Goal: Task Accomplishment & Management: Manage account settings

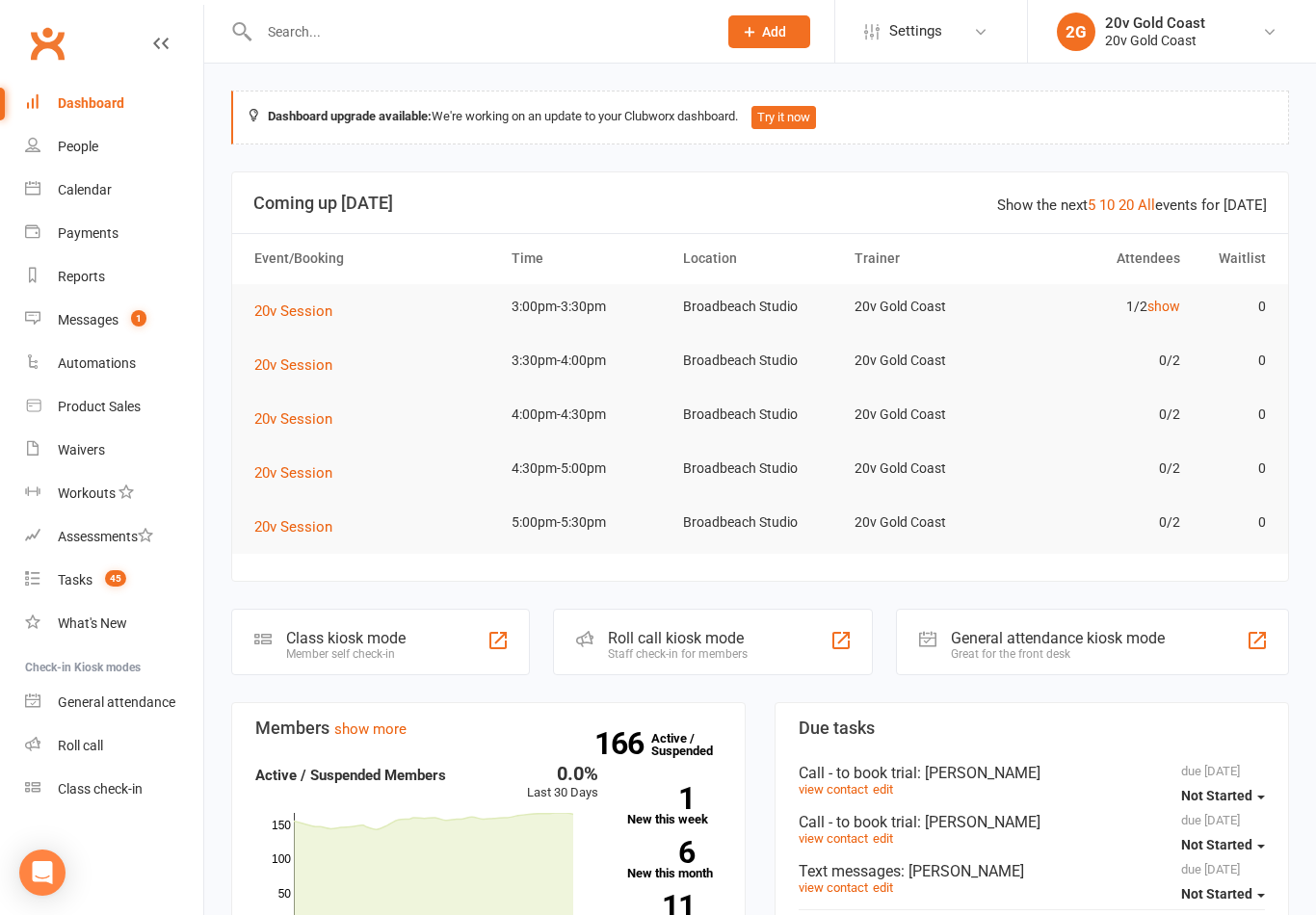
click at [115, 210] on link "Calendar" at bounding box center [113, 190] width 178 height 43
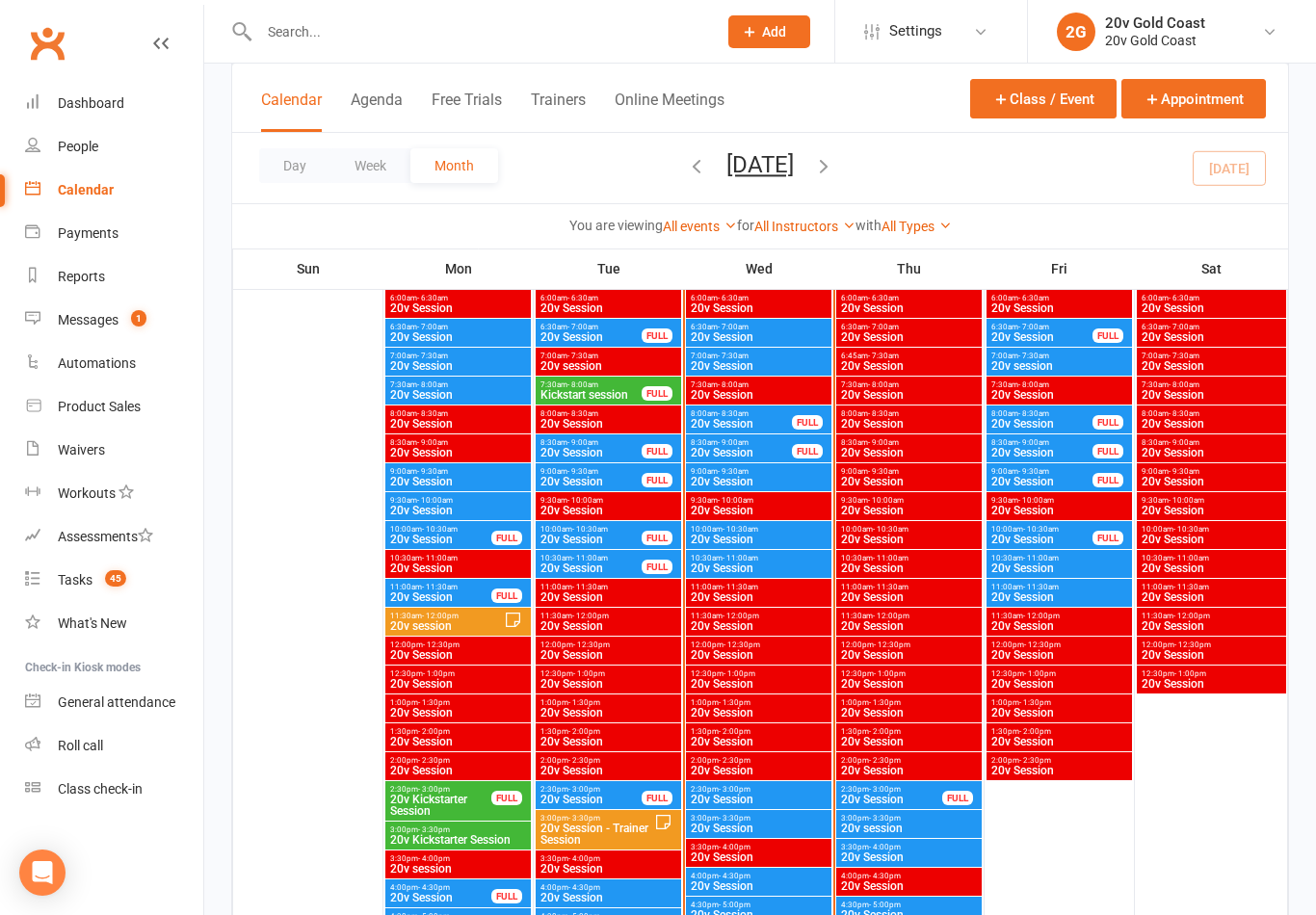
scroll to position [1762, 0]
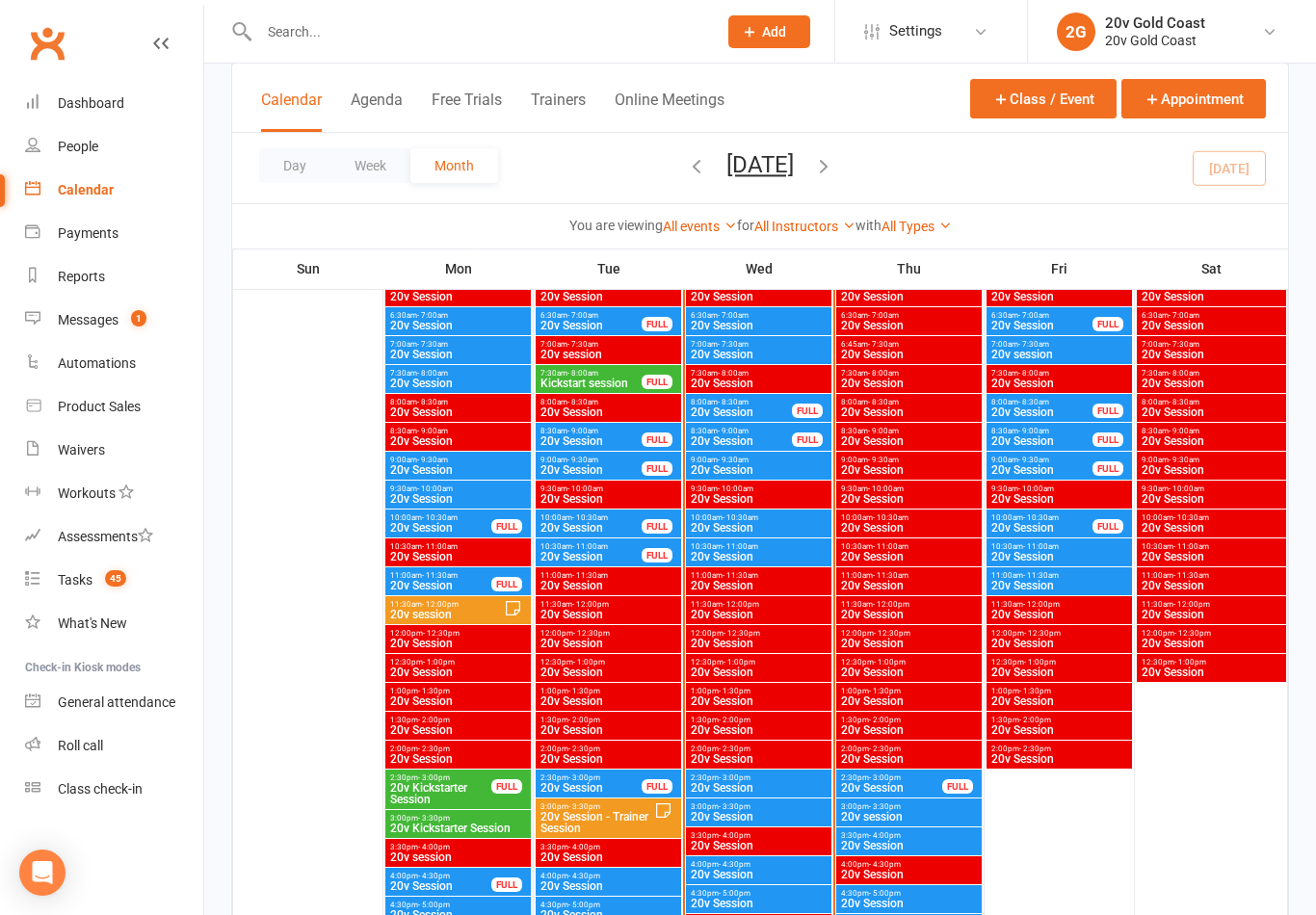
click at [774, 777] on span "2:30pm - 3:00pm" at bounding box center [759, 777] width 138 height 9
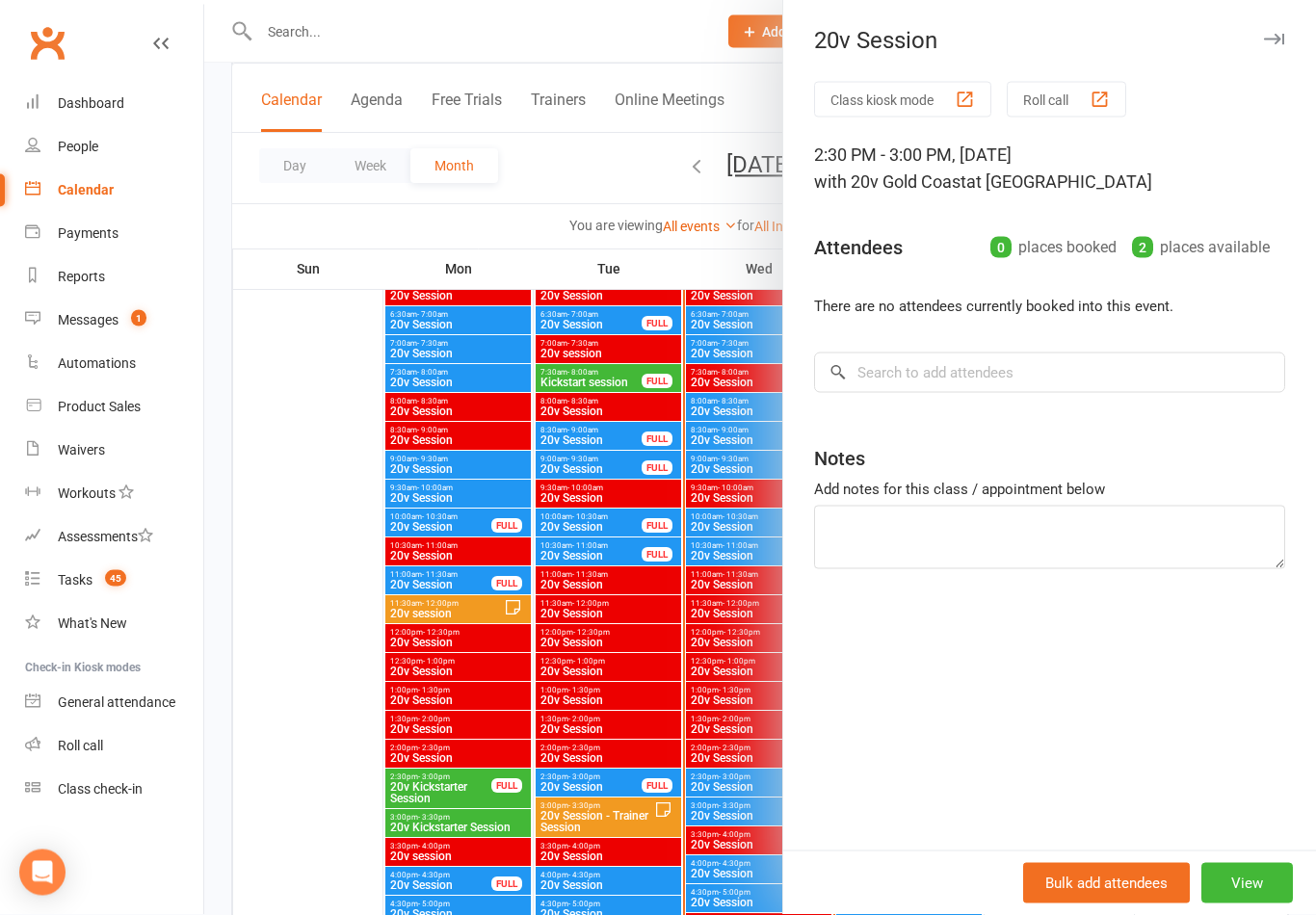
click at [683, 713] on div at bounding box center [761, 458] width 1112 height 915
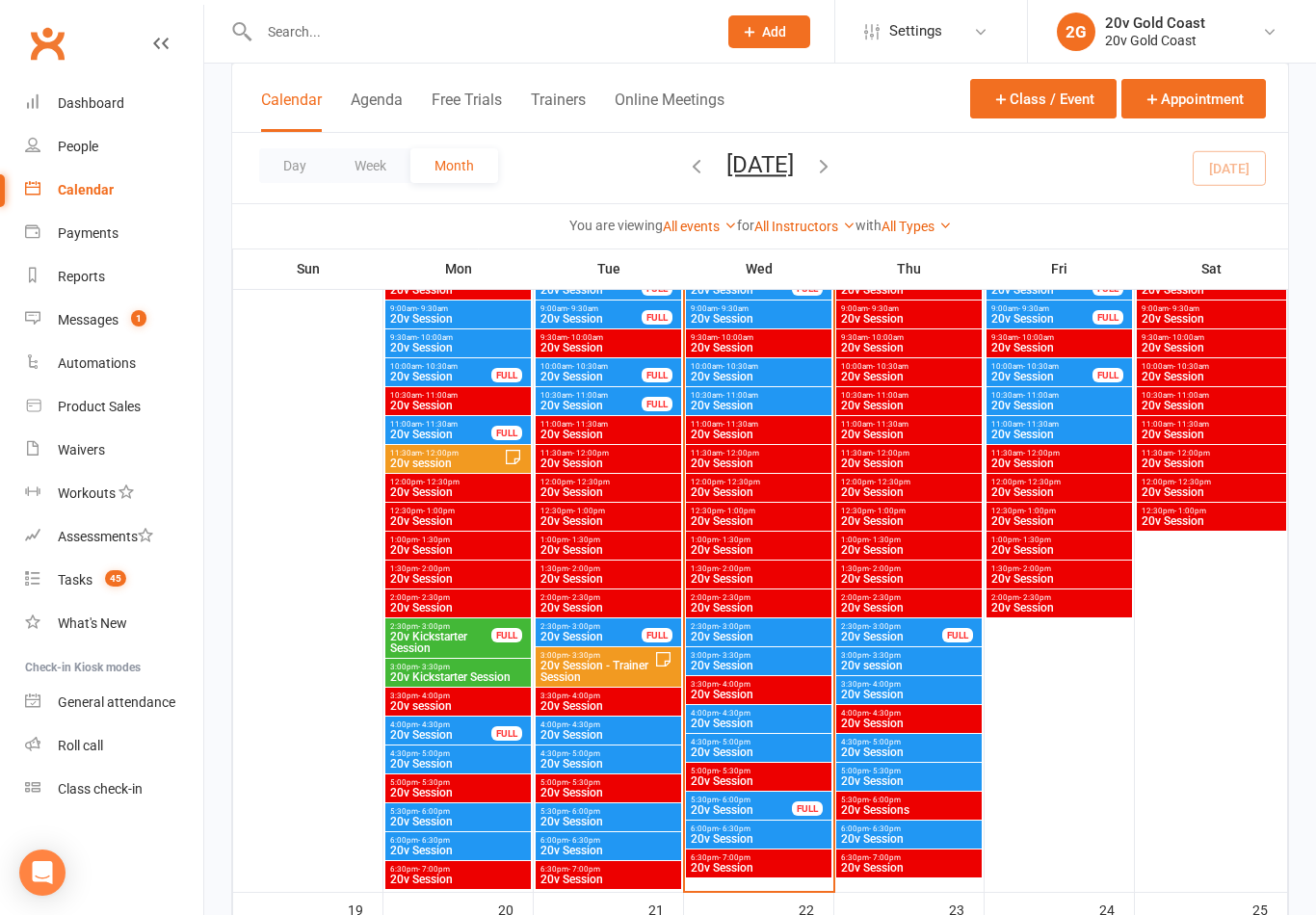
scroll to position [1916, 0]
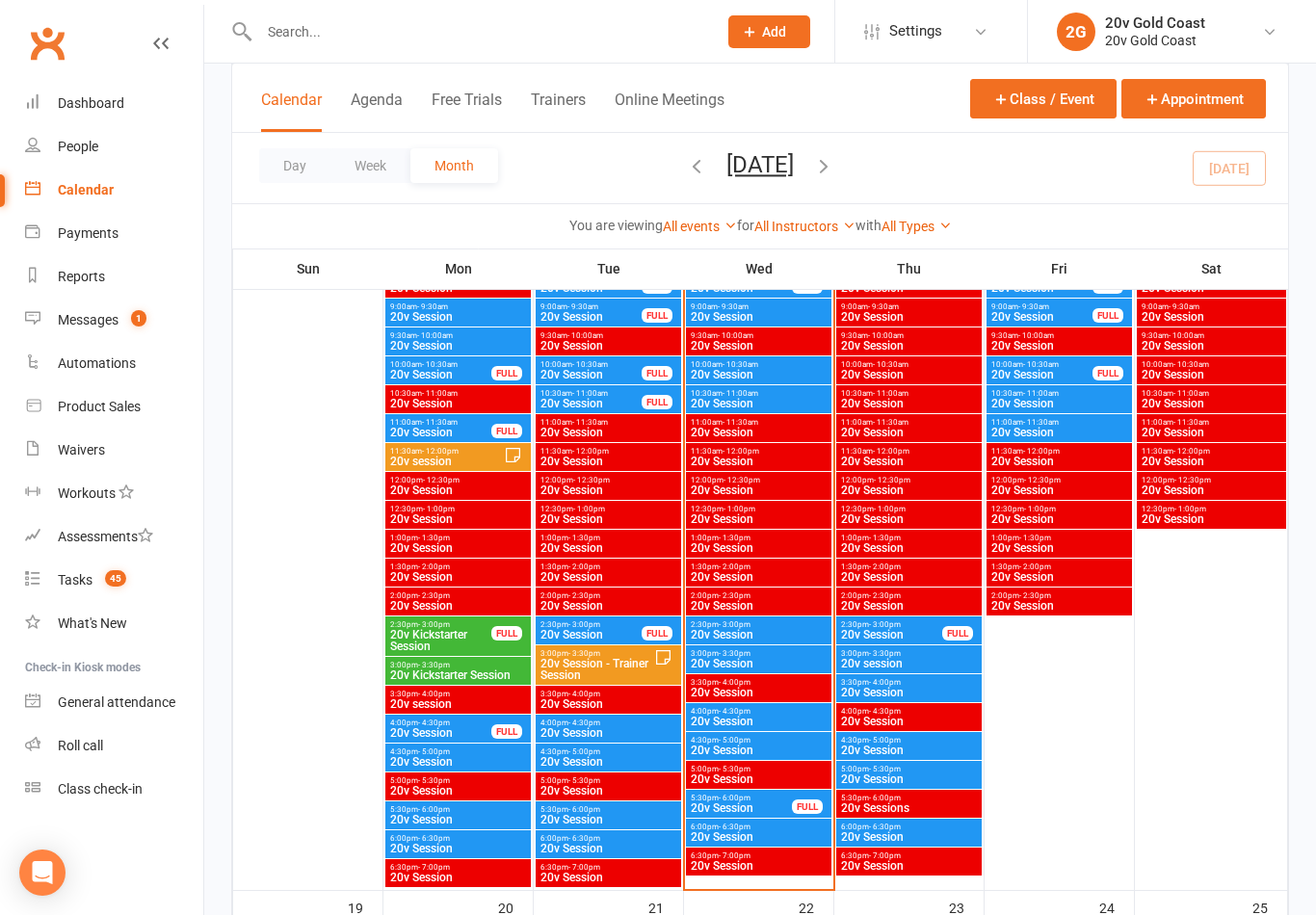
click at [772, 662] on span "20v Session" at bounding box center [759, 664] width 138 height 12
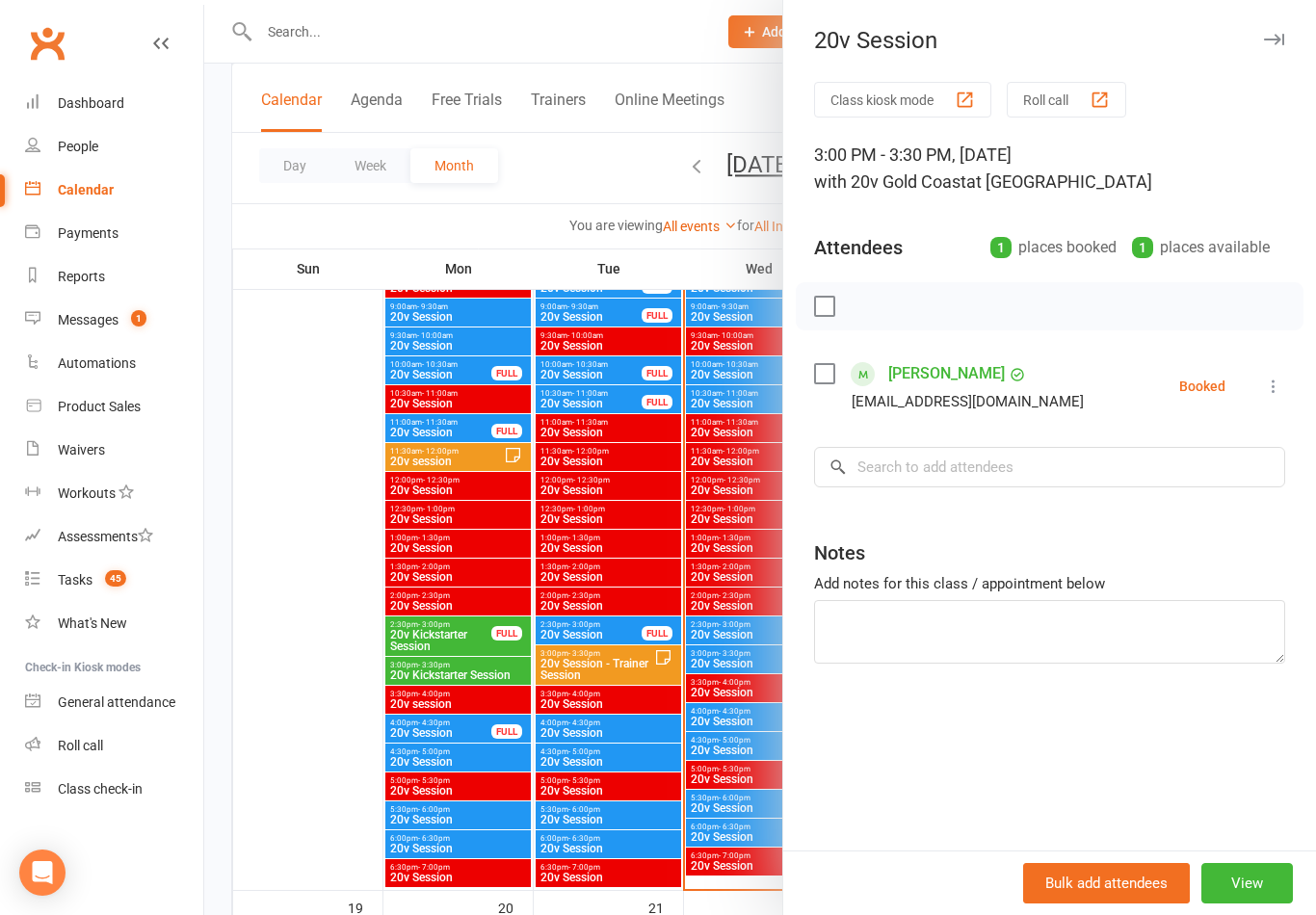
click at [594, 663] on div at bounding box center [761, 458] width 1112 height 915
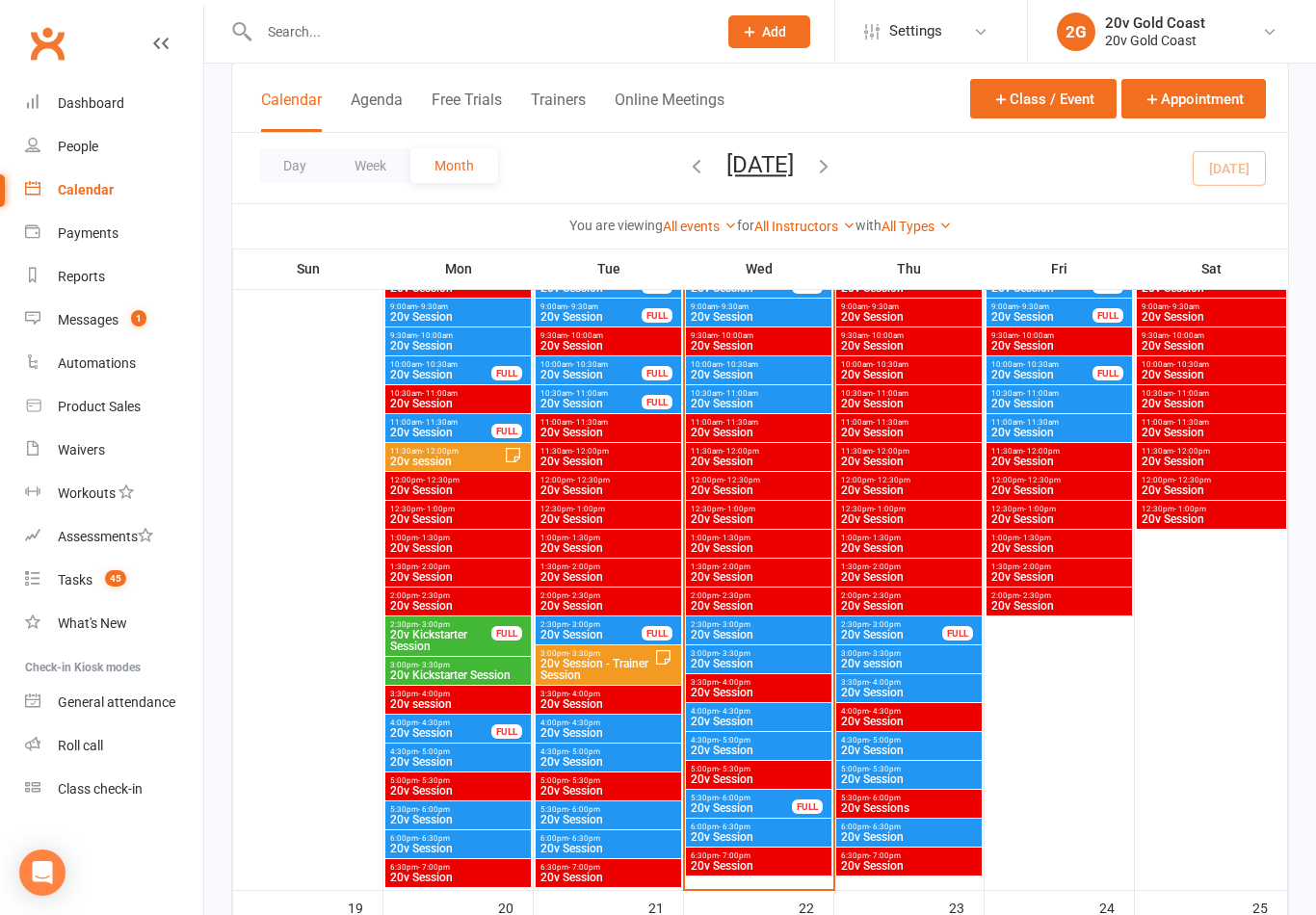
click at [765, 751] on span "20v Session" at bounding box center [759, 751] width 138 height 12
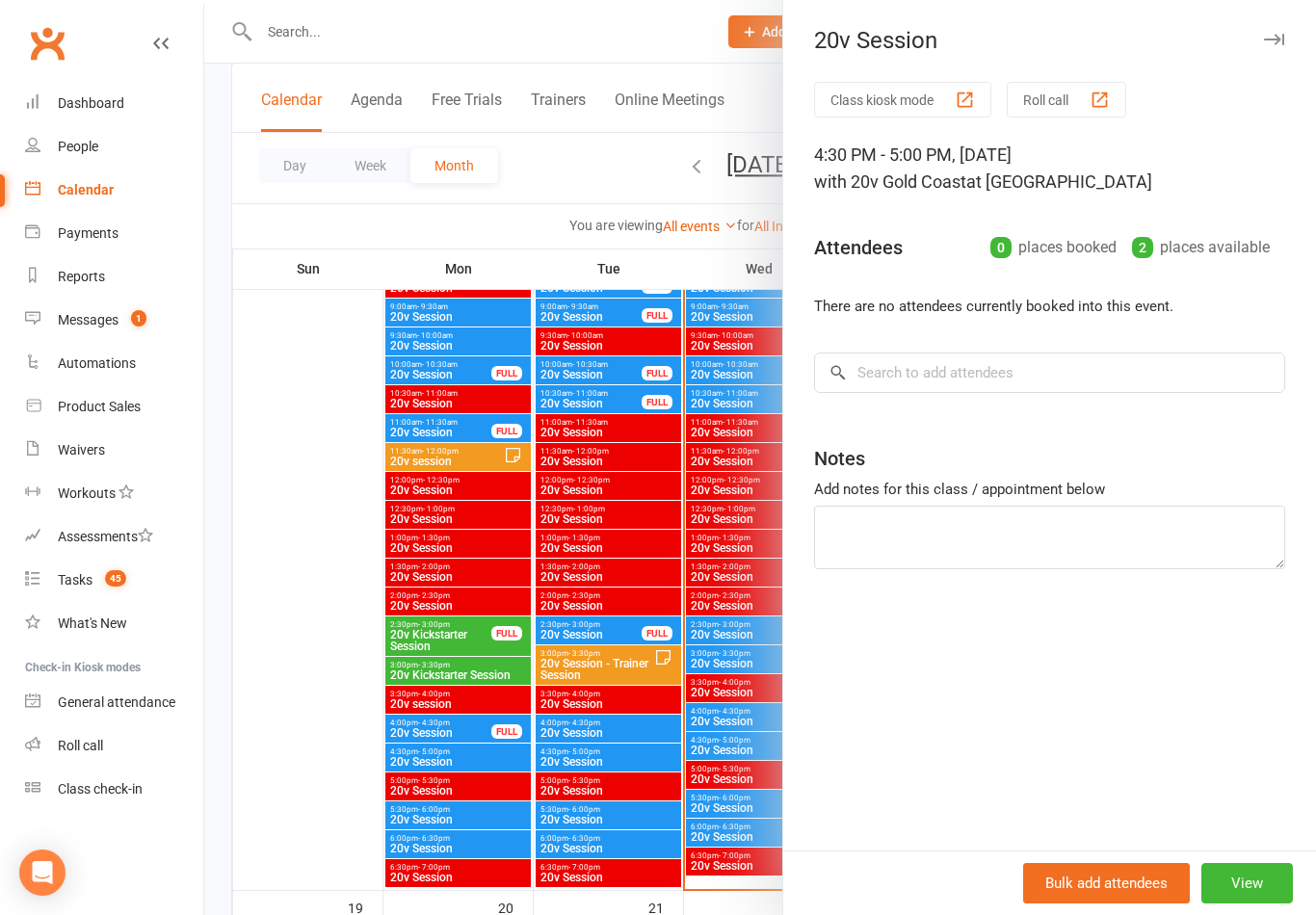
click at [568, 809] on div at bounding box center [761, 458] width 1112 height 915
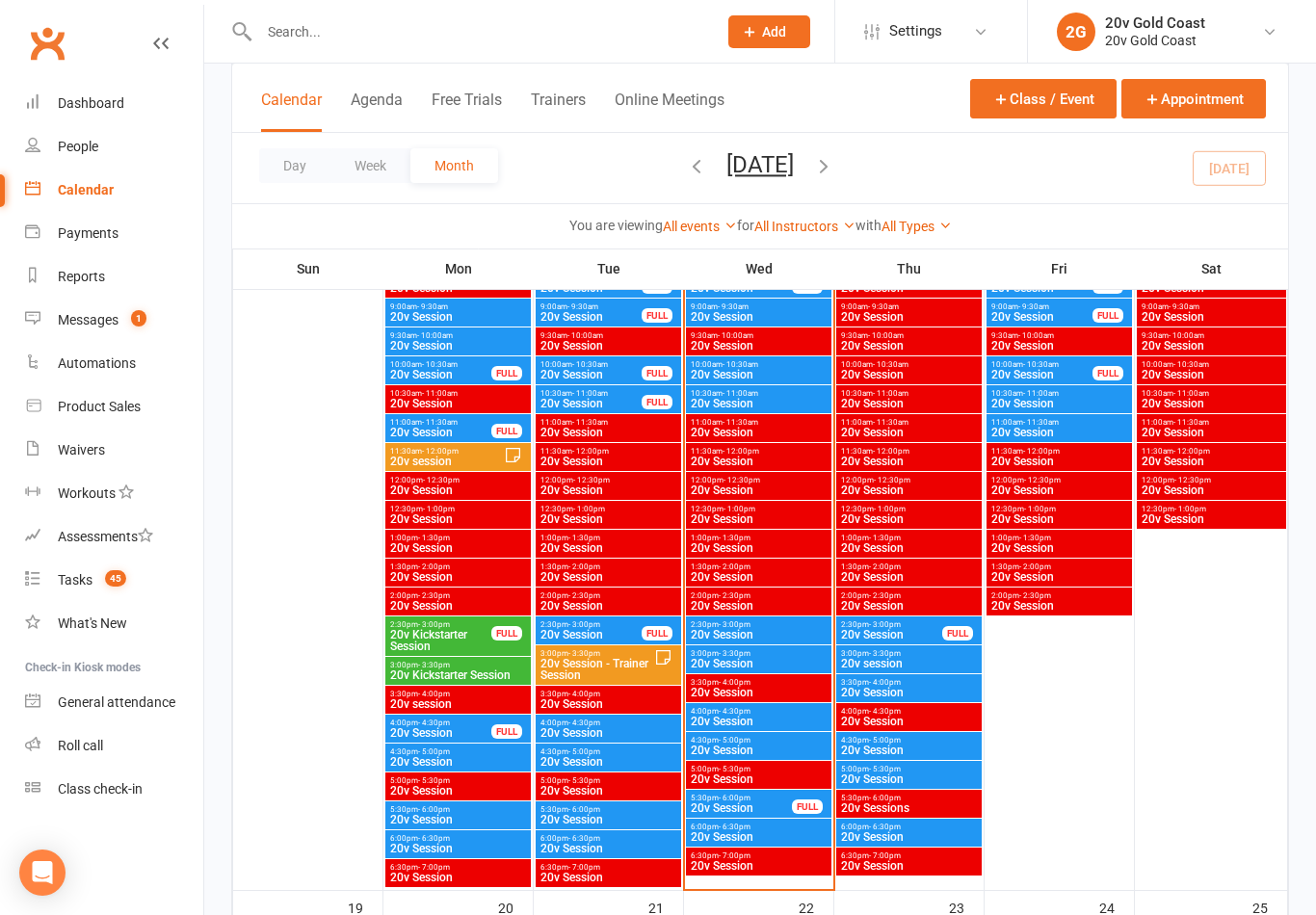
click at [745, 804] on span "20v Session" at bounding box center [741, 808] width 103 height 12
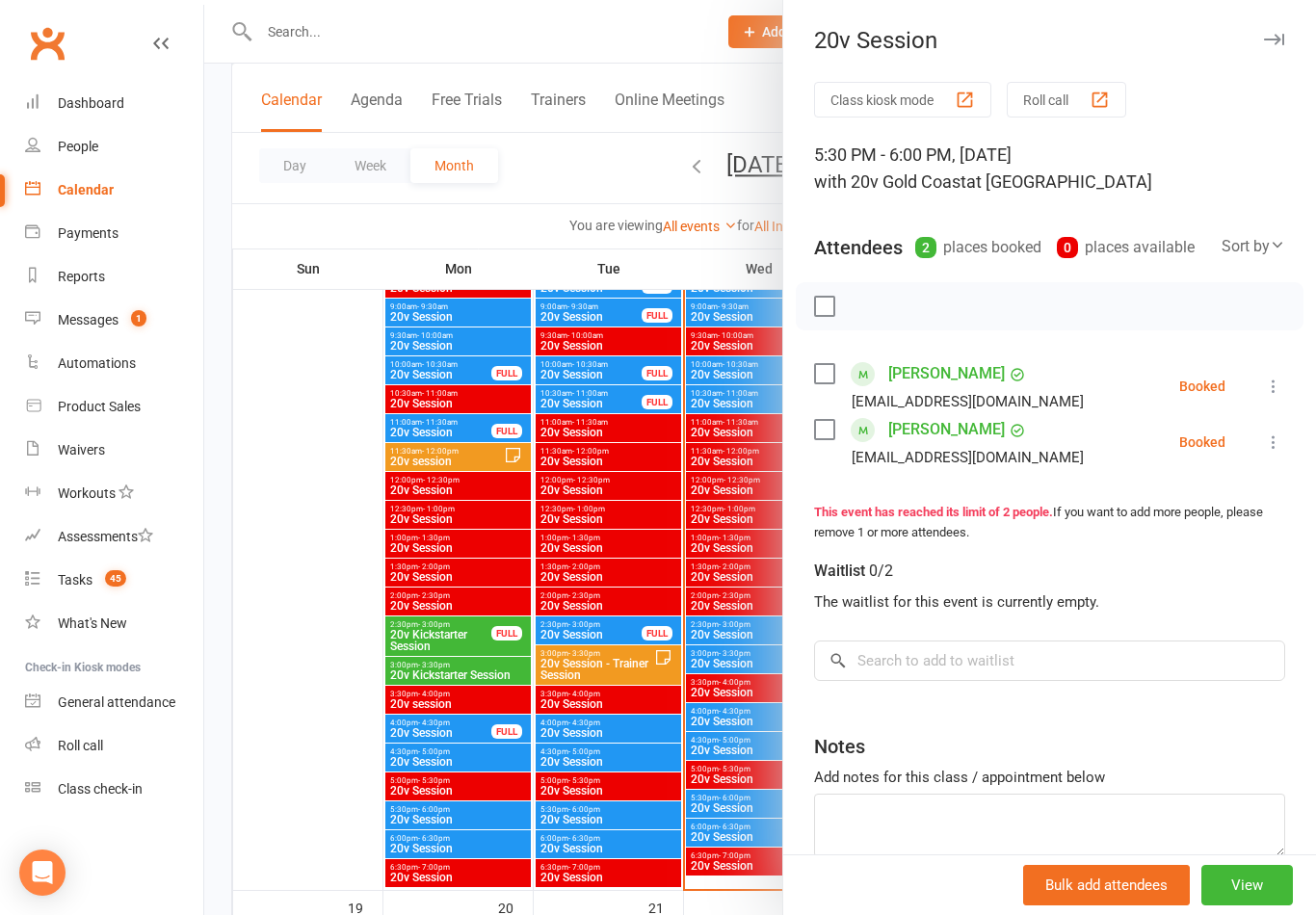
click at [634, 790] on div at bounding box center [761, 458] width 1112 height 915
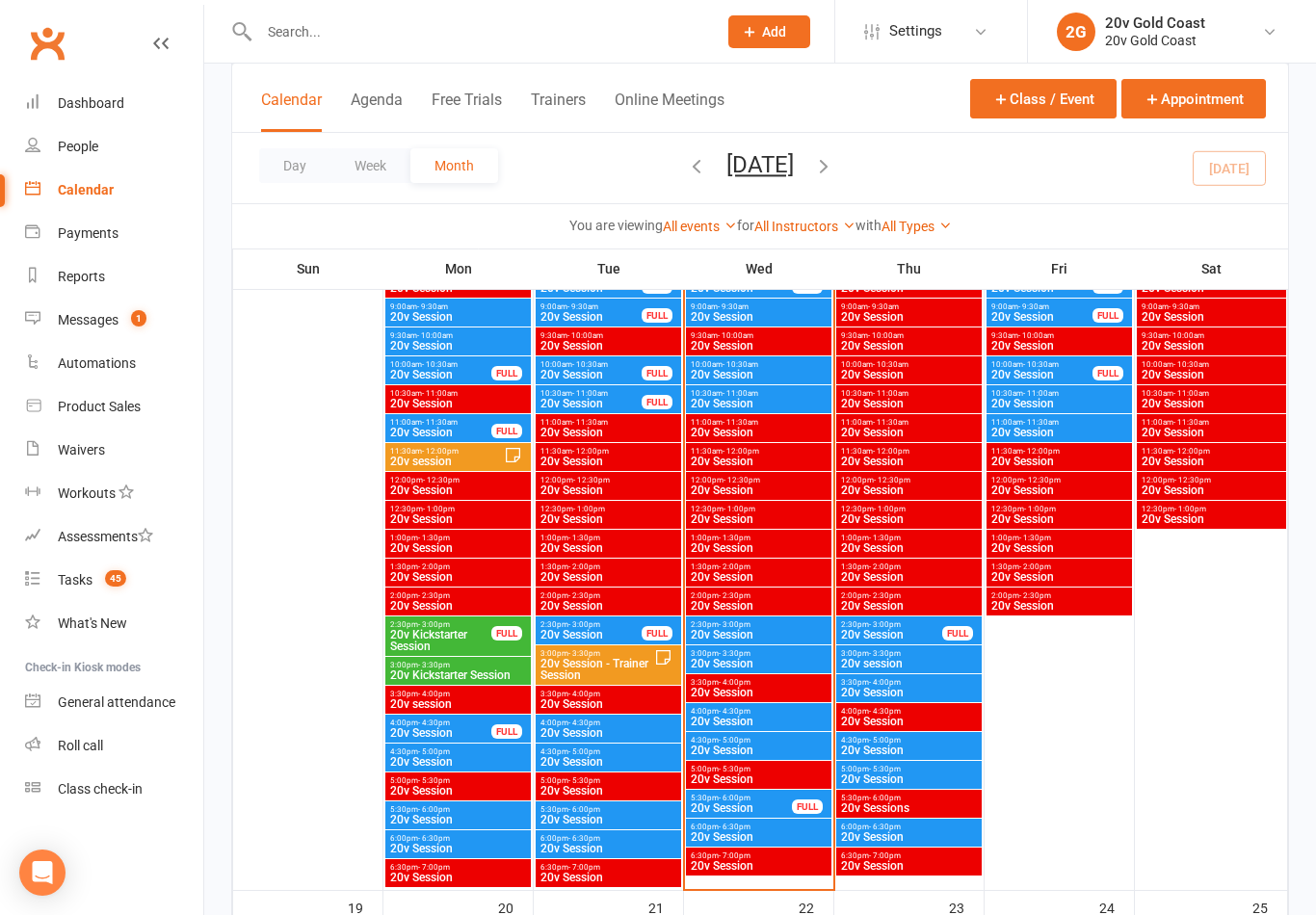
click at [794, 715] on span "20v Session" at bounding box center [759, 721] width 138 height 12
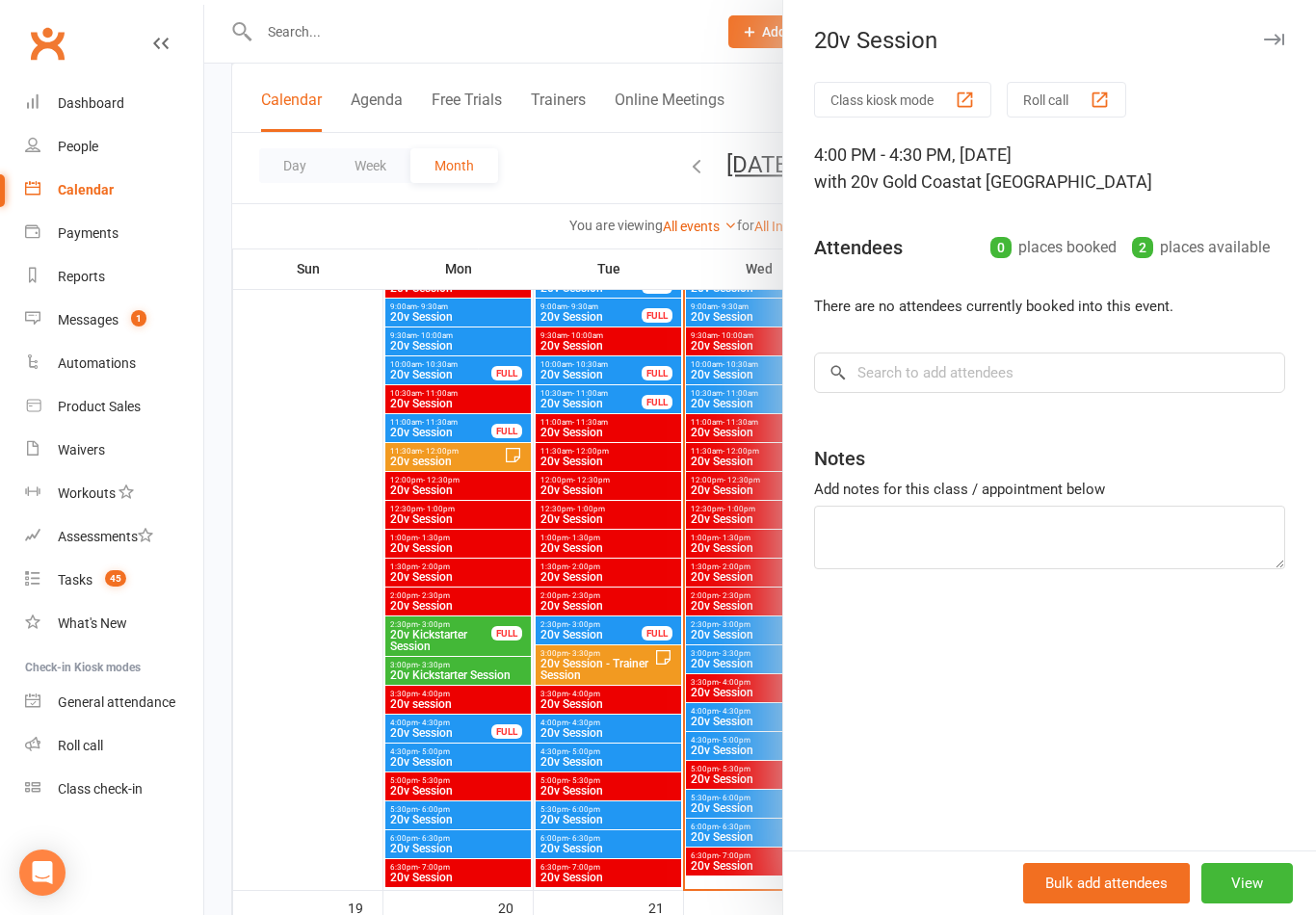
click at [619, 801] on div at bounding box center [761, 458] width 1112 height 915
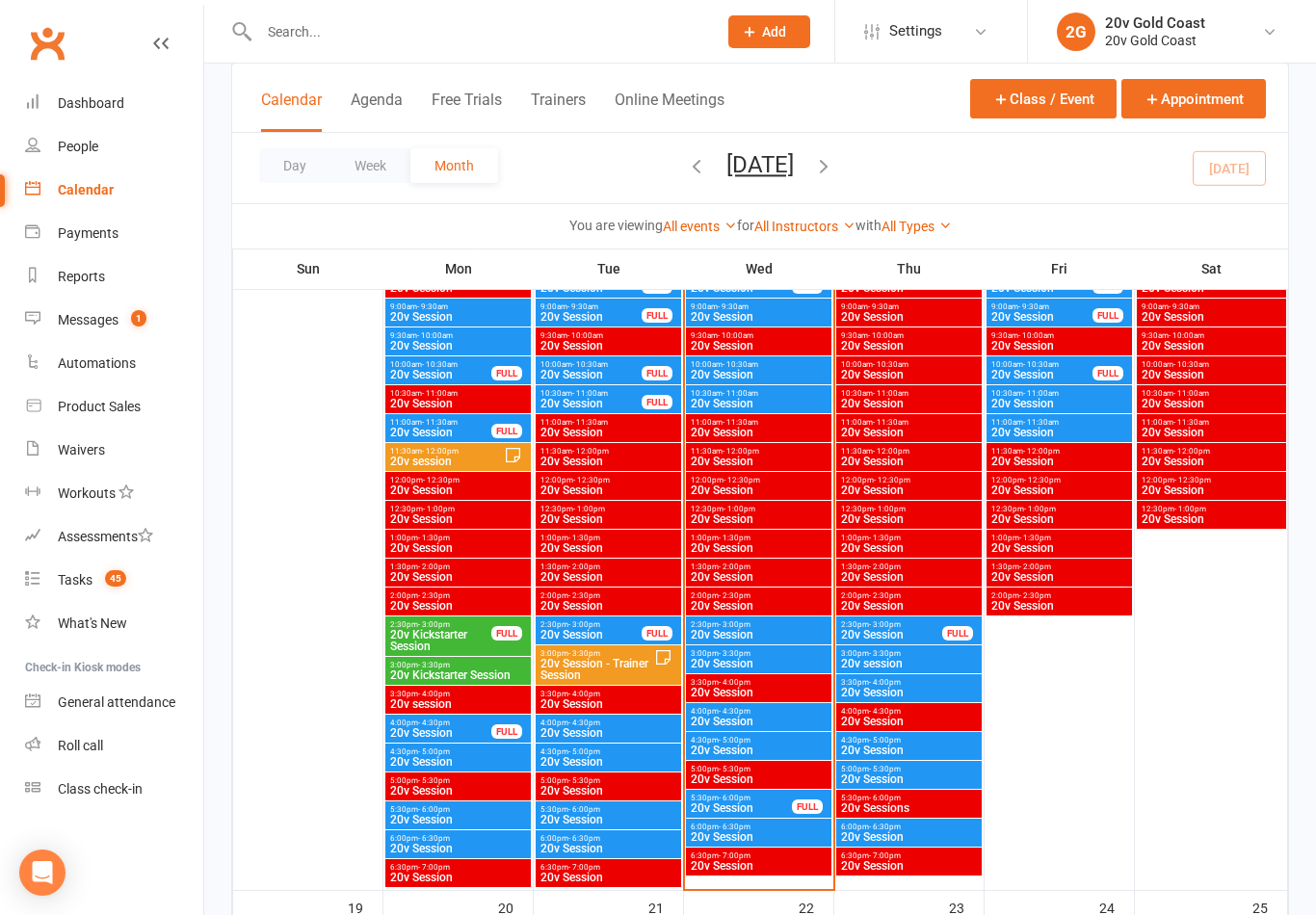
click at [778, 662] on span "20v Session" at bounding box center [759, 664] width 138 height 12
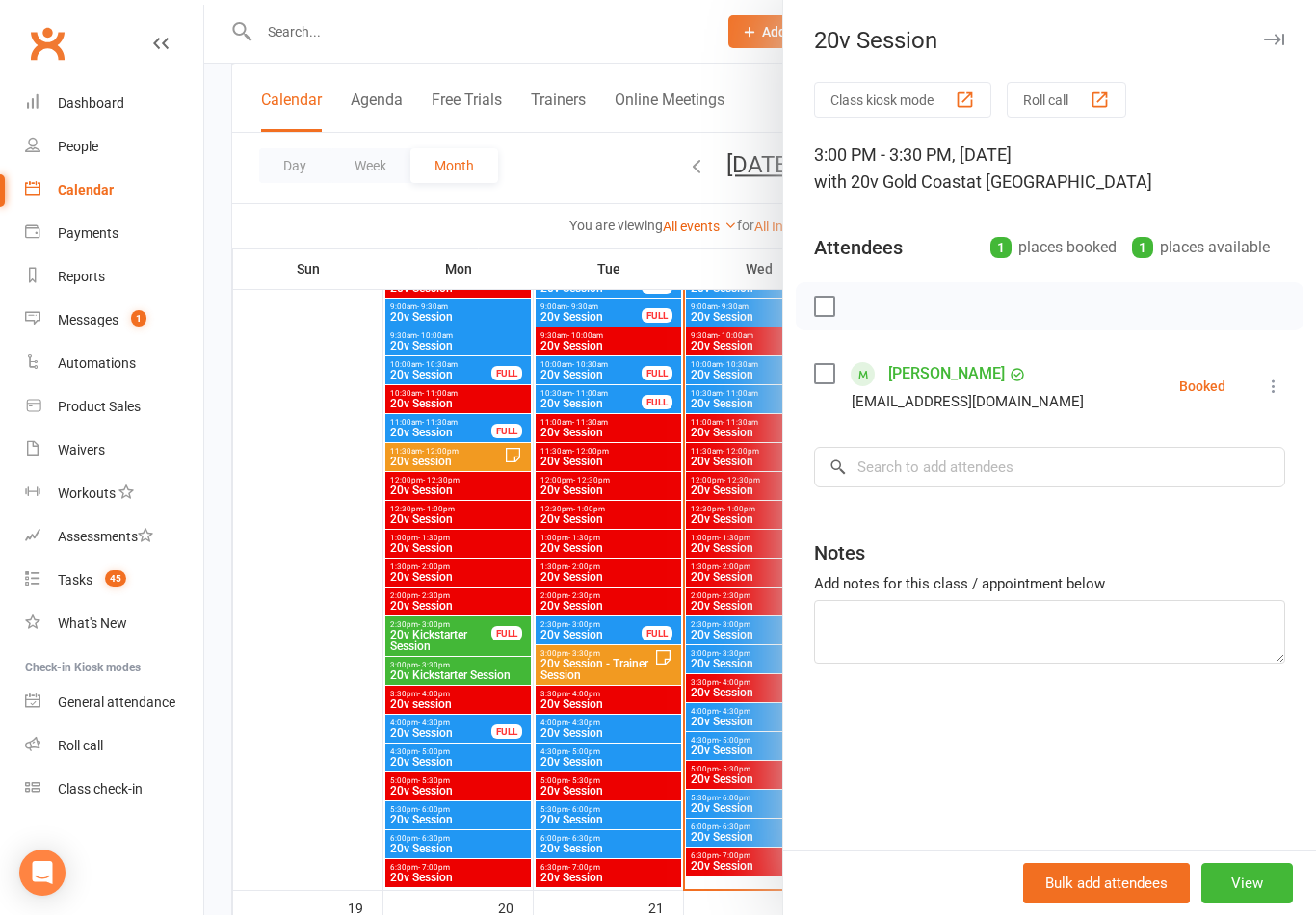
click at [670, 615] on div at bounding box center [761, 458] width 1112 height 915
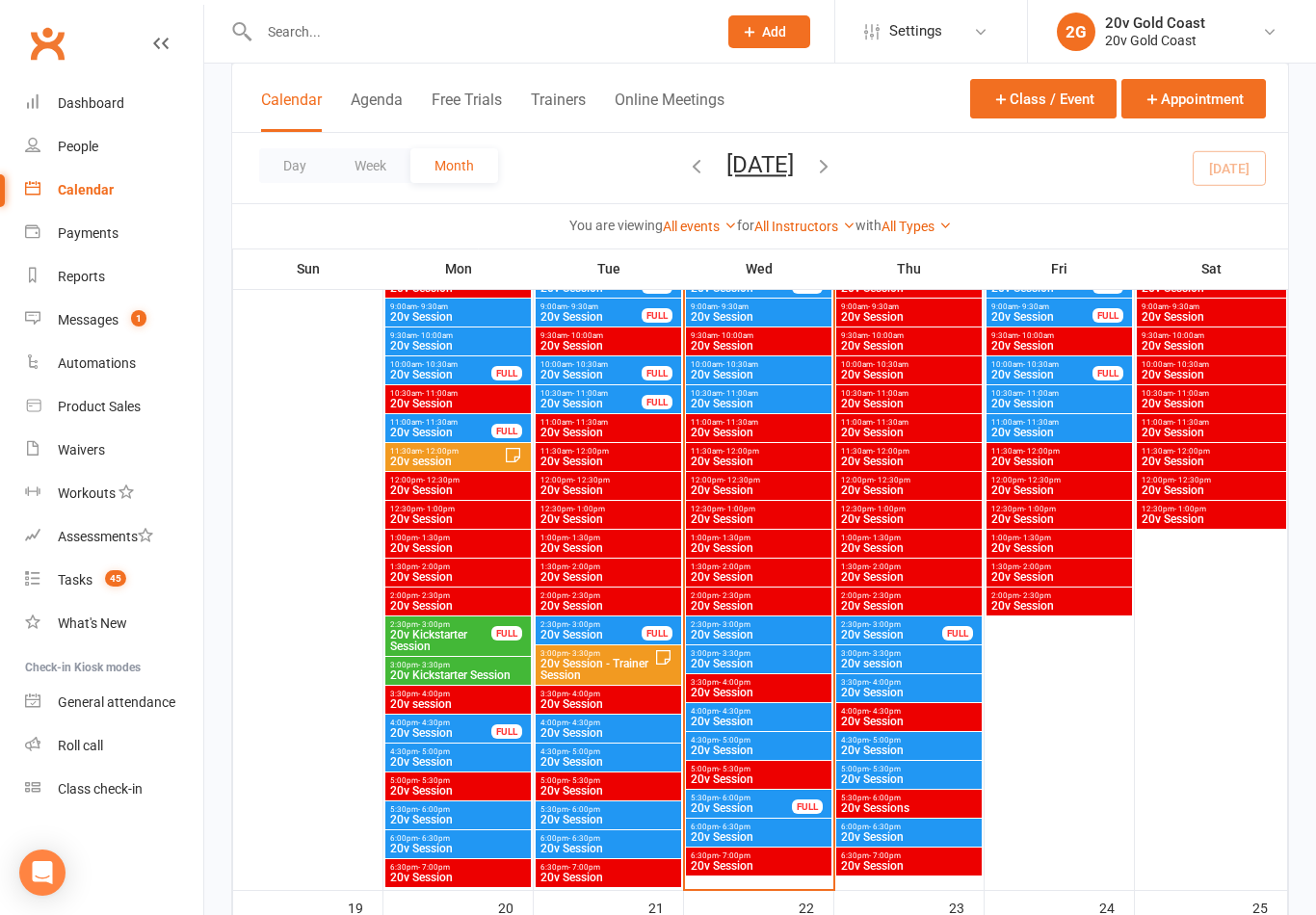
click at [779, 737] on span "4:30pm - 5:00pm" at bounding box center [759, 740] width 138 height 9
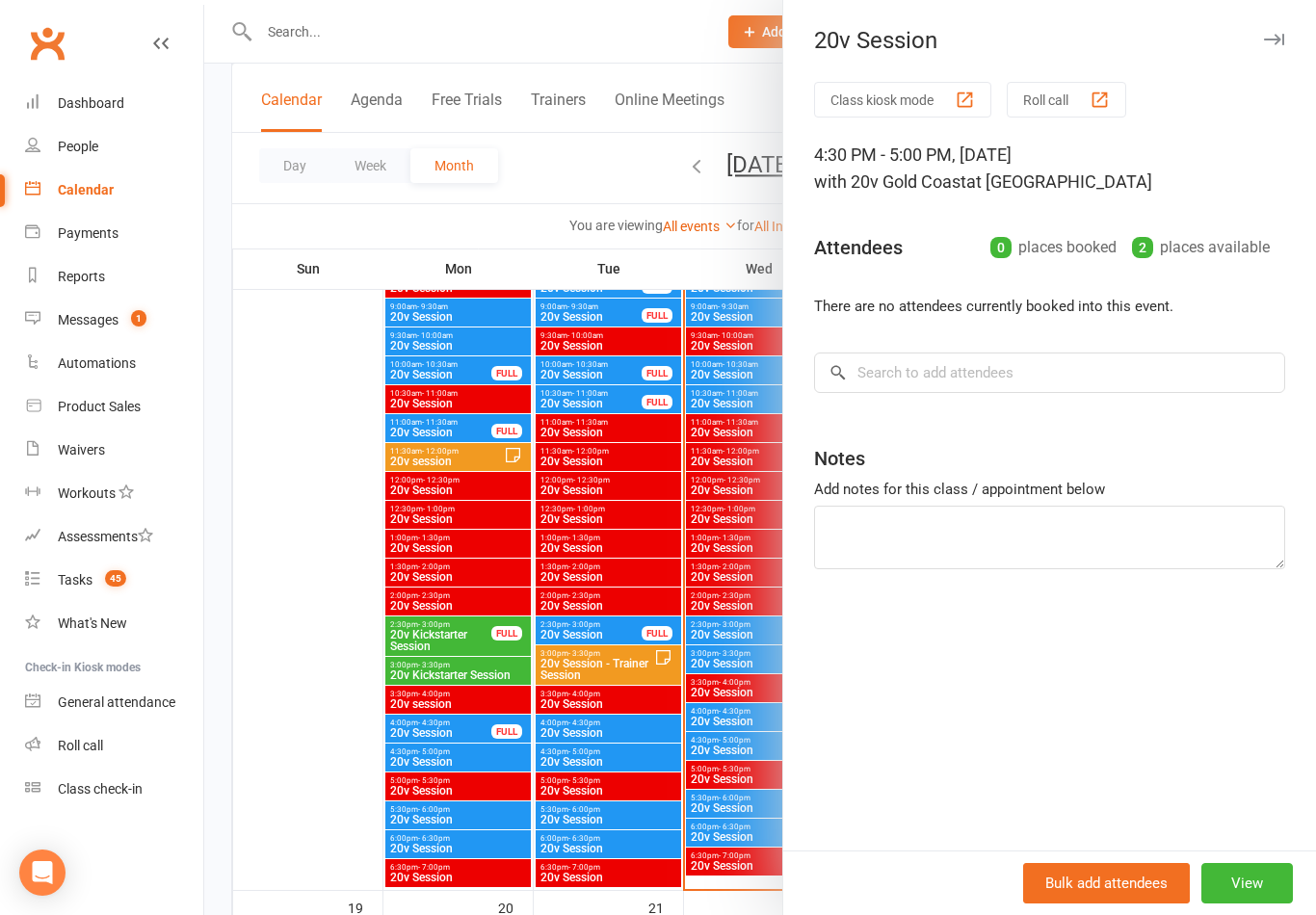
click at [304, 649] on div at bounding box center [761, 458] width 1112 height 915
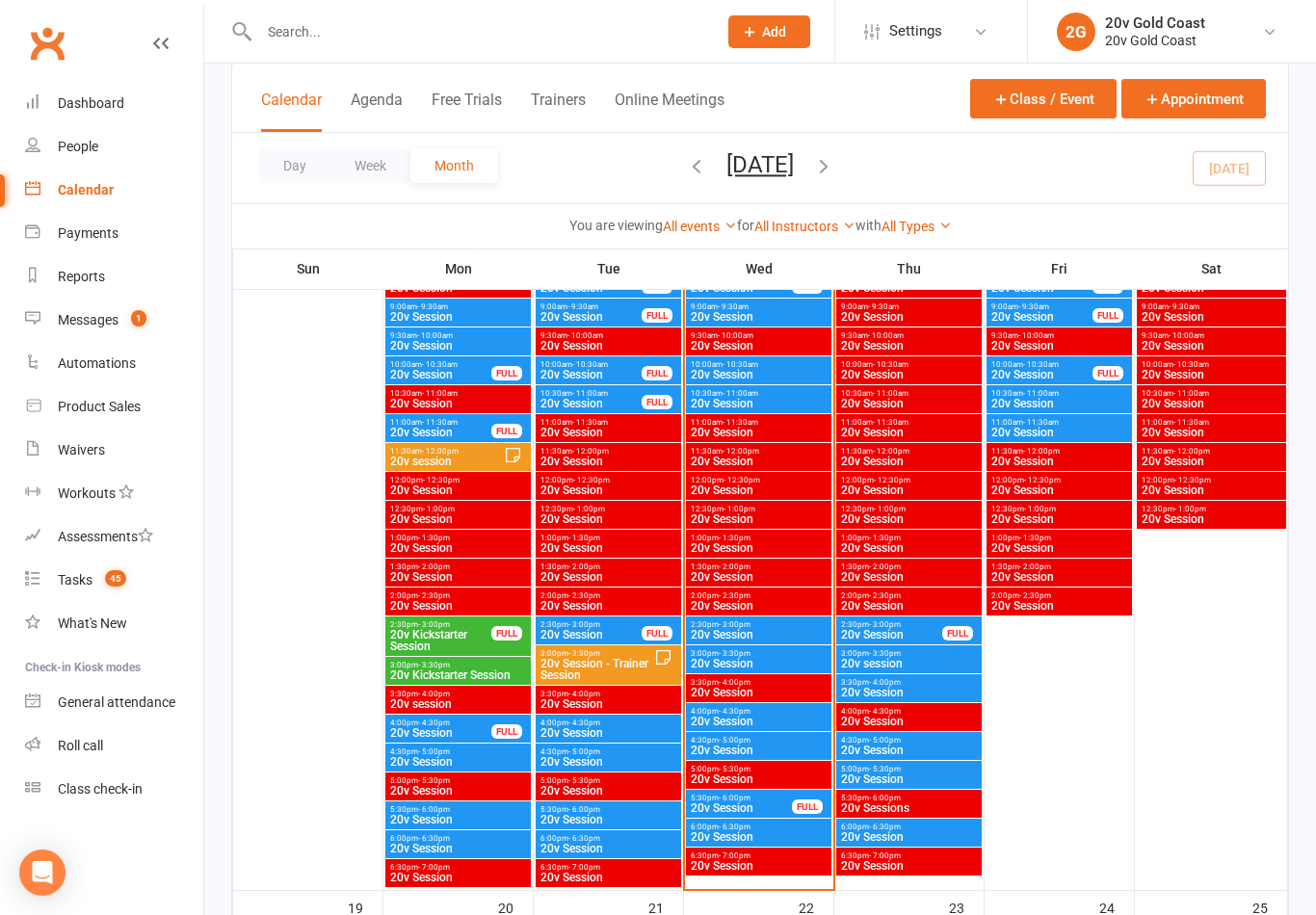
click at [757, 847] on div "6:30pm - 7:00pm 20v Session" at bounding box center [759, 861] width 146 height 28
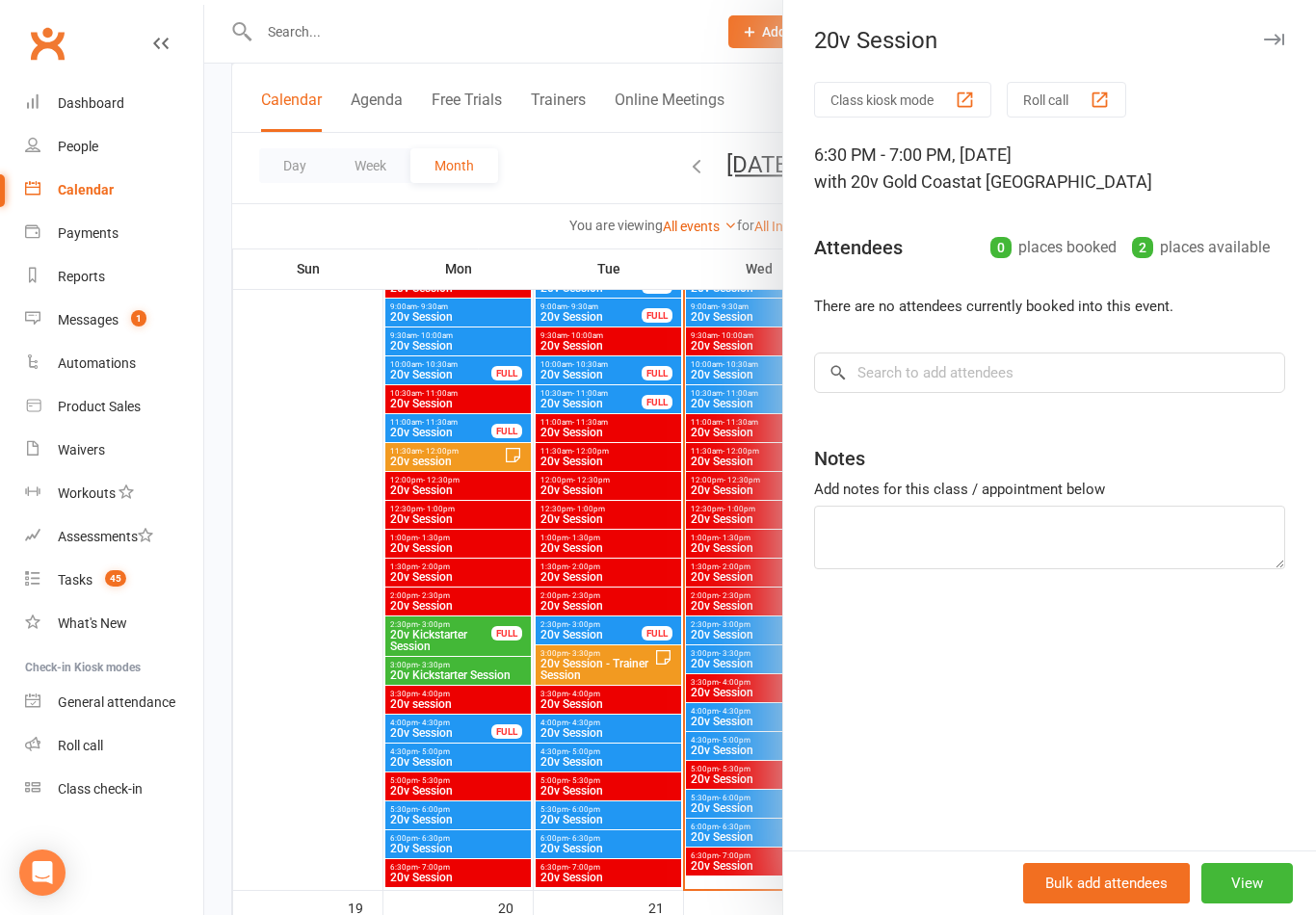
click at [132, 313] on span "1" at bounding box center [139, 318] width 16 height 17
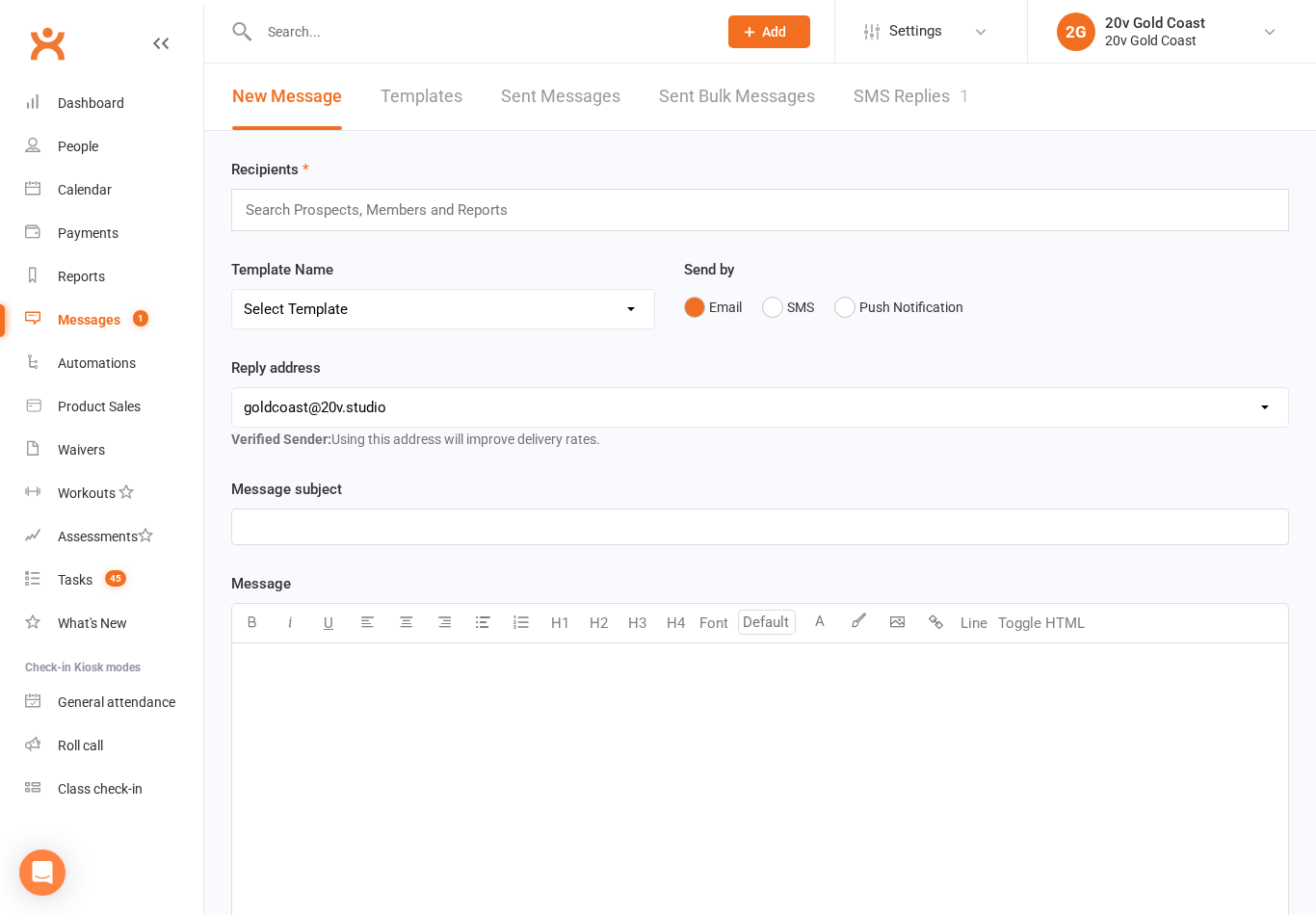
click at [914, 99] on link "SMS Replies 1" at bounding box center [910, 97] width 115 height 67
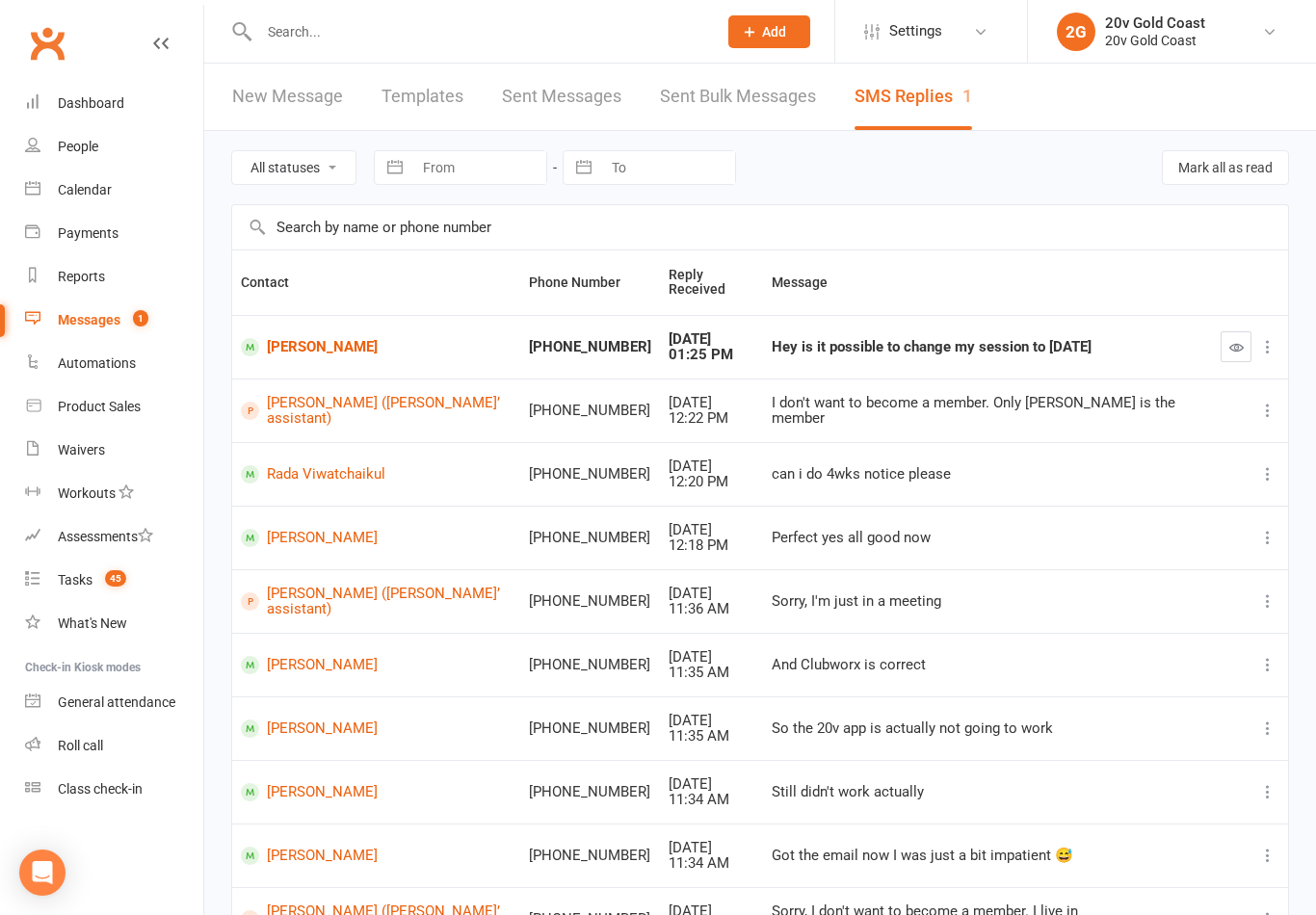
click at [827, 345] on div "Hey is it possible to change my session to tomorrow" at bounding box center [987, 347] width 432 height 17
click at [313, 350] on link "Niall Sellers" at bounding box center [376, 347] width 271 height 19
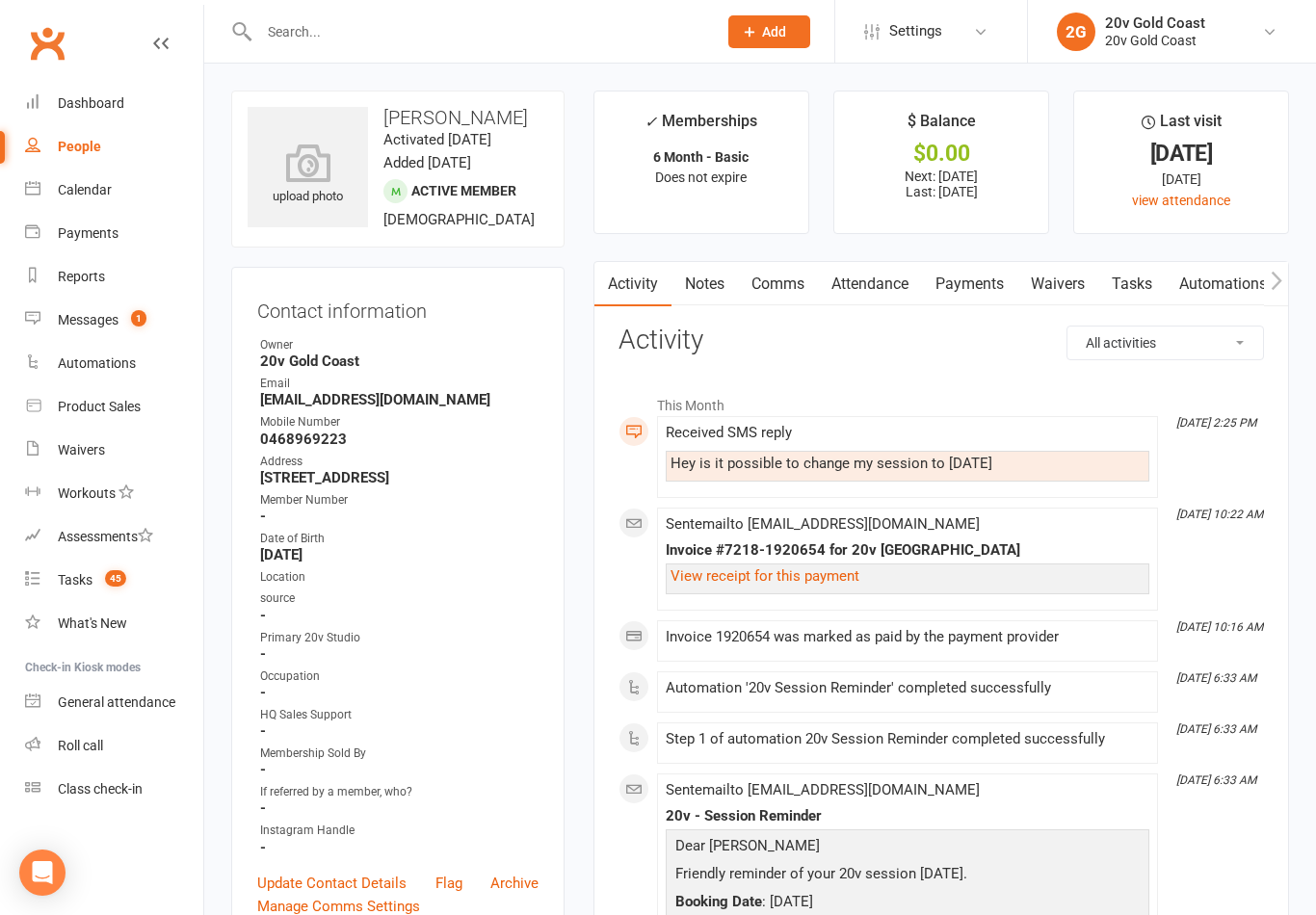
click at [784, 291] on link "Comms" at bounding box center [778, 283] width 80 height 44
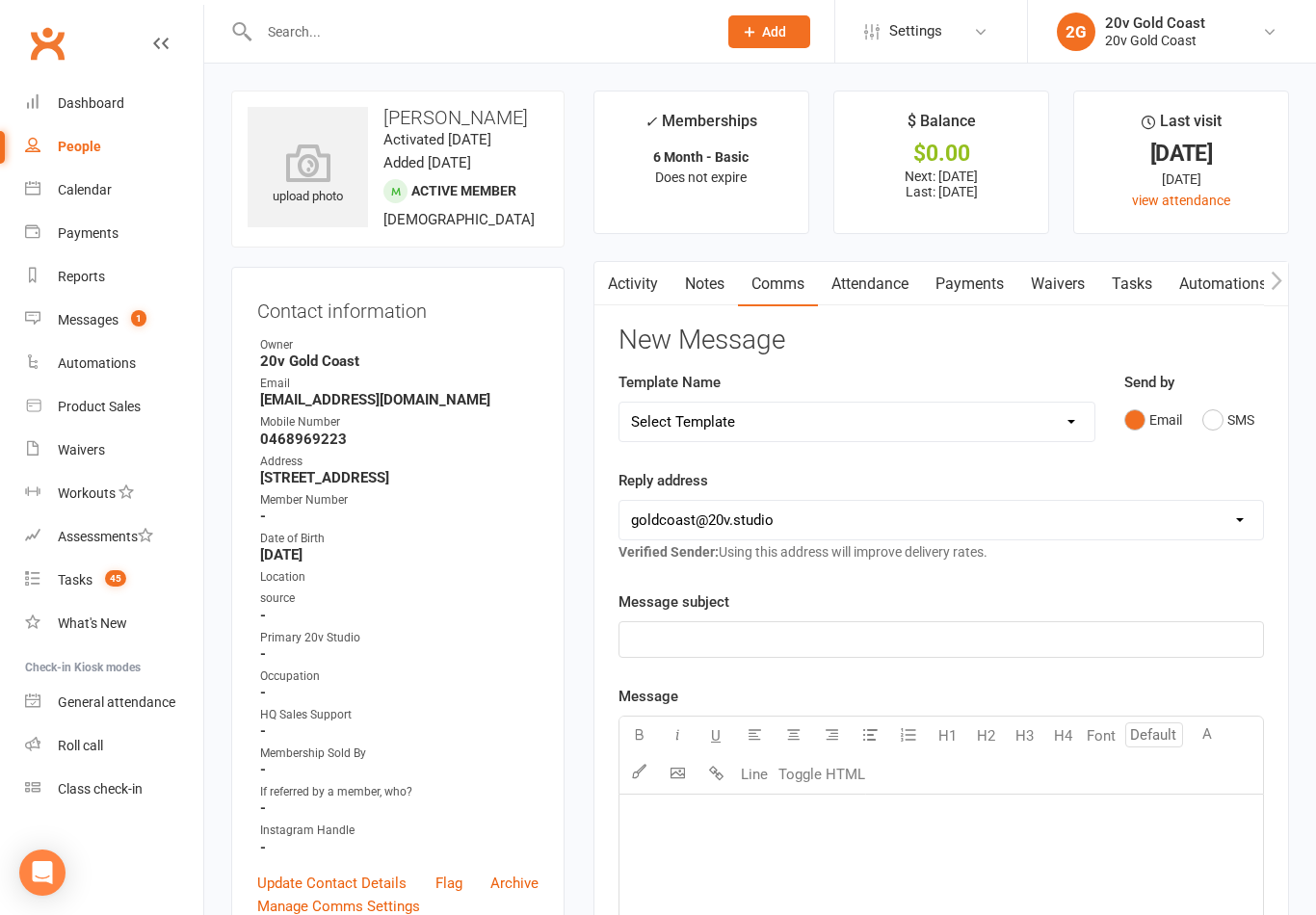
click at [1221, 419] on button "SMS" at bounding box center [1228, 419] width 52 height 36
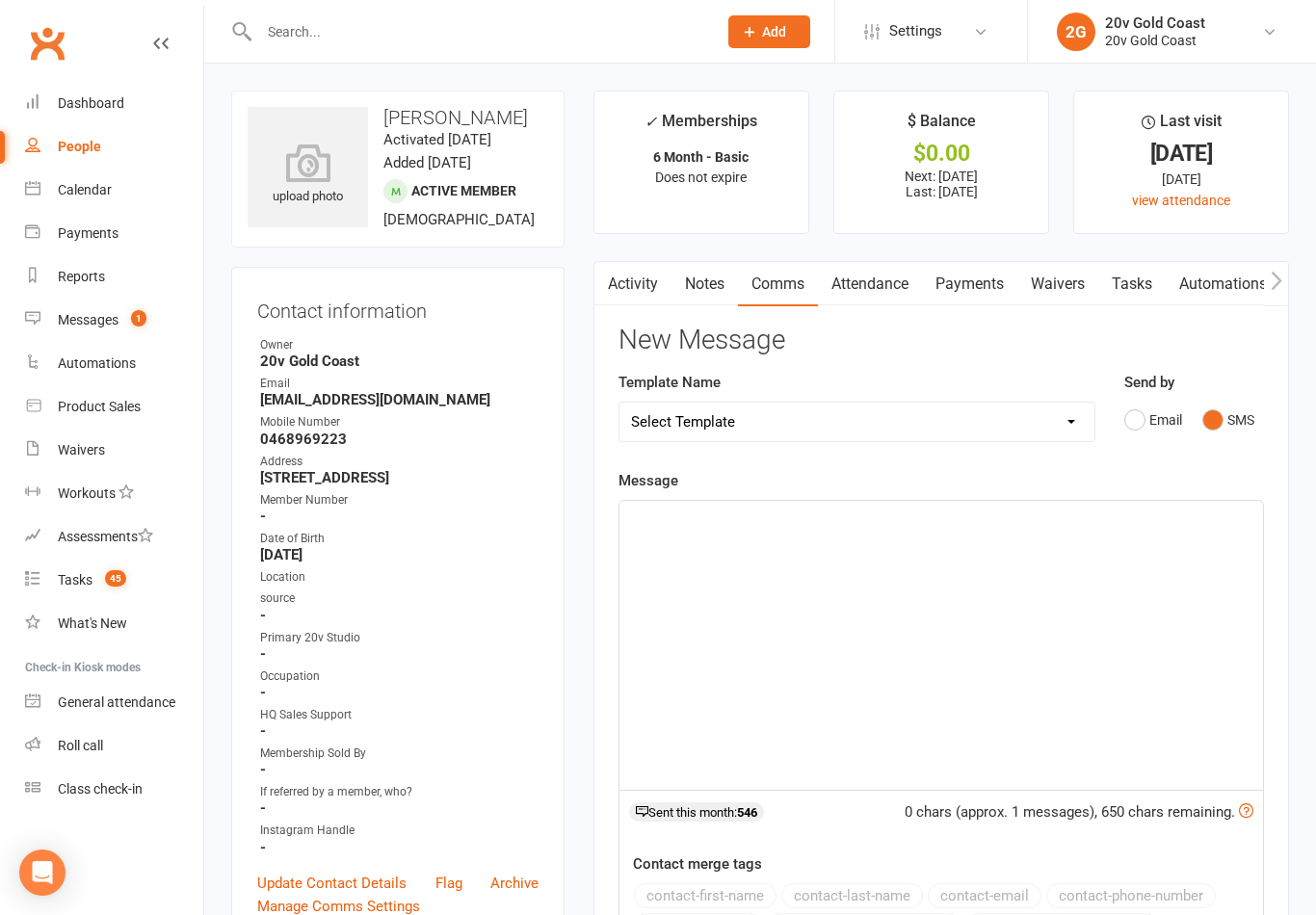
click at [862, 525] on p "﻿" at bounding box center [941, 518] width 620 height 23
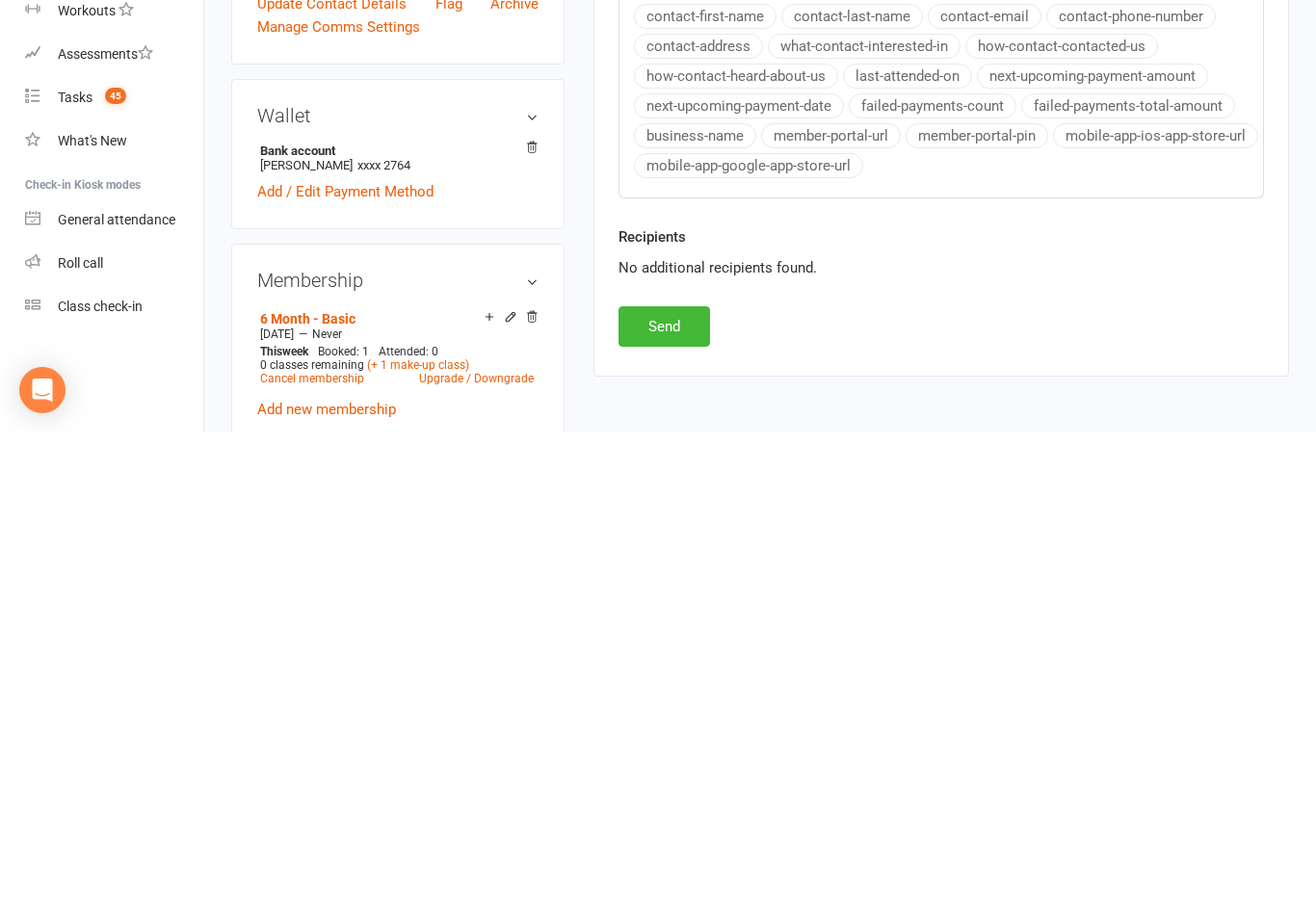
click at [661, 789] on button "Send" at bounding box center [663, 809] width 92 height 40
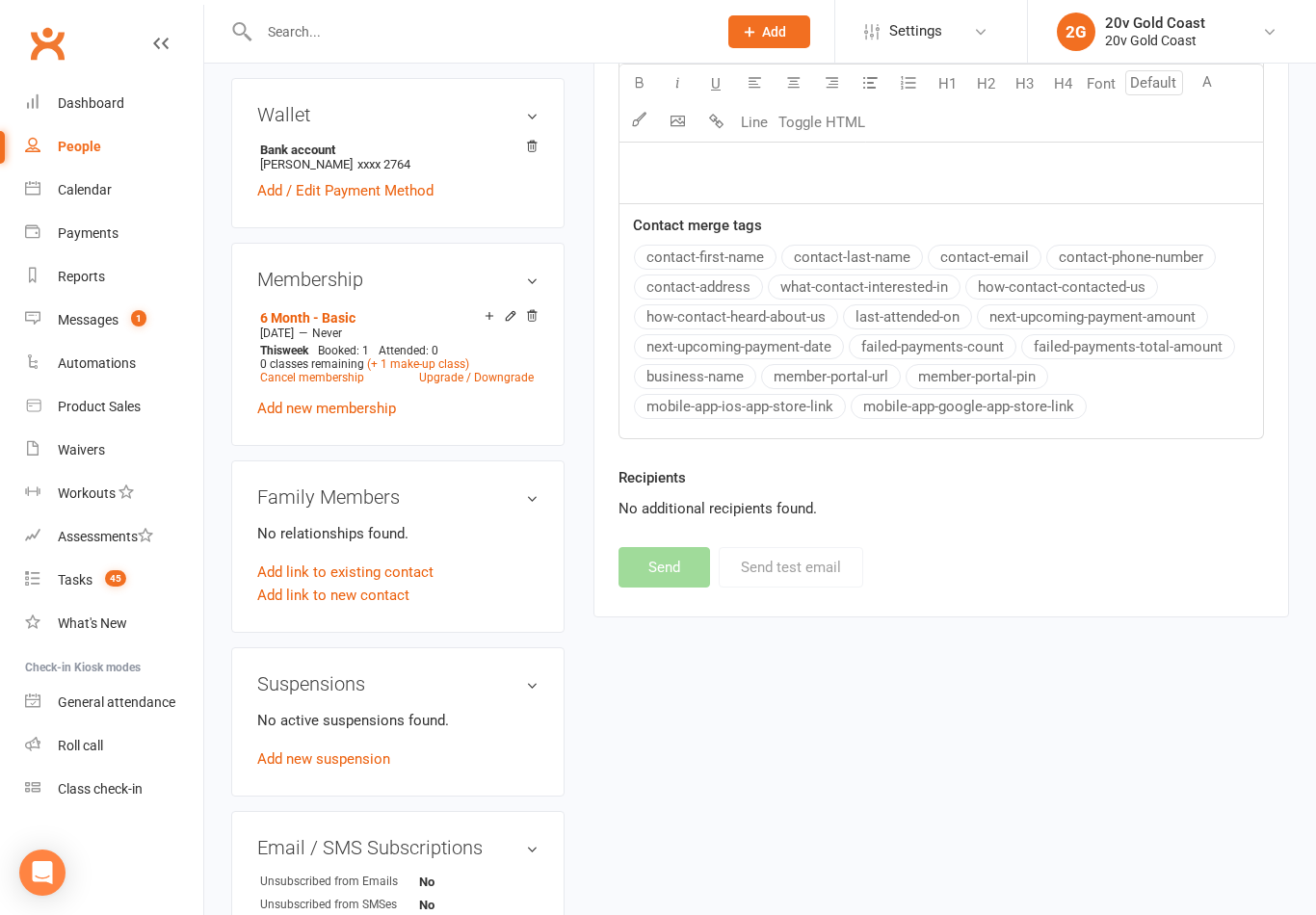
click at [104, 326] on div "Messages" at bounding box center [89, 320] width 61 height 16
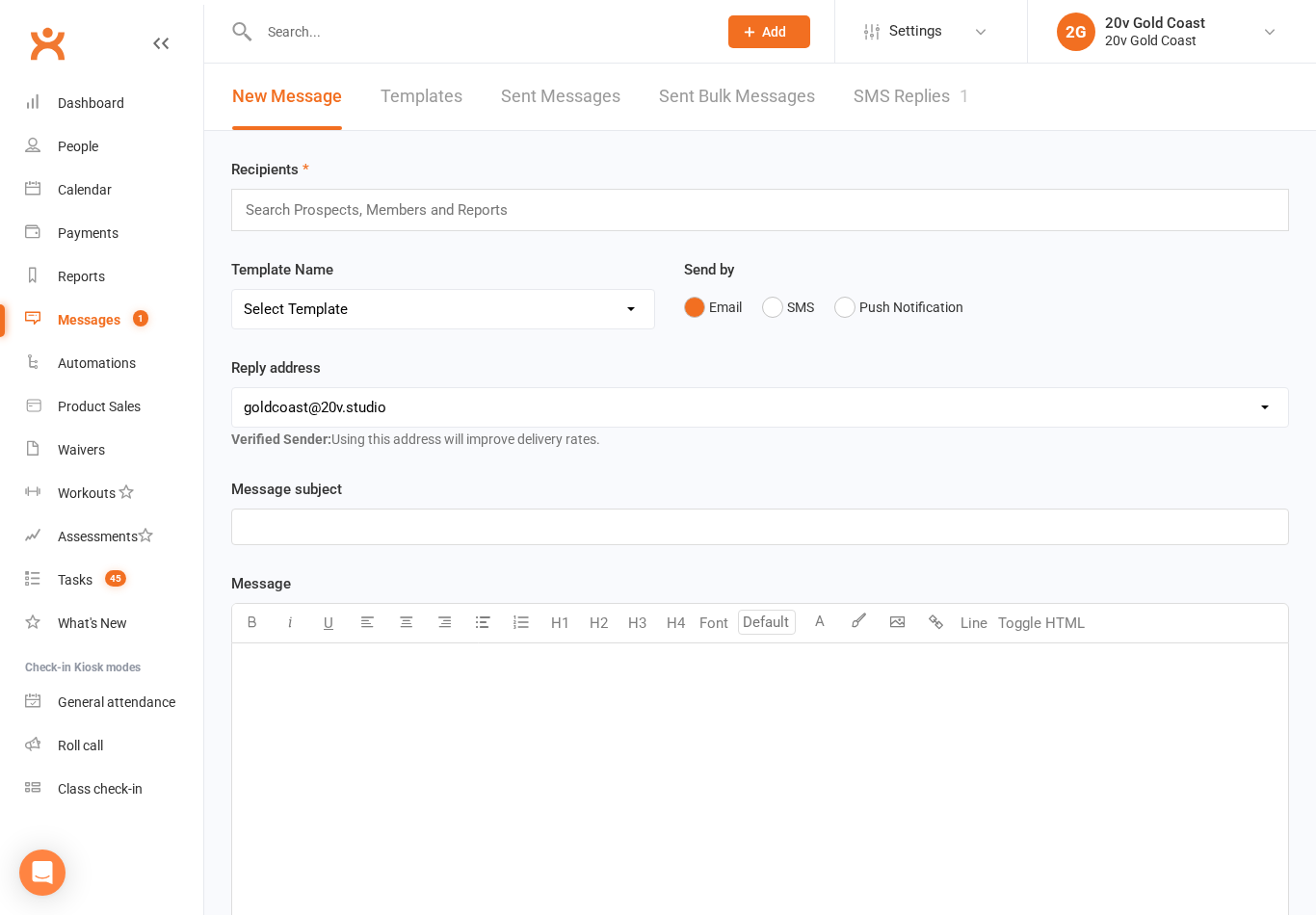
click at [910, 117] on link "SMS Replies 1" at bounding box center [910, 97] width 115 height 67
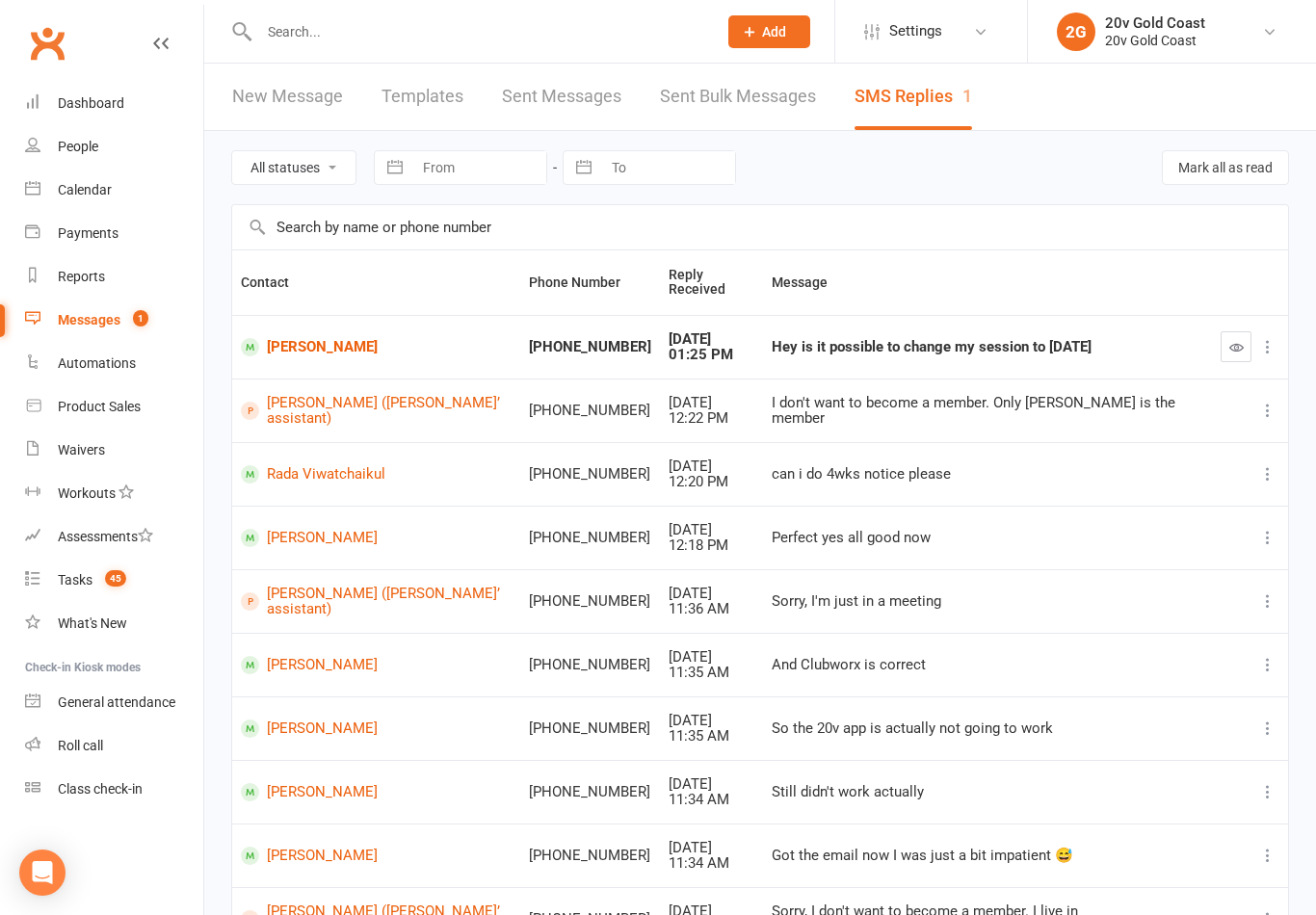
click at [1232, 350] on icon "button" at bounding box center [1236, 347] width 15 height 15
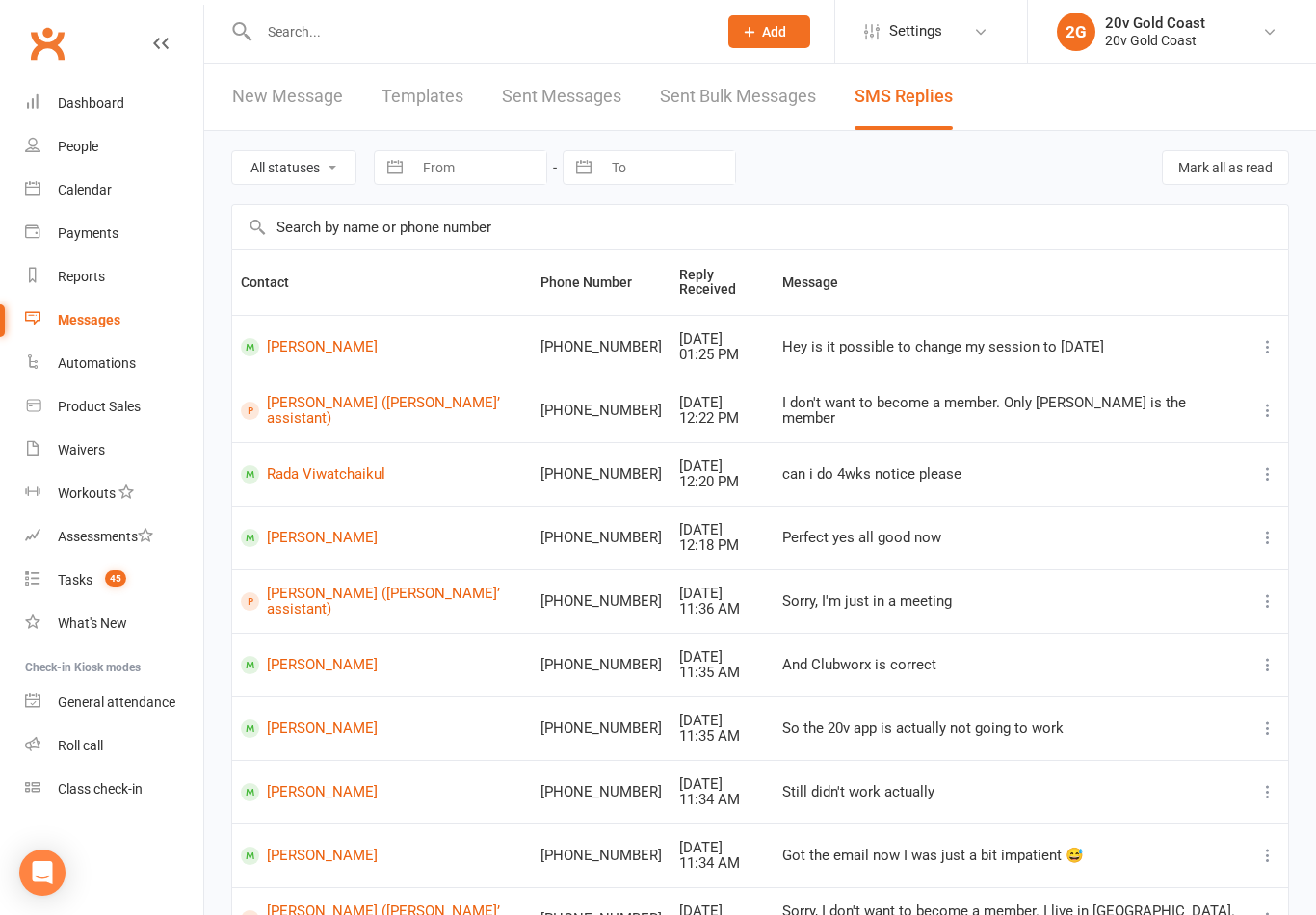
click at [299, 338] on link "Niall Sellers" at bounding box center [382, 347] width 282 height 19
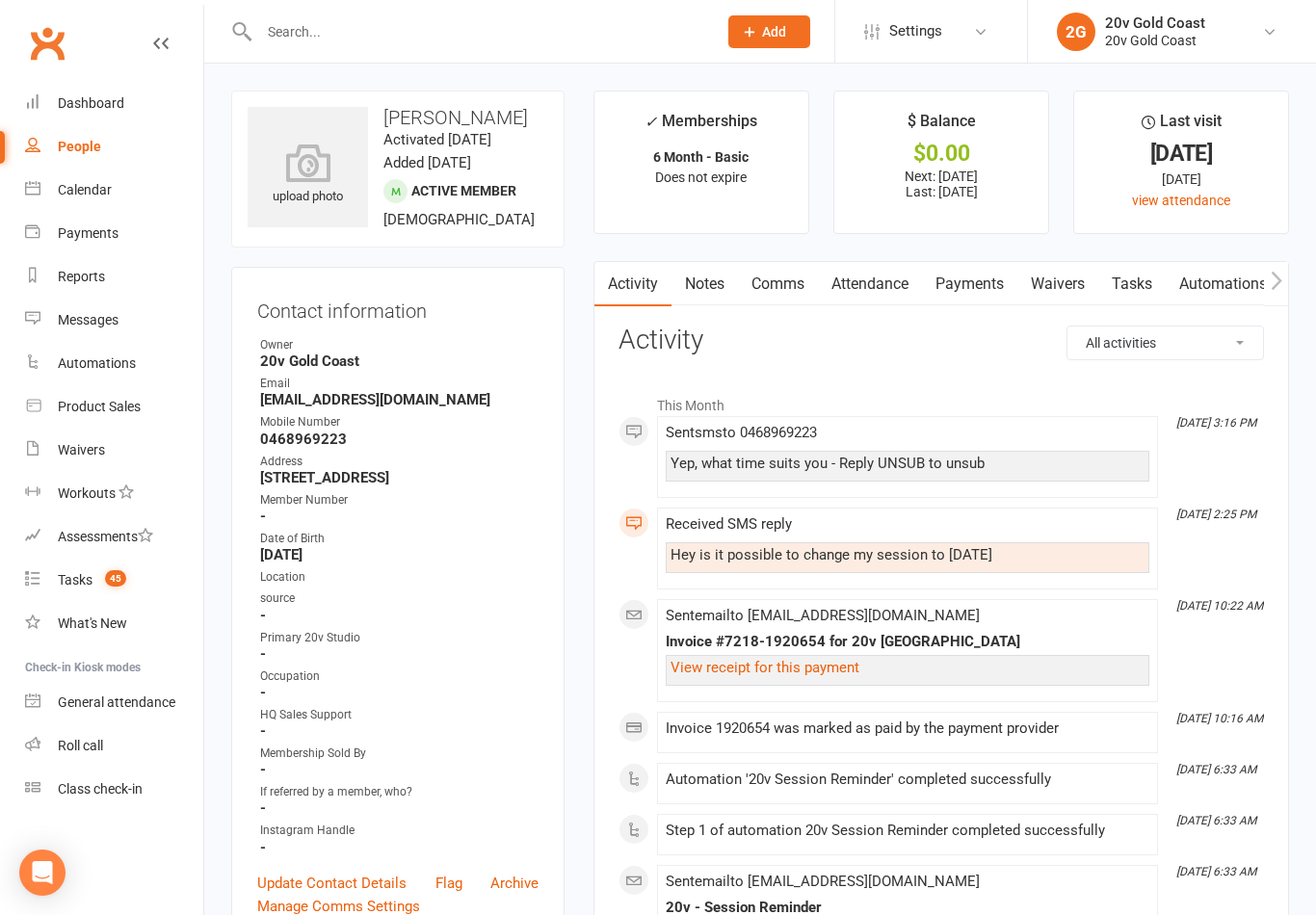
click at [103, 583] on count-badge "45" at bounding box center [110, 580] width 31 height 16
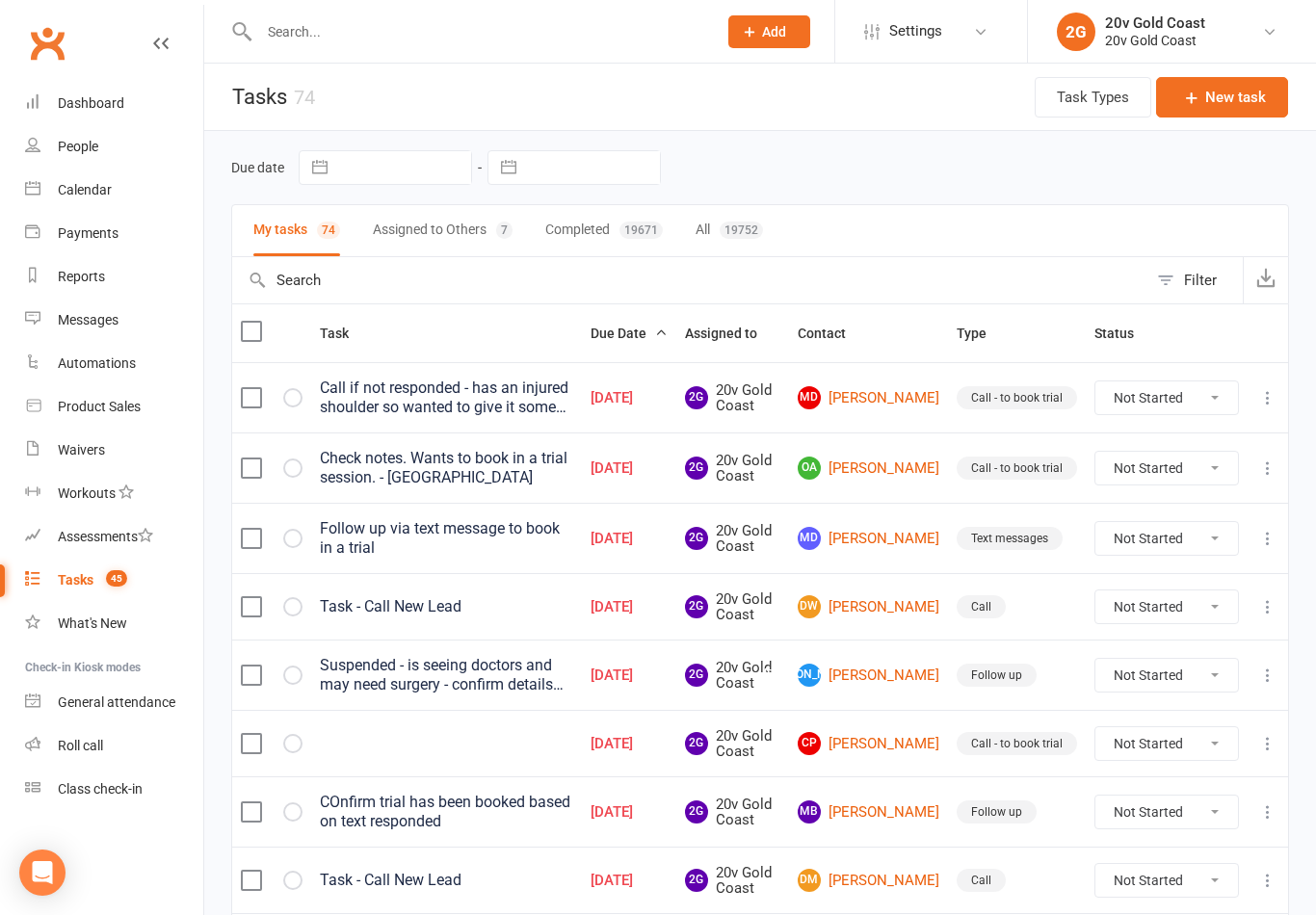
click at [891, 474] on link "OA Ossie Abbas" at bounding box center [869, 467] width 142 height 23
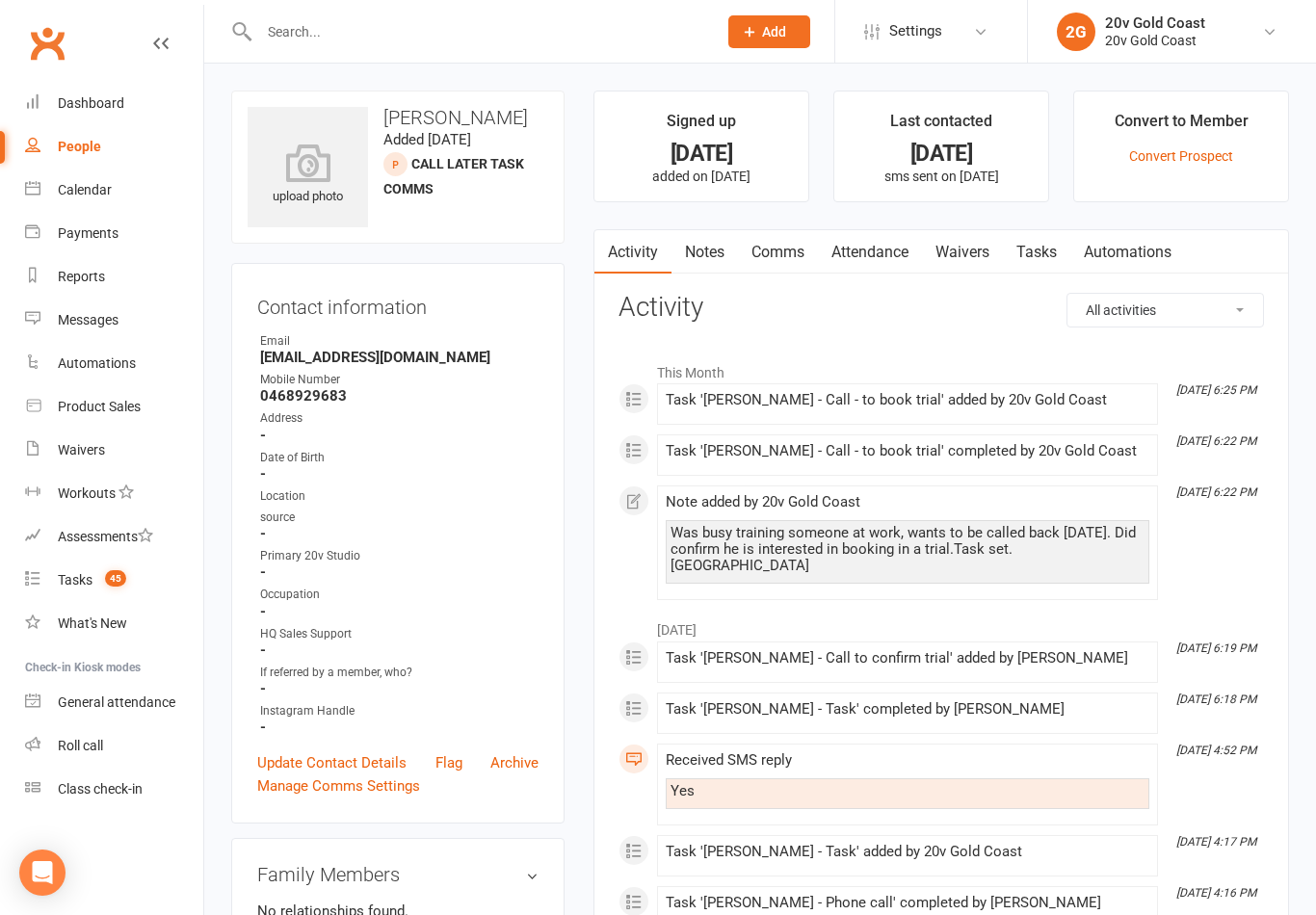
click at [167, 53] on link at bounding box center [161, 61] width 16 height 58
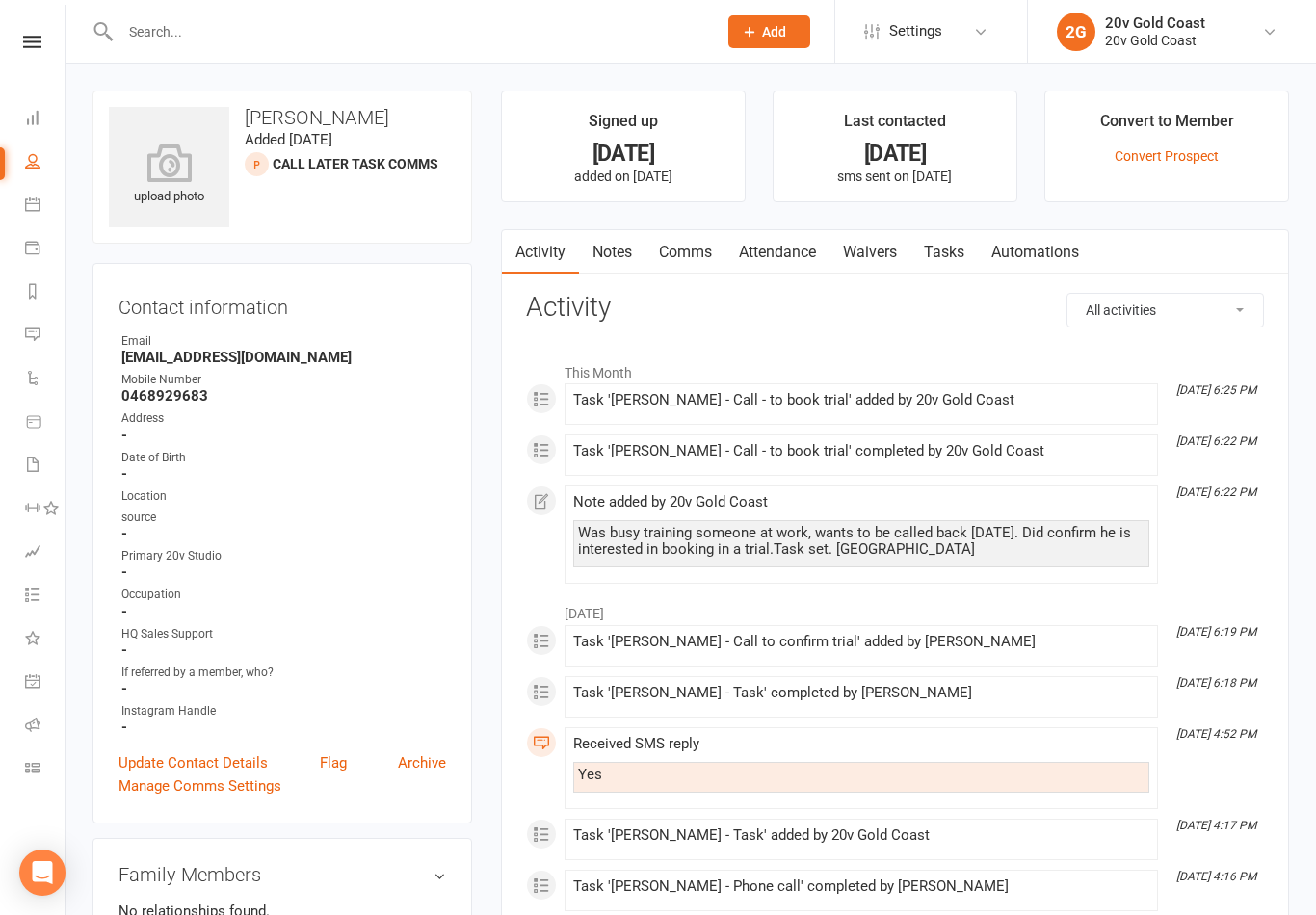
click at [33, 44] on icon at bounding box center [31, 41] width 19 height 13
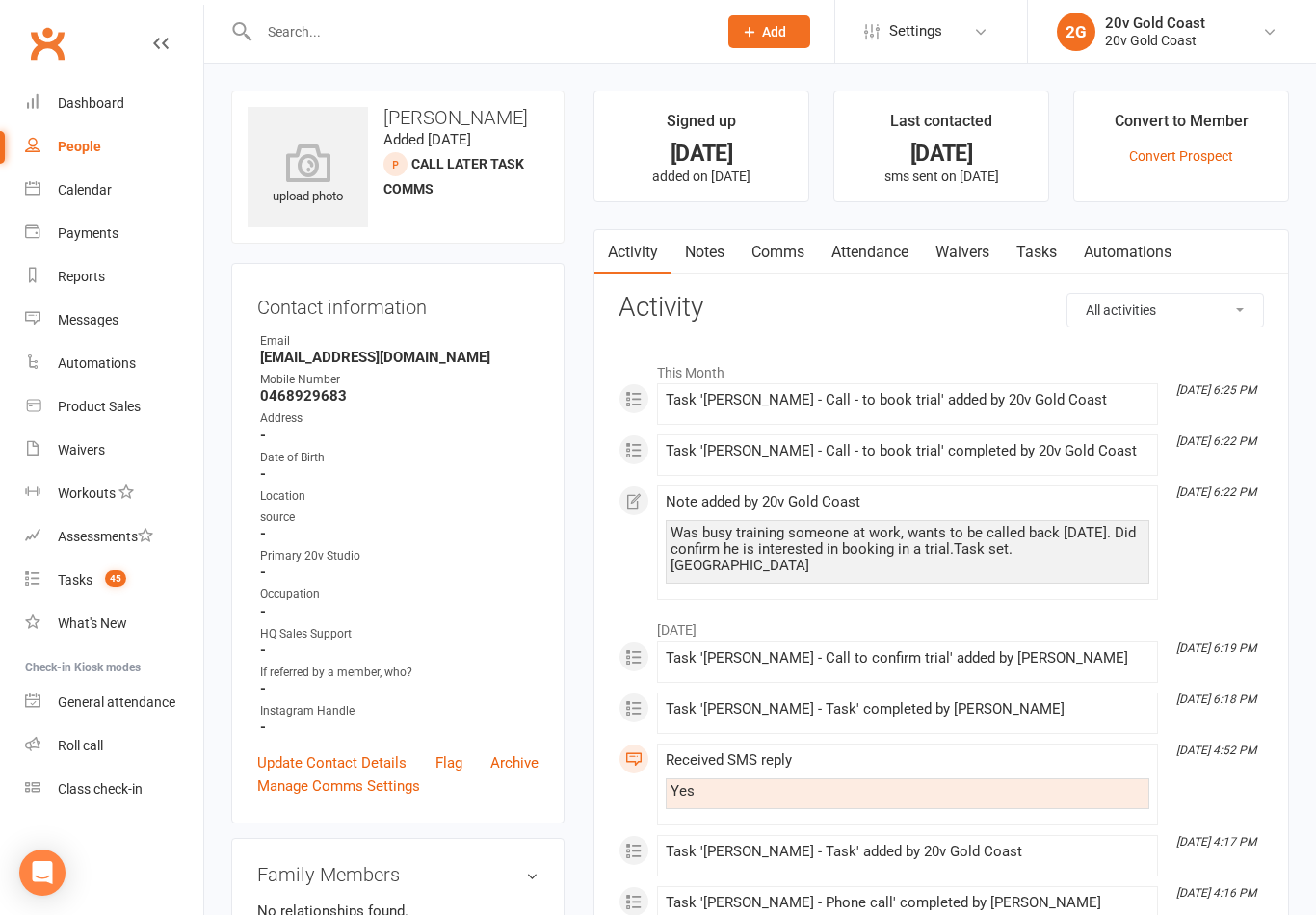
click at [108, 327] on div "Messages" at bounding box center [89, 320] width 61 height 16
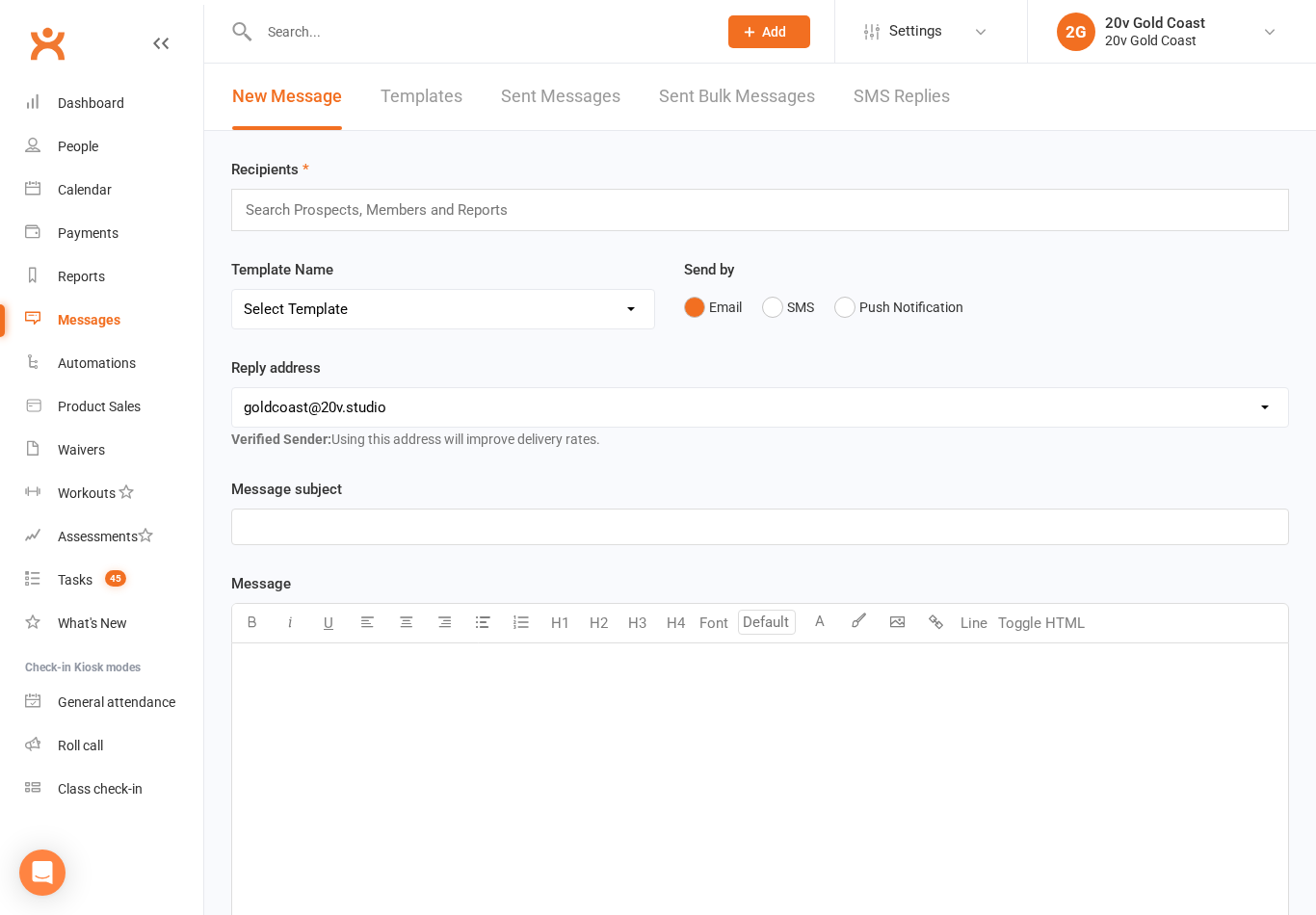
click at [887, 105] on link "SMS Replies" at bounding box center [902, 97] width 96 height 67
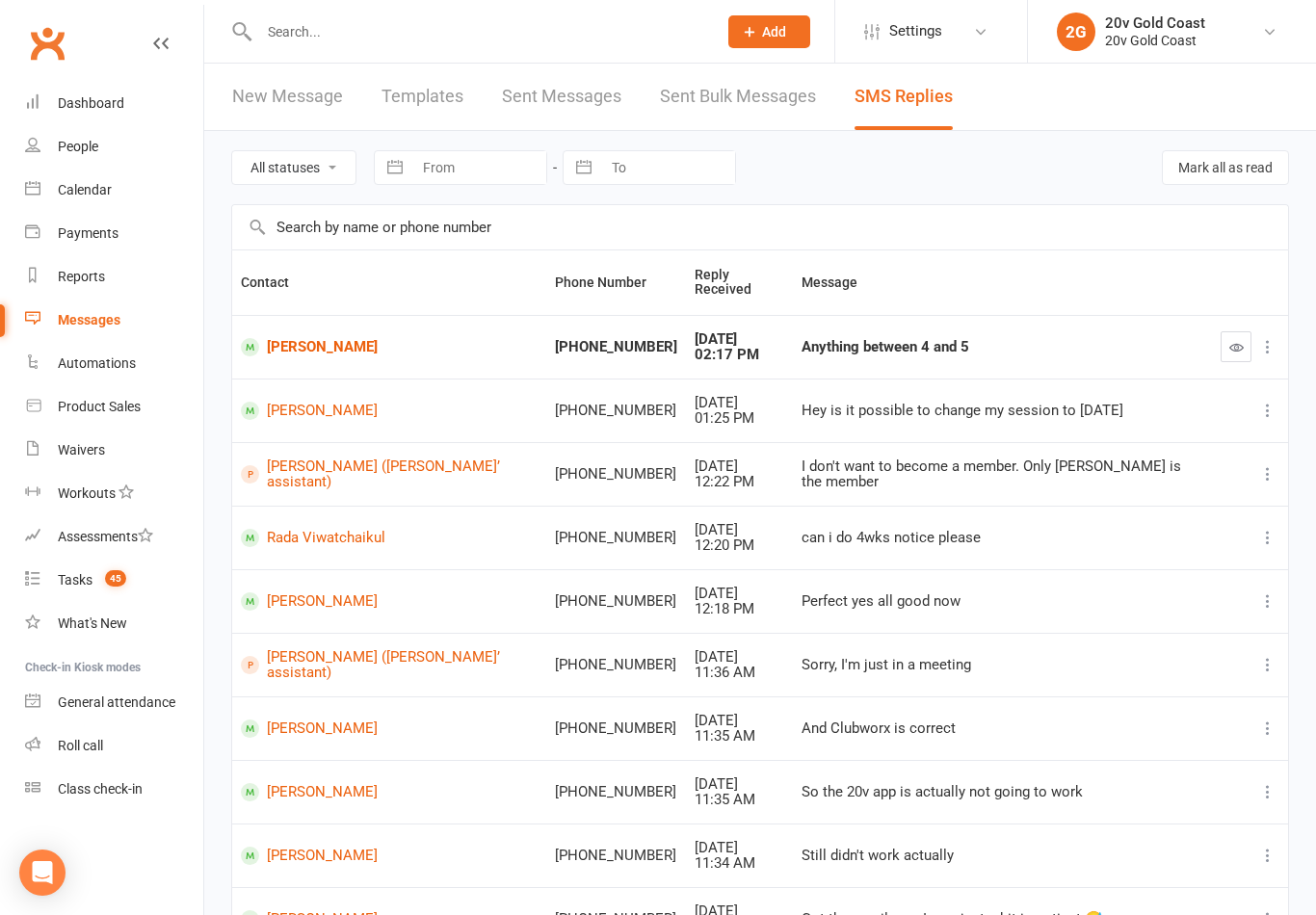
click at [93, 202] on link "Calendar" at bounding box center [113, 190] width 178 height 43
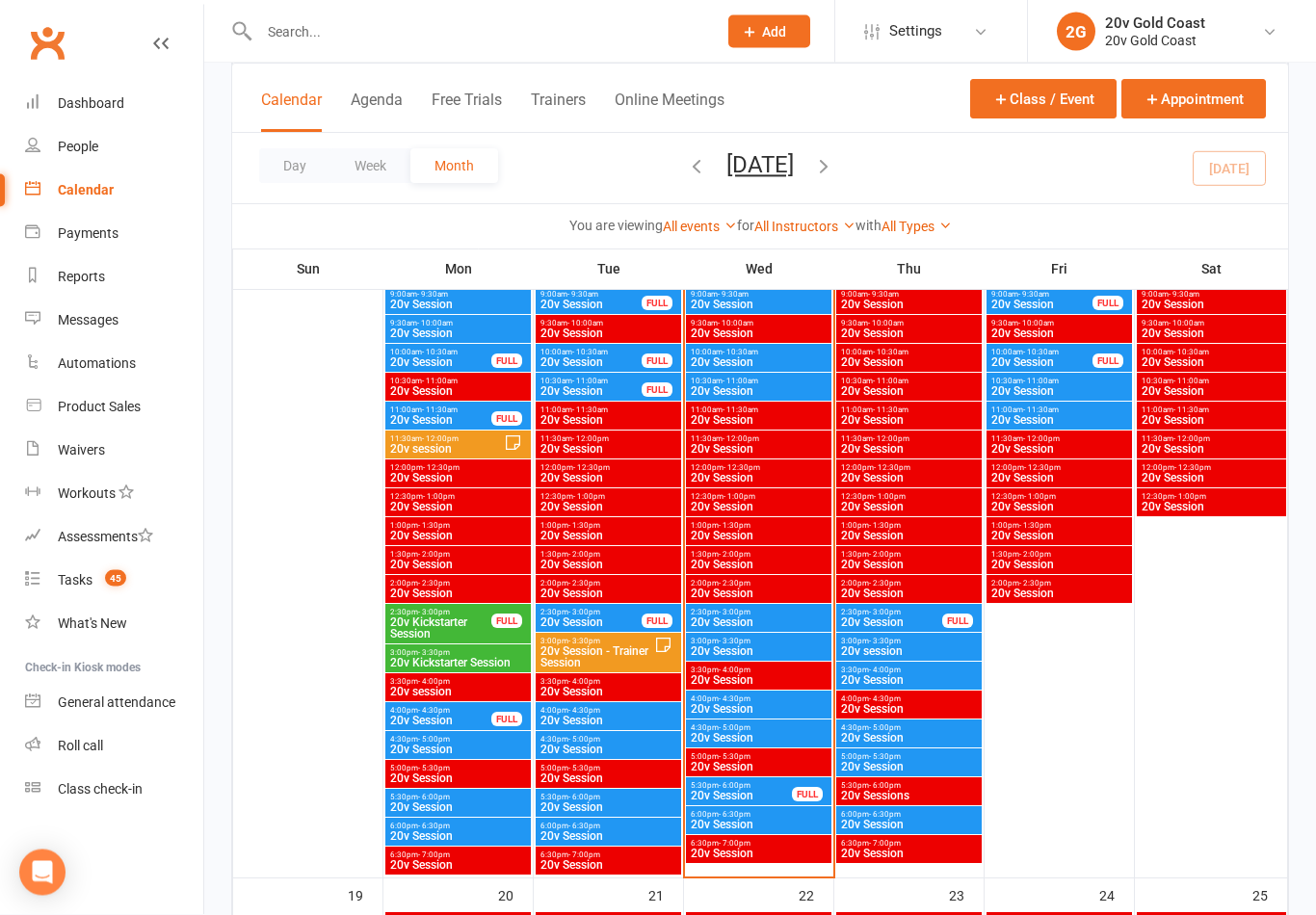
scroll to position [1928, 0]
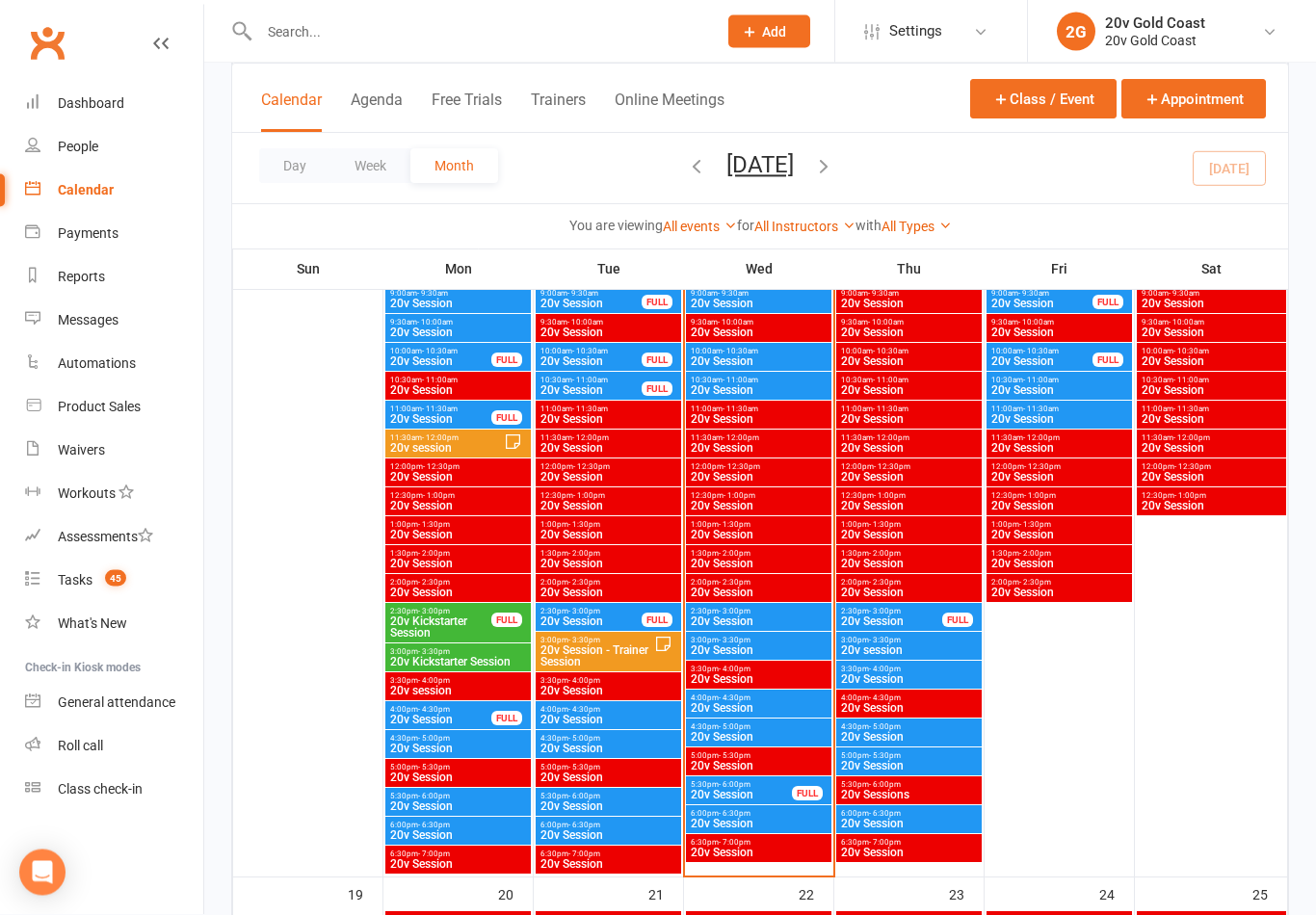
click at [930, 737] on span "20v Session" at bounding box center [909, 738] width 138 height 12
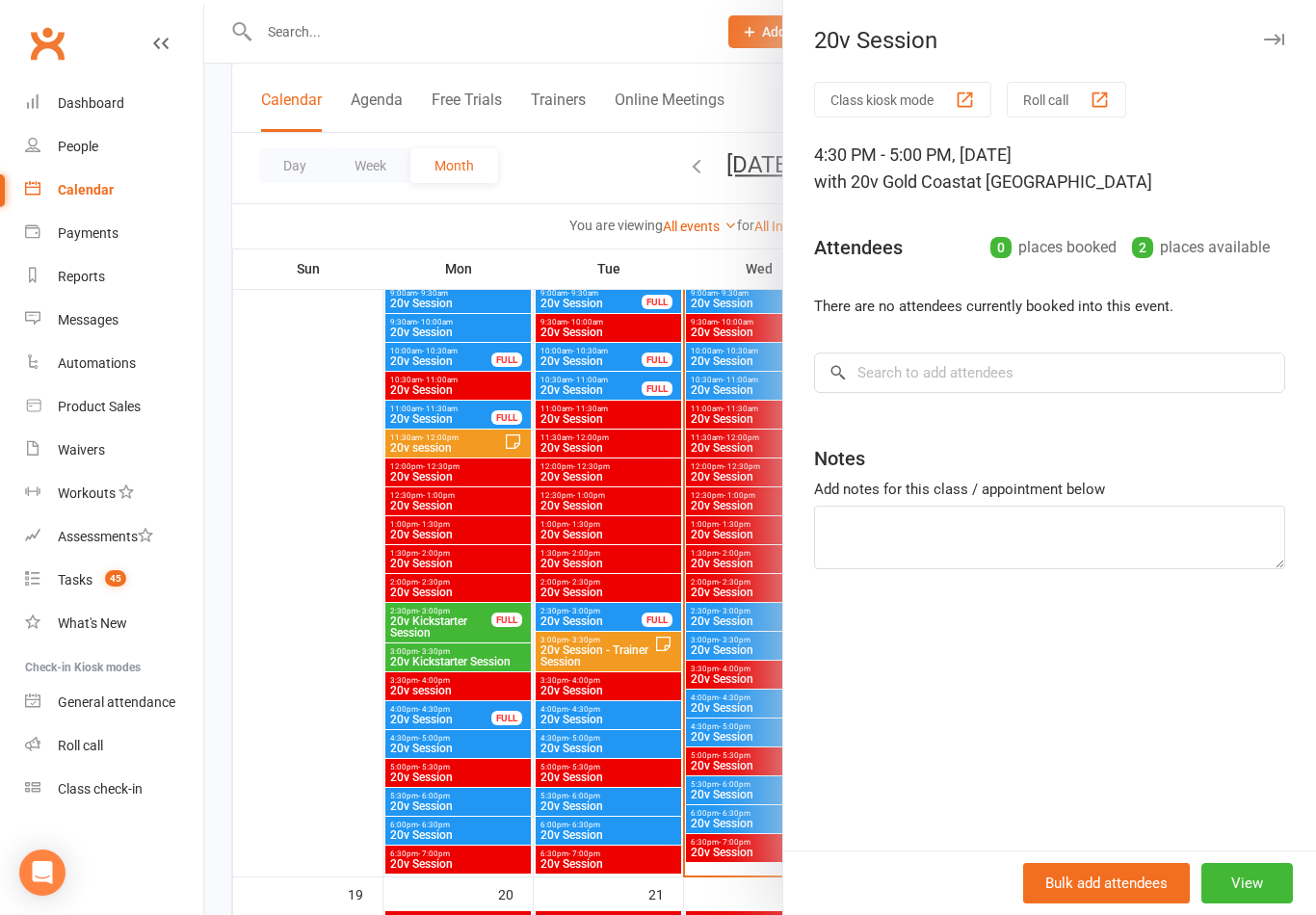
click at [722, 702] on div at bounding box center [761, 458] width 1112 height 915
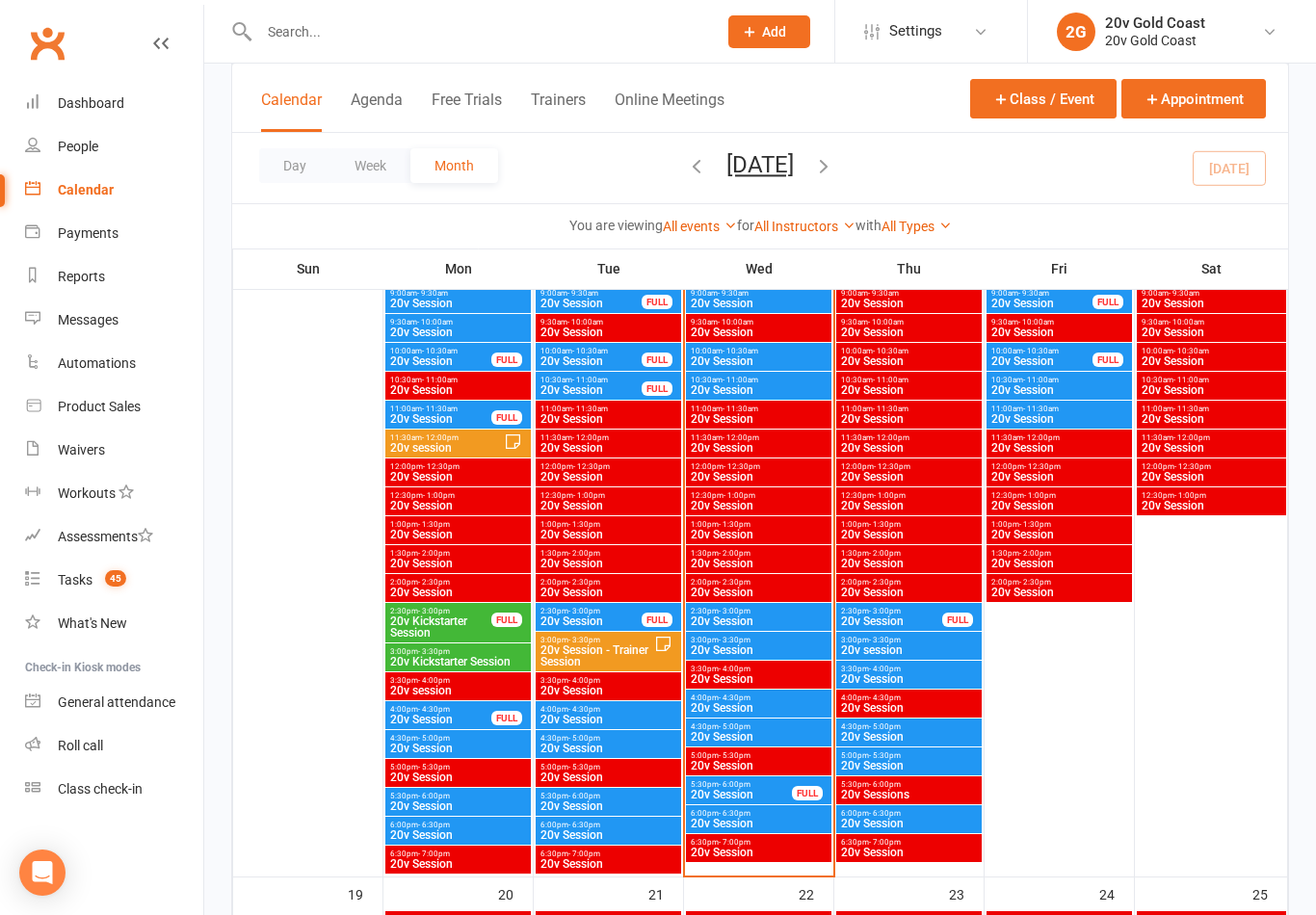
click at [767, 796] on span "20v Session" at bounding box center [741, 795] width 103 height 12
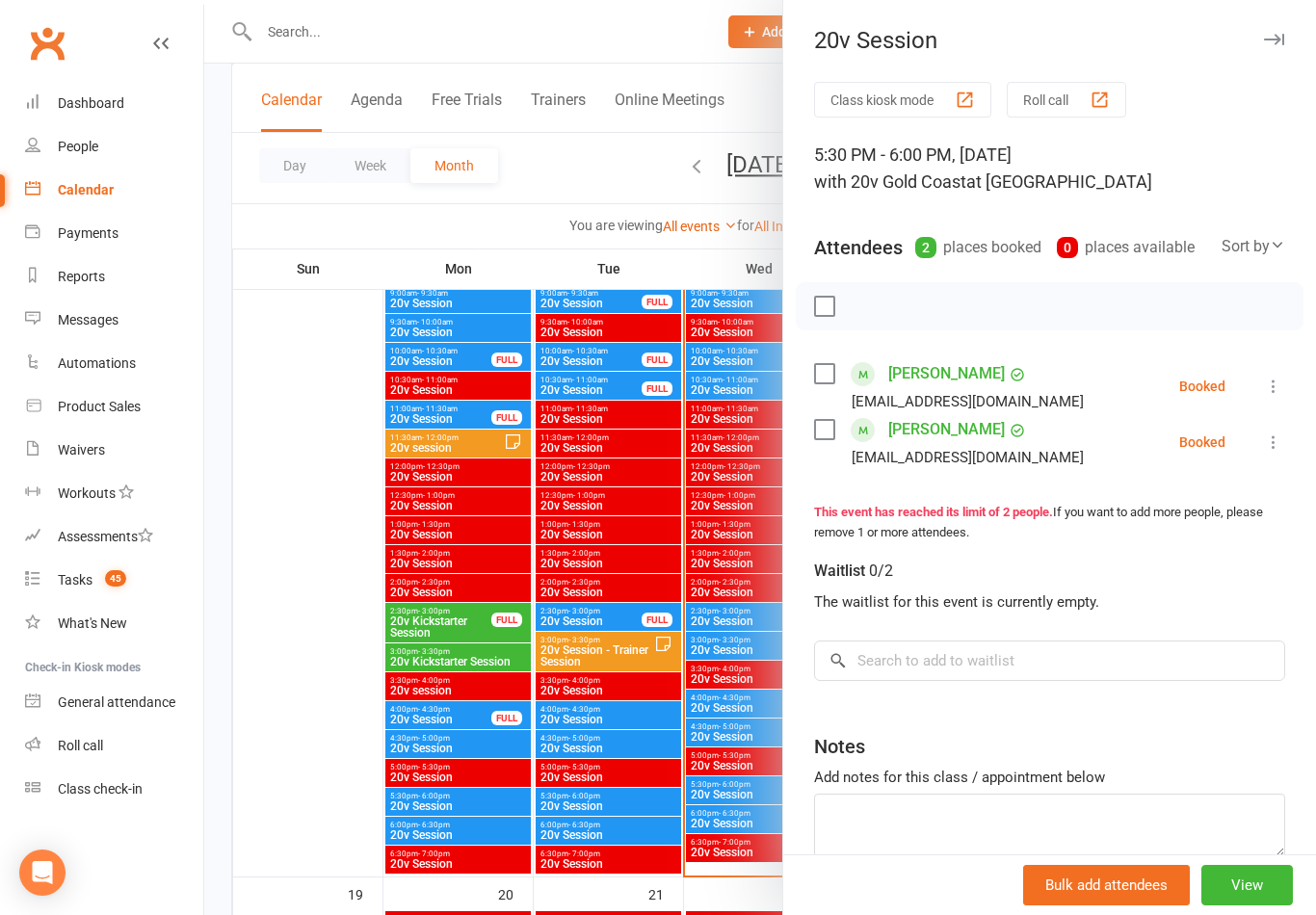
click at [706, 752] on div at bounding box center [761, 458] width 1112 height 915
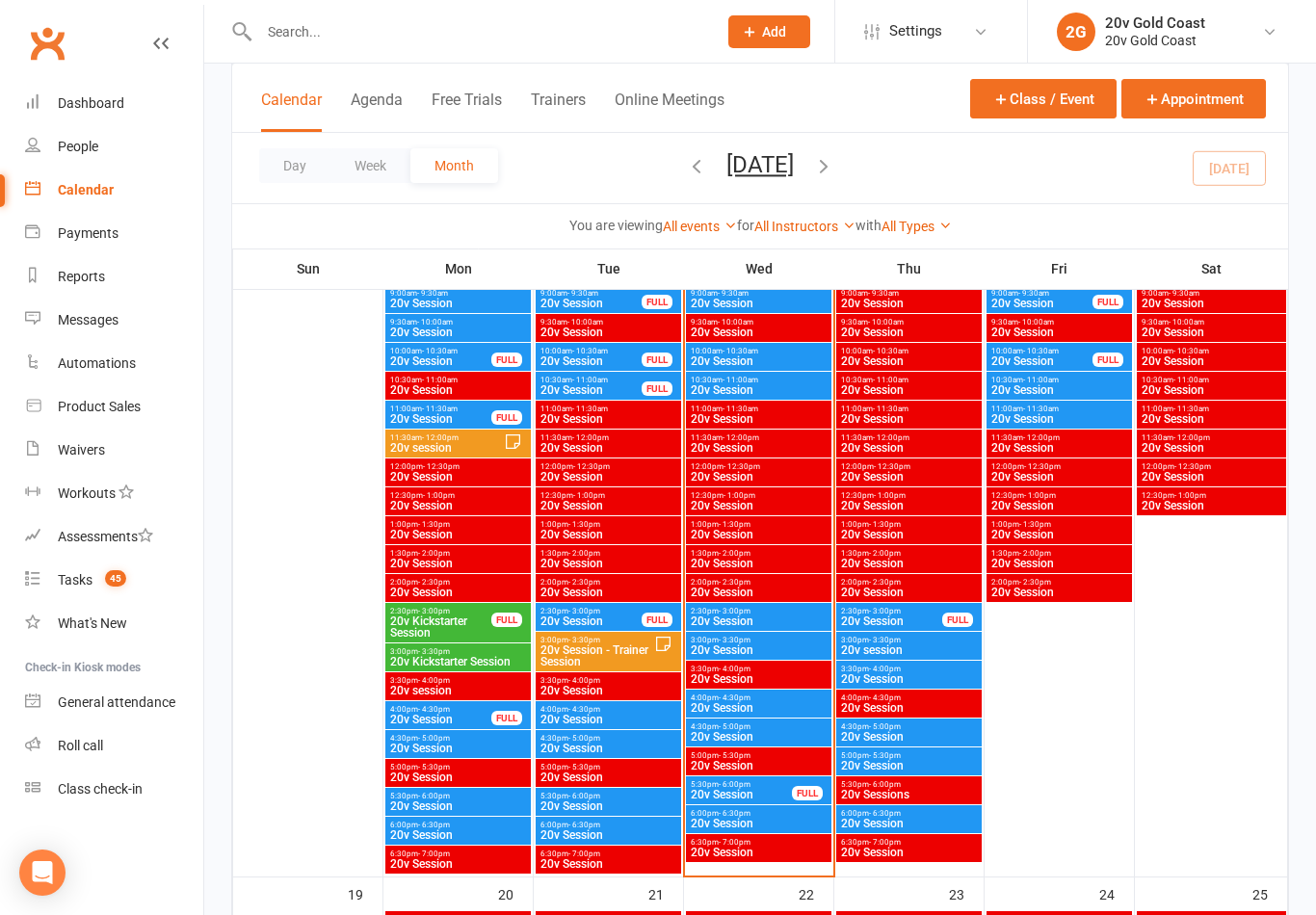
click at [770, 699] on span "4:00pm - 4:30pm" at bounding box center [759, 698] width 138 height 9
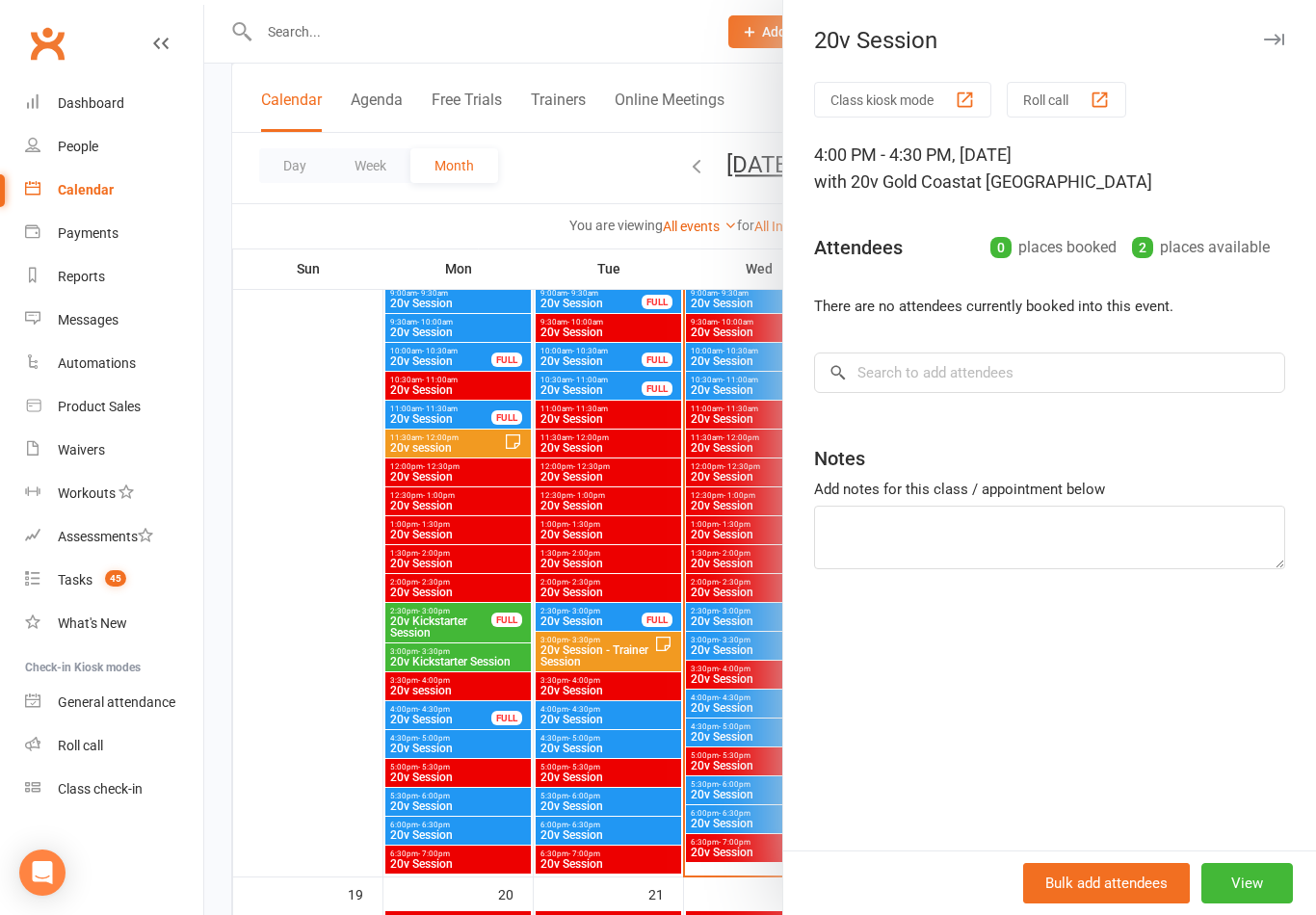
click at [729, 766] on div at bounding box center [761, 458] width 1112 height 915
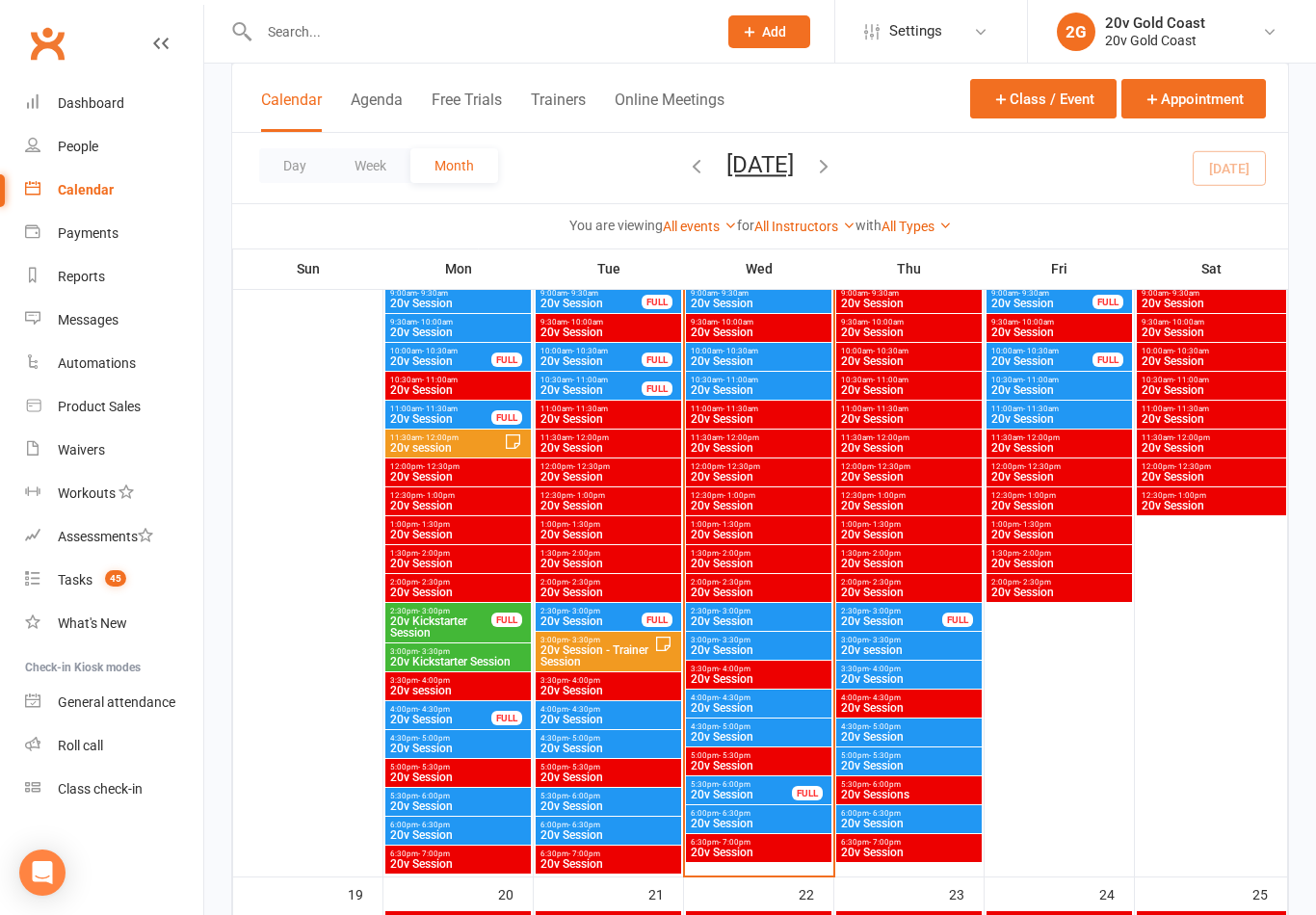
click at [779, 654] on span "20v Session" at bounding box center [759, 650] width 138 height 12
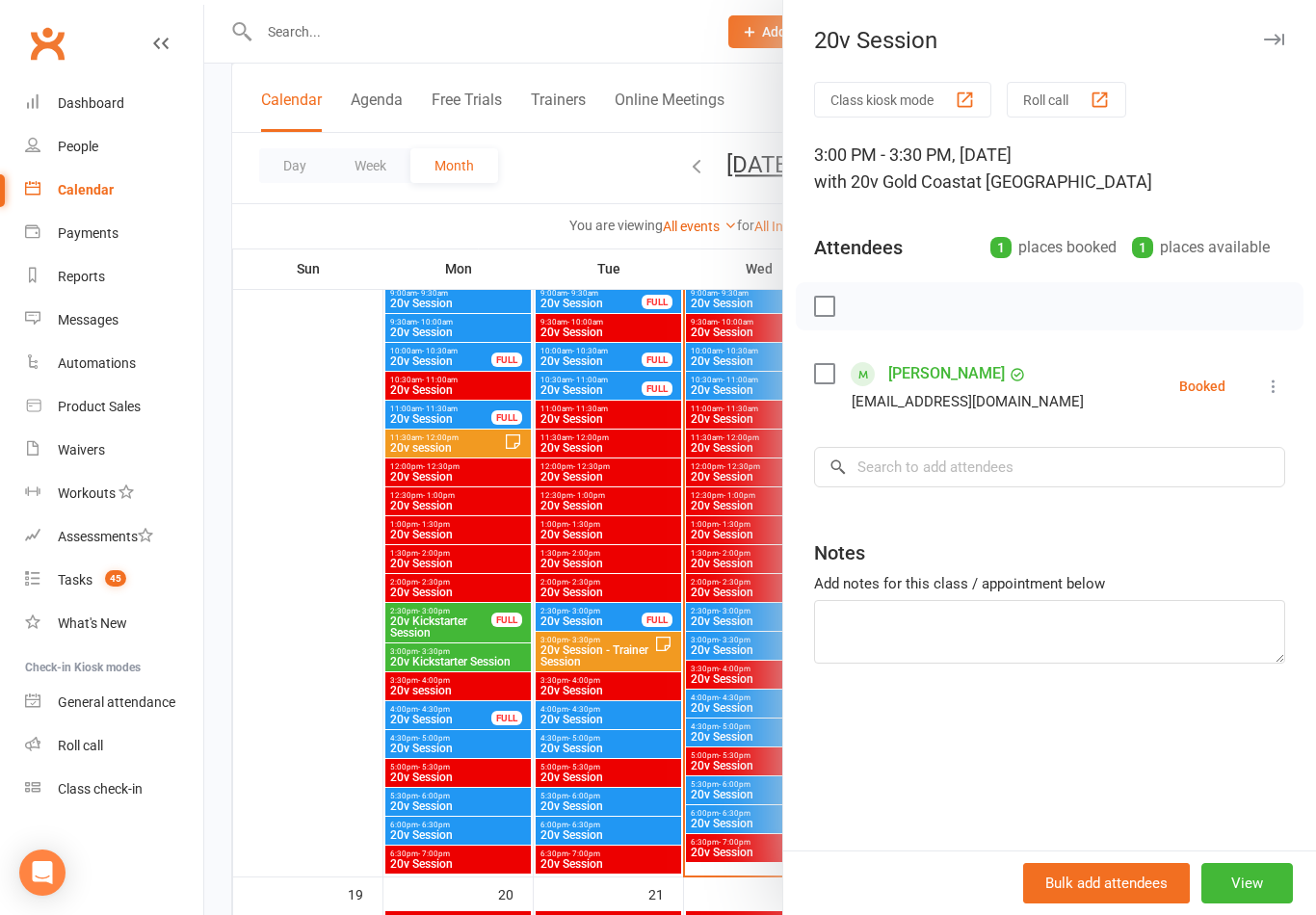
click at [1273, 390] on icon at bounding box center [1274, 387] width 20 height 20
click at [1158, 469] on link "Remove" at bounding box center [1180, 461] width 207 height 38
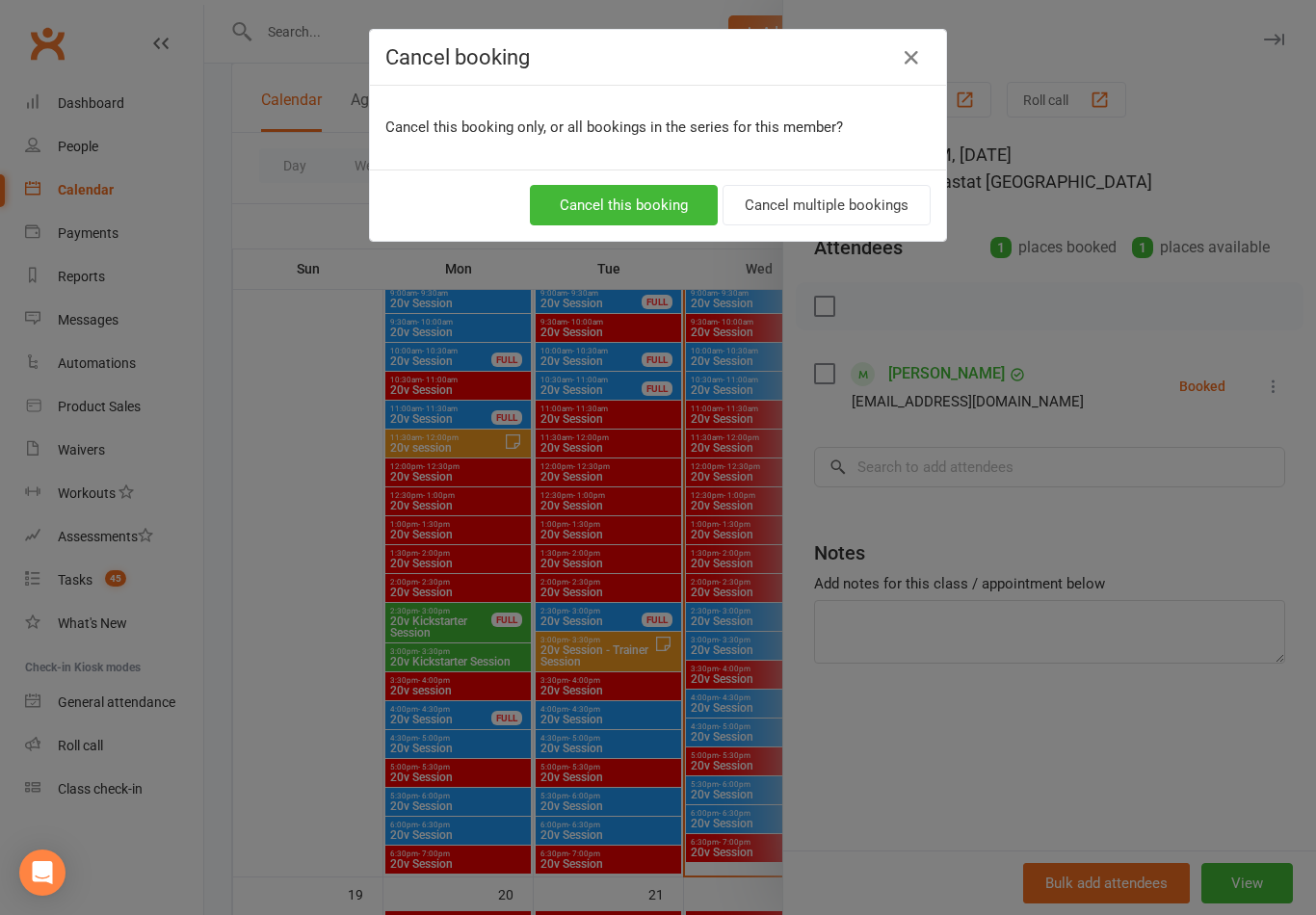
click at [649, 212] on button "Cancel this booking" at bounding box center [623, 205] width 188 height 40
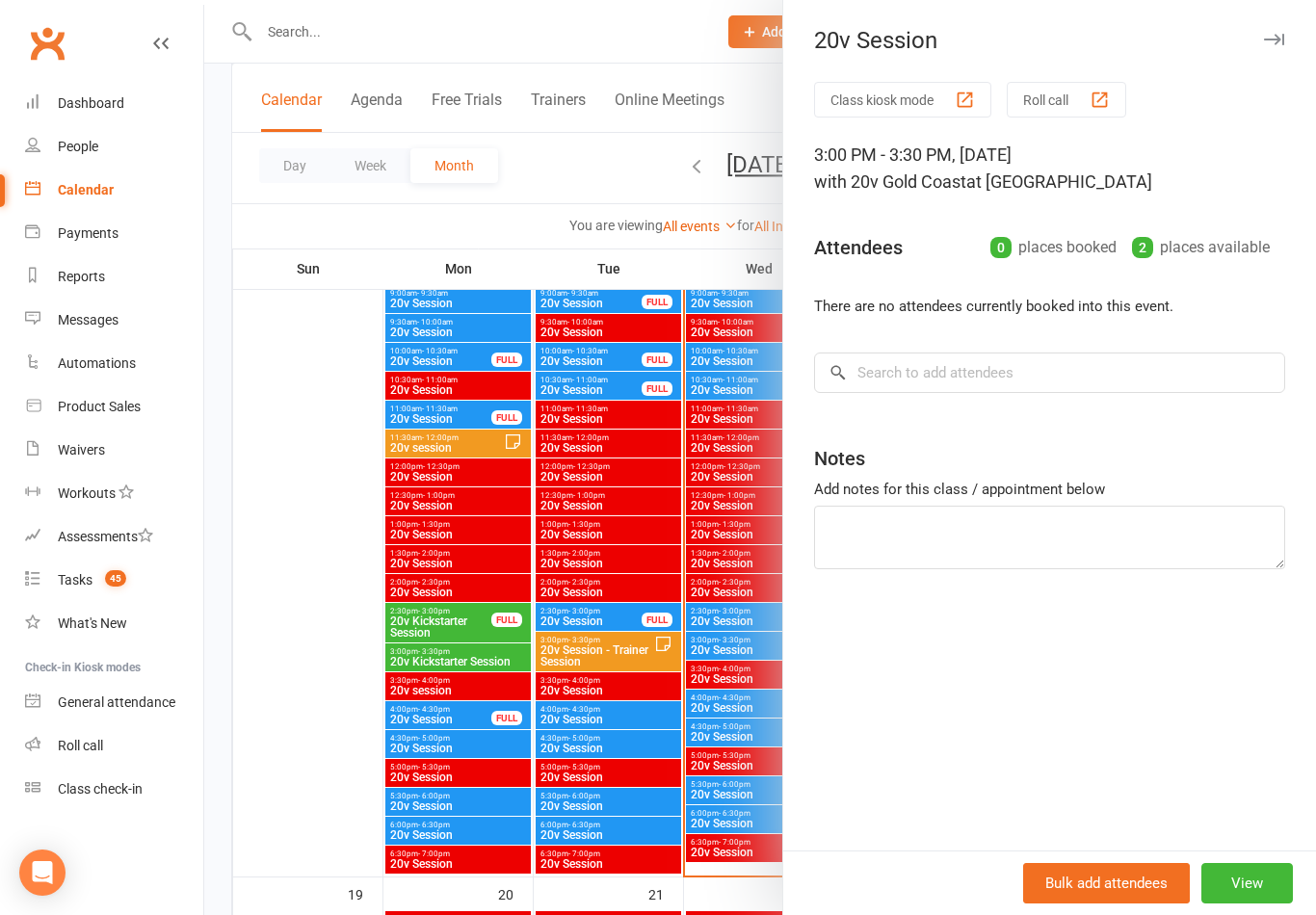
click at [659, 728] on div at bounding box center [761, 458] width 1112 height 915
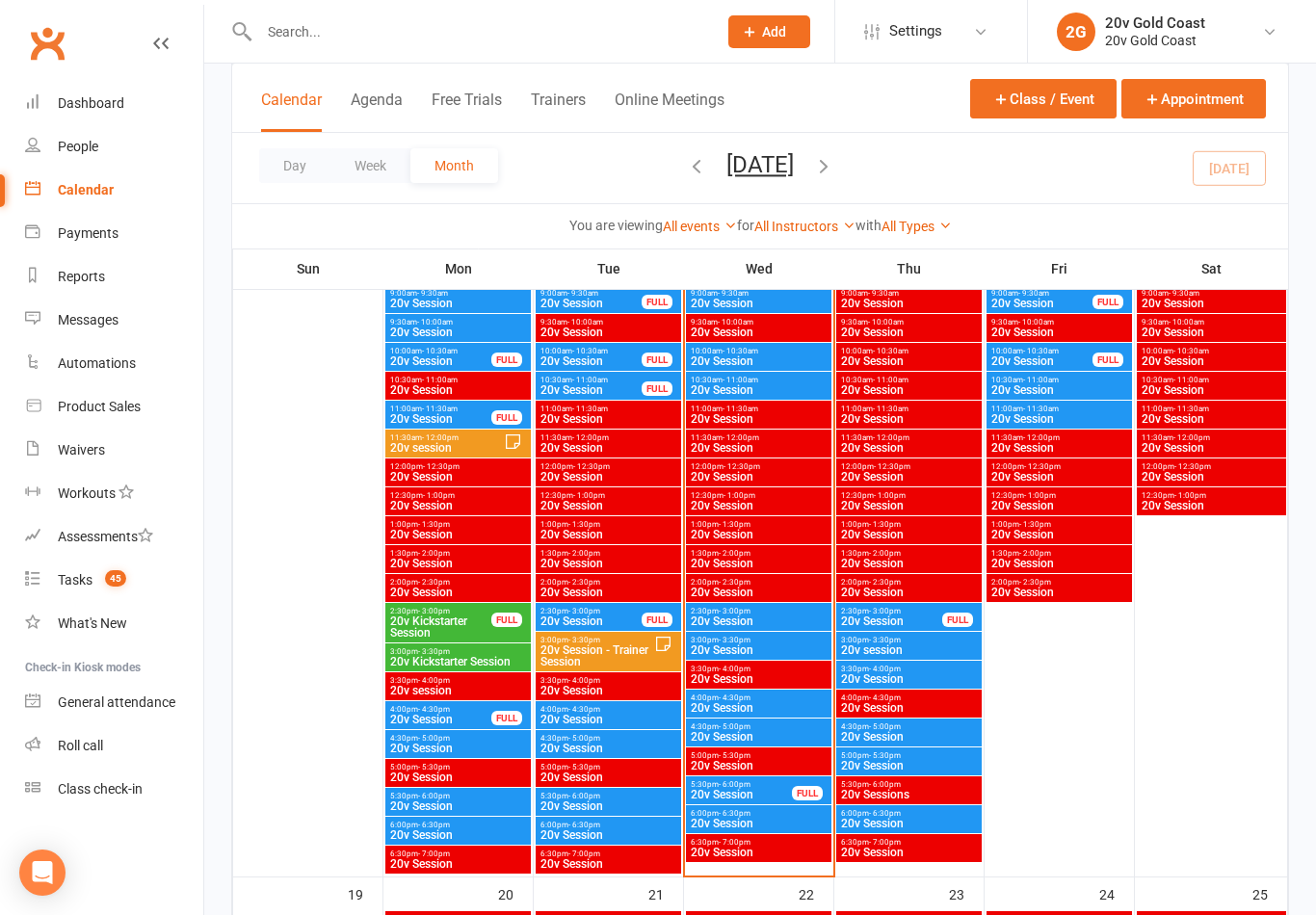
click at [923, 740] on span "20v Session" at bounding box center [909, 737] width 138 height 12
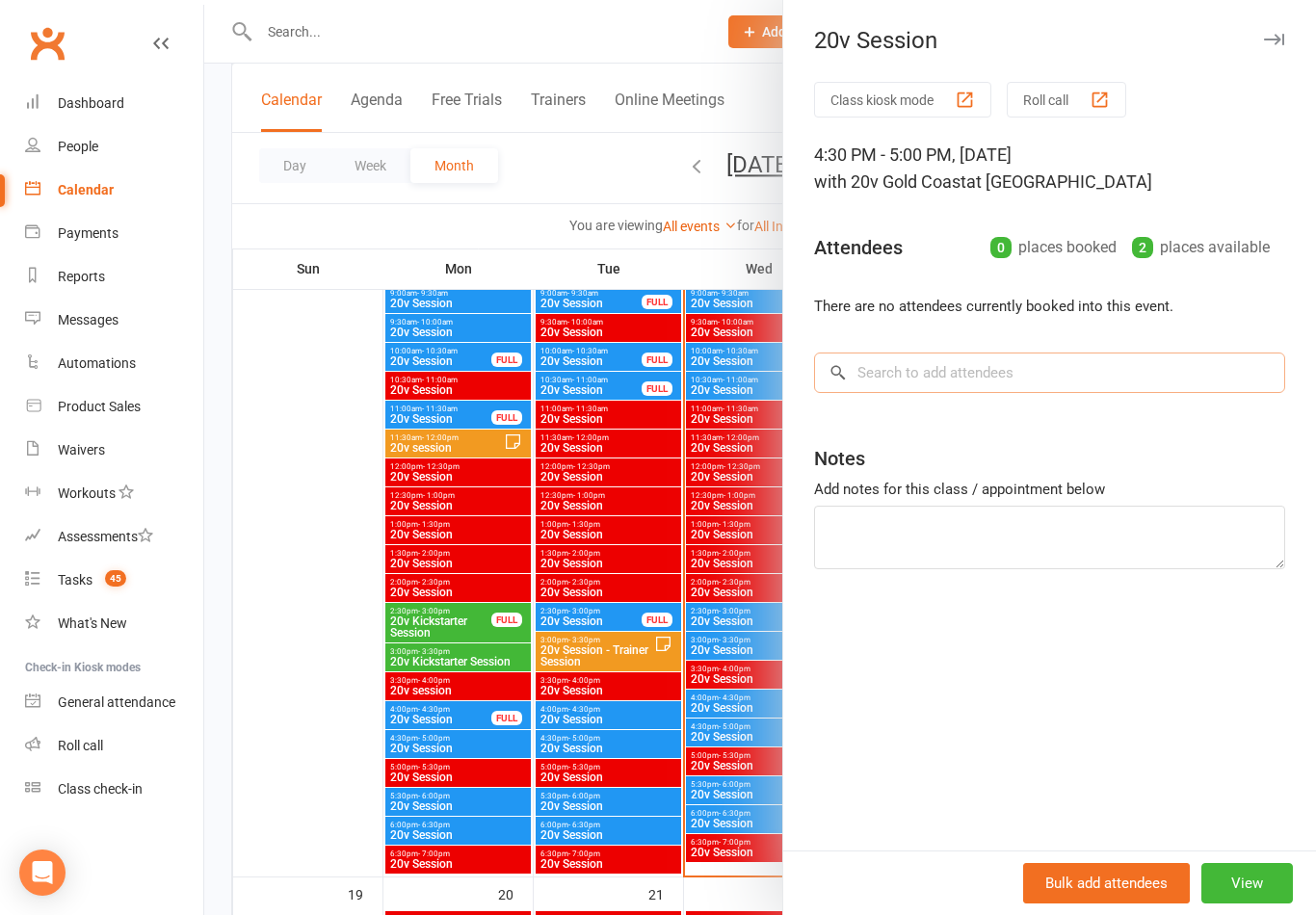
click at [1110, 390] on input "search" at bounding box center [1049, 372] width 471 height 40
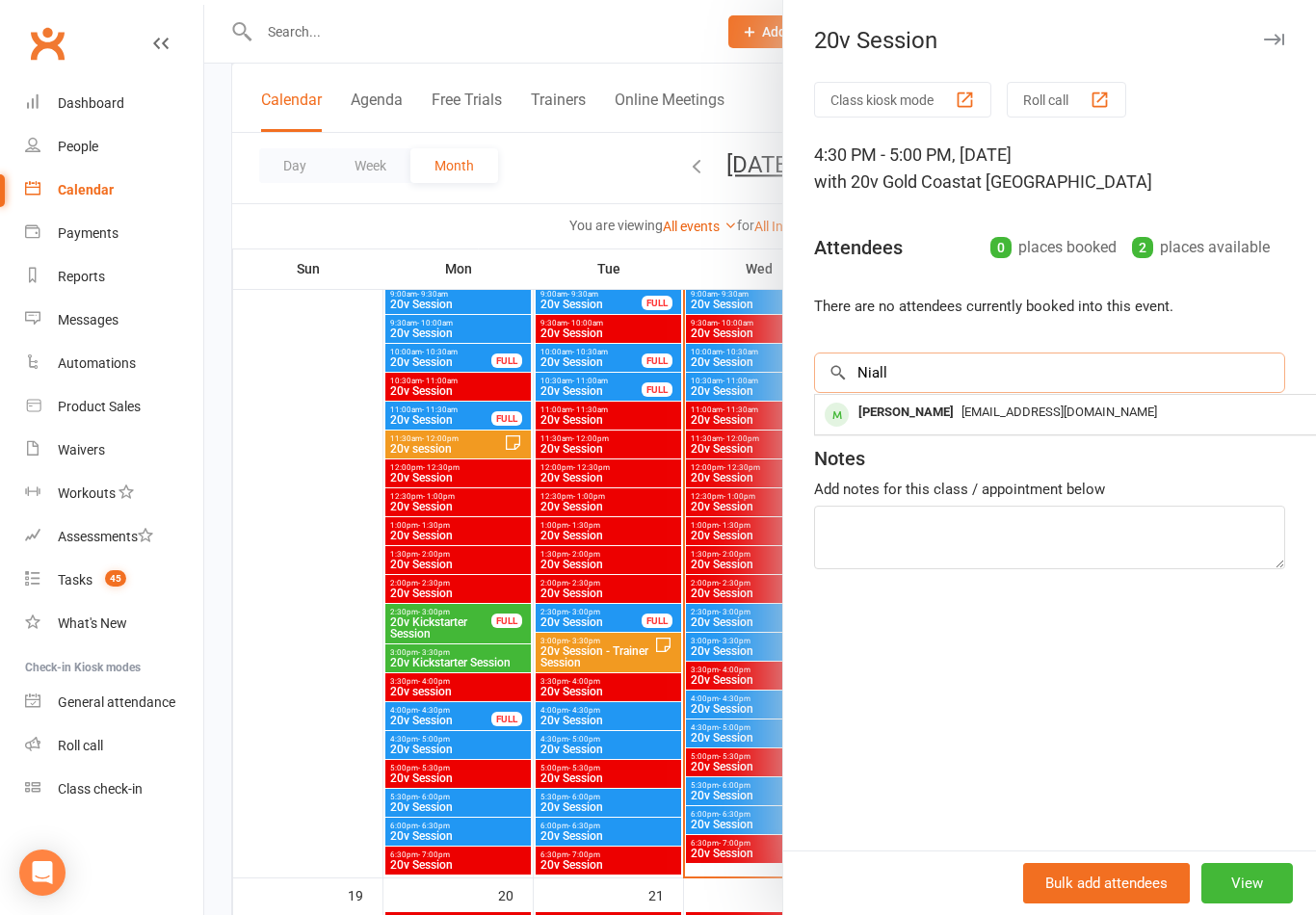
type input "Niall"
click at [900, 410] on div "[PERSON_NAME]" at bounding box center [906, 412] width 111 height 28
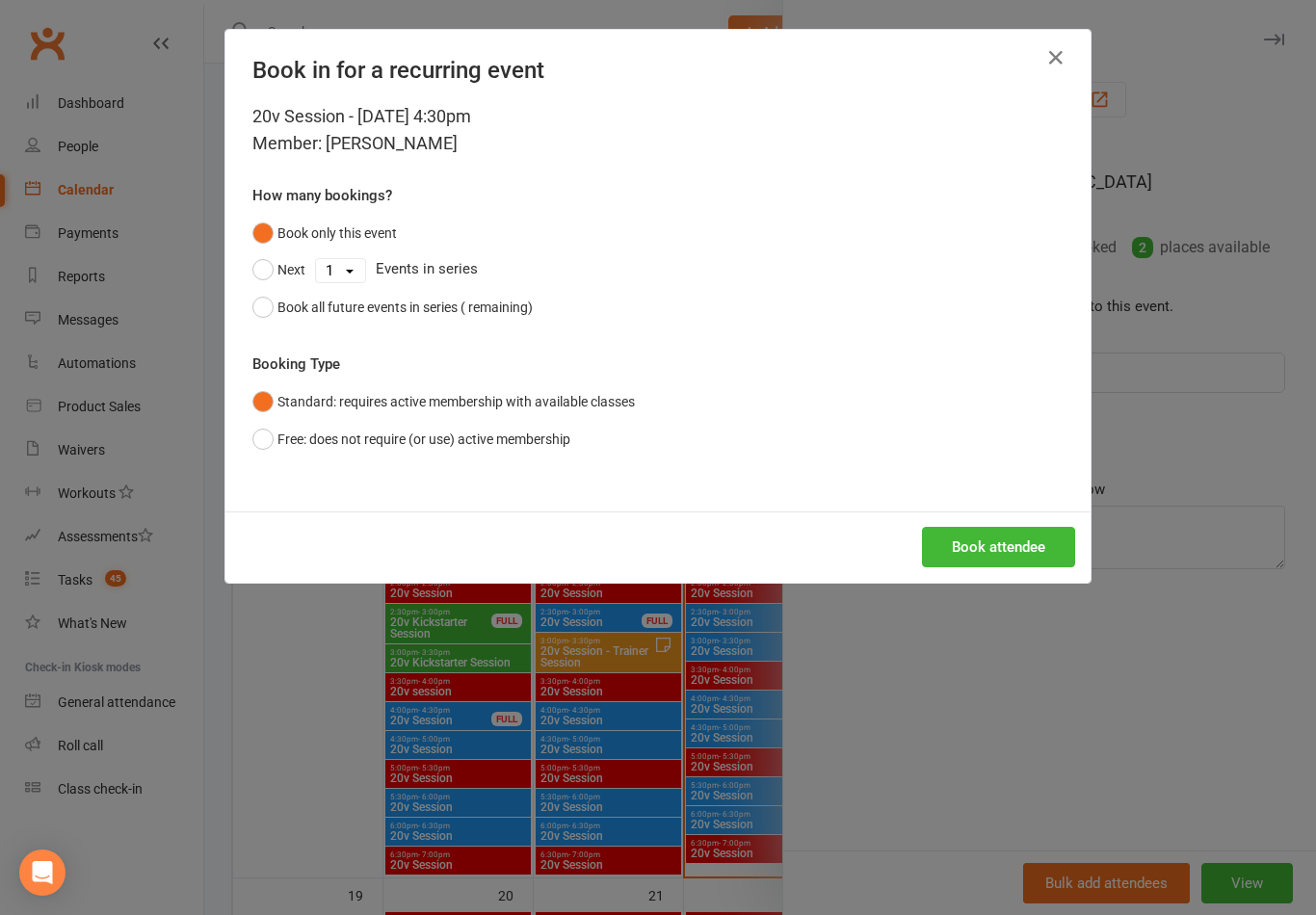
scroll to position [1929, 0]
click at [1028, 551] on button "Book attendee" at bounding box center [999, 546] width 154 height 40
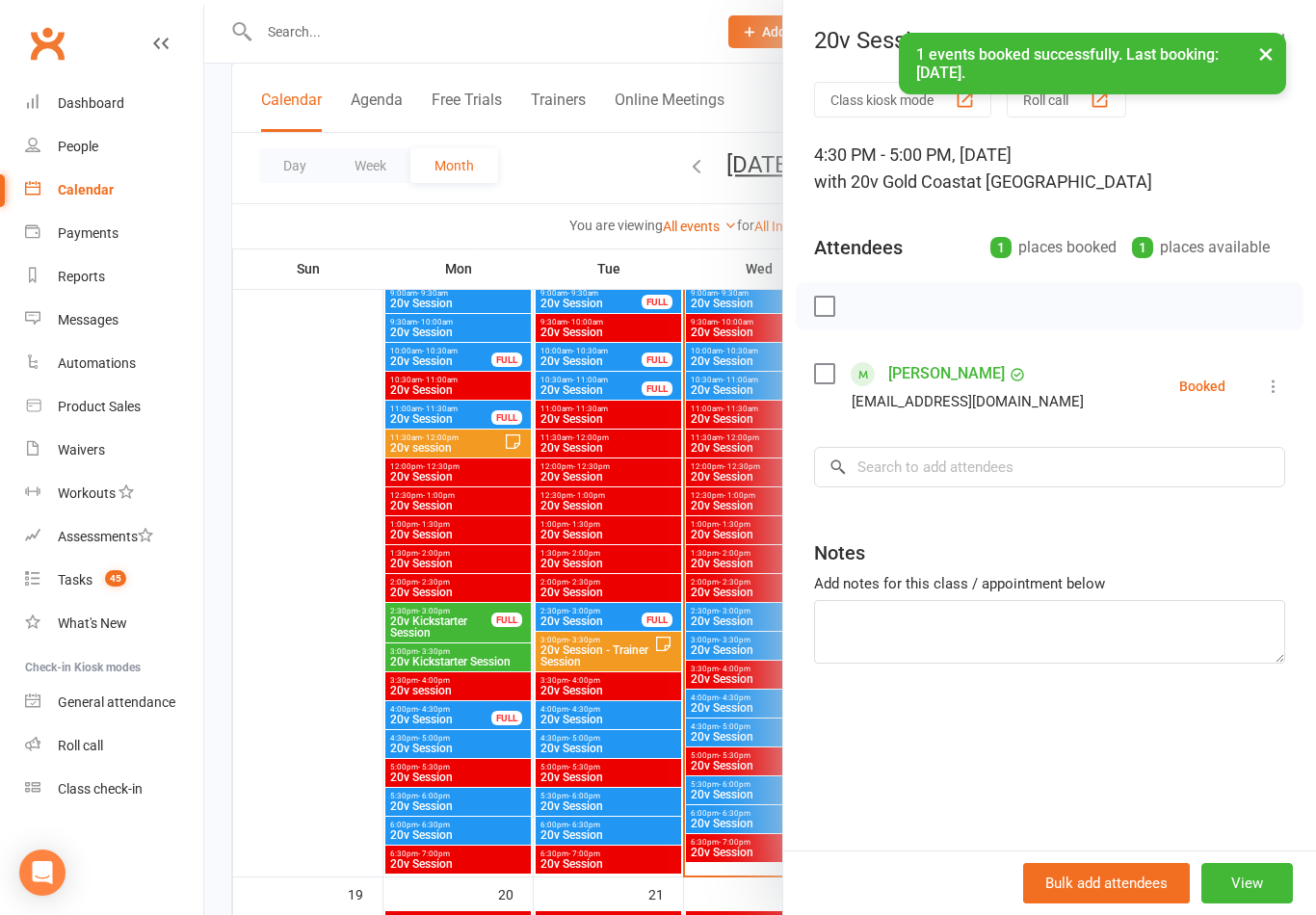
click at [317, 668] on div at bounding box center [761, 458] width 1112 height 915
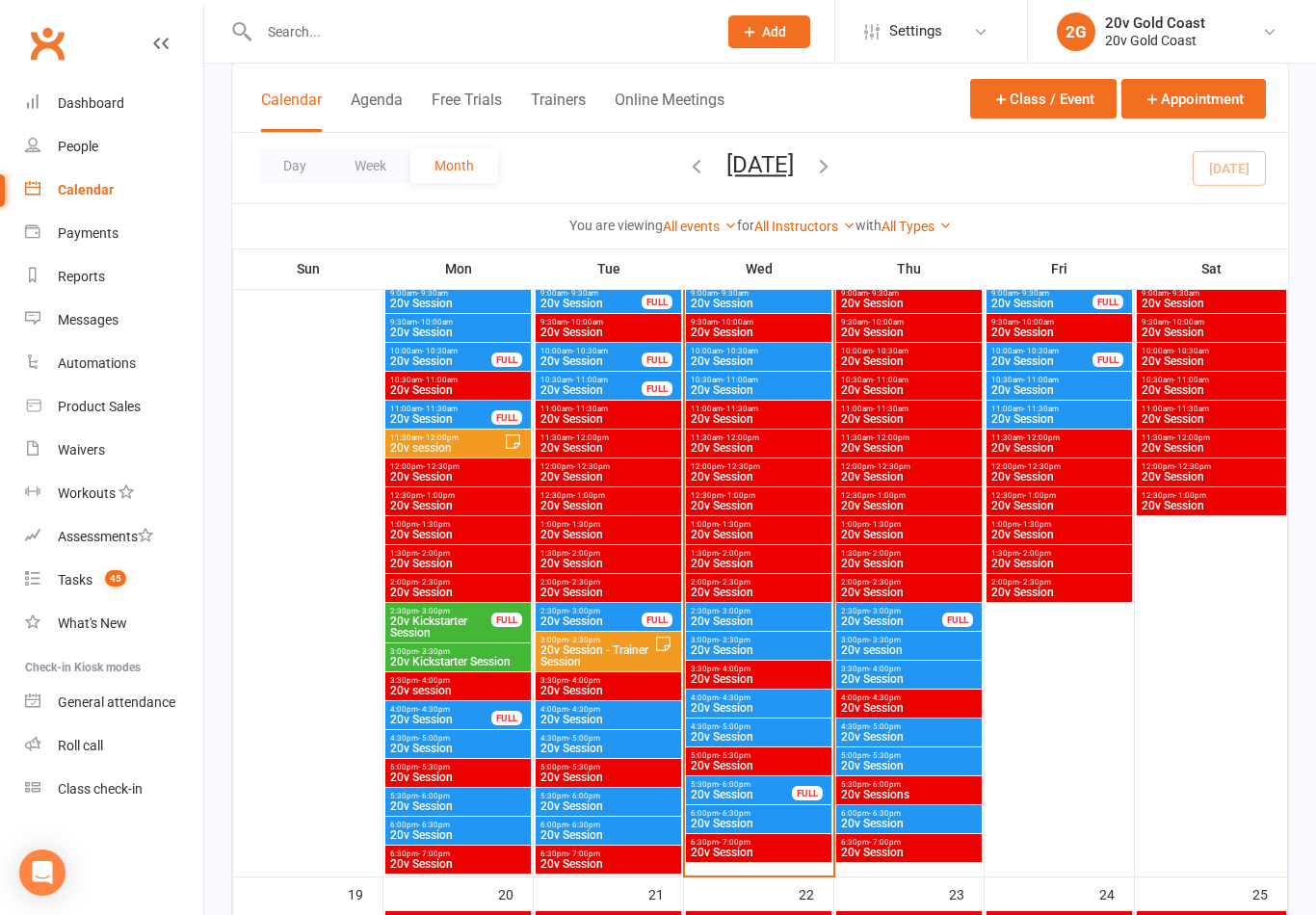
click at [98, 327] on div "Messages" at bounding box center [89, 320] width 61 height 16
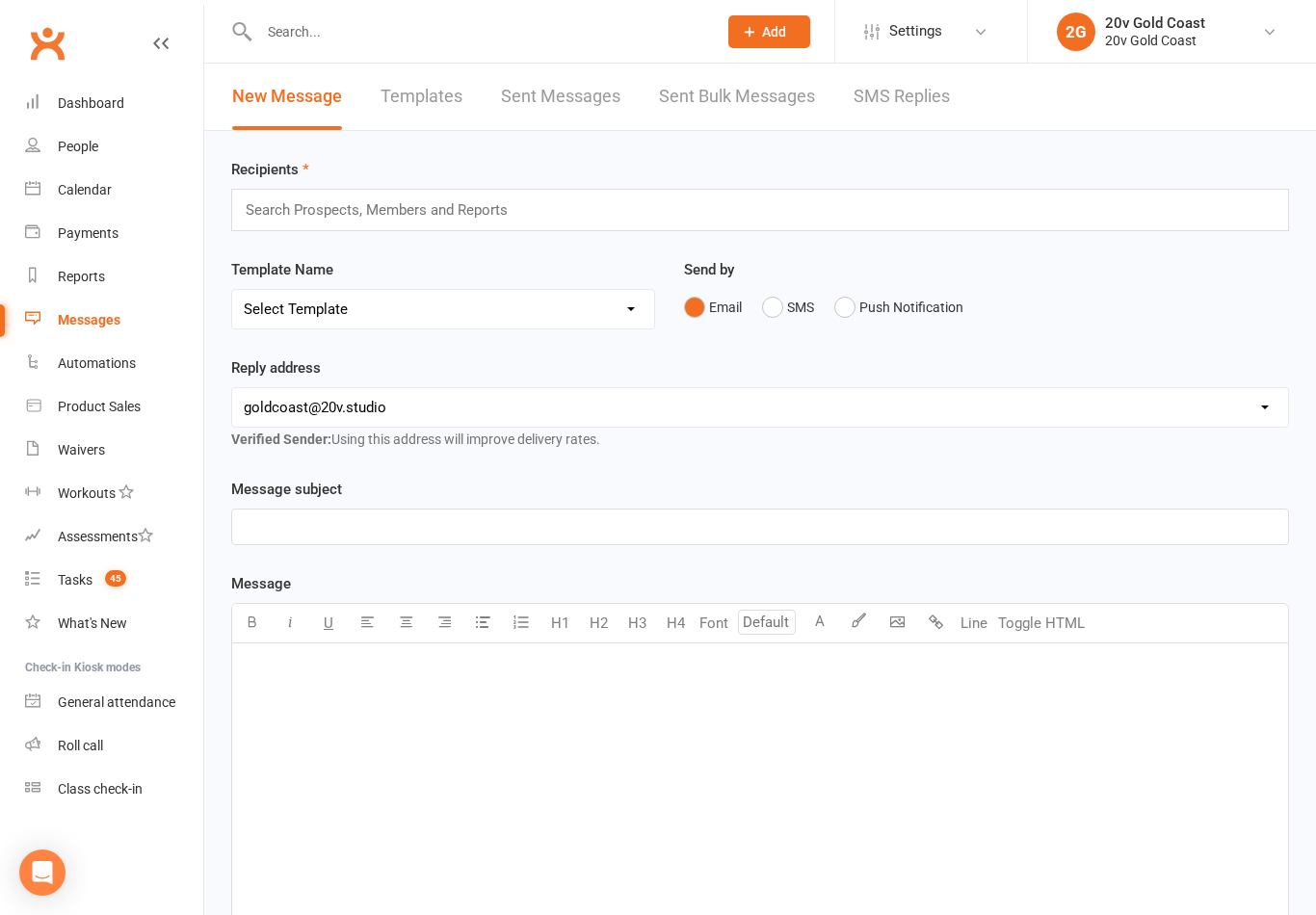
click at [897, 100] on link "SMS Replies" at bounding box center [902, 97] width 96 height 67
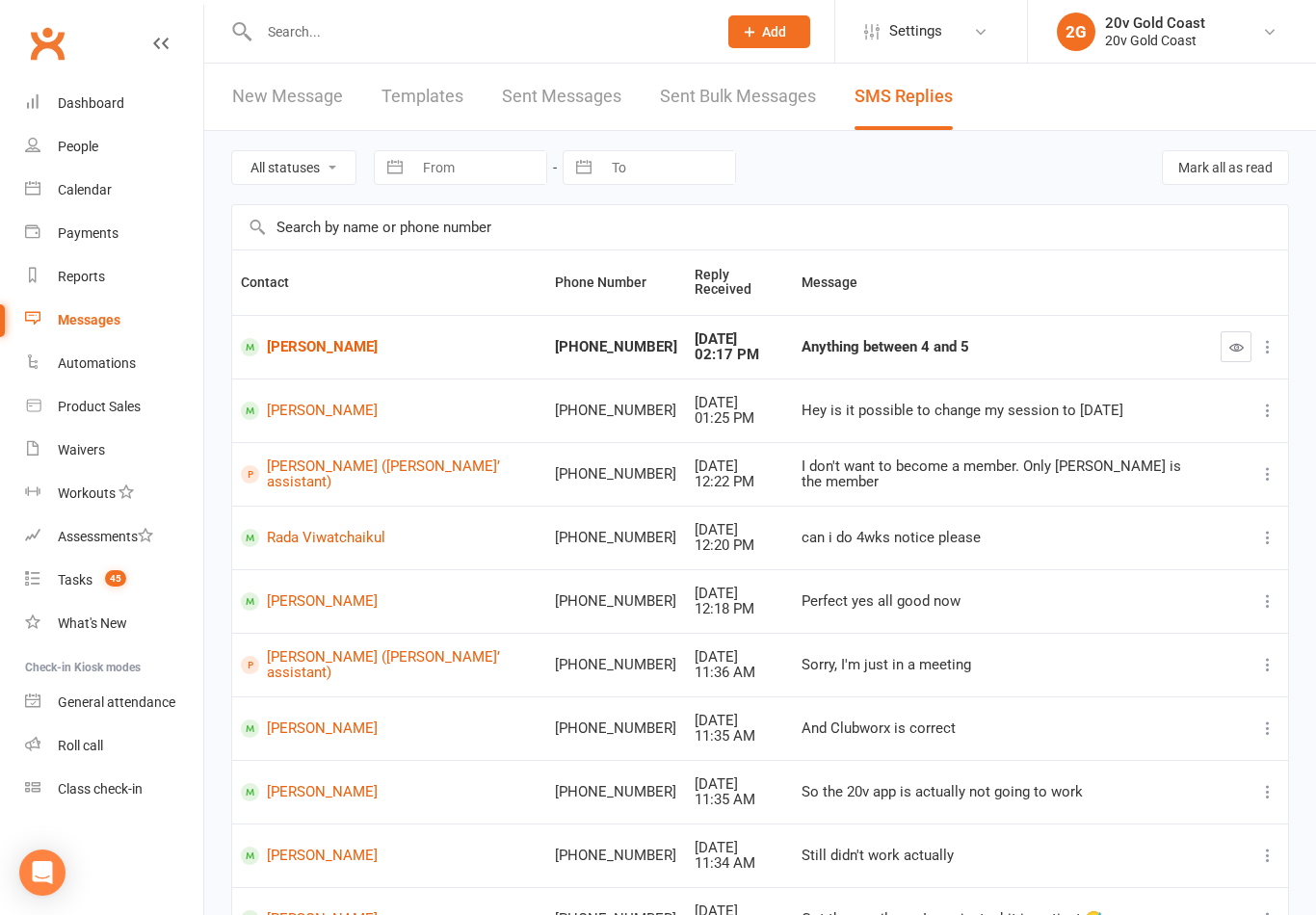
click at [828, 339] on div "Anything between 4 and 5" at bounding box center [1002, 347] width 402 height 17
click at [297, 338] on link "[PERSON_NAME]" at bounding box center [390, 347] width 297 height 19
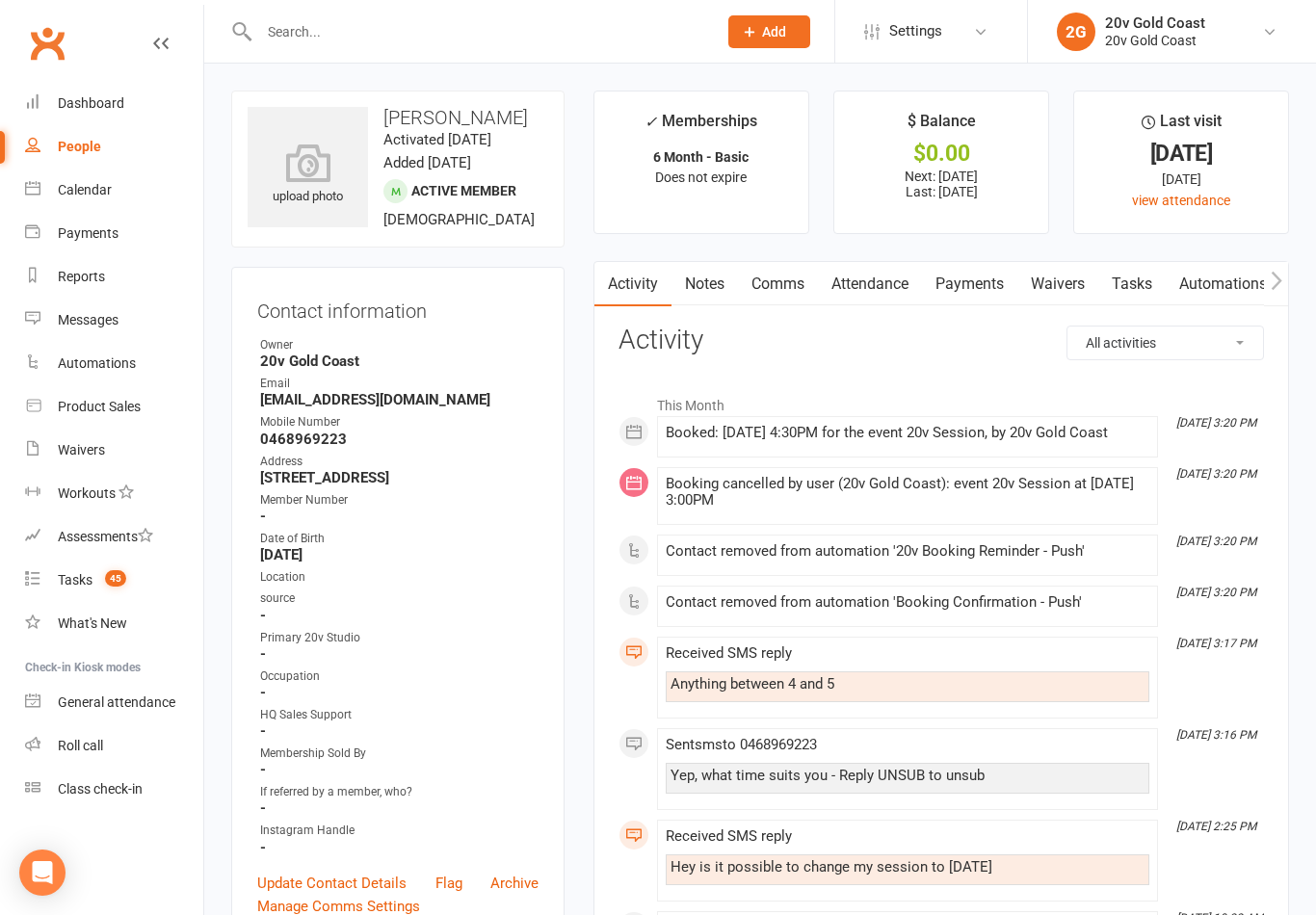
click at [787, 291] on link "Comms" at bounding box center [778, 283] width 80 height 44
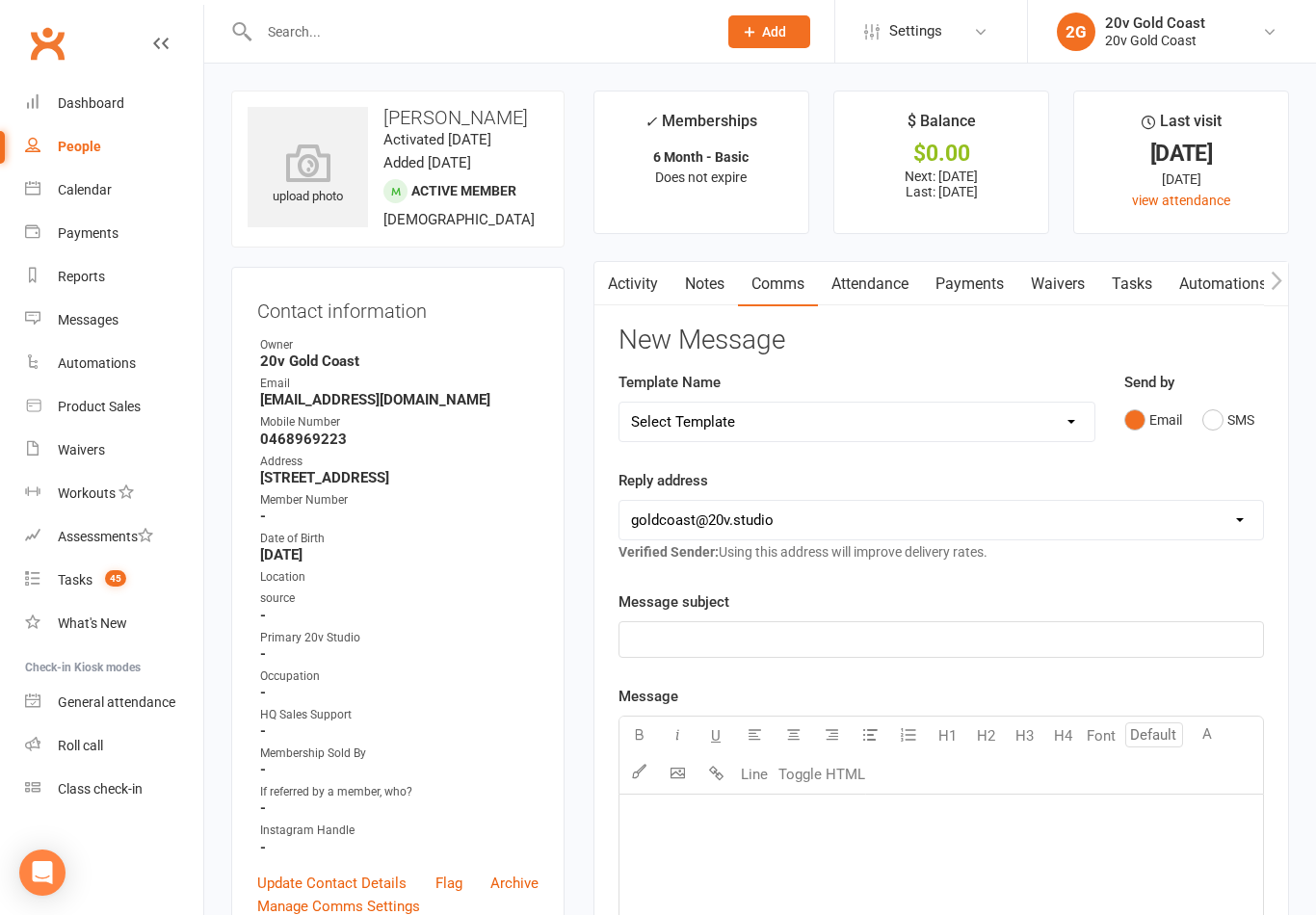
click at [1209, 418] on button "SMS" at bounding box center [1228, 419] width 52 height 36
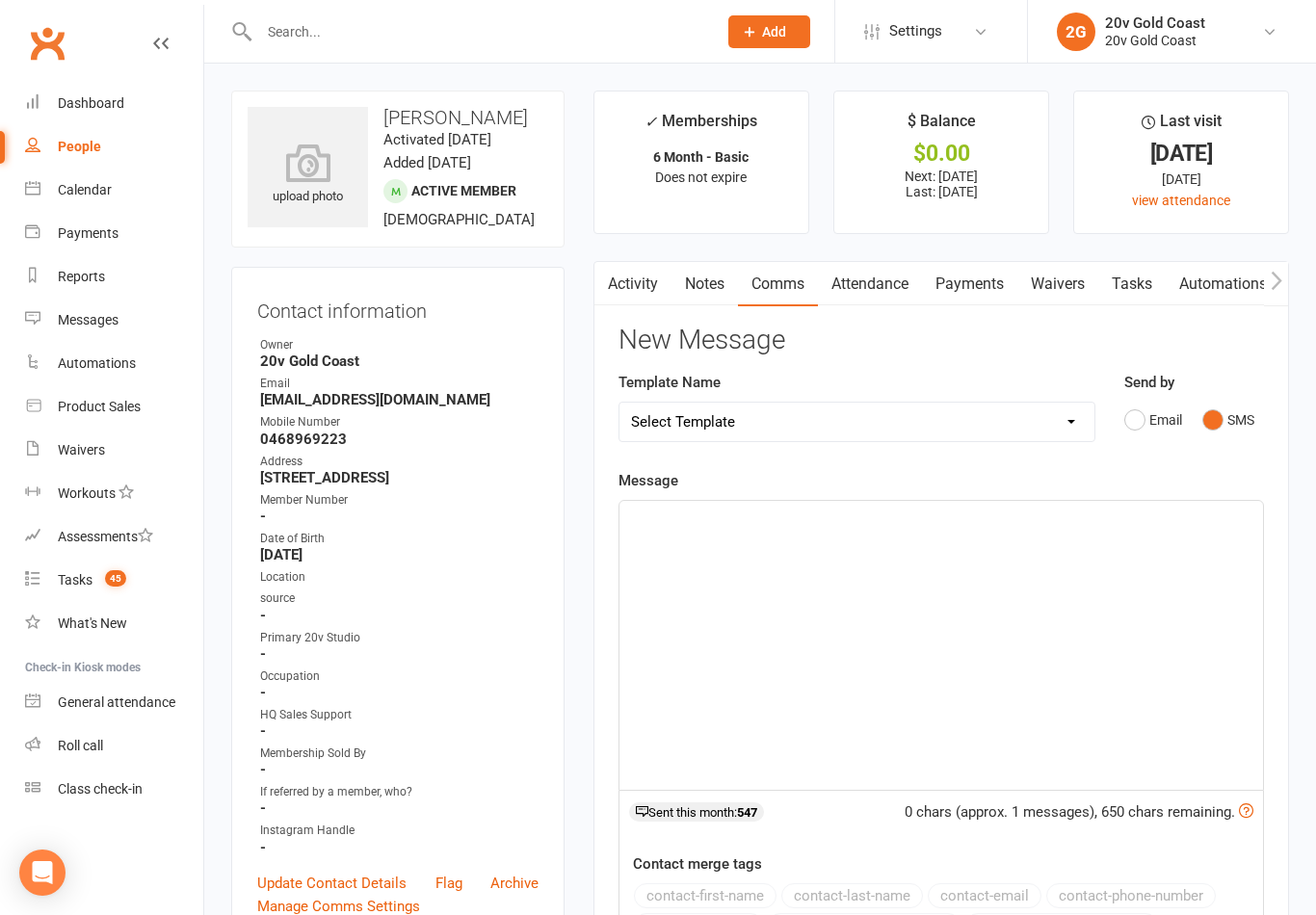
click at [830, 550] on div "﻿" at bounding box center [941, 645] width 644 height 289
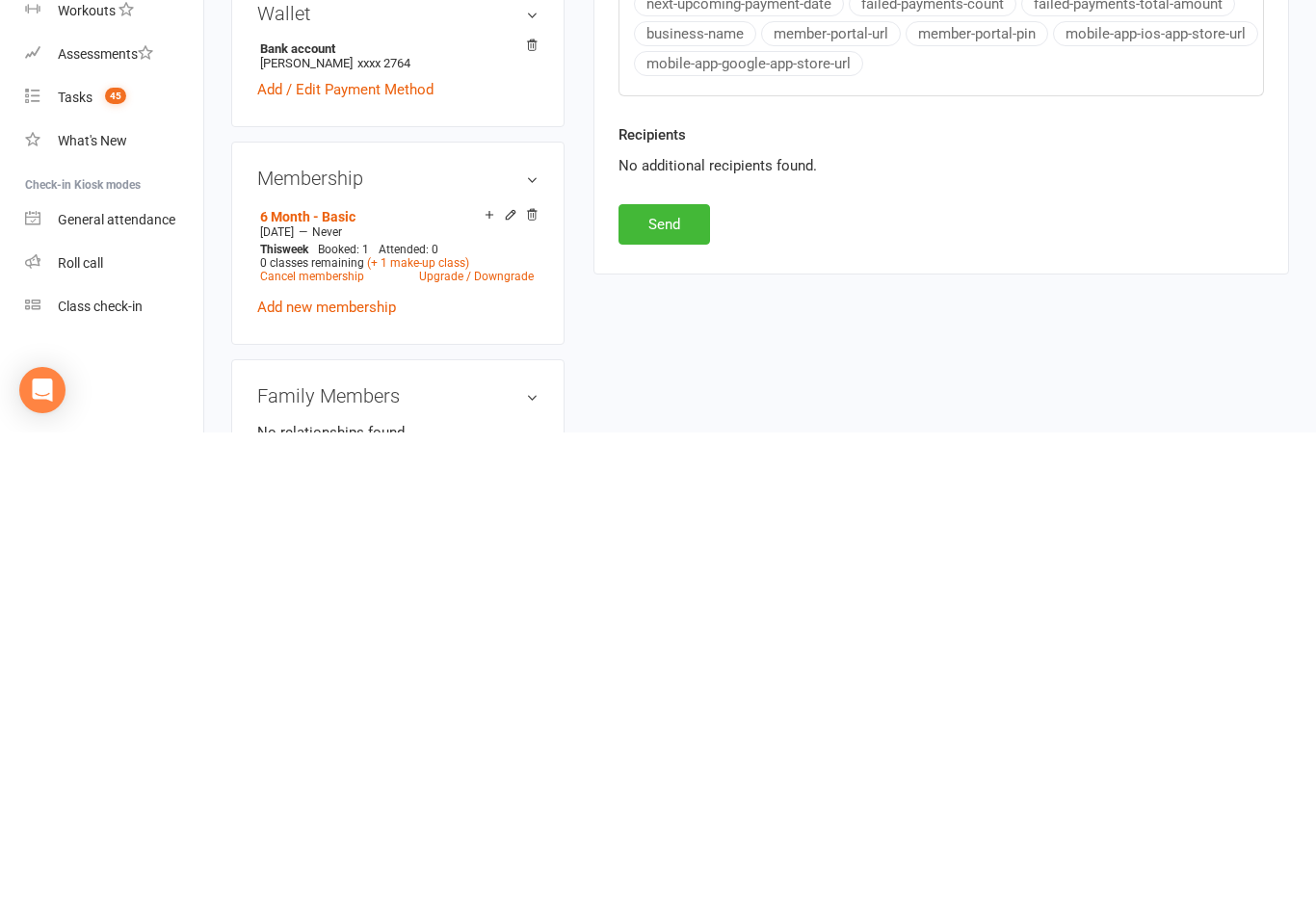
click at [670, 687] on button "Send" at bounding box center [663, 706] width 92 height 40
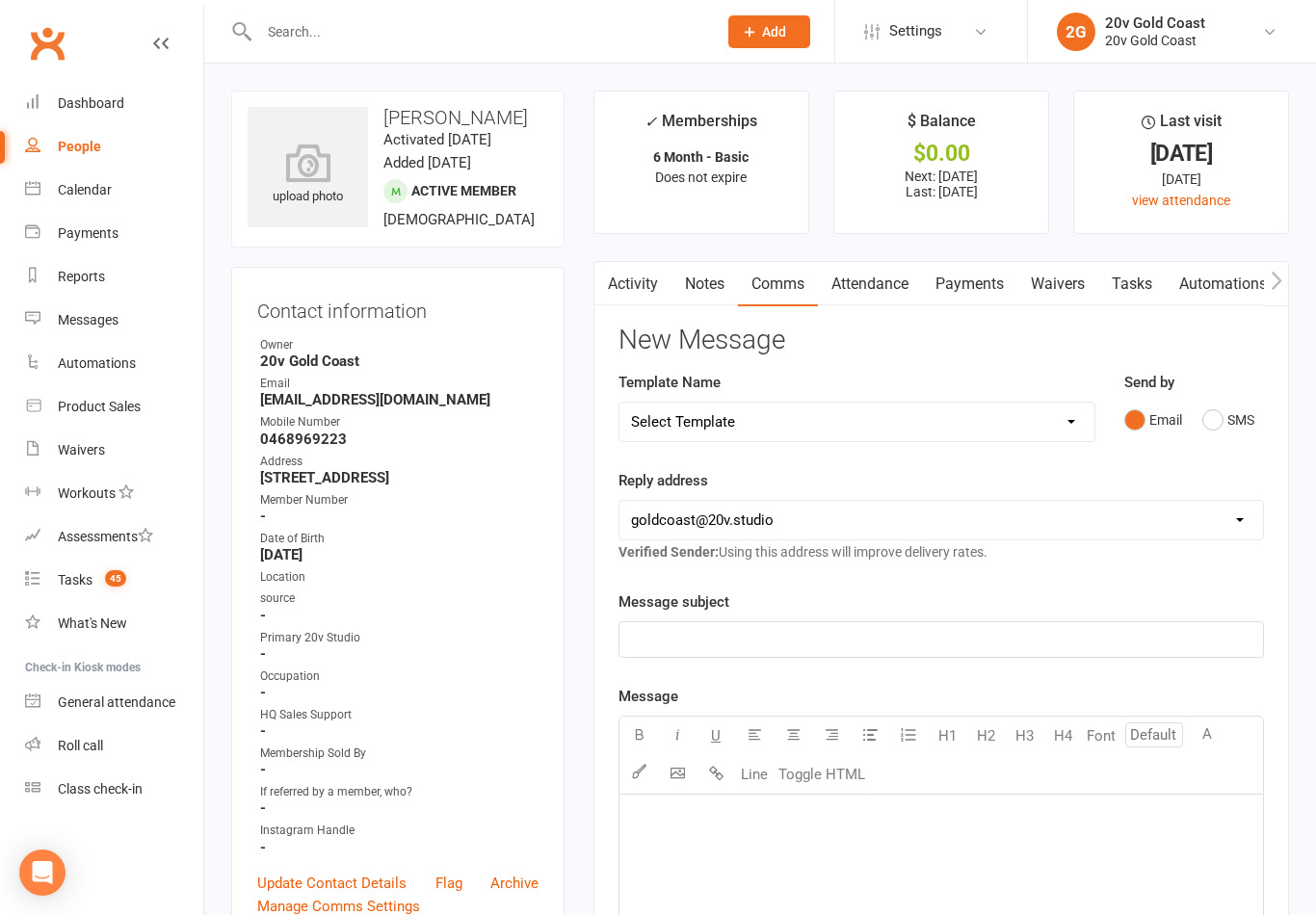
click at [75, 199] on link "Calendar" at bounding box center [113, 190] width 178 height 43
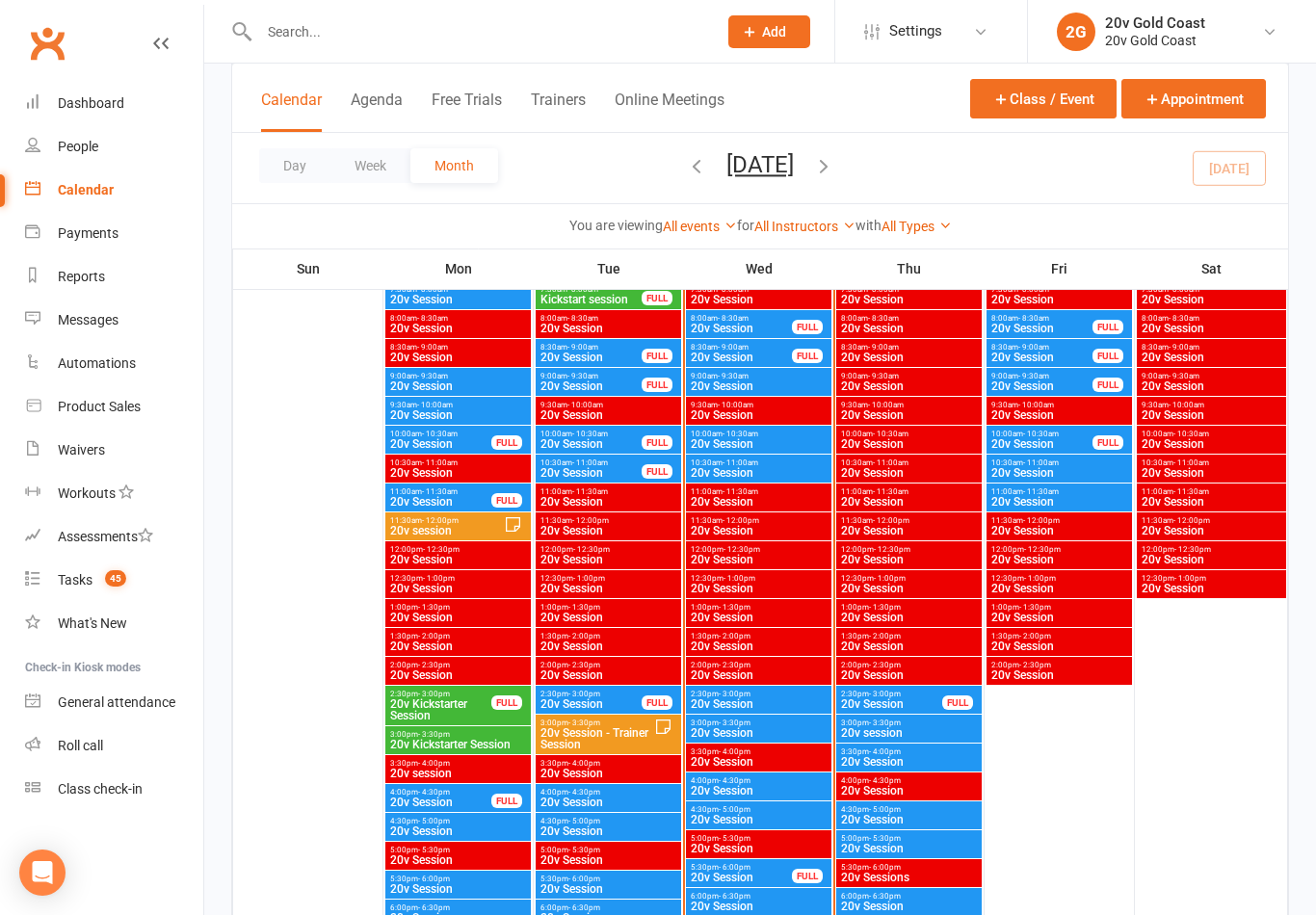
scroll to position [1876, 0]
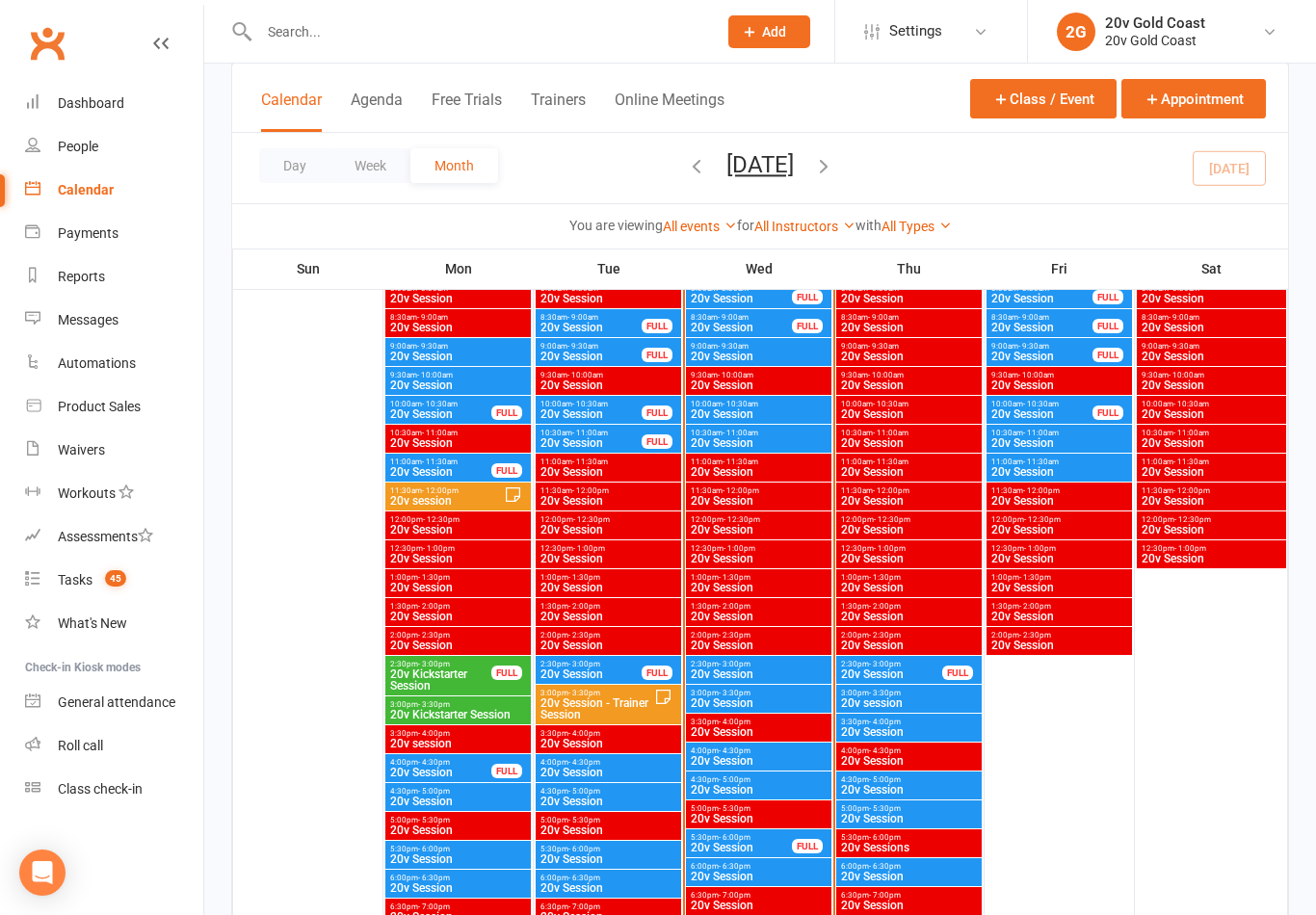
click at [118, 323] on div "Messages" at bounding box center [89, 320] width 61 height 16
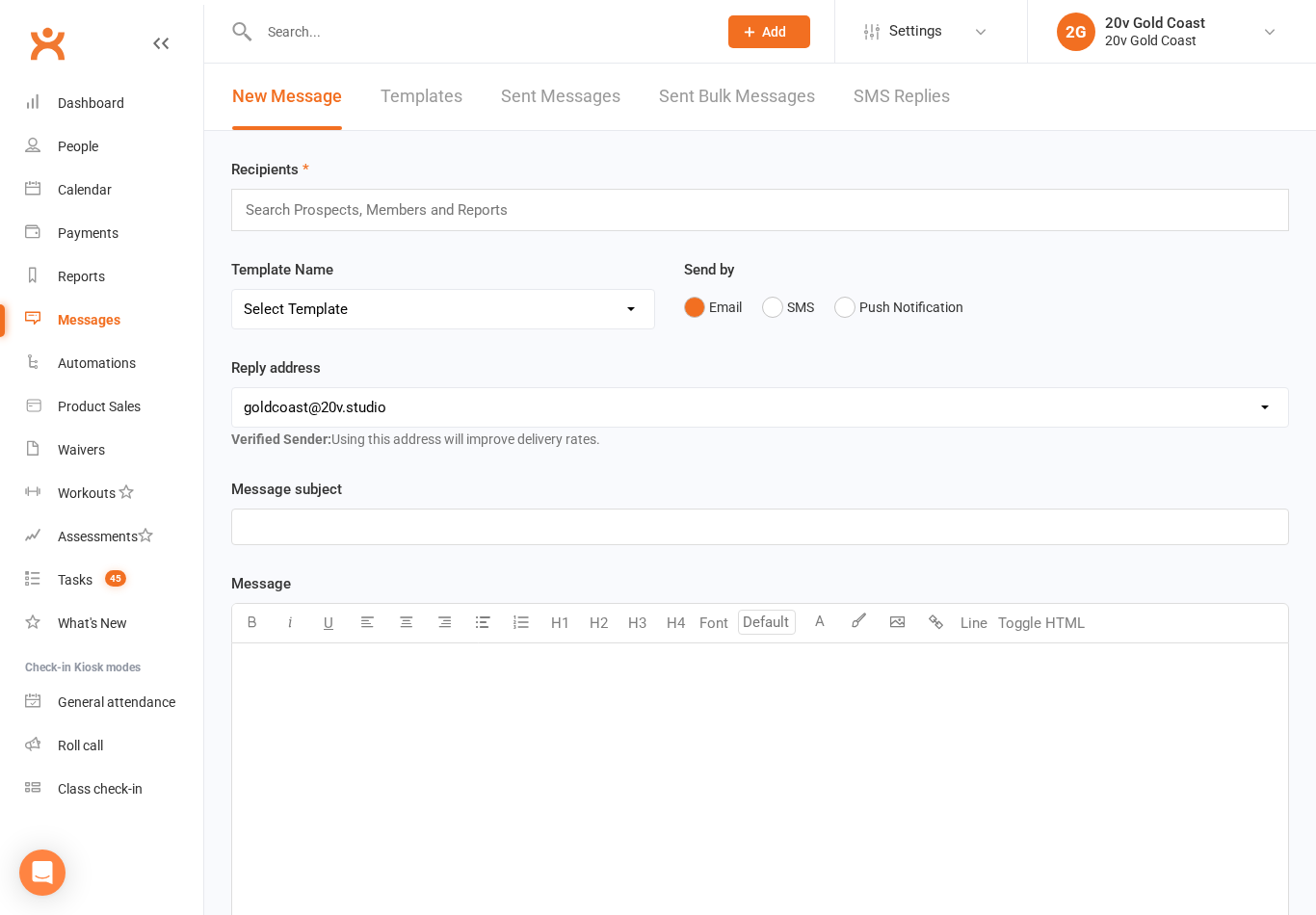
click at [920, 114] on link "SMS Replies" at bounding box center [902, 97] width 96 height 67
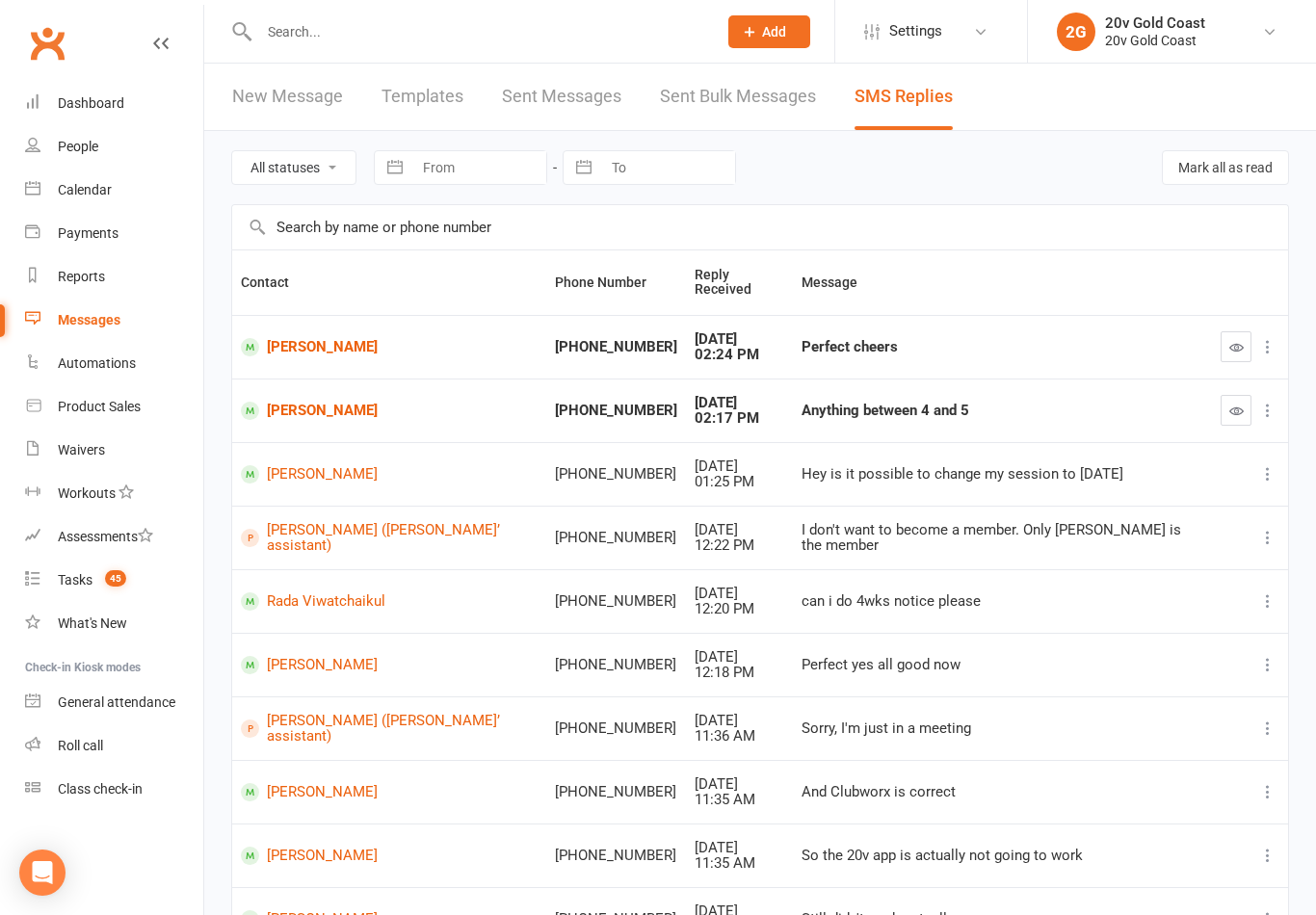
click at [1226, 396] on button "button" at bounding box center [1235, 409] width 31 height 30
click at [1232, 340] on icon "button" at bounding box center [1236, 347] width 15 height 15
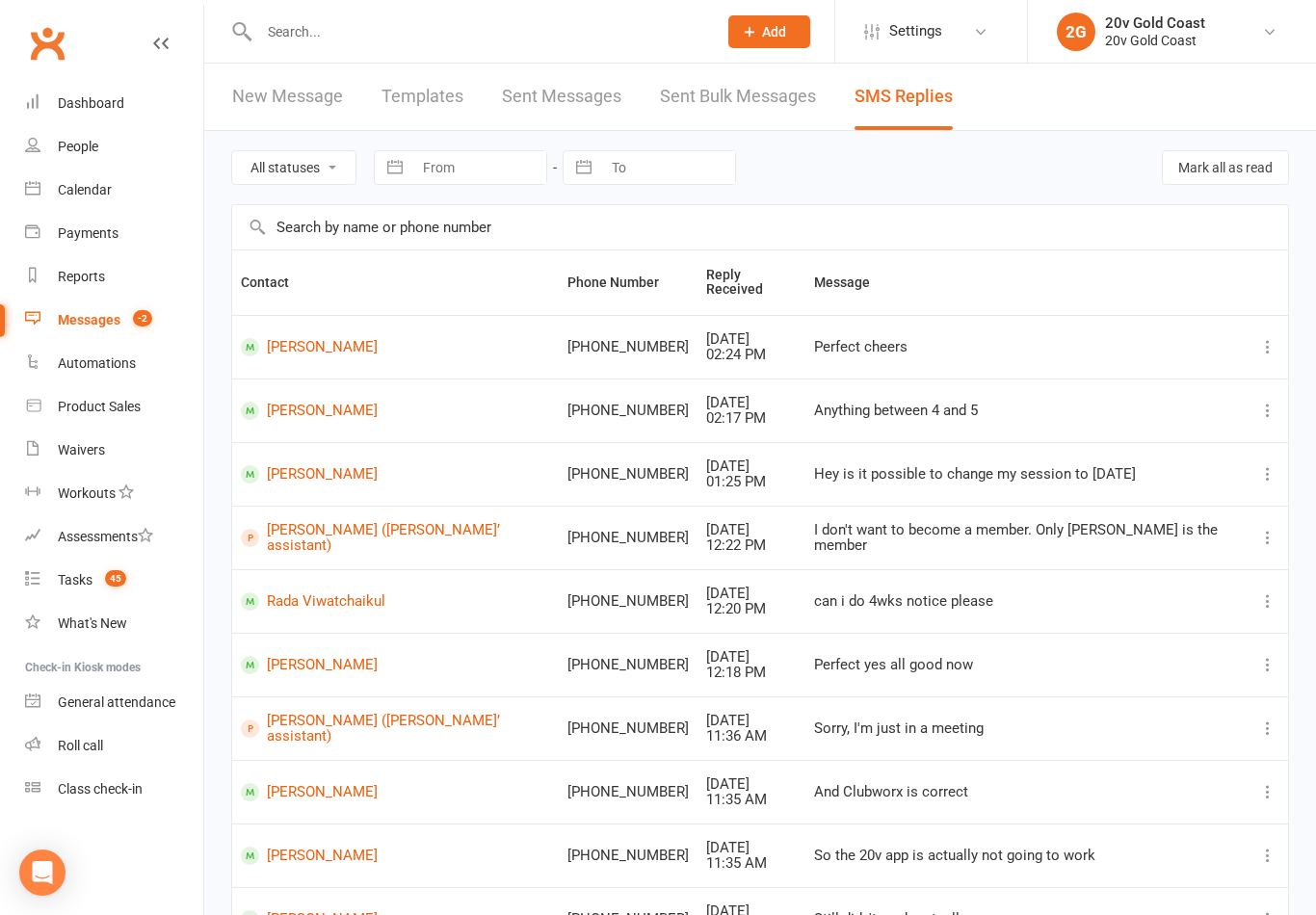
click at [1131, 525] on div "I don't want to become a member. Only [PERSON_NAME] is the member" at bounding box center [1027, 538] width 425 height 31
click at [436, 522] on link "[PERSON_NAME] ([PERSON_NAME]’ assistant)" at bounding box center [396, 538] width 309 height 31
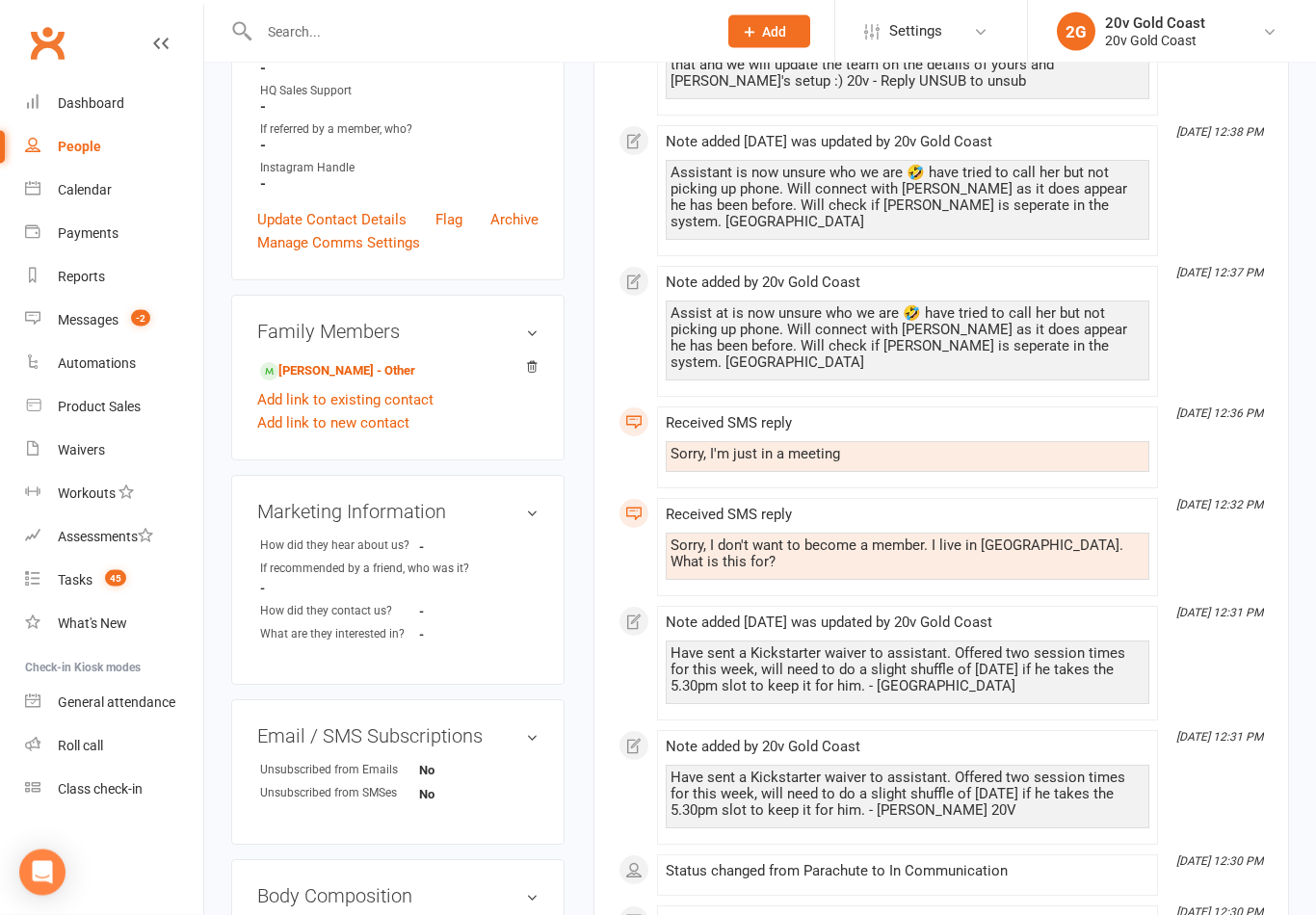
scroll to position [581, 0]
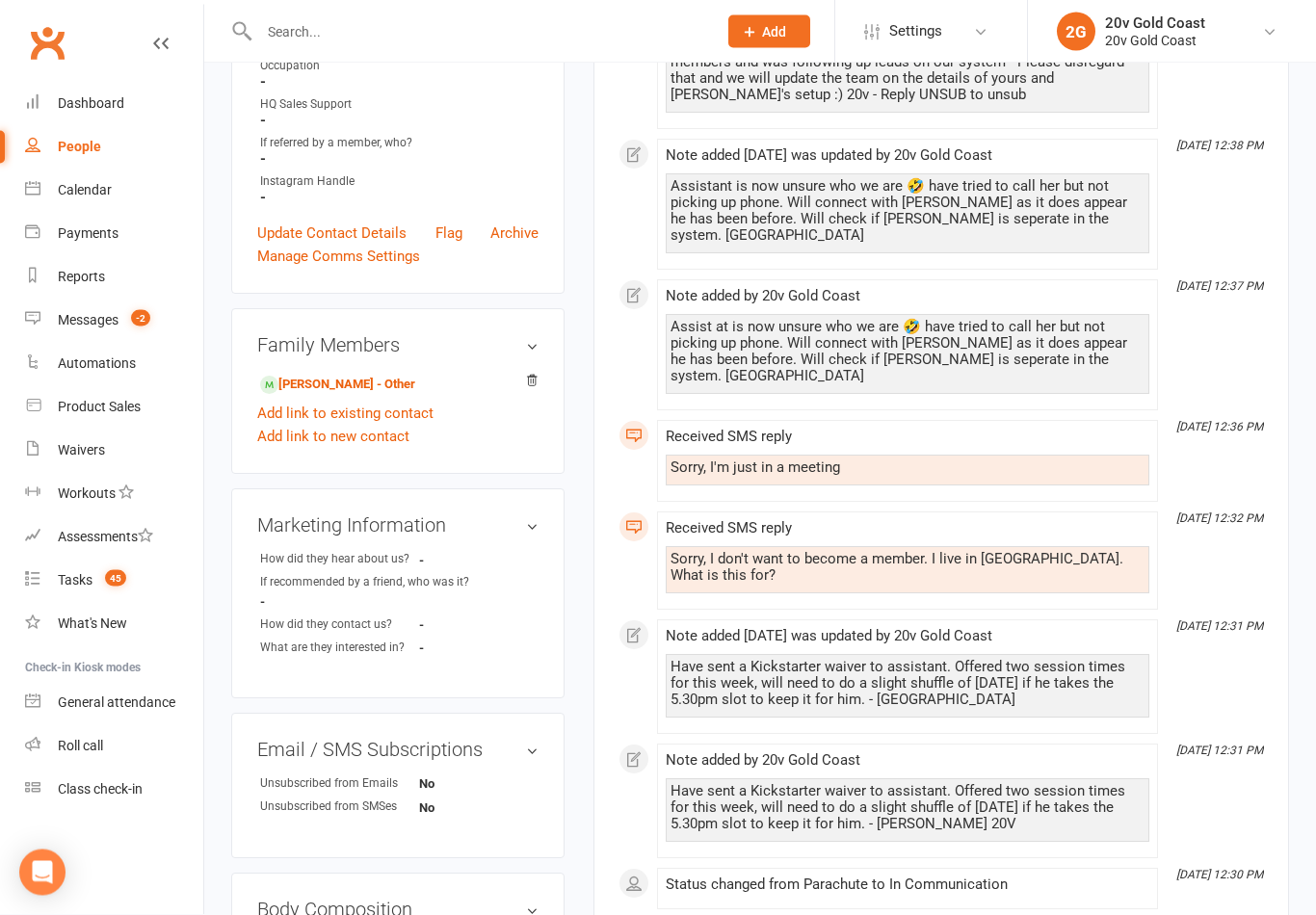
click at [116, 325] on div "Messages" at bounding box center [89, 320] width 61 height 16
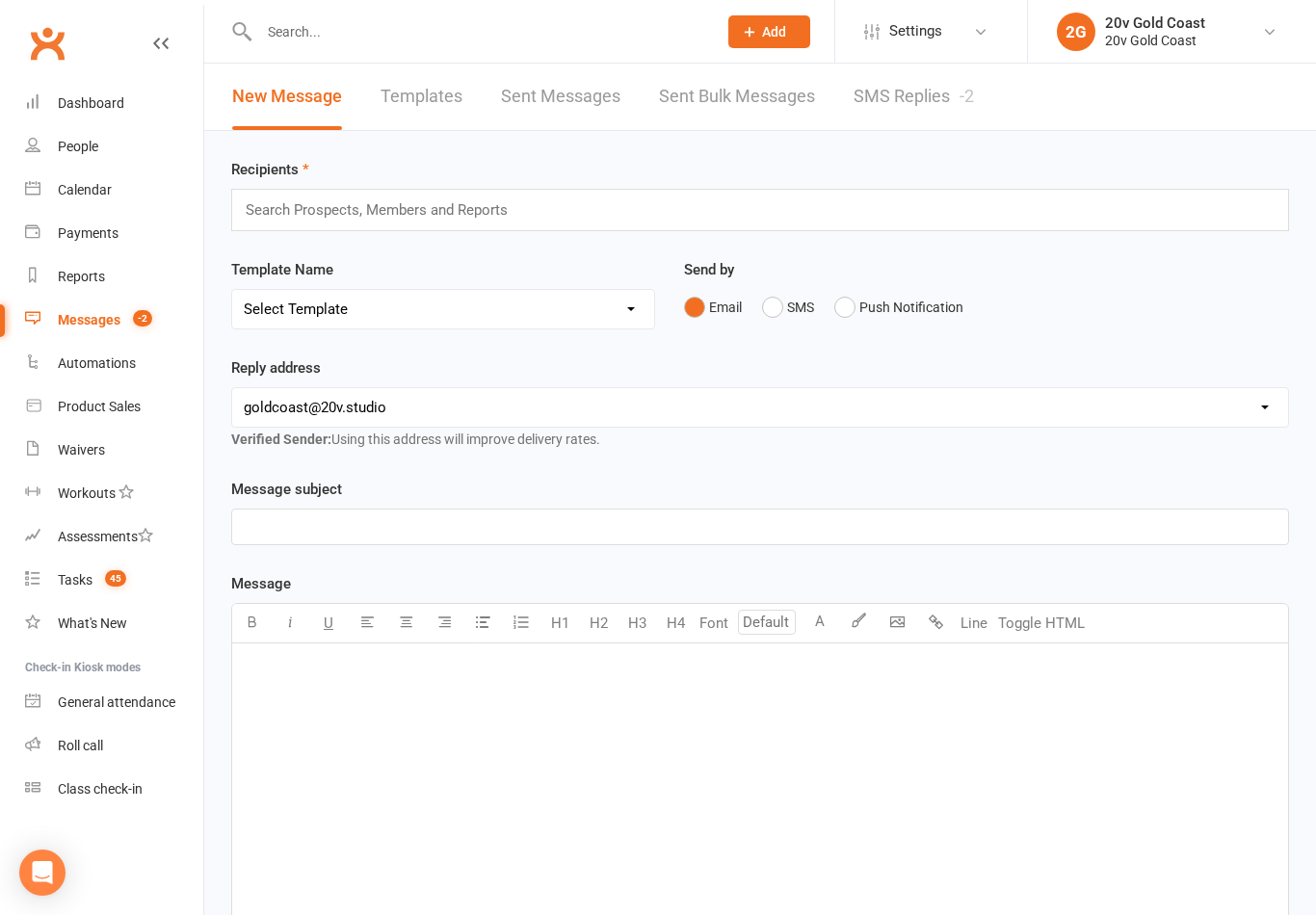
click at [928, 105] on link "SMS Replies -2" at bounding box center [913, 97] width 120 height 67
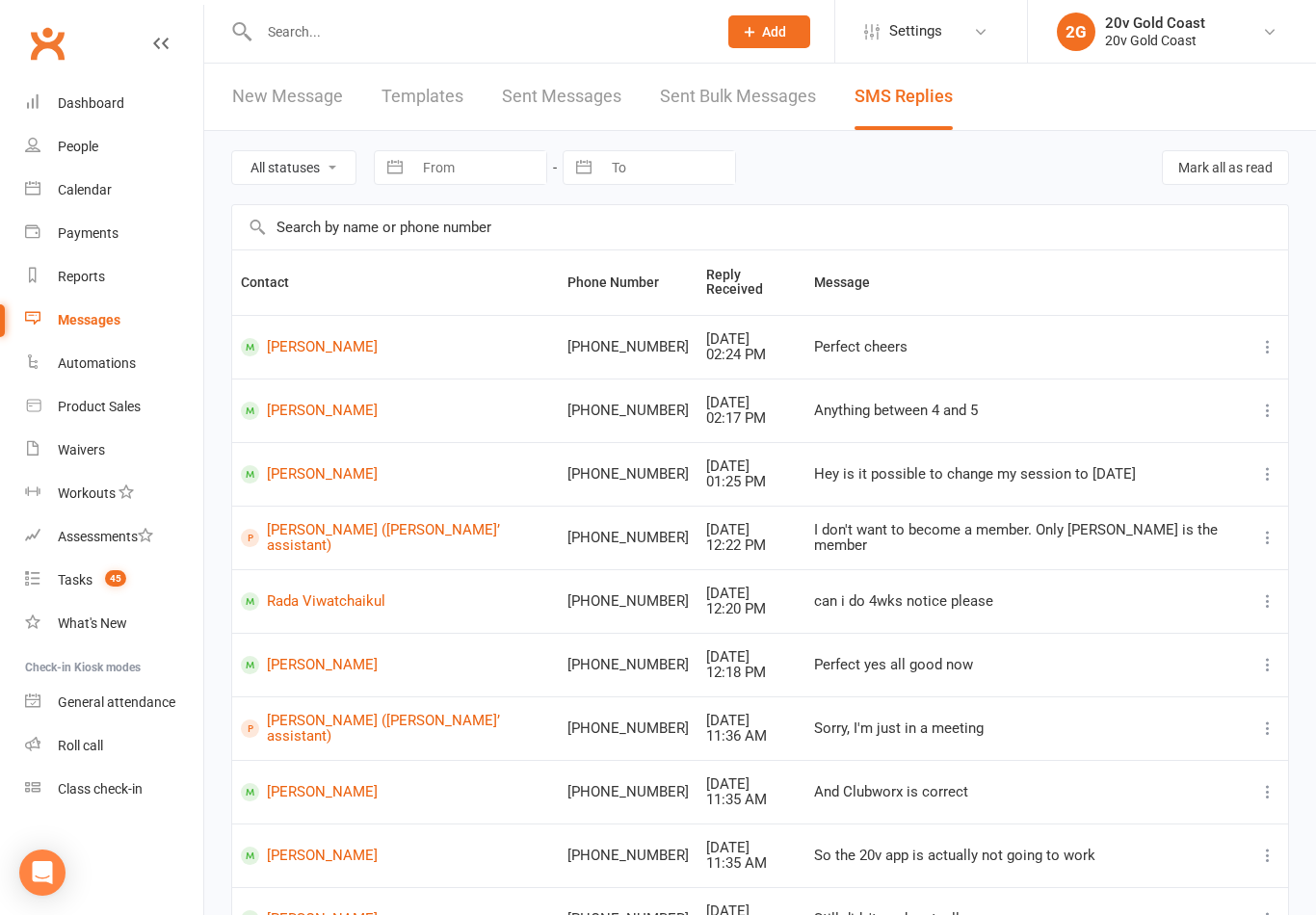
click at [130, 580] on link "Tasks 45" at bounding box center [113, 580] width 178 height 43
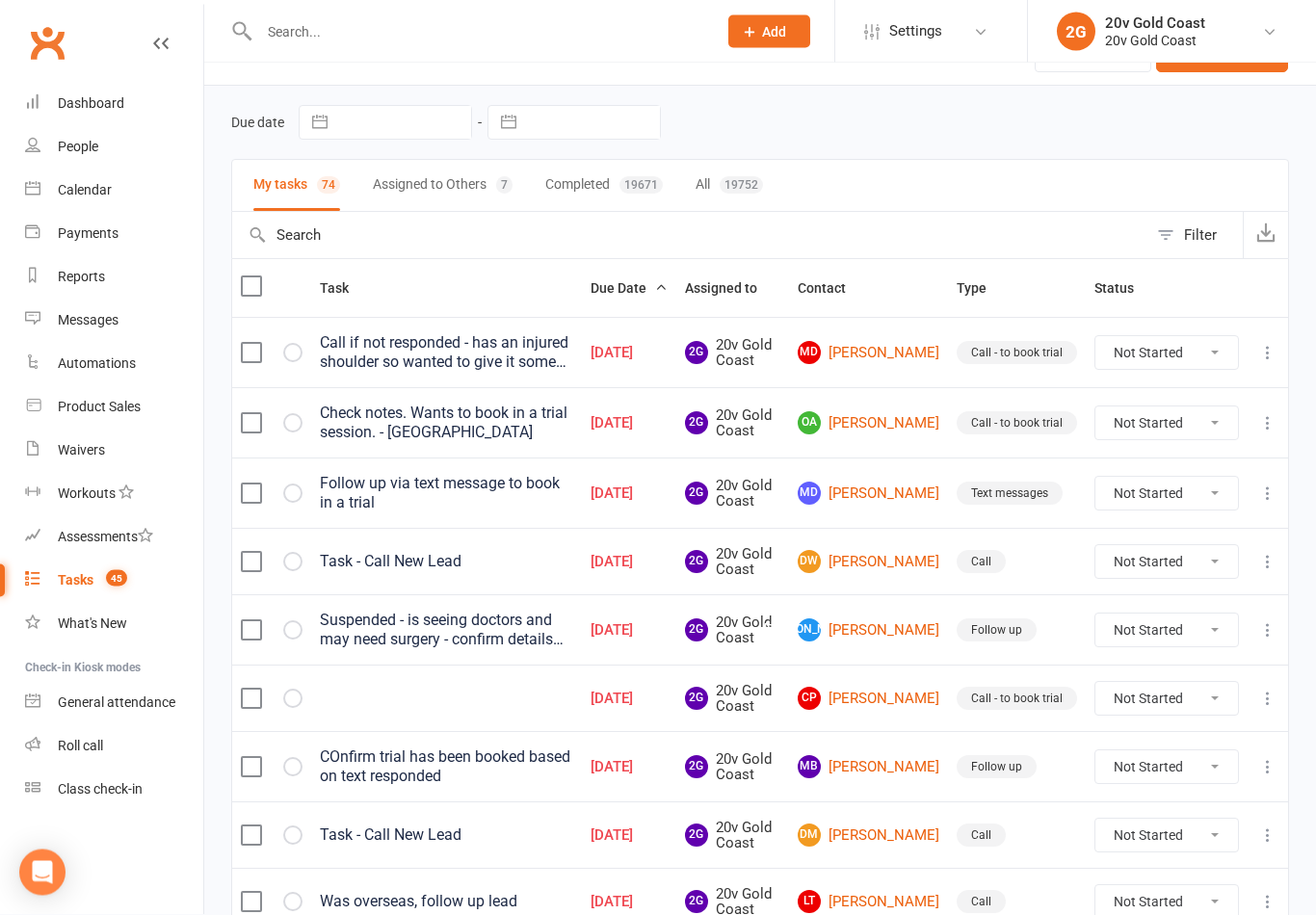
scroll to position [52, 0]
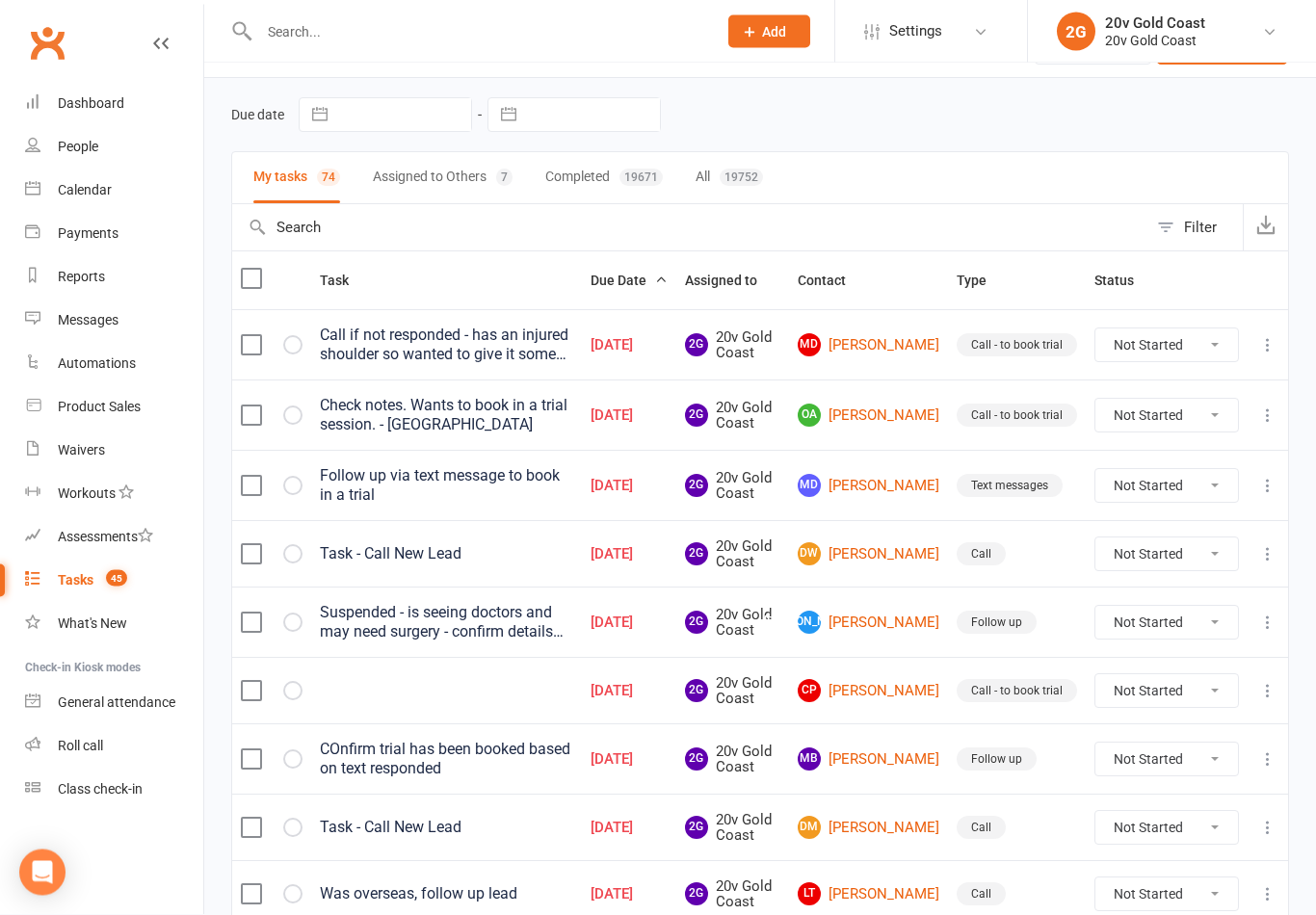
click at [881, 348] on link "MD Michael Dunne" at bounding box center [869, 345] width 142 height 23
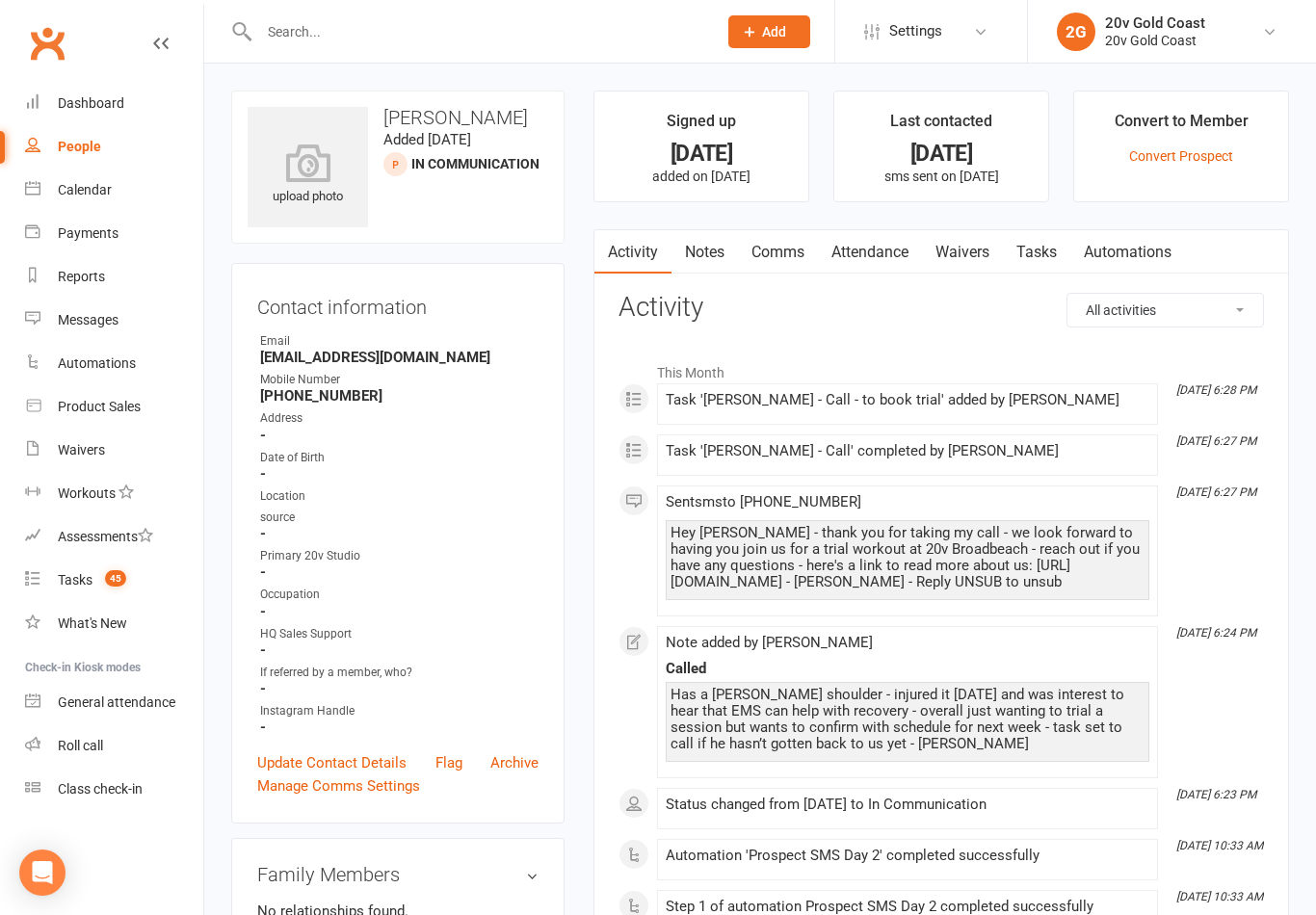
click at [703, 253] on link "Notes" at bounding box center [705, 252] width 67 height 44
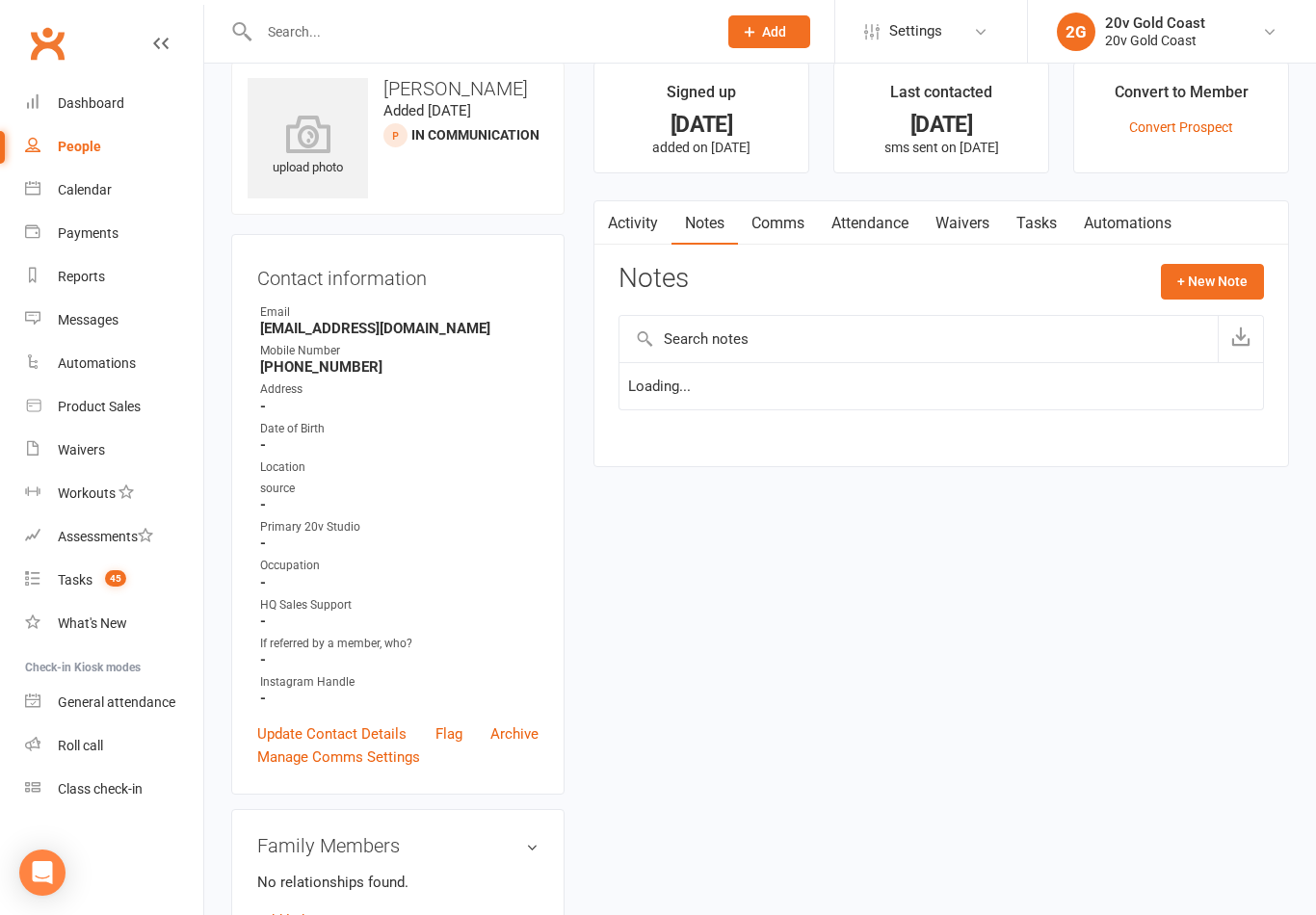
scroll to position [30, 0]
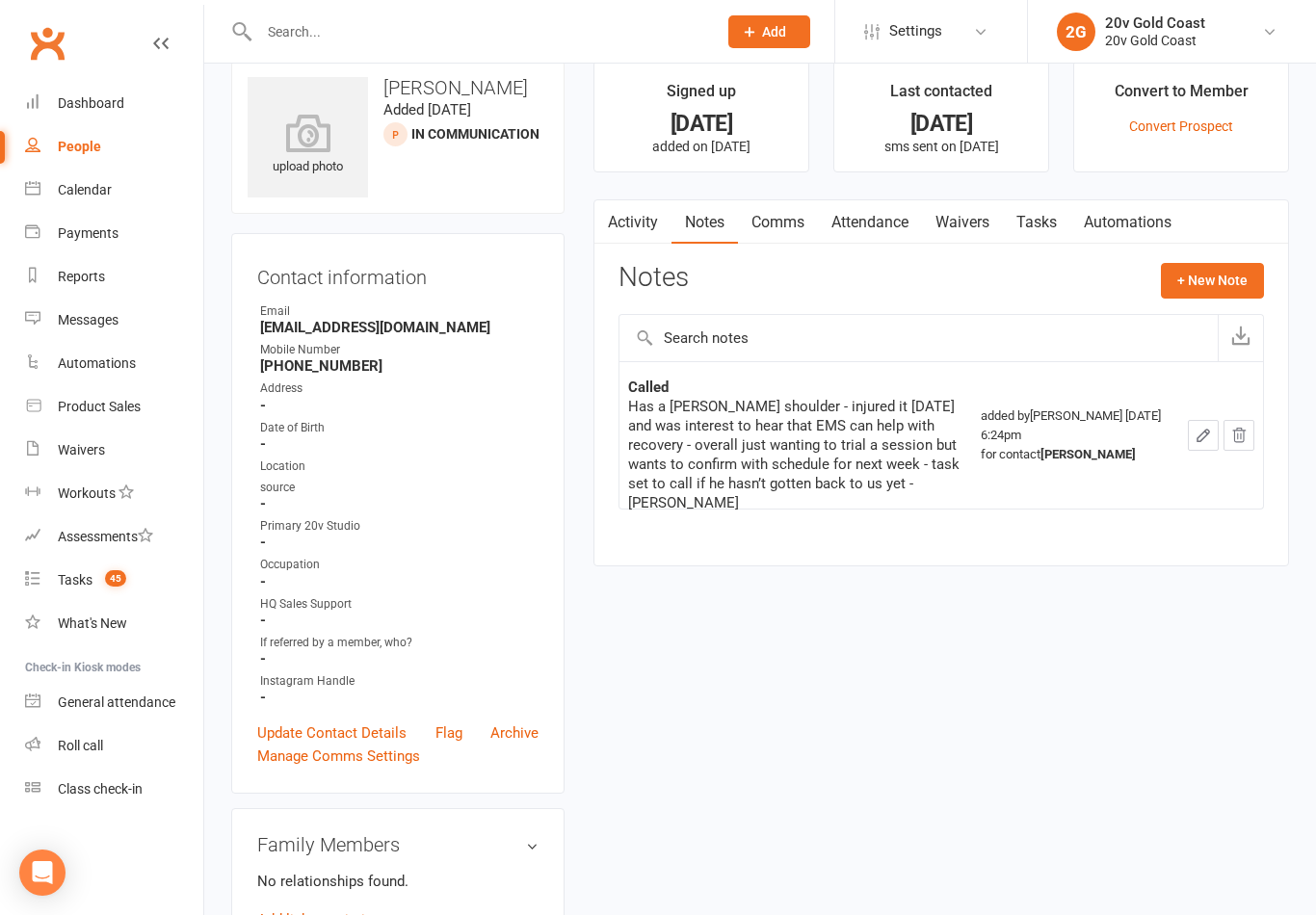
click at [1221, 279] on button "+ New Note" at bounding box center [1213, 279] width 103 height 34
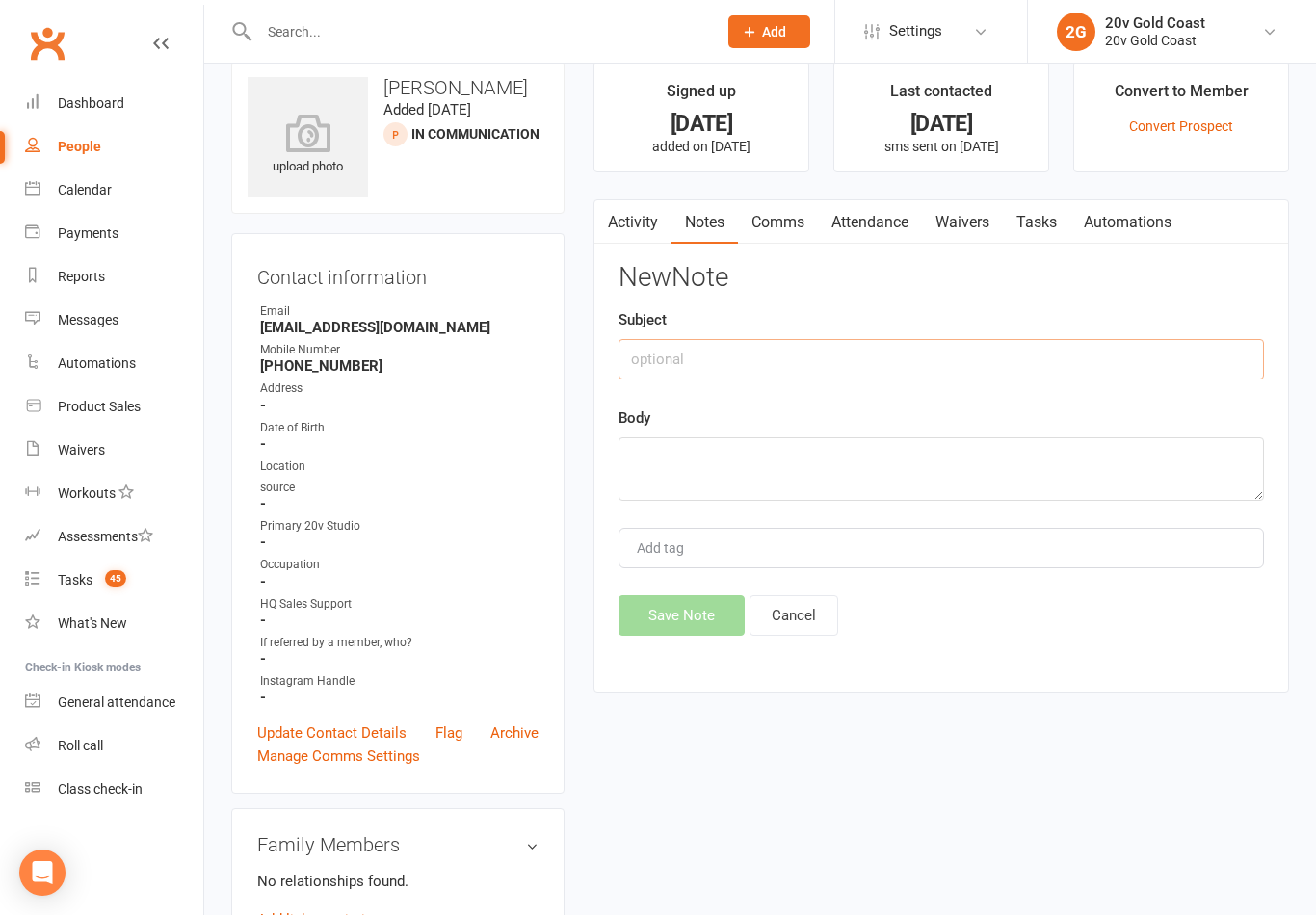
click at [1032, 342] on input "text" at bounding box center [941, 359] width 646 height 40
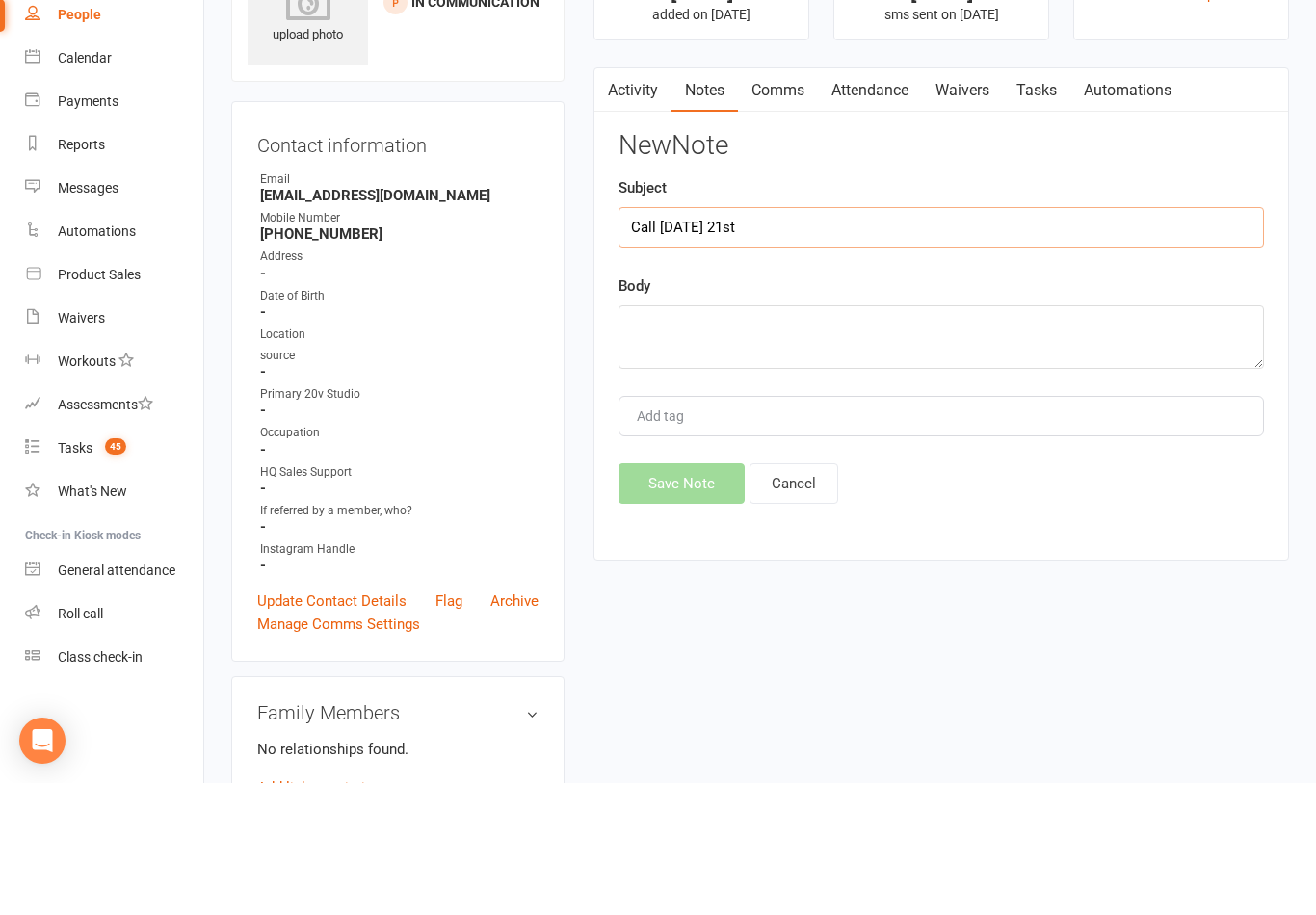
type input "Call Tuesday 21st"
click at [845, 437] on textarea at bounding box center [941, 468] width 646 height 64
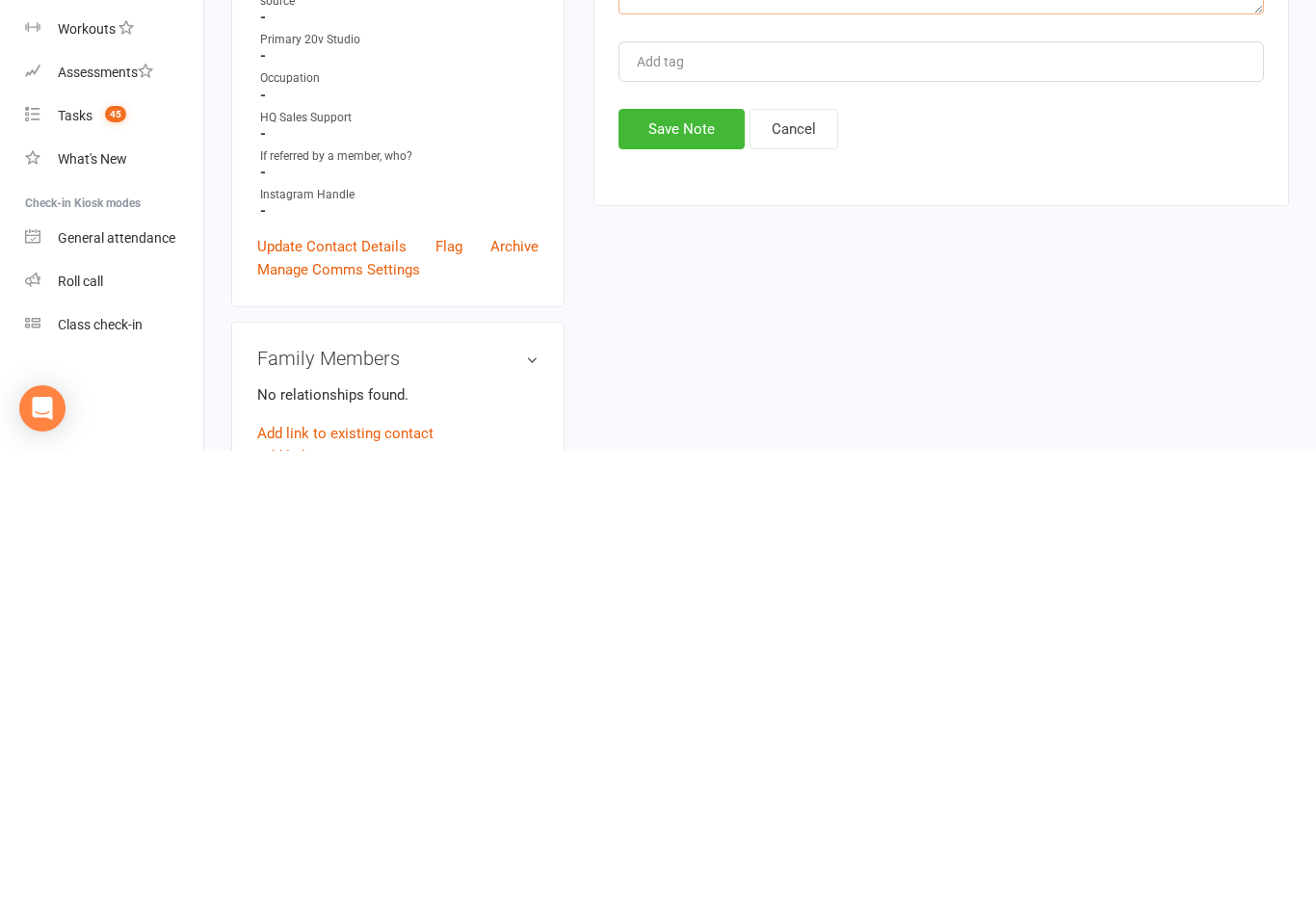
type textarea "Called- is in Melbourne for work wants to be contacted next week"
click at [701, 573] on button "Save Note" at bounding box center [681, 592] width 126 height 40
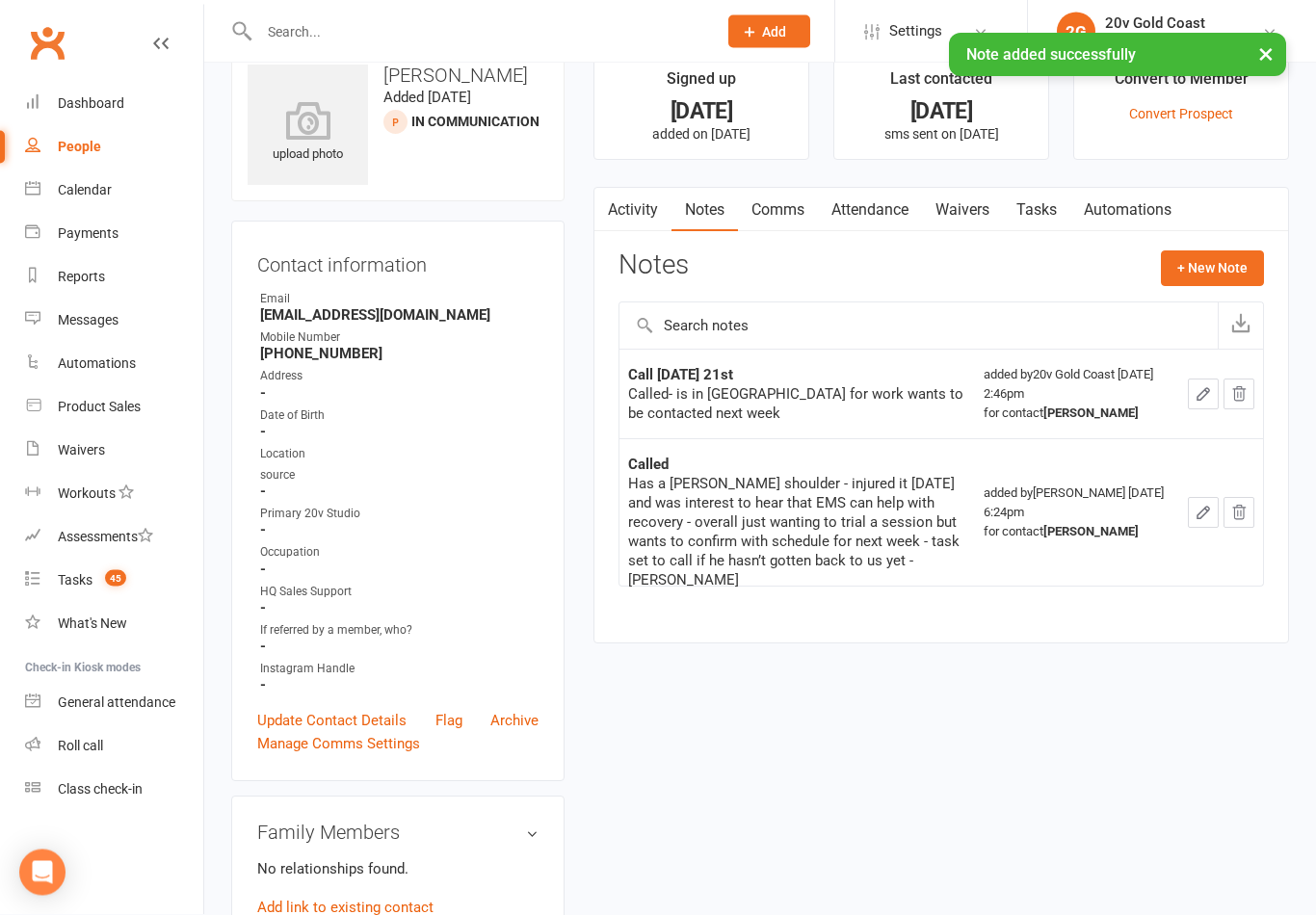
scroll to position [0, 0]
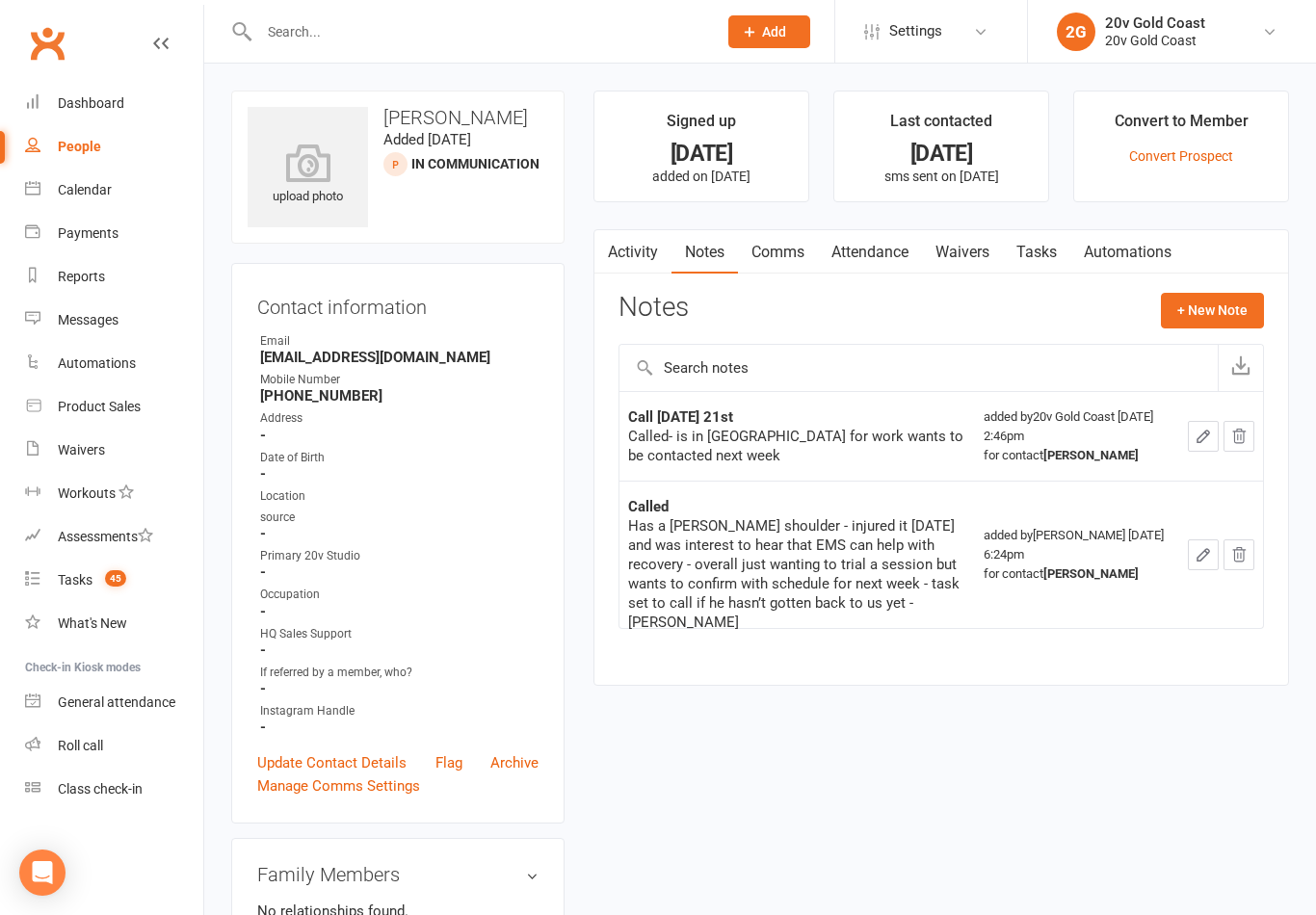
click at [108, 592] on link "Tasks 45" at bounding box center [113, 580] width 178 height 43
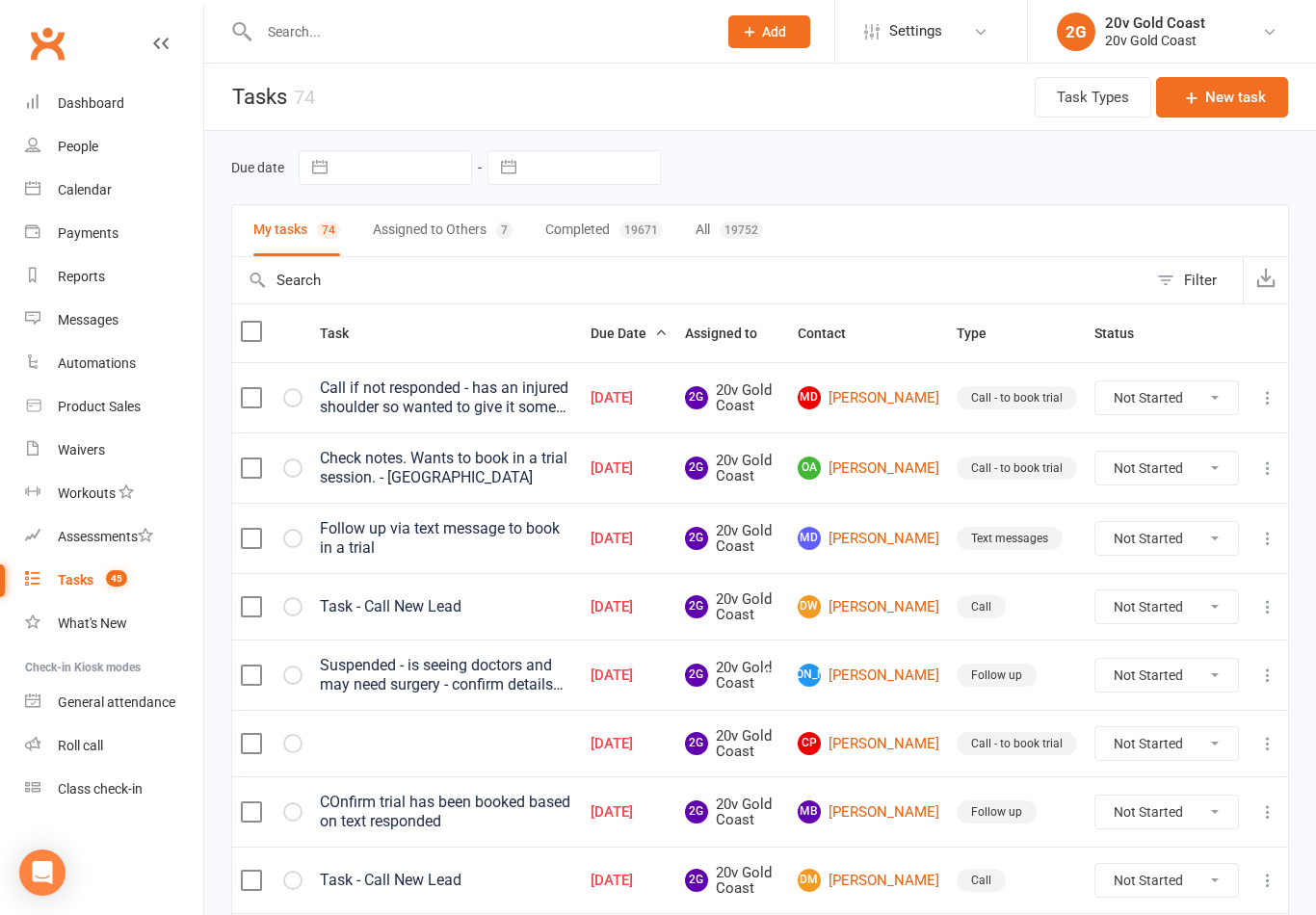
click at [484, 395] on div "Call if not responded - has an injured shoulder so wanted to give it some time …" at bounding box center [446, 397] width 253 height 38
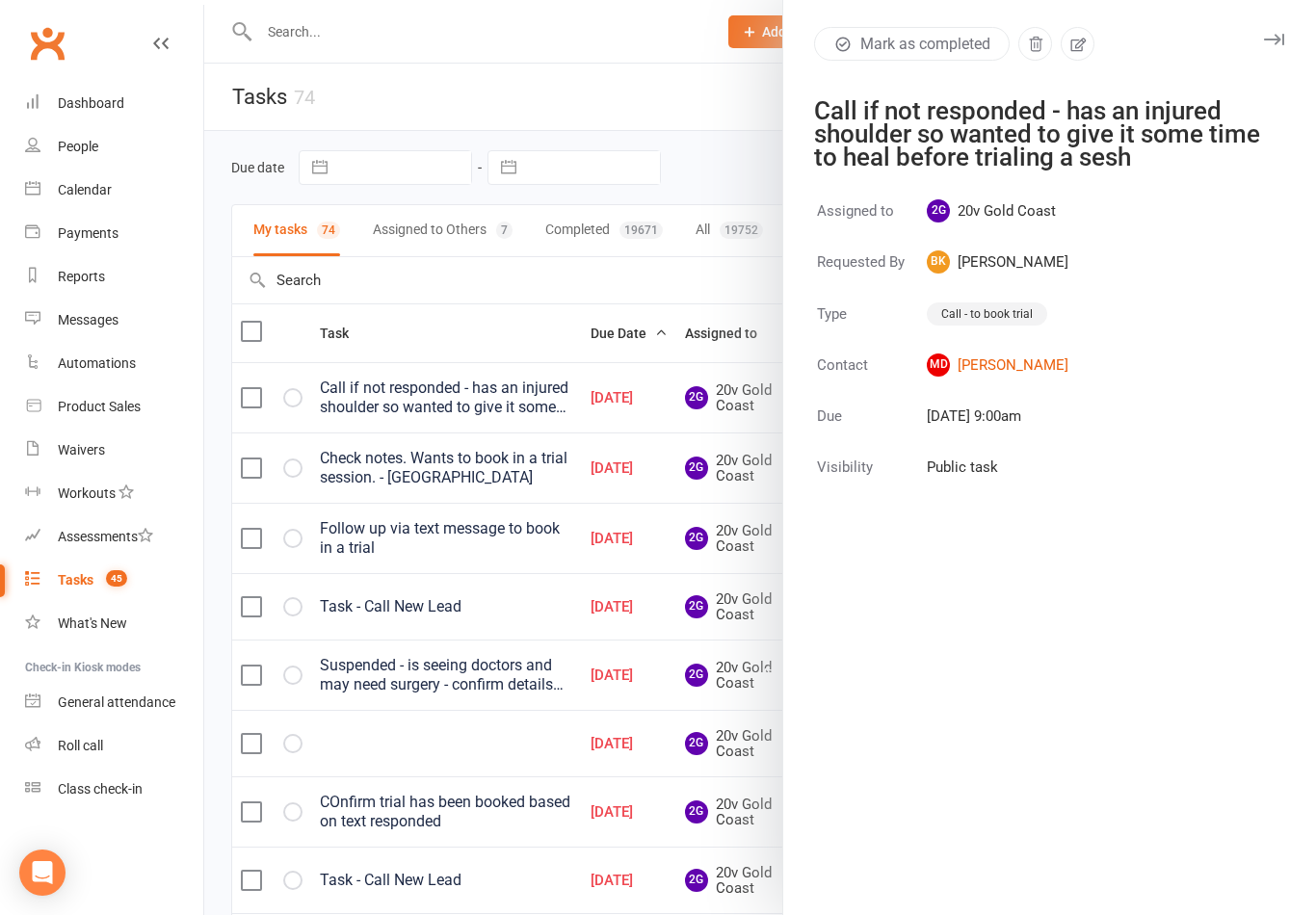
click at [1169, 173] on div "Mark as completed Call if not responded - has an injured shoulder so wanted to …" at bounding box center [1049, 458] width 533 height 915
click at [955, 110] on div "Call if not responded - has an injured shoulder so wanted to give it some time …" at bounding box center [1037, 134] width 447 height 69
click at [1082, 47] on icon "button" at bounding box center [1079, 44] width 18 height 18
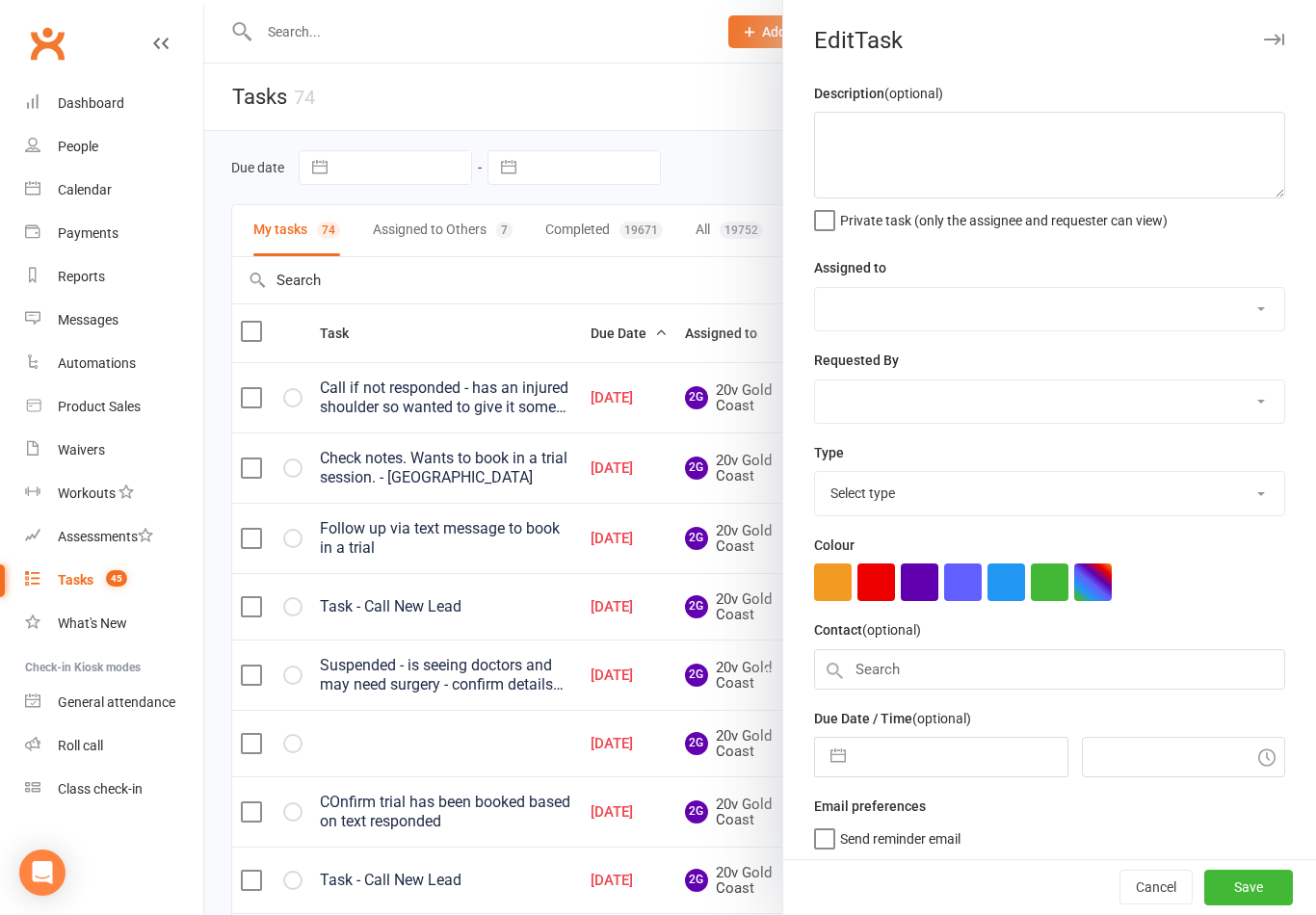
type textarea "Call if not responded - has an injured shoulder so wanted to give it some time …"
select select "45734"
select select "46005"
type input "07 Oct 2025"
type input "10:00am"
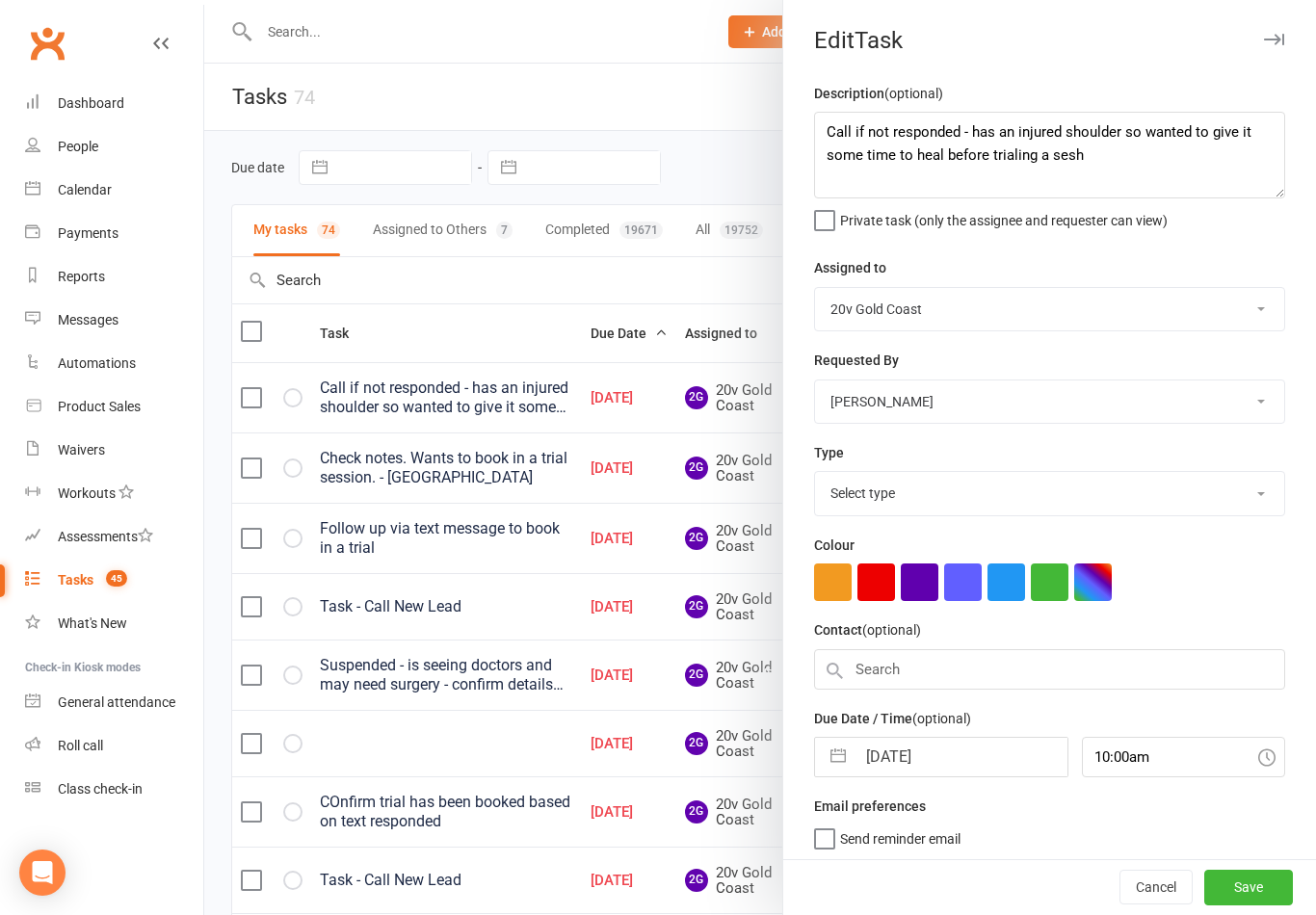
select select "24395"
click at [1035, 164] on textarea "Call if not responded - has an injured shoulder so wanted to give it some time …" at bounding box center [1049, 155] width 471 height 87
click at [865, 128] on textarea "Call if not responded - has an injured shoulder so wanted to give it some time …" at bounding box center [1049, 155] width 471 height 87
click at [866, 126] on textarea "Call if not responded - has an injured shoulder so wanted to give it some time …" at bounding box center [1049, 155] width 471 height 87
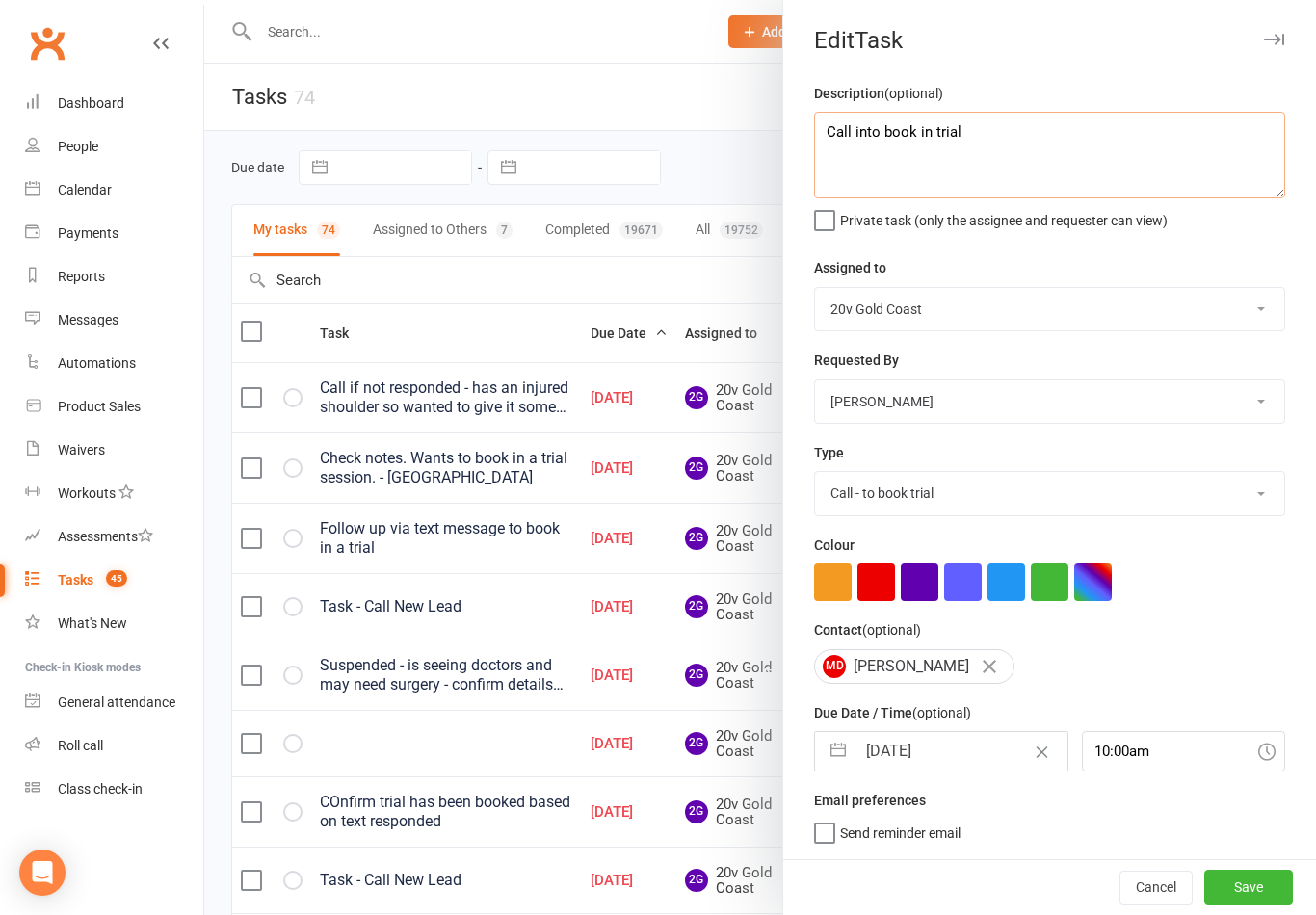
scroll to position [4, 0]
type textarea "Call into book in trial"
click at [1261, 236] on div "Description (optional) Call into book in trial Private task (only the assignee …" at bounding box center [1049, 470] width 533 height 777
click at [945, 746] on input "07 Oct 2025" at bounding box center [961, 751] width 211 height 38
select select "8"
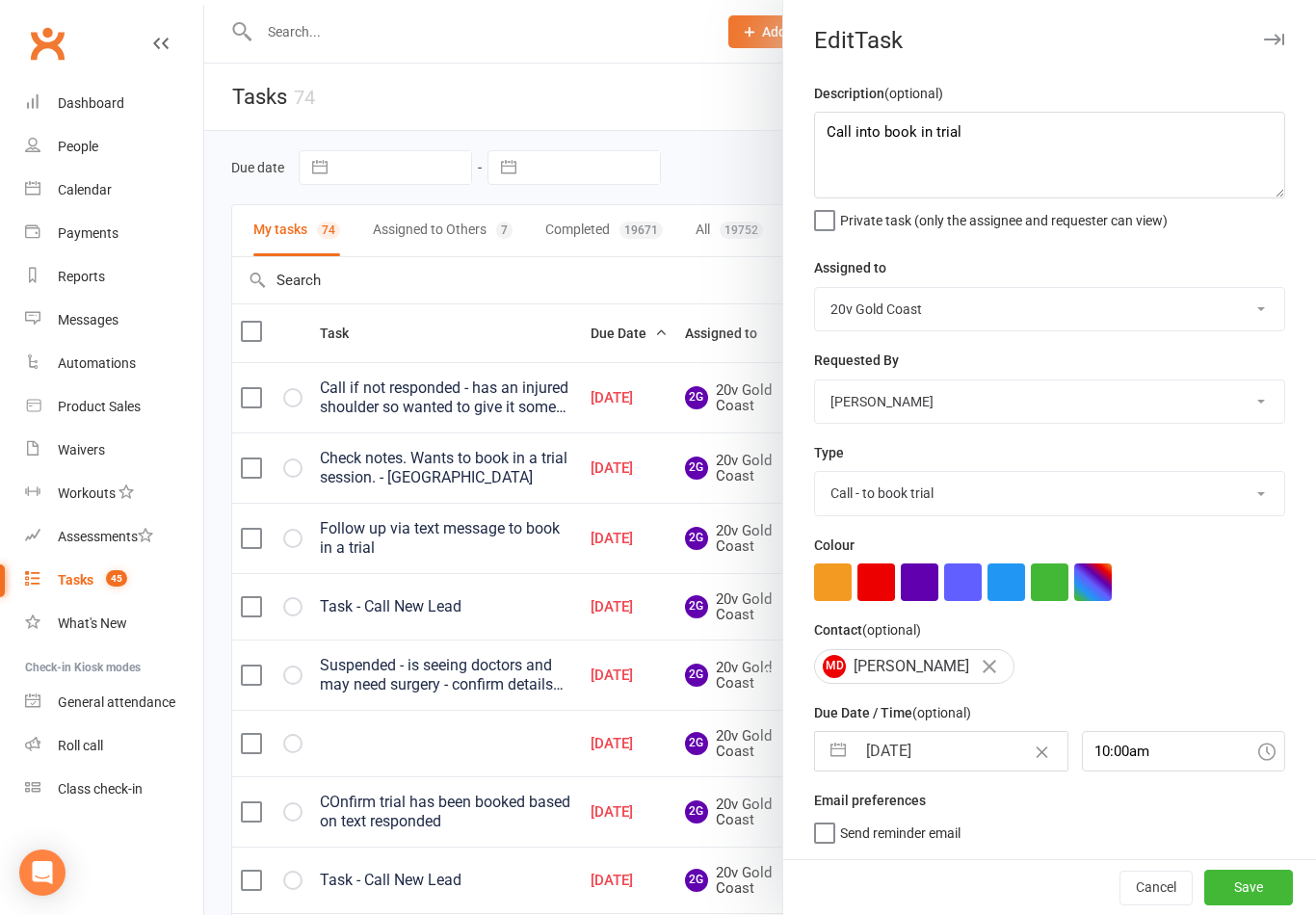
select select "2025"
select select "9"
select select "2025"
select select "10"
select select "2025"
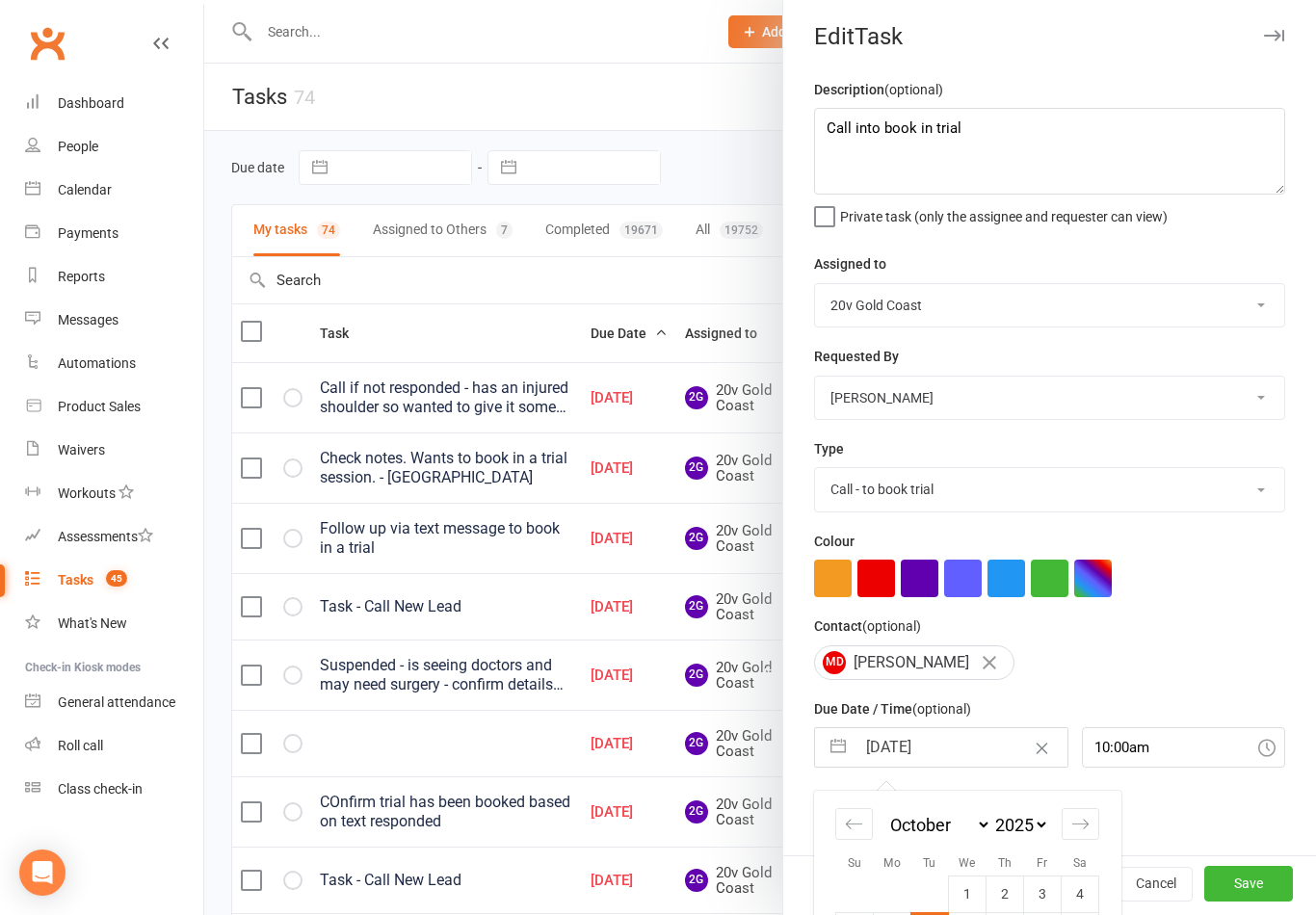
scroll to position [53, 0]
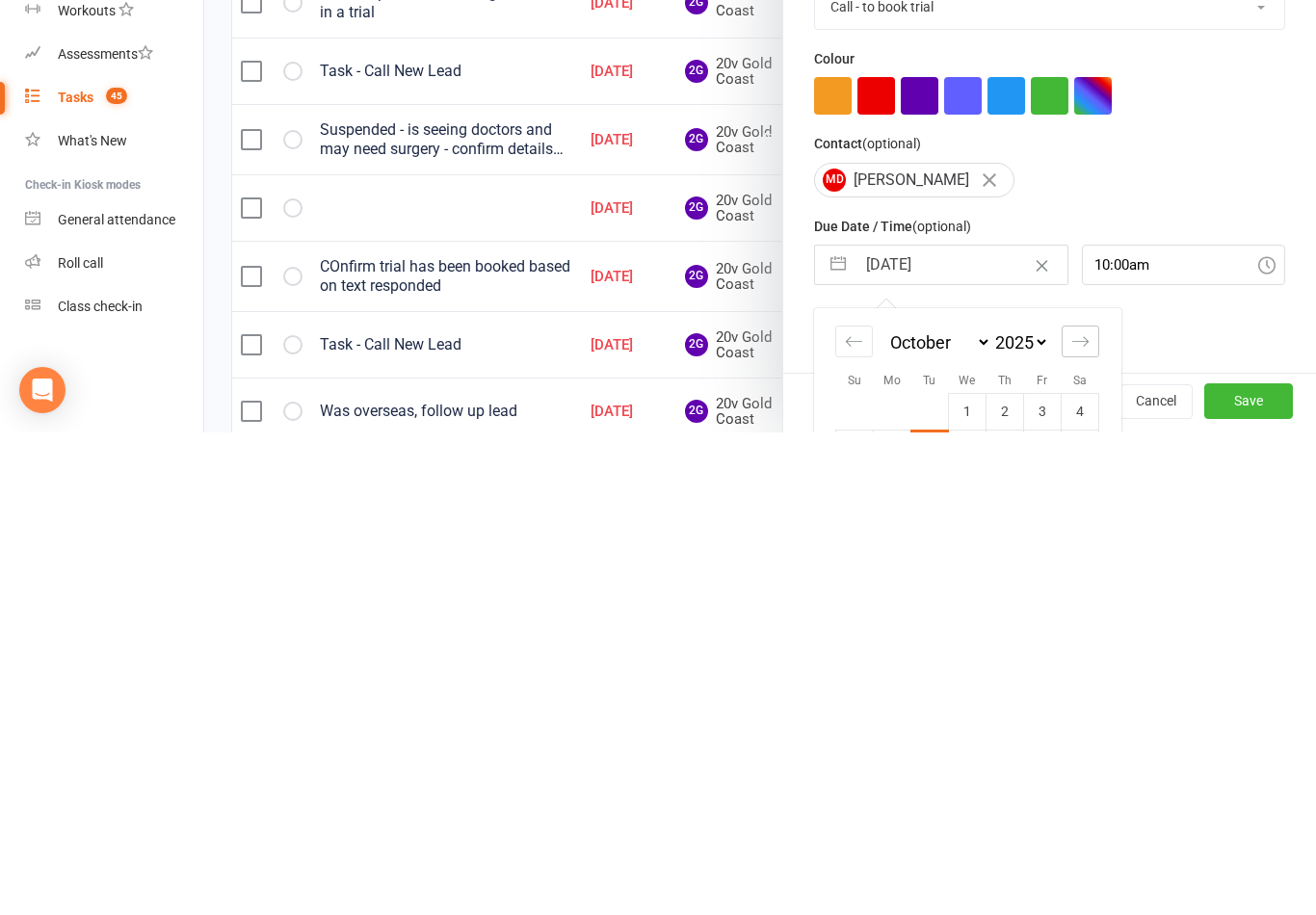
click at [1089, 815] on icon "Move forward to switch to the next month." at bounding box center [1081, 824] width 19 height 19
select select "11"
select select "2025"
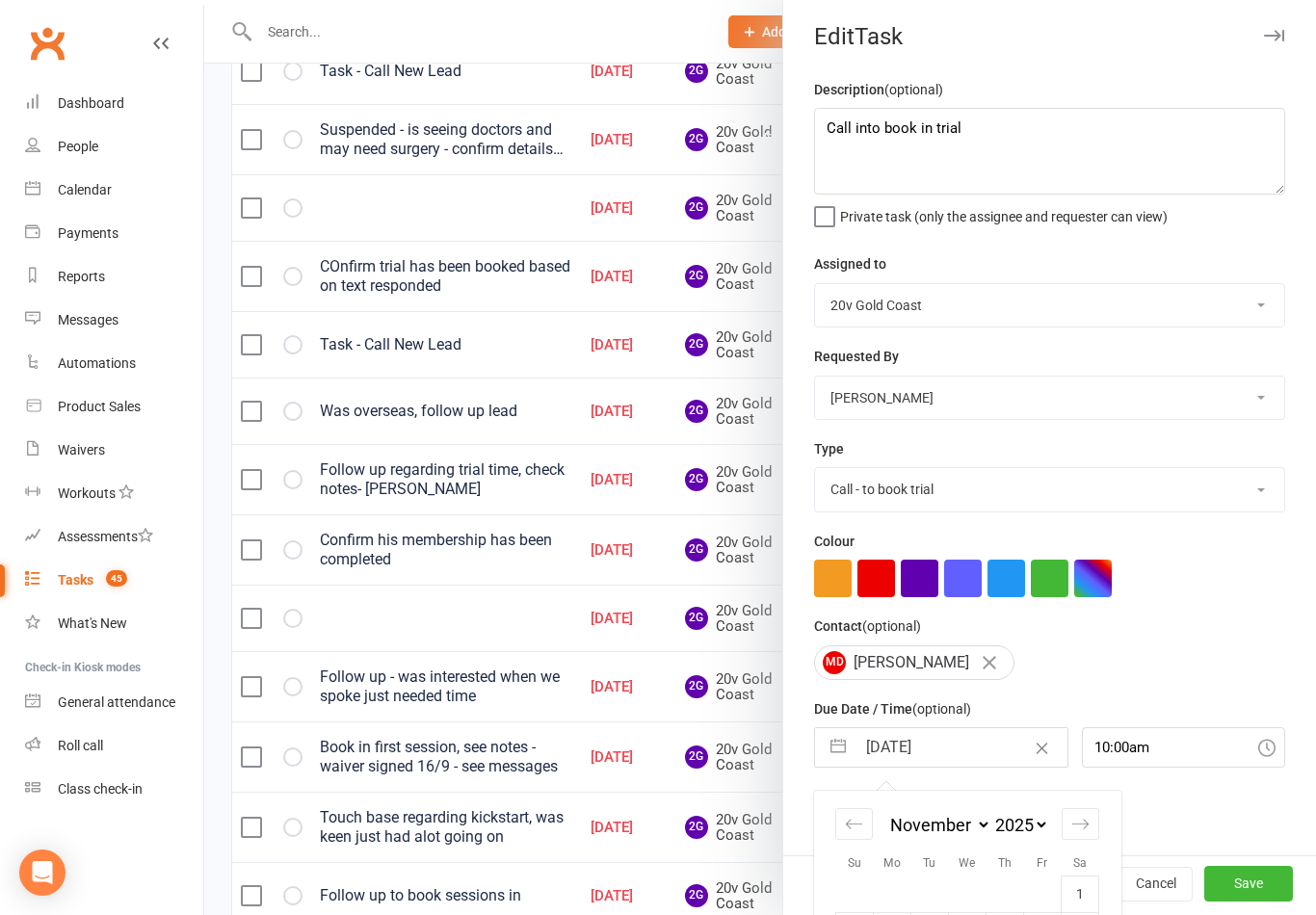
click at [932, 738] on input "07 Oct 2025" at bounding box center [961, 747] width 211 height 38
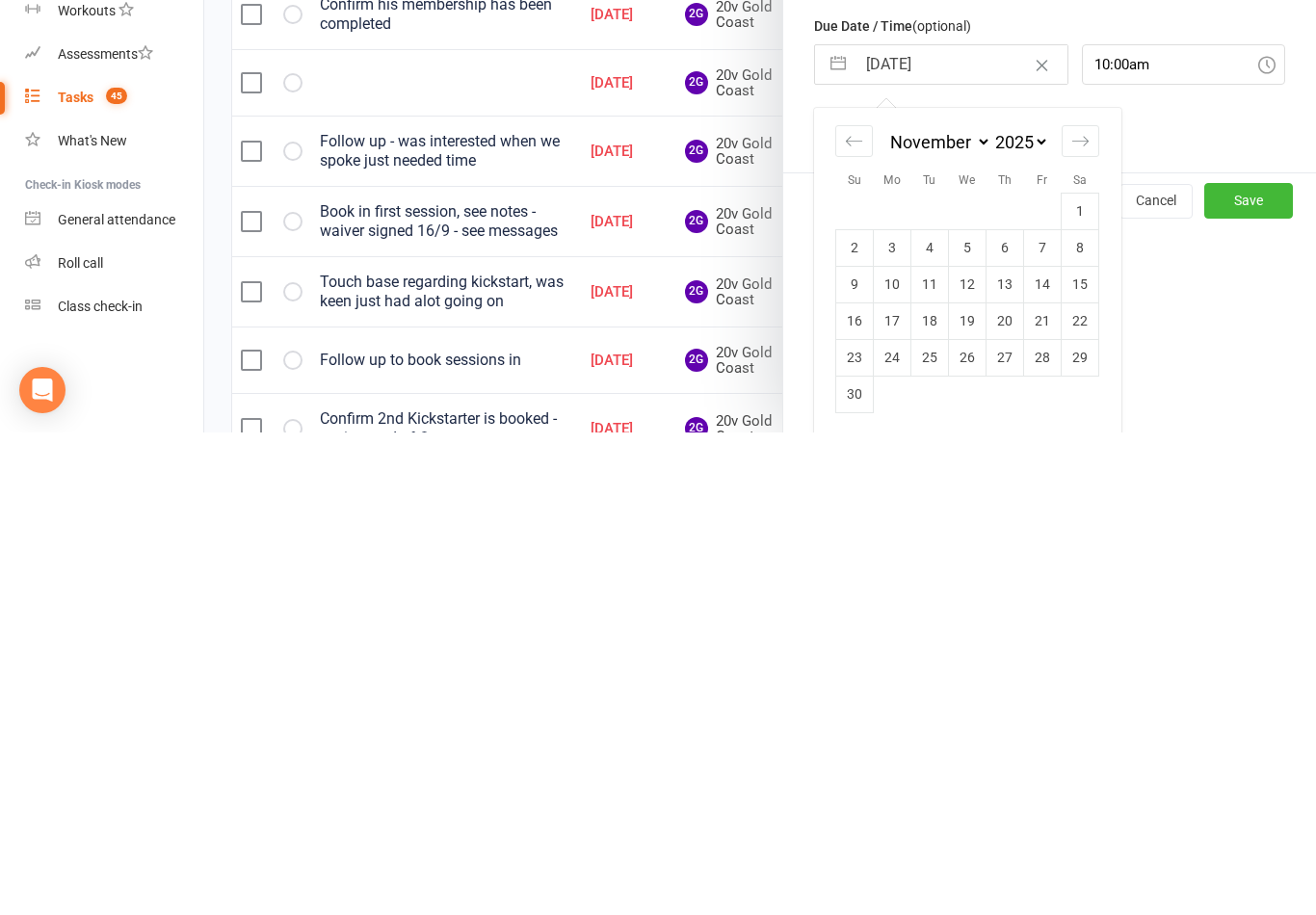
scroll to position [212, 0]
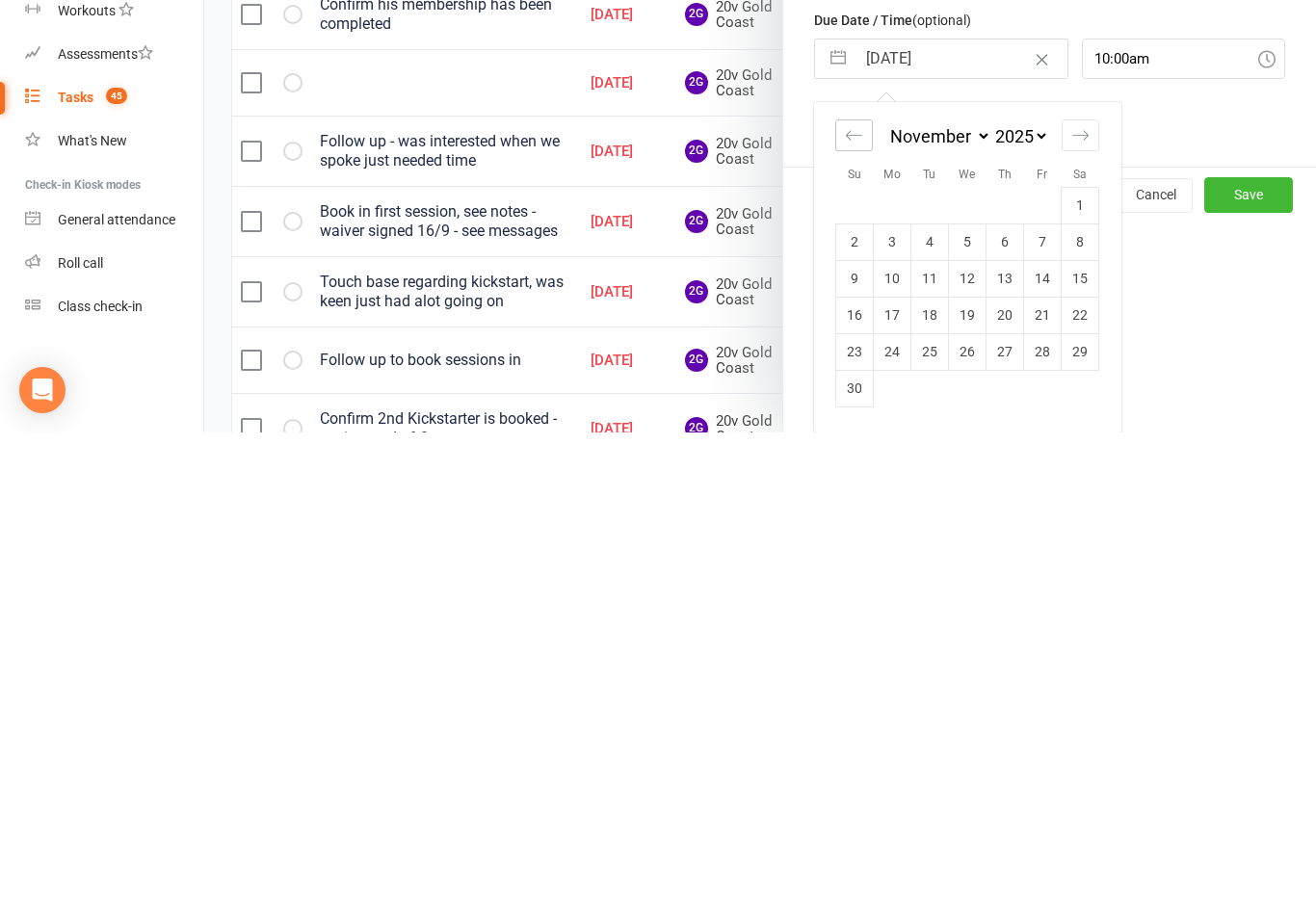
click at [849, 613] on icon "Move backward to switch to the previous month." at bounding box center [853, 618] width 17 height 10
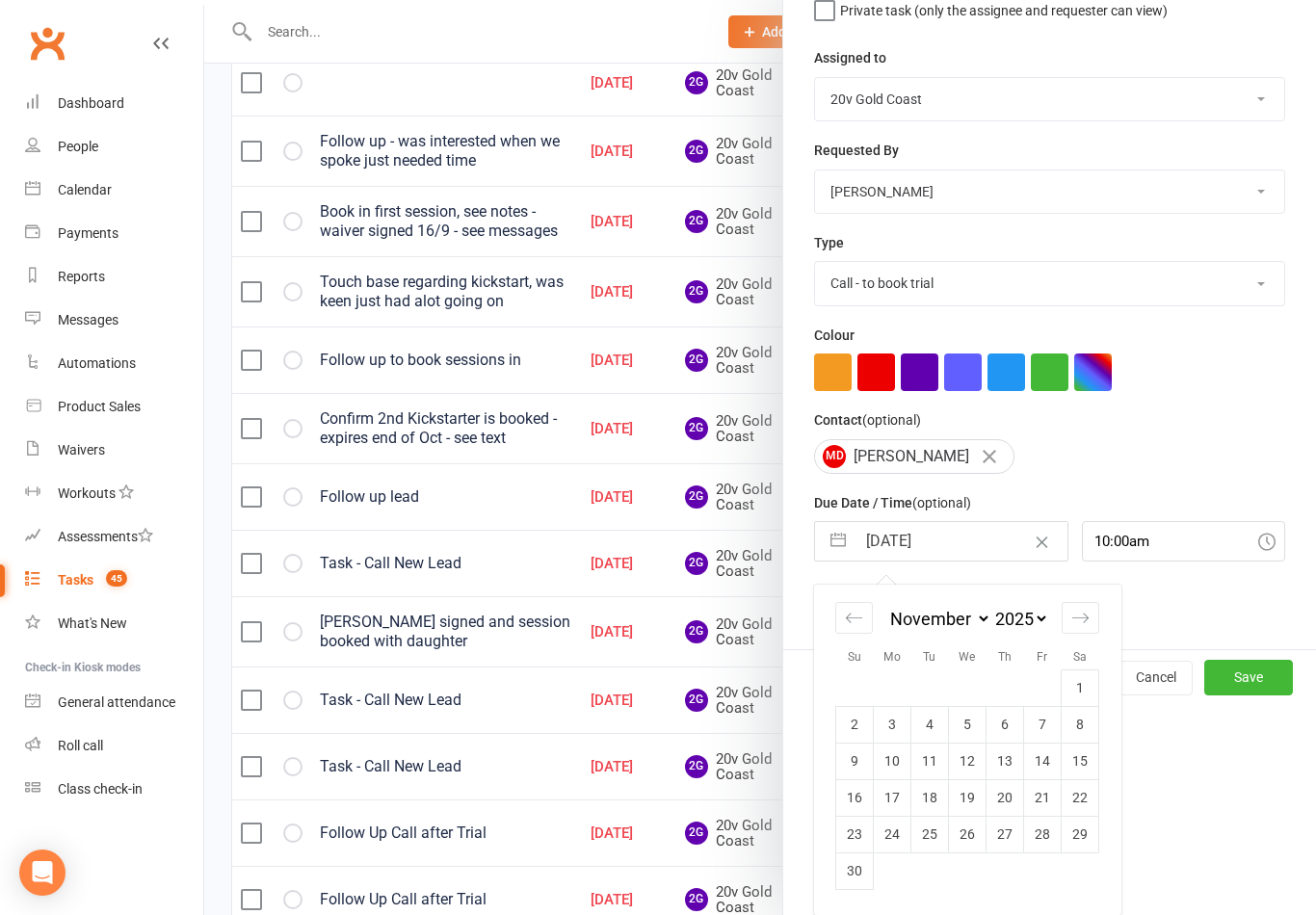
select select "8"
select select "2025"
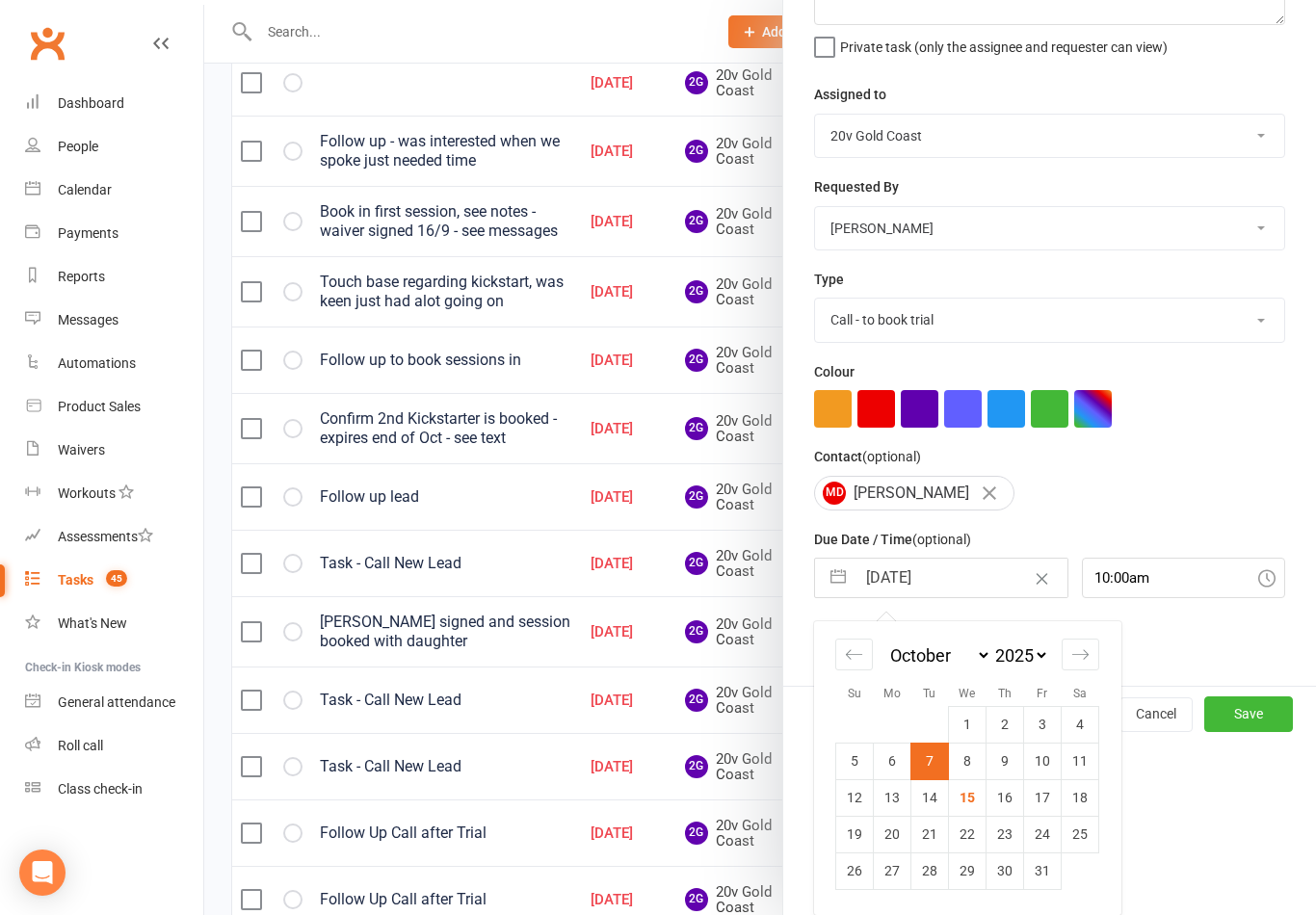
scroll to position [177, 0]
click at [931, 825] on td "21" at bounding box center [930, 833] width 37 height 36
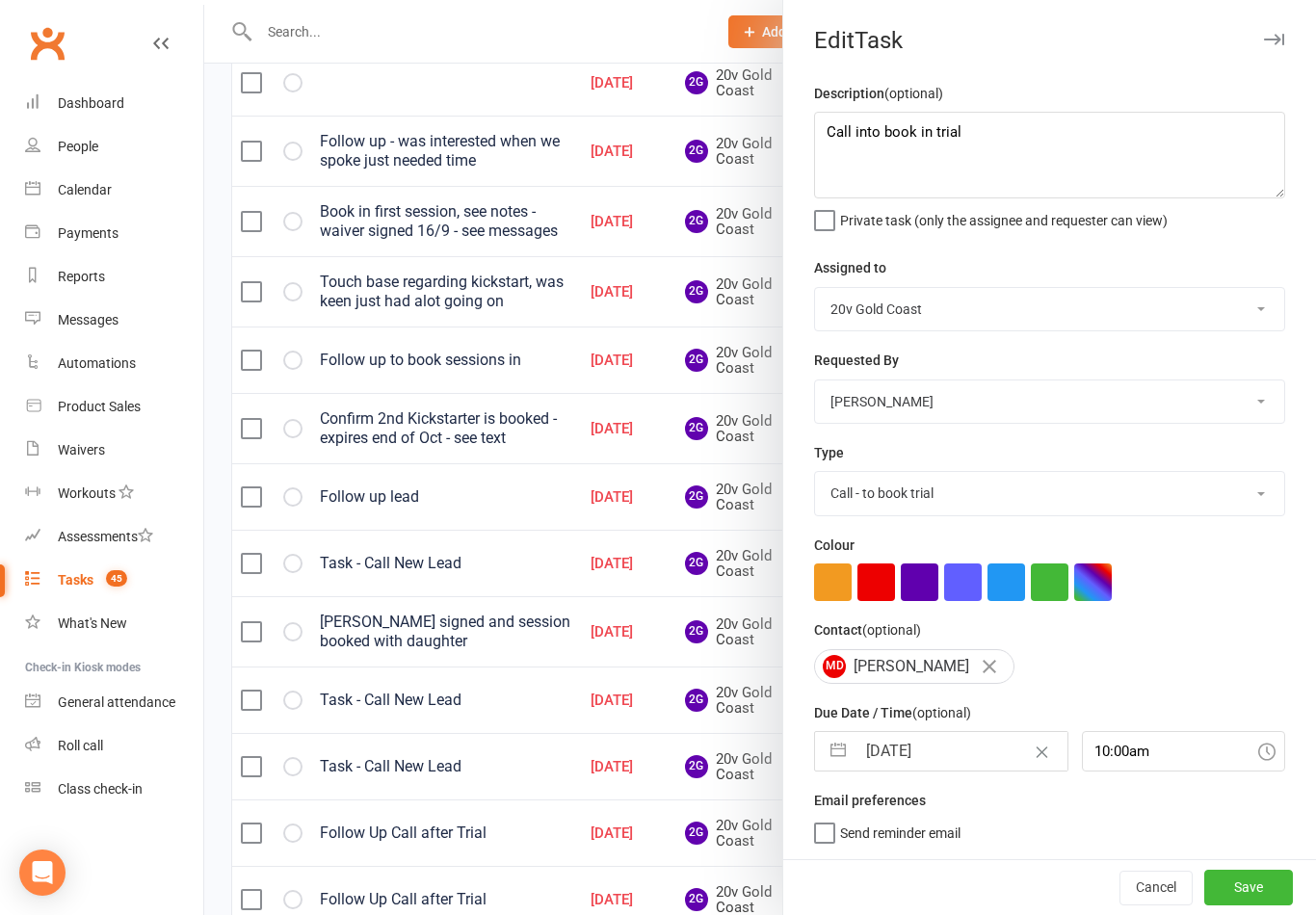
type input "21 Oct 2025"
click at [1247, 893] on button "Save" at bounding box center [1249, 886] width 89 height 34
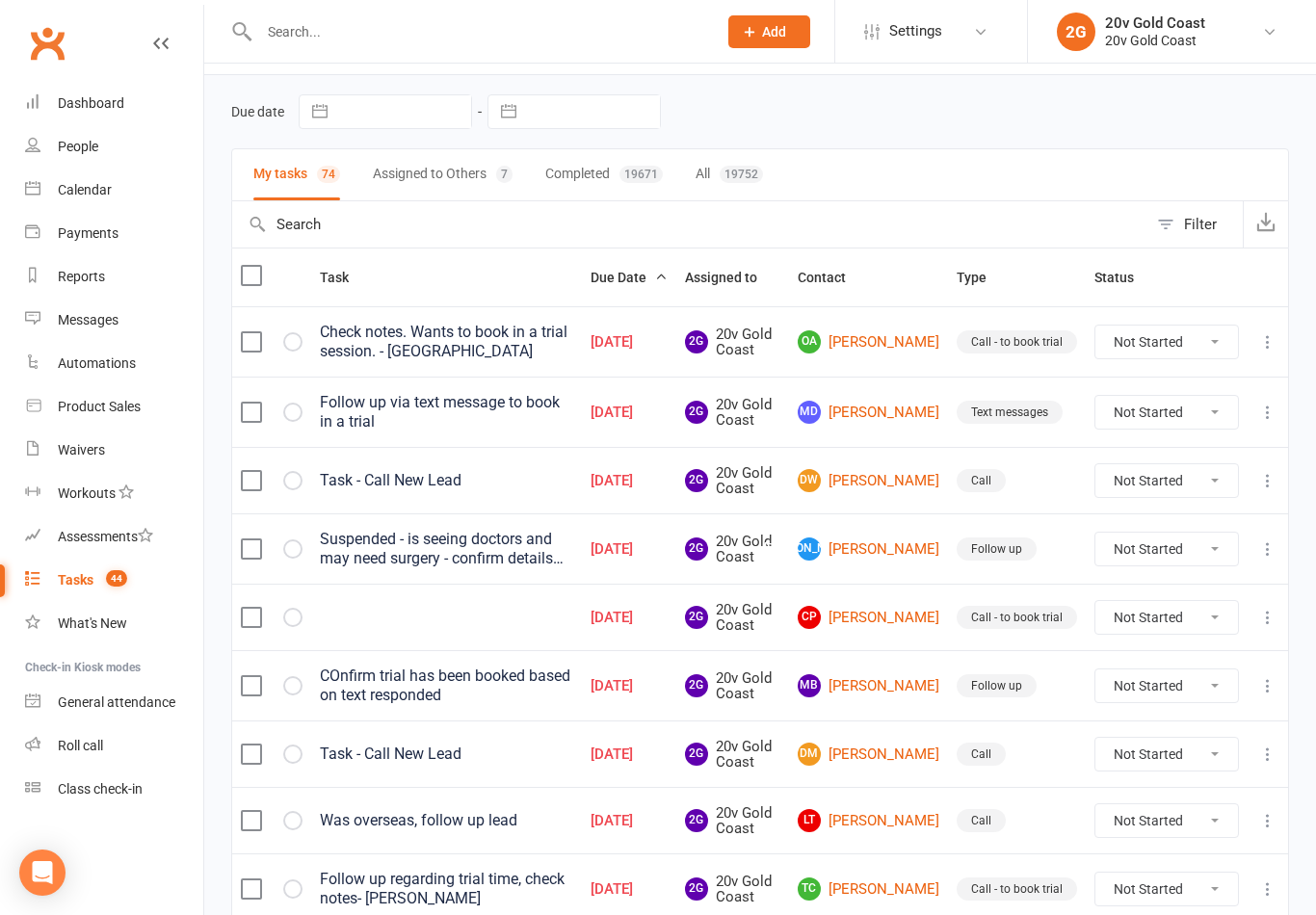
scroll to position [0, 0]
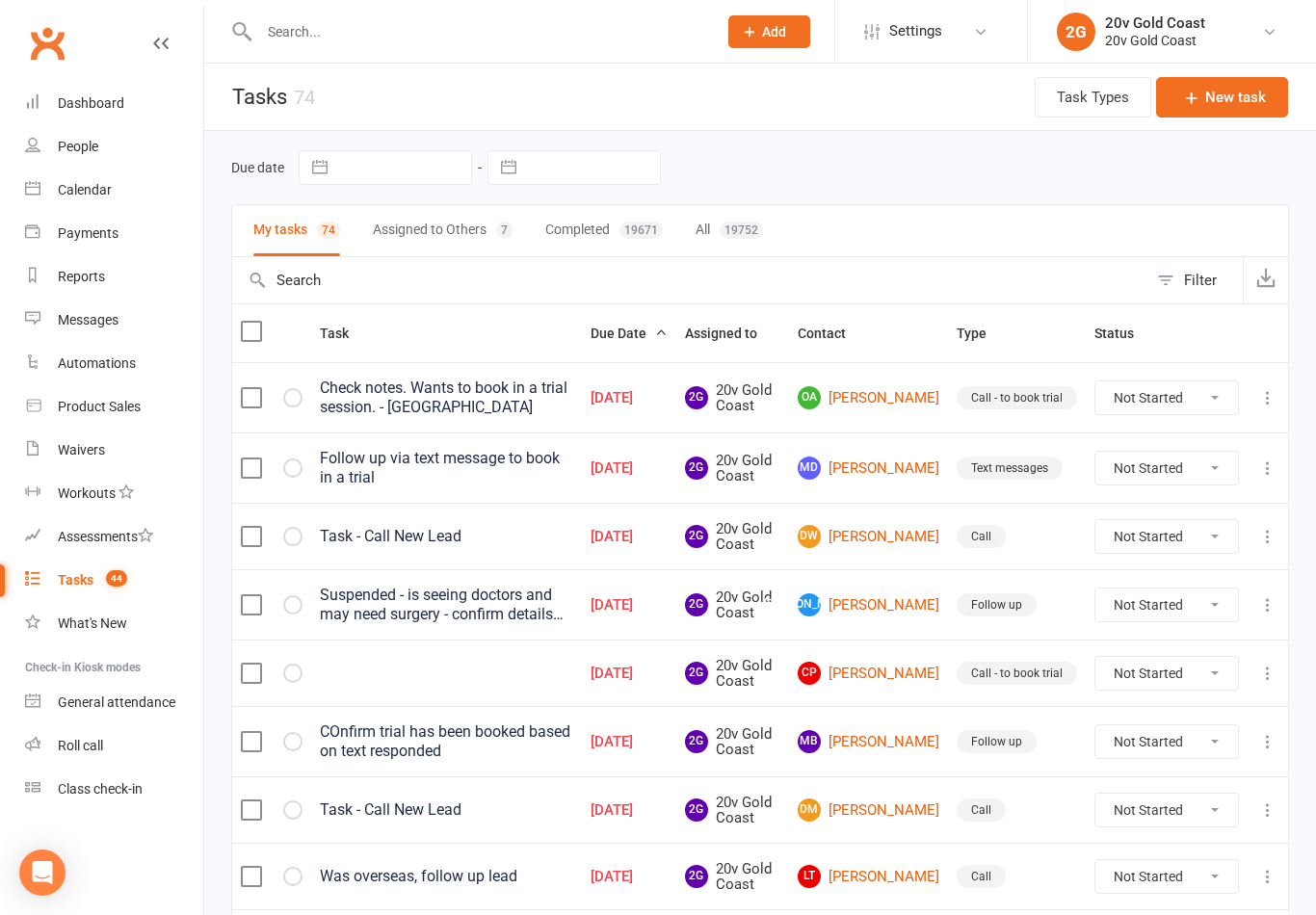
click at [894, 394] on link "OA Ossie Abbas" at bounding box center [869, 397] width 142 height 23
click at [1267, 399] on icon at bounding box center [1268, 397] width 20 height 20
click at [1121, 470] on link "Edit" at bounding box center [1183, 471] width 191 height 38
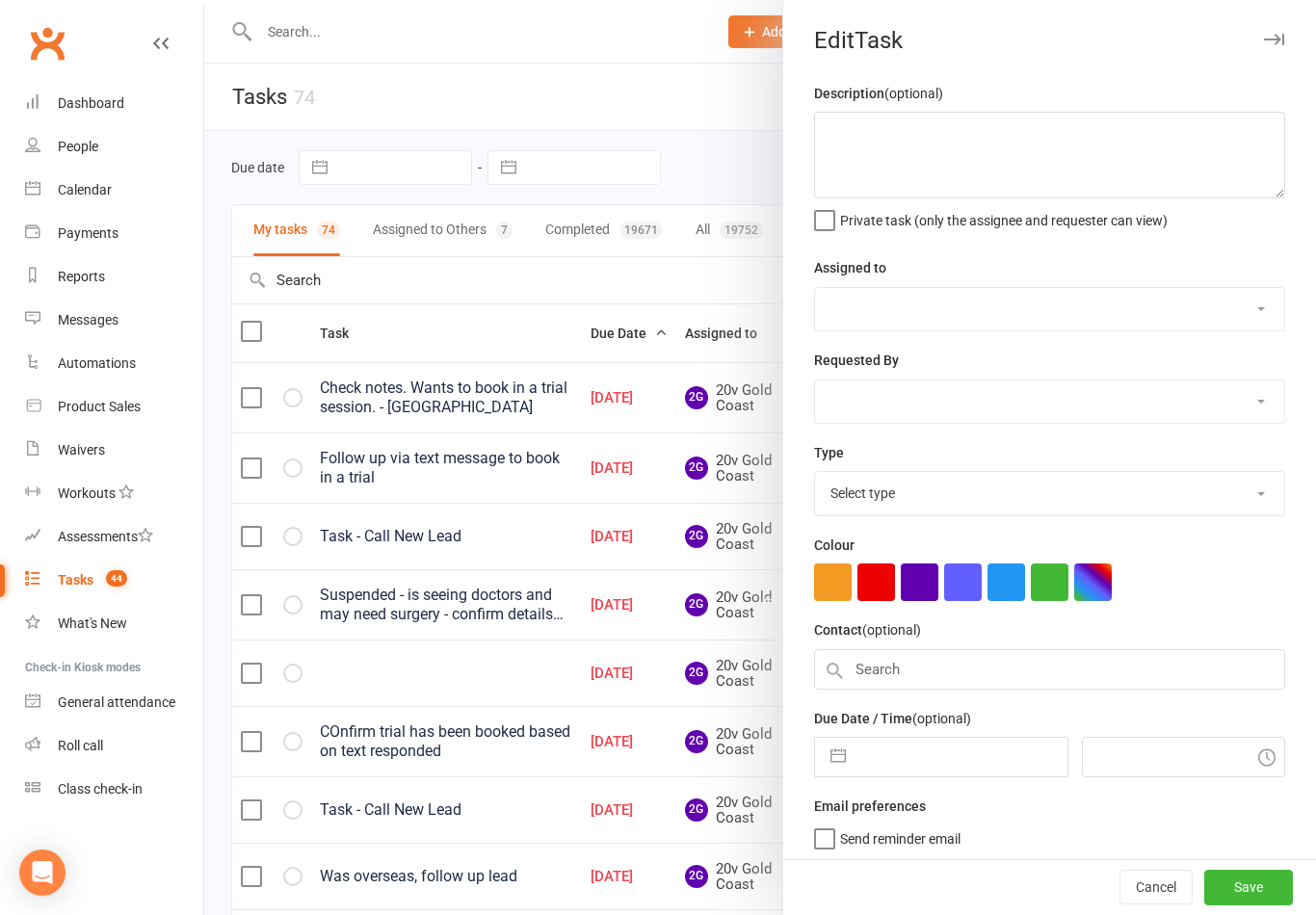
type textarea "Check notes. Wants to book in a trial session. - Candice"
select select "45734"
type input "08 Oct 2025"
type input "6:00am"
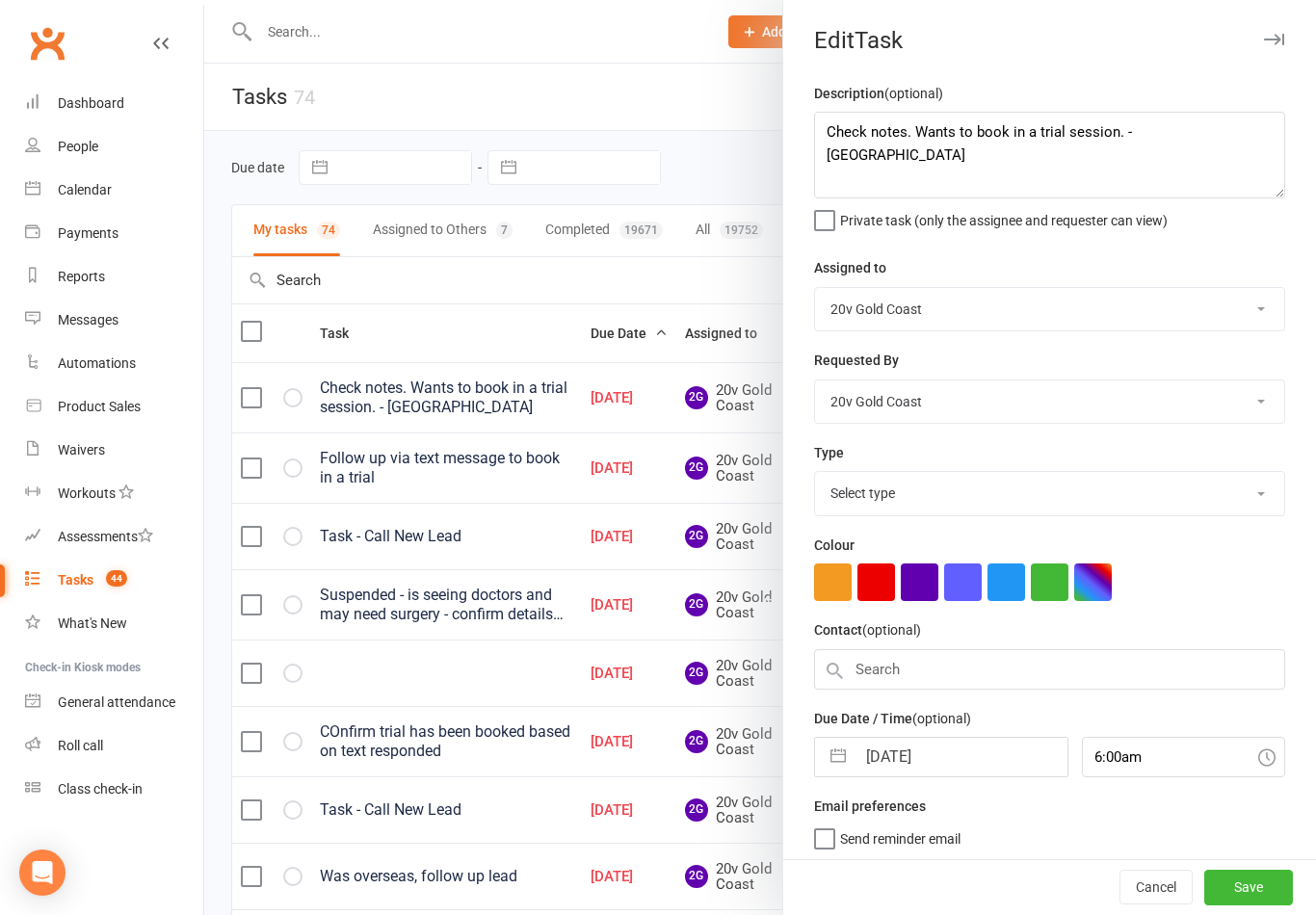
select select "24395"
click at [1162, 133] on textarea "Check notes. Wants to book in a trial session. - Candice" at bounding box center [1049, 155] width 471 height 87
click at [1155, 136] on textarea "Check notes. Wants to book in a trial session. - Candice" at bounding box center [1049, 155] width 471 height 87
click at [845, 123] on textarea "Check notes. Wants to book in a trial session. - Candice" at bounding box center [1049, 155] width 471 height 87
click at [850, 134] on textarea "Check notes. Wants to book in a trial session. - Candice" at bounding box center [1049, 155] width 471 height 87
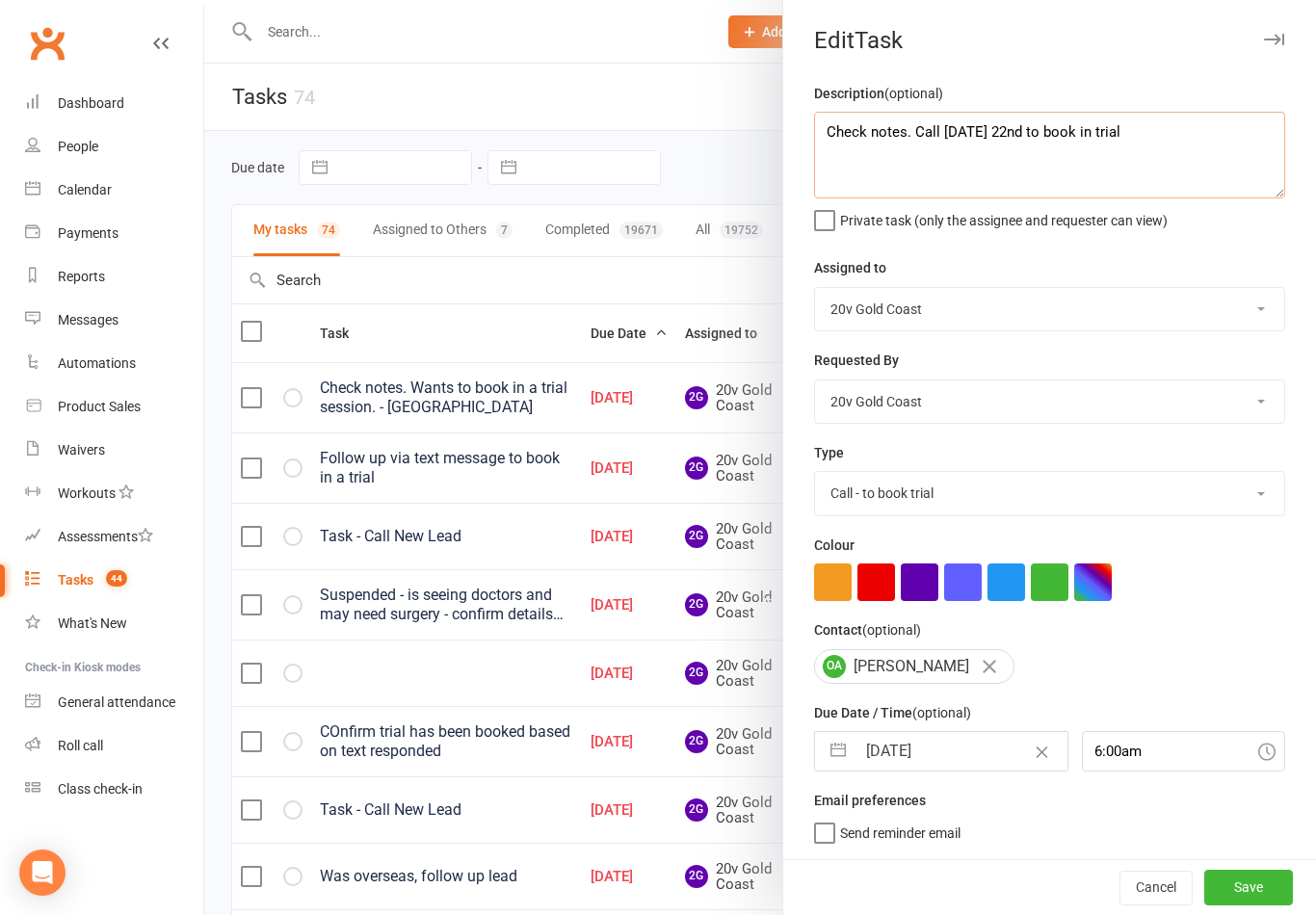
scroll to position [4, 0]
type textarea "Check notes. Call Wednesday 22nd to book in trial"
click at [1018, 342] on div "Description (optional) Check notes. Call Wednesday 22nd to book in trial Privat…" at bounding box center [1049, 470] width 533 height 777
click at [950, 757] on input "08 Oct 2025" at bounding box center [961, 751] width 211 height 38
select select "8"
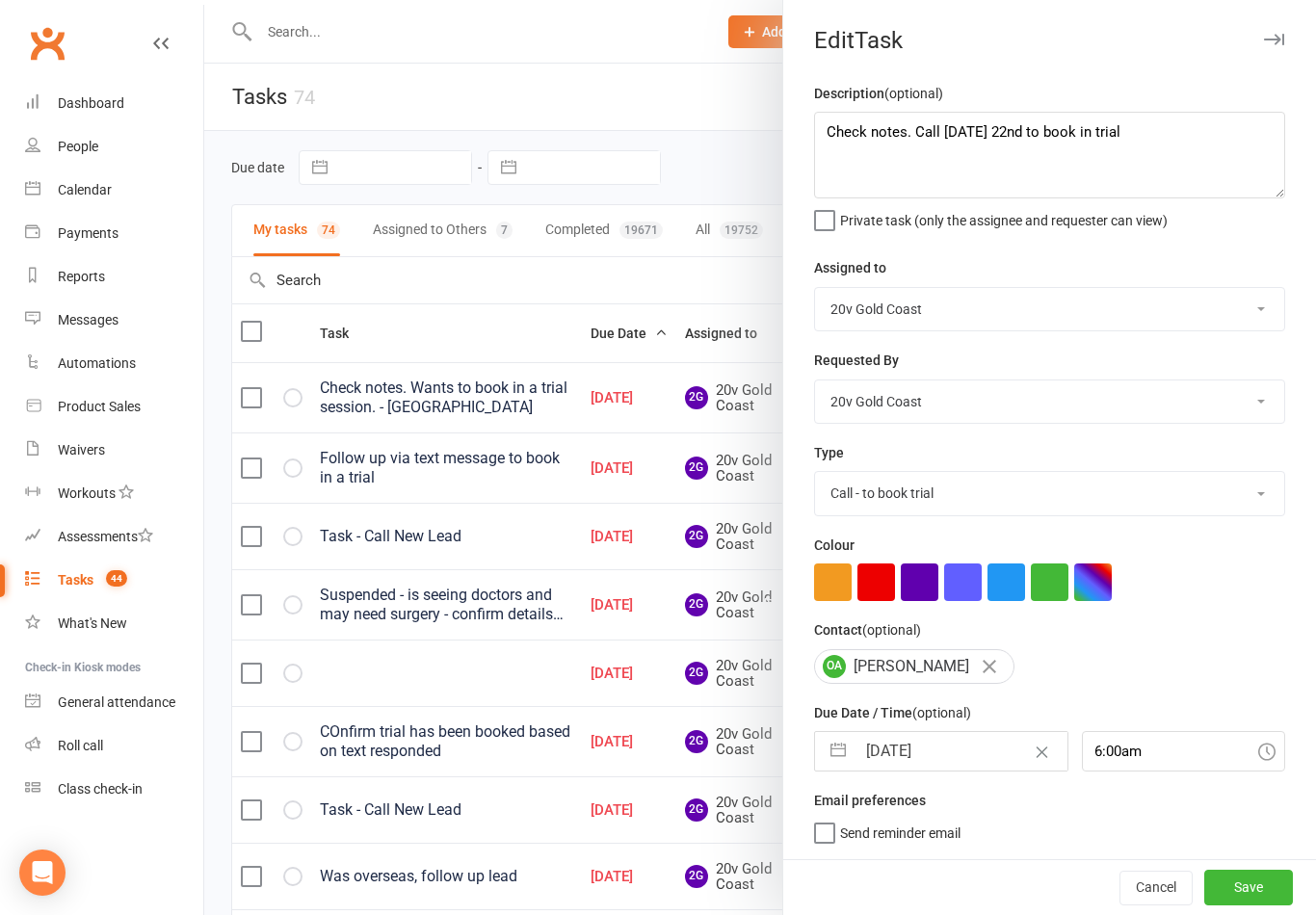
select select "2025"
select select "9"
select select "2025"
select select "10"
select select "2025"
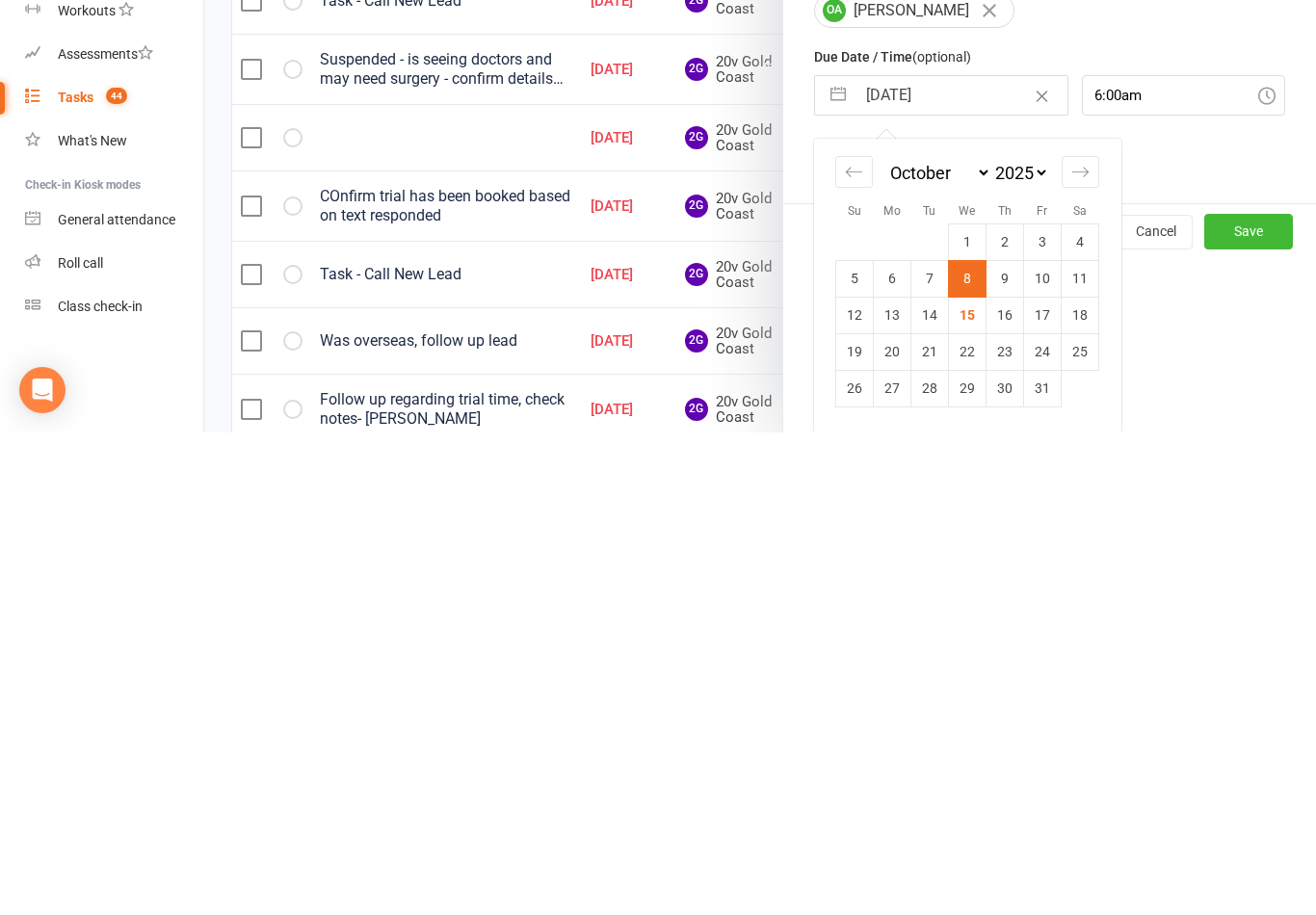
scroll to position [177, 0]
click at [969, 816] on td "22" at bounding box center [968, 833] width 37 height 36
type input "22 Oct 2025"
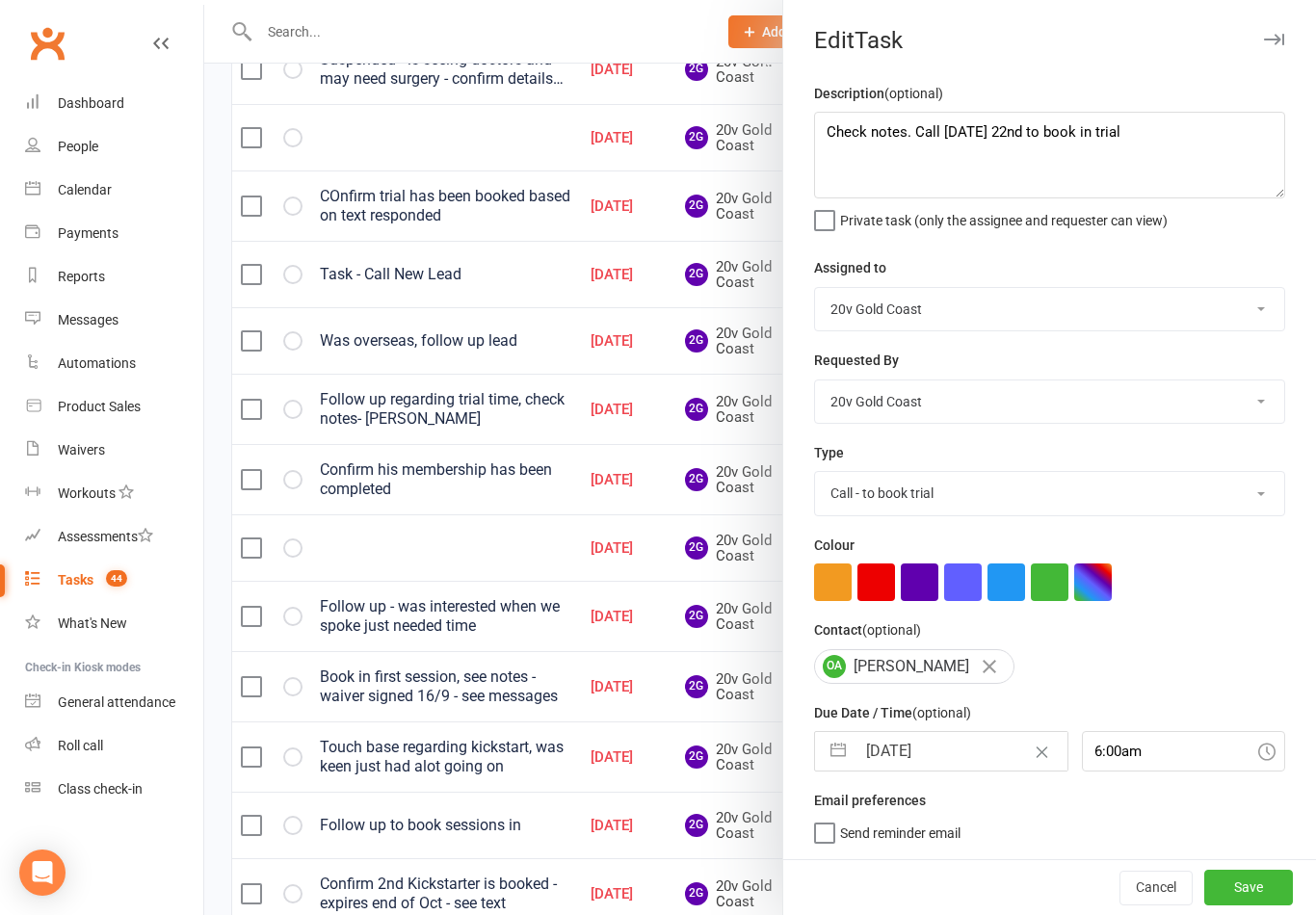
scroll to position [4, 0]
click at [1247, 886] on button "Save" at bounding box center [1249, 886] width 89 height 34
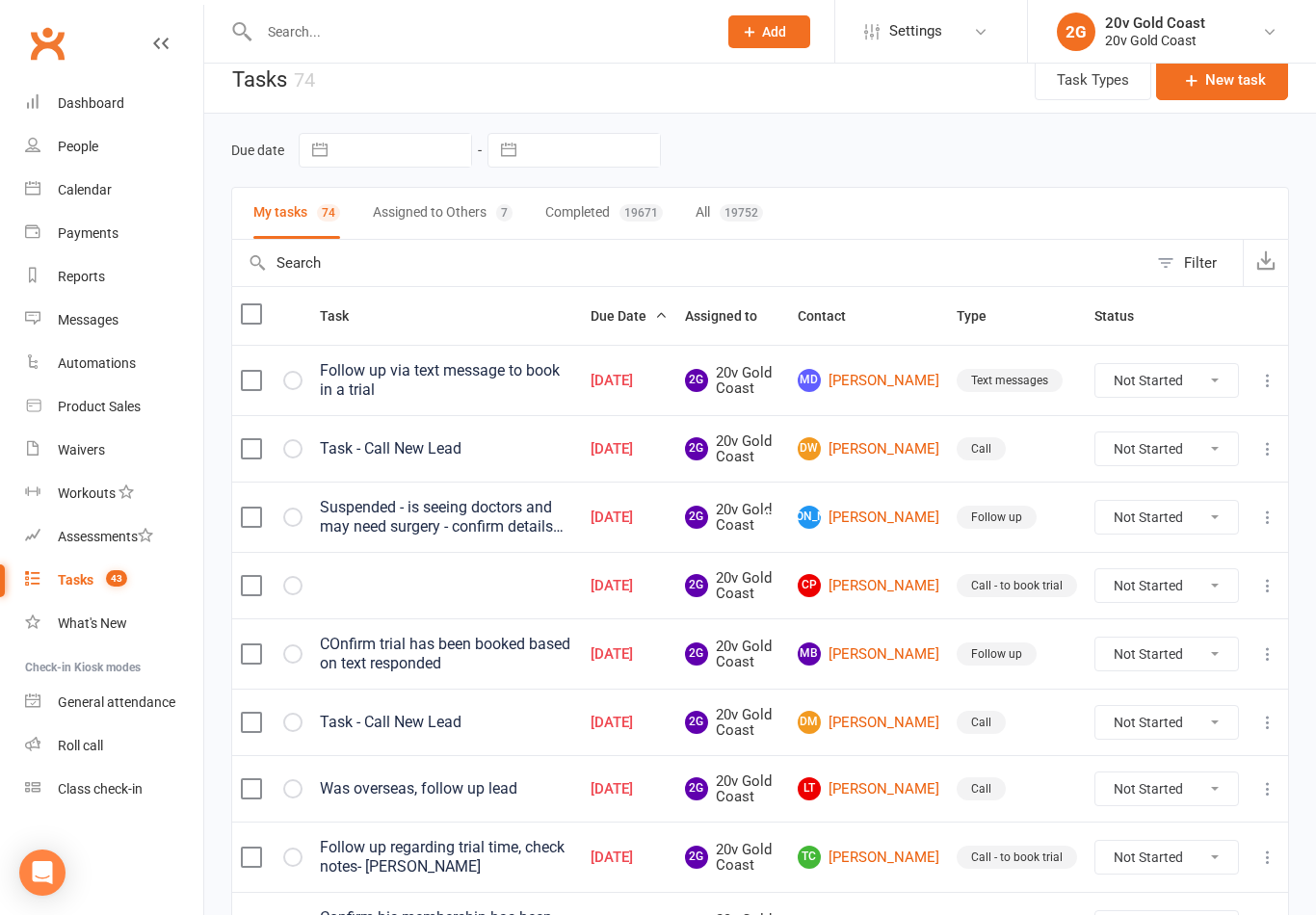
scroll to position [0, 0]
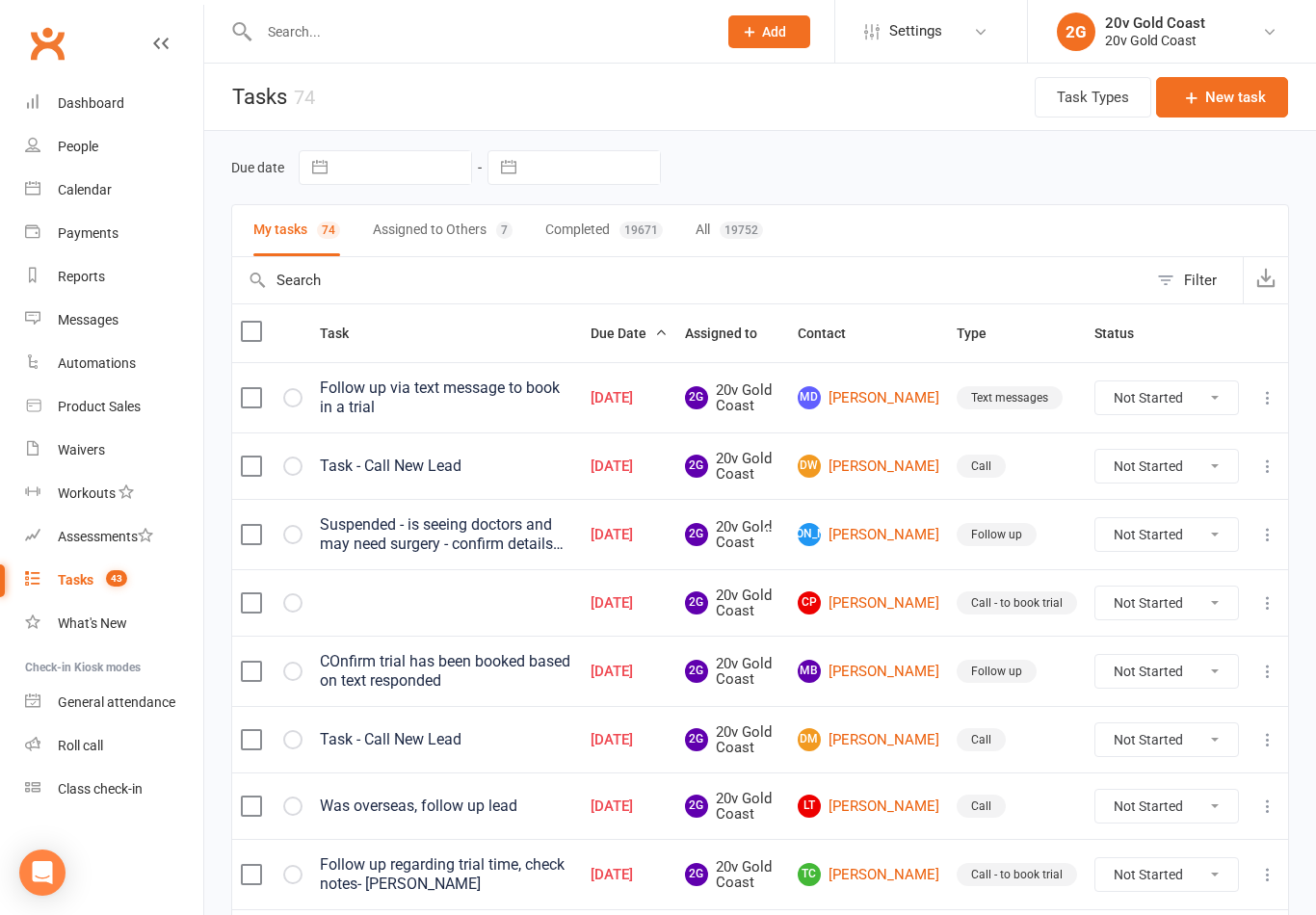
click at [886, 403] on link "MD Meg Davey" at bounding box center [869, 397] width 142 height 23
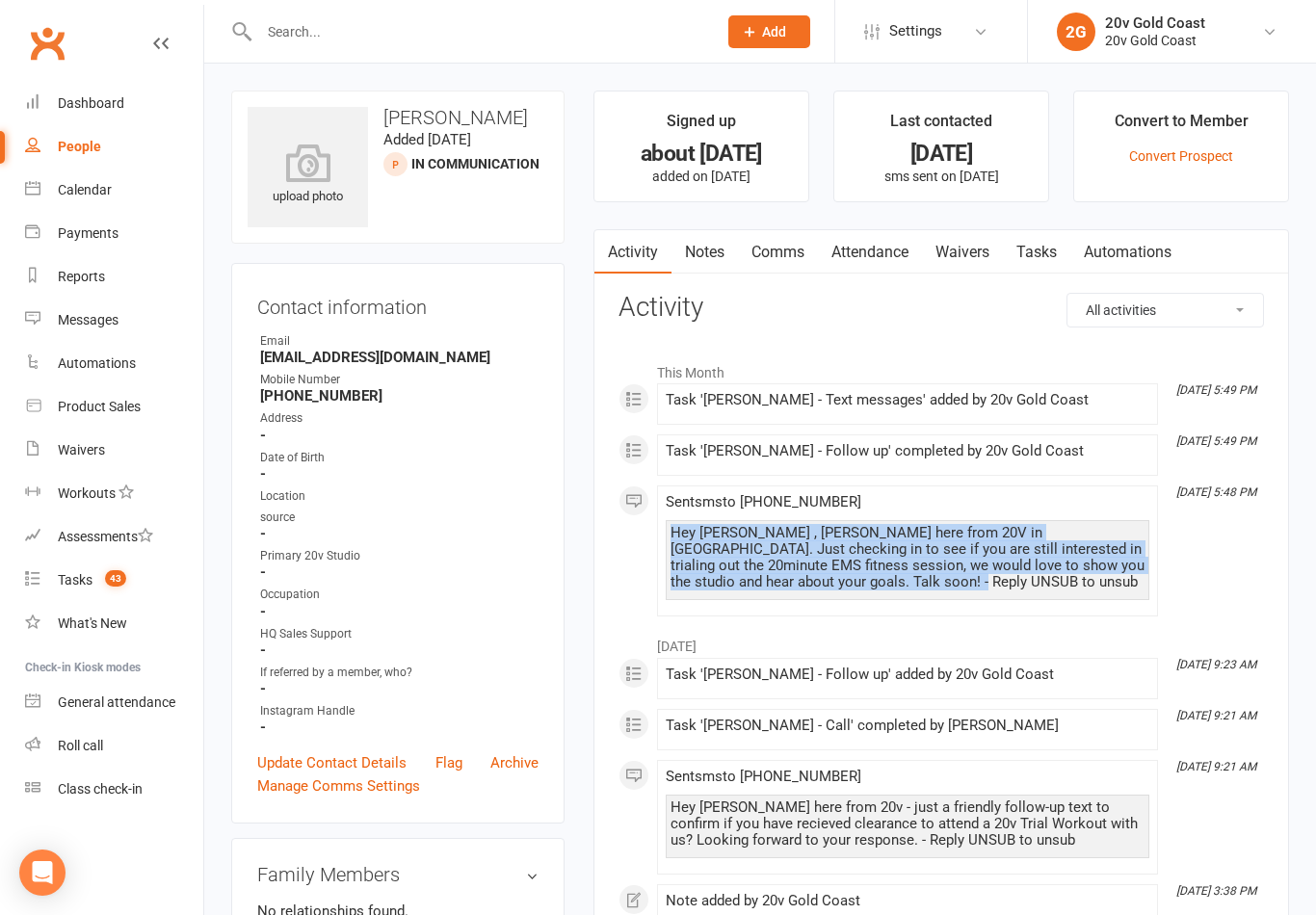
click at [795, 257] on link "Comms" at bounding box center [778, 252] width 80 height 44
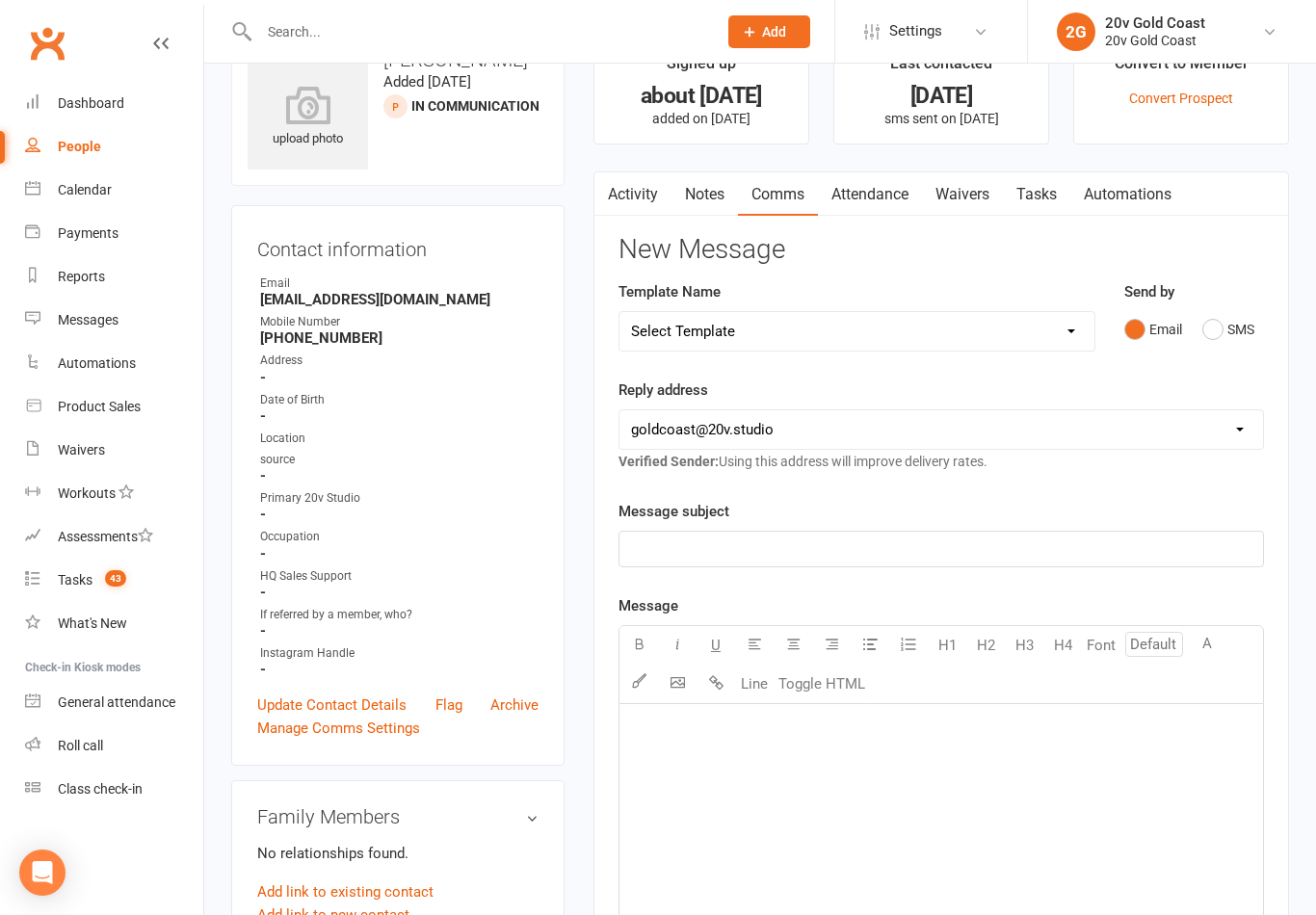
scroll to position [53, 0]
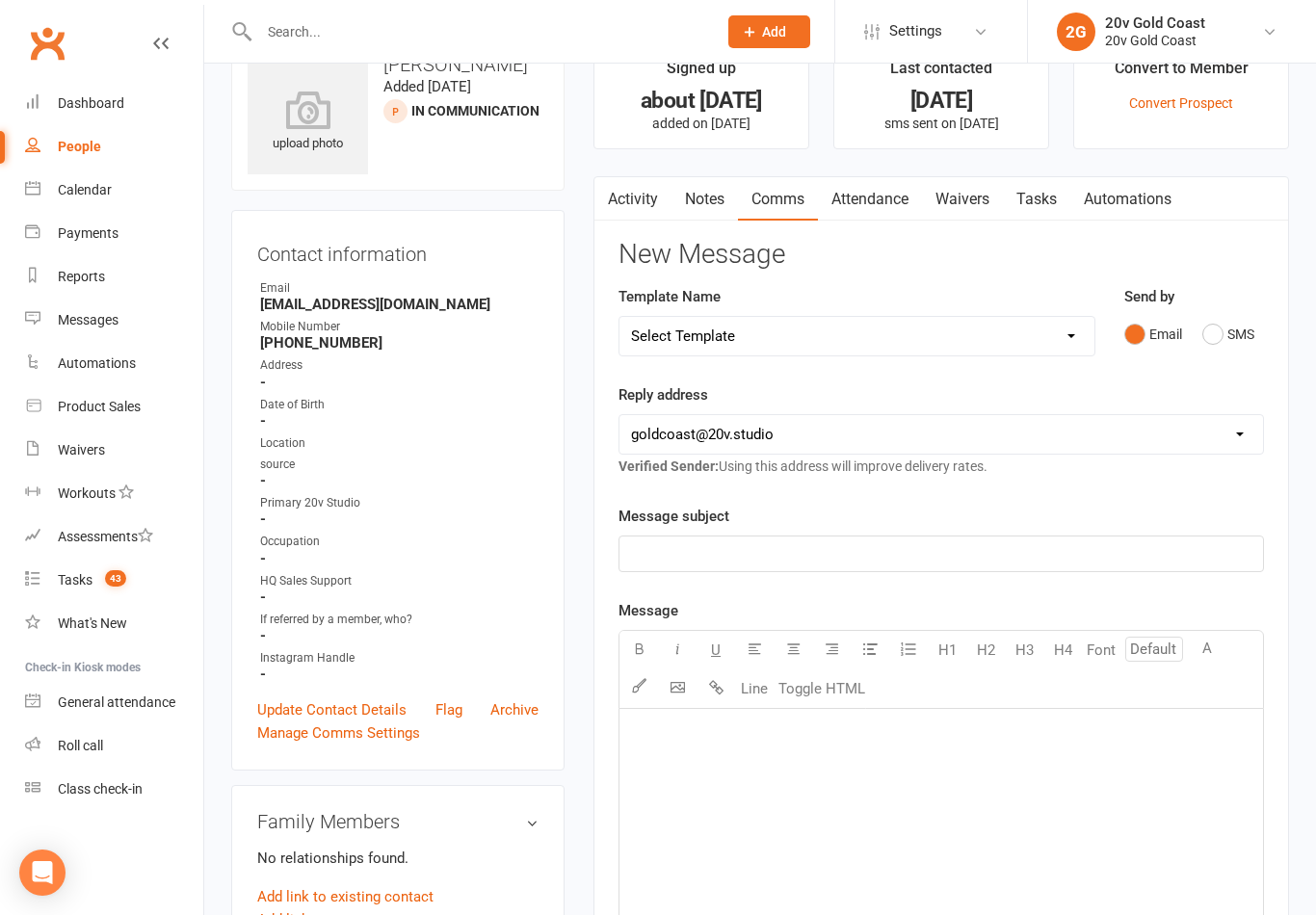
click at [1210, 341] on button "SMS" at bounding box center [1228, 334] width 52 height 36
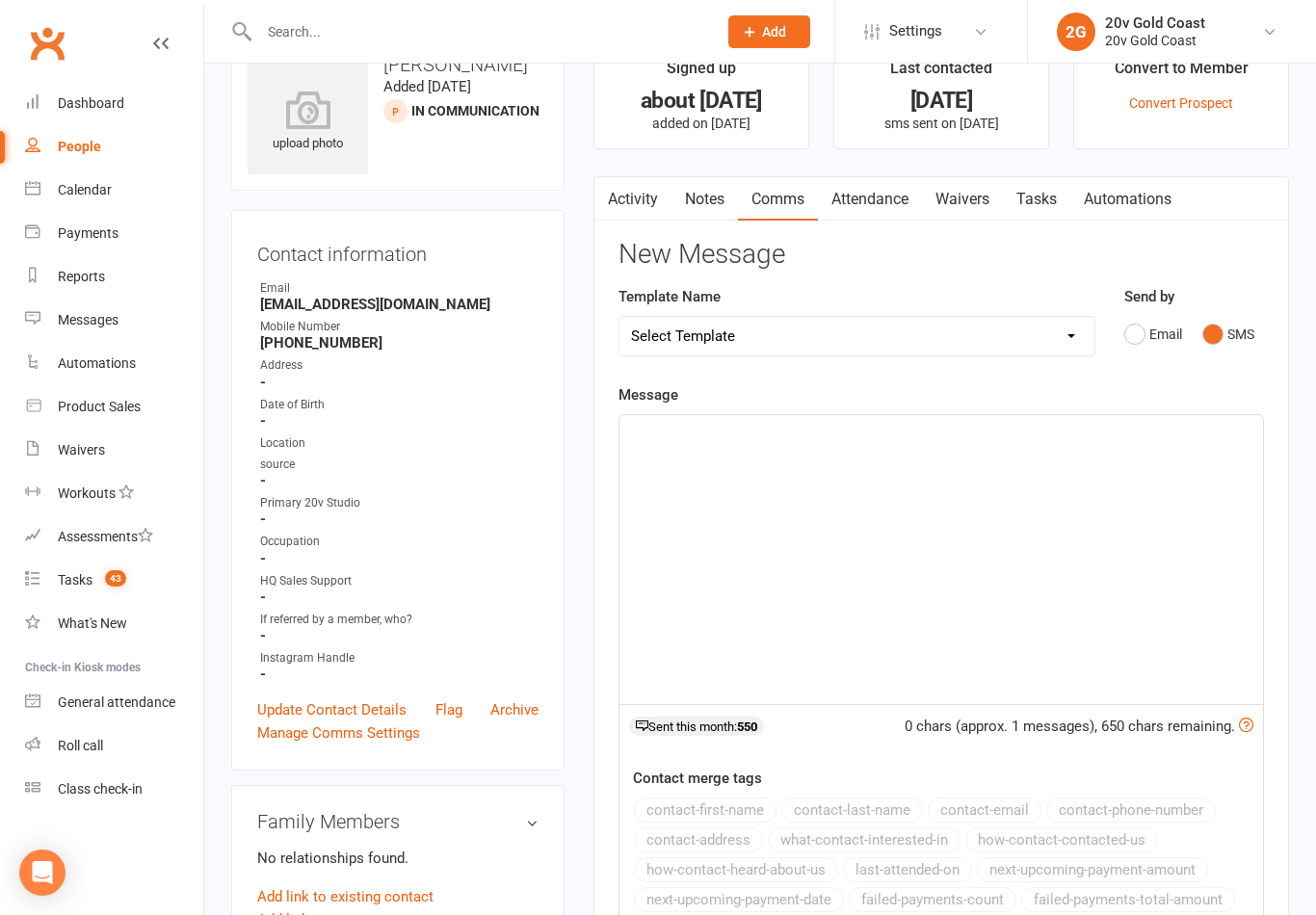
click at [835, 441] on p "﻿" at bounding box center [941, 432] width 620 height 23
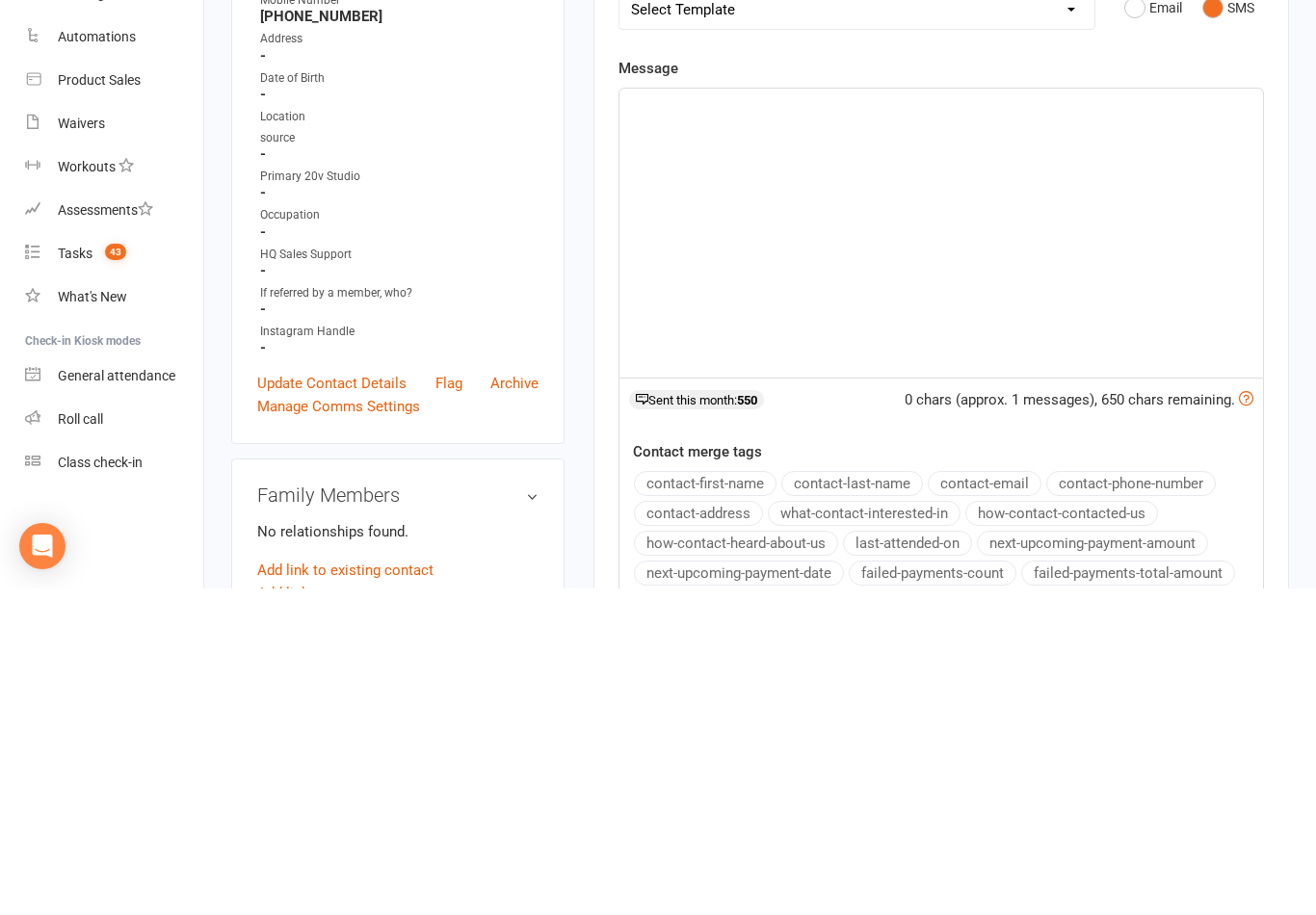
click at [677, 421] on p "﻿" at bounding box center [941, 432] width 620 height 23
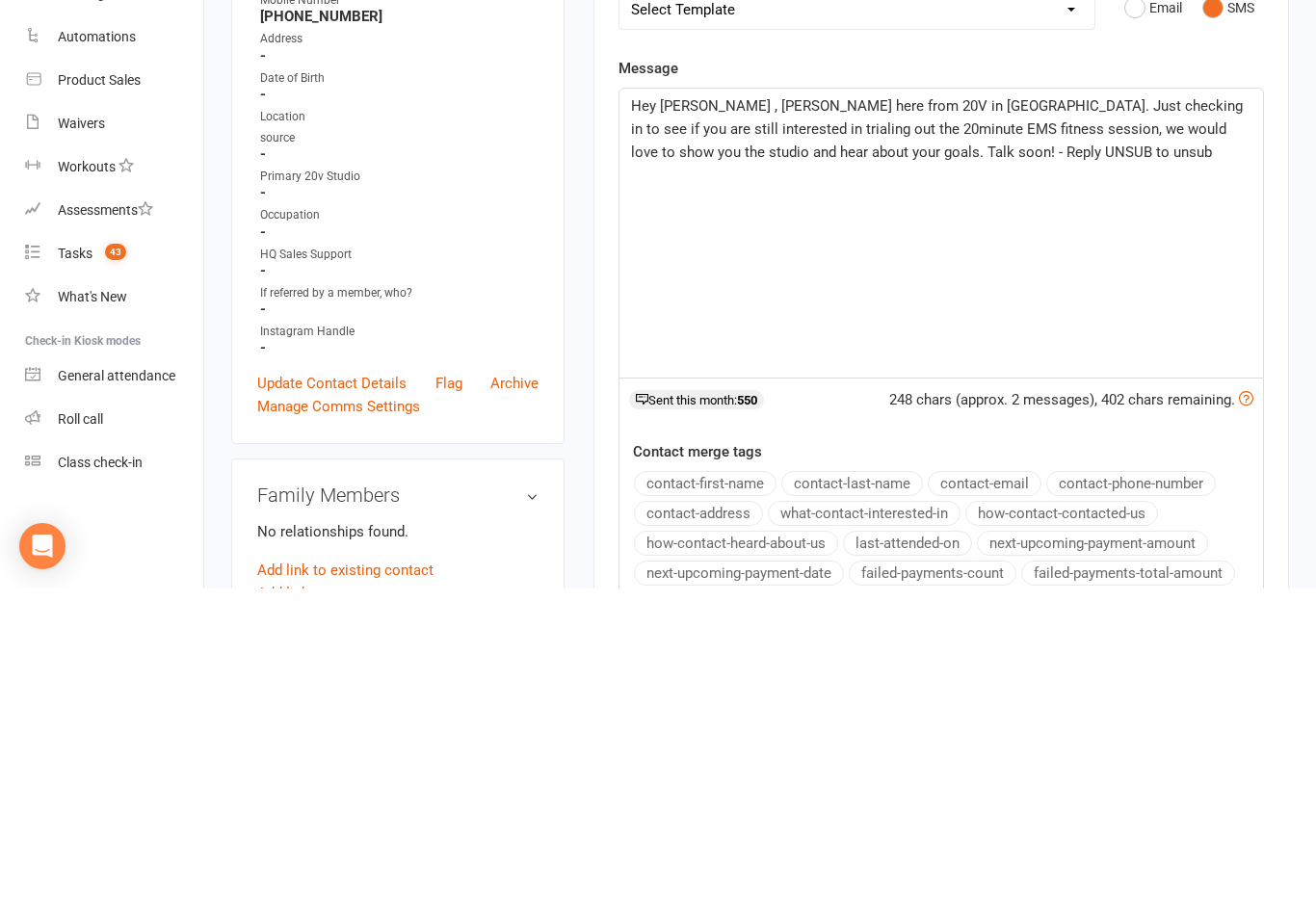
click at [746, 424] on span "Hey Megan , Candice here from 20V in Broadbeach. Just checking in to see if you…" at bounding box center [939, 456] width 616 height 64
click at [736, 424] on span "Hey Megan , Candice here from 20V in Broadbeach. Just checking in to see if you…" at bounding box center [939, 456] width 616 height 64
click at [1079, 424] on span "Hey Megan , Melody here from 20V in Broadbeach. Just checking in to see if you …" at bounding box center [939, 456] width 616 height 64
click at [1077, 424] on span "Hey Megan , Melody here from 20V in Broadbeach. Just checking in to see if you …" at bounding box center [939, 456] width 616 height 64
click at [981, 424] on span "Hey Megan , Melody here from 20V in Broadbeach. Just checking in to see when yo…" at bounding box center [942, 467] width 623 height 87
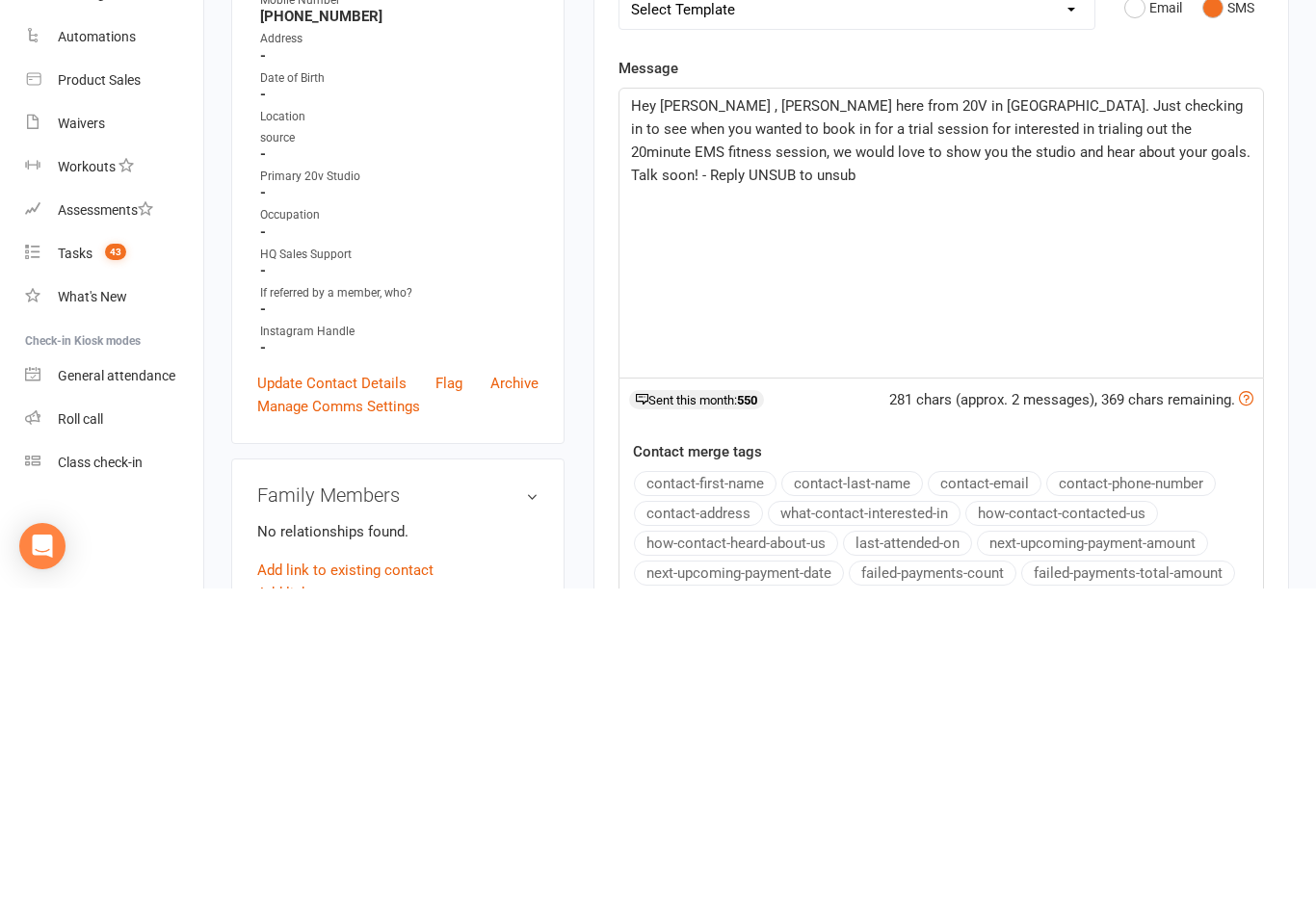
click at [980, 424] on span "Hey Megan , Melody here from 20V in Broadbeach. Just checking in to see when yo…" at bounding box center [942, 467] width 623 height 87
click at [812, 415] on div "Hey Megan , Melody here from 20V in Broadbeach. Just checking in to see when yo…" at bounding box center [941, 560] width 644 height 289
click at [842, 424] on span "Hey Megan , Melody here from 20V in Broadbeach. Just checking in to see when yo…" at bounding box center [942, 467] width 623 height 87
click at [846, 424] on span "Hey Megan , Melody here from 20V in Broadbeach. Just checking in to see when yo…" at bounding box center [942, 467] width 623 height 87
click at [840, 424] on span "Hey Megan , Melody here from 20V in Broadbeach. Just checking in to see when yo…" at bounding box center [940, 467] width 619 height 87
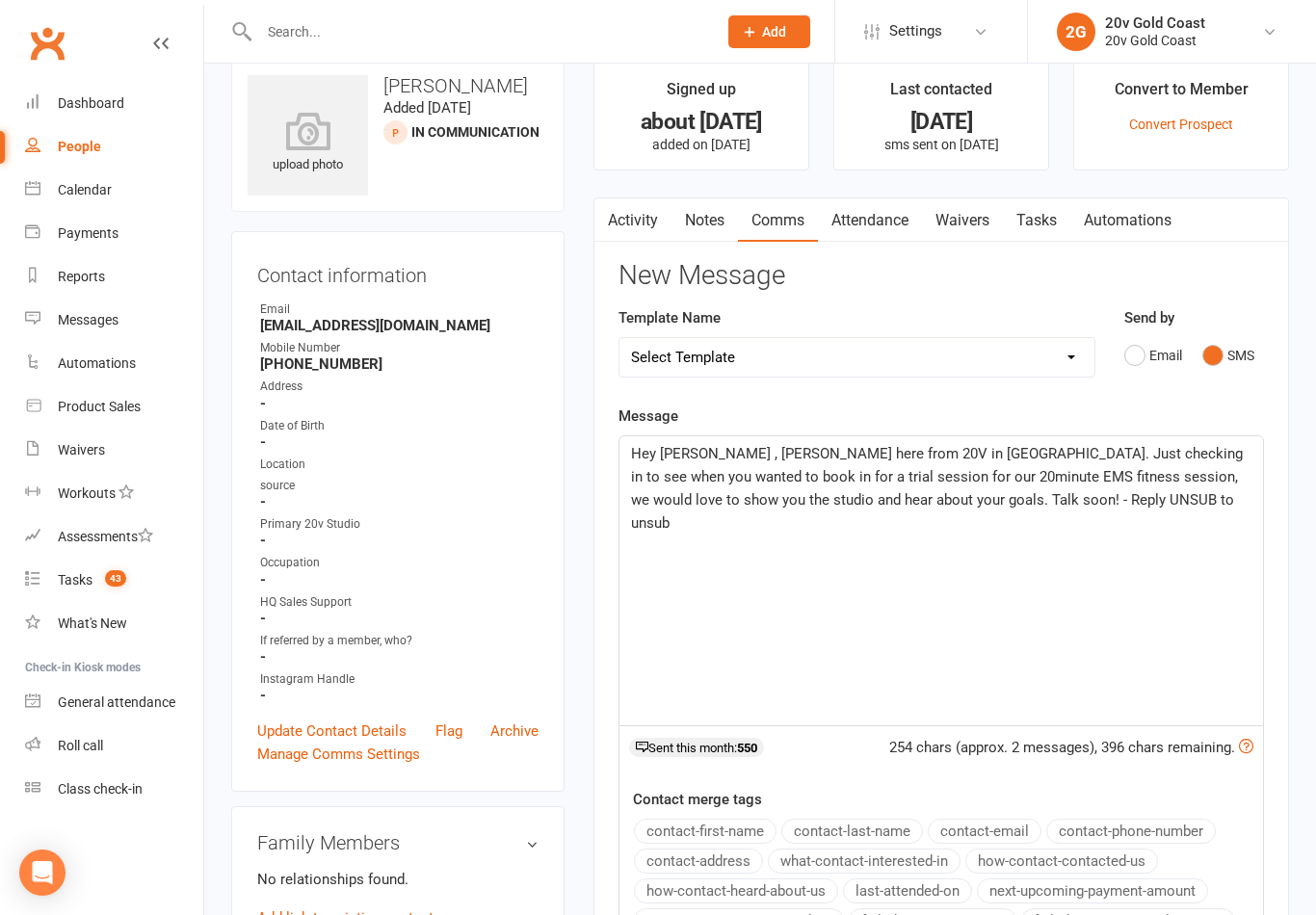
scroll to position [0, 0]
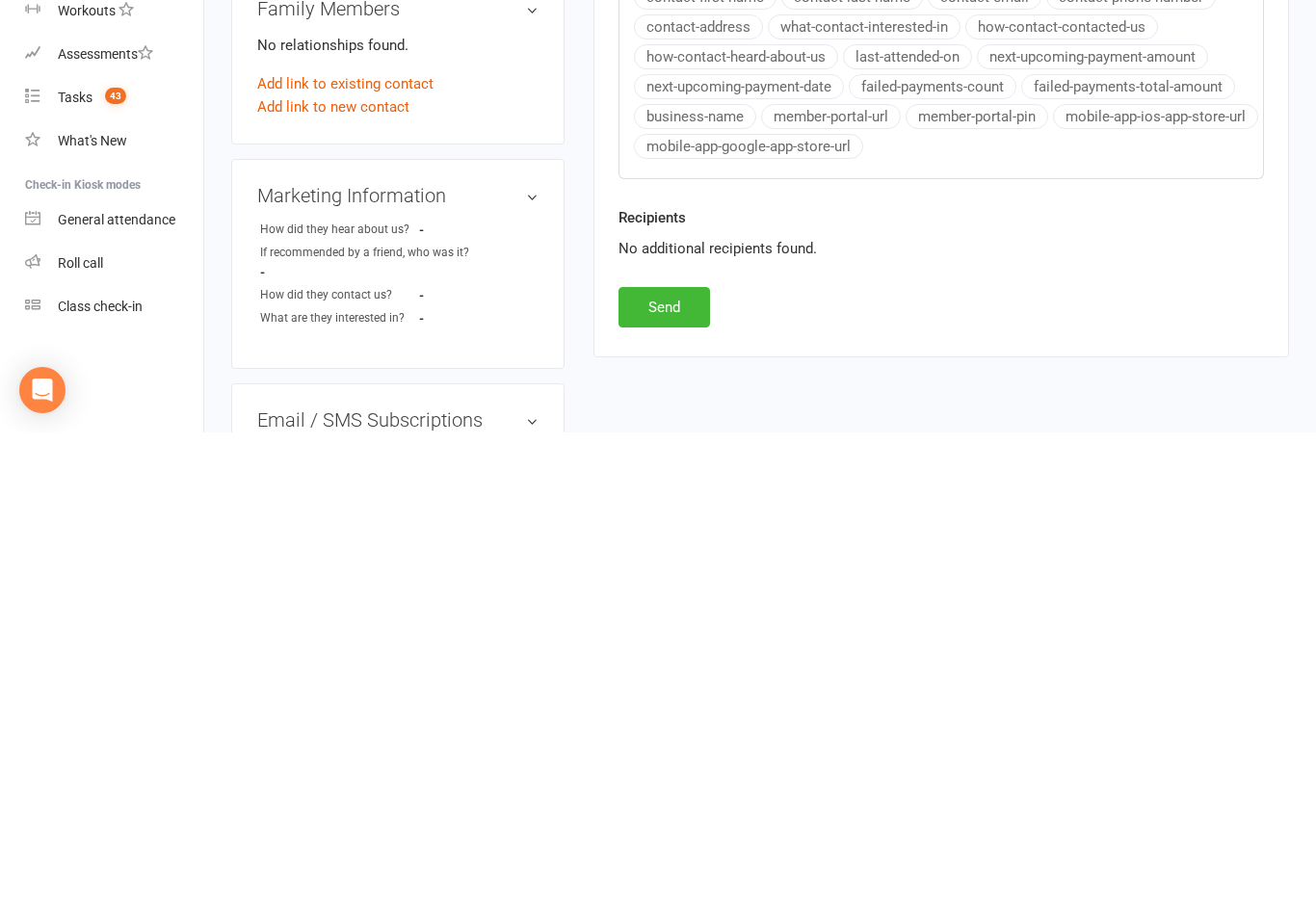
click at [681, 769] on button "Send" at bounding box center [663, 789] width 92 height 40
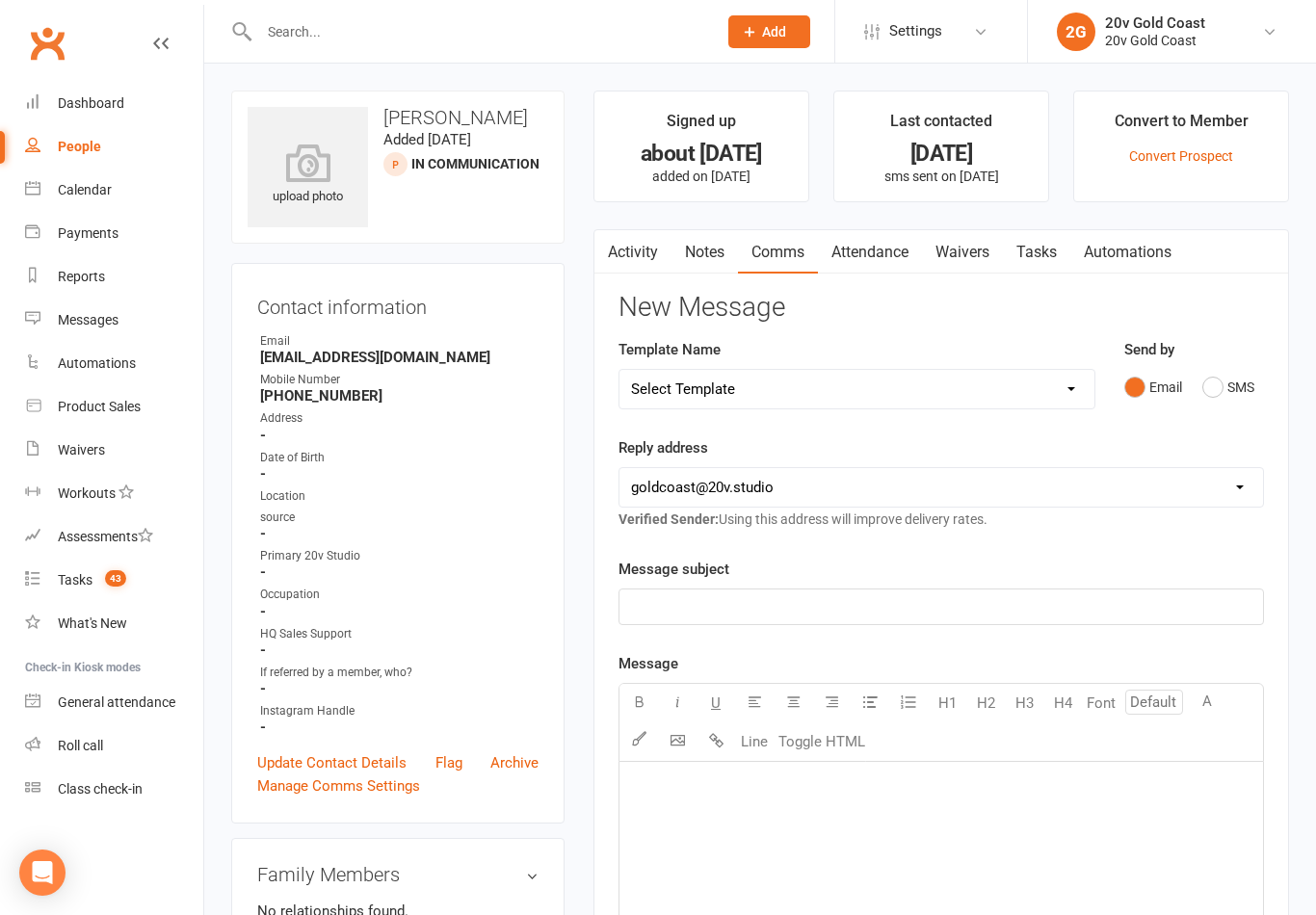
click at [109, 572] on span "43" at bounding box center [116, 579] width 22 height 17
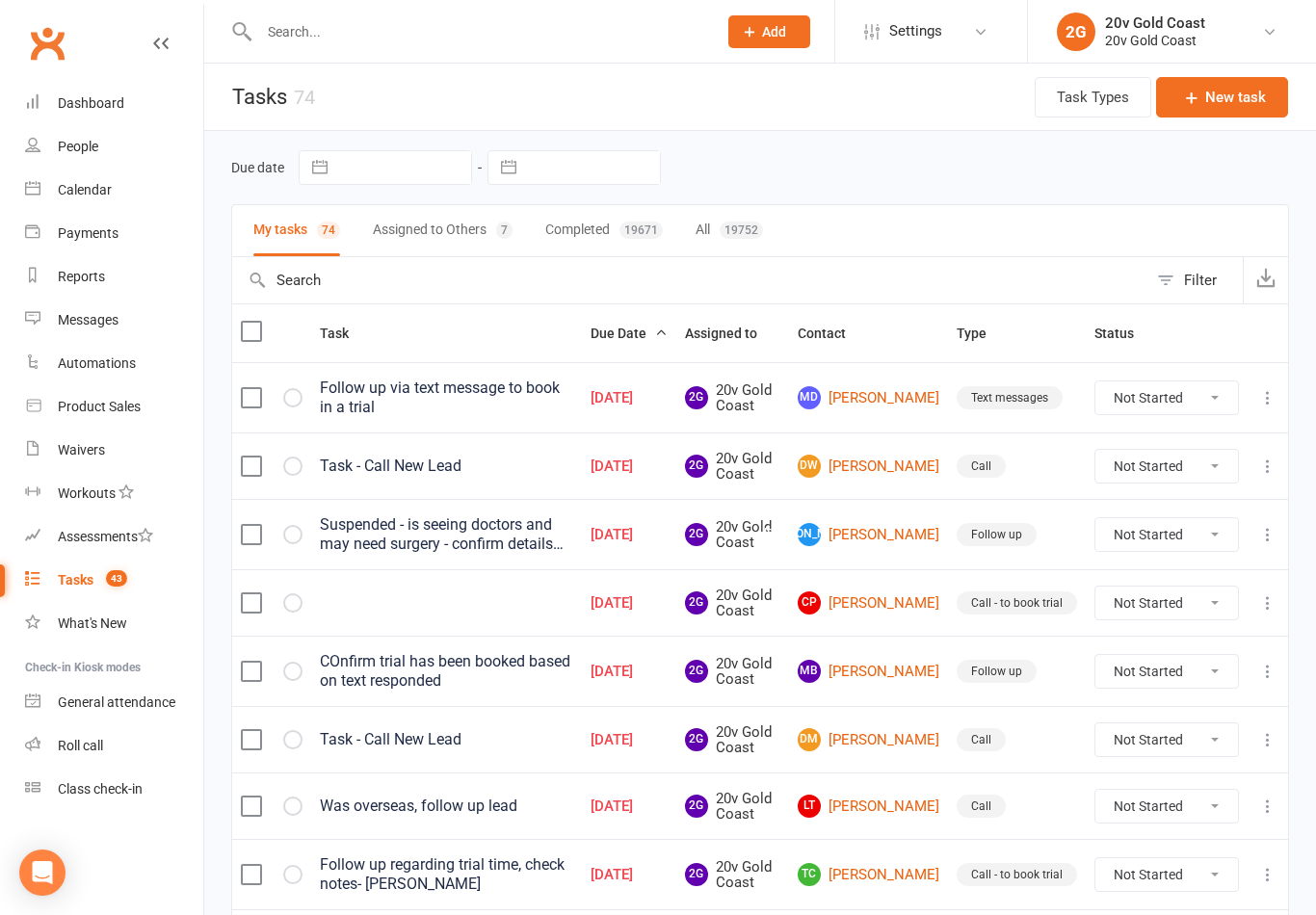
click at [1257, 404] on button at bounding box center [1267, 397] width 23 height 23
click at [1164, 474] on link "Edit" at bounding box center [1183, 471] width 191 height 38
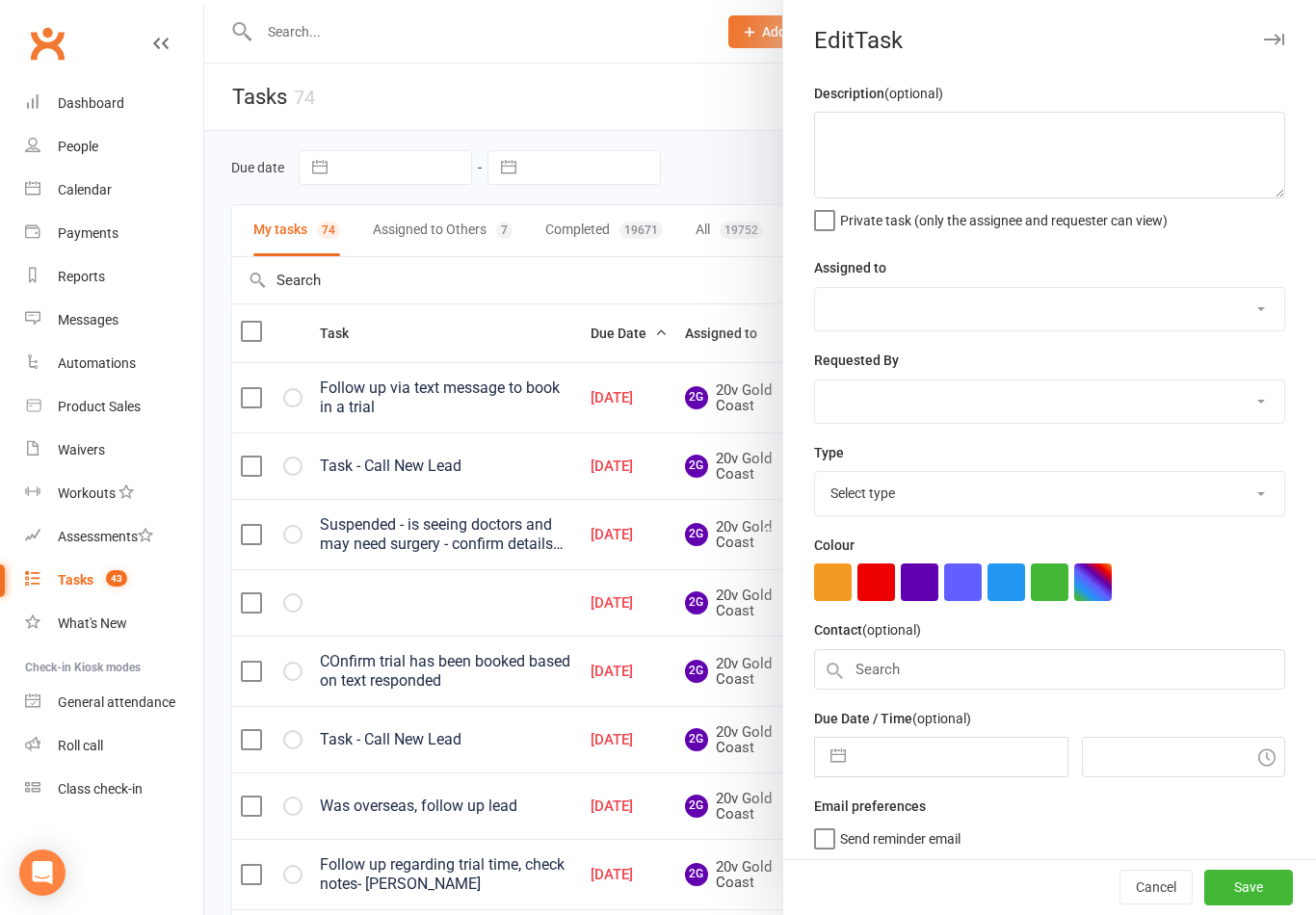
type textarea "Follow up via text message to book in a trial"
select select "45734"
type input "08 Oct 2025"
type input "6:00am"
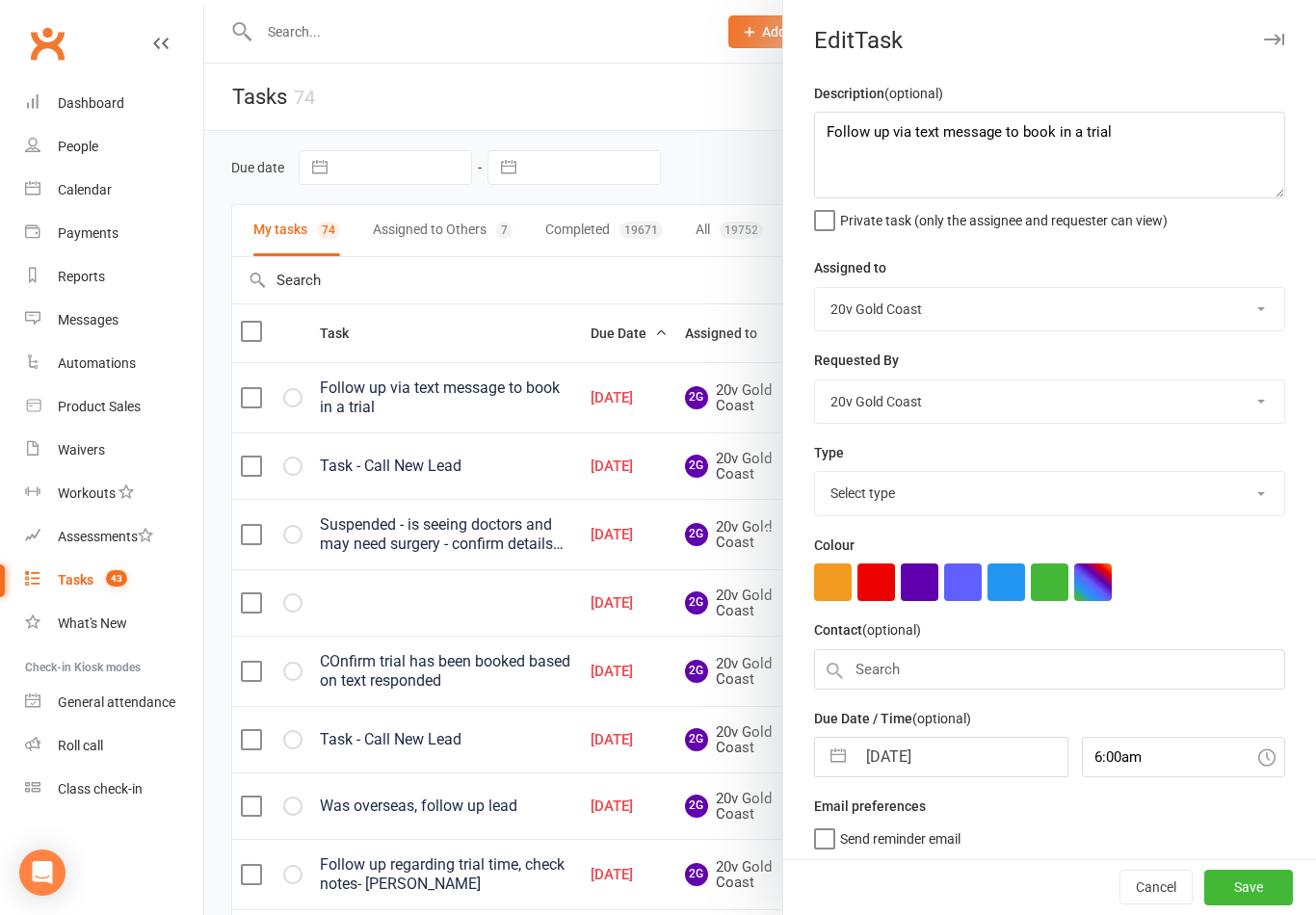
select select "22826"
click at [1140, 137] on textarea "Follow up via text message to book in a trial" at bounding box center [1049, 155] width 471 height 87
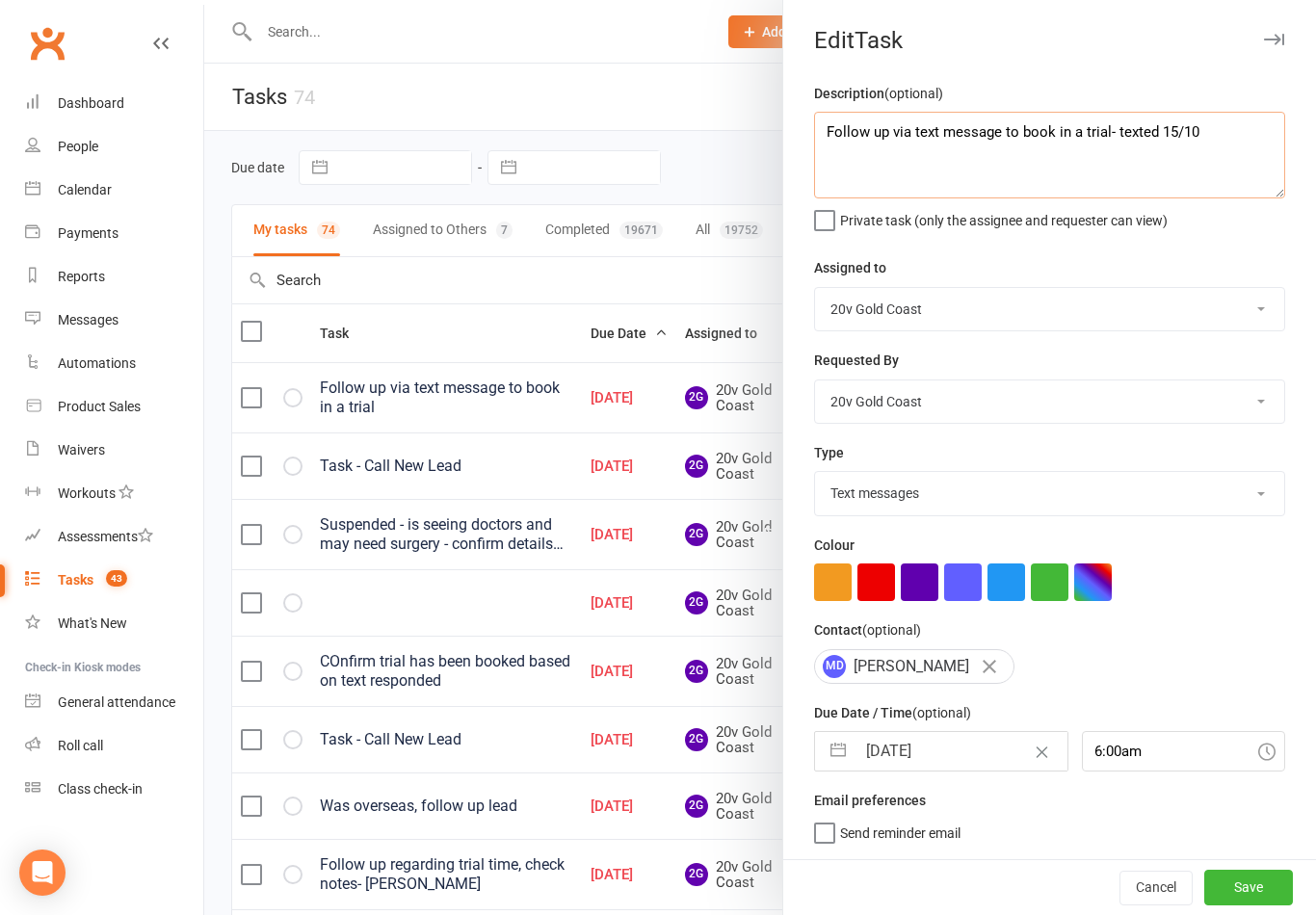
type textarea "Follow up via text message to book in a trial- texted 15/10"
click at [658, 103] on div at bounding box center [761, 458] width 1112 height 915
click at [1253, 888] on button "Save" at bounding box center [1249, 886] width 89 height 34
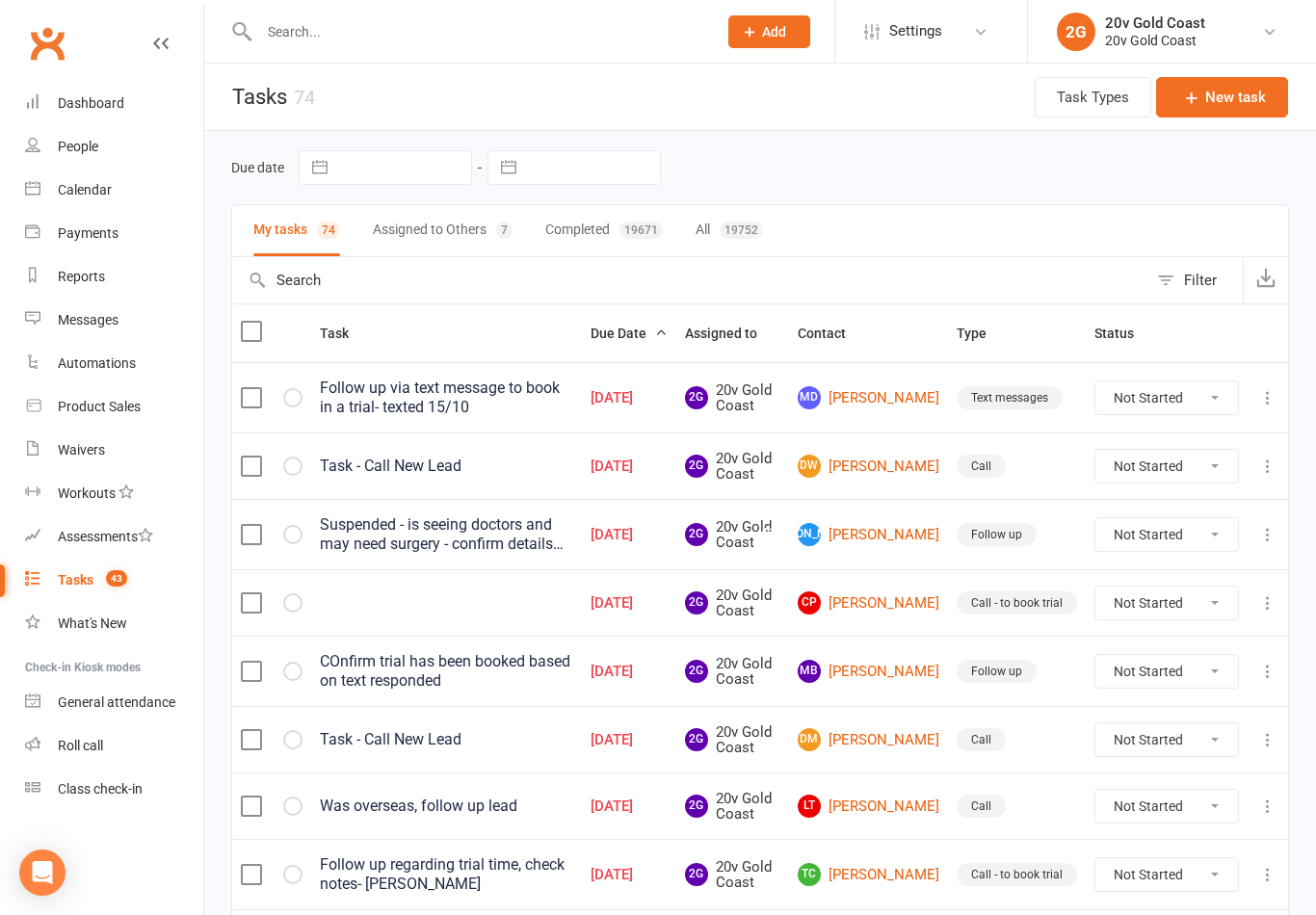
click at [893, 465] on link "DW Donnamarie Willett" at bounding box center [869, 465] width 142 height 23
click at [885, 459] on link "DW Donnamarie Willett" at bounding box center [869, 465] width 142 height 23
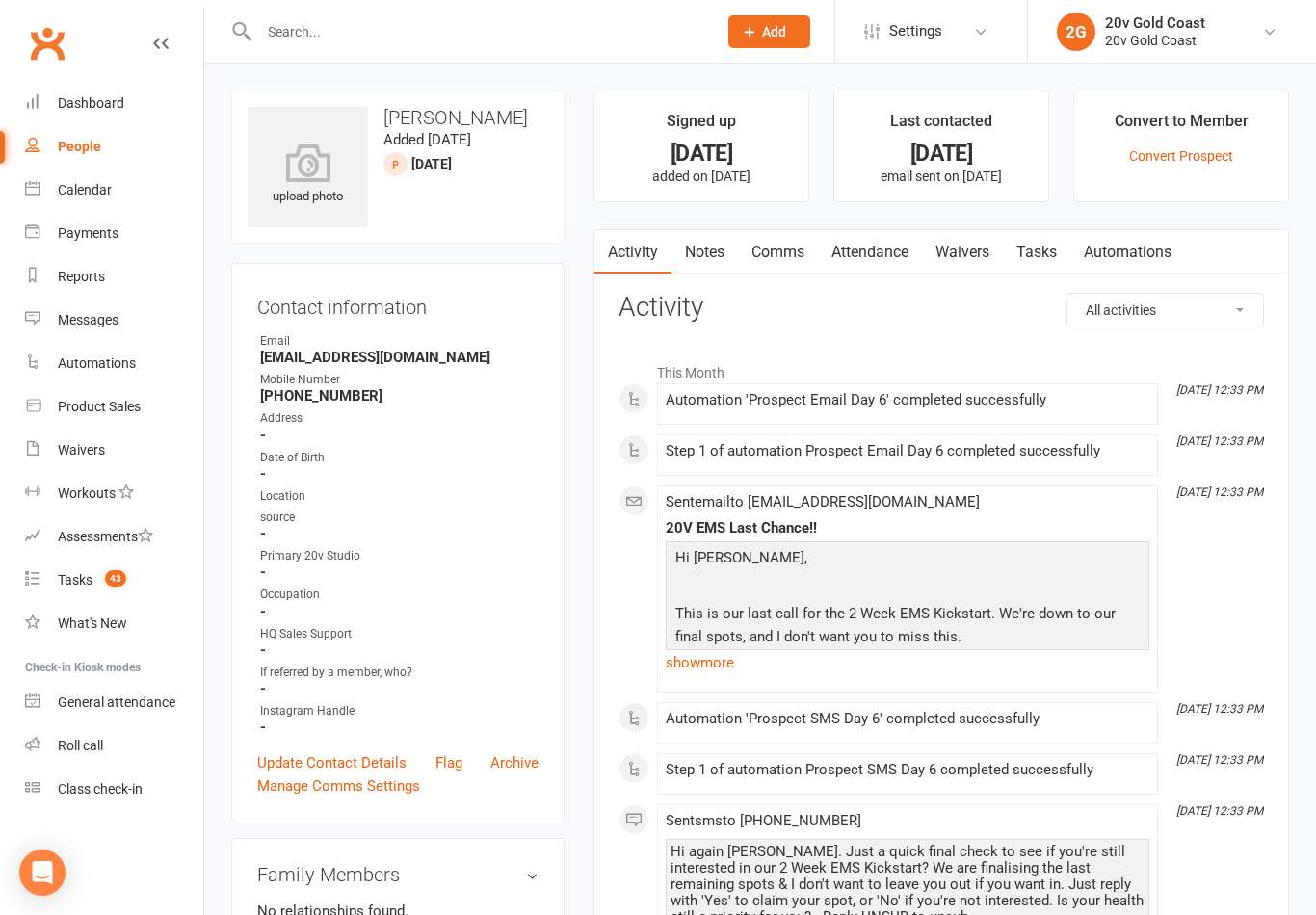
click at [710, 251] on link "Notes" at bounding box center [705, 252] width 67 height 44
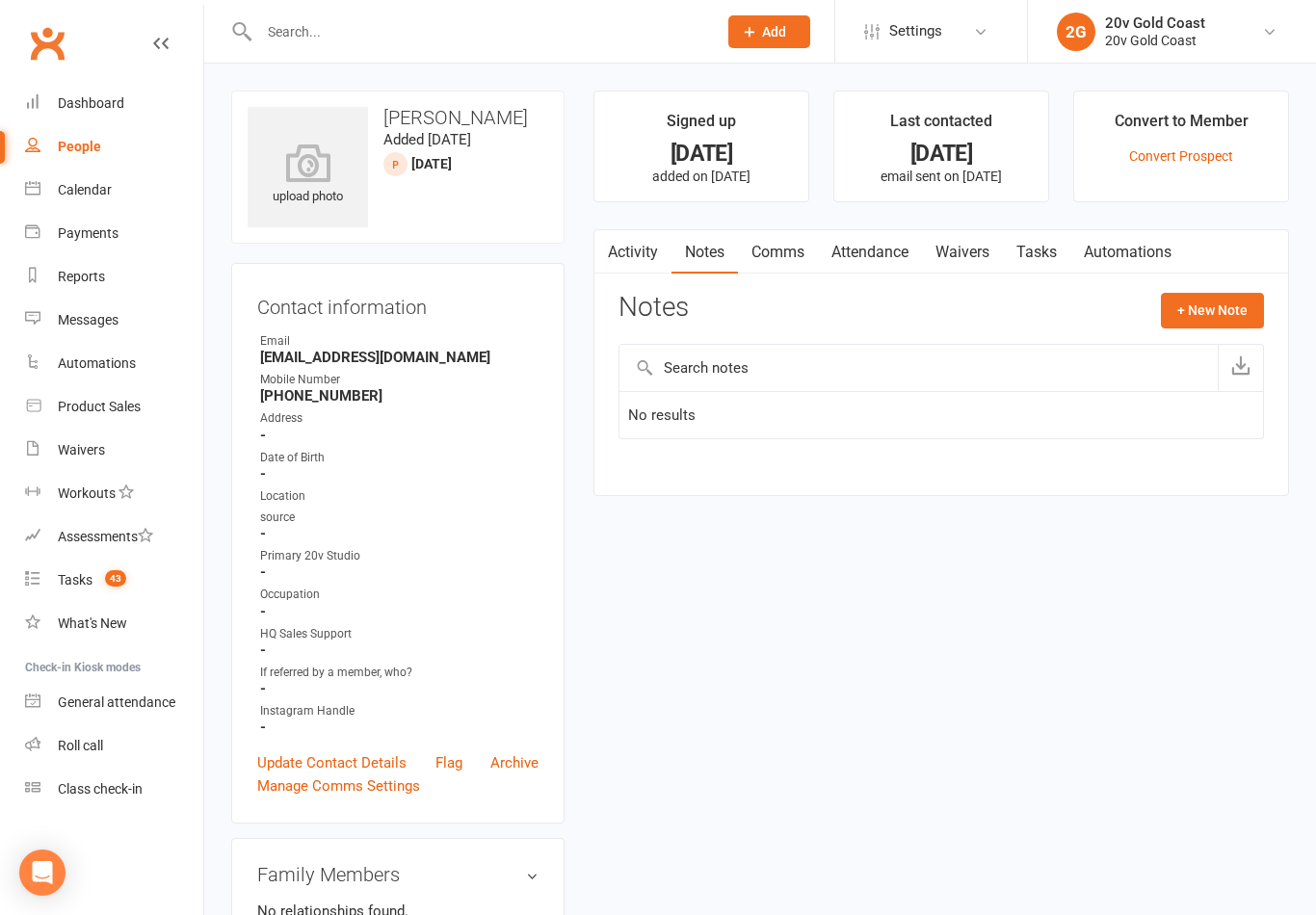
click at [796, 256] on link "Comms" at bounding box center [778, 252] width 80 height 44
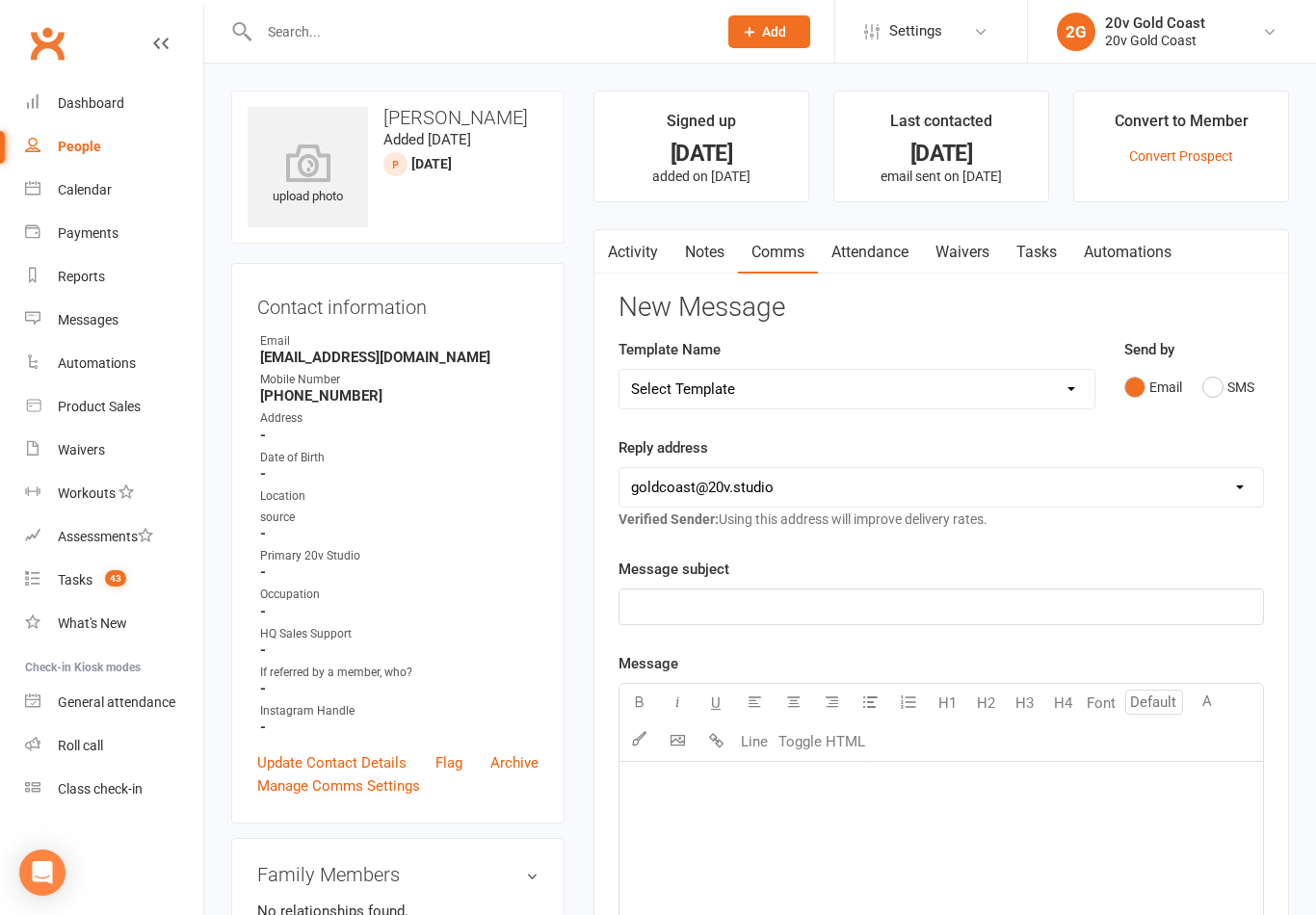
click at [1225, 387] on button "SMS" at bounding box center [1228, 387] width 52 height 36
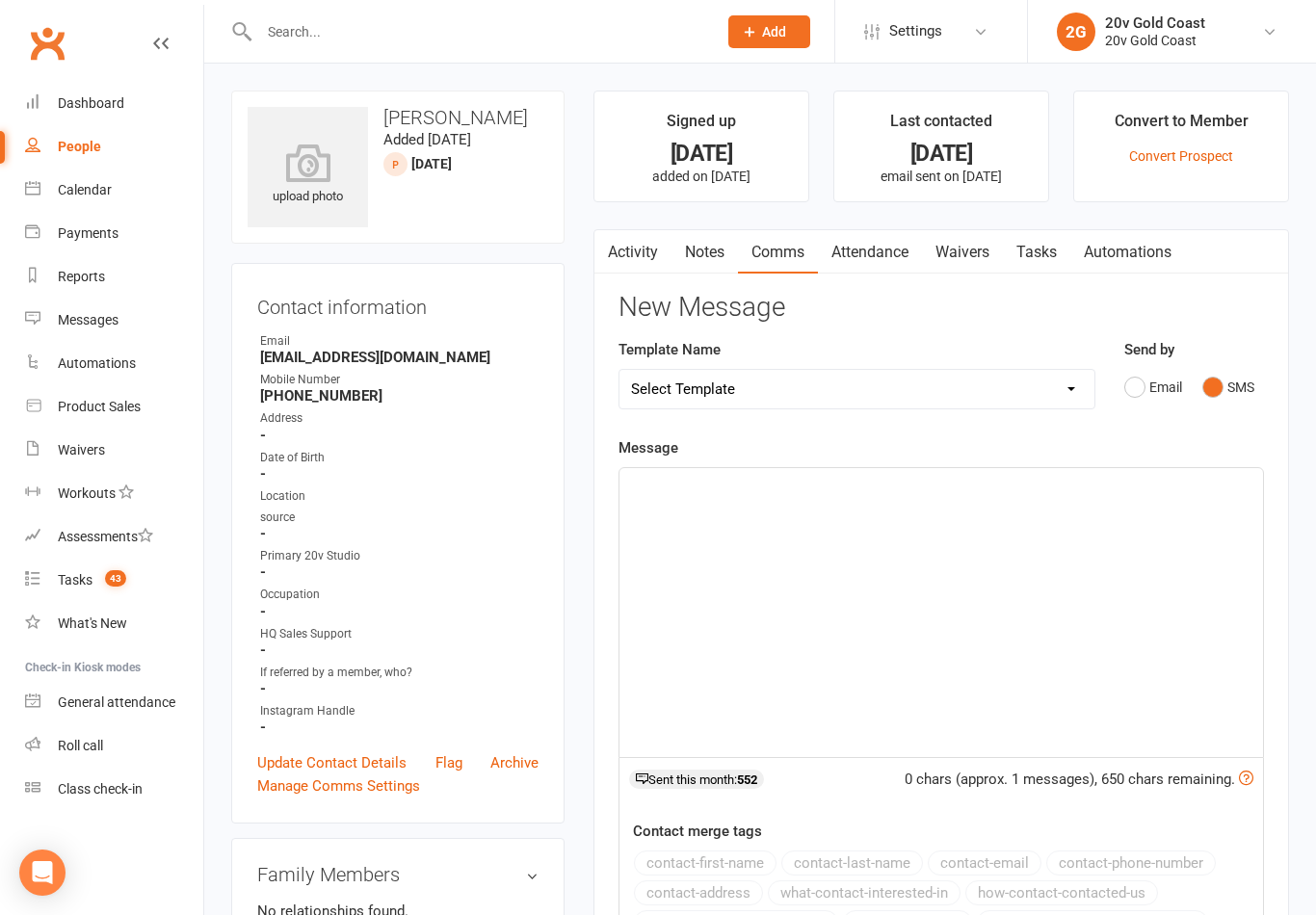
click at [785, 533] on div "﻿" at bounding box center [941, 613] width 644 height 289
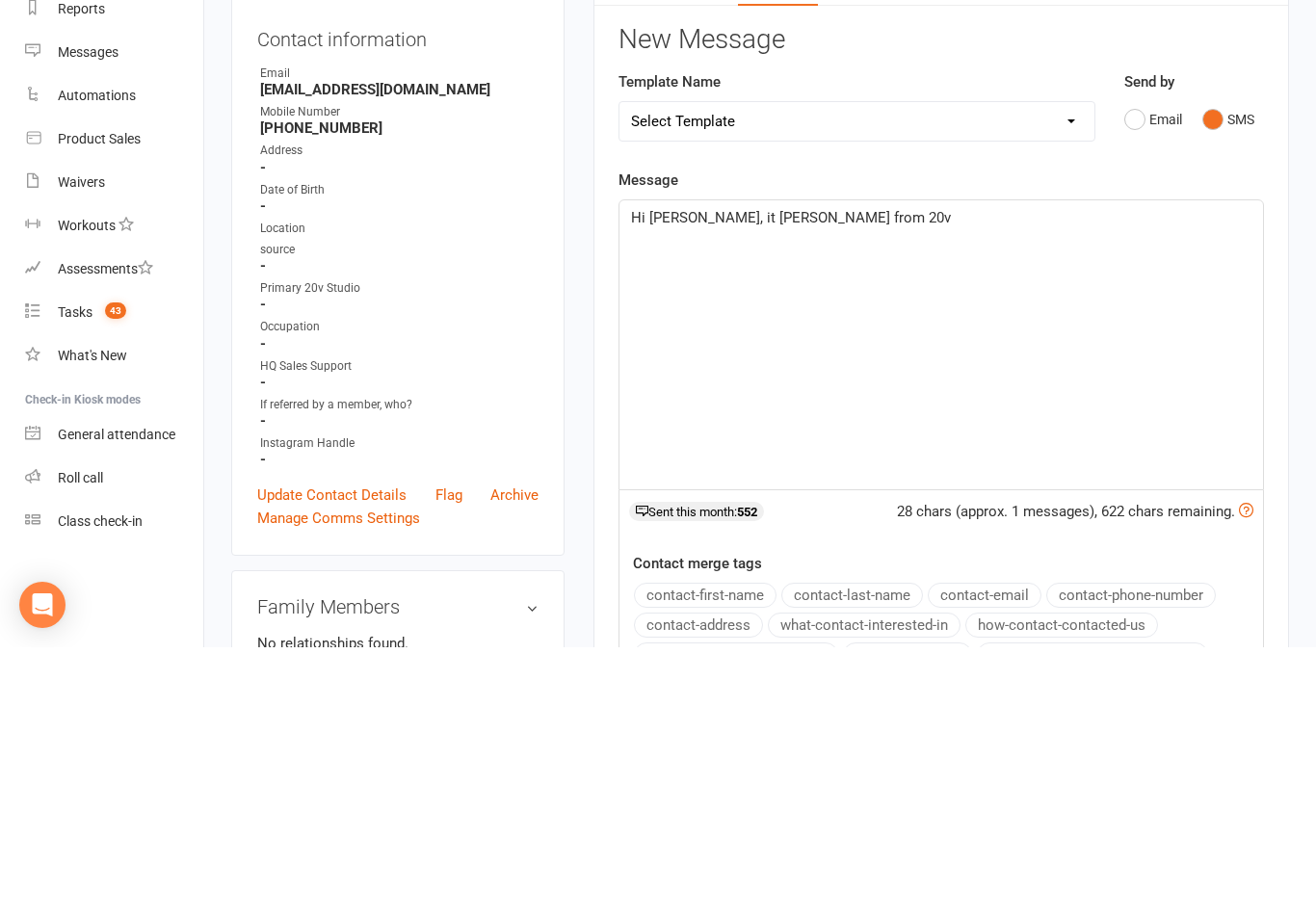
click at [633, 474] on p "Hi Donna, it melody from 20v" at bounding box center [941, 485] width 620 height 23
click at [646, 474] on p "Hi Donna, it melody from 20v" at bounding box center [941, 485] width 620 height 23
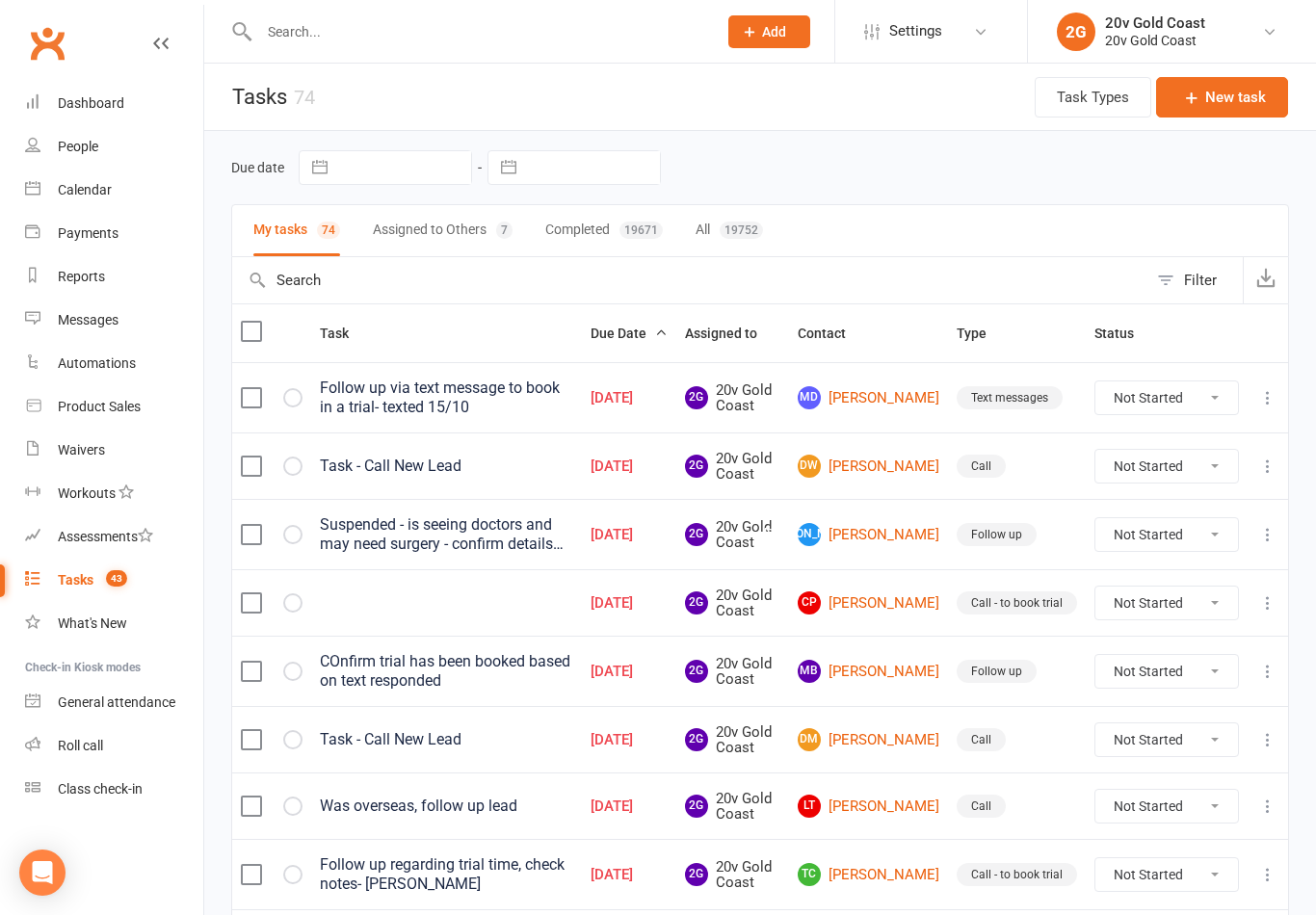
click at [535, 467] on div "Task - Call New Lead" at bounding box center [446, 466] width 253 height 20
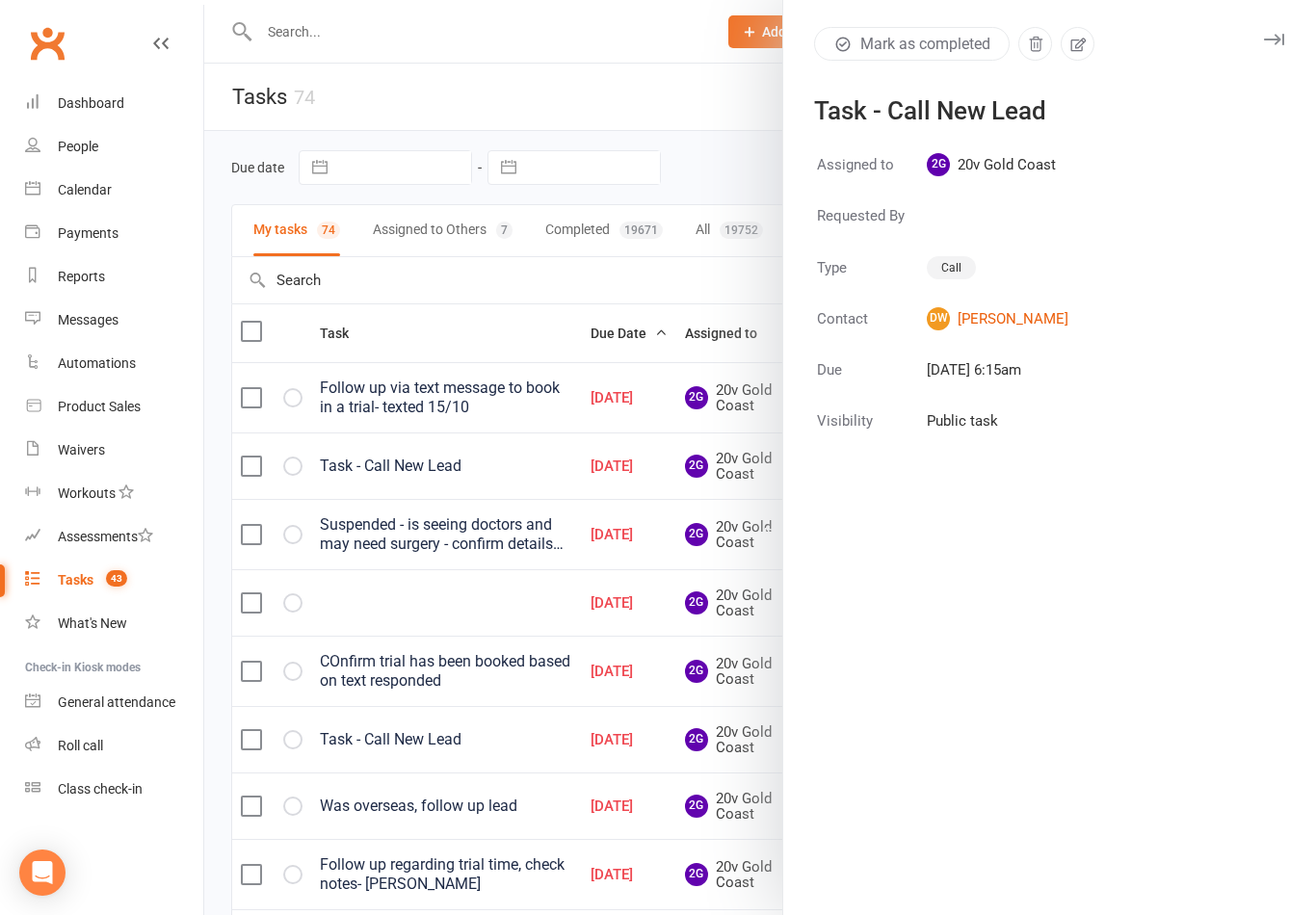
click at [1087, 59] on button "button" at bounding box center [1078, 43] width 33 height 33
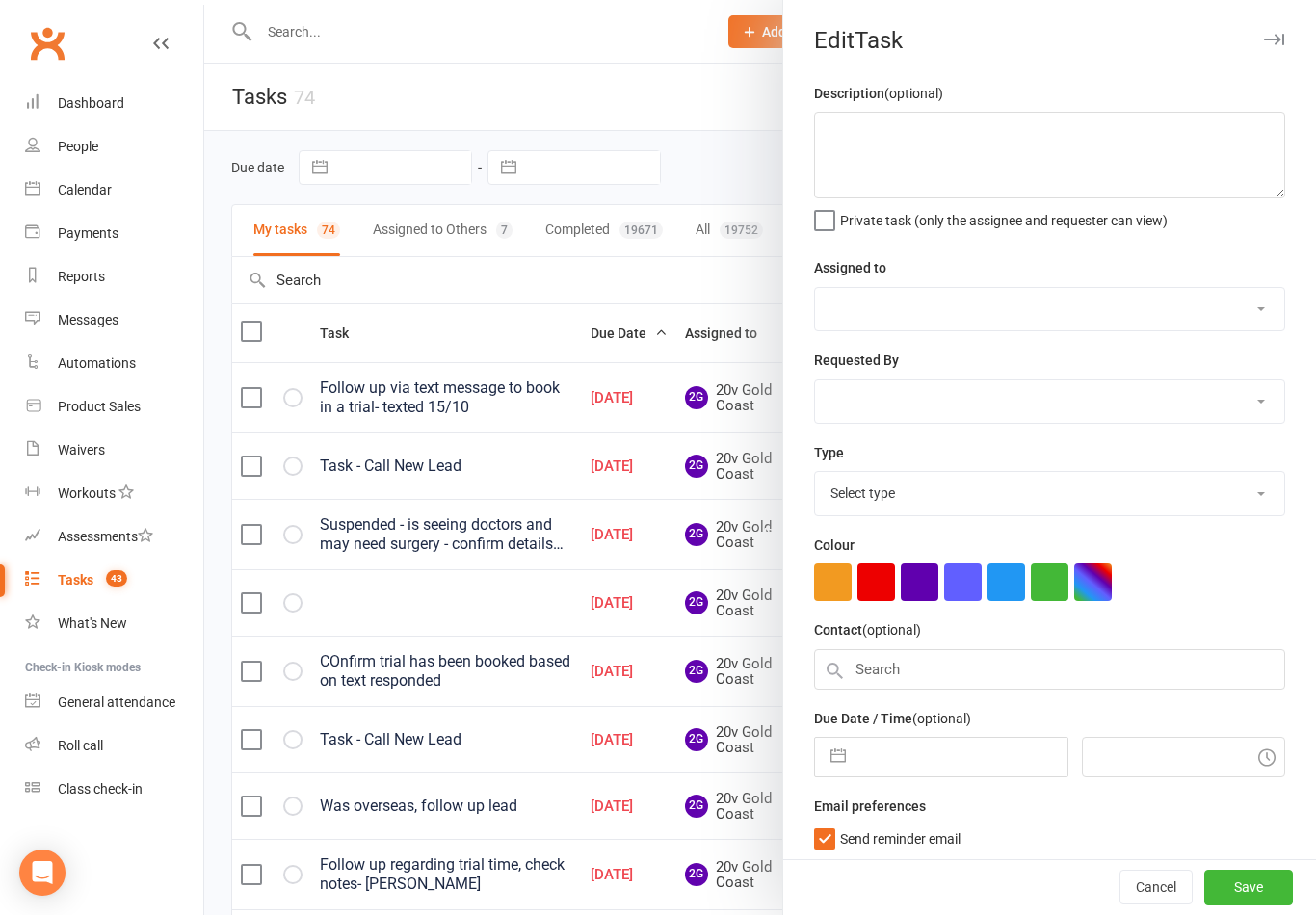
type textarea "Task - Call New Lead"
select select "45734"
type input "08 Oct 2025"
type input "7:15am"
checkbox input "true"
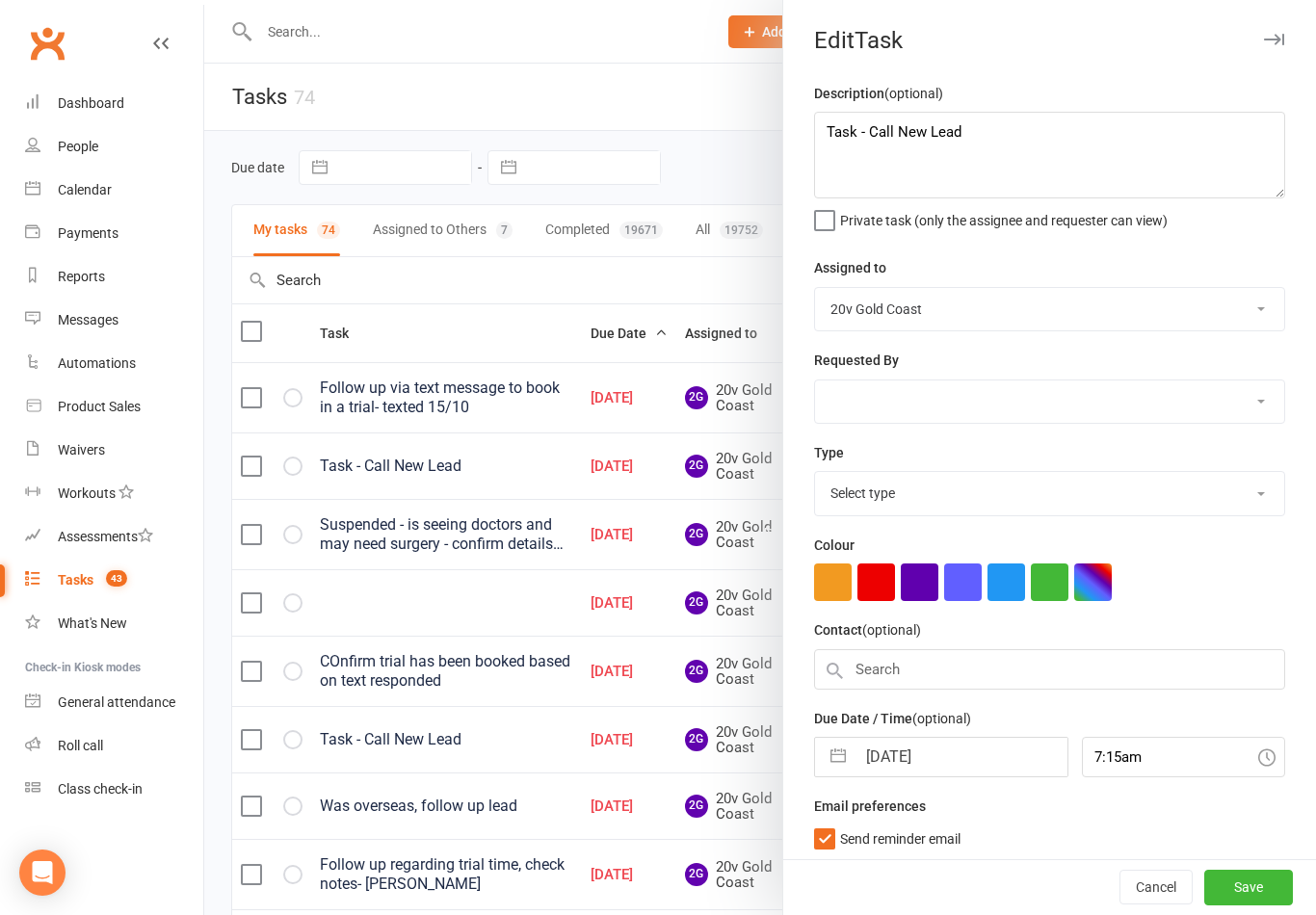
select select "22375"
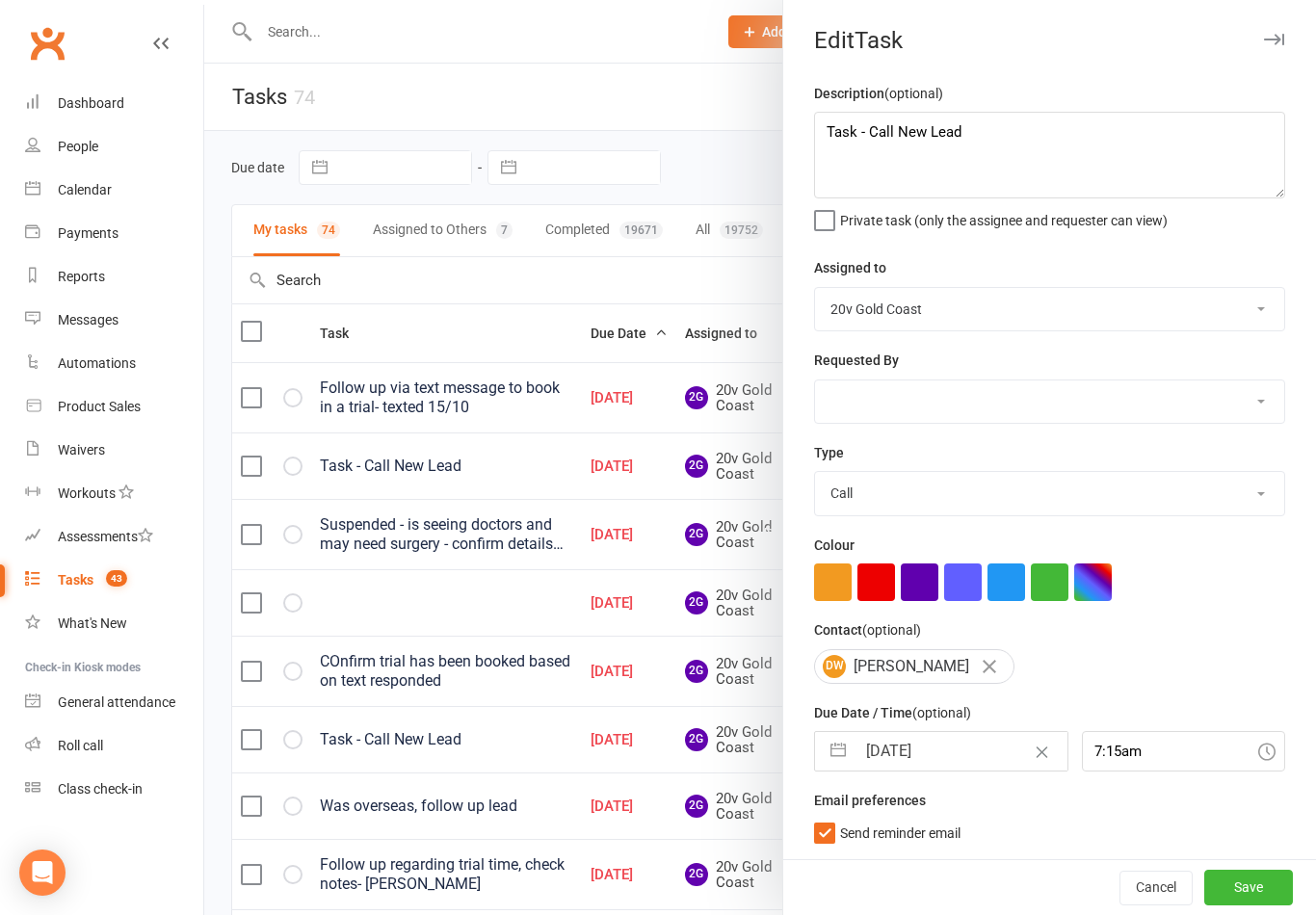
click at [722, 174] on div at bounding box center [761, 458] width 1112 height 915
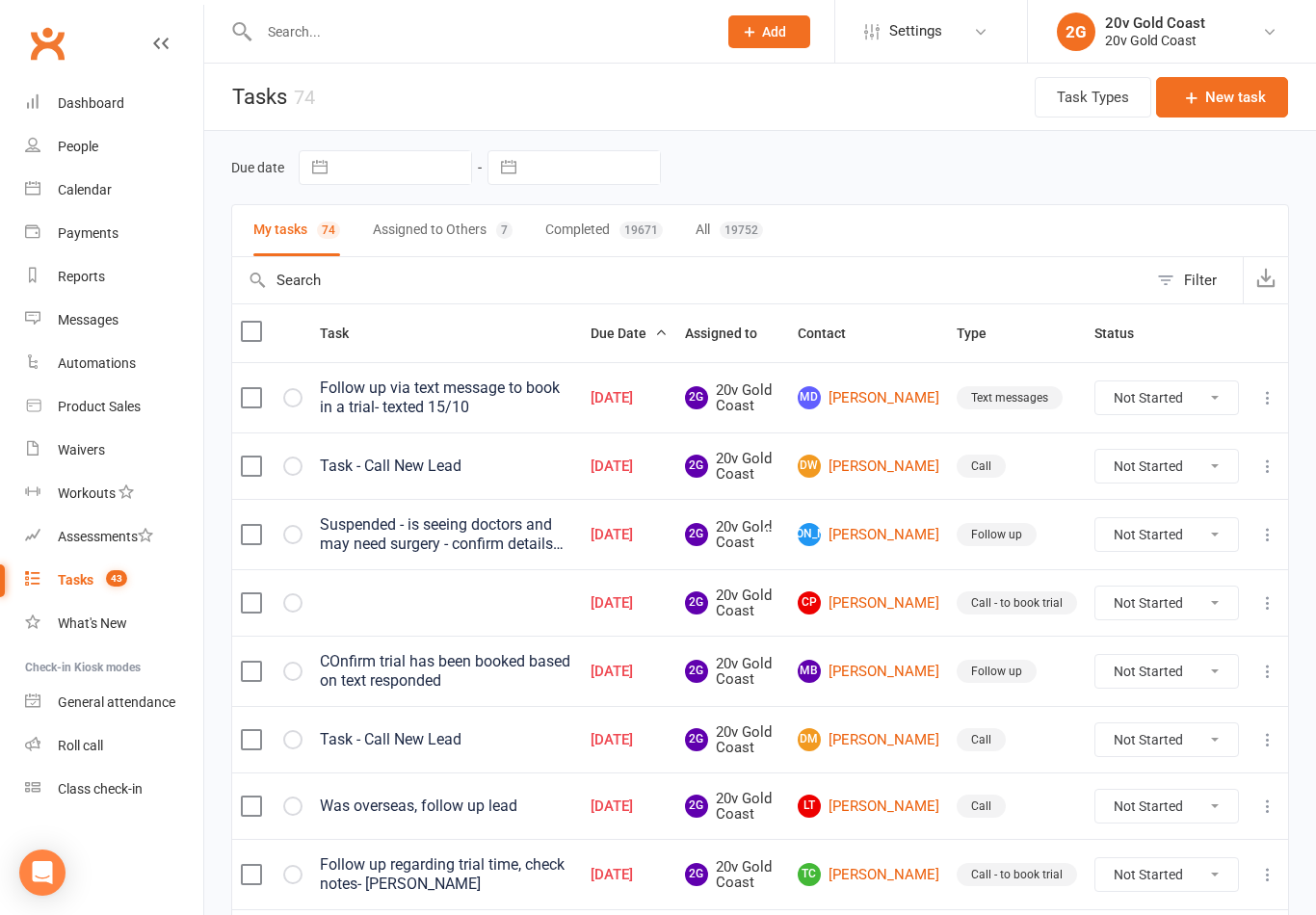
click at [501, 472] on div "Task - Call New Lead" at bounding box center [446, 466] width 253 height 20
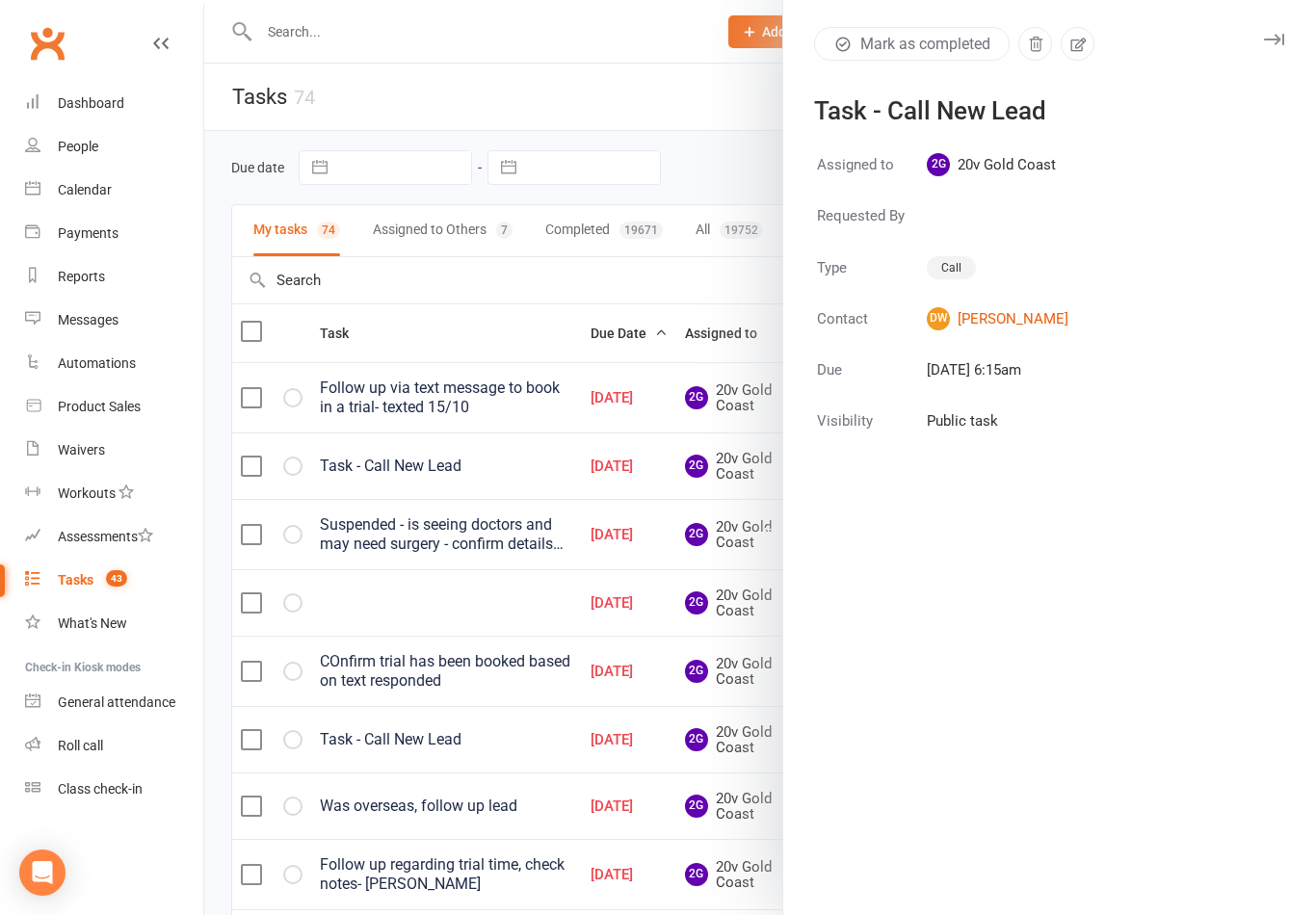
click at [514, 478] on div at bounding box center [761, 458] width 1112 height 915
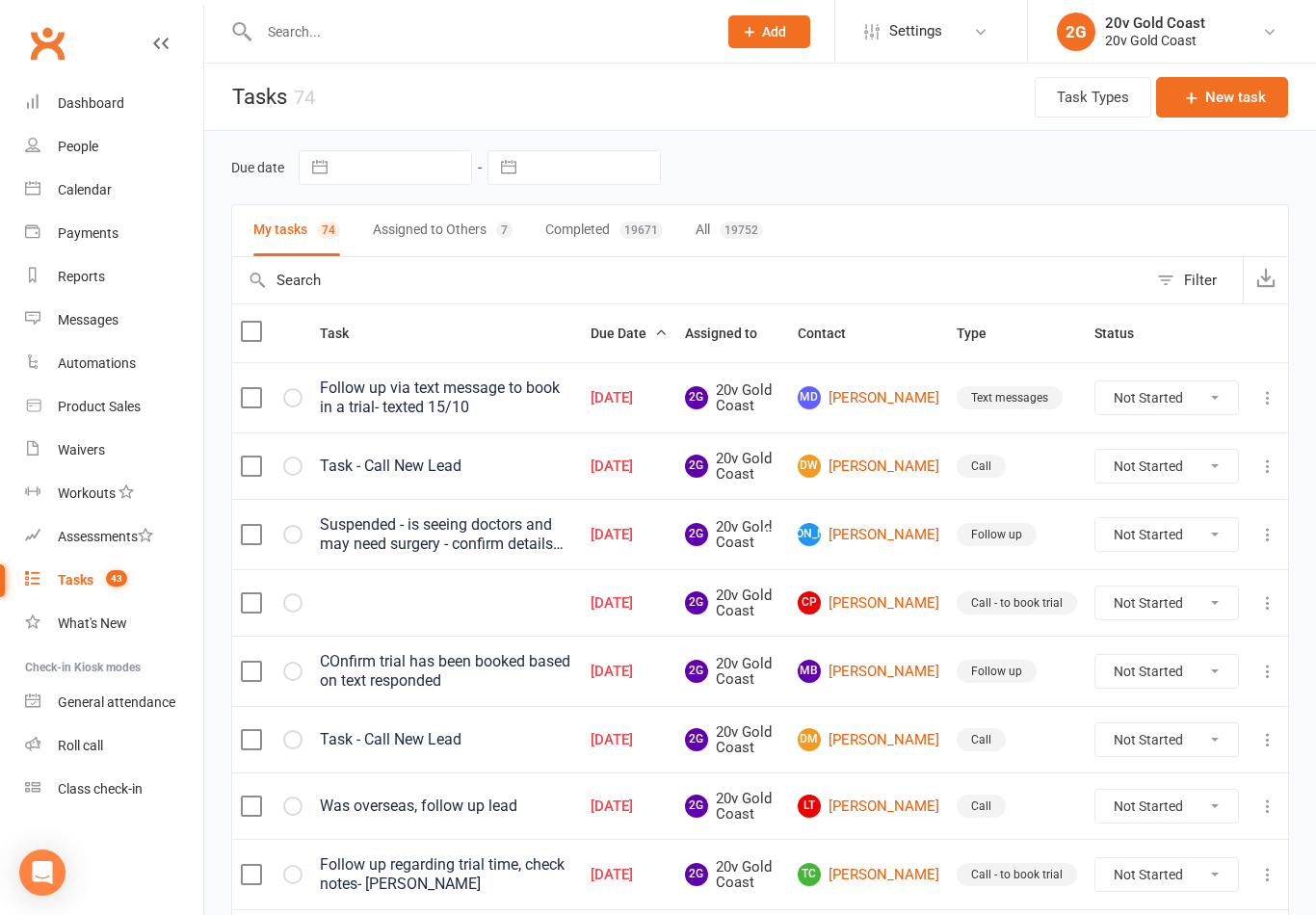
click at [882, 468] on link "DW Donnamarie Willett" at bounding box center [869, 465] width 142 height 23
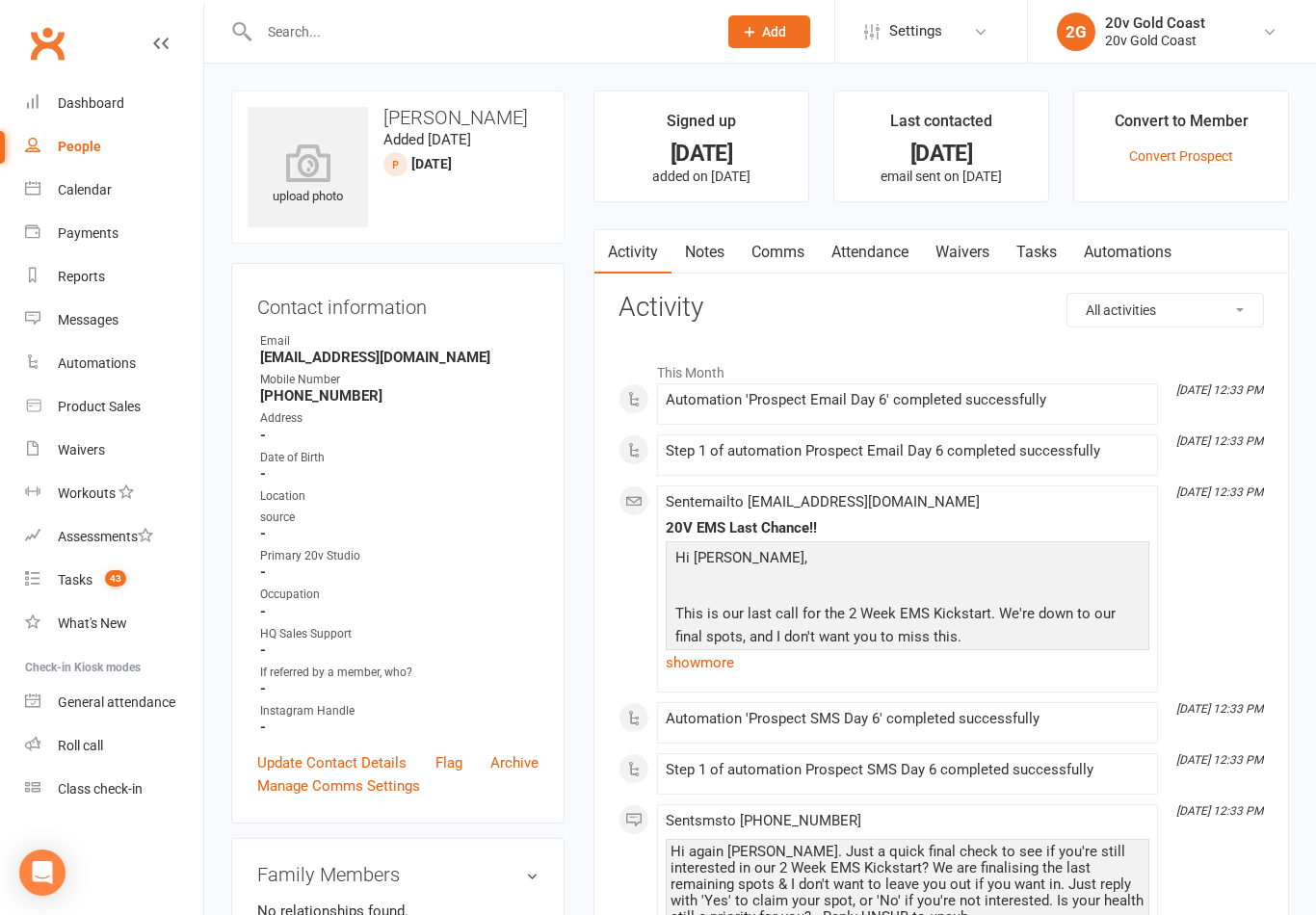
click at [723, 262] on link "Notes" at bounding box center [705, 252] width 67 height 44
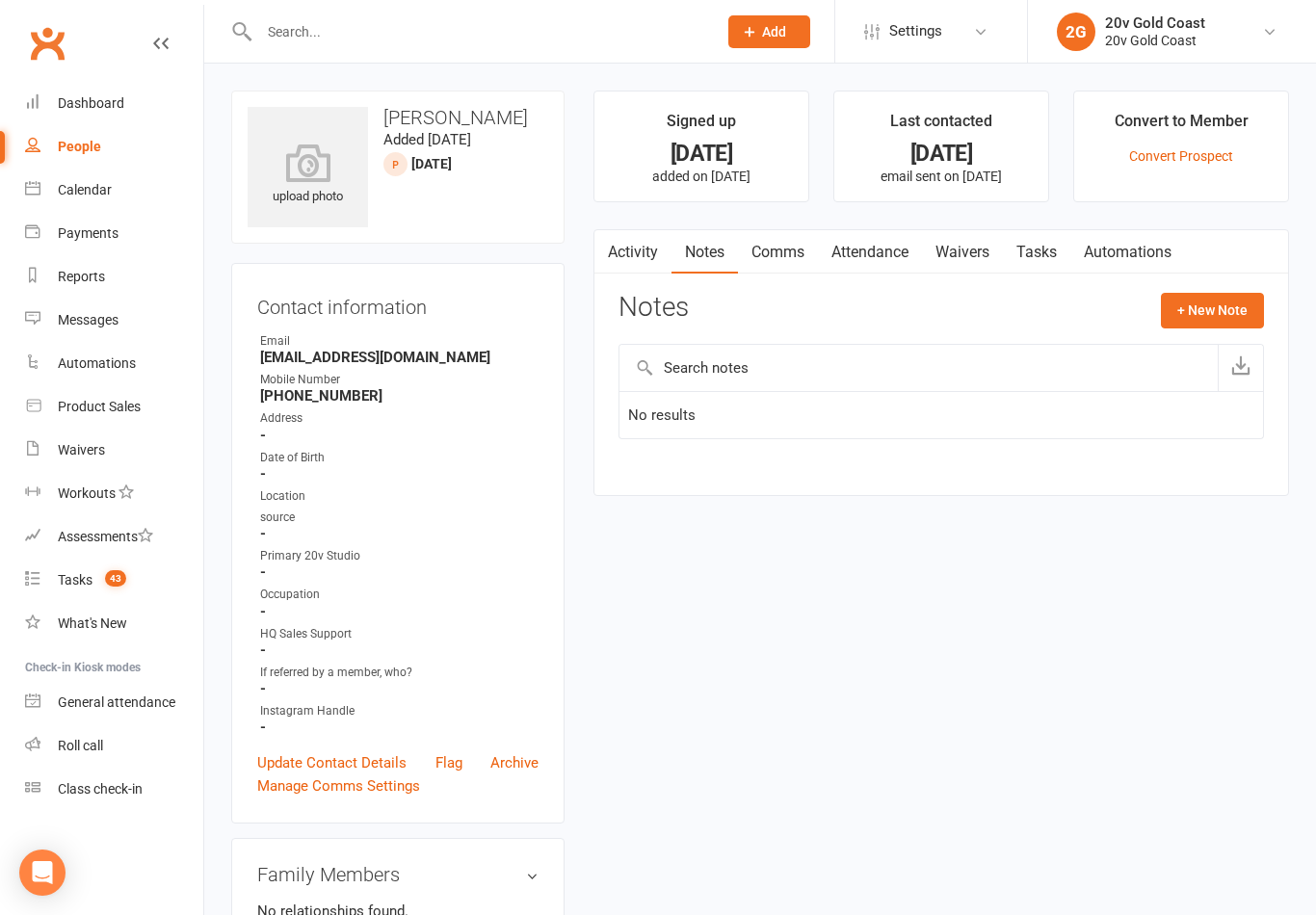
click at [733, 412] on td "No results" at bounding box center [941, 414] width 644 height 48
click at [801, 378] on input "text" at bounding box center [918, 367] width 598 height 46
click at [1211, 302] on button "+ New Note" at bounding box center [1213, 310] width 103 height 34
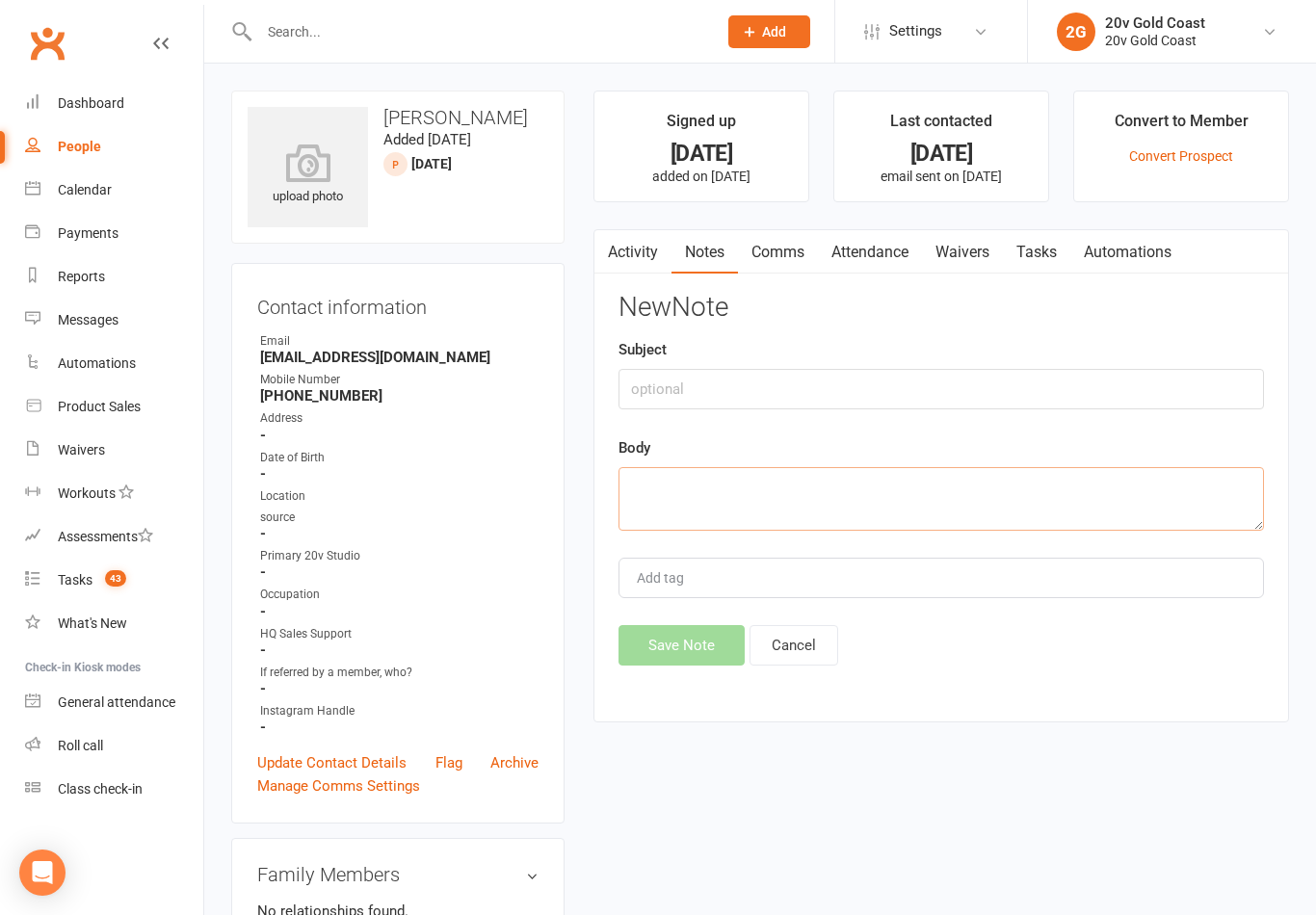
click at [825, 484] on textarea at bounding box center [941, 499] width 646 height 64
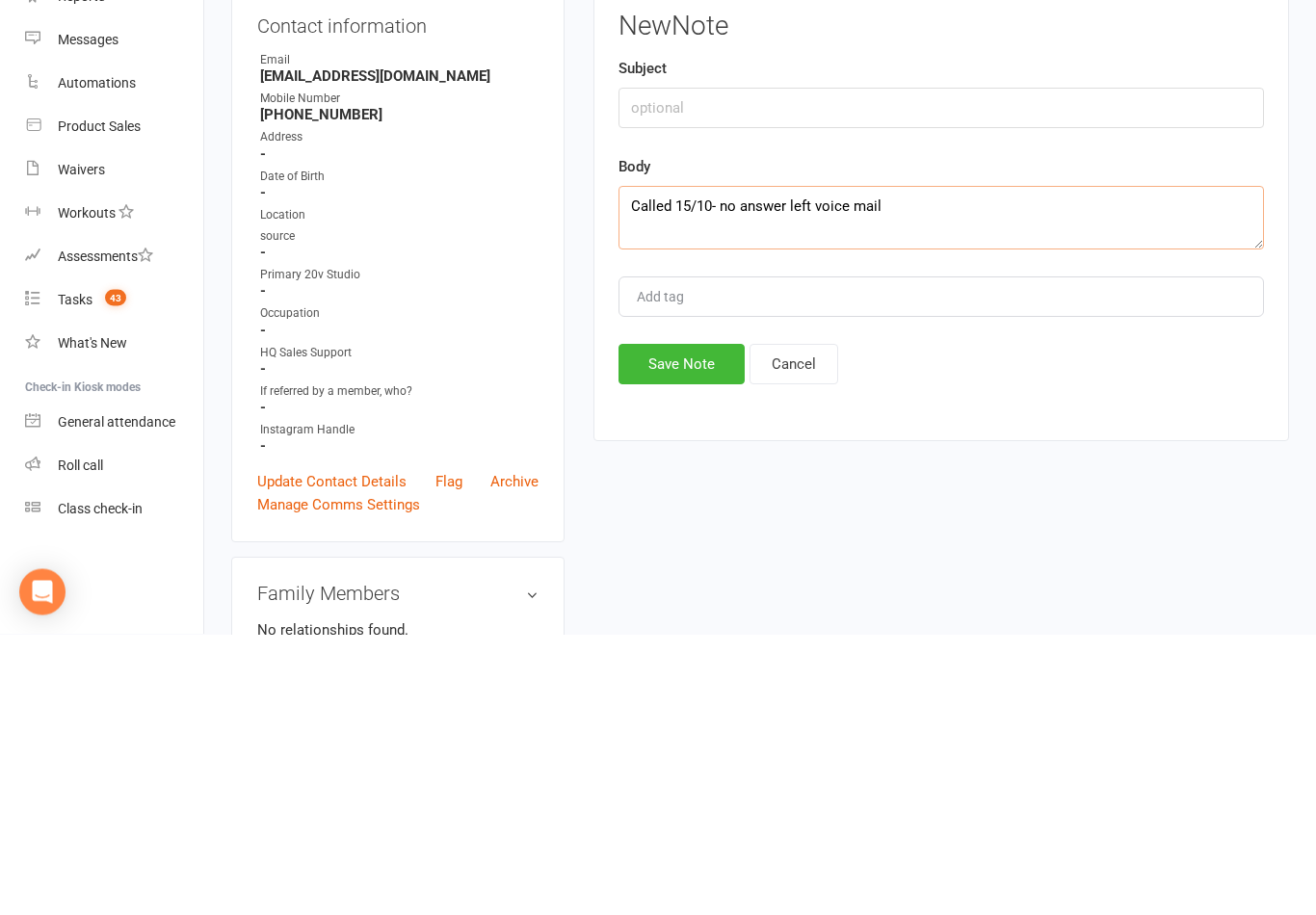
type textarea "Called 15/10- no answer left voice mail"
click at [698, 625] on button "Save Note" at bounding box center [681, 644] width 126 height 40
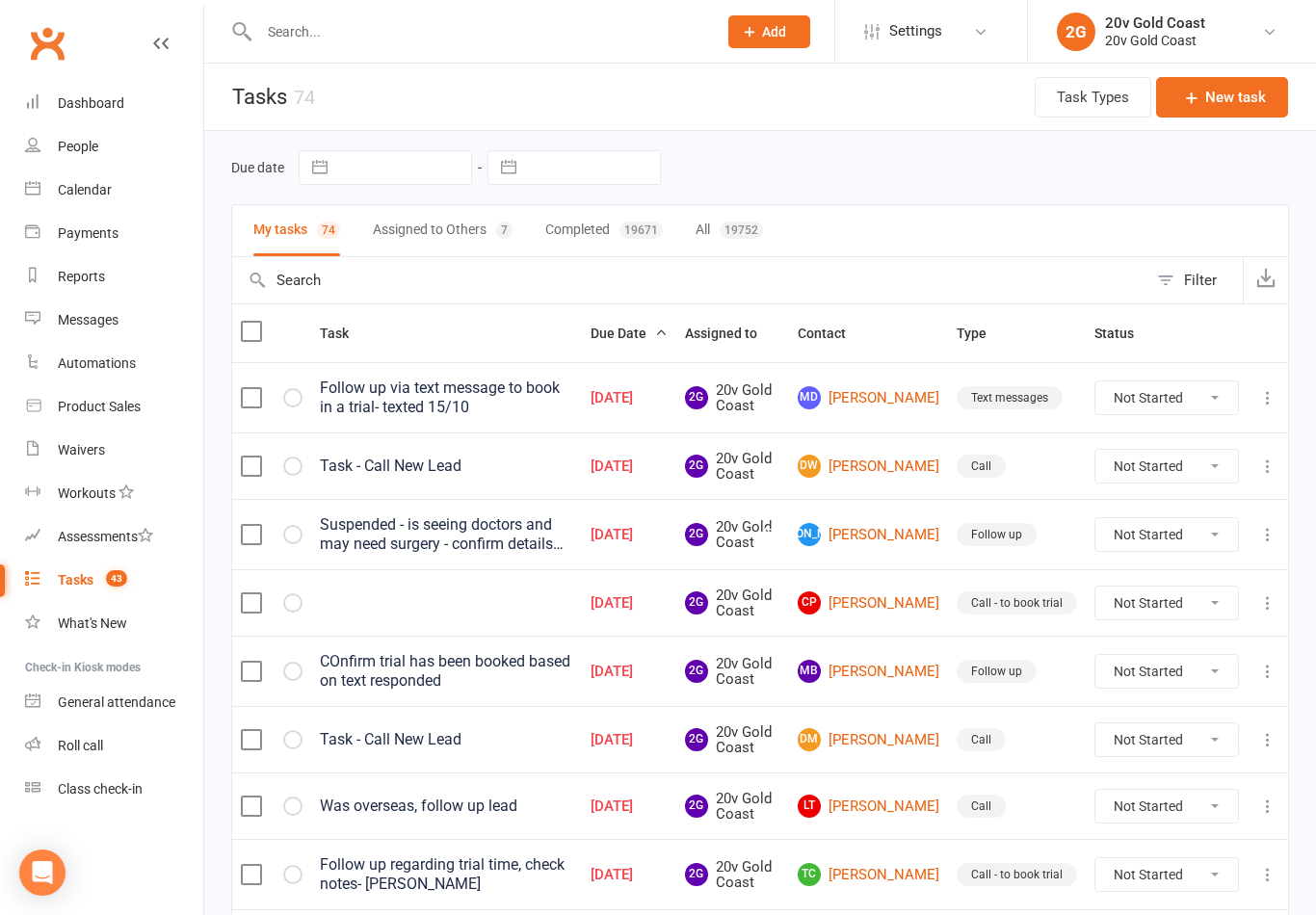
click at [1267, 473] on icon at bounding box center [1268, 466] width 20 height 20
click at [1129, 537] on link "Edit" at bounding box center [1183, 540] width 191 height 38
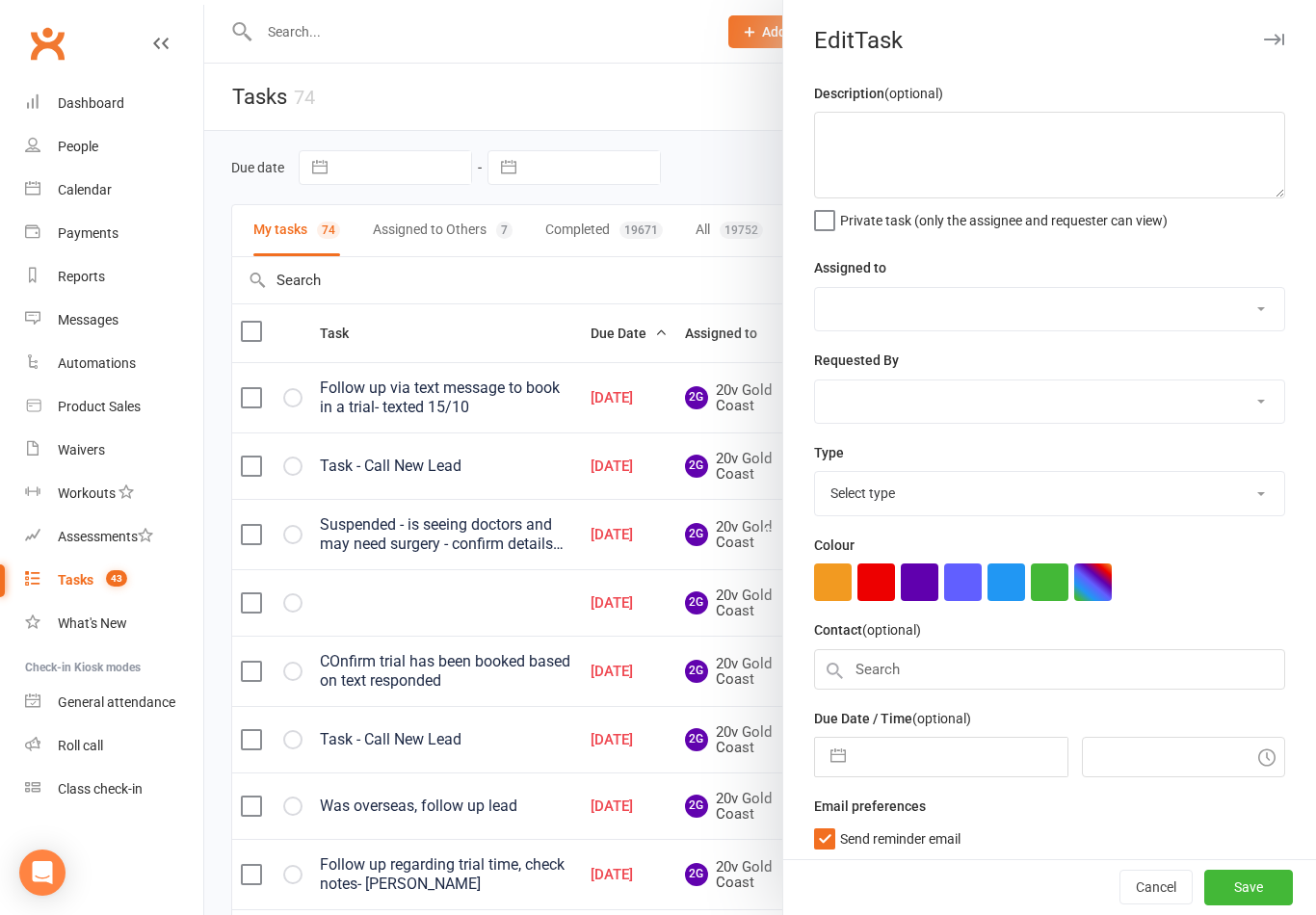
type textarea "Task - Call New Lead"
select select "45734"
type input "08 Oct 2025"
type input "7:15am"
checkbox input "true"
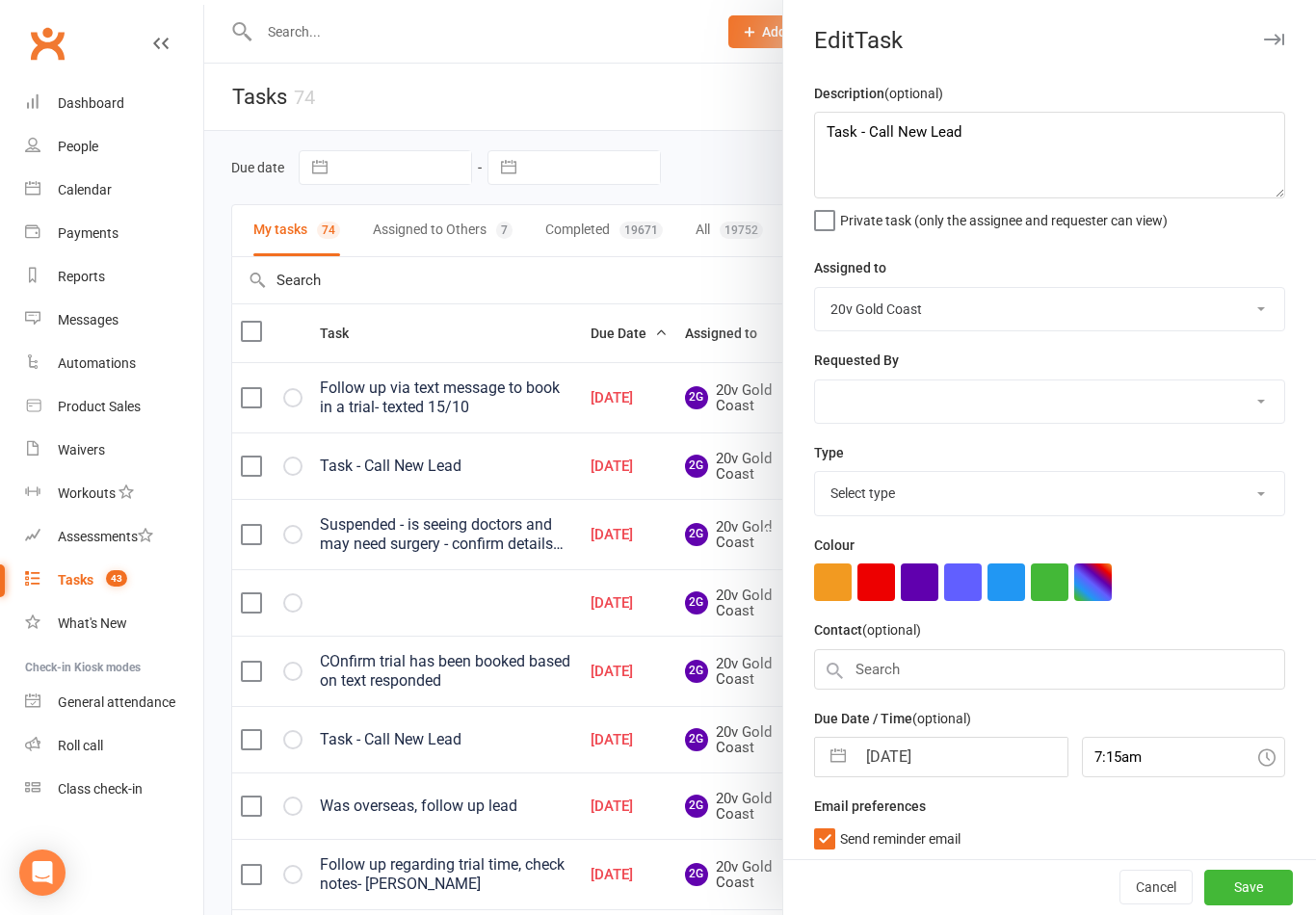
select select "22375"
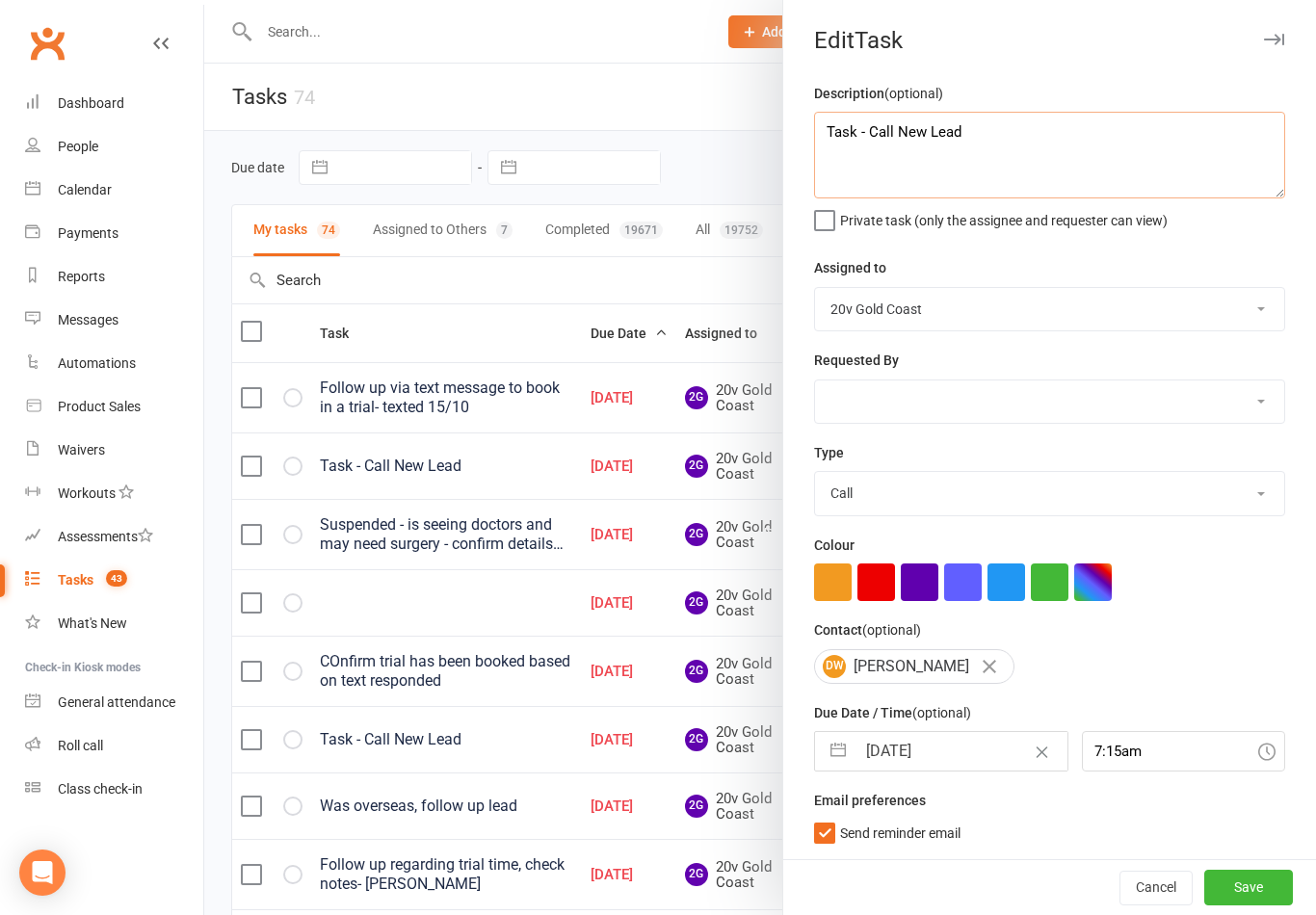
click at [1018, 126] on textarea "Task - Call New Lead" at bounding box center [1049, 155] width 471 height 87
type textarea "Task - Call New Lead Called 15/10"
click at [1166, 221] on span "Private task (only the assignee and requester can view)" at bounding box center [1004, 216] width 328 height 23
click at [1166, 206] on input "Private task (only the assignee and requester can view)" at bounding box center [990, 206] width 353 height 0
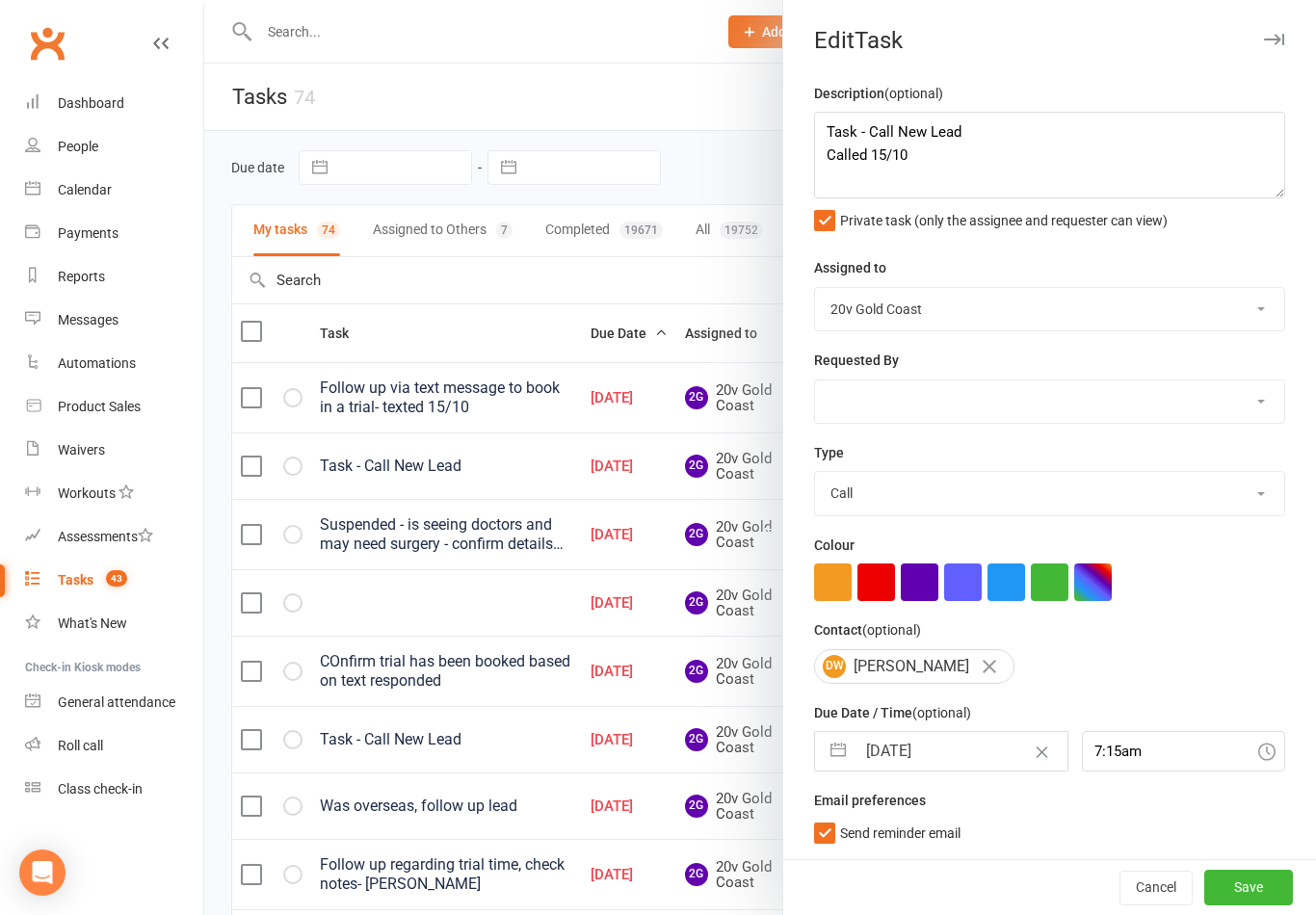
click at [806, 218] on div "Description (optional) Task - Call New Lead Called 15/10 Private task (only the…" at bounding box center [1049, 470] width 533 height 777
click at [826, 214] on label "Private task (only the assignee and requester can view)" at bounding box center [990, 215] width 353 height 20
click at [826, 206] on input "Private task (only the assignee and requester can view)" at bounding box center [990, 206] width 353 height 0
checkbox input "false"
click at [1251, 884] on button "Save" at bounding box center [1249, 886] width 89 height 34
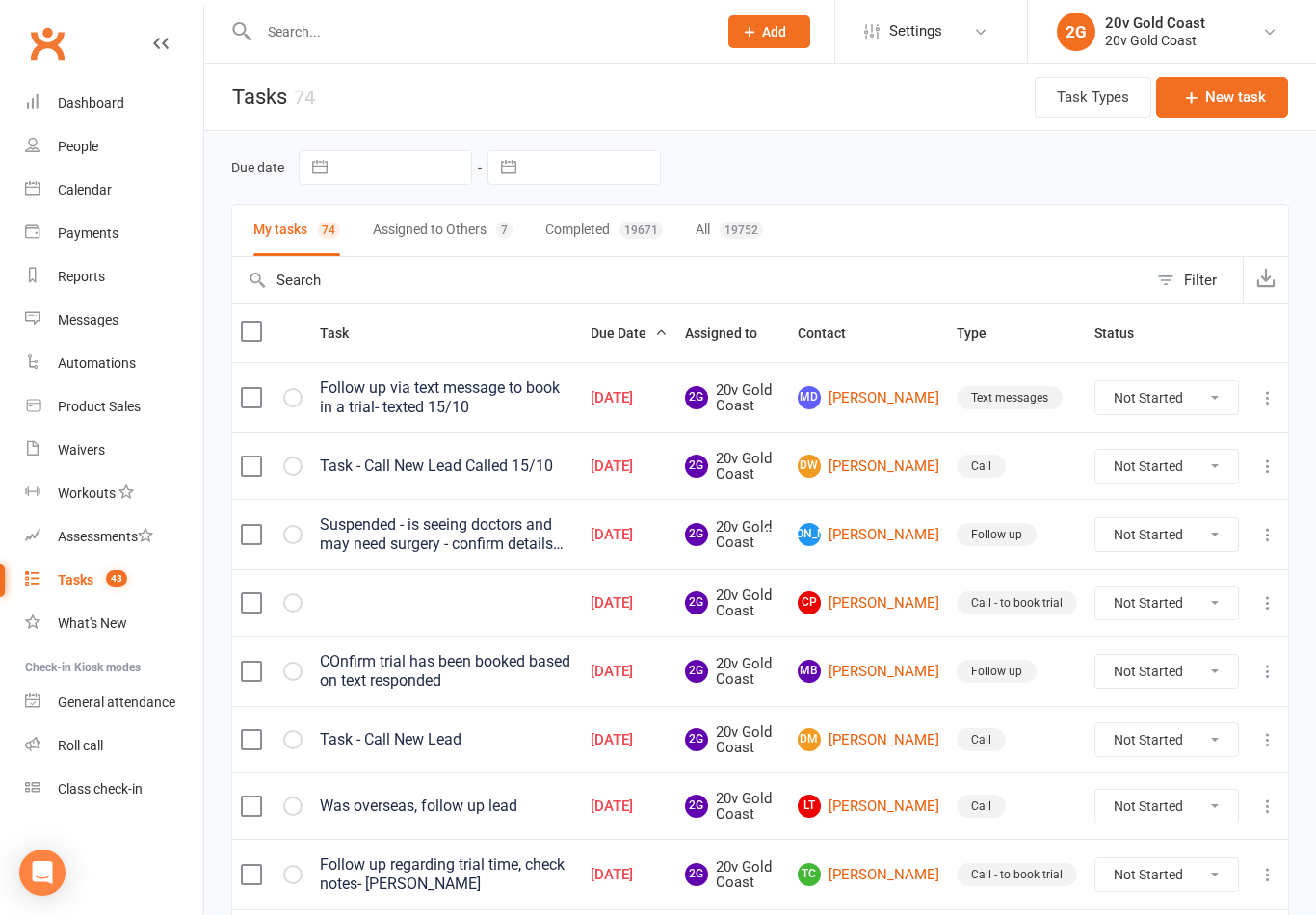
click at [906, 608] on link "CP Claire Pierce" at bounding box center [869, 602] width 142 height 23
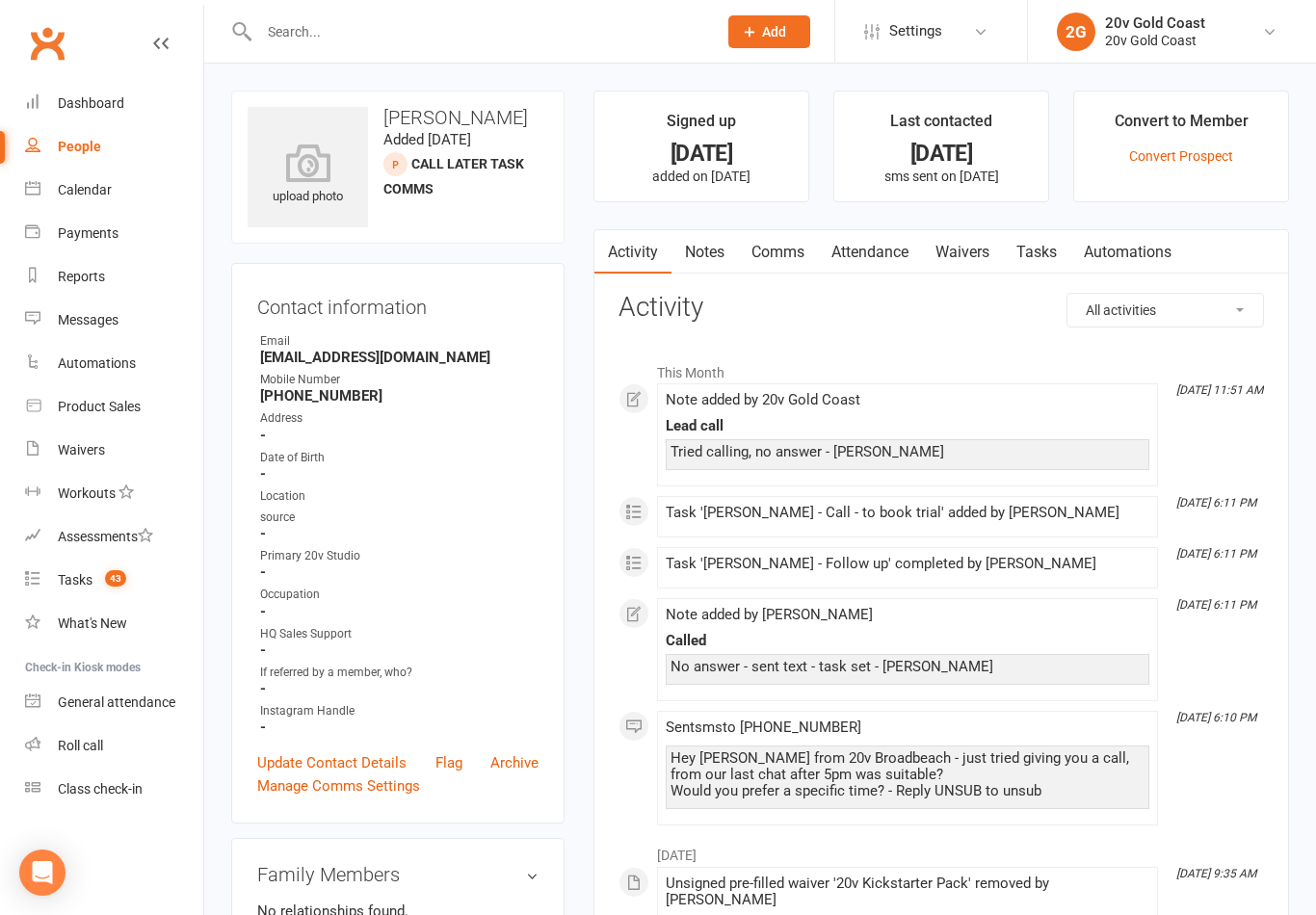
click at [712, 243] on link "Notes" at bounding box center [705, 252] width 67 height 44
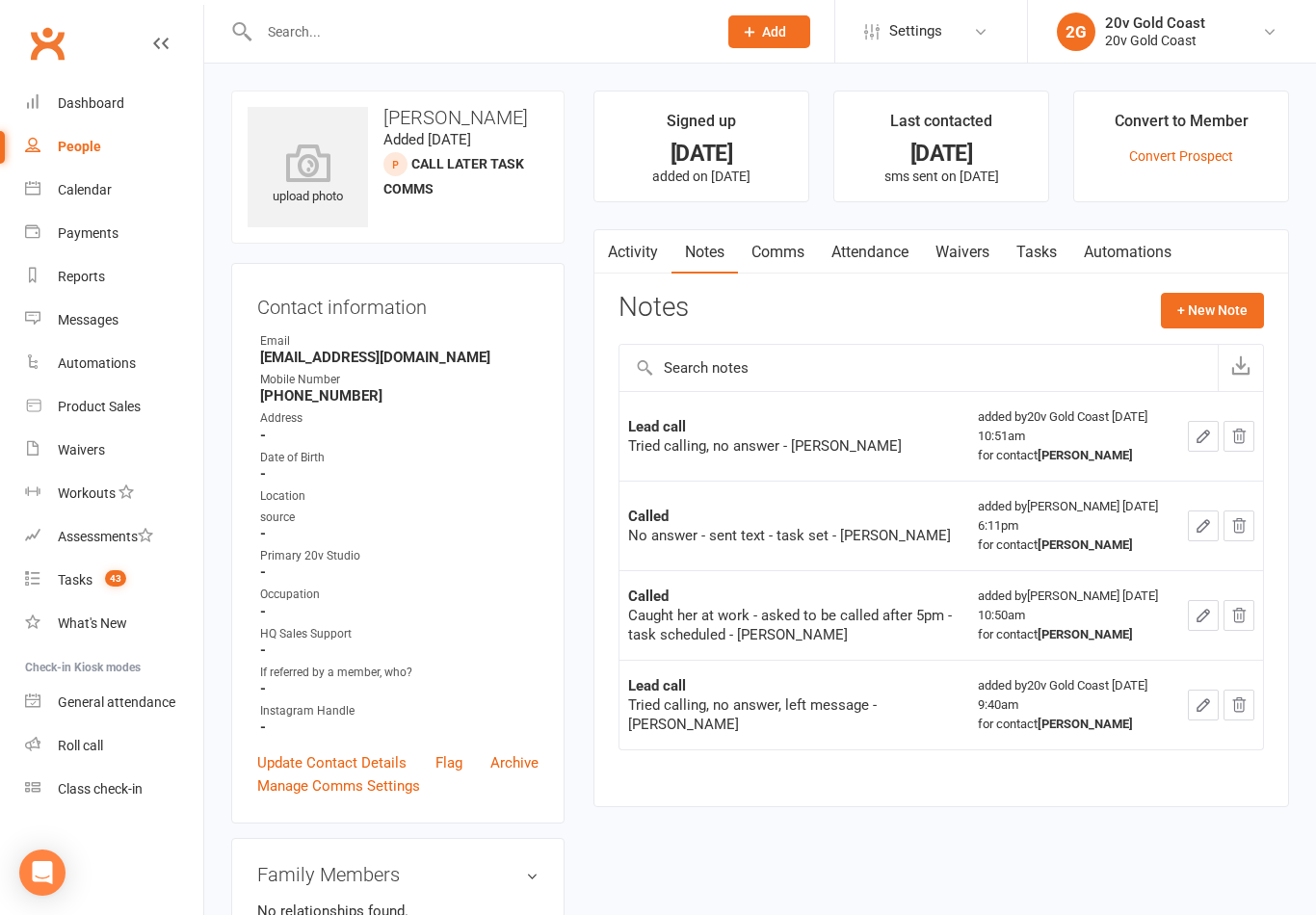
click at [782, 257] on link "Comms" at bounding box center [778, 252] width 80 height 44
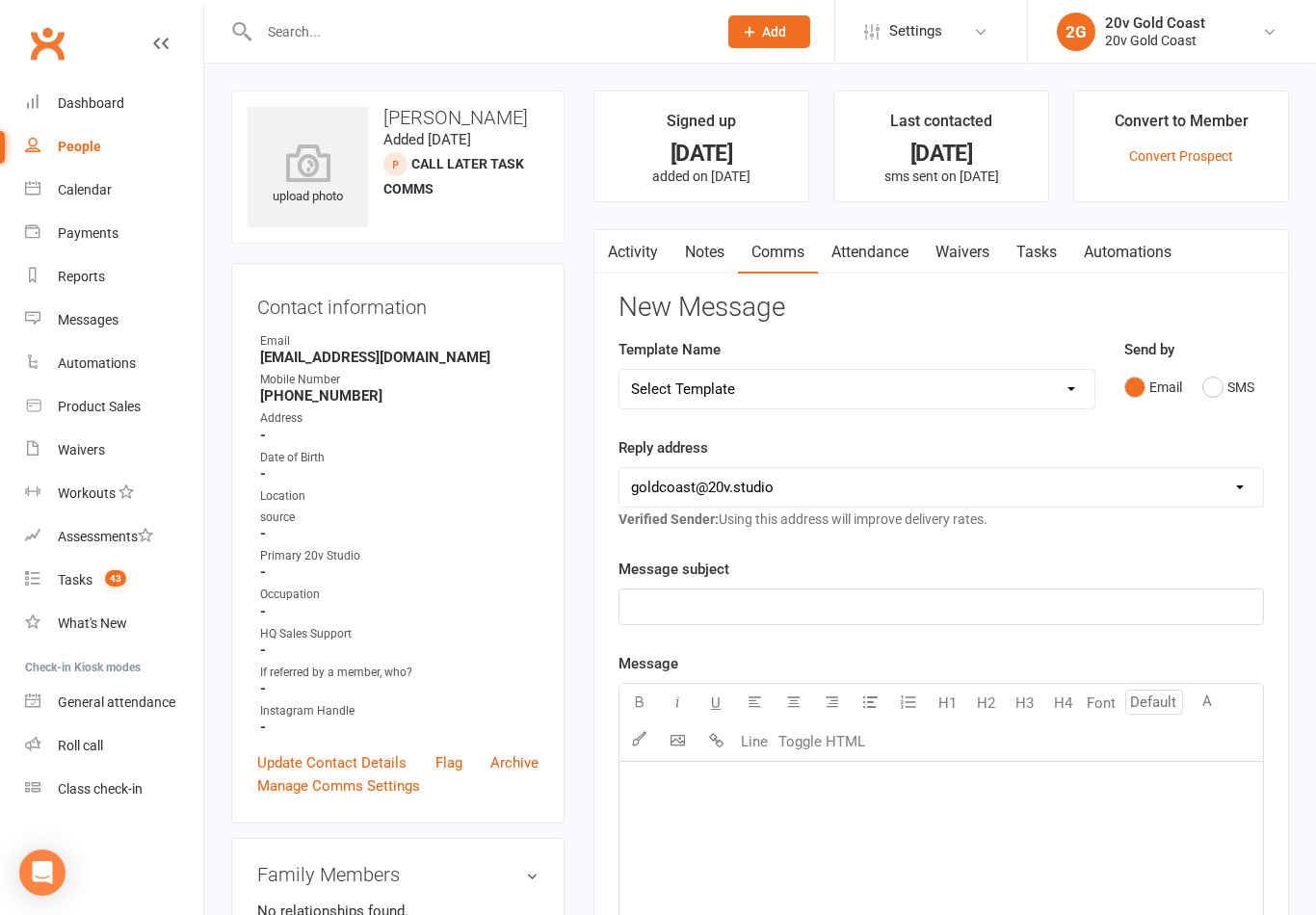
click at [721, 258] on link "Notes" at bounding box center [705, 252] width 67 height 44
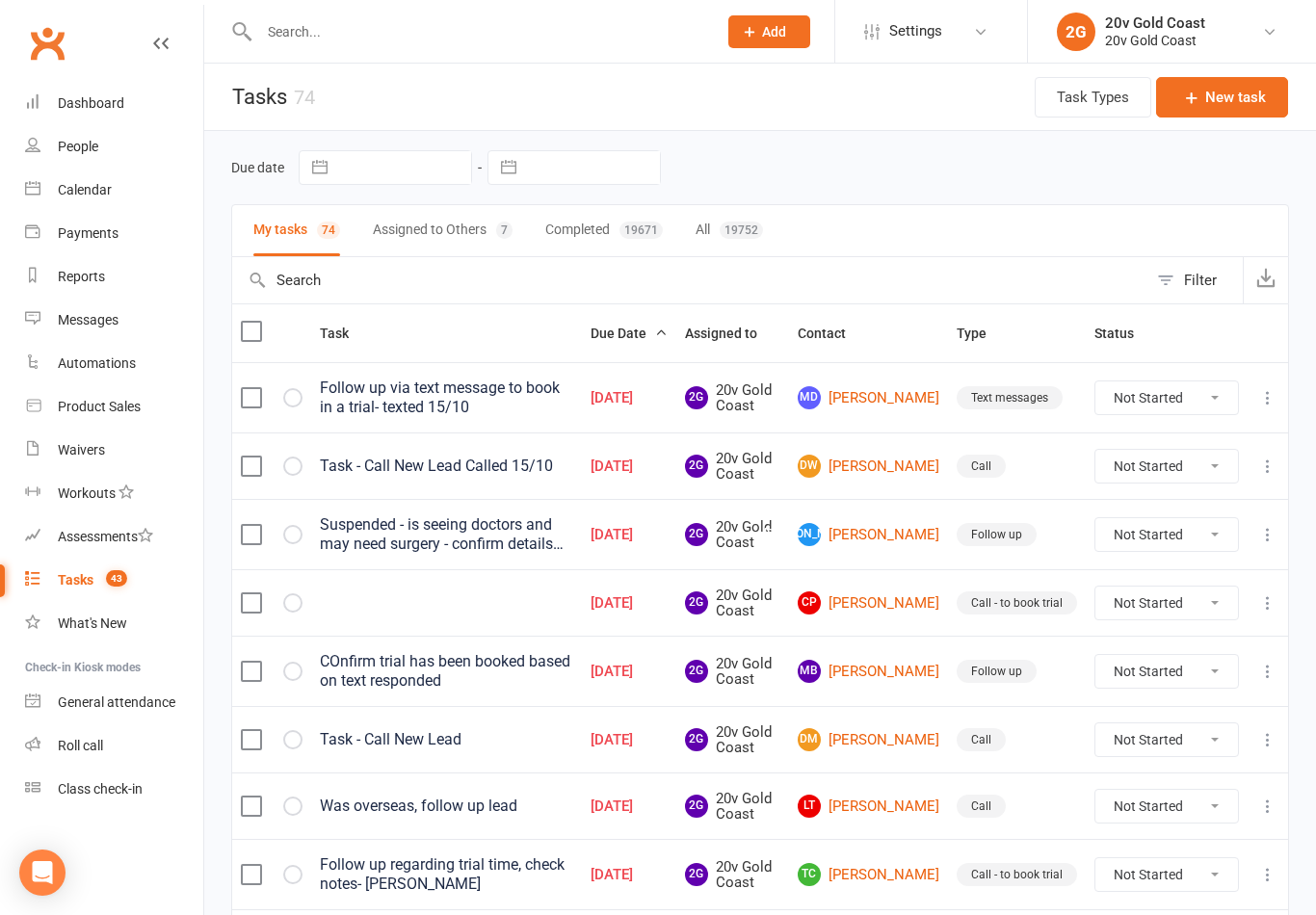
click at [299, 607] on button "button" at bounding box center [293, 603] width 20 height 20
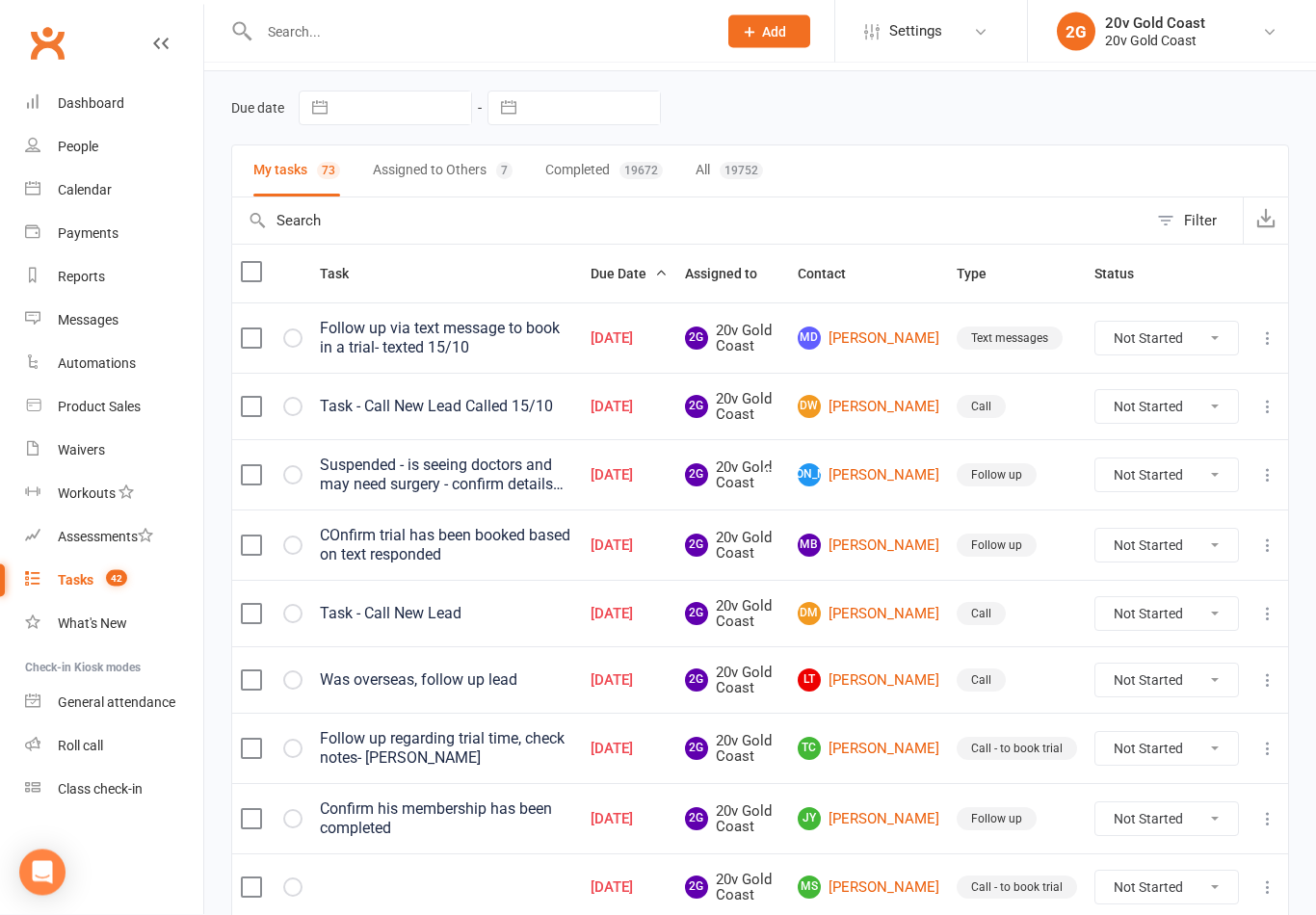
scroll to position [63, 0]
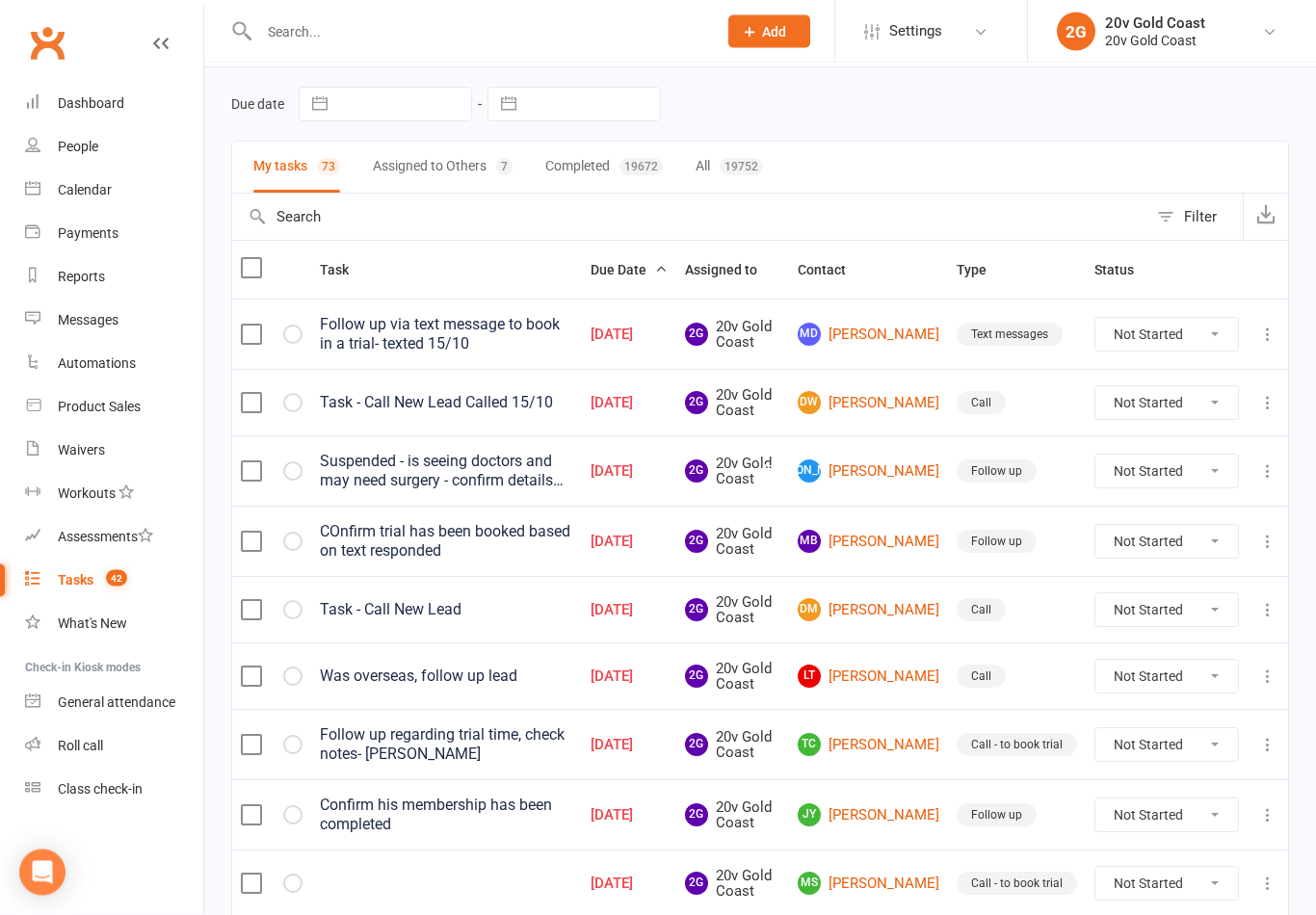
click at [875, 546] on link "MB Michelle Byrne" at bounding box center [869, 541] width 142 height 23
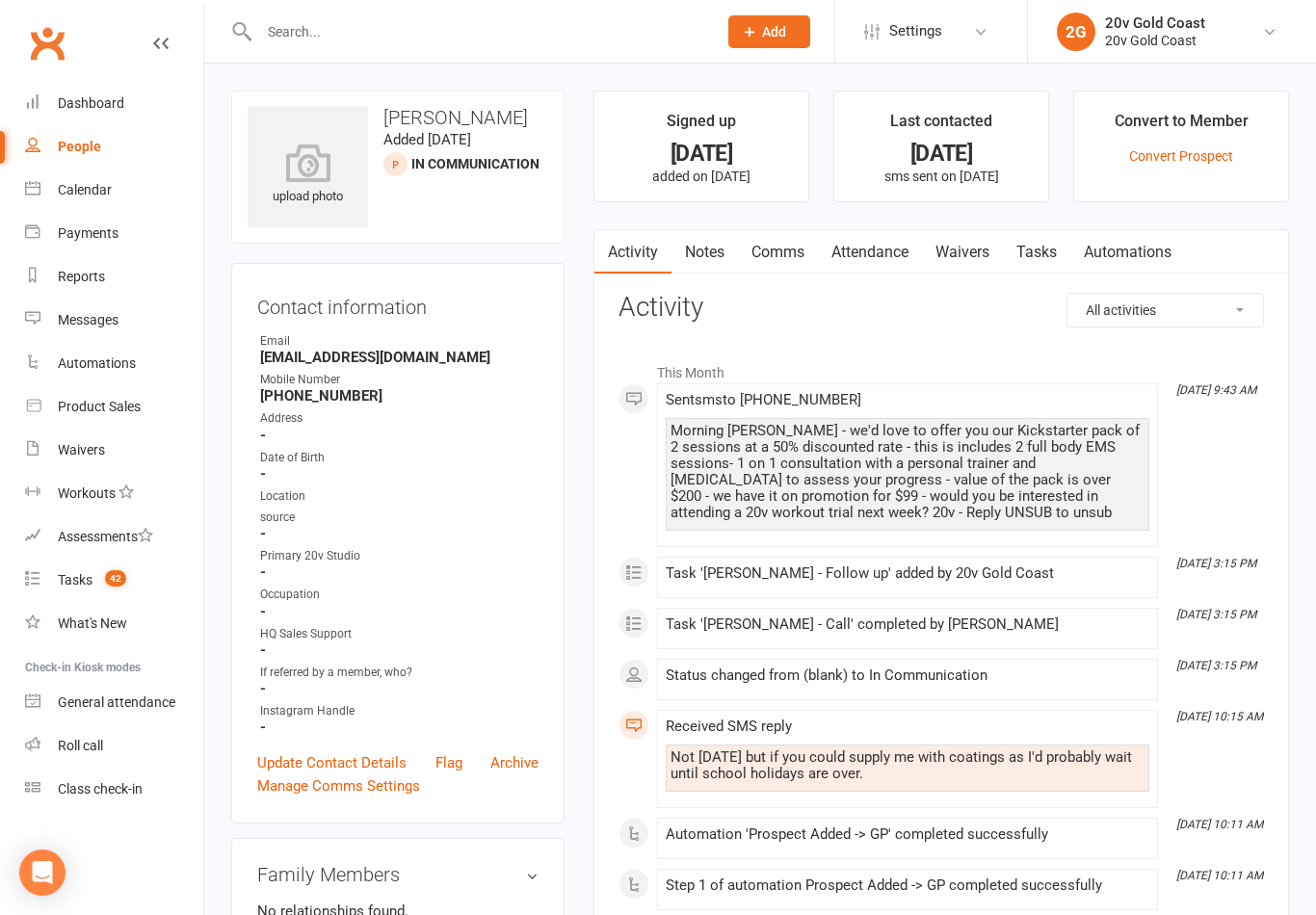
click at [712, 253] on link "Notes" at bounding box center [705, 252] width 67 height 44
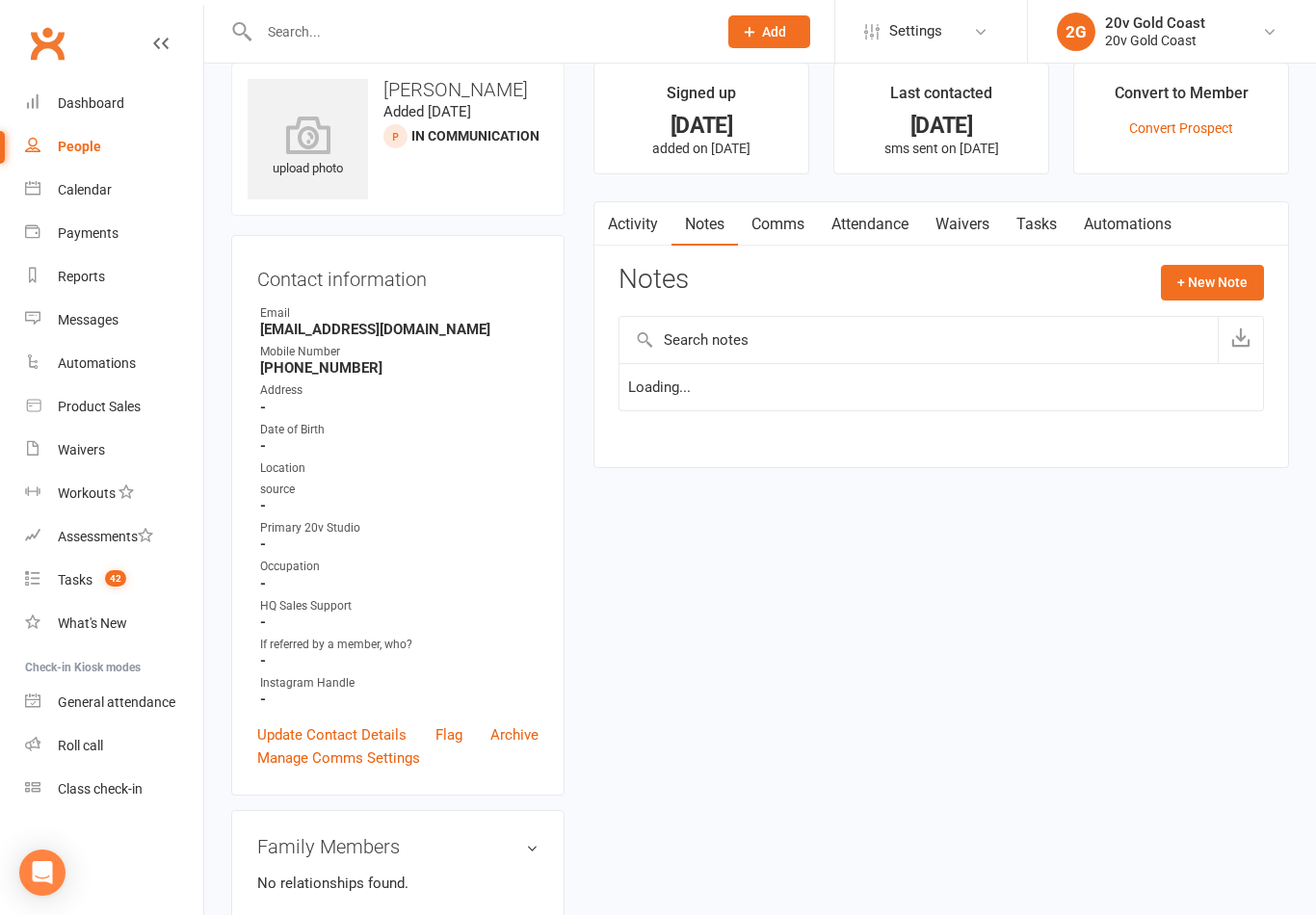
scroll to position [30, 0]
click at [1037, 221] on link "Tasks" at bounding box center [1036, 222] width 68 height 44
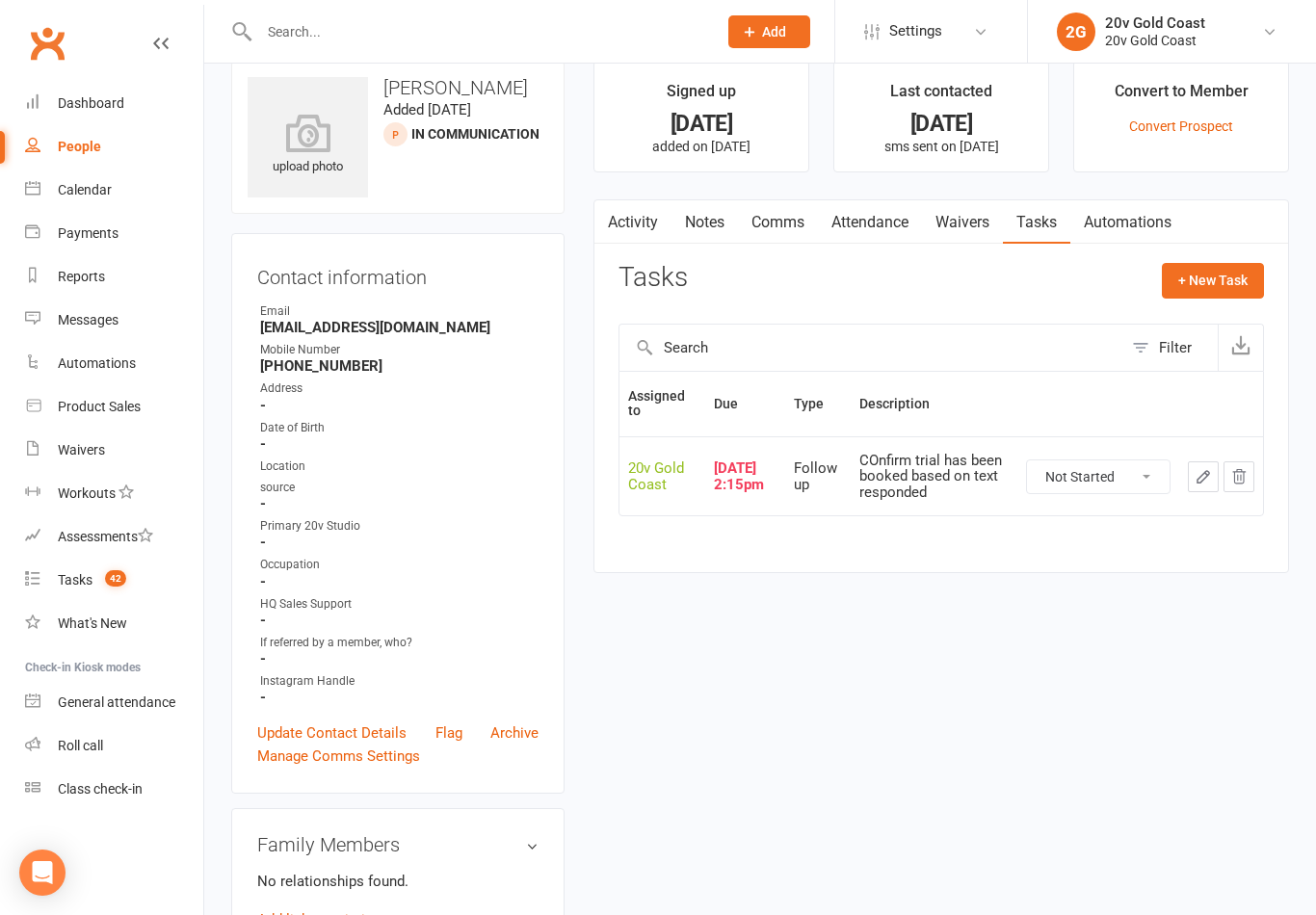
click at [779, 221] on link "Comms" at bounding box center [778, 222] width 80 height 44
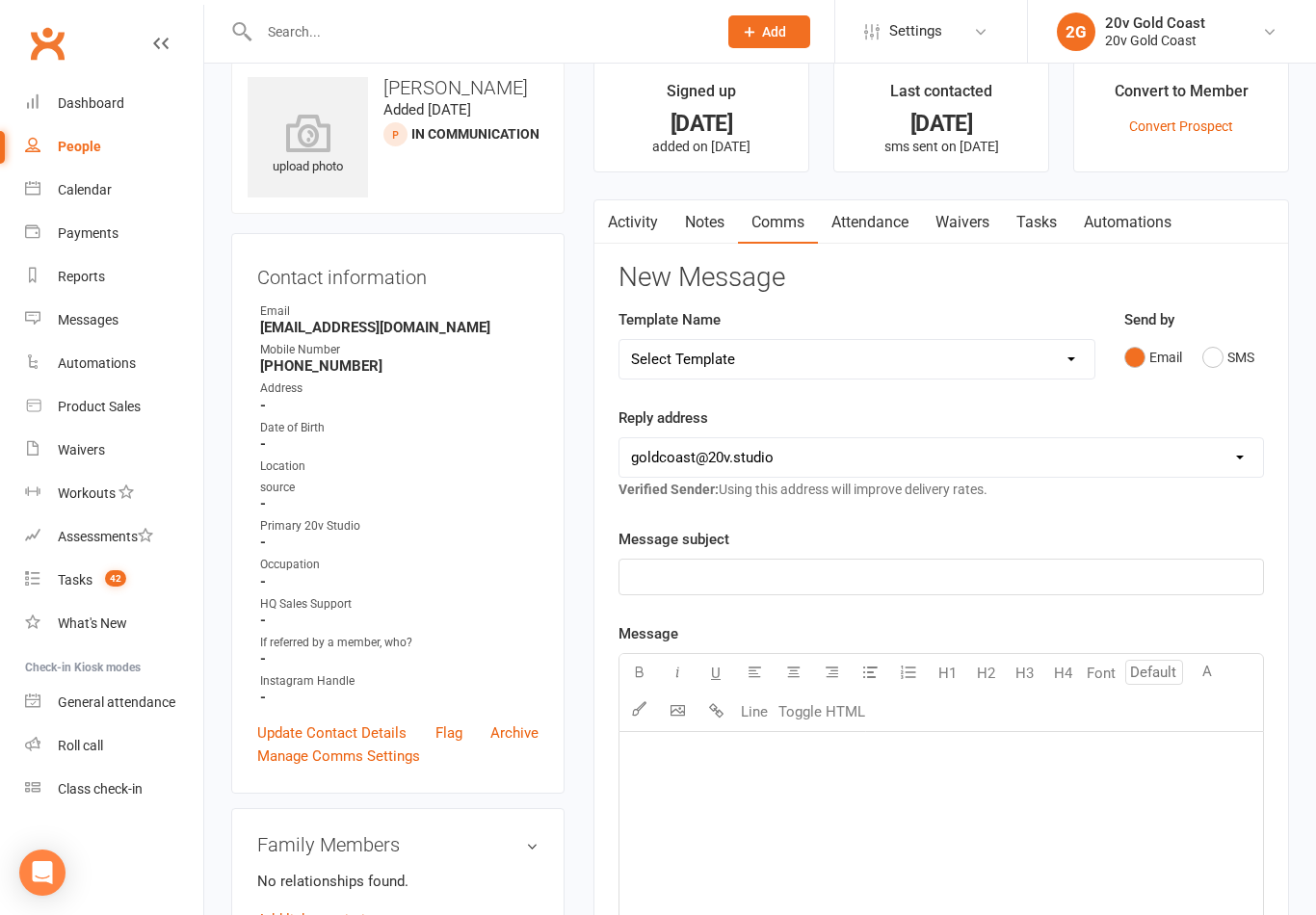
click at [634, 219] on link "Activity" at bounding box center [633, 222] width 77 height 44
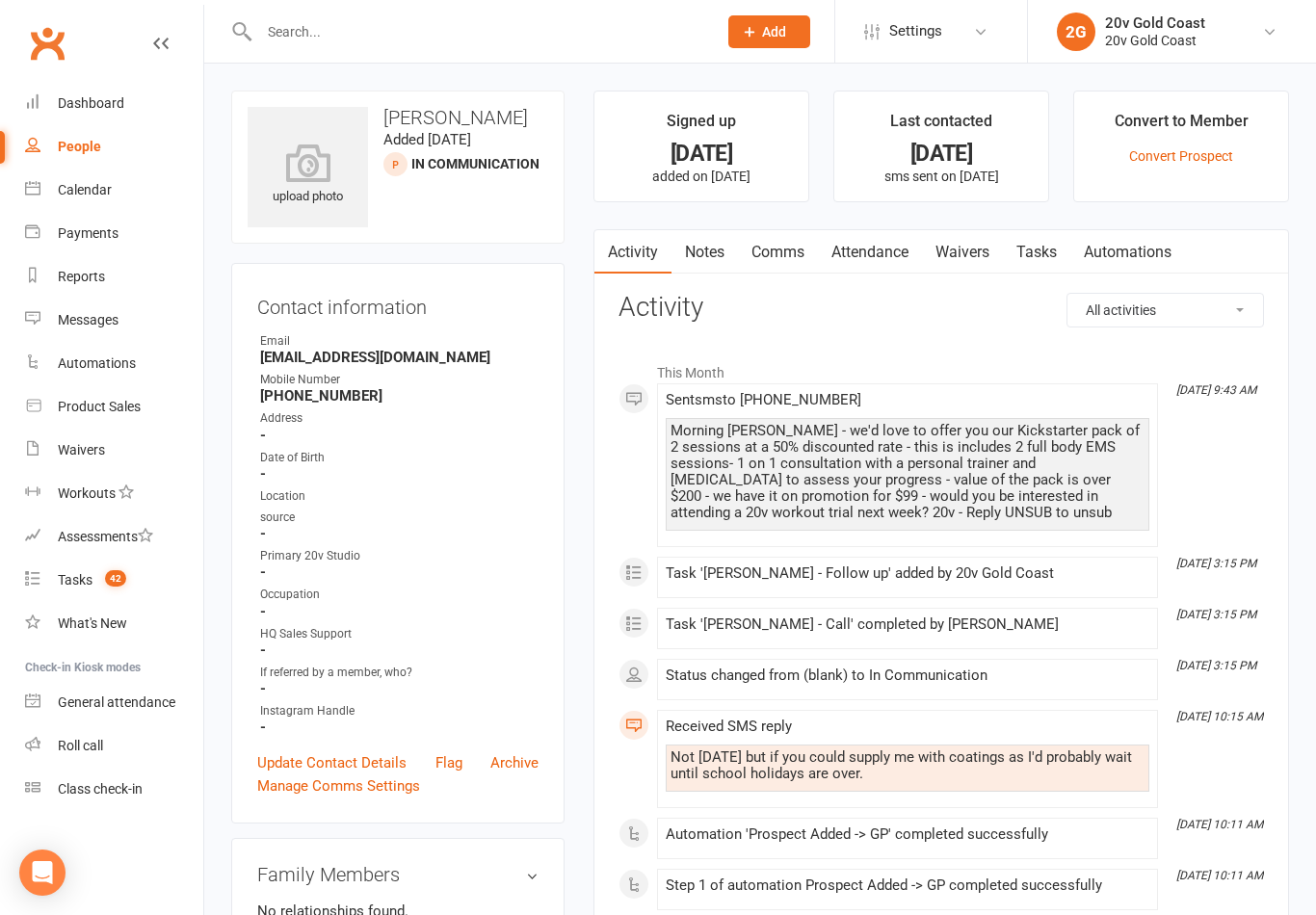
click at [786, 257] on link "Comms" at bounding box center [778, 252] width 80 height 44
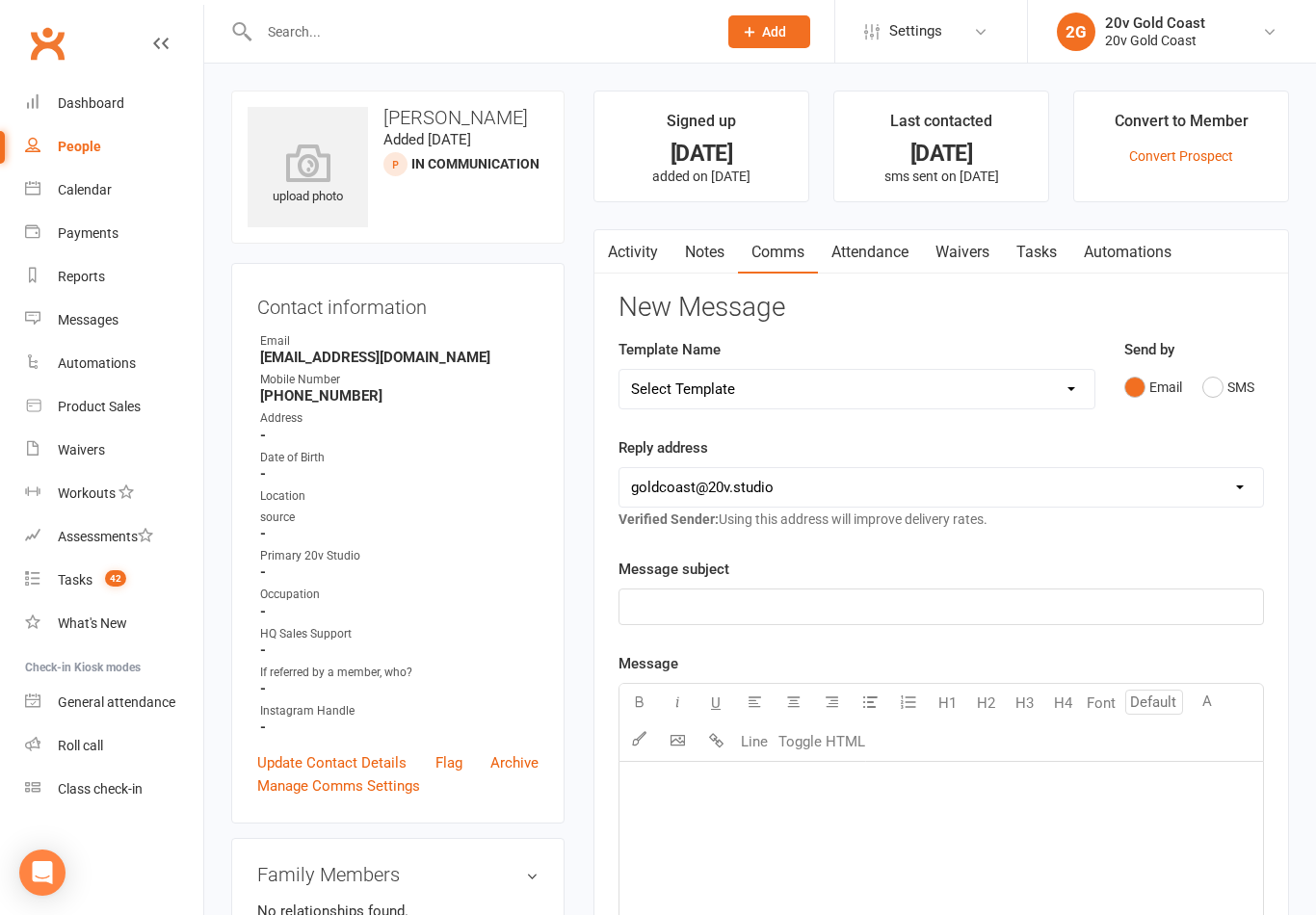
click at [870, 788] on p "﻿" at bounding box center [941, 785] width 620 height 23
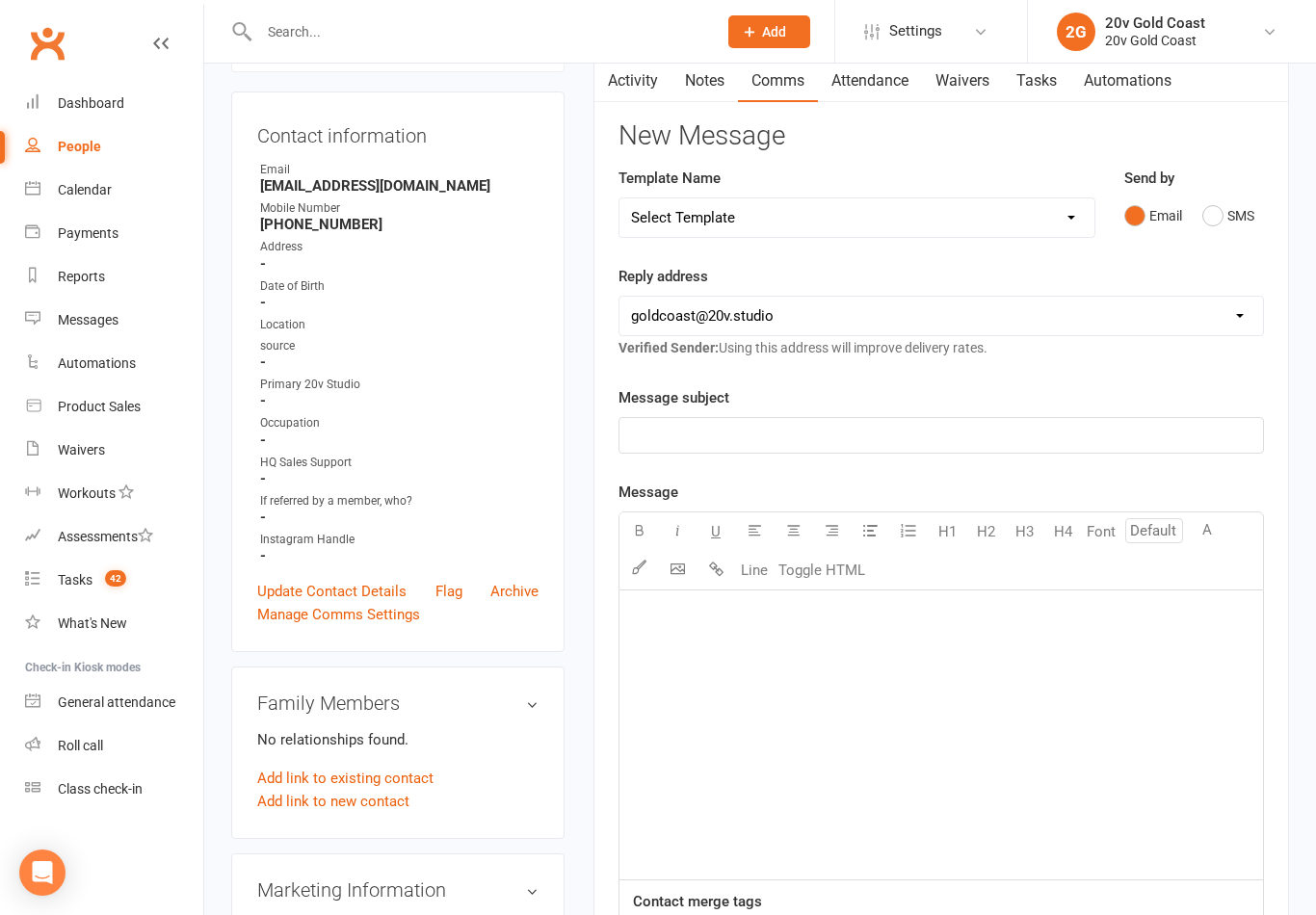
scroll to position [156, 0]
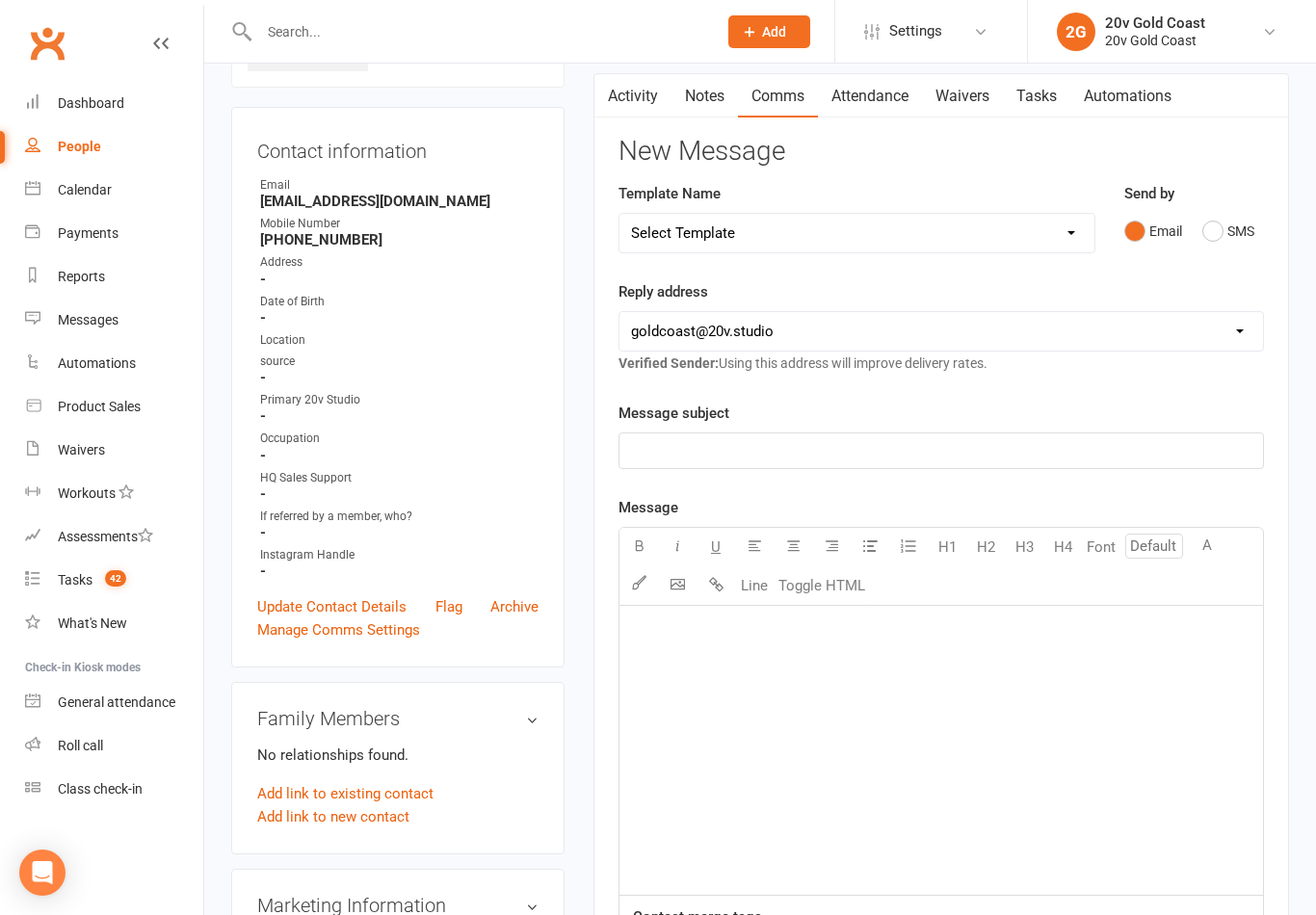
click at [1219, 229] on button "SMS" at bounding box center [1228, 230] width 52 height 36
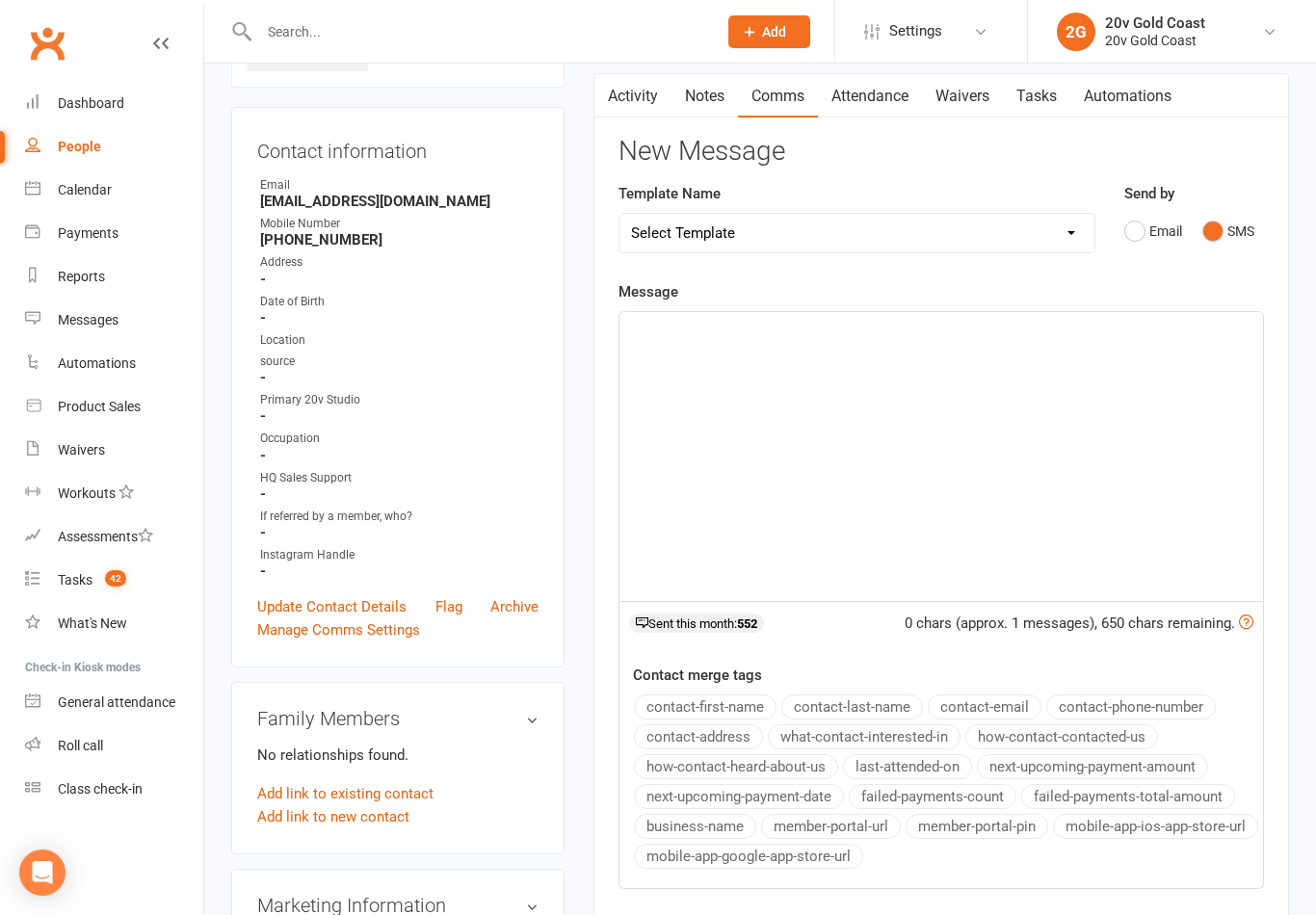
click at [774, 335] on p "﻿" at bounding box center [941, 329] width 620 height 23
click at [657, 333] on p "﻿" at bounding box center [941, 329] width 620 height 23
click at [633, 336] on p "﻿" at bounding box center [941, 329] width 620 height 23
click at [635, 333] on p "﻿" at bounding box center [941, 329] width 620 height 23
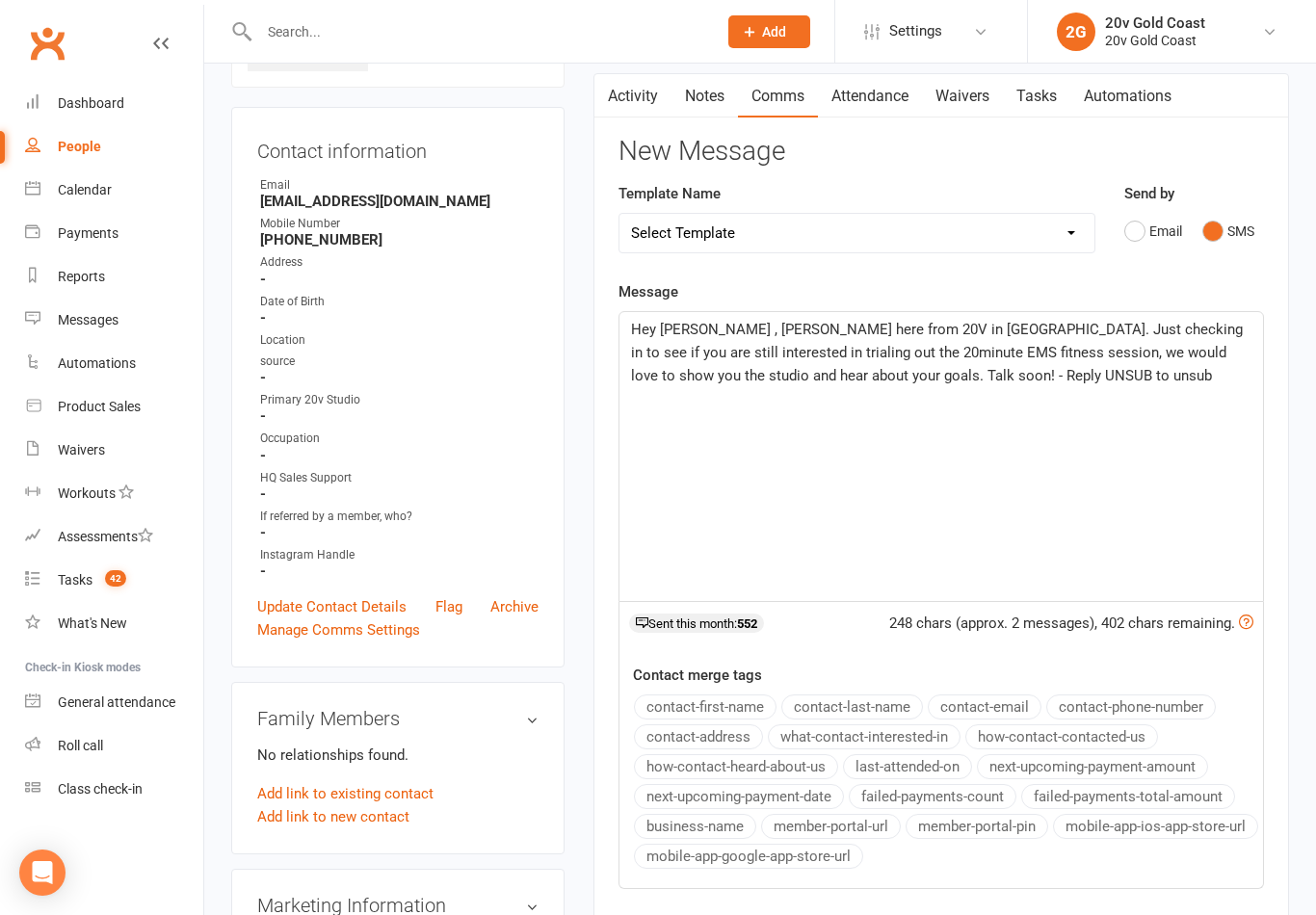
click at [731, 334] on span "Hey Megan , Candice here from 20V in Broadbeach. Just checking in to see if you…" at bounding box center [939, 352] width 616 height 64
click at [741, 318] on p "Hey Megan , Candice here from 20V in Broadbeach. Just checking in to see if you…" at bounding box center [941, 352] width 620 height 69
click at [1115, 324] on span "Hey Megan , Melody here from 20V in Broadbeach. Just checking in to see if you …" at bounding box center [939, 352] width 616 height 64
click at [1121, 318] on p "Hey Megan , Melody here from 20V in Broadbeach. Just checking in to see if you …" at bounding box center [941, 352] width 620 height 69
click at [904, 347] on span "Hey Megan , Melody here from 20V in Broadbeach. Just checking in to see when yo…" at bounding box center [939, 364] width 616 height 87
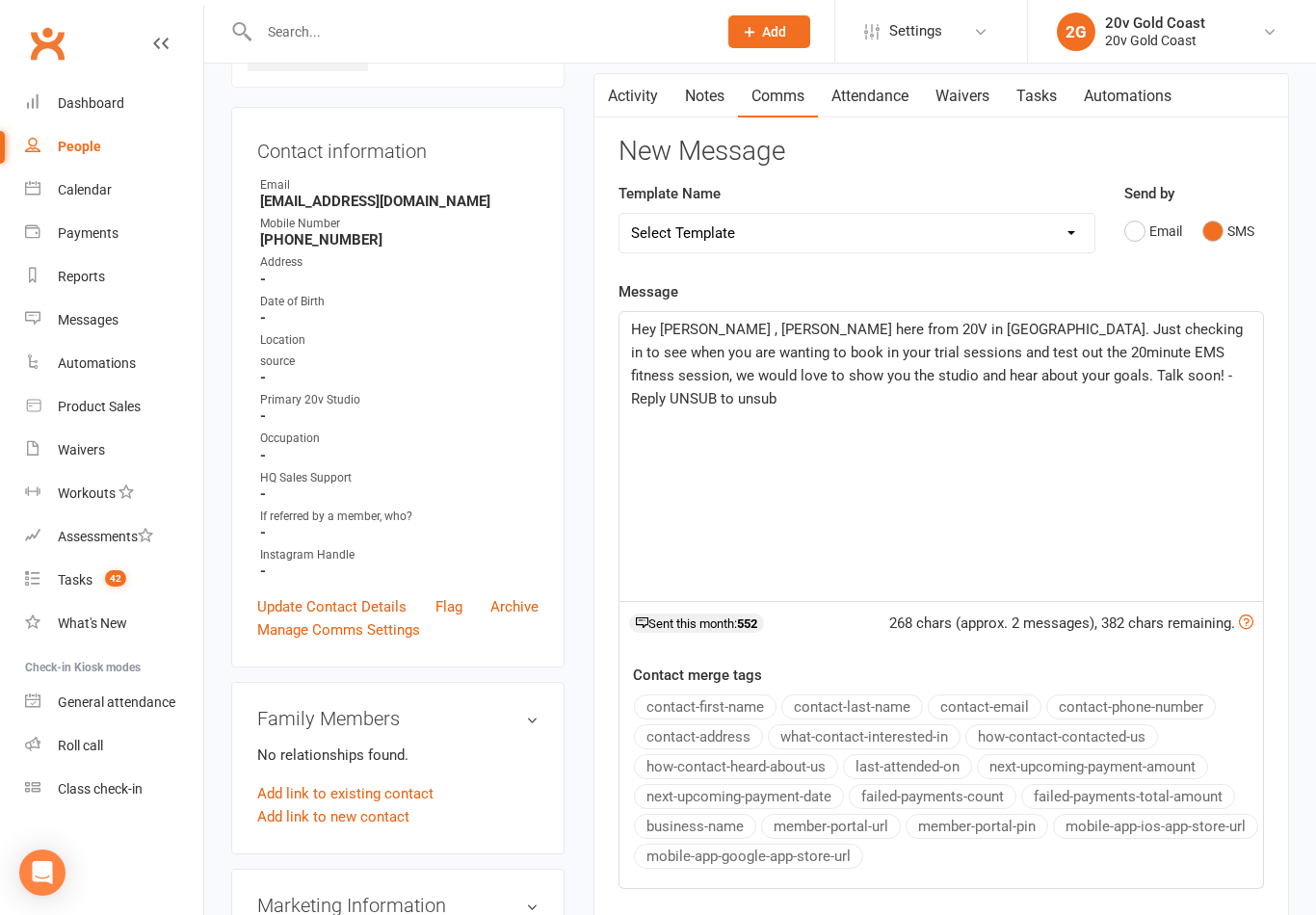
click at [913, 345] on span "Hey Megan , Melody here from 20V in Broadbeach. Just checking in to see when yo…" at bounding box center [939, 364] width 616 height 87
click at [917, 342] on span "Hey Megan , Melody here from 20V in Broadbeach. Just checking in to see when yo…" at bounding box center [939, 364] width 616 height 87
click at [653, 325] on span "Hey Megan , Melody here from 20V in Broadbeach. Just checking in to see when yo…" at bounding box center [939, 364] width 616 height 87
click at [644, 321] on span "Hey Megan , Melody here from 20V in Broadbeach. Just checking in to see when yo…" at bounding box center [939, 364] width 616 height 87
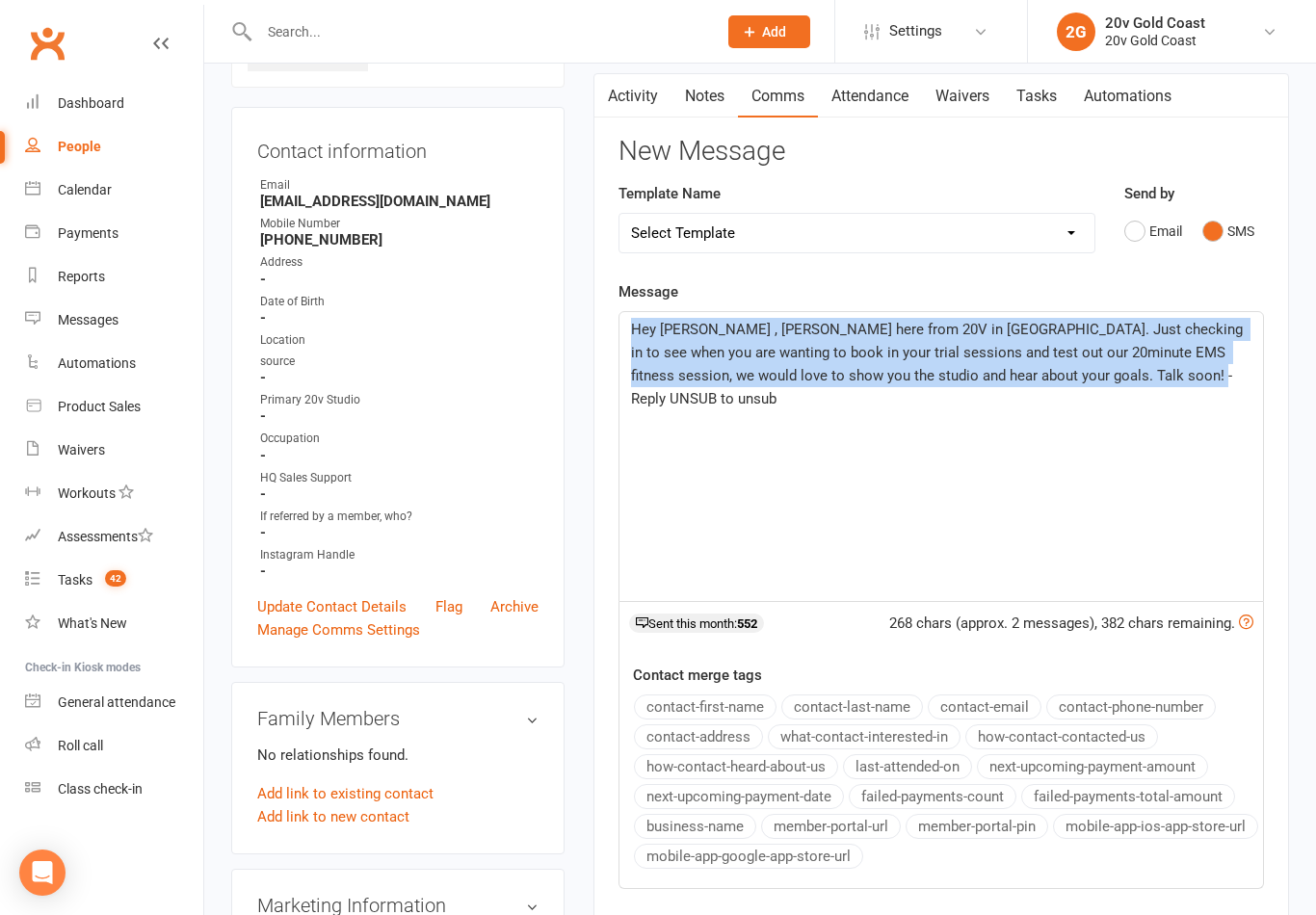
copy span "Hey Megan , Melody here from 20V in Broadbeach. Just checking in to see when yo…"
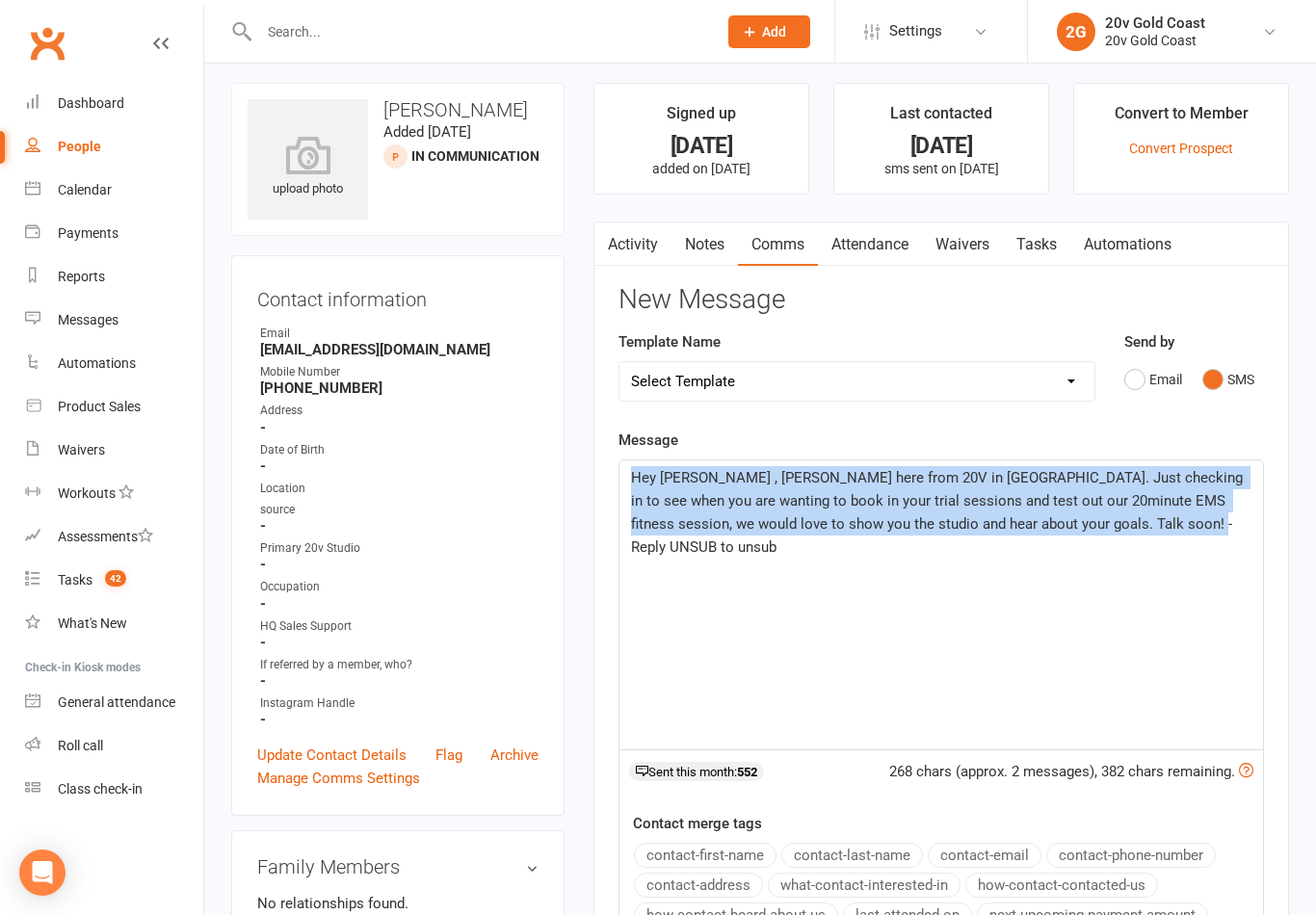
scroll to position [1, 0]
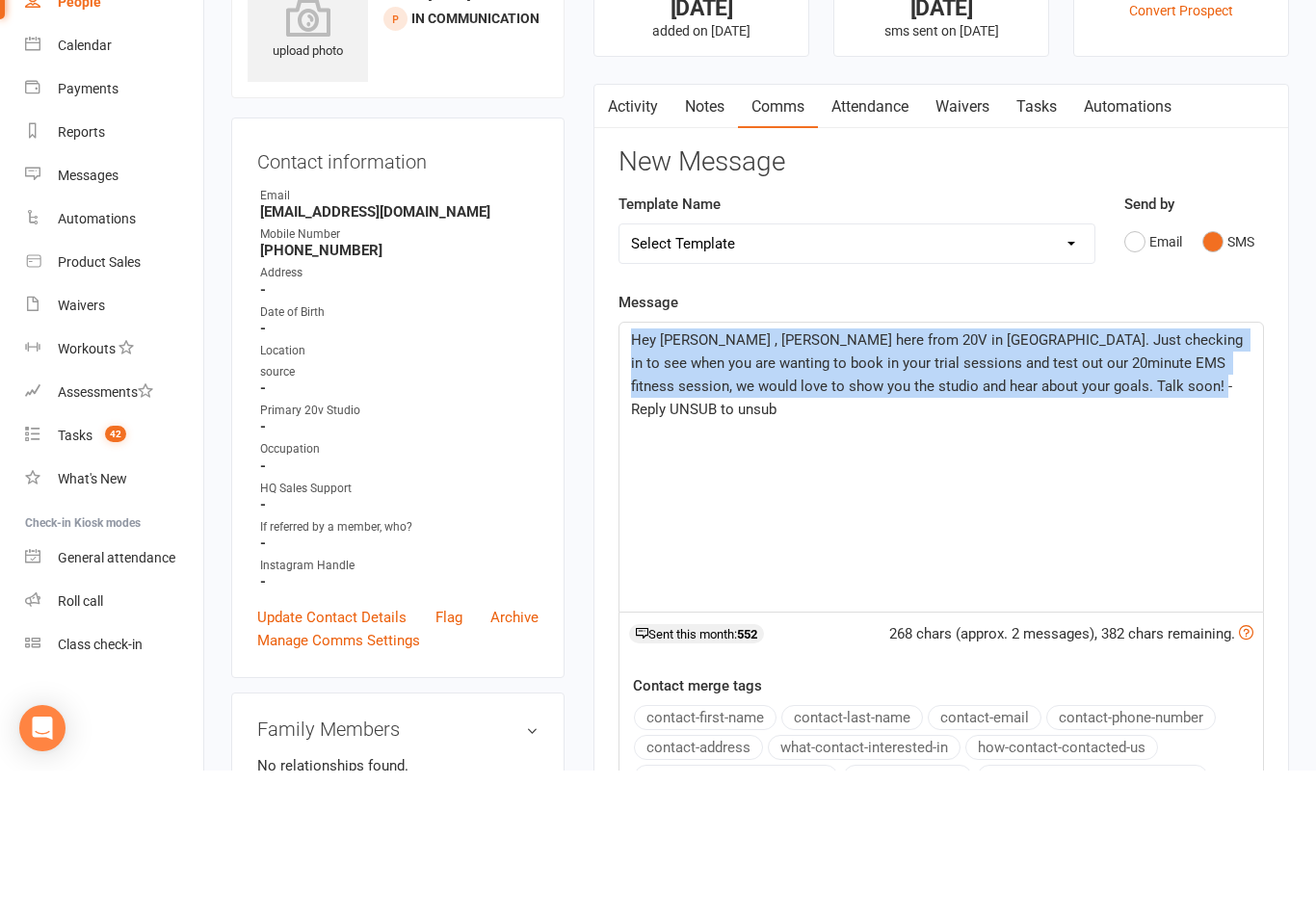
click at [714, 467] on div "Hey Megan , Melody here from 20V in Broadbeach. Just checking in to see when yo…" at bounding box center [941, 612] width 644 height 289
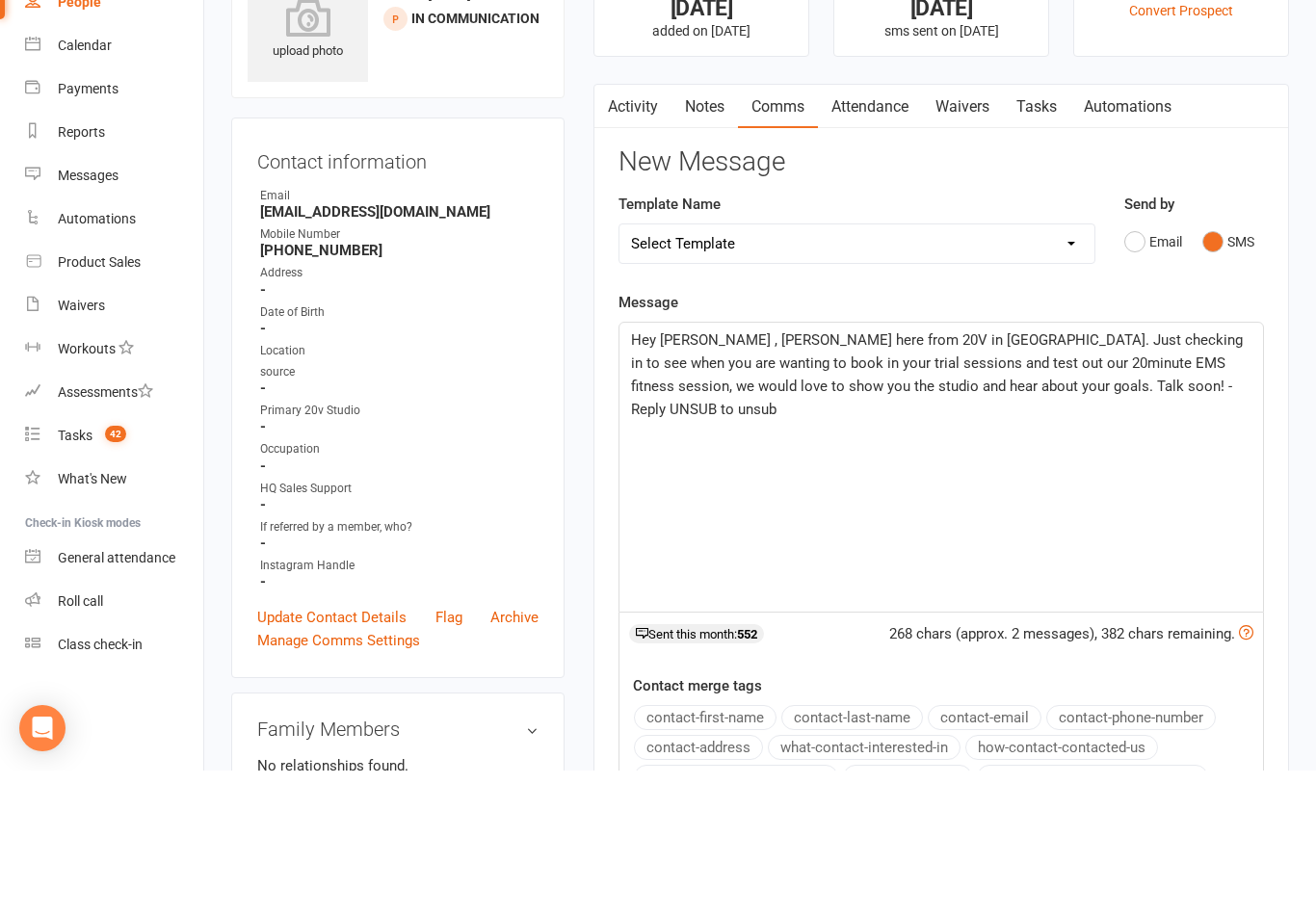
click at [679, 476] on span "Hey Megan , Melody here from 20V in Broadbeach. Just checking in to see when yo…" at bounding box center [939, 519] width 616 height 87
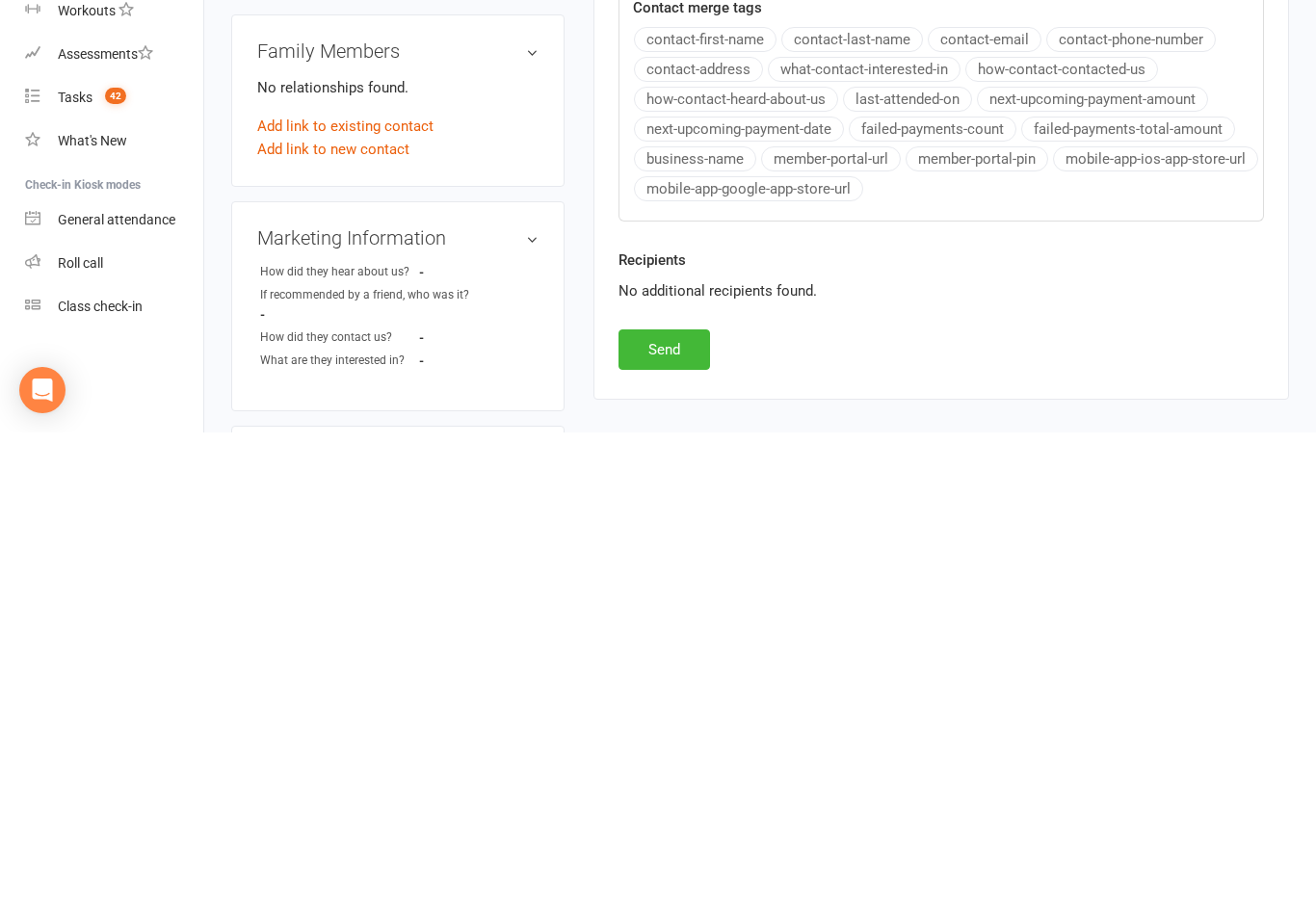
click at [662, 812] on button "Send" at bounding box center [663, 831] width 92 height 40
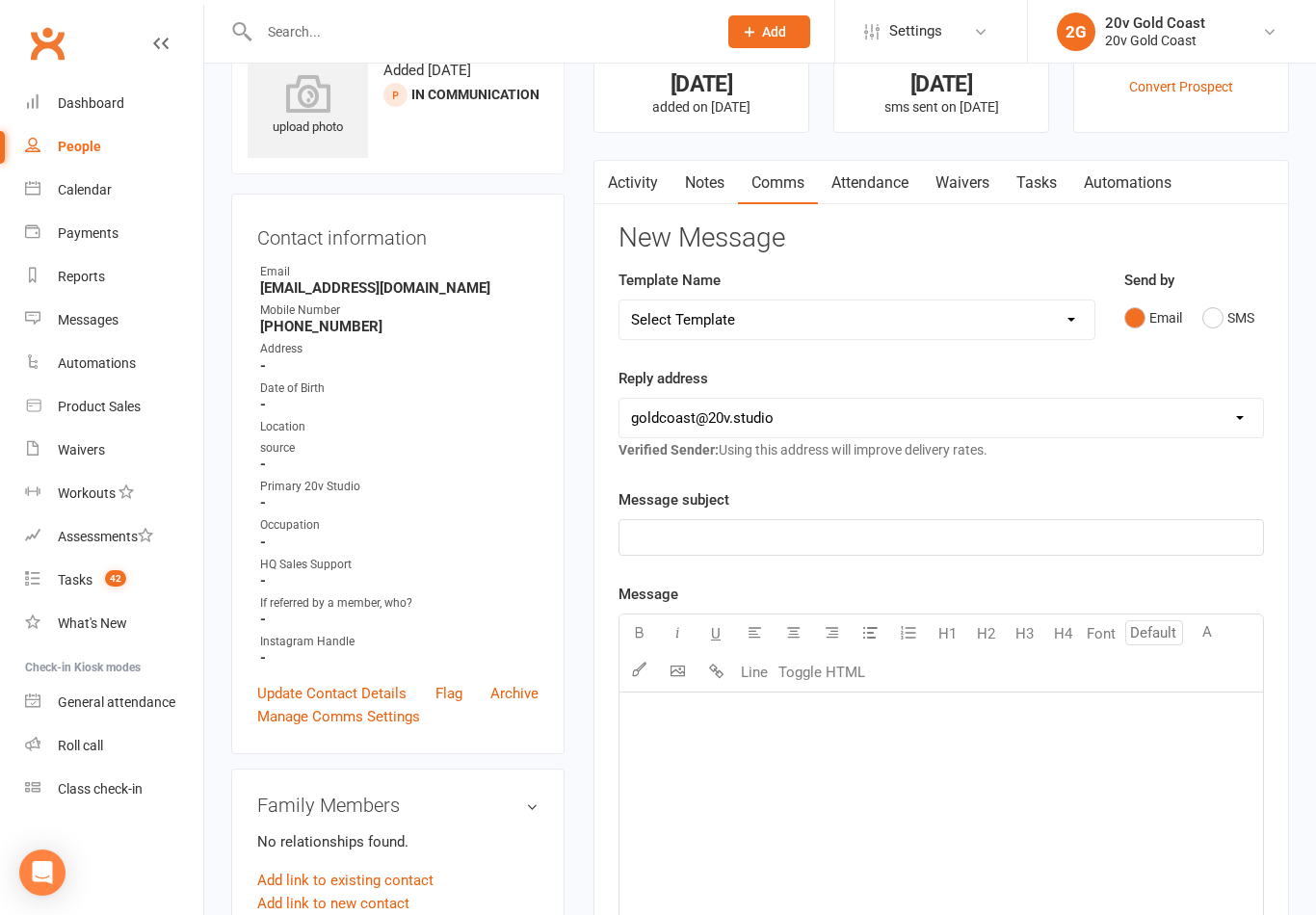
scroll to position [0, 0]
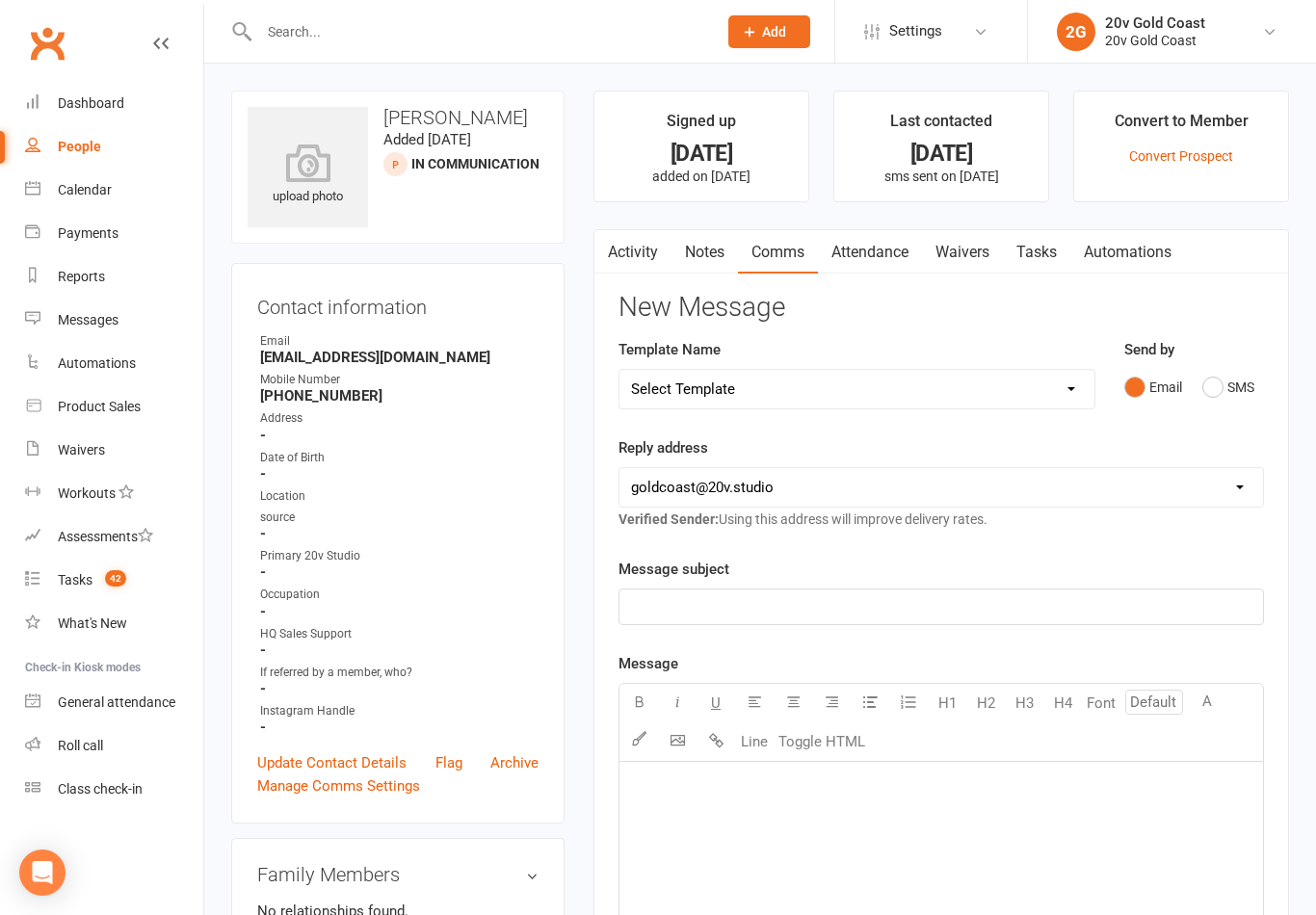
scroll to position [30, 0]
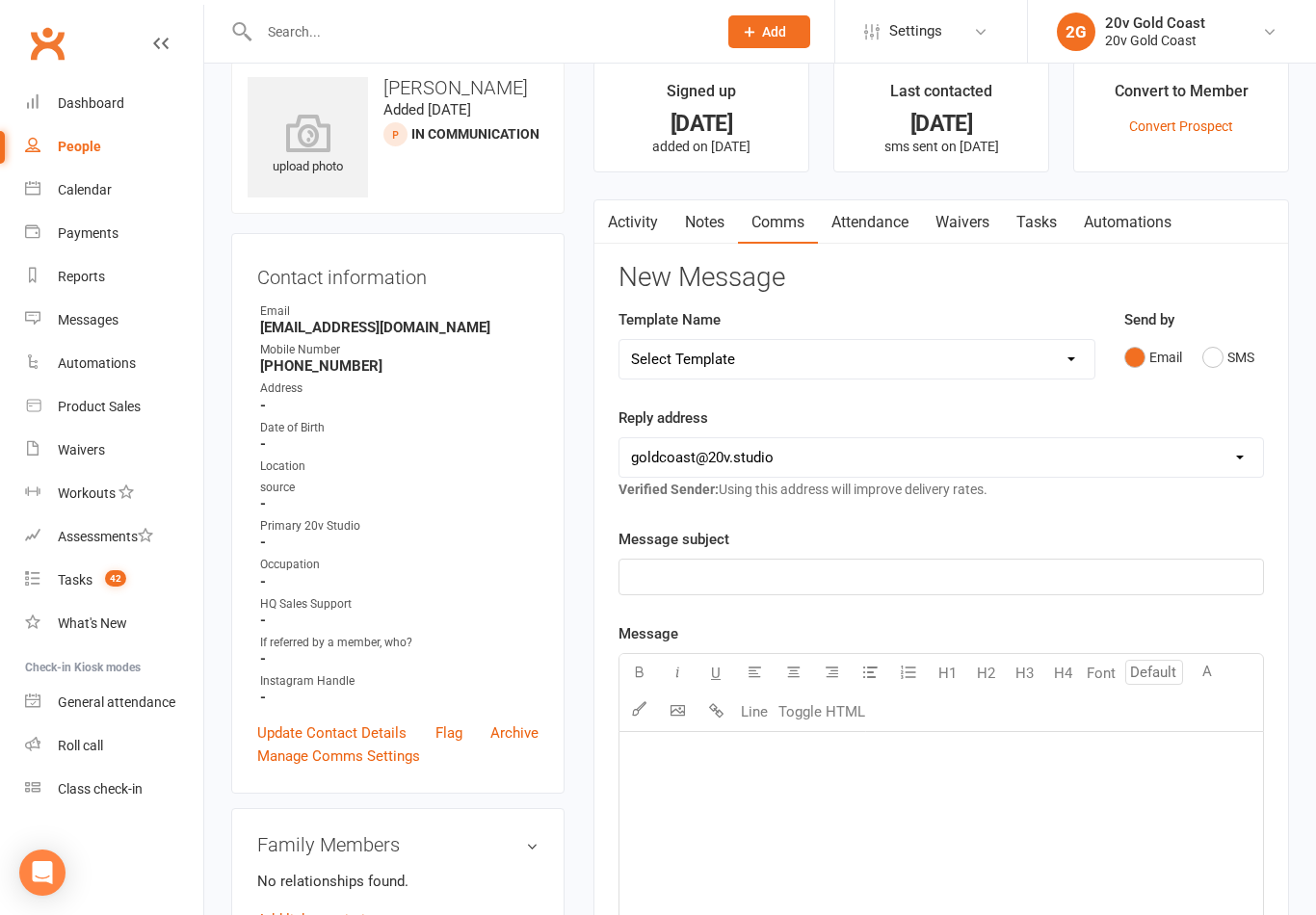
click at [103, 584] on count-badge "42" at bounding box center [110, 580] width 31 height 16
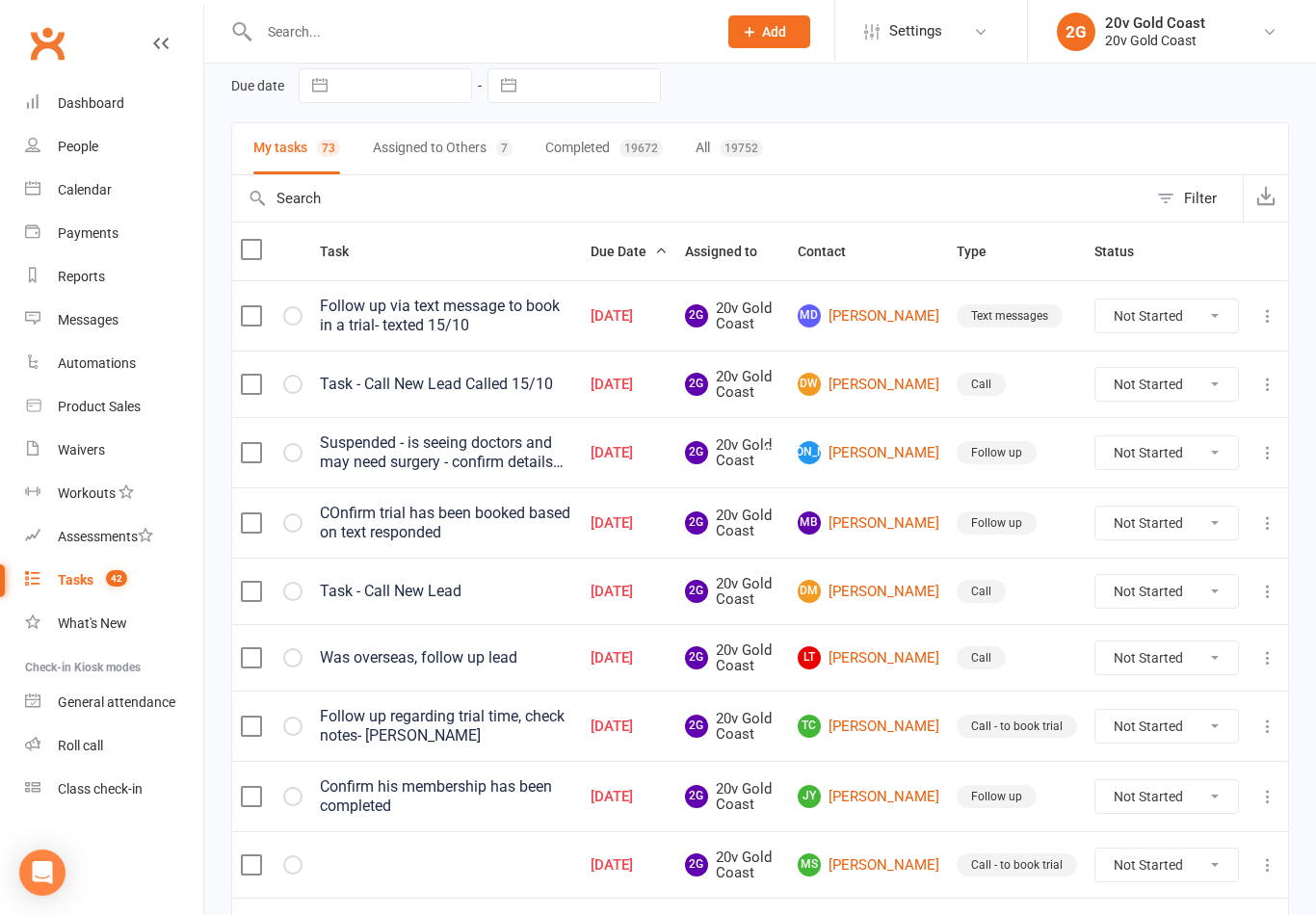
scroll to position [84, 0]
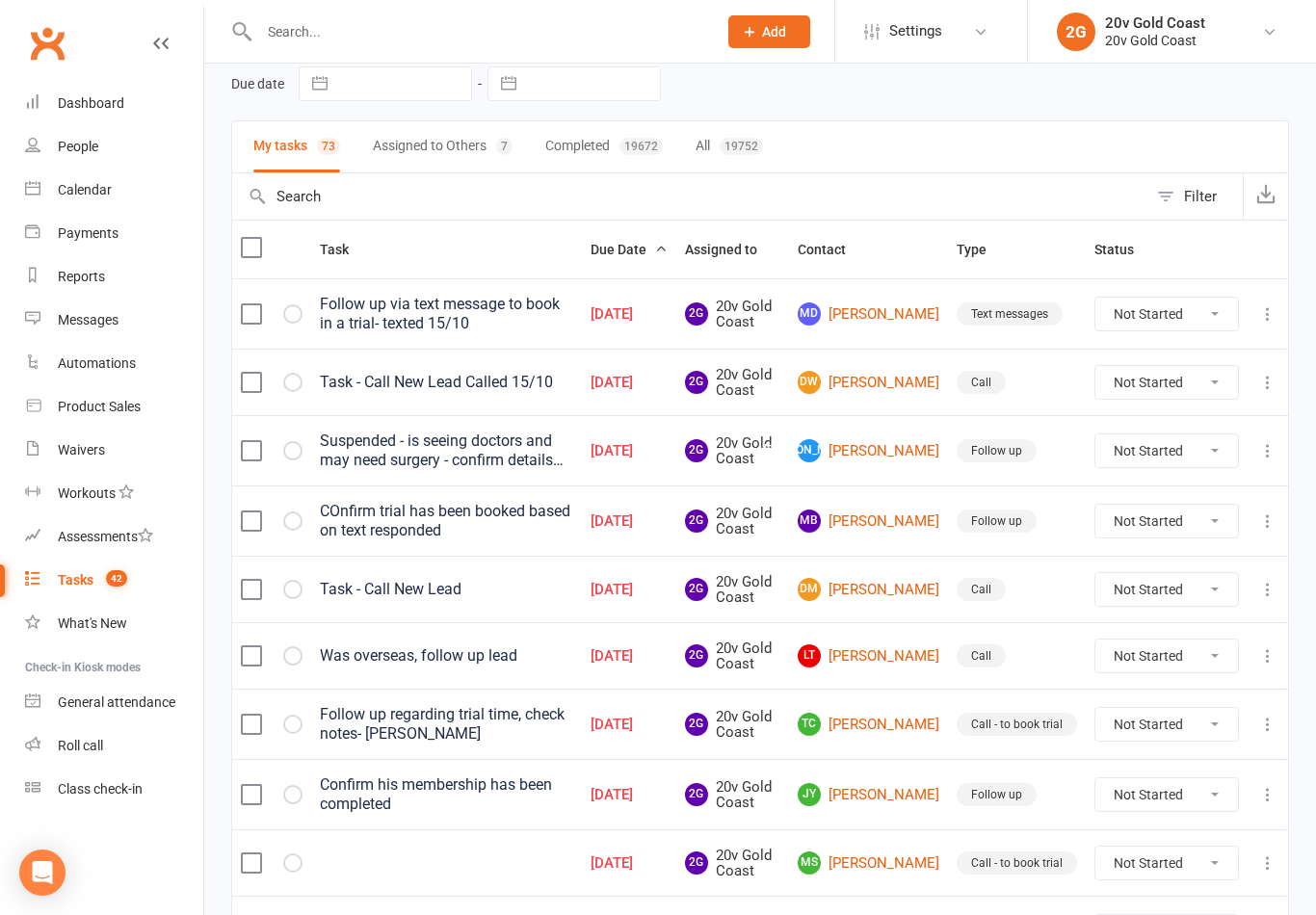
click at [898, 582] on link "DM Debra Morris" at bounding box center [869, 588] width 142 height 23
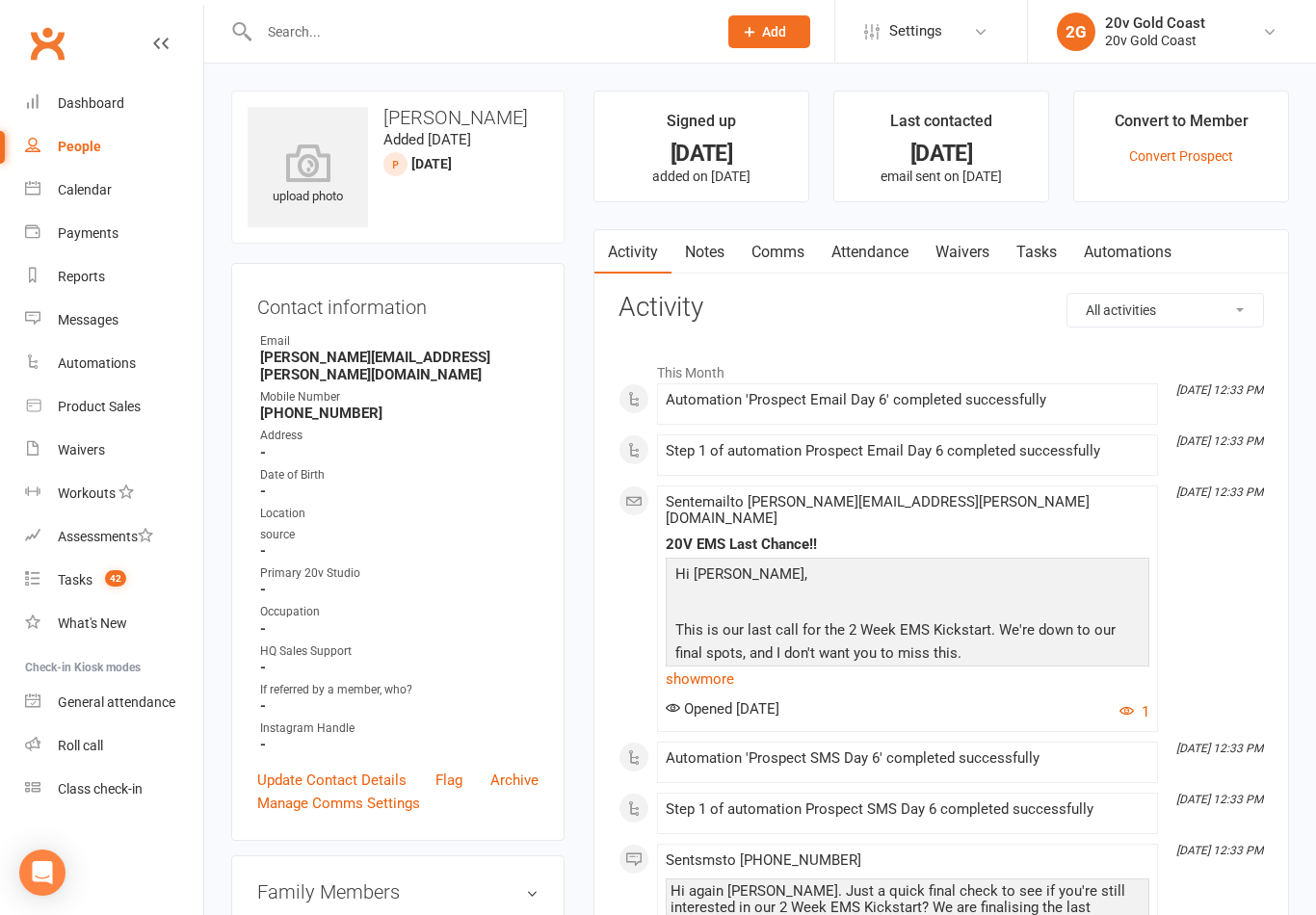
click at [710, 250] on link "Notes" at bounding box center [705, 252] width 67 height 44
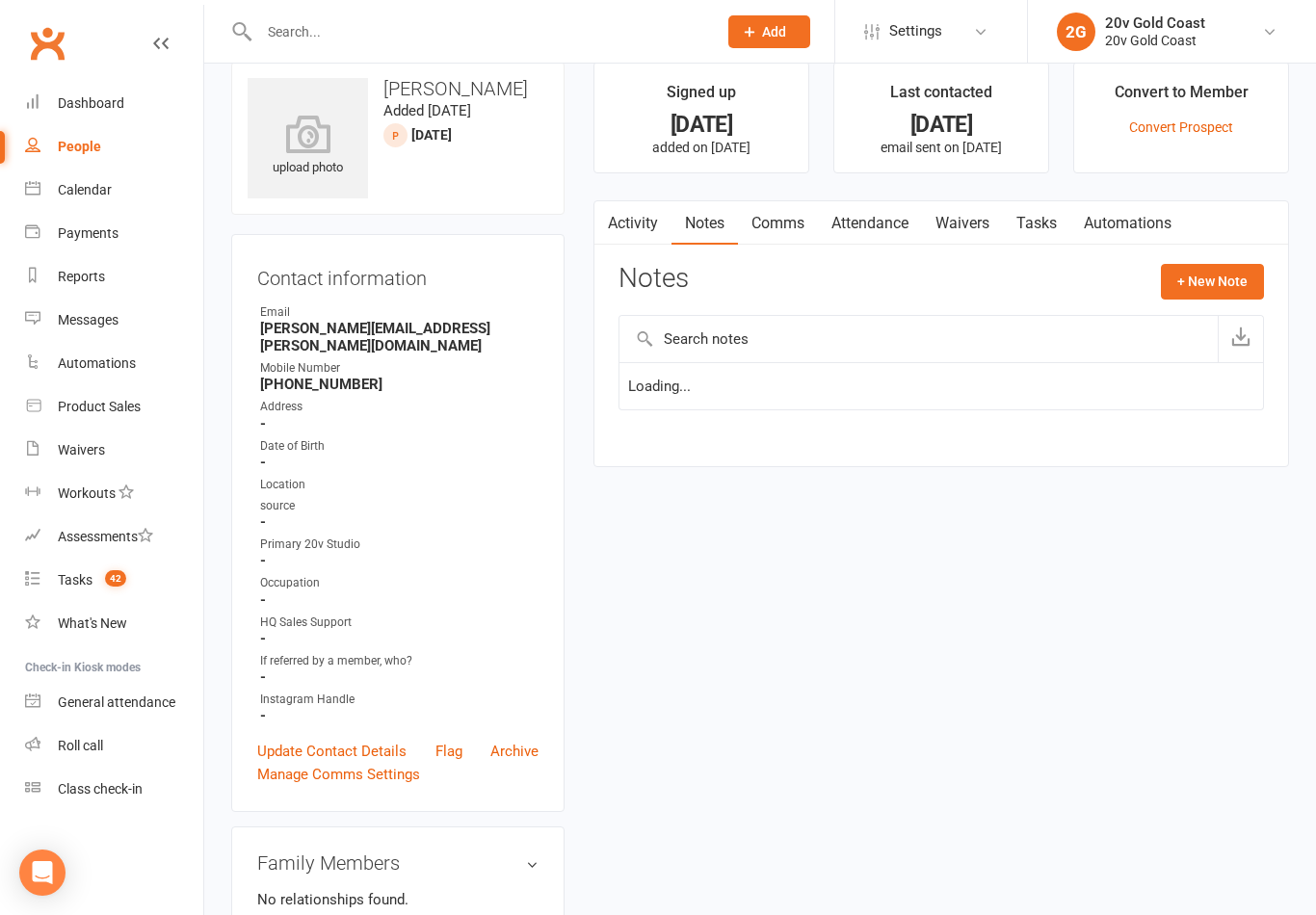
scroll to position [30, 0]
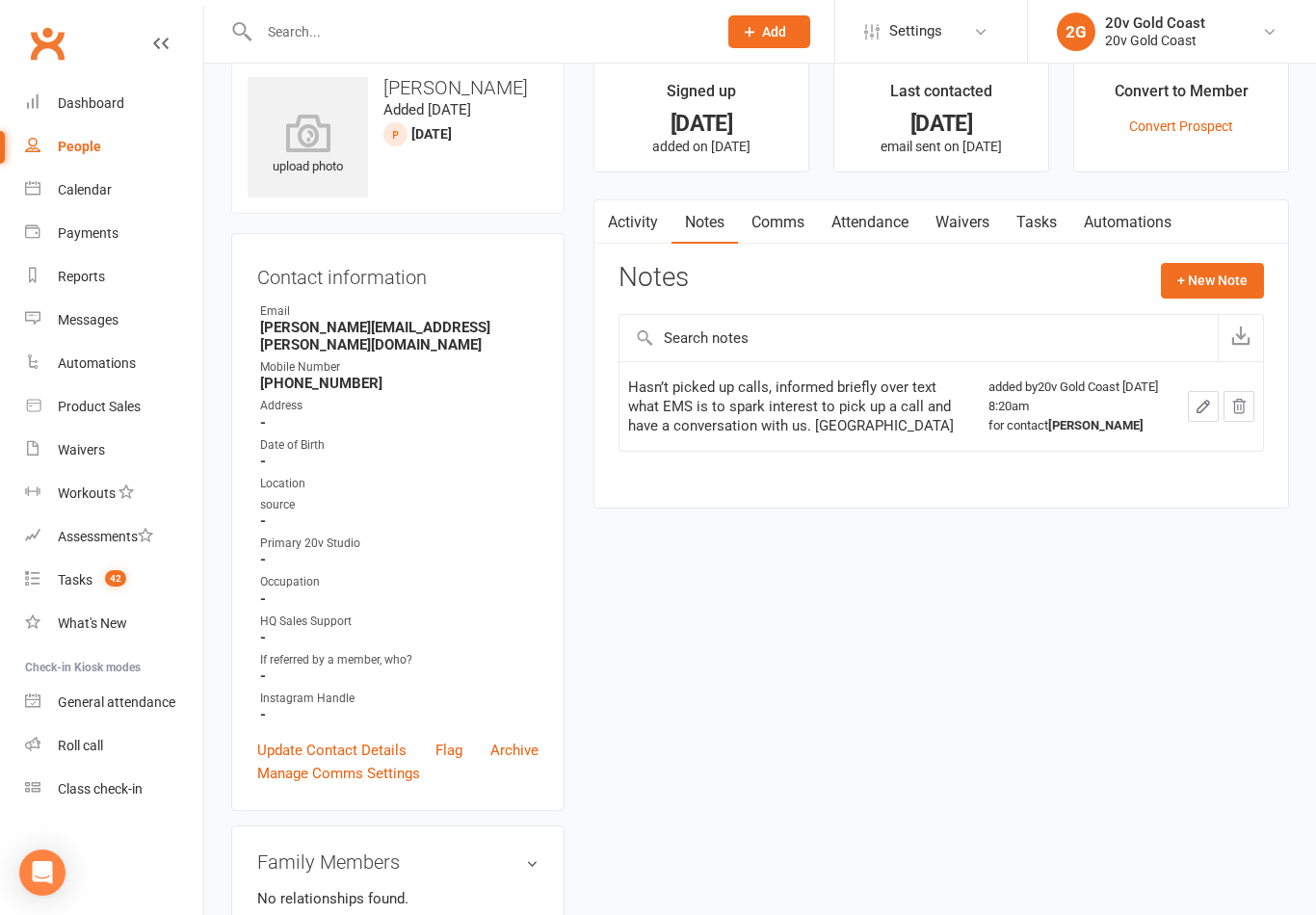
click at [779, 241] on link "Comms" at bounding box center [778, 222] width 80 height 44
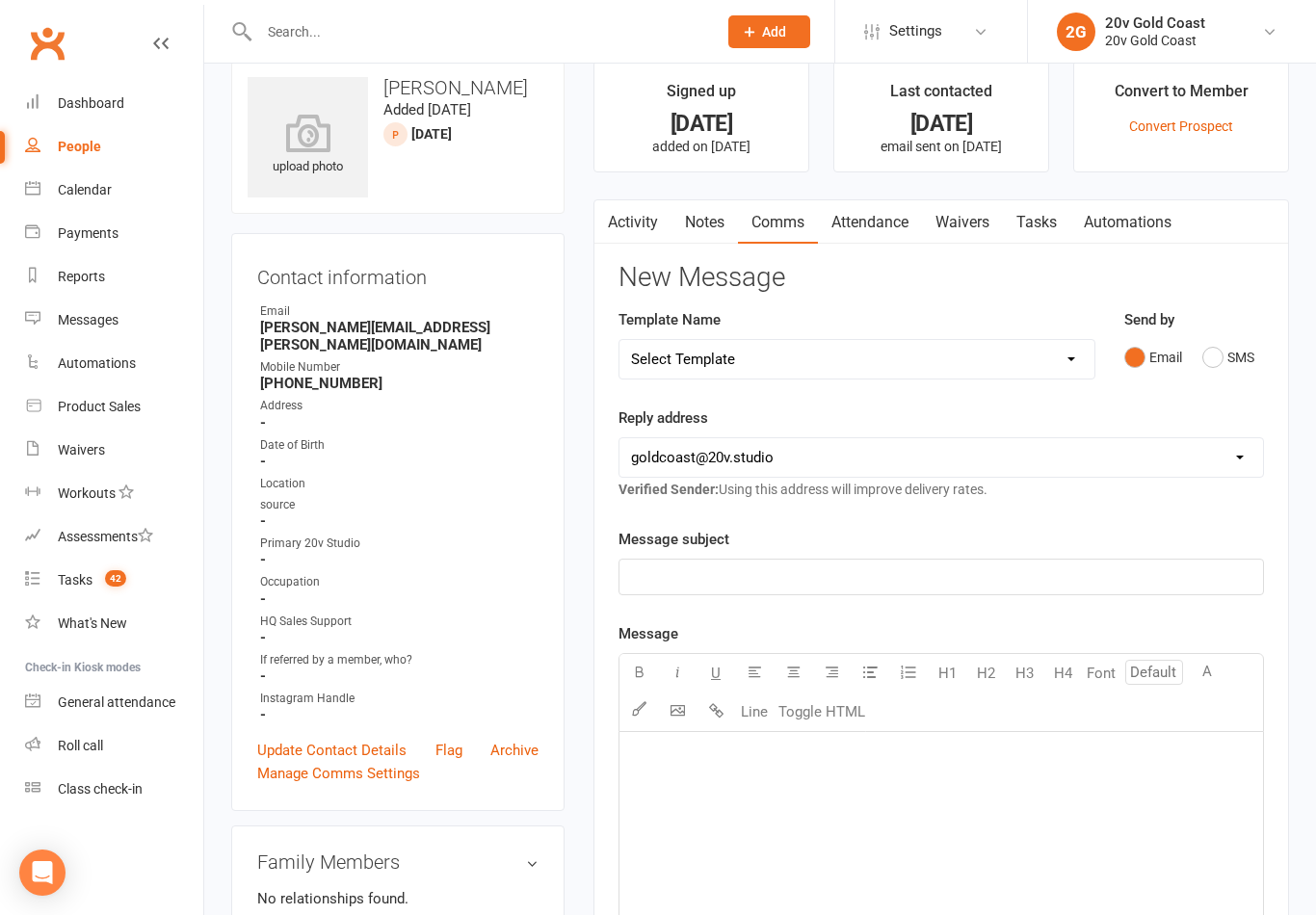
click at [698, 222] on link "Notes" at bounding box center [705, 222] width 67 height 44
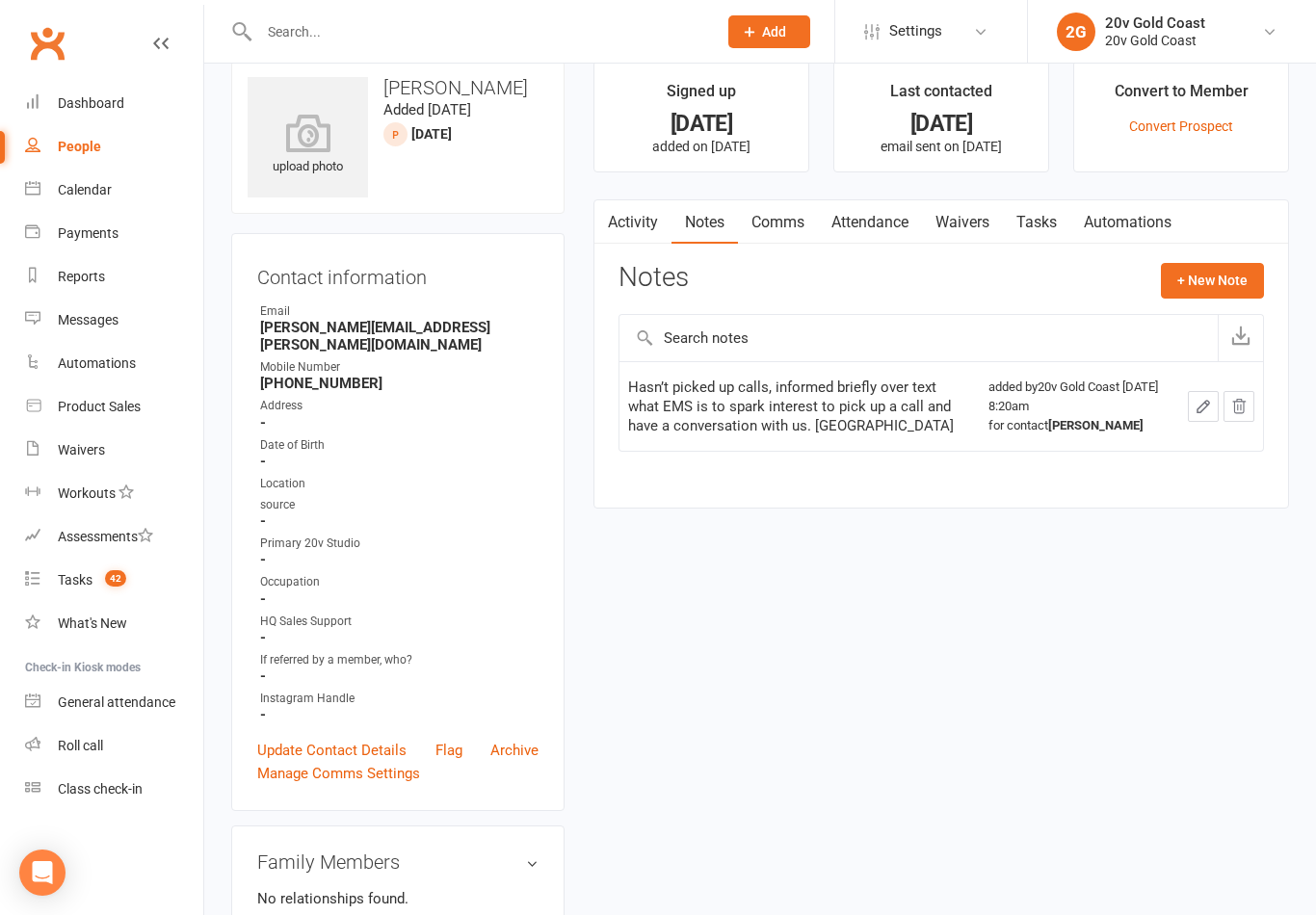
click at [625, 226] on link "Activity" at bounding box center [633, 222] width 77 height 44
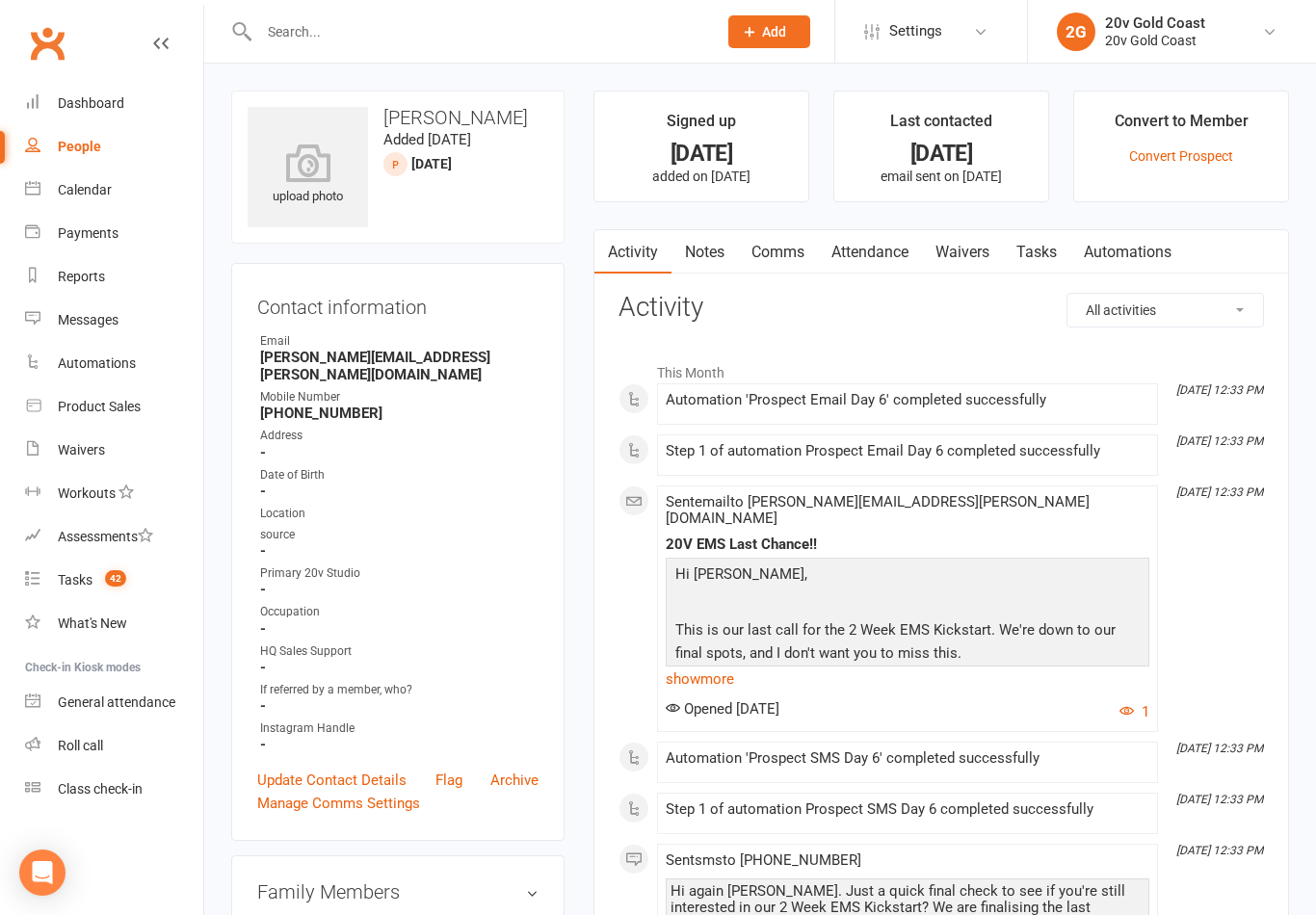
scroll to position [30, 0]
click at [134, 609] on link "What's New" at bounding box center [113, 624] width 178 height 43
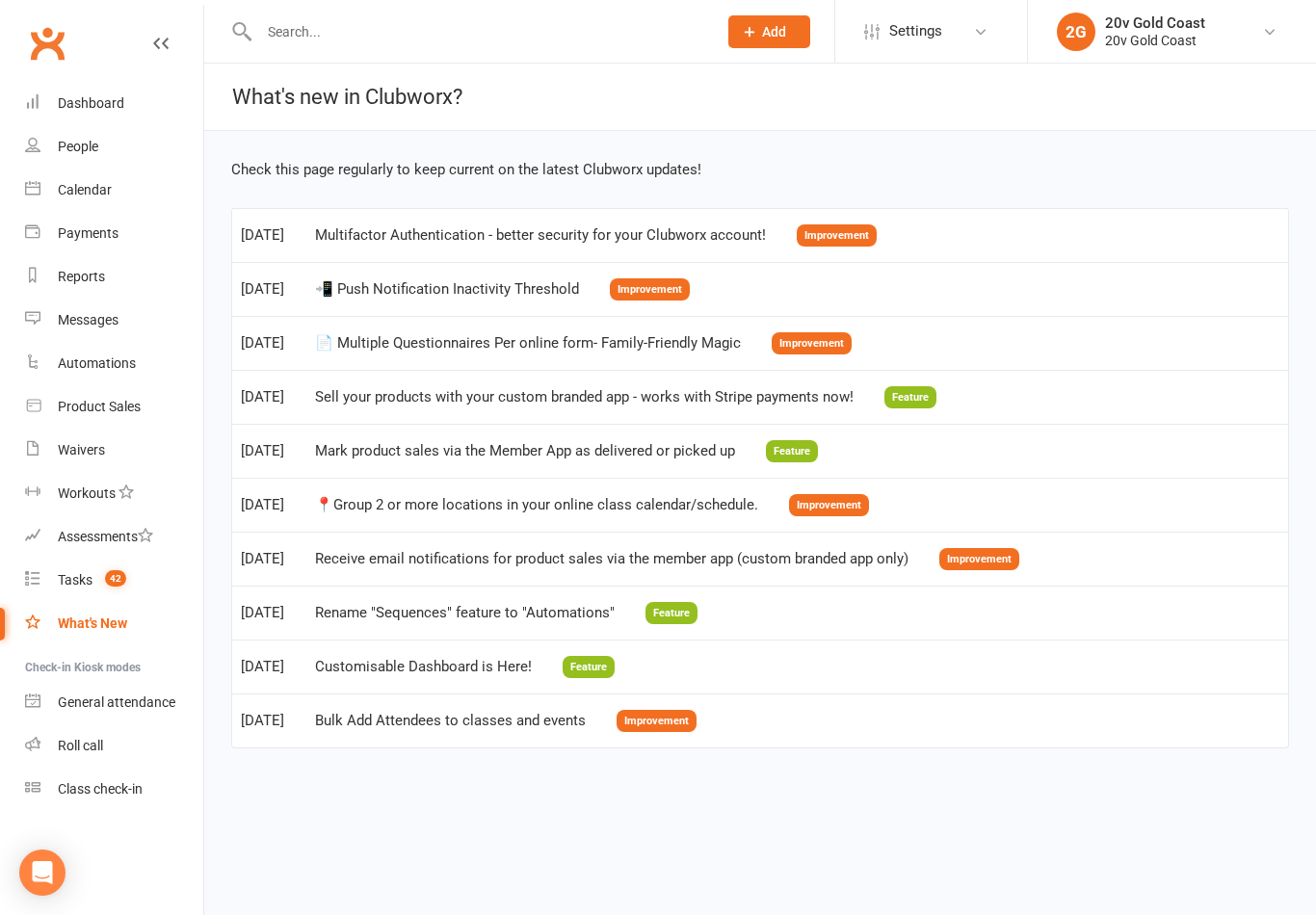
click at [117, 592] on link "Tasks 42" at bounding box center [113, 580] width 178 height 43
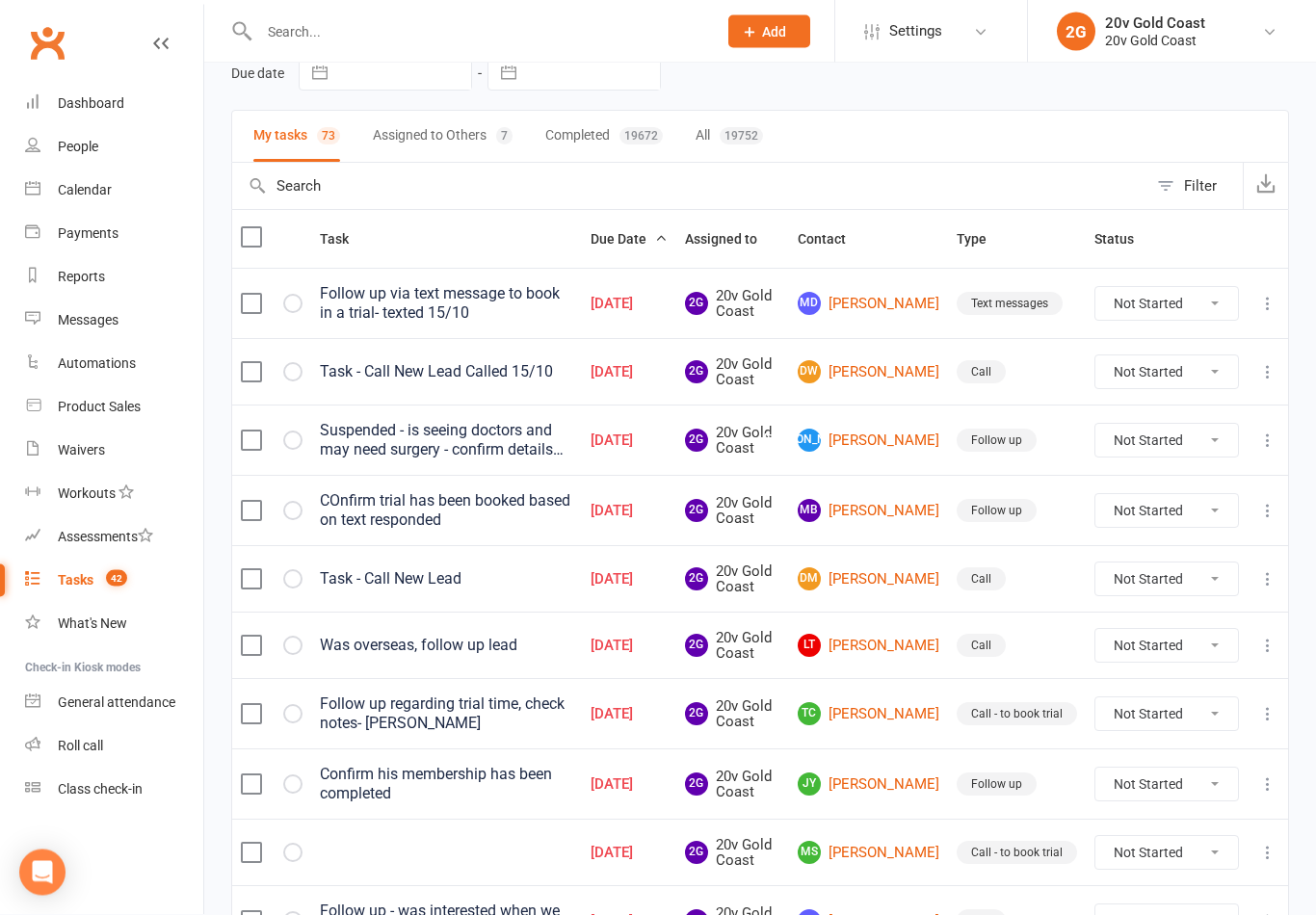
scroll to position [95, 0]
click at [896, 571] on link "DM Debra Morris" at bounding box center [869, 578] width 142 height 23
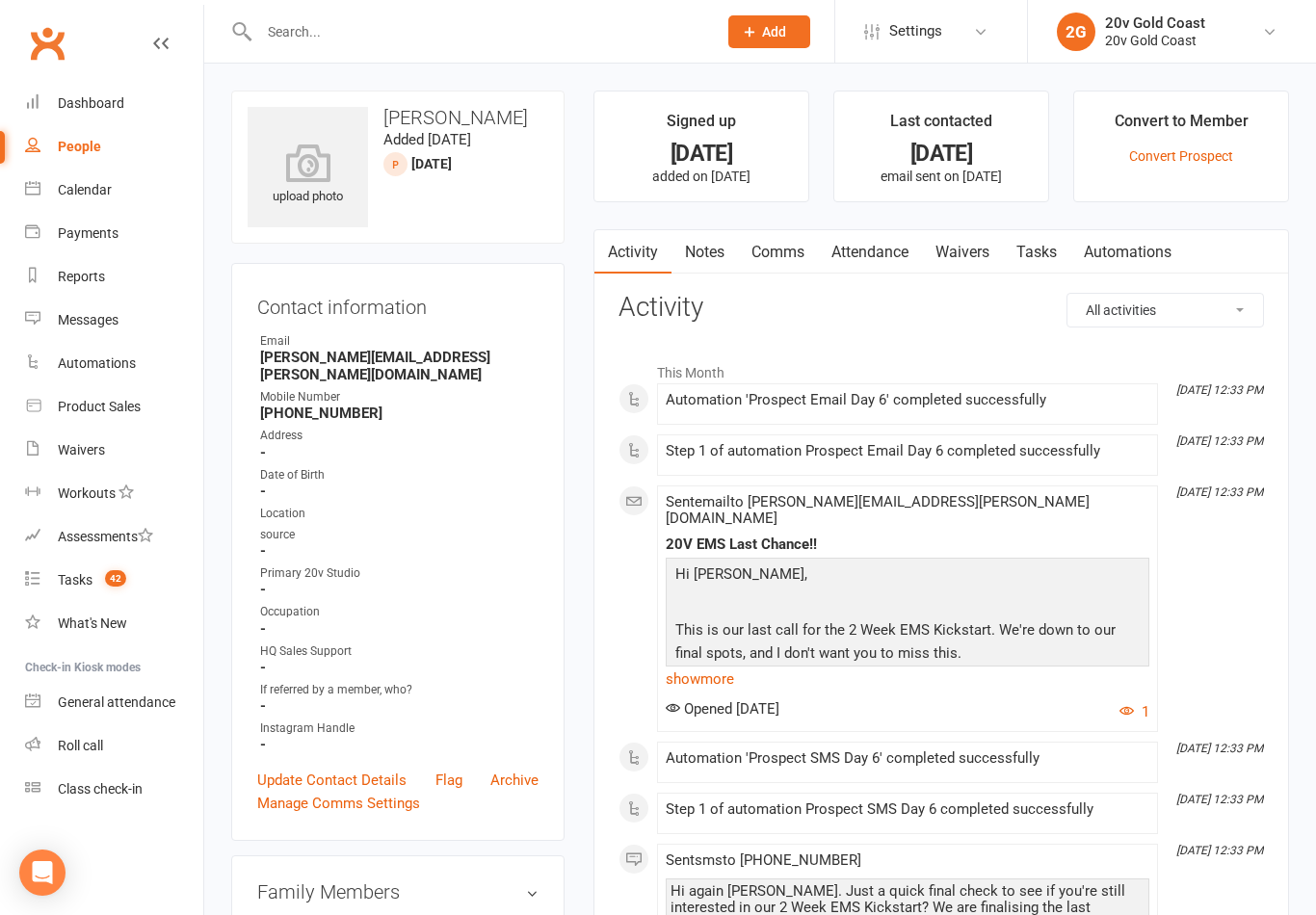
click at [719, 266] on link "Notes" at bounding box center [705, 252] width 67 height 44
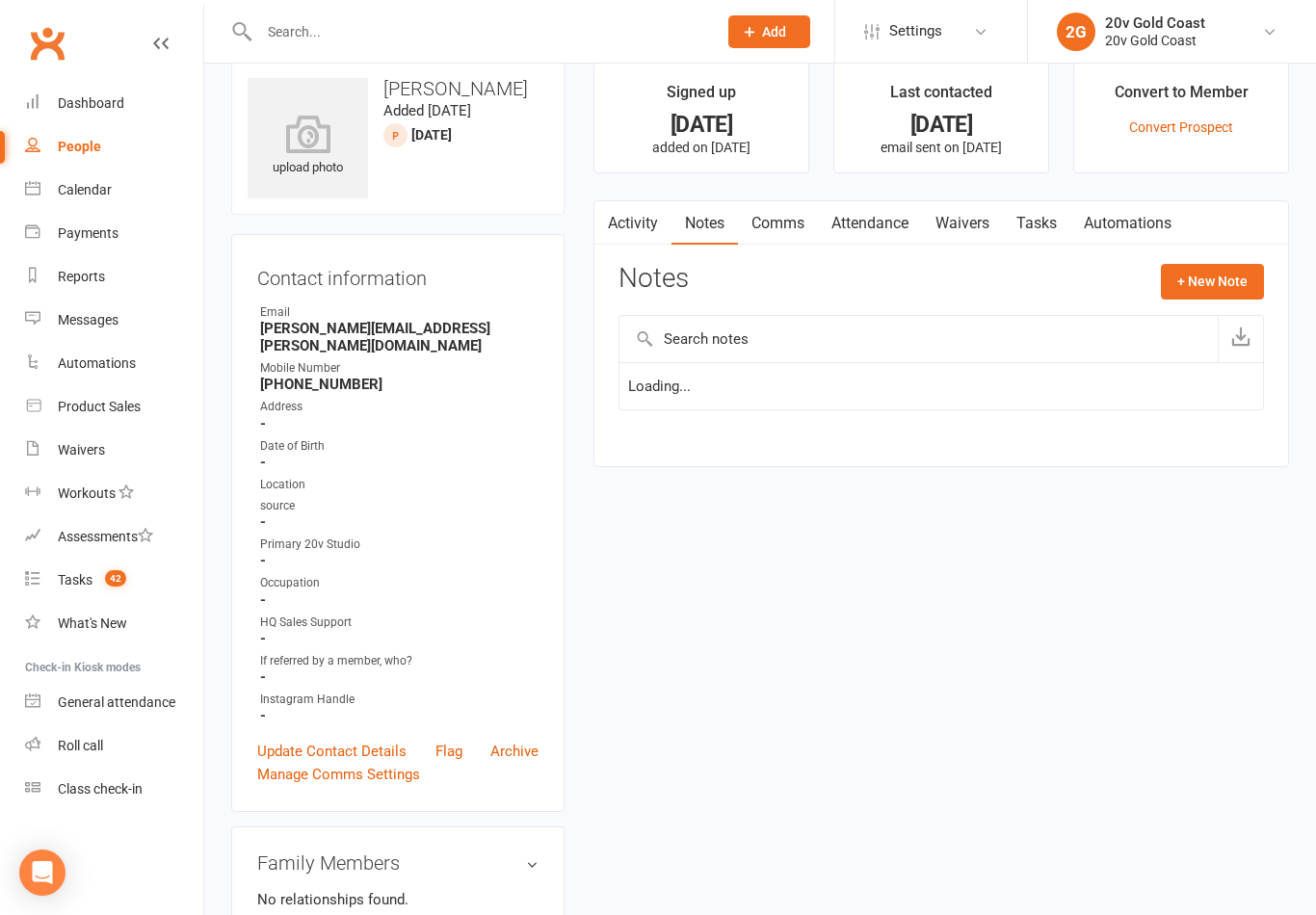
scroll to position [30, 0]
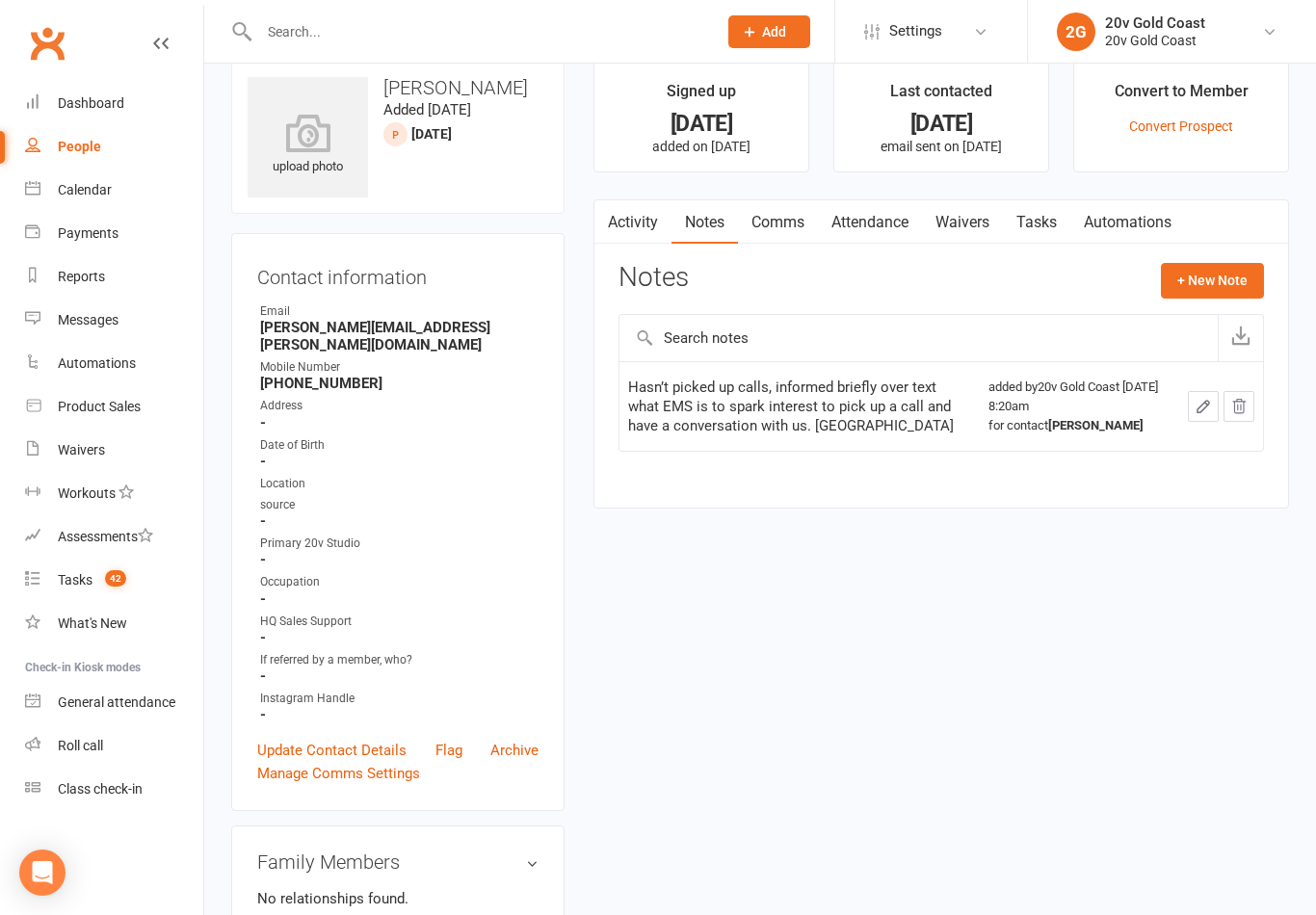
click at [1211, 272] on button "+ New Note" at bounding box center [1213, 279] width 103 height 34
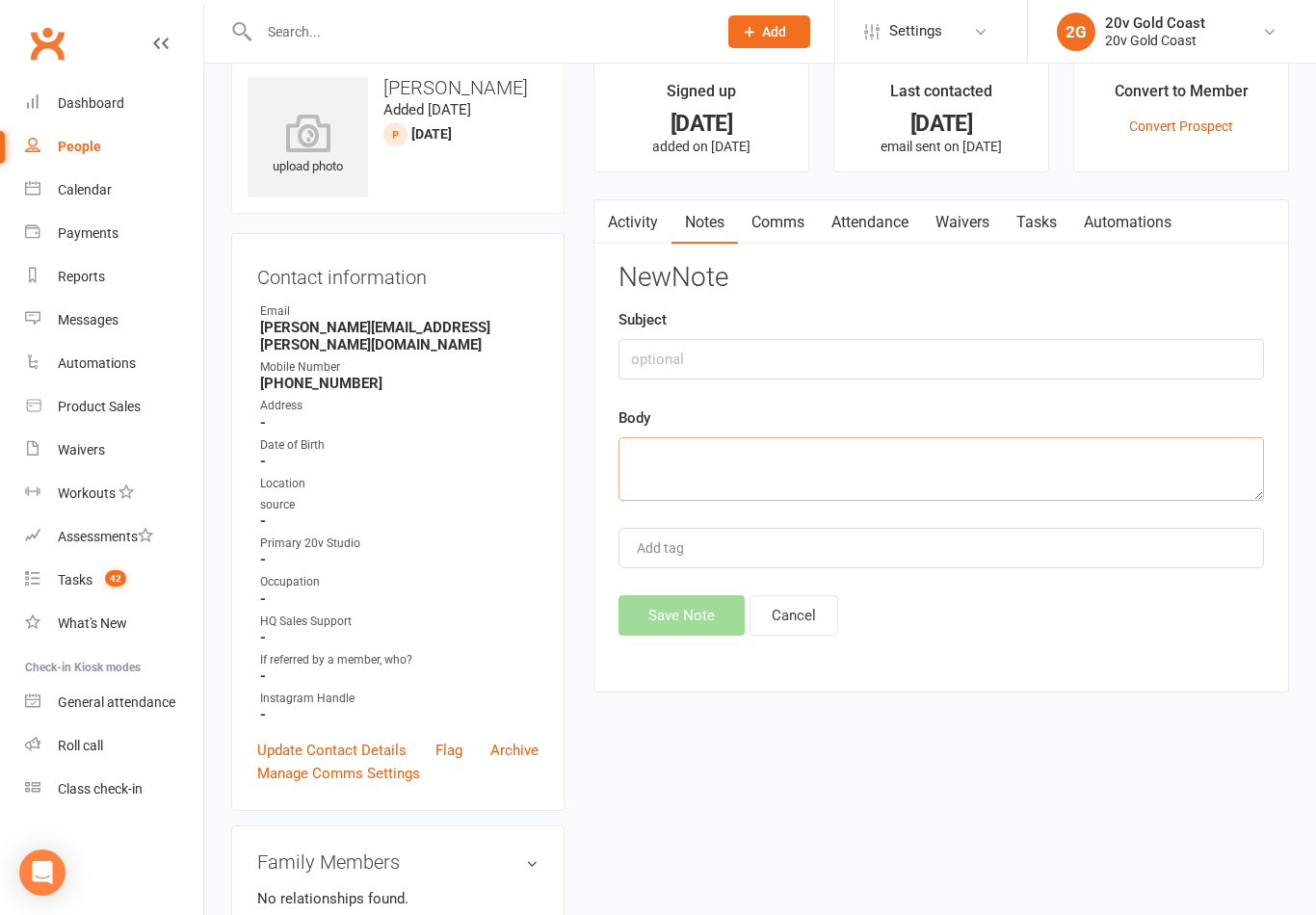
click at [739, 456] on textarea at bounding box center [941, 468] width 646 height 64
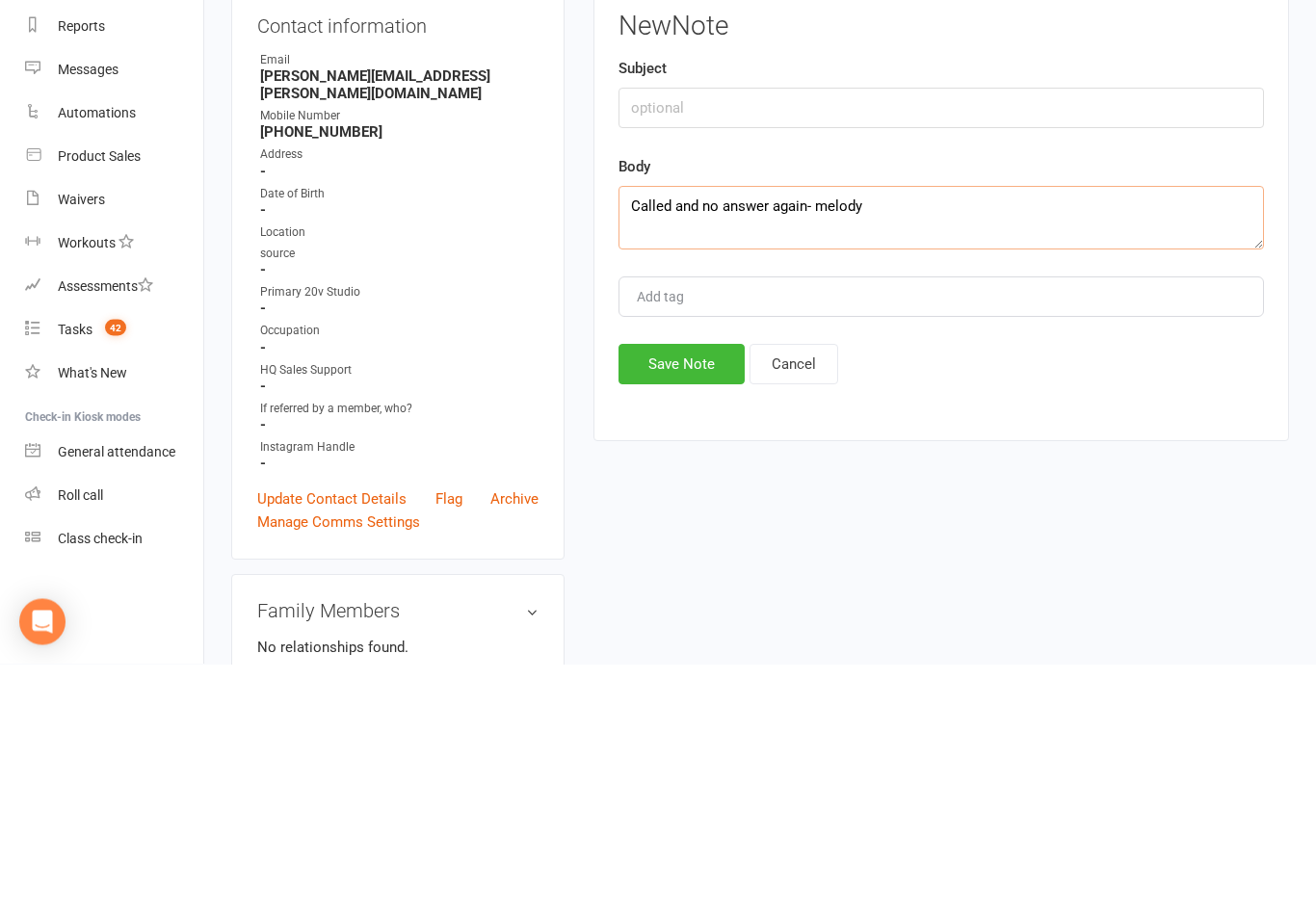
type textarea "Called and no answer again- melody"
click at [686, 595] on button "Save Note" at bounding box center [681, 615] width 126 height 40
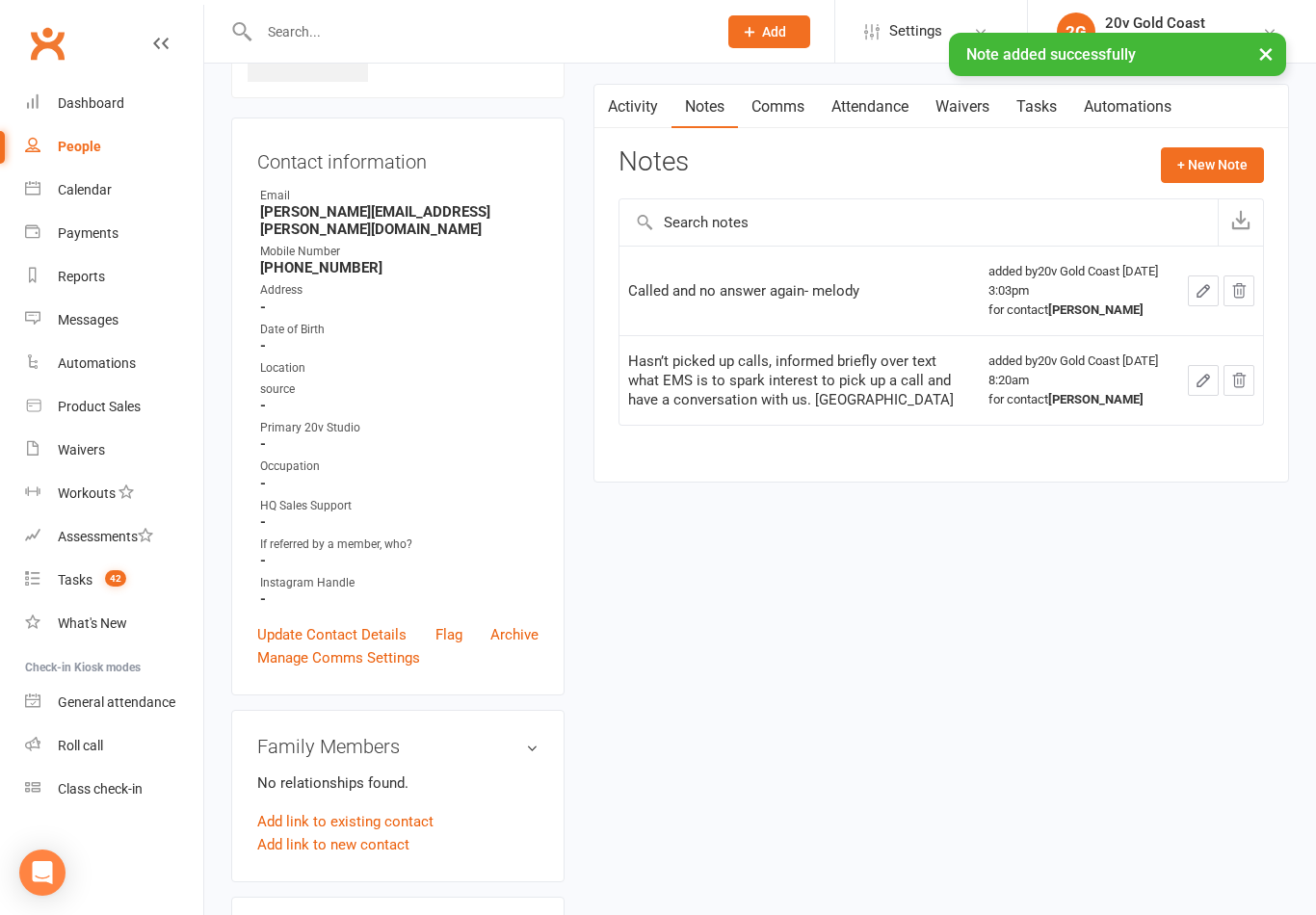
scroll to position [0, 0]
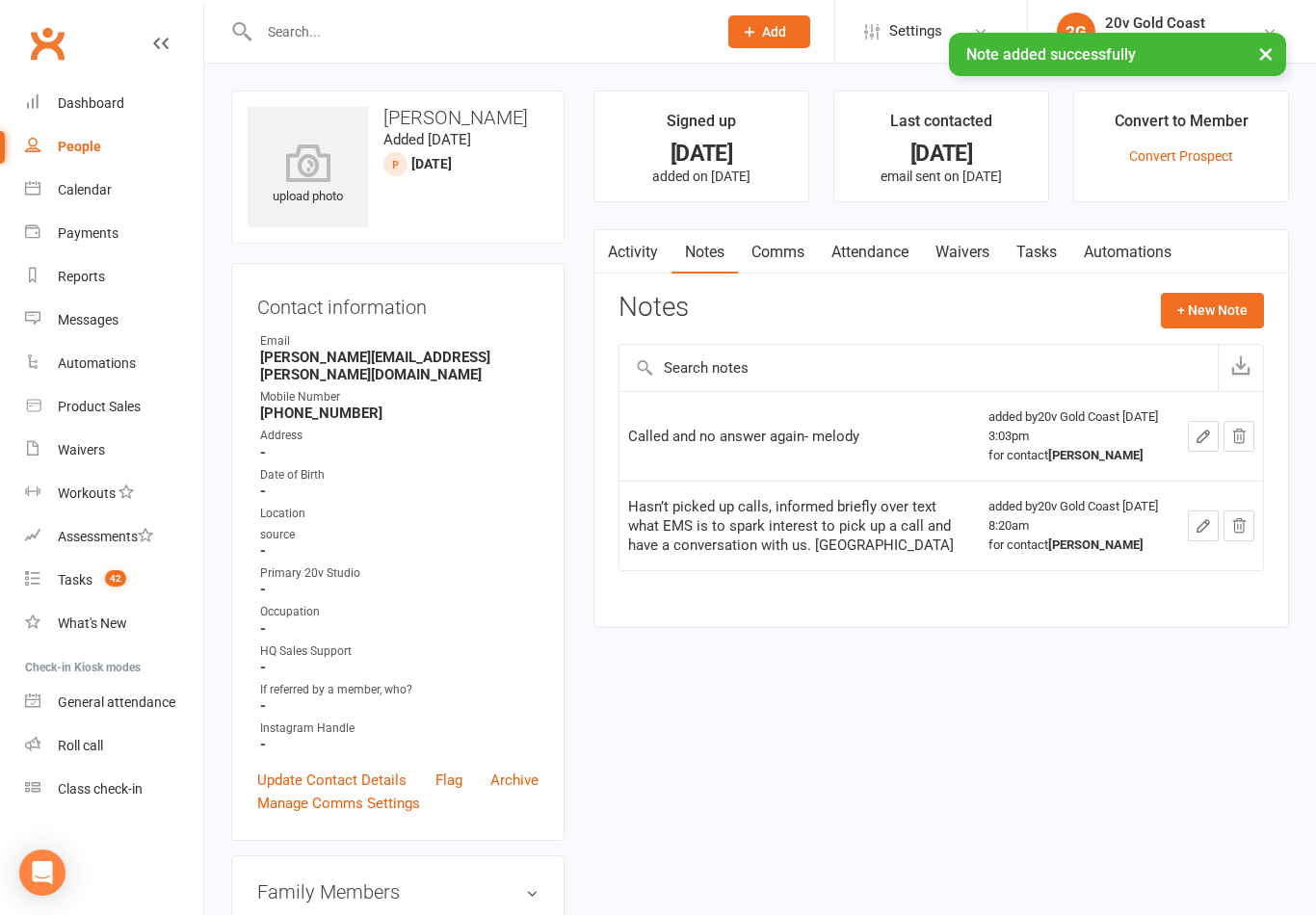
click at [168, 32] on div "× Note added successfully" at bounding box center [646, 32] width 1291 height 0
click at [70, 580] on div "Tasks" at bounding box center [75, 580] width 34 height 16
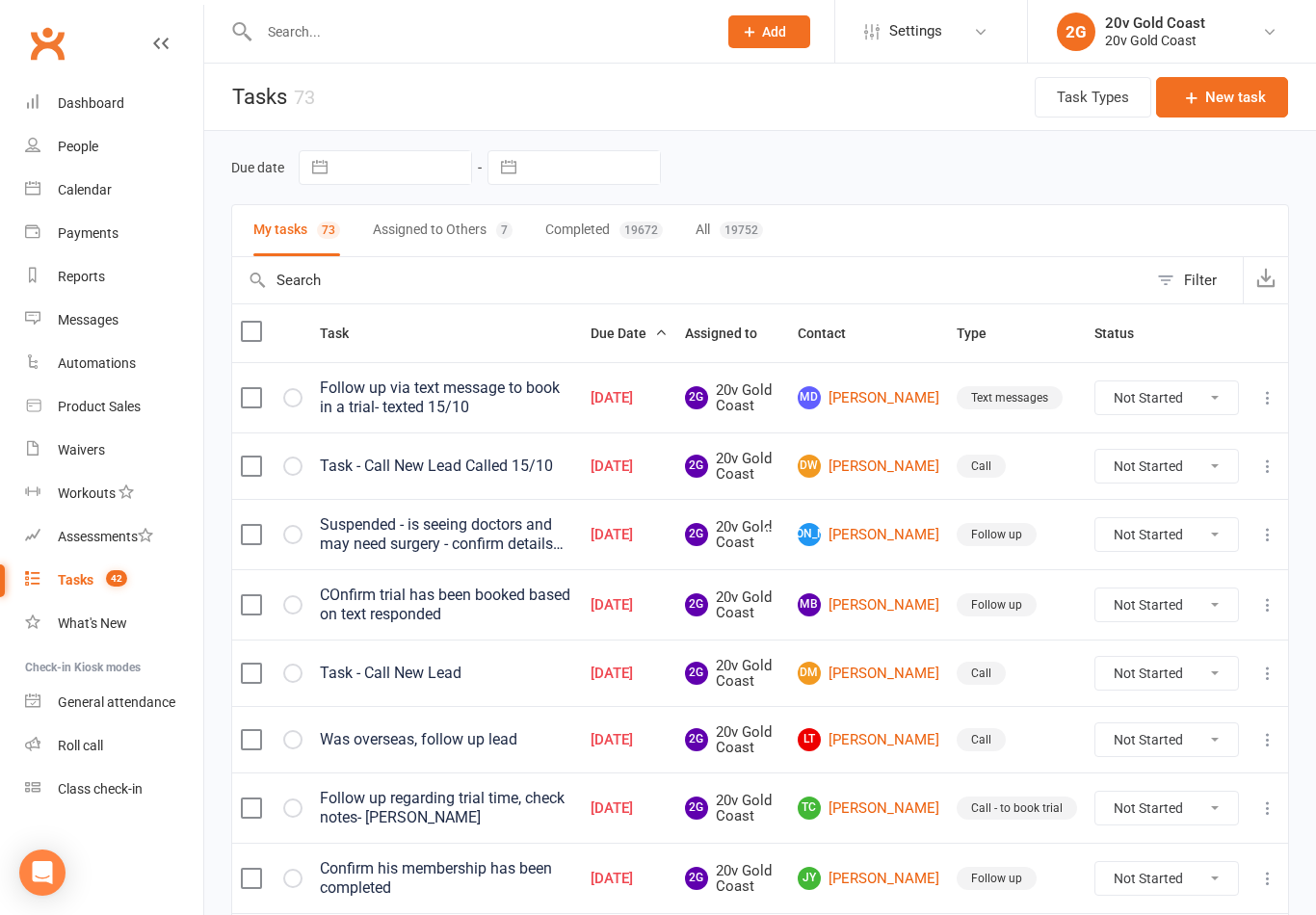
click at [298, 674] on button "button" at bounding box center [293, 673] width 20 height 20
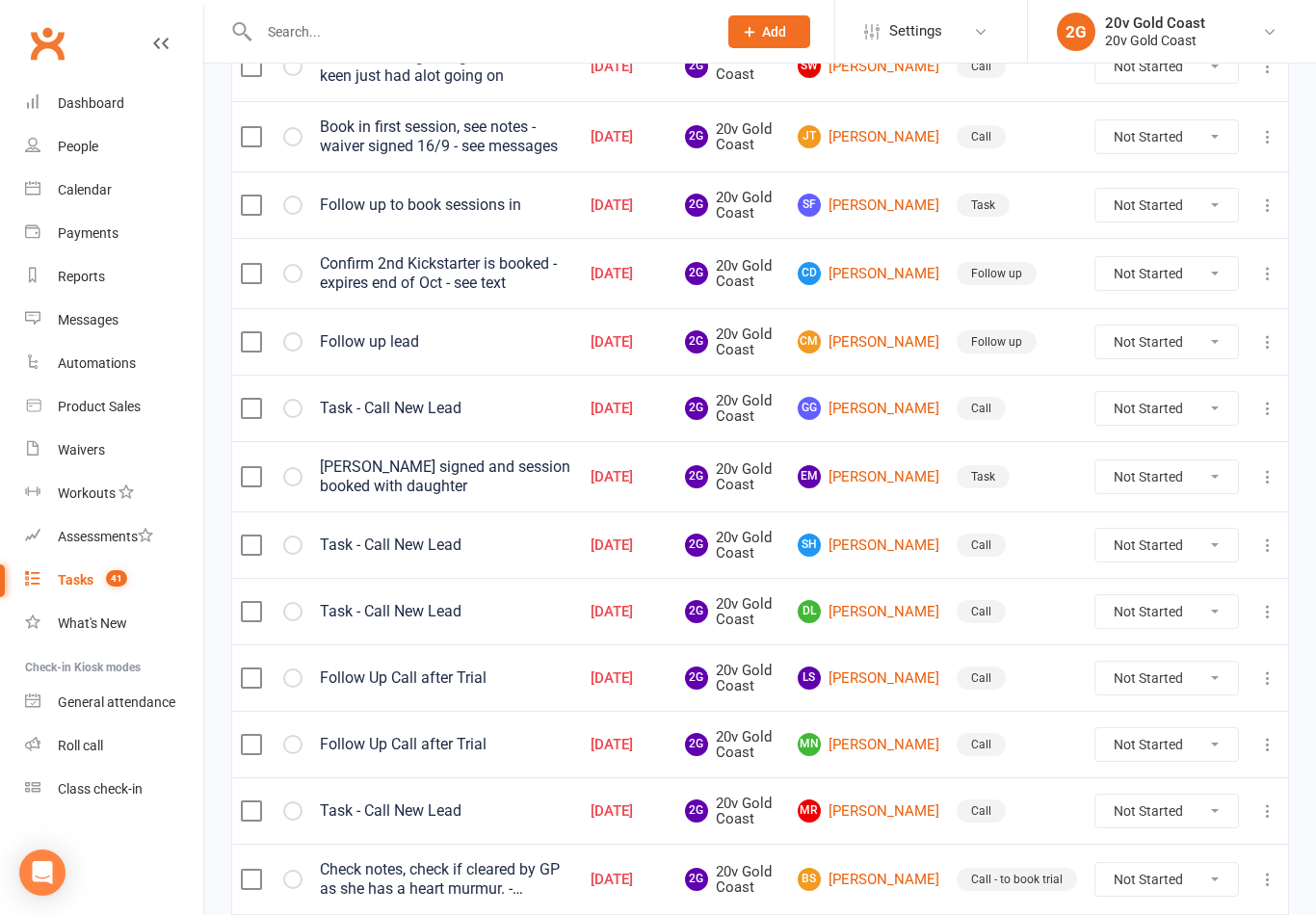
scroll to position [1288, 0]
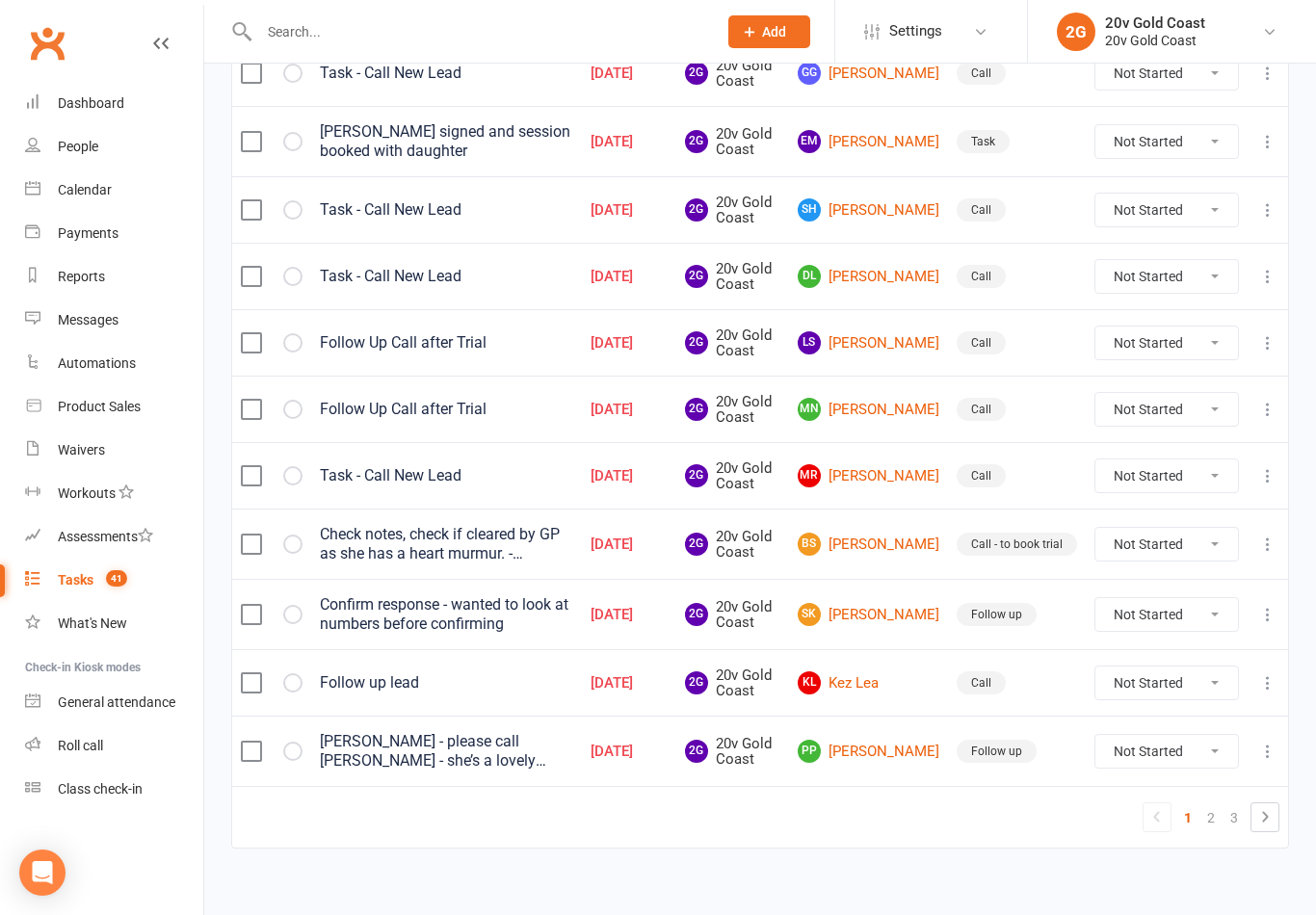
click at [1277, 816] on icon at bounding box center [1265, 816] width 23 height 23
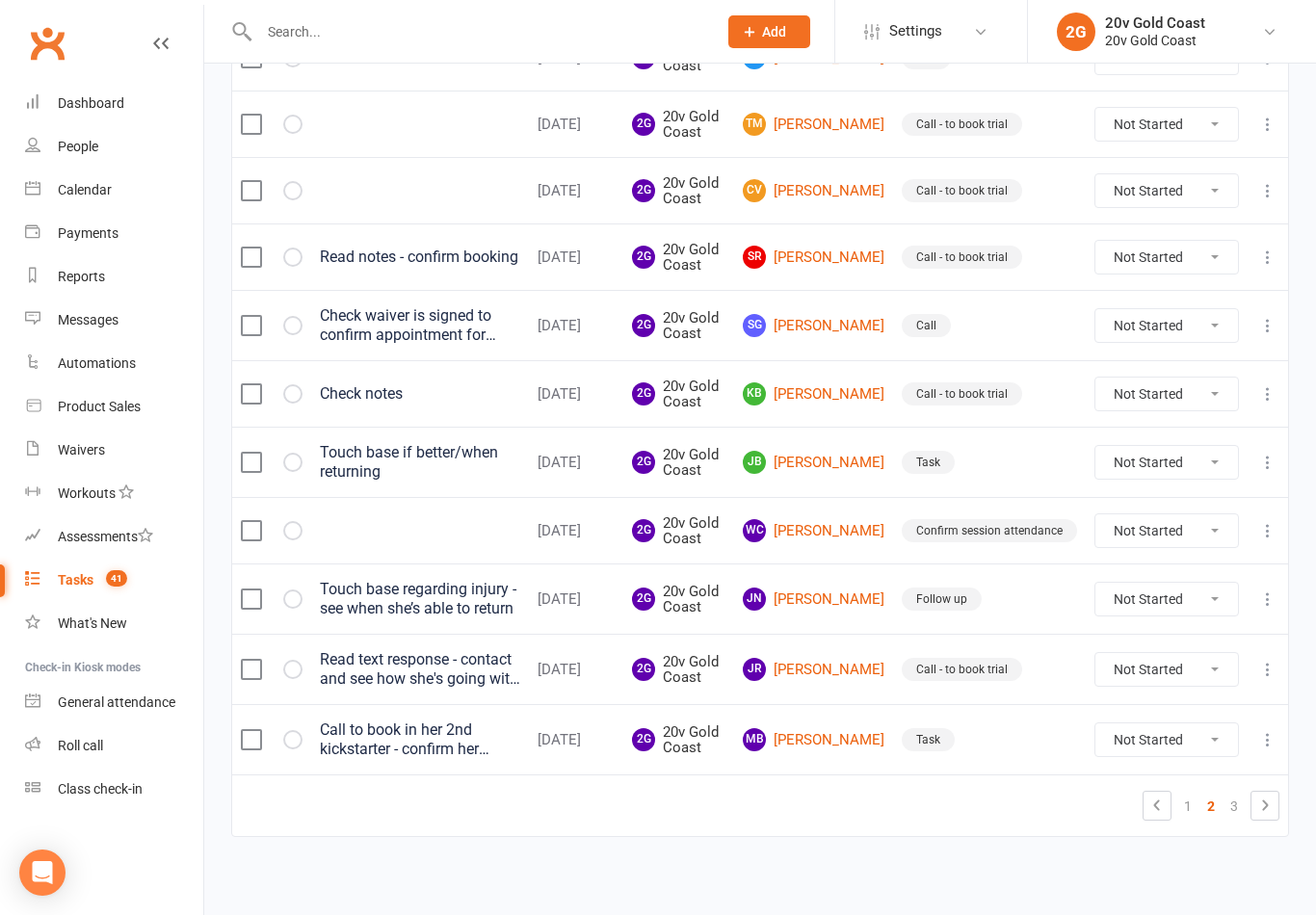
scroll to position [1280, 0]
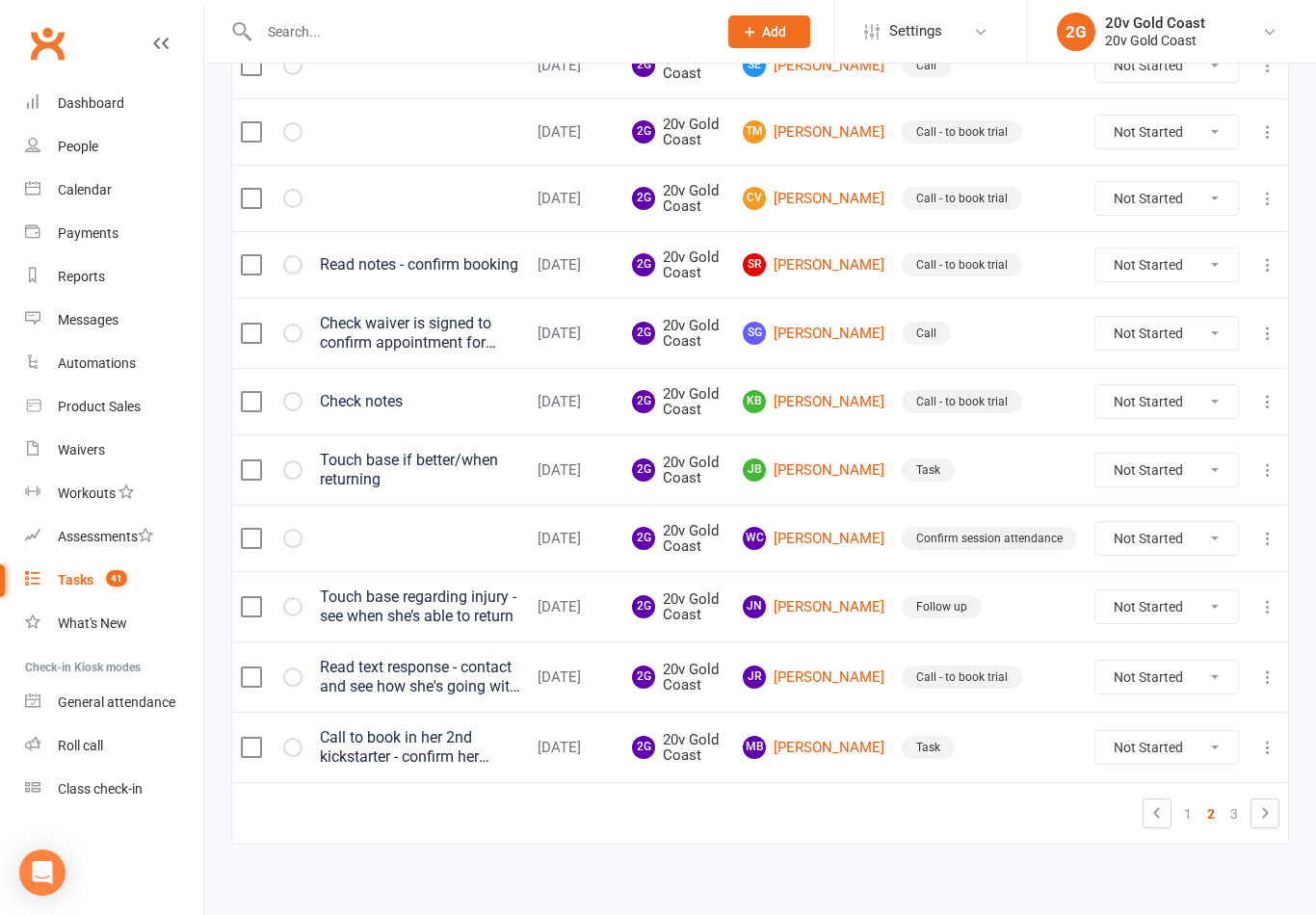
click at [835, 253] on link "SR Sonya Roberts" at bounding box center [814, 264] width 142 height 23
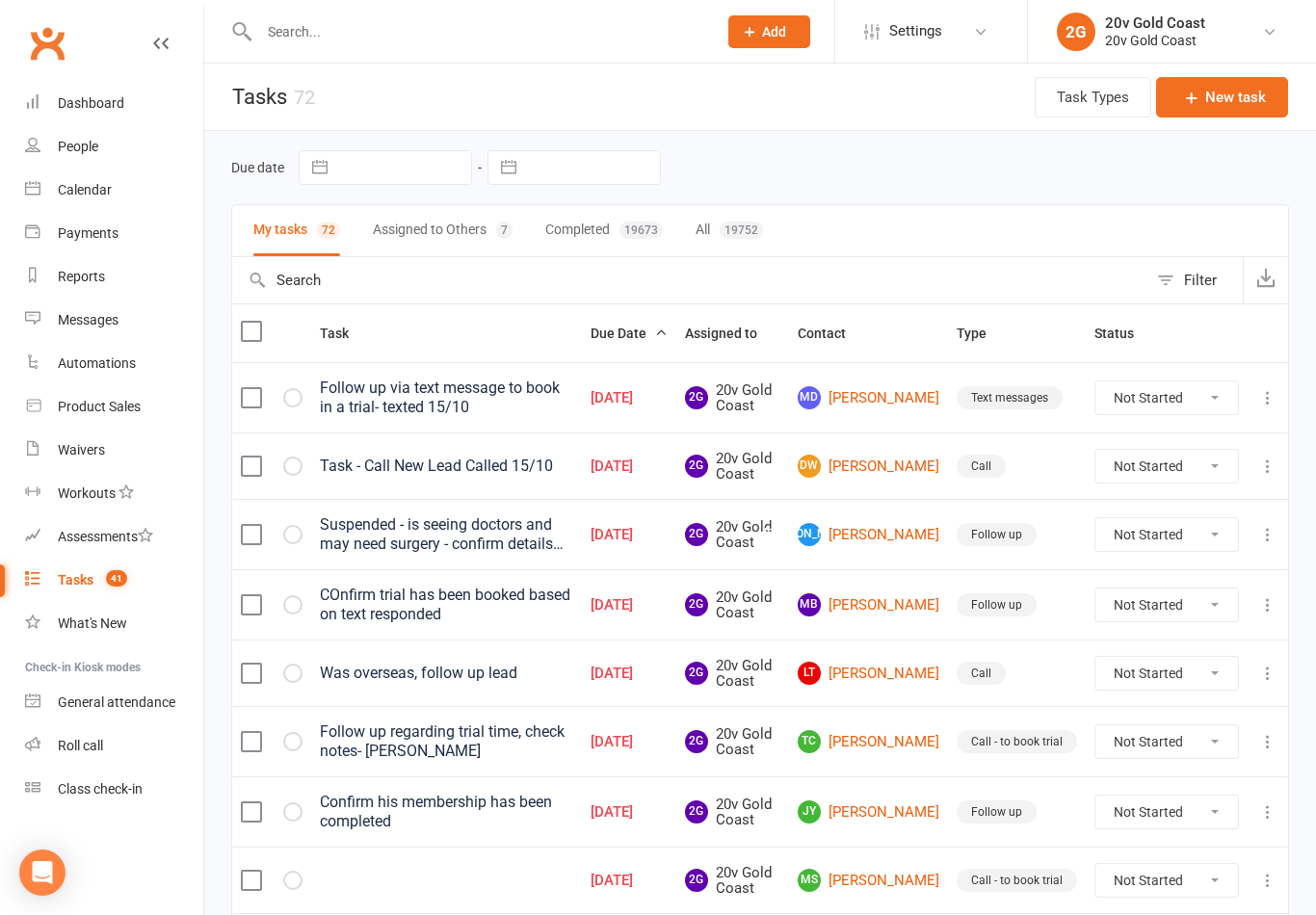
click at [130, 580] on link "Tasks 41" at bounding box center [113, 580] width 178 height 43
click at [896, 533] on link "JA Jade Allen" at bounding box center [869, 534] width 142 height 23
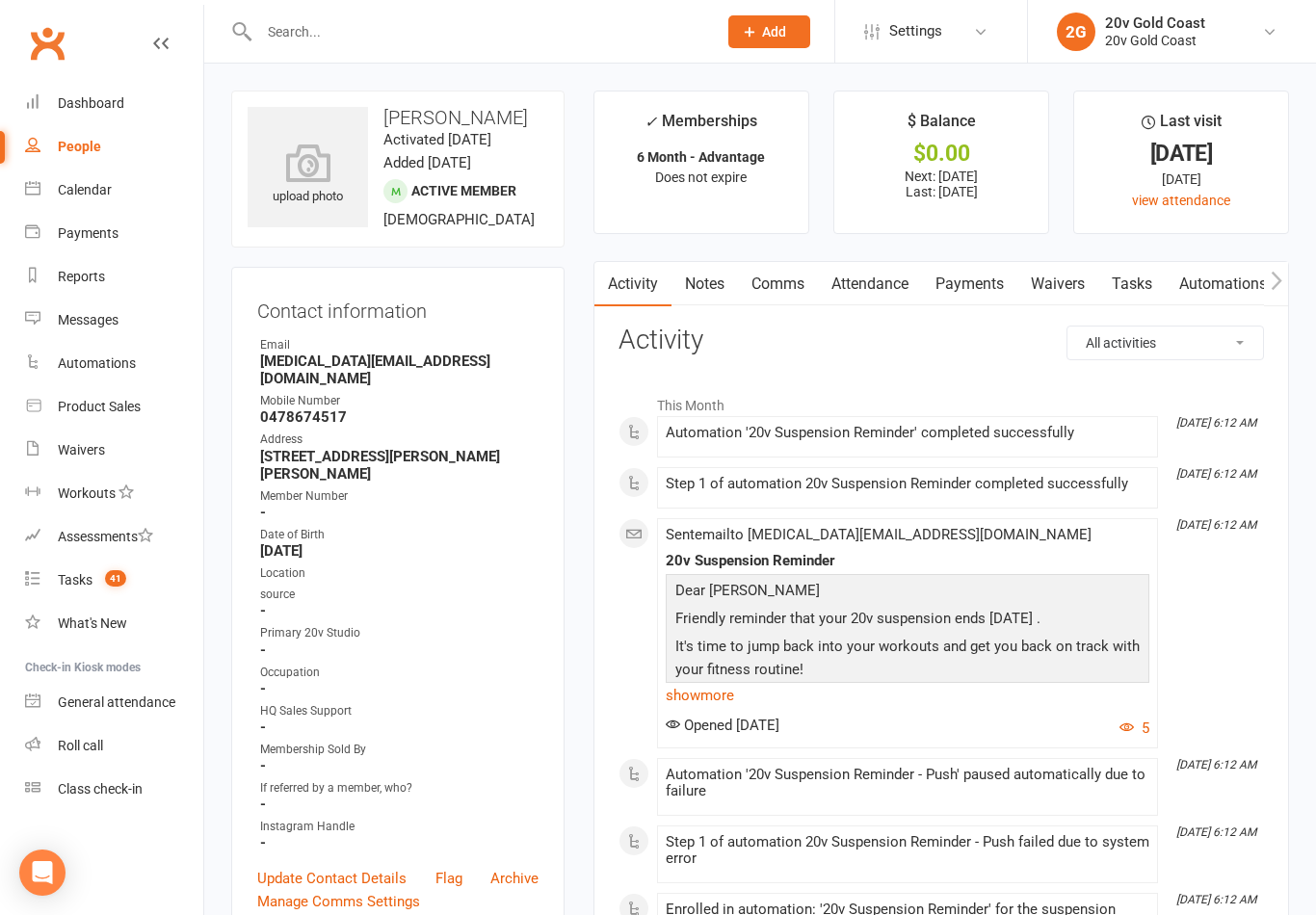
click at [1139, 283] on link "Tasks" at bounding box center [1132, 283] width 68 height 44
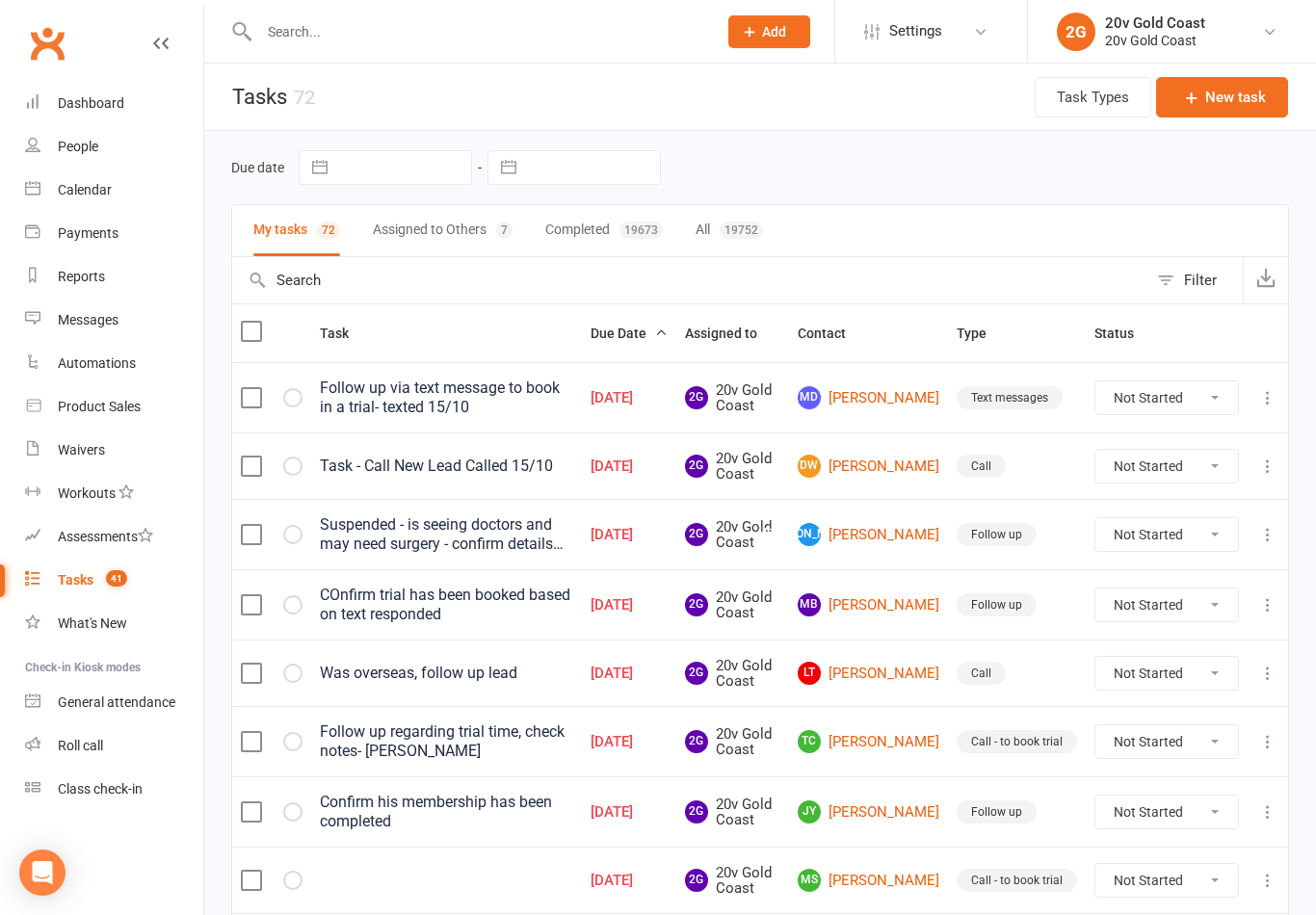
click at [890, 669] on link "LT Lara Thompson" at bounding box center [869, 673] width 142 height 23
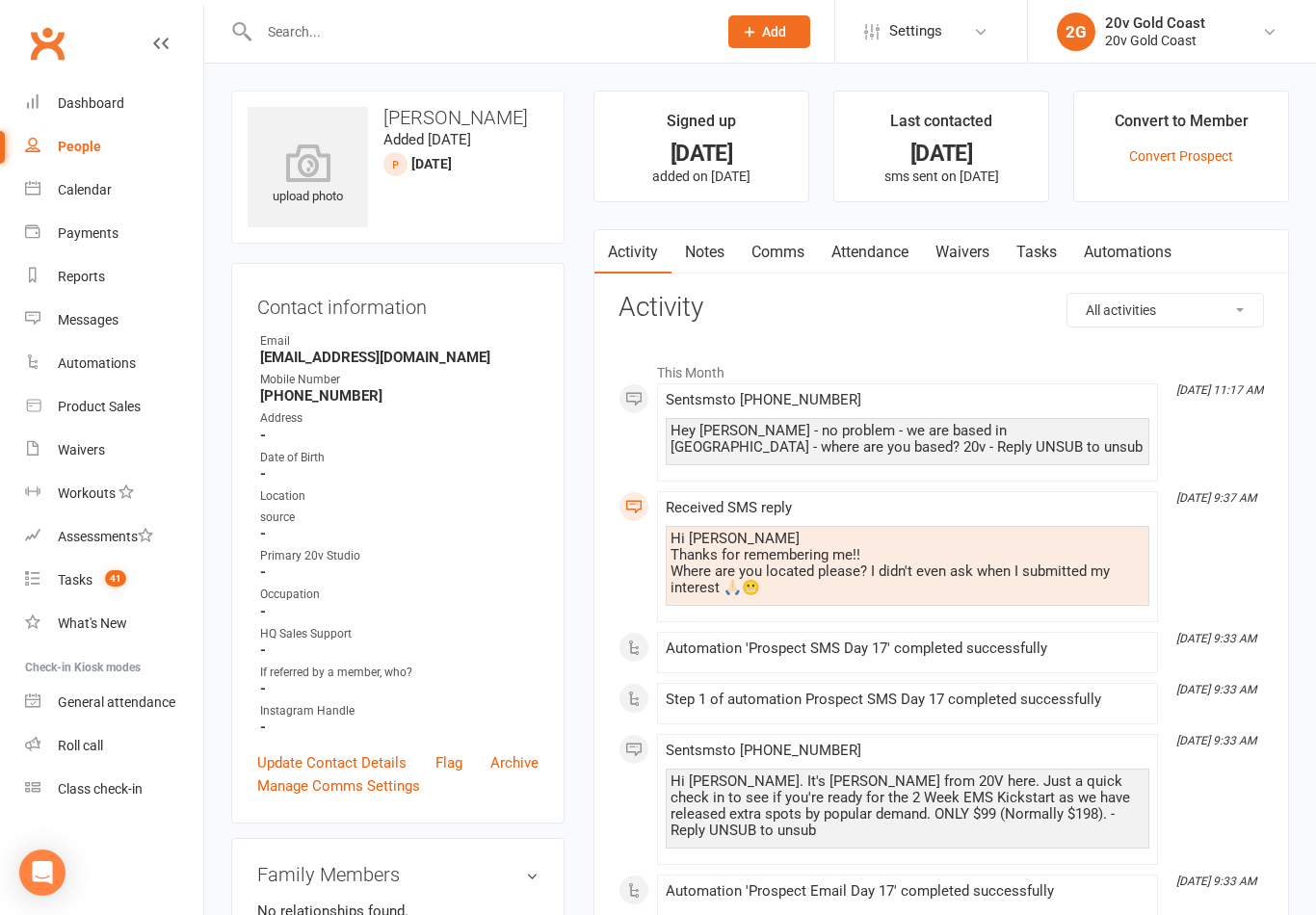
click at [799, 248] on link "Comms" at bounding box center [778, 252] width 80 height 44
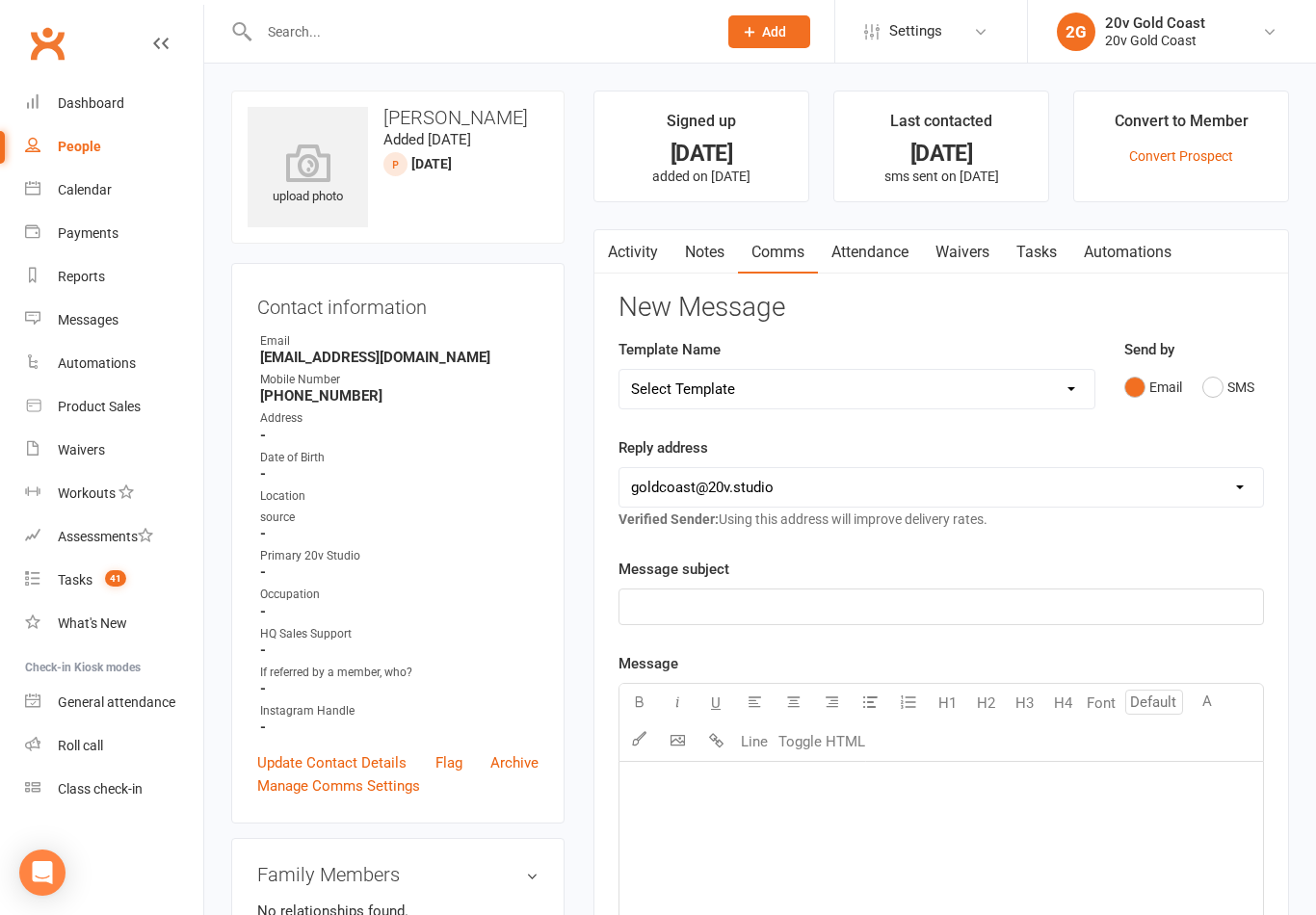
click at [1047, 251] on link "Tasks" at bounding box center [1036, 252] width 68 height 44
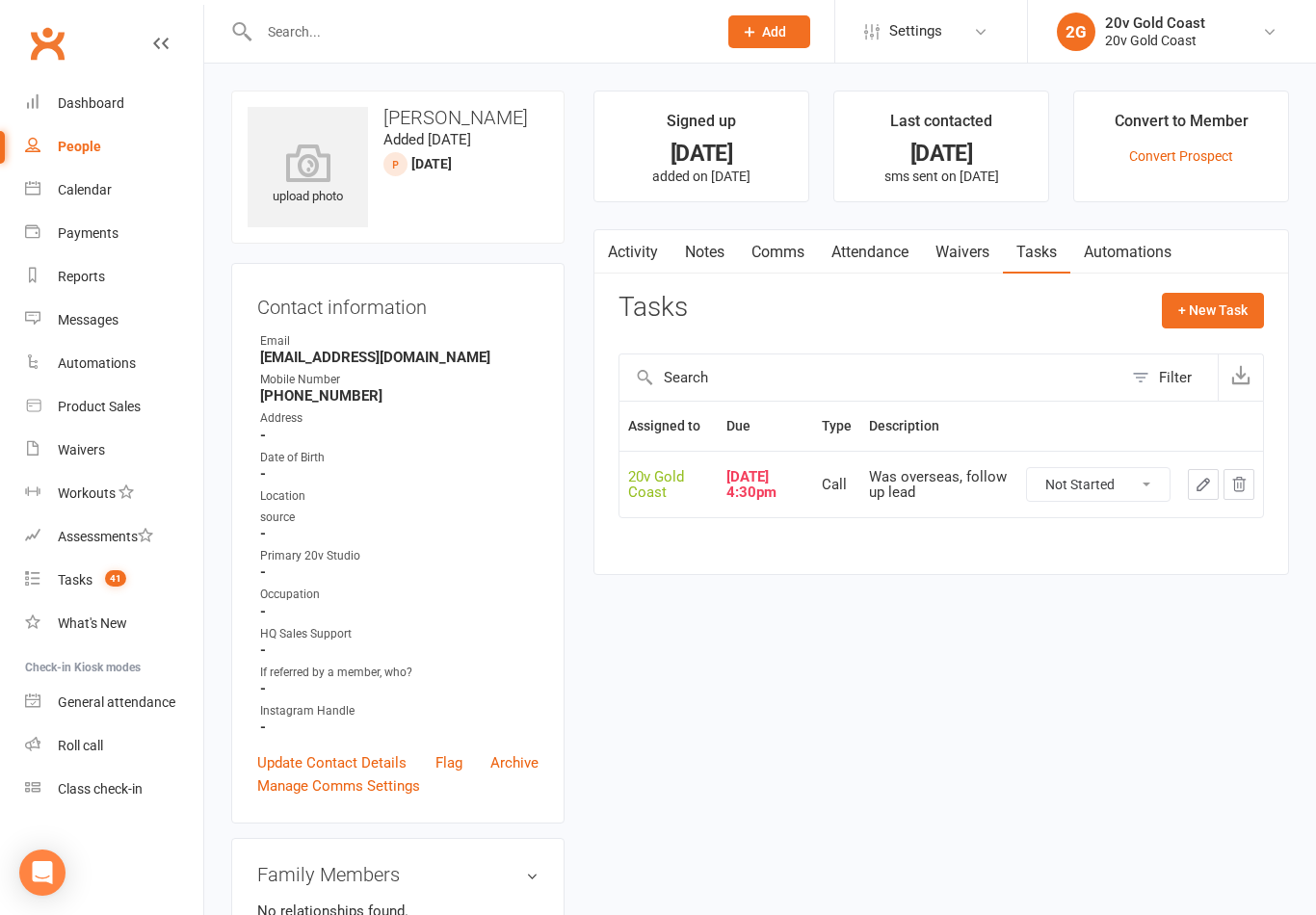
click at [781, 251] on link "Comms" at bounding box center [778, 252] width 80 height 44
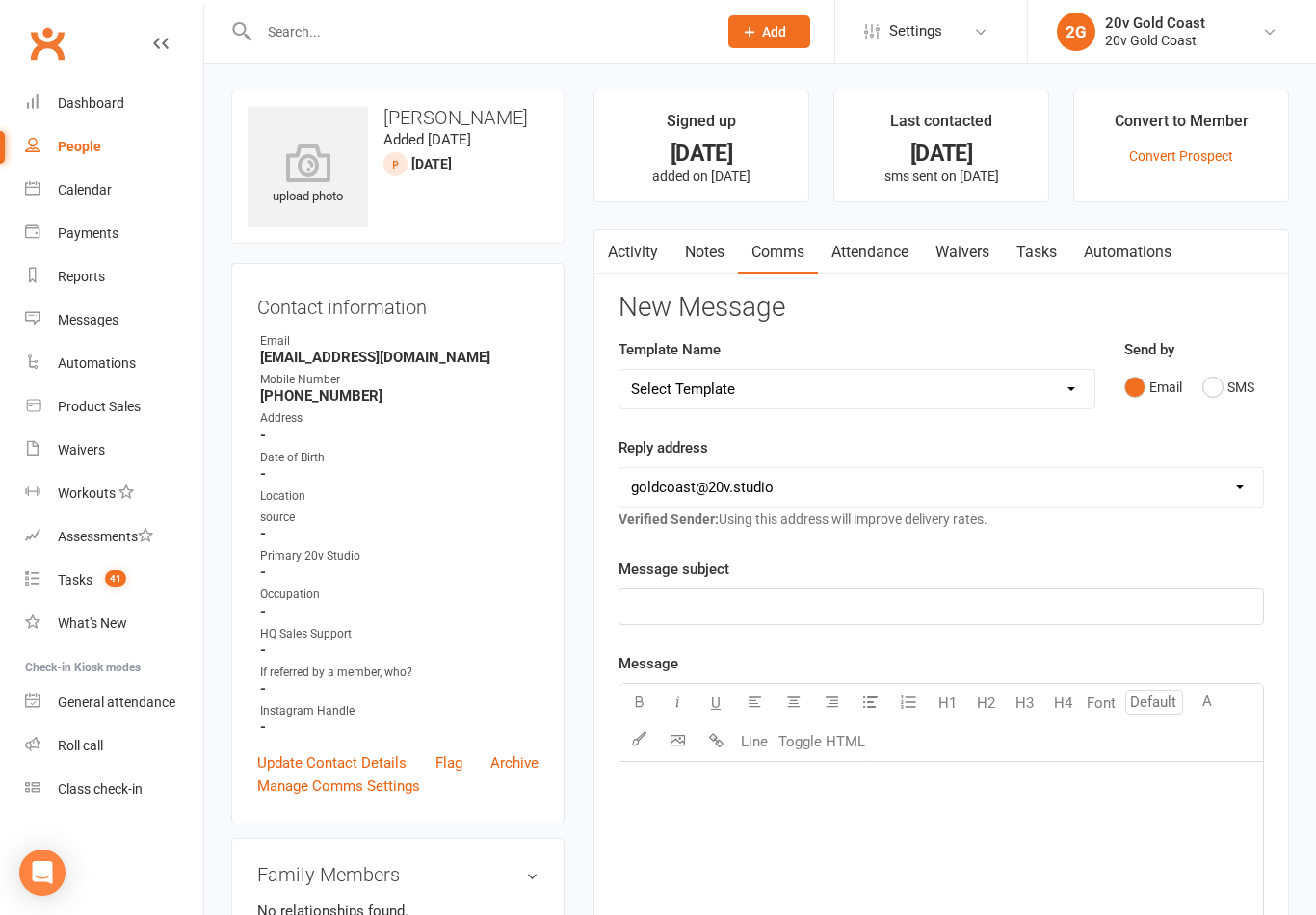
click at [639, 246] on link "Activity" at bounding box center [633, 252] width 77 height 44
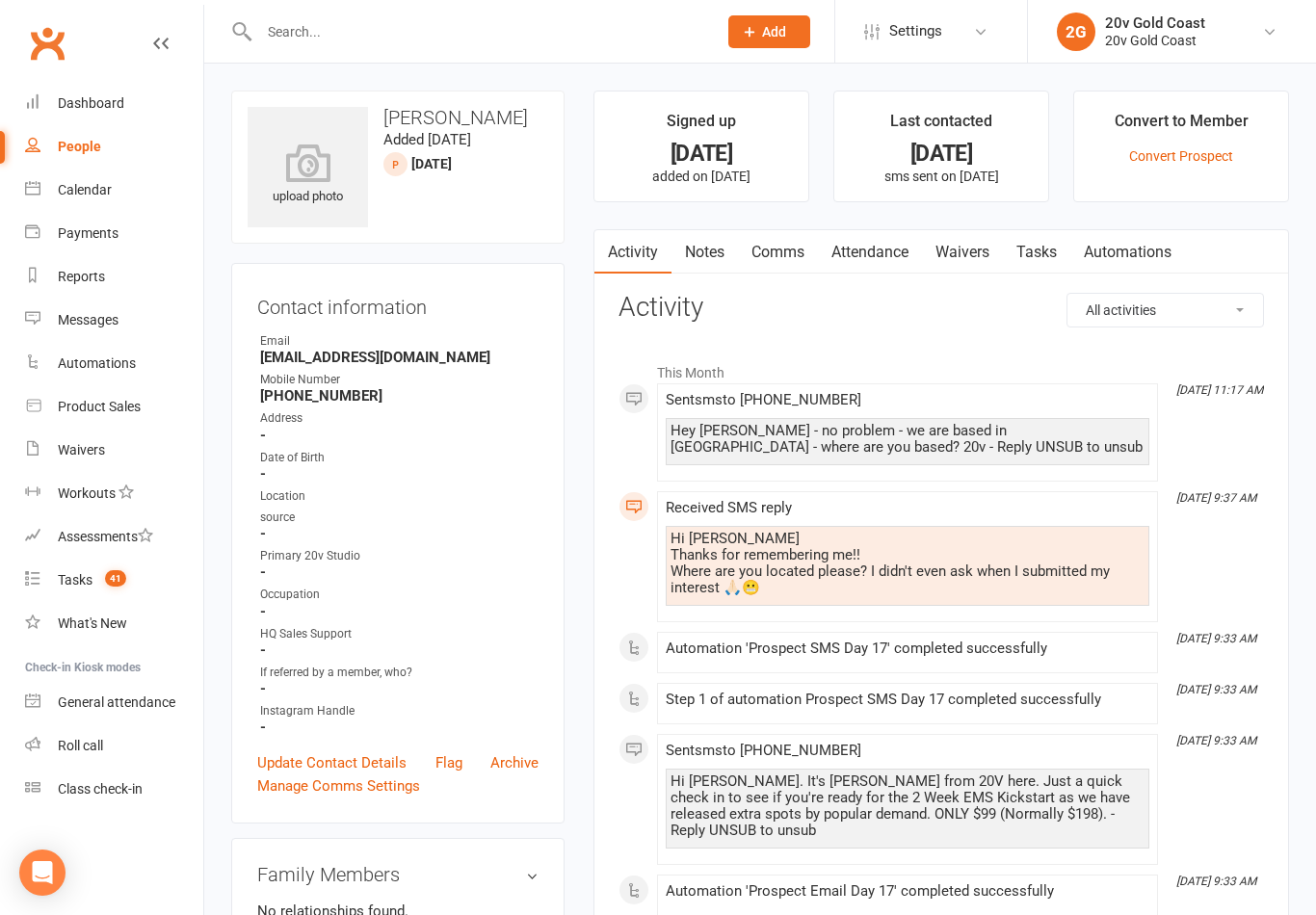
click at [783, 256] on link "Comms" at bounding box center [778, 252] width 80 height 44
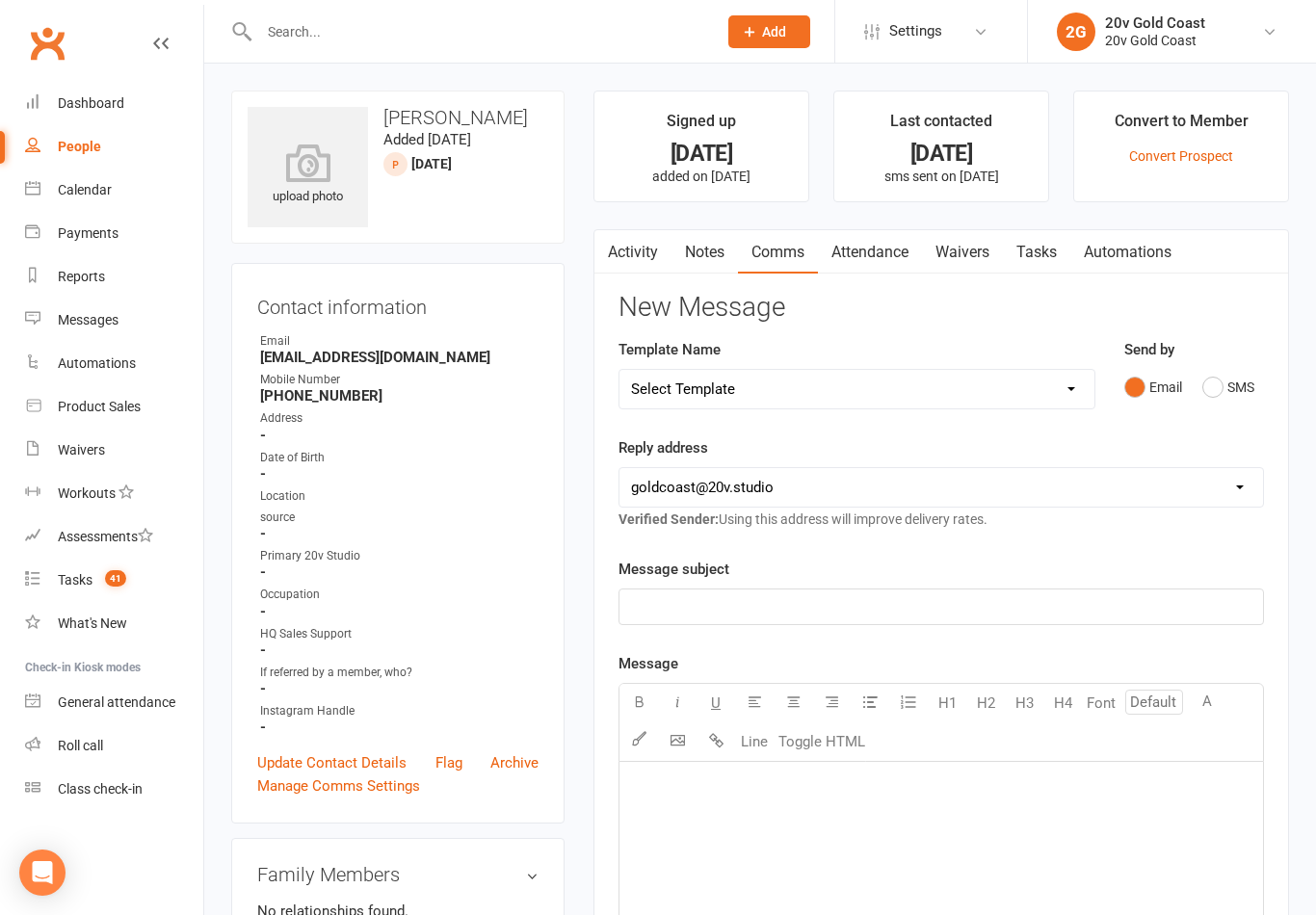
click at [1210, 392] on button "SMS" at bounding box center [1228, 387] width 52 height 36
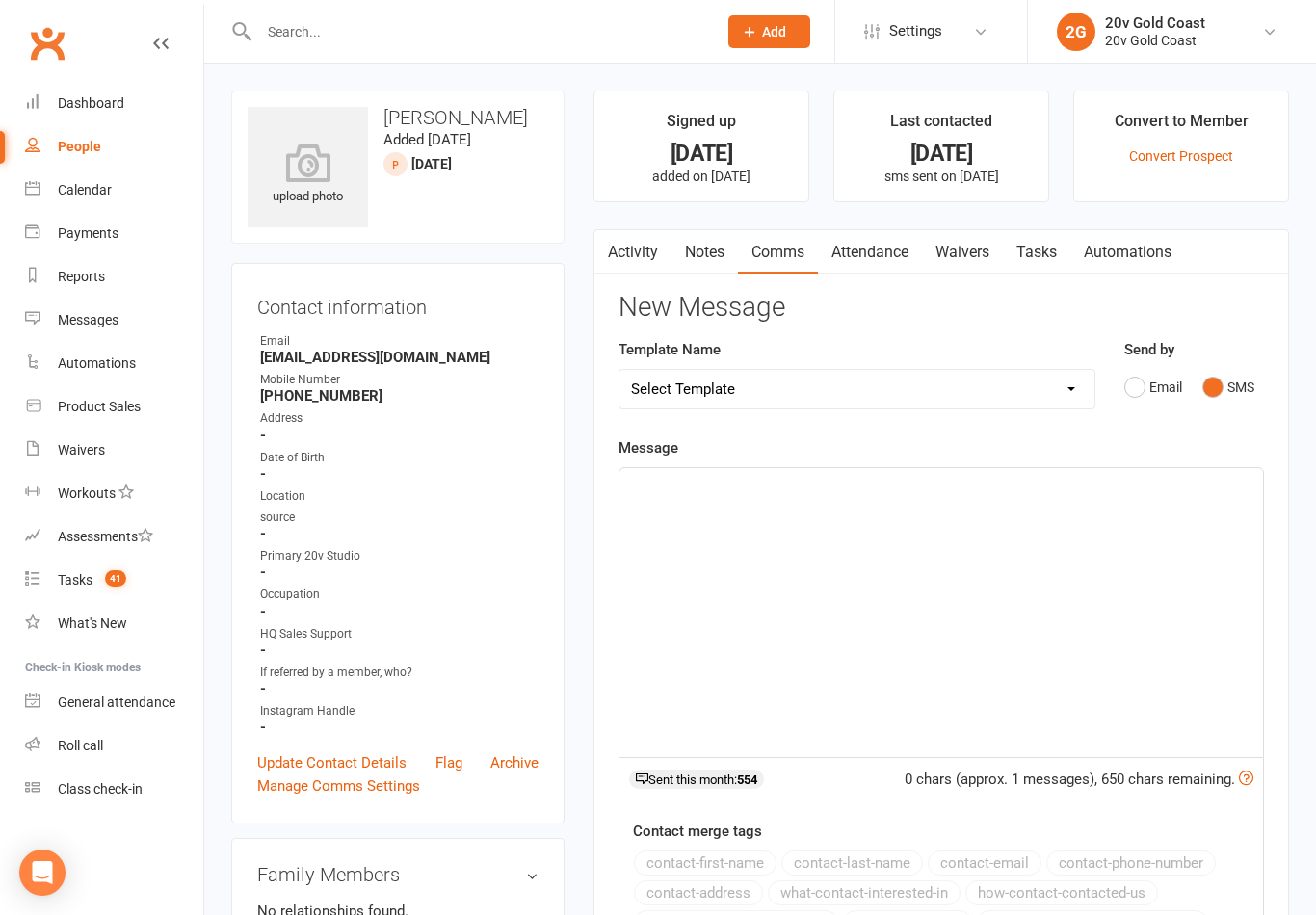
click at [787, 504] on div "﻿" at bounding box center [941, 613] width 644 height 289
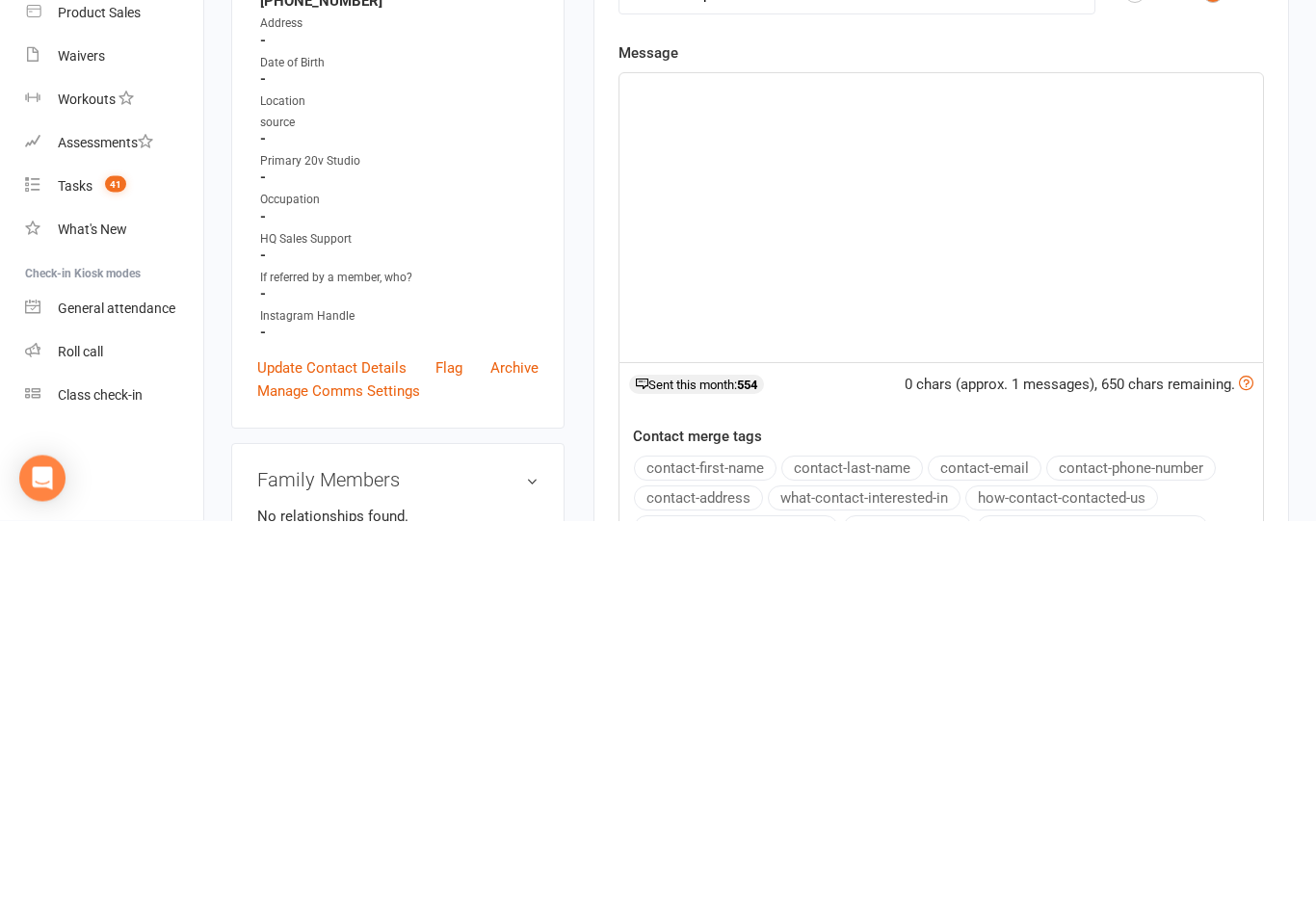
click at [658, 468] on div "﻿" at bounding box center [941, 613] width 644 height 289
paste div
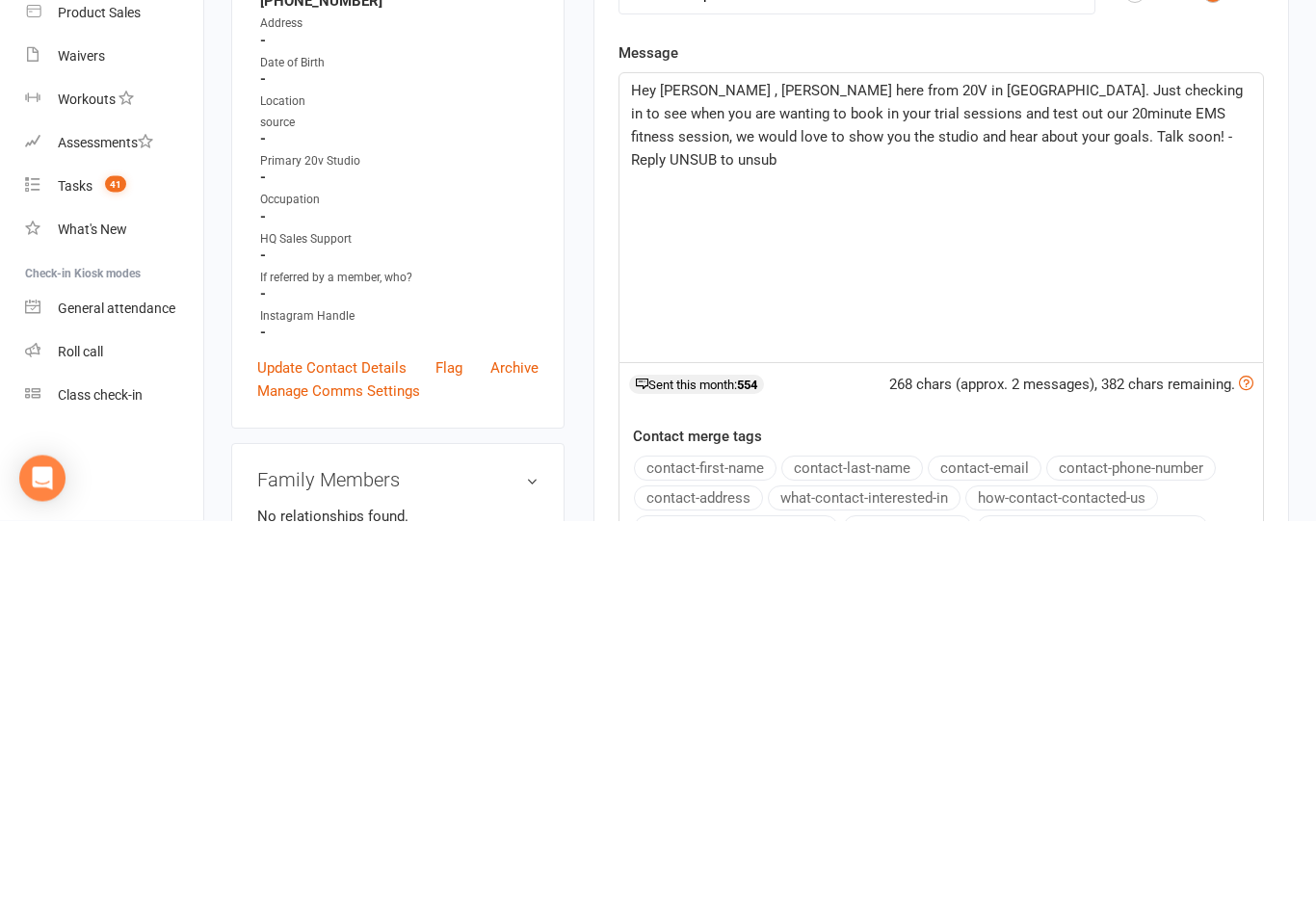
click at [666, 477] on span "Hey Megan , Melody here from 20V in Broadbeach. Just checking in to see when yo…" at bounding box center [939, 520] width 616 height 87
click at [680, 477] on span "Hey Megan , Melody here from 20V in Broadbeach. Just checking in to see when yo…" at bounding box center [939, 520] width 616 height 87
click at [1118, 477] on span "Hey Lara , Melody here from 20V in Broadbeach. Just checking in to see when you…" at bounding box center [940, 520] width 618 height 87
click at [1131, 477] on span "Hey Lara , Melody here from 20V in Broadbeach. Just checking in to see when you…" at bounding box center [940, 520] width 618 height 87
click at [1128, 477] on span "Hey Lara , Melody here from 20V in Broadbeach. Just checking in to see when you…" at bounding box center [940, 520] width 618 height 87
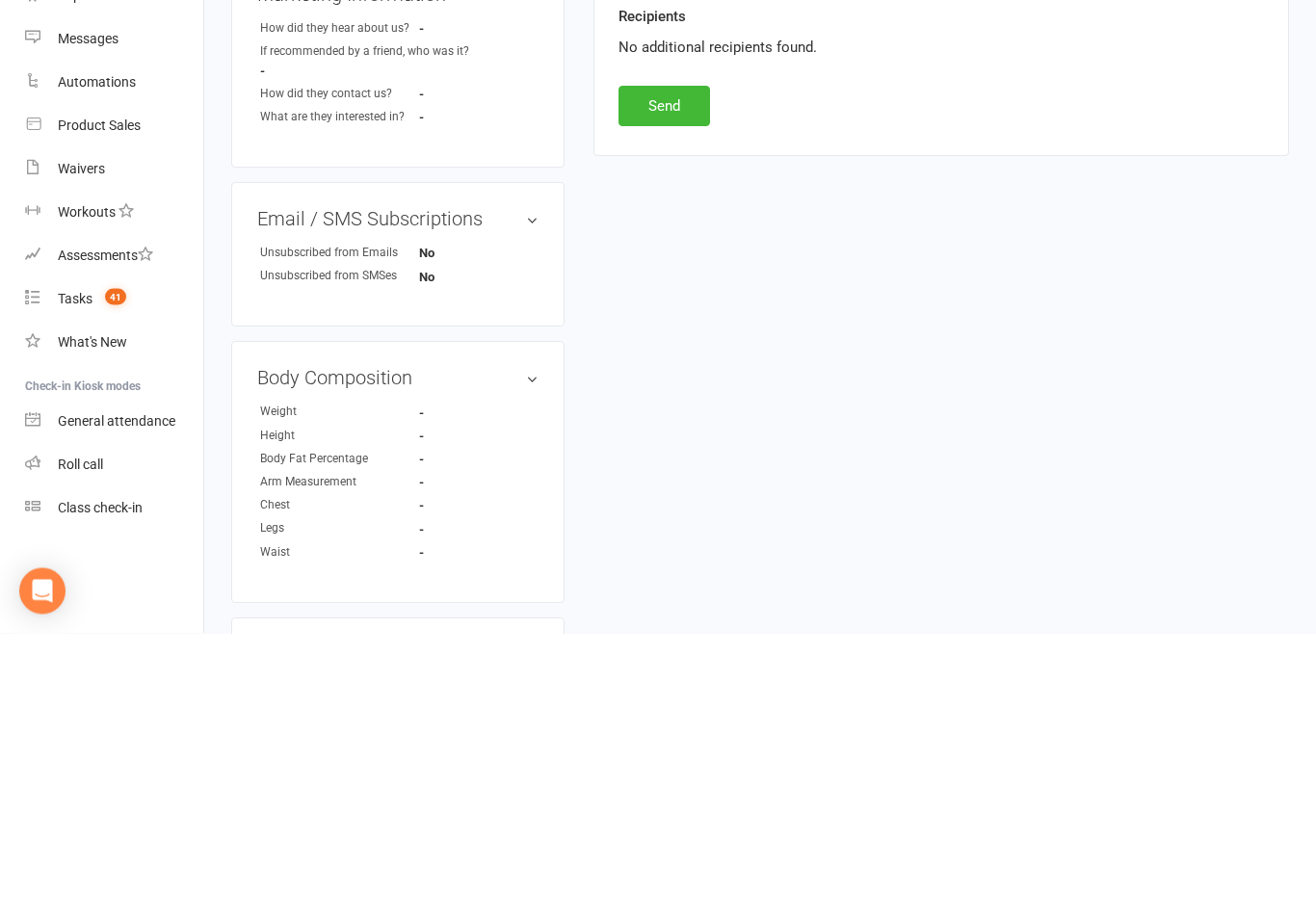
click at [662, 368] on button "Send" at bounding box center [663, 388] width 92 height 40
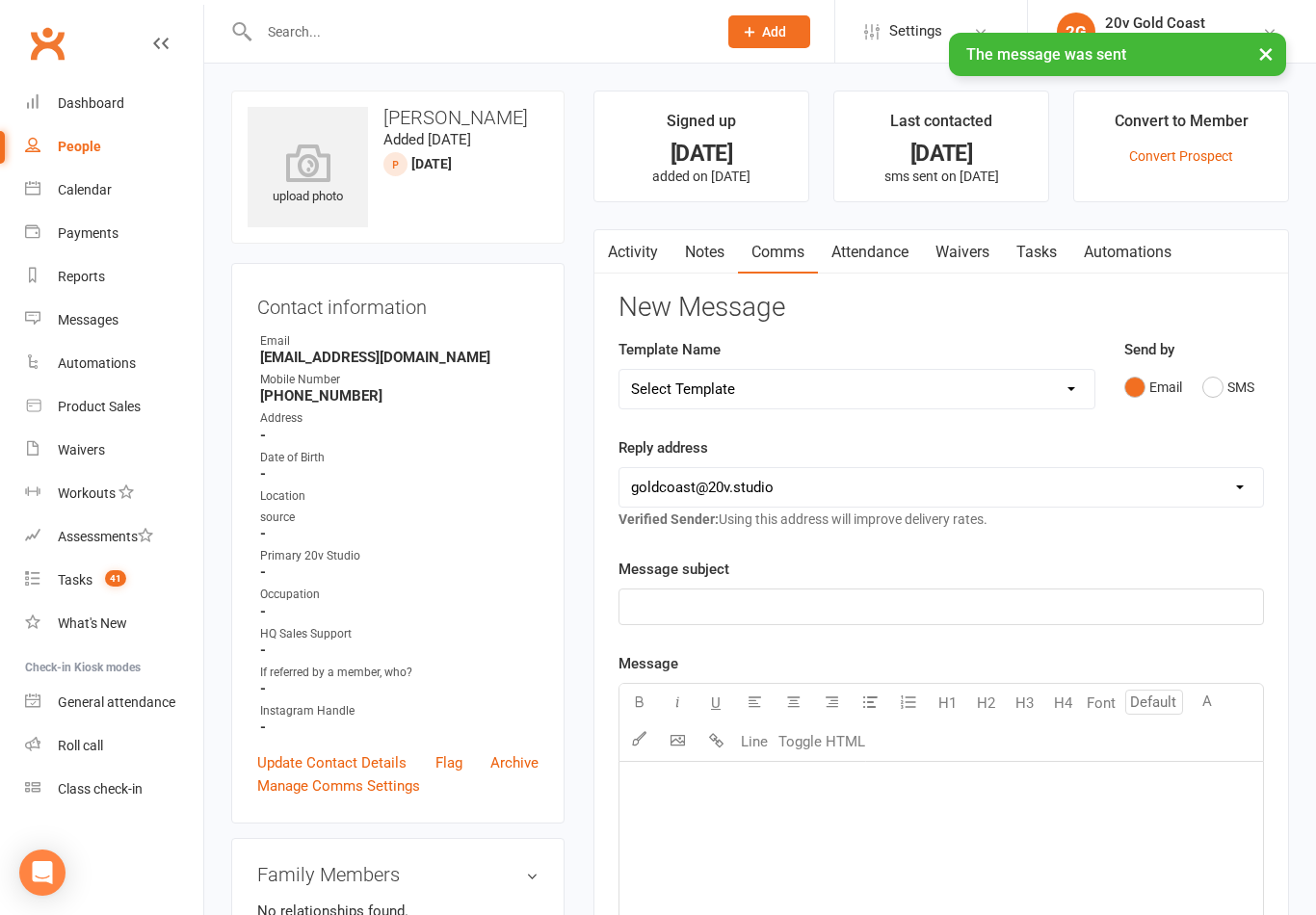
click at [109, 579] on span "41" at bounding box center [116, 579] width 22 height 17
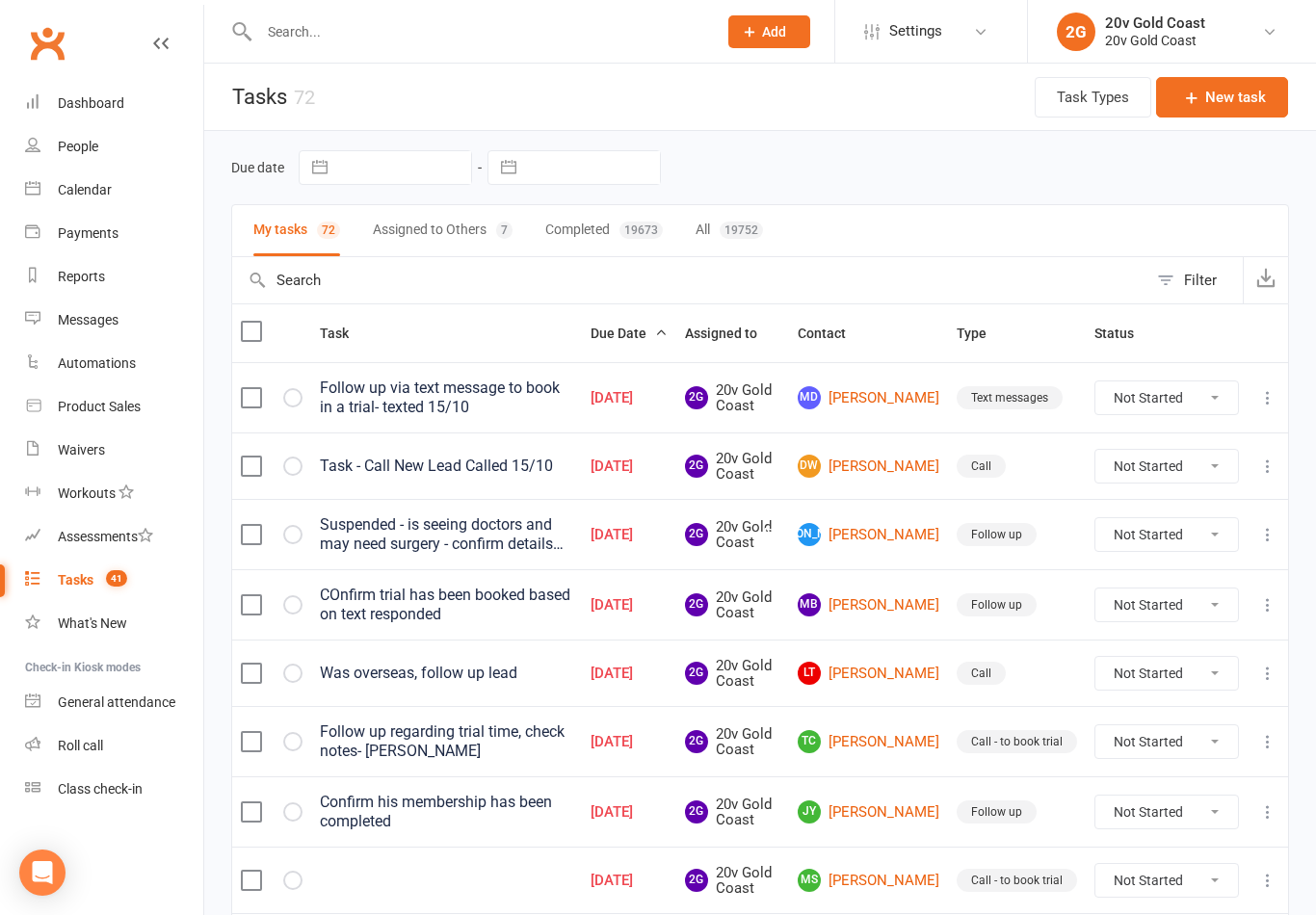
click at [472, 666] on div "Was overseas, follow up lead" at bounding box center [446, 673] width 253 height 20
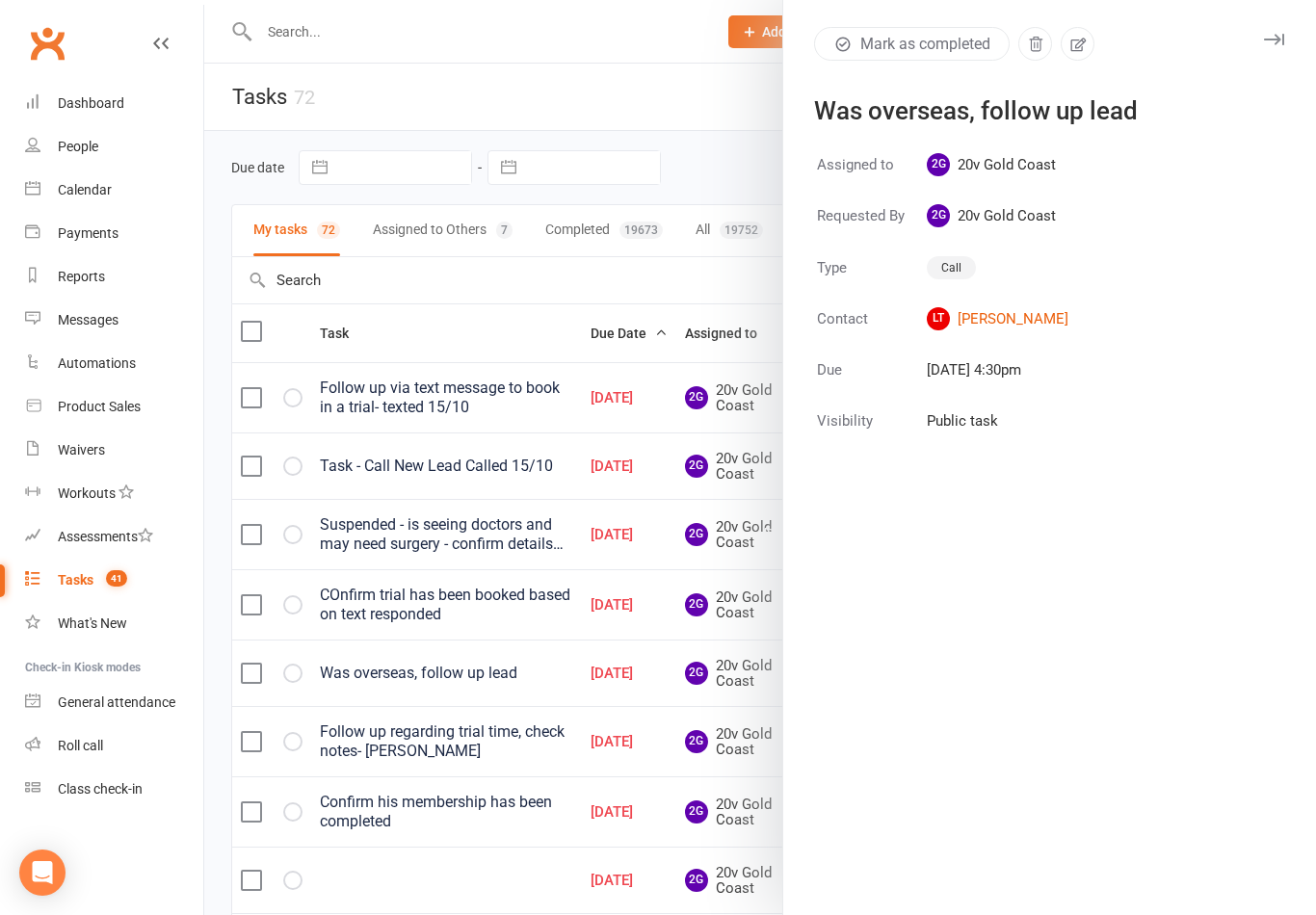
click at [1084, 50] on icon "button" at bounding box center [1079, 44] width 16 height 14
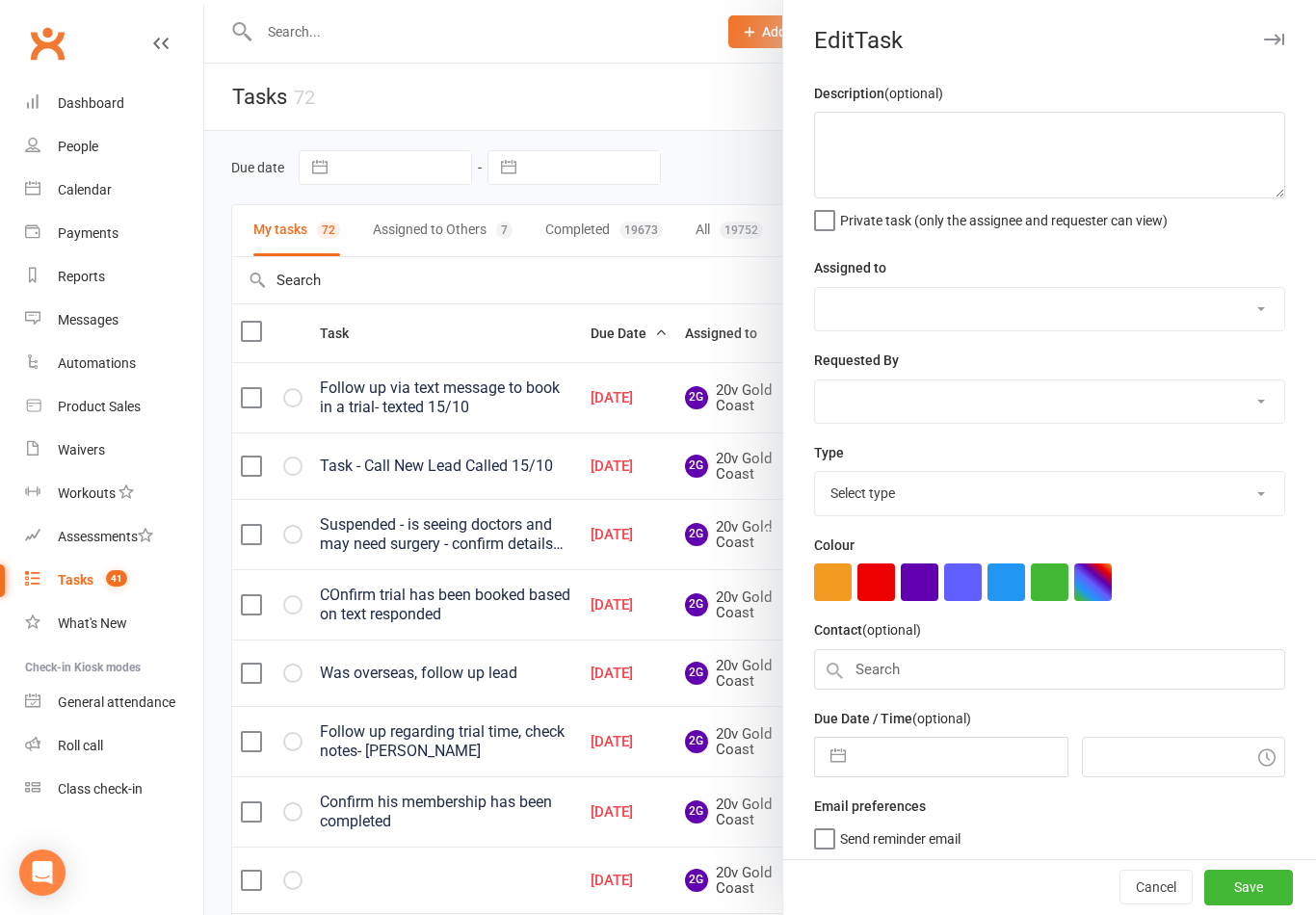
type textarea "Was overseas, follow up lead"
select select "45734"
type input "08 Oct 2025"
type input "5:30pm"
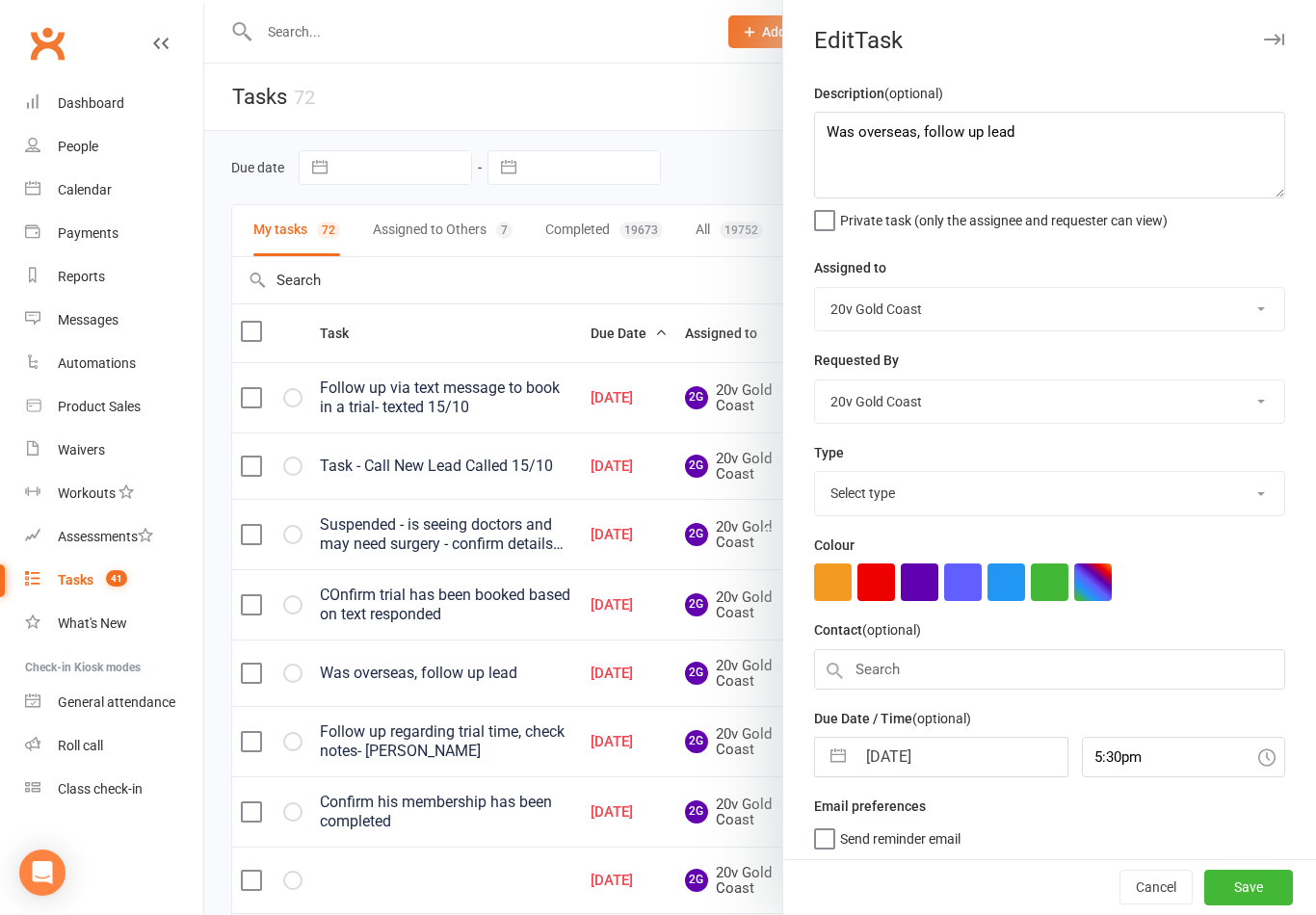
select select "22375"
click at [838, 131] on textarea "Was overseas, follow up lead" at bounding box center [1049, 155] width 471 height 87
click at [845, 131] on textarea "Was overseas, follow up lead" at bounding box center [1049, 155] width 471 height 87
click at [843, 136] on textarea "Was overseas, follow up lead" at bounding box center [1049, 155] width 471 height 87
click at [845, 131] on textarea "Was overseas, follow up lead" at bounding box center [1049, 155] width 471 height 87
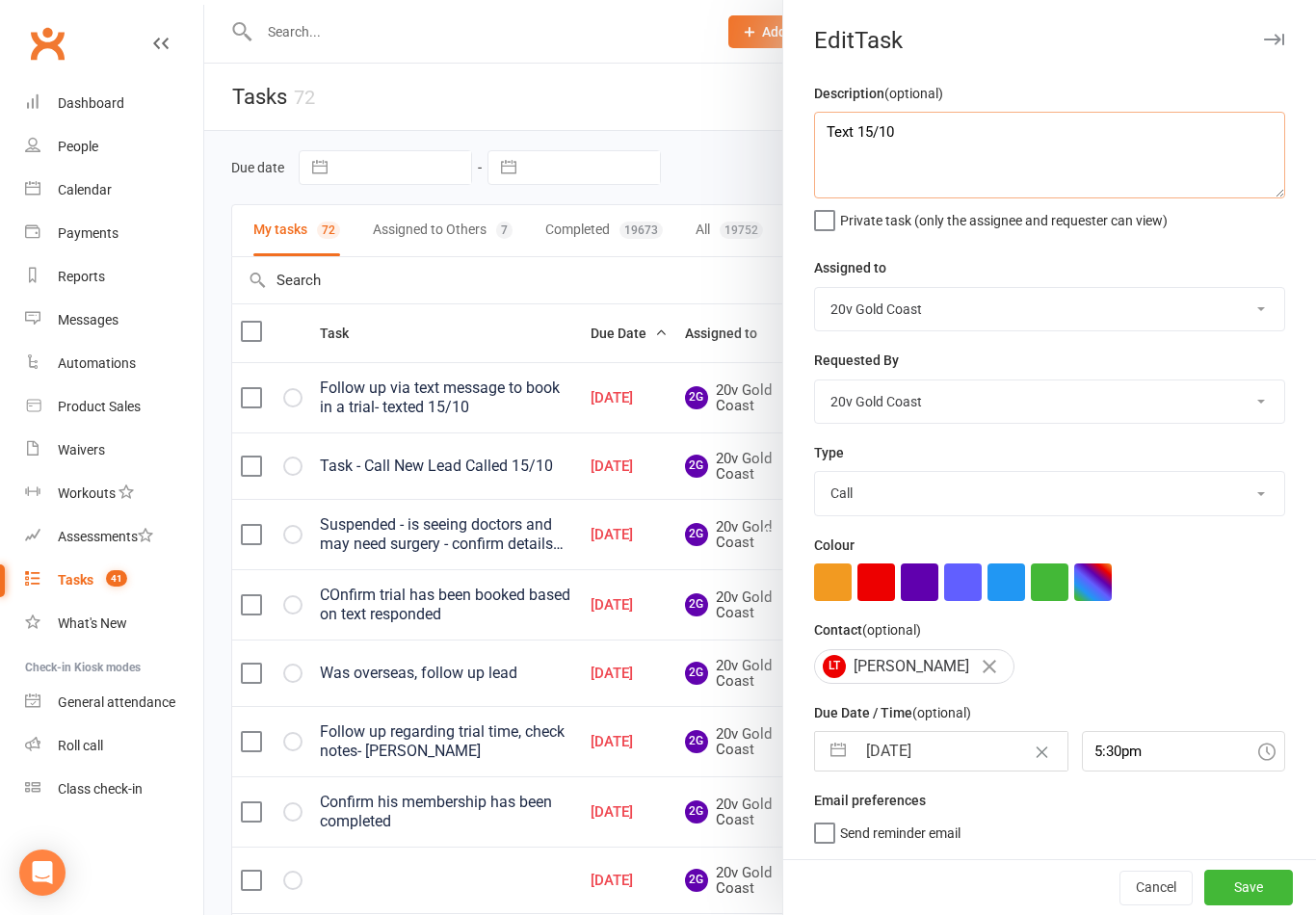
scroll to position [4, 0]
click at [596, 284] on div at bounding box center [761, 458] width 1112 height 915
click at [1159, 887] on button "Cancel" at bounding box center [1156, 887] width 73 height 34
click at [1159, 887] on button "Cancel" at bounding box center [1156, 887] width 73 height 34
click at [1152, 889] on button "Cancel" at bounding box center [1156, 887] width 73 height 34
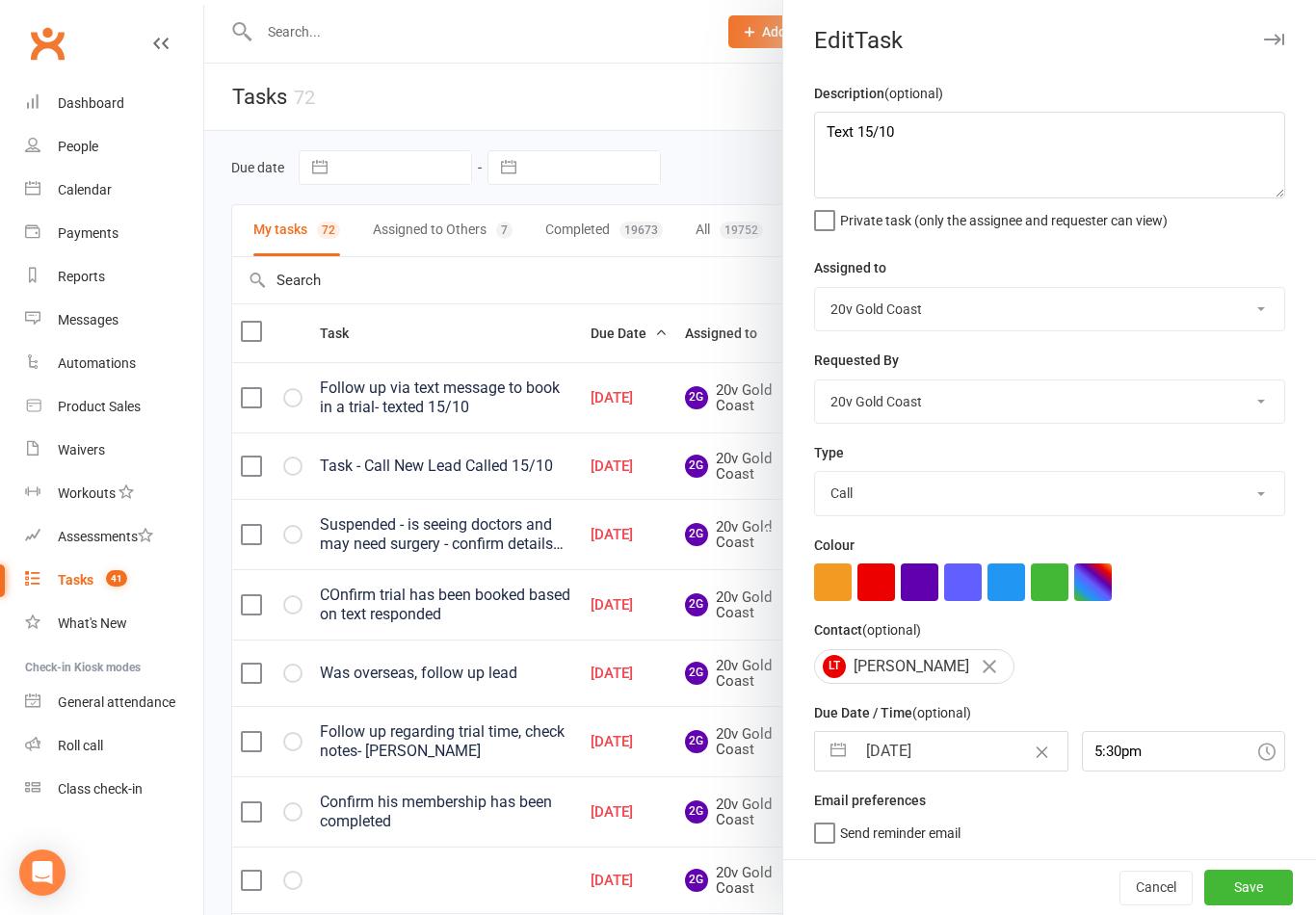
click at [1154, 880] on button "Cancel" at bounding box center [1156, 887] width 73 height 34
click at [1157, 873] on button "Cancel" at bounding box center [1156, 887] width 73 height 34
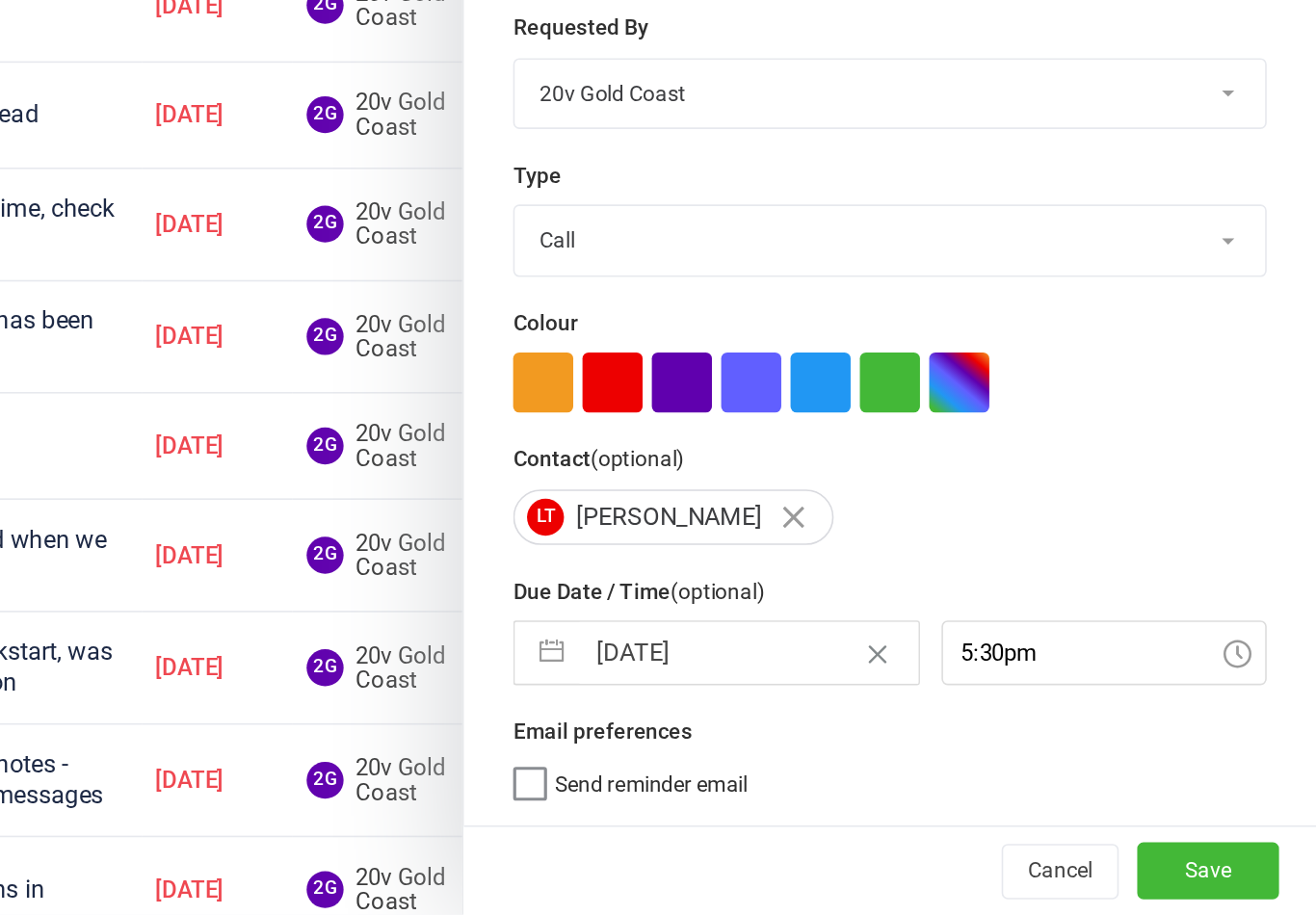
click at [1119, 871] on button "Cancel" at bounding box center [1156, 887] width 73 height 34
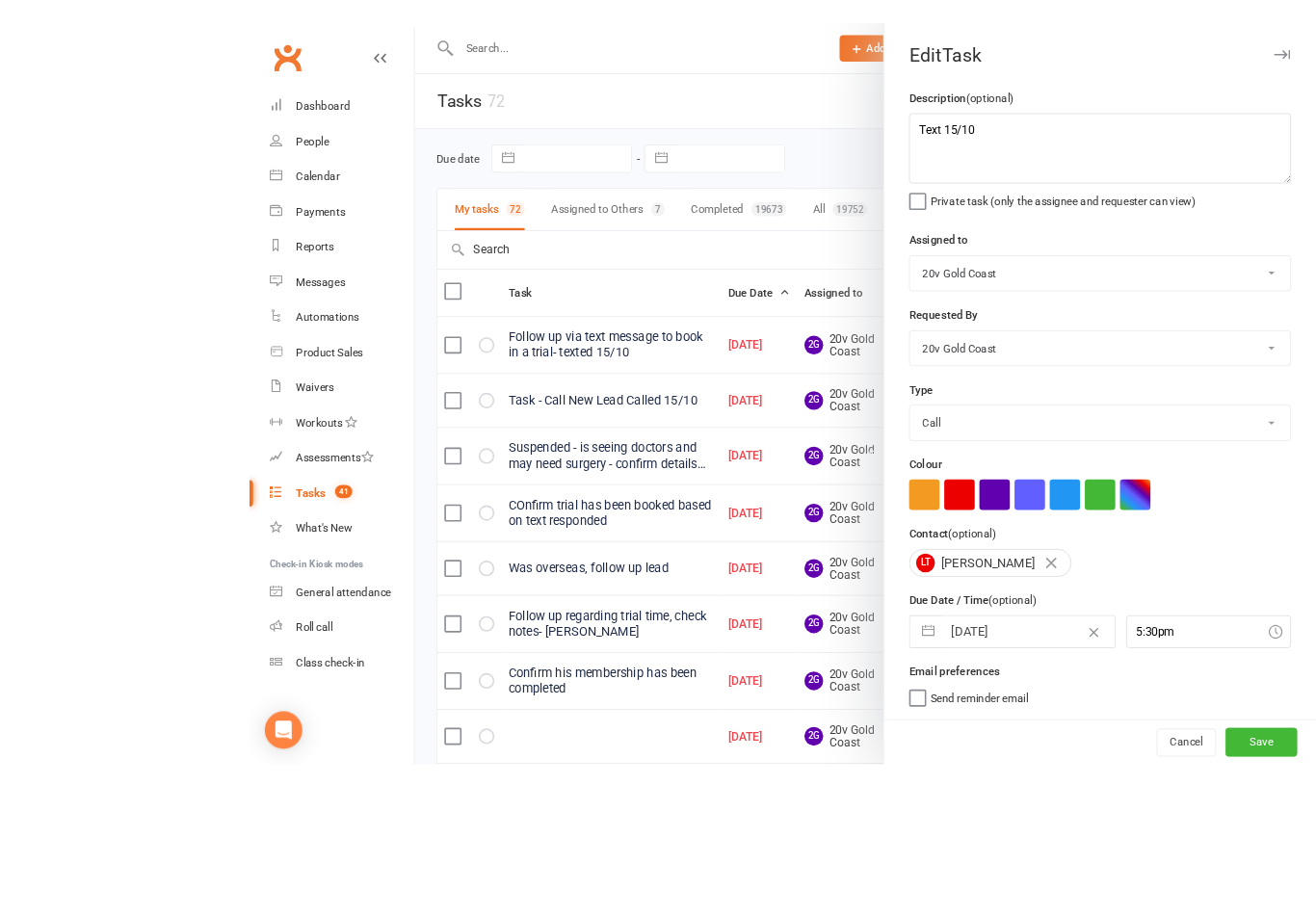
scroll to position [351, 0]
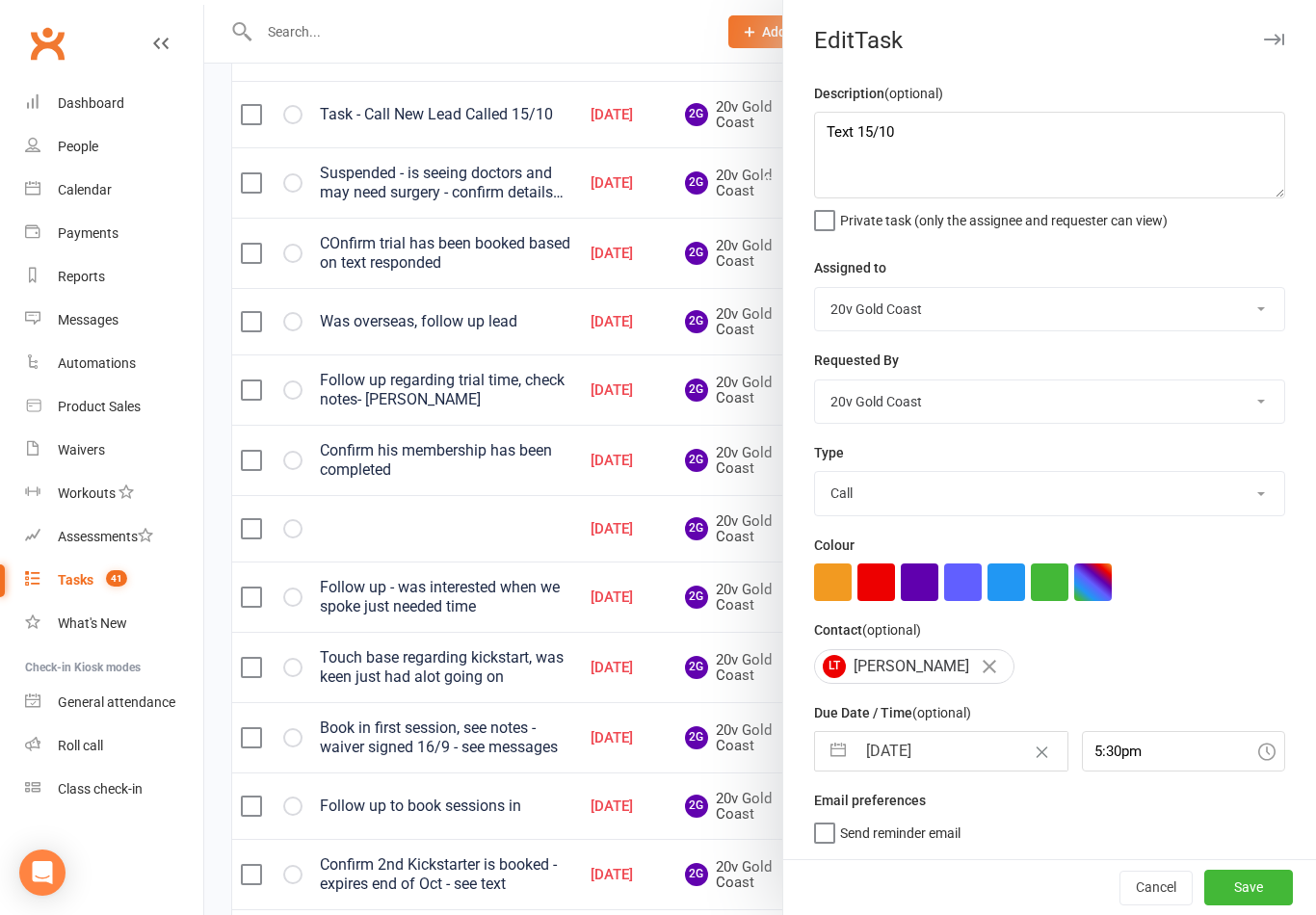
click at [489, 513] on div at bounding box center [761, 458] width 1112 height 915
click at [1264, 41] on icon "button" at bounding box center [1274, 39] width 21 height 12
click at [121, 547] on link "Assessments" at bounding box center [113, 537] width 178 height 43
click at [114, 587] on count-badge "41" at bounding box center [111, 580] width 31 height 16
click at [128, 504] on link "Workouts" at bounding box center [113, 494] width 178 height 43
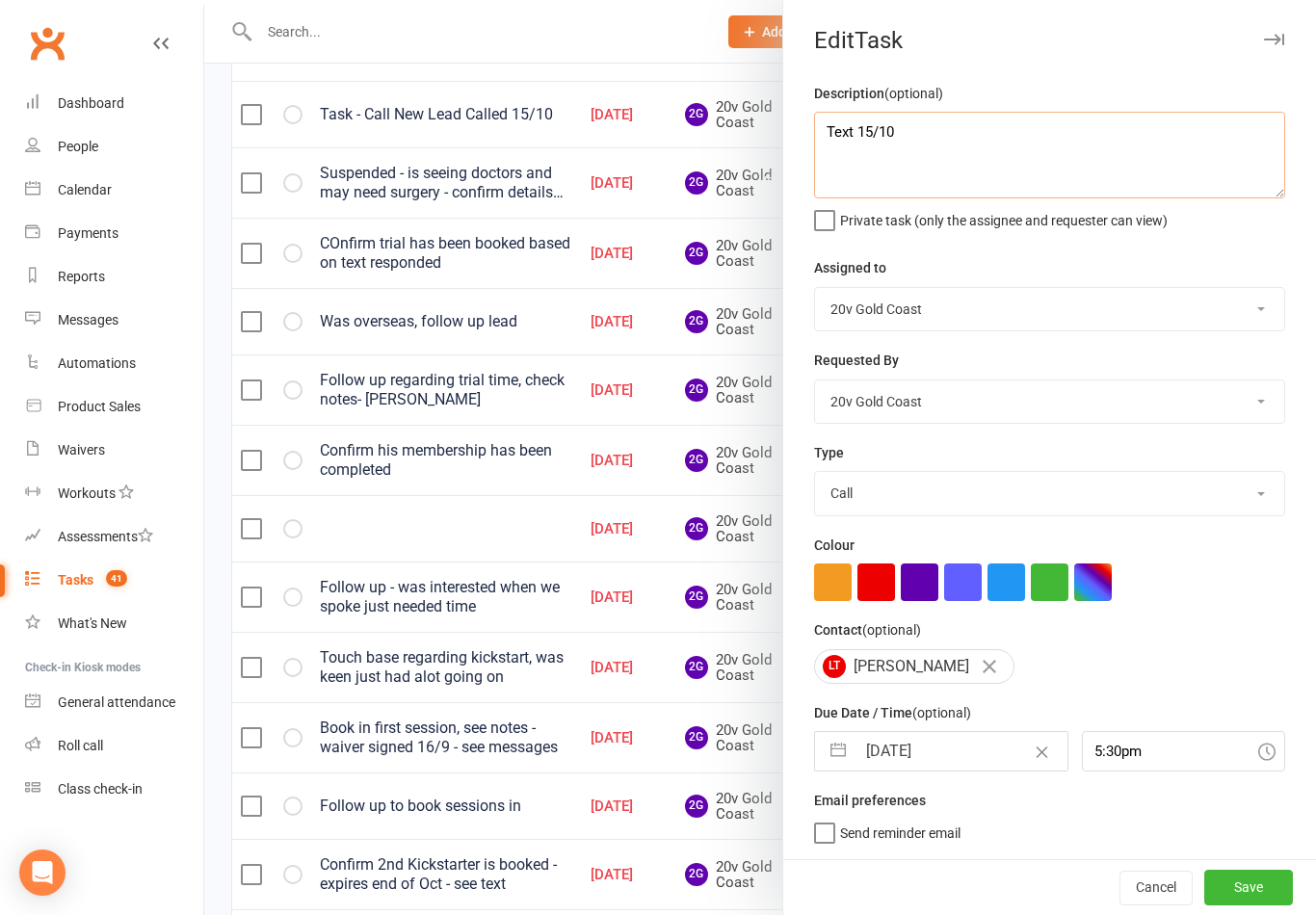
click at [1014, 133] on textarea "Text 15/10" at bounding box center [1049, 155] width 471 height 87
type textarea "T"
click at [703, 292] on div at bounding box center [761, 458] width 1112 height 915
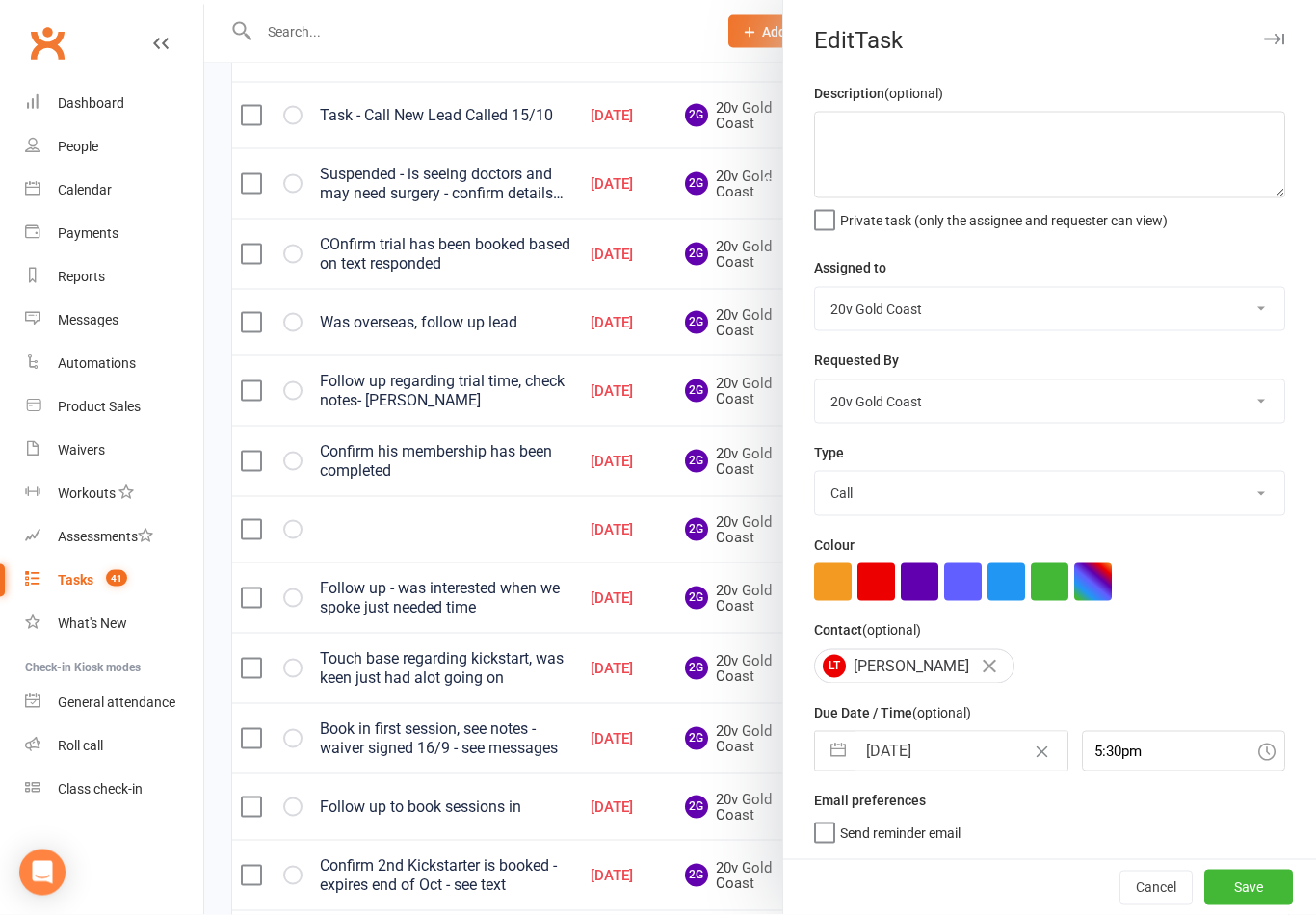
click at [1143, 882] on button "Cancel" at bounding box center [1156, 887] width 73 height 34
click at [1154, 874] on button "Cancel" at bounding box center [1156, 887] width 73 height 34
click at [1148, 879] on button "Cancel" at bounding box center [1156, 887] width 73 height 34
click at [1152, 878] on button "Cancel" at bounding box center [1156, 887] width 73 height 34
click at [1150, 878] on button "Cancel" at bounding box center [1156, 887] width 73 height 34
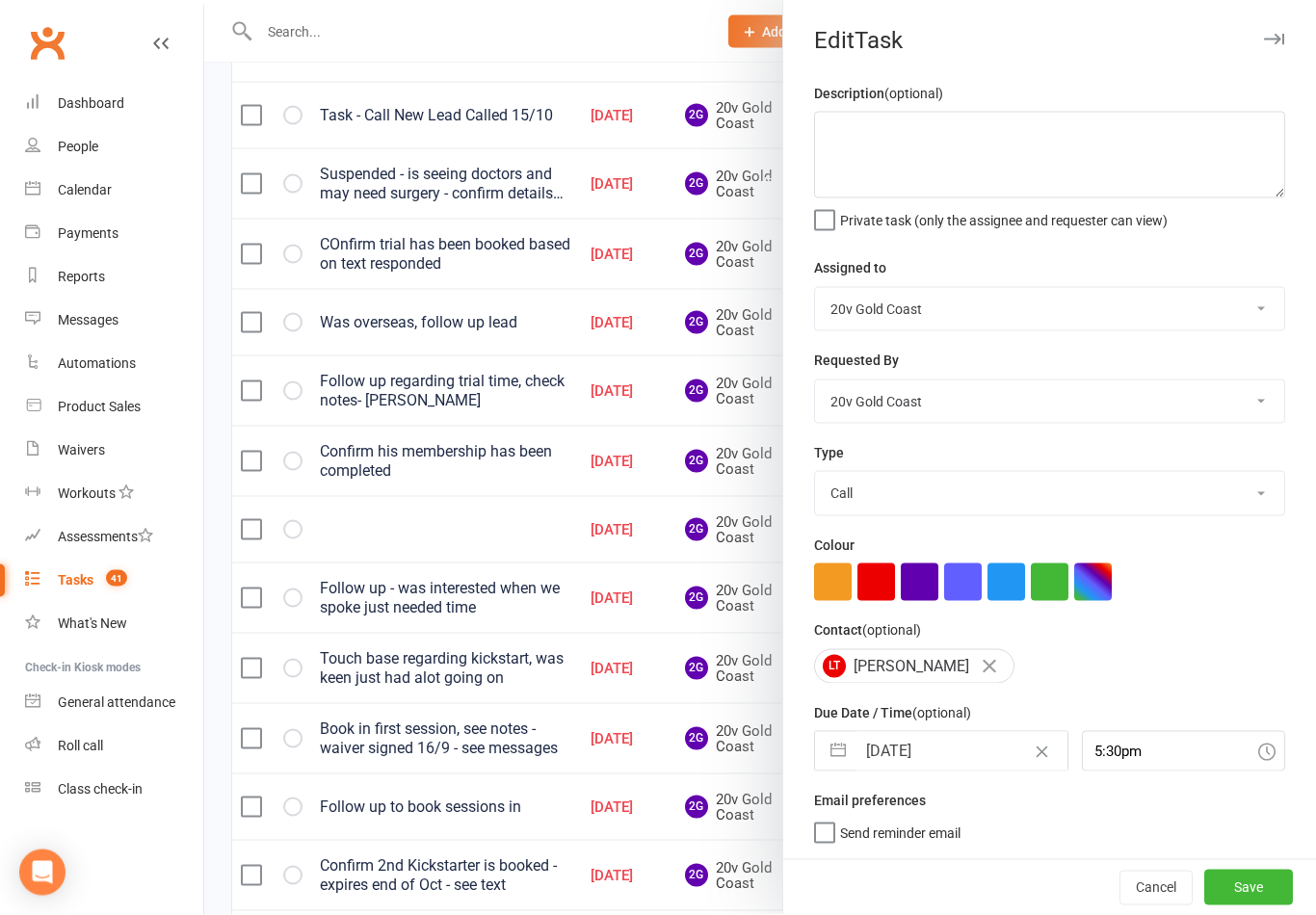
click at [1151, 878] on button "Cancel" at bounding box center [1156, 887] width 73 height 34
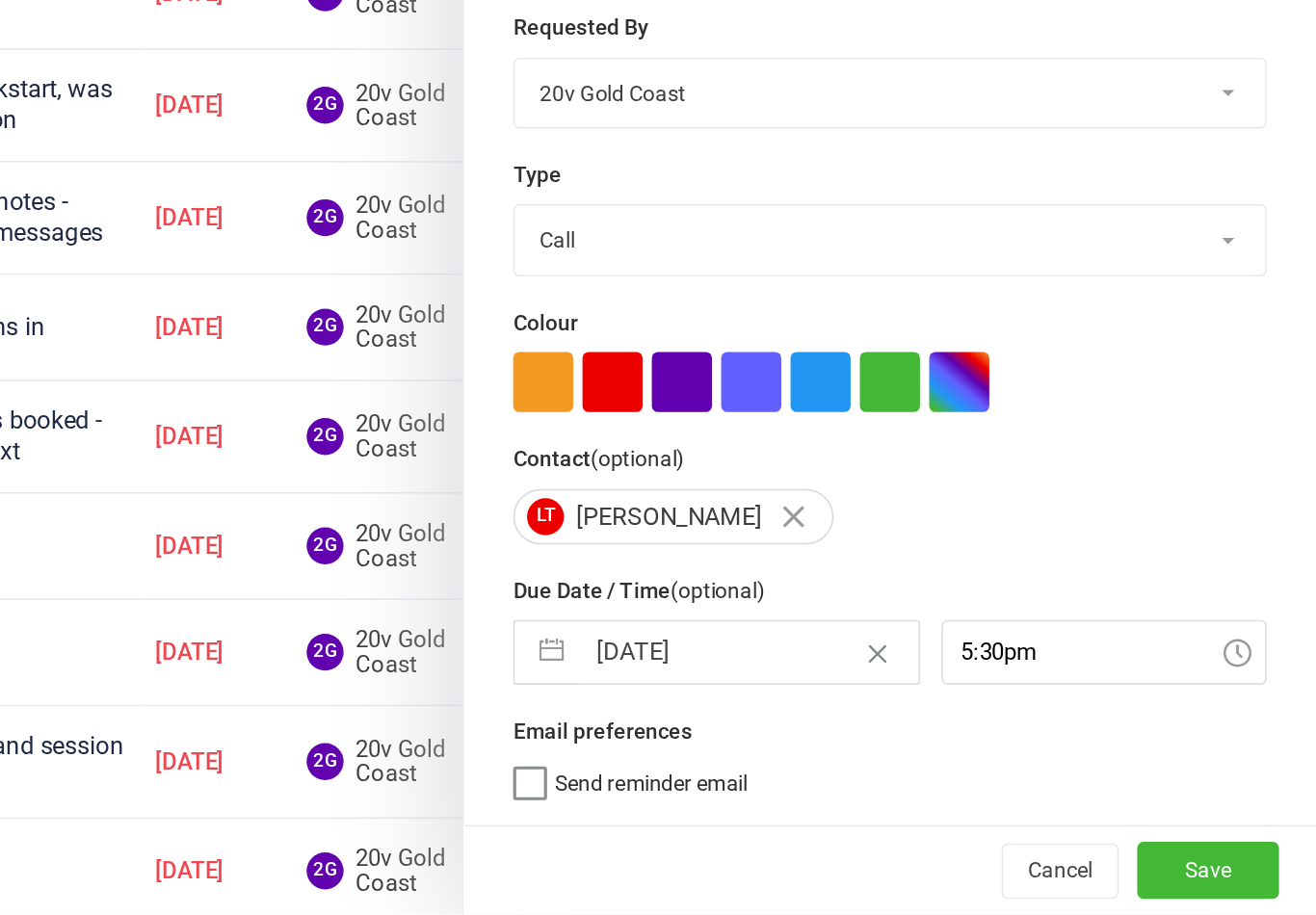
click at [1119, 871] on button "Cancel" at bounding box center [1156, 887] width 73 height 34
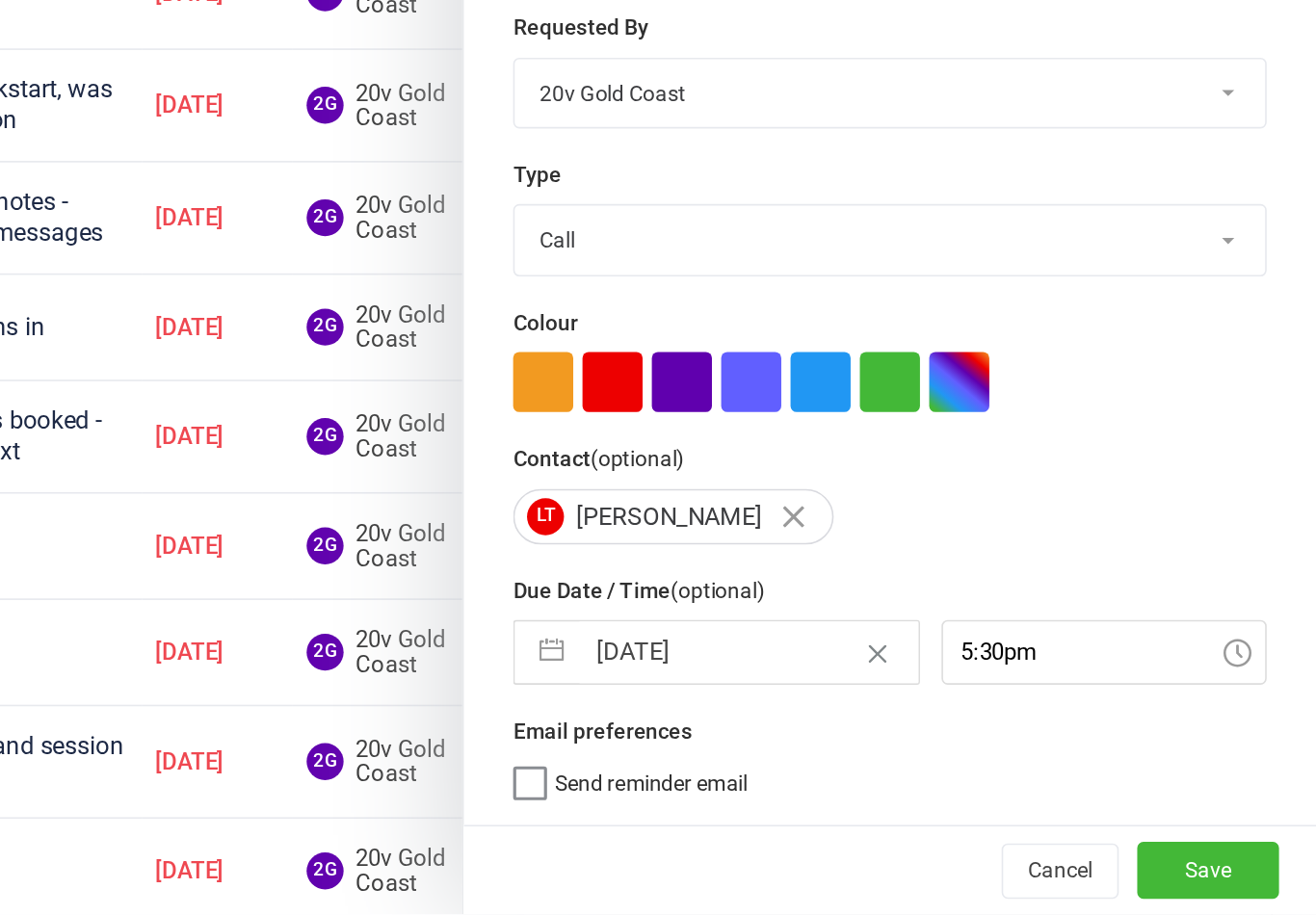
click at [1119, 871] on button "Cancel" at bounding box center [1156, 887] width 73 height 34
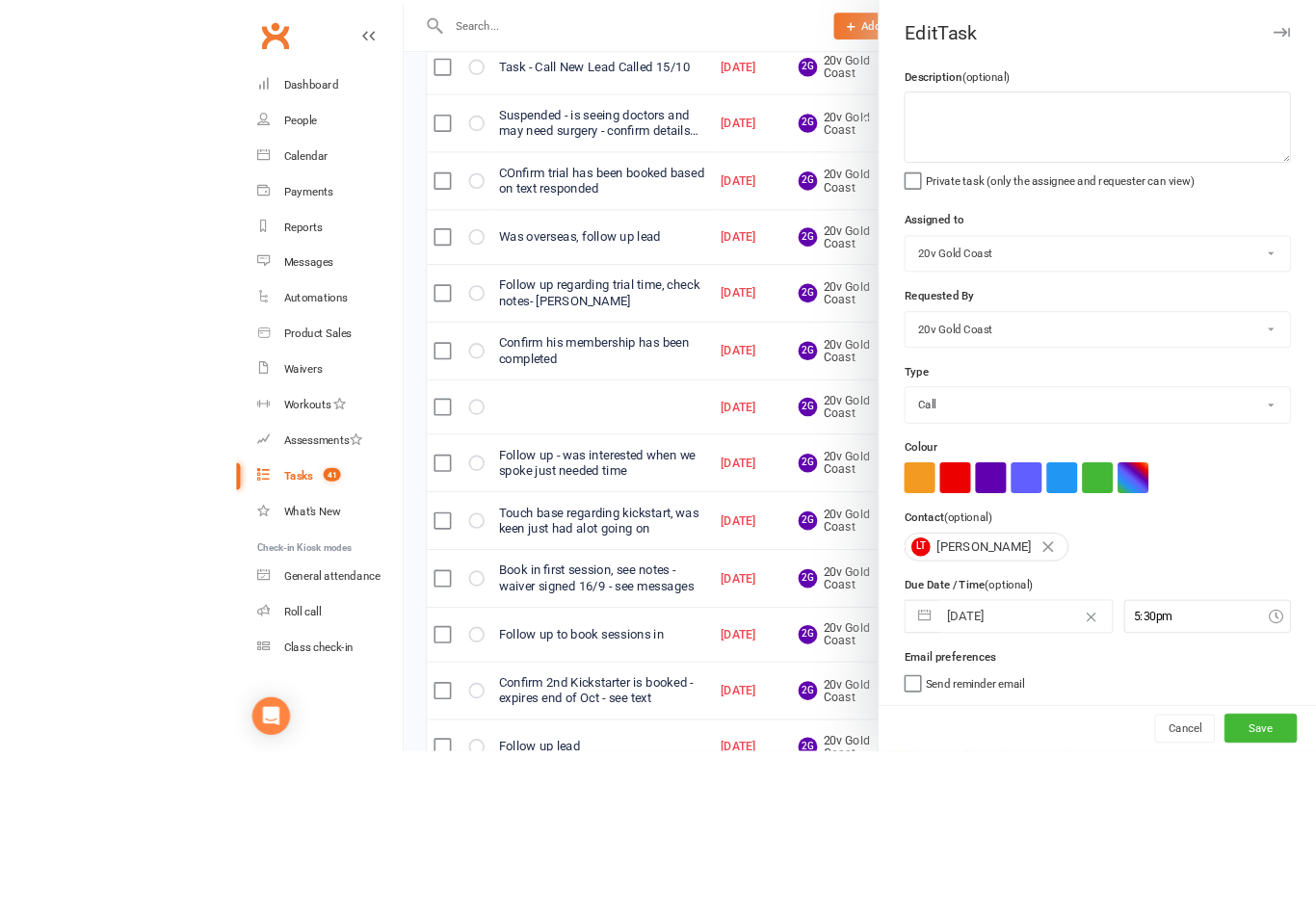
scroll to position [727, 0]
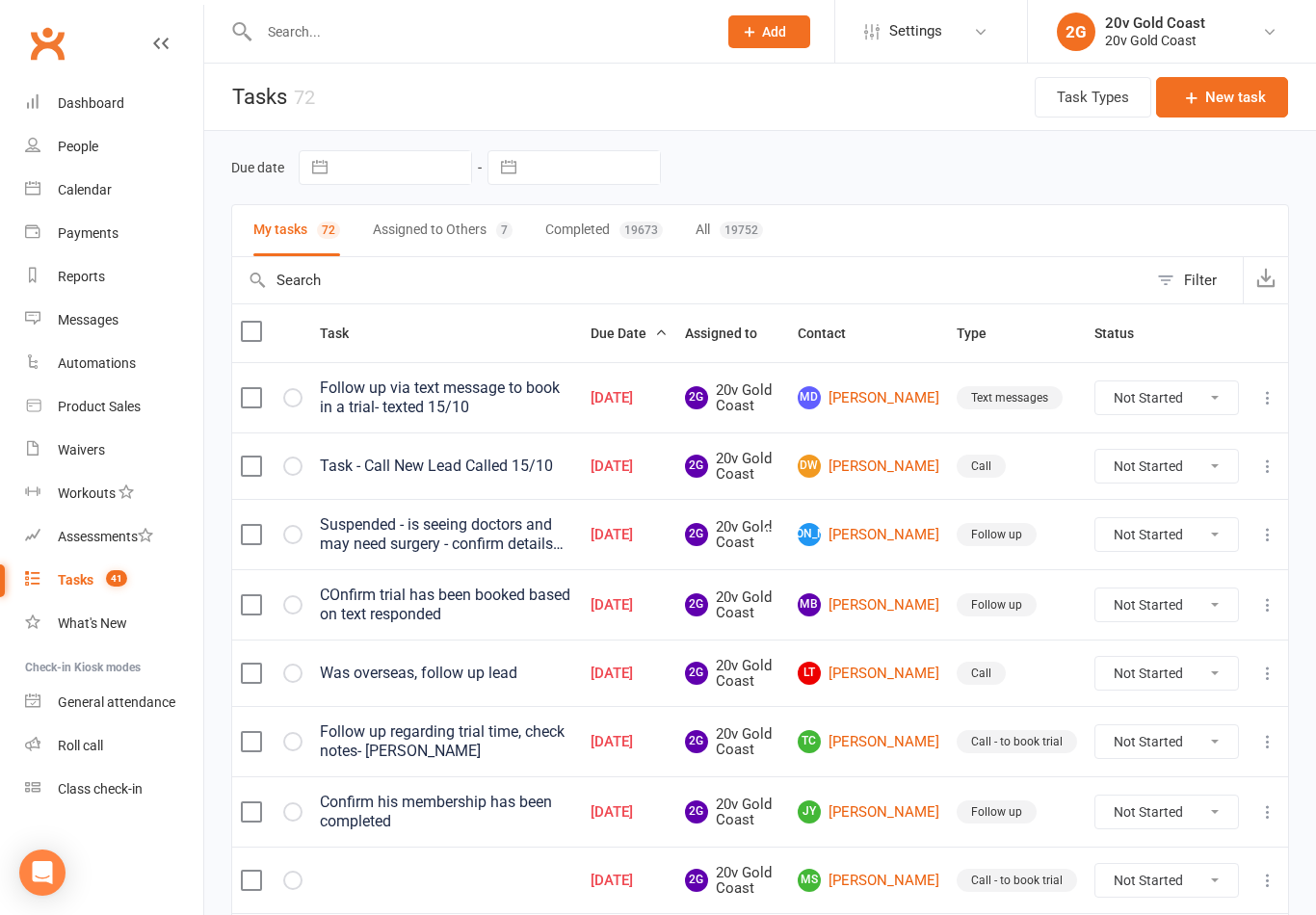
click at [880, 671] on link "LT Lara Thompson" at bounding box center [869, 673] width 142 height 23
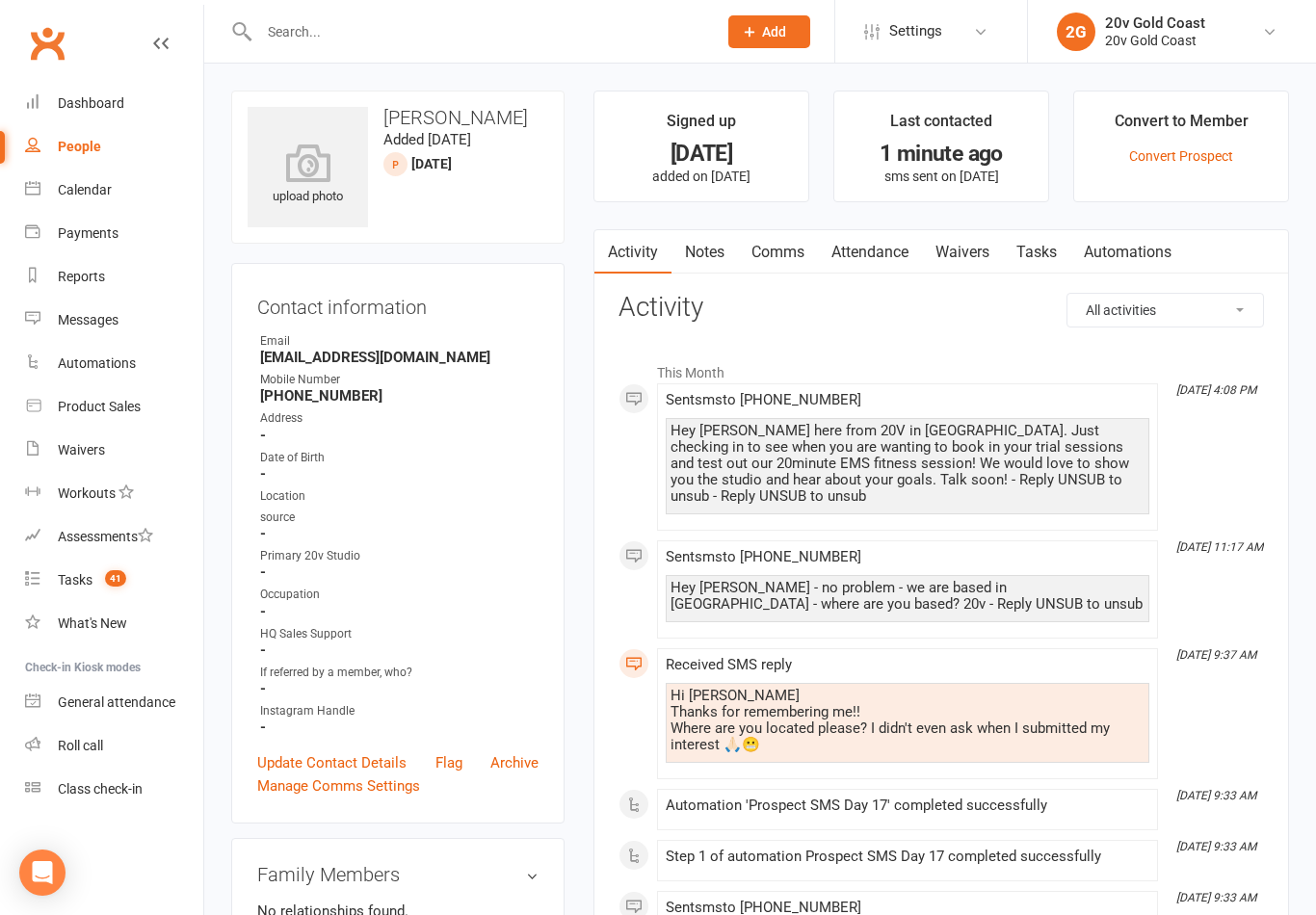
click at [714, 256] on link "Notes" at bounding box center [705, 252] width 67 height 44
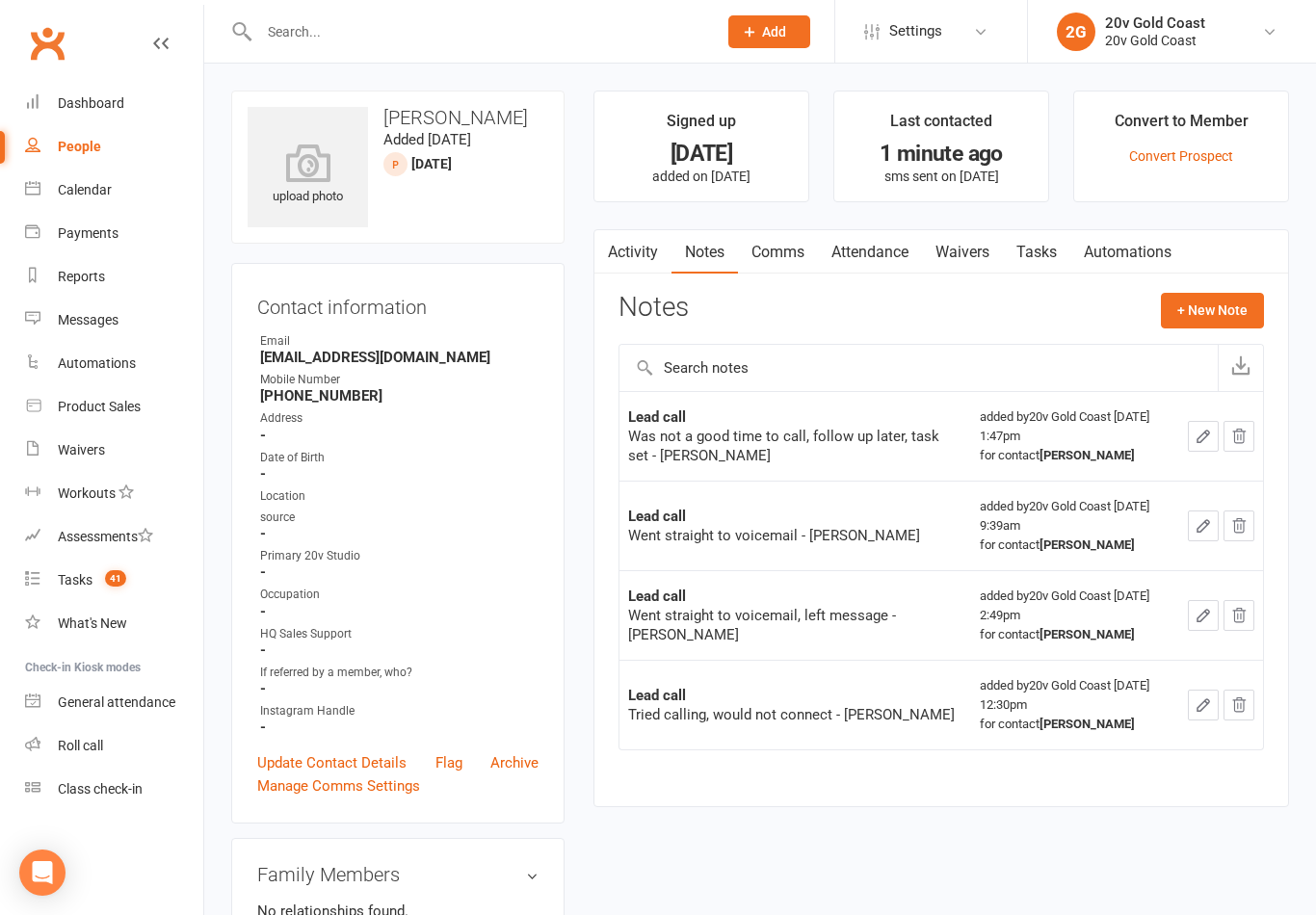
click at [1219, 306] on button "+ New Note" at bounding box center [1213, 310] width 103 height 34
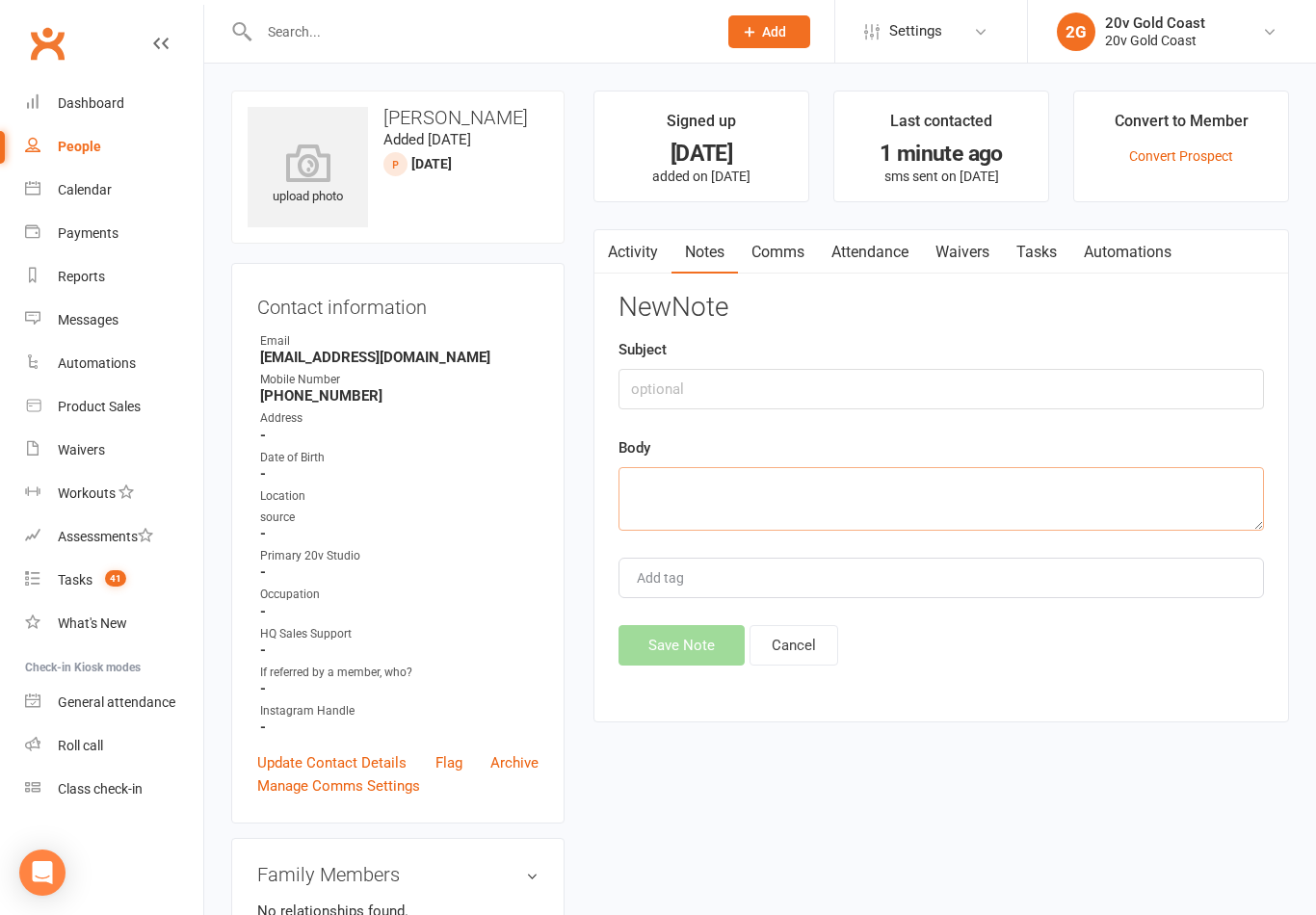
click at [708, 487] on textarea at bounding box center [941, 499] width 646 height 64
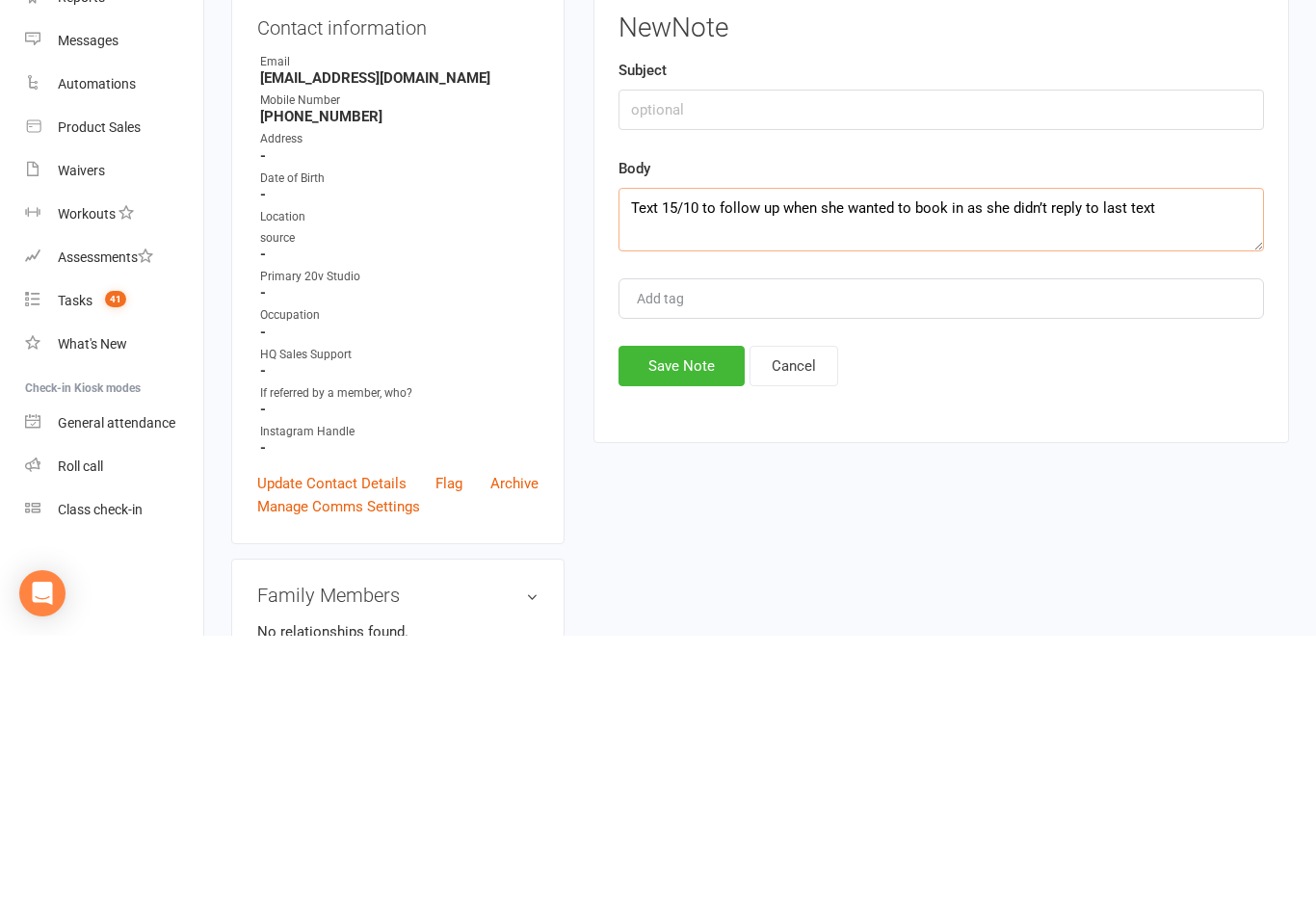
type textarea "Text 15/10 to follow up when she wanted to book in as she didn’t reply to last …"
click at [680, 625] on button "Save Note" at bounding box center [681, 644] width 126 height 40
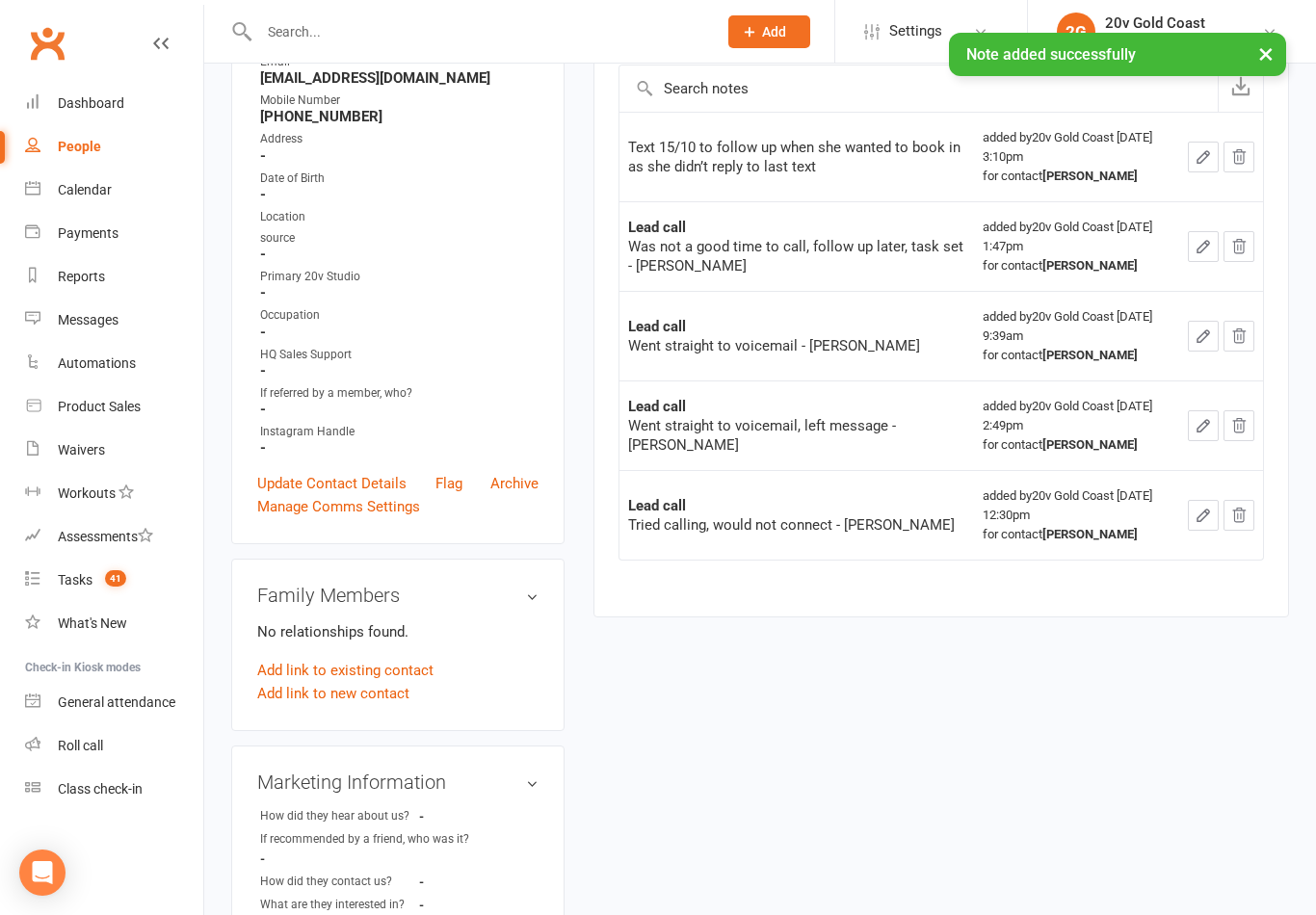
click at [166, 32] on div "× Note added successfully" at bounding box center [646, 32] width 1291 height 0
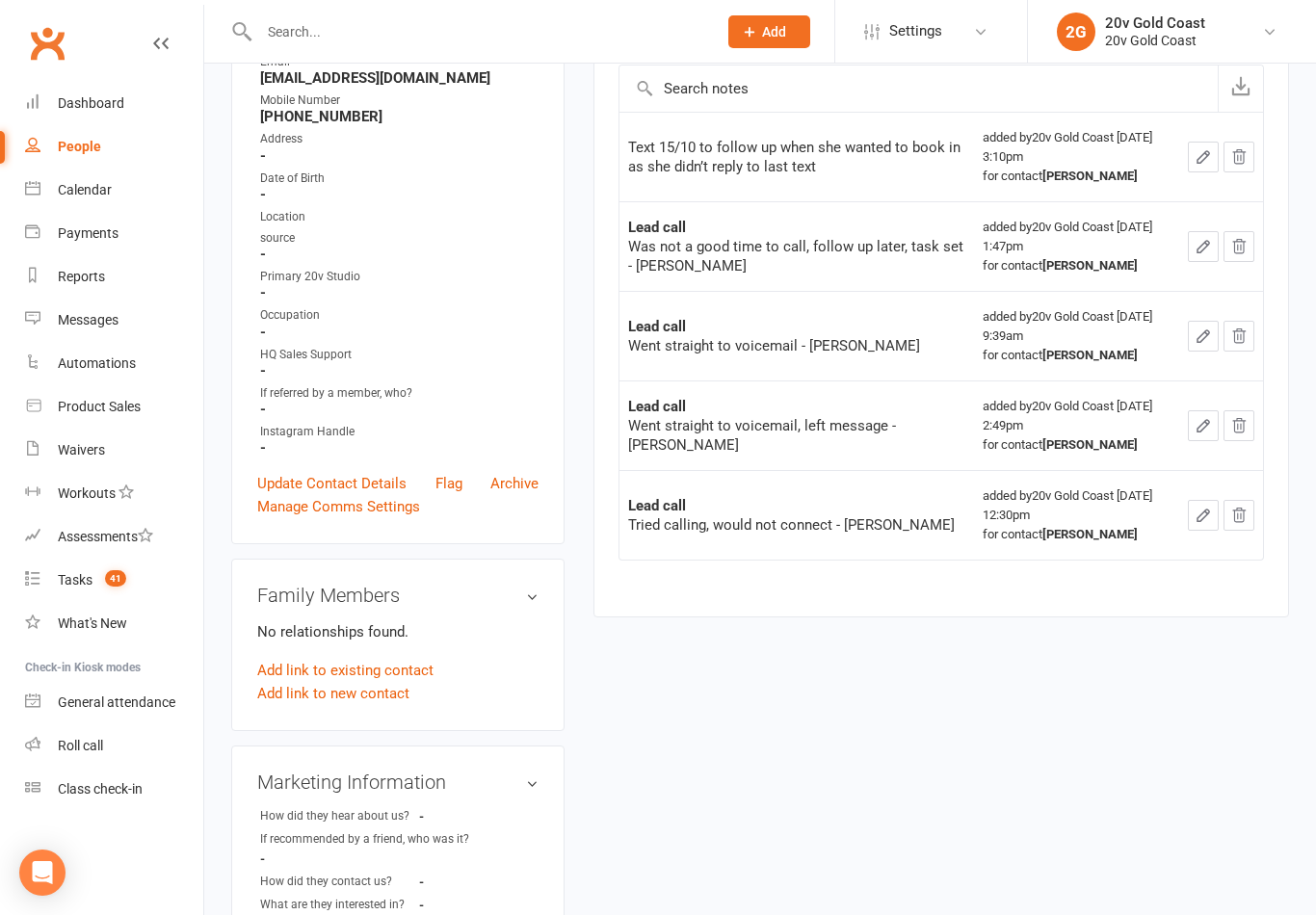
click at [87, 582] on div "Tasks" at bounding box center [75, 580] width 34 height 16
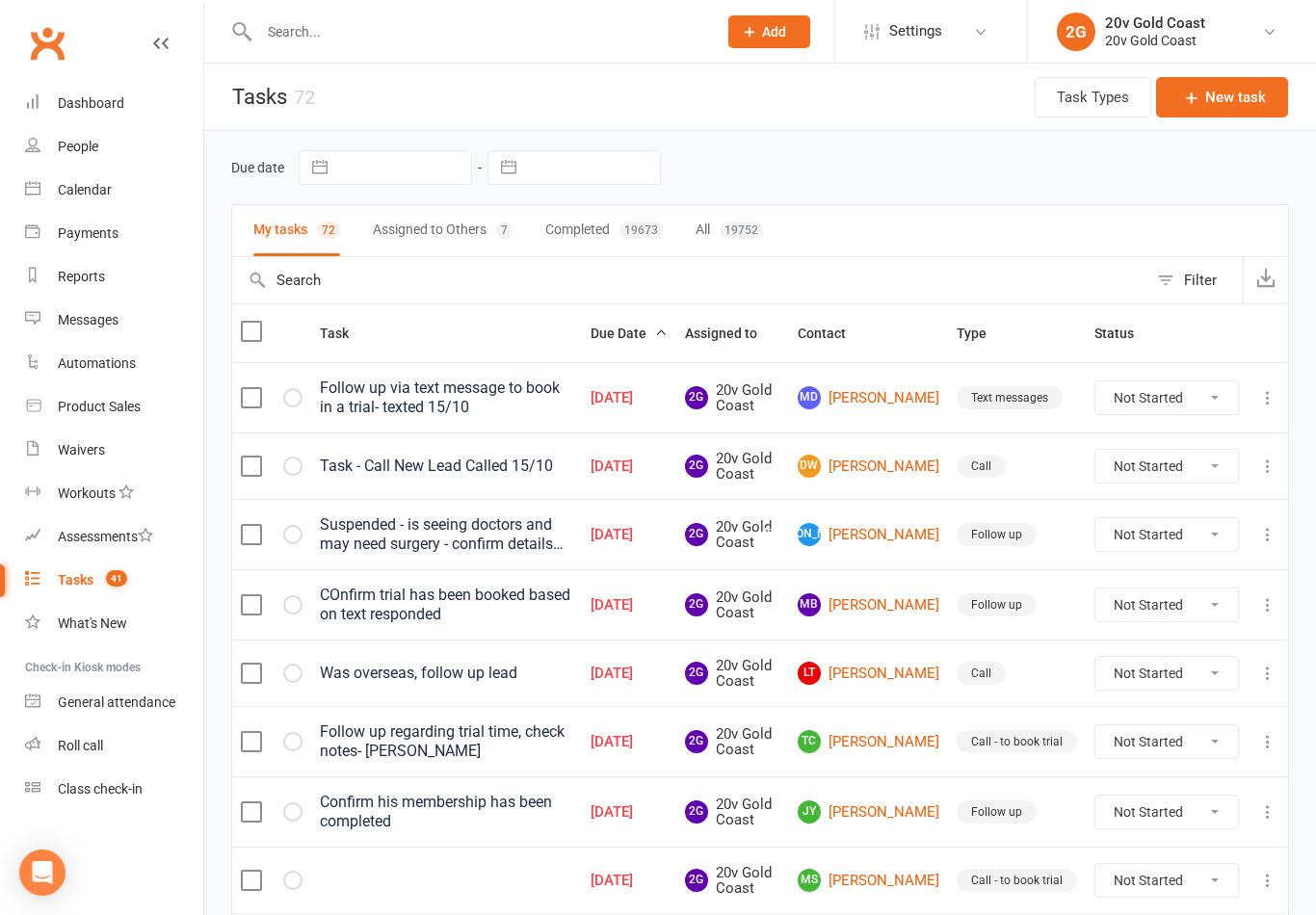
click at [891, 748] on link "TC Tara Chetty" at bounding box center [869, 741] width 142 height 23
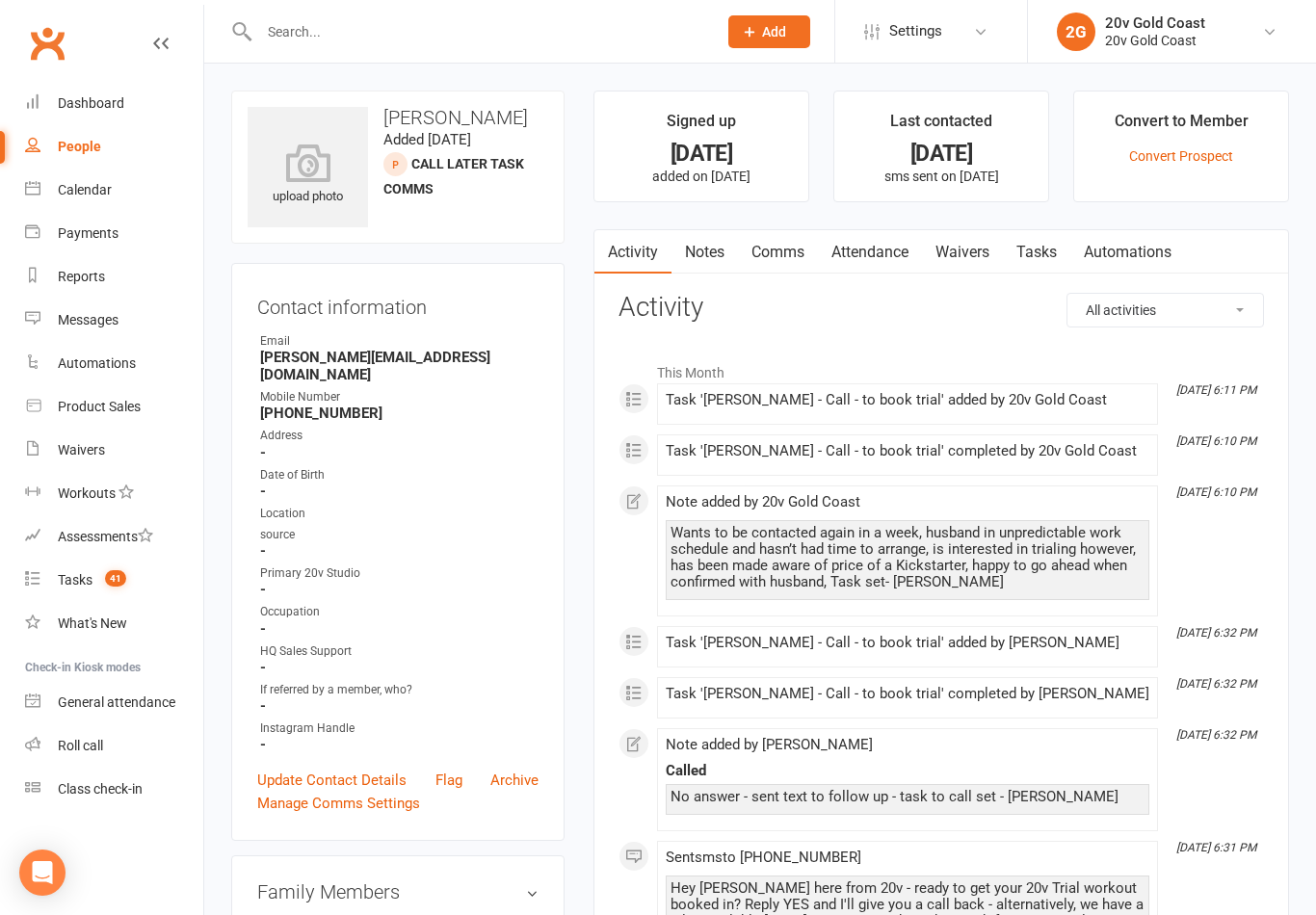
click at [777, 243] on link "Comms" at bounding box center [778, 252] width 80 height 44
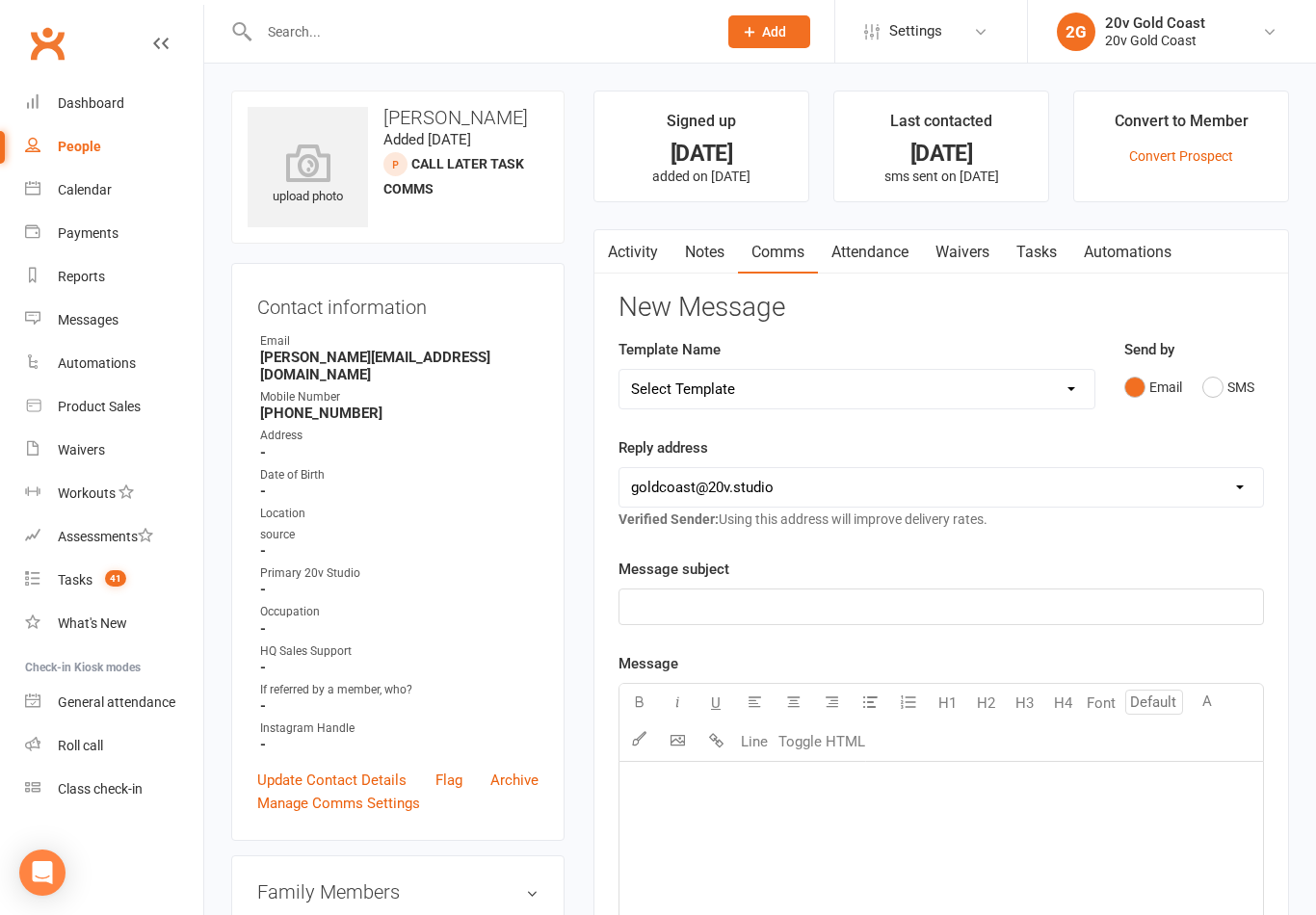
click at [1226, 374] on button "SMS" at bounding box center [1228, 387] width 52 height 36
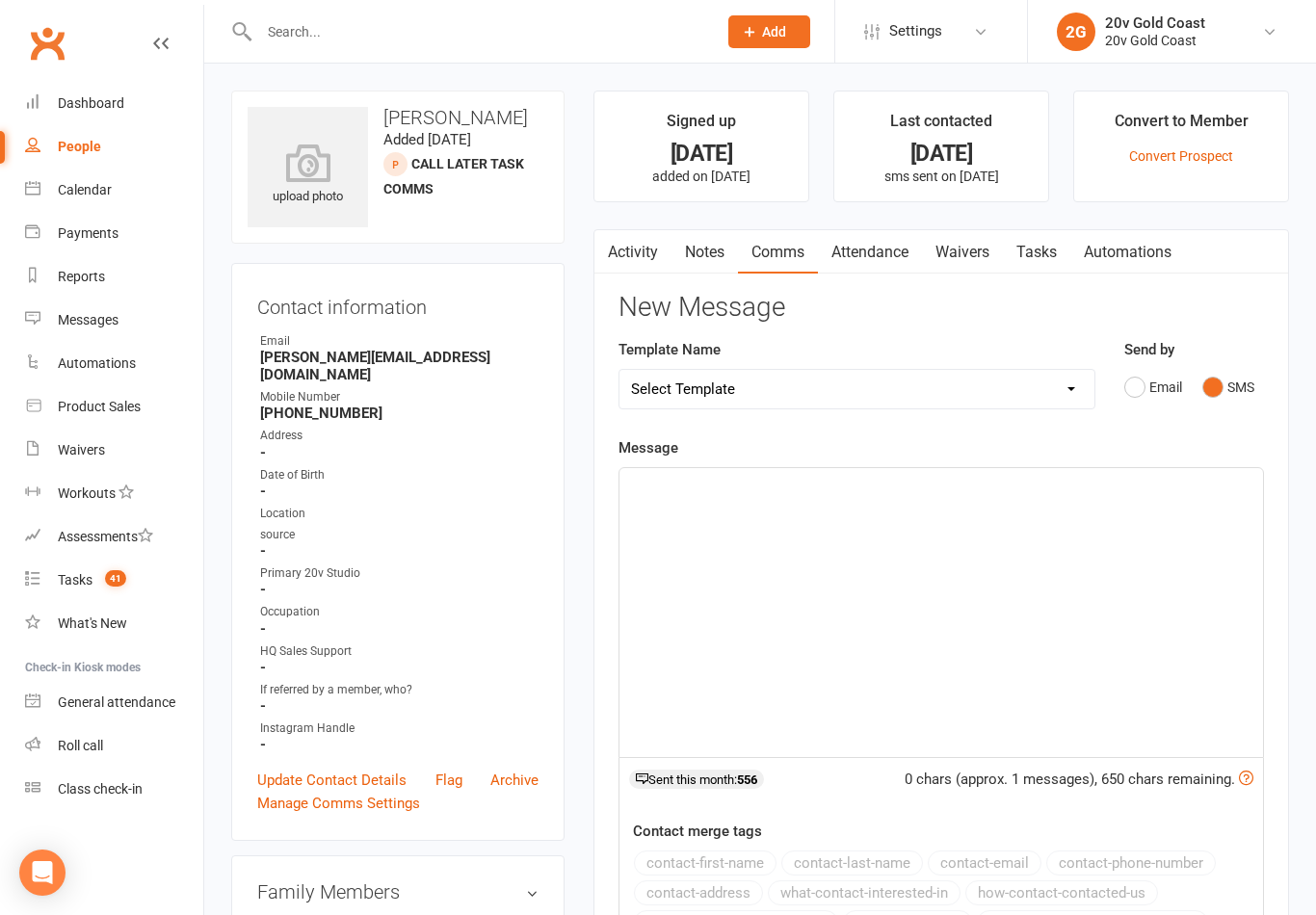
click at [777, 505] on div "﻿" at bounding box center [941, 613] width 644 height 289
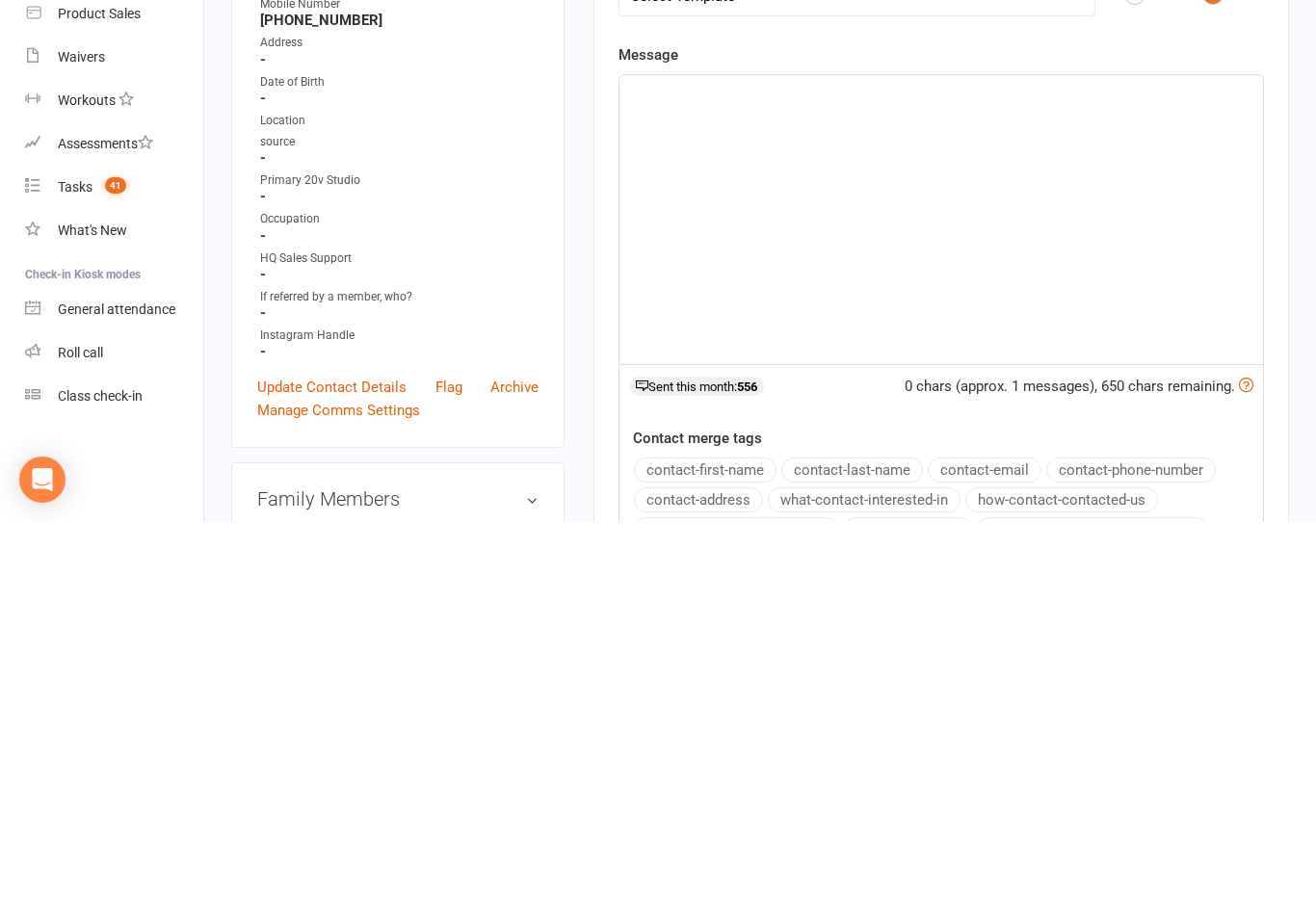
click at [654, 468] on div "﻿" at bounding box center [941, 613] width 644 height 289
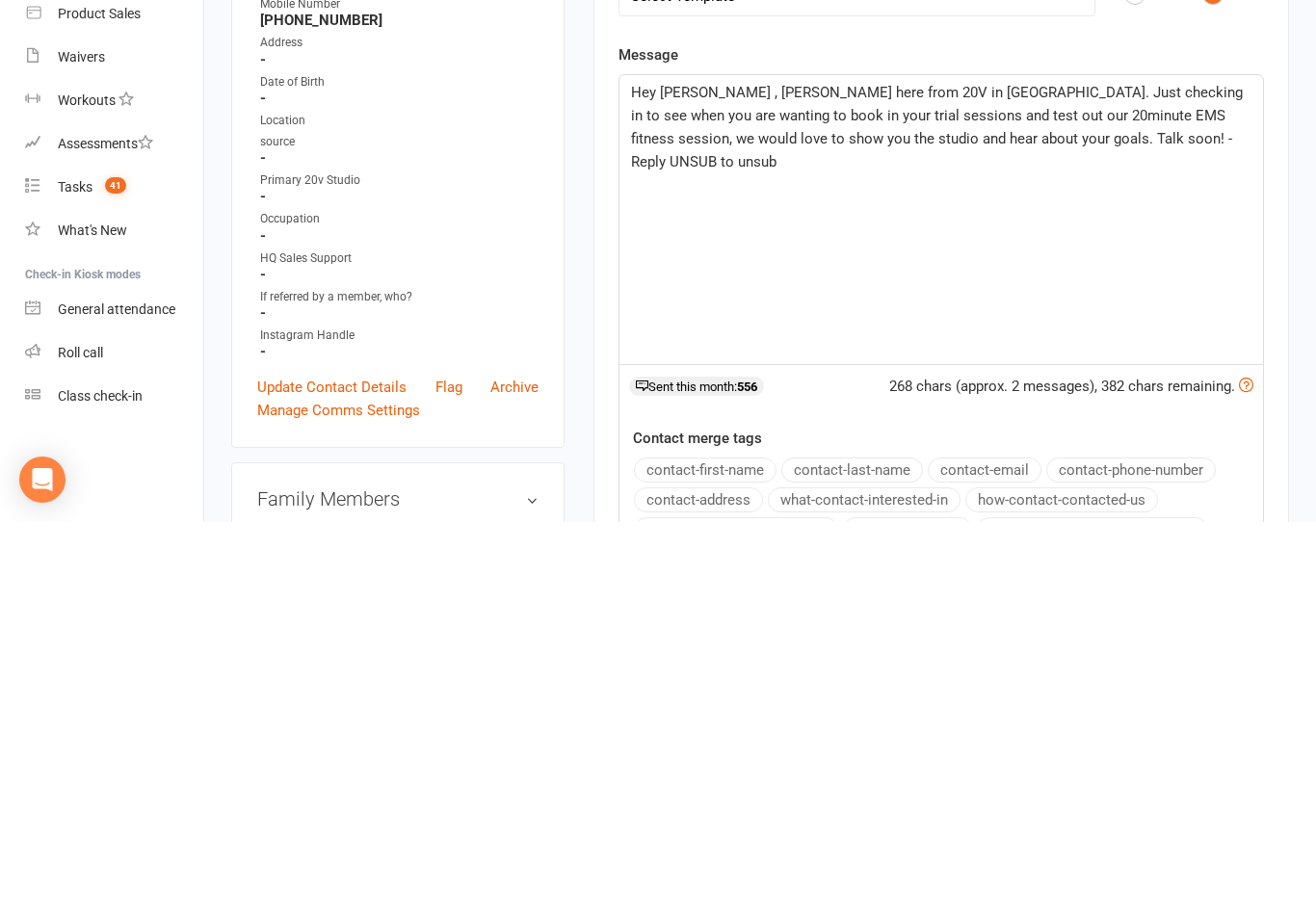
click at [678, 468] on div "Hey Megan , Melody here from 20V in Broadbeach. Just checking in to see when yo…" at bounding box center [941, 613] width 644 height 289
click at [675, 474] on p "Hey Megan , Melody here from 20V in Broadbeach. Just checking in to see when yo…" at bounding box center [941, 520] width 620 height 92
click at [676, 477] on span "Hey Megan , Melody here from 20V in Broadbeach. Just checking in to see when yo…" at bounding box center [939, 520] width 616 height 87
click at [1108, 474] on p "Hey Tara , Melody here from 20V in Broadbeach. Just checking in to see when you…" at bounding box center [941, 520] width 620 height 92
click at [1117, 477] on span "Hey Tara , Melody here from 20V in Broadbeach. Just checking in to see when you…" at bounding box center [939, 520] width 616 height 87
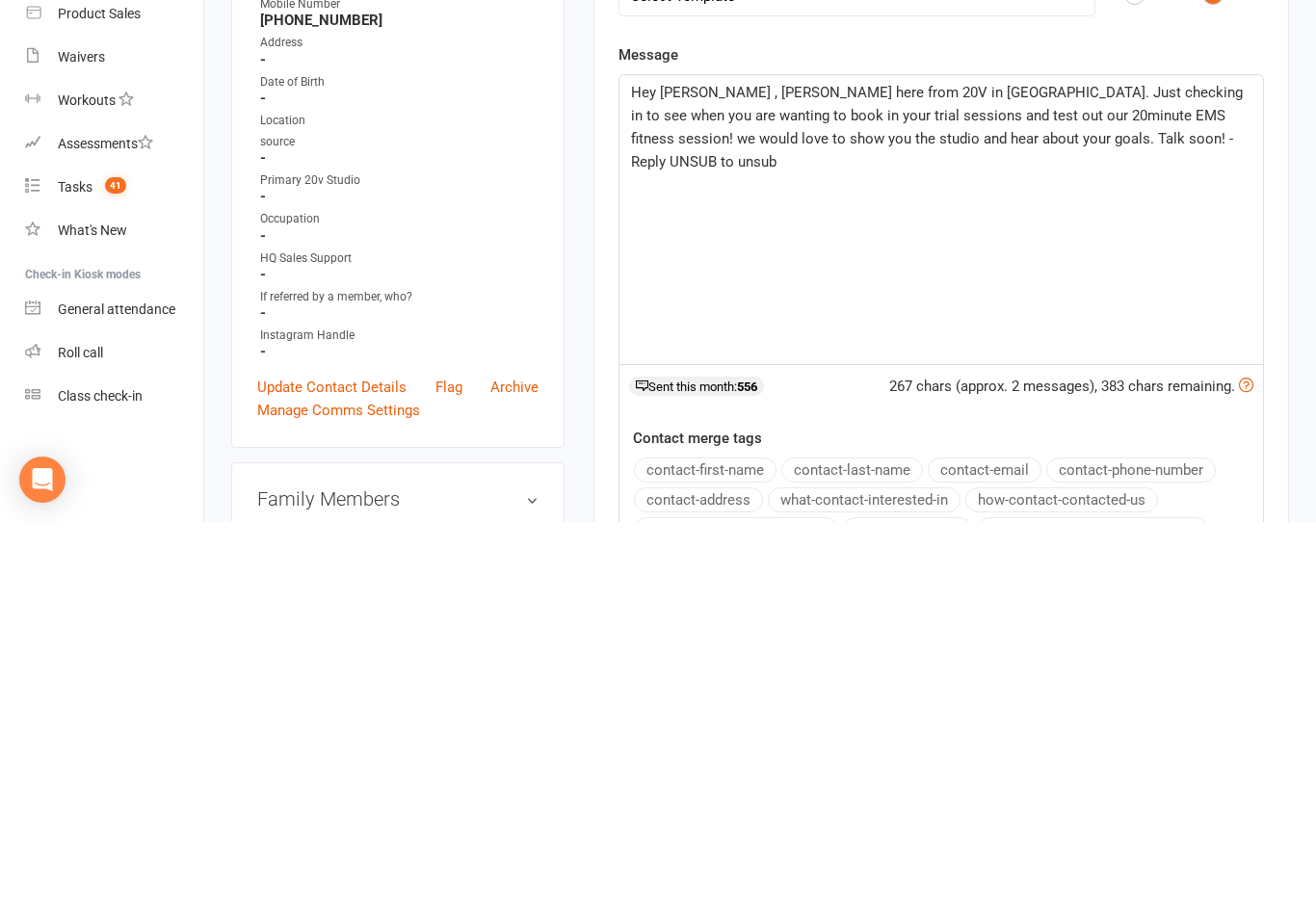
click at [1117, 477] on span "Hey Tara , Melody here from 20V in Broadbeach. Just checking in to see when you…" at bounding box center [939, 520] width 616 height 87
click at [1128, 477] on span "Hey Tara , Melody here from 20V in Broadbeach. Just checking in to see when you…" at bounding box center [939, 520] width 616 height 87
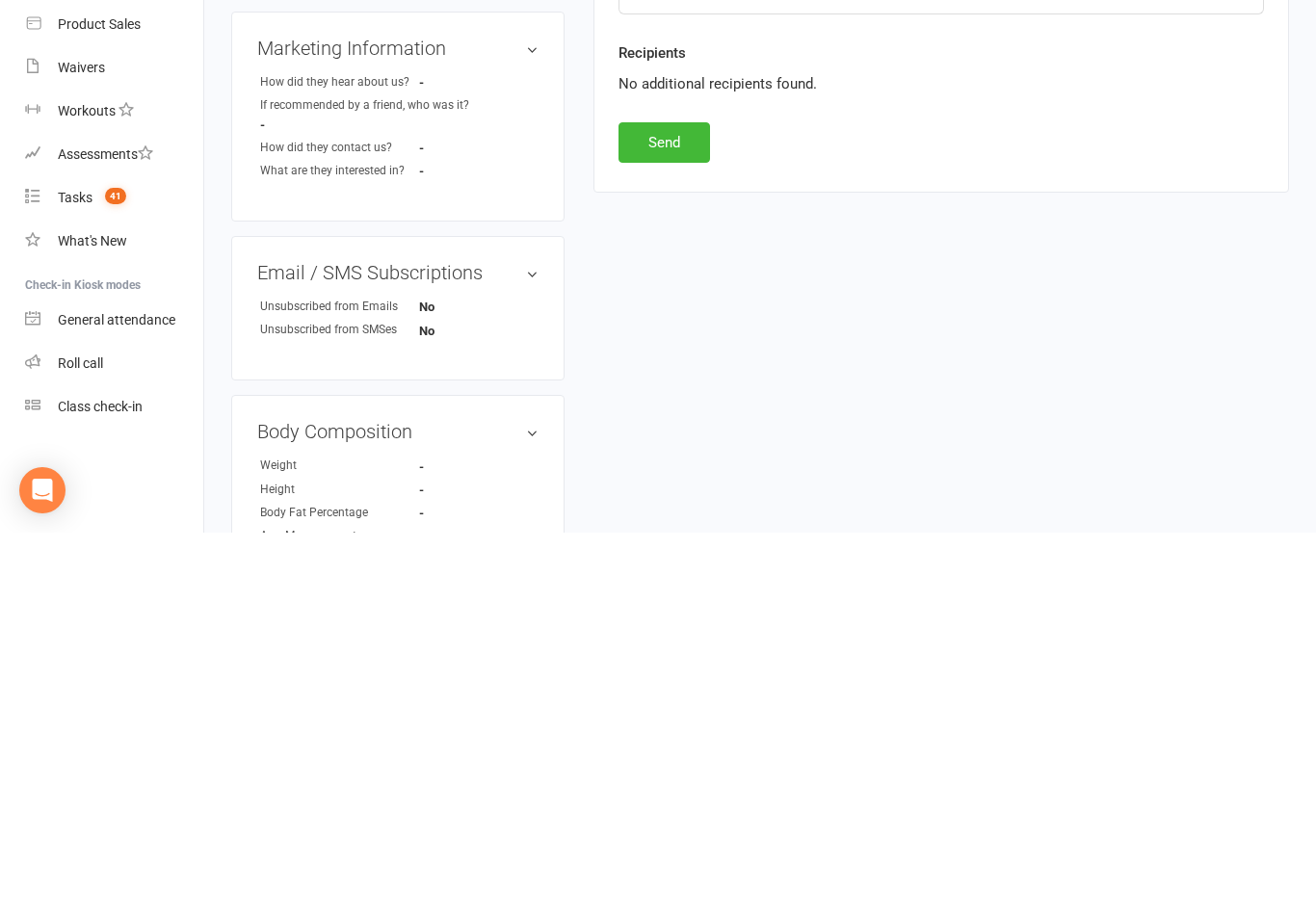
click at [681, 505] on button "Send" at bounding box center [663, 524] width 92 height 40
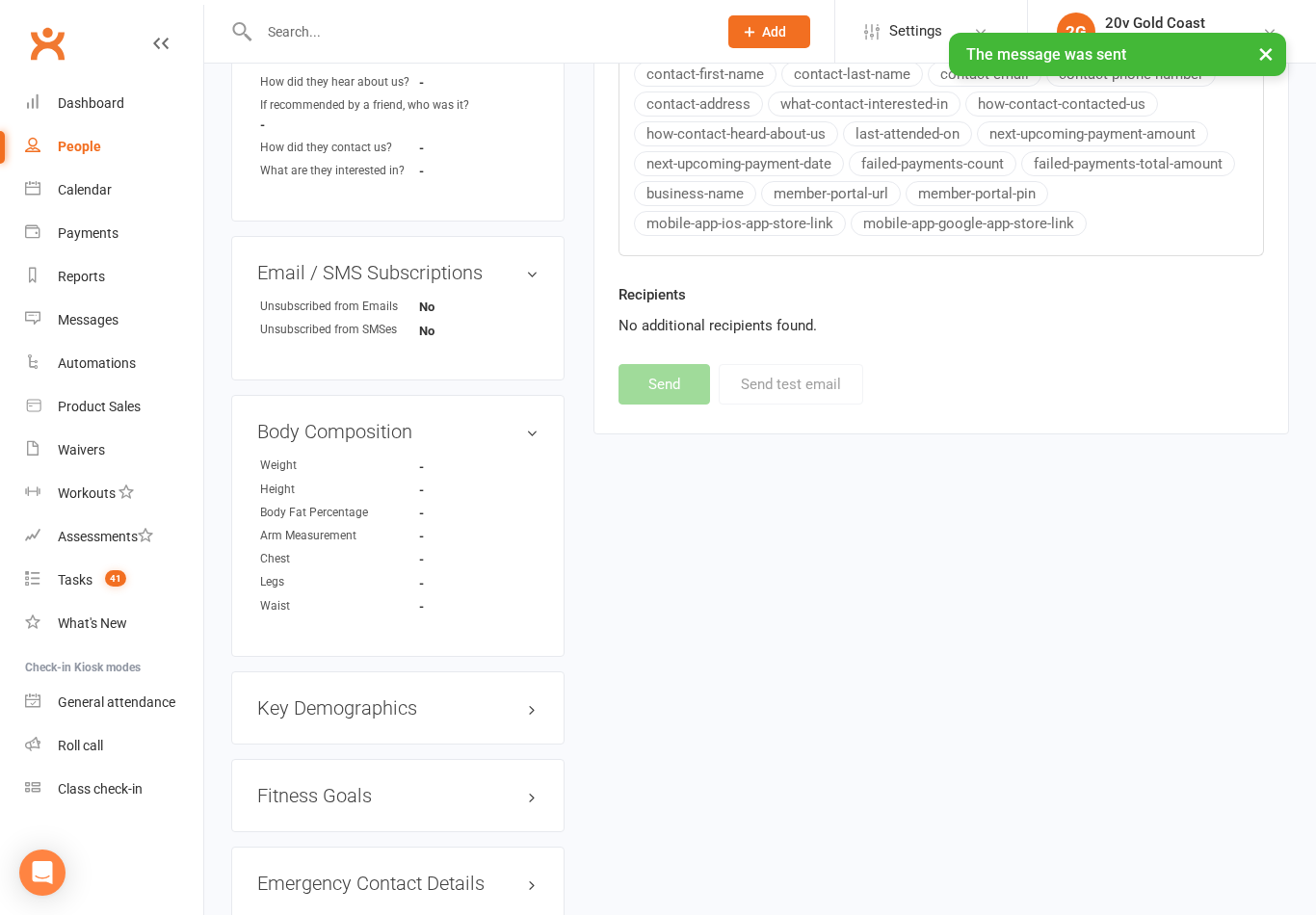
click at [80, 589] on link "Tasks 41" at bounding box center [113, 580] width 178 height 43
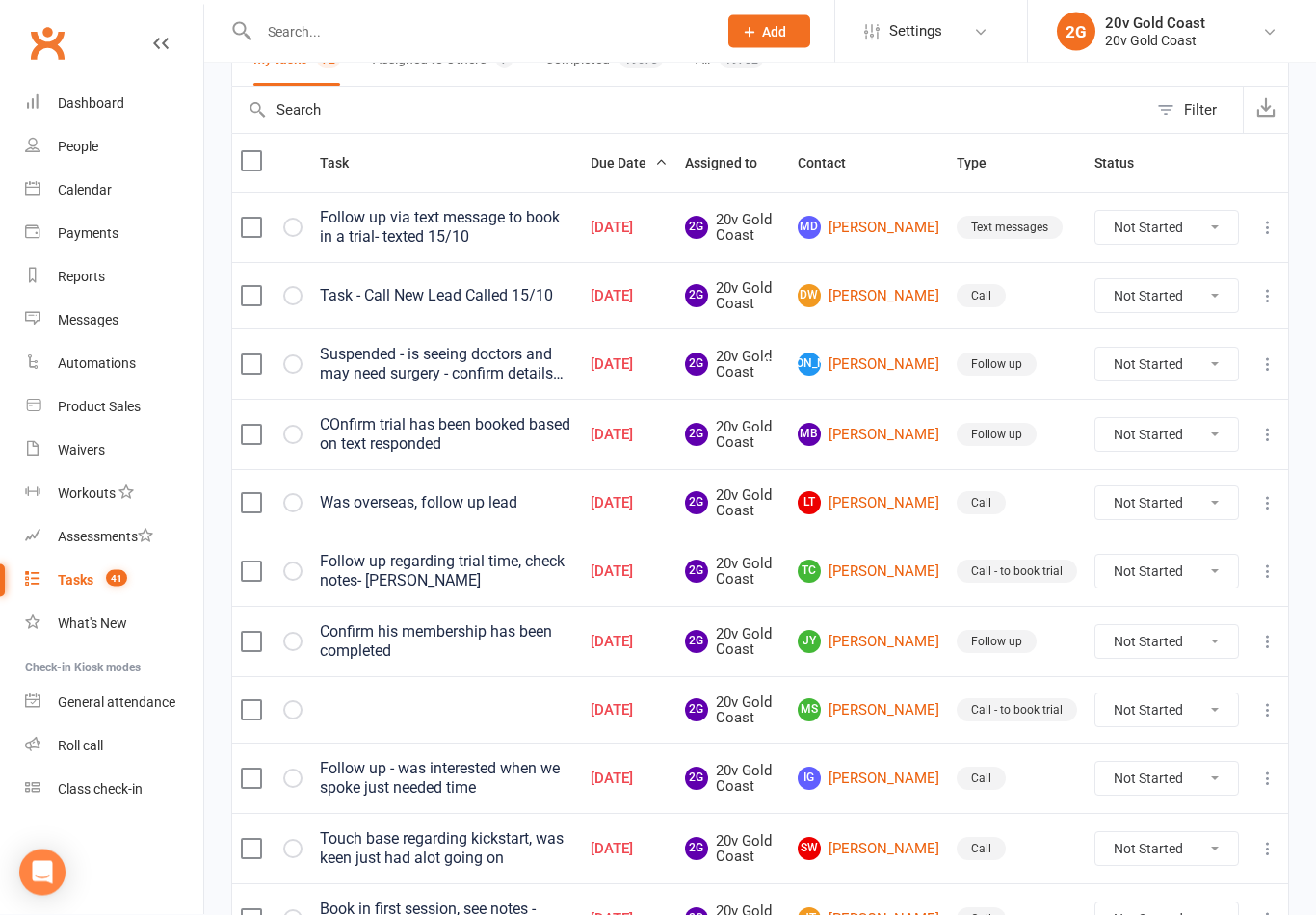
scroll to position [172, 0]
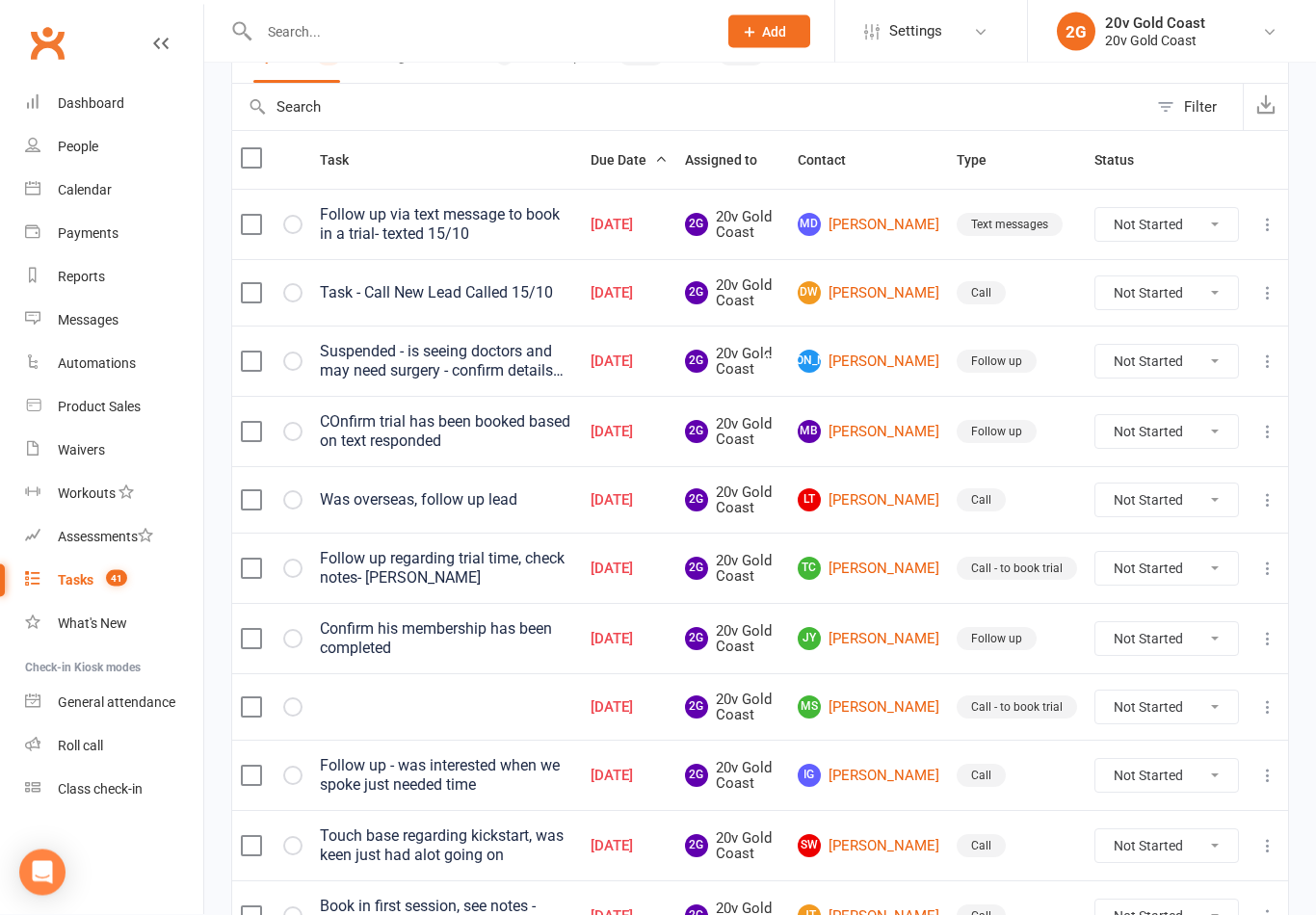
click at [498, 575] on div "Follow up regarding trial time, check notes- Candice" at bounding box center [446, 569] width 253 height 38
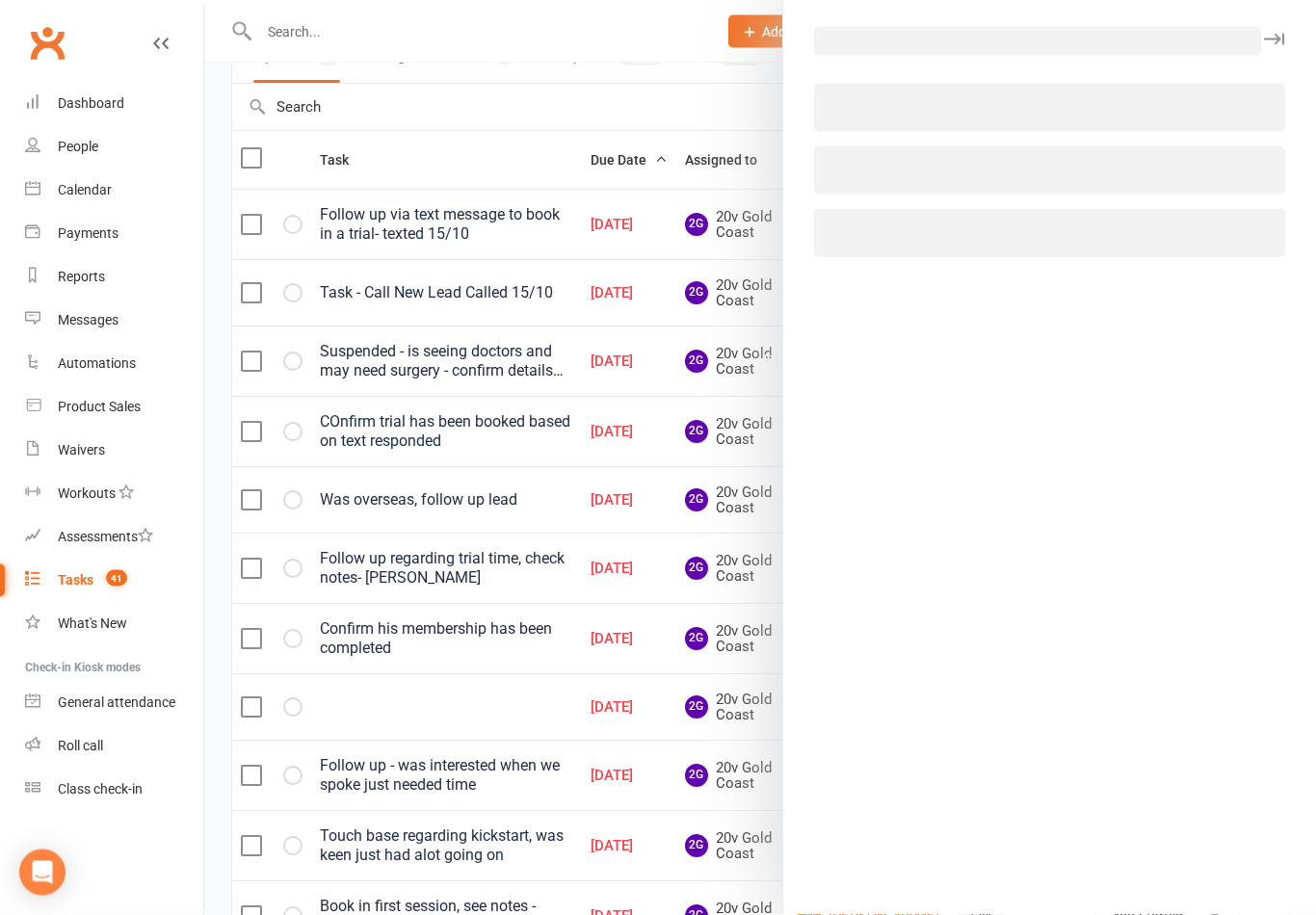
scroll to position [173, 0]
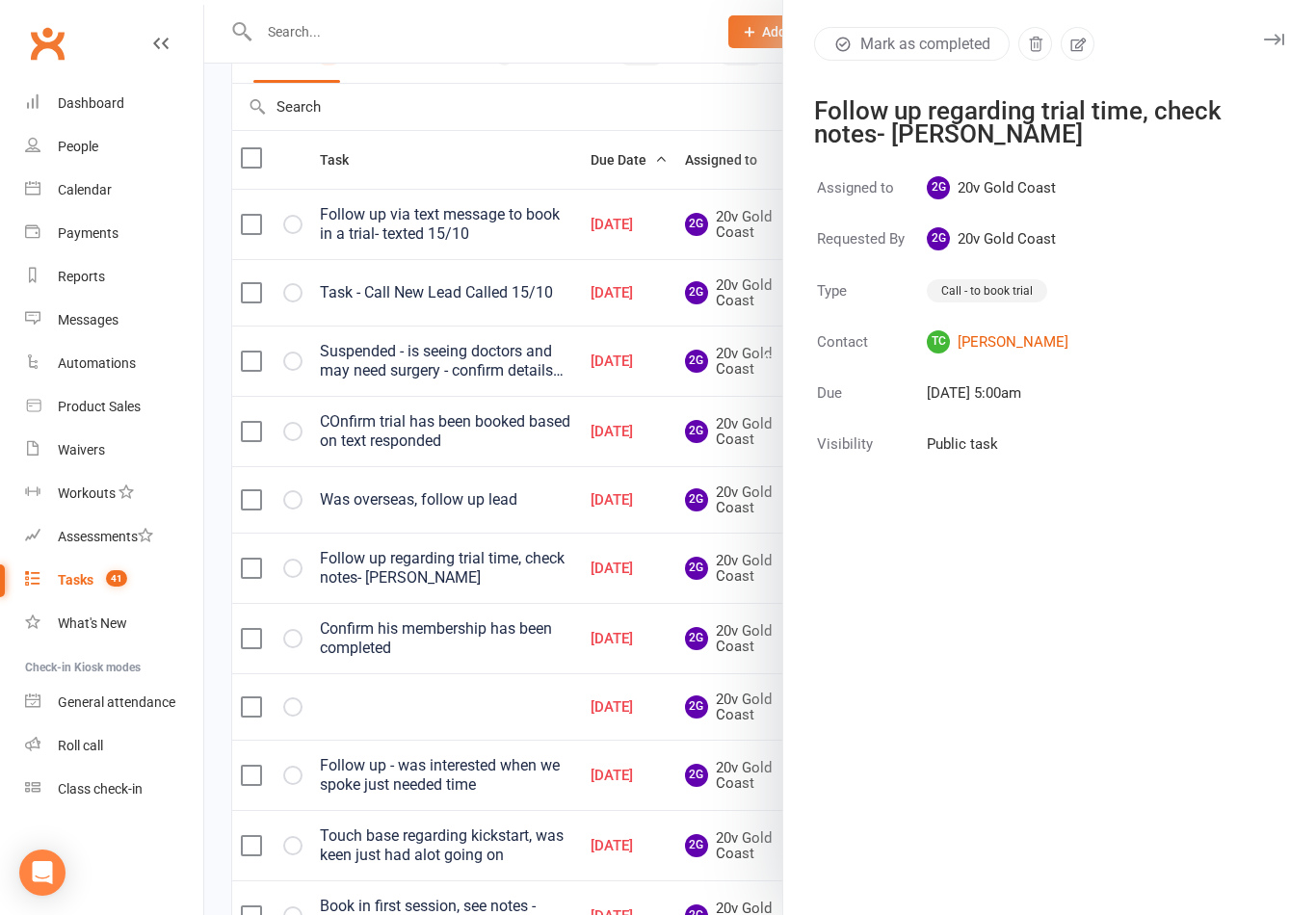
click at [1007, 139] on div "Follow up regarding trial time, check notes- Candice" at bounding box center [1037, 122] width 447 height 46
click at [1093, 45] on button "button" at bounding box center [1078, 43] width 33 height 33
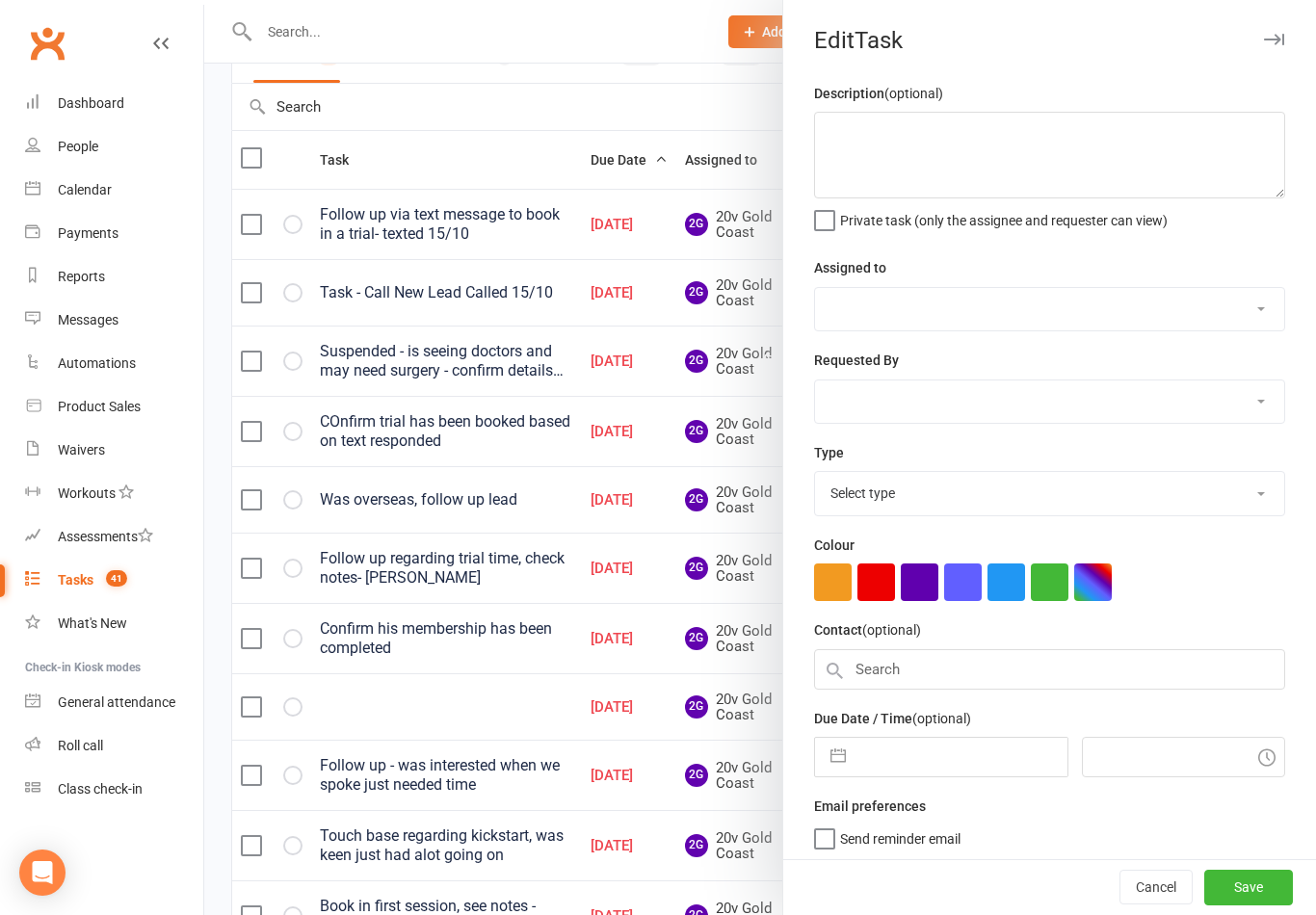
type textarea "Follow up regarding trial time, check notes- Candice"
select select "45734"
type input "09 Oct 2025"
type input "6:00am"
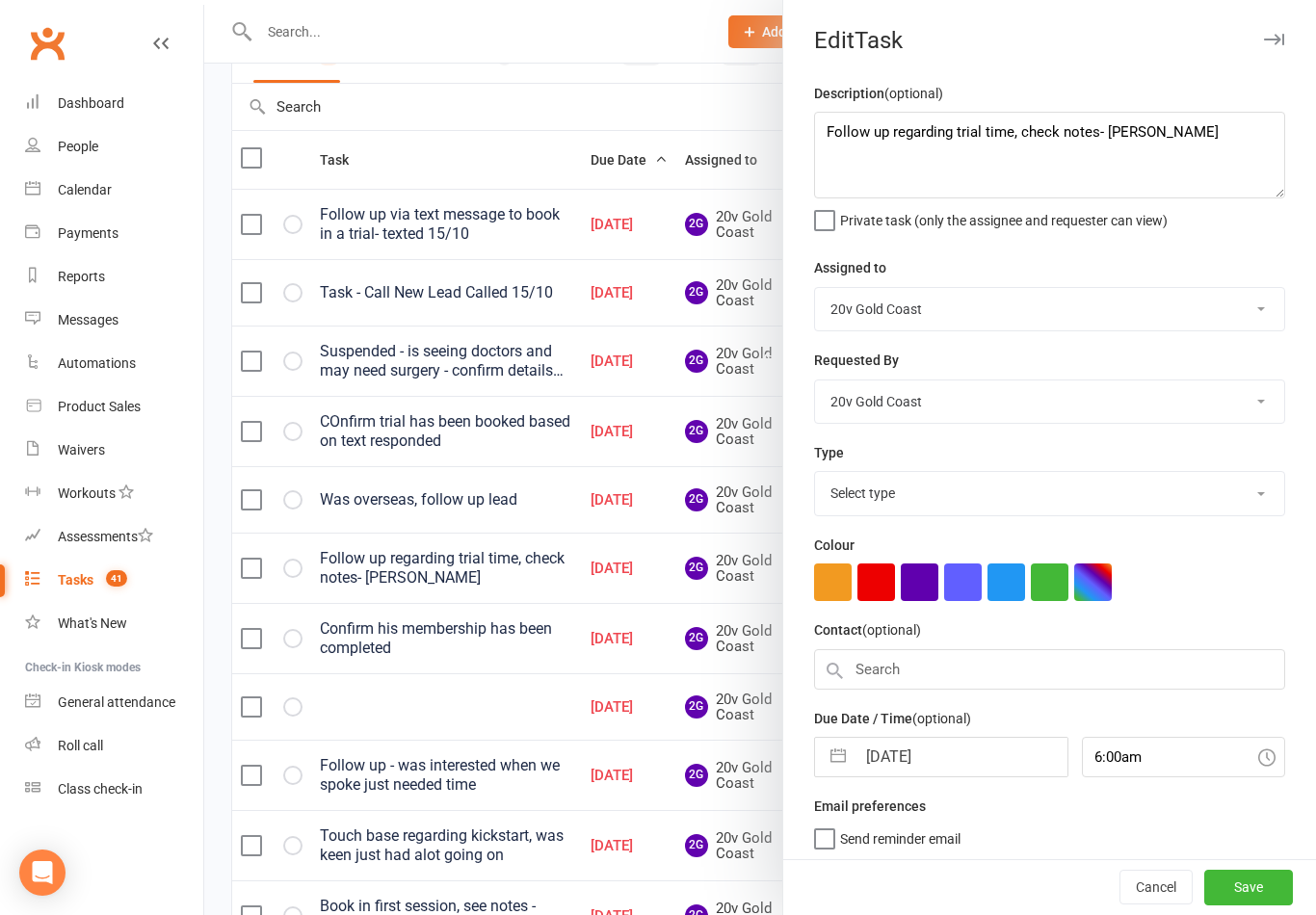
select select "24395"
click at [506, 700] on div at bounding box center [761, 458] width 1112 height 915
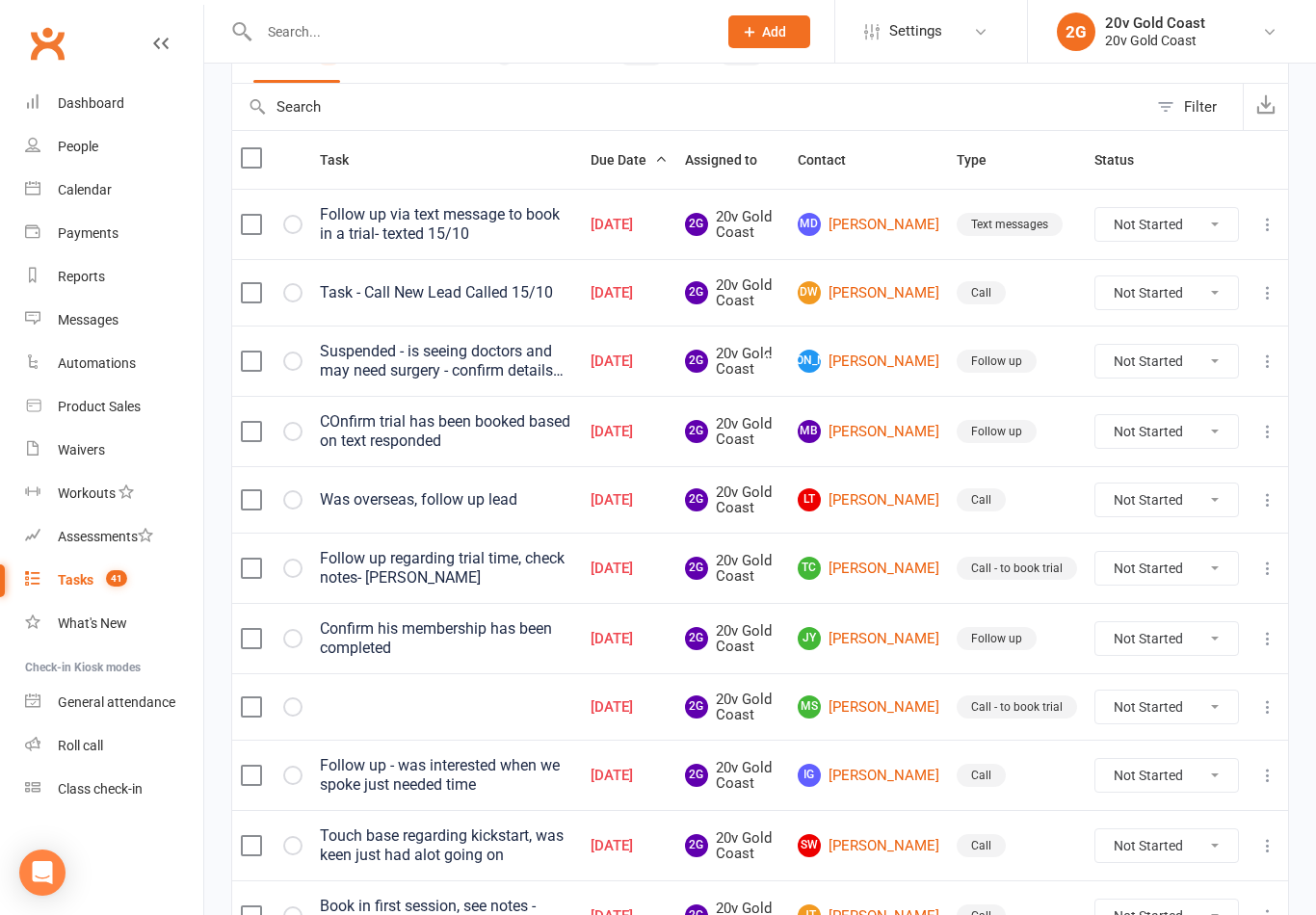
click at [883, 707] on link "MS Mandi Smith" at bounding box center [869, 706] width 142 height 23
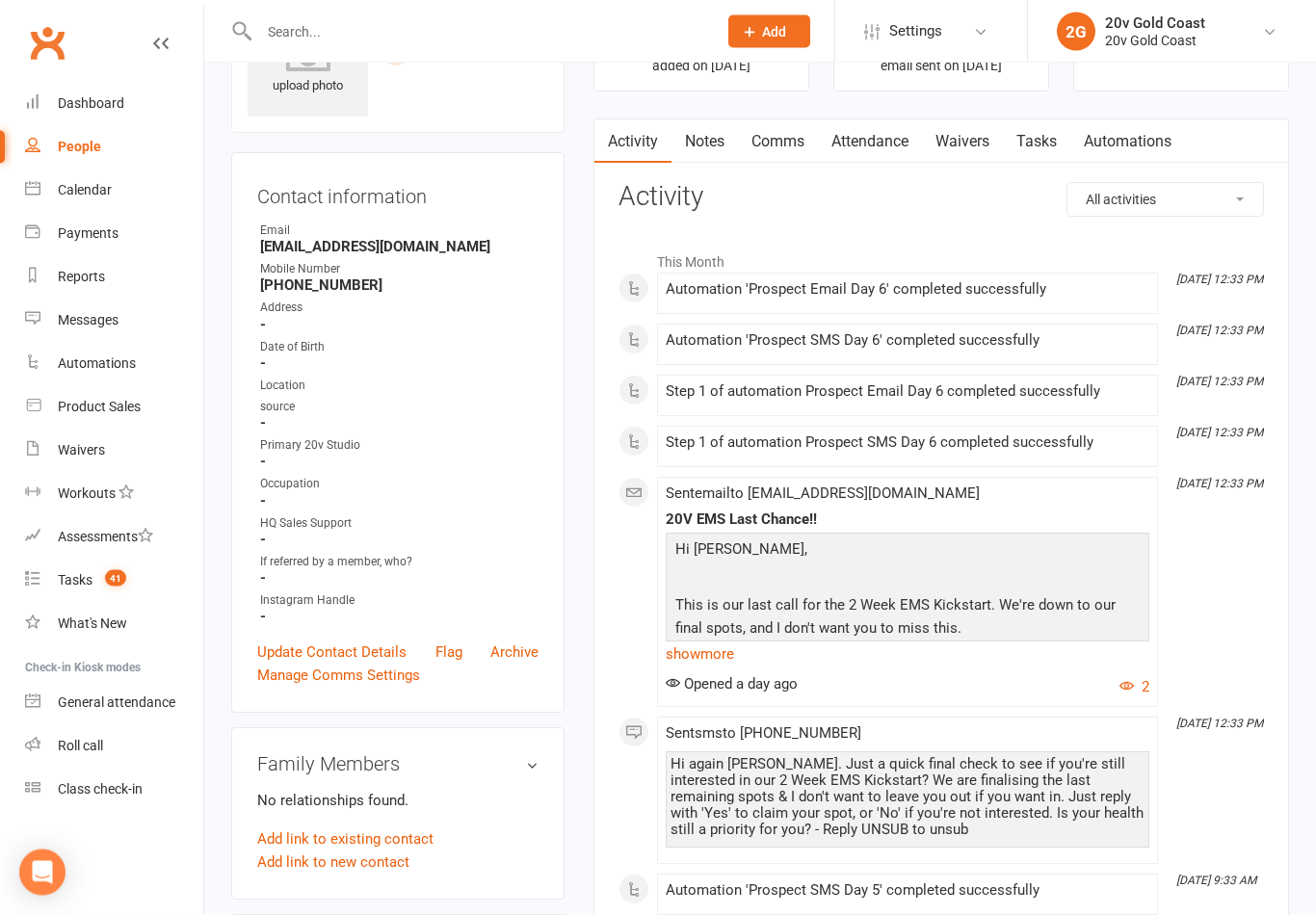
scroll to position [115, 0]
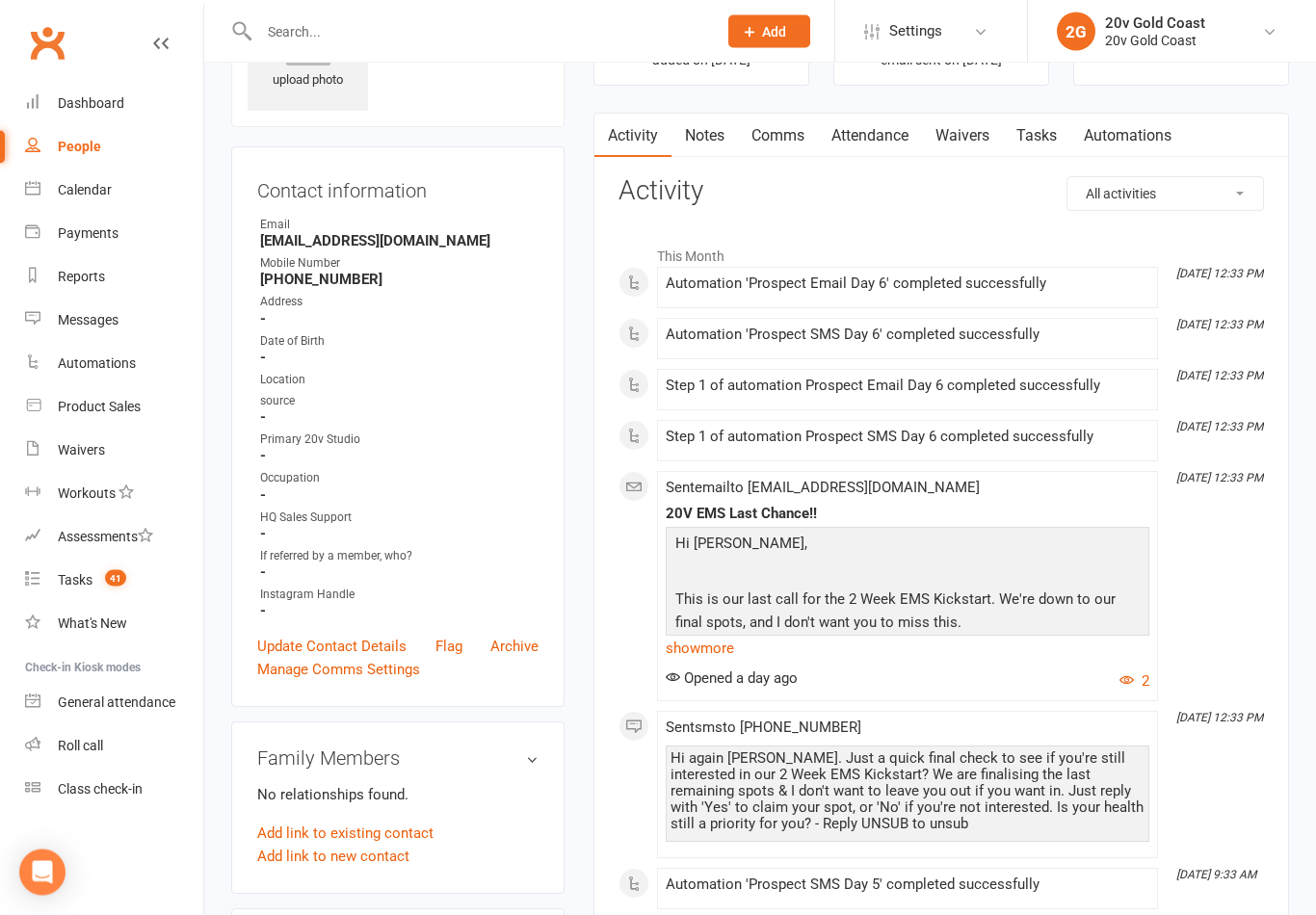
click at [1142, 676] on button "2" at bounding box center [1134, 681] width 30 height 23
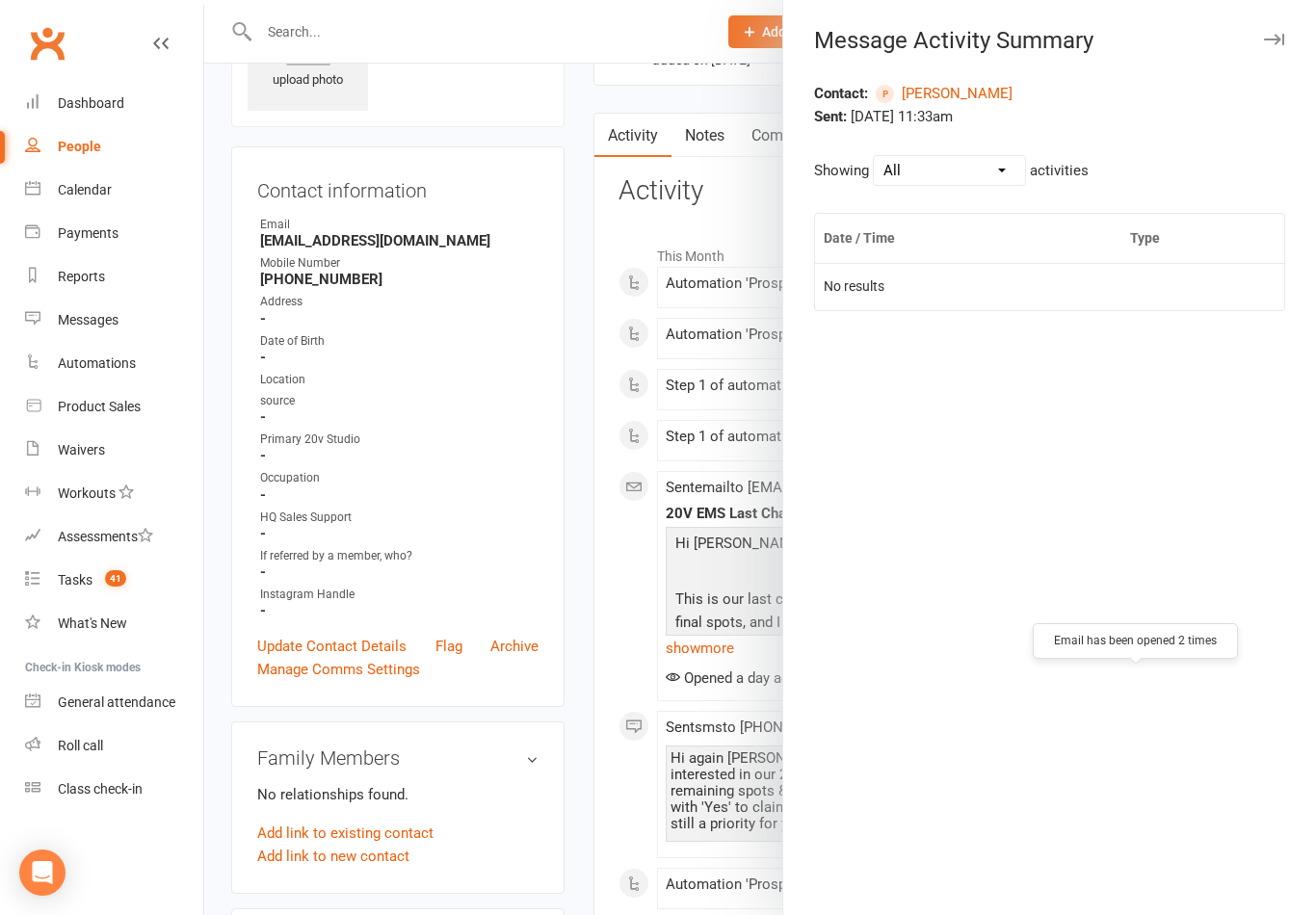
click at [571, 378] on div at bounding box center [761, 458] width 1112 height 915
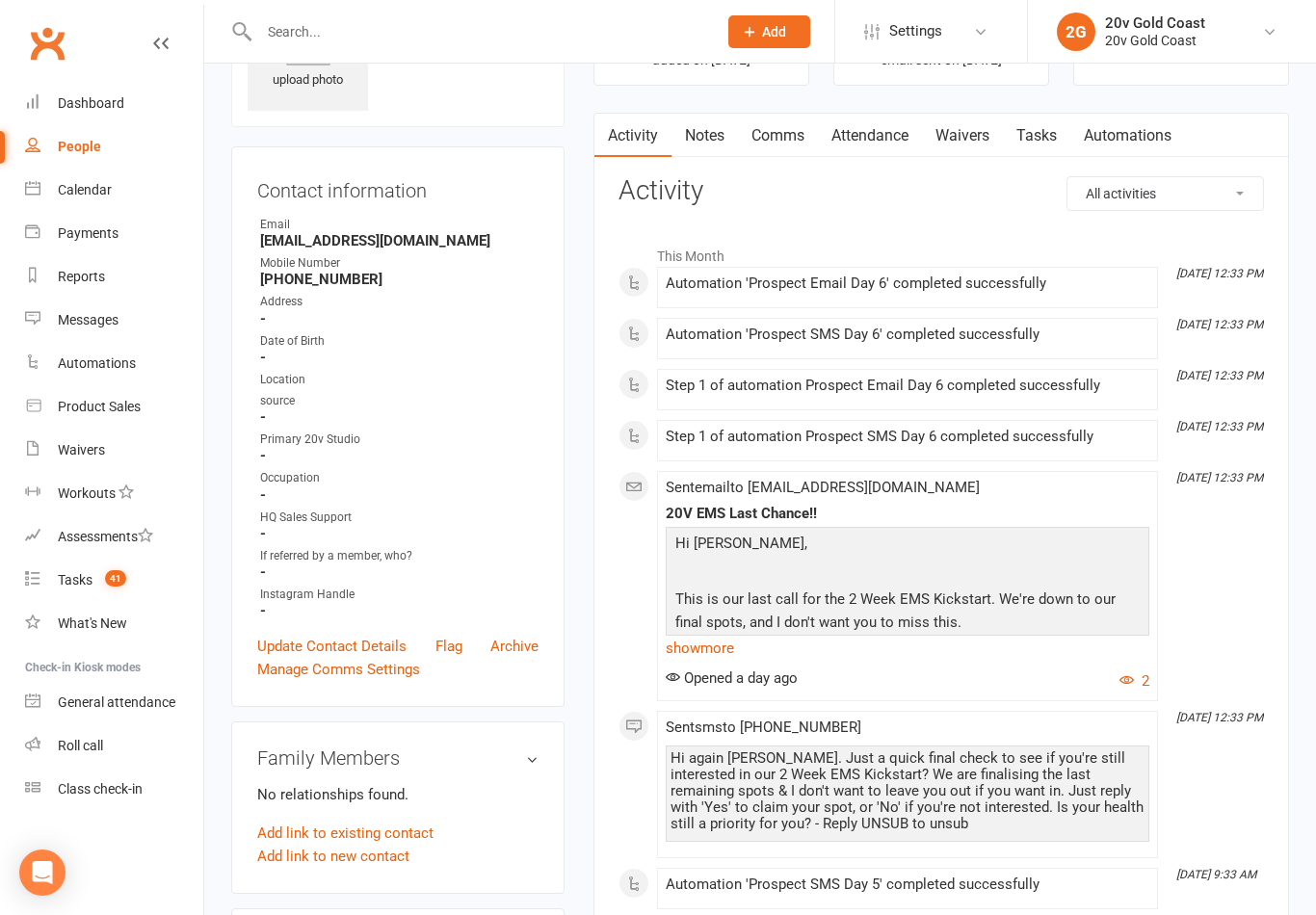
scroll to position [0, 0]
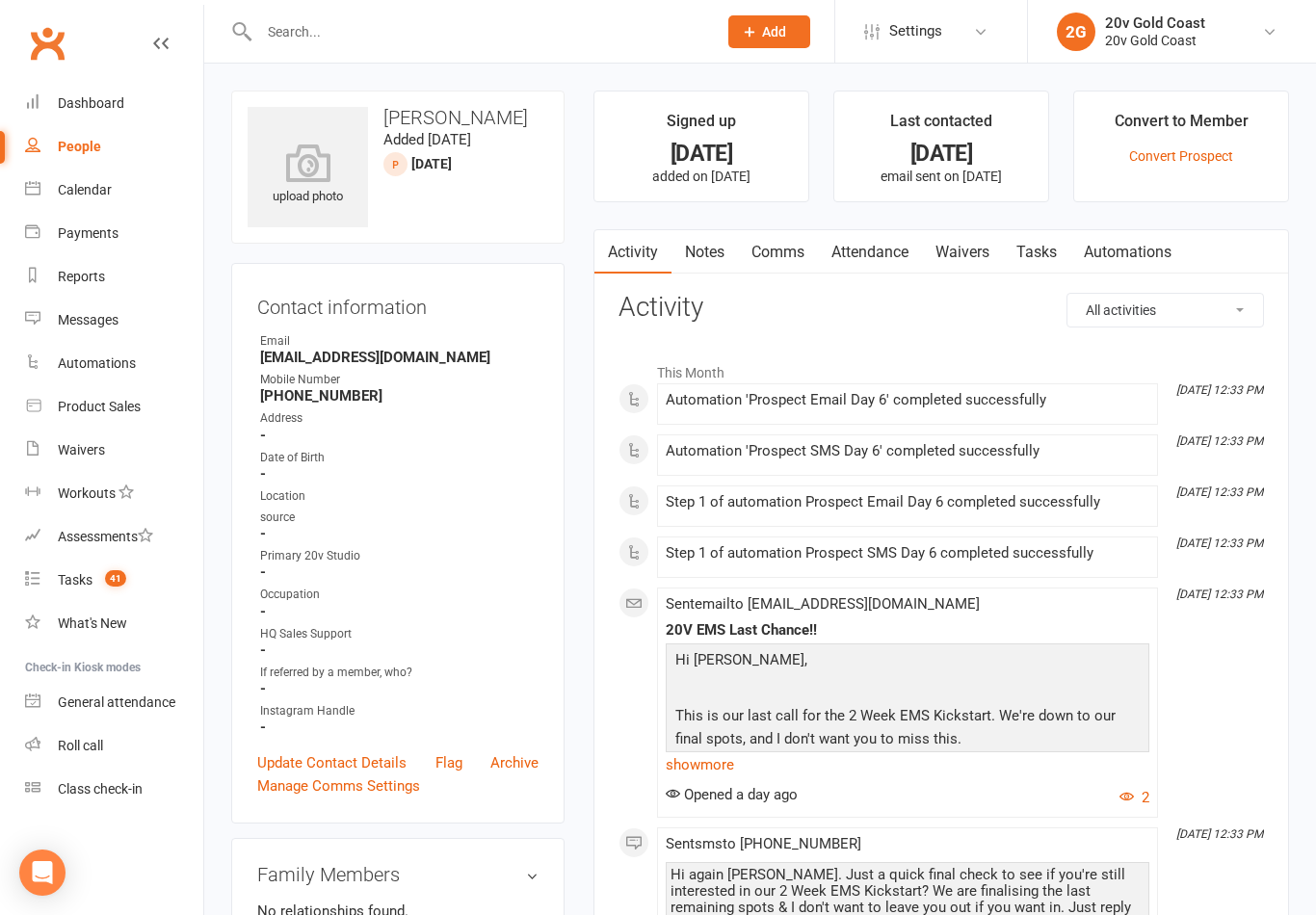
click at [710, 251] on link "Notes" at bounding box center [705, 252] width 67 height 44
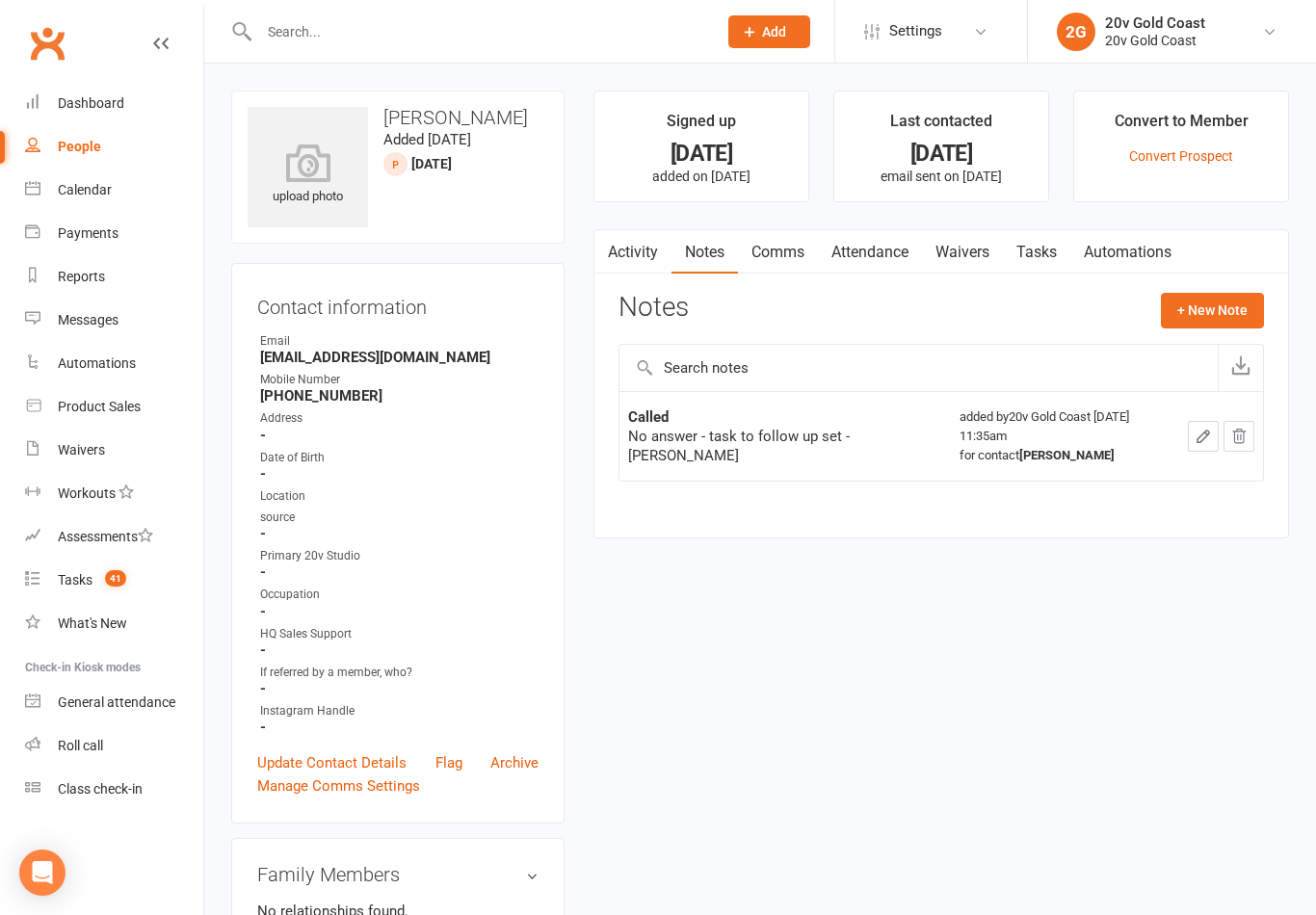
click at [1231, 317] on button "+ New Note" at bounding box center [1213, 310] width 103 height 34
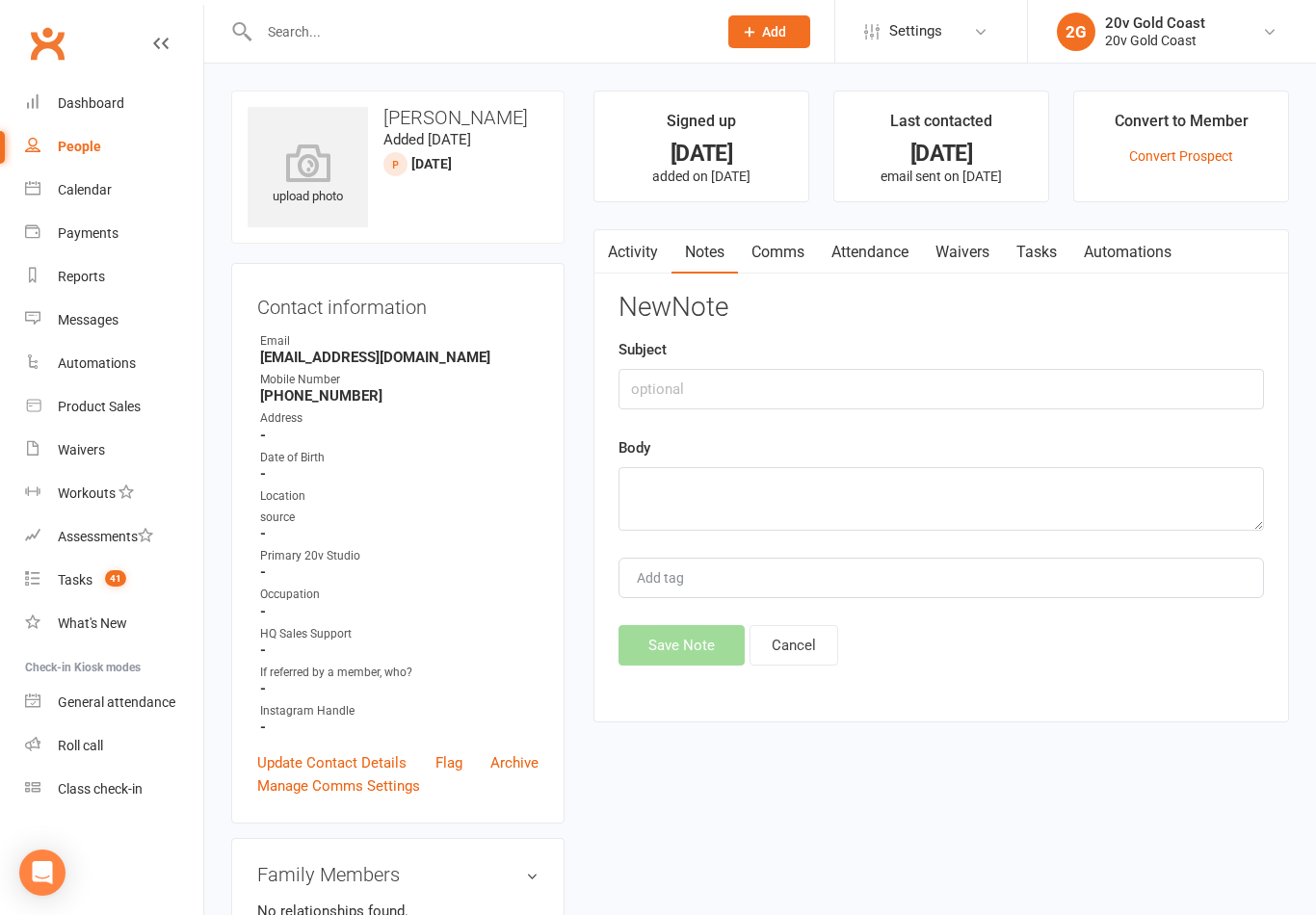
click at [786, 498] on textarea at bounding box center [941, 499] width 646 height 64
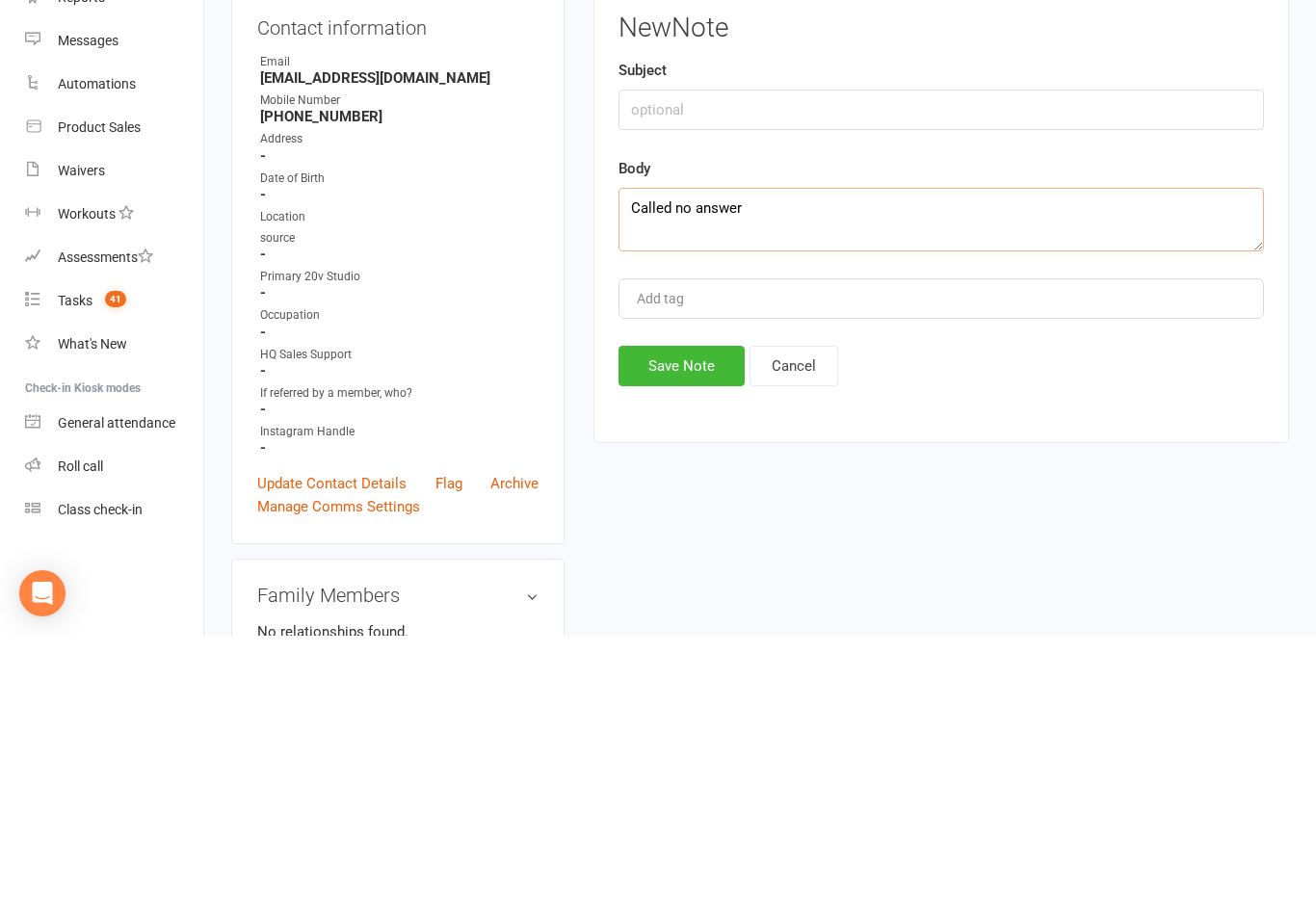
type textarea "Called no answer"
click at [699, 625] on button "Save Note" at bounding box center [681, 644] width 126 height 40
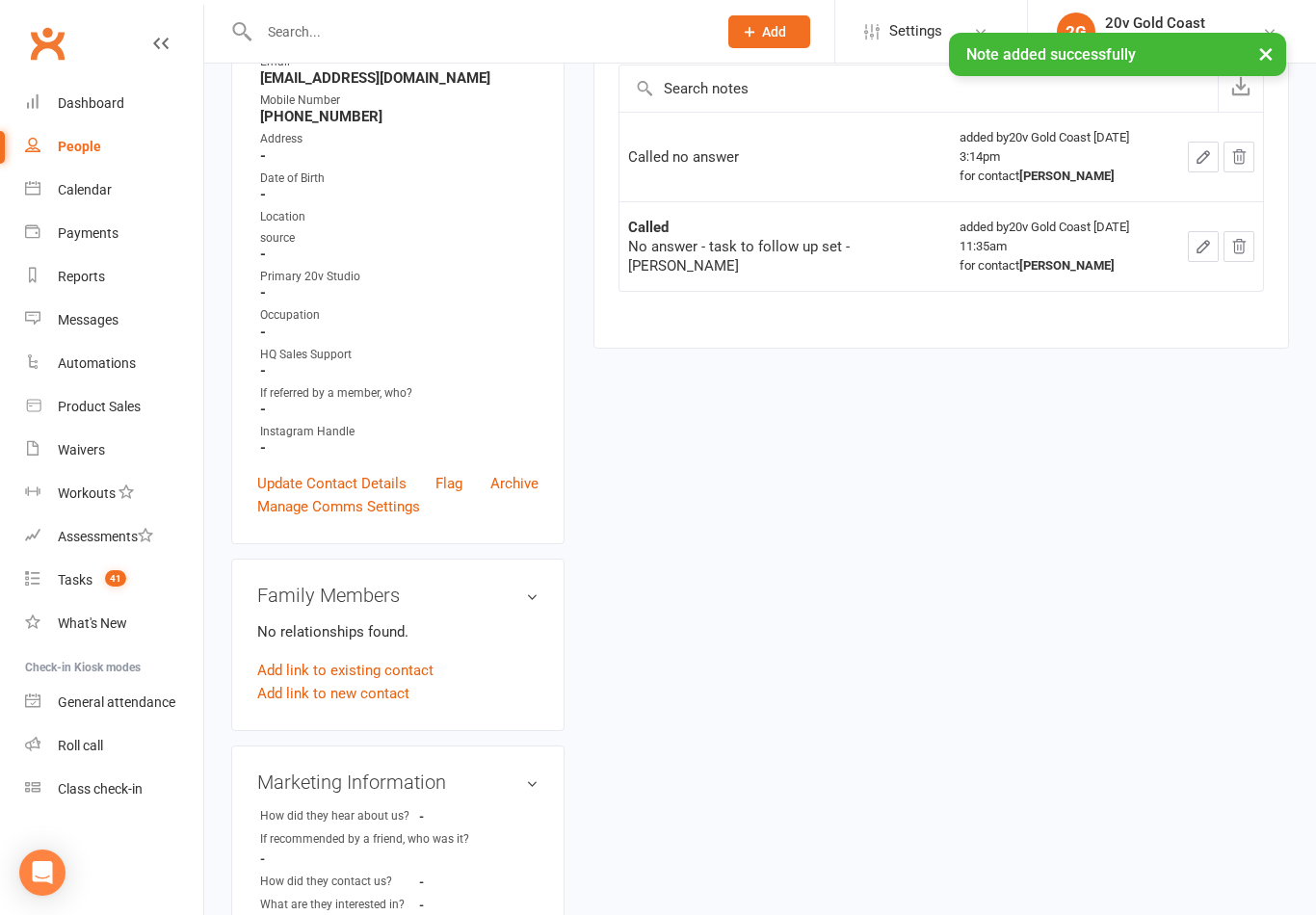
click at [82, 578] on div "Tasks" at bounding box center [75, 580] width 34 height 16
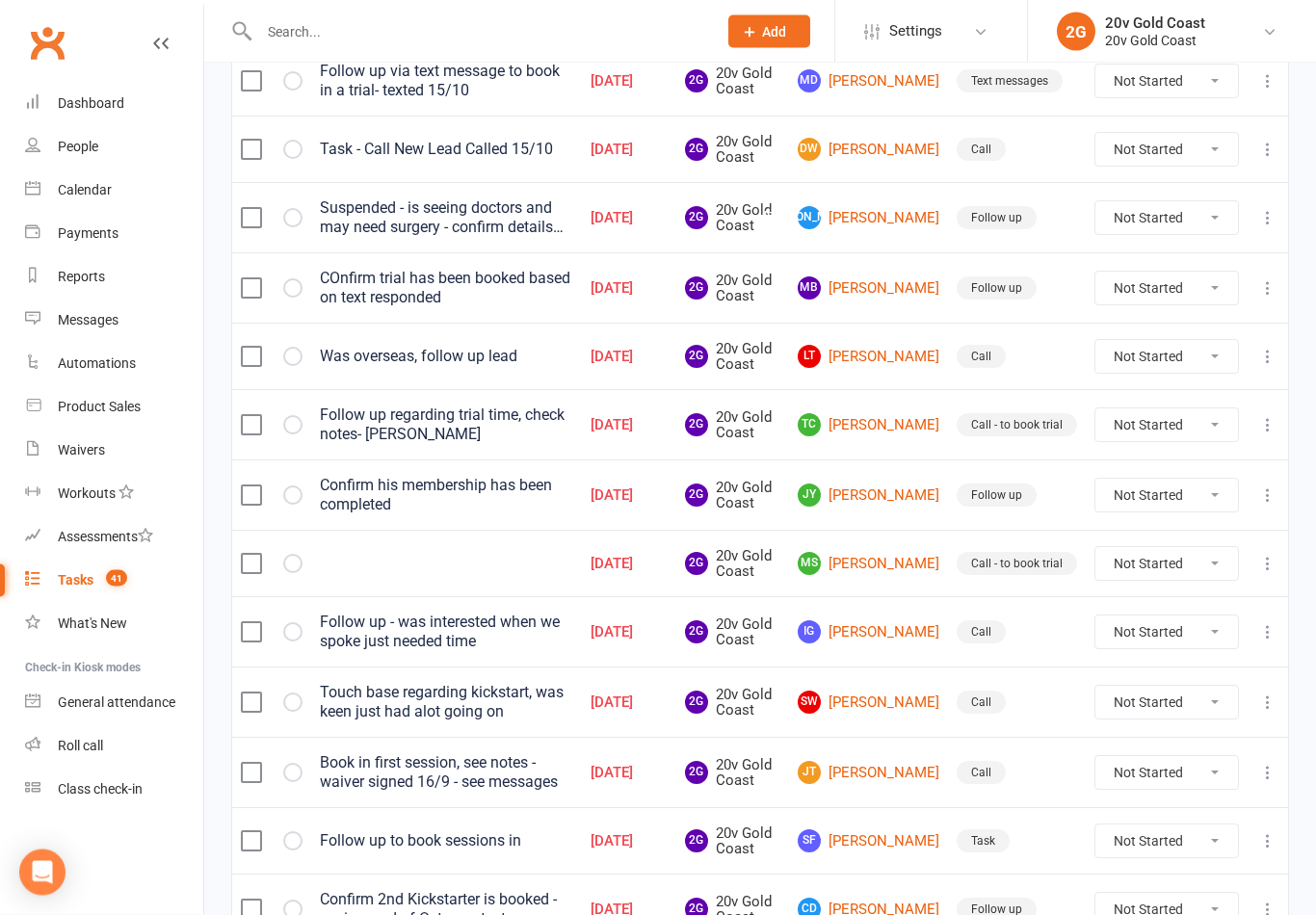
scroll to position [317, 0]
click at [298, 569] on button "button" at bounding box center [293, 564] width 20 height 20
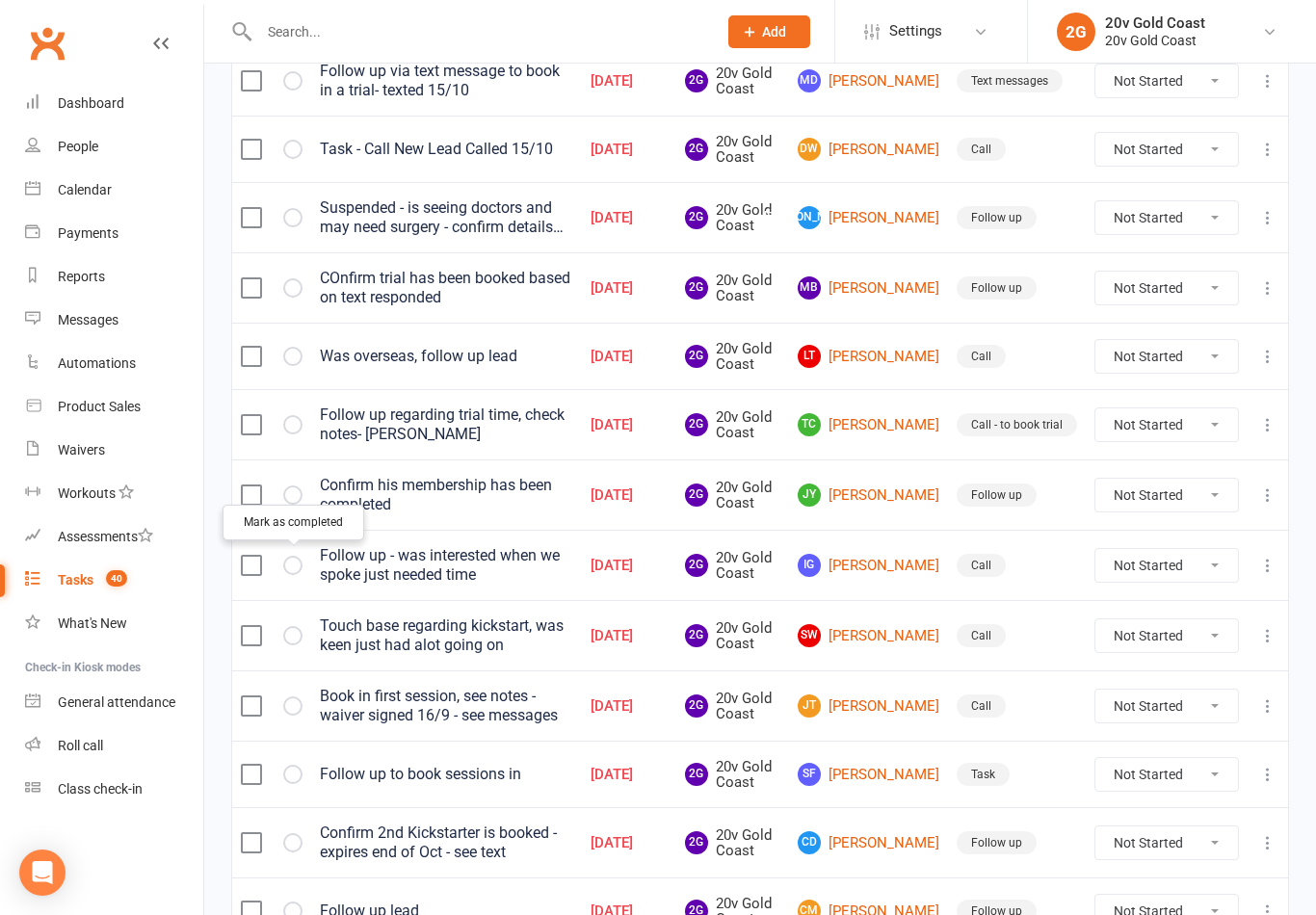
click at [882, 495] on link "JY John Younan" at bounding box center [869, 494] width 142 height 23
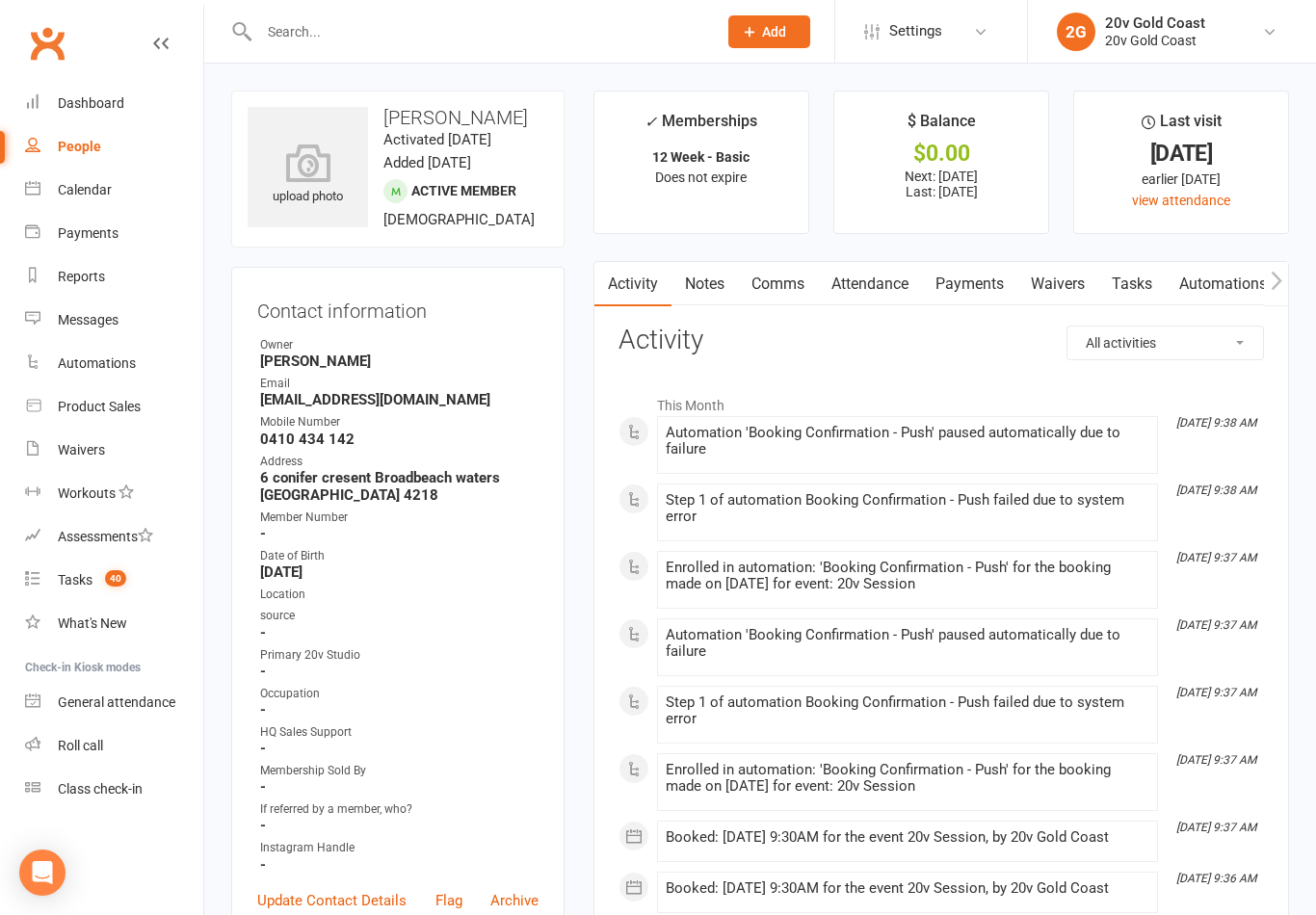
click at [716, 287] on link "Notes" at bounding box center [705, 283] width 67 height 44
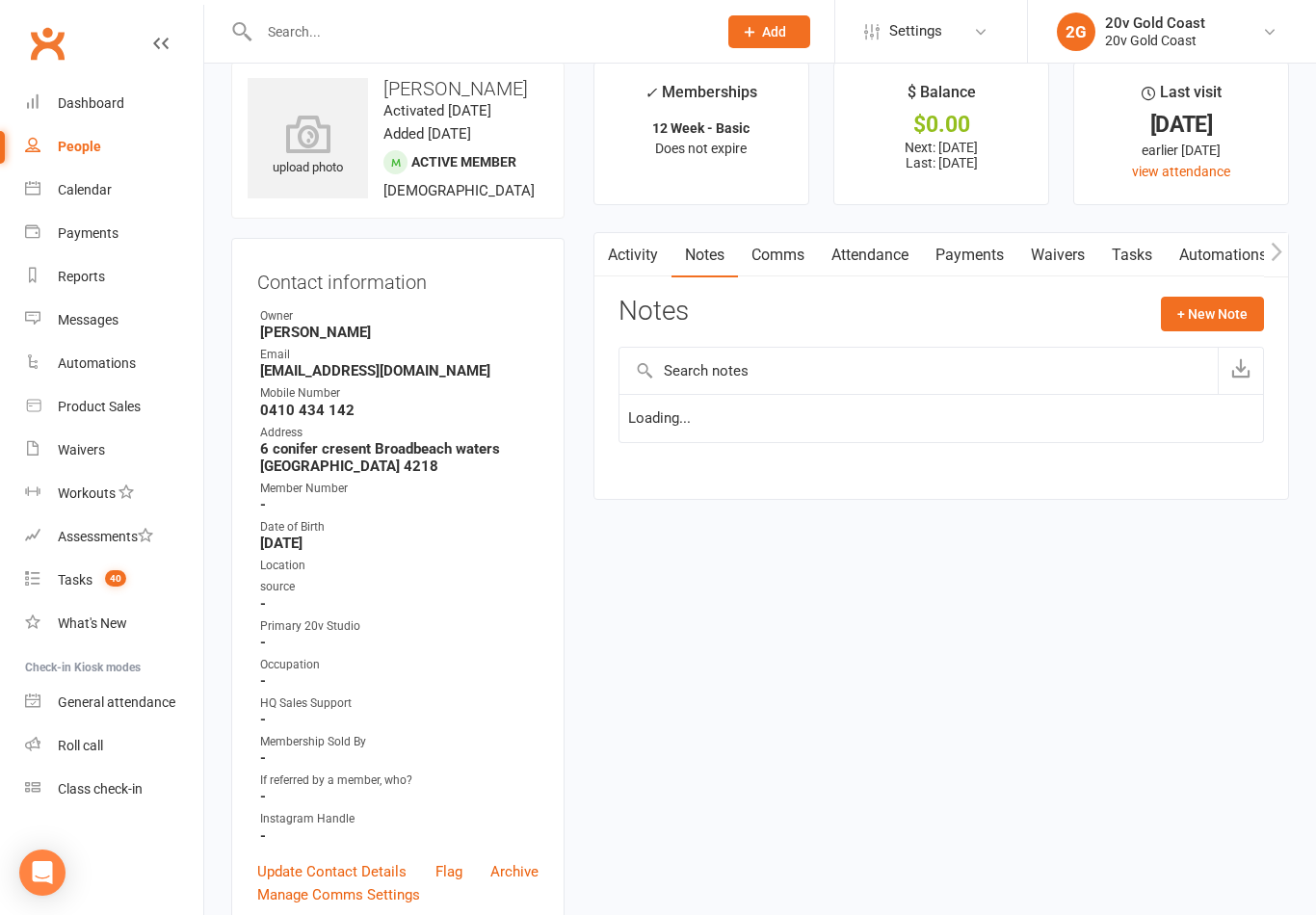
scroll to position [30, 0]
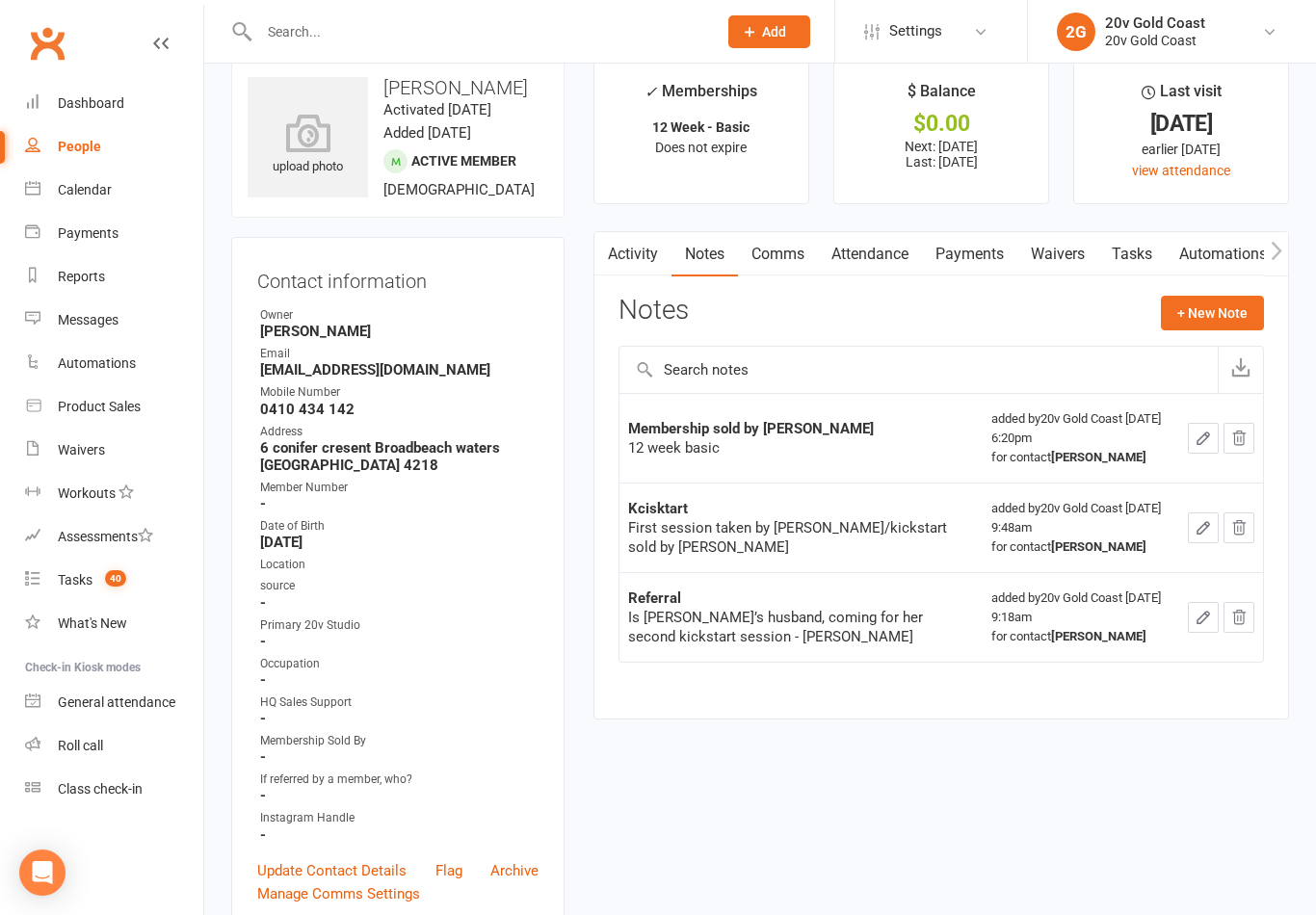
click at [631, 269] on link "Activity" at bounding box center [633, 254] width 77 height 44
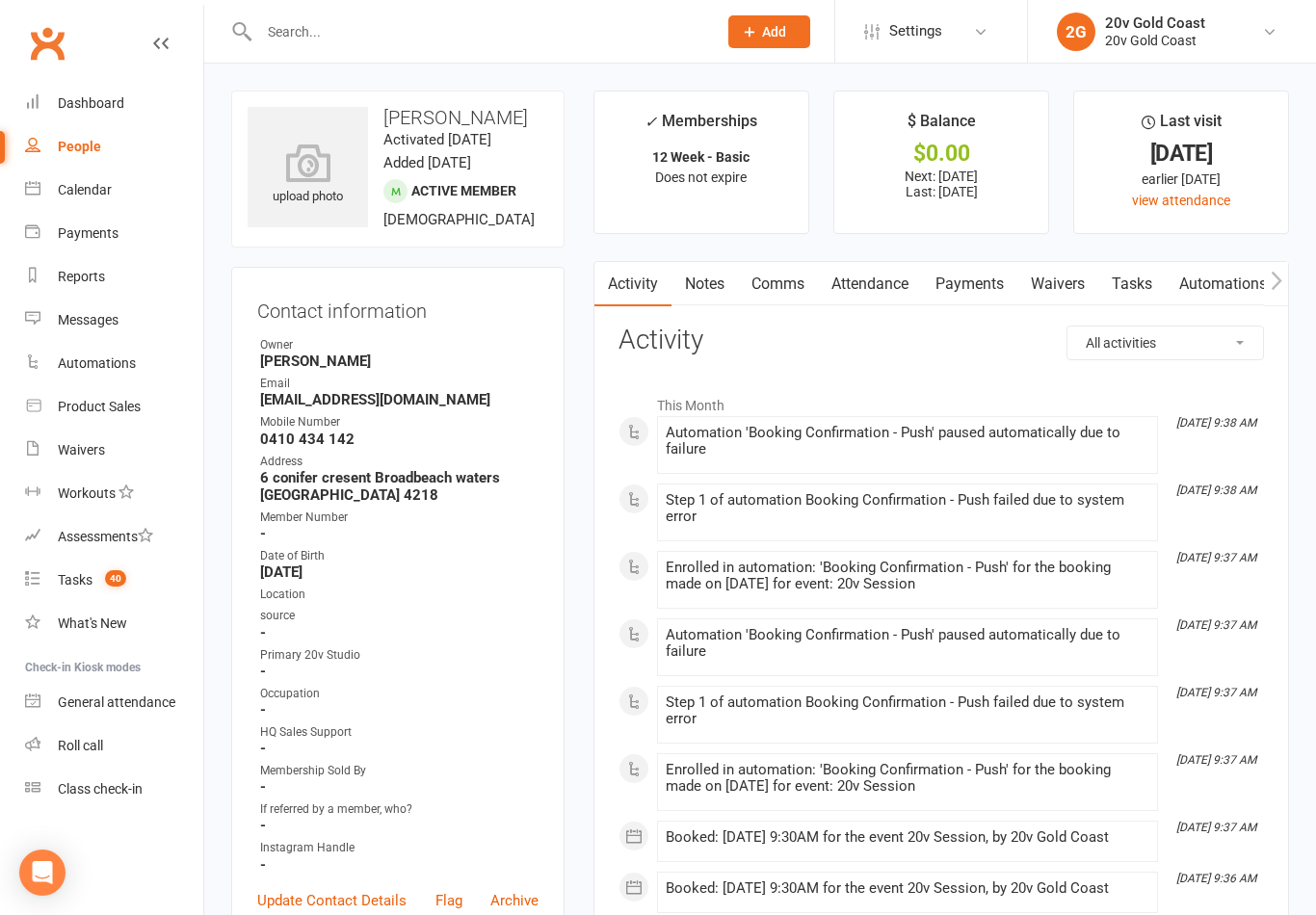
click at [112, 583] on span "40" at bounding box center [116, 579] width 22 height 17
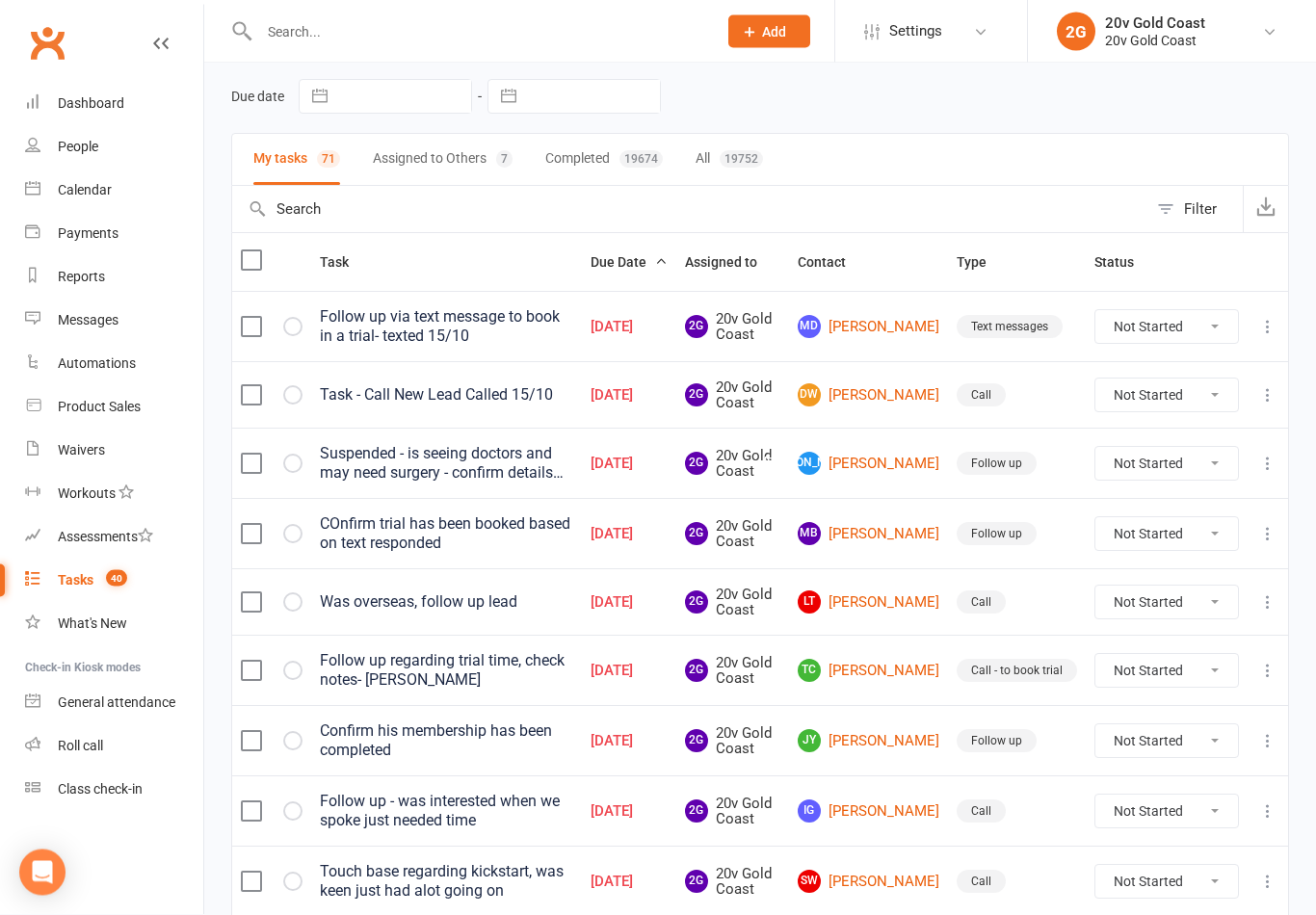
scroll to position [77, 0]
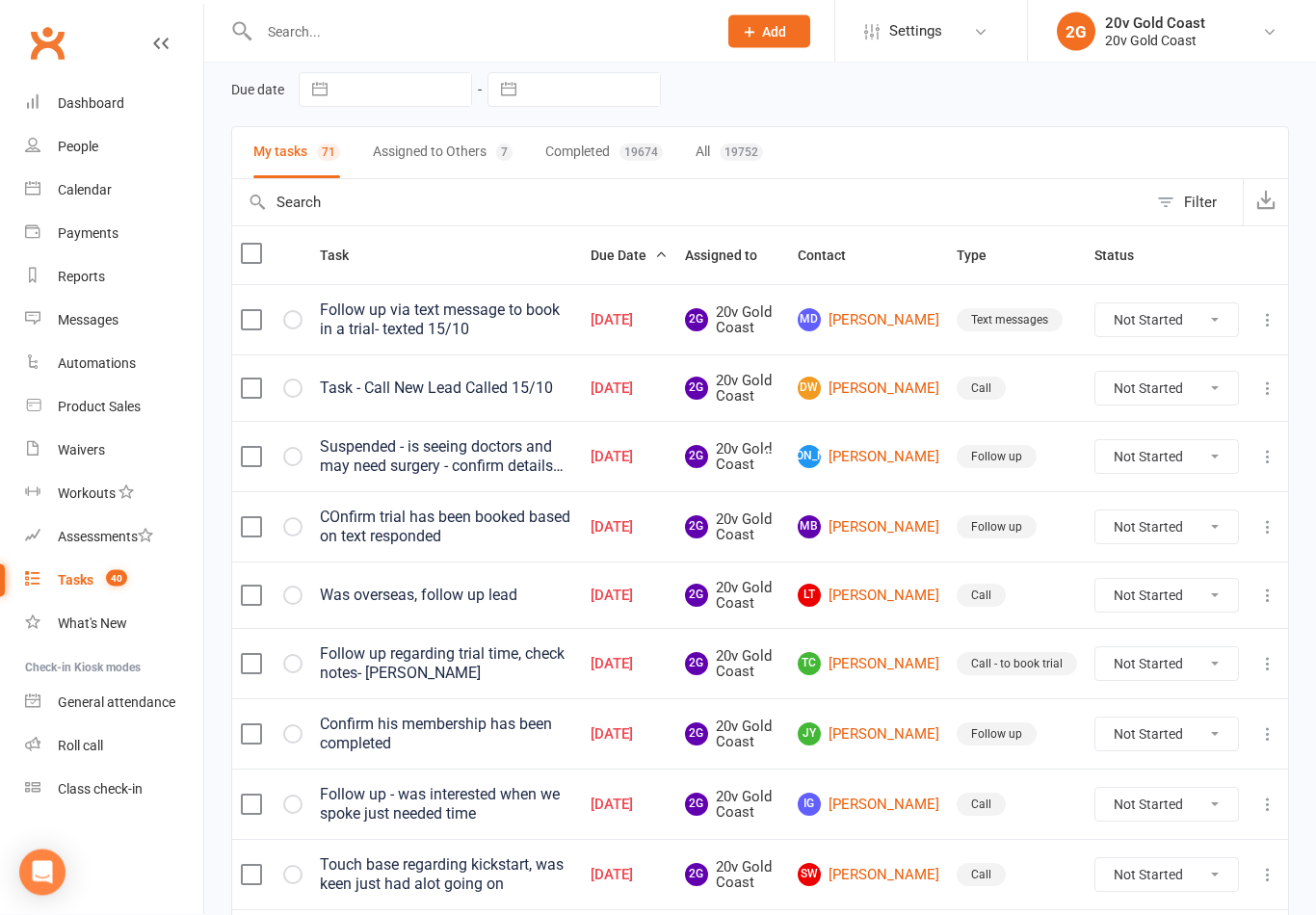
click at [457, 522] on div "COnfirm trial has been booked based on text responded" at bounding box center [446, 527] width 253 height 38
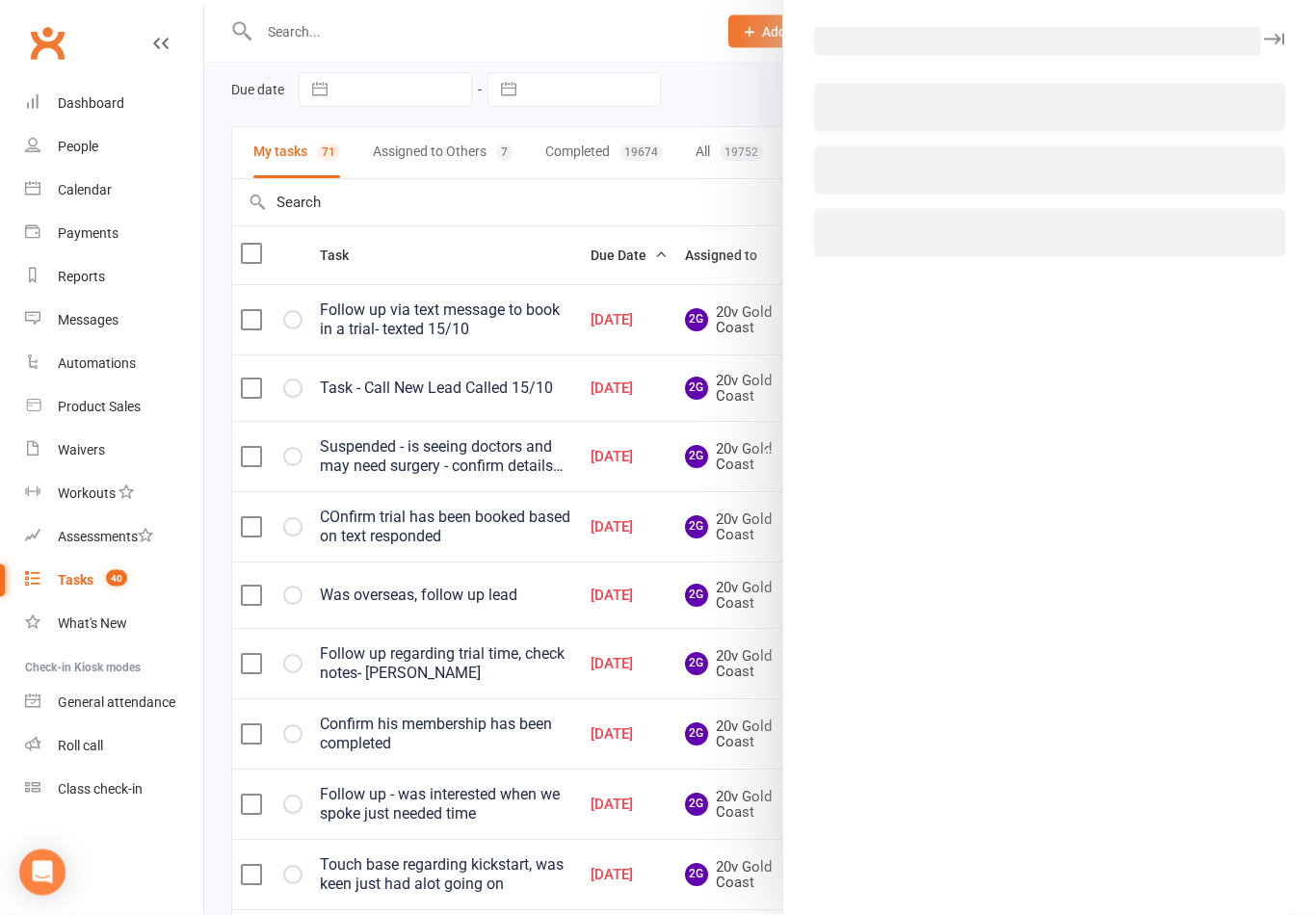
scroll to position [78, 0]
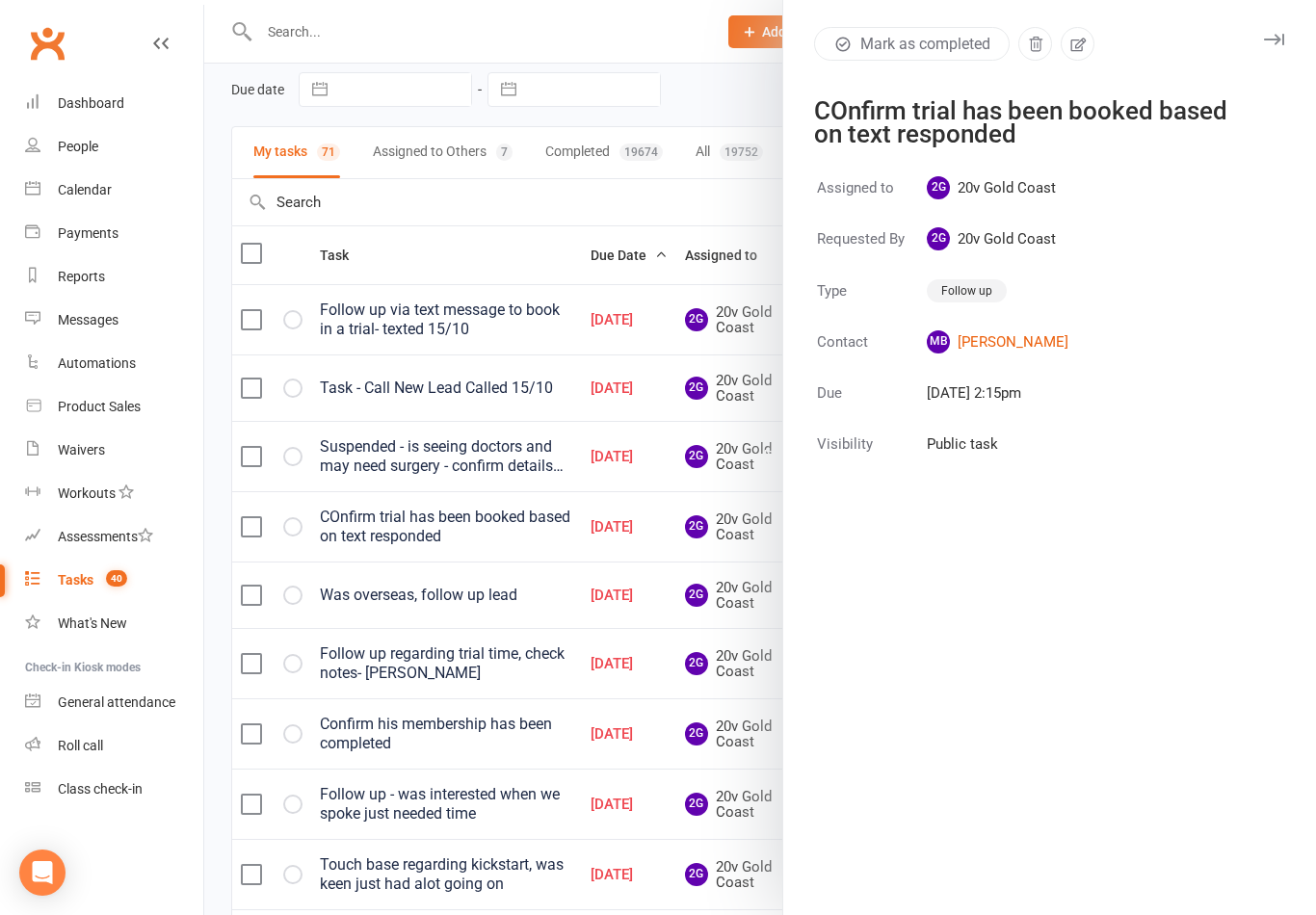
click at [510, 527] on div at bounding box center [761, 458] width 1112 height 915
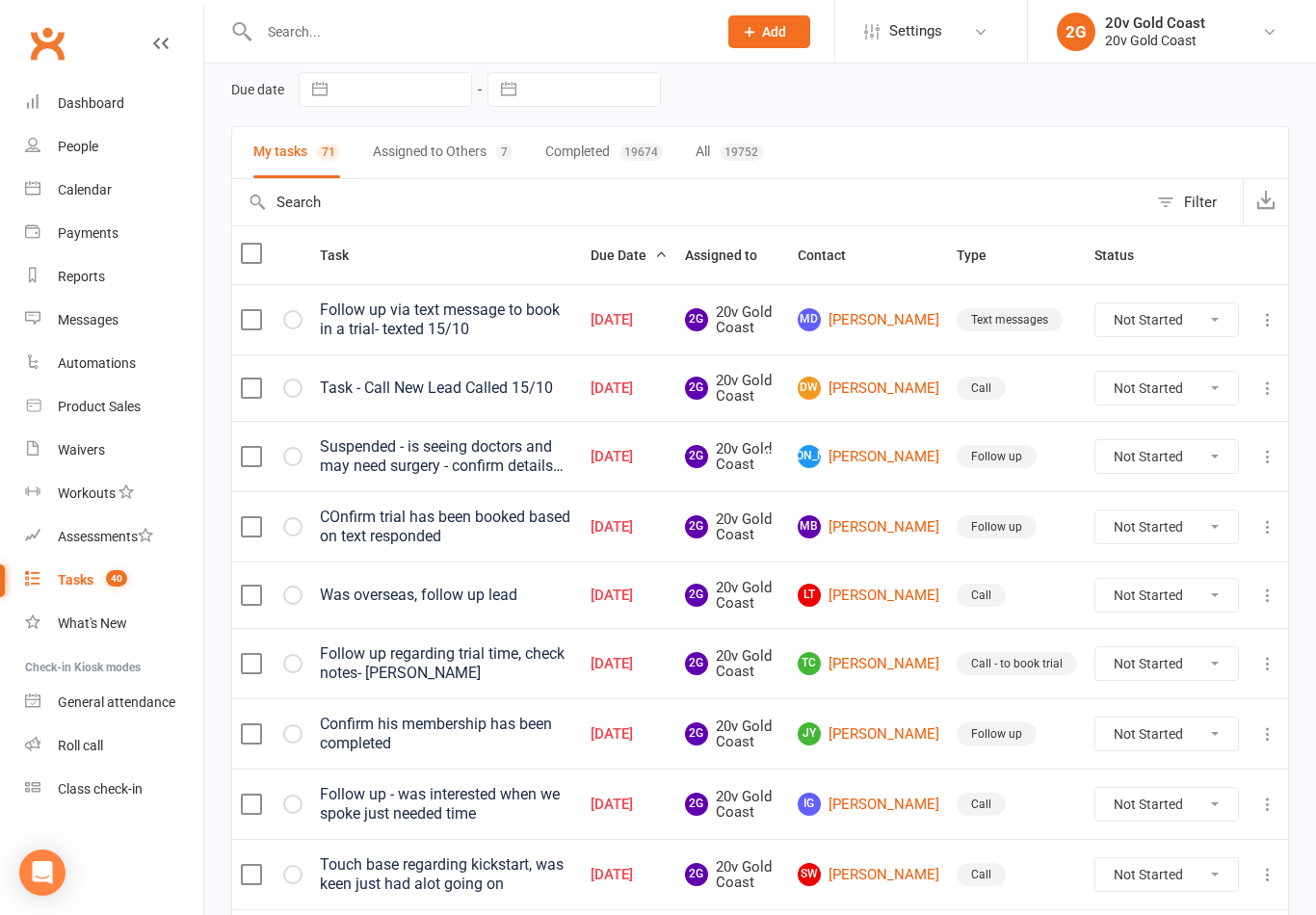
click at [887, 531] on link "MB Michelle Byrne" at bounding box center [869, 526] width 142 height 23
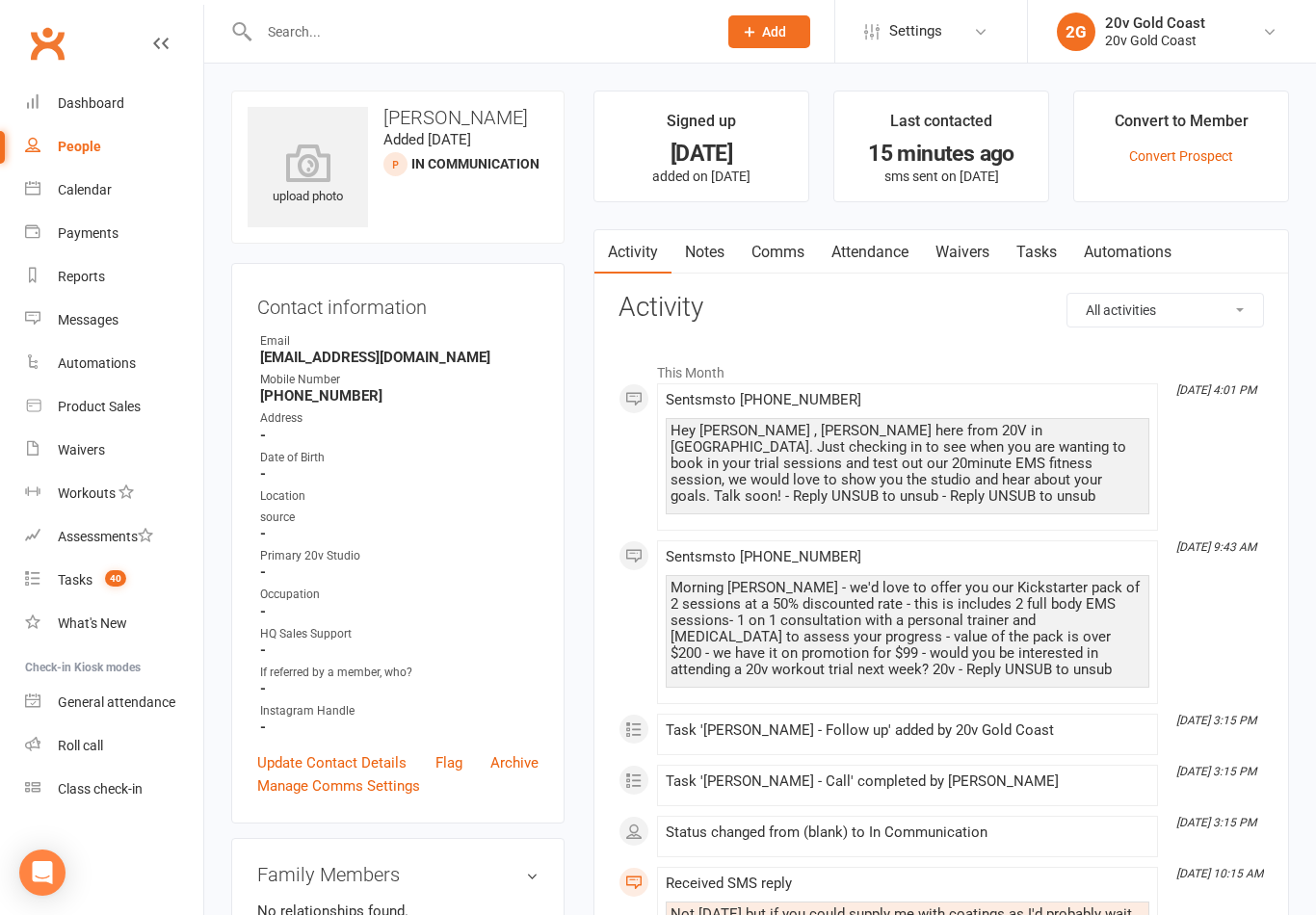
click at [708, 257] on link "Notes" at bounding box center [705, 252] width 67 height 44
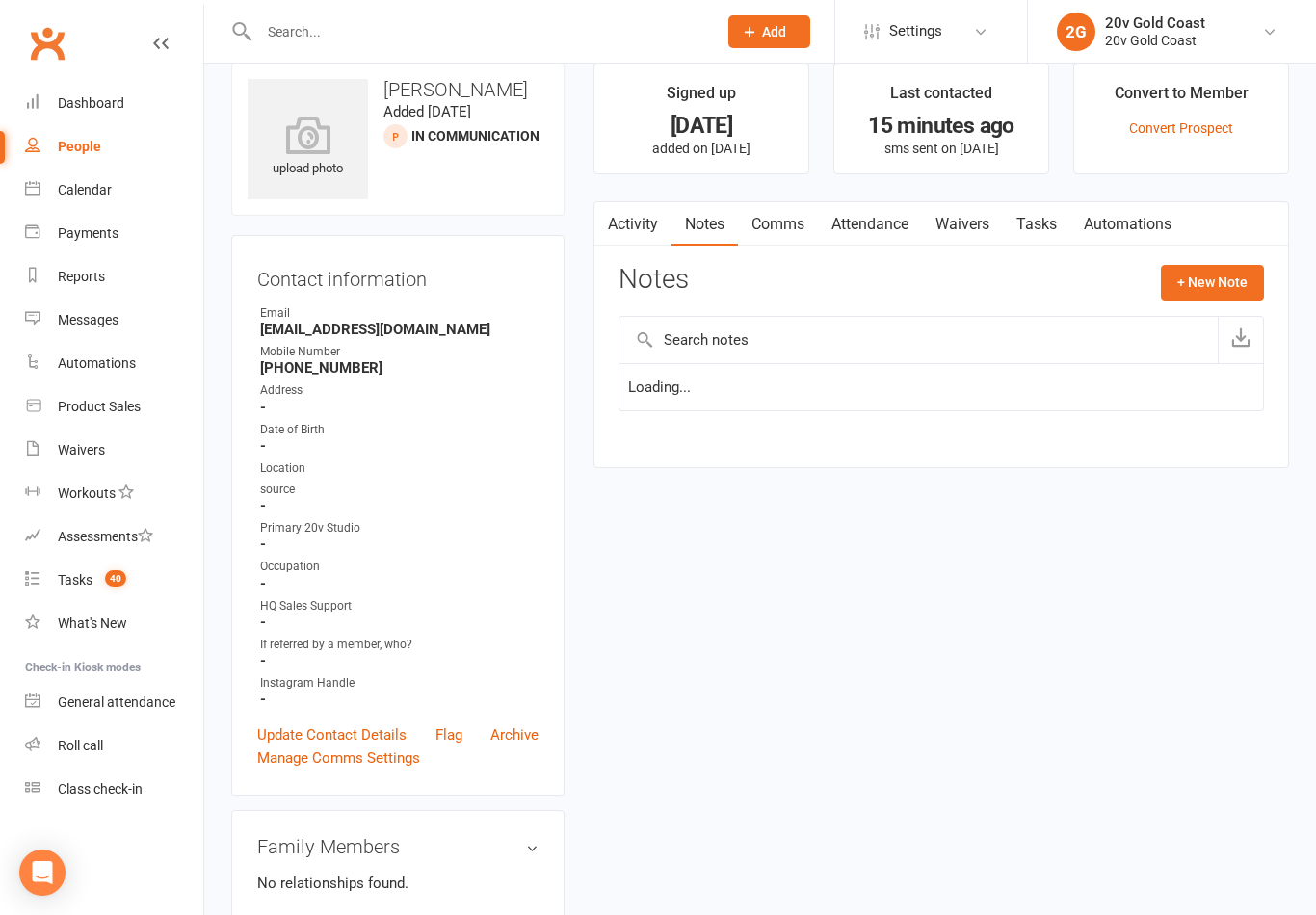
scroll to position [30, 0]
click at [633, 232] on link "Activity" at bounding box center [633, 222] width 77 height 44
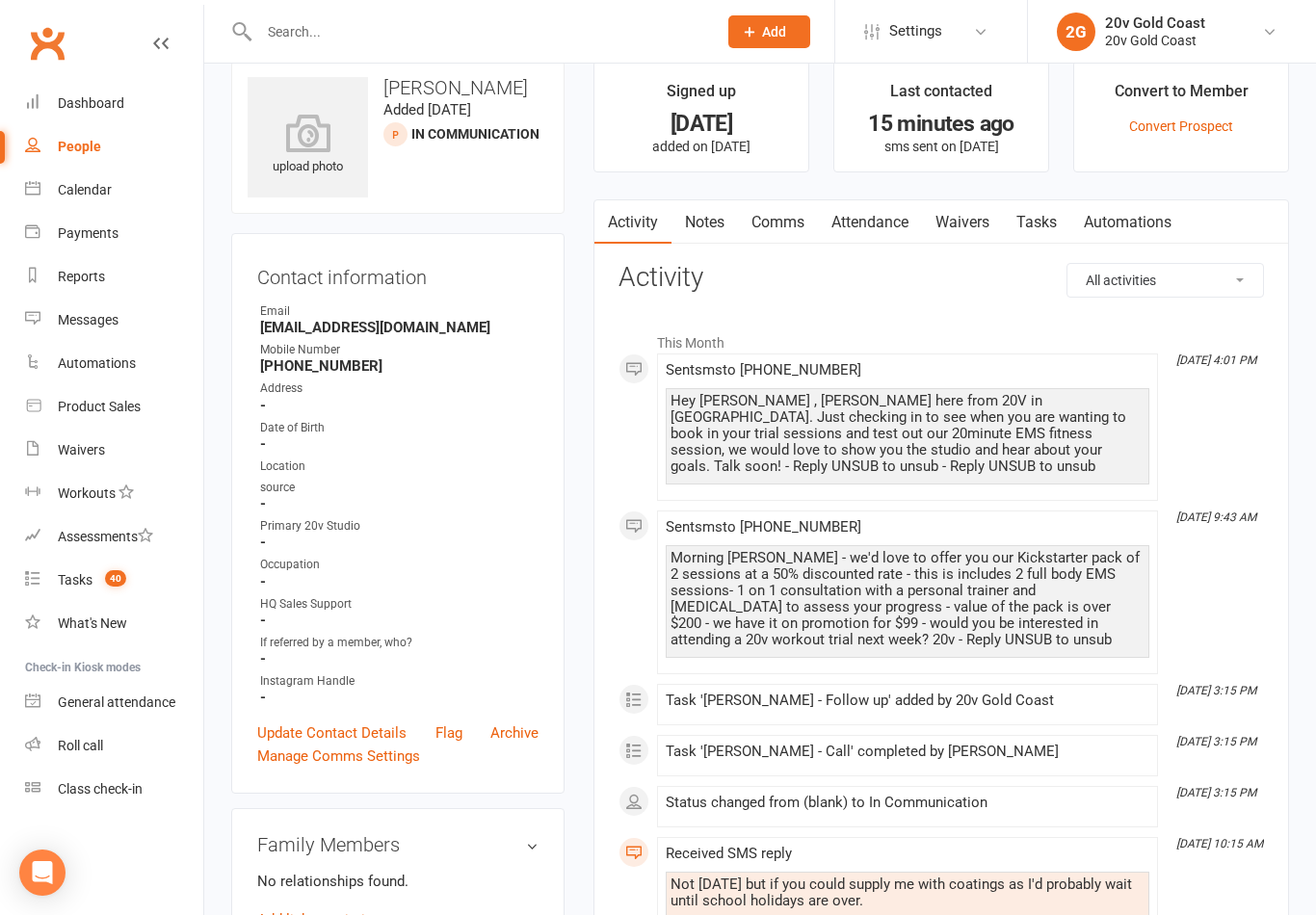
click at [100, 590] on link "Tasks 40" at bounding box center [113, 580] width 178 height 43
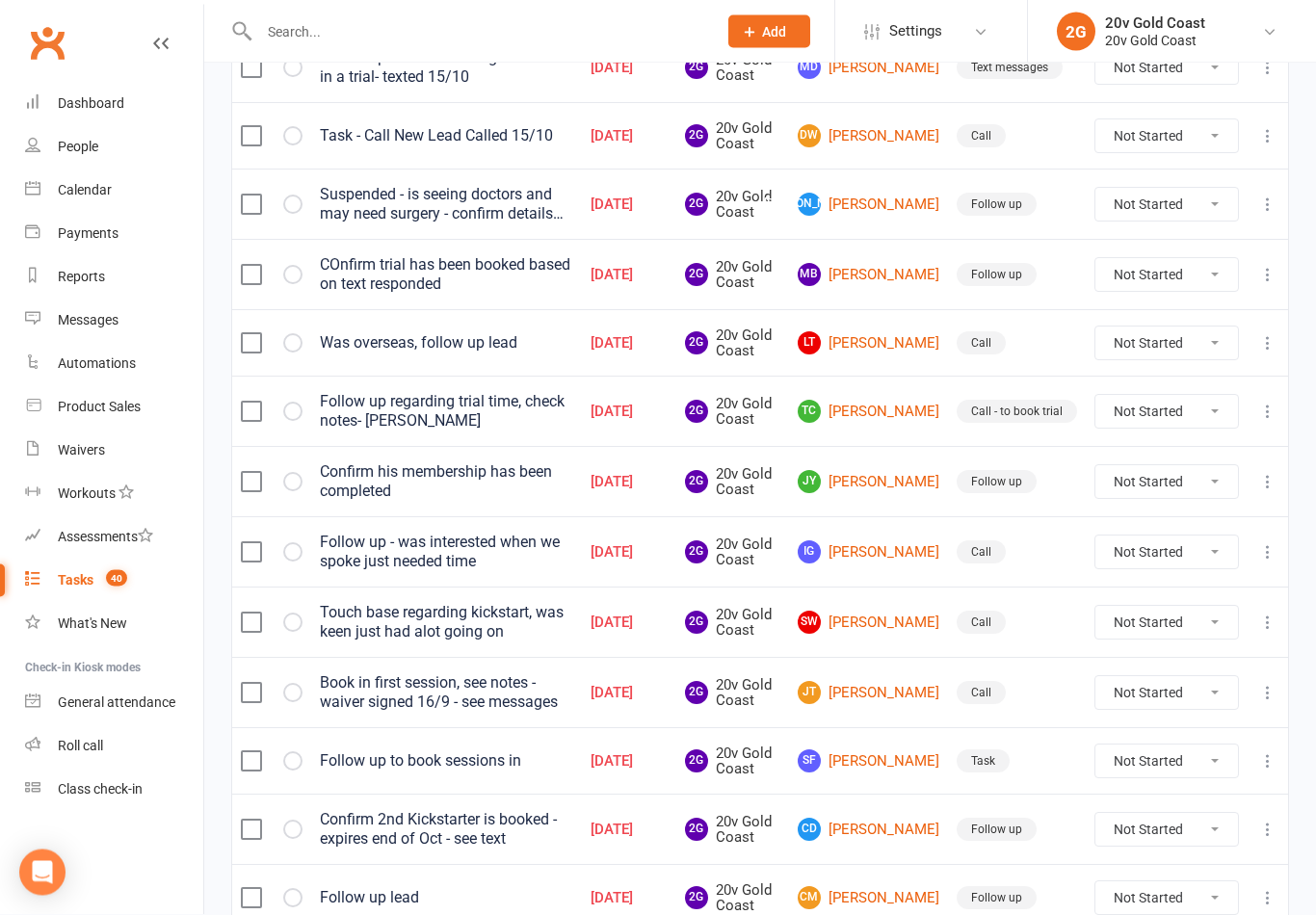
scroll to position [332, 0]
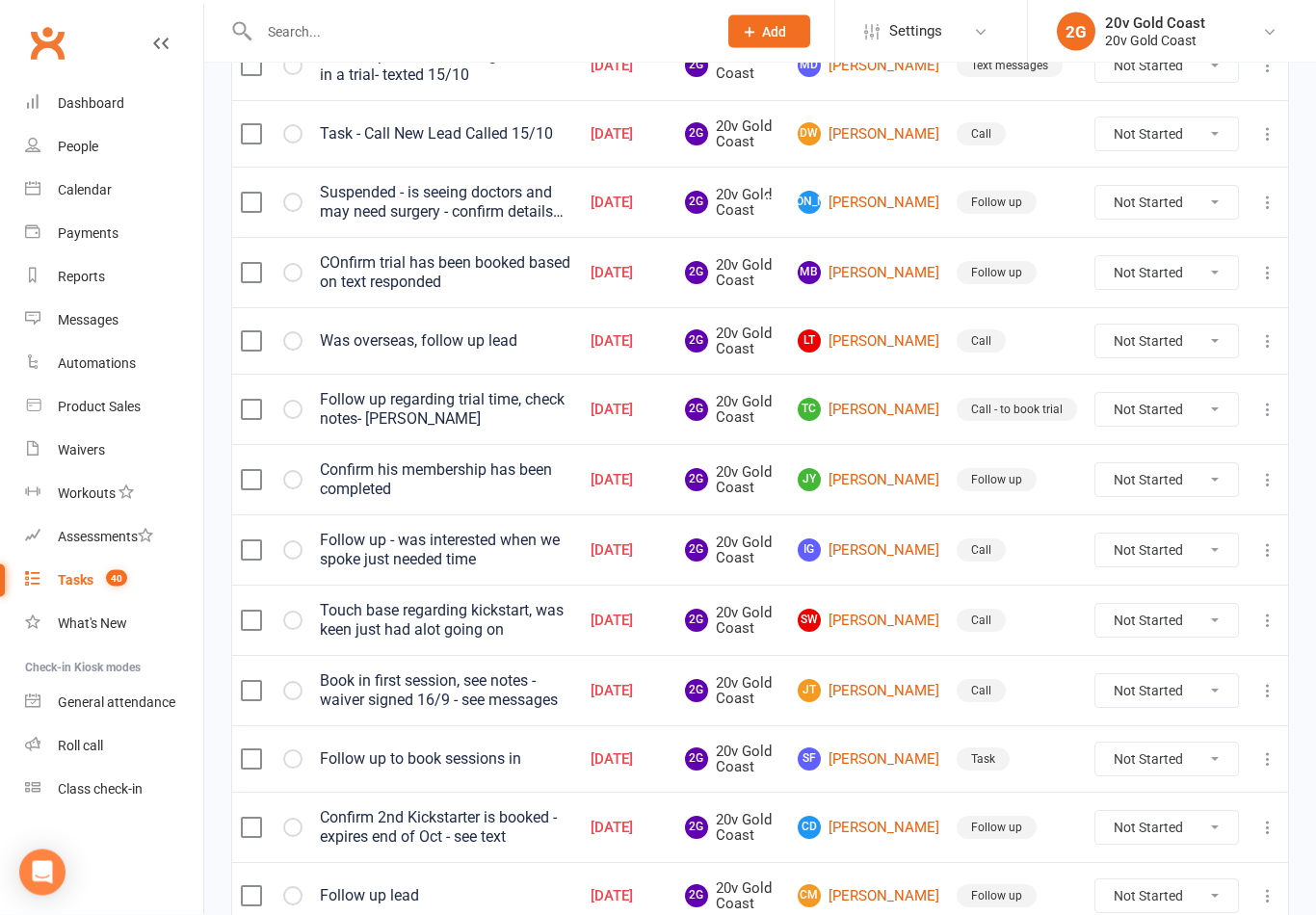
click at [897, 556] on link "IG Ian Grace" at bounding box center [869, 550] width 142 height 23
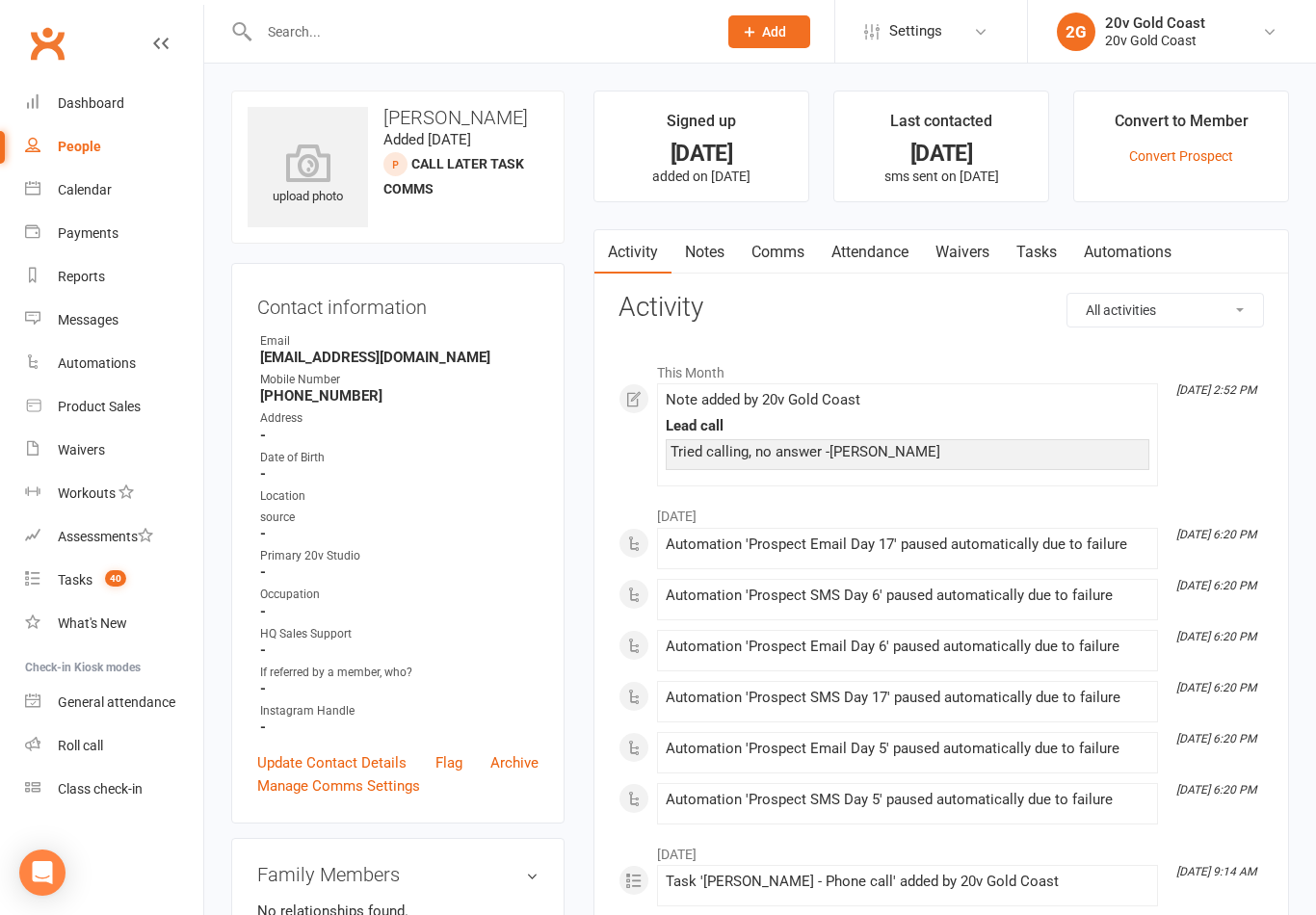
click at [167, 40] on icon at bounding box center [161, 43] width 16 height 16
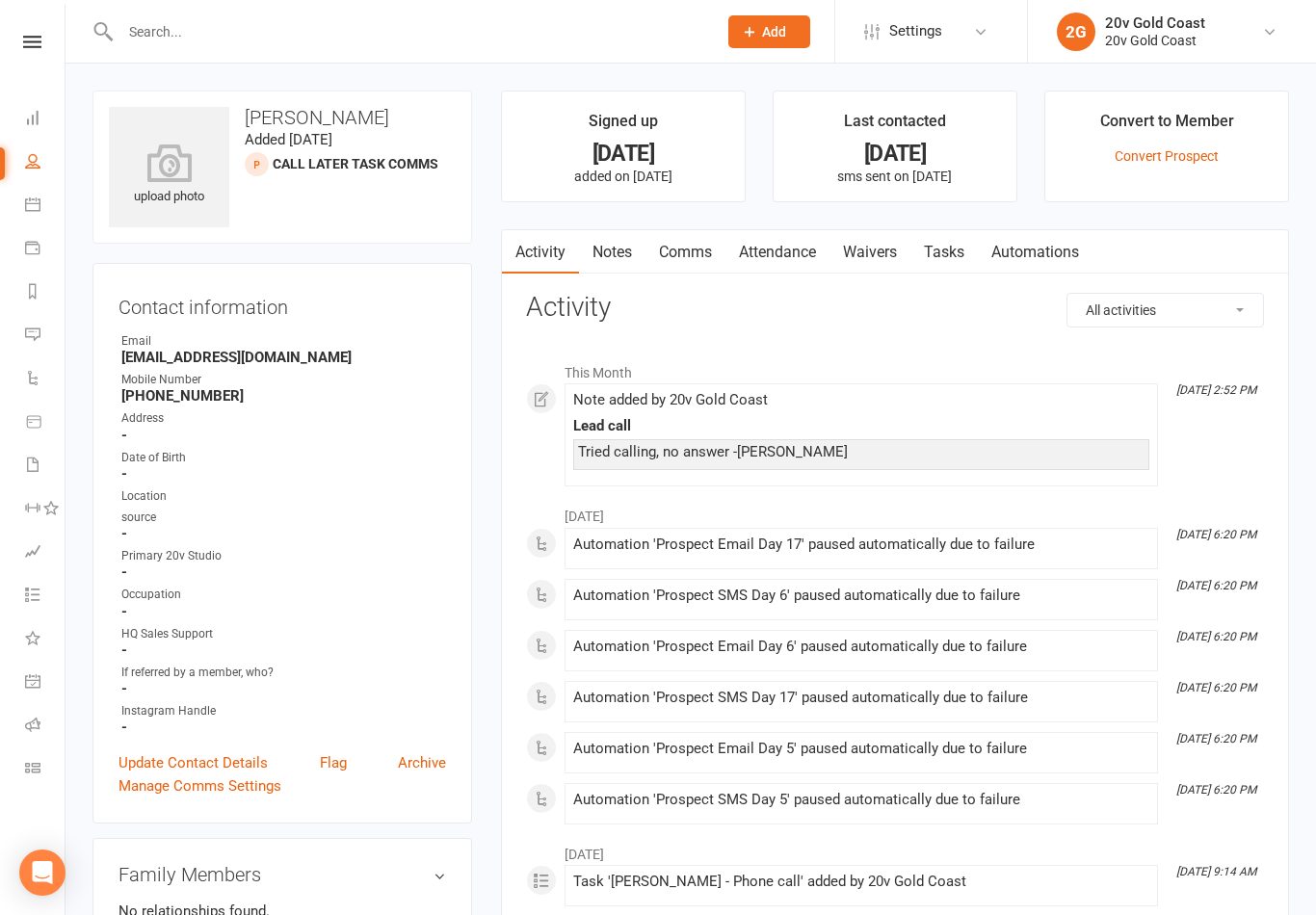
click at [42, 45] on link at bounding box center [32, 41] width 65 height 13
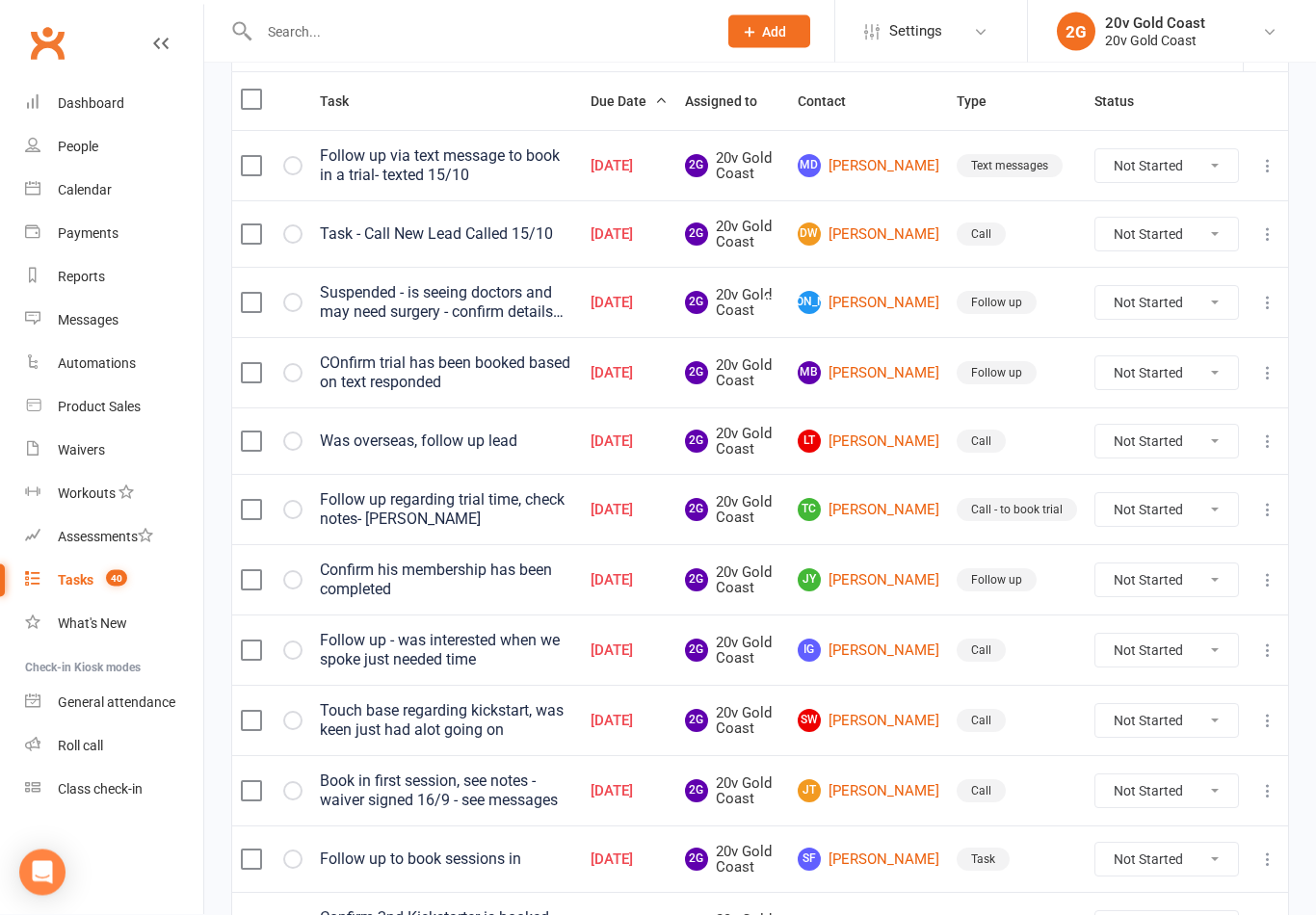
scroll to position [235, 0]
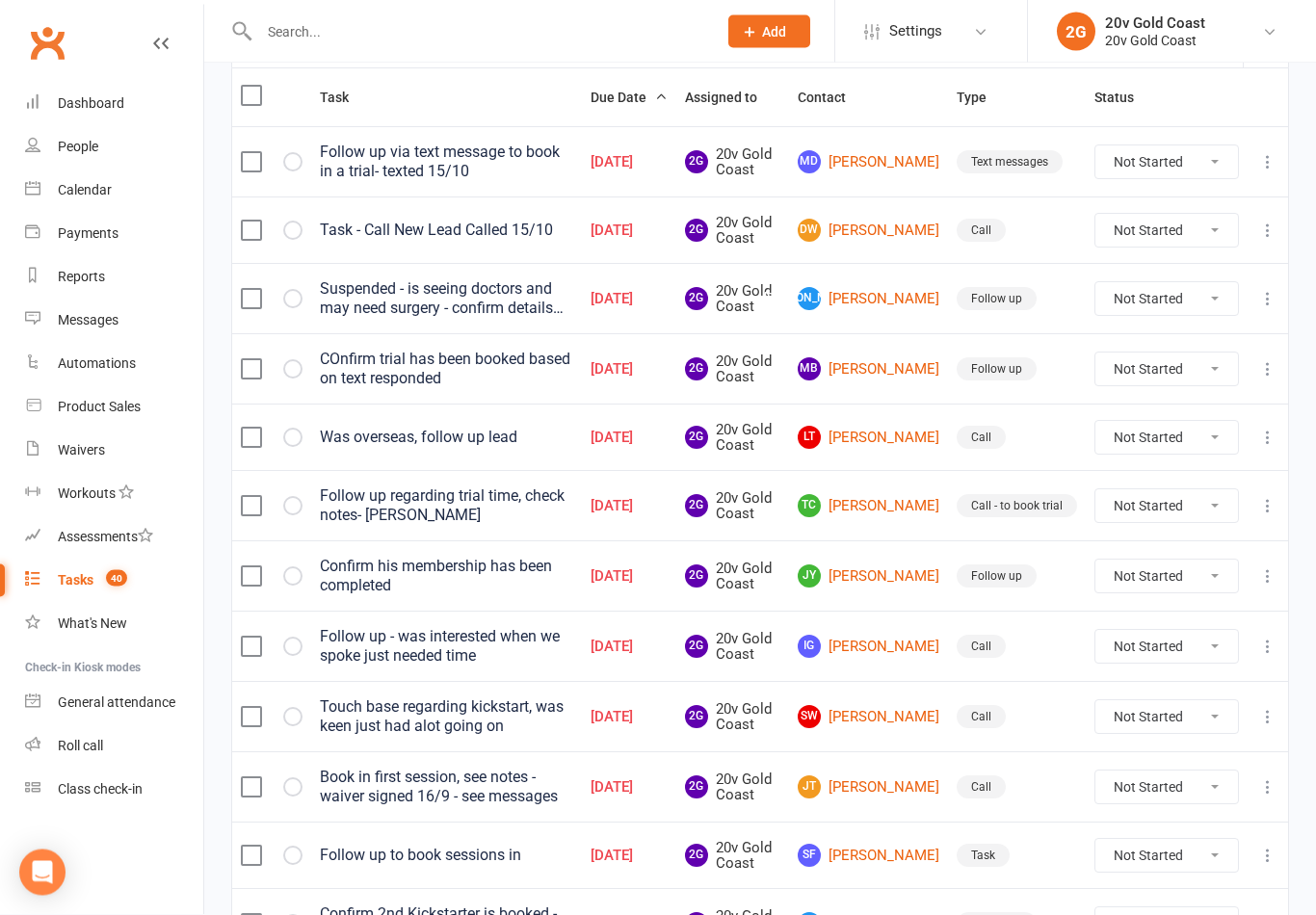
click at [887, 640] on link "IG Ian Grace" at bounding box center [869, 646] width 142 height 23
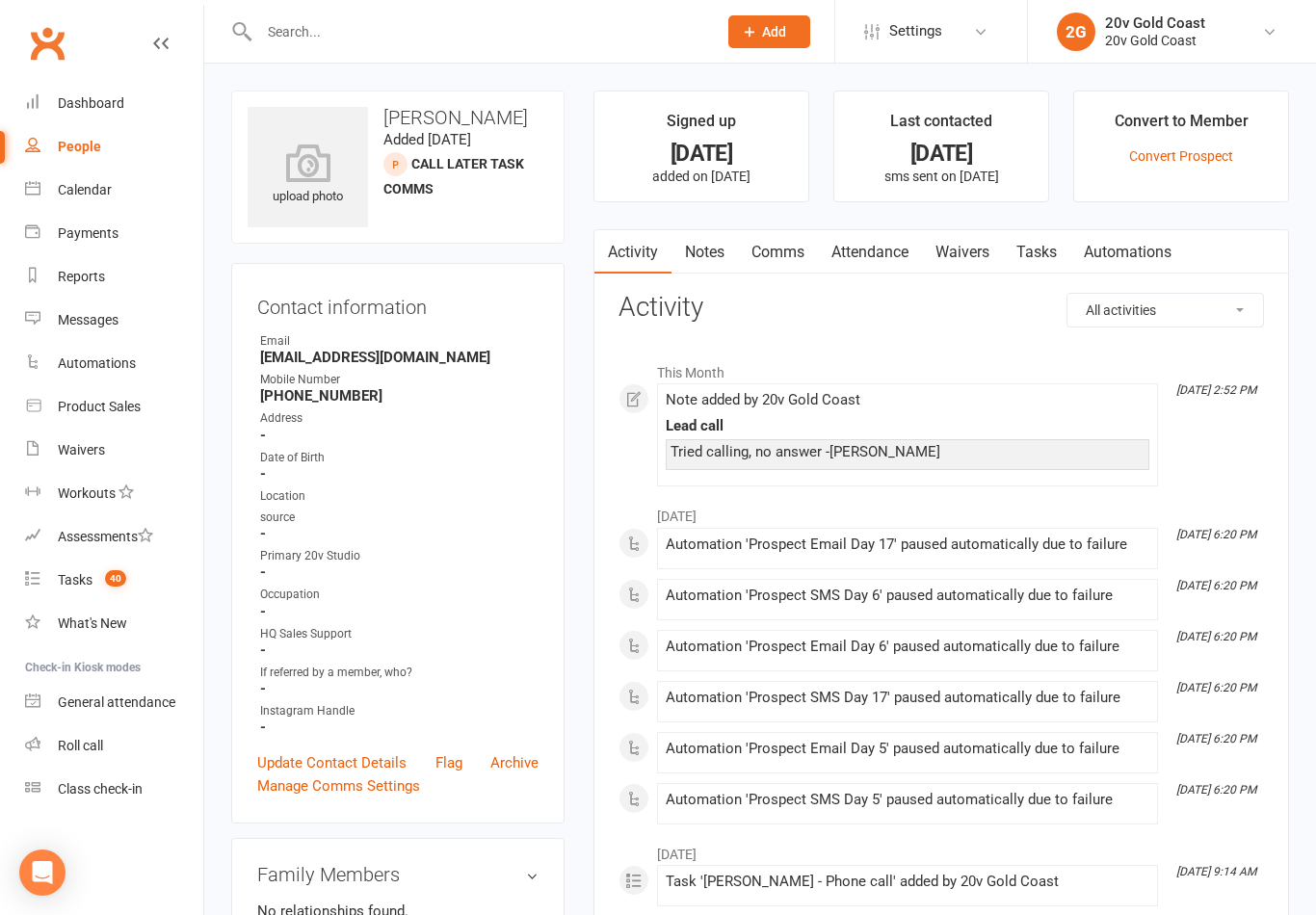
click at [774, 251] on link "Comms" at bounding box center [778, 252] width 80 height 44
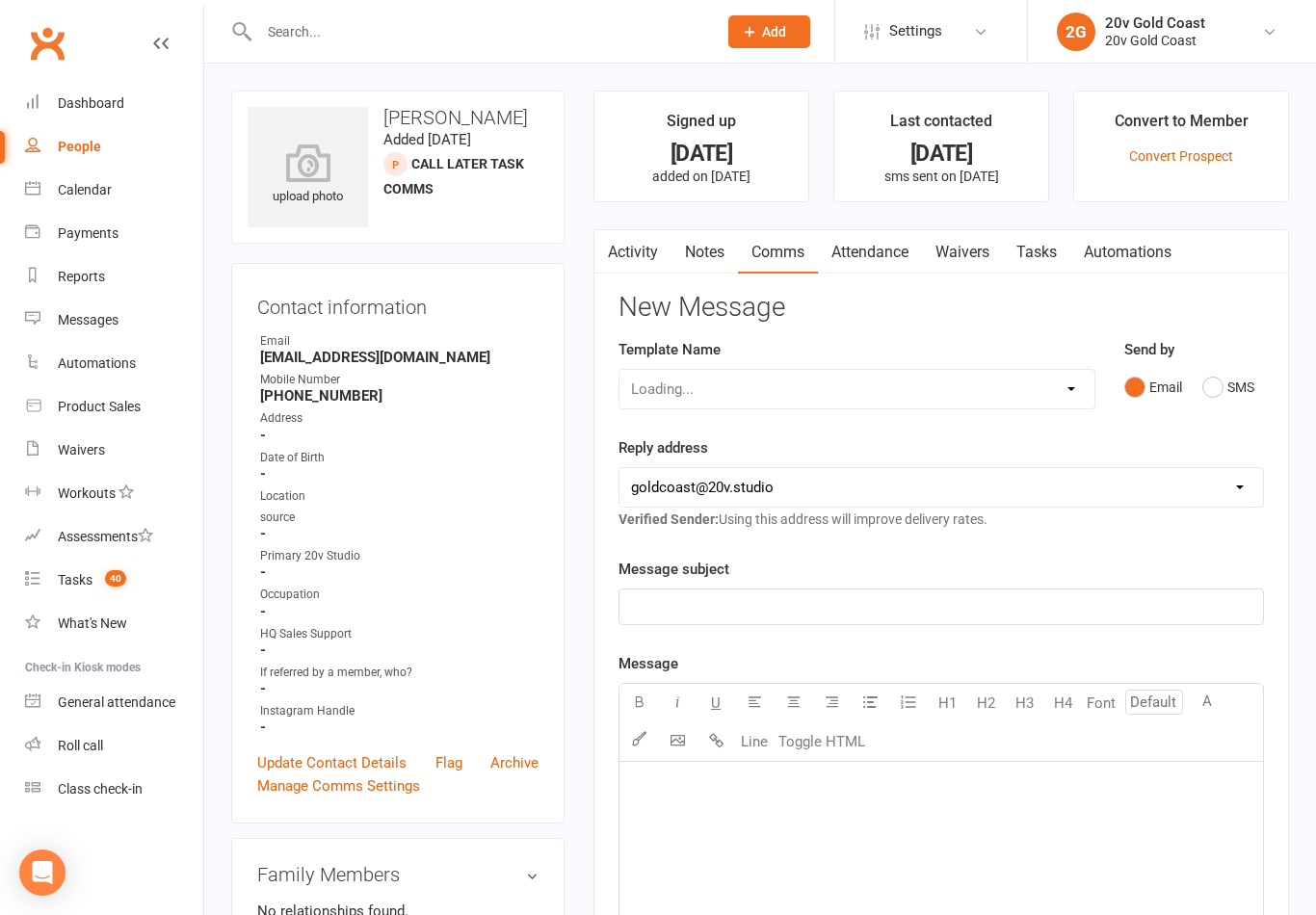
scroll to position [30, 0]
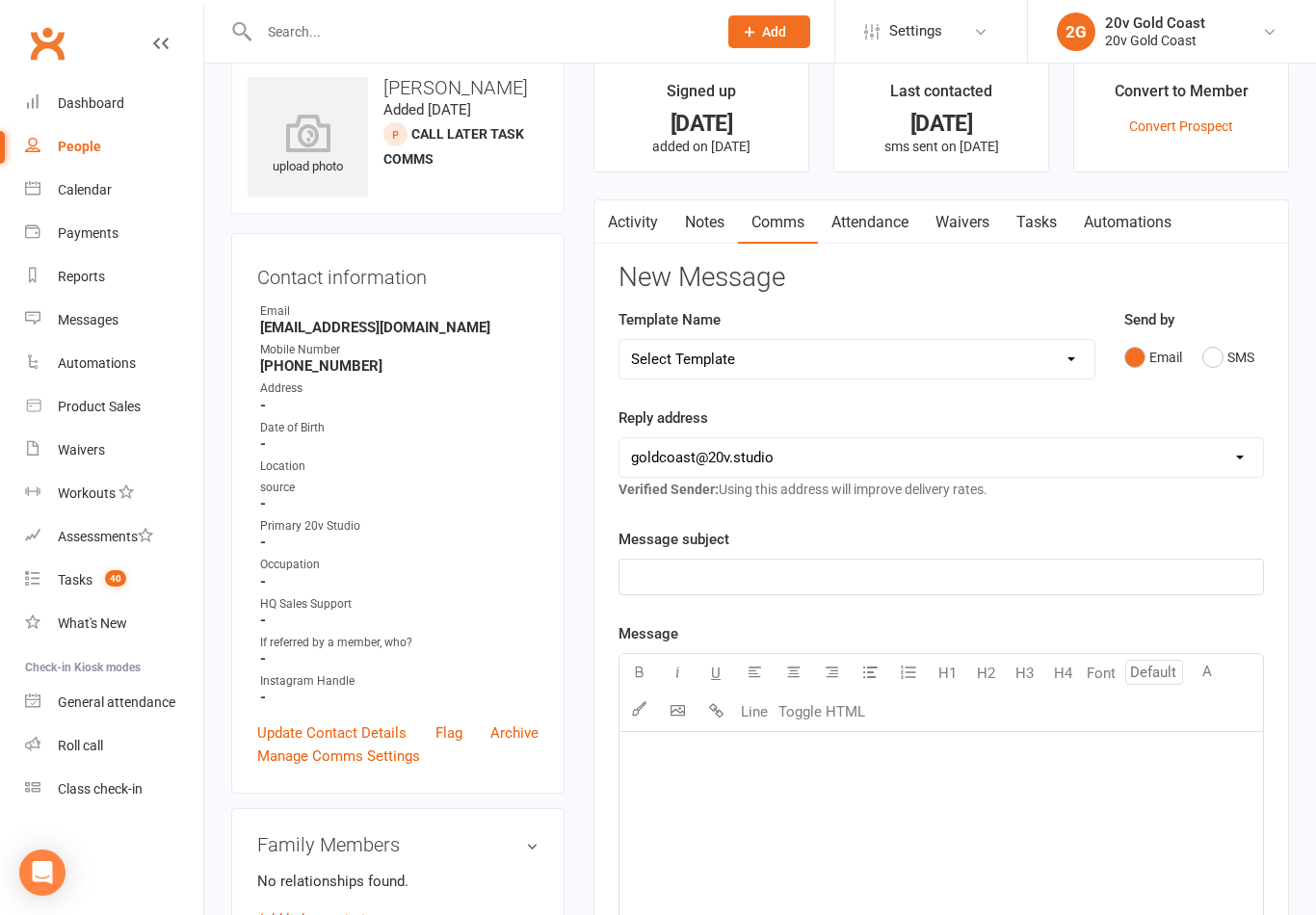
click at [1045, 224] on link "Tasks" at bounding box center [1036, 222] width 68 height 44
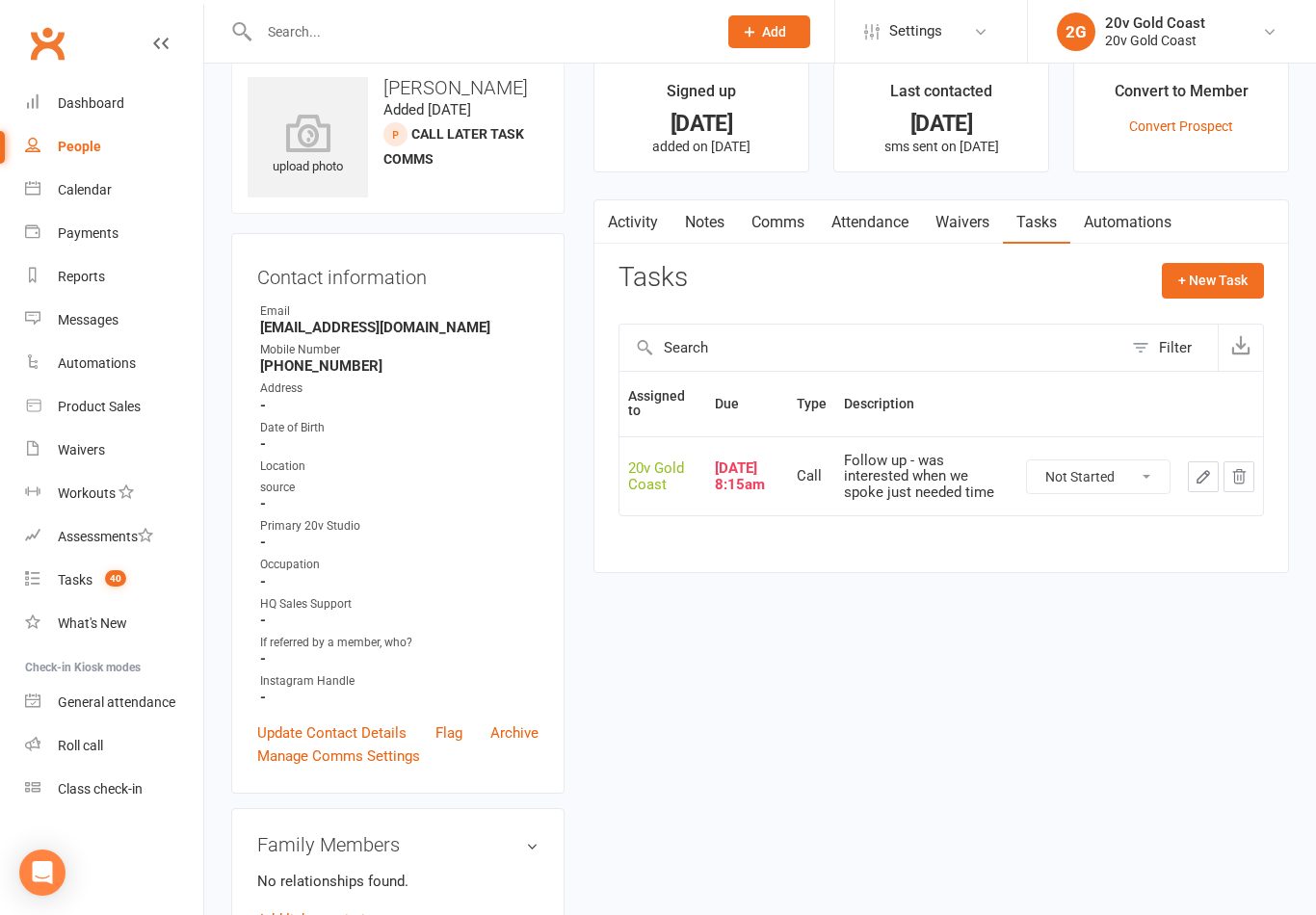
click at [717, 217] on link "Notes" at bounding box center [705, 222] width 67 height 44
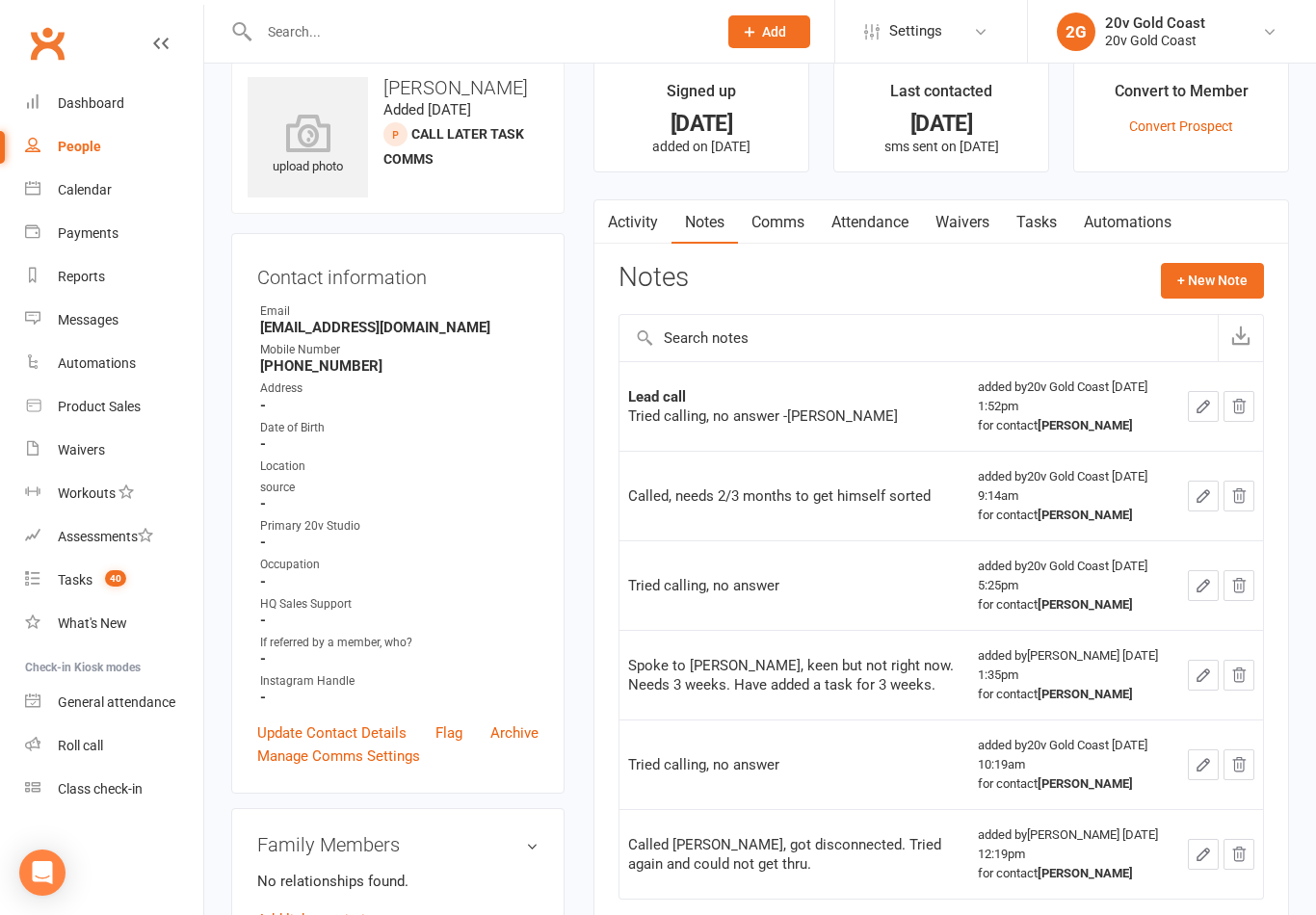
click at [1205, 284] on button "+ New Note" at bounding box center [1213, 279] width 103 height 34
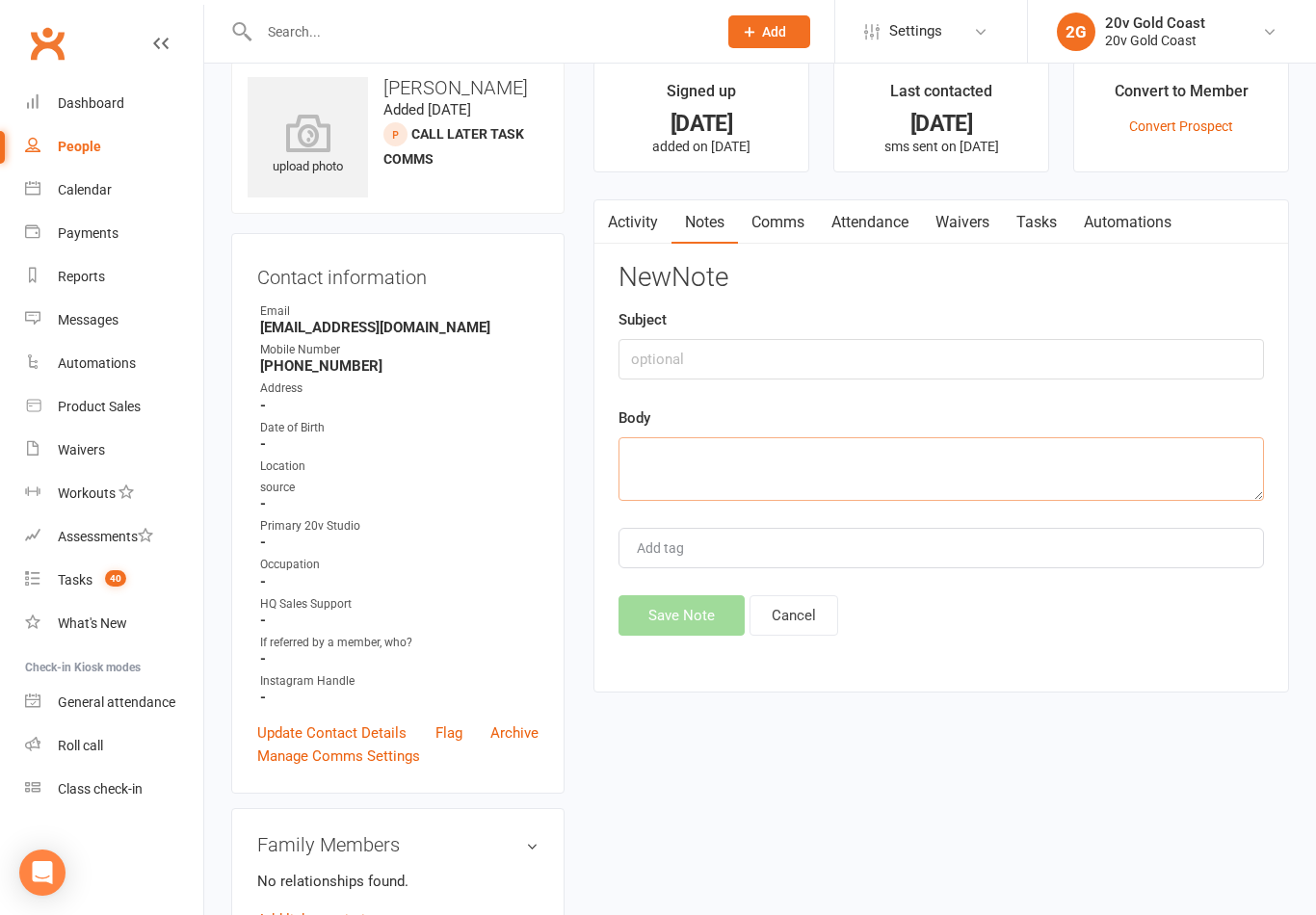
click at [750, 475] on textarea at bounding box center [941, 468] width 646 height 64
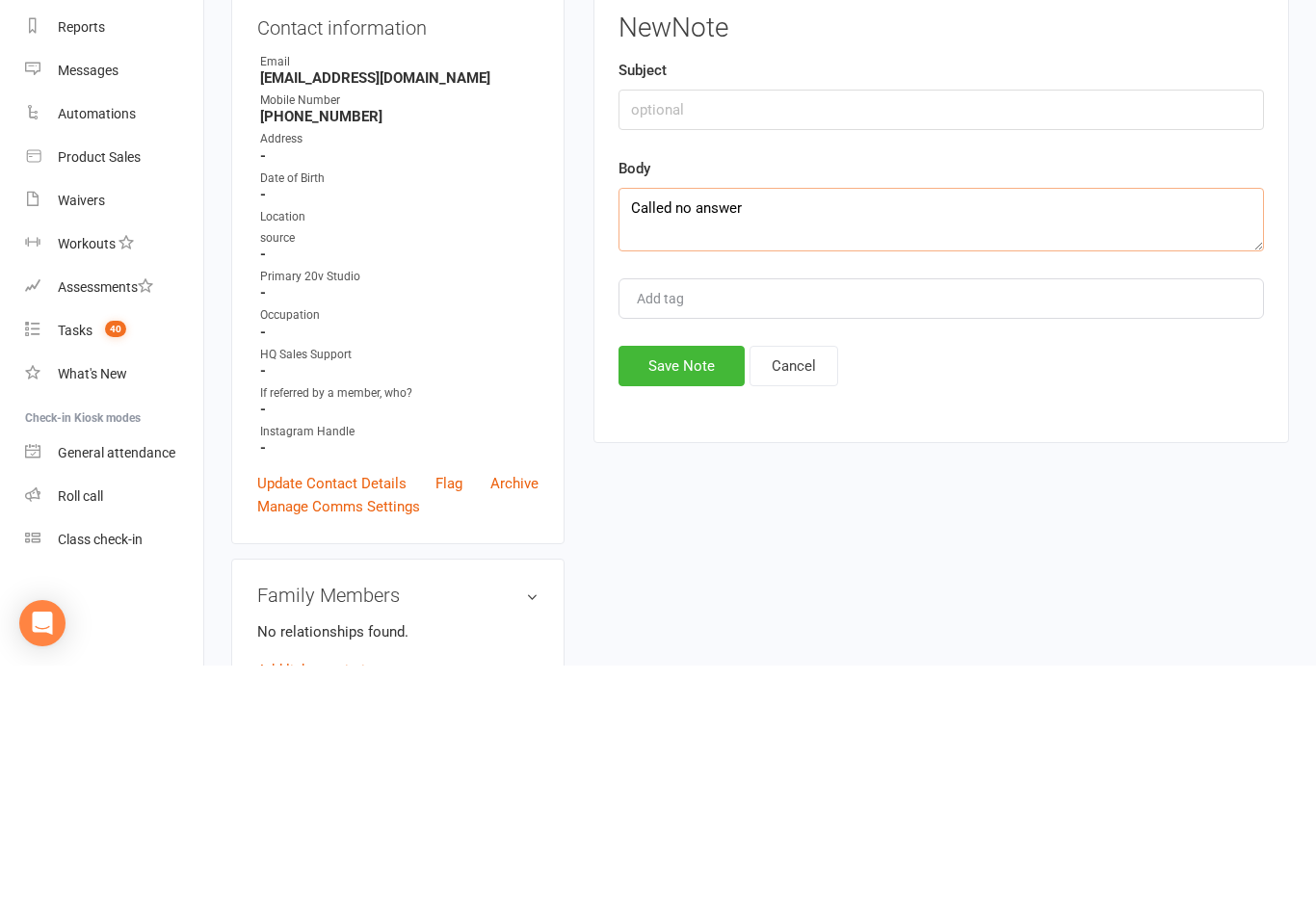
type textarea "Called no answer"
click at [698, 595] on button "Save Note" at bounding box center [681, 615] width 126 height 40
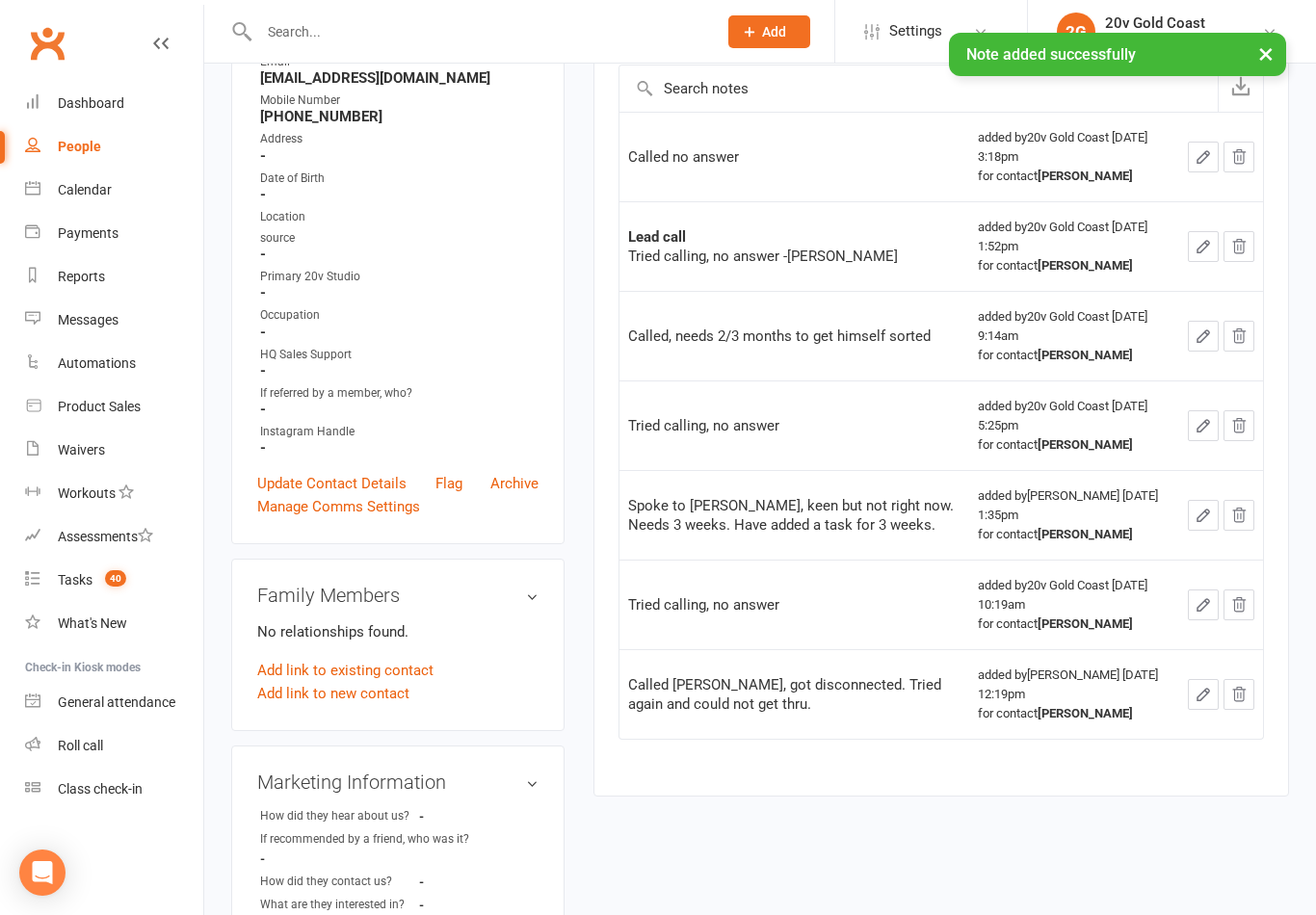
click at [1201, 162] on button "button" at bounding box center [1203, 156] width 31 height 30
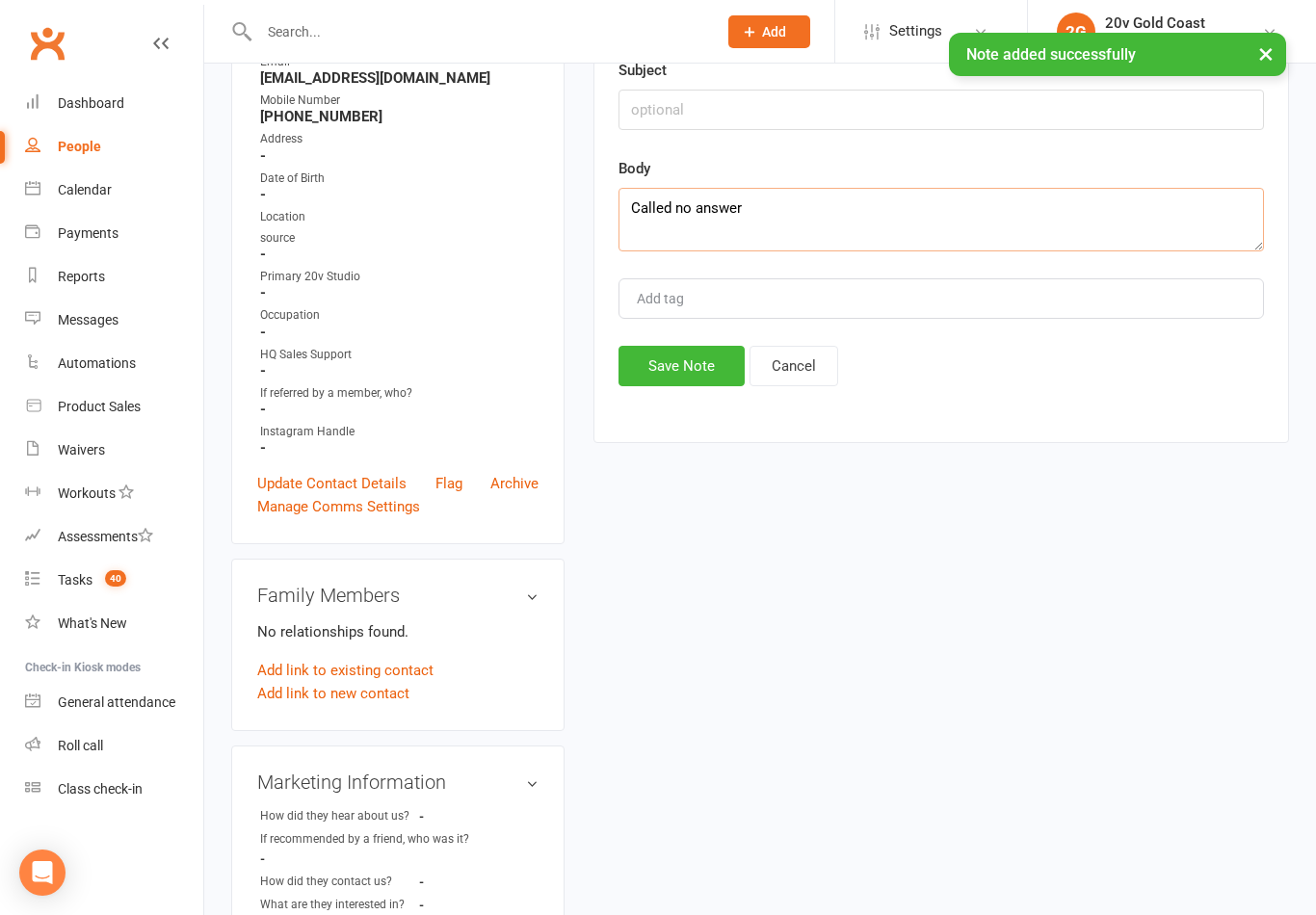
click at [825, 212] on textarea "Called no answer" at bounding box center [941, 219] width 646 height 64
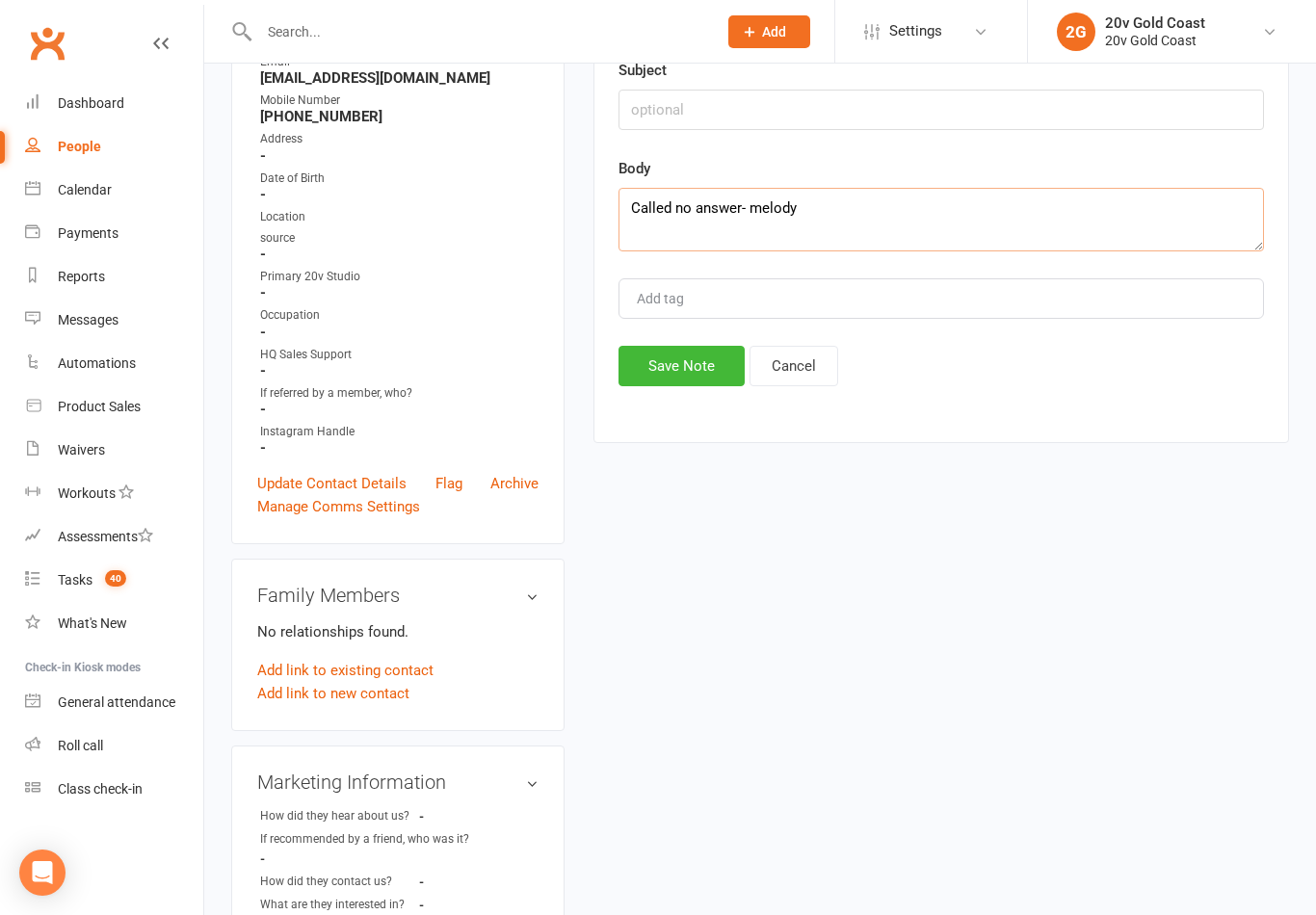
type textarea "Called no answer- melody"
click at [698, 378] on button "Save Note" at bounding box center [681, 365] width 126 height 40
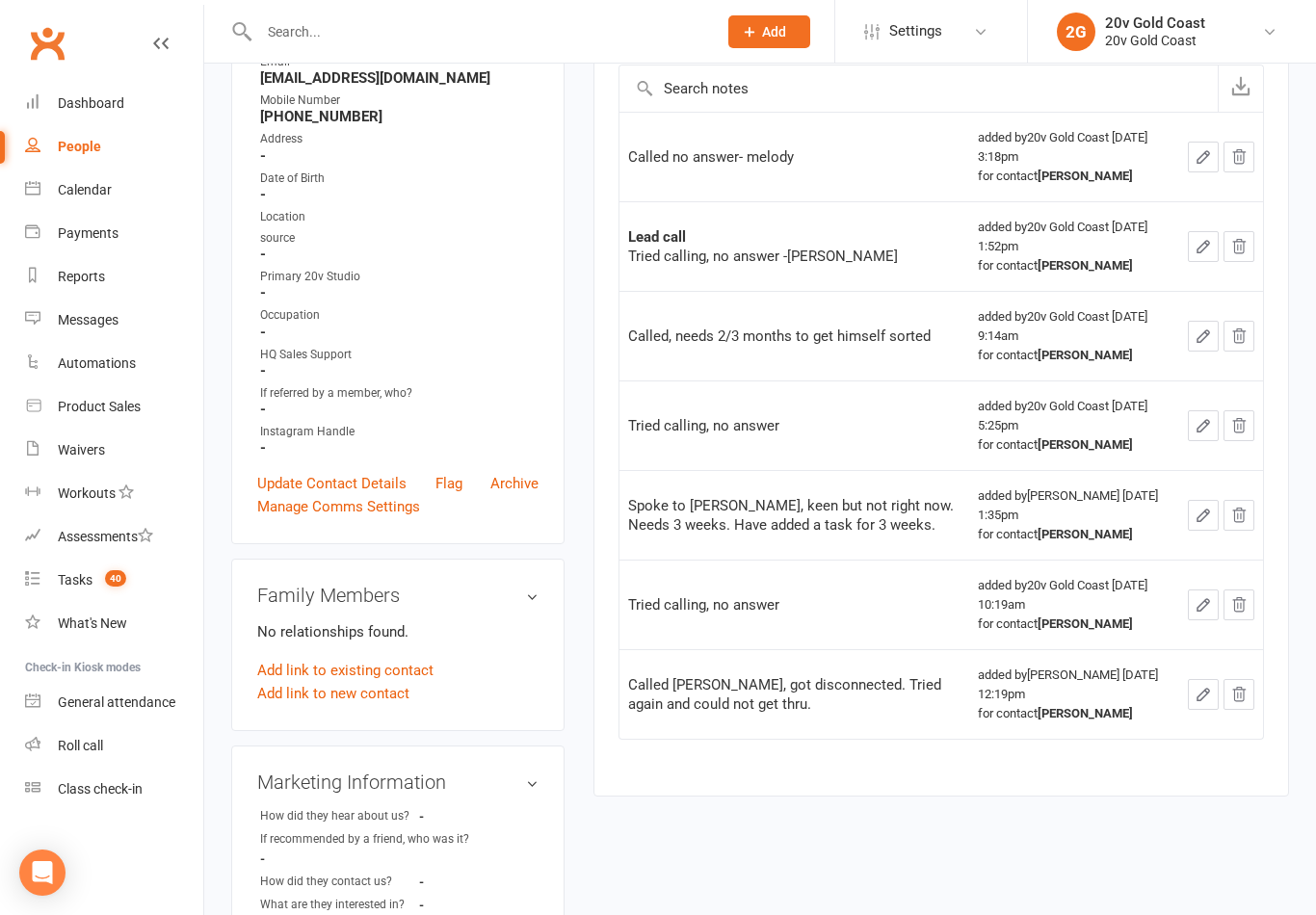
click at [94, 580] on link "Tasks 40" at bounding box center [113, 580] width 178 height 43
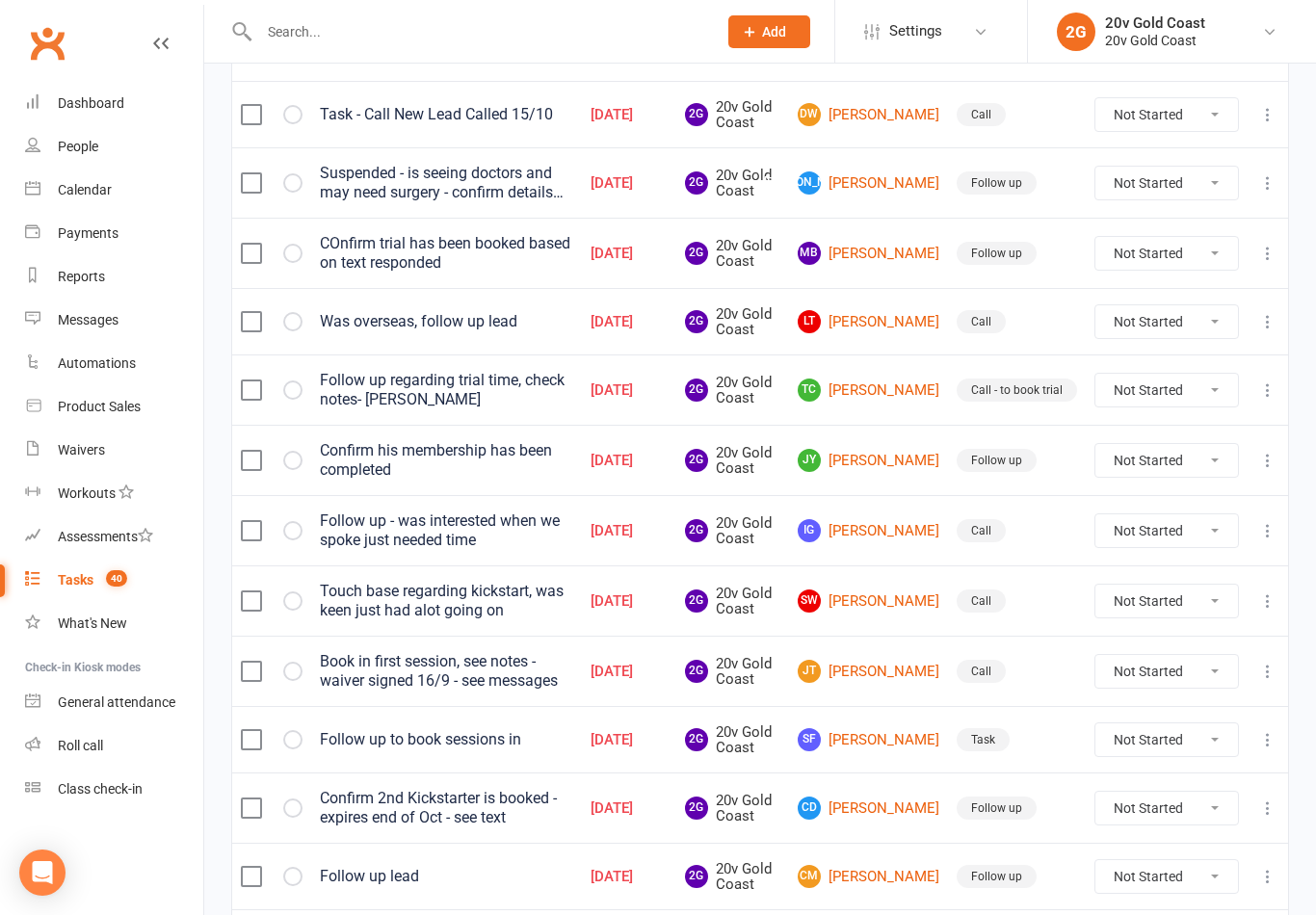
scroll to position [383, 0]
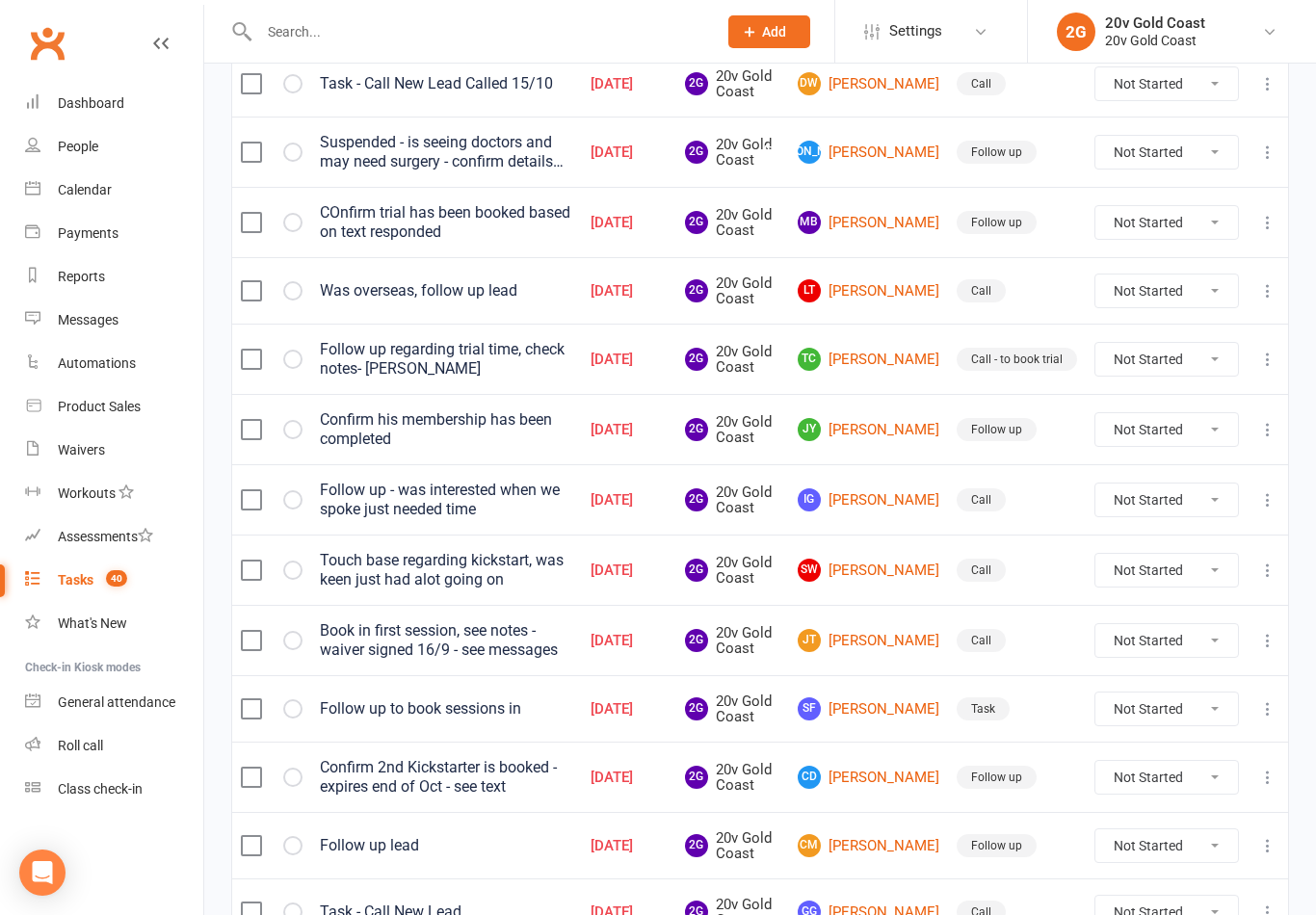
click at [294, 502] on button "button" at bounding box center [293, 500] width 20 height 20
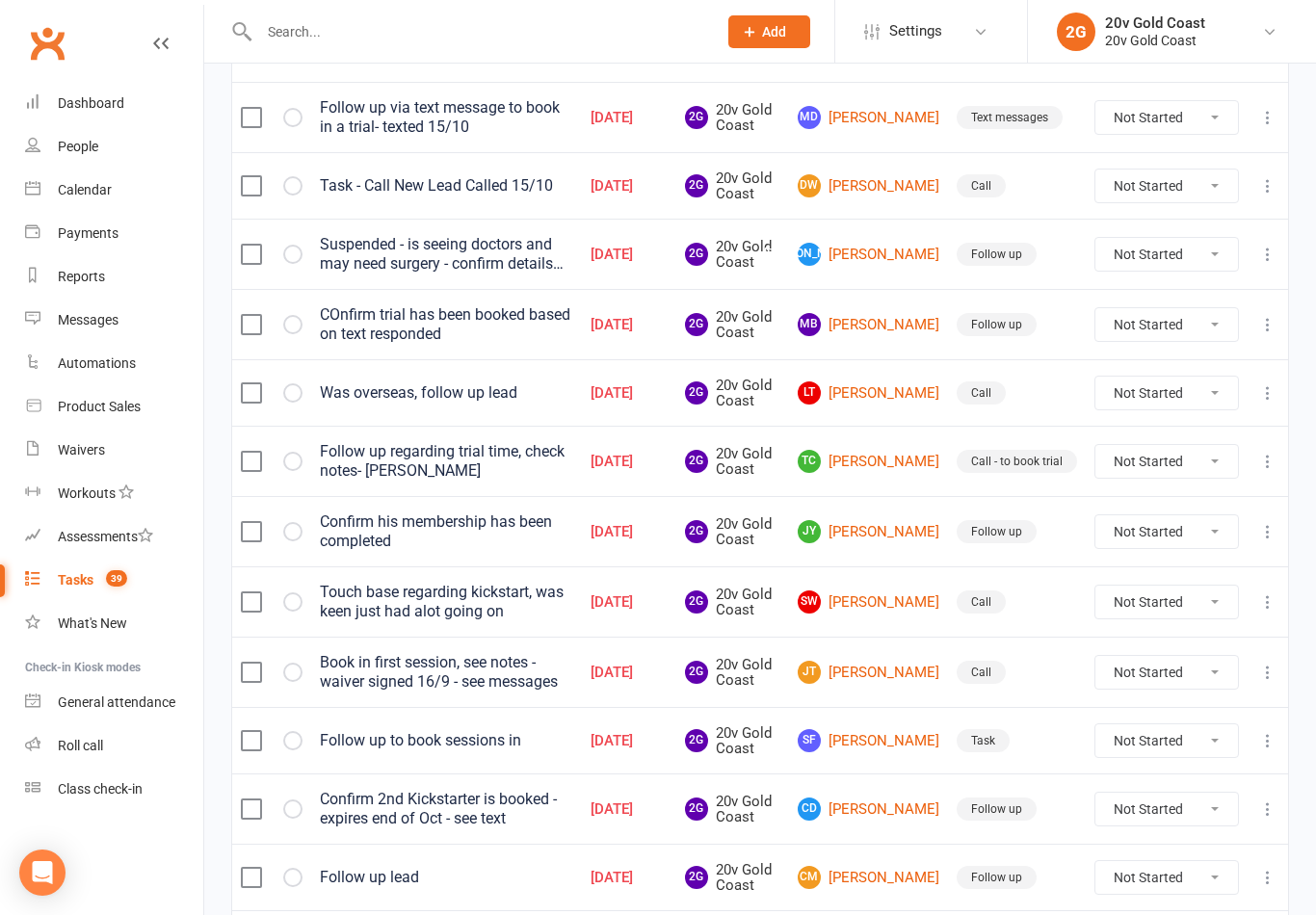
scroll to position [279, 0]
click at [886, 606] on link "SW Sally Wiseman" at bounding box center [869, 602] width 142 height 23
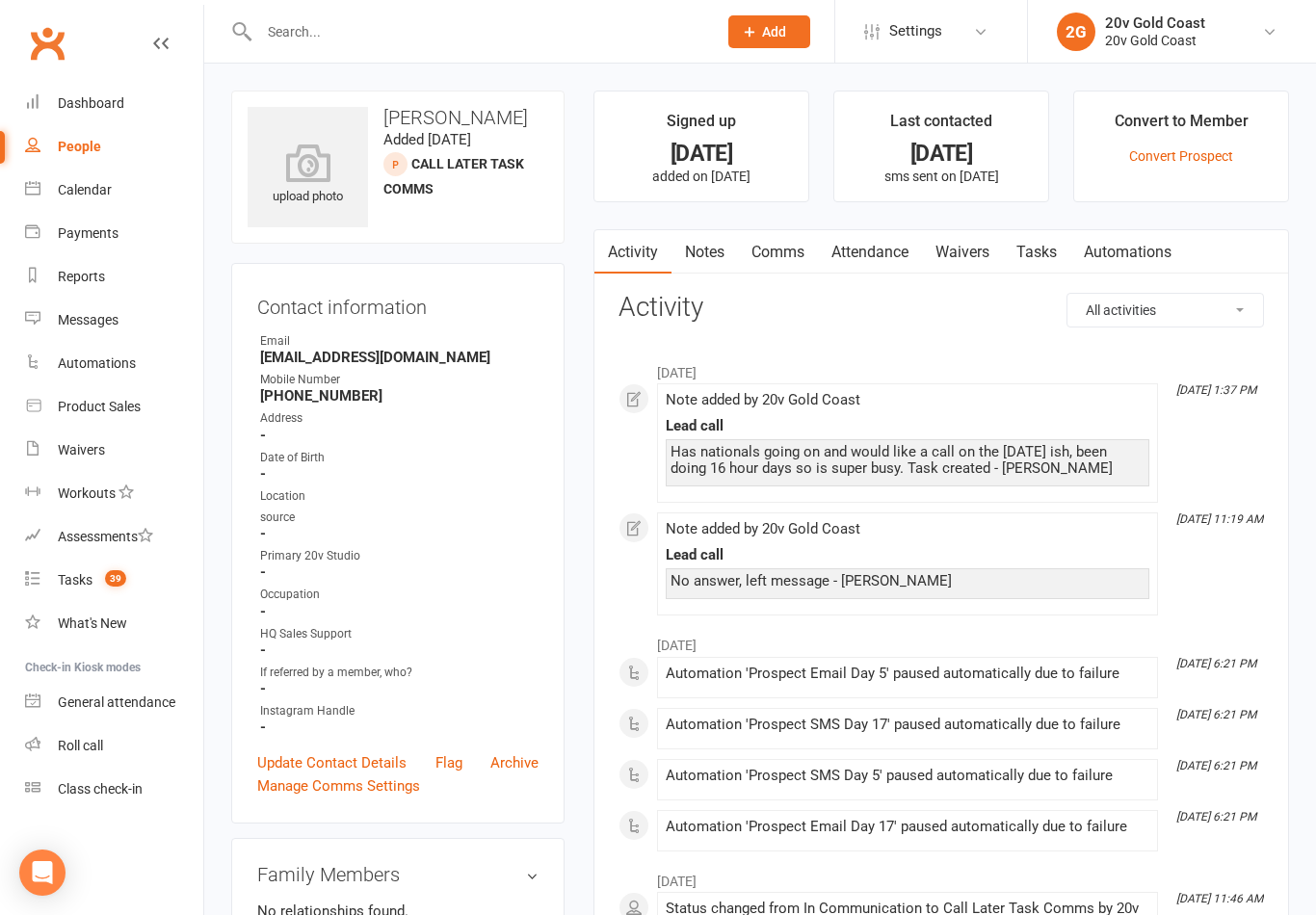
click at [711, 250] on link "Notes" at bounding box center [705, 252] width 67 height 44
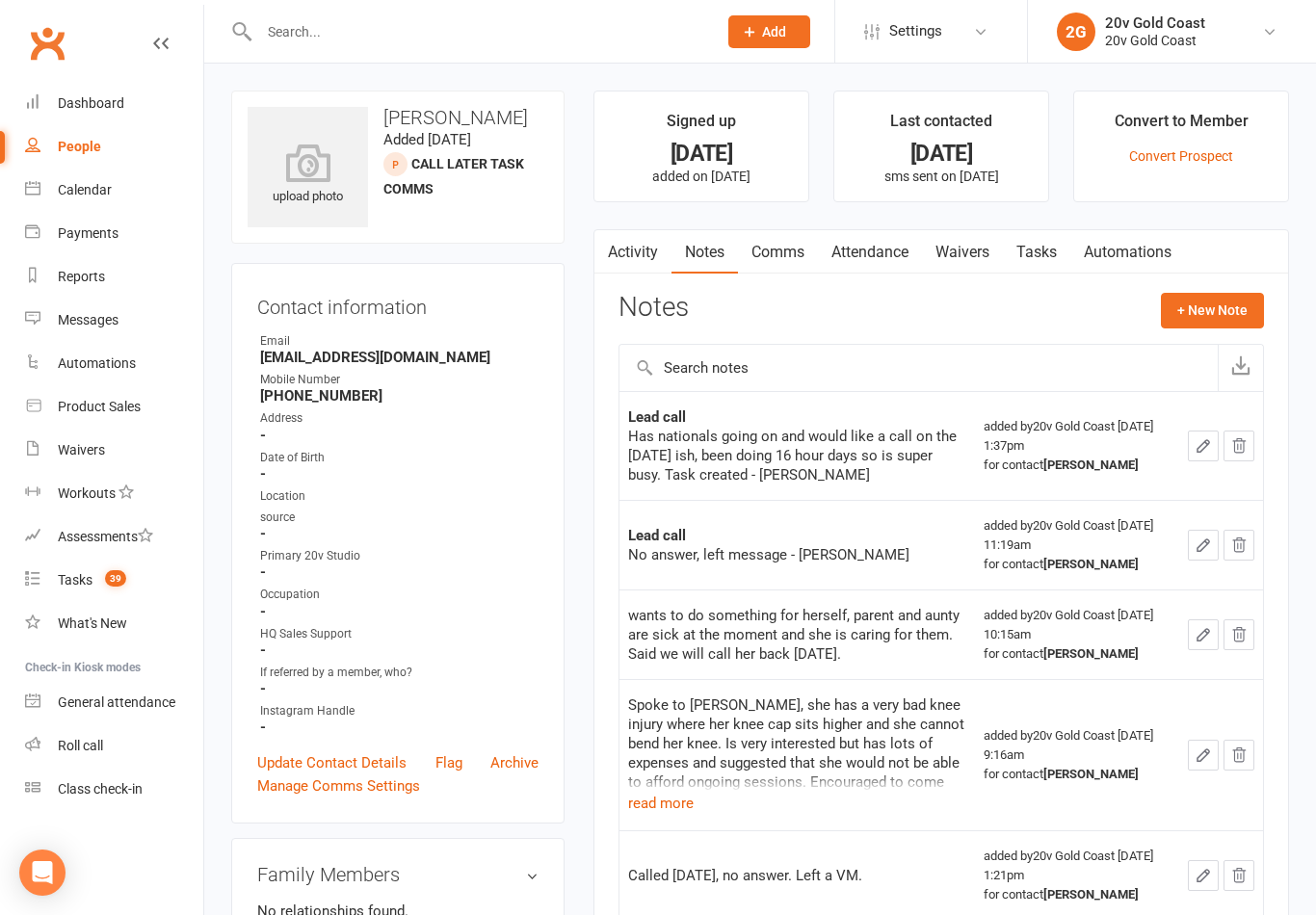
click at [1211, 318] on button "+ New Note" at bounding box center [1213, 310] width 103 height 34
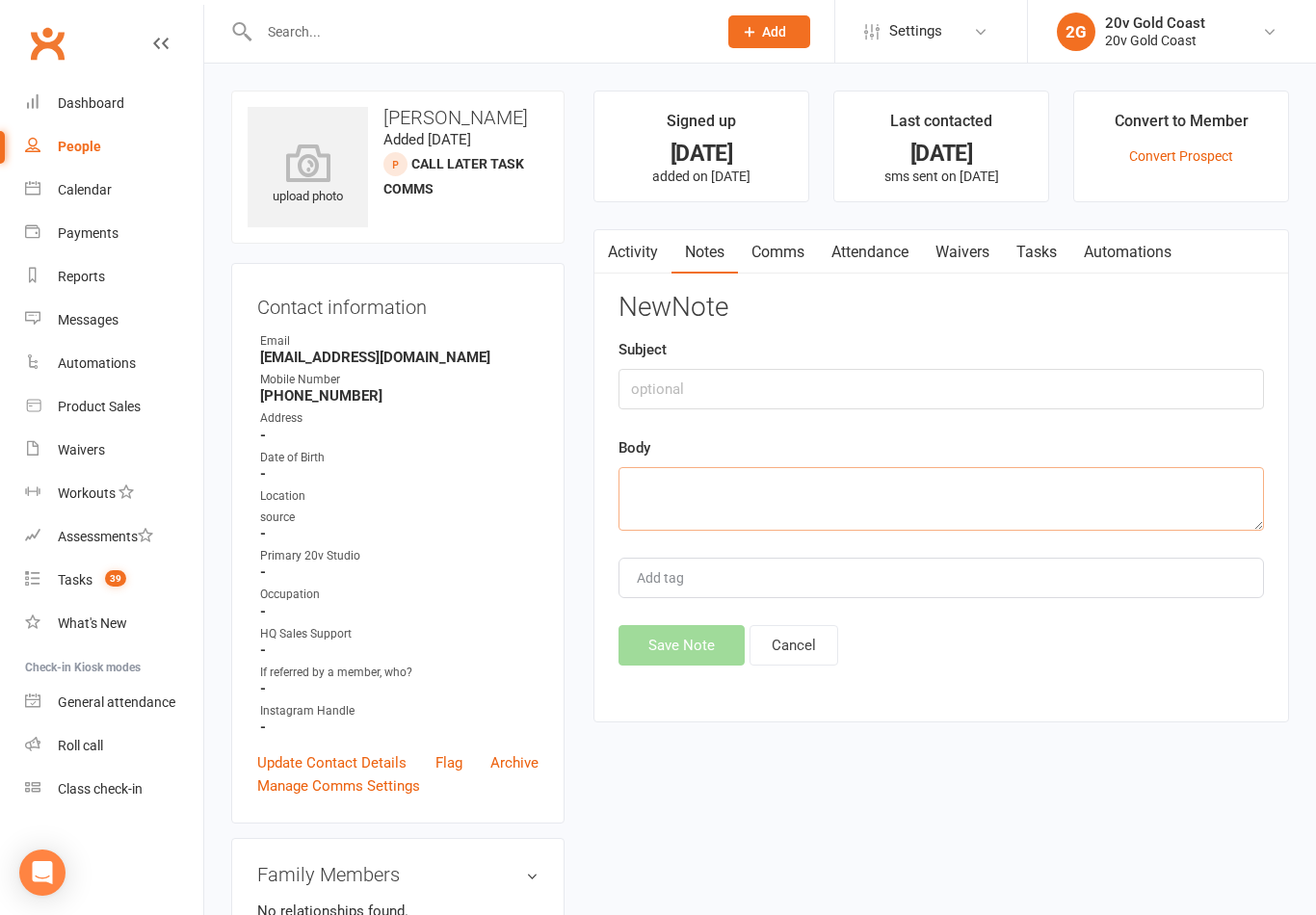
click at [704, 490] on textarea at bounding box center [941, 499] width 646 height 64
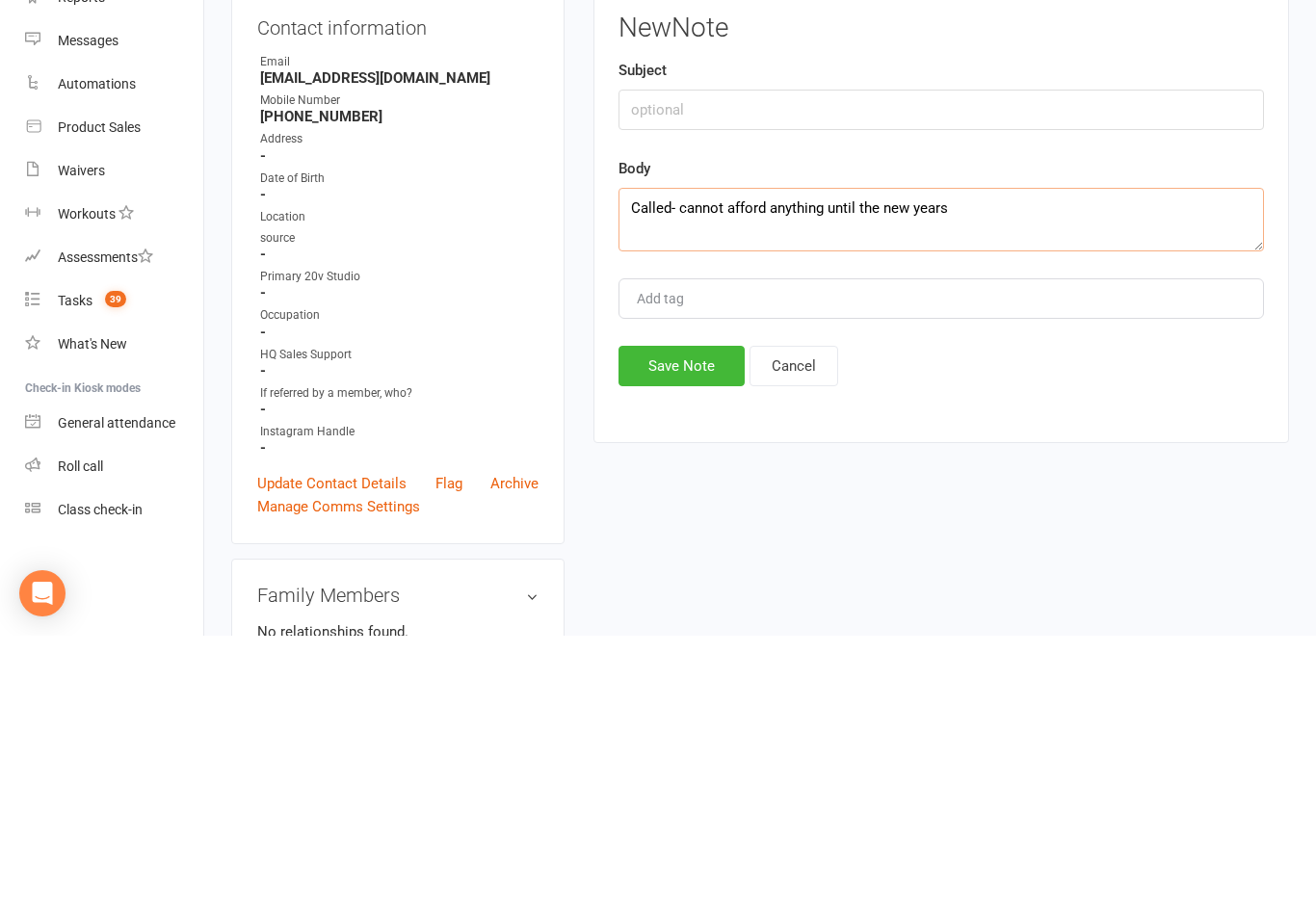
type textarea "Called- cannot afford anything until the new years"
click at [695, 625] on button "Save Note" at bounding box center [681, 644] width 126 height 40
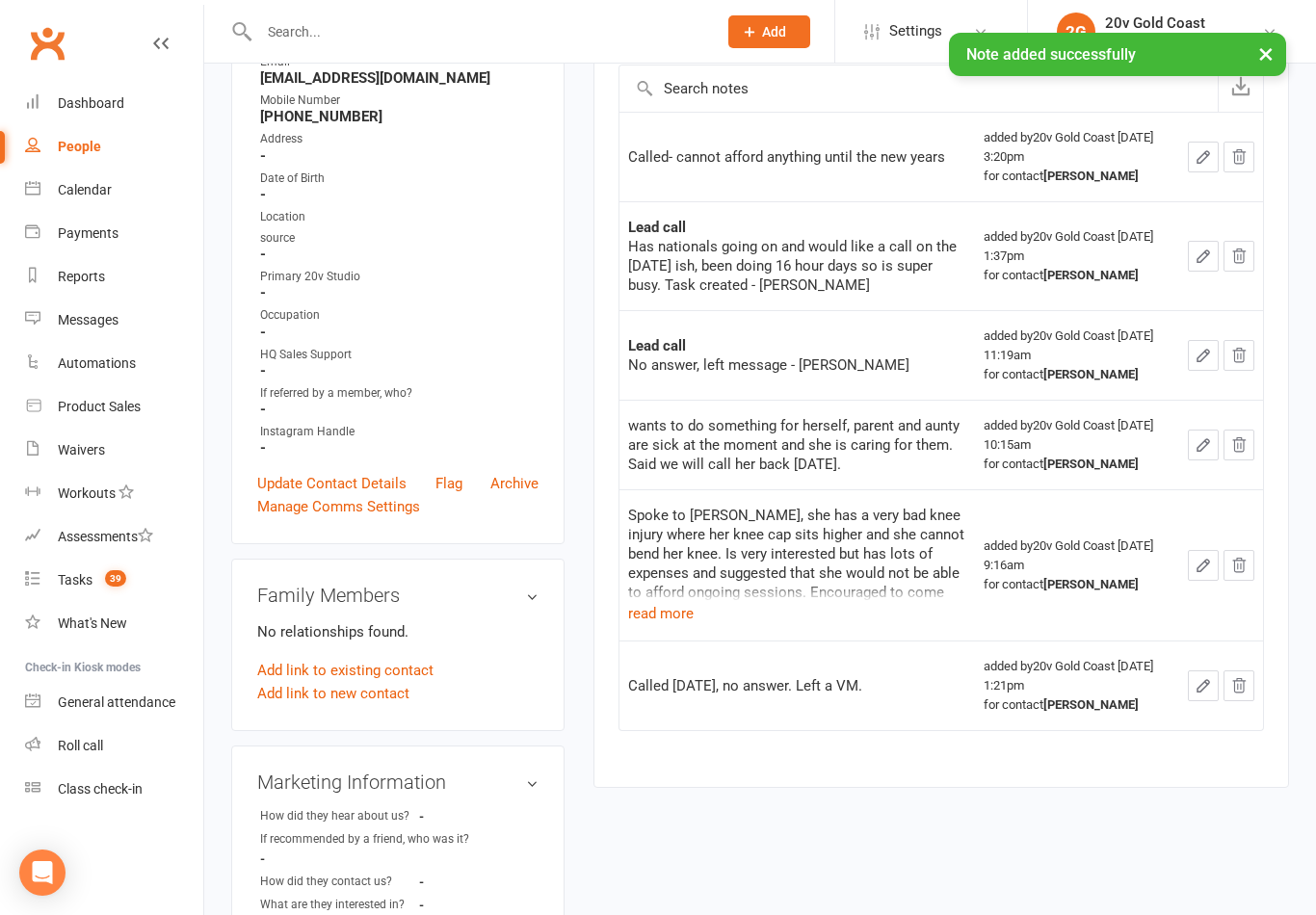
click at [175, 32] on div "× Note added successfully" at bounding box center [646, 32] width 1291 height 0
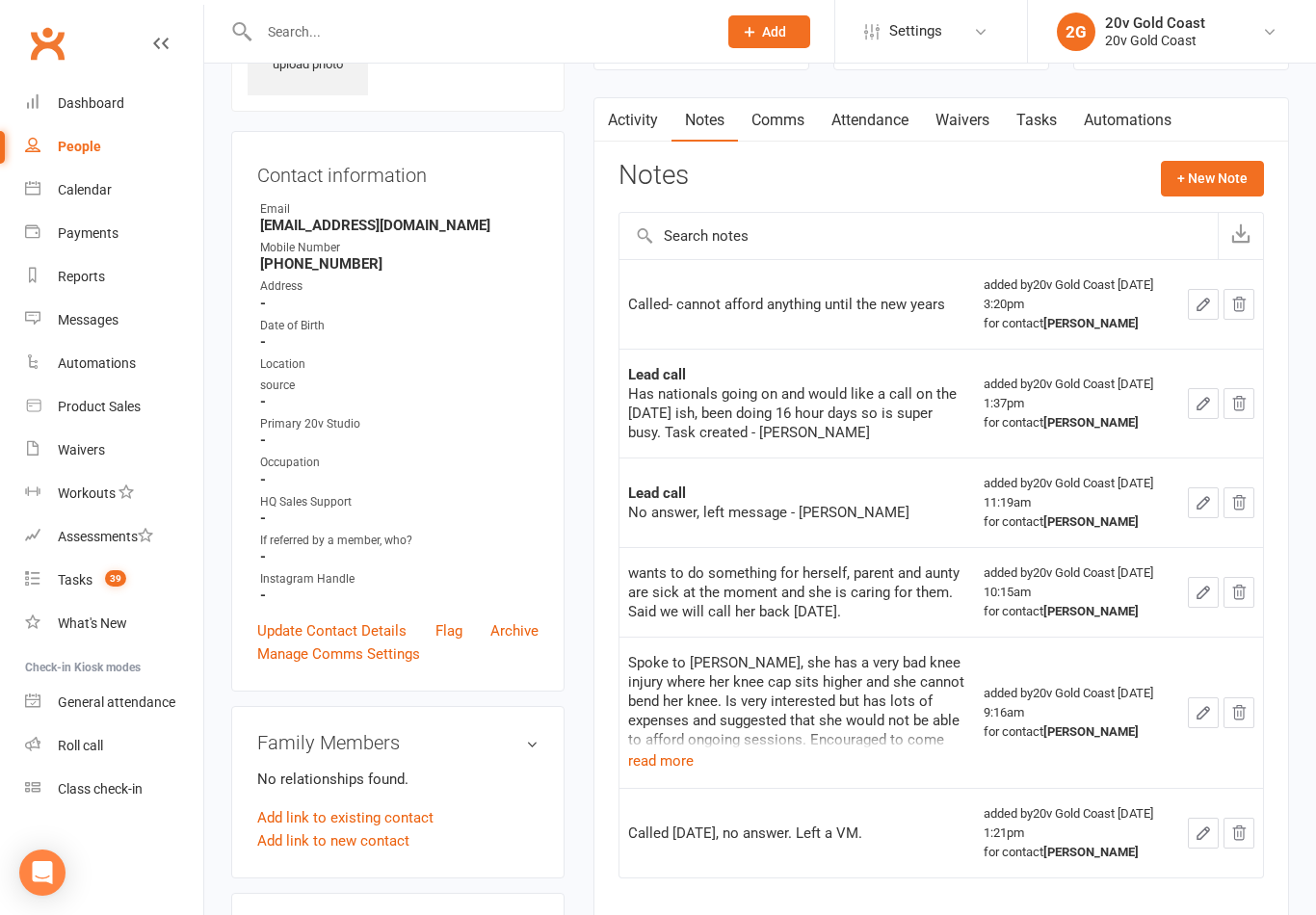
scroll to position [0, 0]
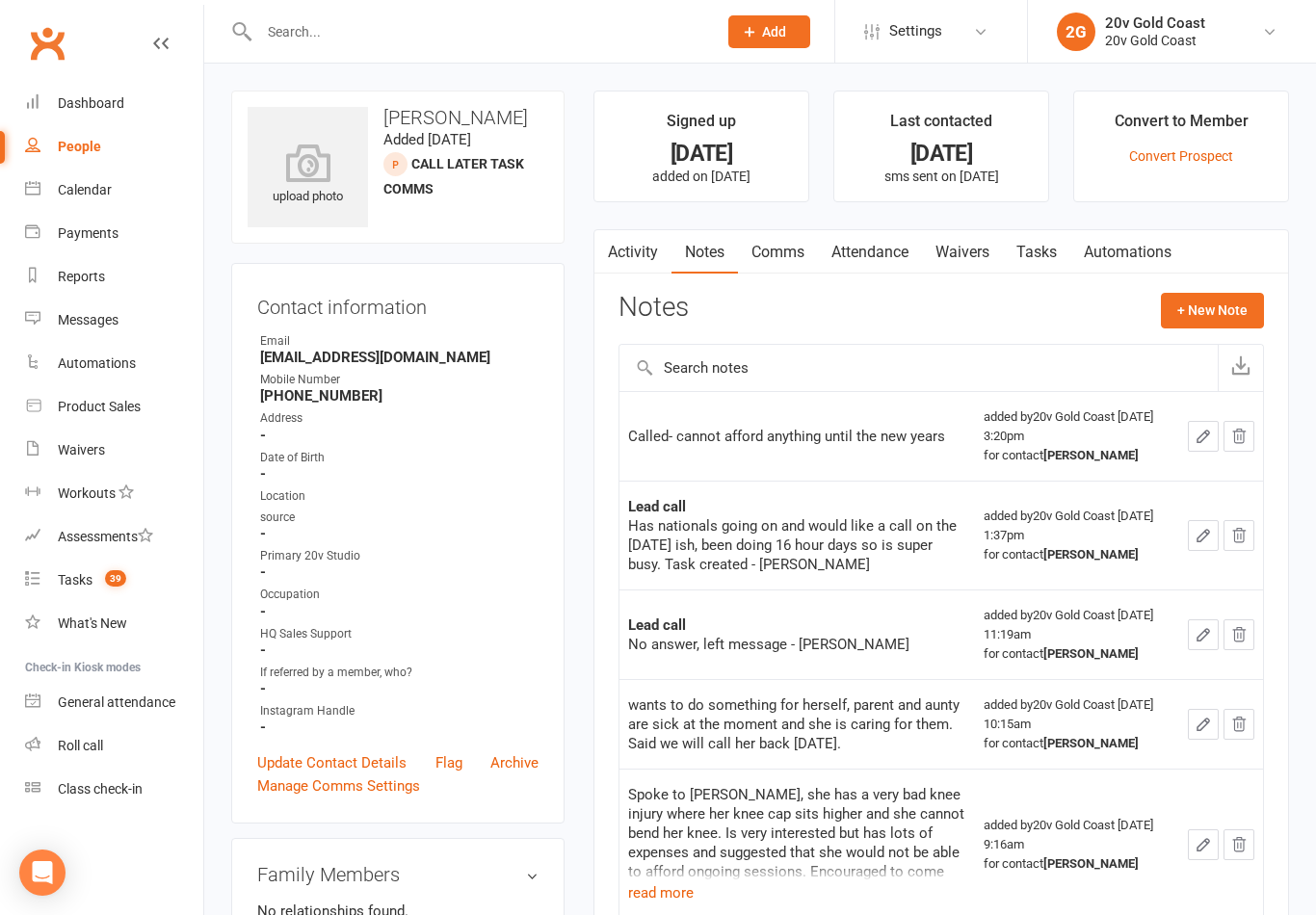
click at [114, 584] on span "39" at bounding box center [116, 579] width 22 height 17
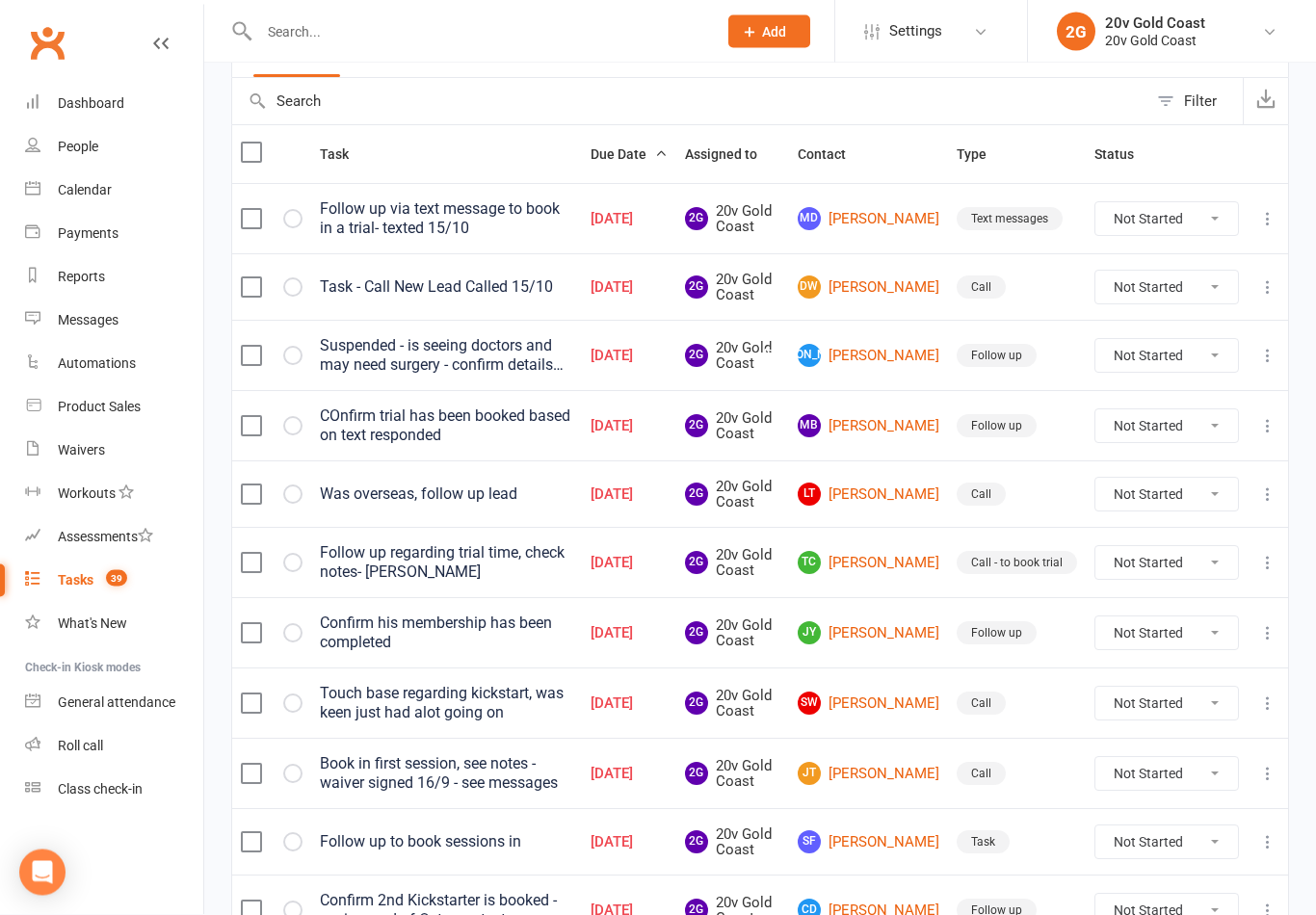
scroll to position [208, 0]
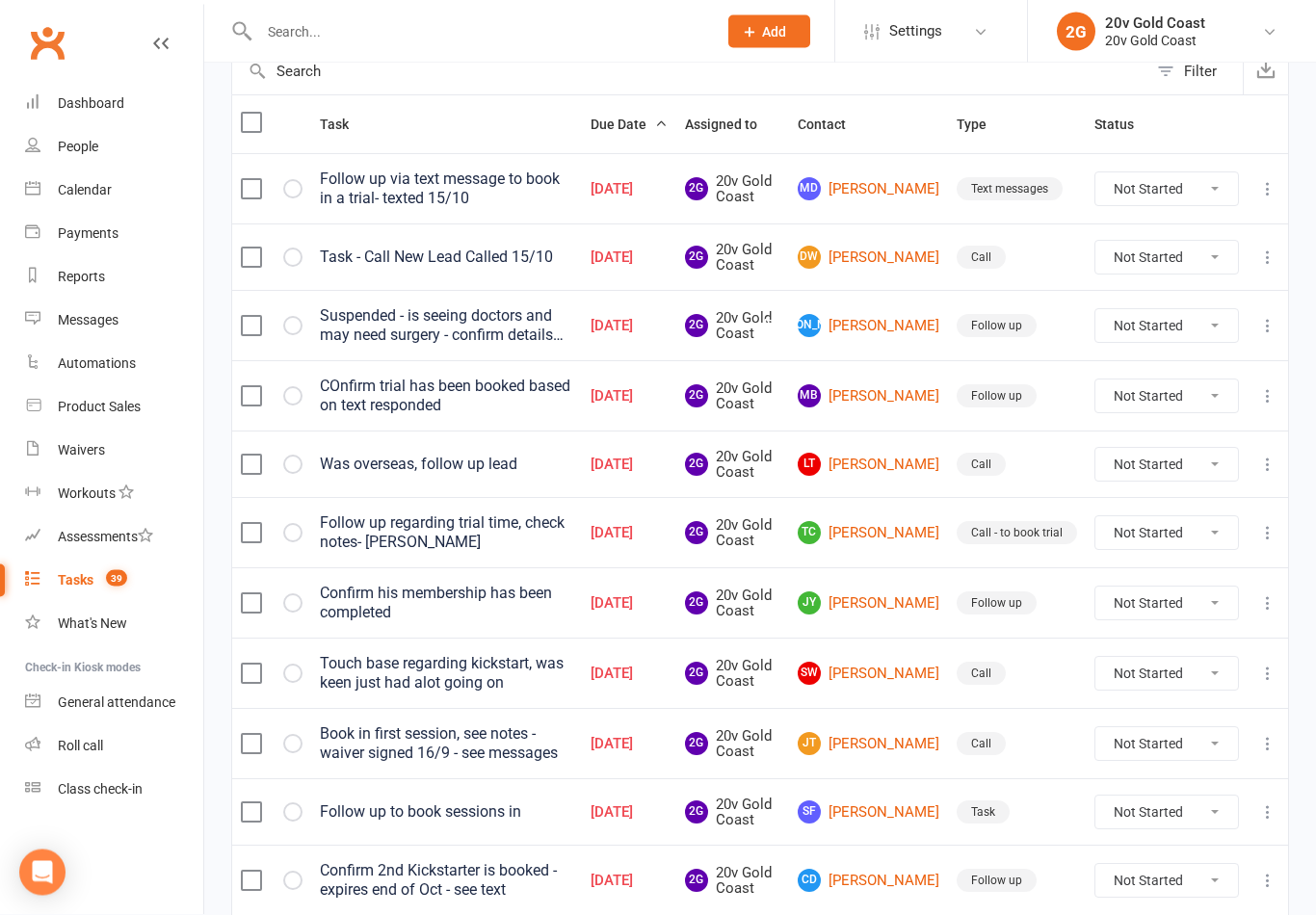
click at [285, 679] on div at bounding box center [272, 674] width 62 height 20
click at [299, 673] on button "button" at bounding box center [293, 674] width 20 height 20
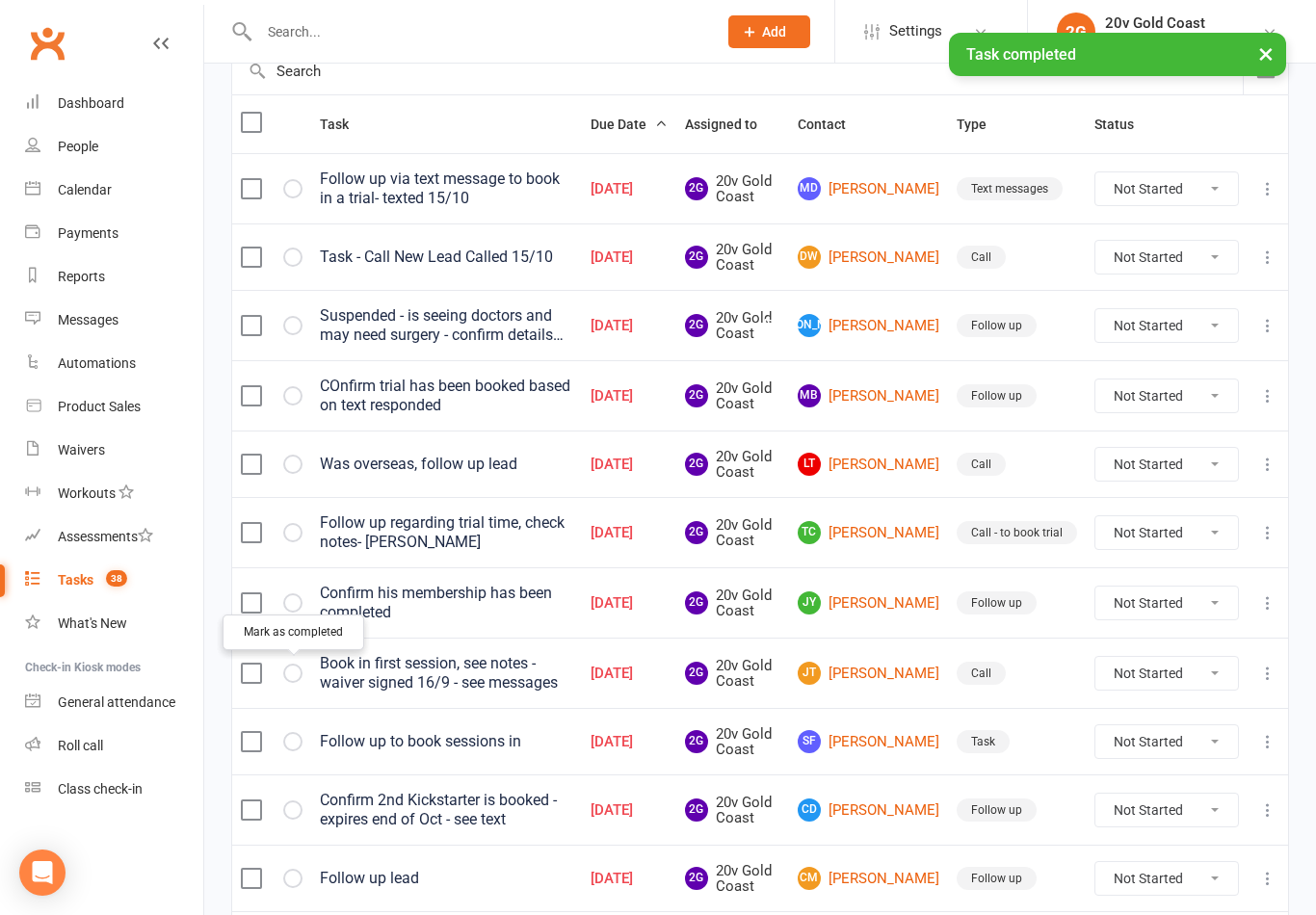
click at [890, 674] on link "JT Jade Twigger" at bounding box center [869, 673] width 142 height 23
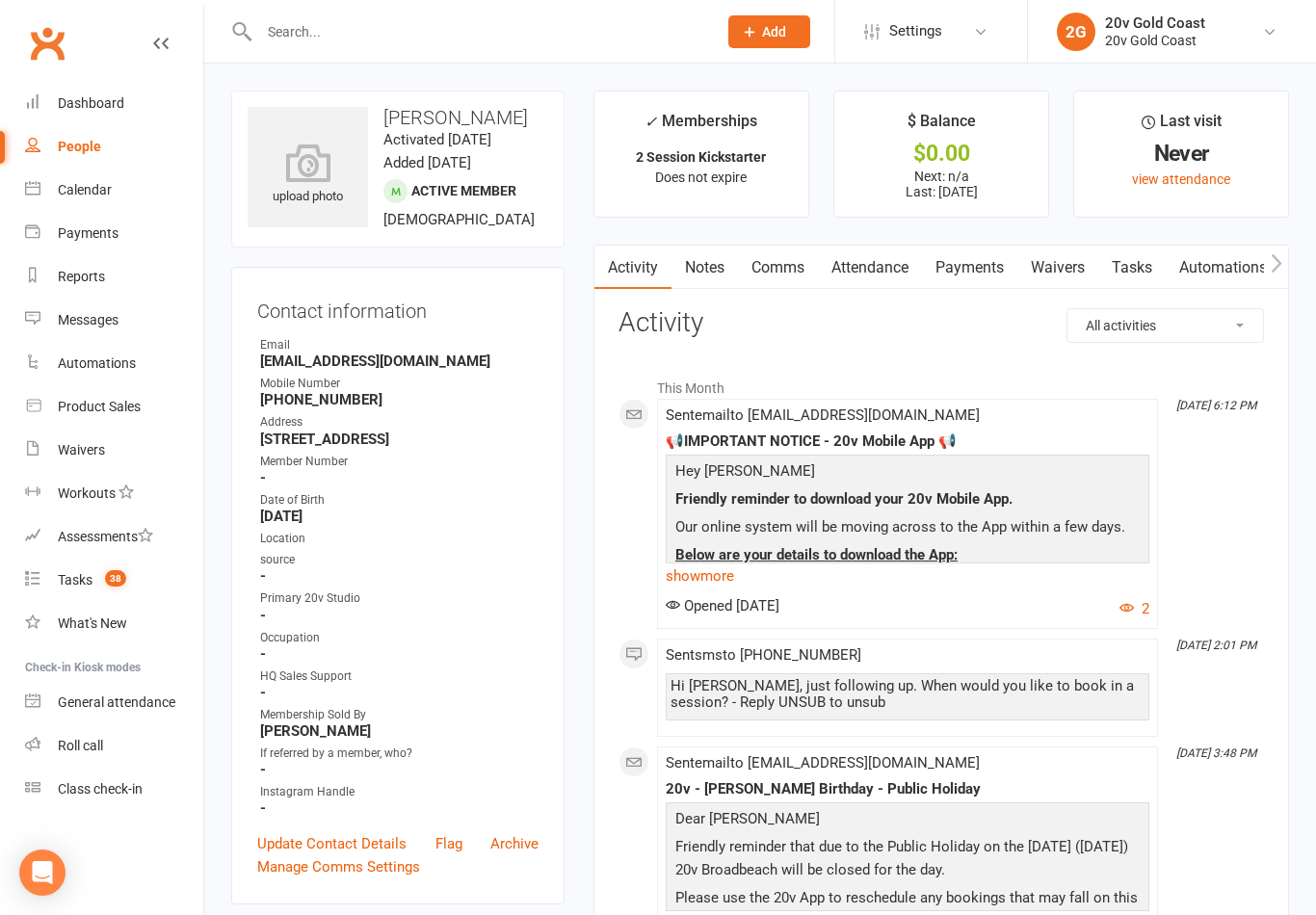
click at [714, 269] on link "Notes" at bounding box center [705, 268] width 67 height 44
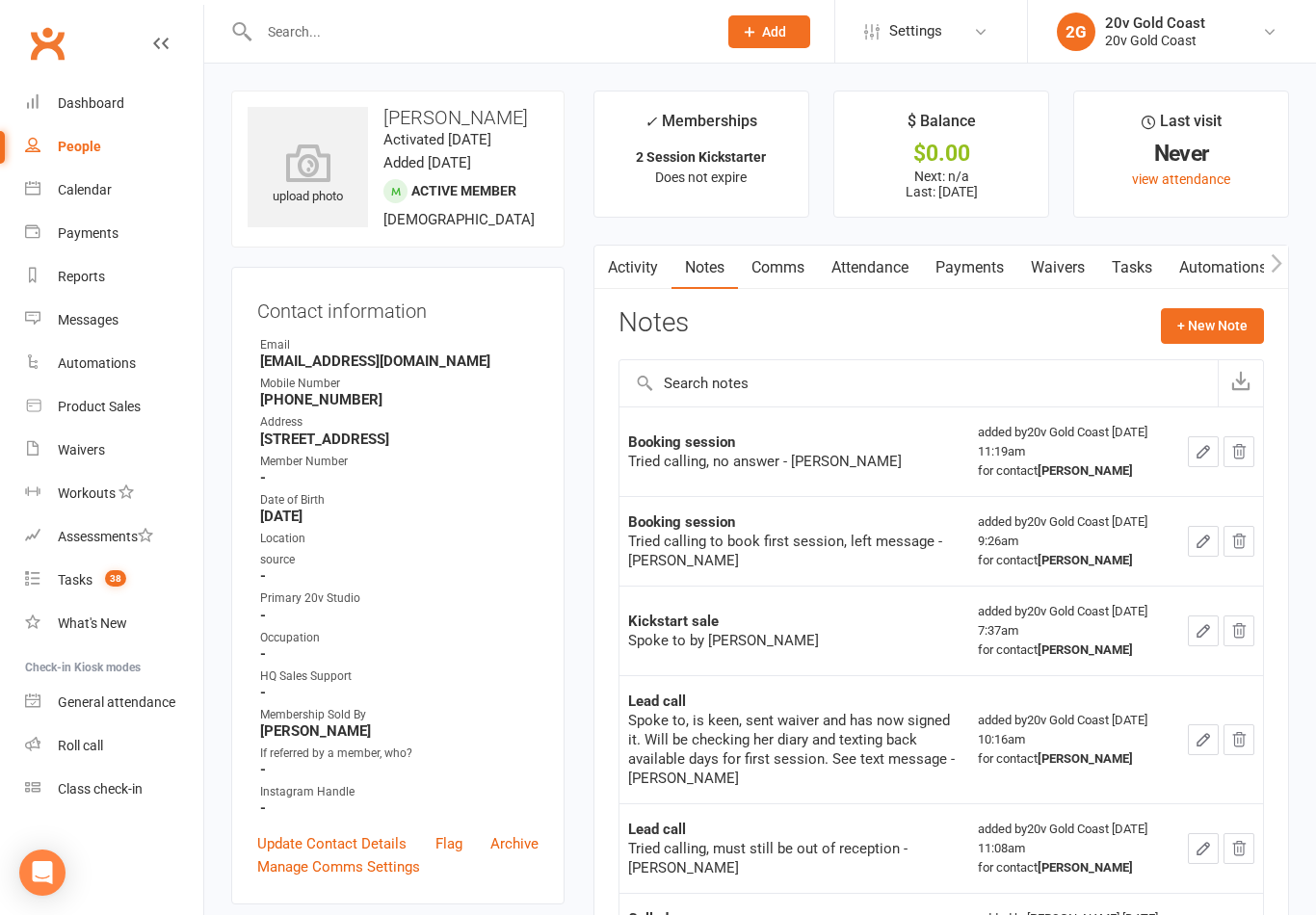
click at [1211, 329] on button "+ New Note" at bounding box center [1213, 325] width 103 height 34
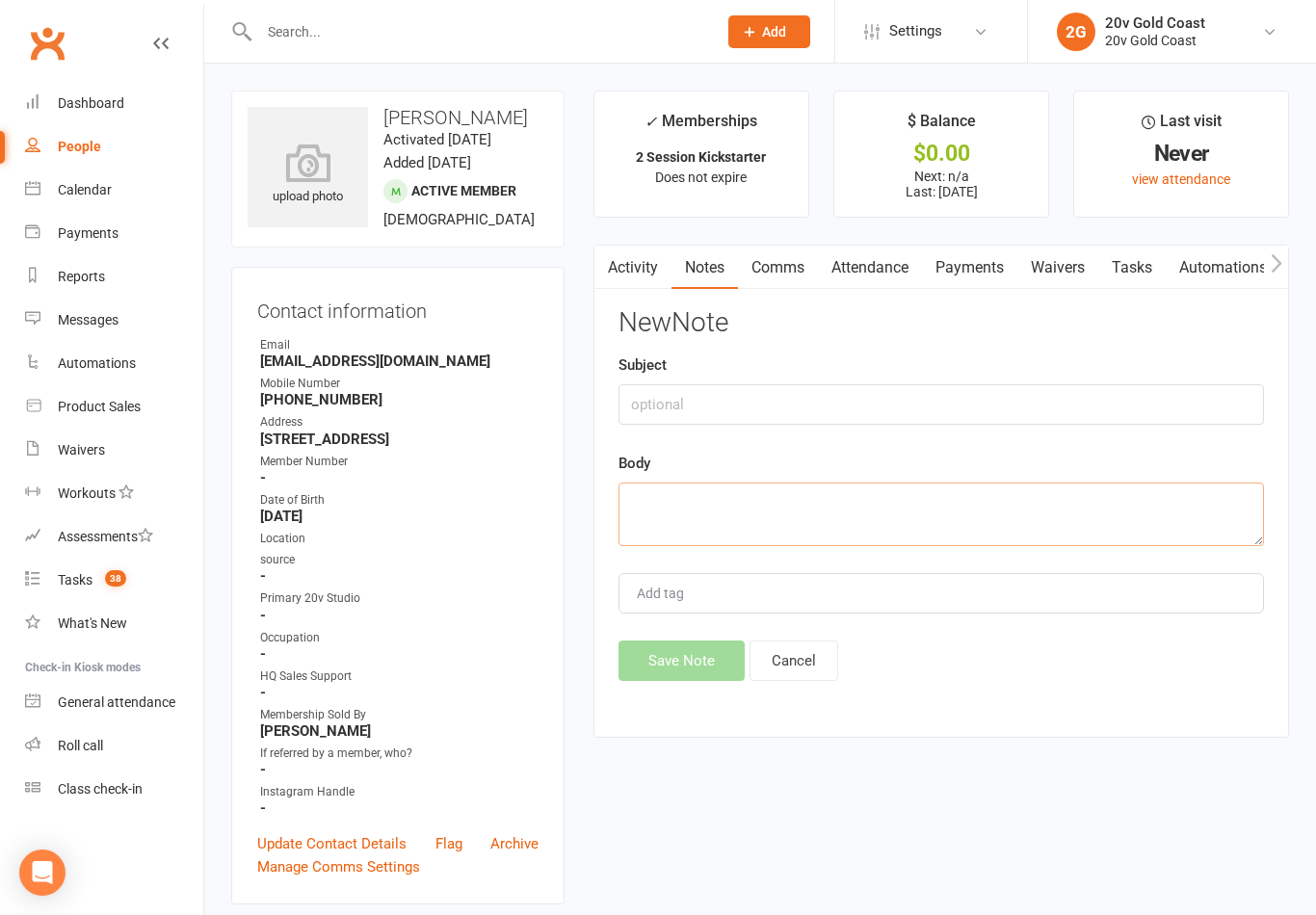
click at [771, 509] on textarea at bounding box center [941, 514] width 646 height 64
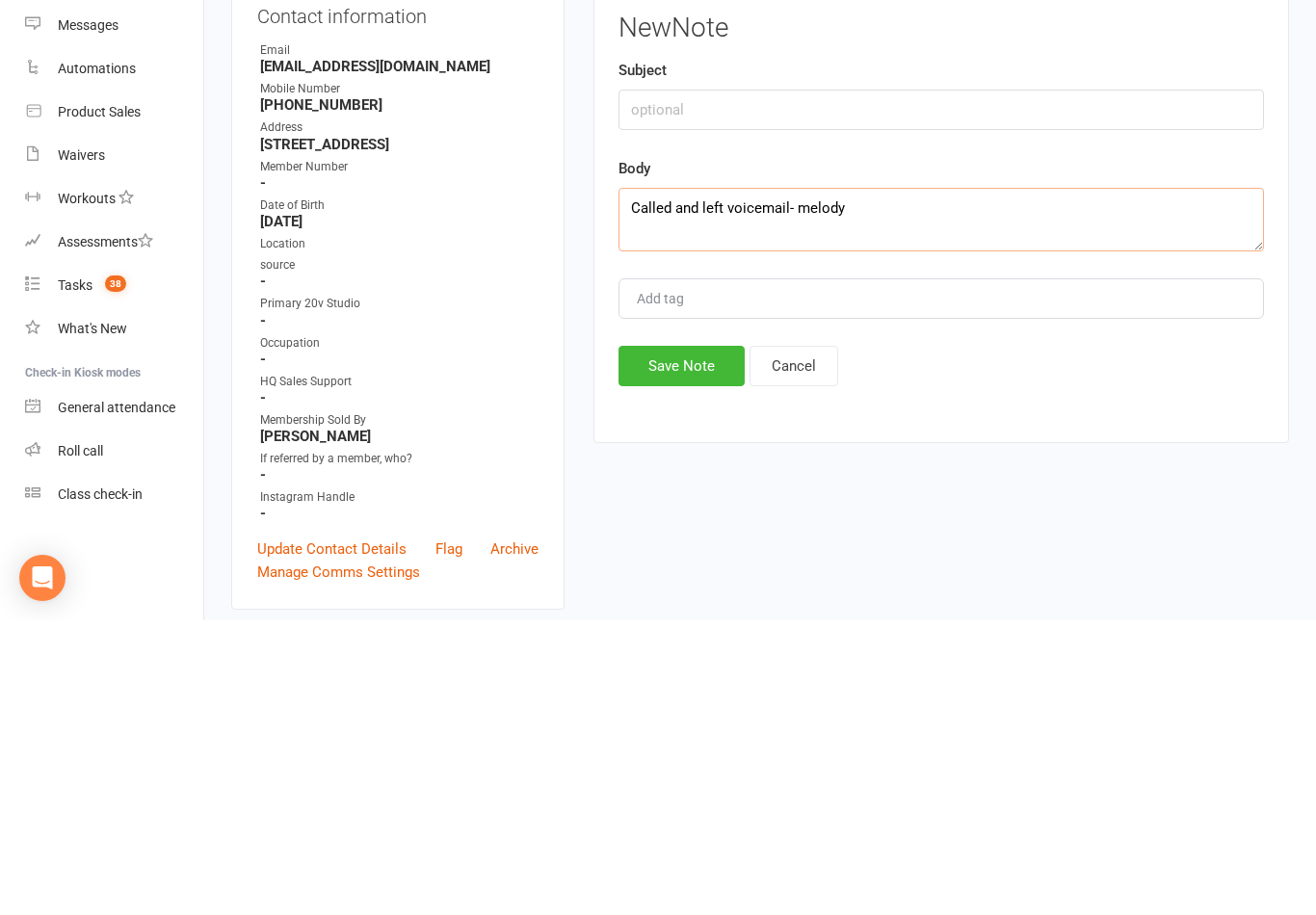
type textarea "Called and left voicemail- melody"
click at [688, 640] on button "Save Note" at bounding box center [681, 660] width 126 height 40
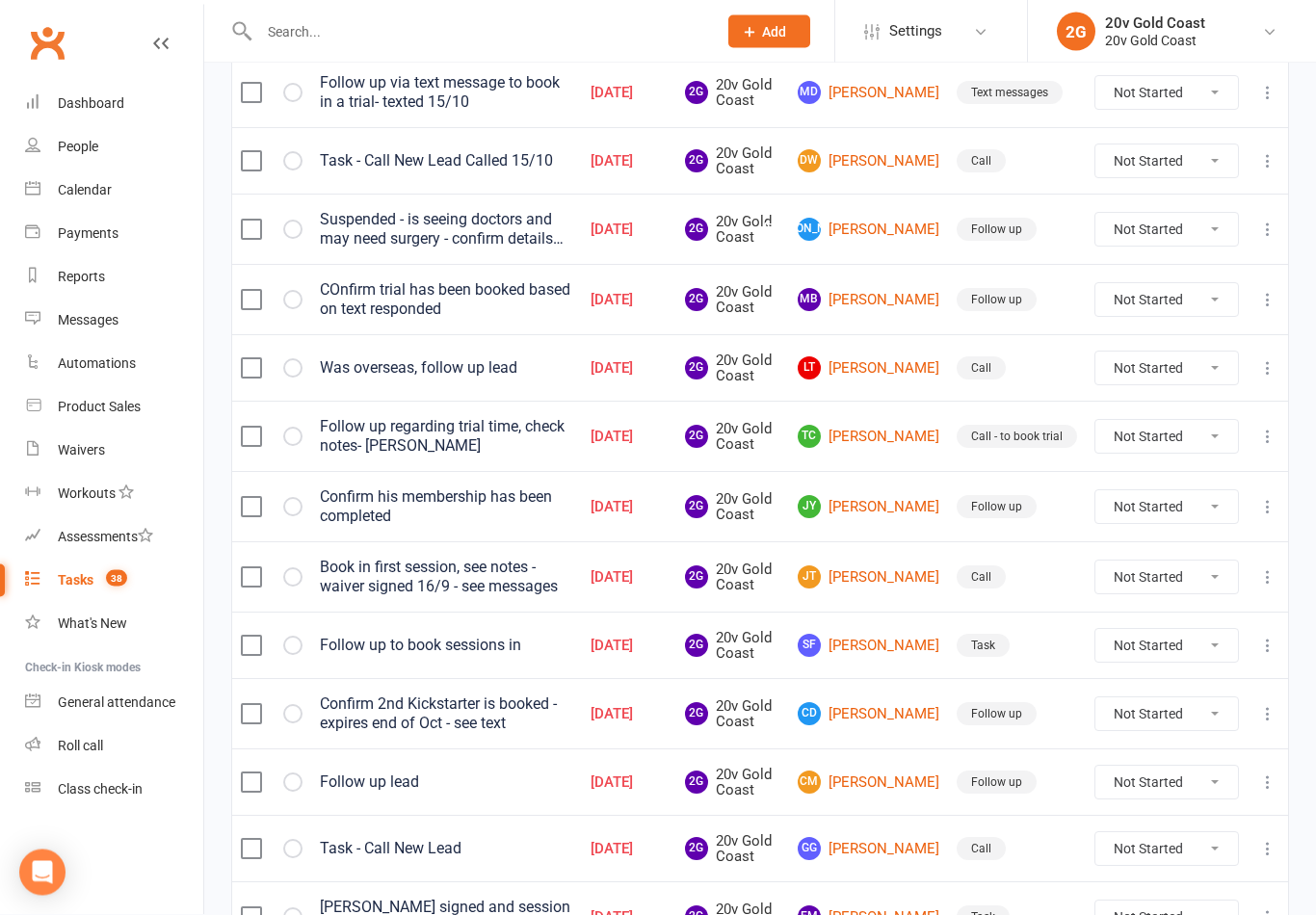
scroll to position [305, 0]
click at [1270, 581] on icon at bounding box center [1268, 578] width 20 height 20
click at [1153, 656] on link "Edit" at bounding box center [1183, 650] width 191 height 38
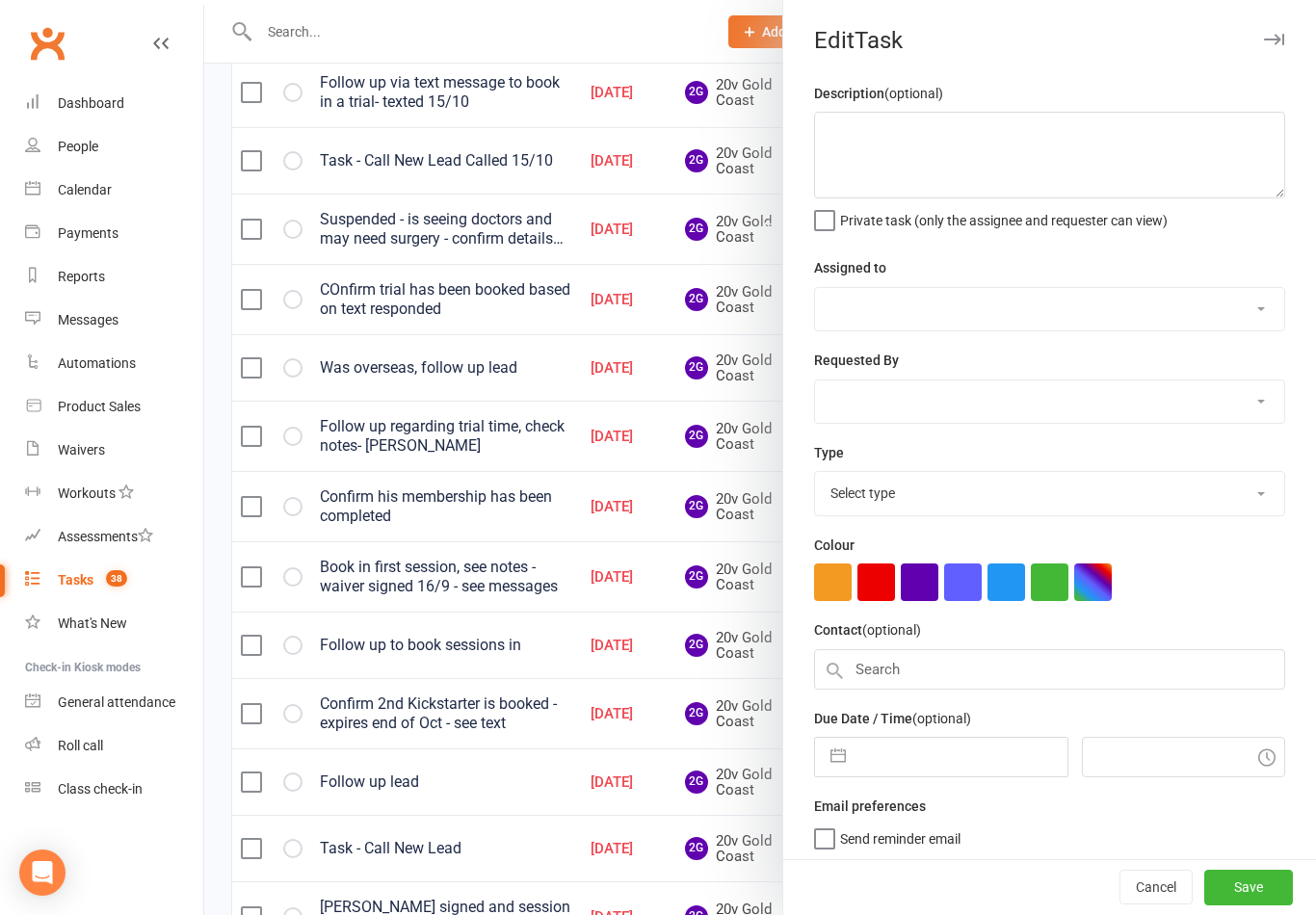
type textarea "Book in first session, see notes - waiver signed 16/9 - see messages"
select select "45734"
type input "10 Oct 2025"
type input "10:30am"
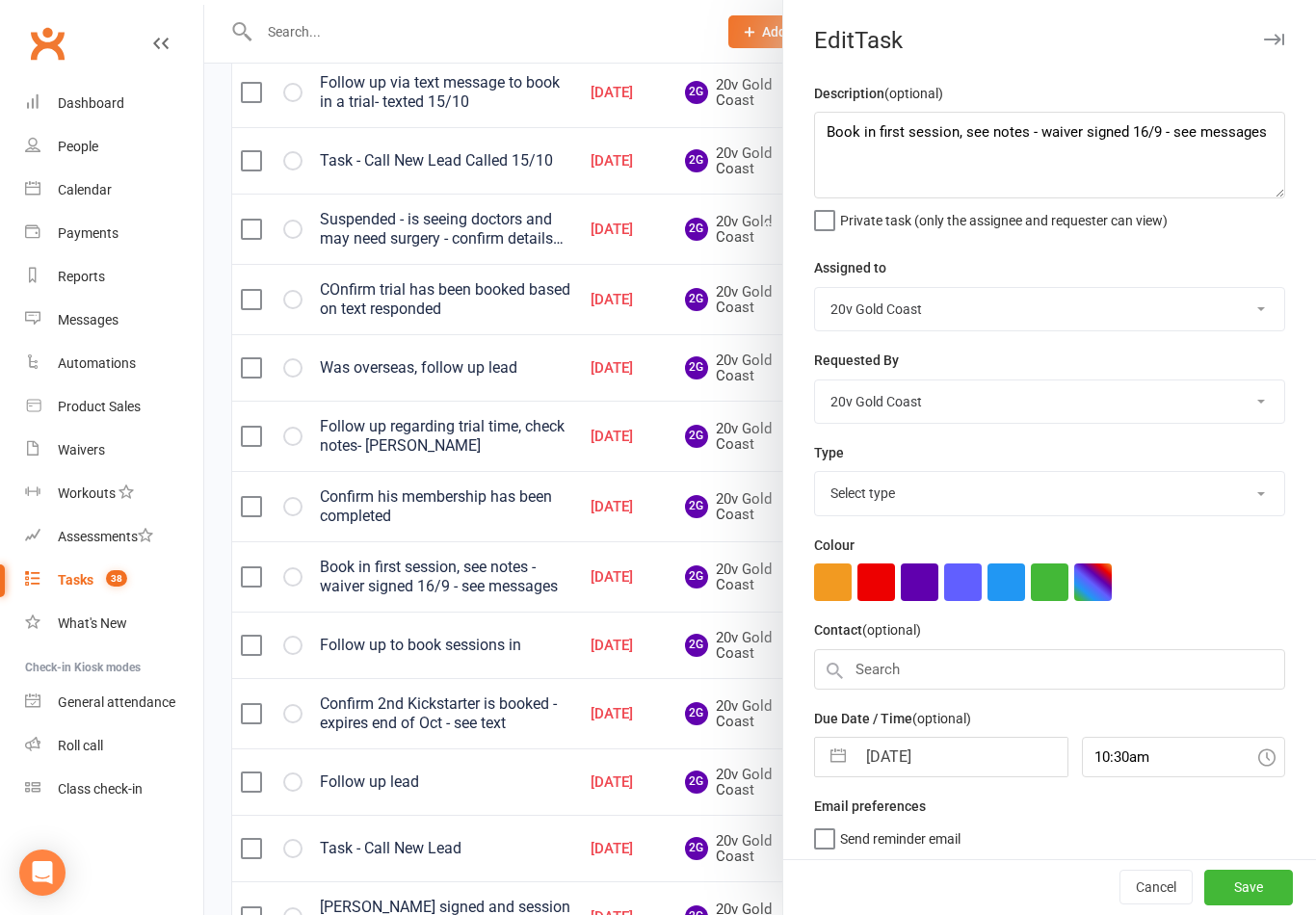
select select "22375"
click at [944, 757] on input "10 Oct 2025" at bounding box center [961, 751] width 211 height 38
select select "8"
select select "2025"
select select "9"
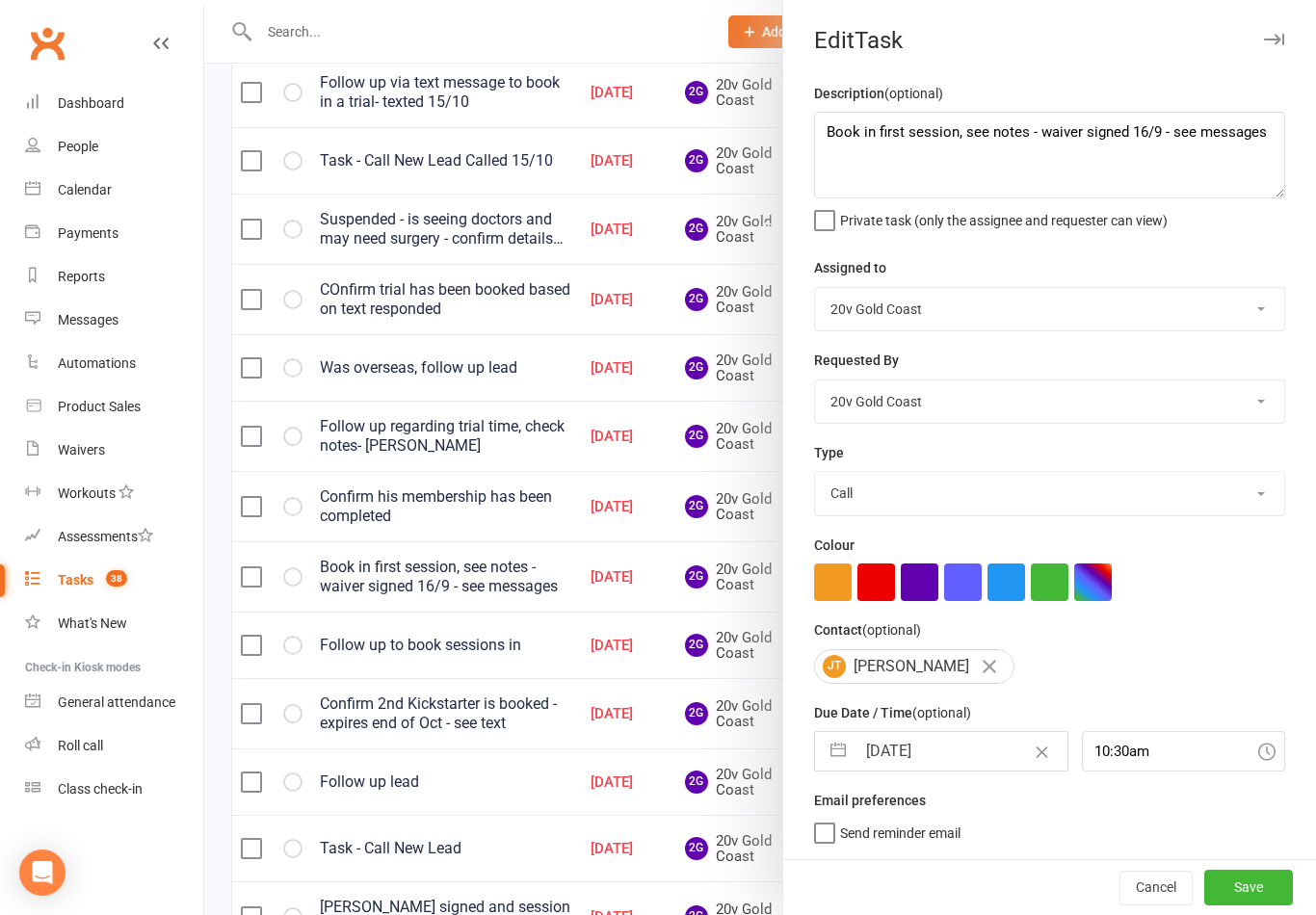
select select "2025"
select select "10"
select select "2025"
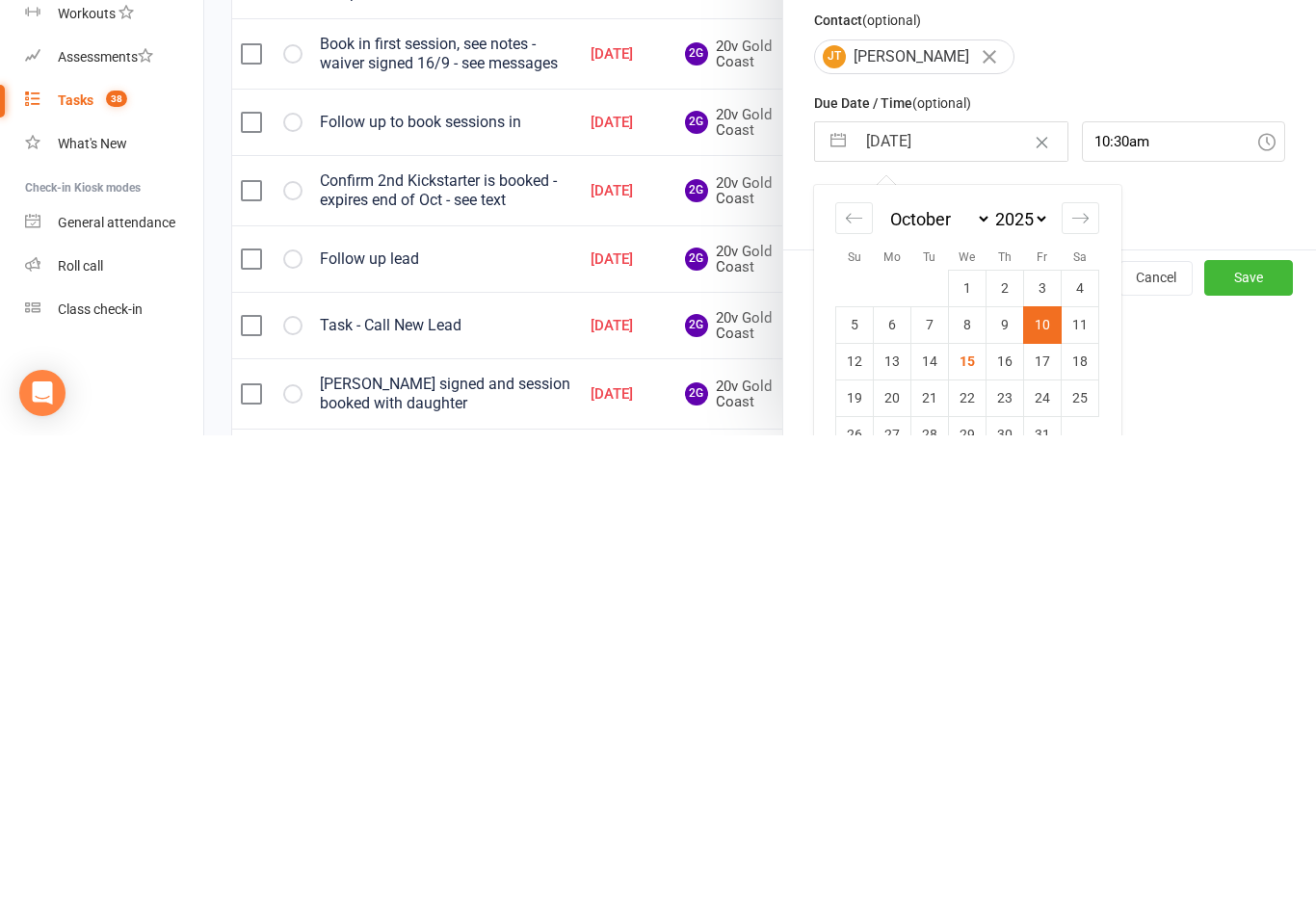
scroll to position [145, 0]
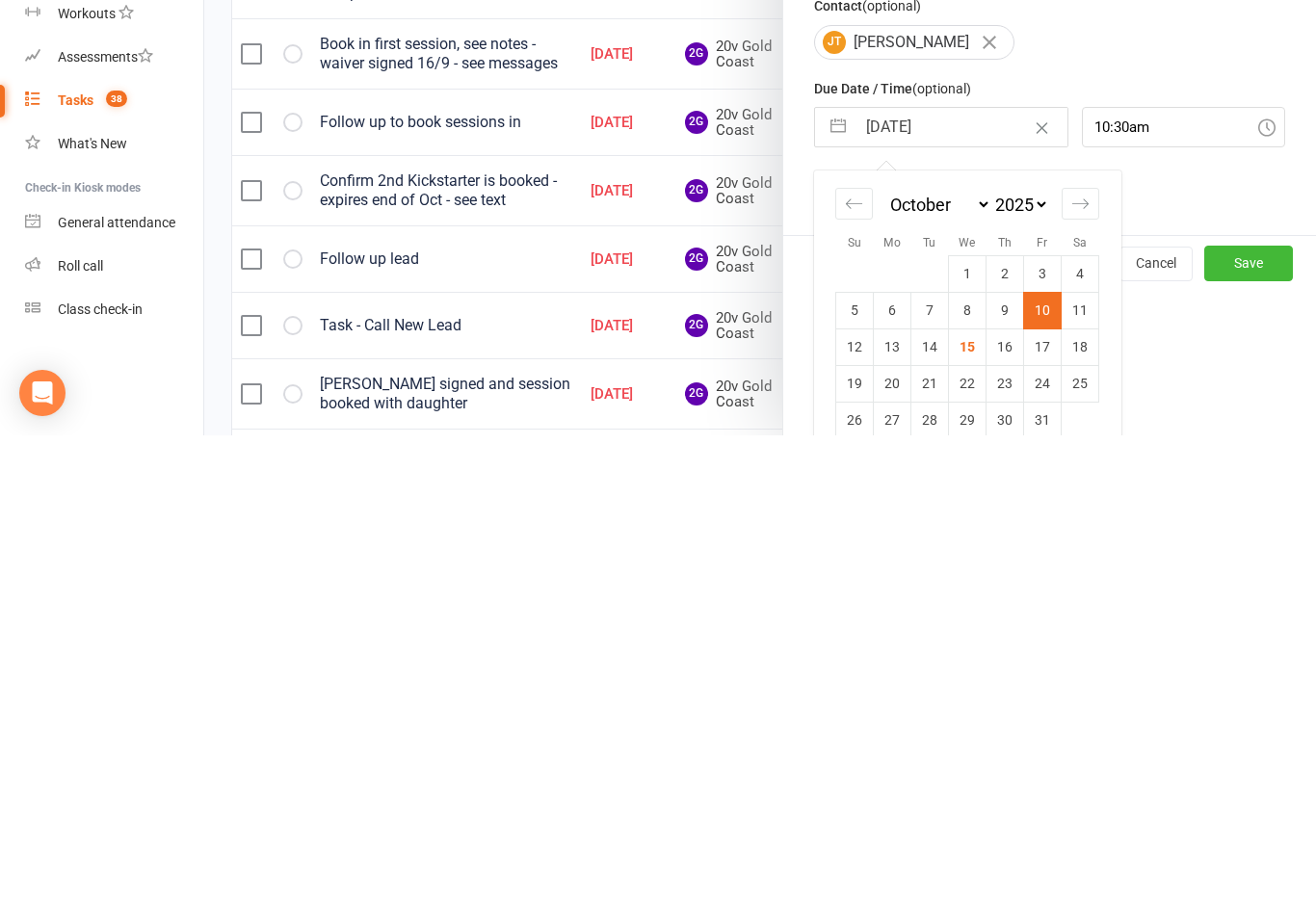
click at [976, 844] on td "22" at bounding box center [968, 862] width 37 height 36
type input "22 Oct 2025"
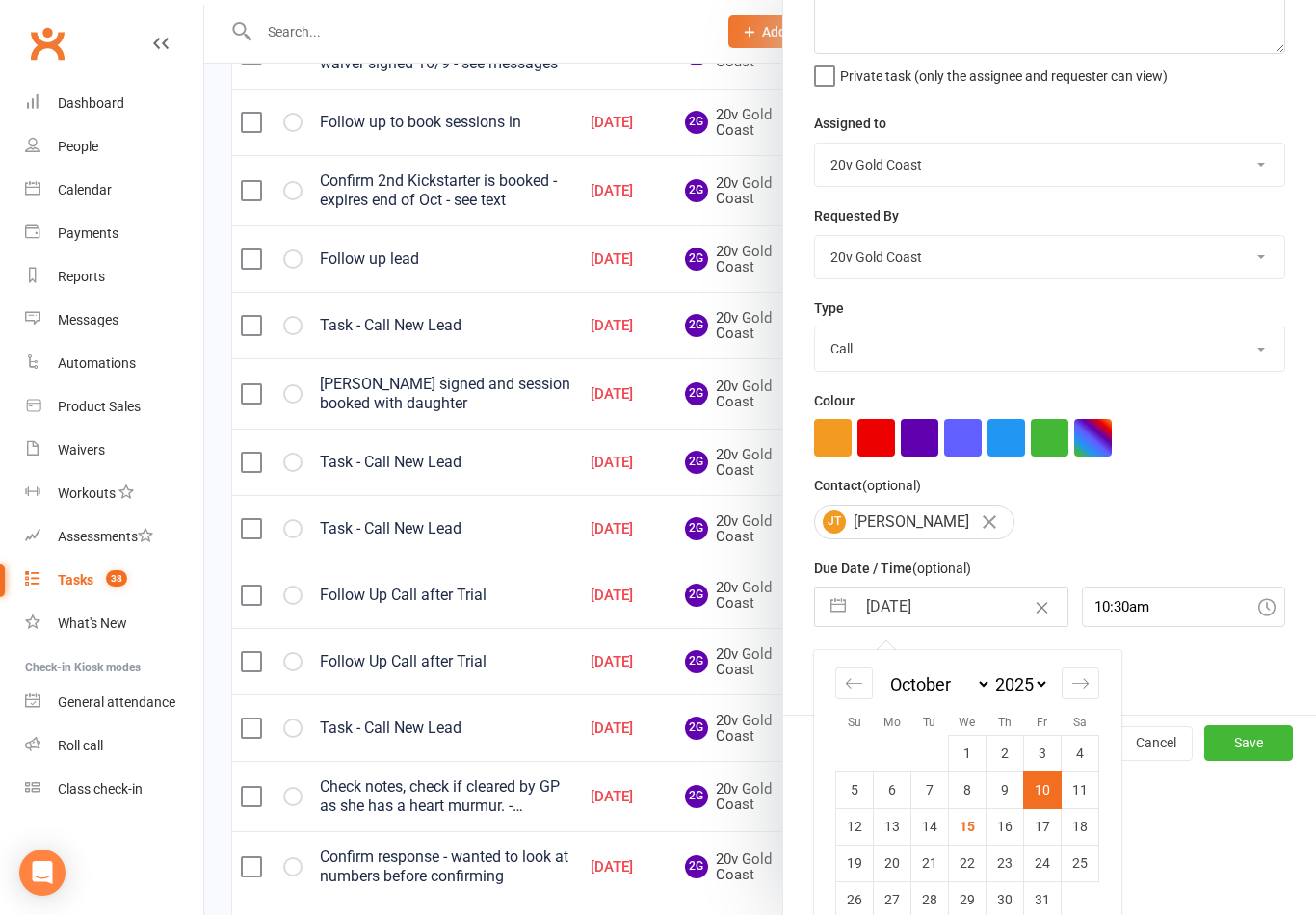
scroll to position [0, 0]
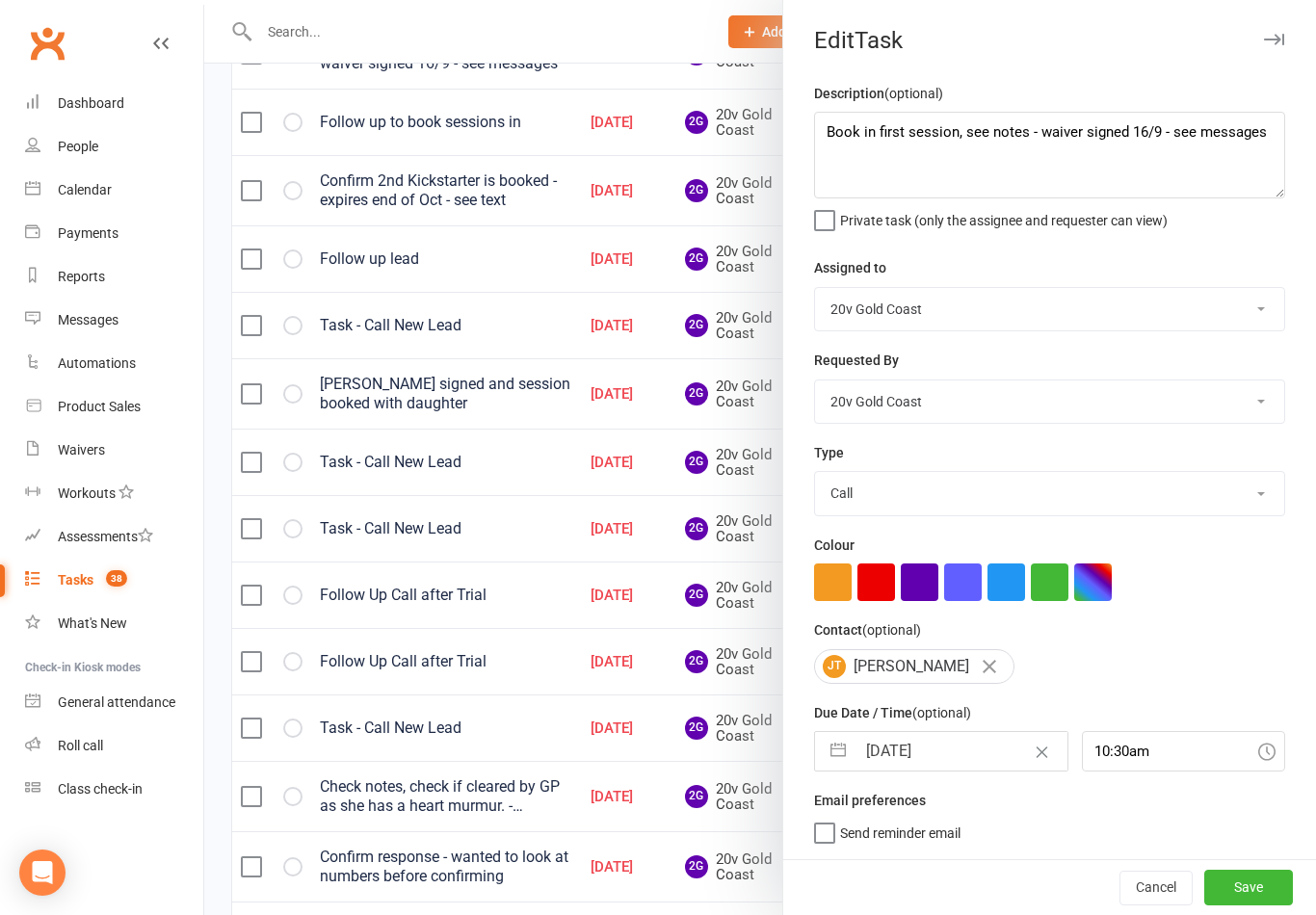
click at [1236, 904] on button "Save" at bounding box center [1249, 886] width 89 height 34
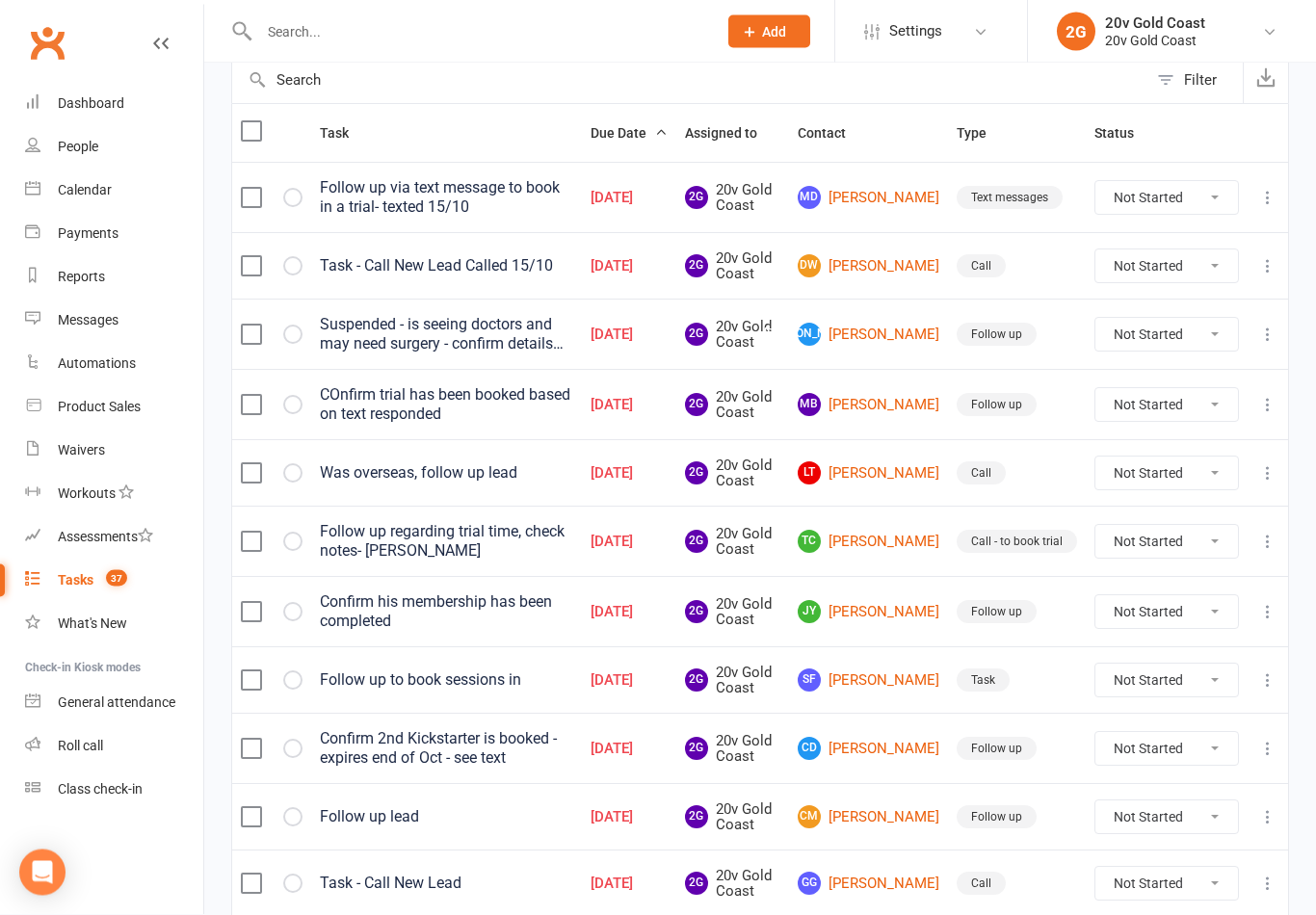
scroll to position [200, 0]
click at [890, 548] on link "TC Tara Chetty" at bounding box center [869, 541] width 142 height 23
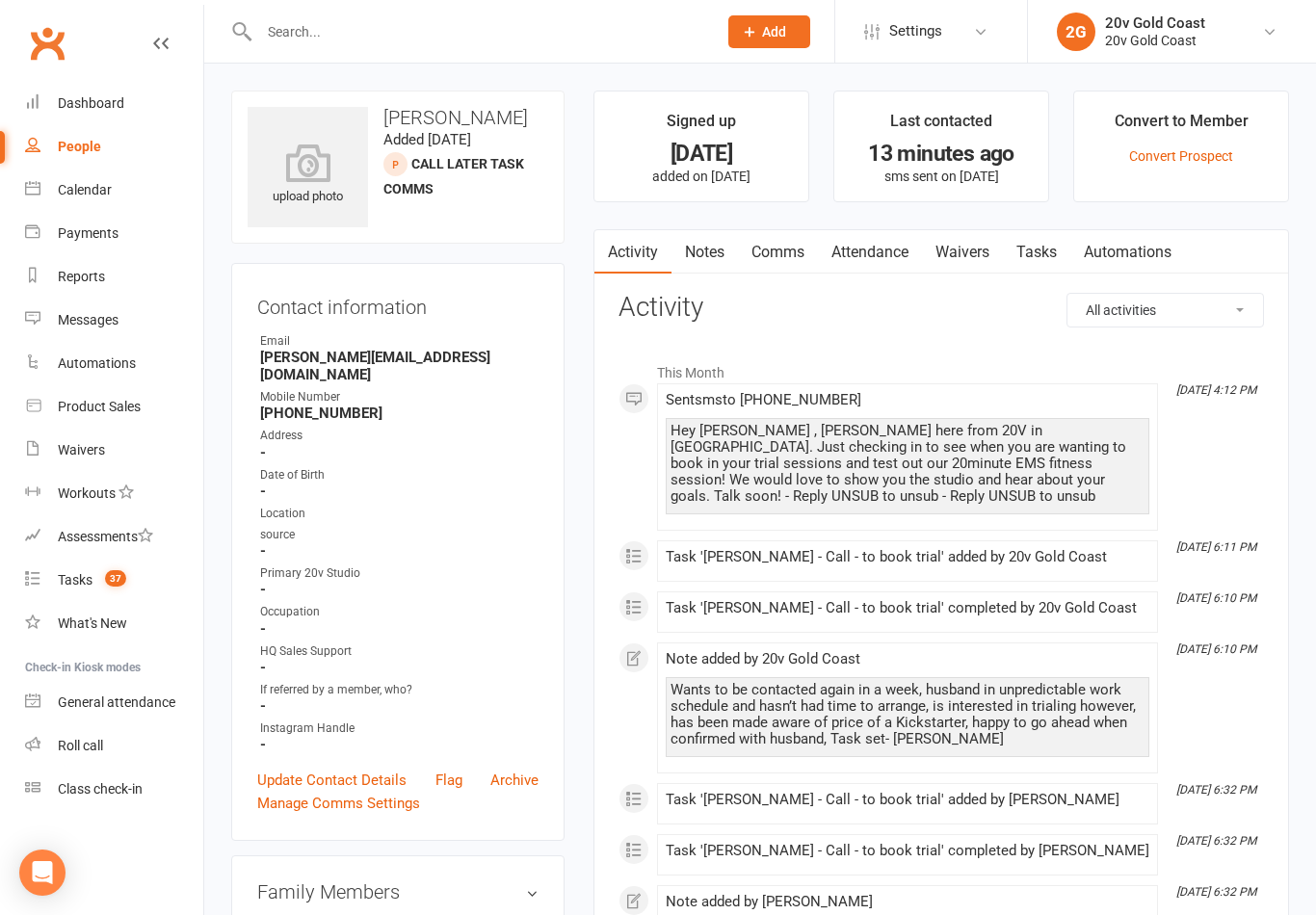
click at [712, 258] on link "Notes" at bounding box center [705, 252] width 67 height 44
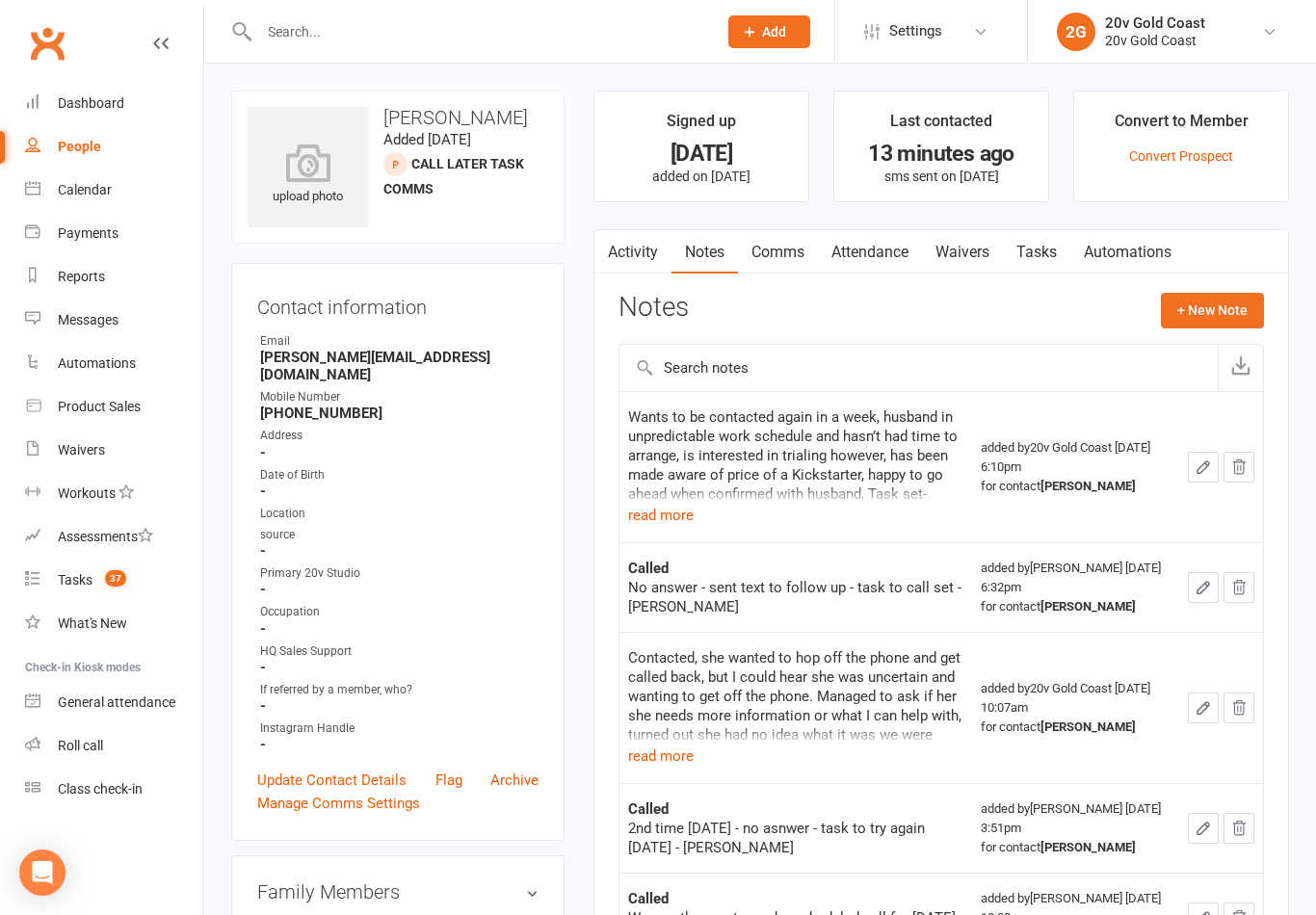
click at [1213, 320] on button "+ New Note" at bounding box center [1213, 310] width 103 height 34
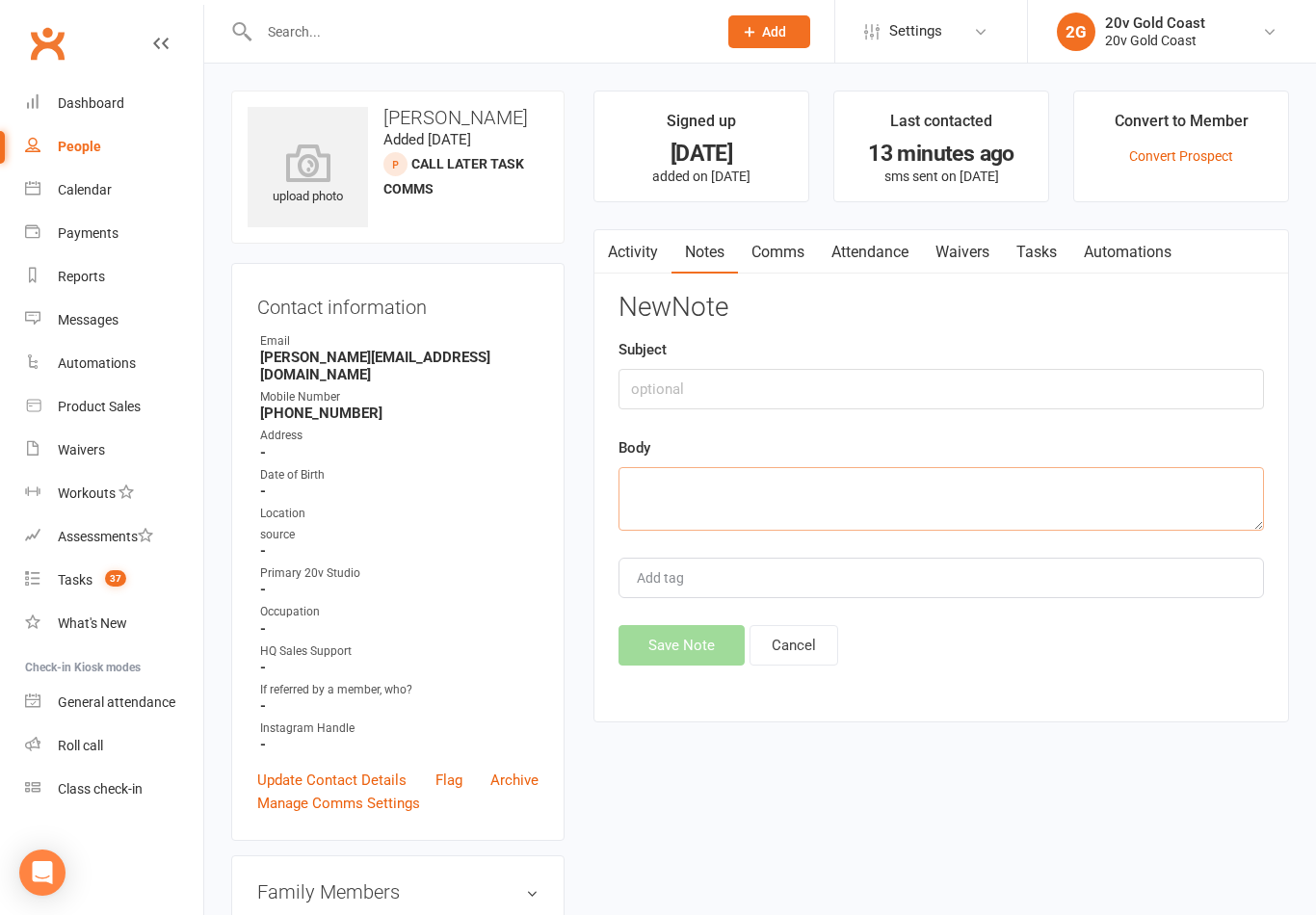
click at [720, 496] on textarea at bounding box center [941, 499] width 646 height 64
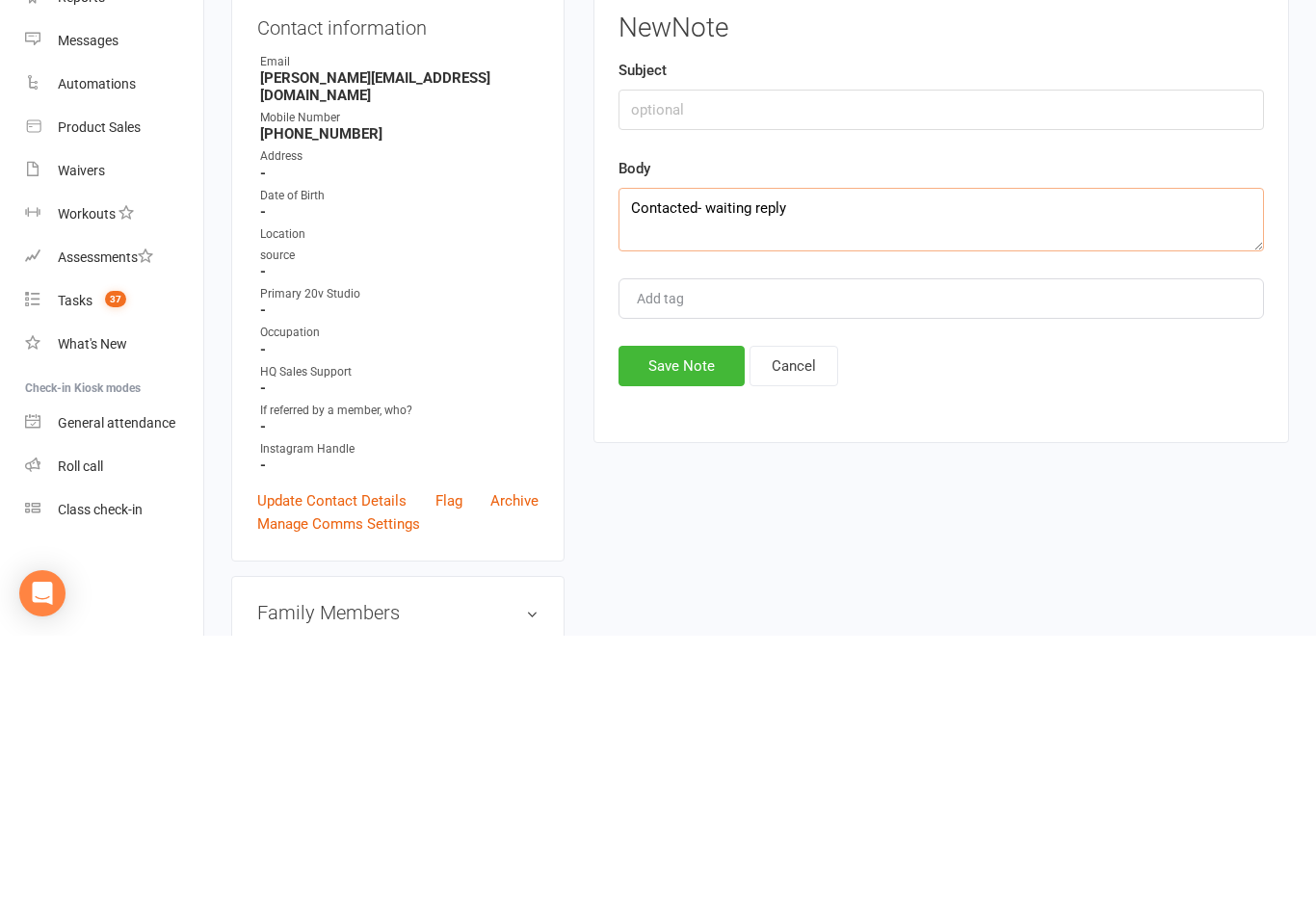
type textarea "Contacted- waiting reply"
click at [707, 625] on button "Save Note" at bounding box center [681, 644] width 126 height 40
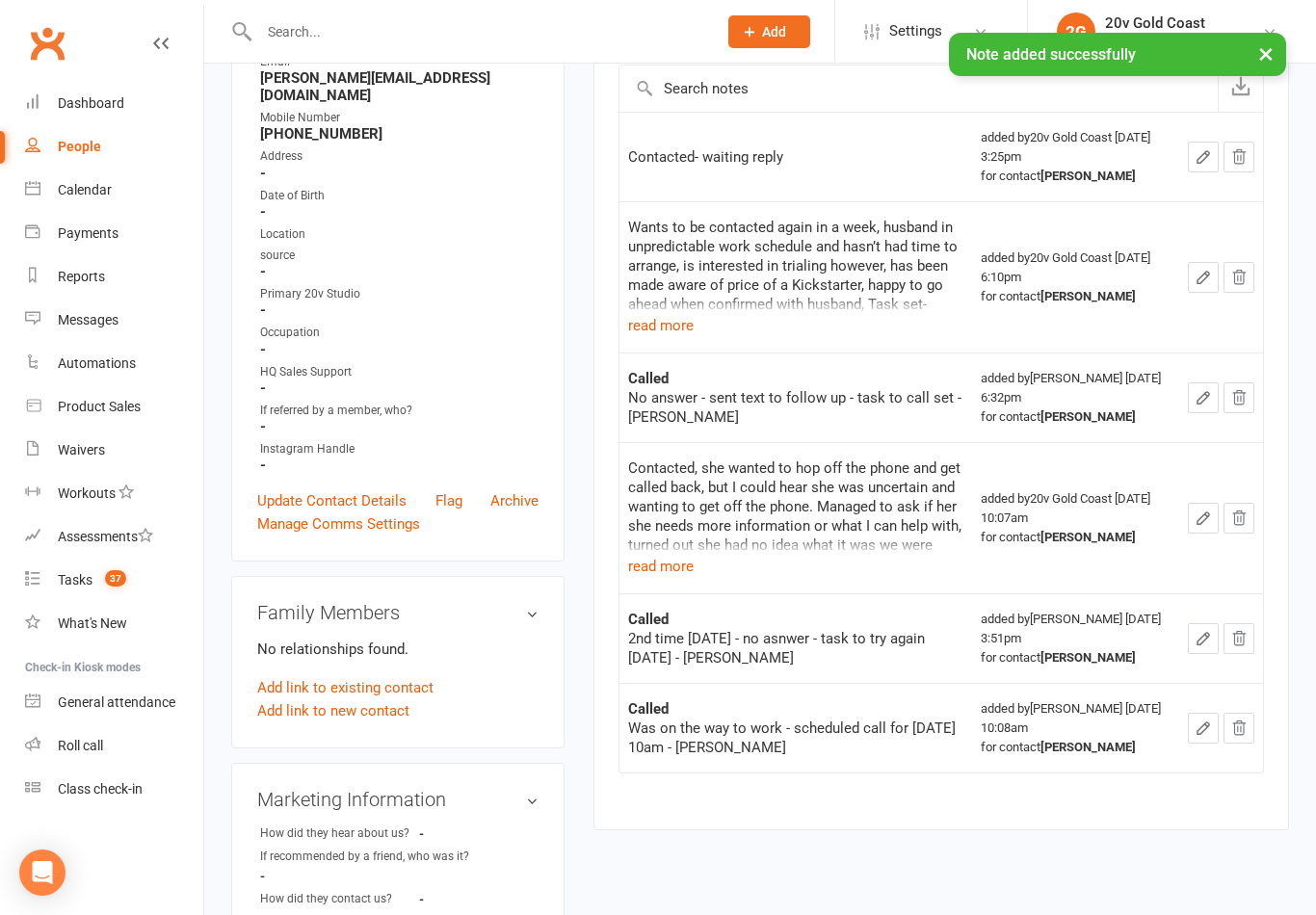
click at [105, 580] on count-badge "37" at bounding box center [110, 580] width 31 height 16
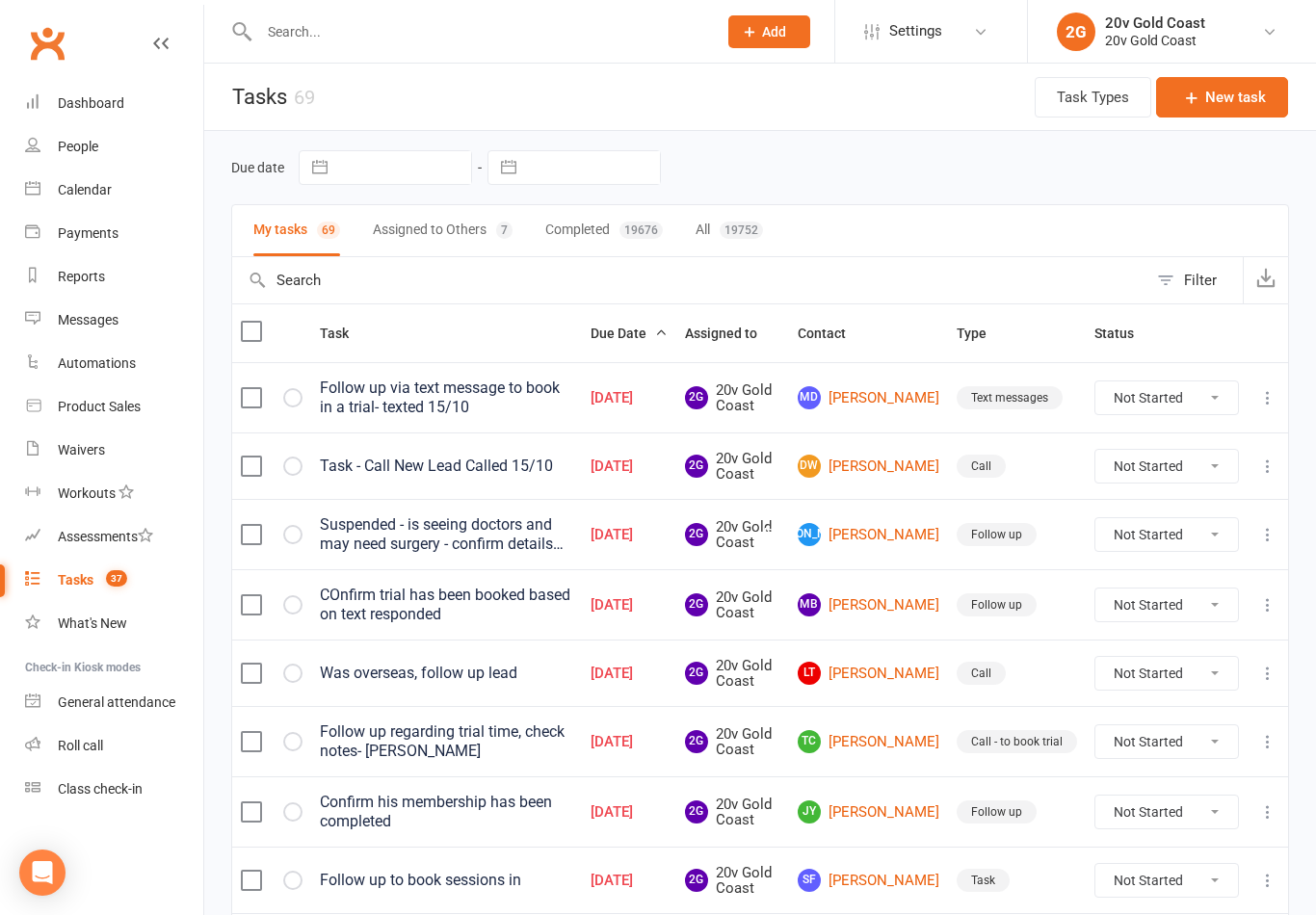
click at [881, 603] on link "MB Michelle Byrne" at bounding box center [869, 604] width 142 height 23
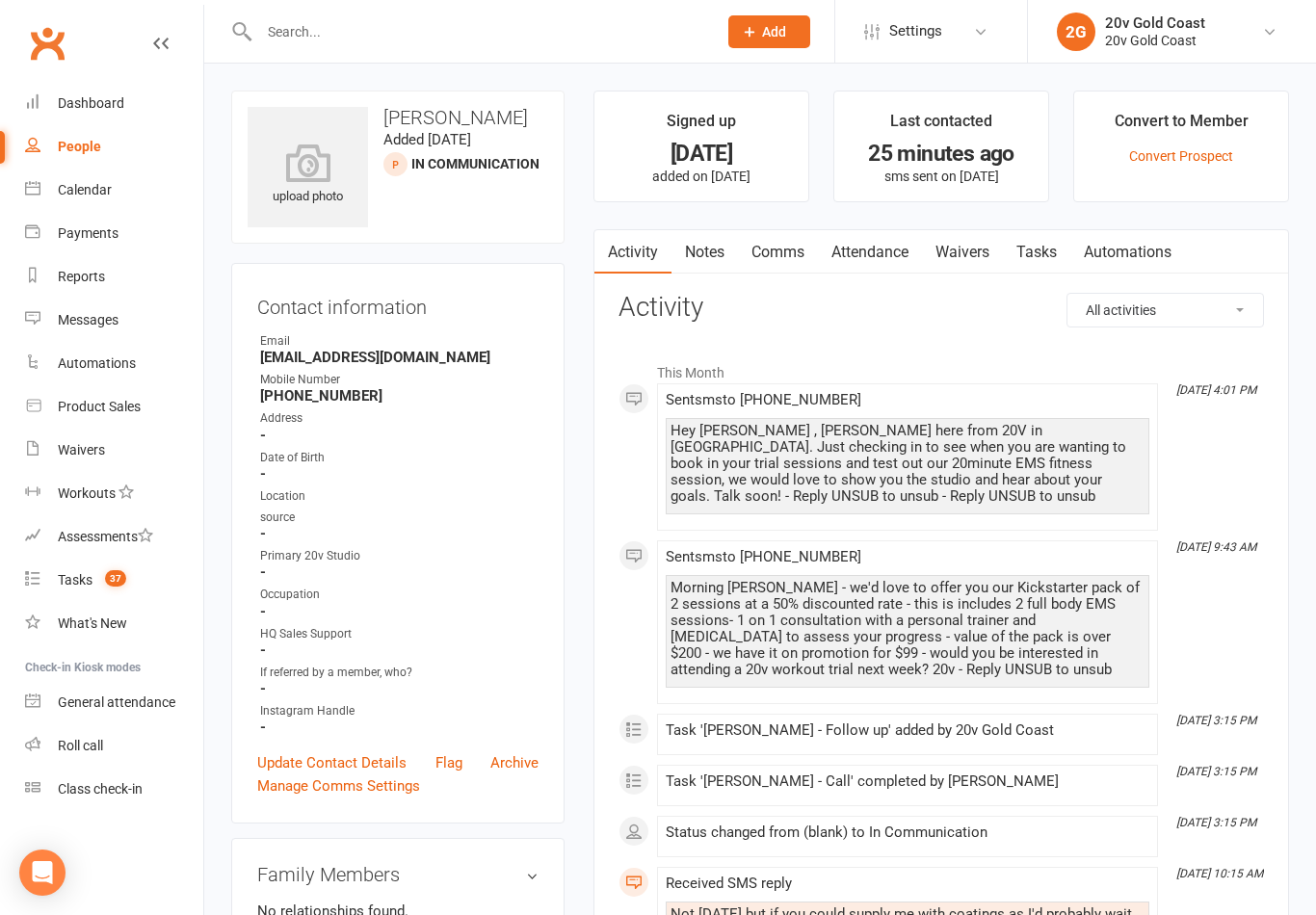
click at [167, 55] on link at bounding box center [161, 61] width 16 height 58
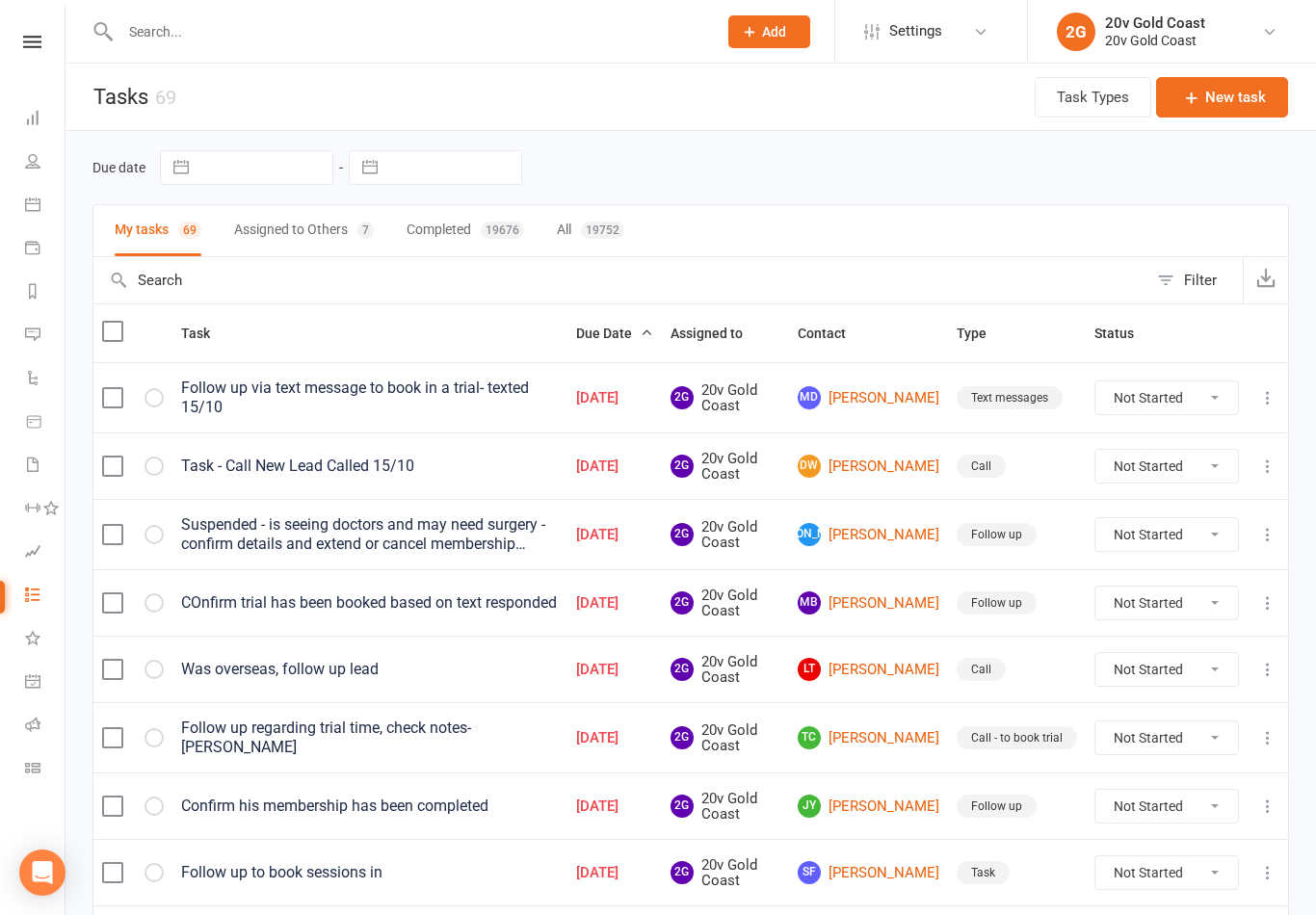
click at [50, 26] on nav "Clubworx Dashboard People Calendar Payments Reports Messages Automations Produc…" at bounding box center [32, 462] width 66 height 915
click at [44, 39] on link at bounding box center [32, 41] width 65 height 13
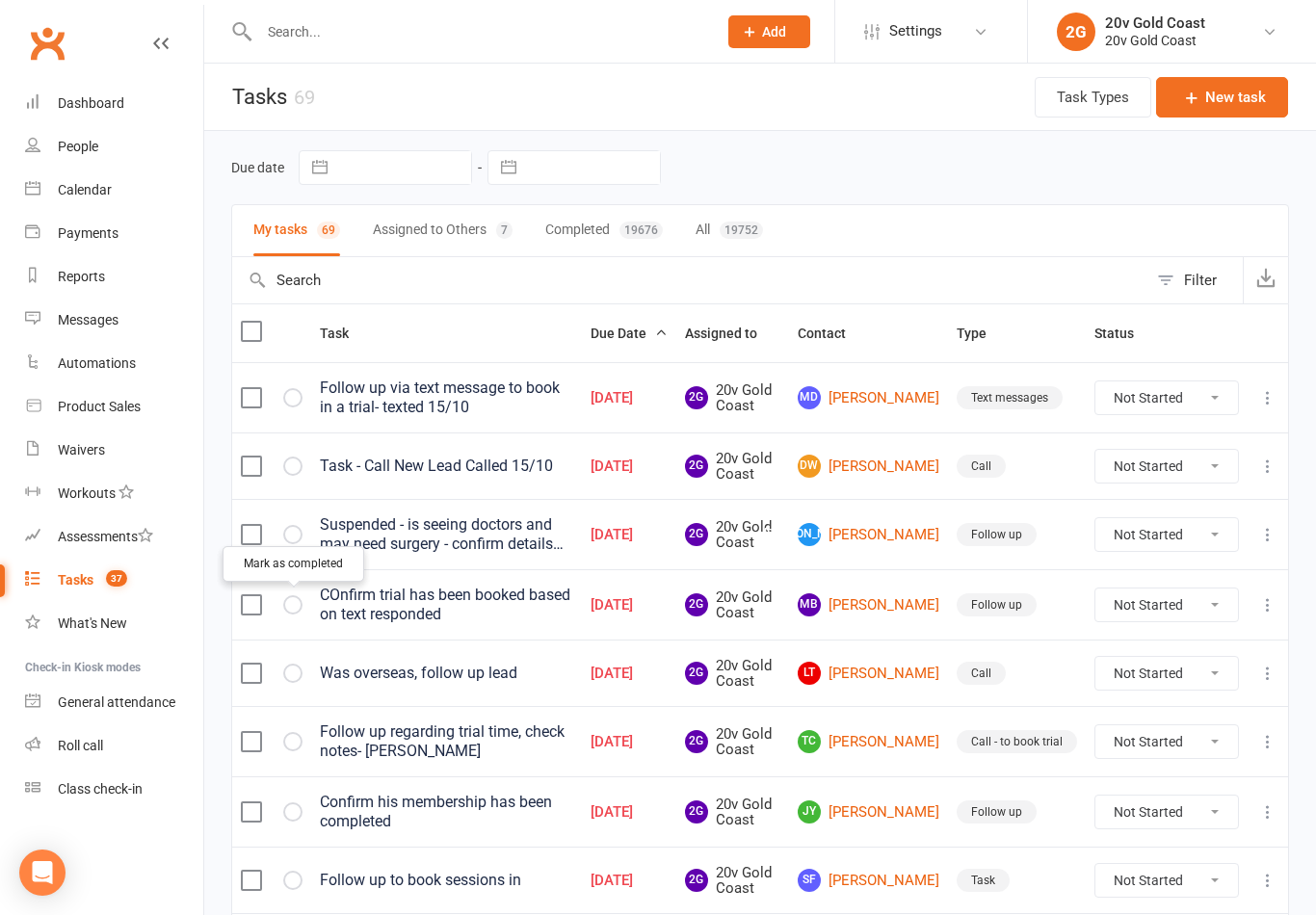
click at [298, 606] on button "button" at bounding box center [293, 605] width 20 height 20
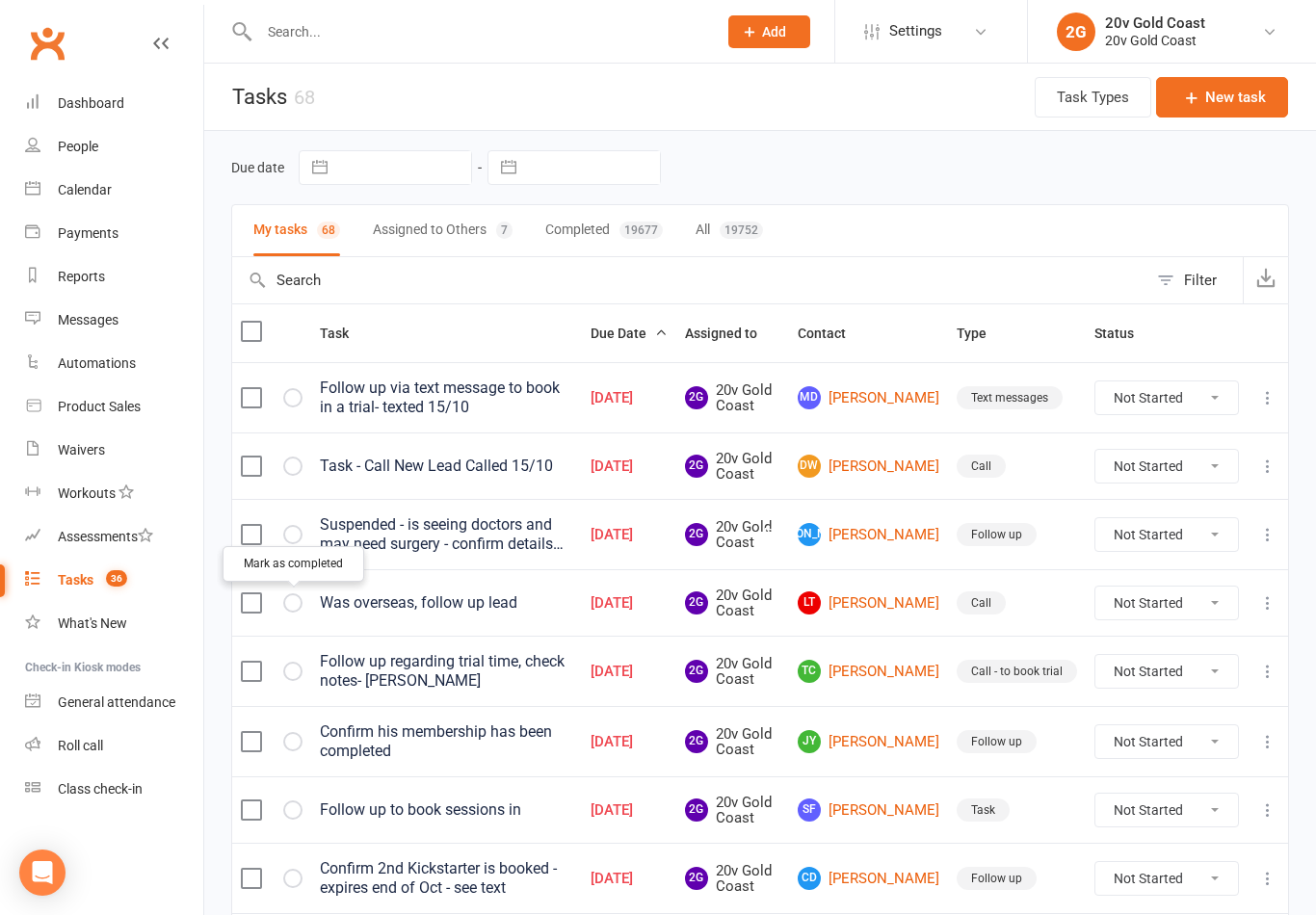
click at [892, 400] on link "MD Meg Davey" at bounding box center [869, 397] width 142 height 23
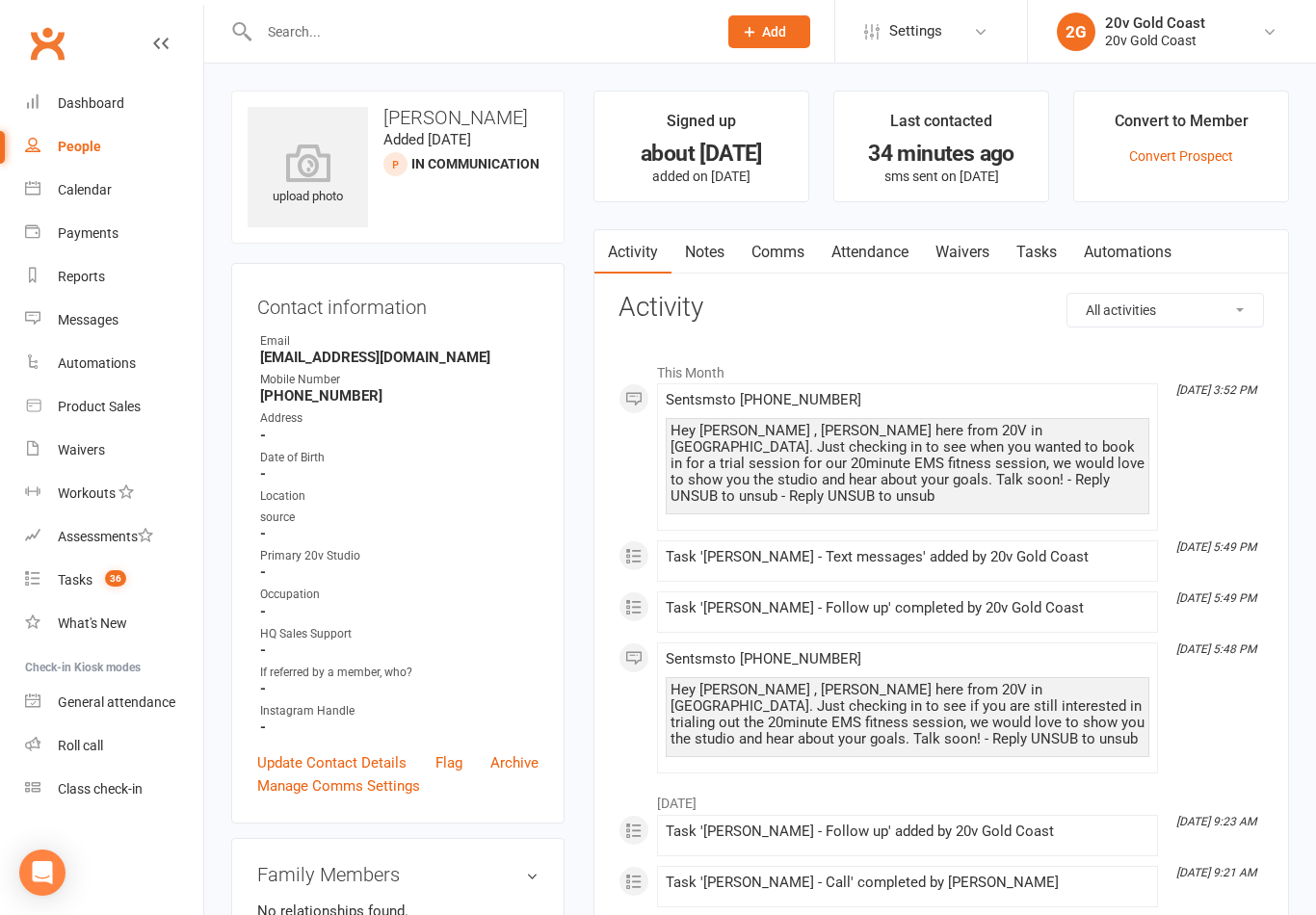
click at [715, 249] on link "Notes" at bounding box center [705, 252] width 67 height 44
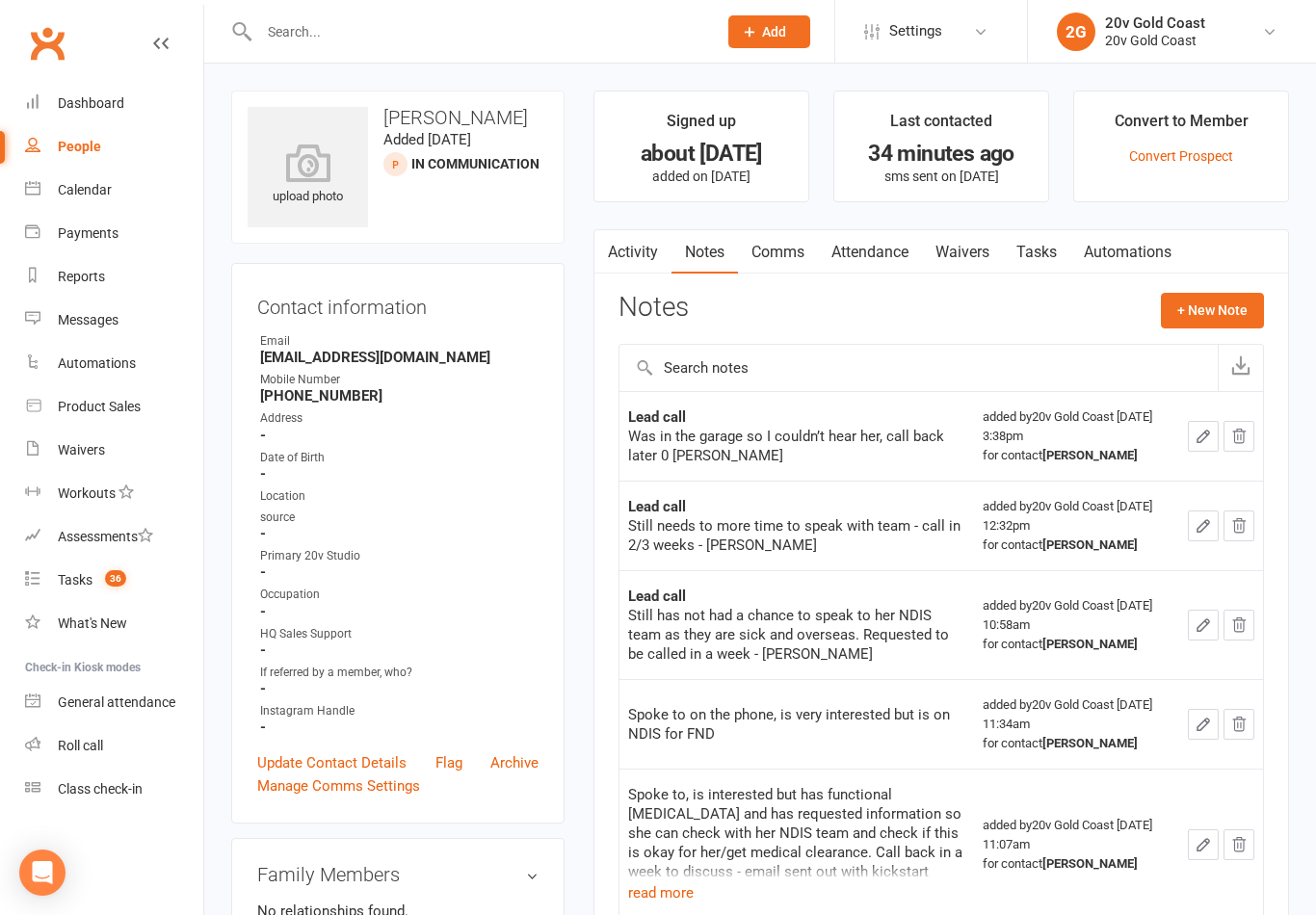
click at [1214, 318] on button "+ New Note" at bounding box center [1213, 310] width 103 height 34
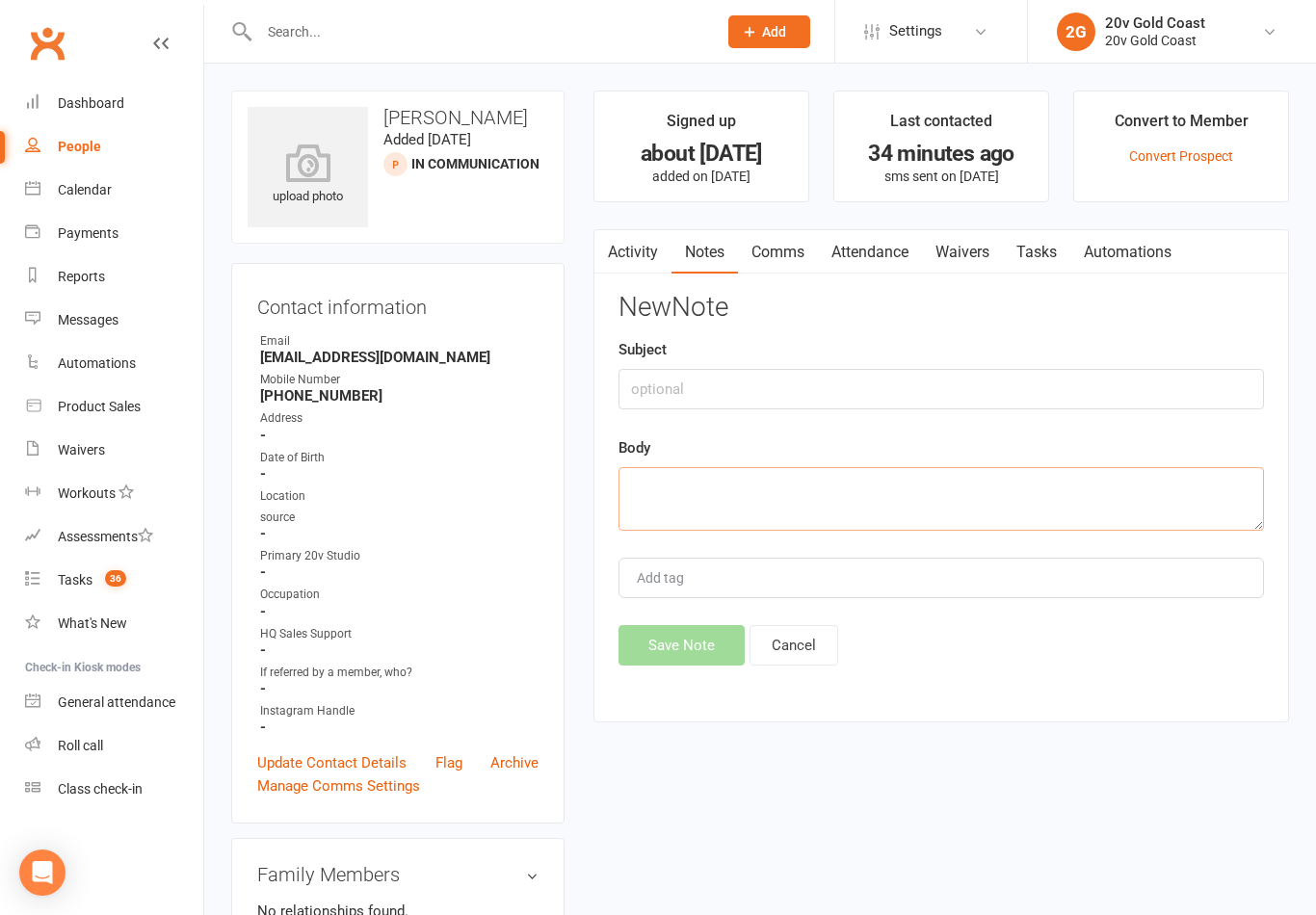
click at [753, 484] on textarea at bounding box center [941, 499] width 646 height 64
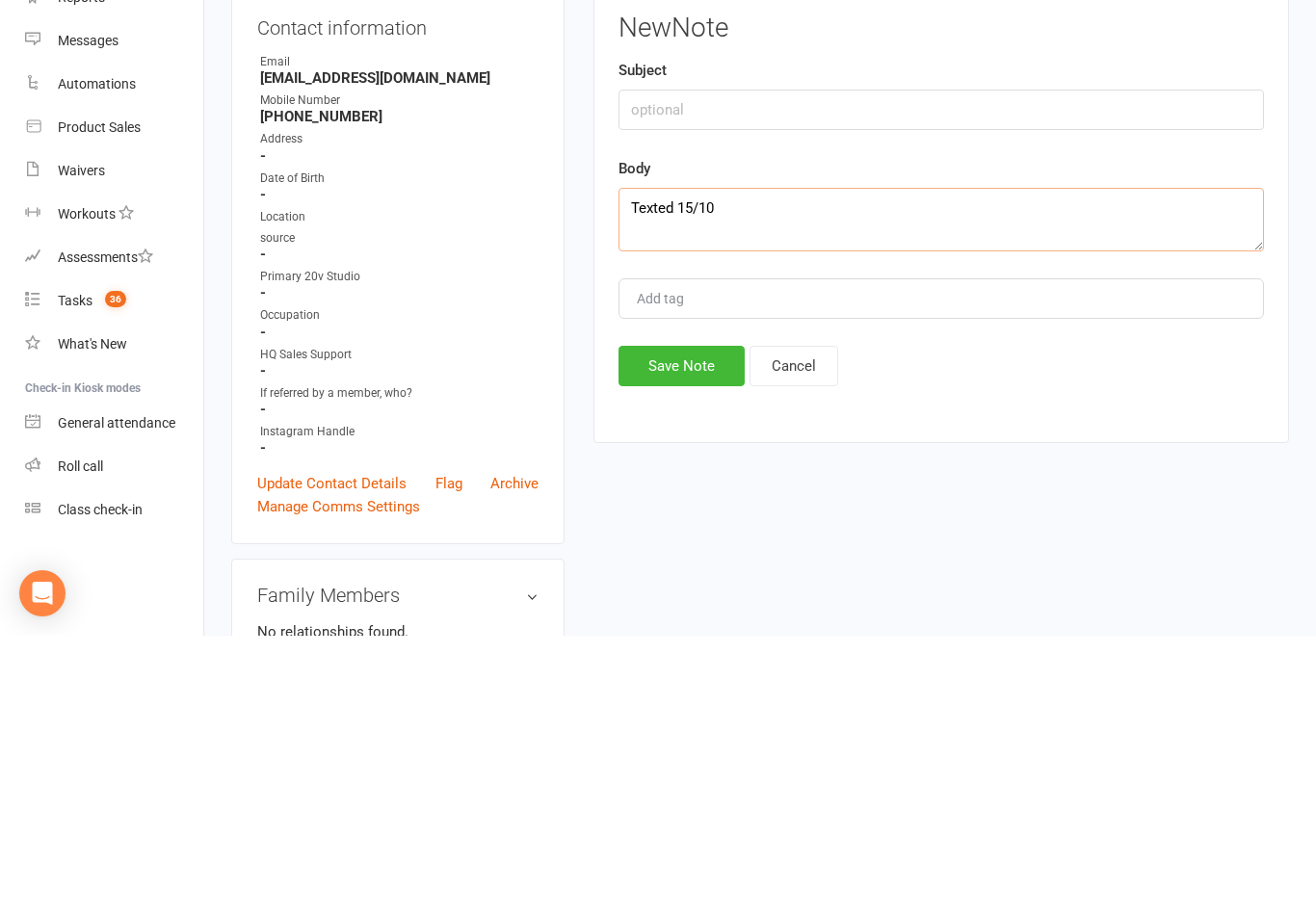
type textarea "Texted 15/10"
click at [679, 625] on button "Save Note" at bounding box center [681, 644] width 126 height 40
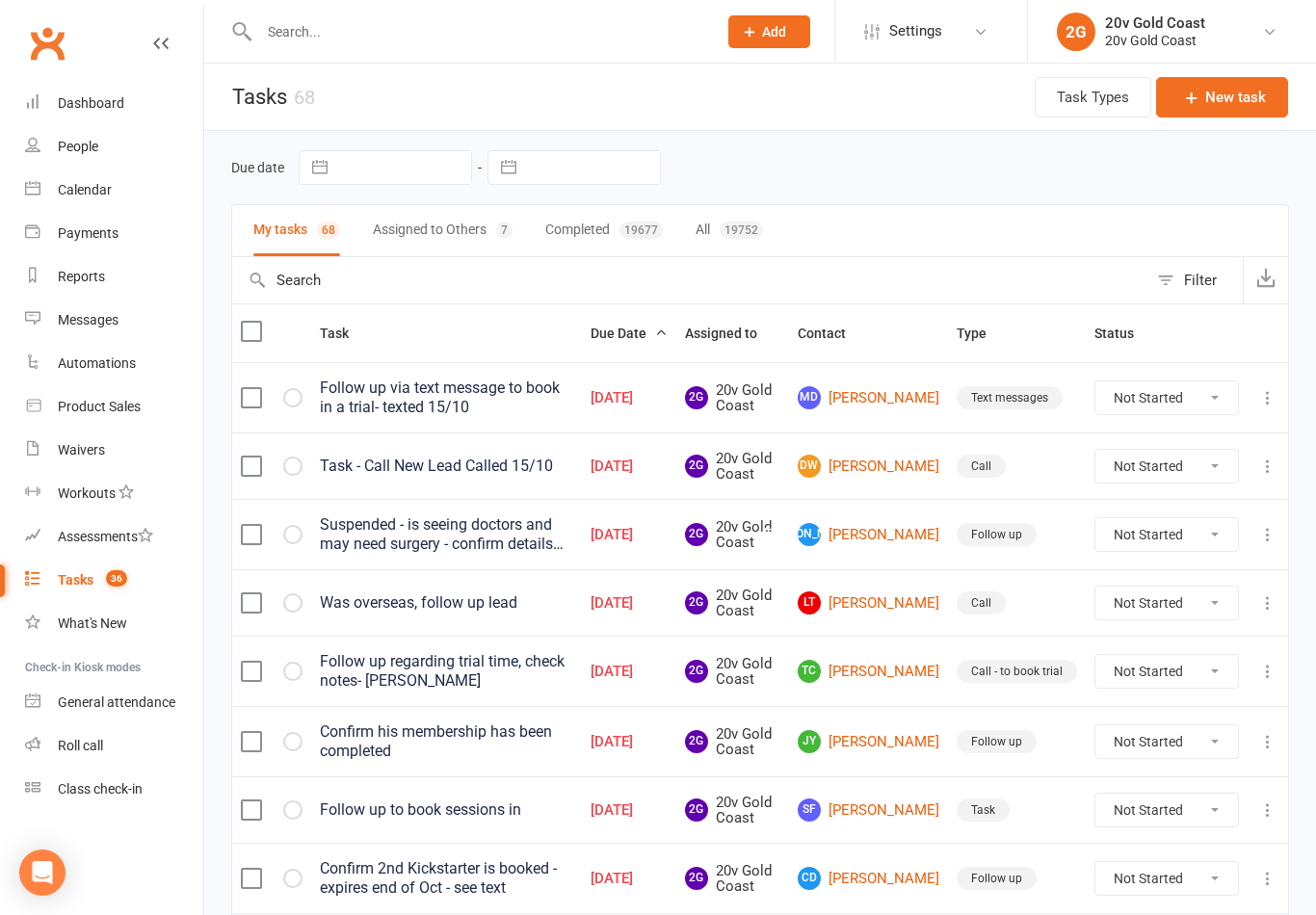
click at [297, 404] on button "button" at bounding box center [293, 397] width 20 height 20
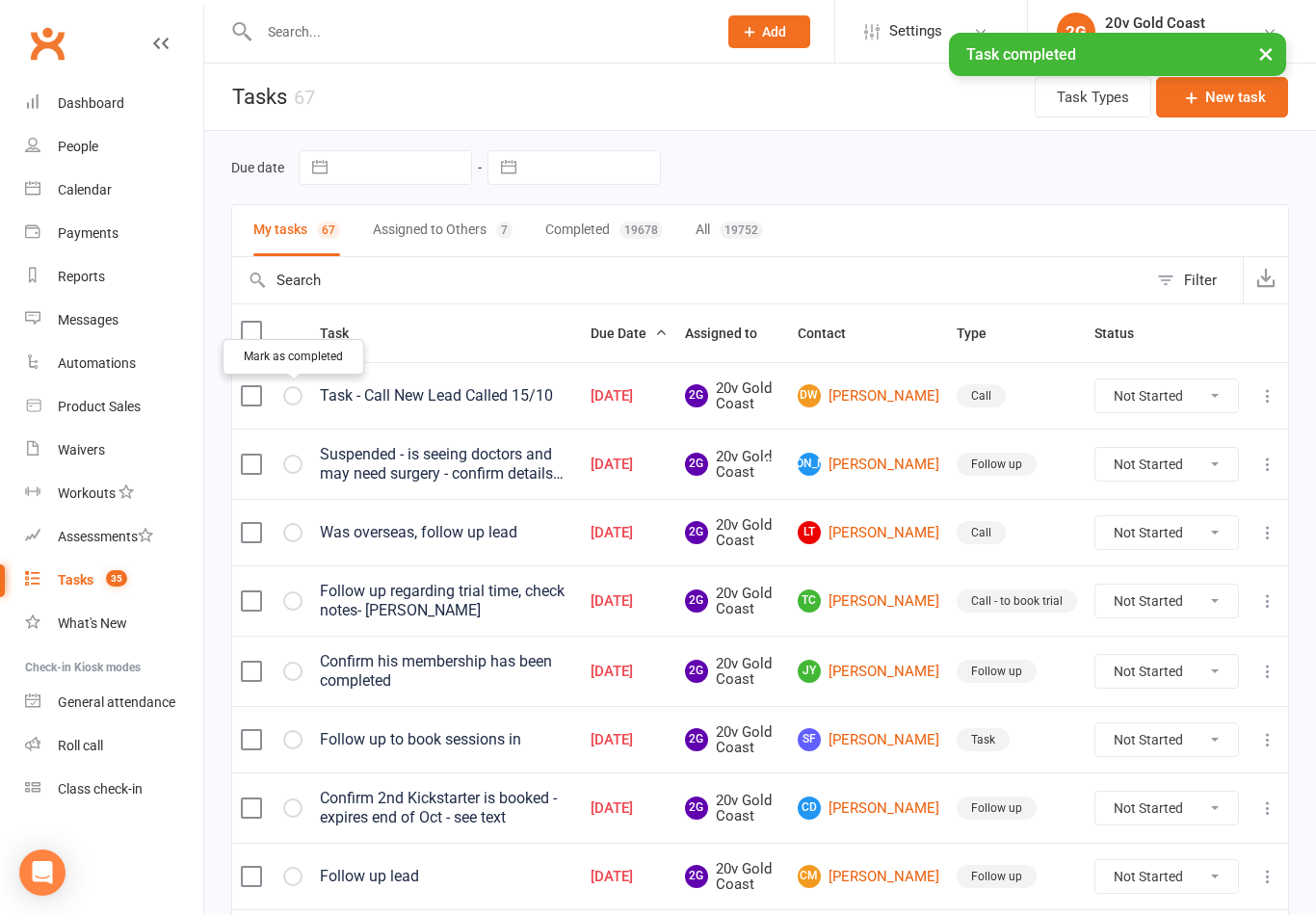
click at [299, 399] on button "button" at bounding box center [293, 396] width 20 height 20
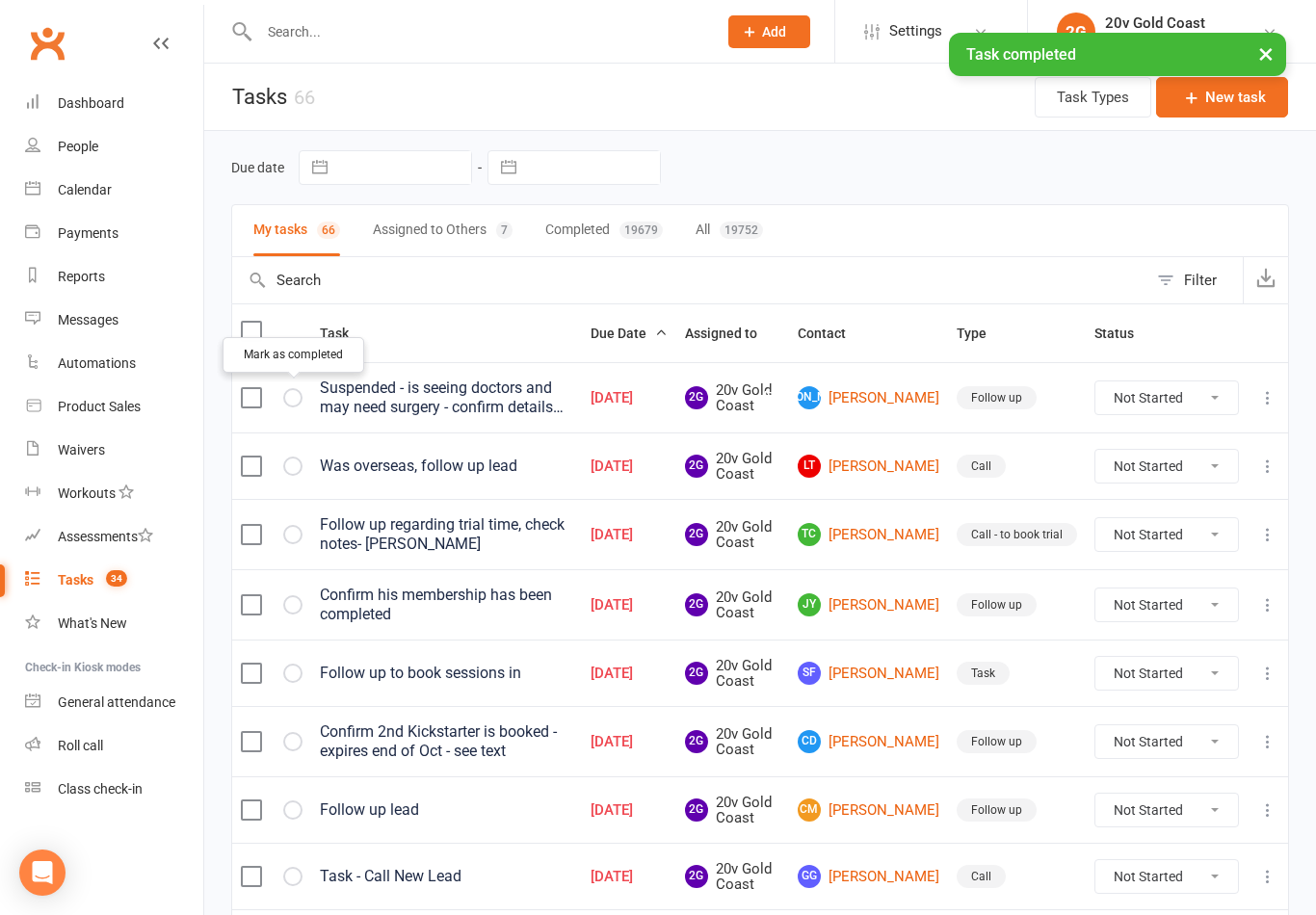
click at [879, 476] on link "LT Lara Thompson" at bounding box center [869, 465] width 142 height 23
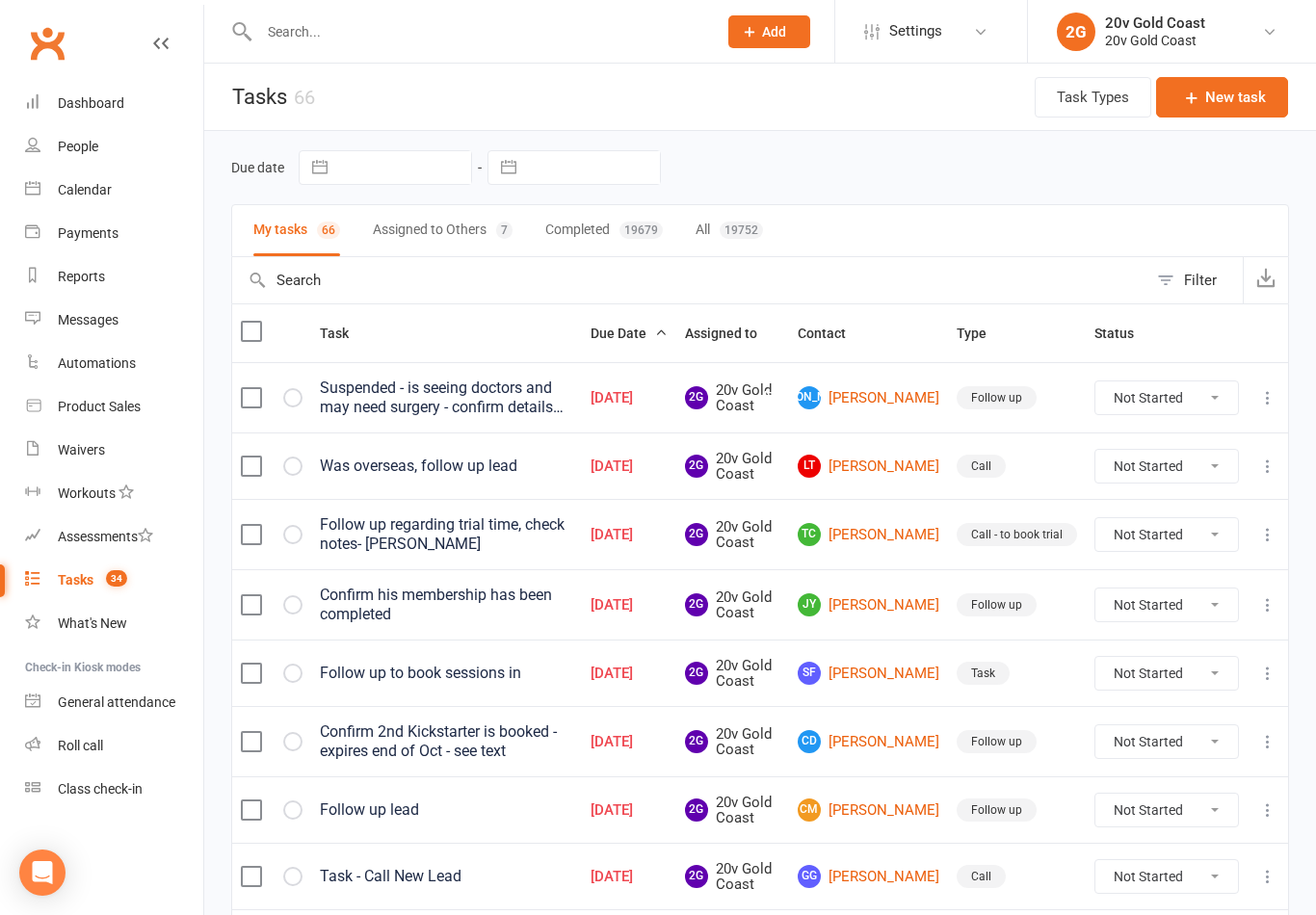
click at [296, 472] on button "button" at bounding box center [293, 466] width 20 height 20
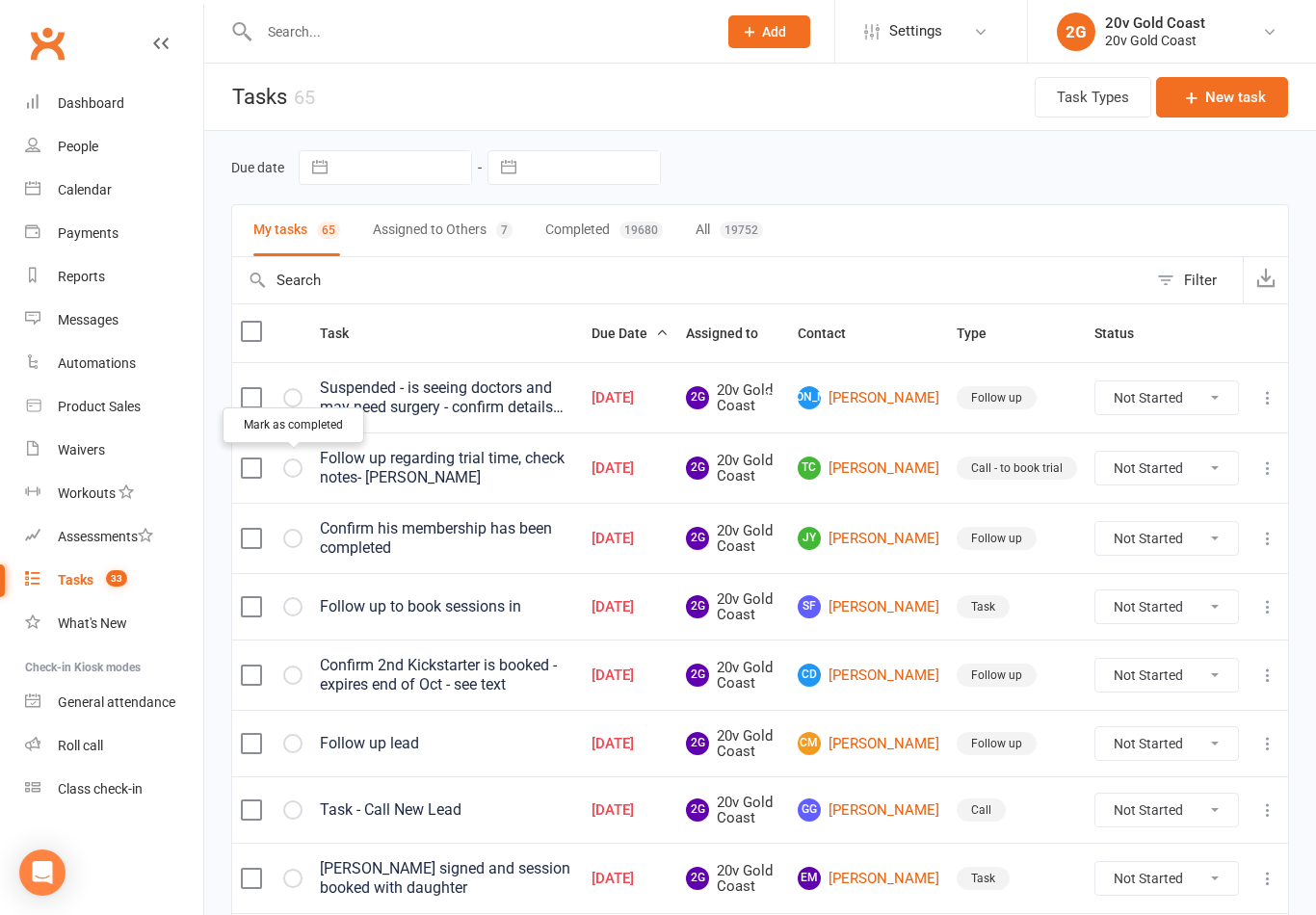
click at [890, 472] on link "TC Tara Chetty" at bounding box center [869, 467] width 142 height 23
click at [1264, 475] on icon at bounding box center [1268, 468] width 20 height 20
click at [1162, 542] on link "Edit" at bounding box center [1183, 542] width 191 height 38
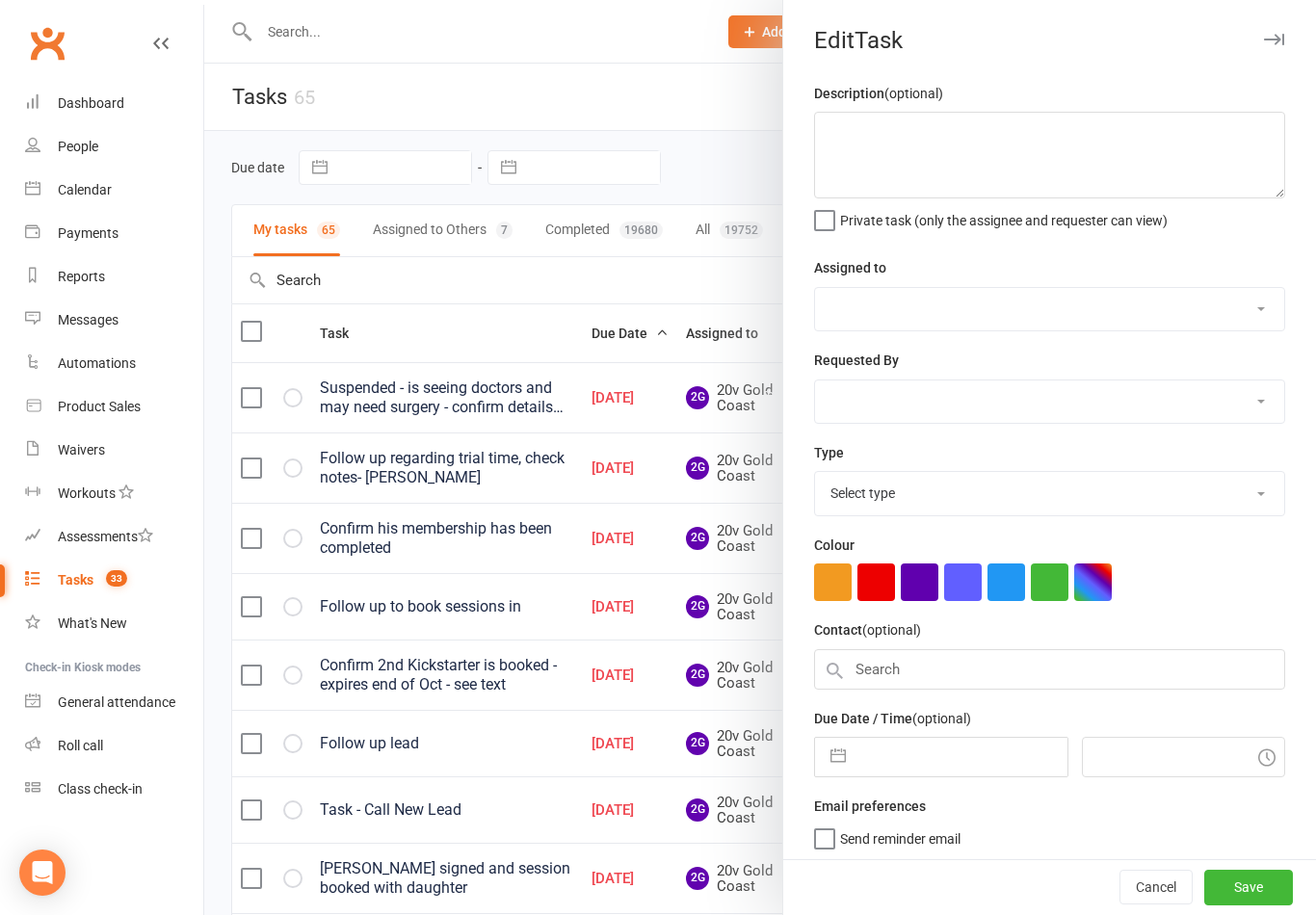
type textarea "Follow up regarding trial time, check notes- Candice"
select select "45734"
type input "09 Oct 2025"
type input "6:00am"
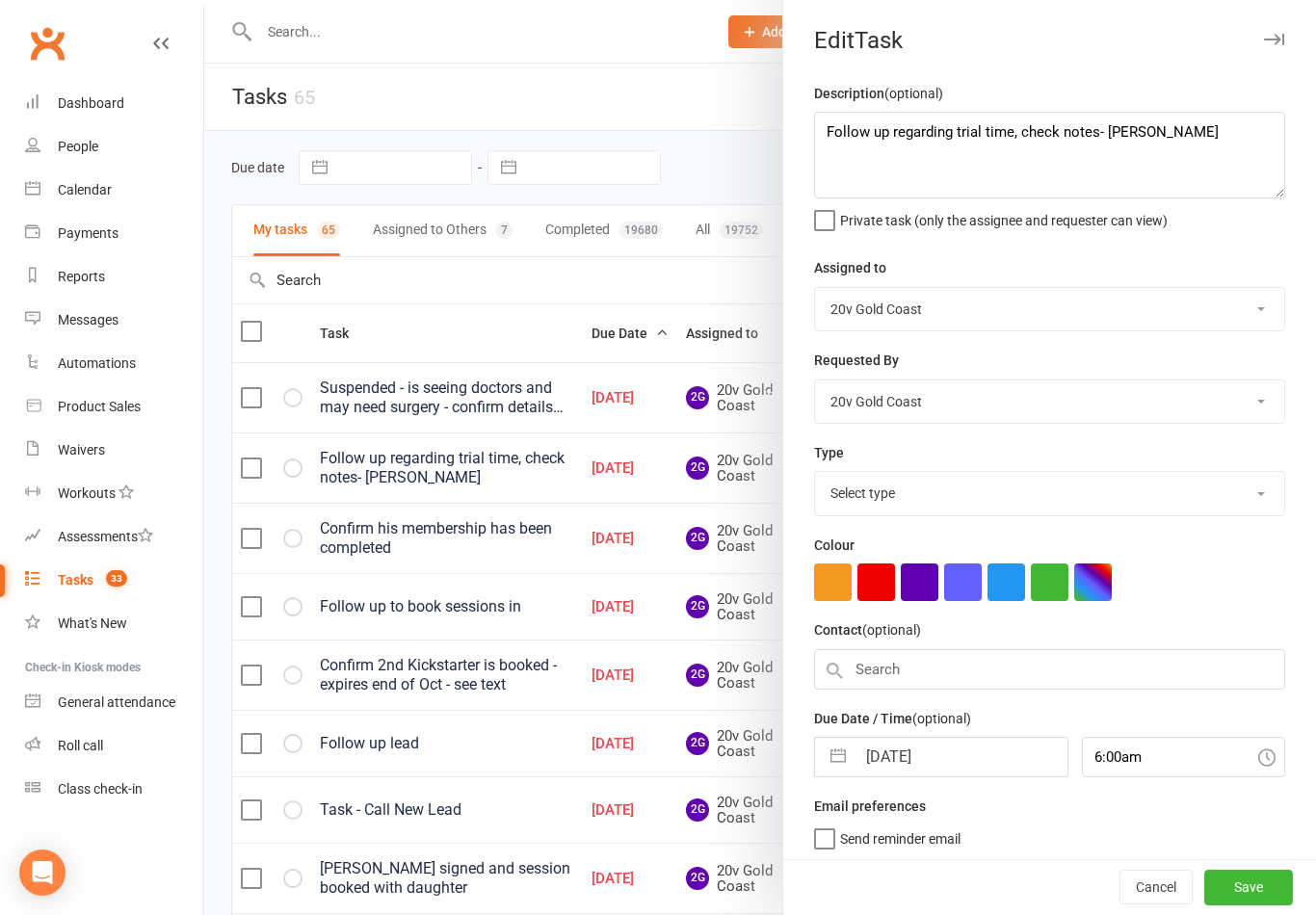
select select "24395"
click at [1196, 133] on textarea "Follow up regarding trial time, check notes- Candice" at bounding box center [1049, 155] width 471 height 87
click at [840, 131] on textarea "Follow up regarding trial time, check notes- Candice" at bounding box center [1049, 155] width 471 height 87
click at [845, 131] on textarea "Follow up regarding trial time, check notes- Candice" at bounding box center [1049, 155] width 471 height 87
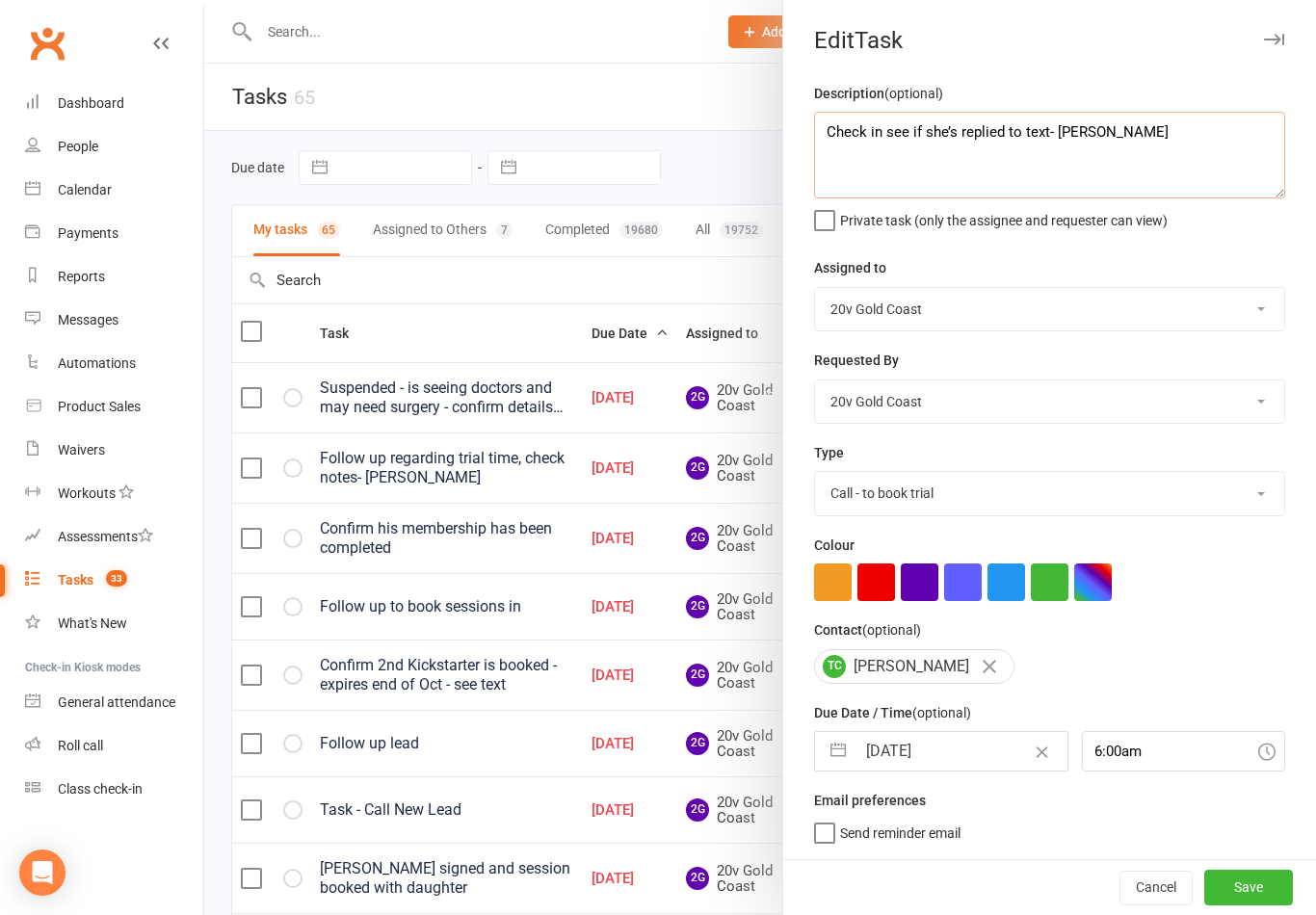
scroll to position [4, 0]
type textarea "Check in see if she’s replied to text- [PERSON_NAME]"
click at [1256, 256] on div "Assigned to 20v Gold Coast [PERSON_NAME] [PERSON_NAME] [PERSON_NAME] [PERSON_NA…" at bounding box center [1049, 293] width 471 height 75
click at [953, 757] on input "09 Oct 2025" at bounding box center [961, 751] width 211 height 38
select select "8"
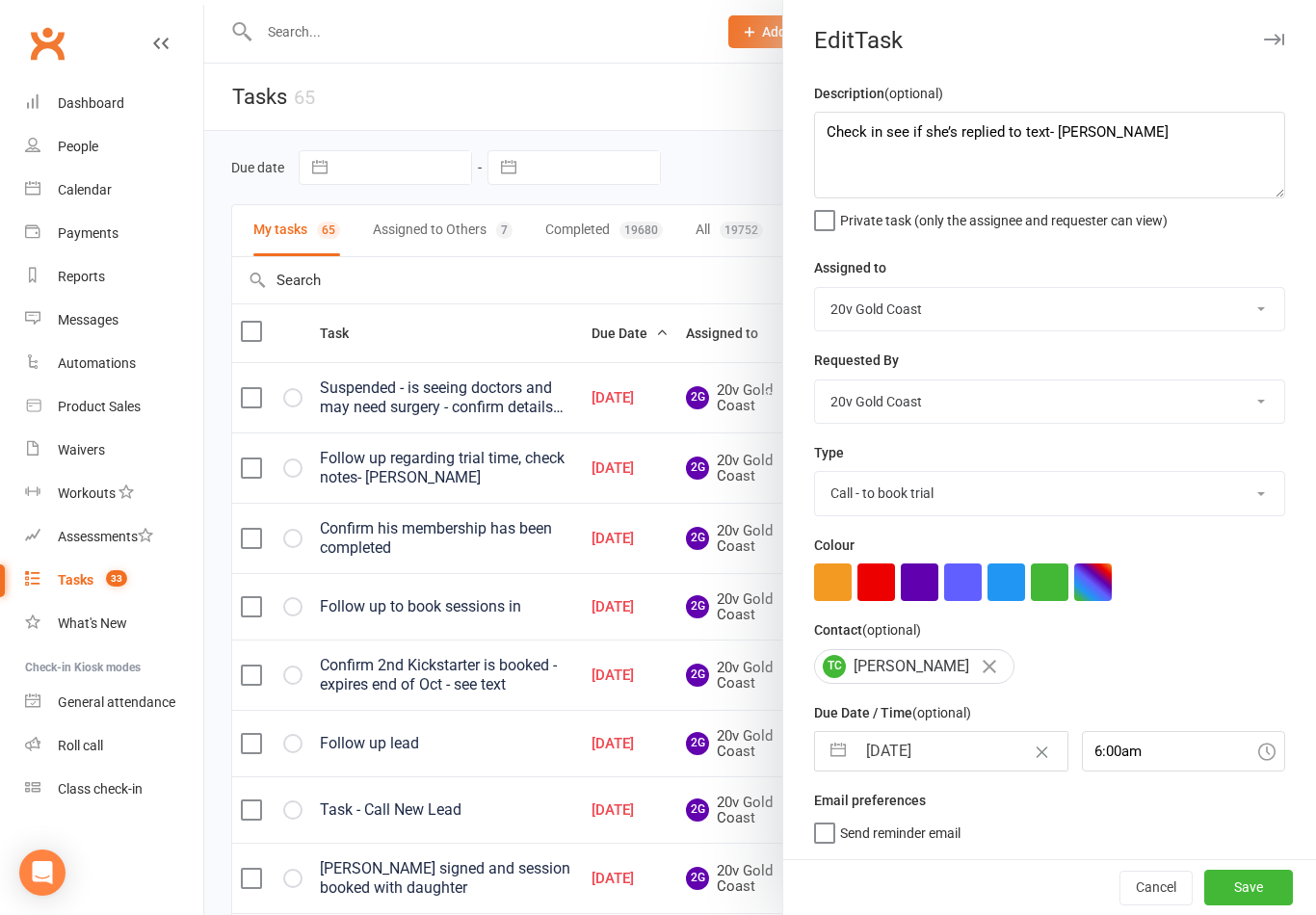
select select "2025"
select select "9"
select select "2025"
select select "10"
select select "2025"
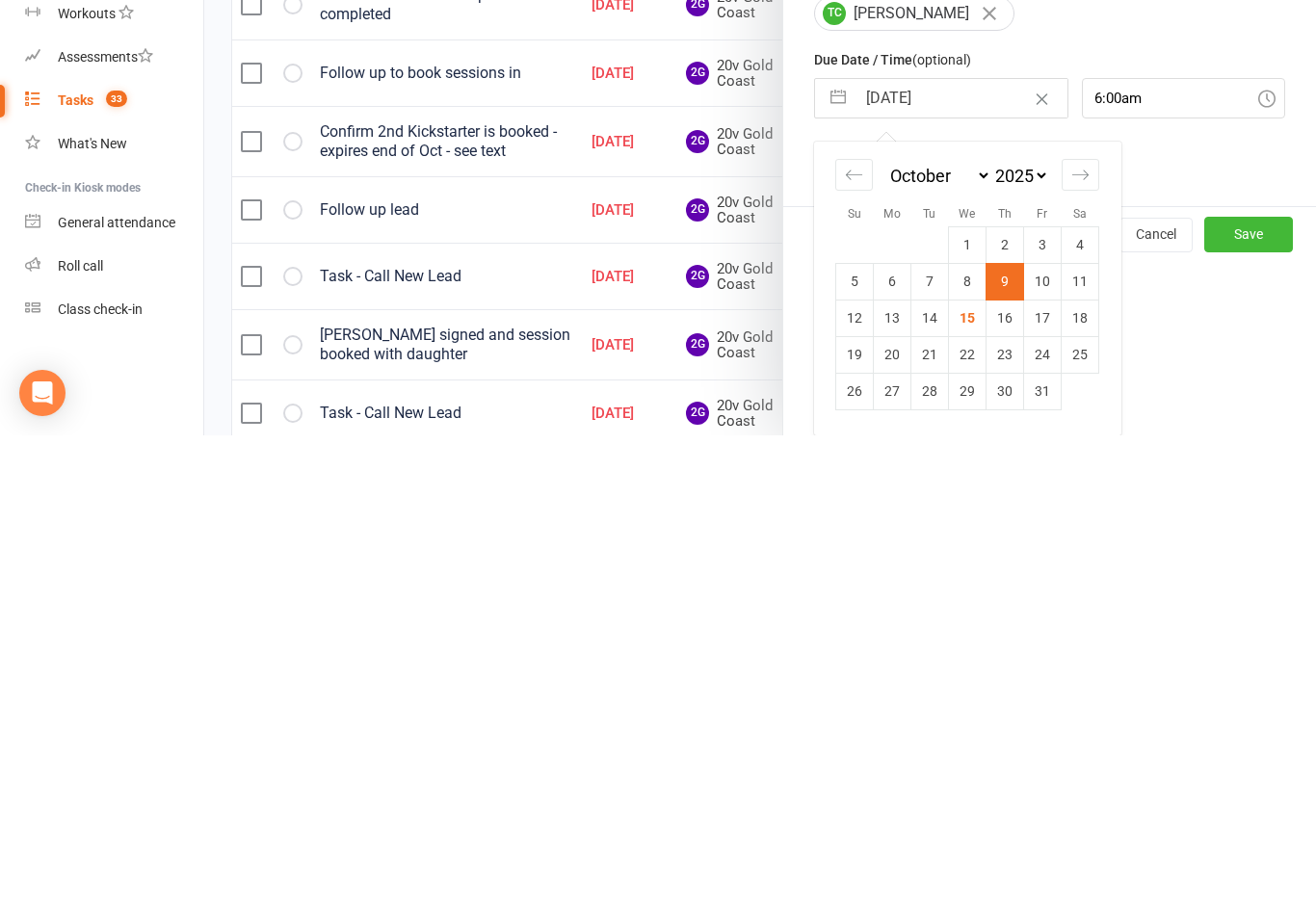
scroll to position [177, 0]
click at [936, 779] on td "14" at bounding box center [930, 797] width 37 height 36
type input "14 Oct 2025"
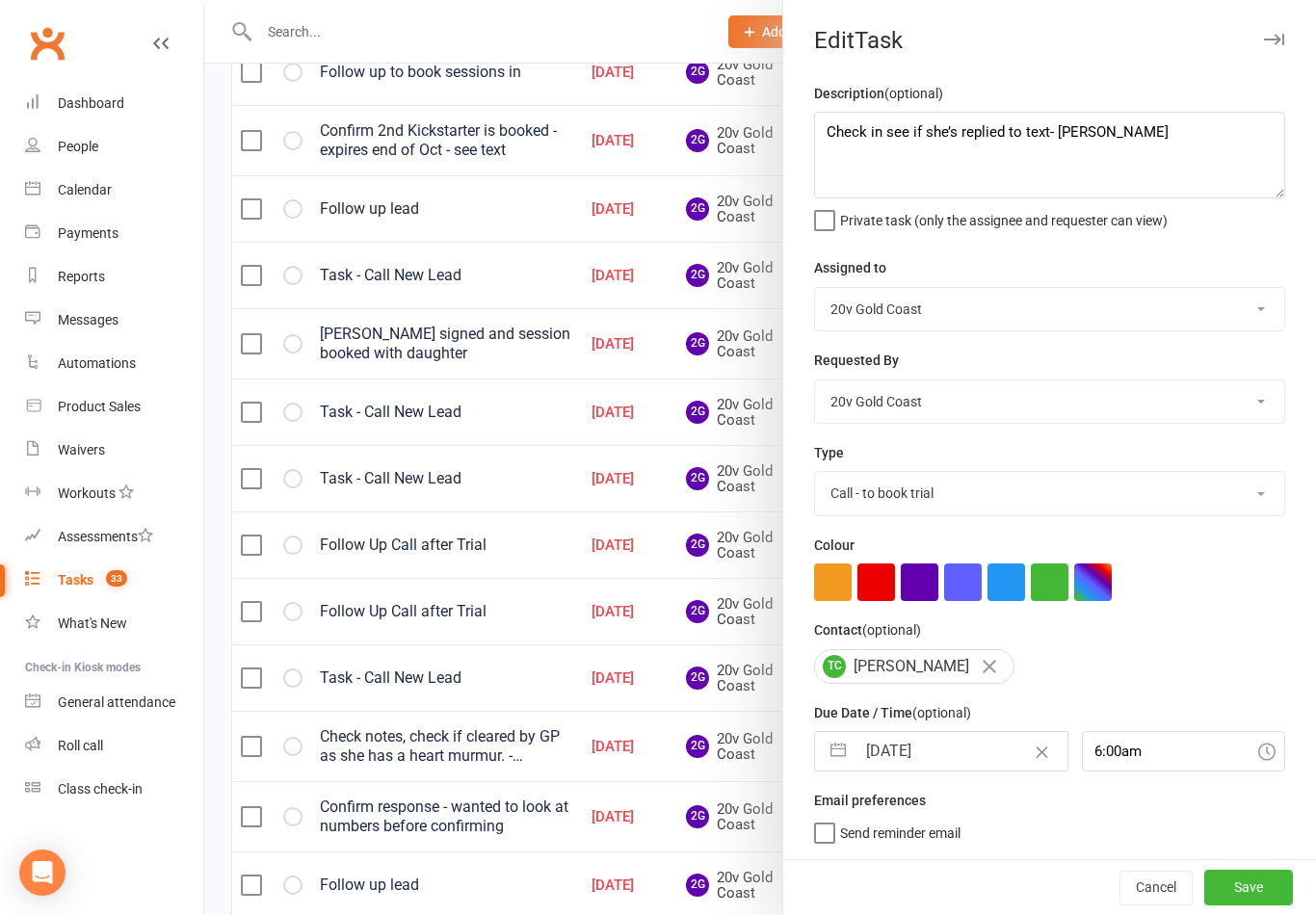
scroll to position [4, 0]
click at [1242, 891] on button "Save" at bounding box center [1249, 886] width 89 height 34
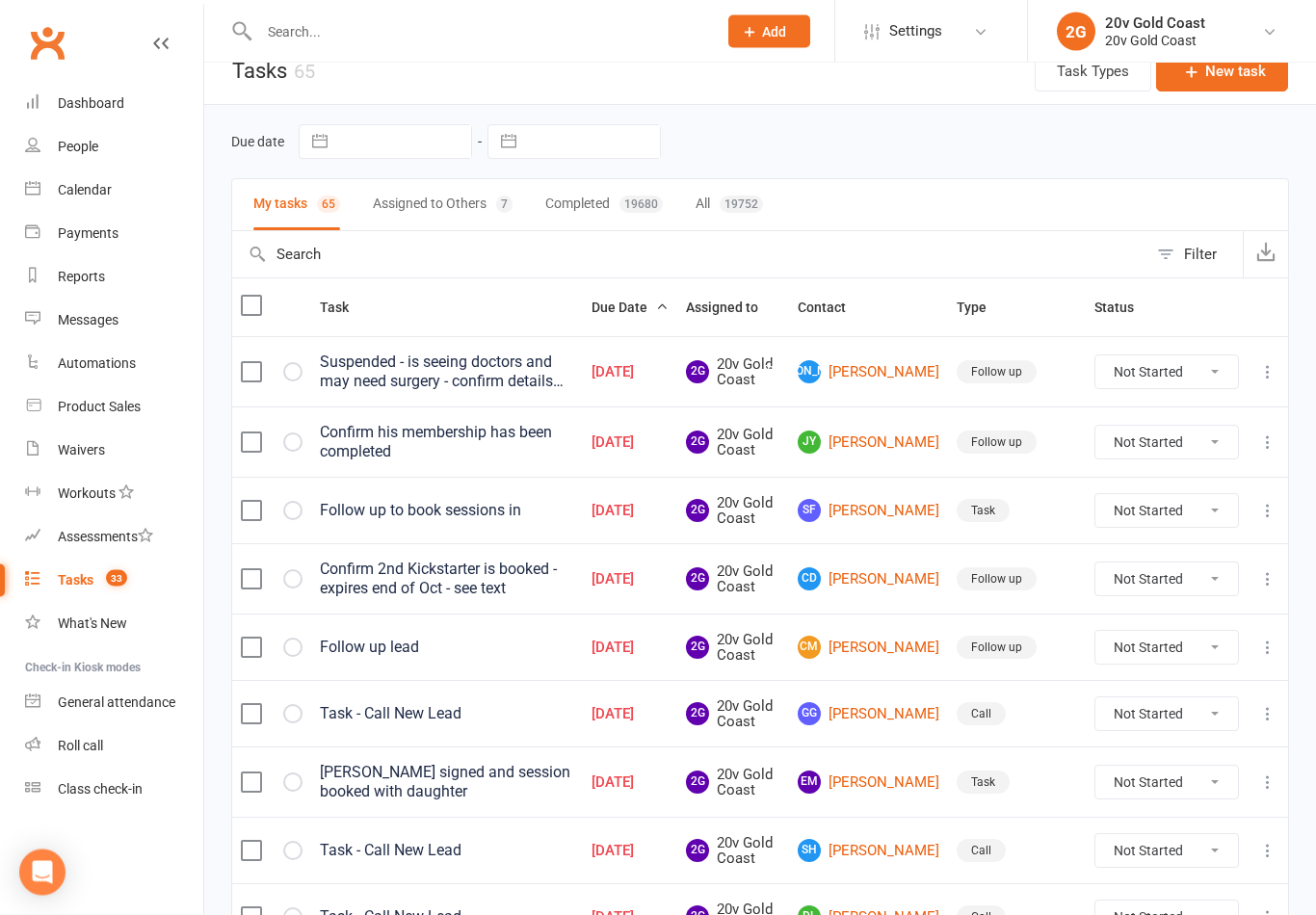
scroll to position [0, 0]
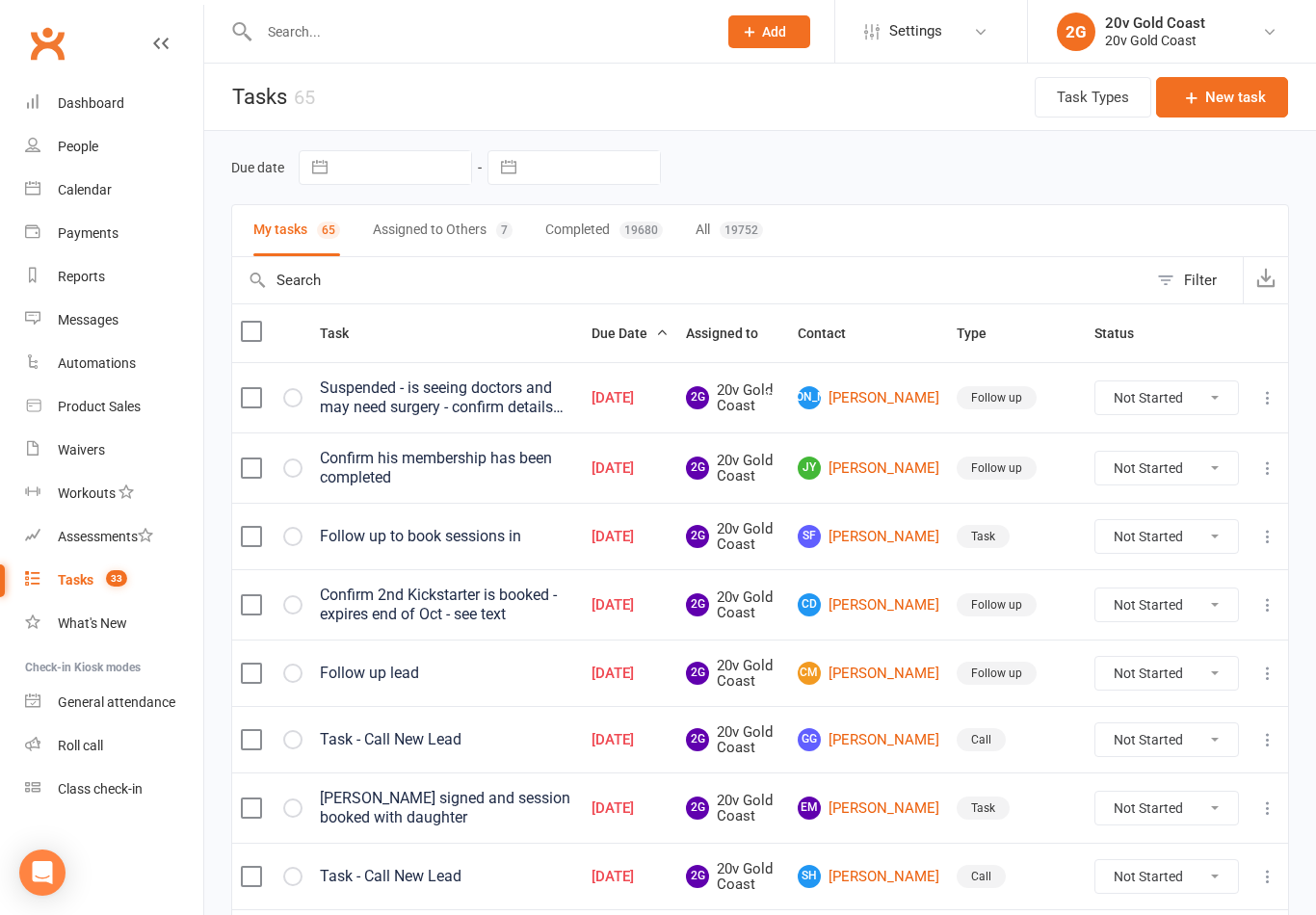
click at [470, 409] on div "Suspended - is seeing doctors and may need surgery - confirm details and extend…" at bounding box center [447, 397] width 254 height 38
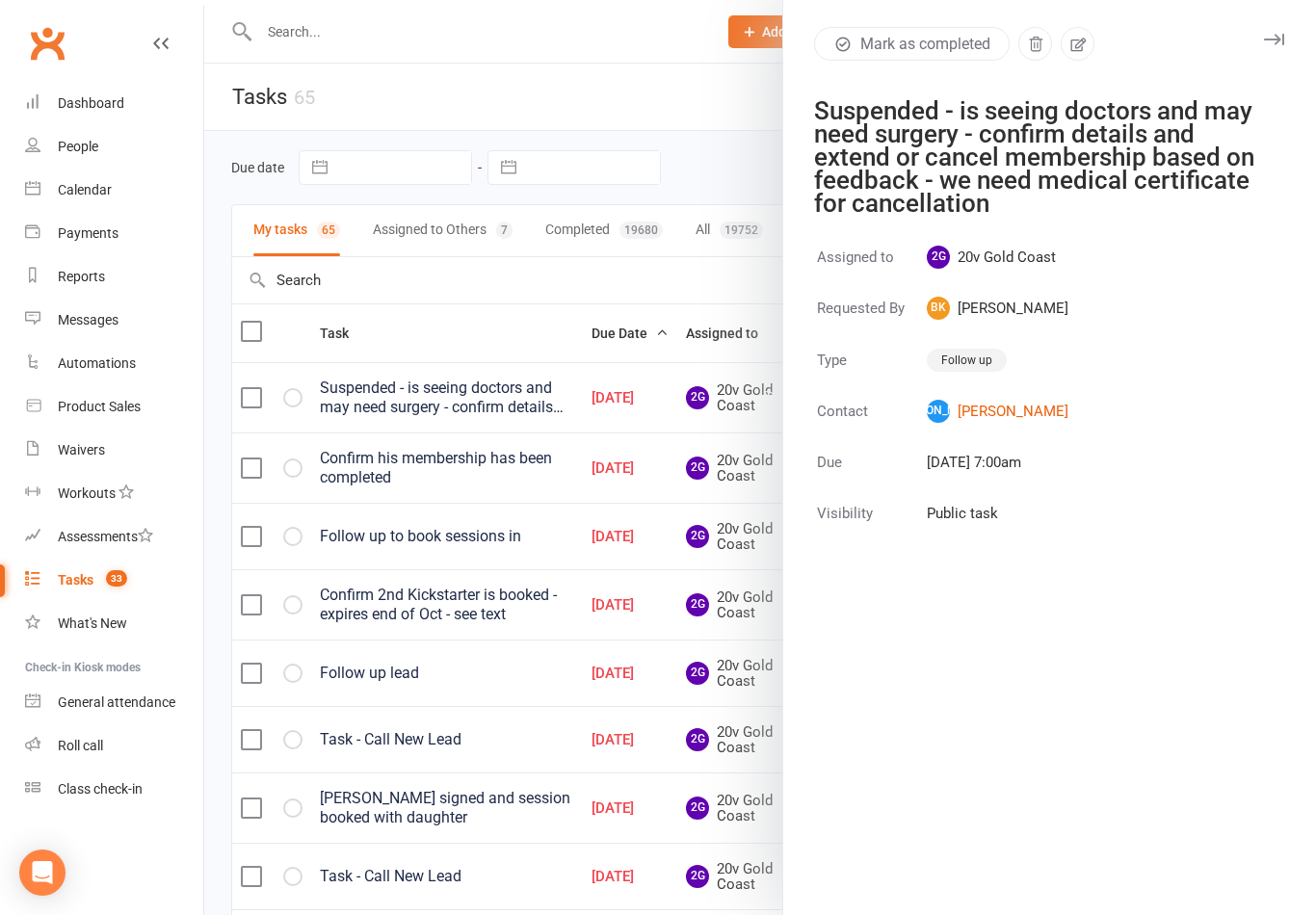
click at [500, 408] on div at bounding box center [761, 458] width 1112 height 915
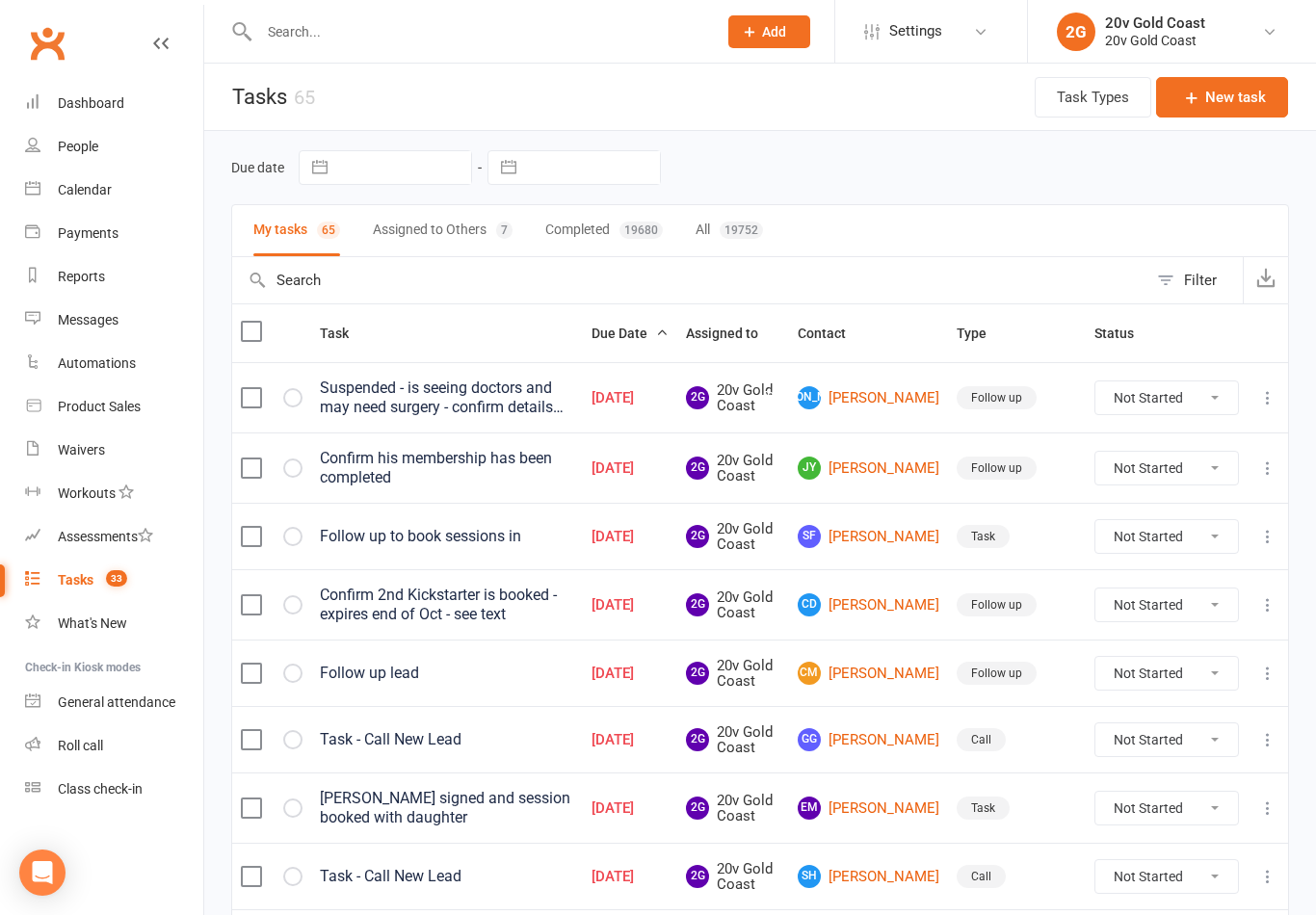
click at [613, 232] on button "Completed 19680" at bounding box center [603, 231] width 117 height 51
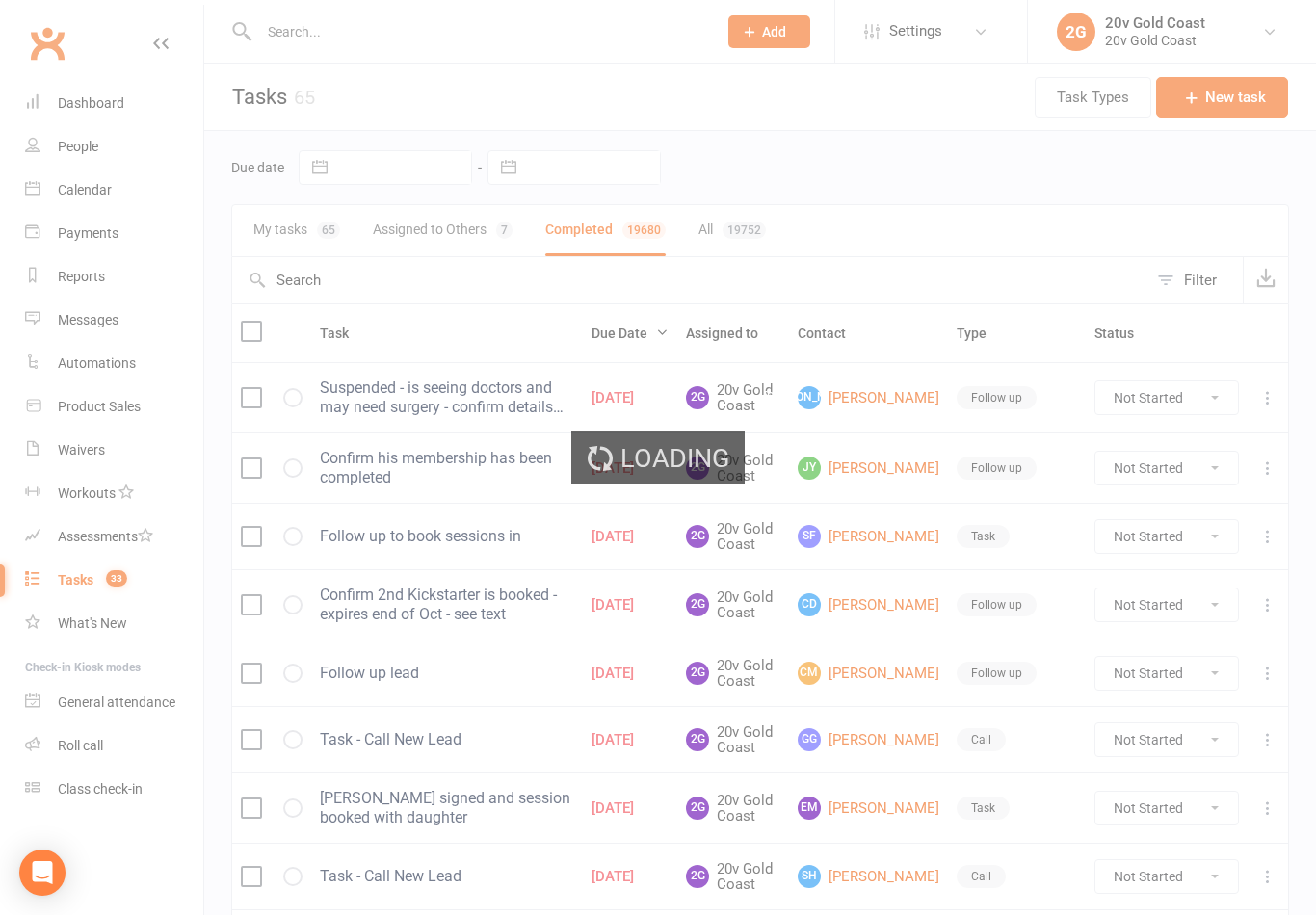
select select "finished"
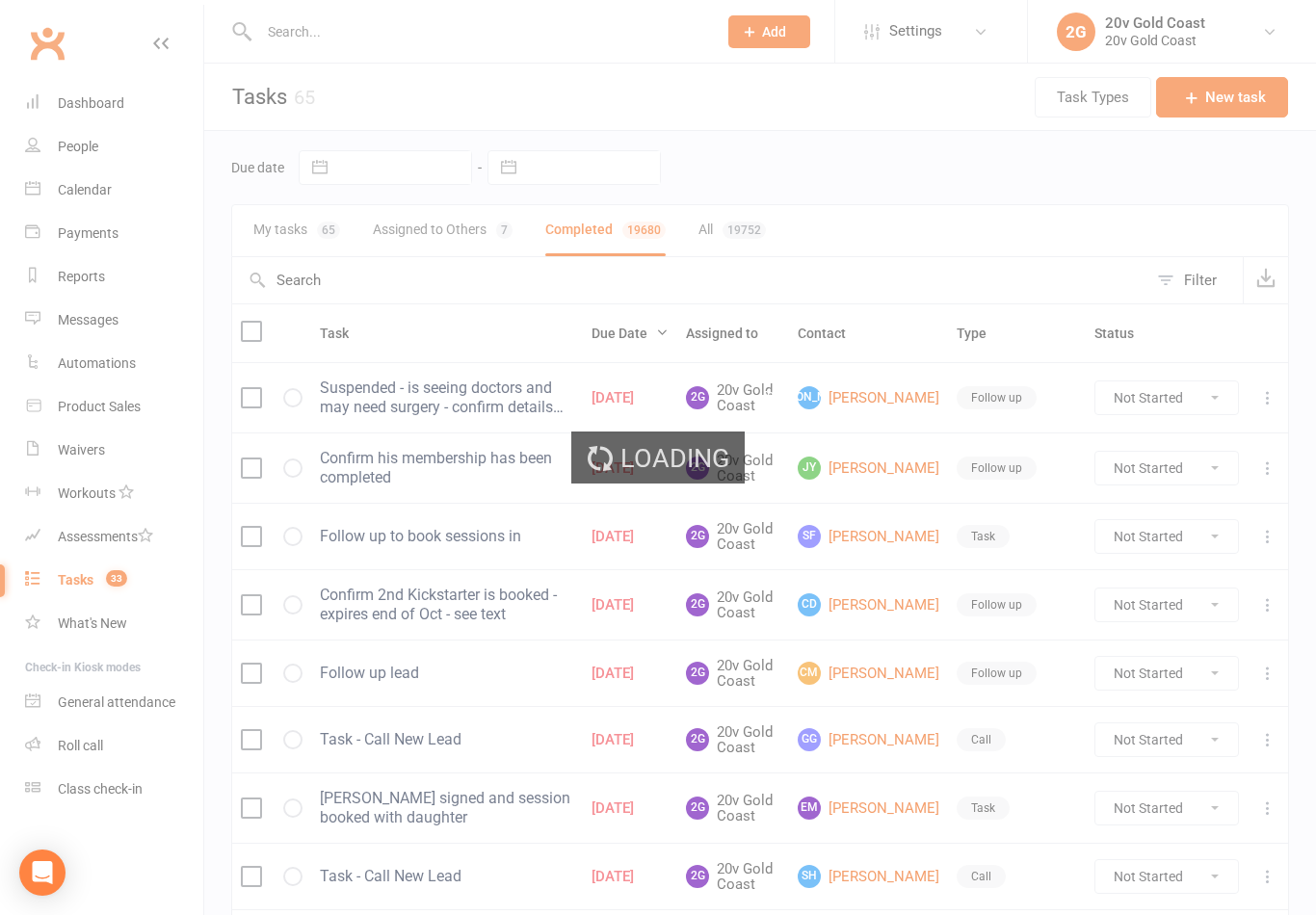
select select "finished"
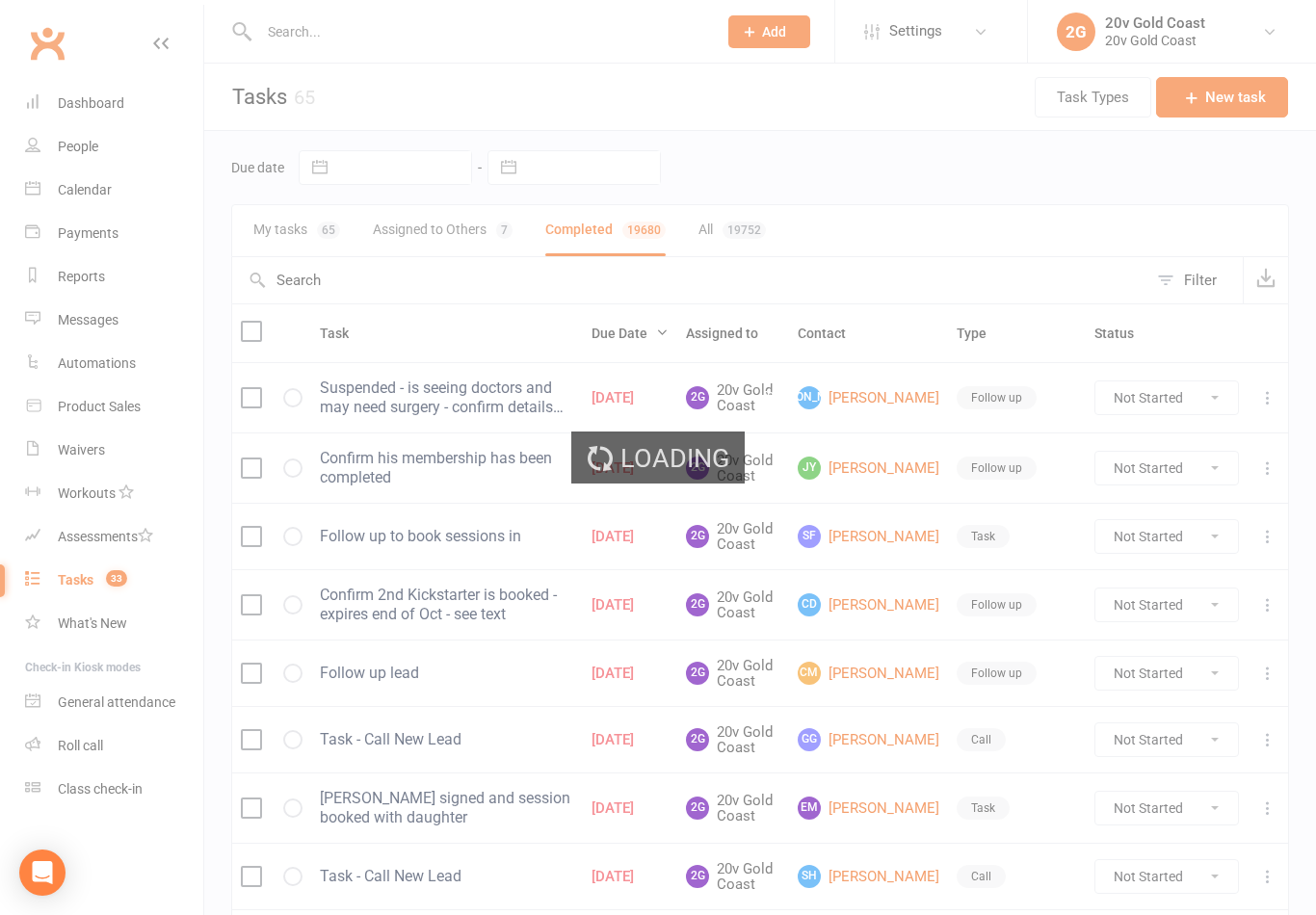
select select "finished"
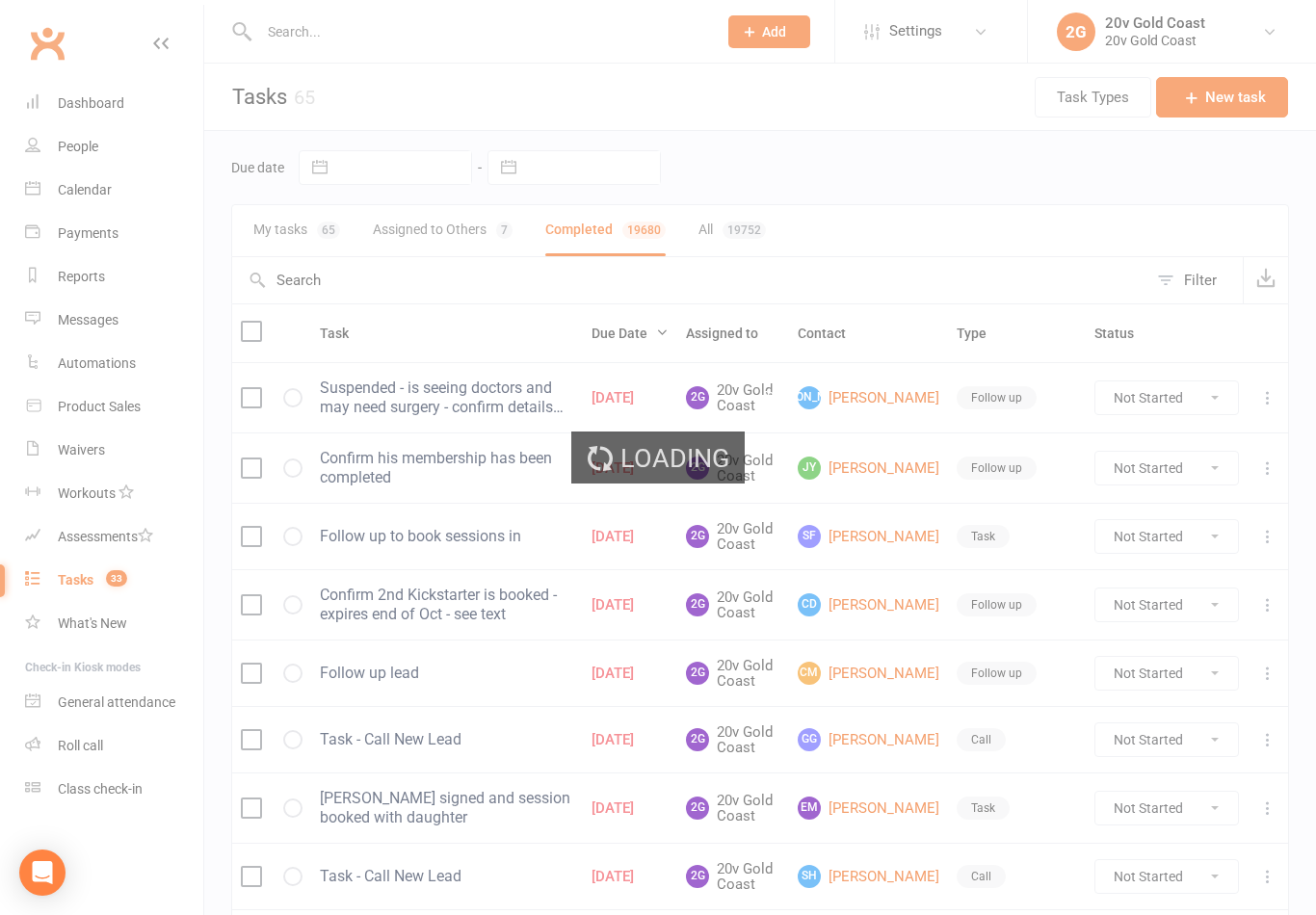
select select "finished"
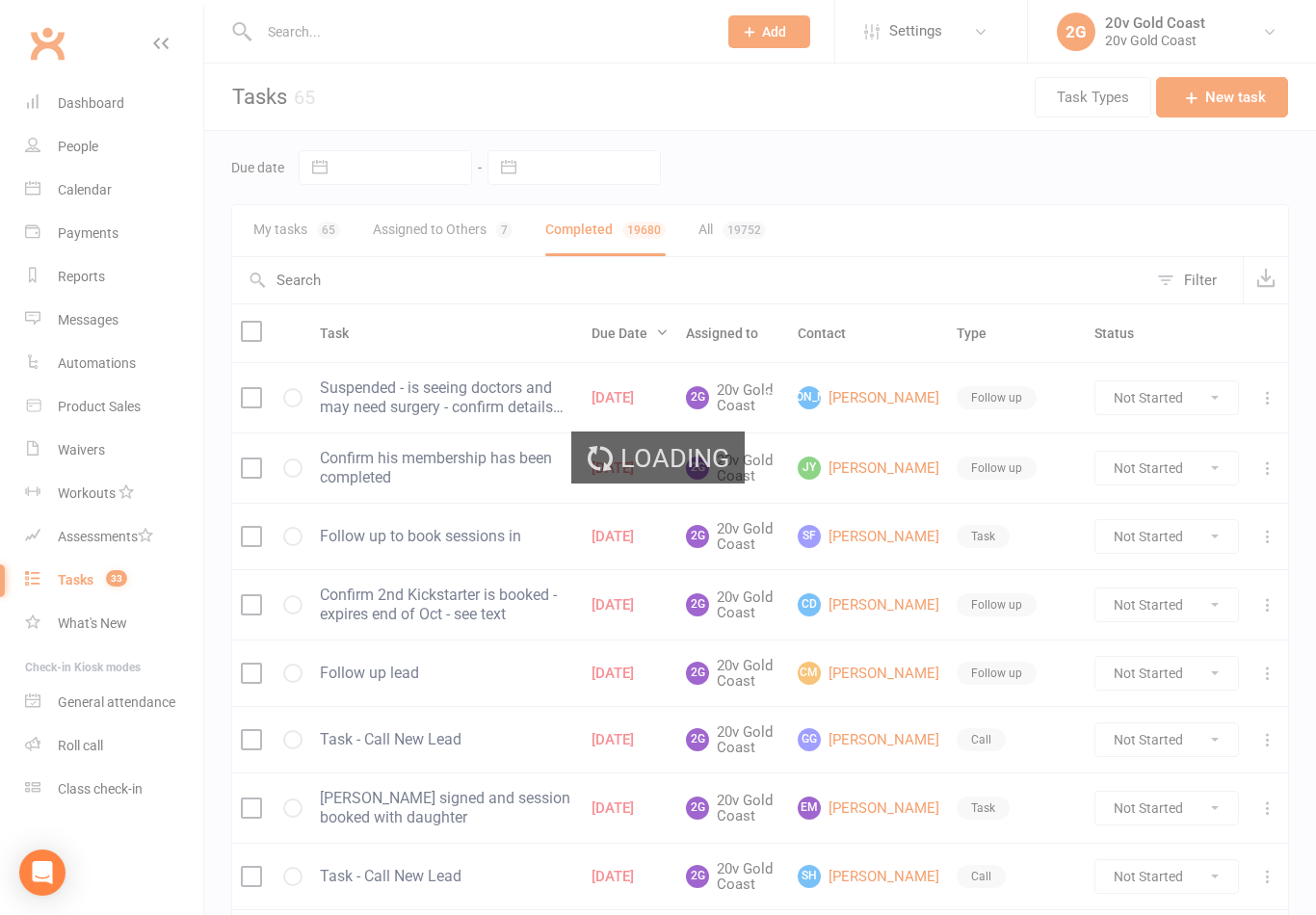
select select "finished"
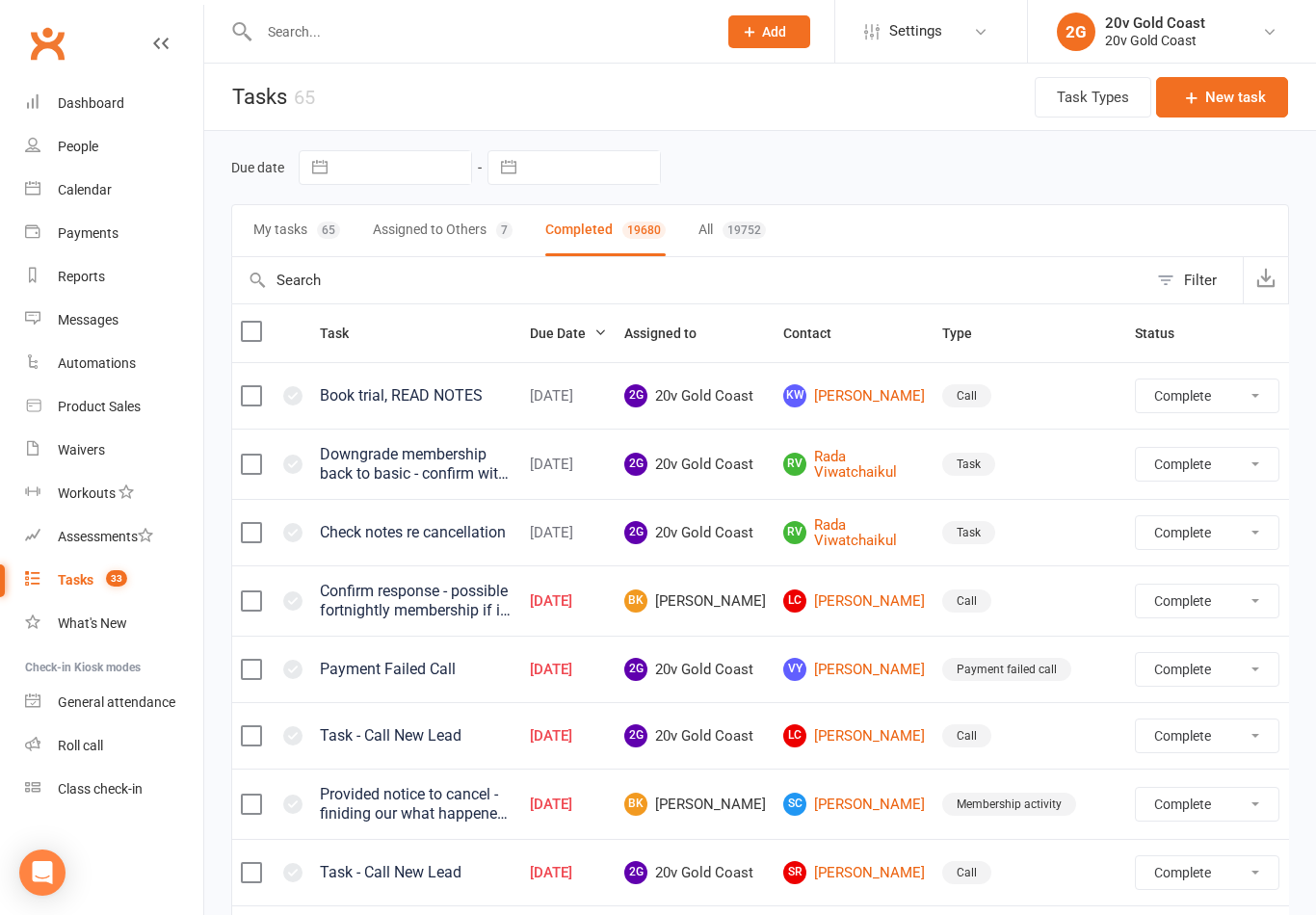
click at [448, 232] on button "Assigned to Others 7" at bounding box center [443, 231] width 140 height 51
select select "finished"
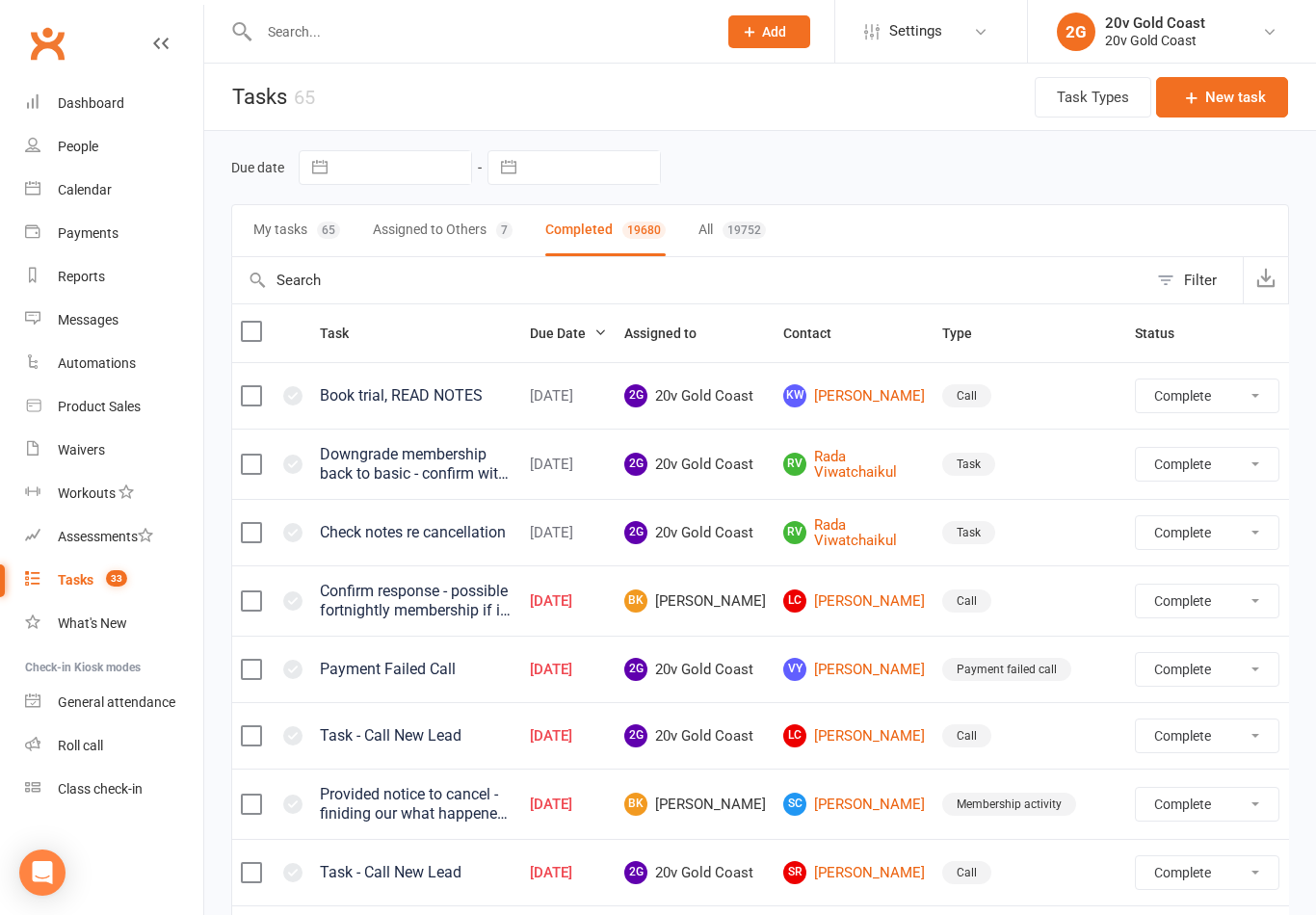
select select "finished"
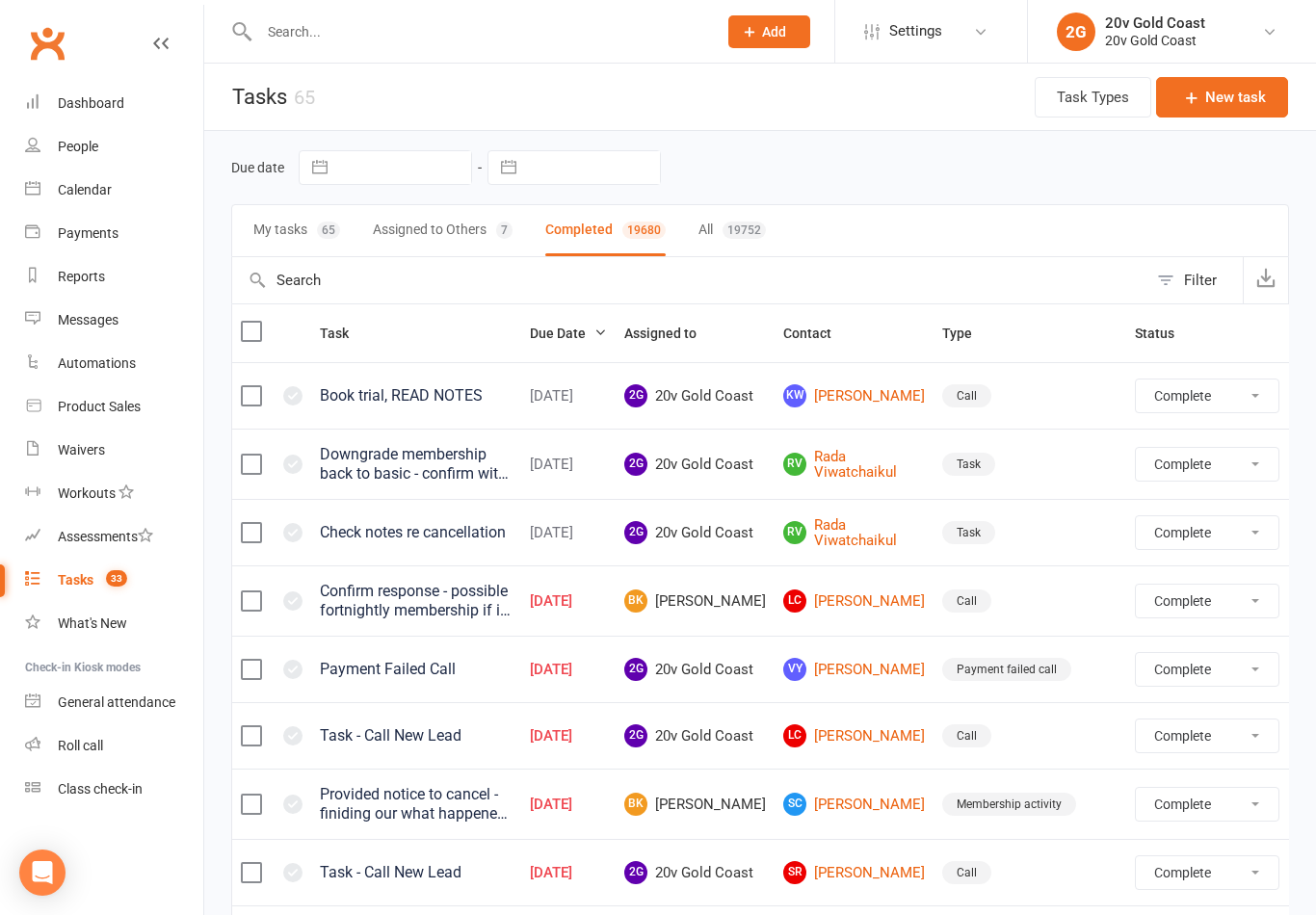
select select "finished"
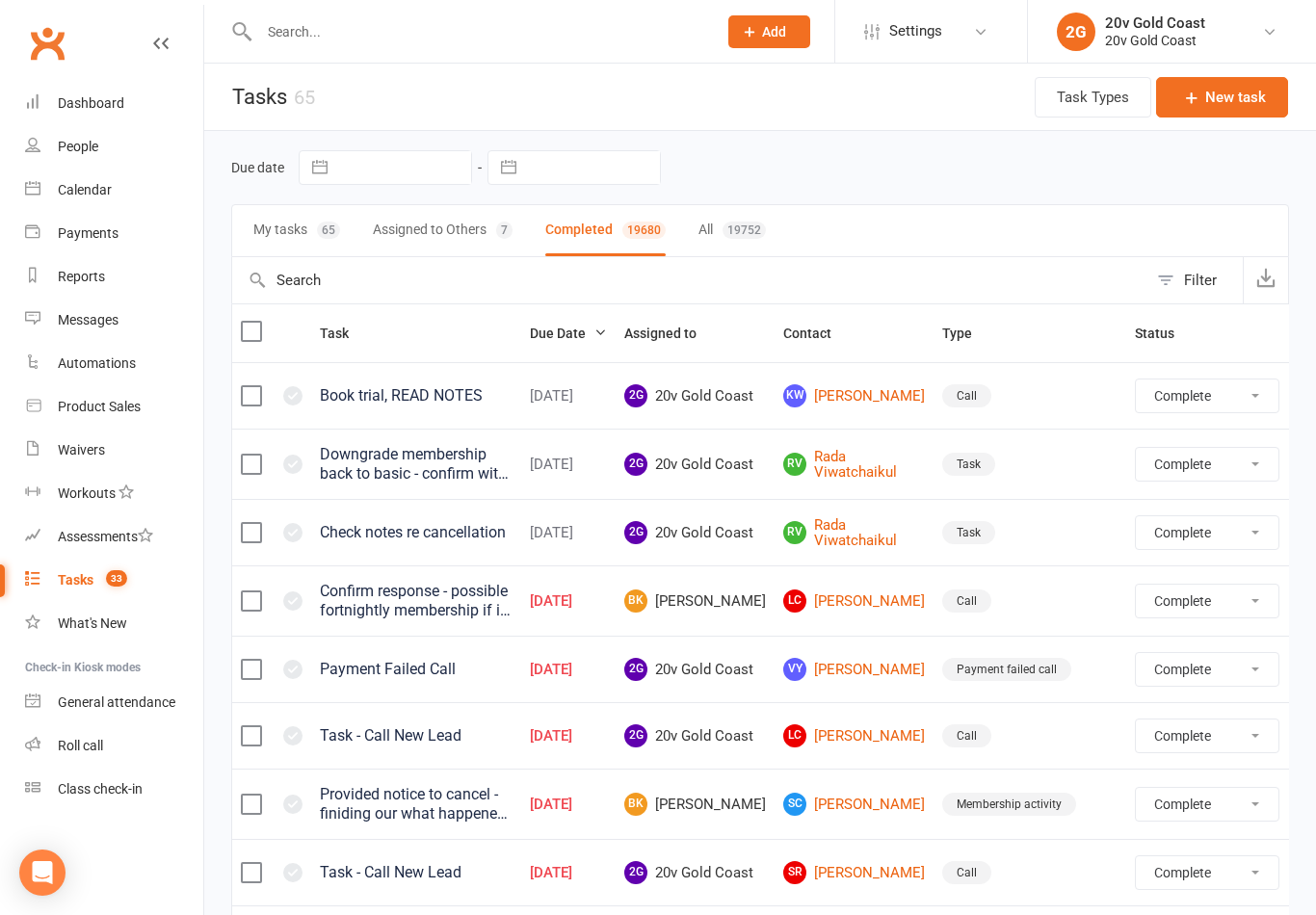
select select "finished"
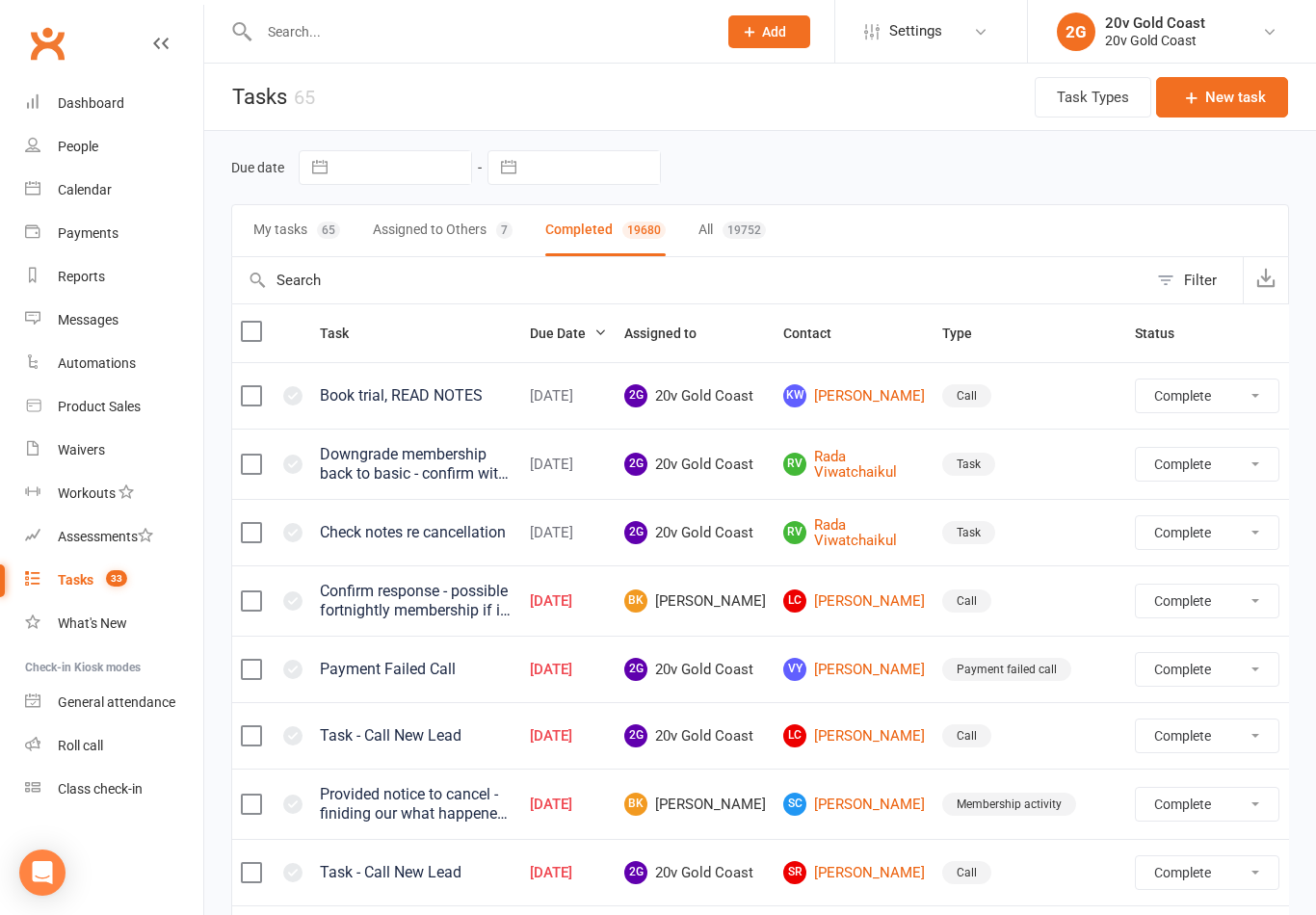
select select "finished"
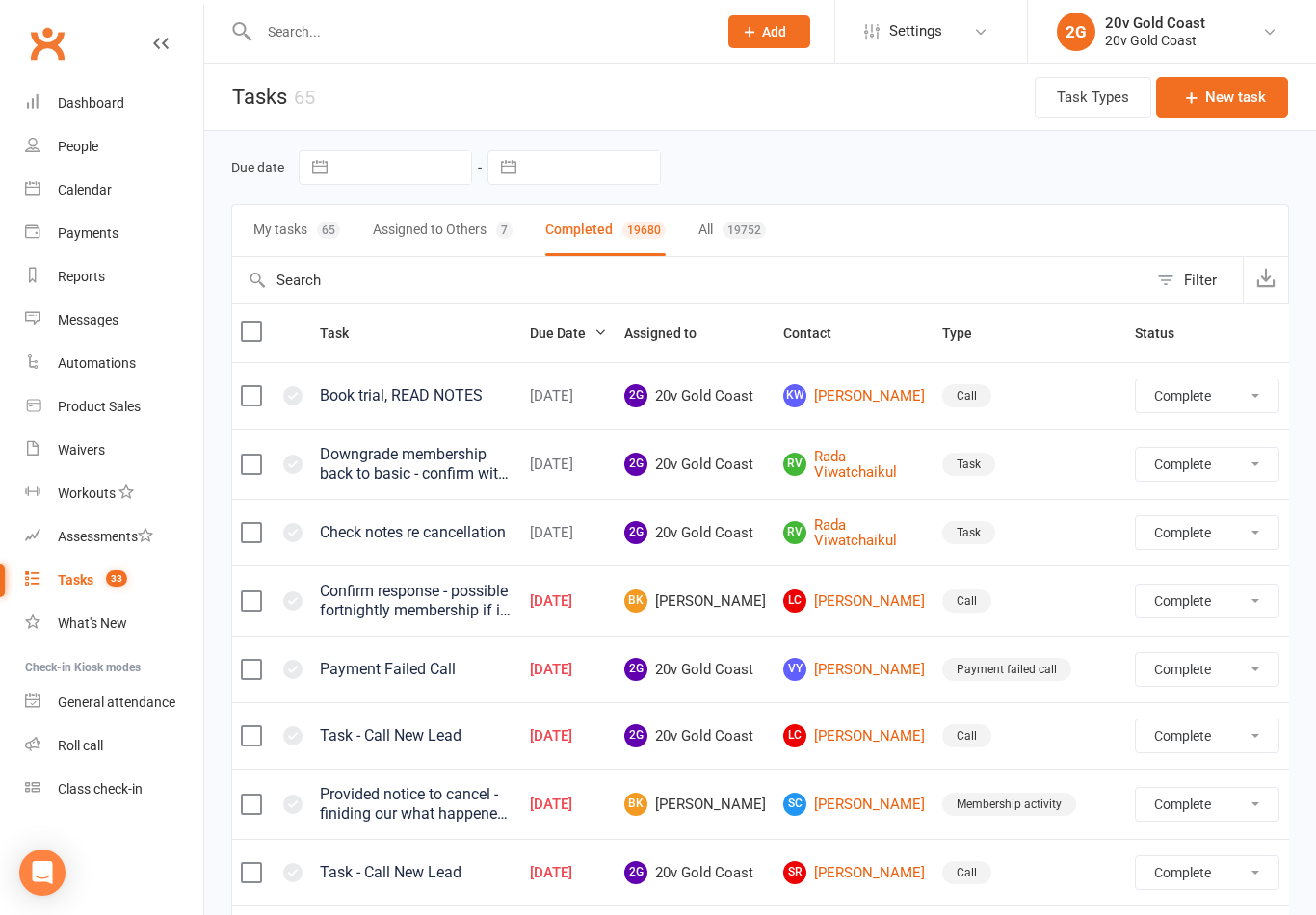
select select "finished"
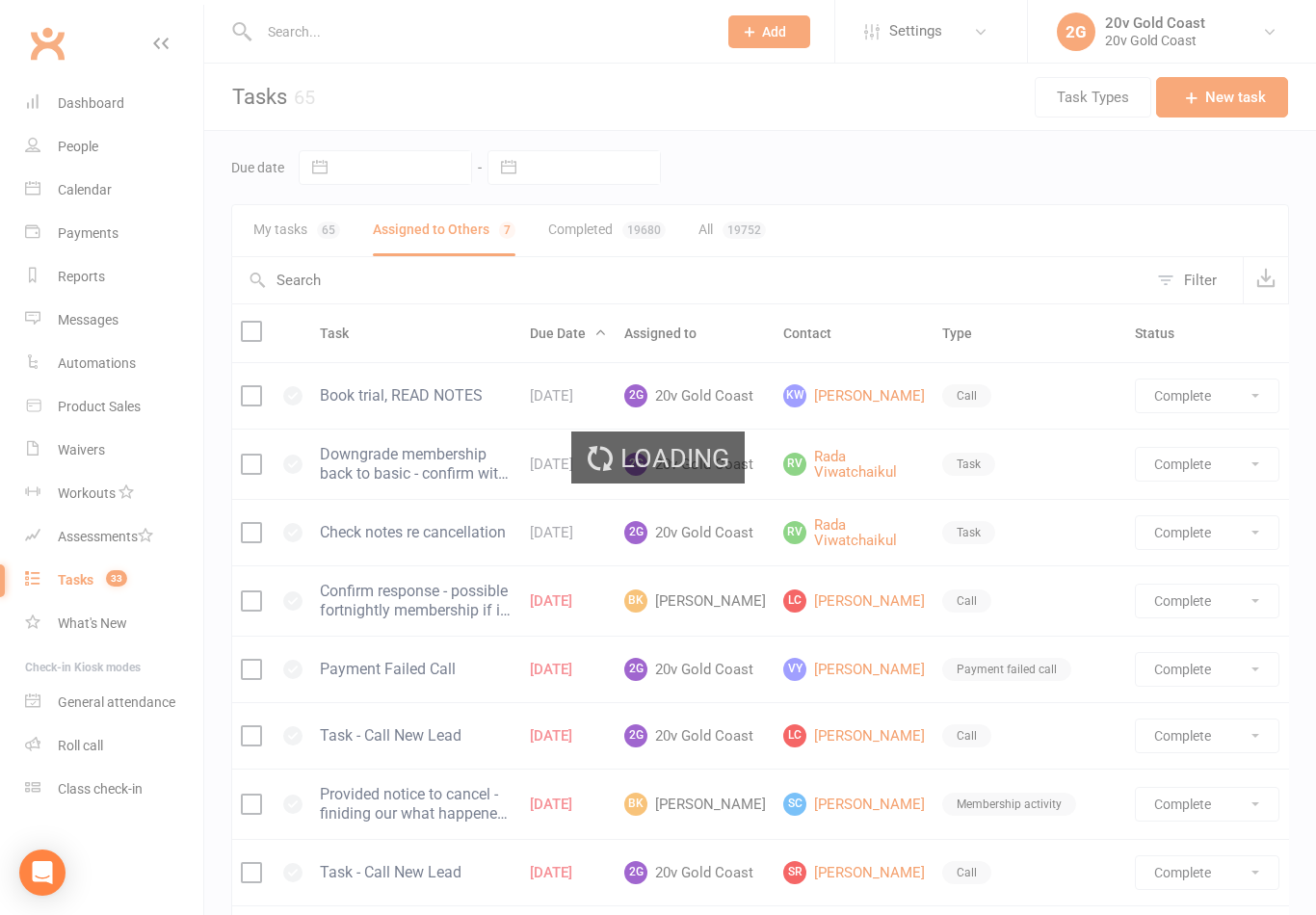
select select "finished"
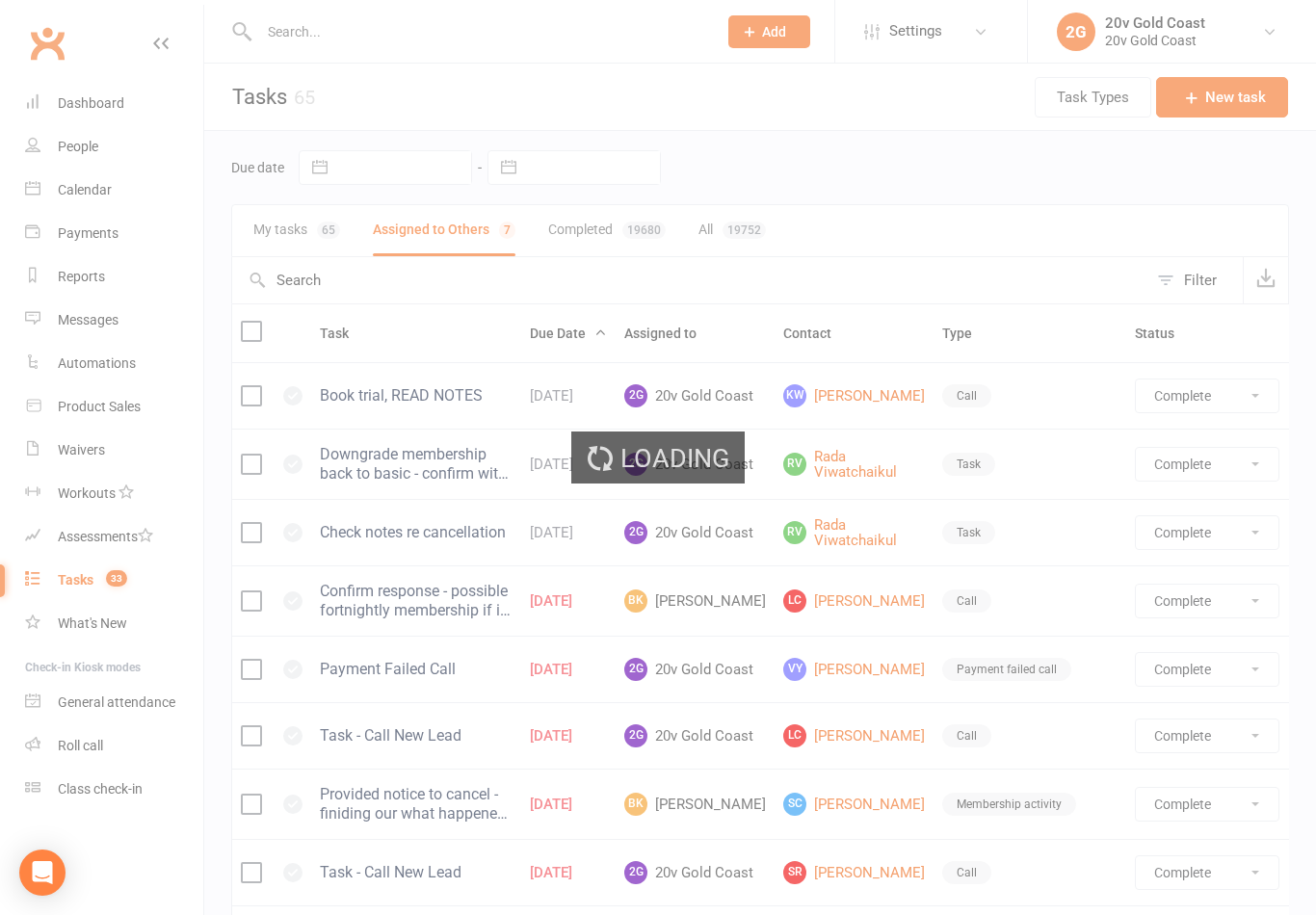
select select "finished"
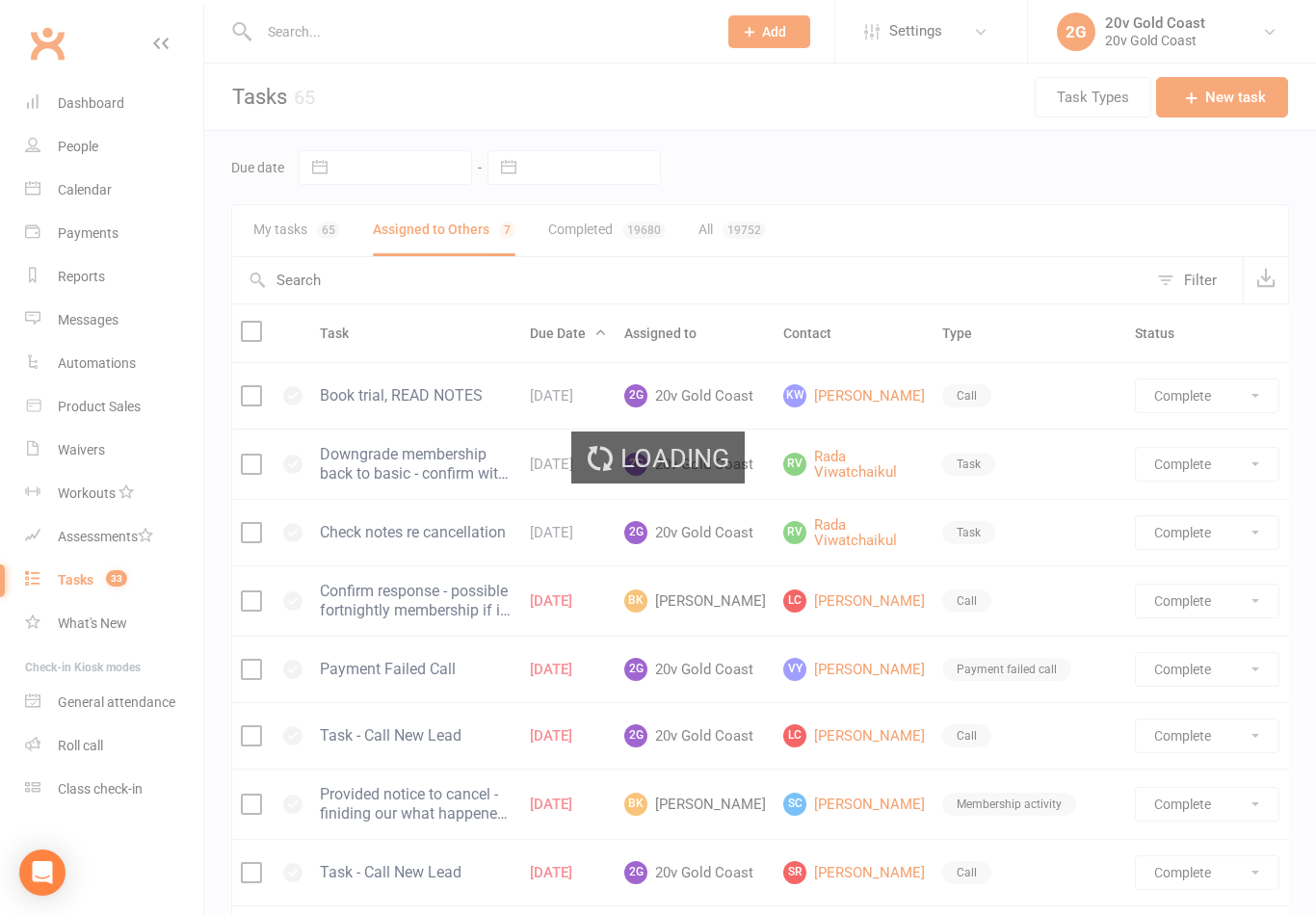
select select "finished"
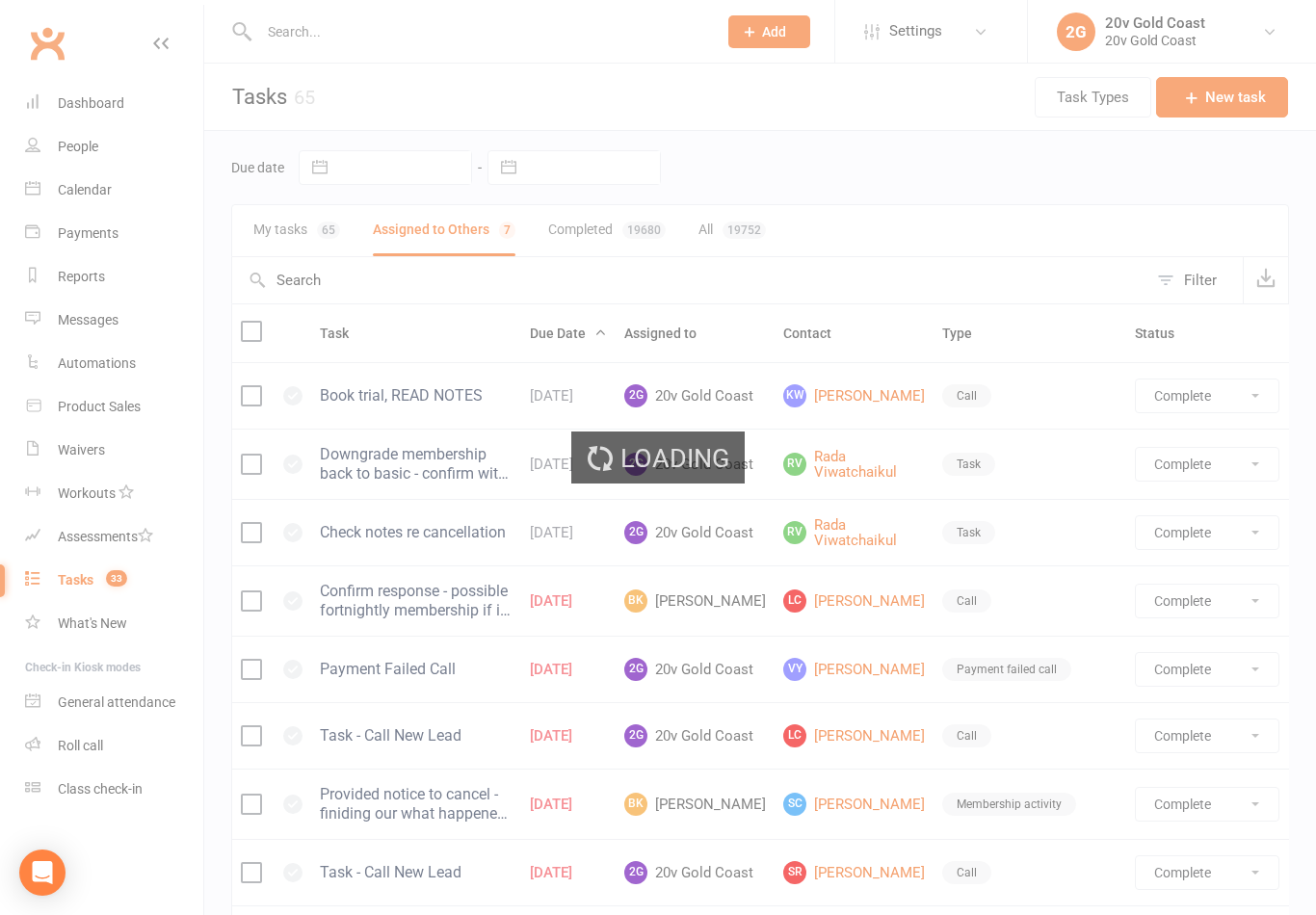
select select "finished"
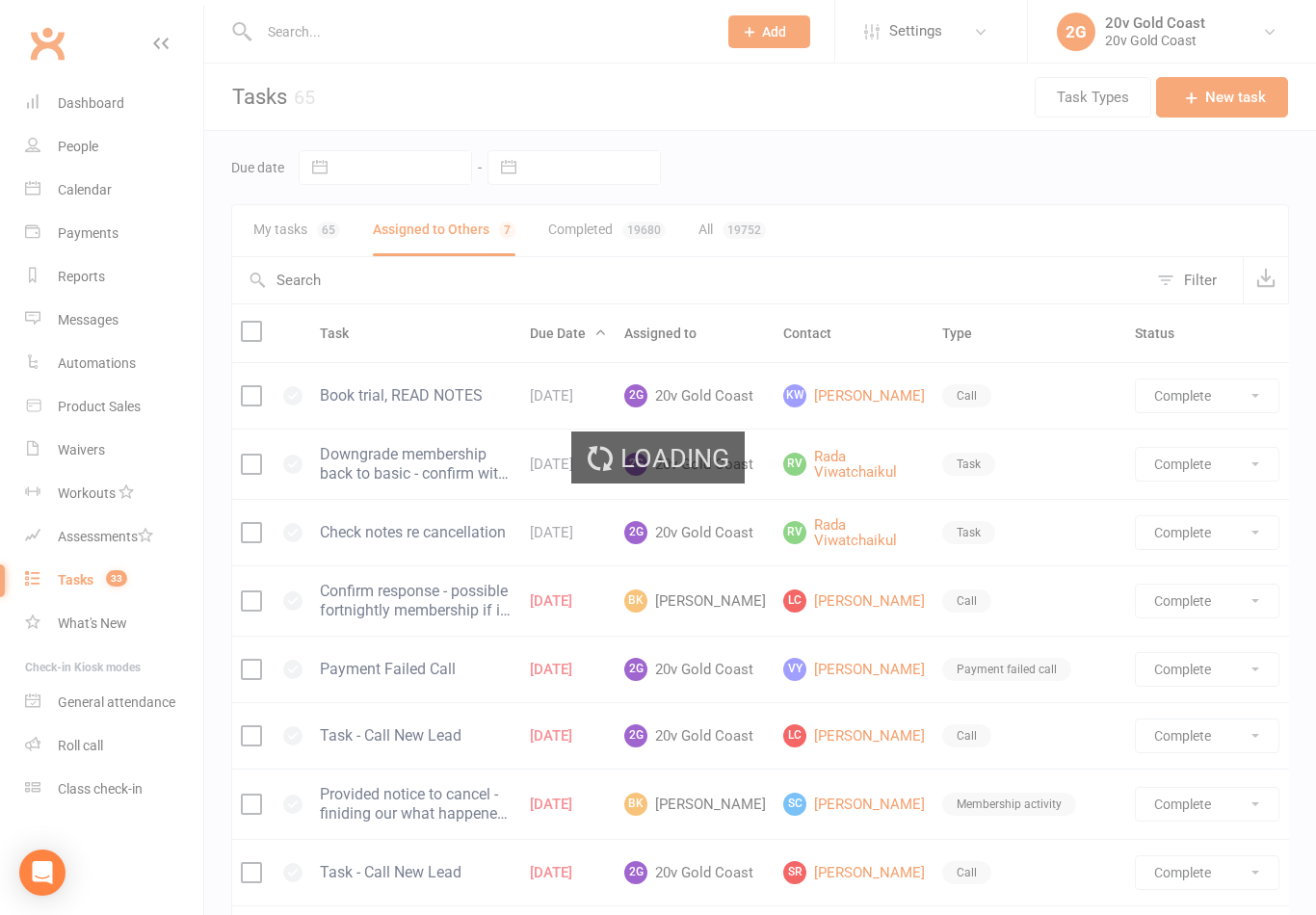
select select "finished"
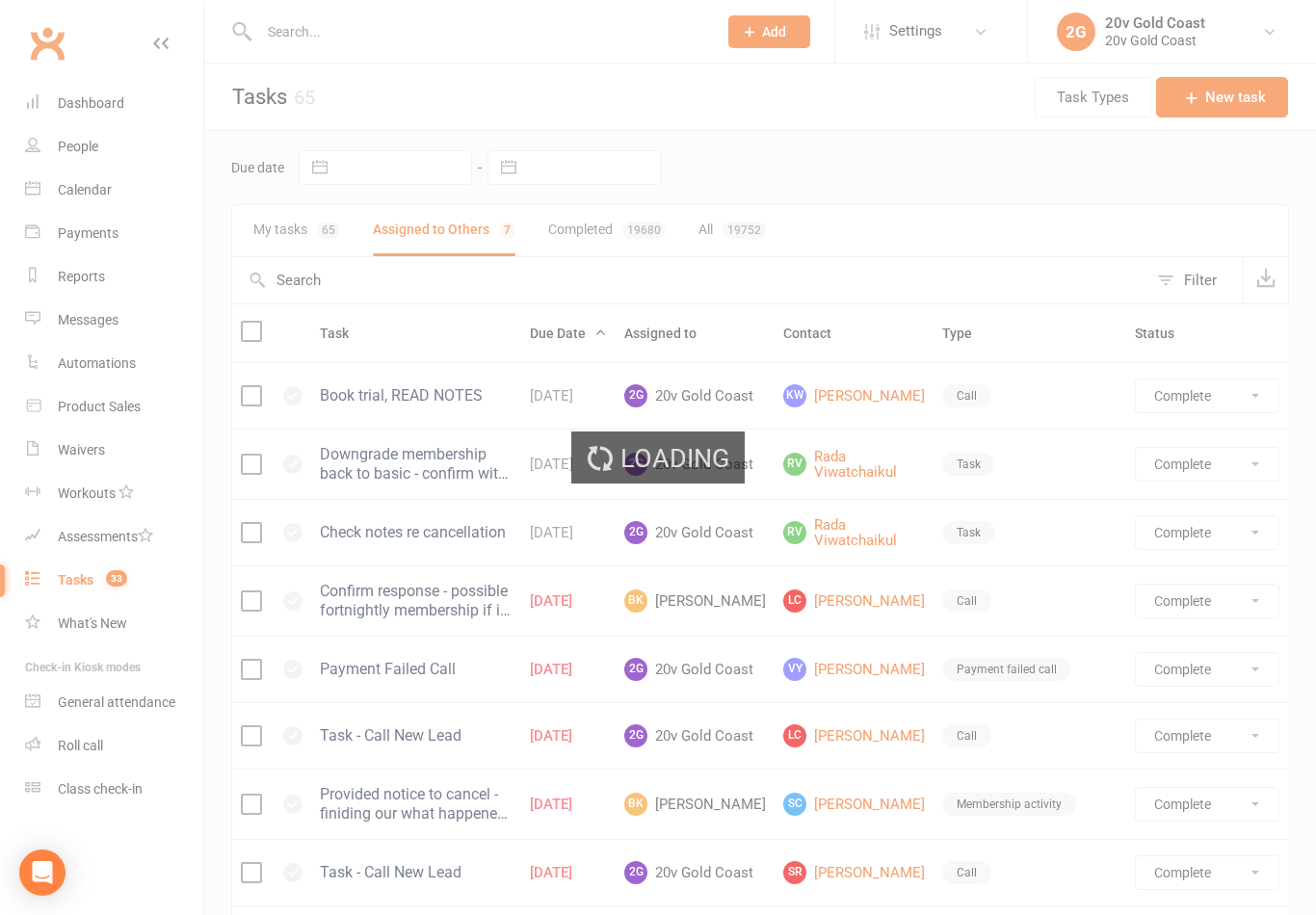
select select "finished"
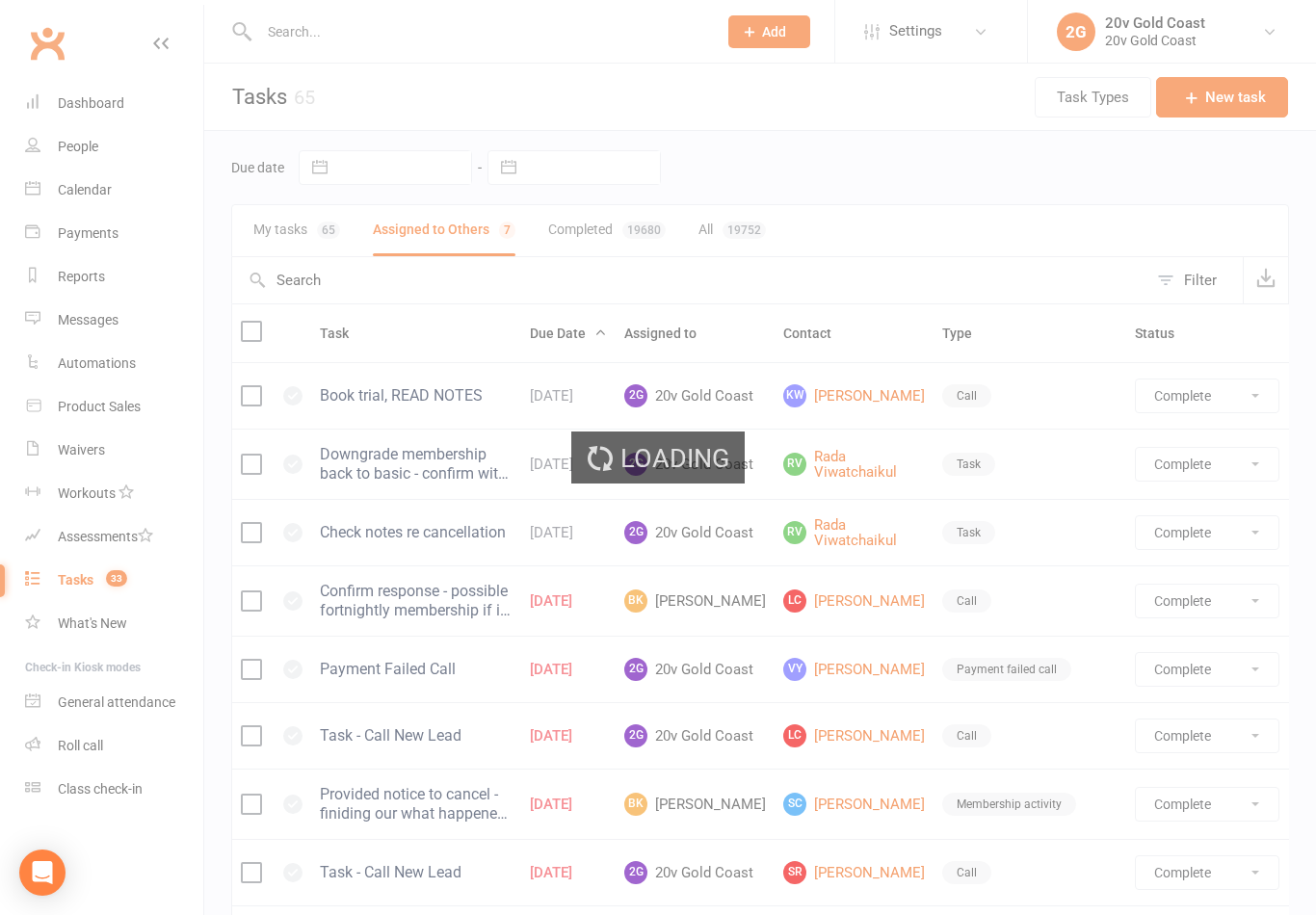
select select "finished"
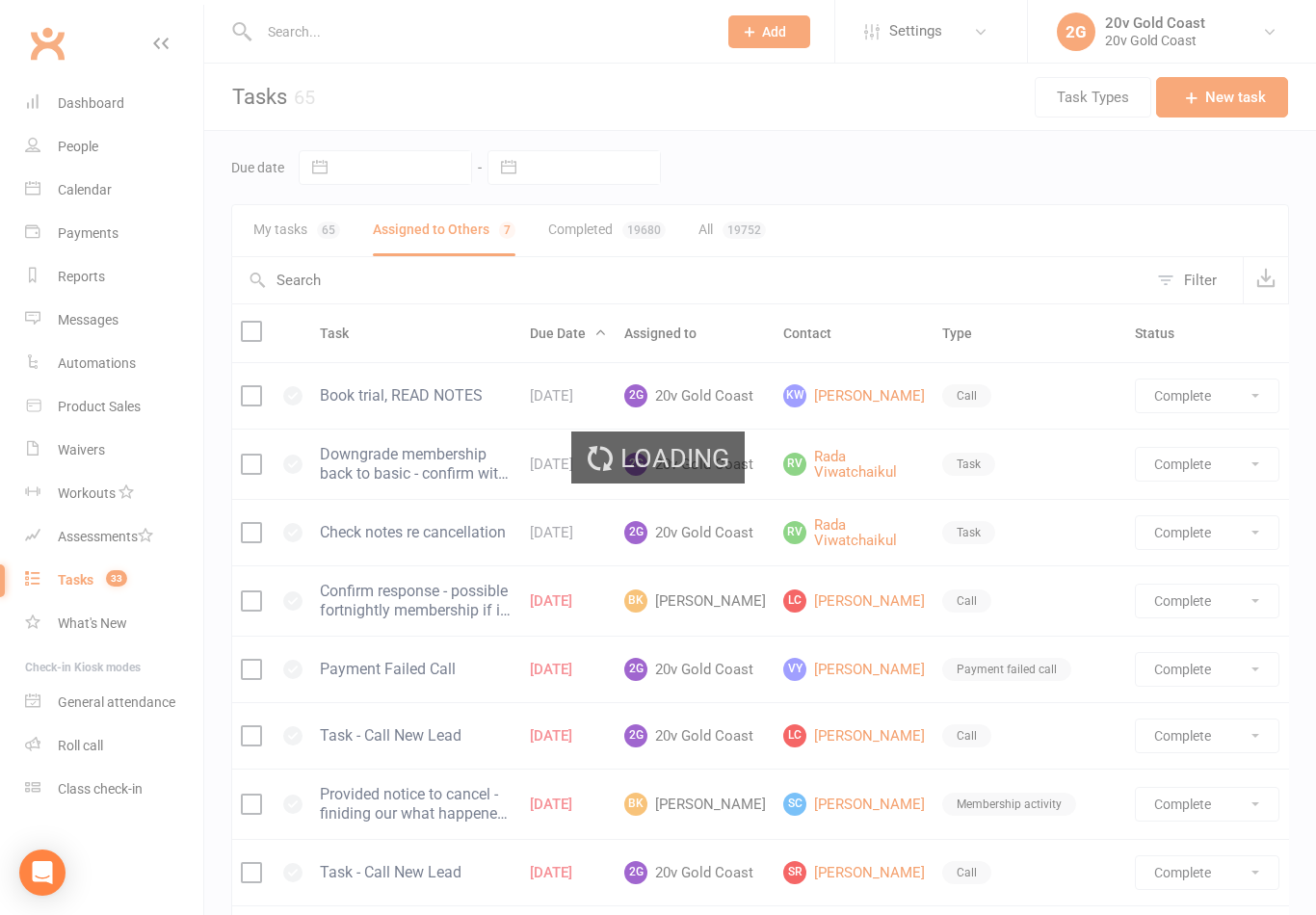
select select "finished"
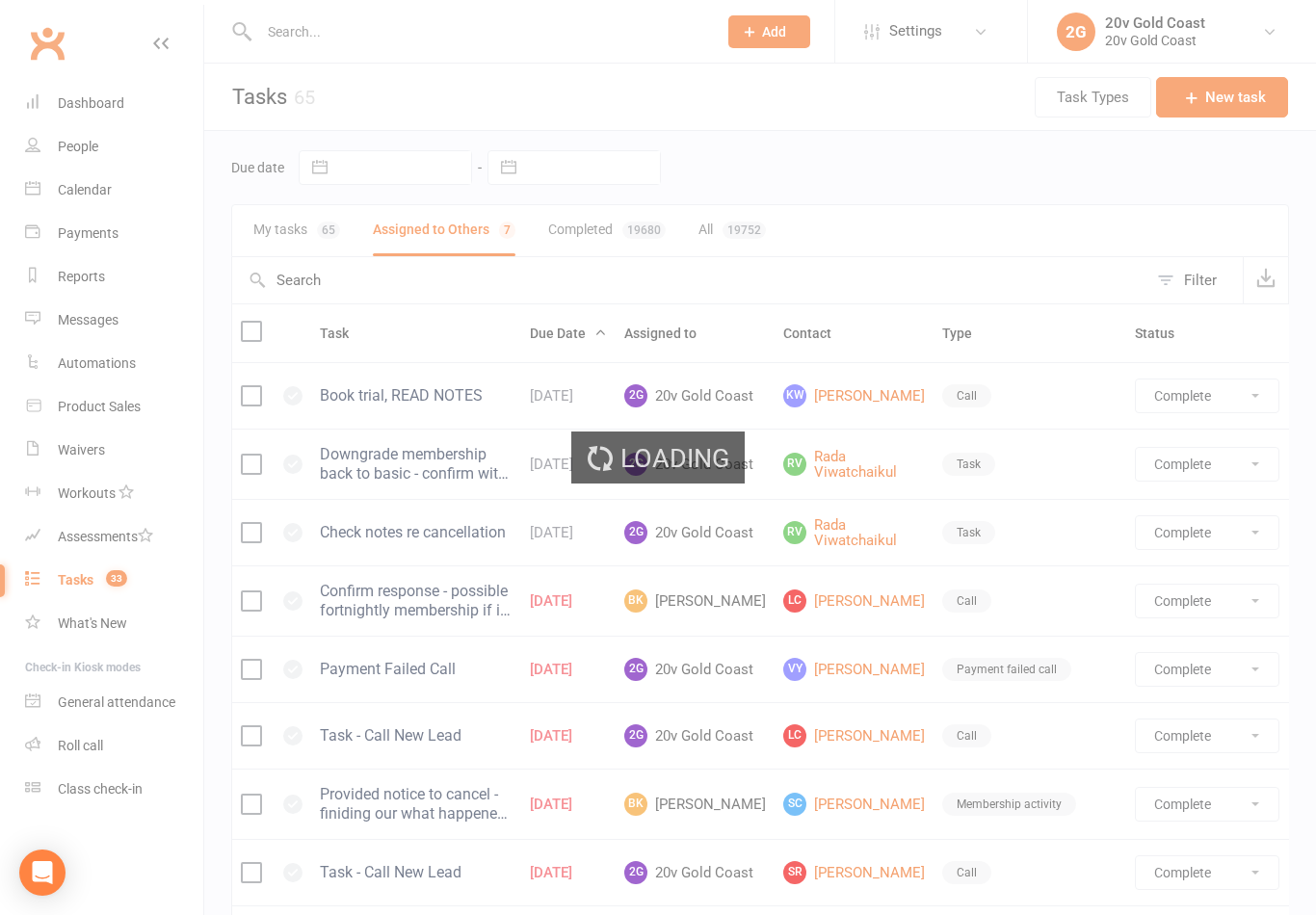
select select "finished"
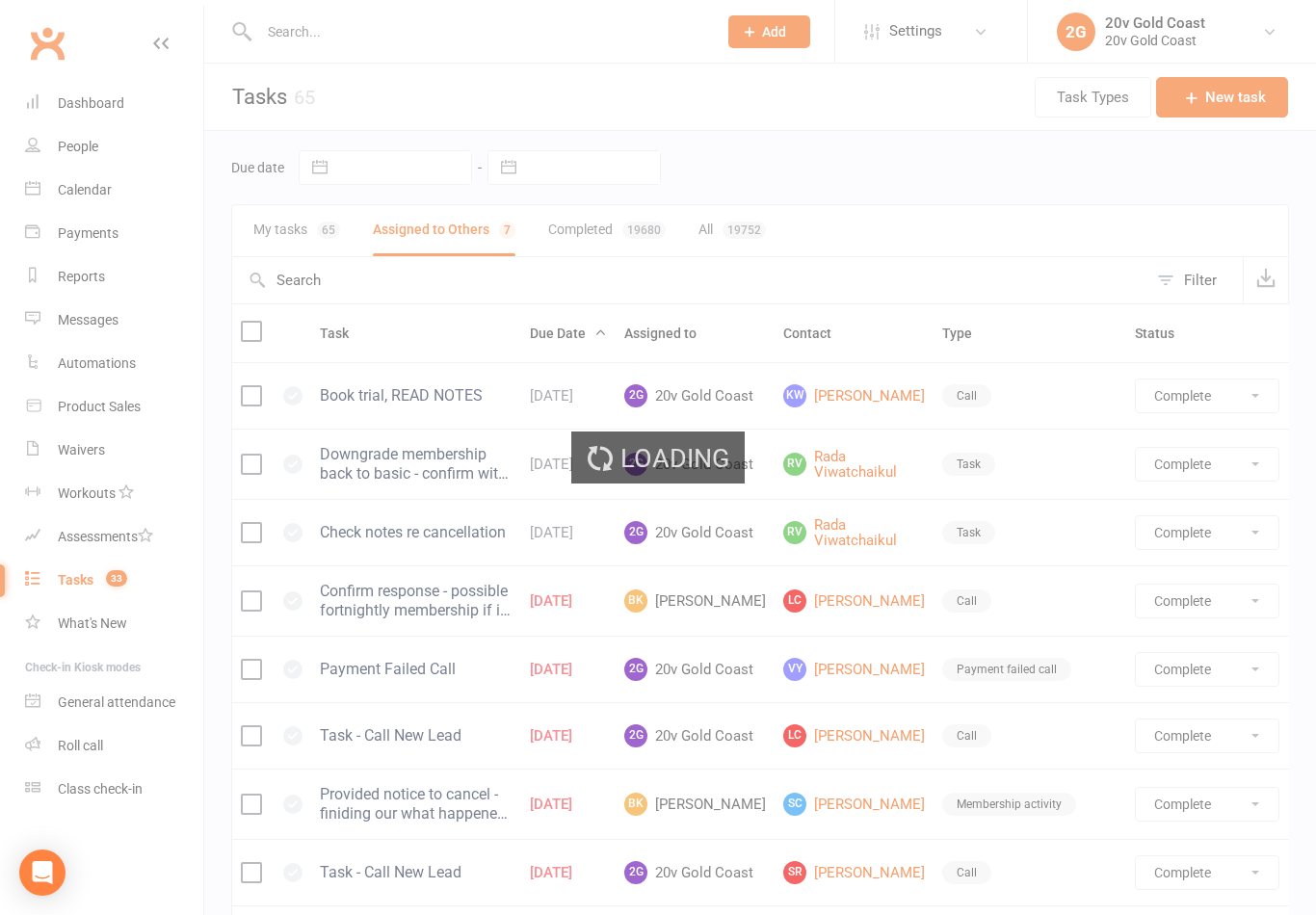
select select "finished"
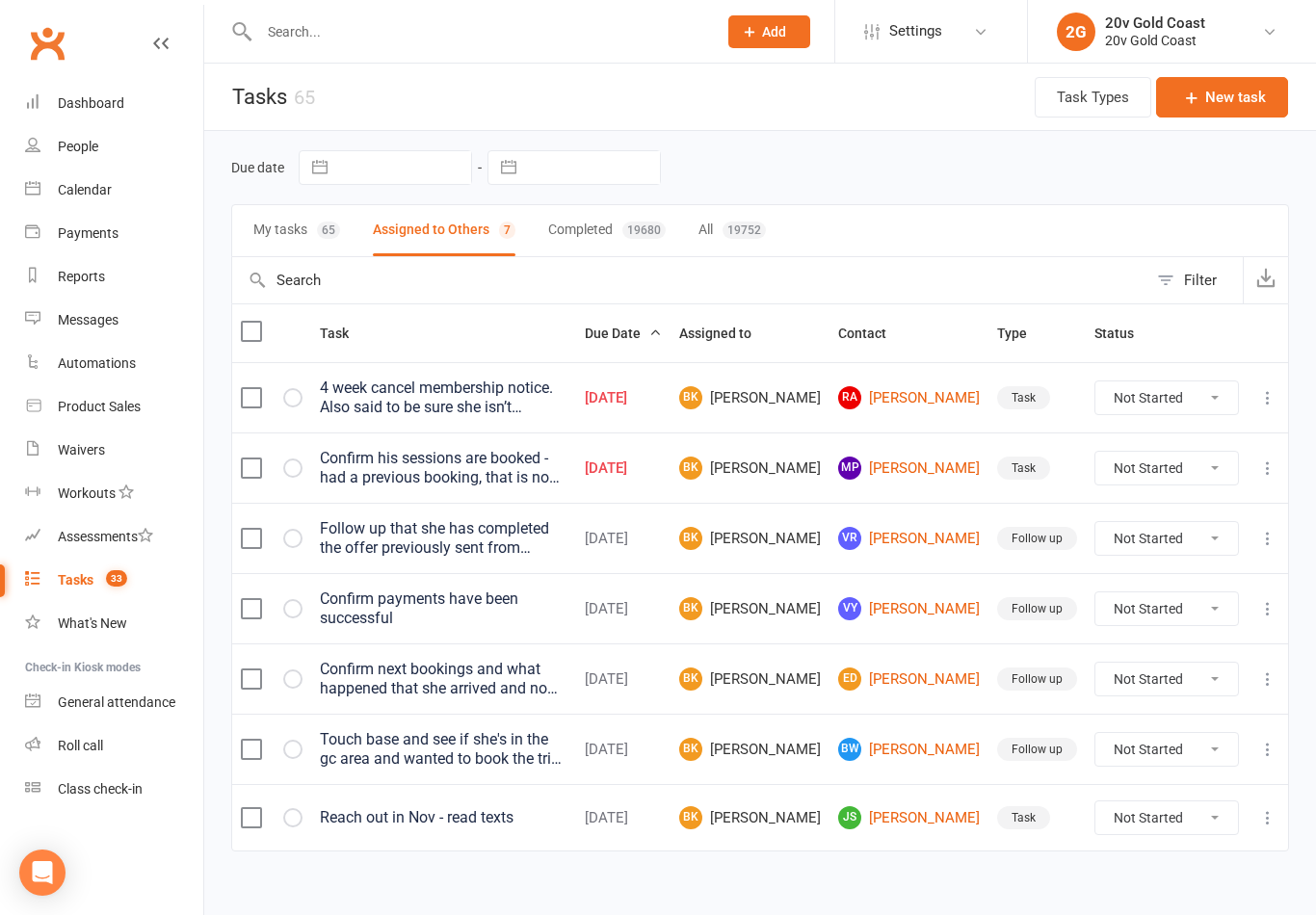
click at [314, 231] on button "My tasks 65" at bounding box center [296, 231] width 87 height 51
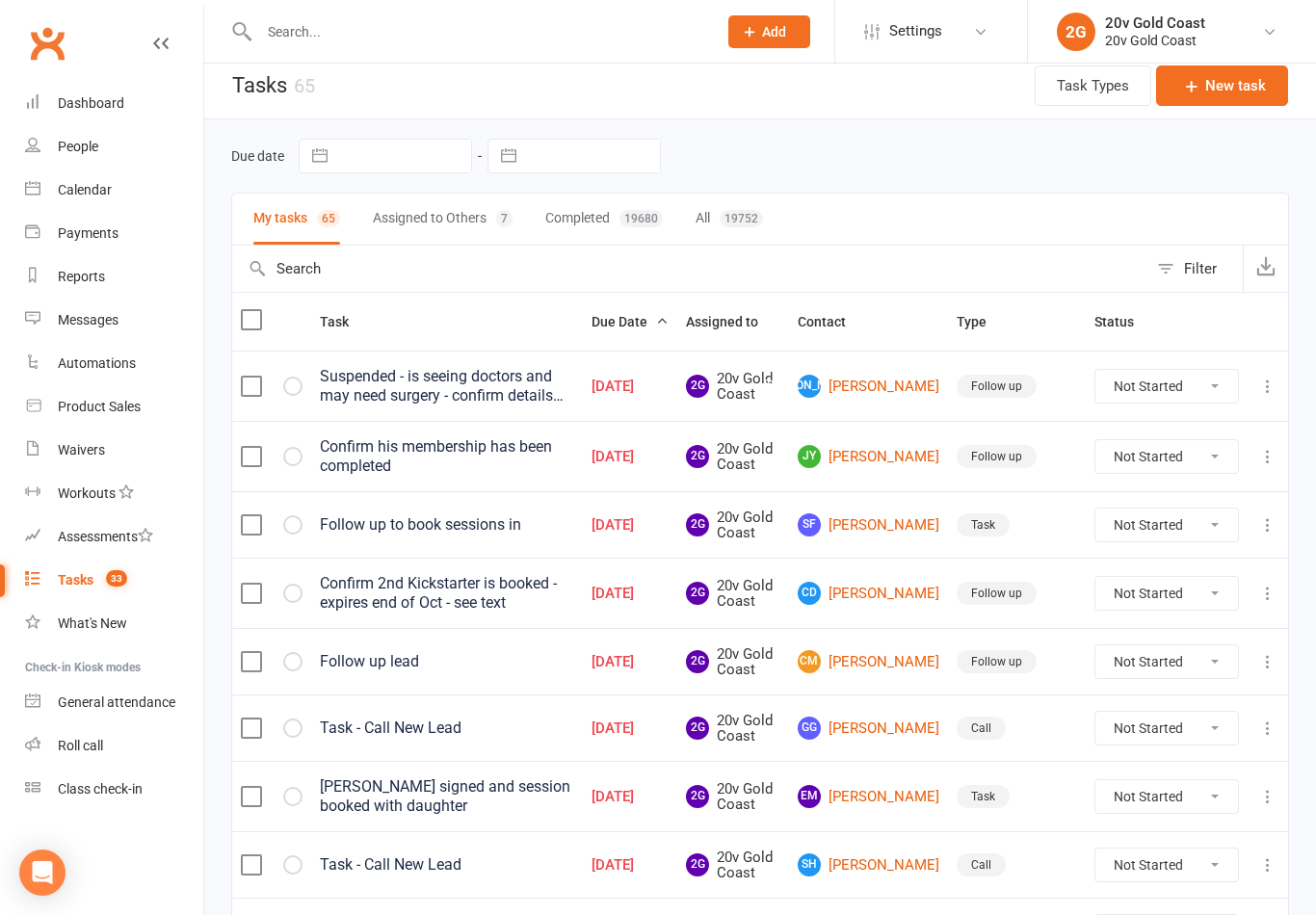
scroll to position [13, 0]
click at [605, 222] on button "Completed 19680" at bounding box center [603, 218] width 117 height 51
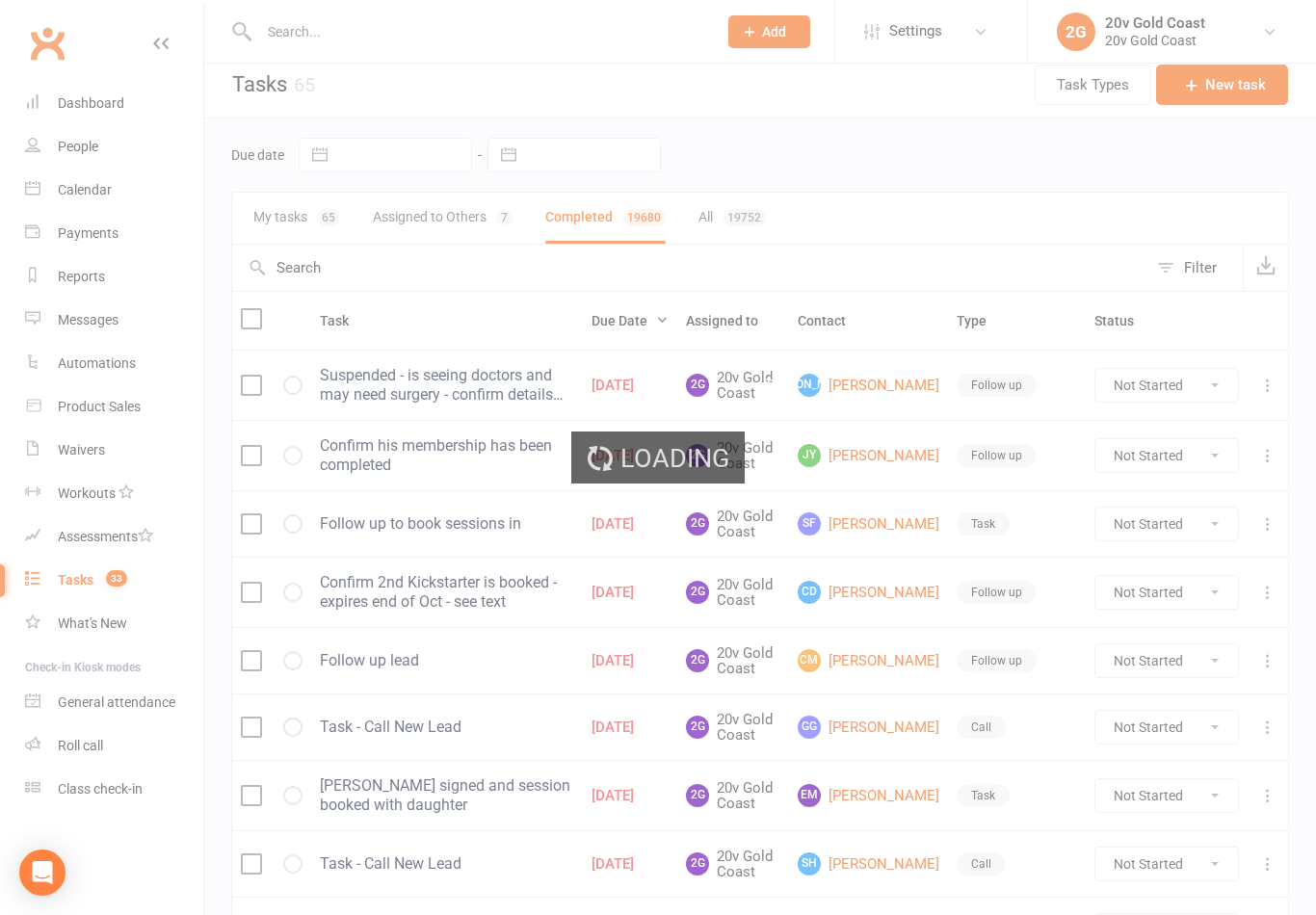
select select "finished"
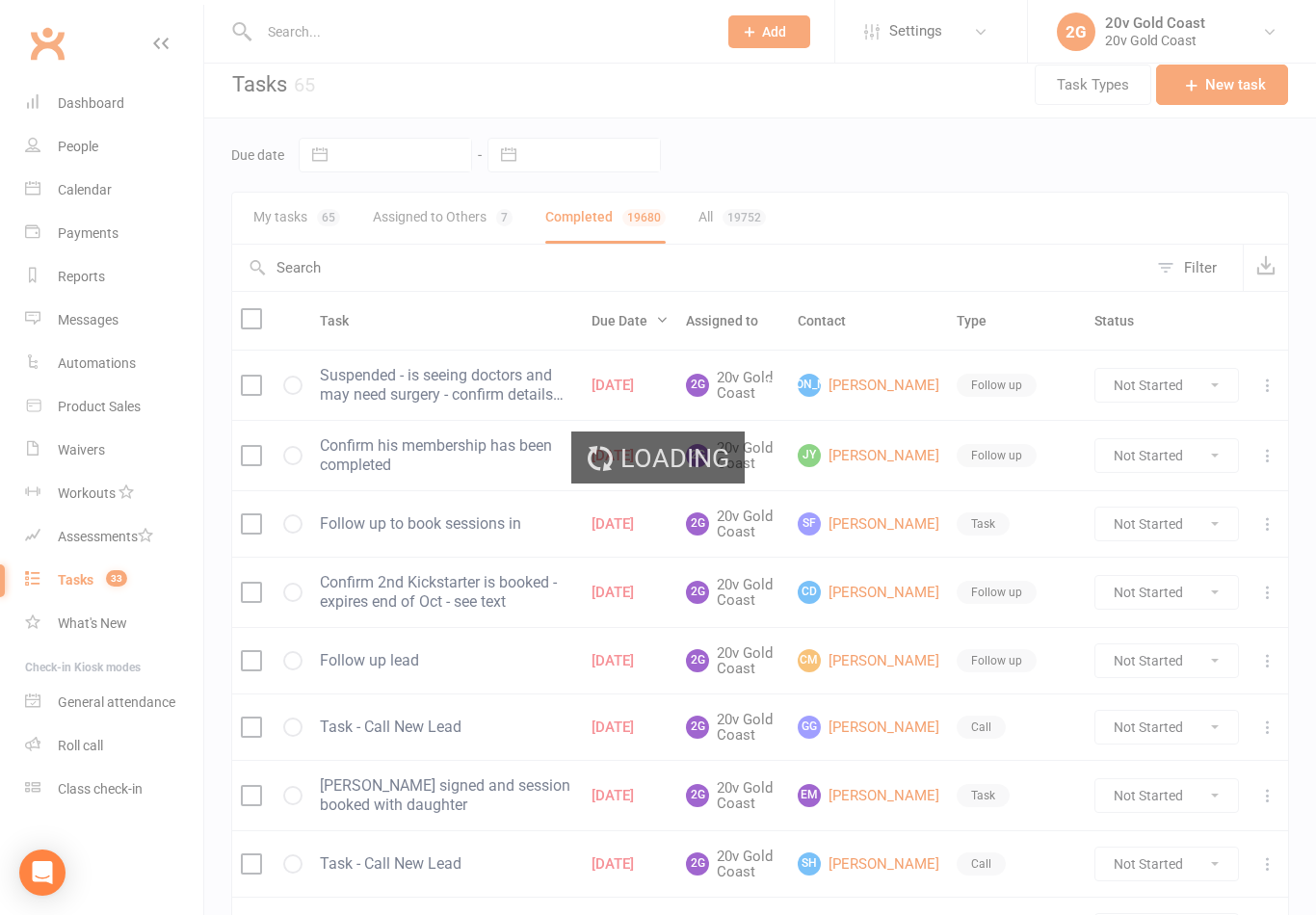
select select "finished"
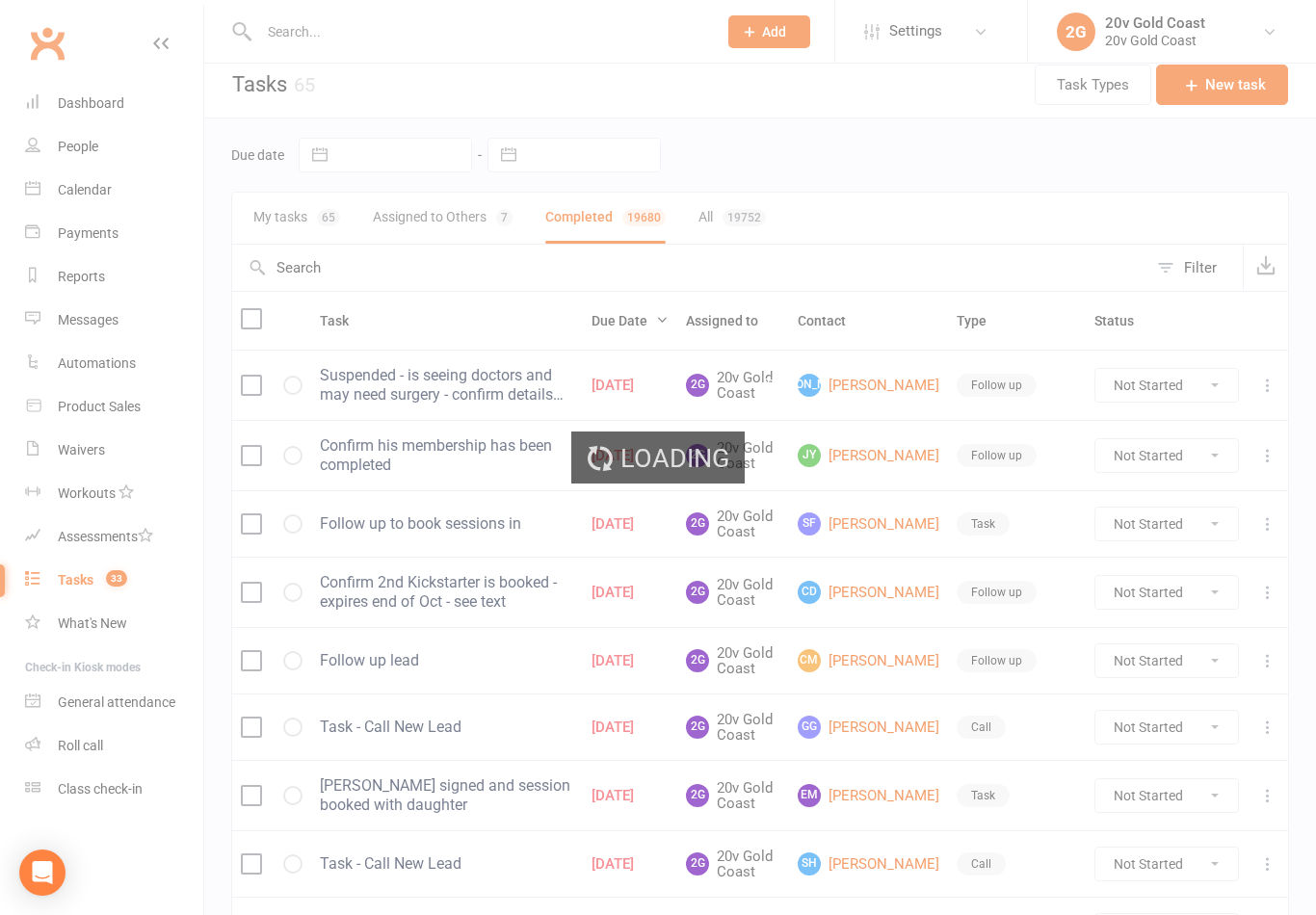
select select "finished"
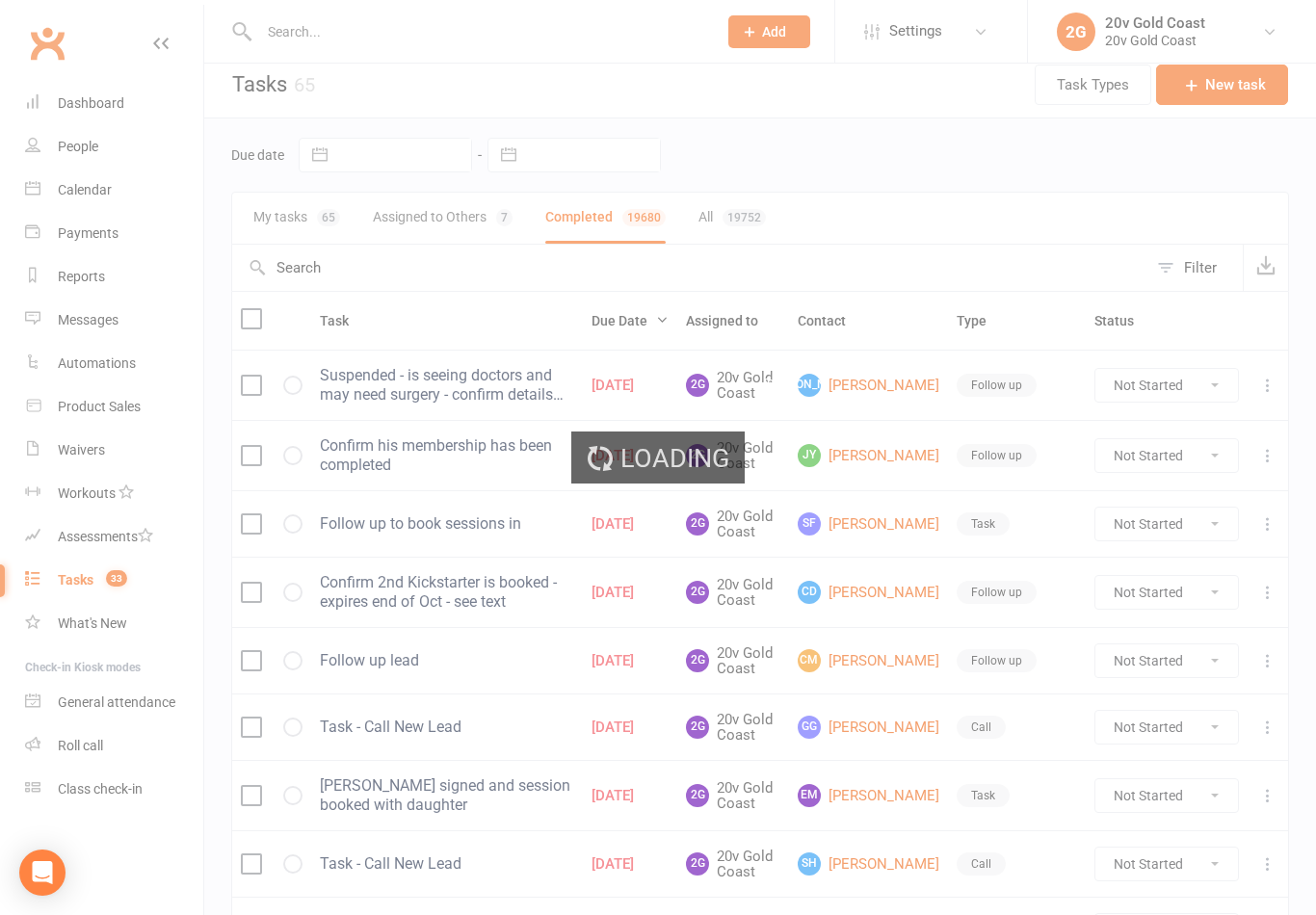
select select "finished"
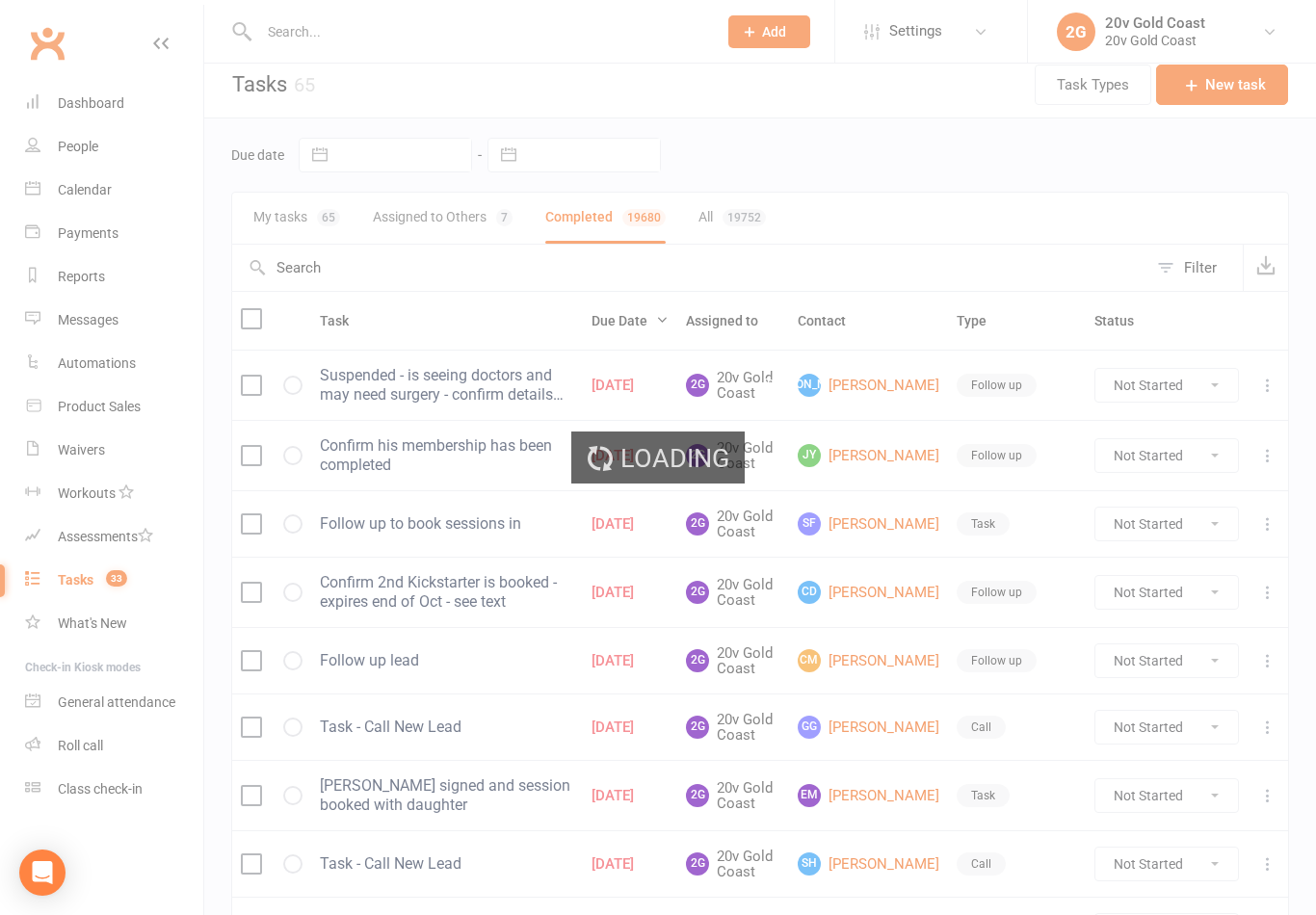
select select "finished"
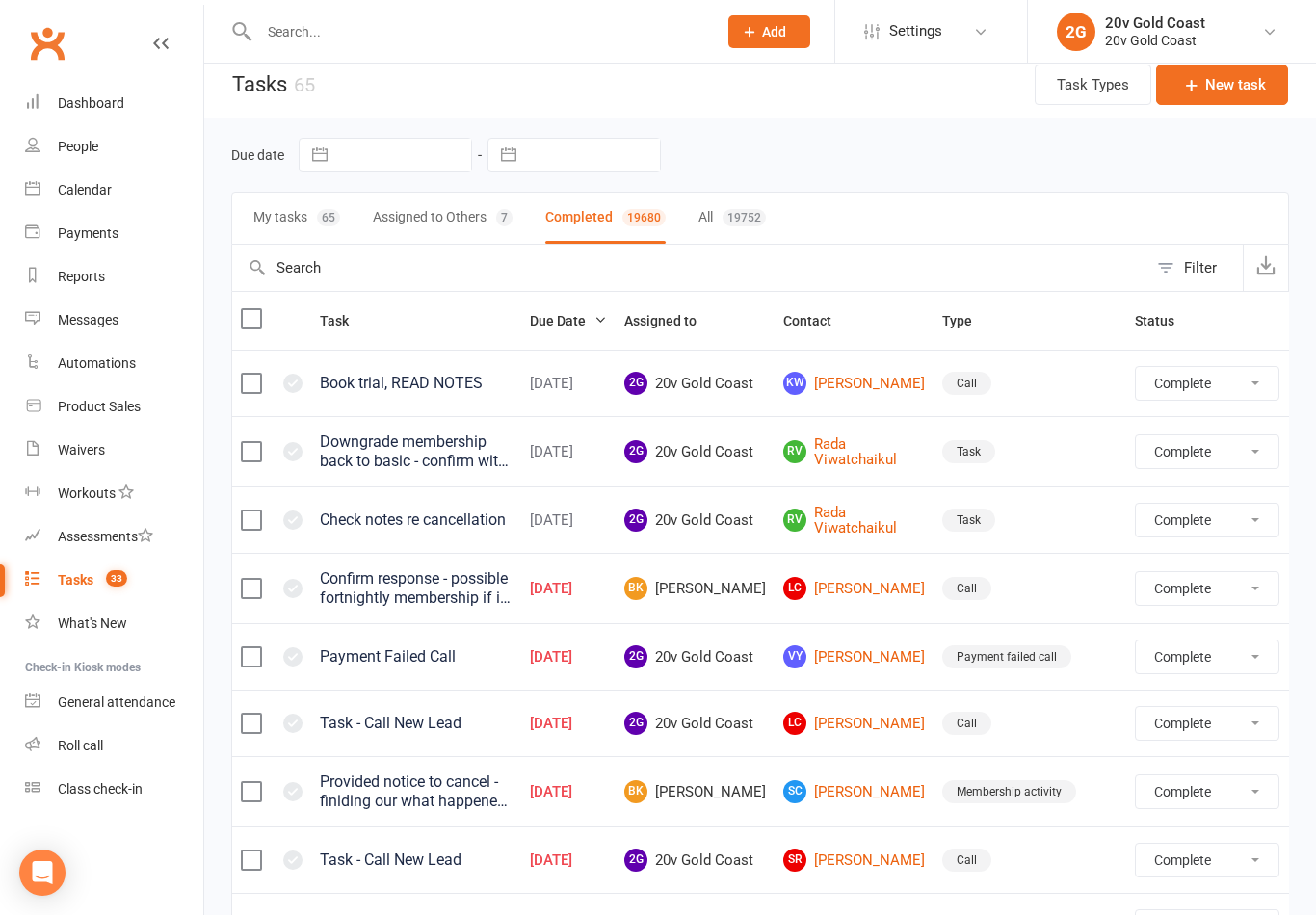
click at [732, 232] on button "All 19752" at bounding box center [732, 218] width 68 height 51
select select "finished"
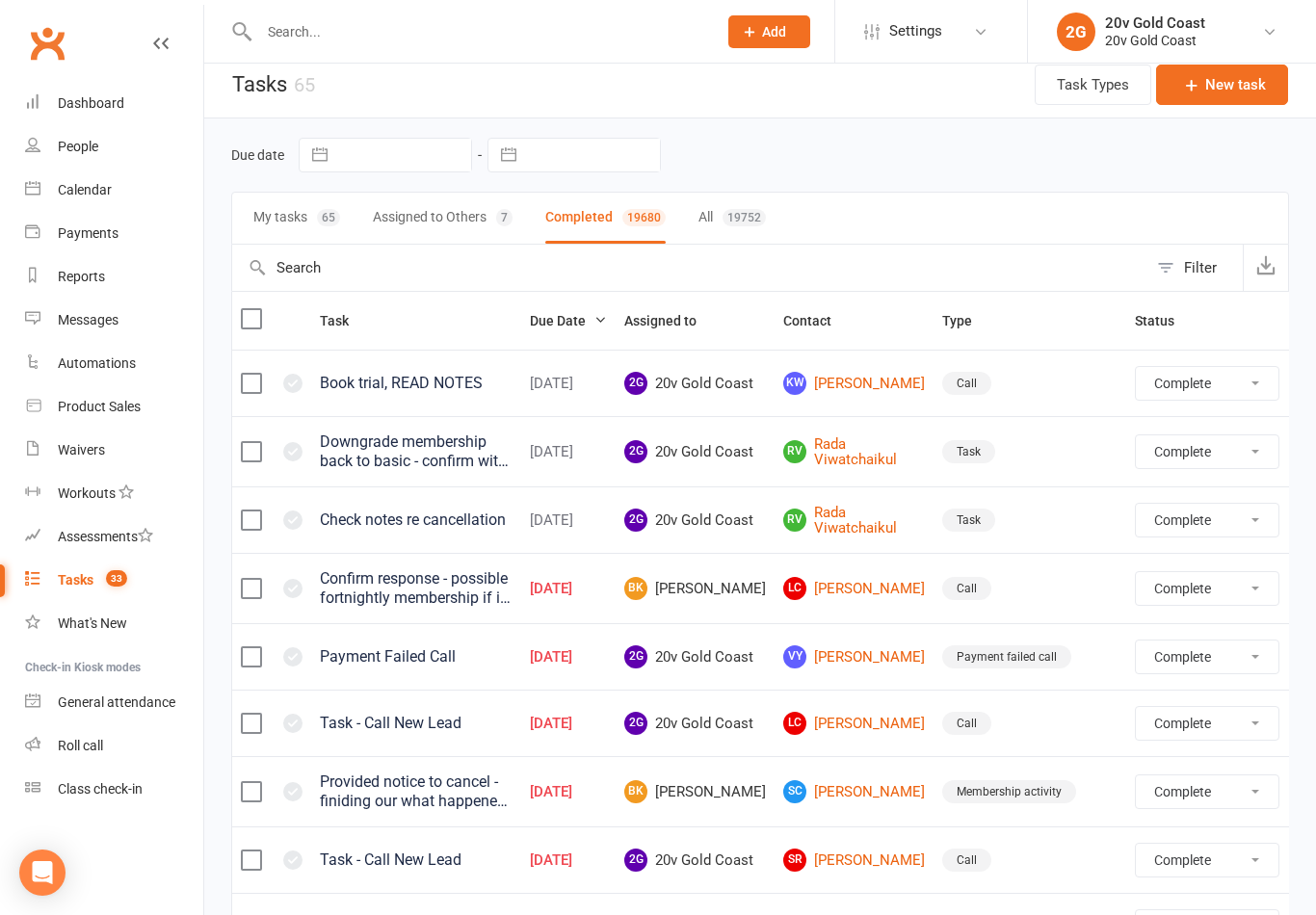
select select "finished"
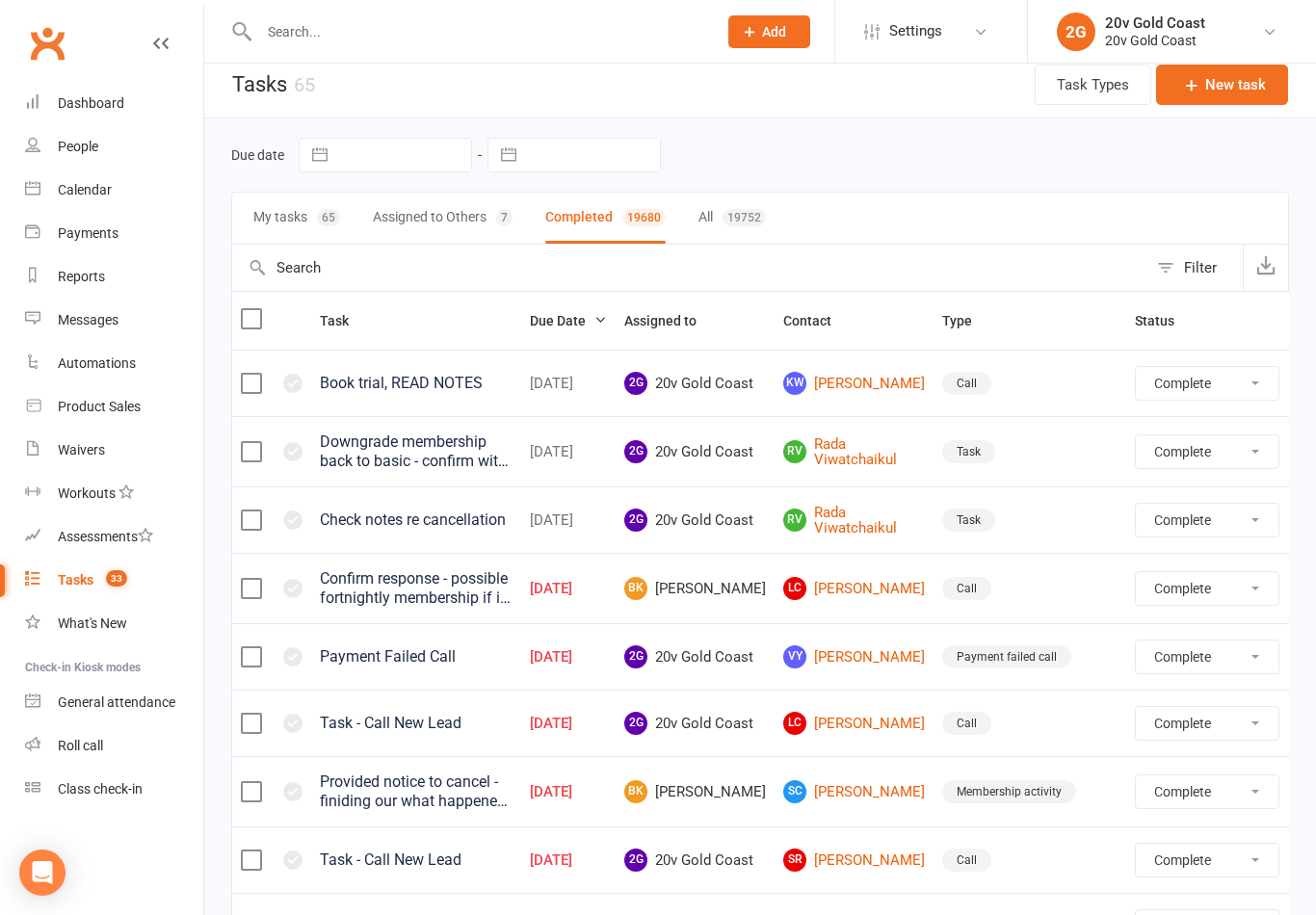
select select "finished"
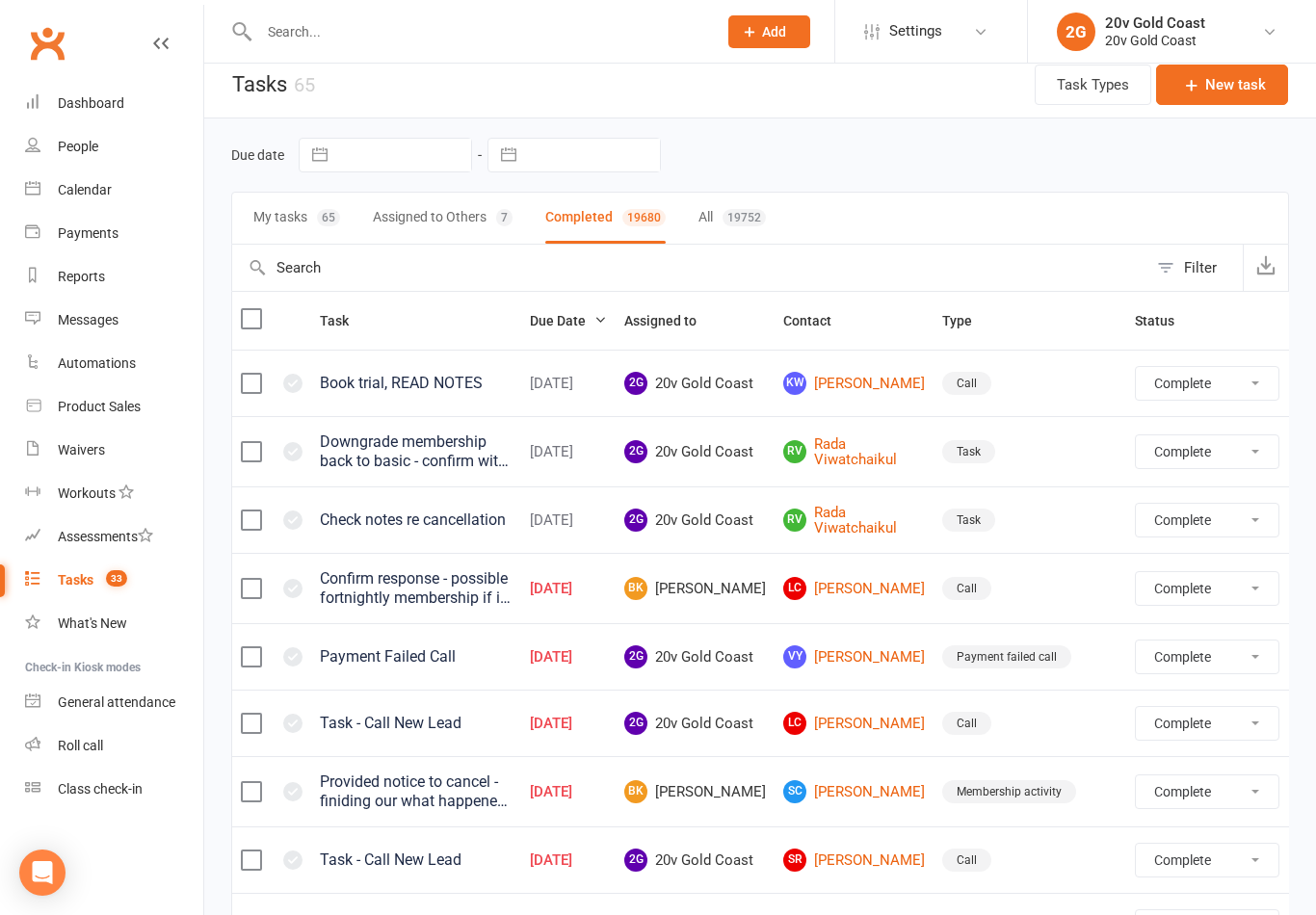
select select "finished"
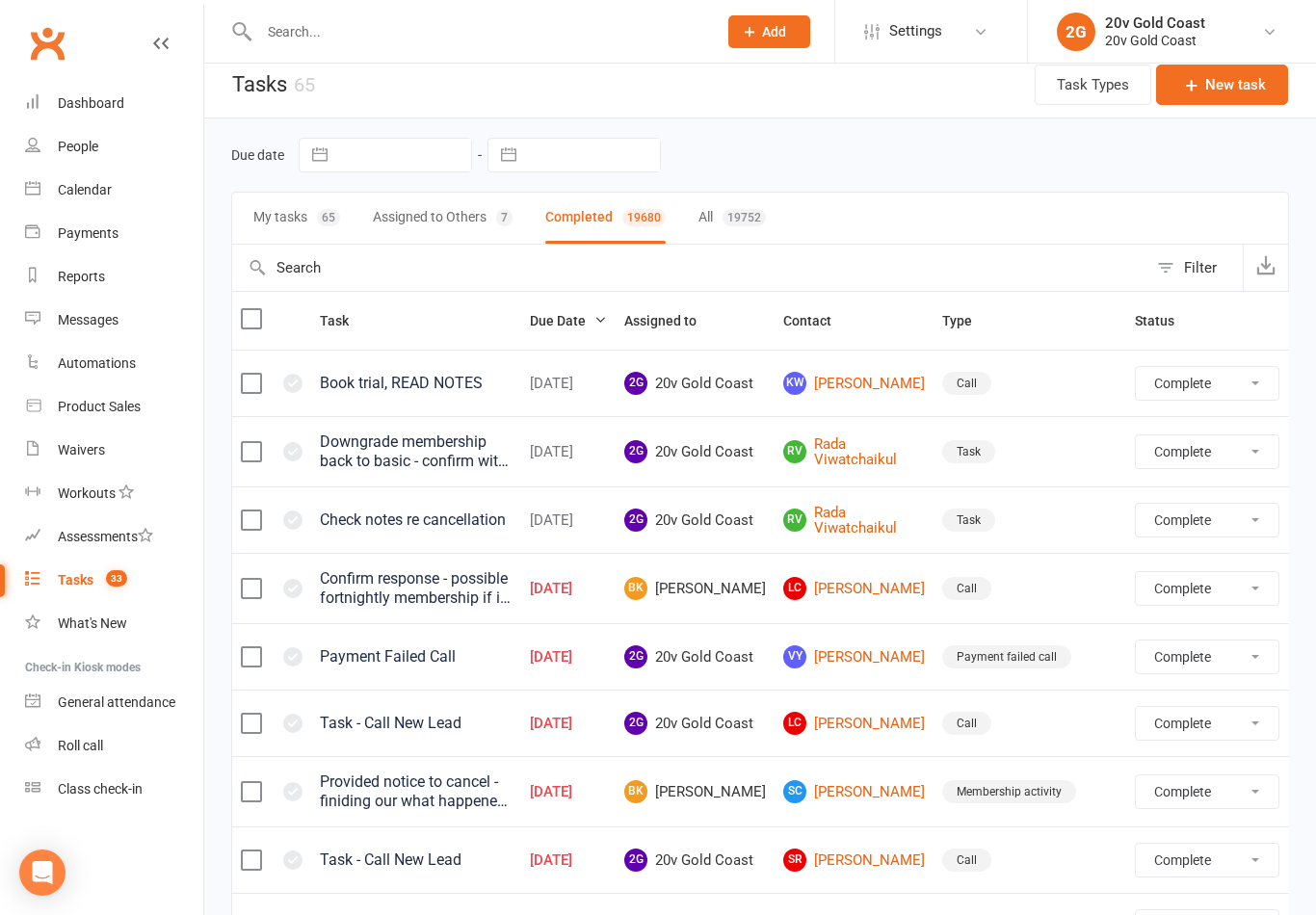
select select "finished"
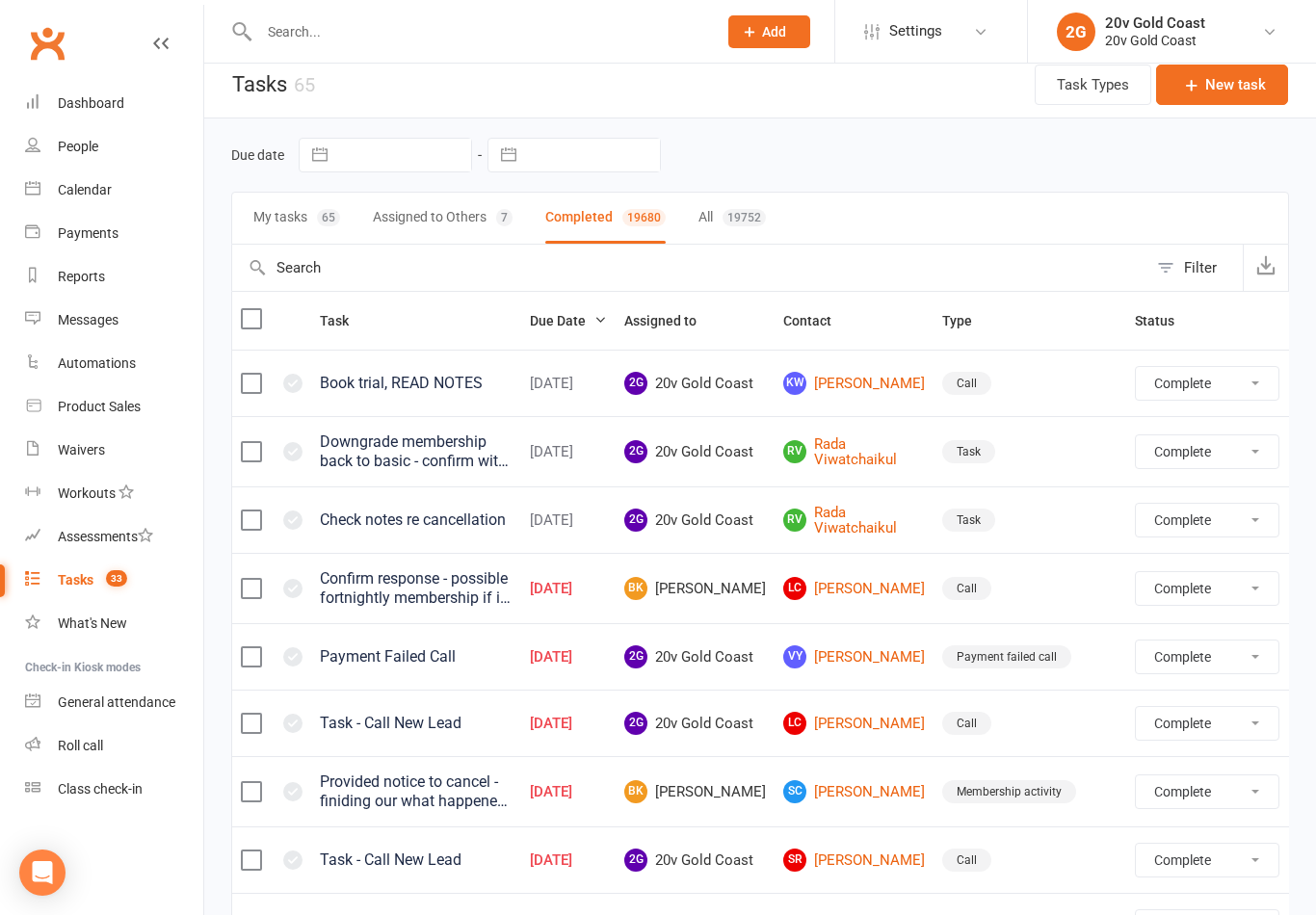
select select "finished"
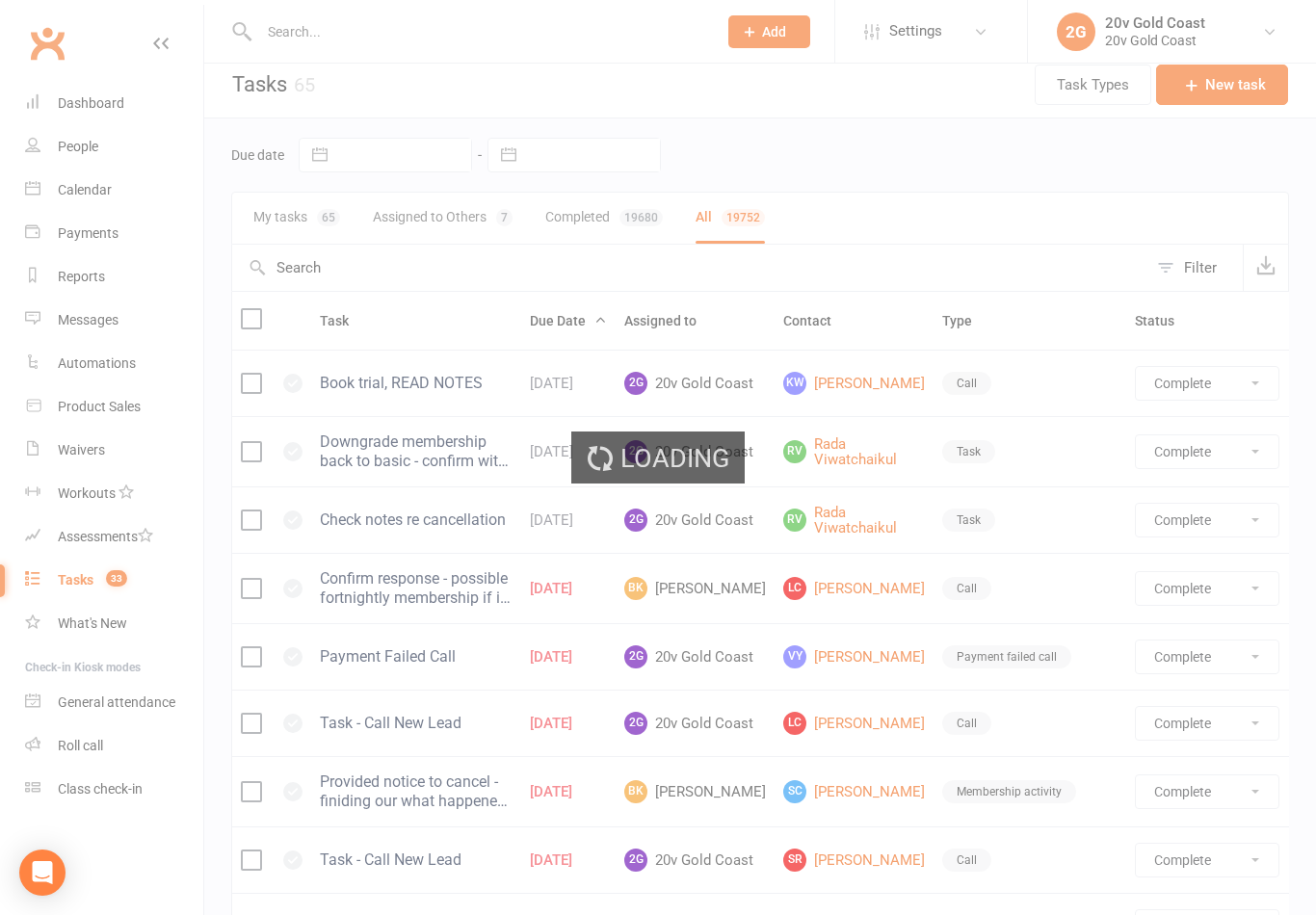
select select "finished"
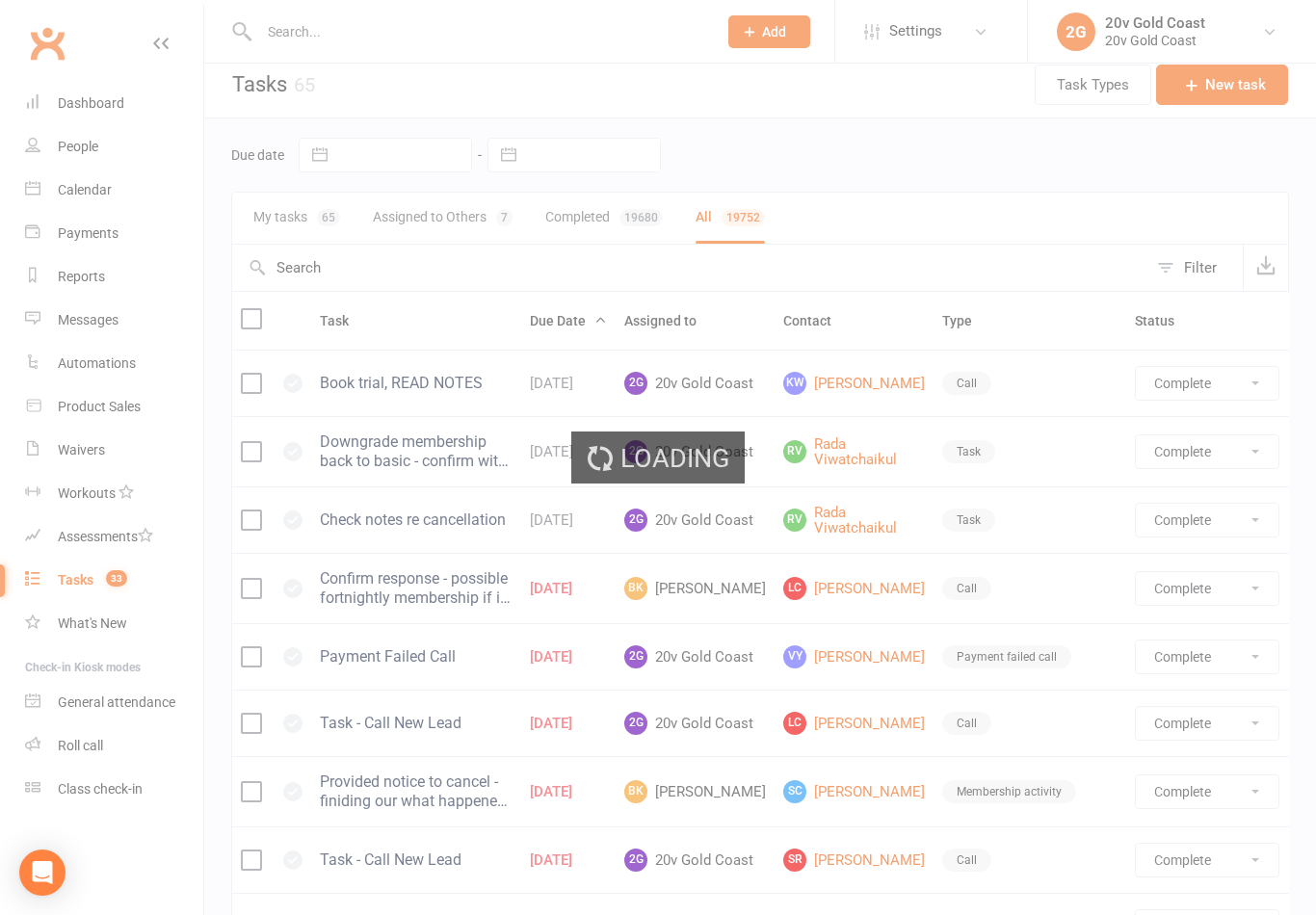
select select "finished"
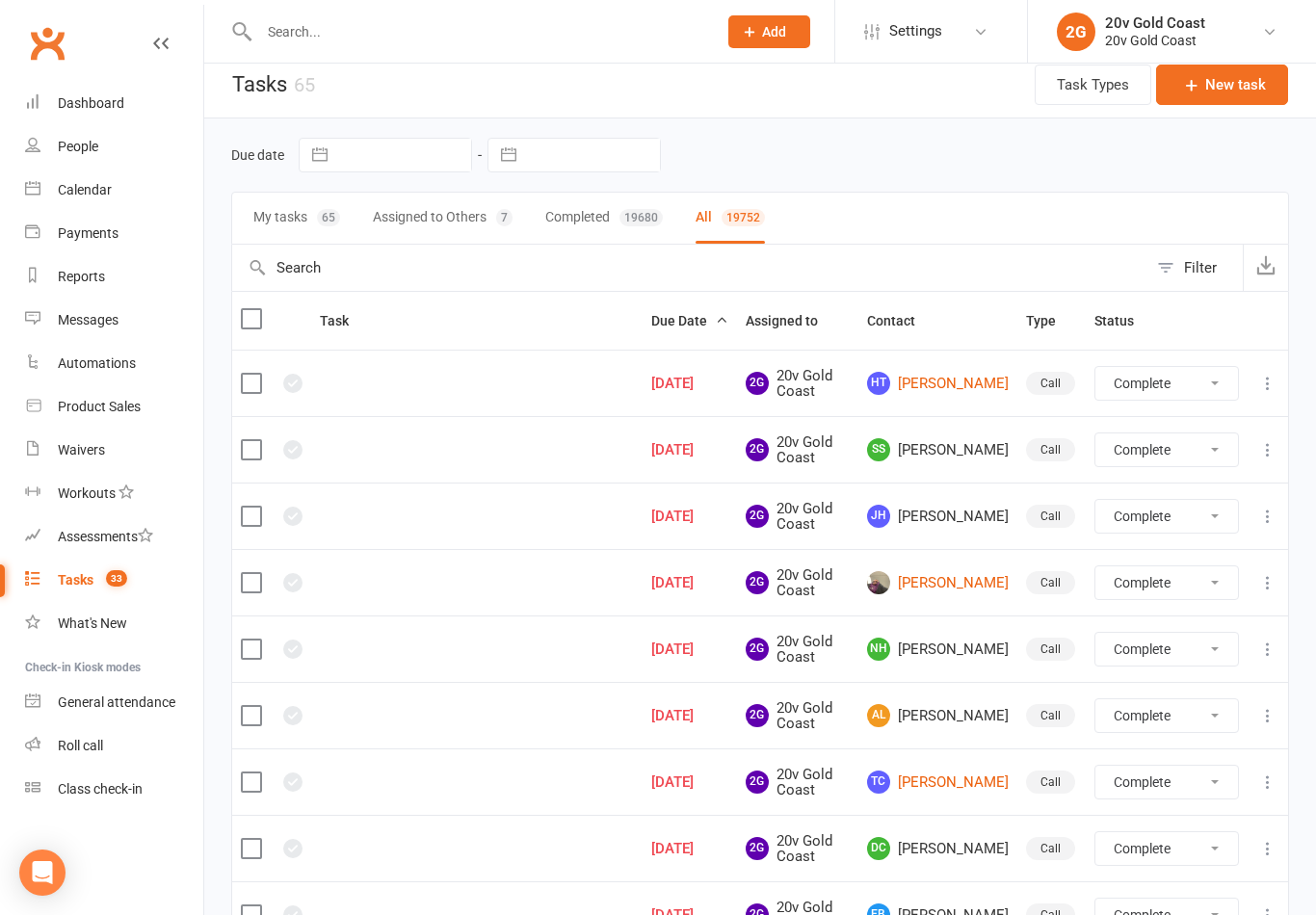
click at [275, 225] on button "My tasks 65" at bounding box center [296, 218] width 87 height 51
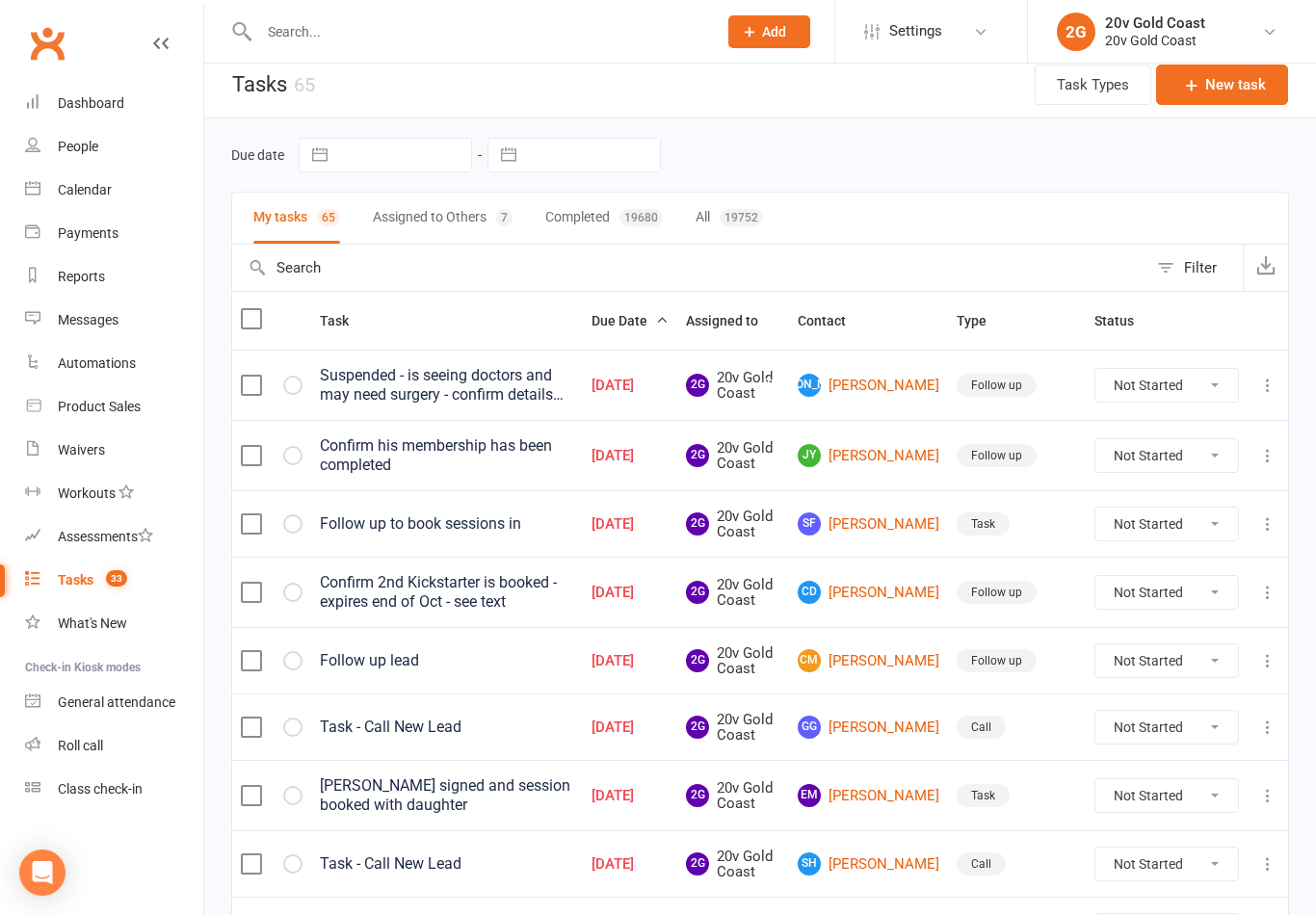
click at [600, 227] on button "Completed 19680" at bounding box center [603, 218] width 117 height 51
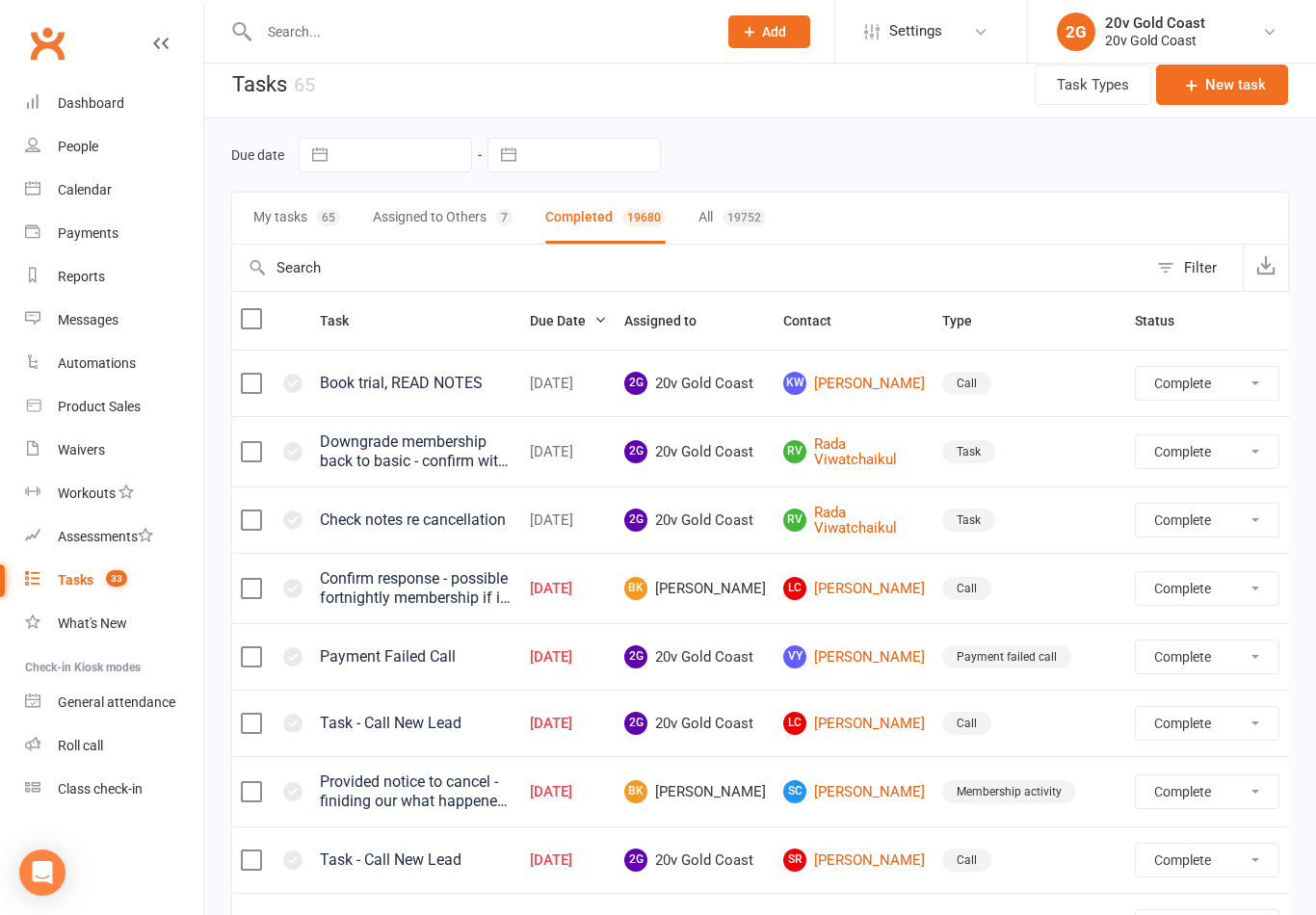
click at [607, 326] on span "Due Date" at bounding box center [568, 321] width 77 height 16
click at [1178, 270] on button "Filter" at bounding box center [1195, 268] width 95 height 46
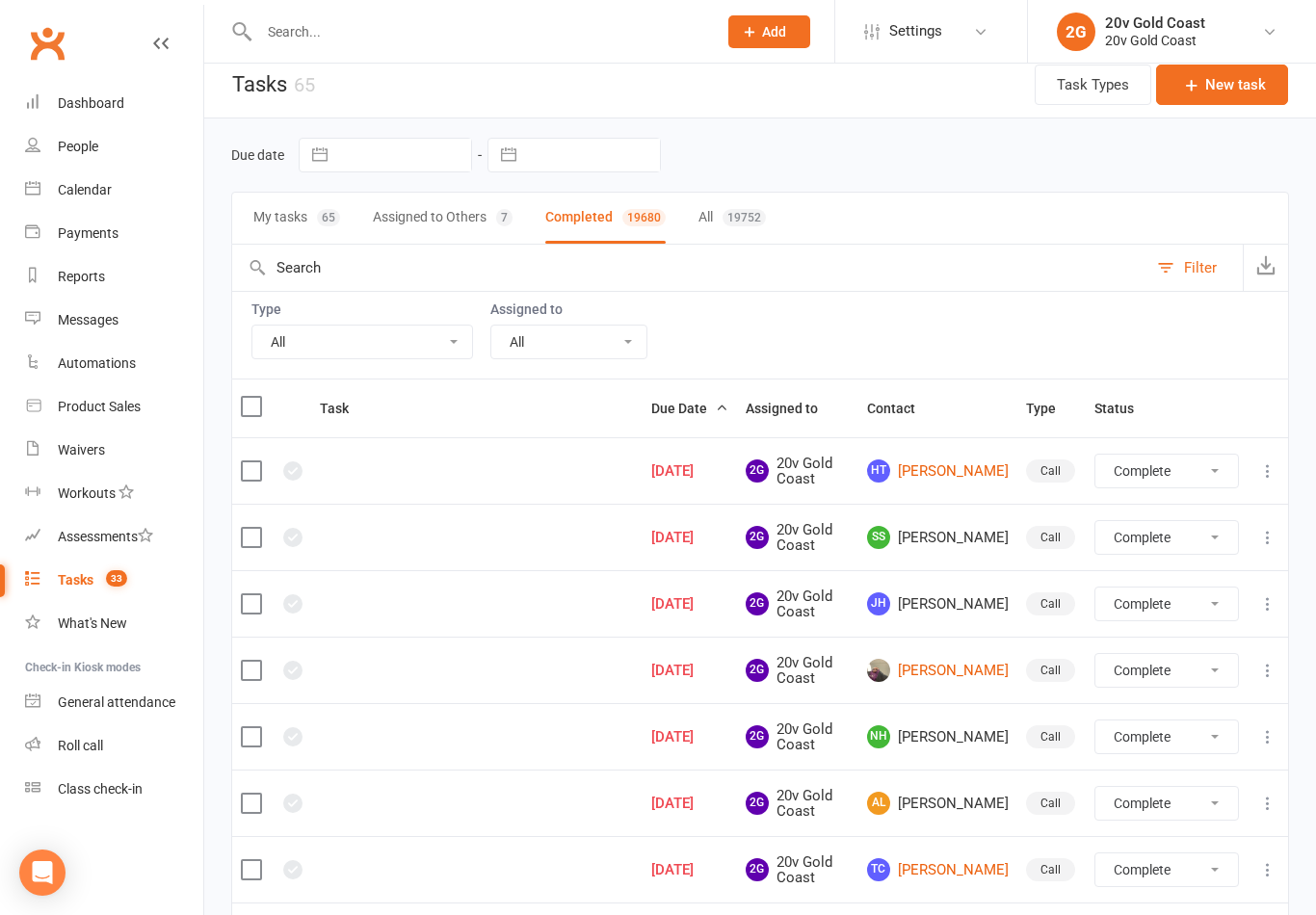
click at [1170, 283] on button "Filter" at bounding box center [1195, 268] width 95 height 46
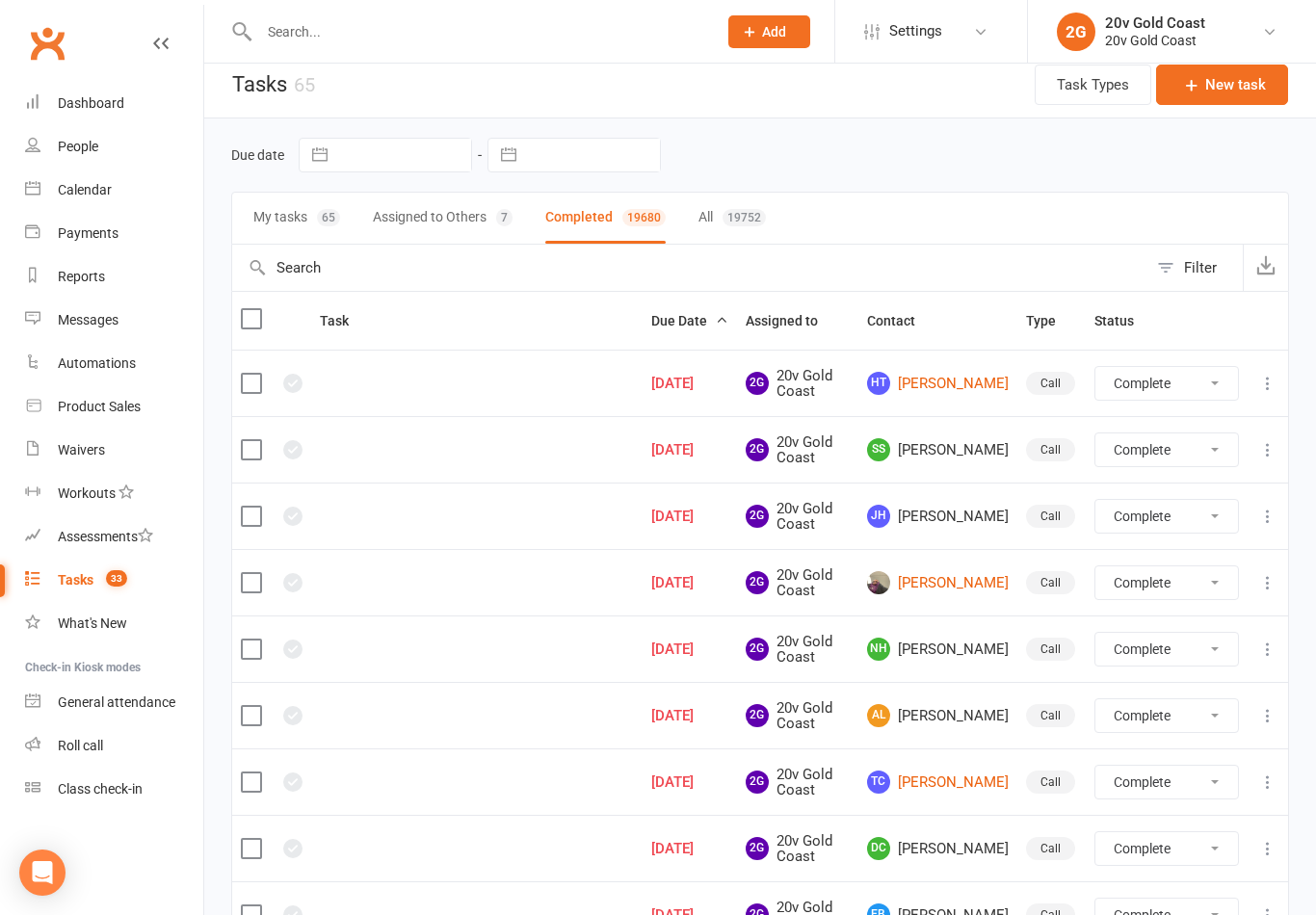
click at [1173, 285] on button "Filter" at bounding box center [1195, 268] width 95 height 46
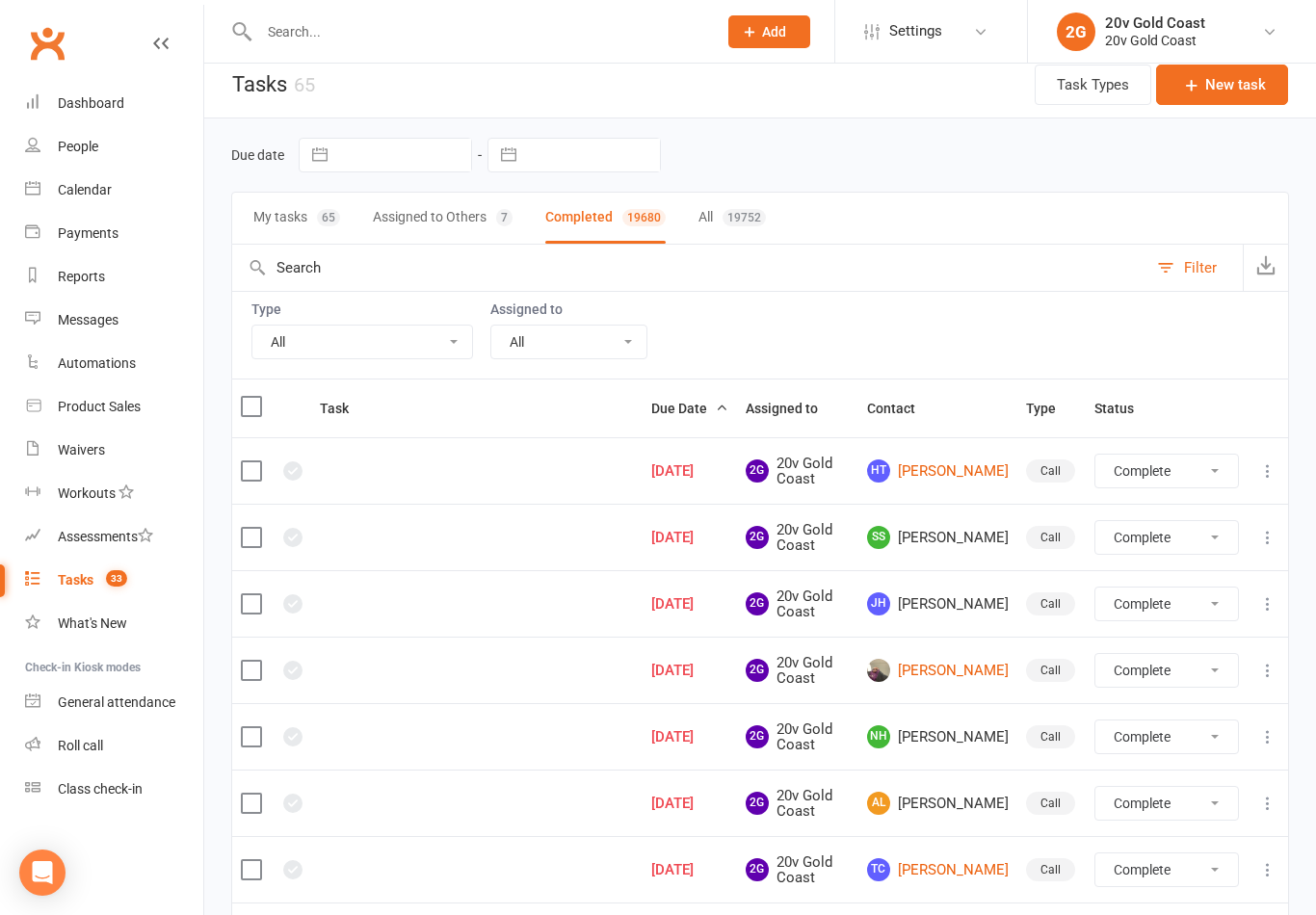
click at [606, 329] on select "All Me All other users Yu Wang Byron Kruger Graham Pearson Joel Cox" at bounding box center [569, 341] width 156 height 32
click at [451, 336] on select "All Call Call - to book trial Confirm session attendance Confirm trial Follow u…" at bounding box center [361, 341] width 219 height 32
click at [702, 412] on span "Due Date" at bounding box center [690, 408] width 77 height 16
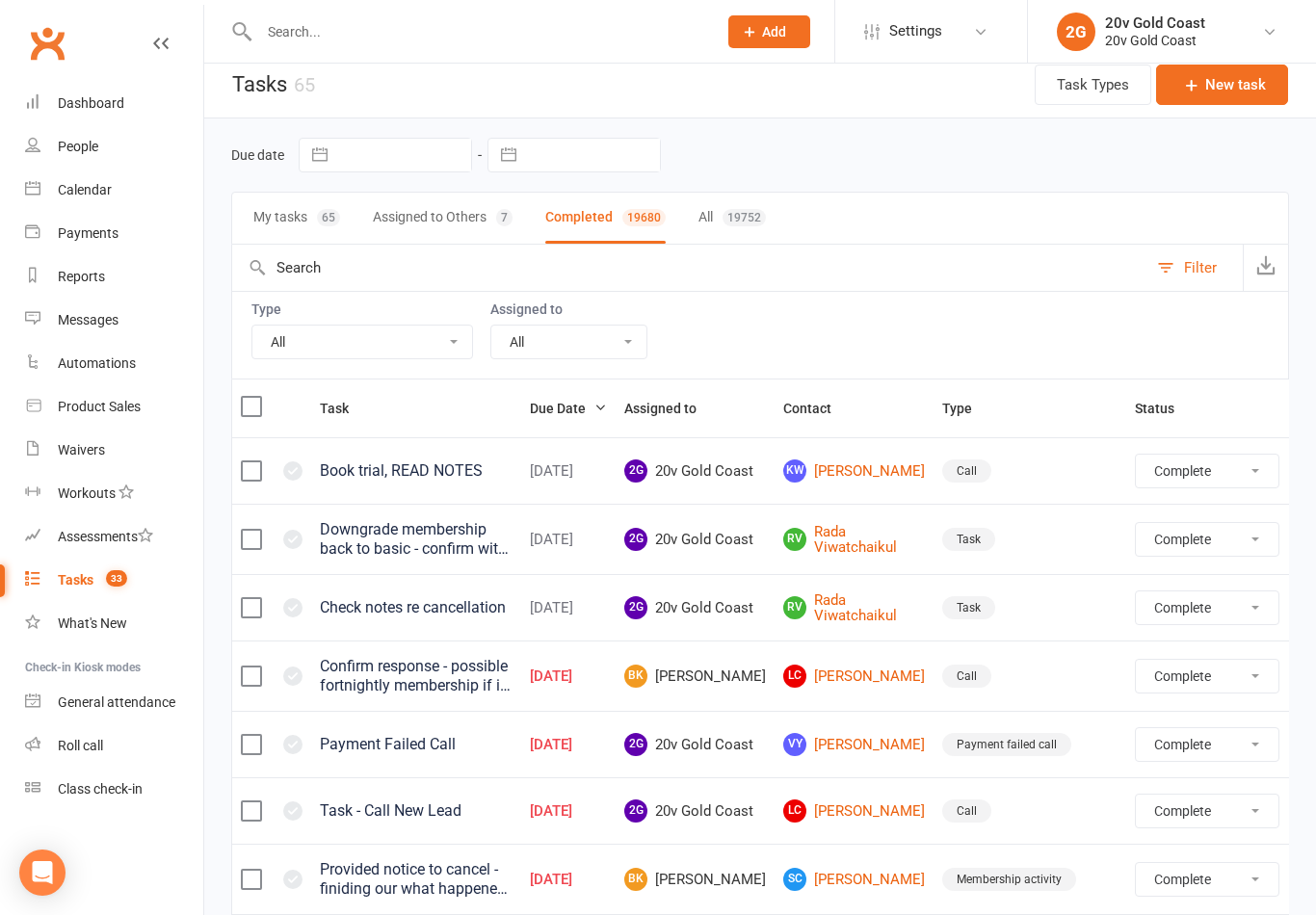
click at [607, 413] on span "Due Date" at bounding box center [568, 408] width 77 height 16
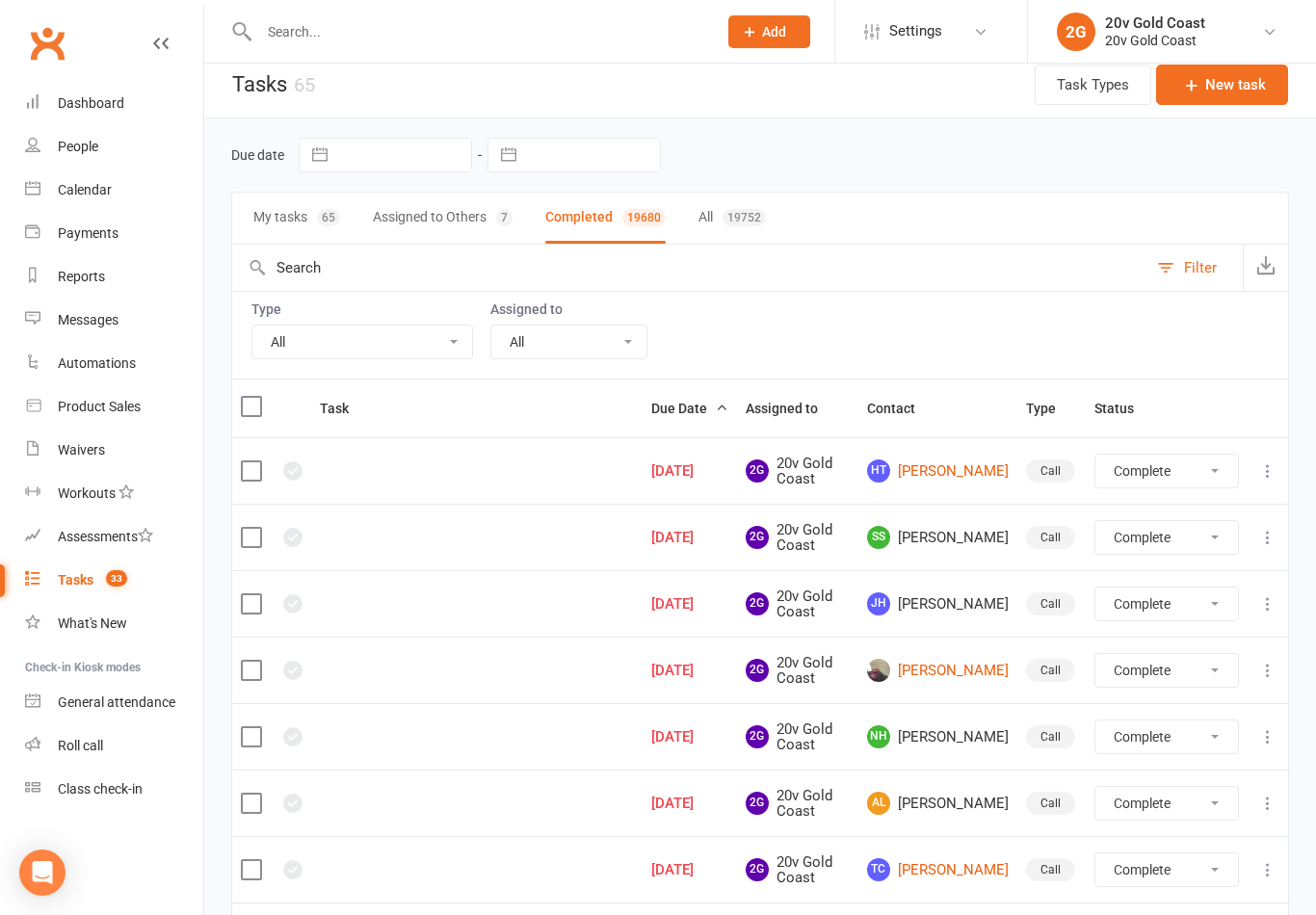
click at [707, 400] on span "Due Date" at bounding box center [690, 408] width 77 height 16
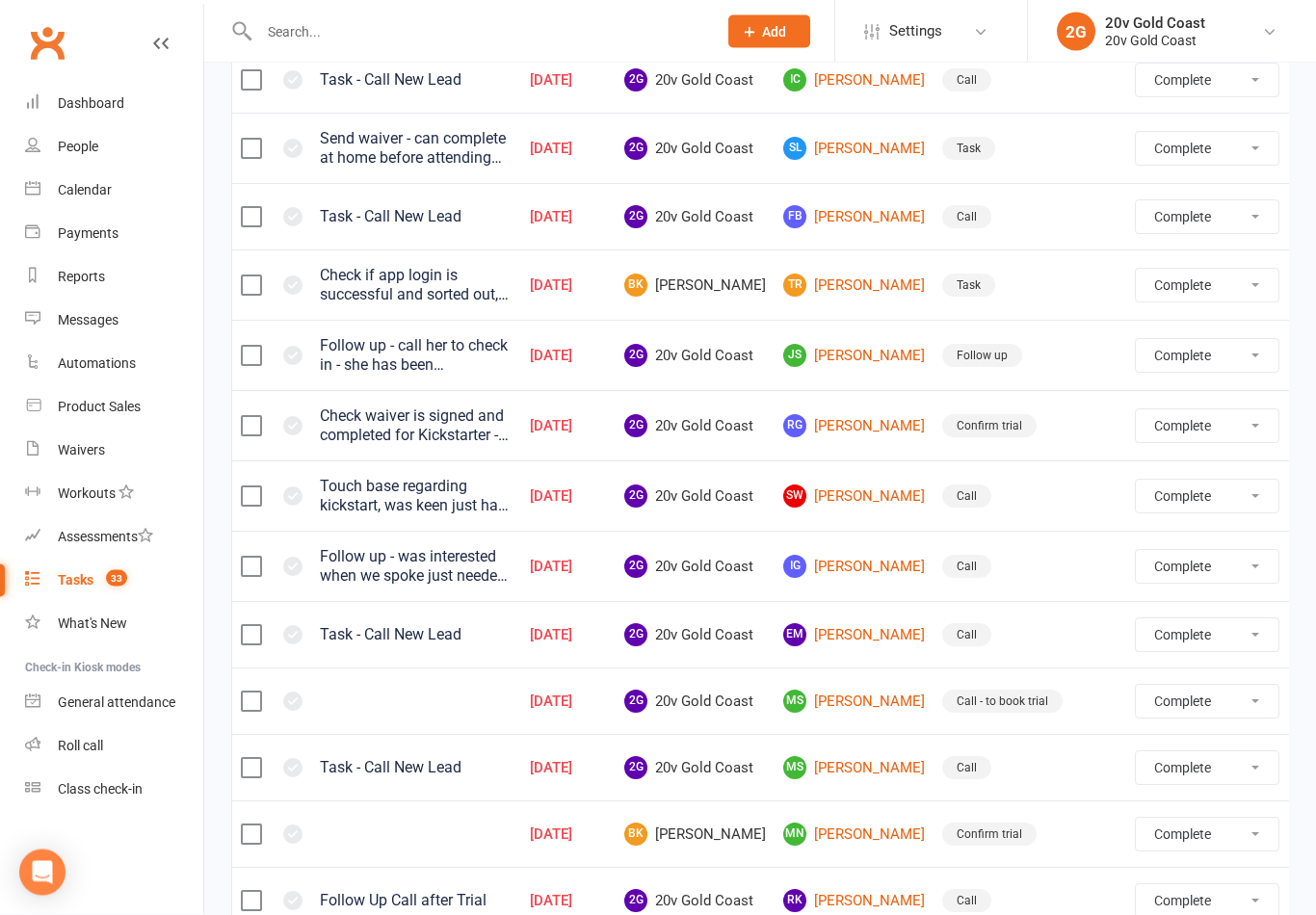
scroll to position [947, 0]
click at [865, 755] on link "MS Mandi Smith" at bounding box center [854, 765] width 142 height 23
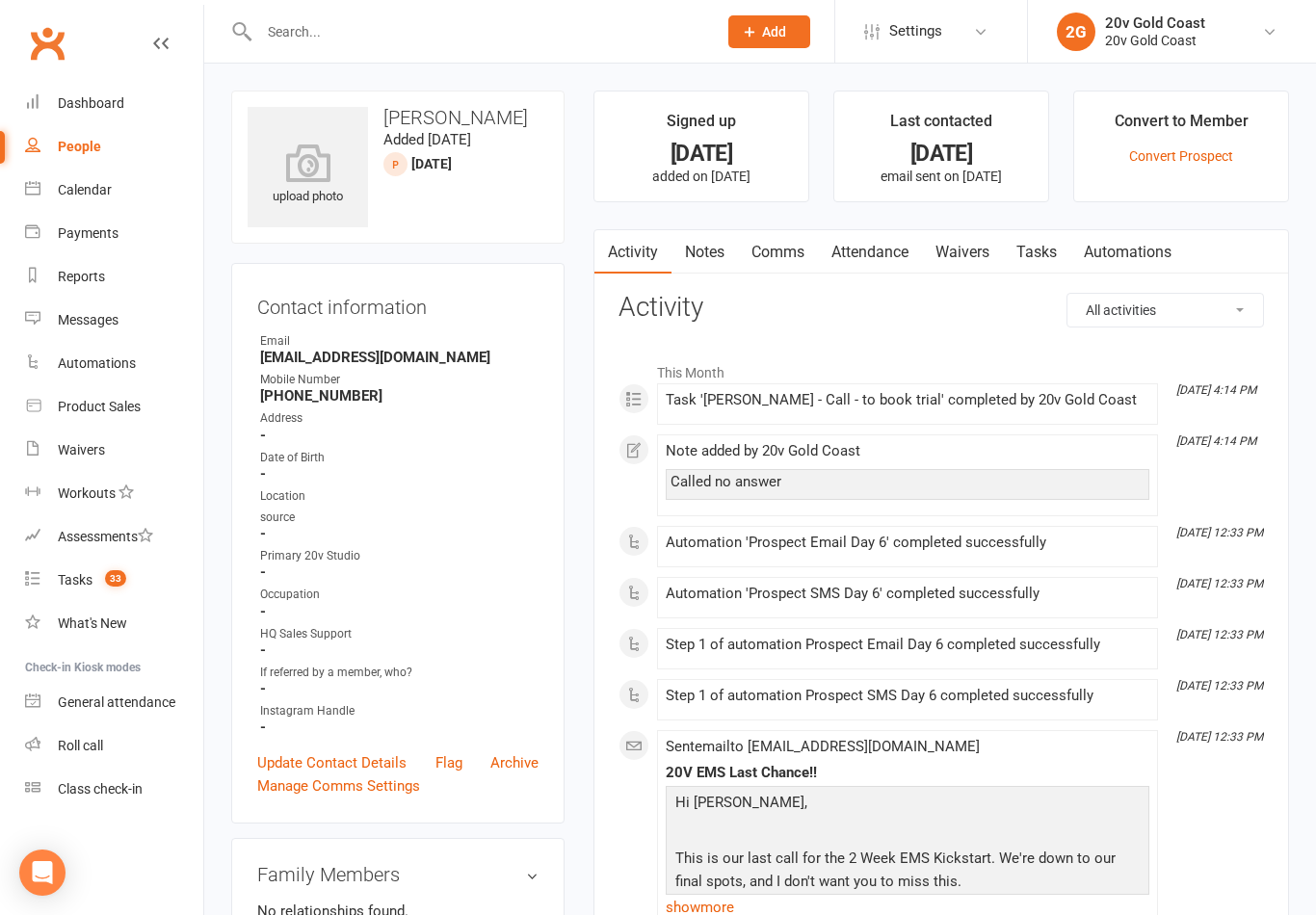
click at [166, 46] on icon at bounding box center [161, 43] width 16 height 16
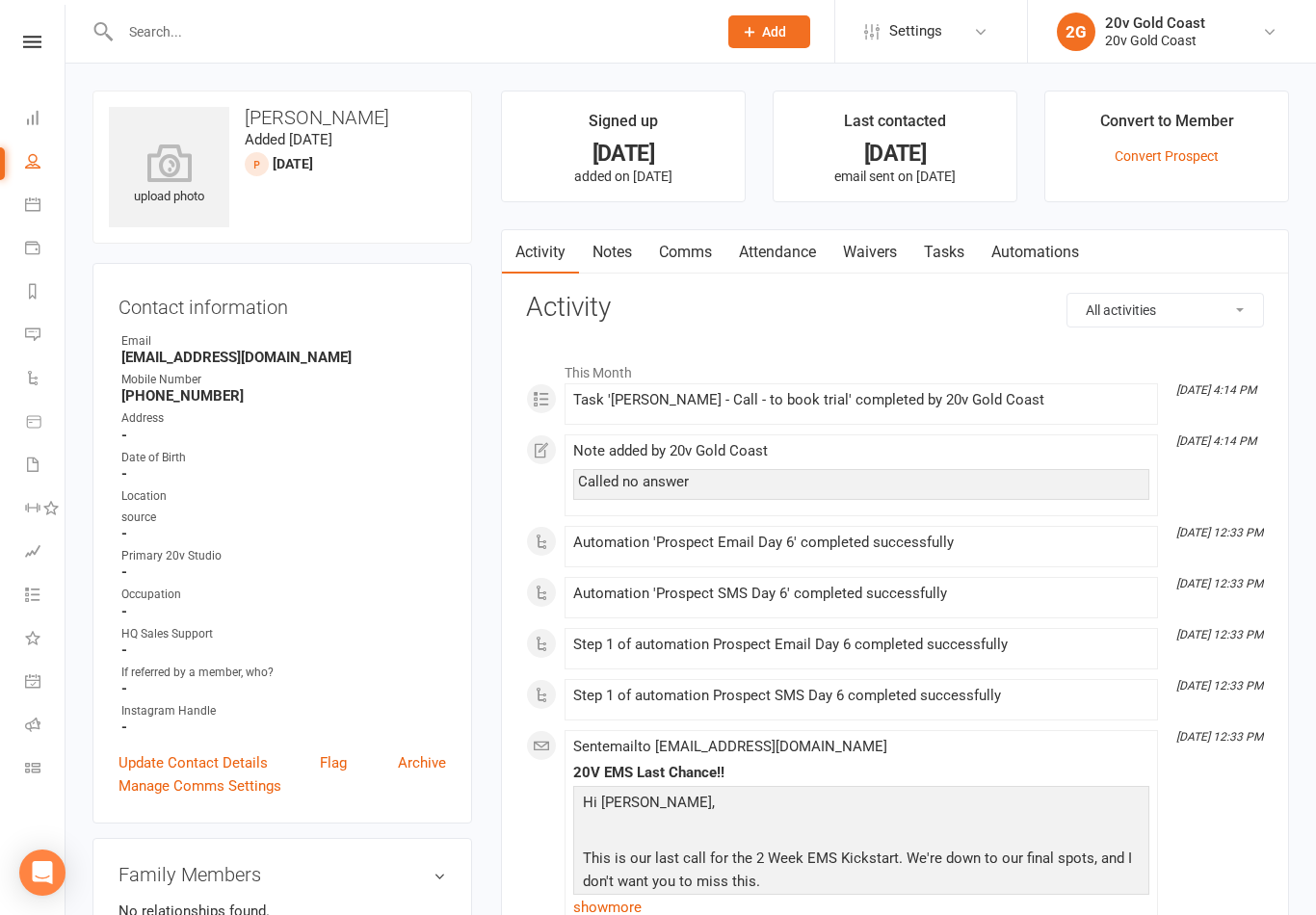
click at [31, 37] on icon at bounding box center [31, 41] width 19 height 13
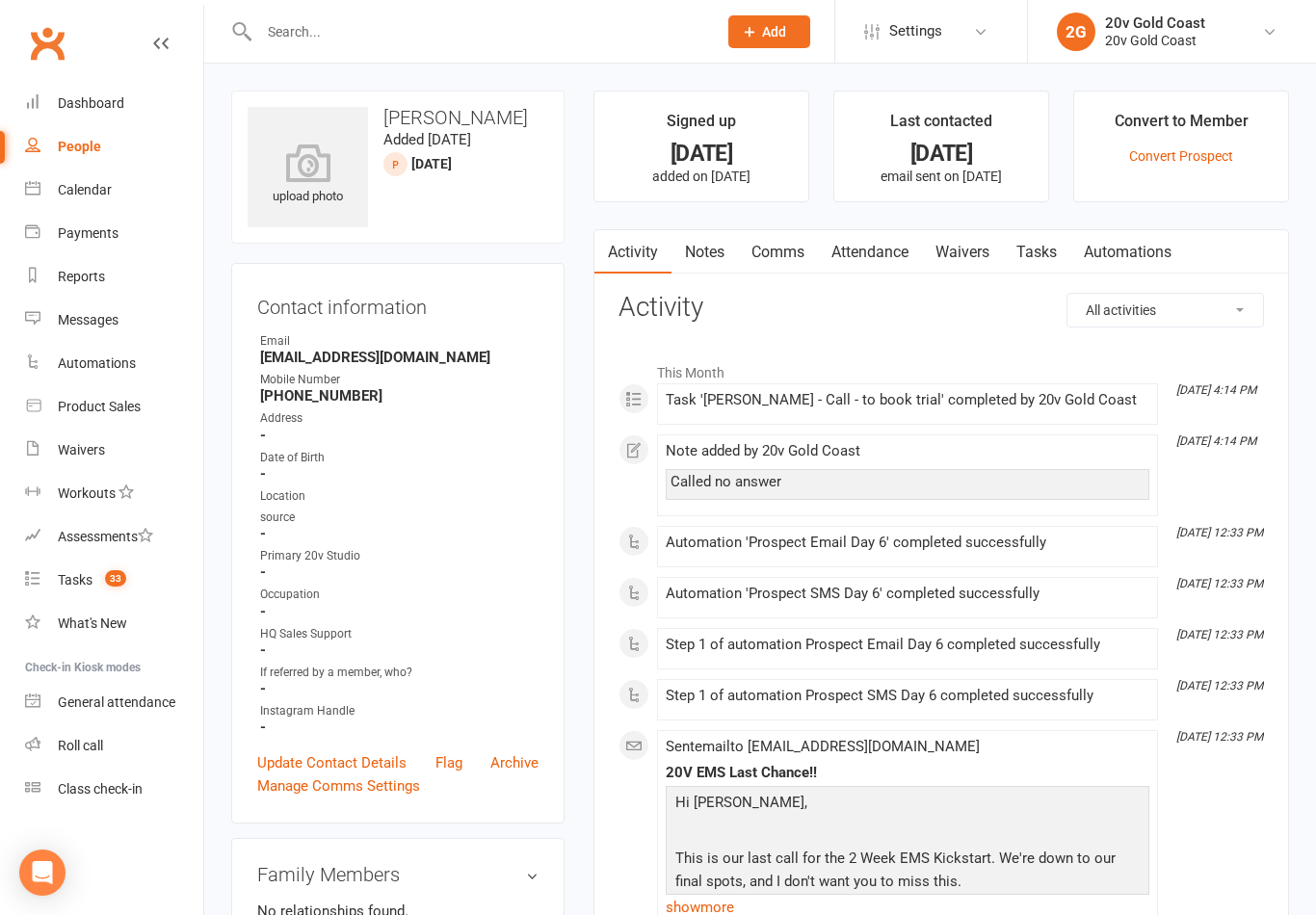
click at [108, 588] on link "Tasks 33" at bounding box center [113, 580] width 178 height 43
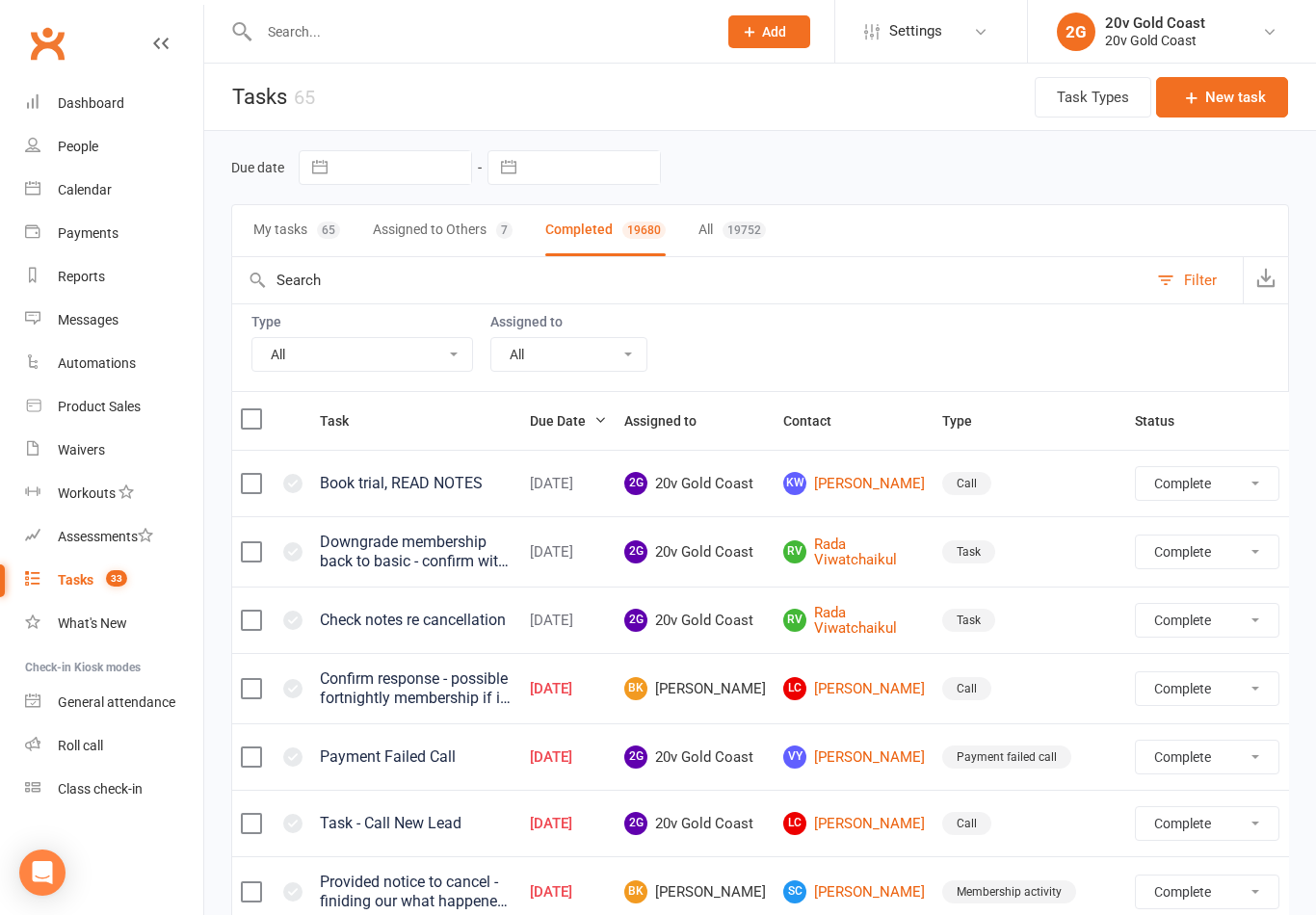
click at [282, 246] on button "My tasks 65" at bounding box center [296, 231] width 87 height 51
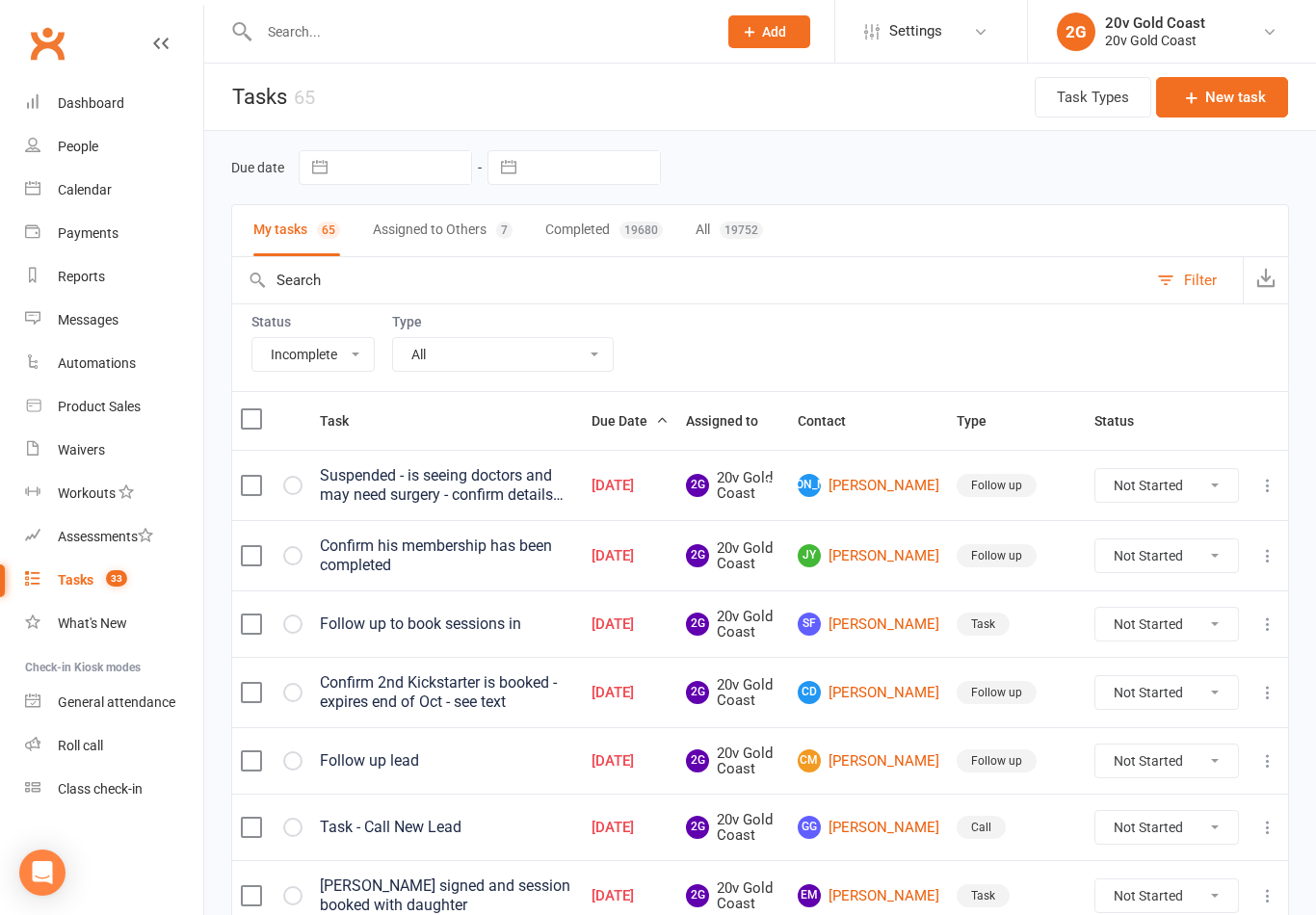
click at [887, 491] on link "JA Jade Allen" at bounding box center [869, 485] width 142 height 23
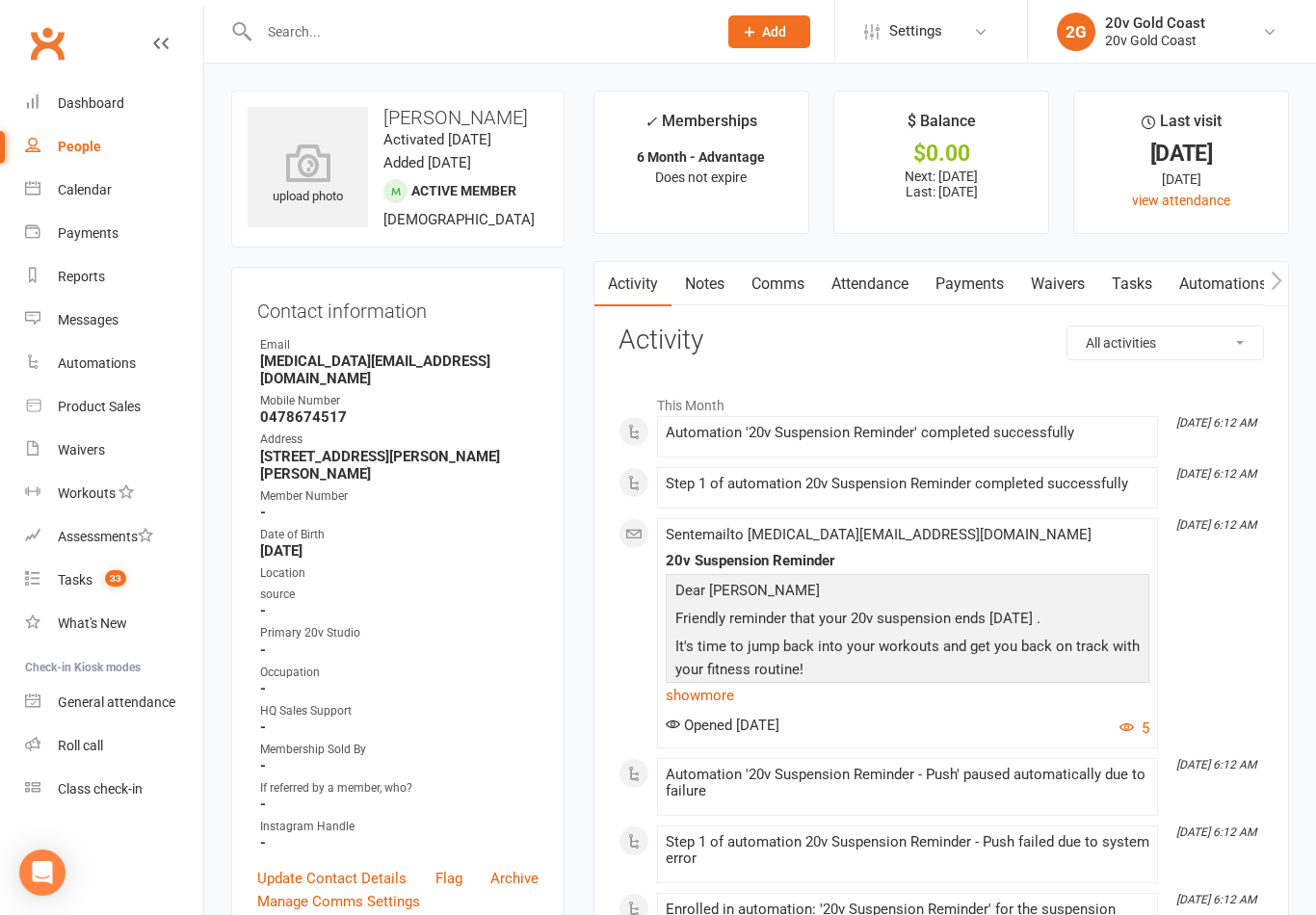
click at [1138, 295] on link "Tasks" at bounding box center [1132, 283] width 68 height 44
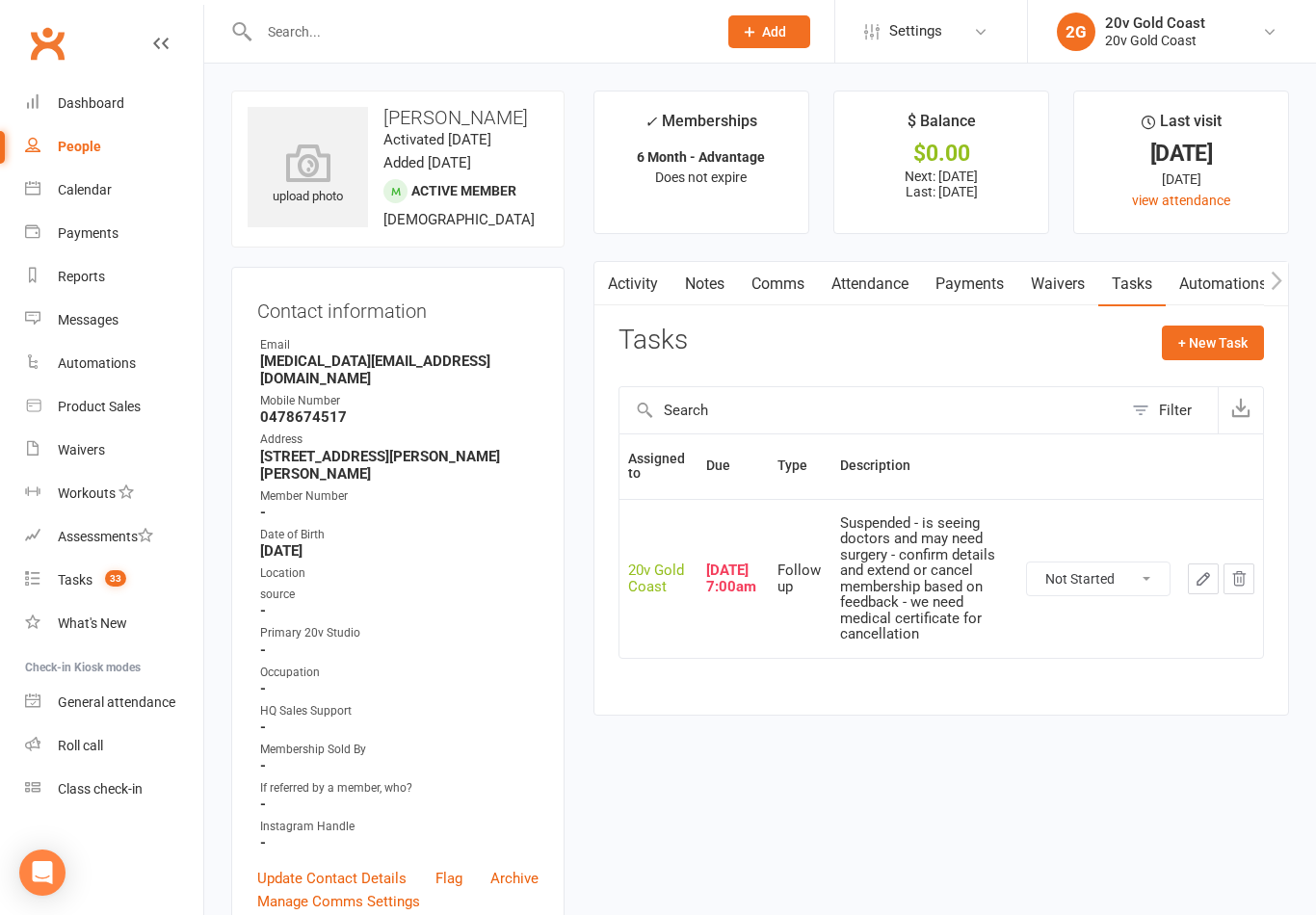
click at [983, 273] on link "Payments" at bounding box center [970, 283] width 95 height 44
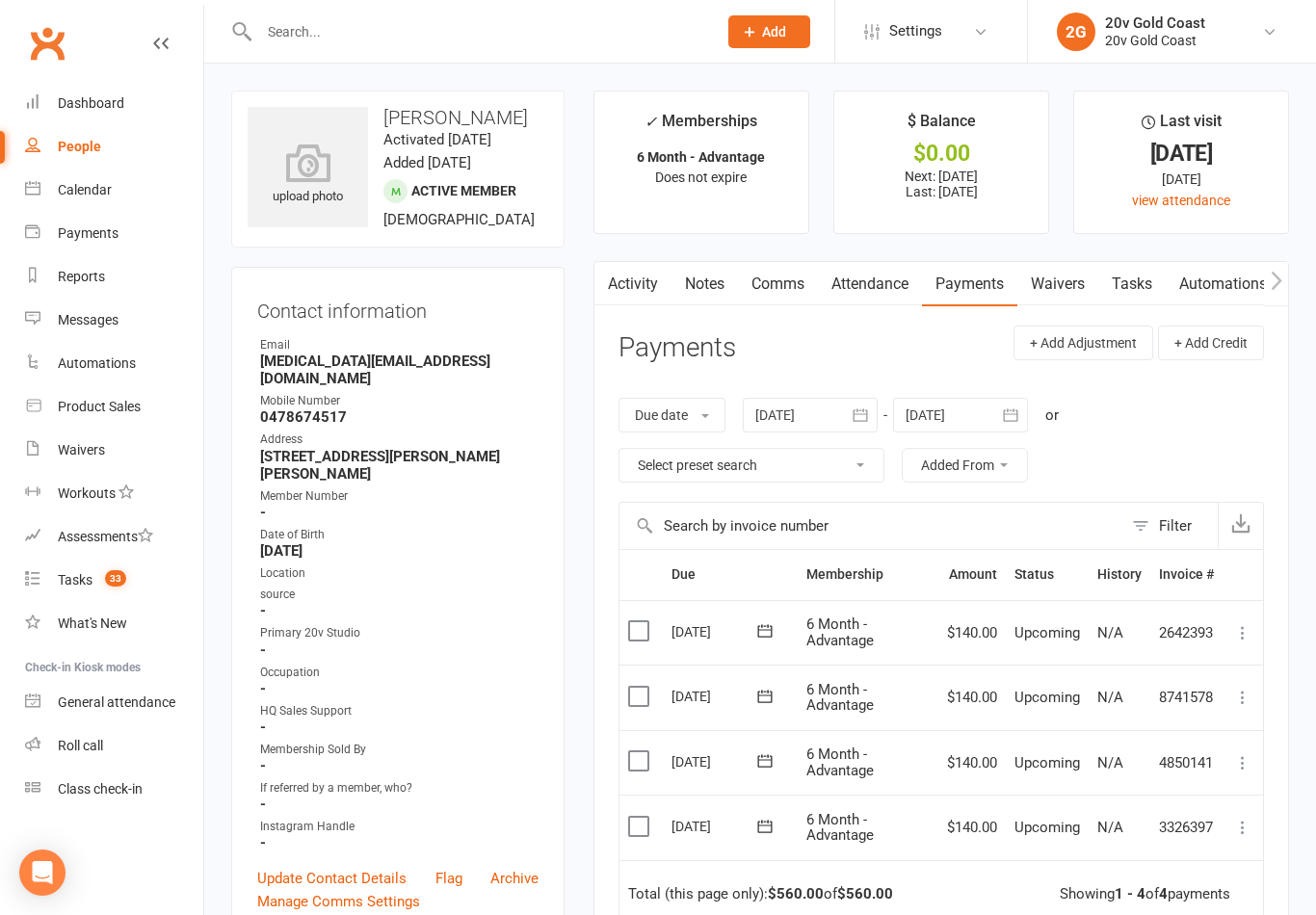
click at [1150, 290] on link "Tasks" at bounding box center [1132, 283] width 68 height 44
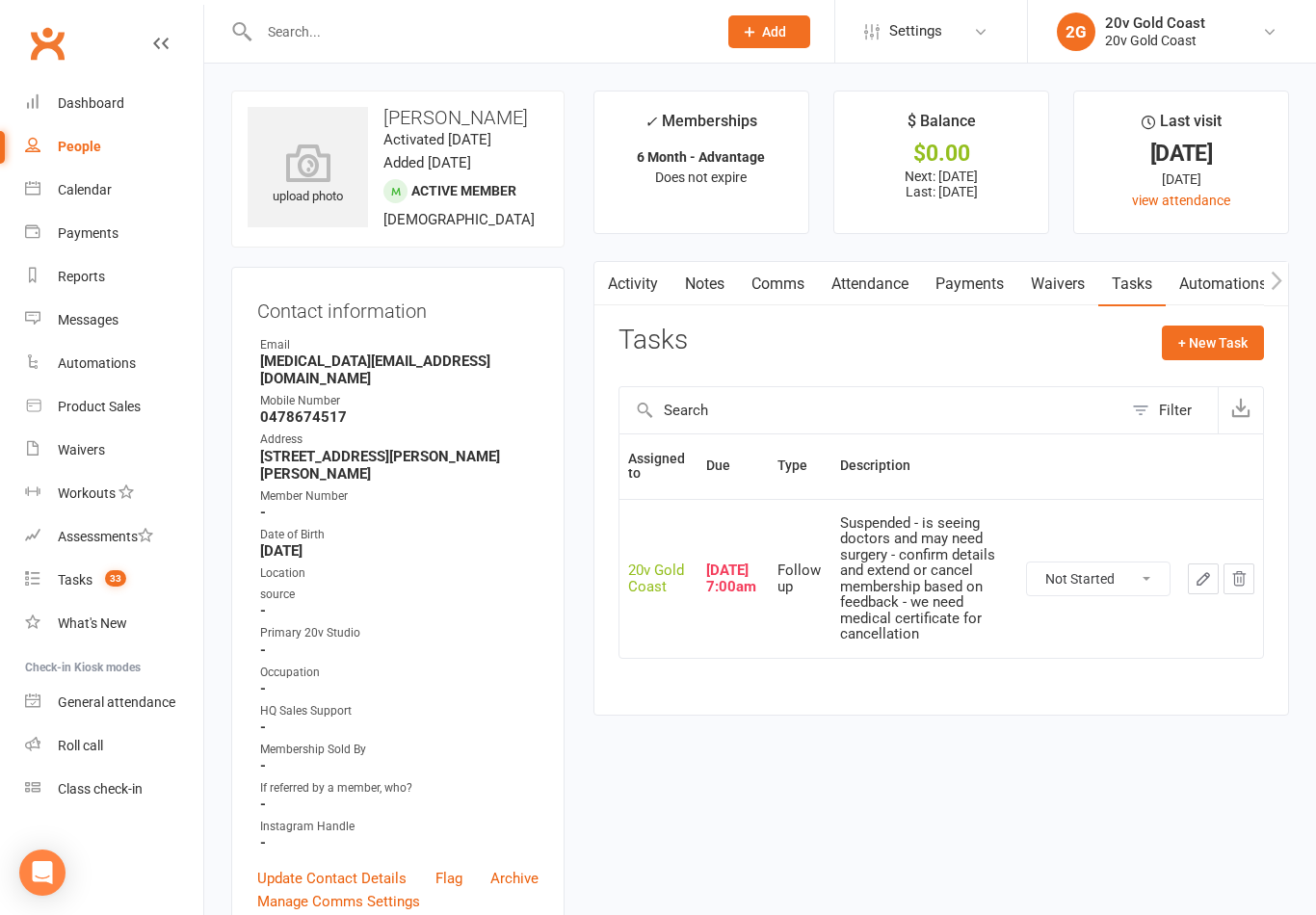
click at [713, 294] on link "Notes" at bounding box center [705, 283] width 67 height 44
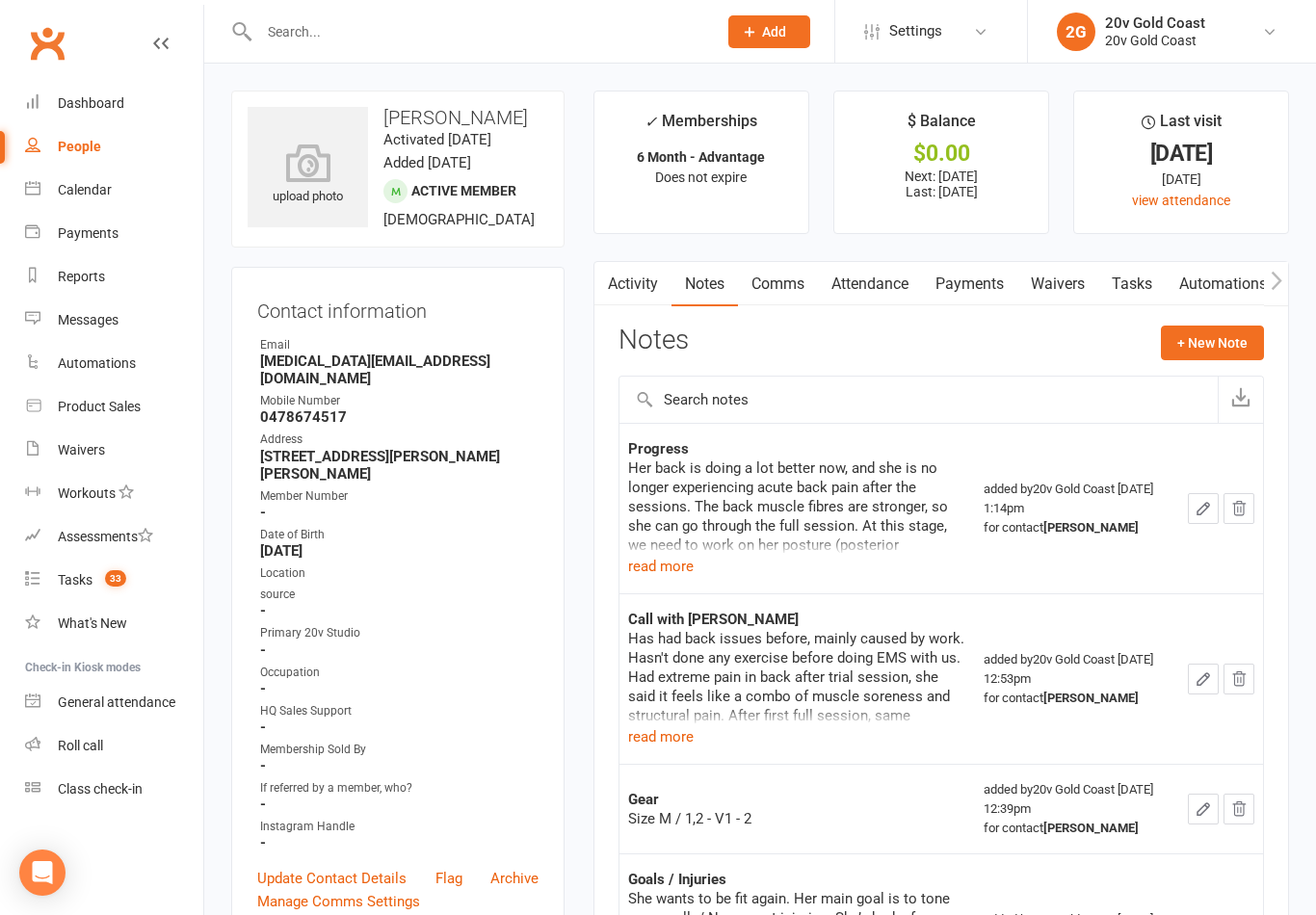
click at [658, 574] on button "read more" at bounding box center [660, 566] width 66 height 23
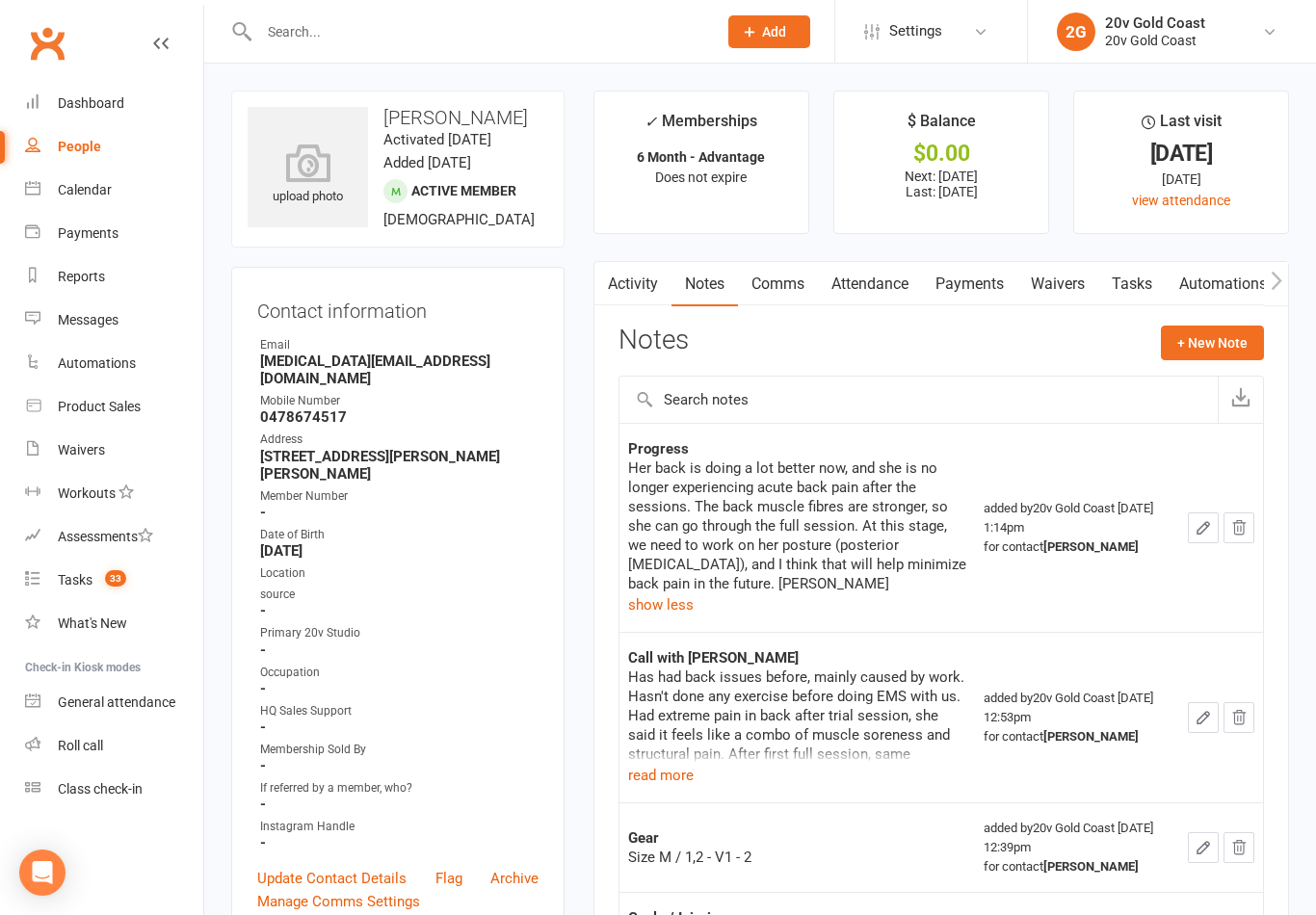
click at [110, 581] on span "33" at bounding box center [116, 579] width 22 height 17
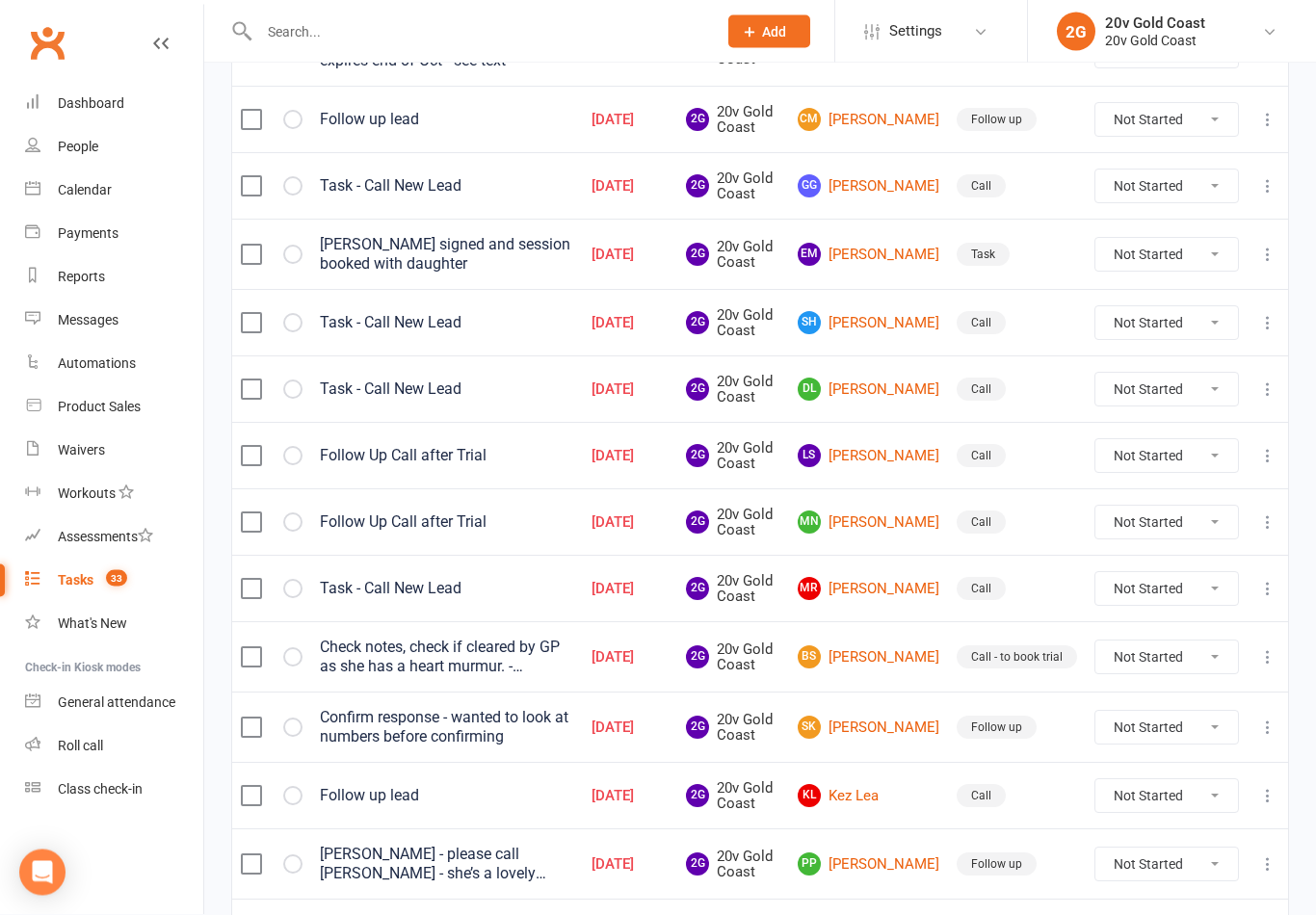
scroll to position [641, 0]
click at [894, 396] on link "DL Denise Leal" at bounding box center [869, 389] width 142 height 23
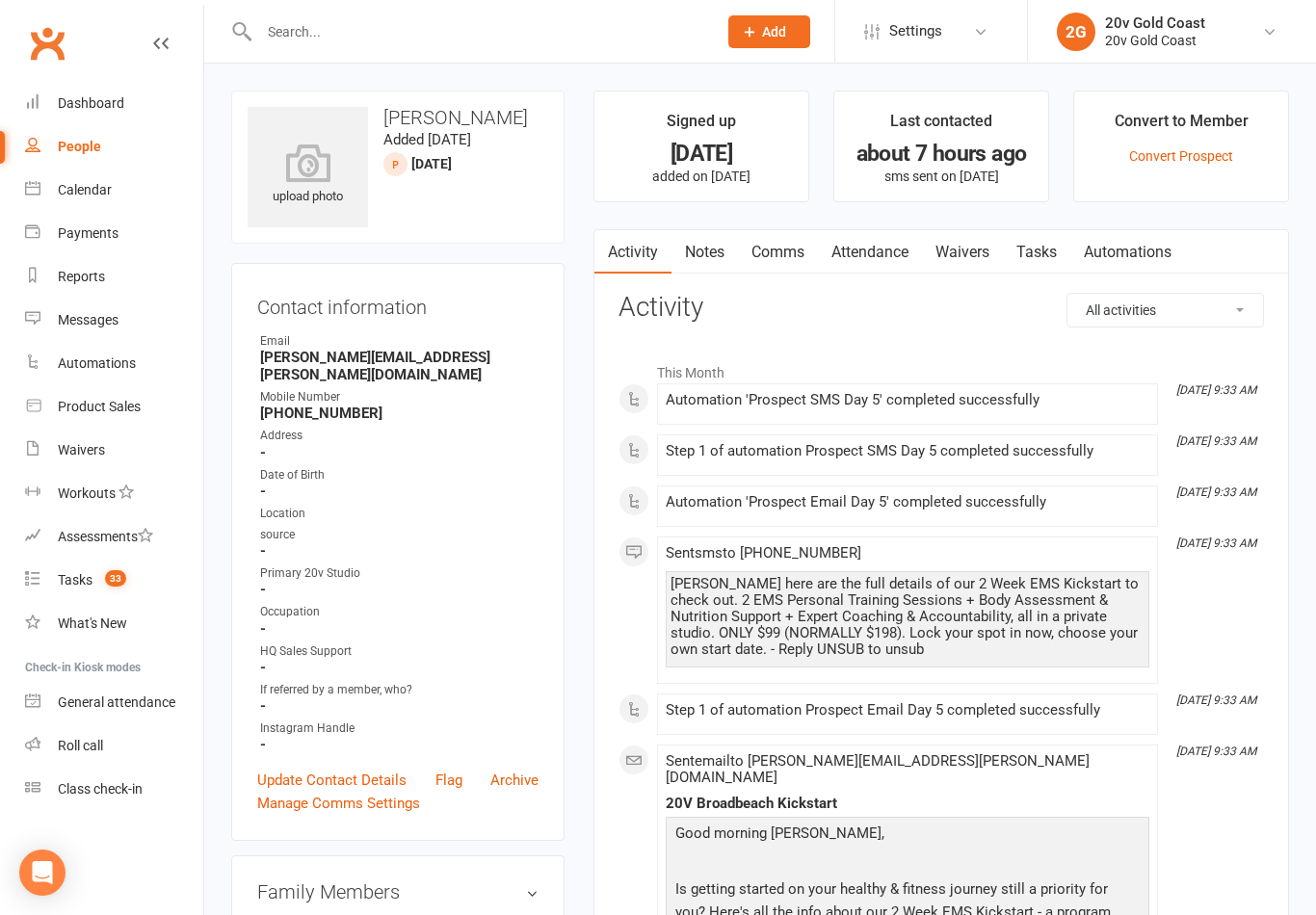
click at [1047, 241] on link "Tasks" at bounding box center [1036, 252] width 68 height 44
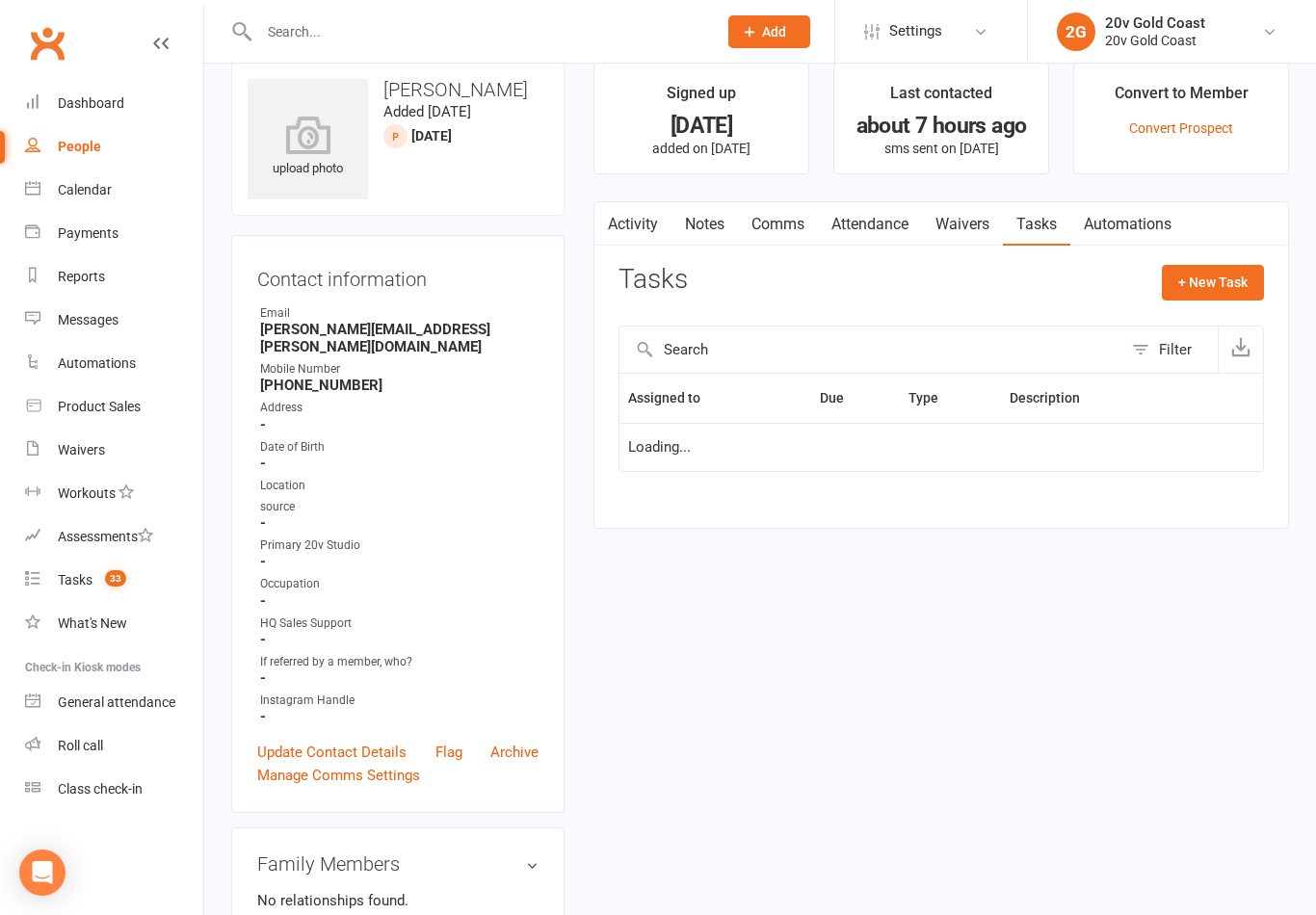
scroll to position [30, 0]
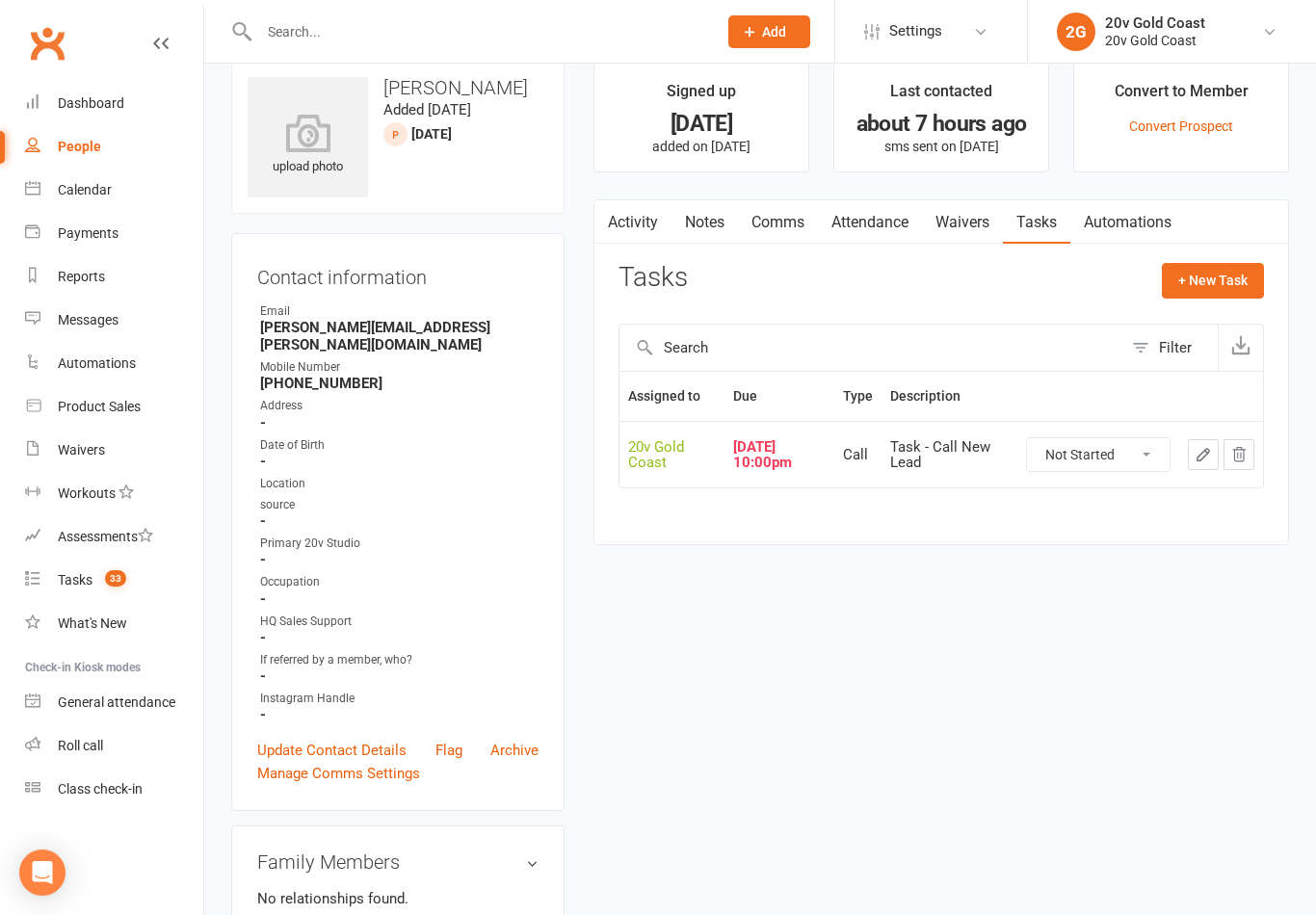
click at [726, 217] on link "Notes" at bounding box center [705, 222] width 67 height 44
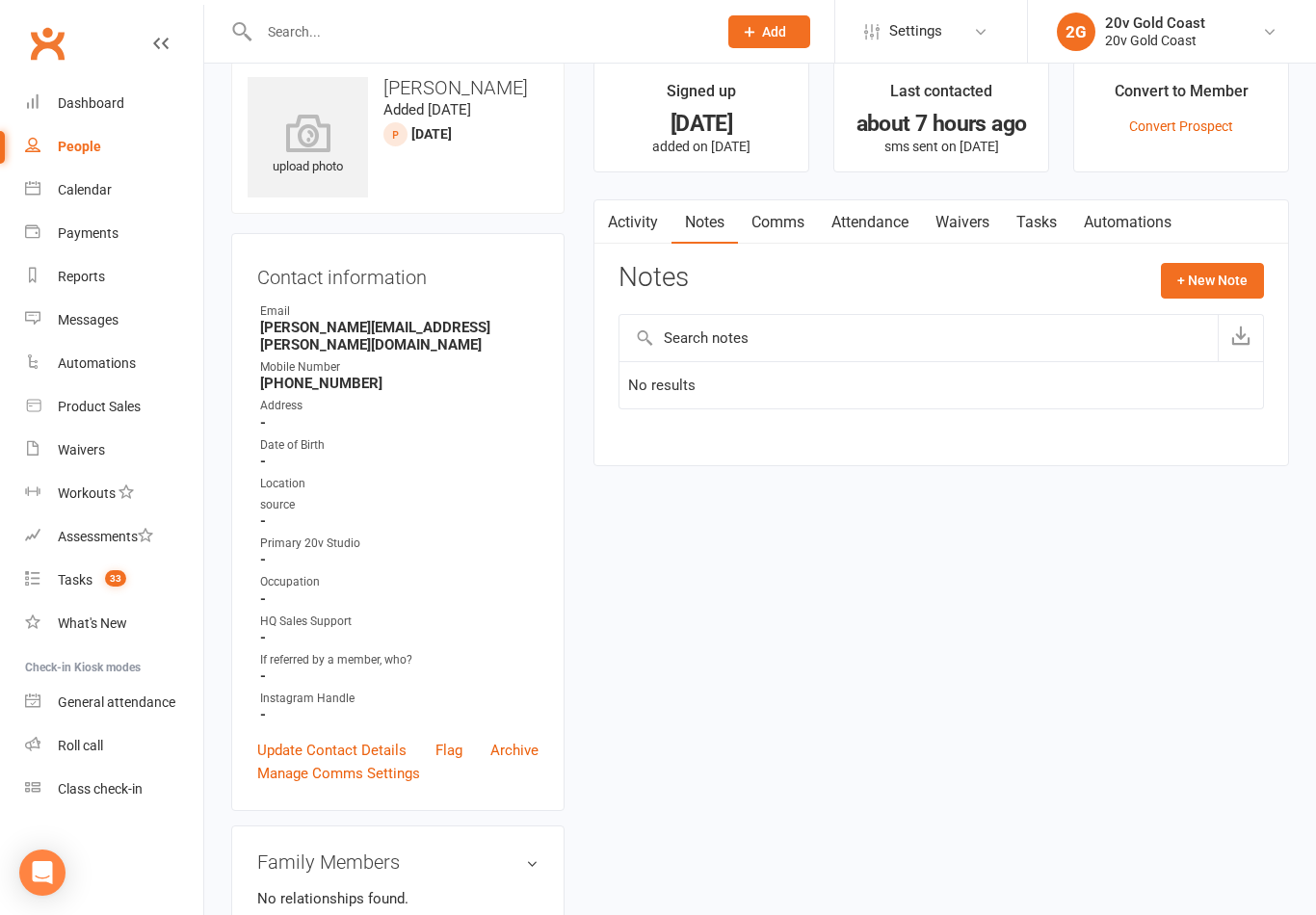
click at [110, 160] on link "People" at bounding box center [113, 147] width 178 height 43
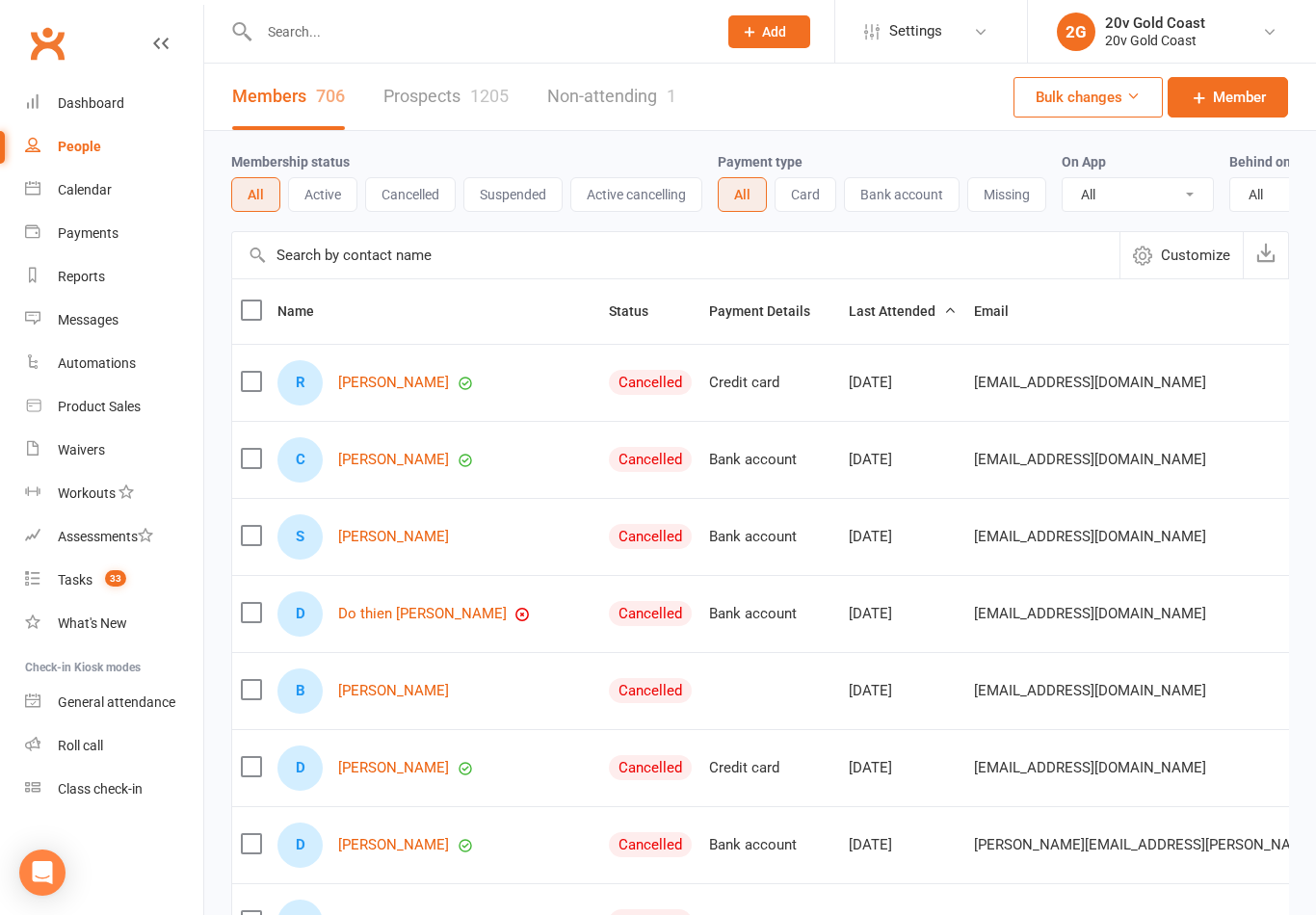
click at [455, 98] on link "Prospects 1205" at bounding box center [446, 97] width 125 height 67
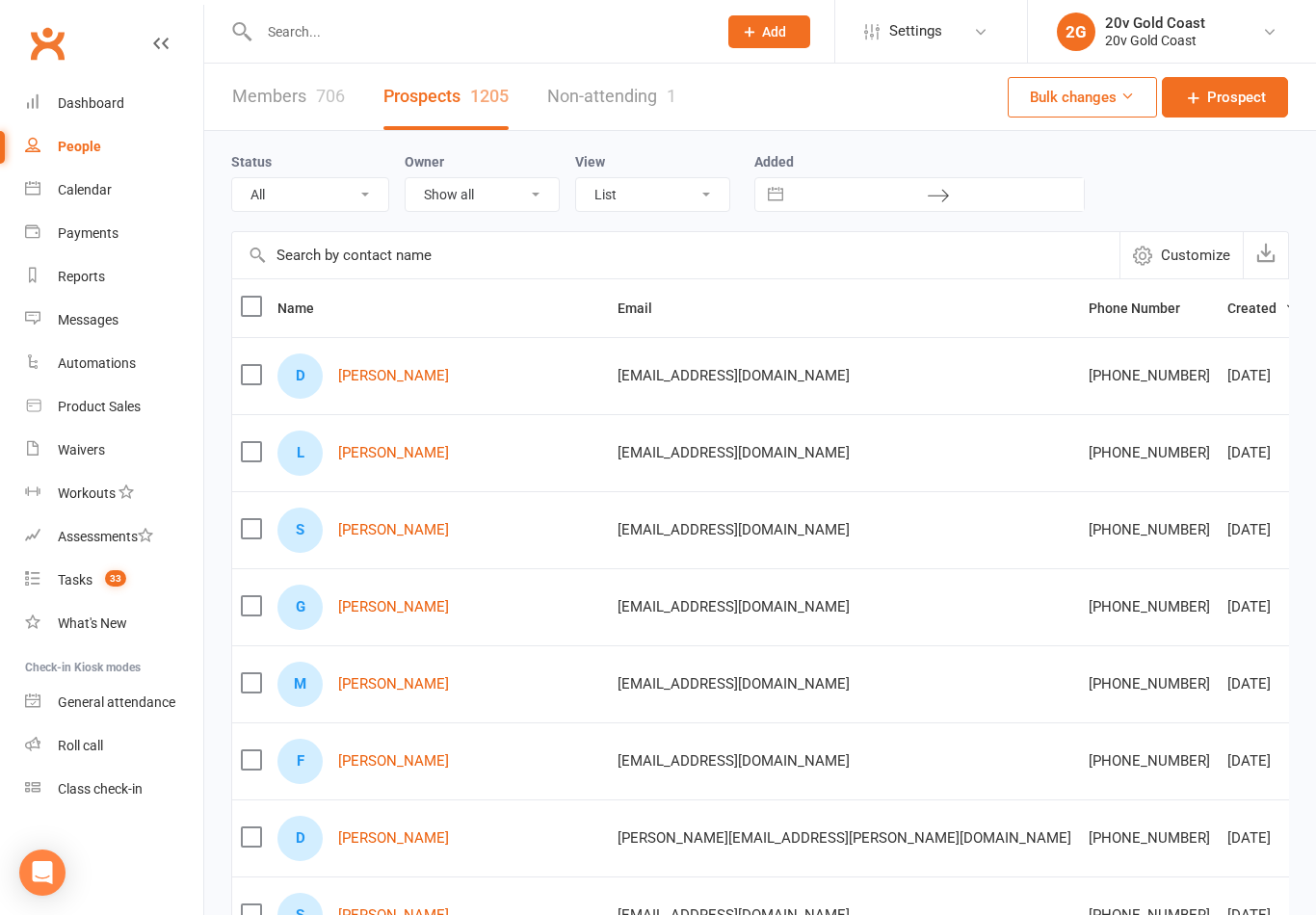
click at [358, 205] on select "All (No status set) (Invalid status) Parachute Referrals In Communication Call …" at bounding box center [310, 194] width 157 height 32
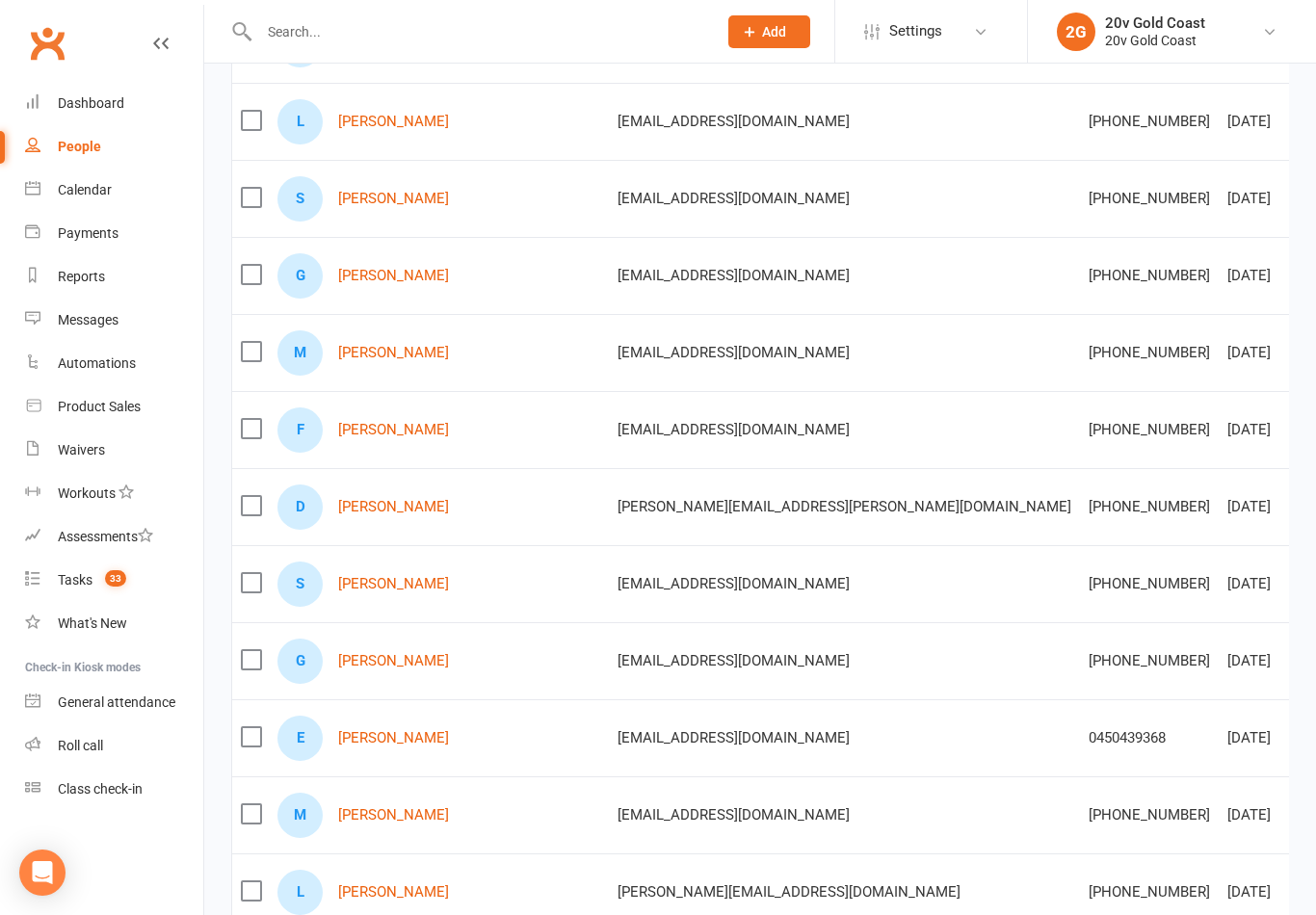
scroll to position [331, 0]
click at [380, 739] on link "[PERSON_NAME]" at bounding box center [394, 739] width 111 height 17
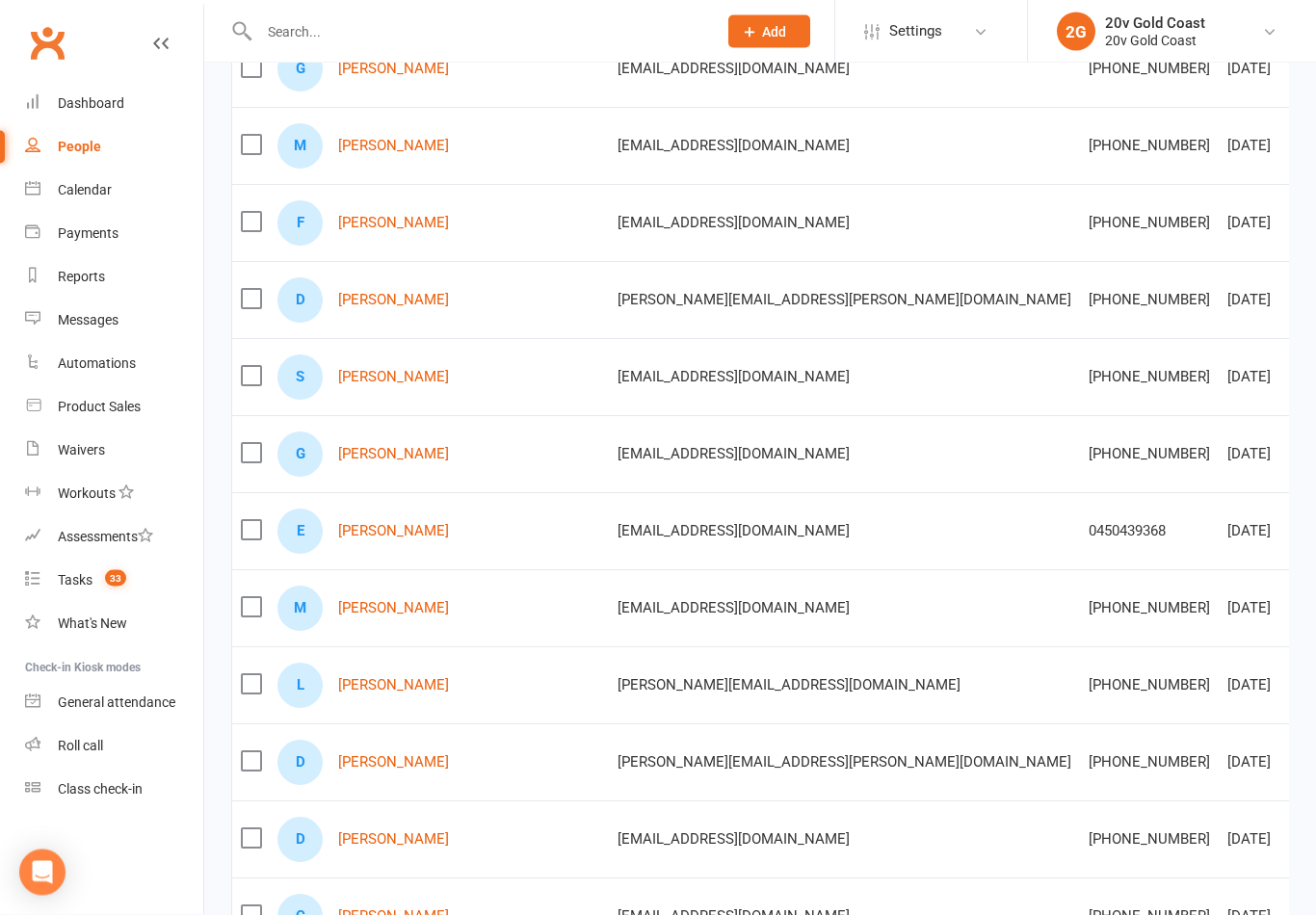
scroll to position [538, 0]
click at [385, 605] on link "[PERSON_NAME]" at bounding box center [394, 608] width 111 height 17
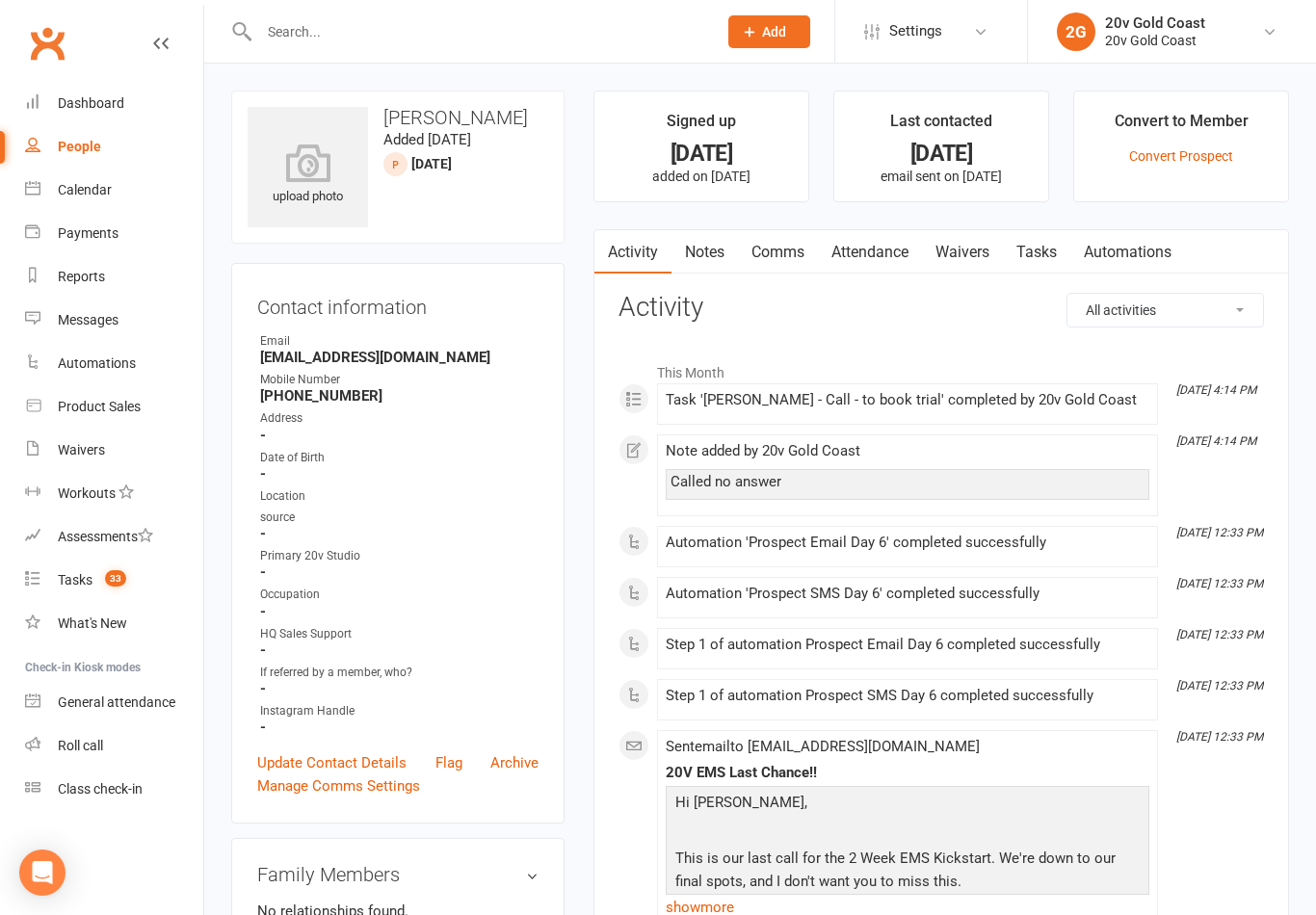
click at [714, 254] on link "Notes" at bounding box center [705, 252] width 67 height 44
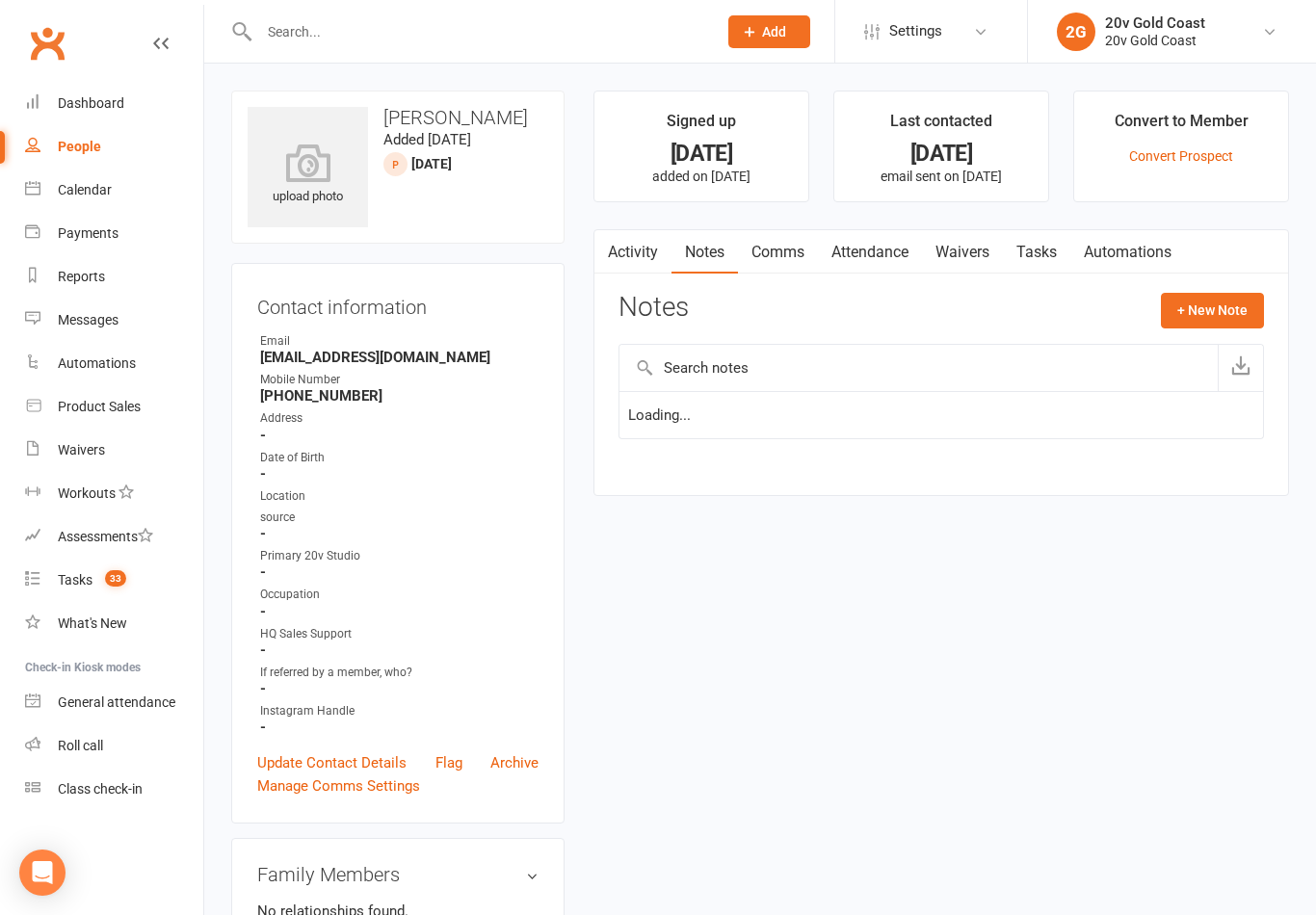
scroll to position [30, 0]
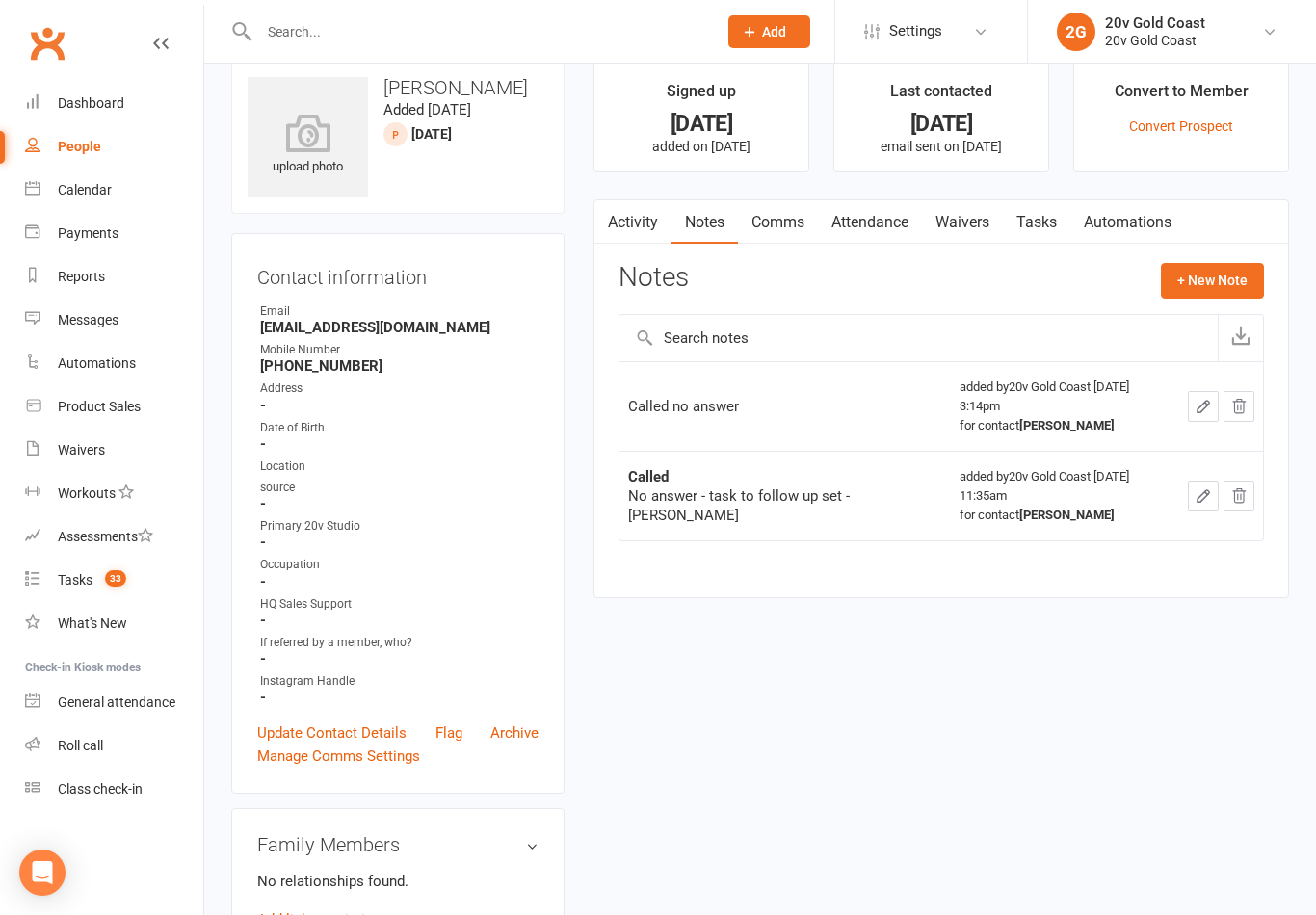
click at [1203, 397] on icon "button" at bounding box center [1204, 406] width 18 height 18
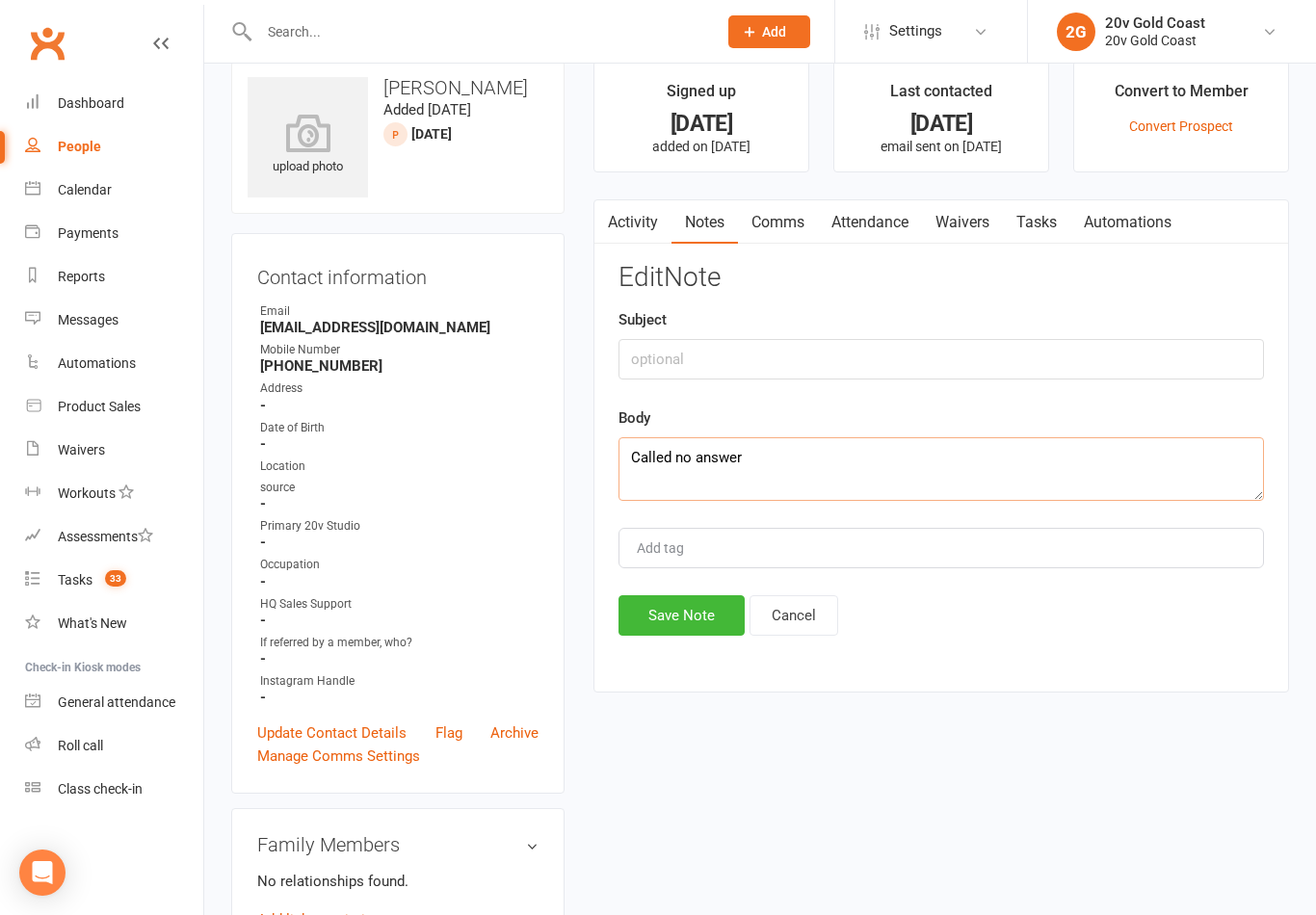
click at [810, 474] on textarea "Called no answer" at bounding box center [941, 468] width 646 height 64
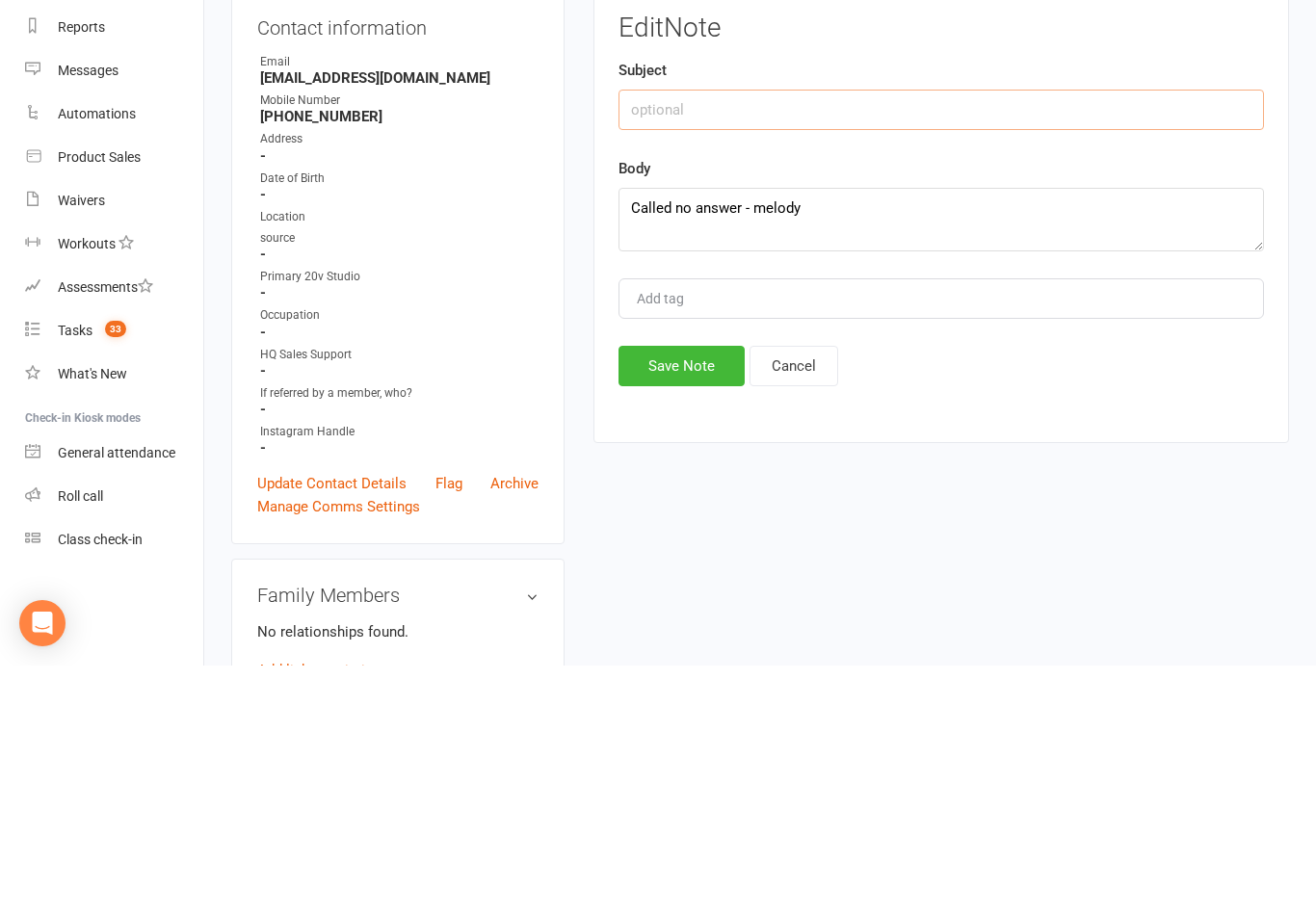
click at [737, 339] on input "text" at bounding box center [941, 359] width 646 height 40
click at [694, 595] on button "Save Note" at bounding box center [681, 615] width 126 height 40
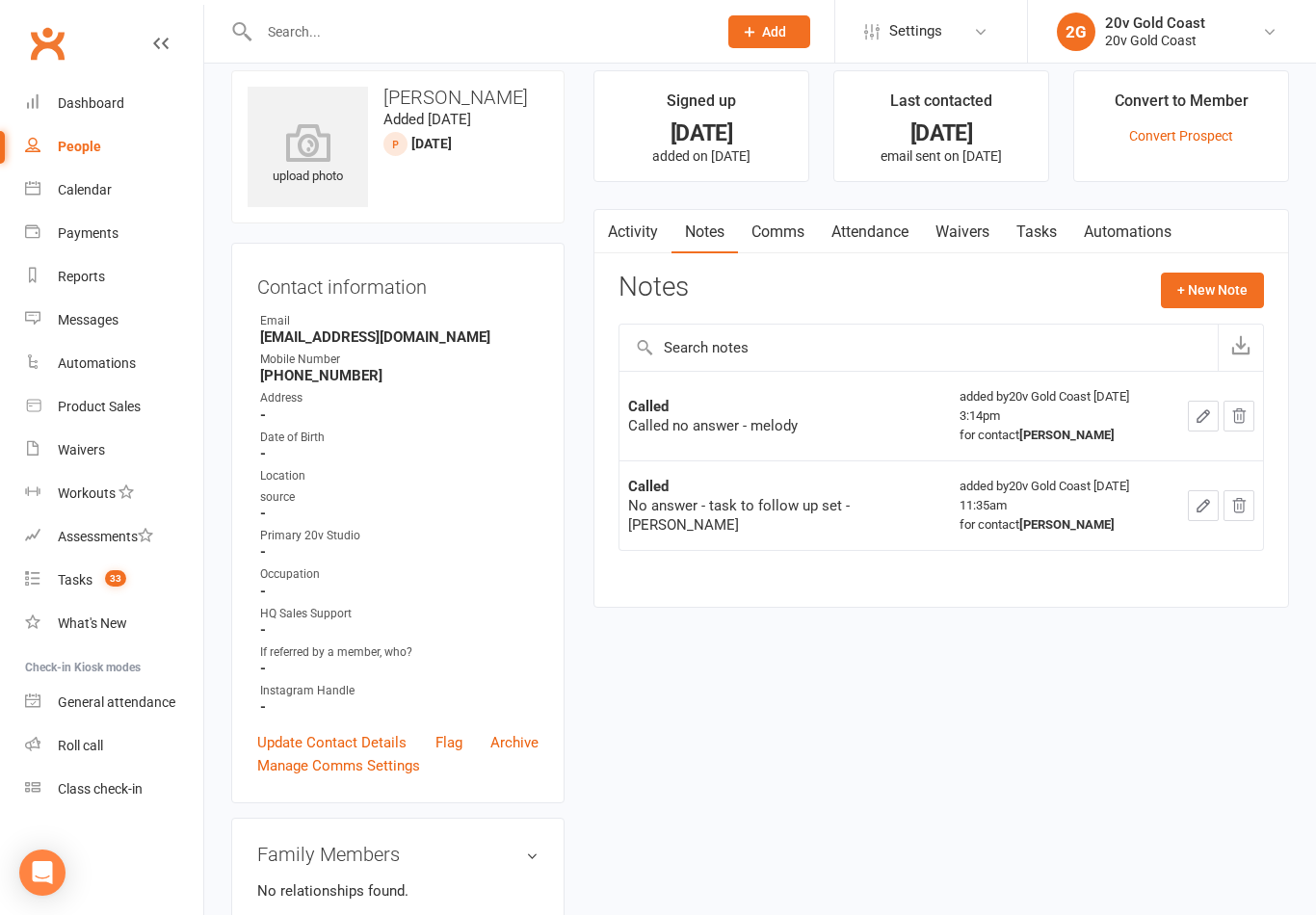
scroll to position [19, 0]
click at [1040, 247] on link "Tasks" at bounding box center [1036, 233] width 68 height 44
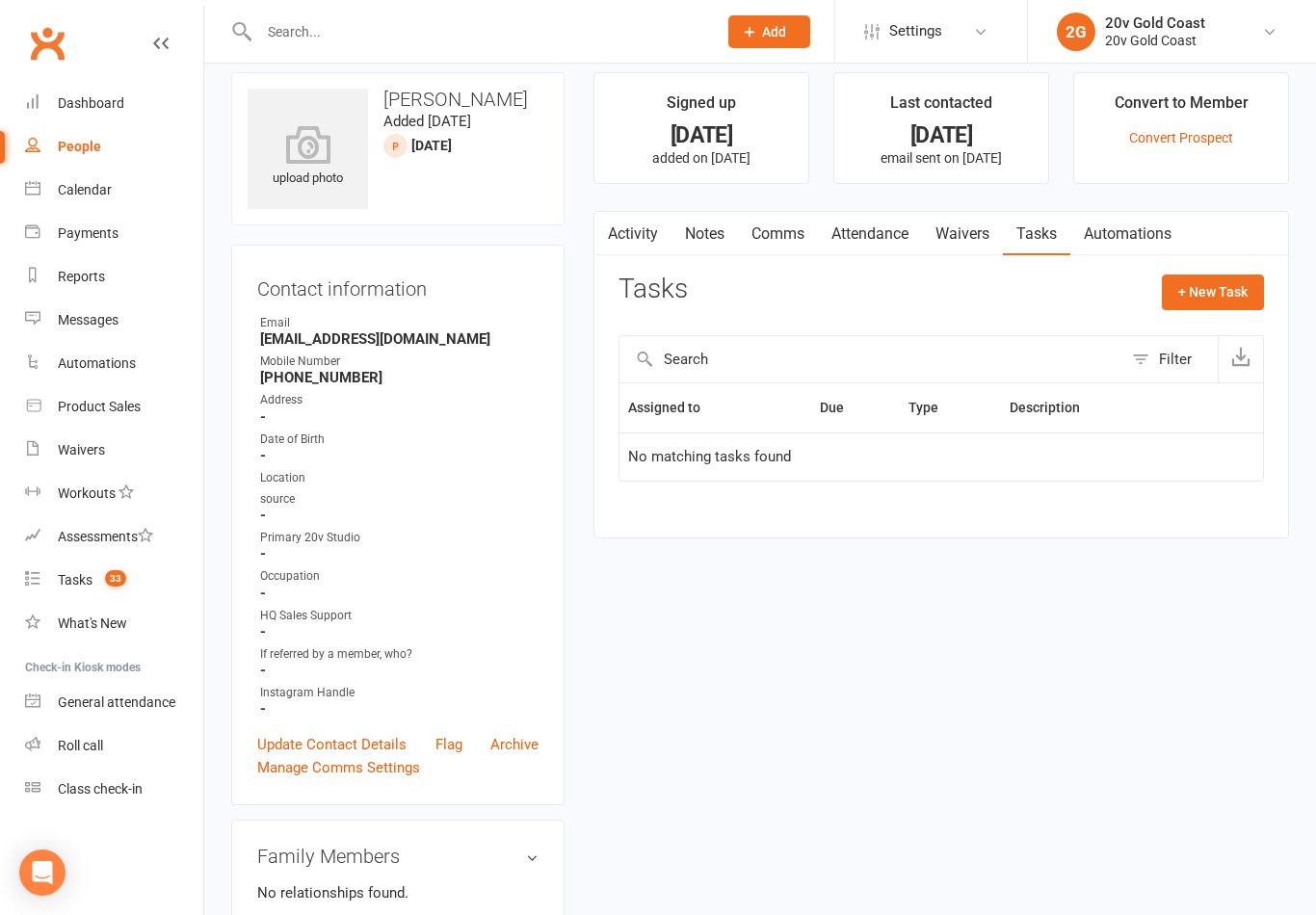
click at [1205, 297] on button "+ New Task" at bounding box center [1214, 291] width 102 height 34
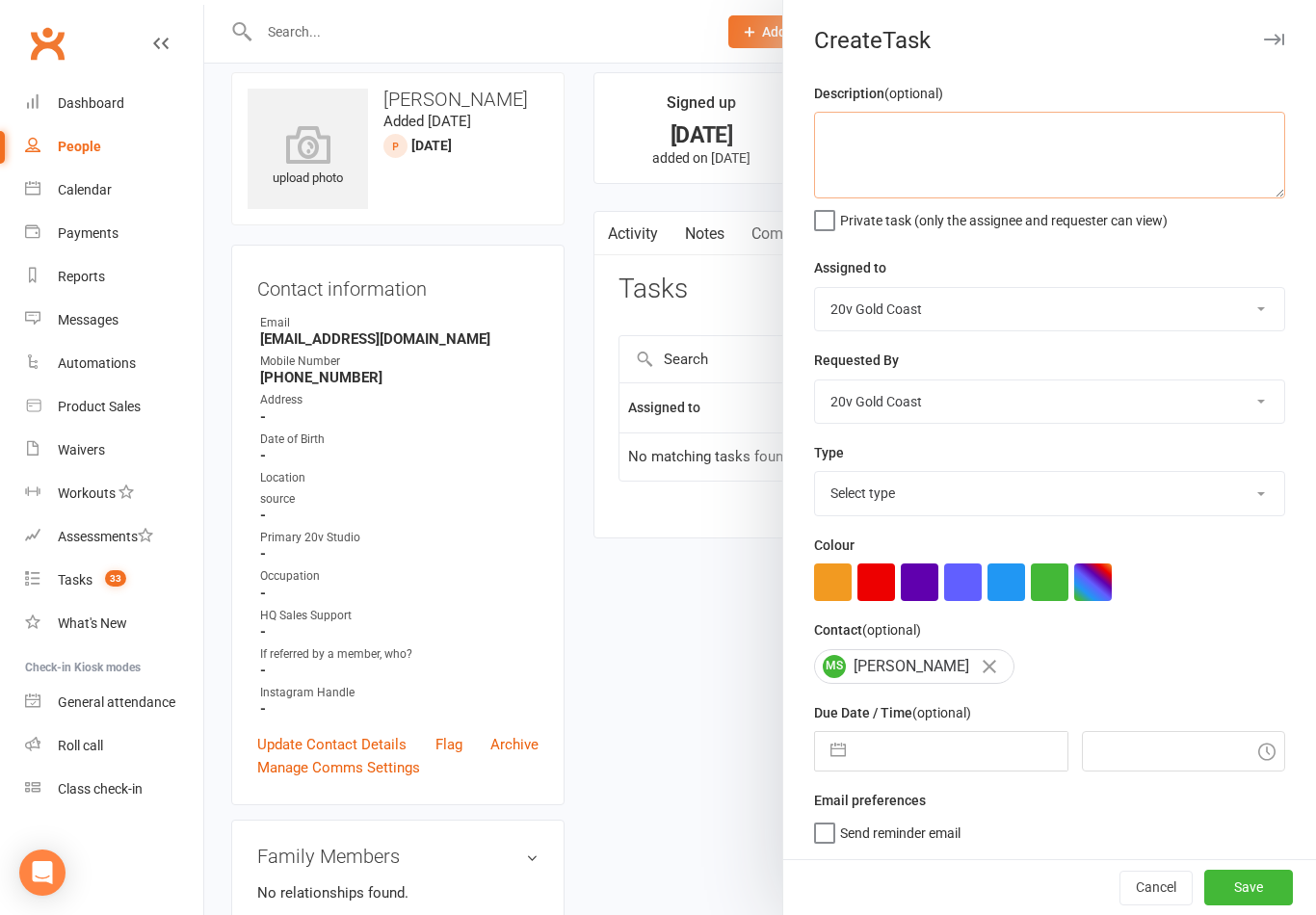
click at [1112, 144] on textarea at bounding box center [1049, 155] width 471 height 87
click at [1151, 239] on div "Description (optional) Private task (only the assignee and requester can view) …" at bounding box center [1049, 470] width 533 height 777
click at [1179, 503] on select "Select type Call Call - to book trial Confirm session attendance Confirm trial …" at bounding box center [1049, 493] width 470 height 42
click at [955, 749] on input "text" at bounding box center [961, 751] width 211 height 38
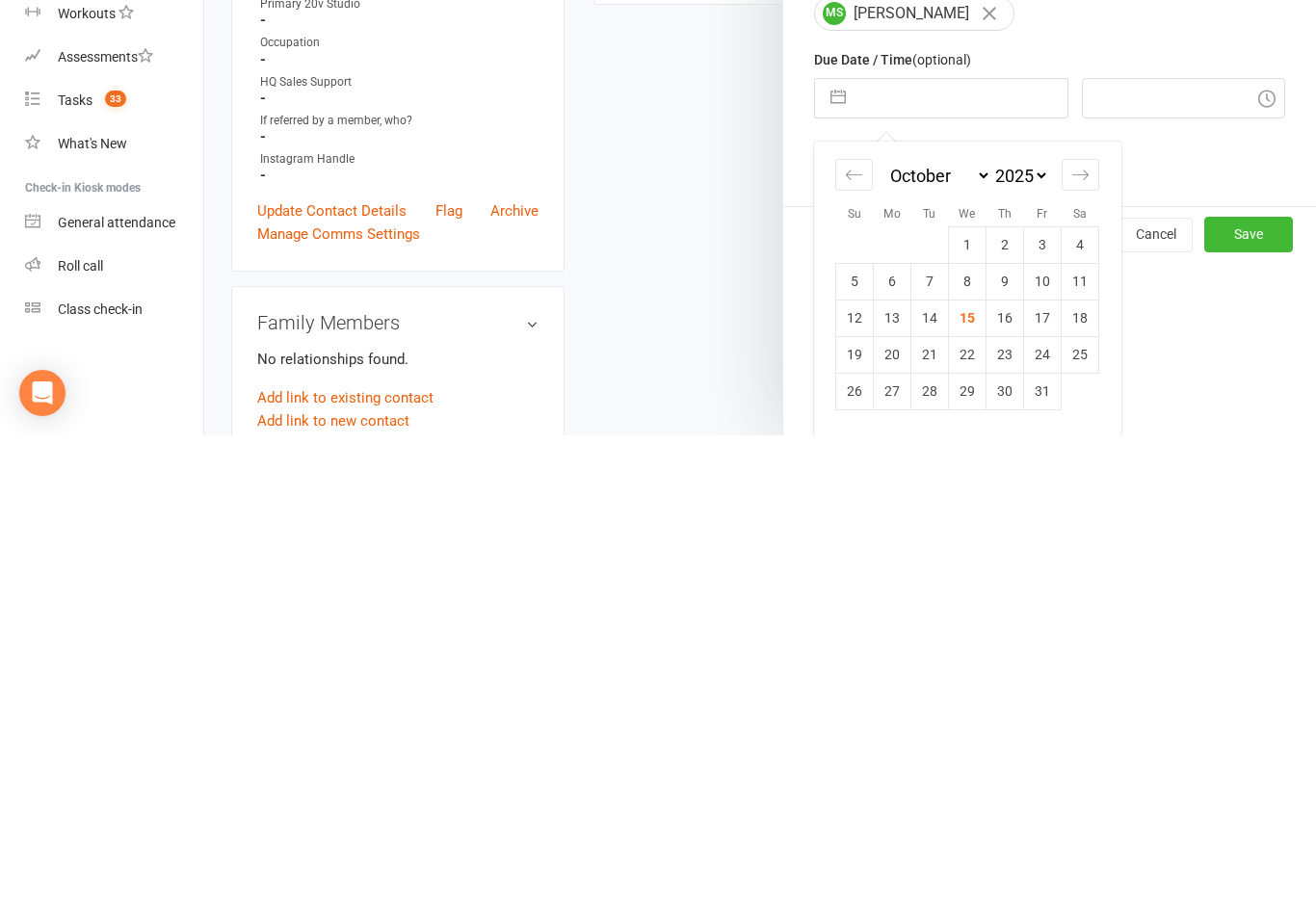
scroll to position [177, 0]
click at [1009, 779] on td "16" at bounding box center [1005, 797] width 37 height 36
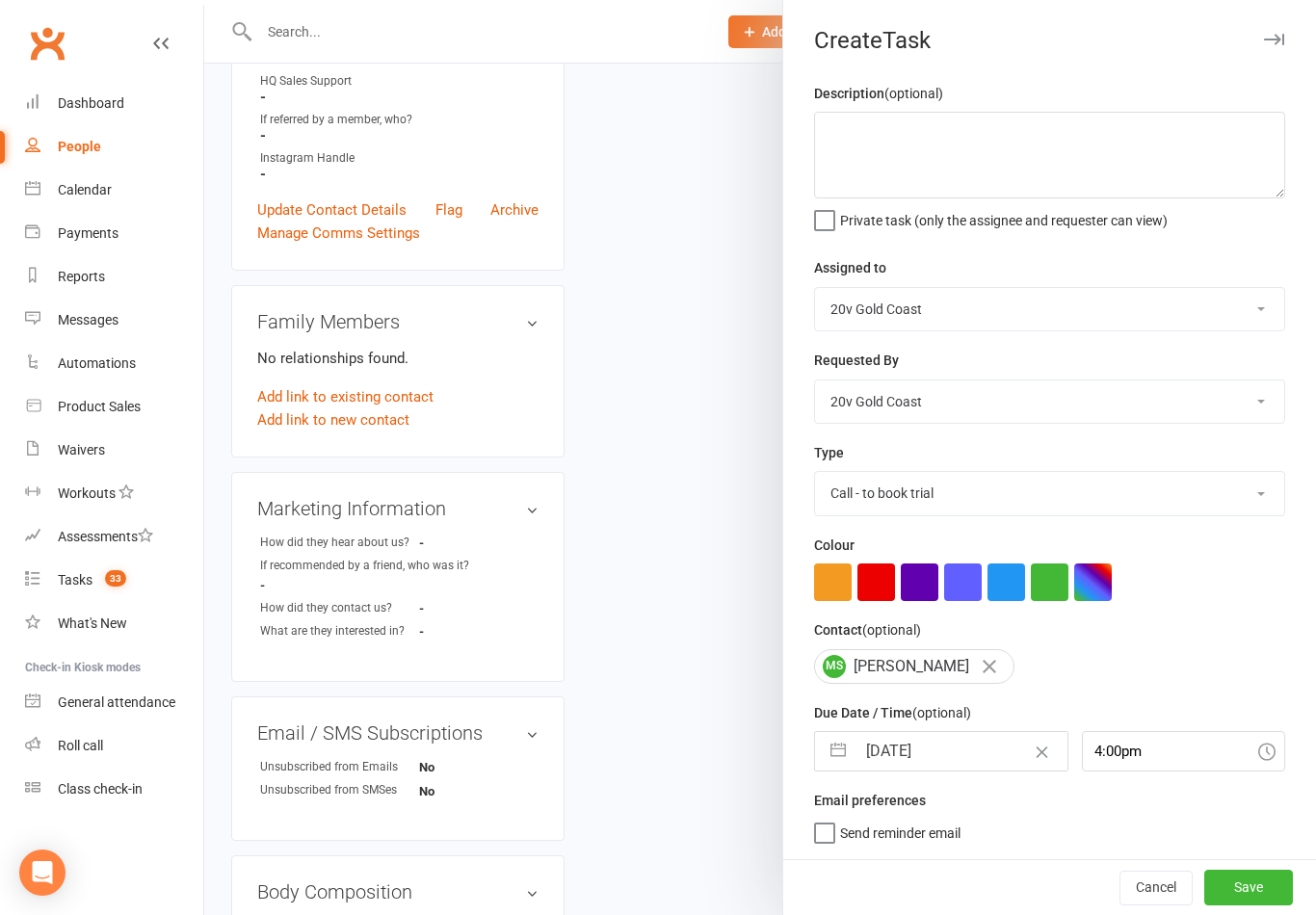
scroll to position [4, 0]
click at [1251, 893] on button "Save" at bounding box center [1249, 886] width 89 height 34
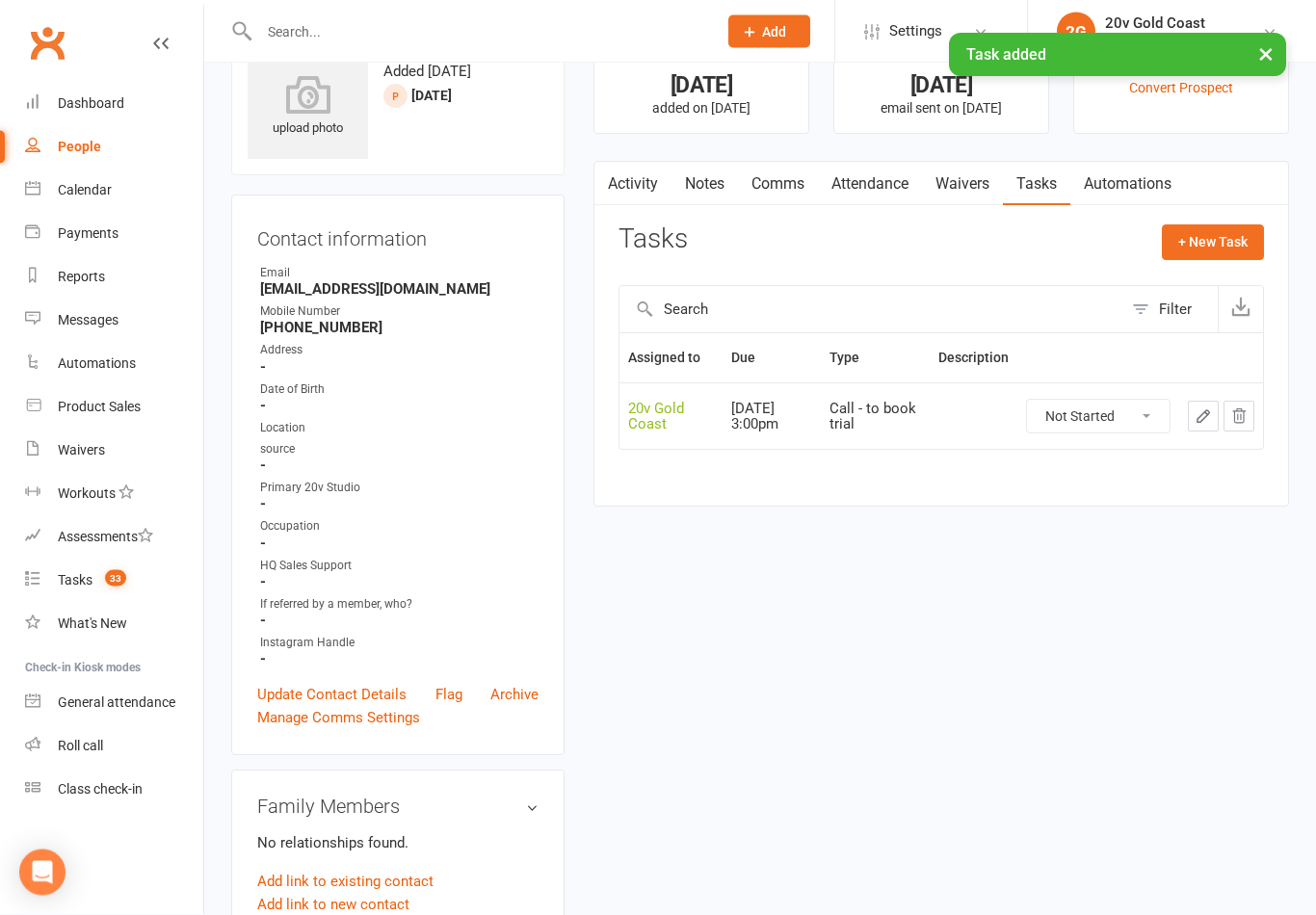
scroll to position [0, 0]
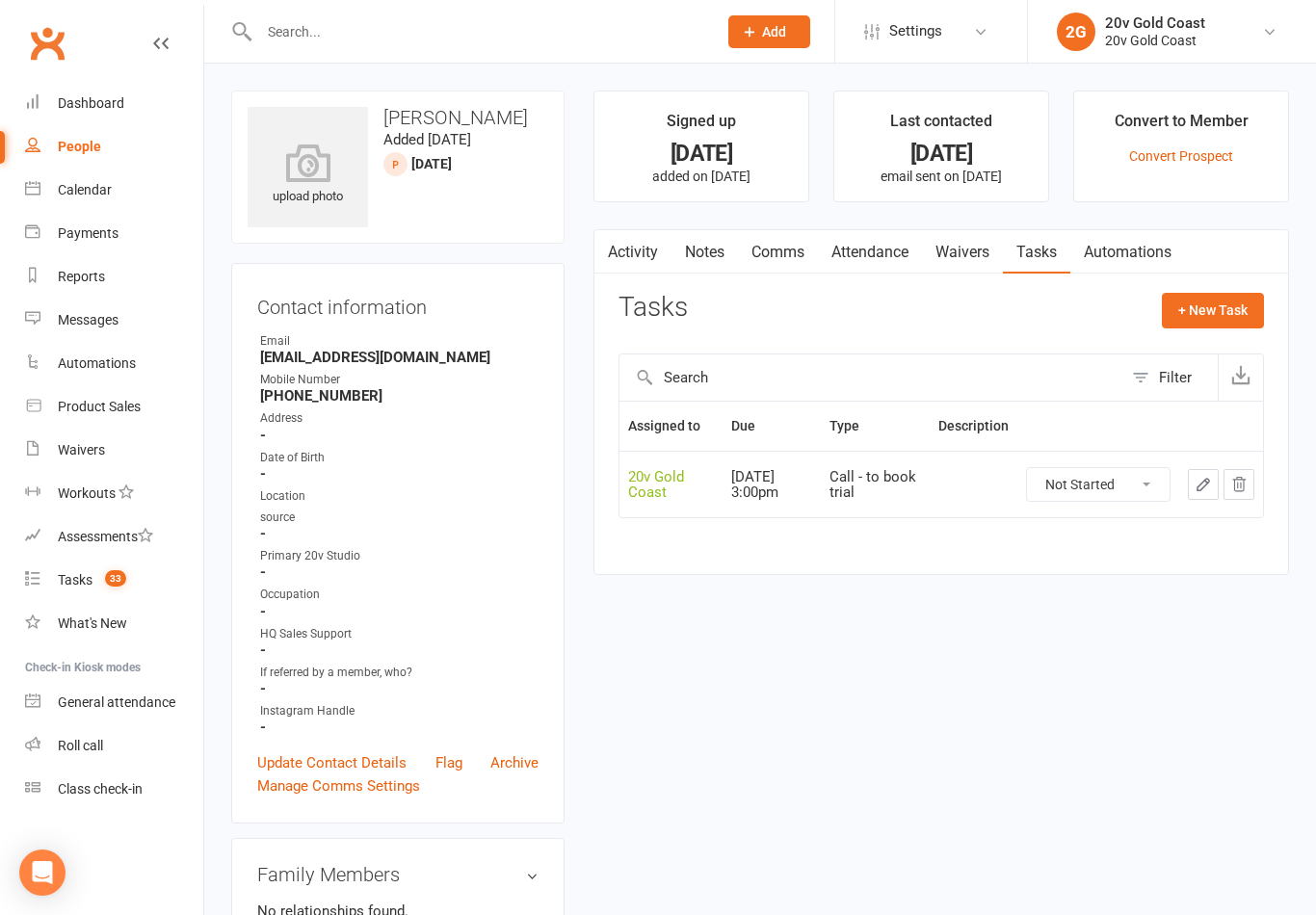
click at [96, 582] on count-badge "33" at bounding box center [110, 580] width 31 height 16
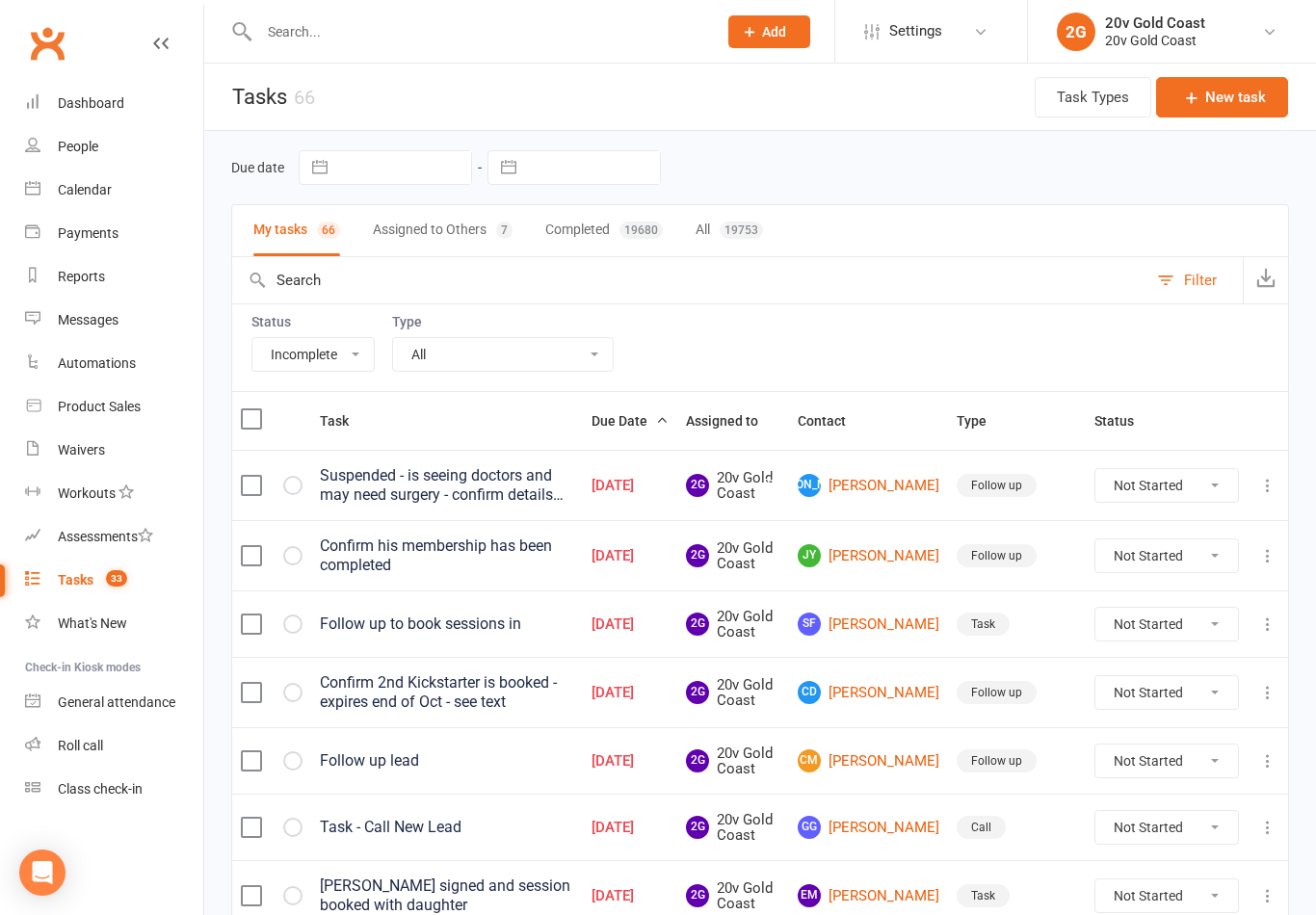
click at [888, 481] on link "JA Jade Allen" at bounding box center [869, 485] width 142 height 23
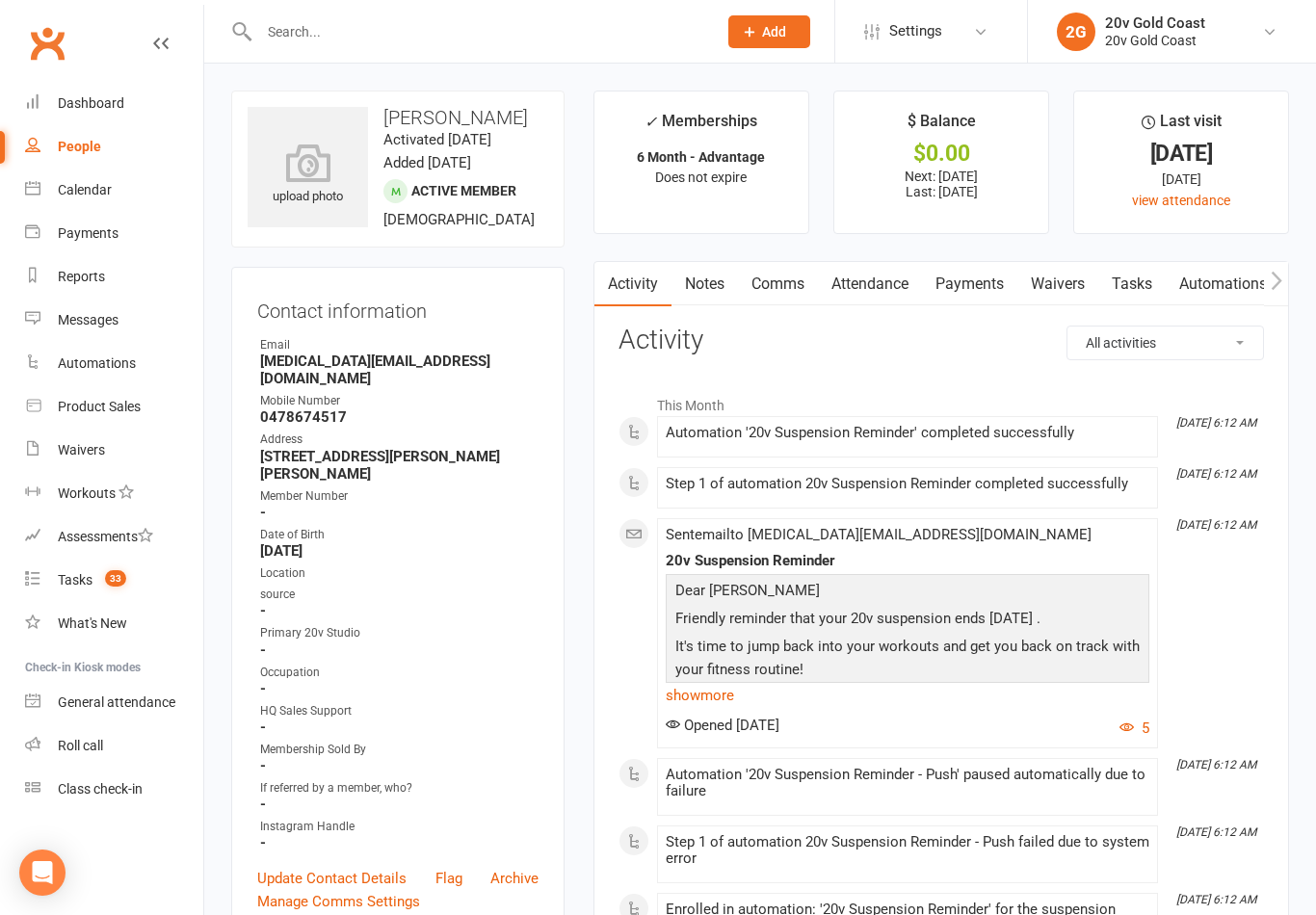
click at [684, 279] on link "Notes" at bounding box center [705, 283] width 67 height 44
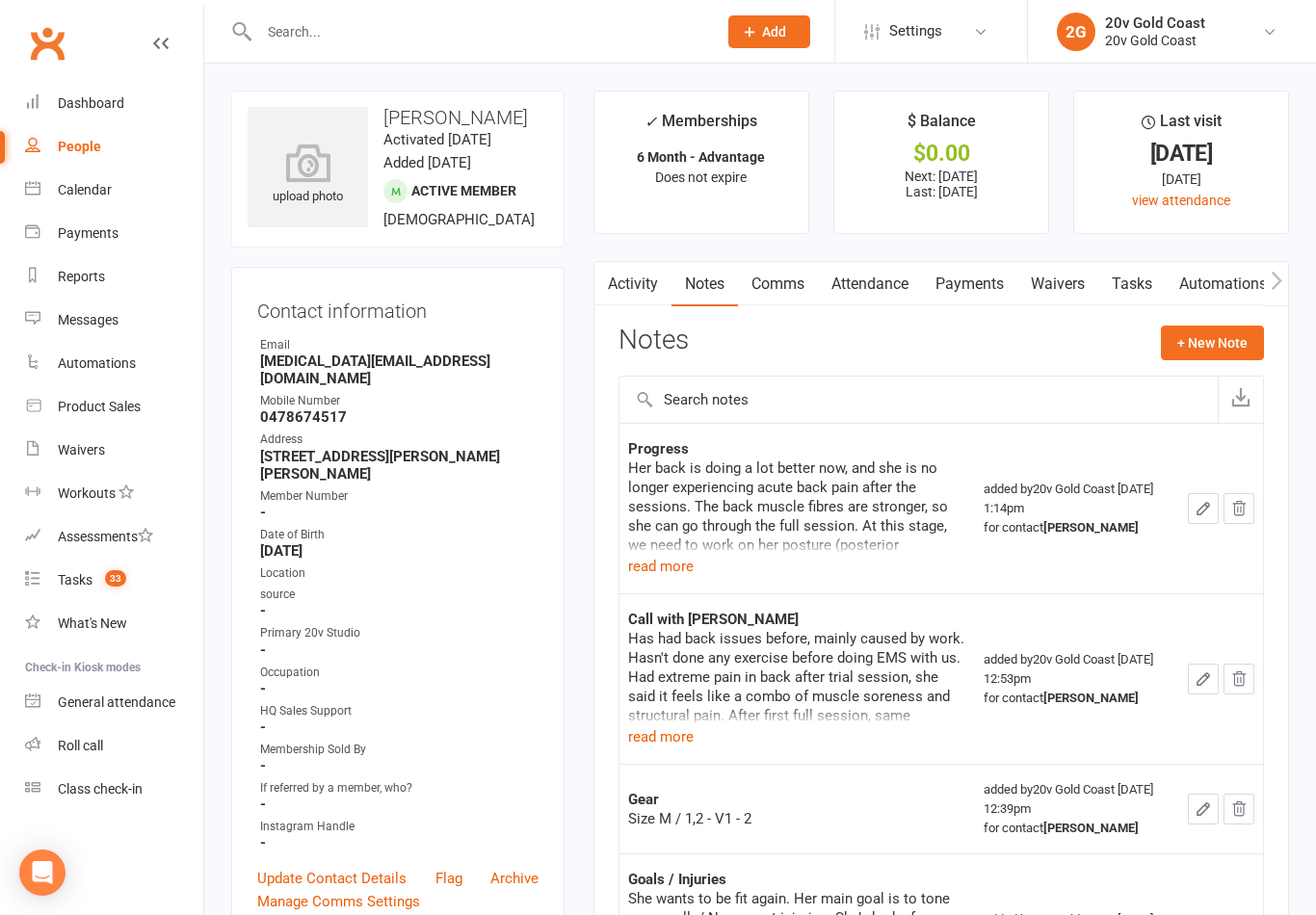
click at [783, 291] on link "Comms" at bounding box center [778, 283] width 80 height 44
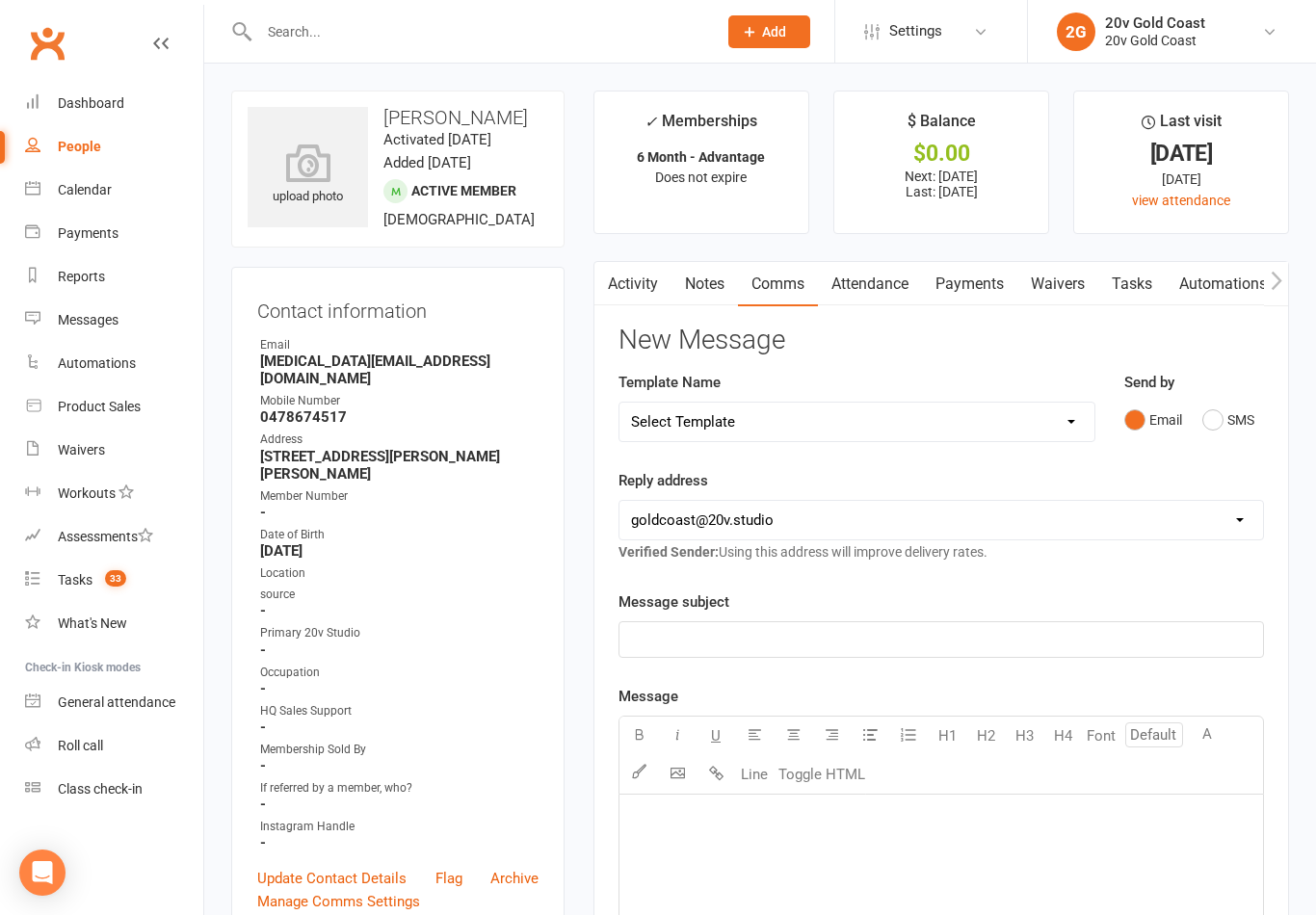
click at [1138, 292] on link "Tasks" at bounding box center [1132, 283] width 68 height 44
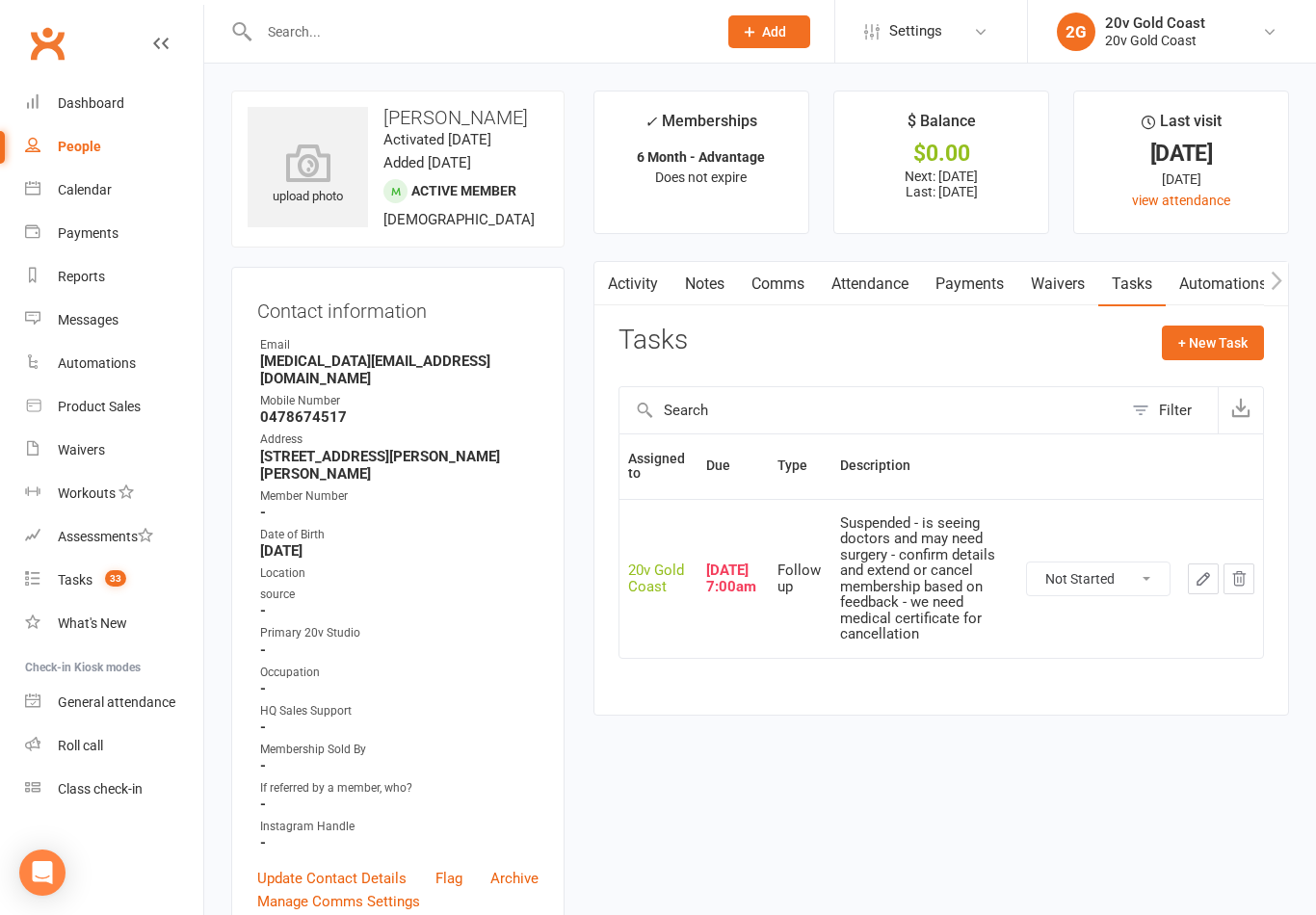
click at [966, 295] on link "Payments" at bounding box center [970, 283] width 95 height 44
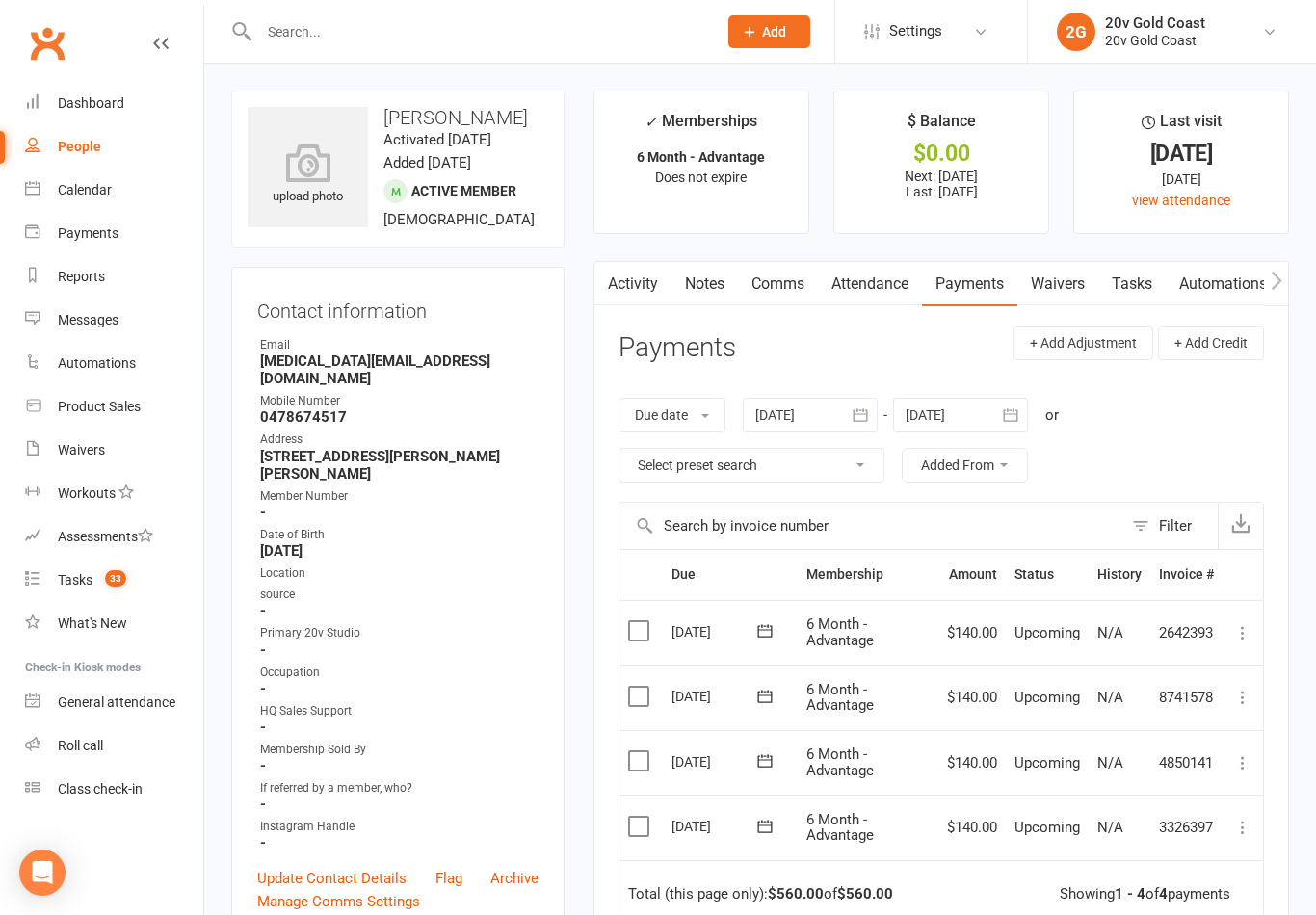
click at [1135, 278] on link "Tasks" at bounding box center [1132, 283] width 68 height 44
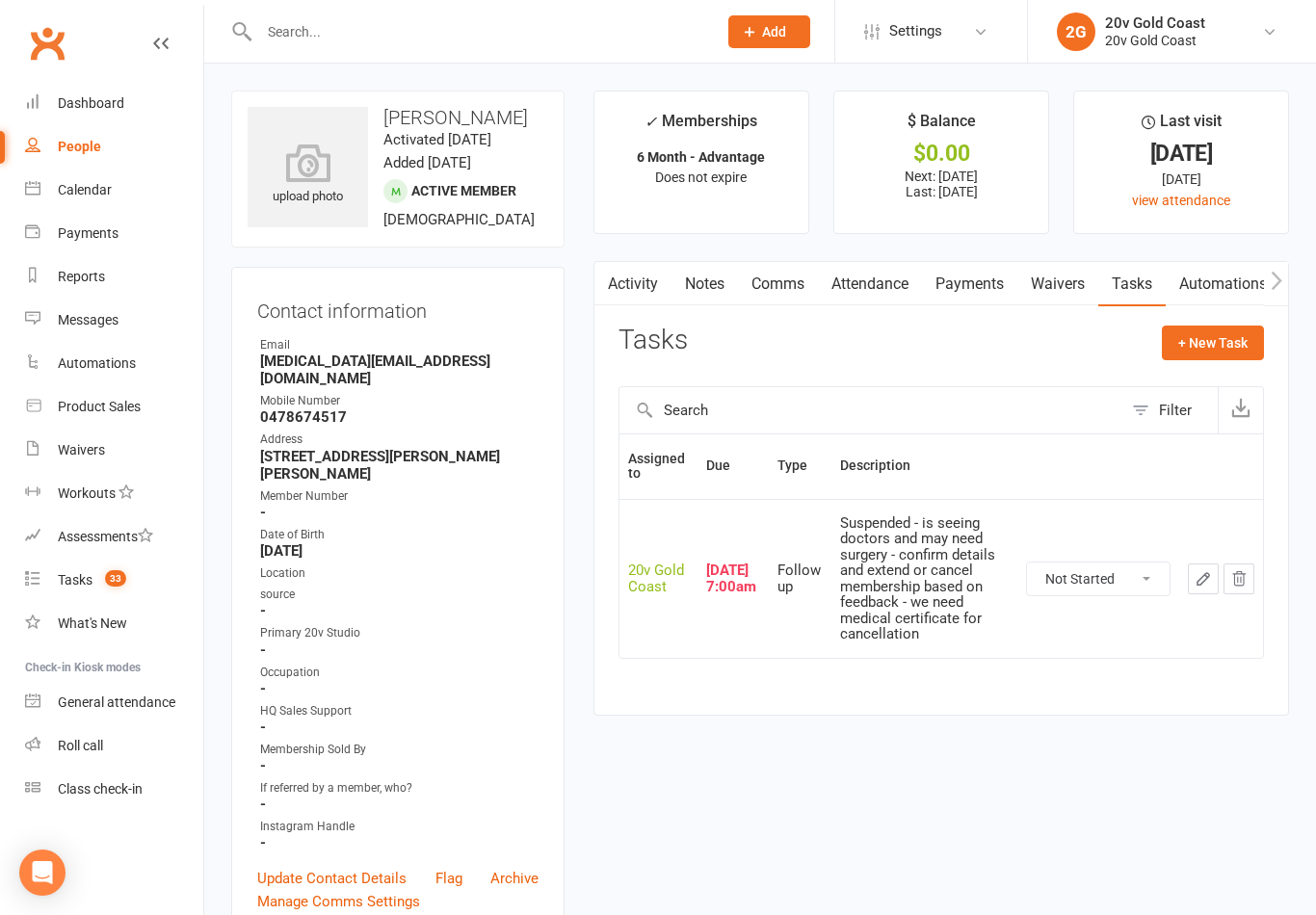
click at [1117, 570] on select "Not Started In Progress Waiting Complete" at bounding box center [1098, 579] width 143 height 32
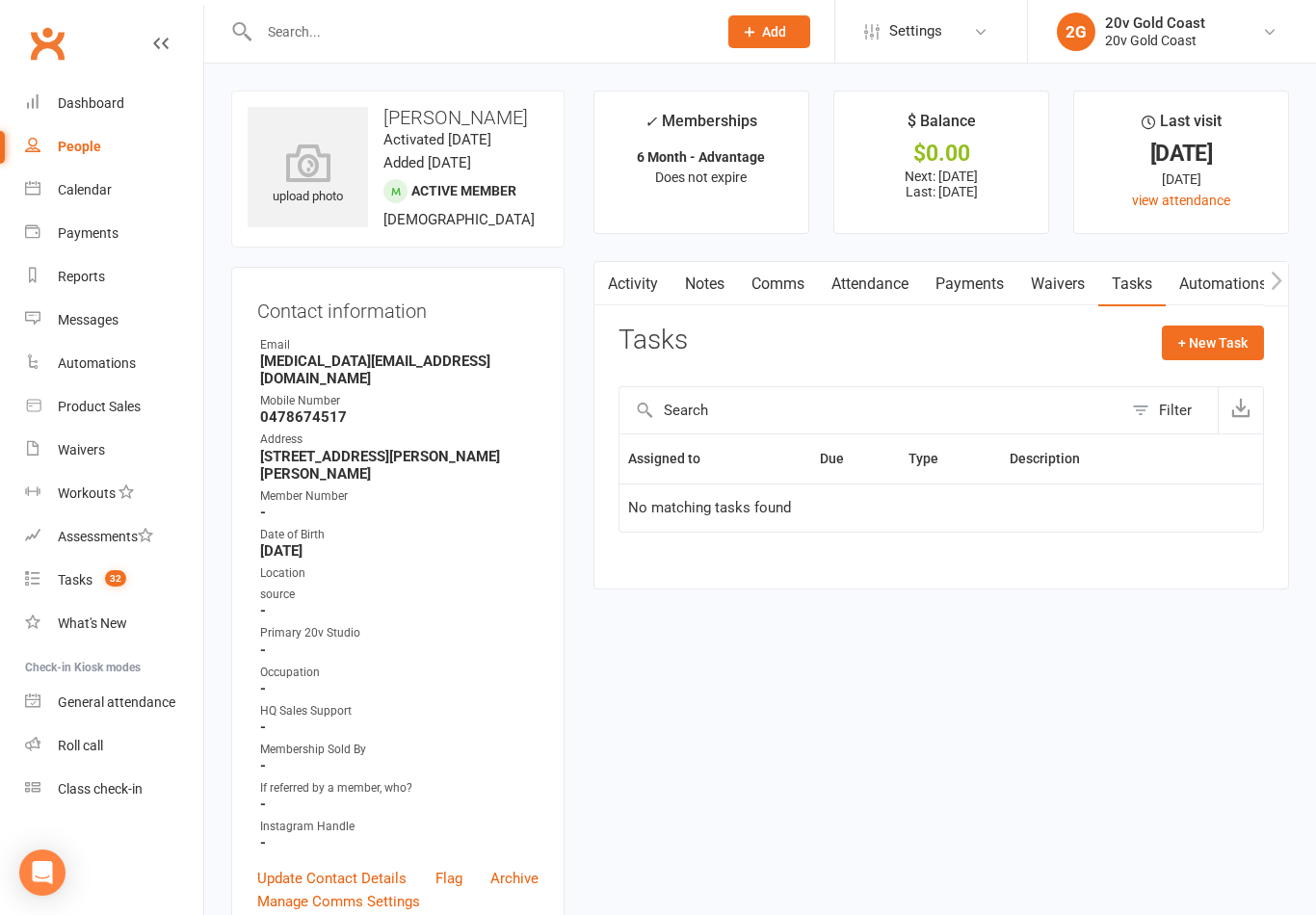
click at [137, 576] on link "Tasks 32" at bounding box center [113, 580] width 178 height 43
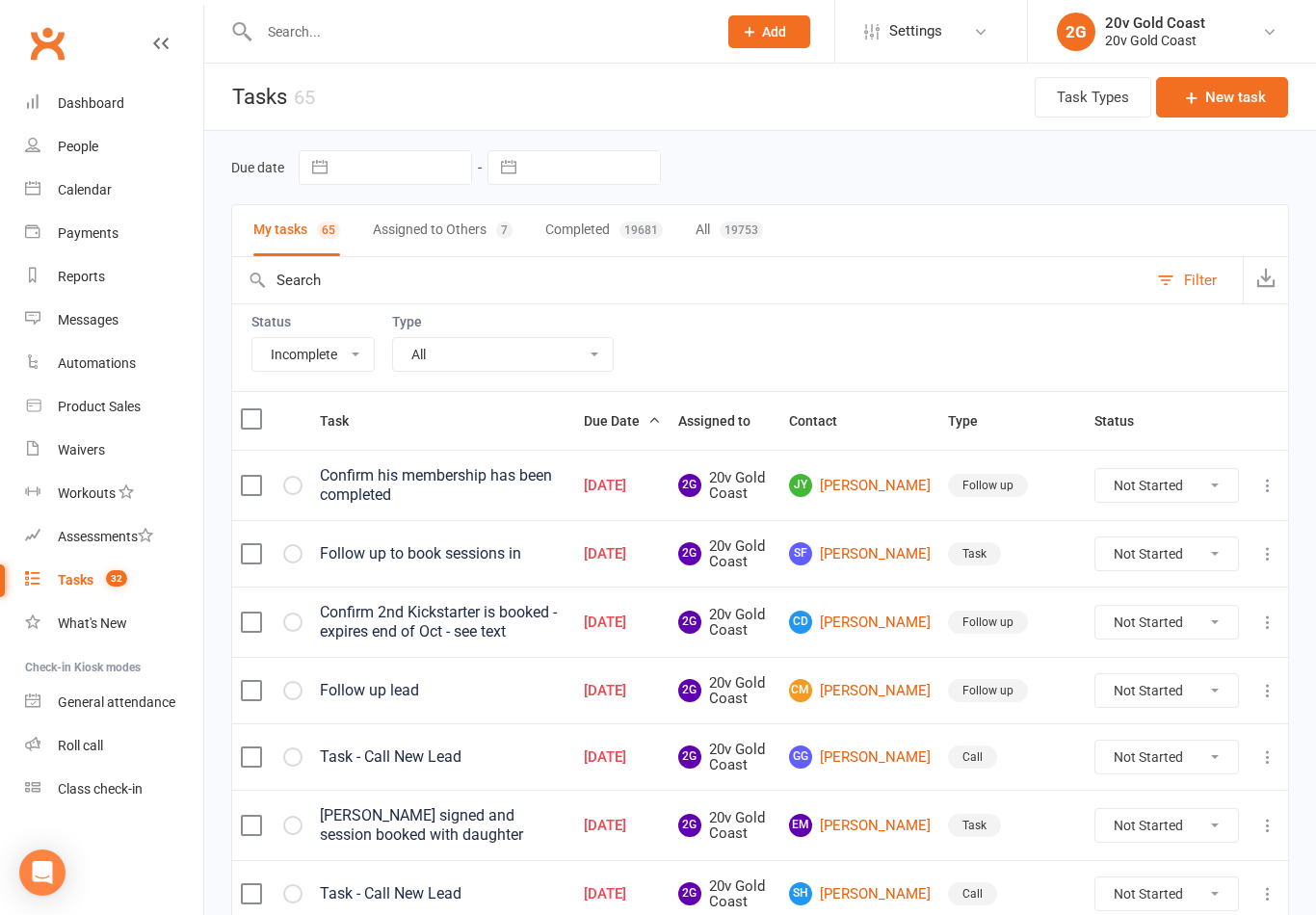
click at [117, 152] on link "People" at bounding box center [113, 147] width 178 height 43
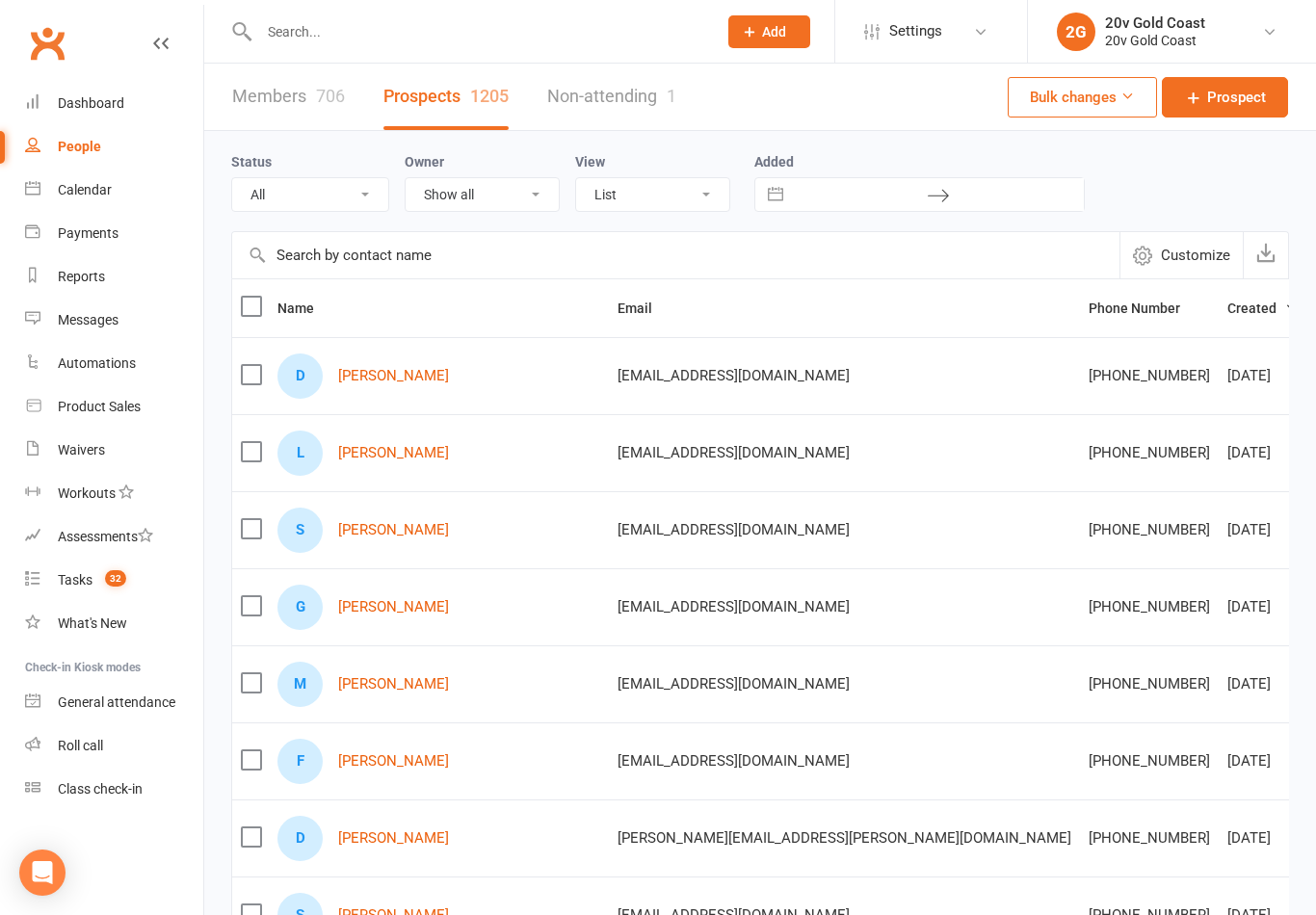
click at [462, 262] on input "text" at bounding box center [676, 255] width 888 height 46
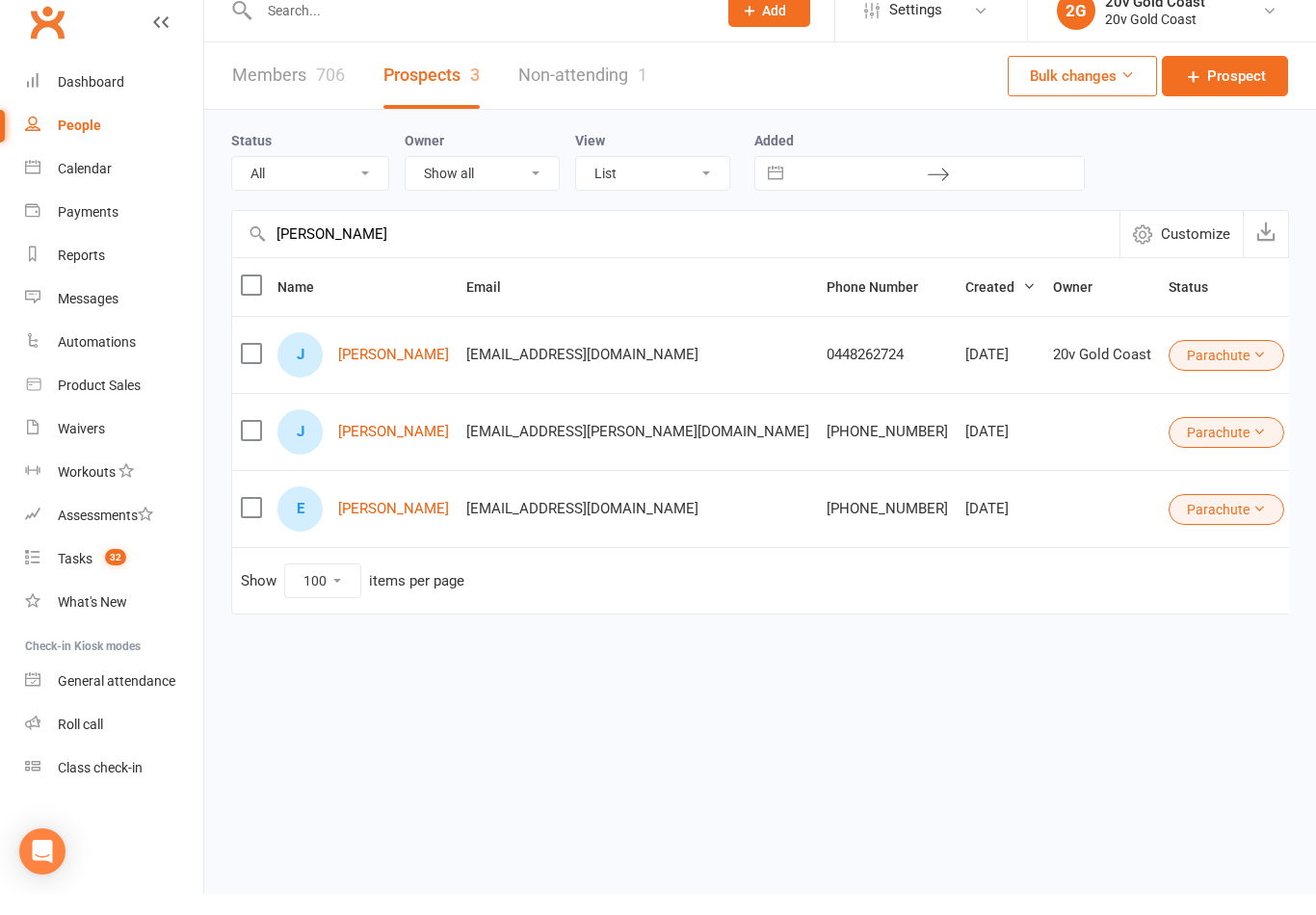
click at [327, 86] on div "706" at bounding box center [330, 95] width 29 height 21
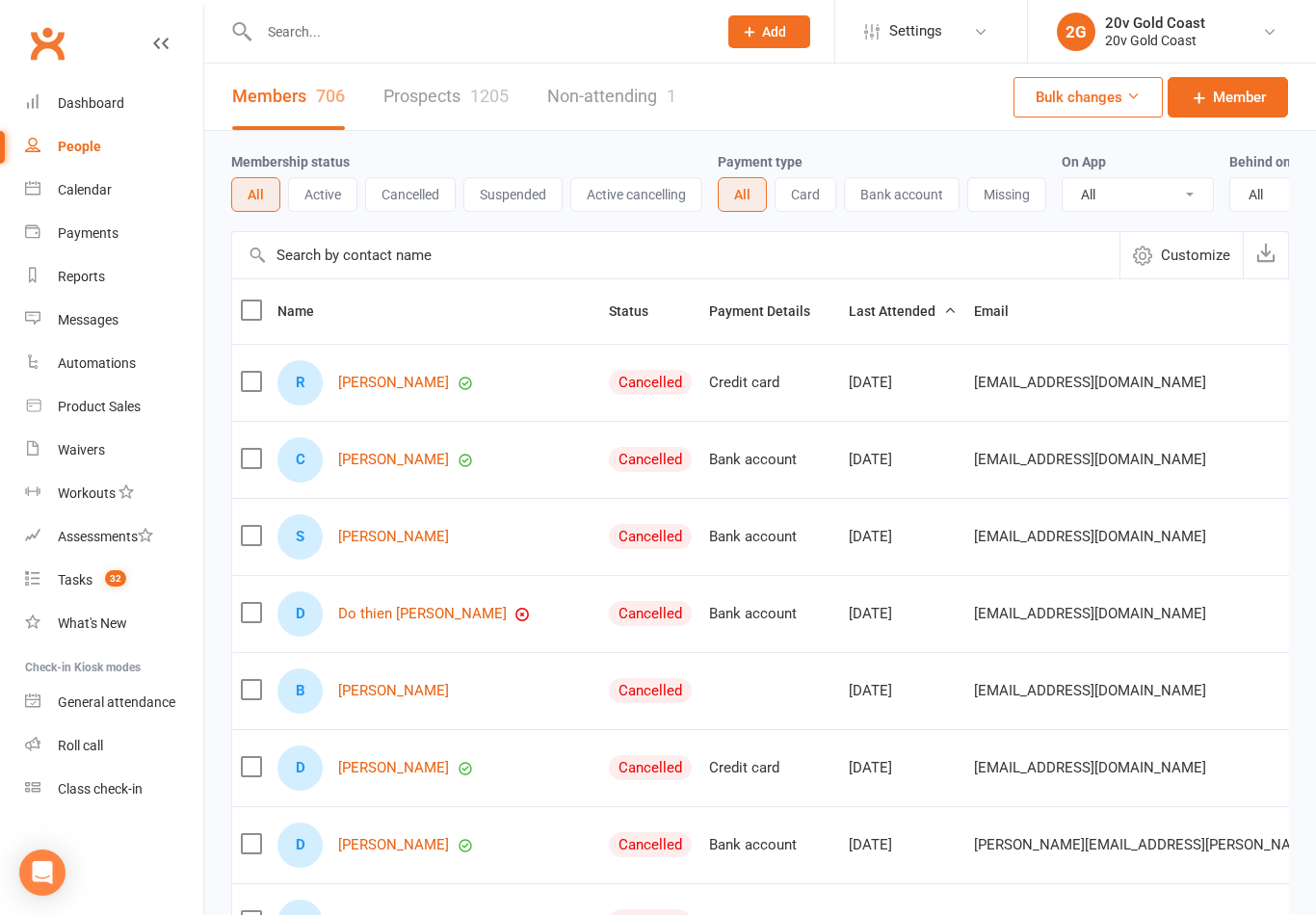
click at [464, 251] on input "text" at bounding box center [676, 255] width 888 height 46
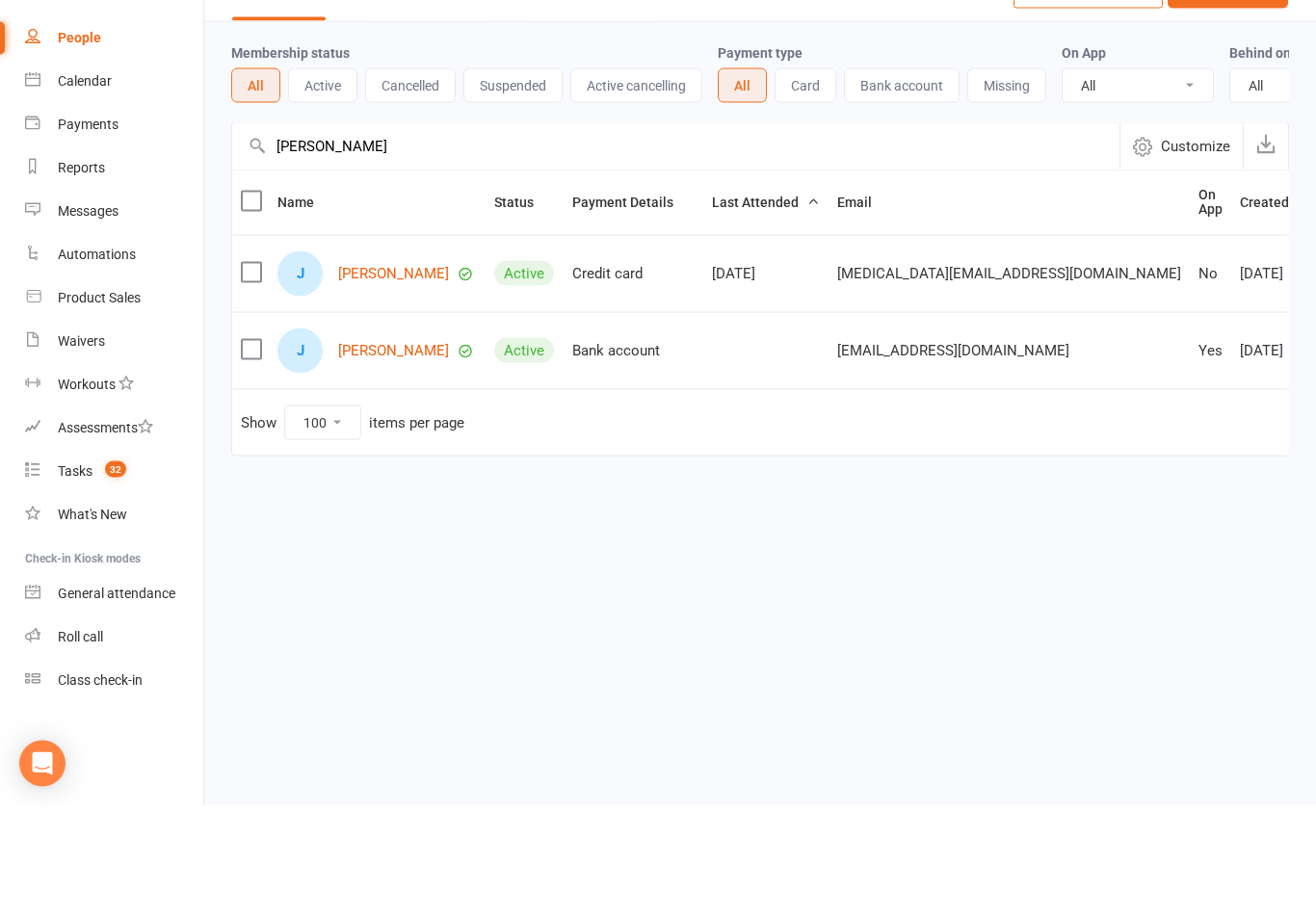
click at [369, 375] on link "Jade Allen" at bounding box center [394, 383] width 111 height 17
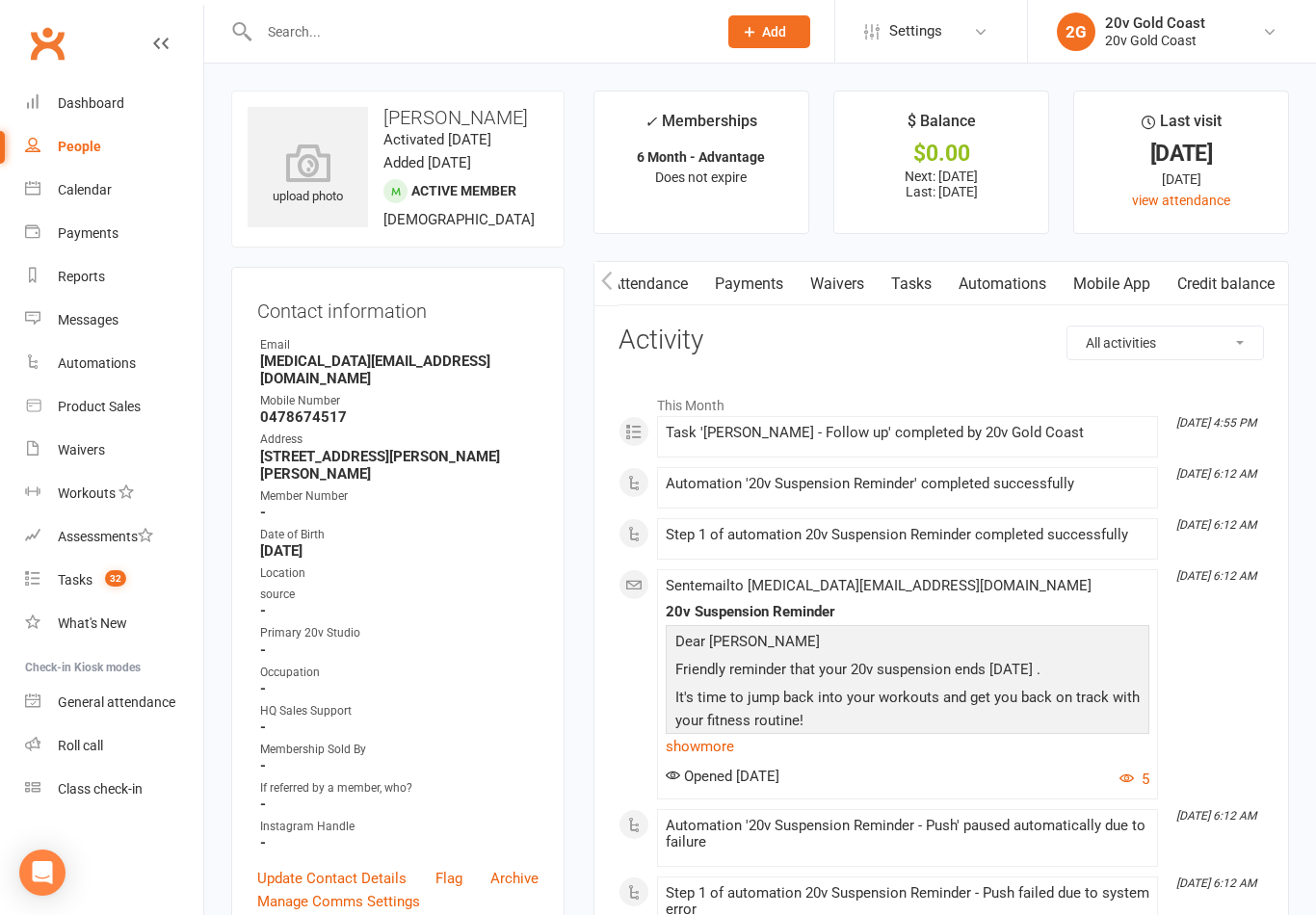
scroll to position [0, 227]
click at [1116, 293] on link "Mobile App" at bounding box center [1112, 283] width 104 height 44
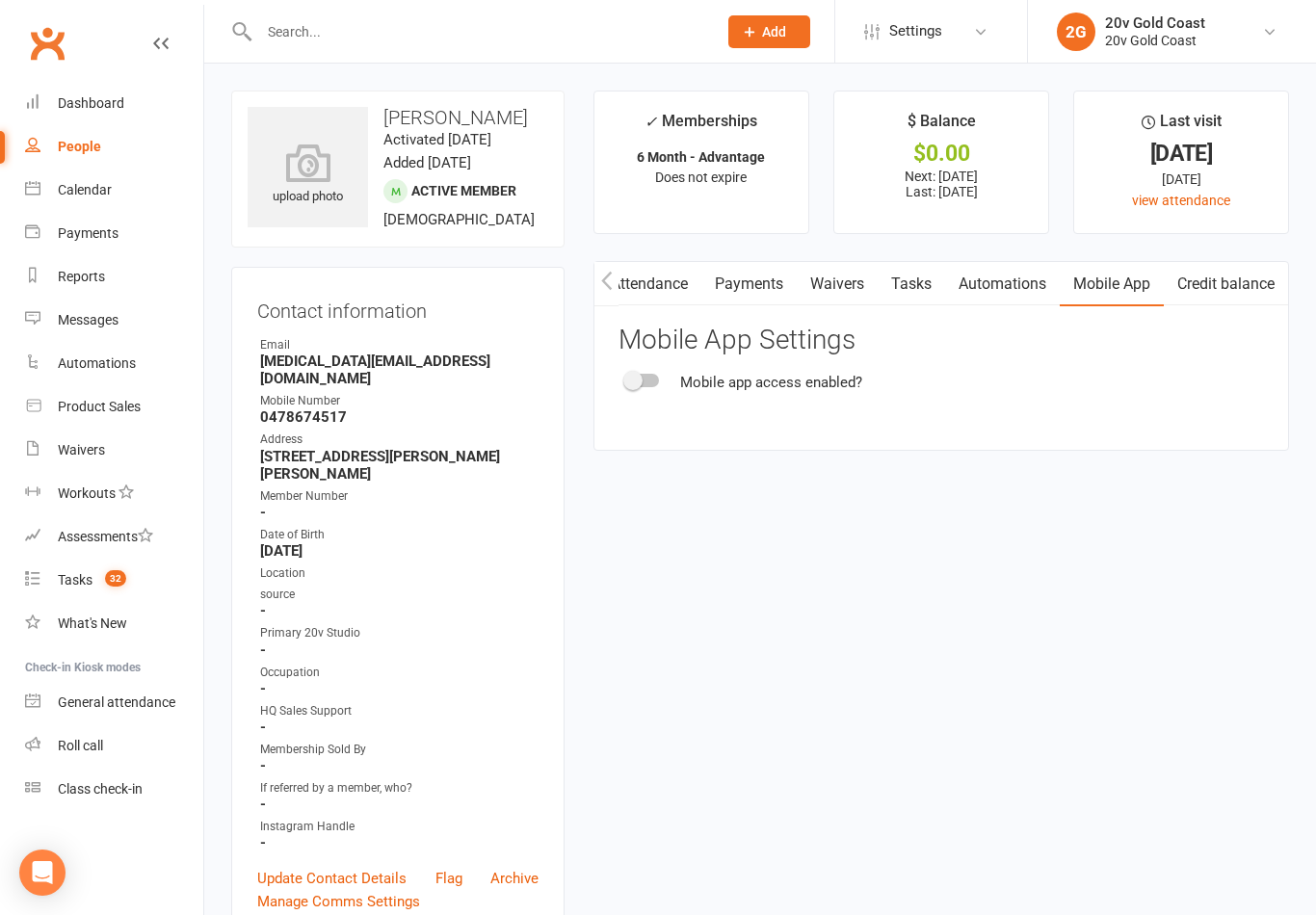
click at [642, 381] on span at bounding box center [633, 381] width 20 height 20
click at [626, 378] on input "checkbox" at bounding box center [626, 378] width 0 height 0
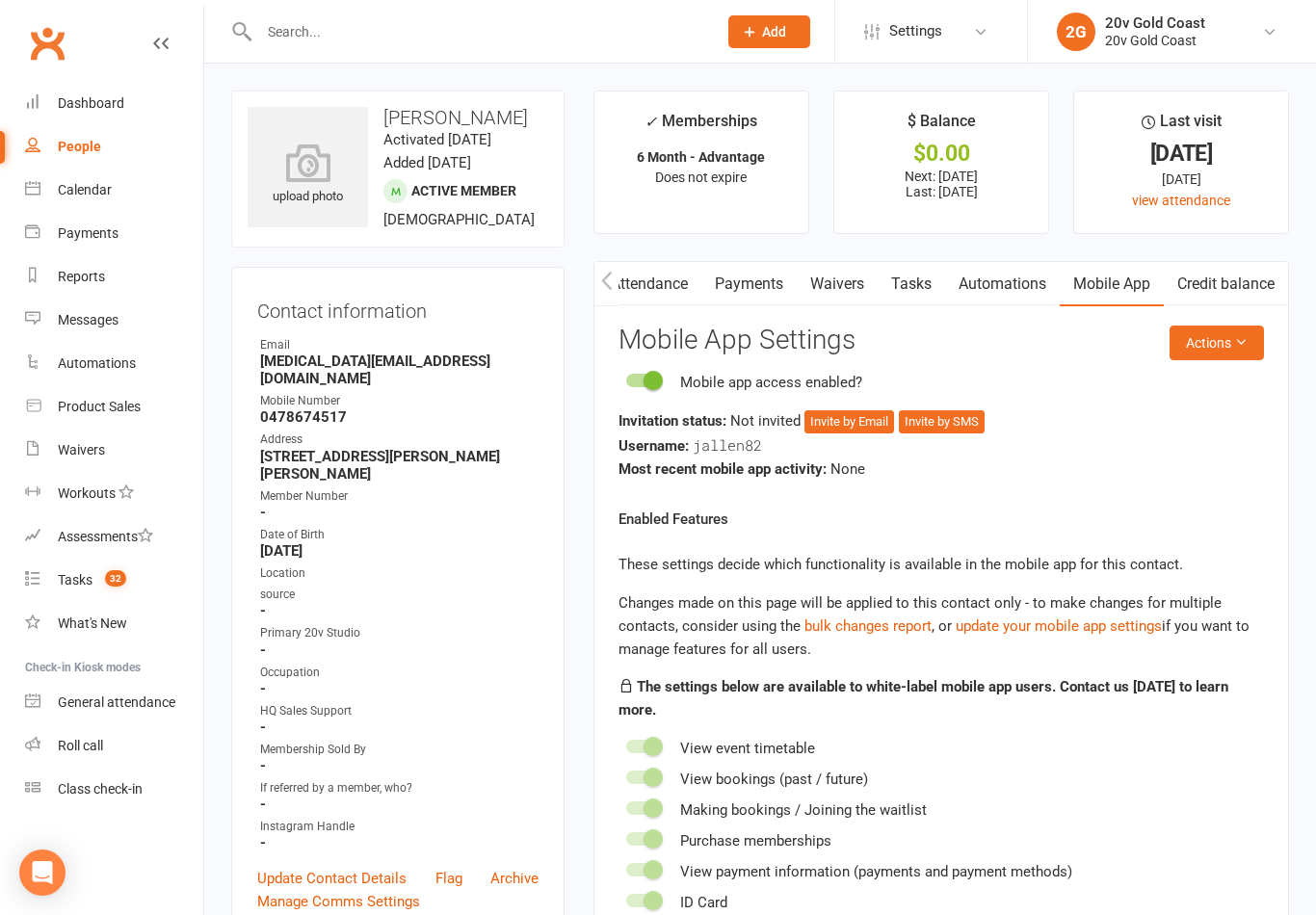
click at [656, 384] on span at bounding box center [654, 381] width 20 height 20
click at [626, 378] on input "checkbox" at bounding box center [626, 378] width 0 height 0
click at [639, 384] on span at bounding box center [633, 381] width 20 height 20
click at [626, 378] on input "checkbox" at bounding box center [626, 378] width 0 height 0
click at [945, 419] on button "Invite by SMS" at bounding box center [941, 421] width 86 height 23
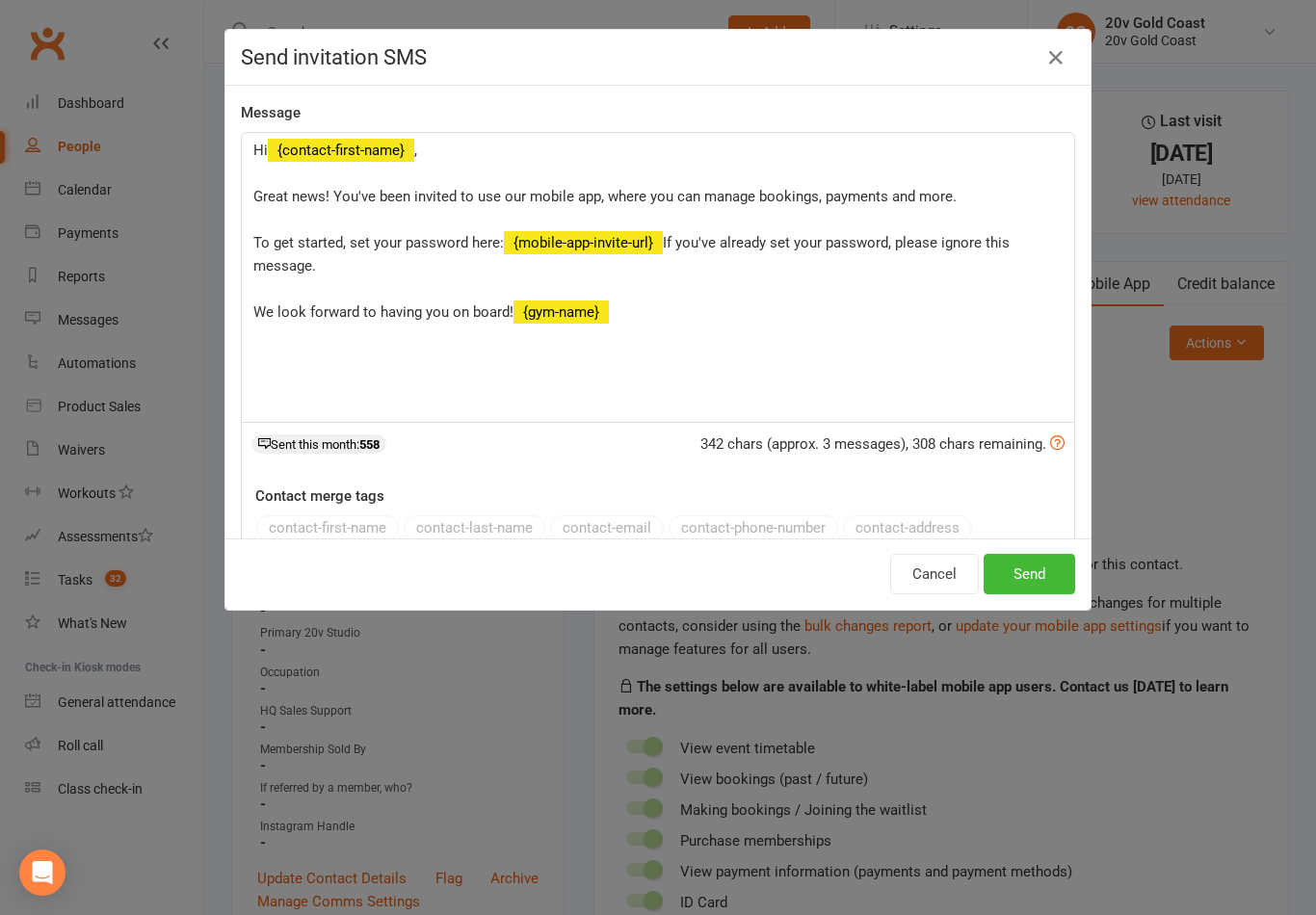
click at [1033, 577] on button "Send" at bounding box center [1029, 574] width 92 height 40
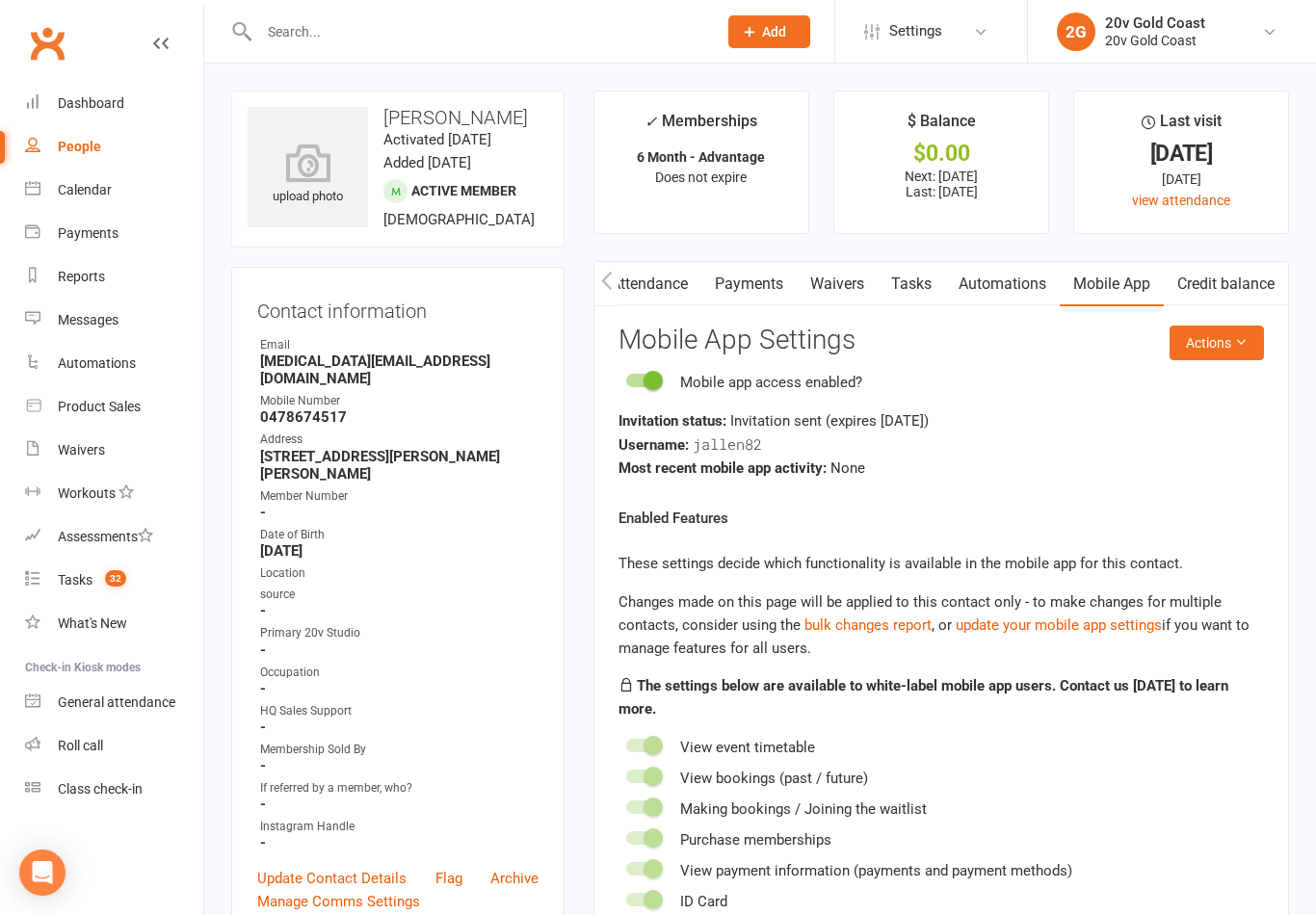
click at [81, 592] on link "Tasks 32" at bounding box center [113, 580] width 178 height 43
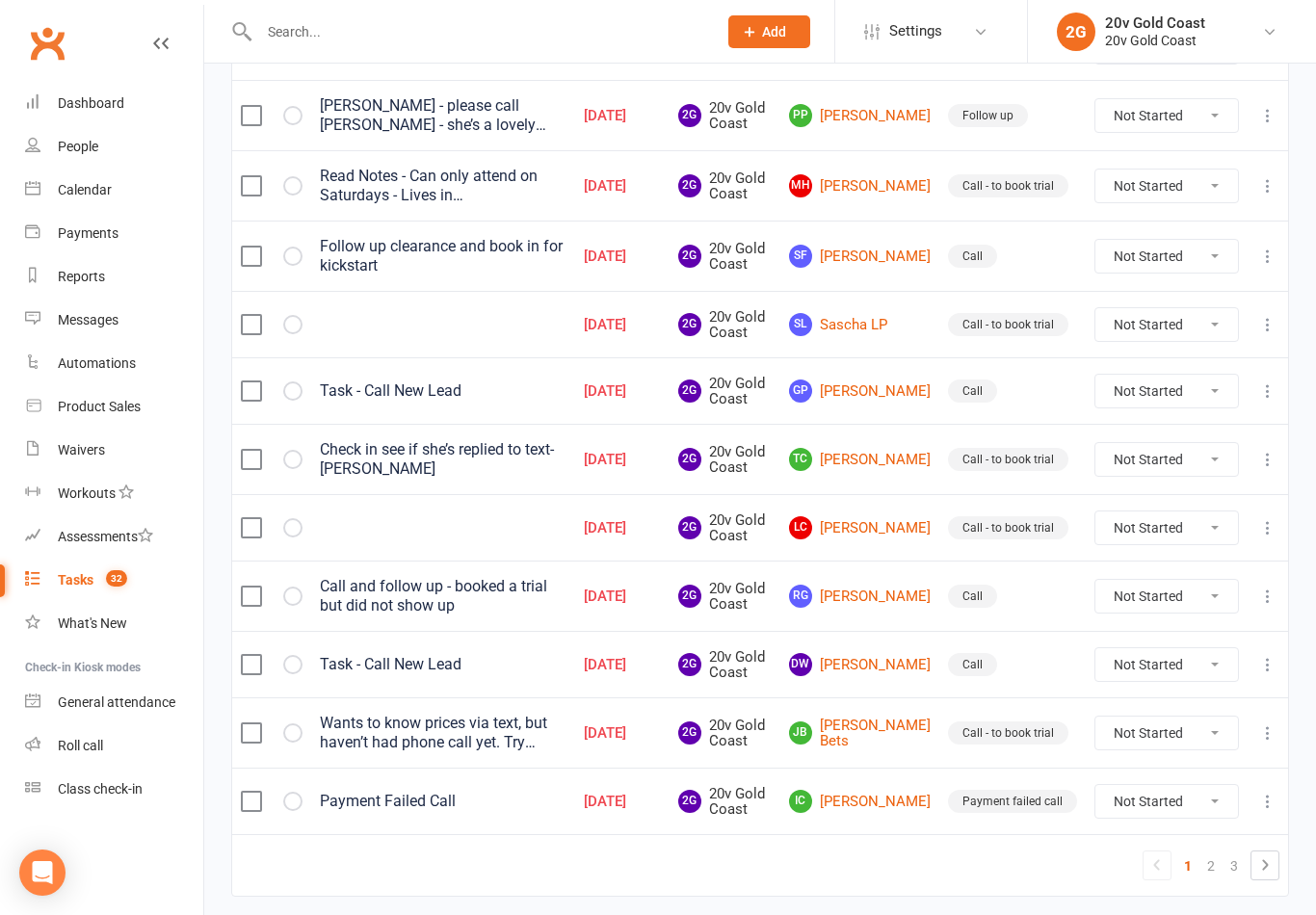
scroll to position [1364, 0]
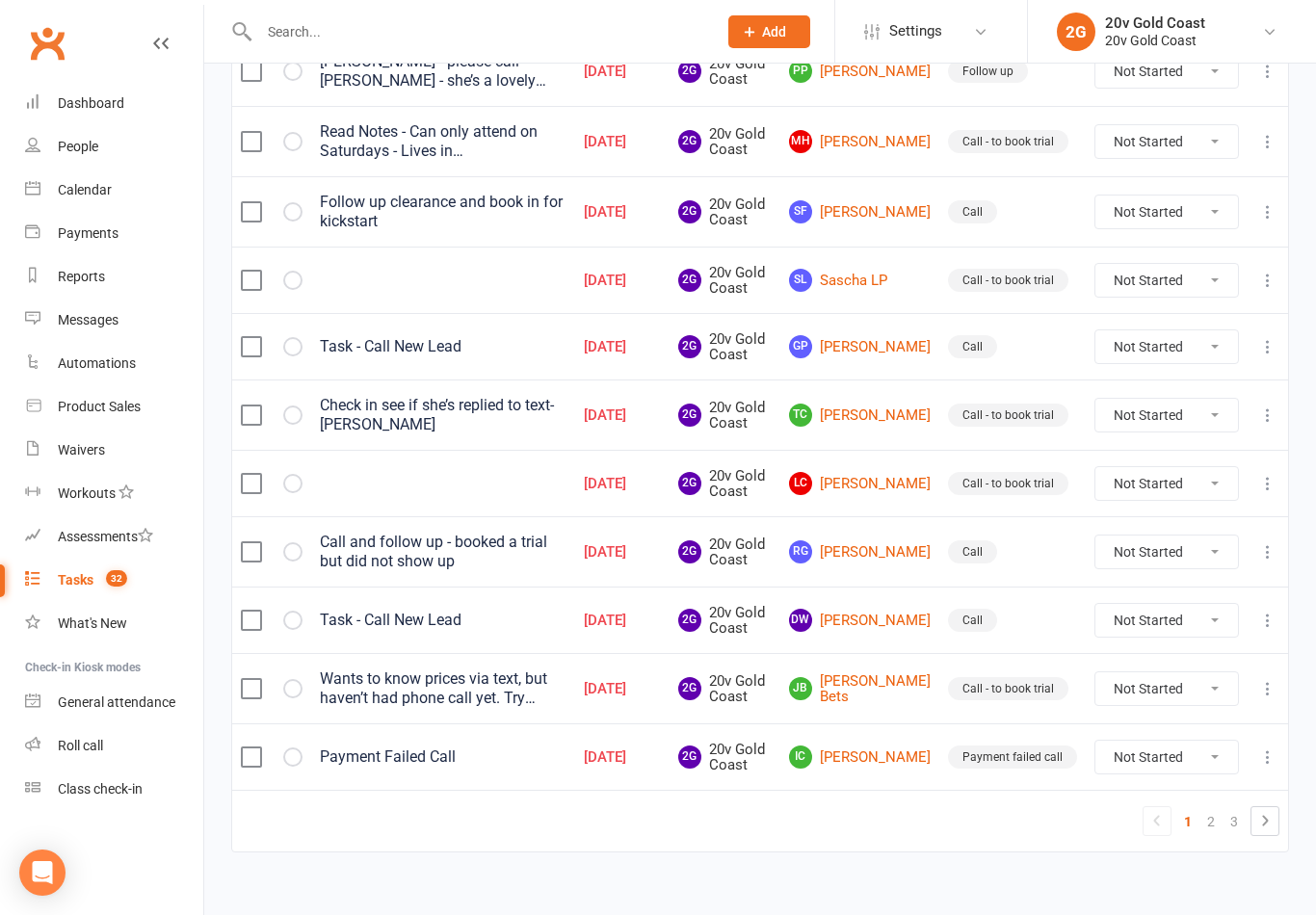
click at [882, 680] on link "JB Julene Bets" at bounding box center [860, 689] width 142 height 31
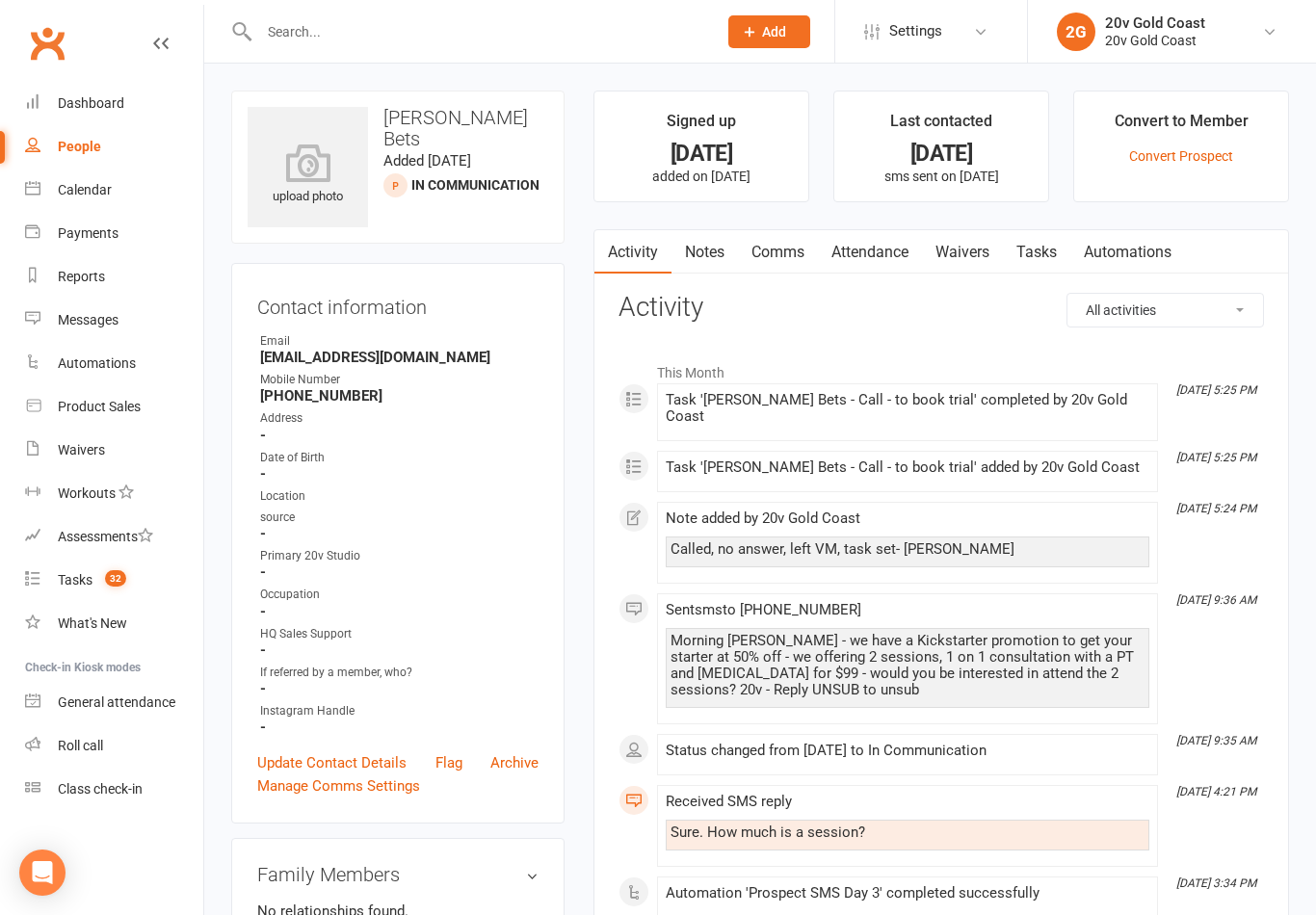
click at [720, 244] on link "Notes" at bounding box center [705, 252] width 67 height 44
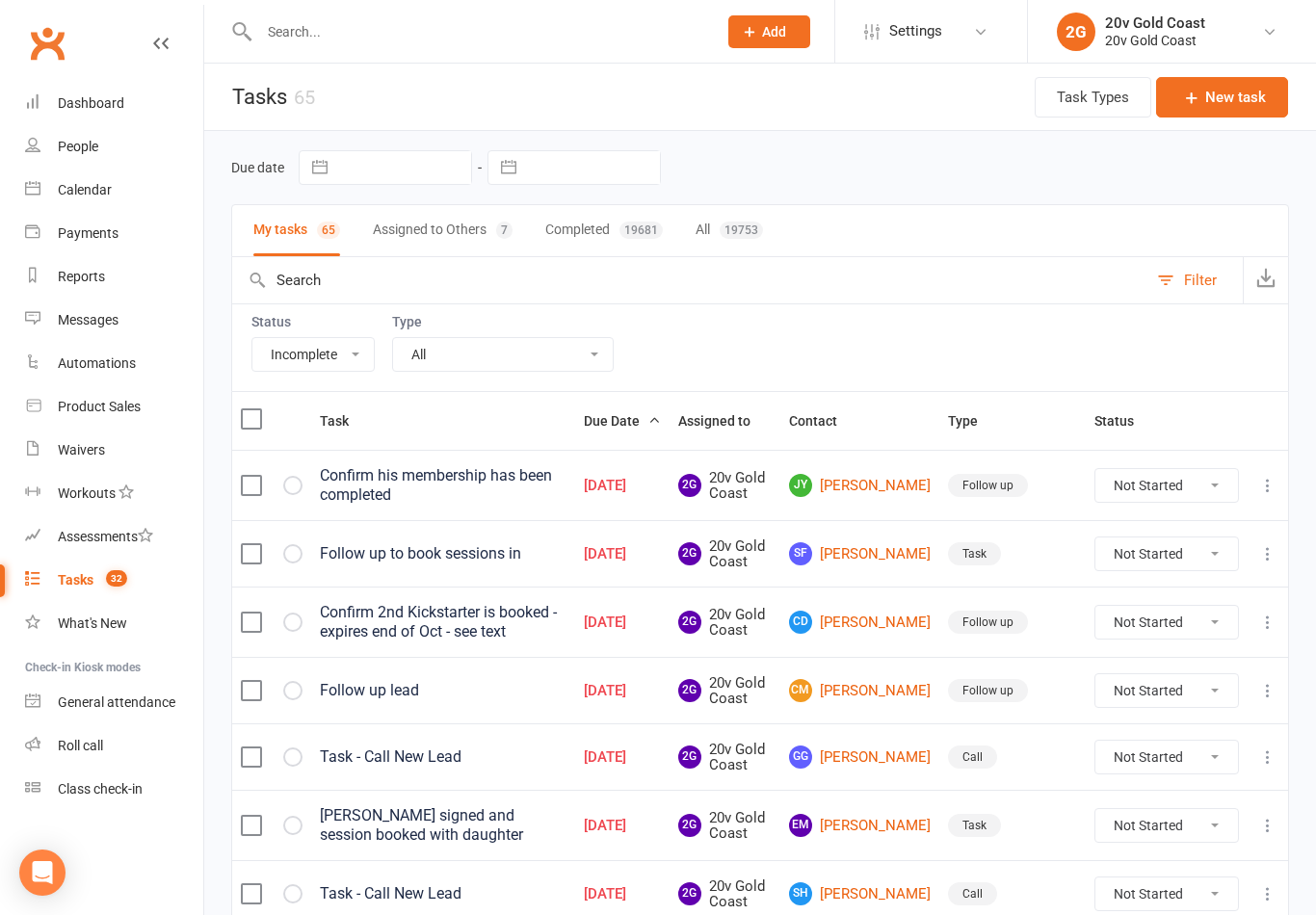
click at [134, 580] on link "Tasks 32" at bounding box center [113, 580] width 178 height 43
click at [126, 640] on link "What's New" at bounding box center [113, 624] width 178 height 43
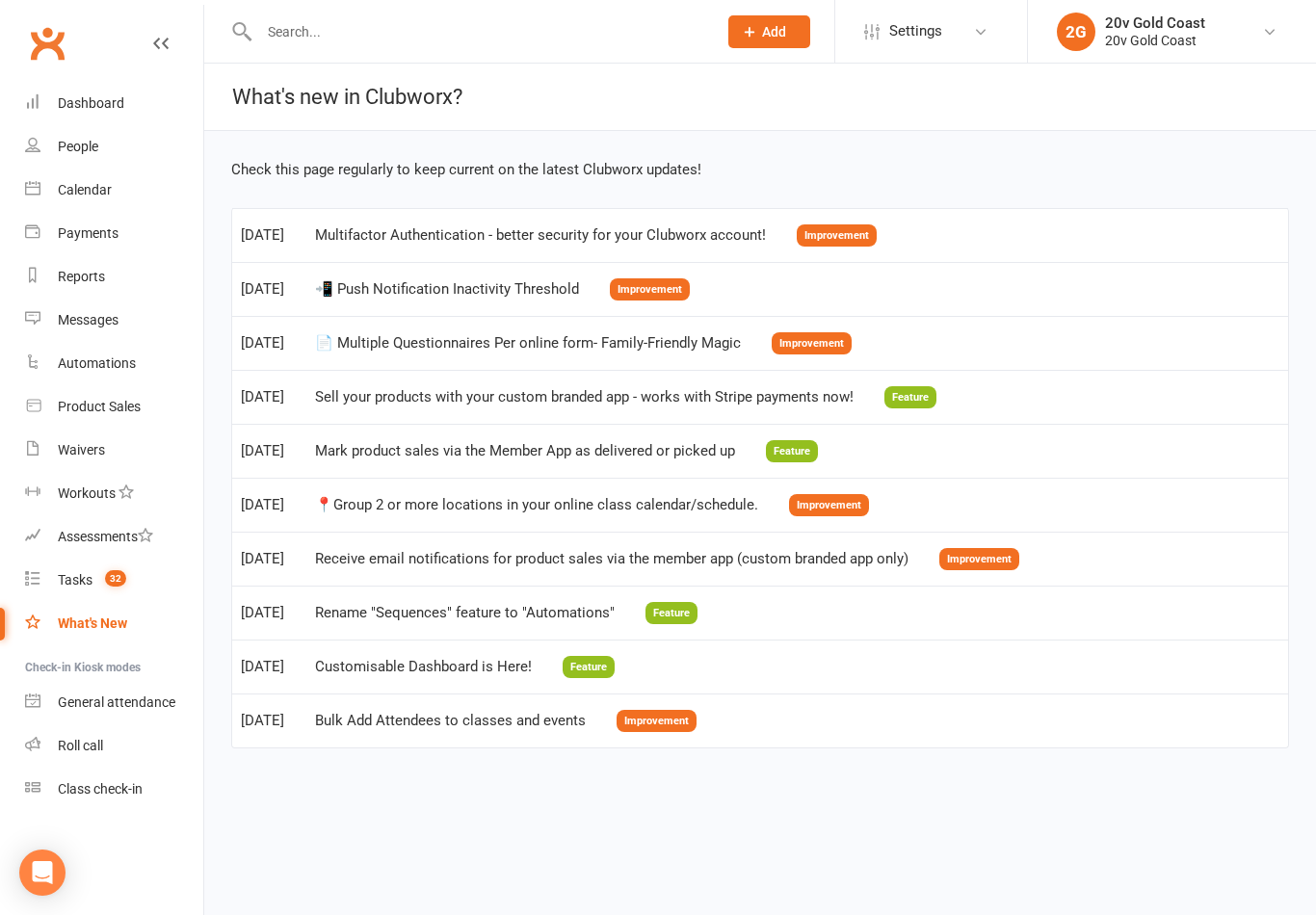
click at [105, 587] on count-badge "32" at bounding box center [110, 580] width 31 height 16
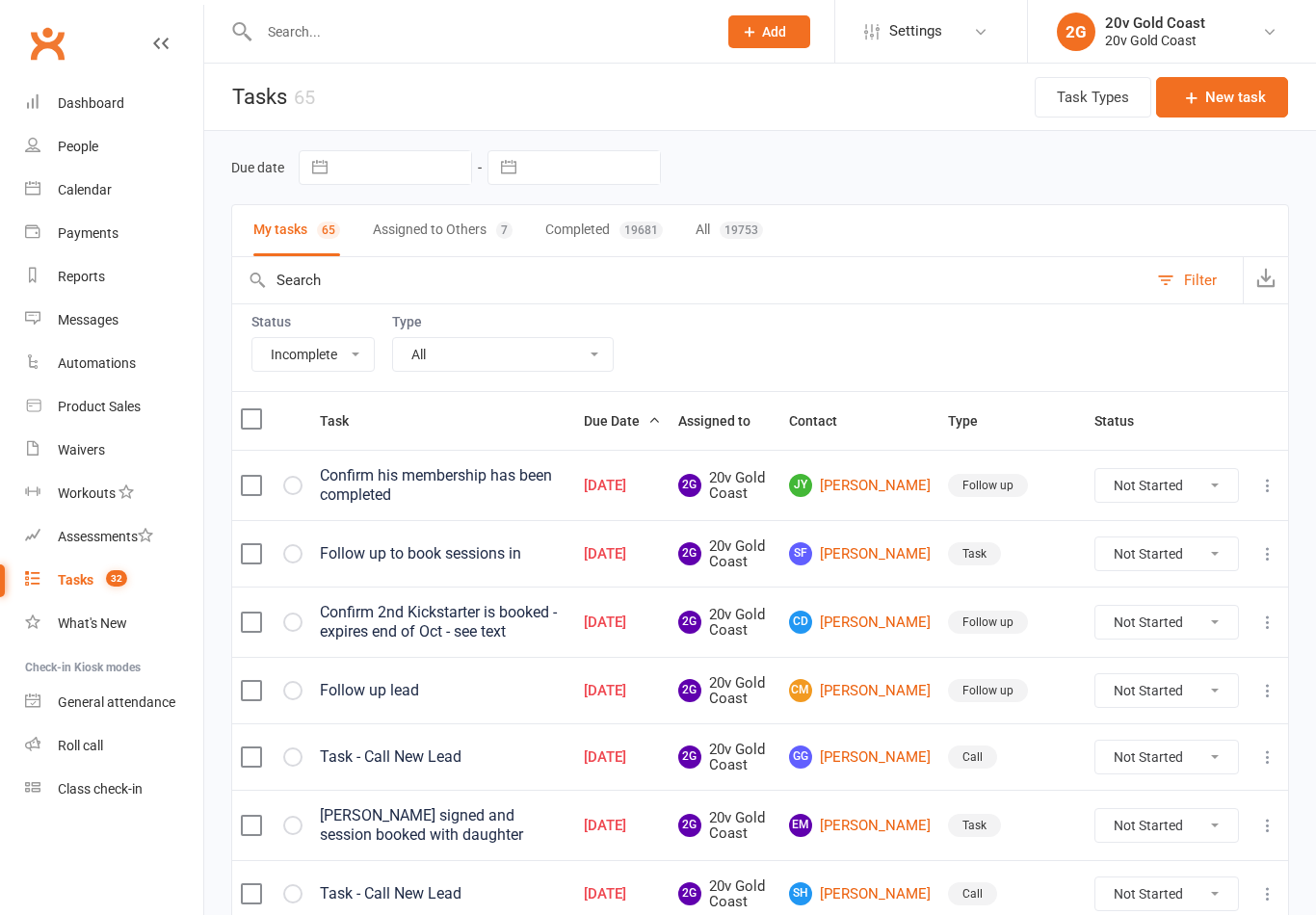
select select "incomplete"
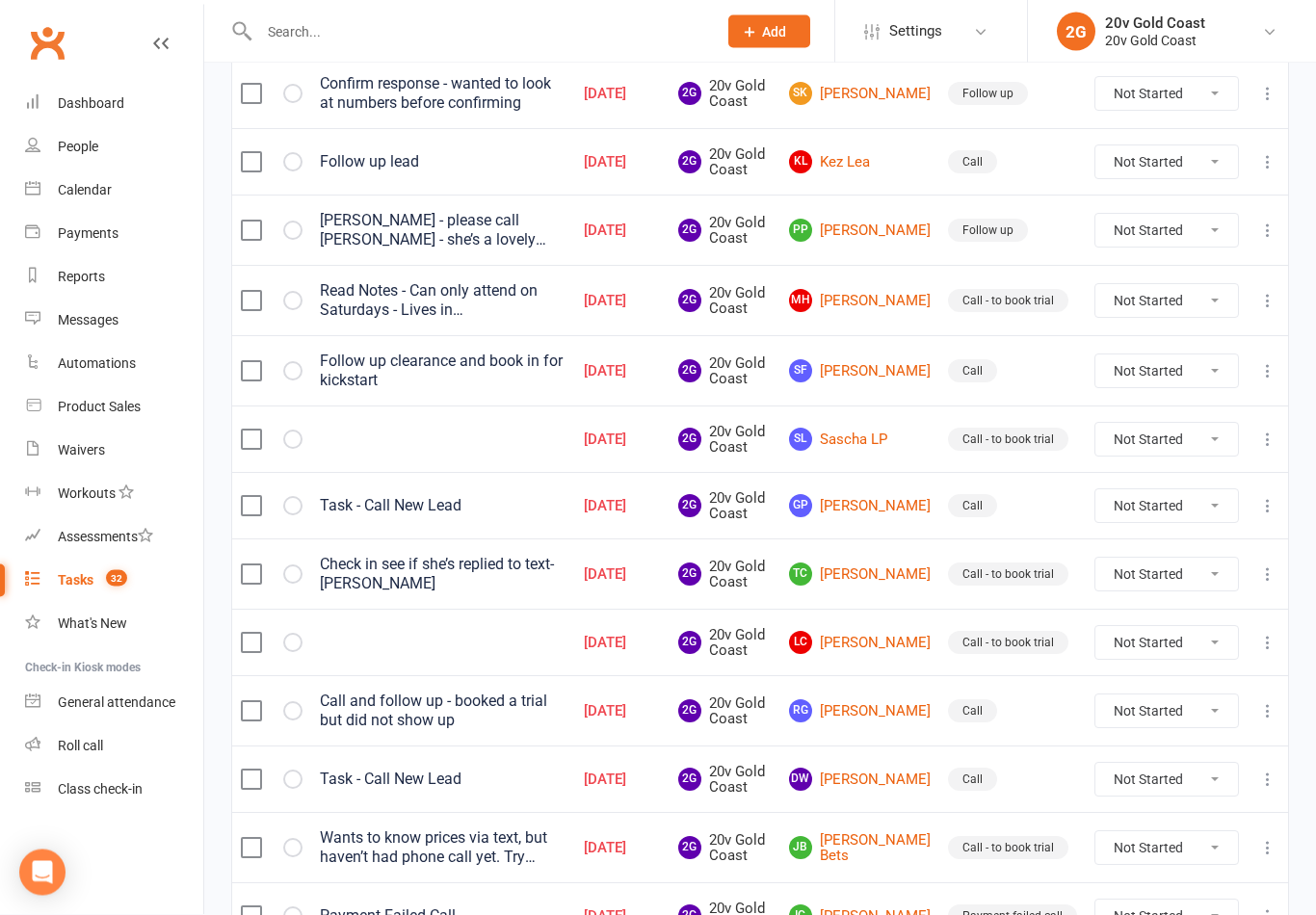
scroll to position [1364, 0]
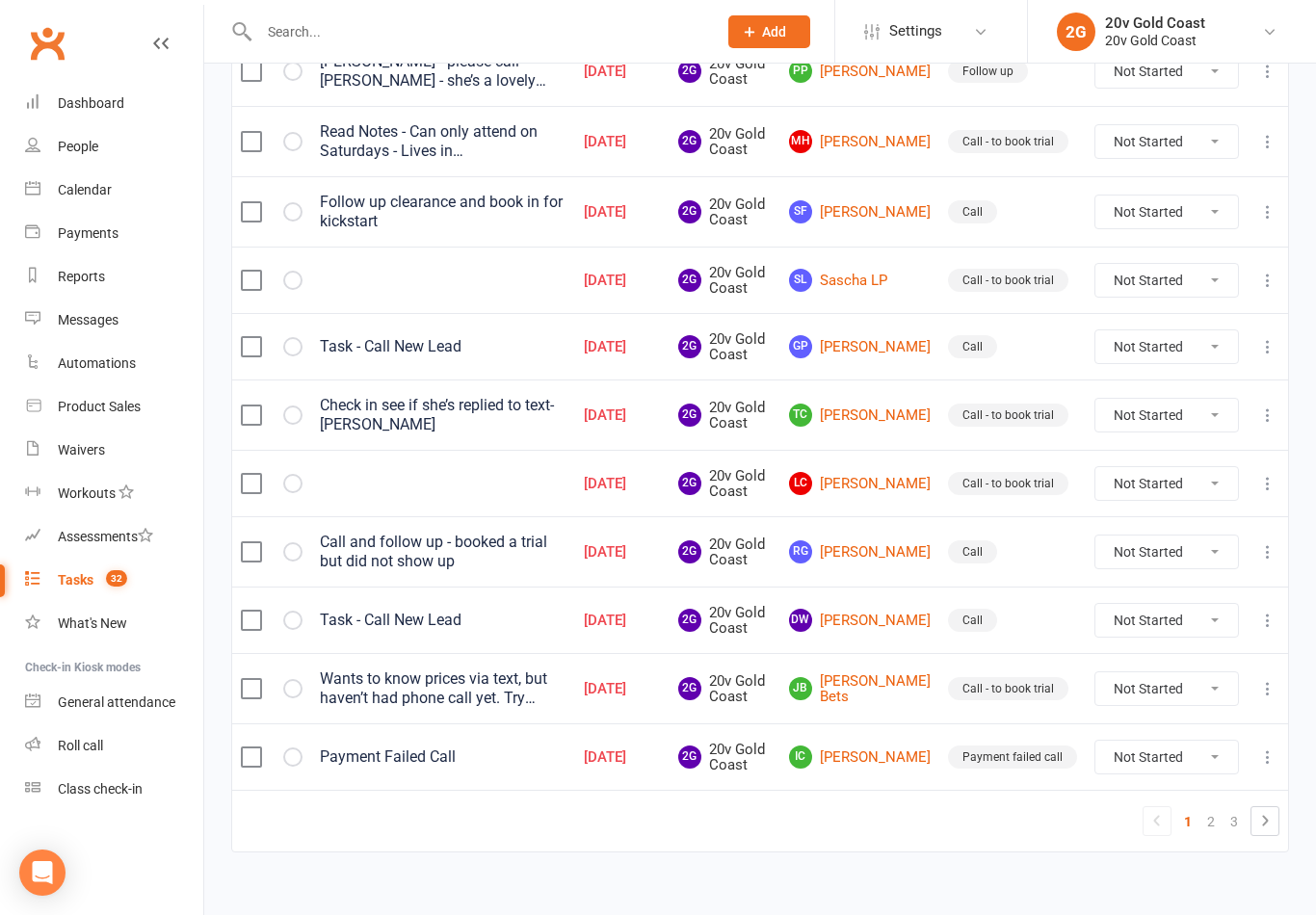
click at [470, 699] on div "Wants to know prices via text, but haven’t had phone call yet. Try catch her on…" at bounding box center [443, 688] width 247 height 38
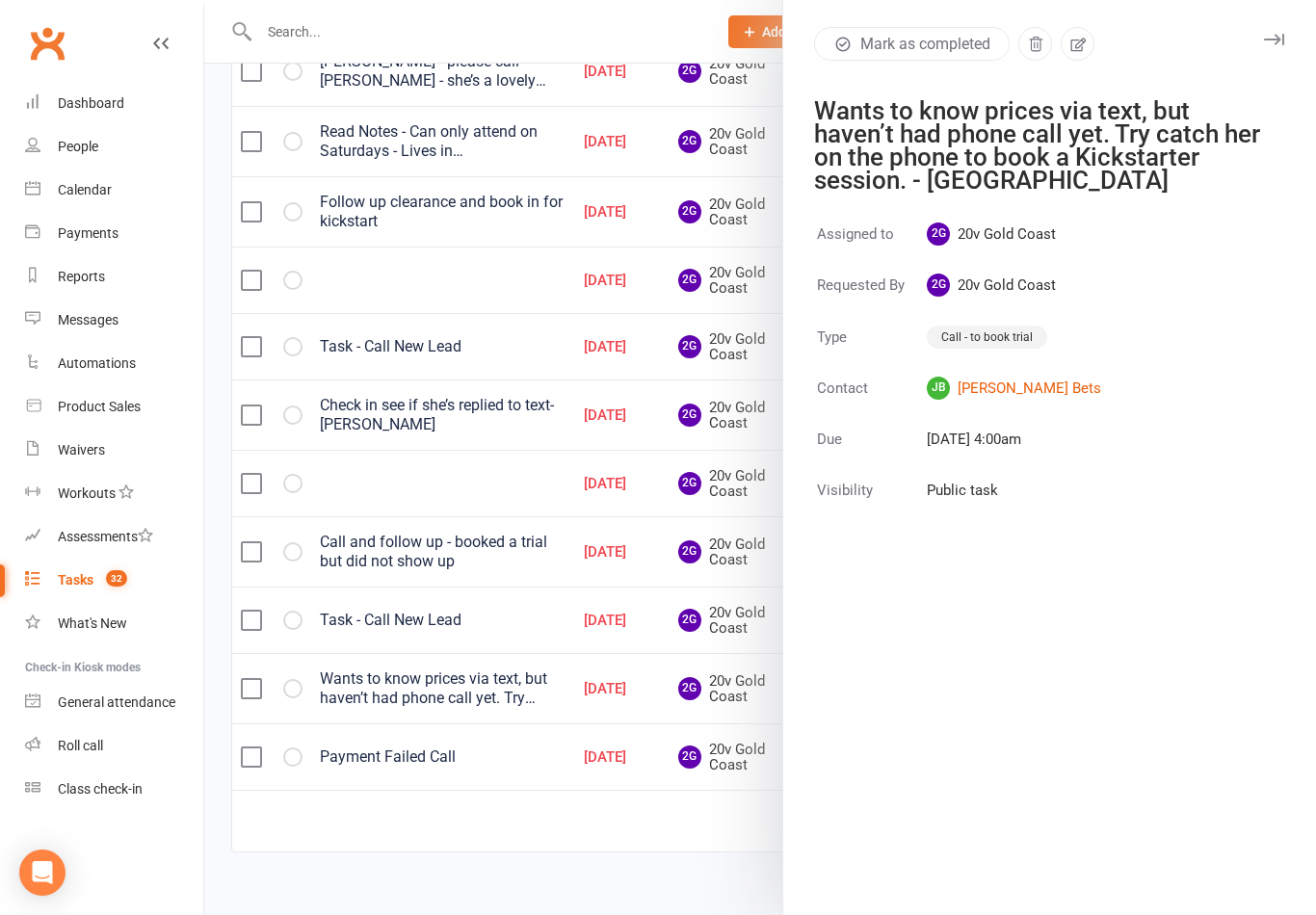
click at [998, 396] on link "JB [PERSON_NAME] Bets" at bounding box center [1014, 388] width 174 height 23
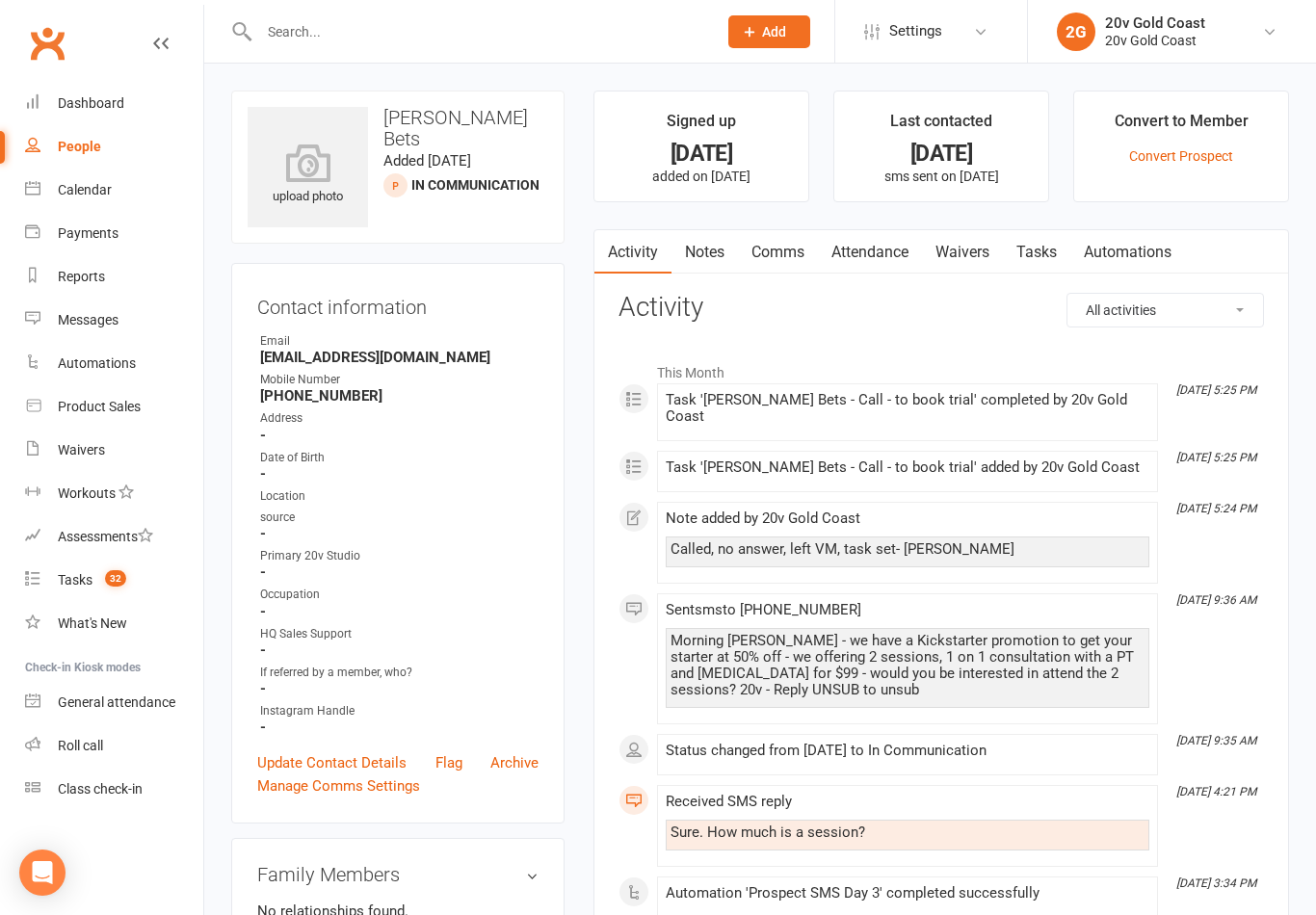
click at [709, 248] on link "Notes" at bounding box center [705, 252] width 67 height 44
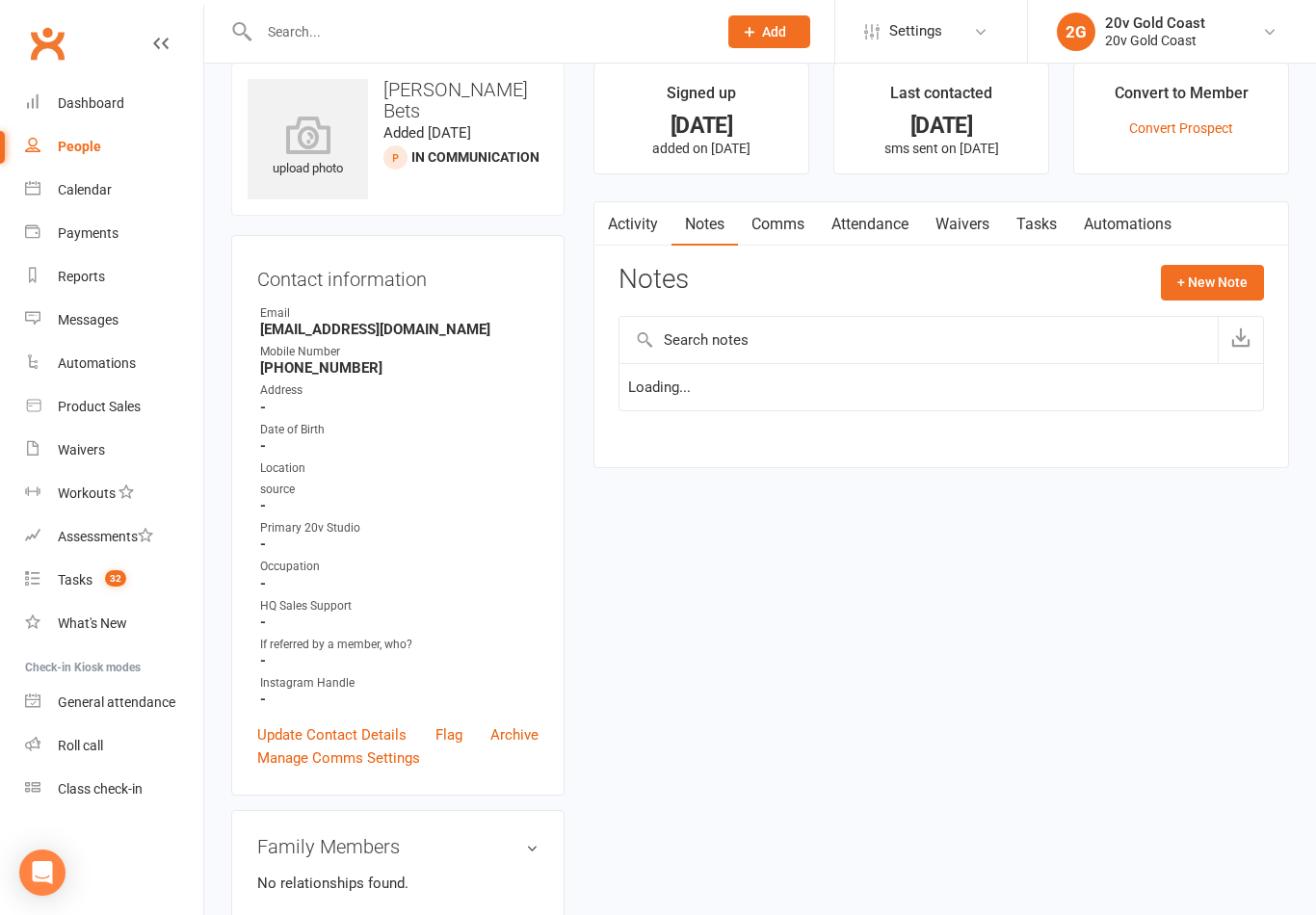
scroll to position [30, 0]
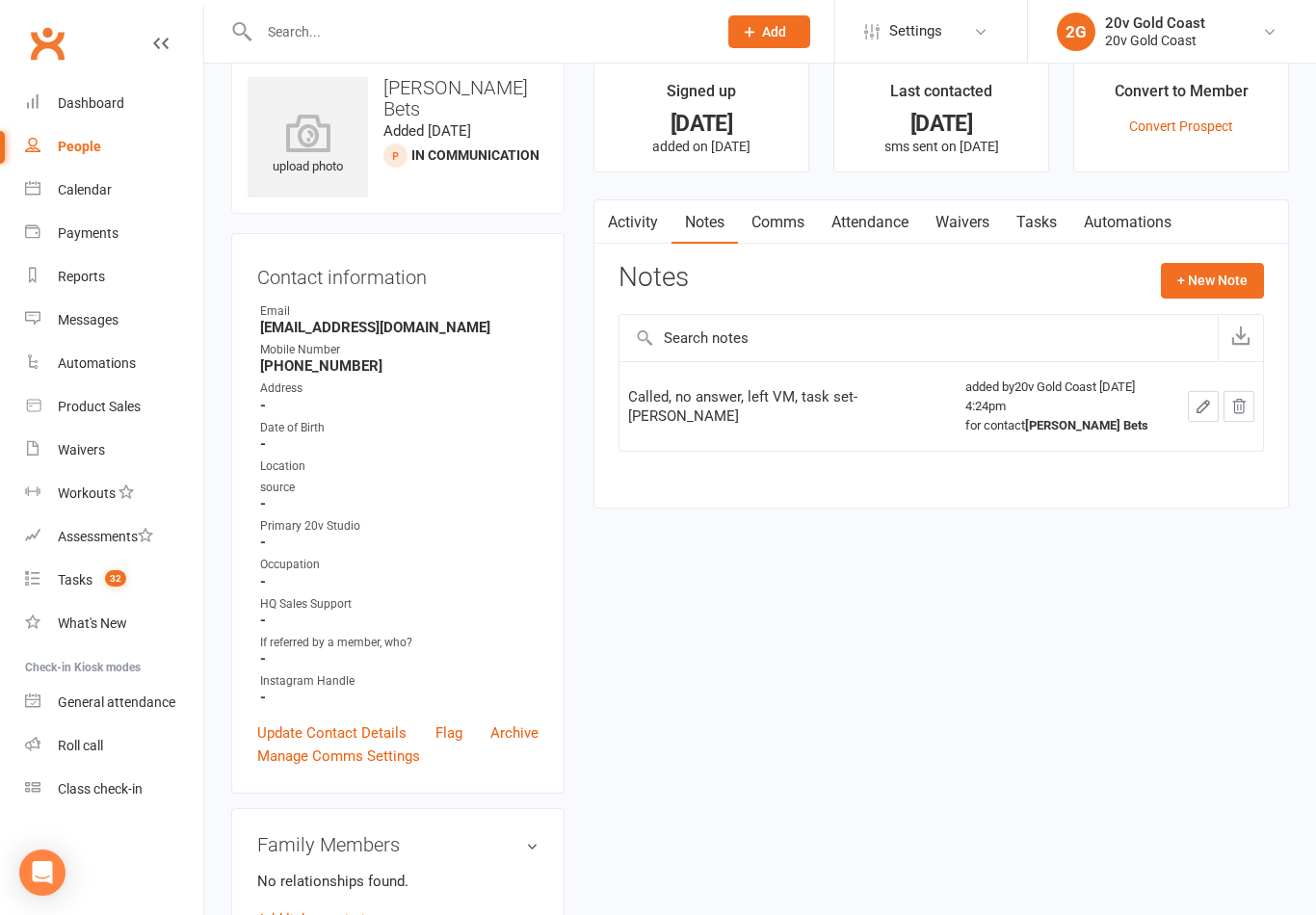
click at [1217, 285] on button "+ New Note" at bounding box center [1213, 279] width 103 height 34
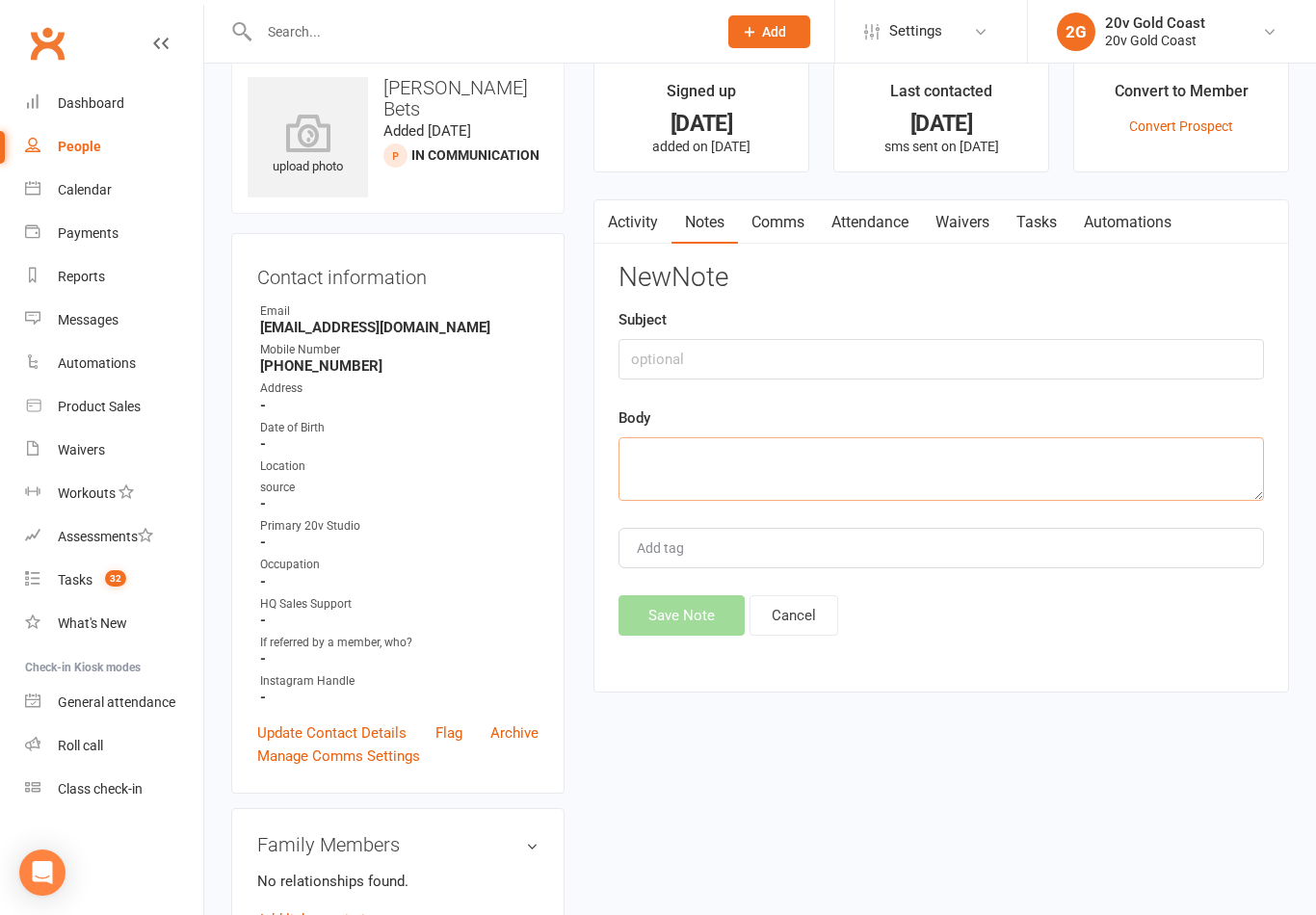
click at [933, 441] on textarea at bounding box center [941, 468] width 646 height 64
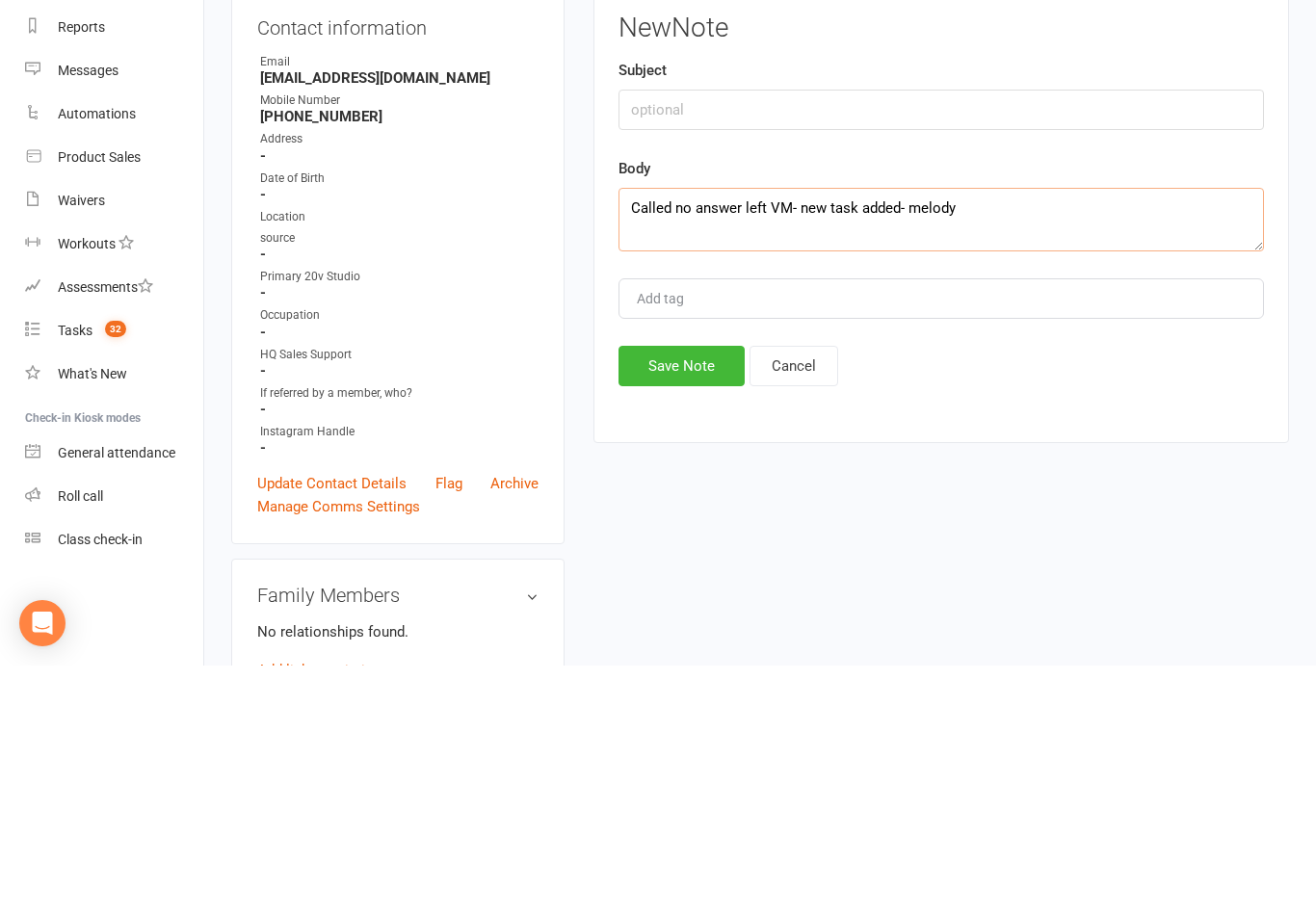
type textarea "Called no answer left VM- new task added- melody"
click at [751, 339] on input "text" at bounding box center [941, 359] width 646 height 40
click at [698, 595] on button "Save Note" at bounding box center [681, 615] width 126 height 40
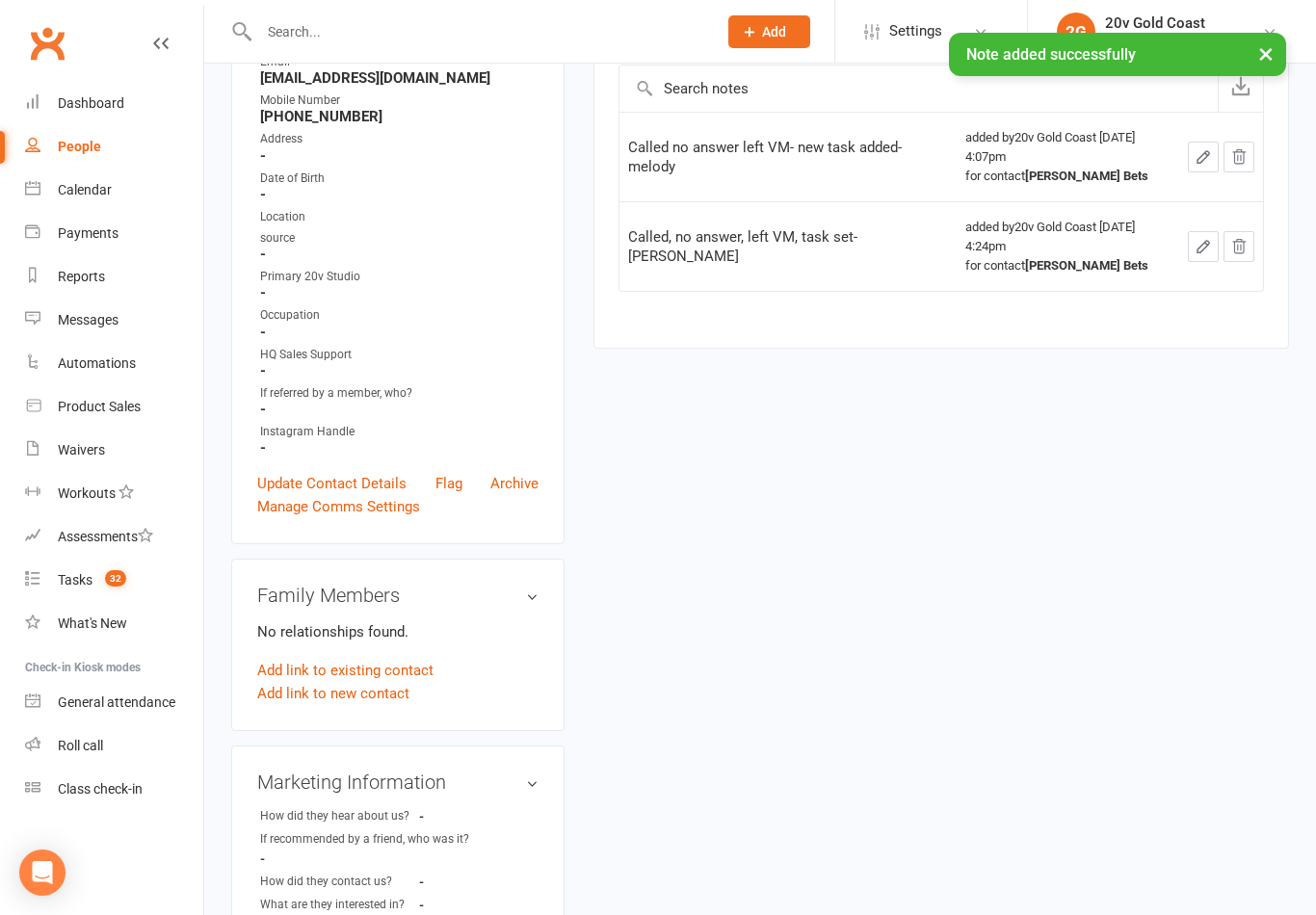
click at [116, 596] on link "Tasks 32" at bounding box center [113, 580] width 178 height 43
select select "incomplete"
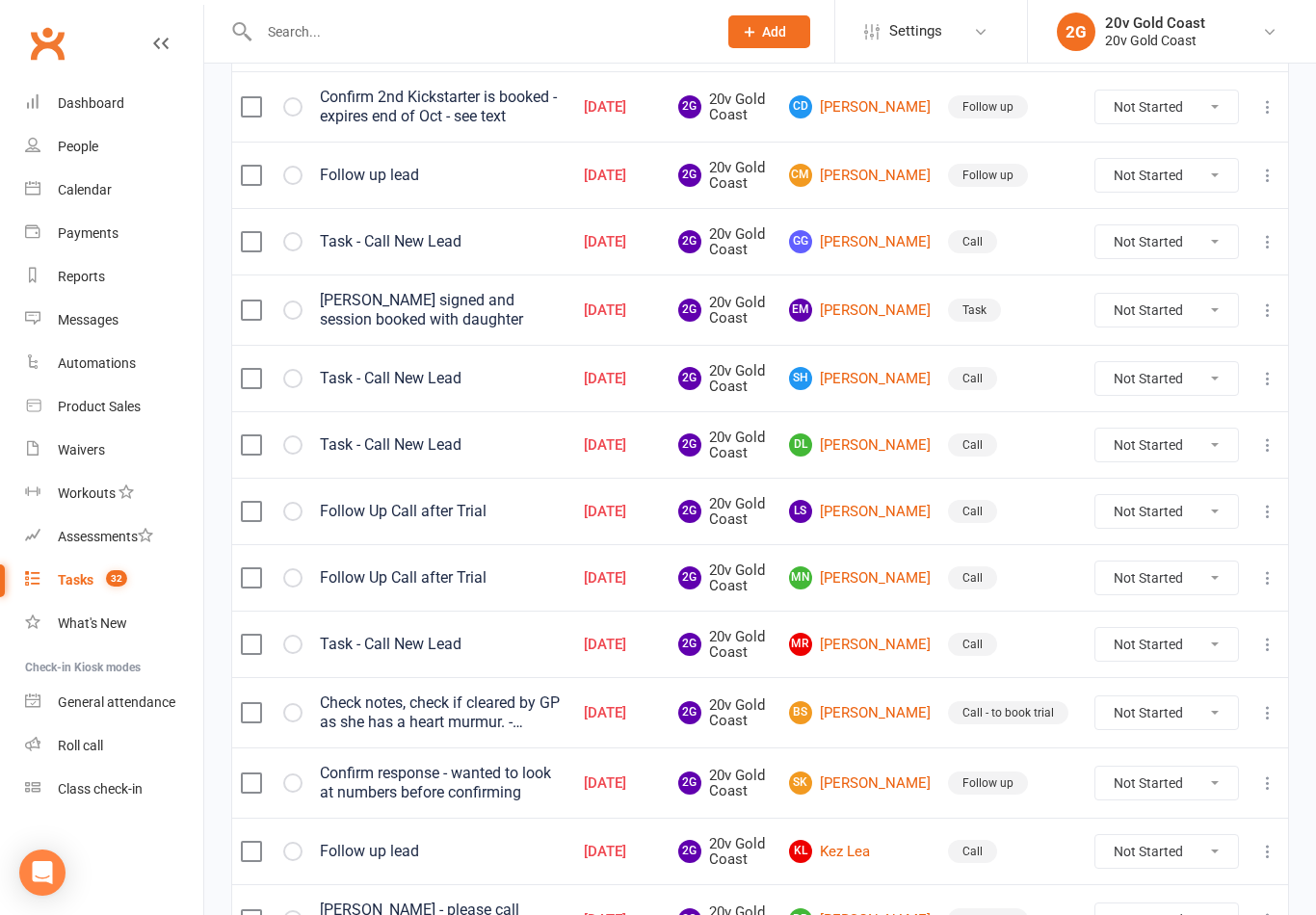
scroll to position [1364, 0]
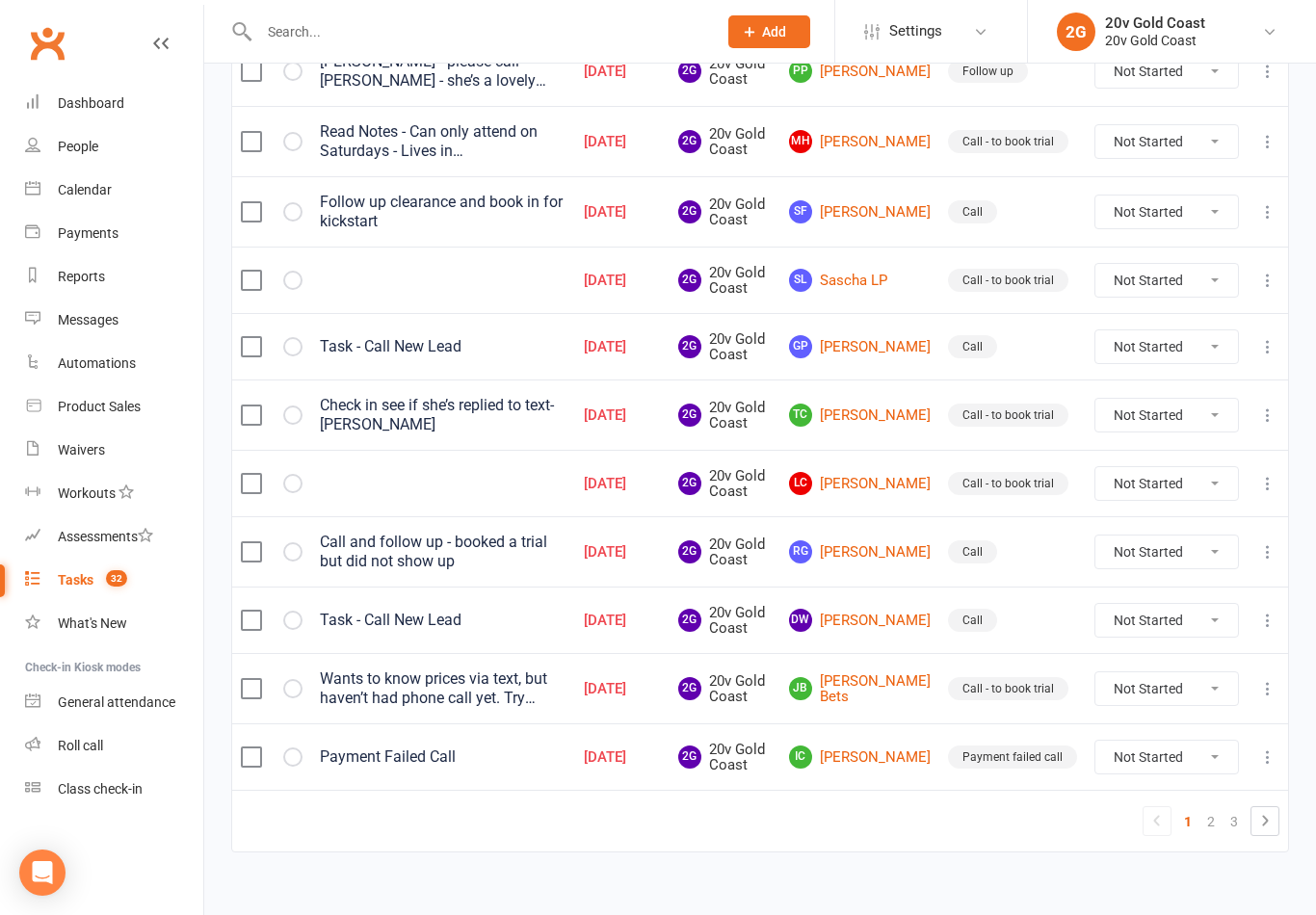
click at [893, 688] on link "JB [PERSON_NAME] Bets" at bounding box center [860, 689] width 142 height 31
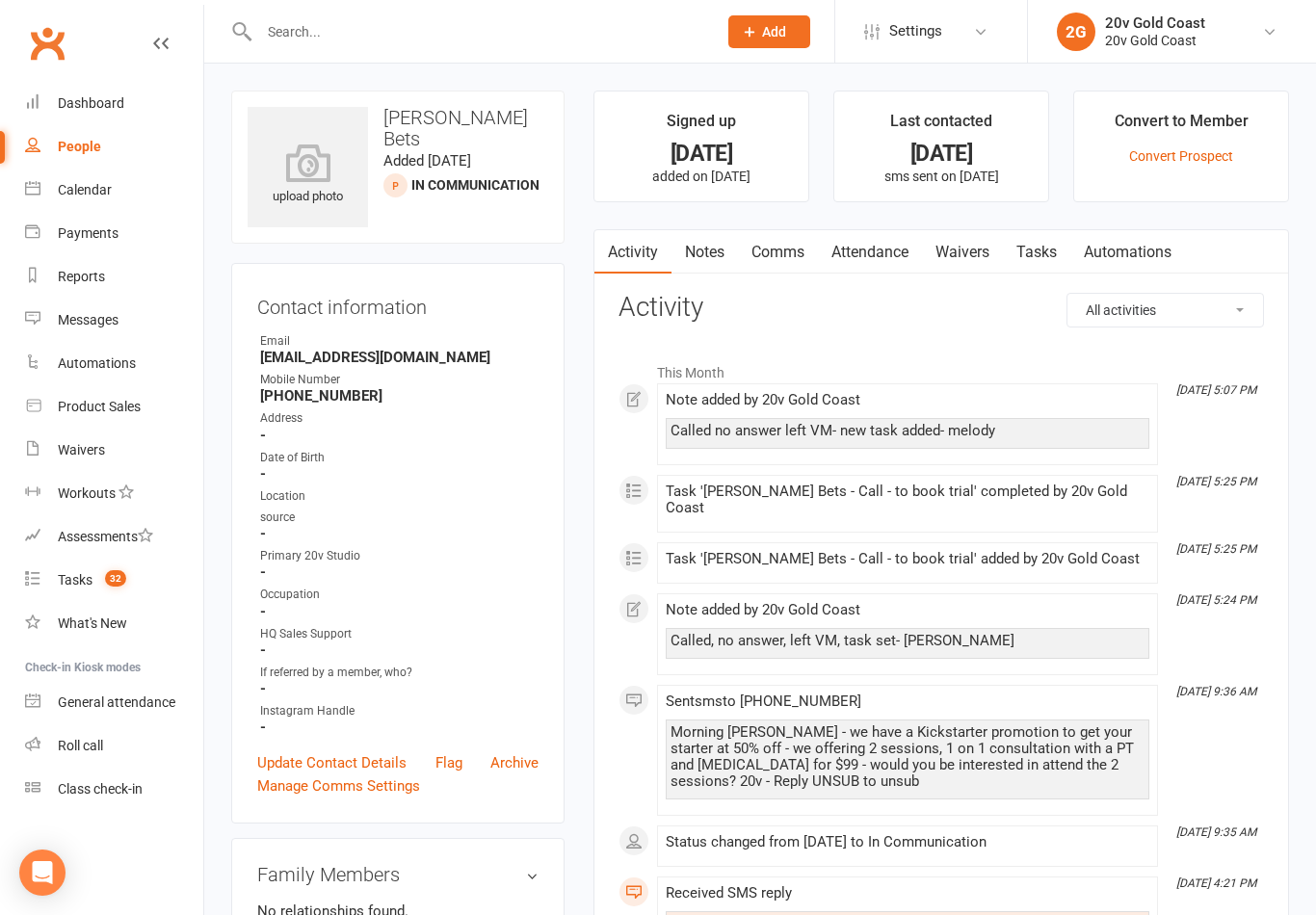
select select "incomplete"
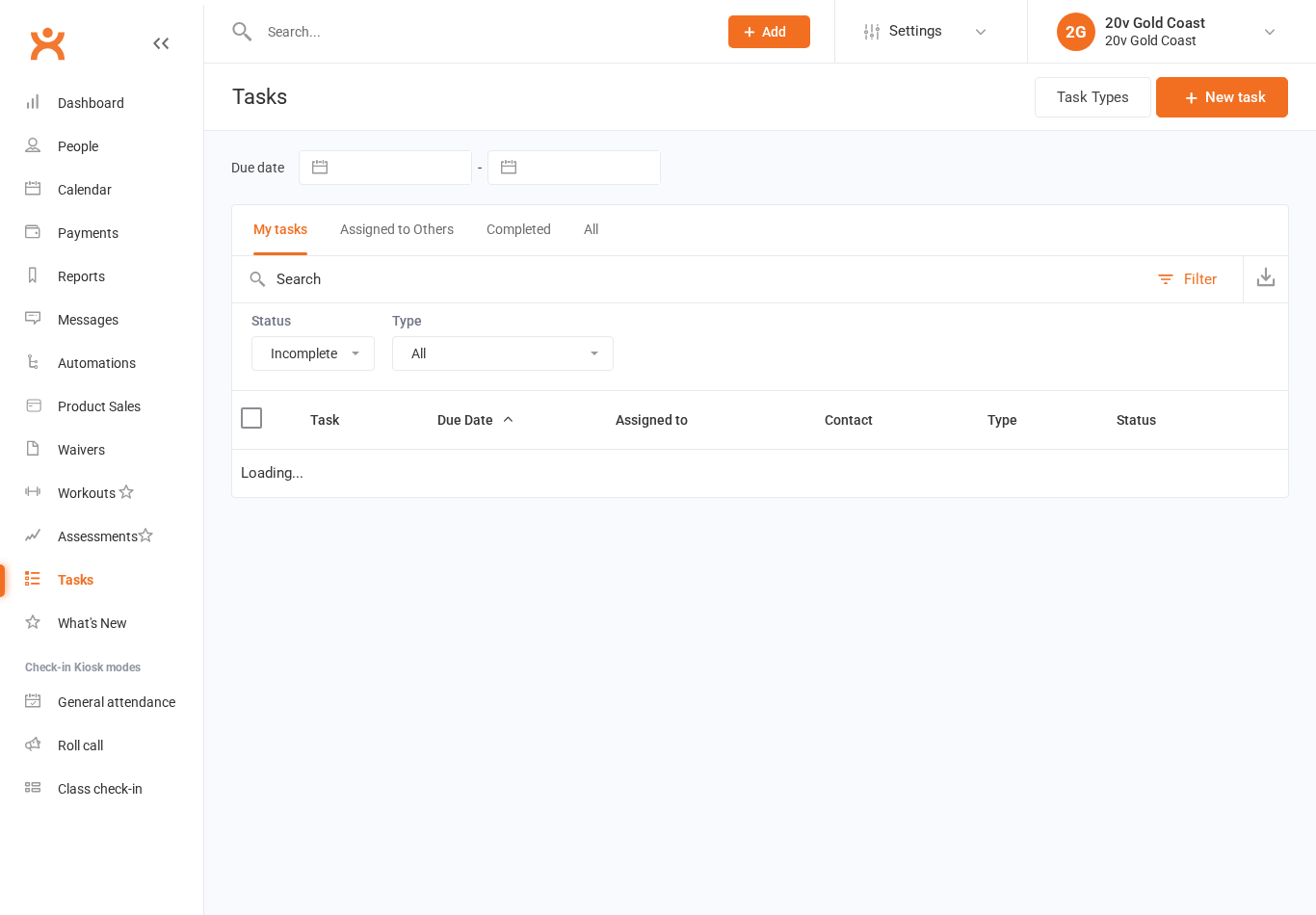
select select "incomplete"
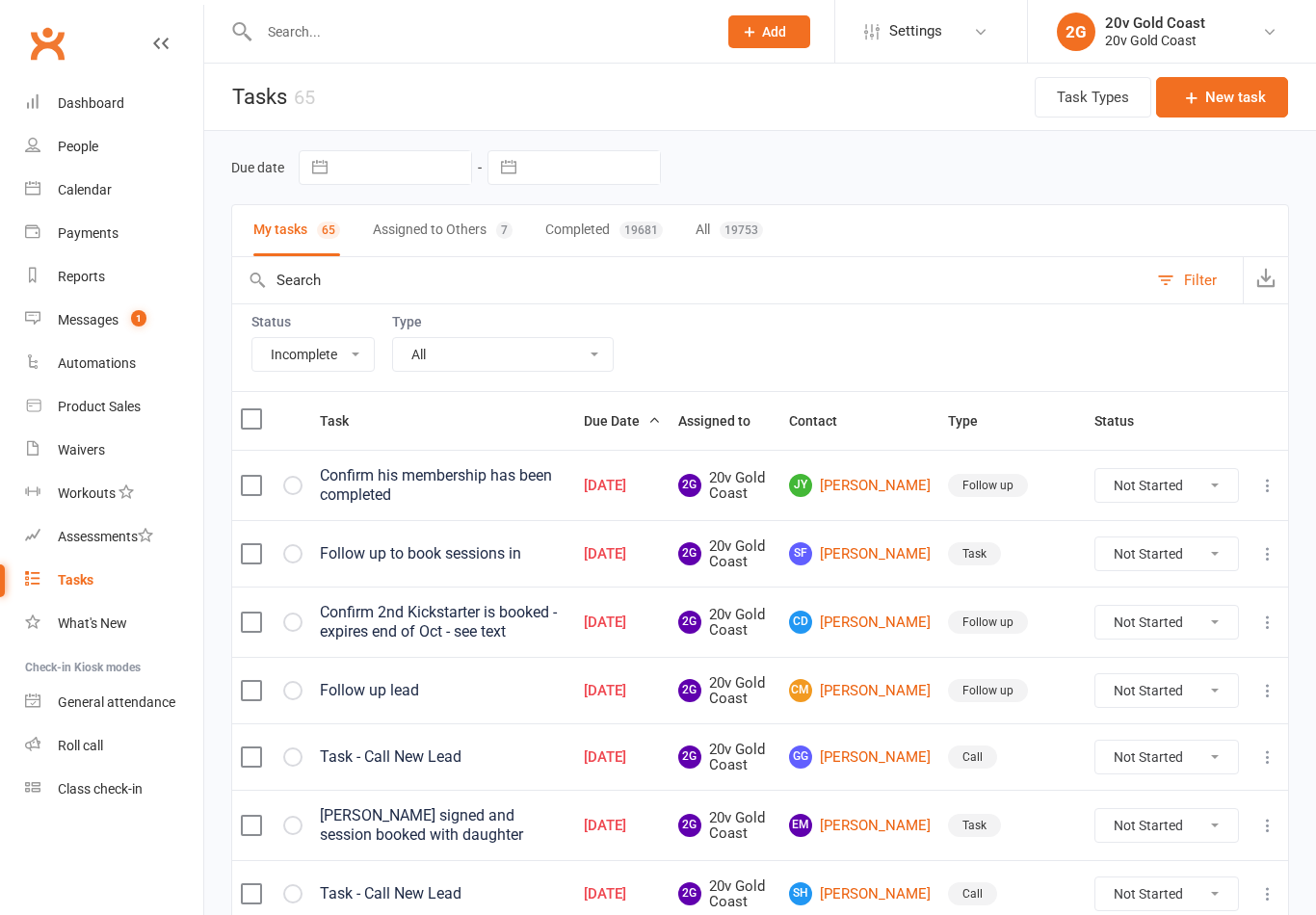
scroll to position [1393, 0]
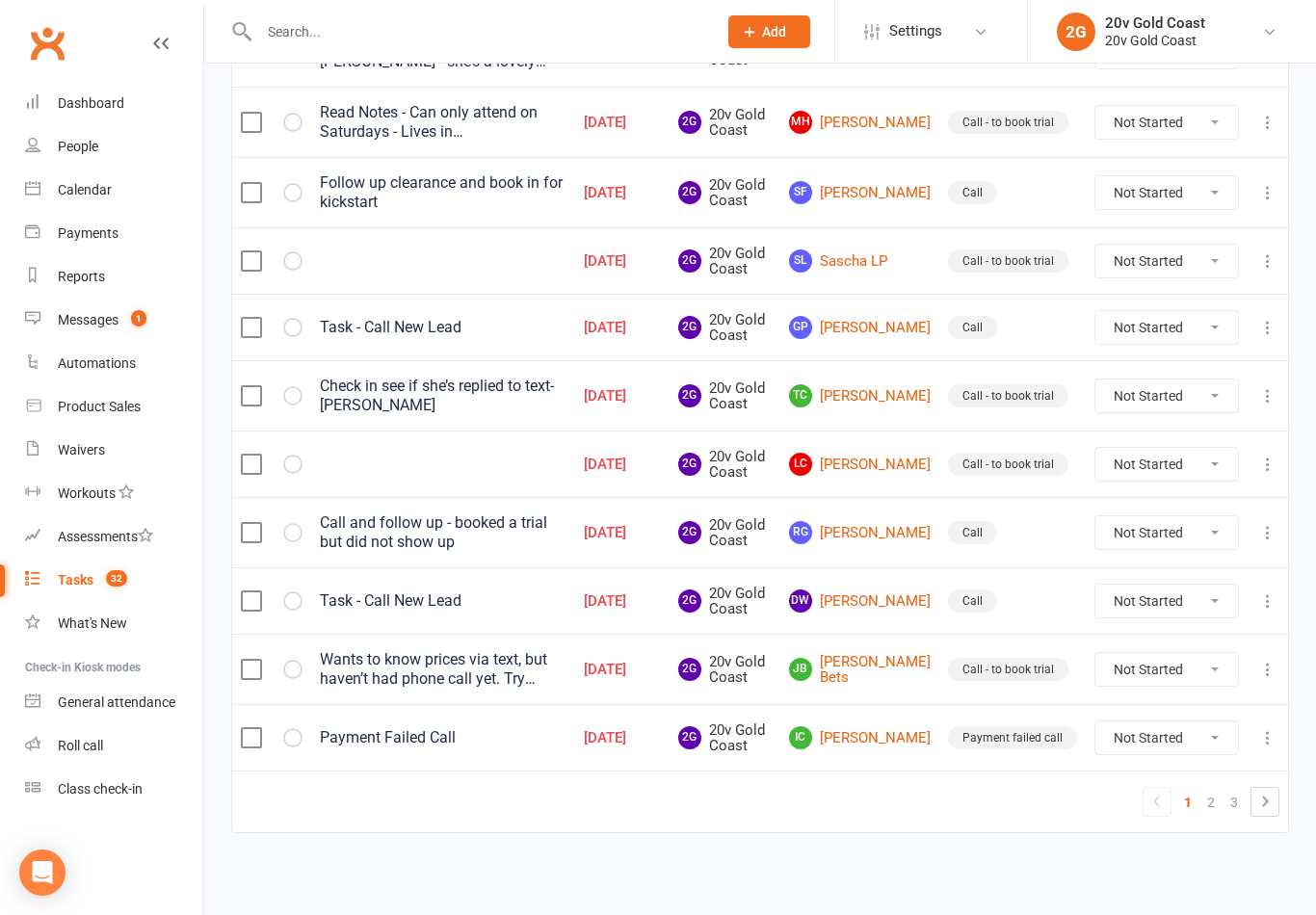
click at [636, 662] on div "[DATE]" at bounding box center [622, 670] width 77 height 17
click at [407, 653] on div "Wants to know prices via text, but haven’t had phone call yet. Try catch her on…" at bounding box center [443, 669] width 247 height 38
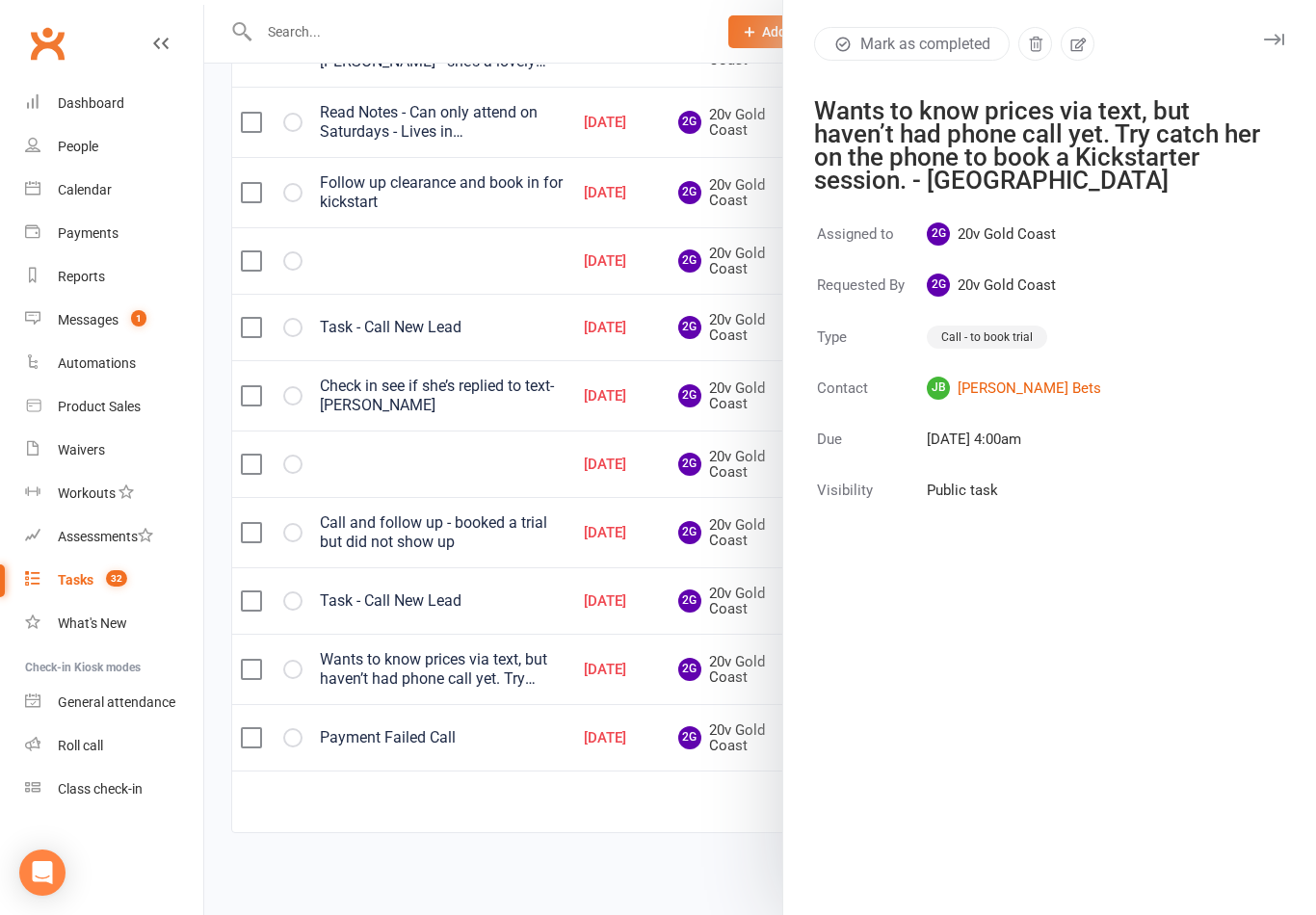
click at [514, 668] on div at bounding box center [761, 458] width 1112 height 915
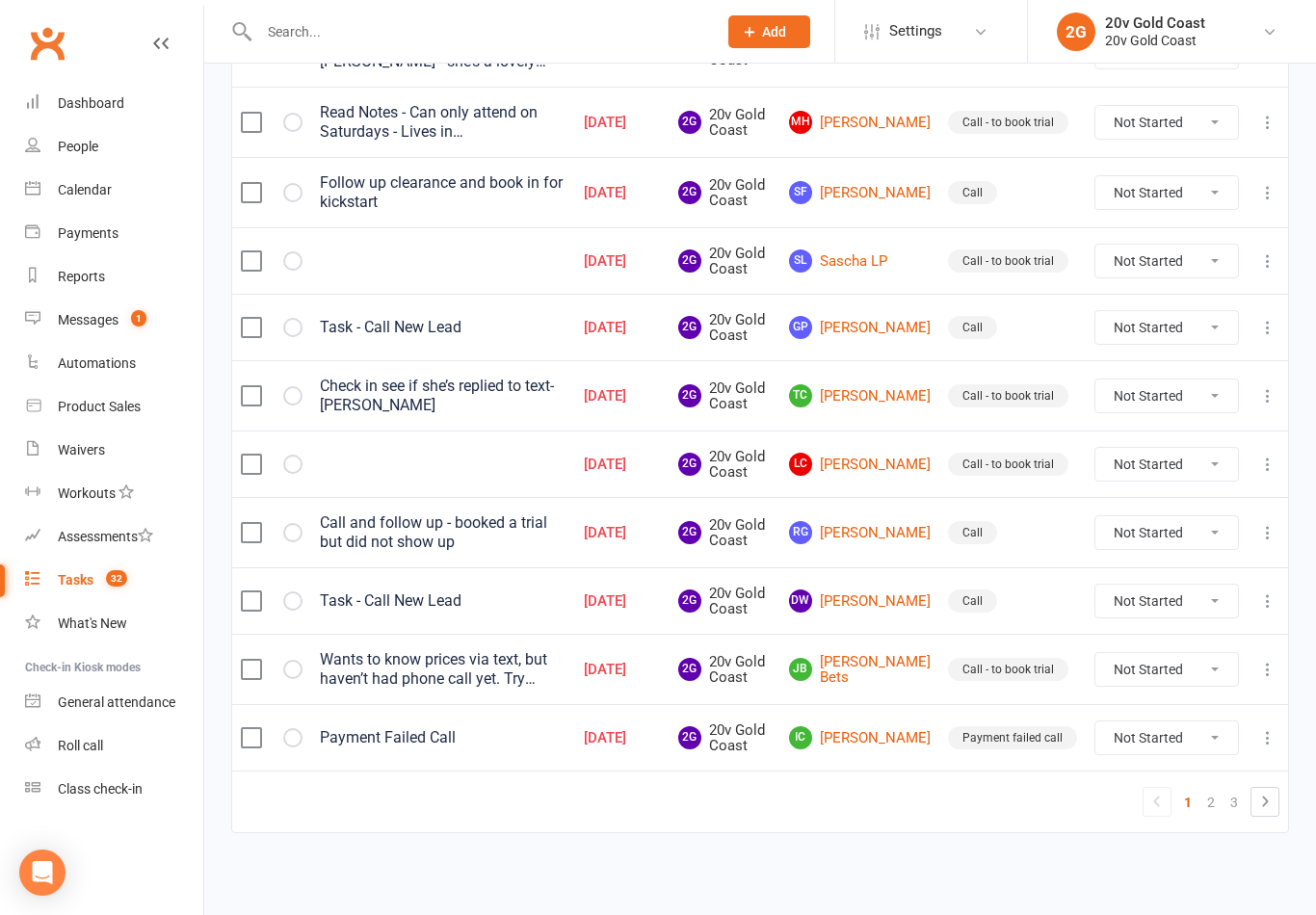
click at [890, 656] on link "JB [PERSON_NAME] Bets" at bounding box center [860, 670] width 142 height 31
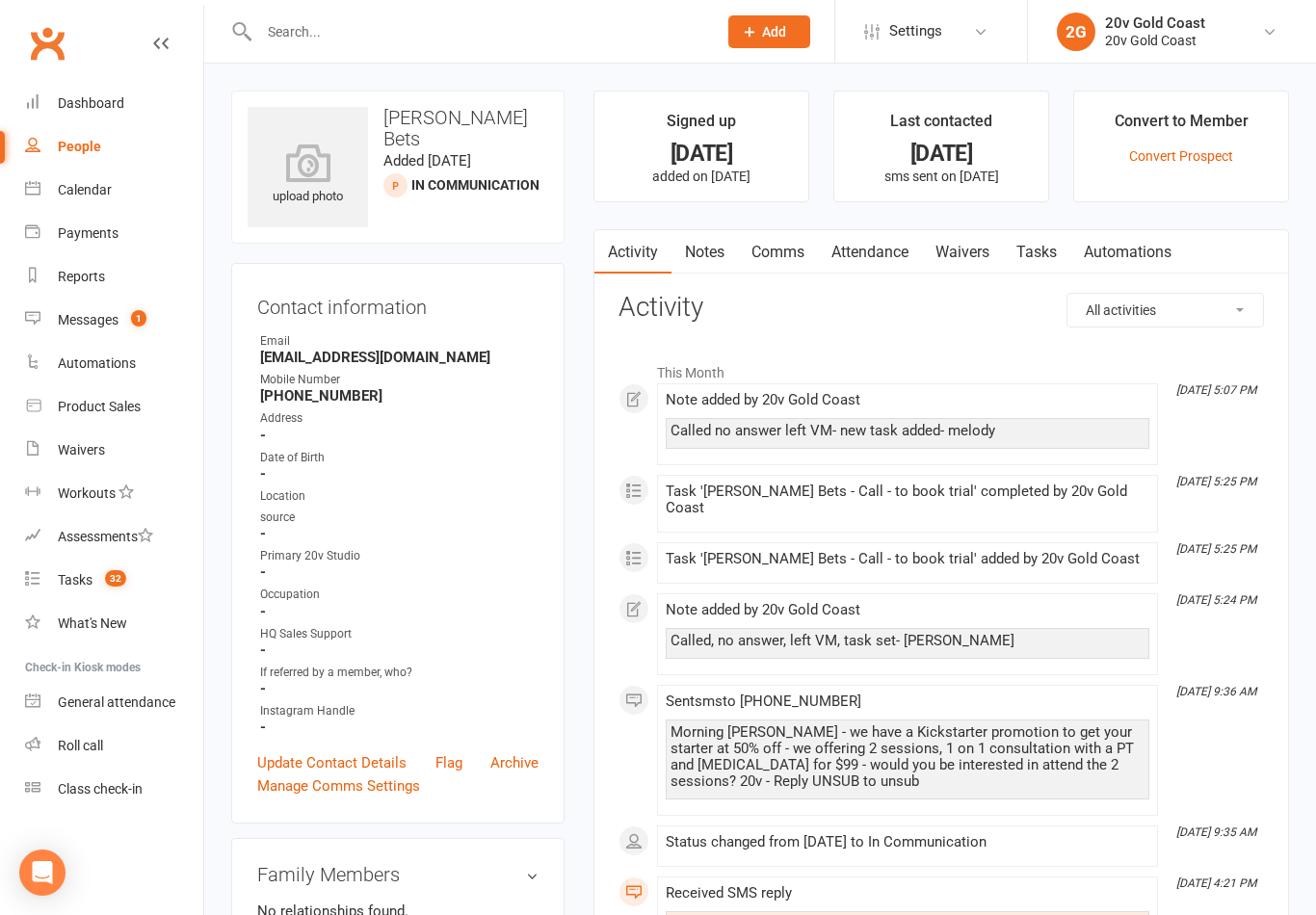
select select "incomplete"
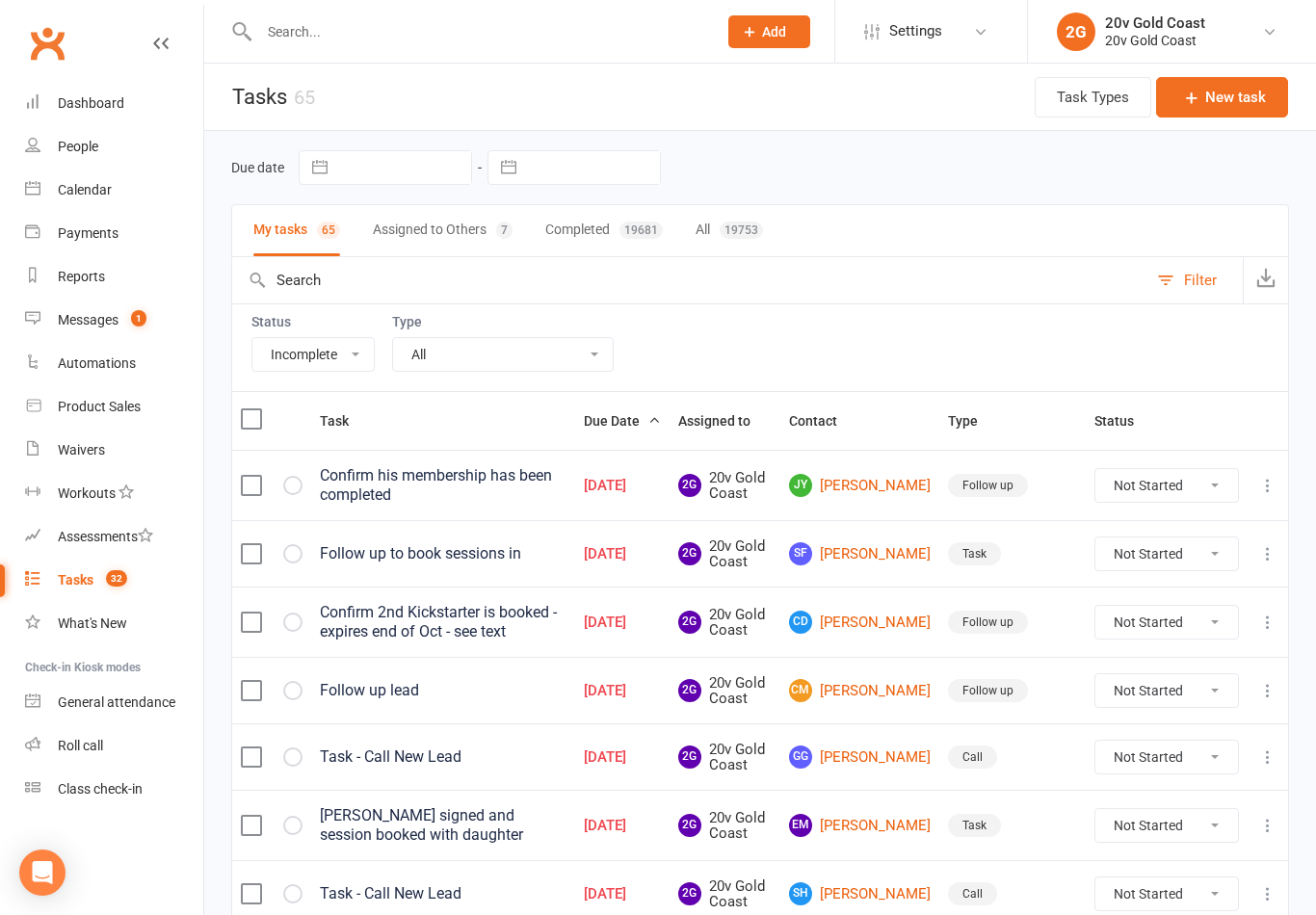
click at [127, 587] on link "Tasks 32" at bounding box center [113, 580] width 178 height 43
click at [79, 329] on link "Messages 1" at bounding box center [113, 320] width 178 height 43
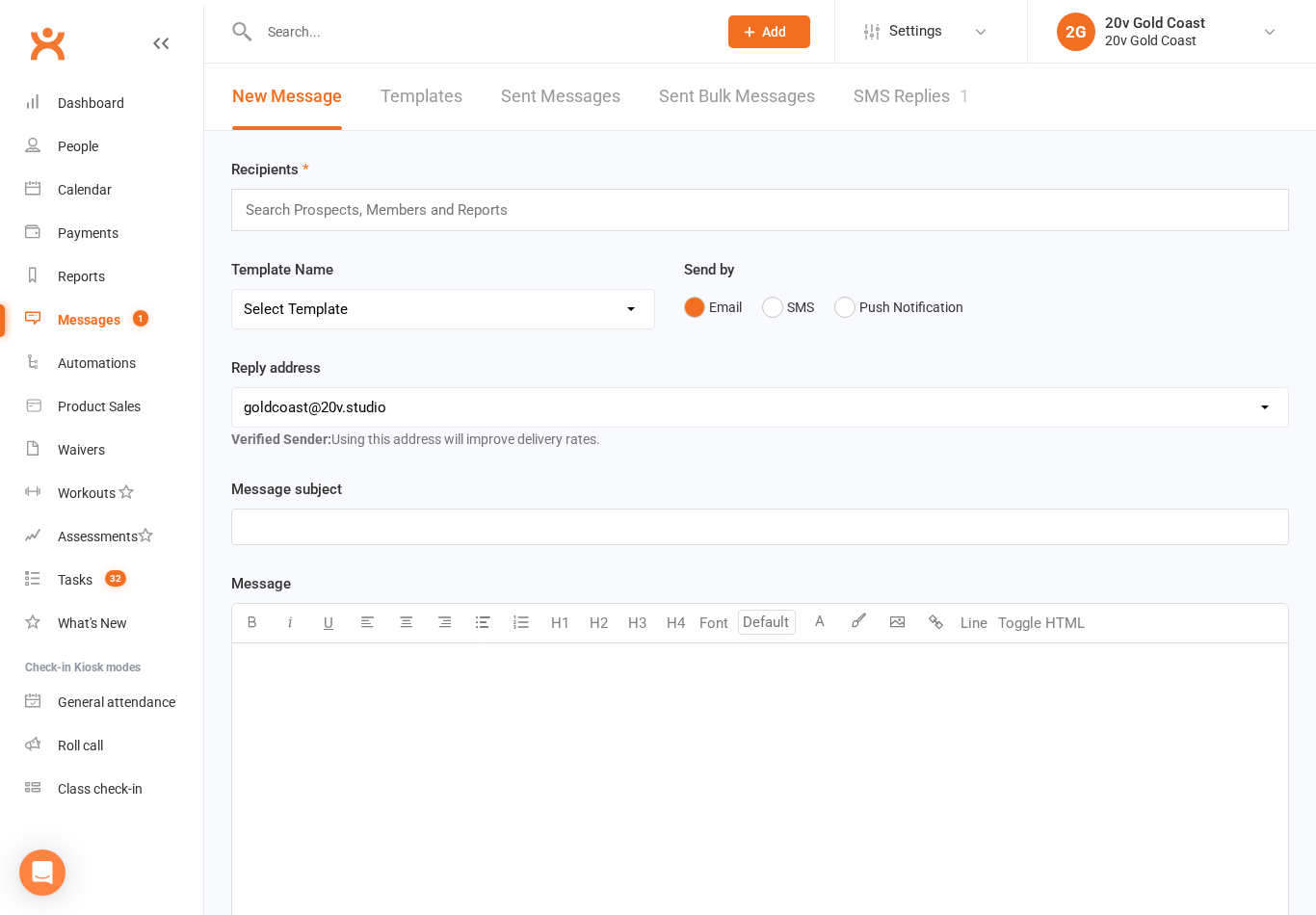
click at [914, 108] on link "SMS Replies 1" at bounding box center [910, 97] width 115 height 67
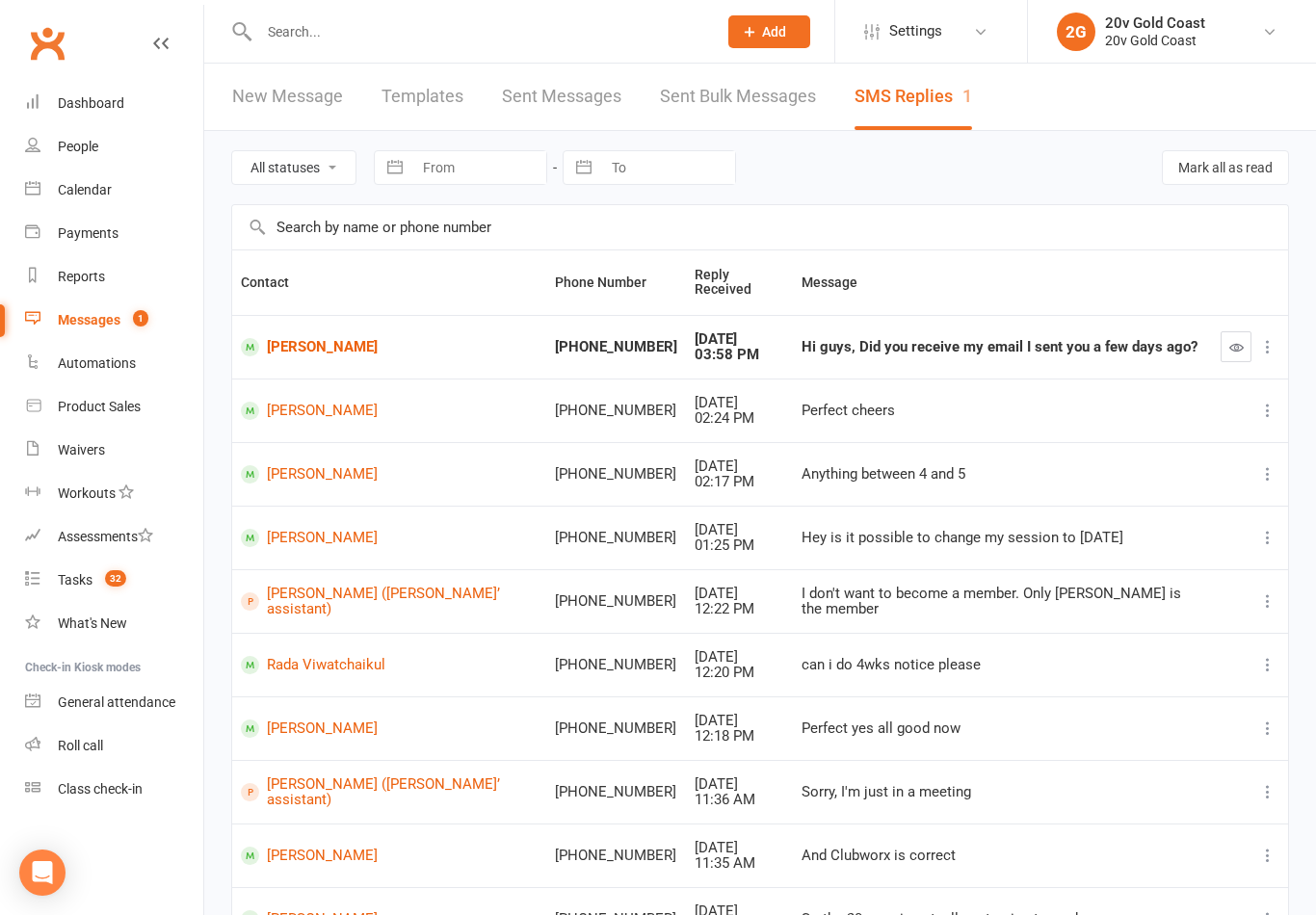
click at [913, 346] on td "Hi guys, Did you receive my email I sent you a few days ago?" at bounding box center [1003, 346] width 419 height 64
click at [292, 340] on link "[PERSON_NAME]" at bounding box center [390, 347] width 297 height 19
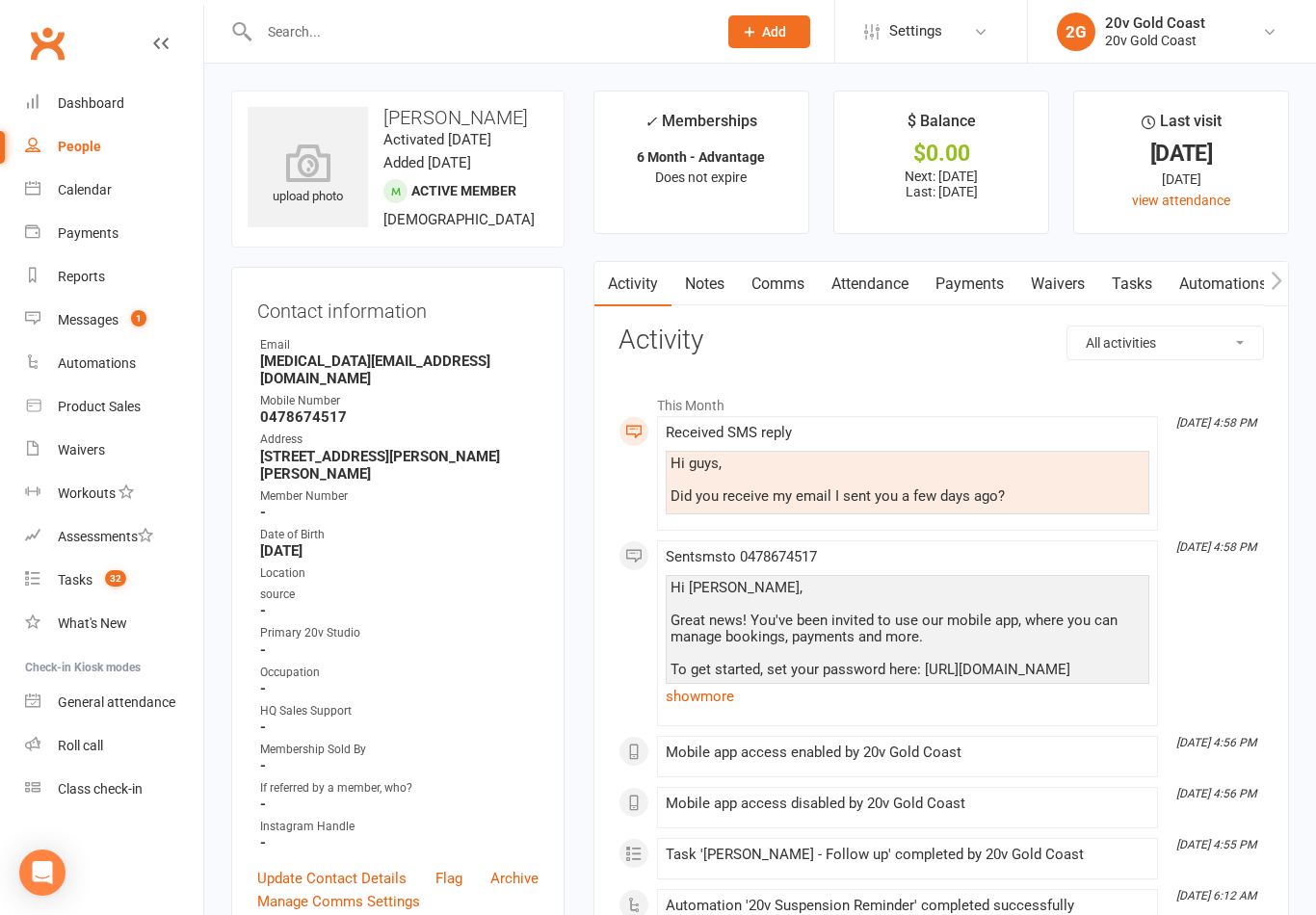
click at [73, 323] on div "Messages" at bounding box center [89, 320] width 61 height 16
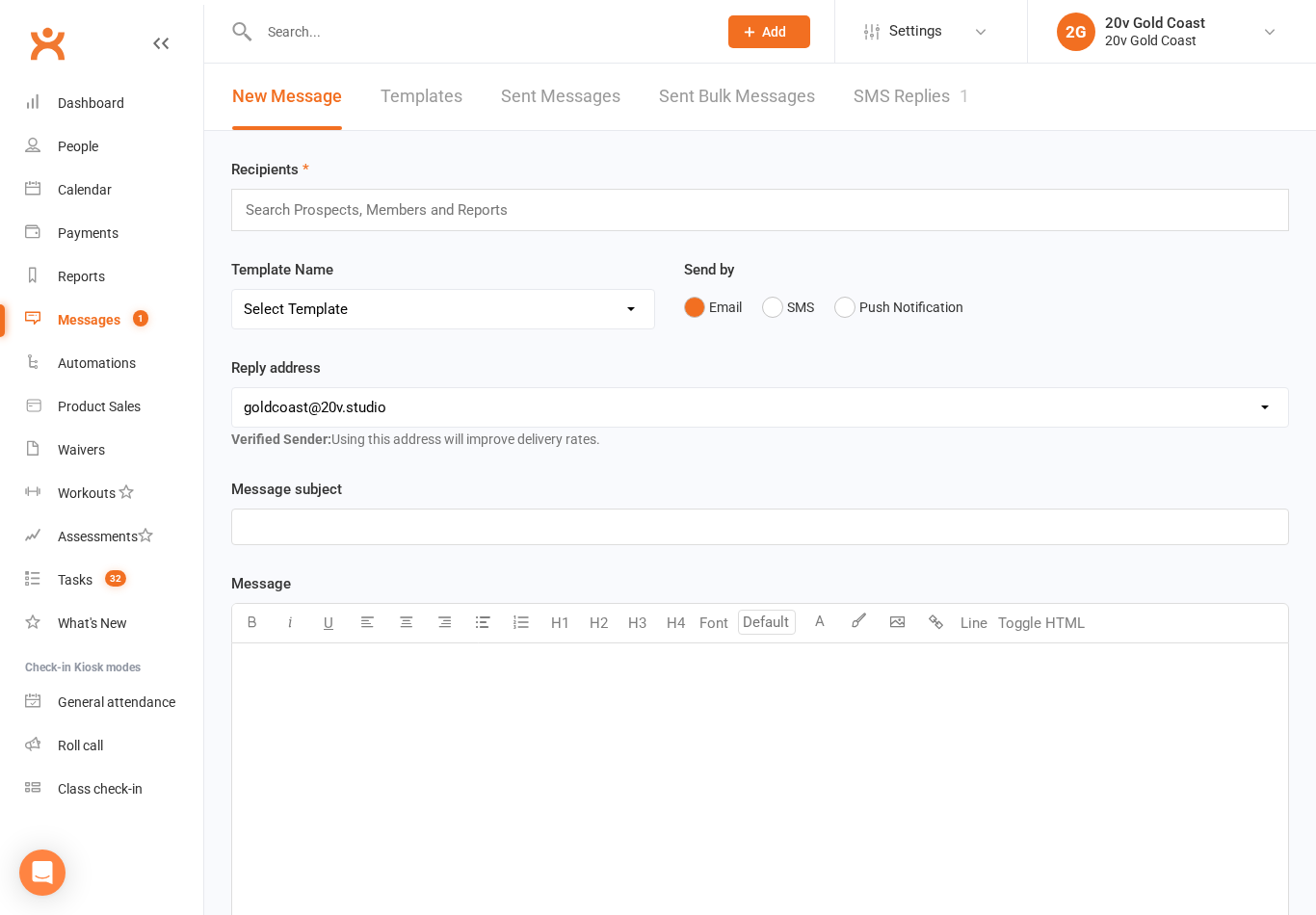
click at [901, 105] on link "SMS Replies 1" at bounding box center [910, 97] width 115 height 67
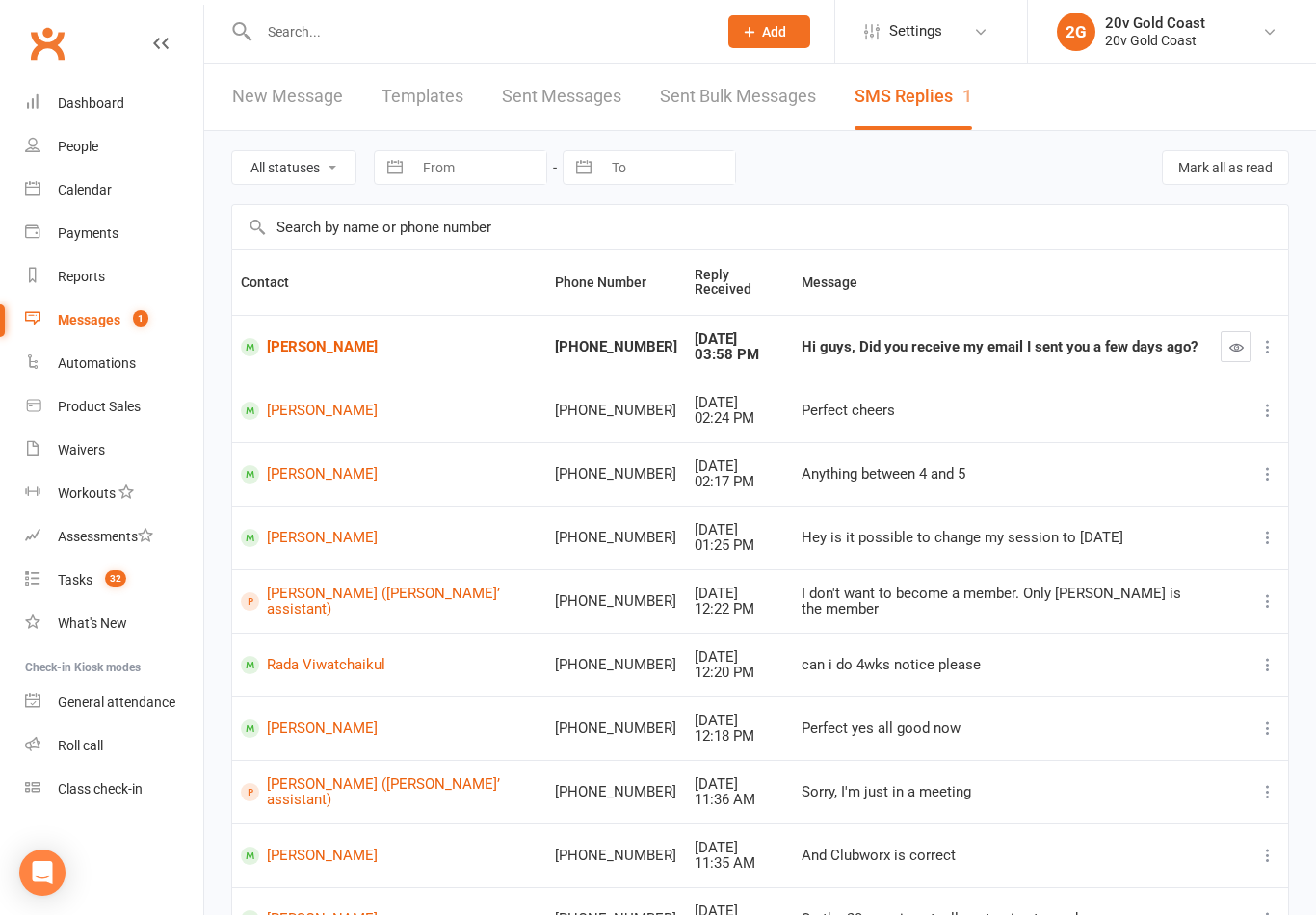
click at [913, 339] on div "Hi guys, Did you receive my email I sent you a few days ago?" at bounding box center [1002, 347] width 402 height 17
click at [910, 339] on div "Hi guys, Did you receive my email I sent you a few days ago?" at bounding box center [1002, 347] width 402 height 17
click at [595, 339] on div "[PHONE_NUMBER]" at bounding box center [616, 347] width 122 height 17
click at [330, 338] on link "[PERSON_NAME]" at bounding box center [390, 347] width 297 height 19
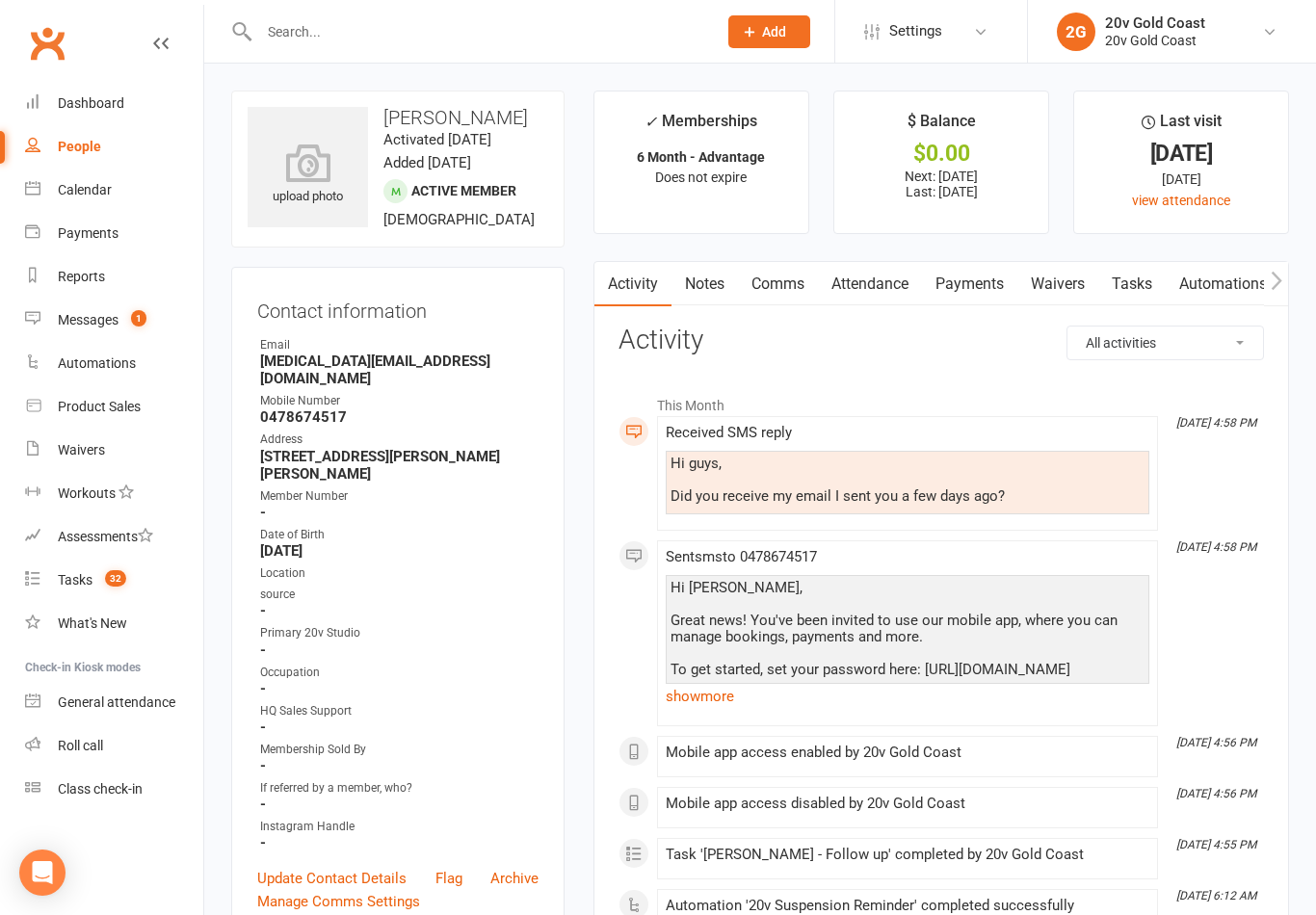
click at [790, 290] on link "Comms" at bounding box center [778, 283] width 80 height 44
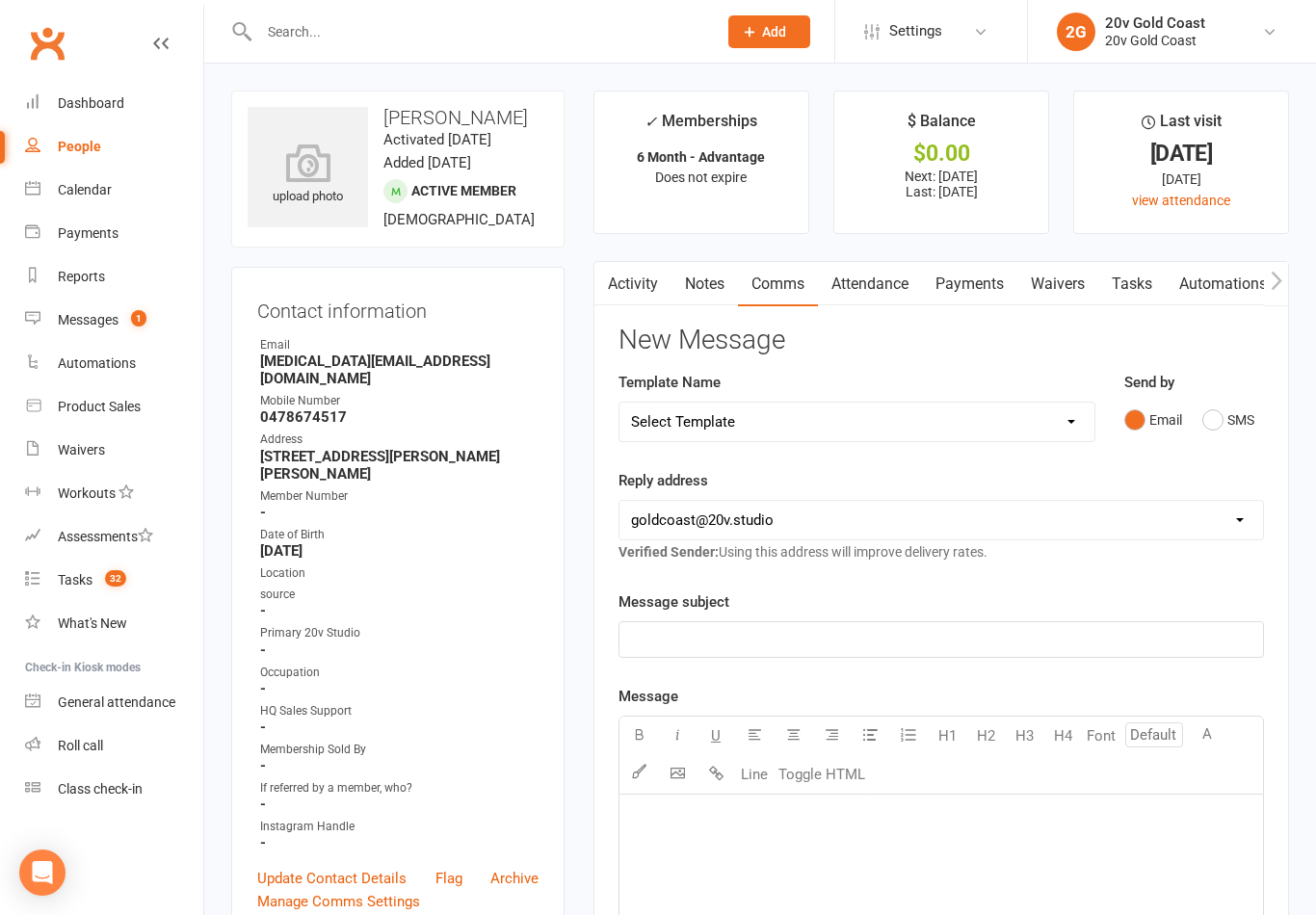
click at [1215, 434] on button "SMS" at bounding box center [1228, 419] width 52 height 36
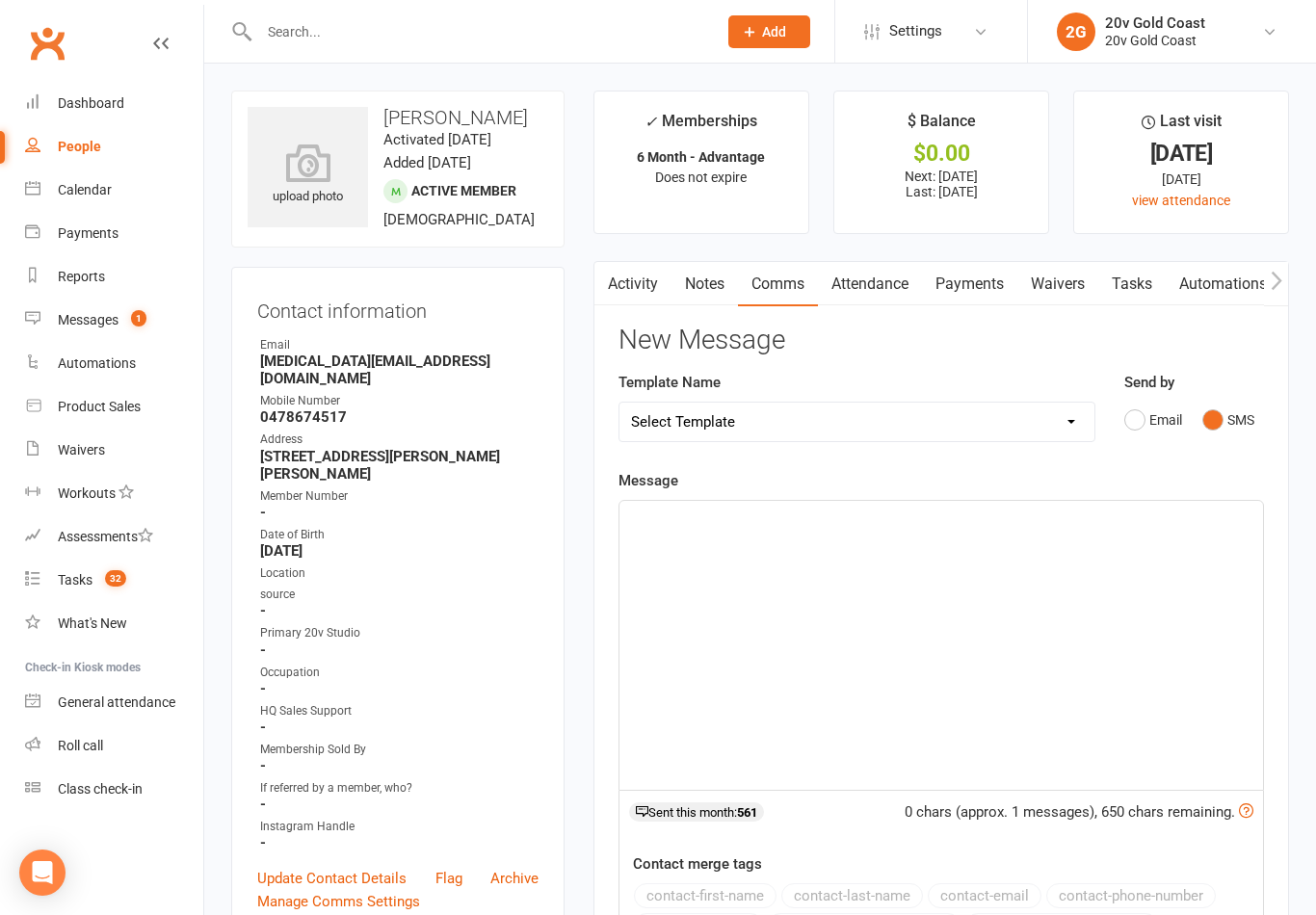
click at [801, 548] on div "﻿" at bounding box center [941, 645] width 644 height 289
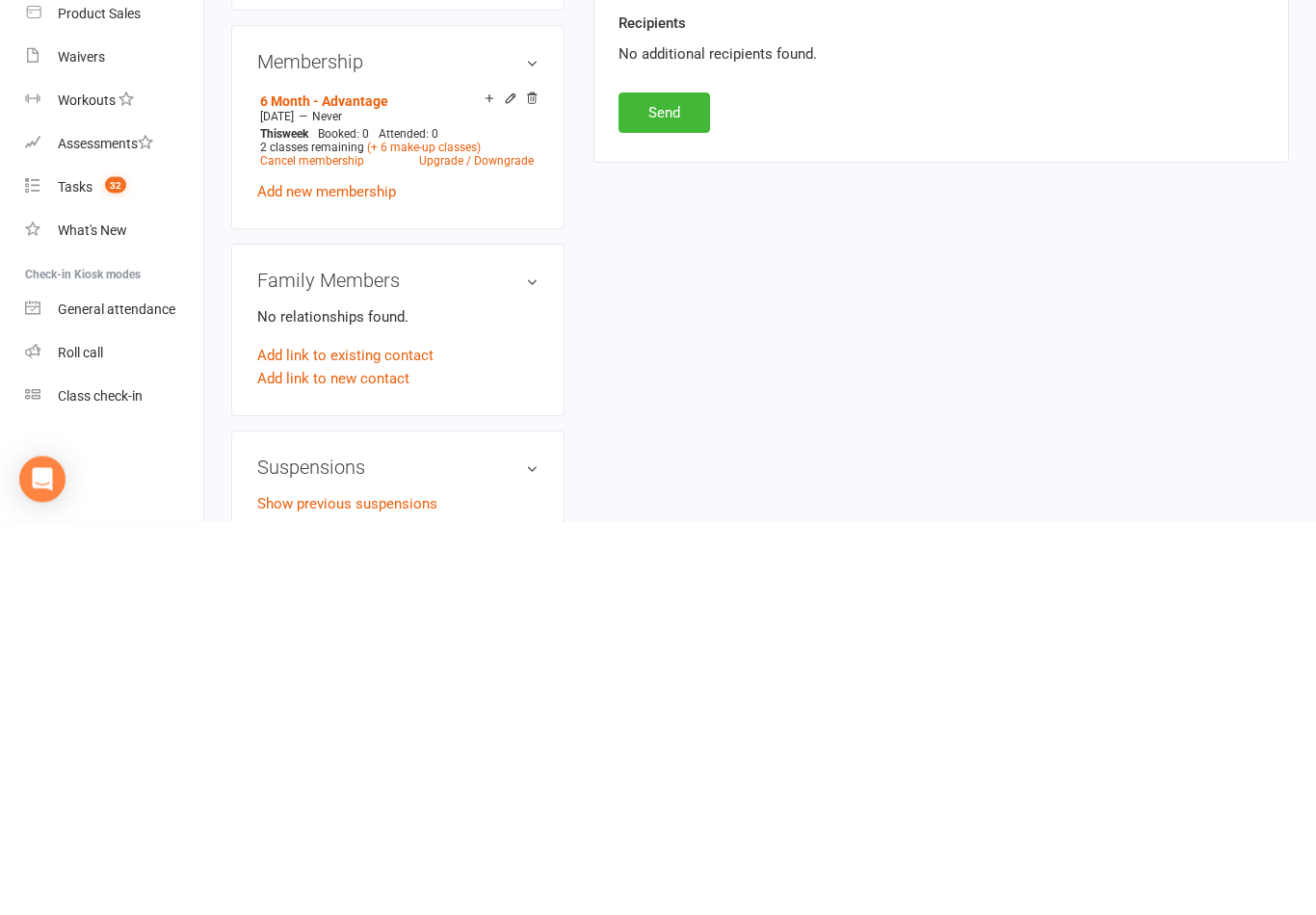
click at [698, 486] on button "Send" at bounding box center [663, 506] width 92 height 40
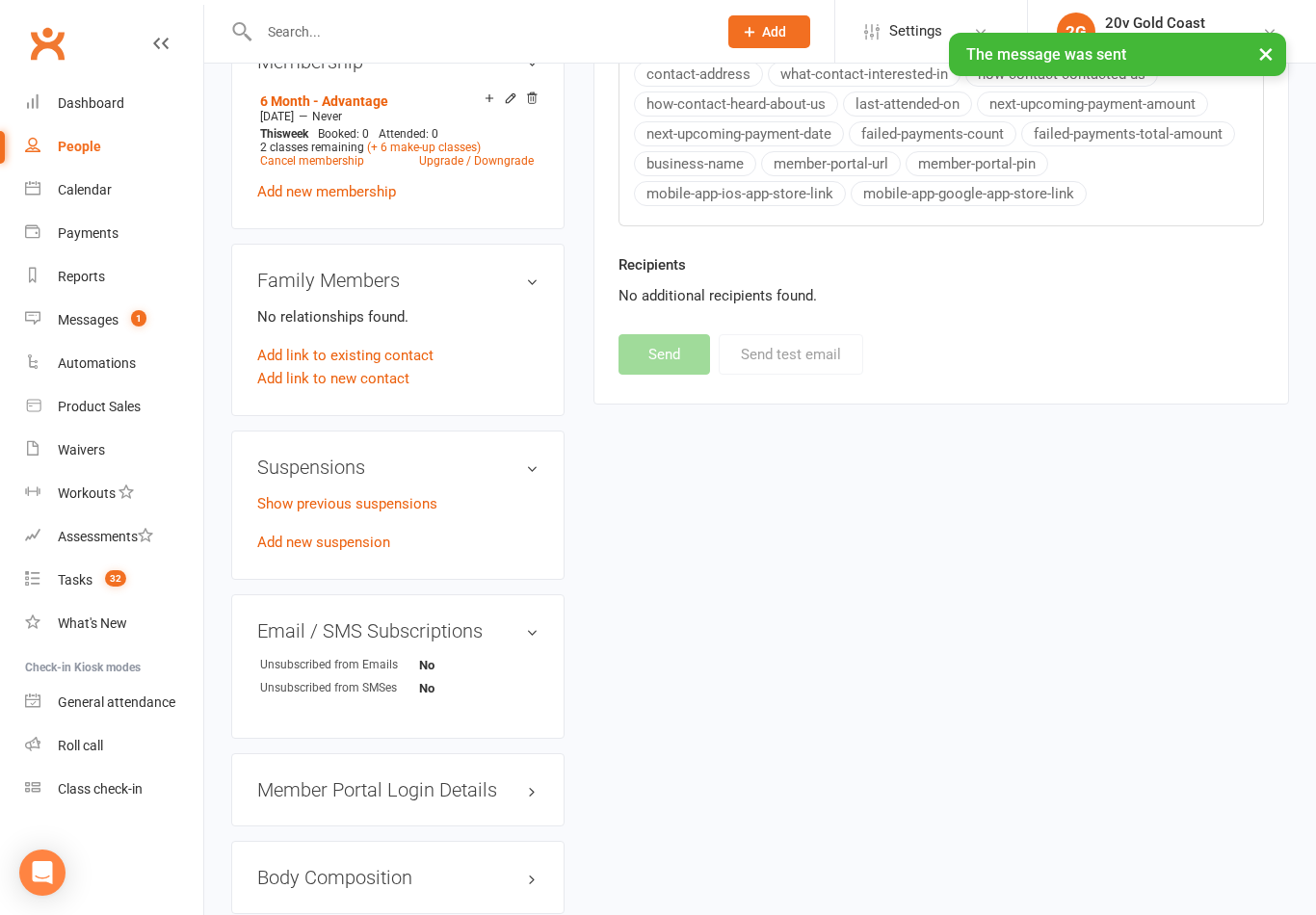
click at [92, 318] on div "Messages" at bounding box center [89, 320] width 61 height 16
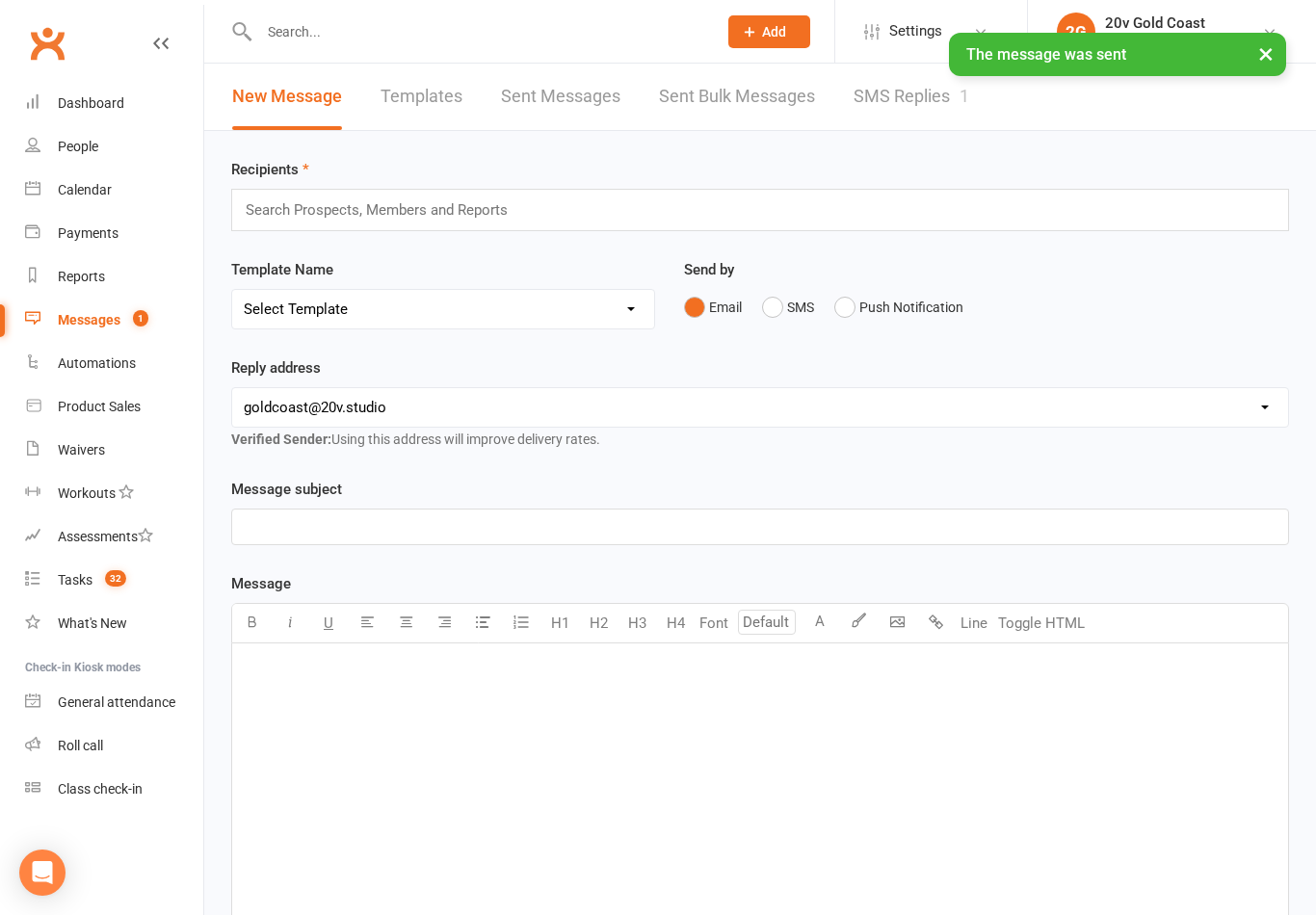
click at [906, 116] on link "SMS Replies 1" at bounding box center [910, 97] width 115 height 67
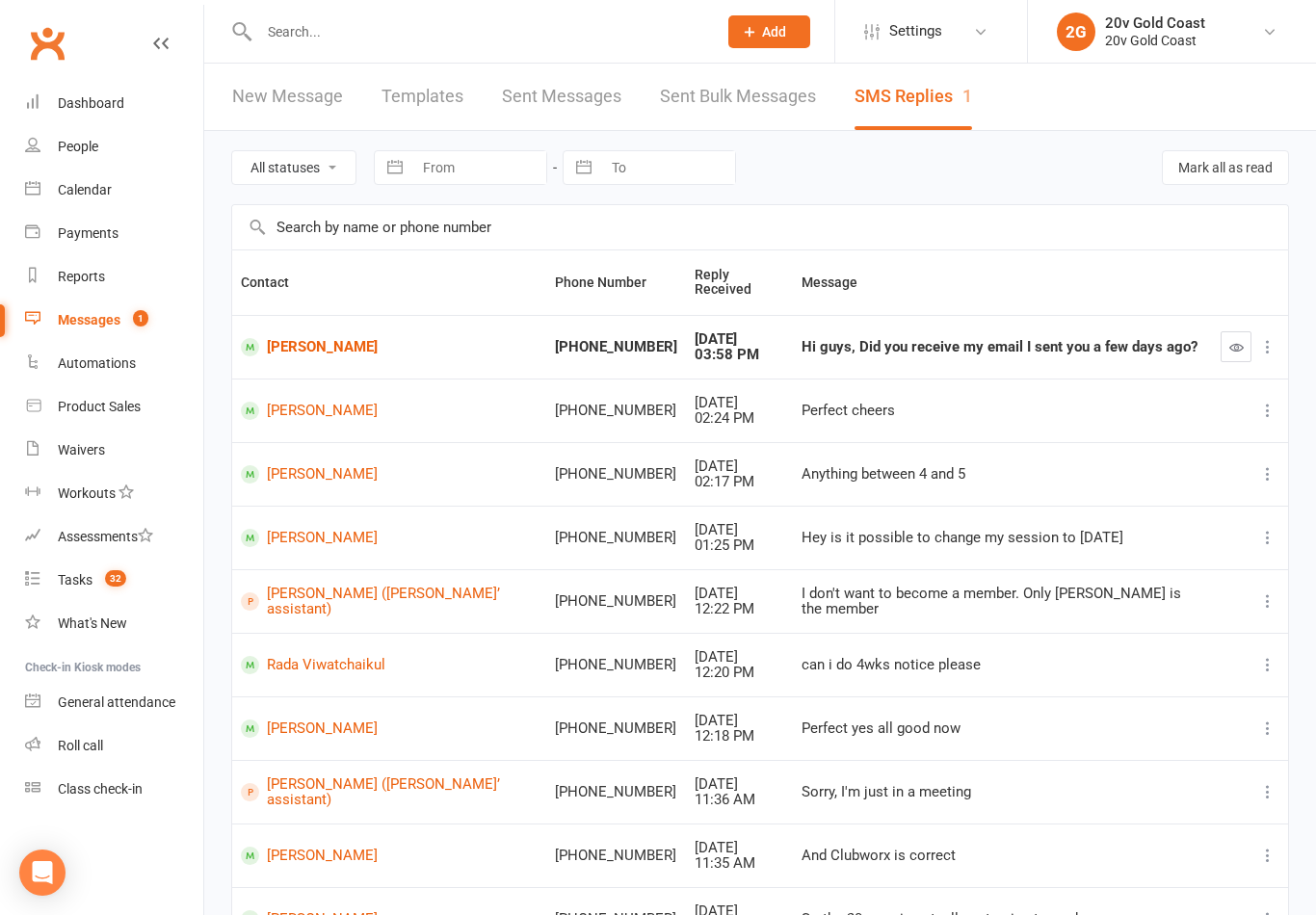
click at [1242, 340] on icon "button" at bounding box center [1236, 347] width 15 height 15
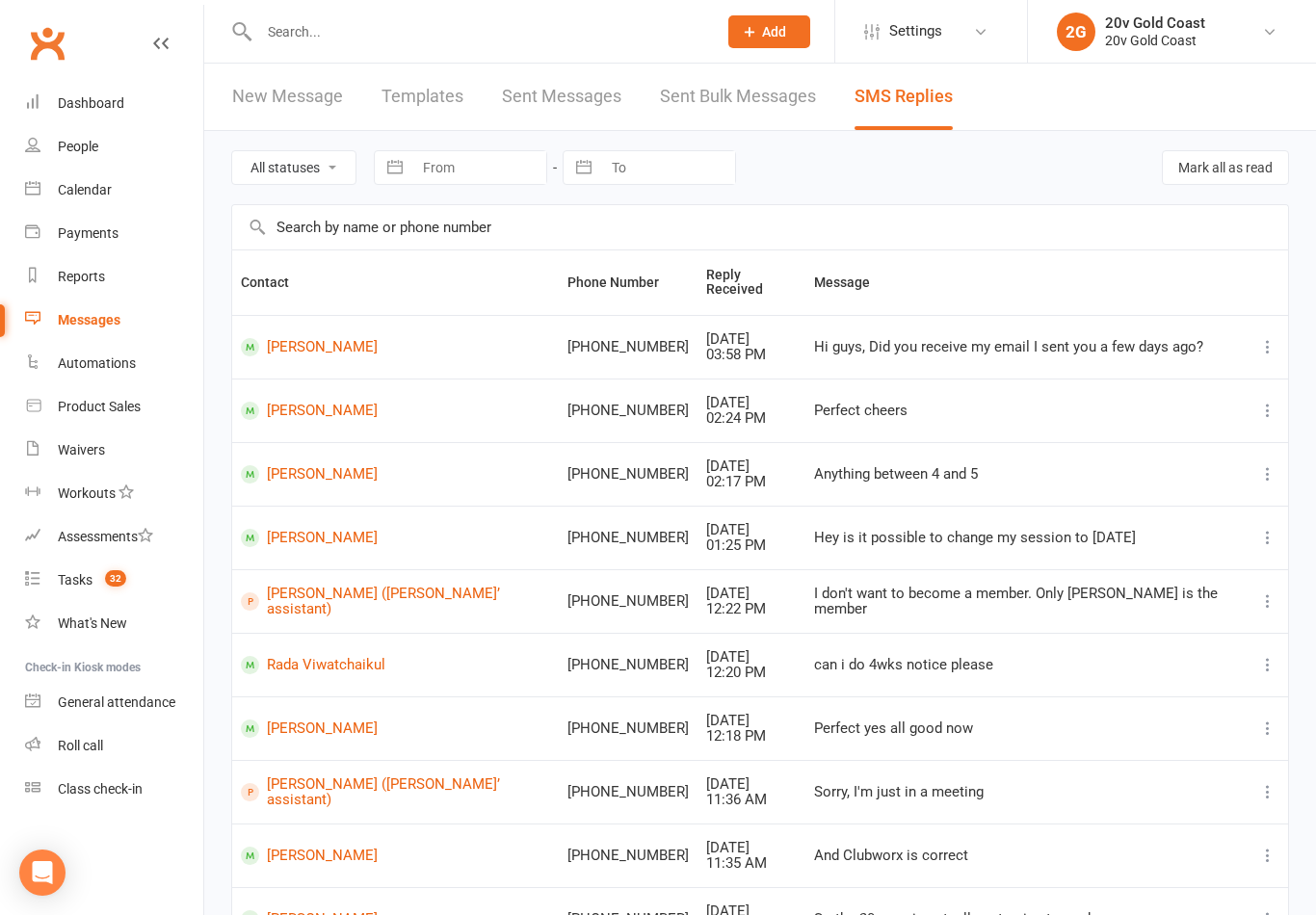
click at [124, 573] on span "32" at bounding box center [116, 579] width 22 height 17
select select "incomplete"
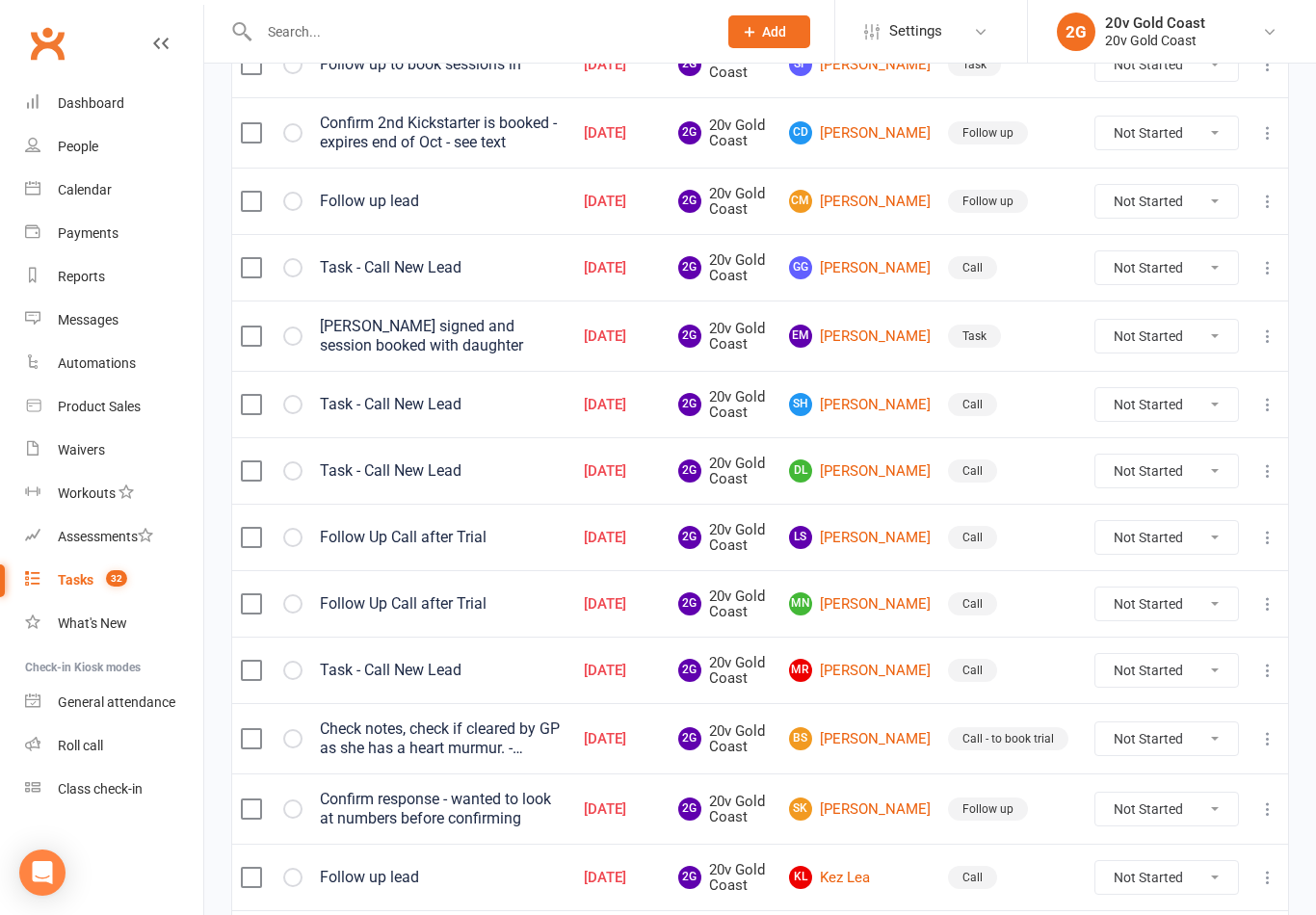
scroll to position [1364, 0]
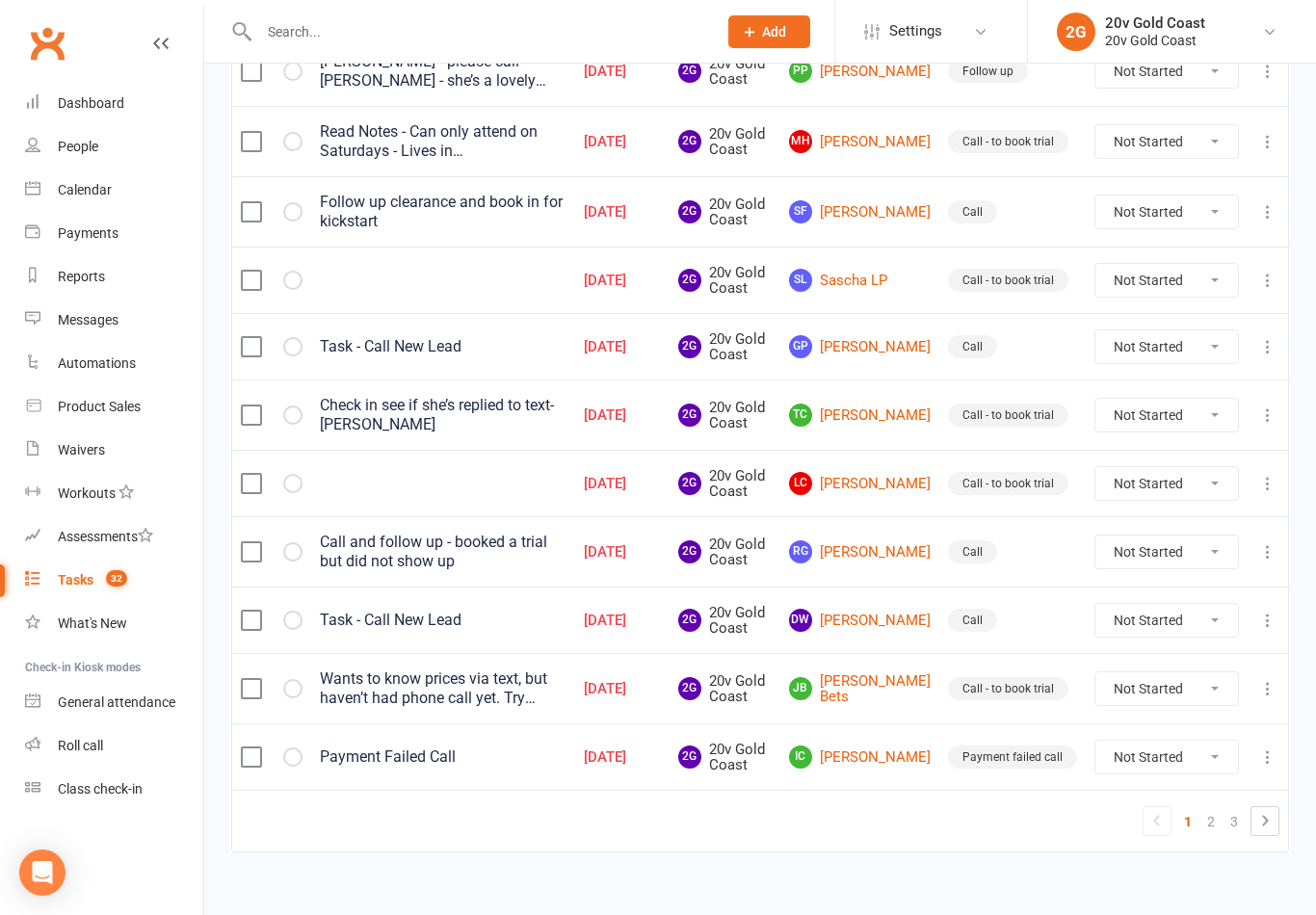
click at [763, 41] on button "Add" at bounding box center [769, 31] width 82 height 32
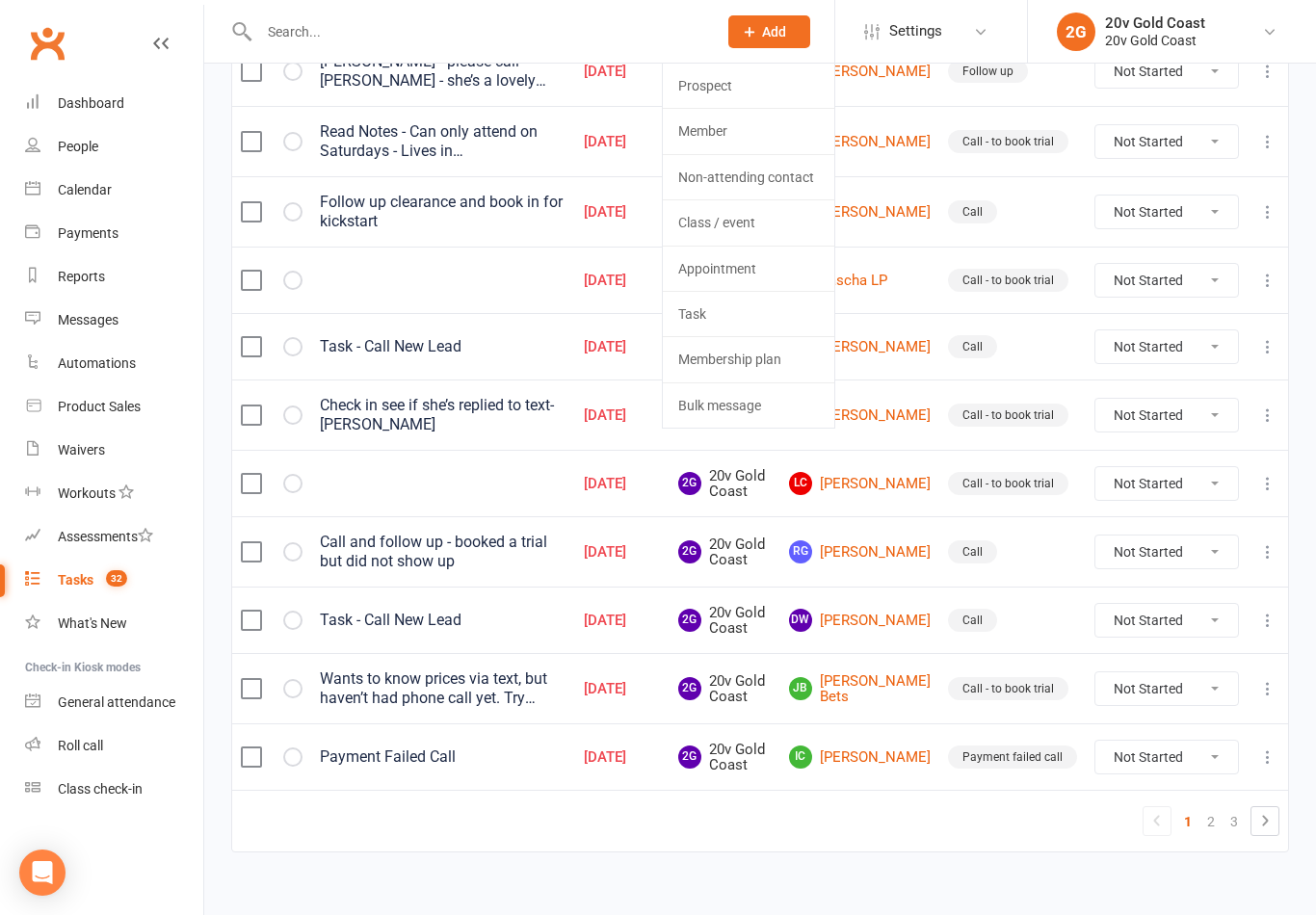
click at [1038, 616] on td "Call" at bounding box center [1012, 620] width 147 height 67
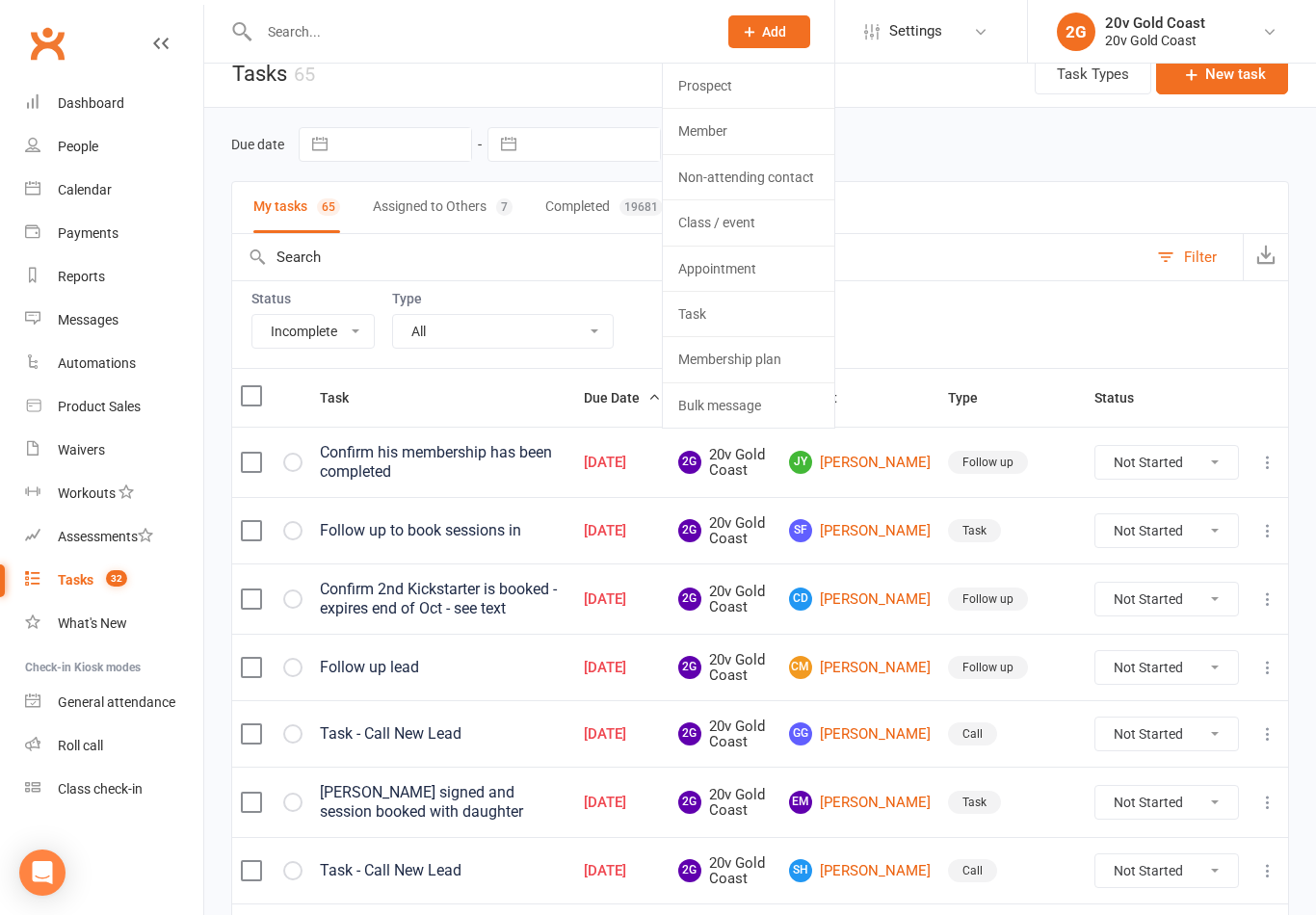
scroll to position [12, 0]
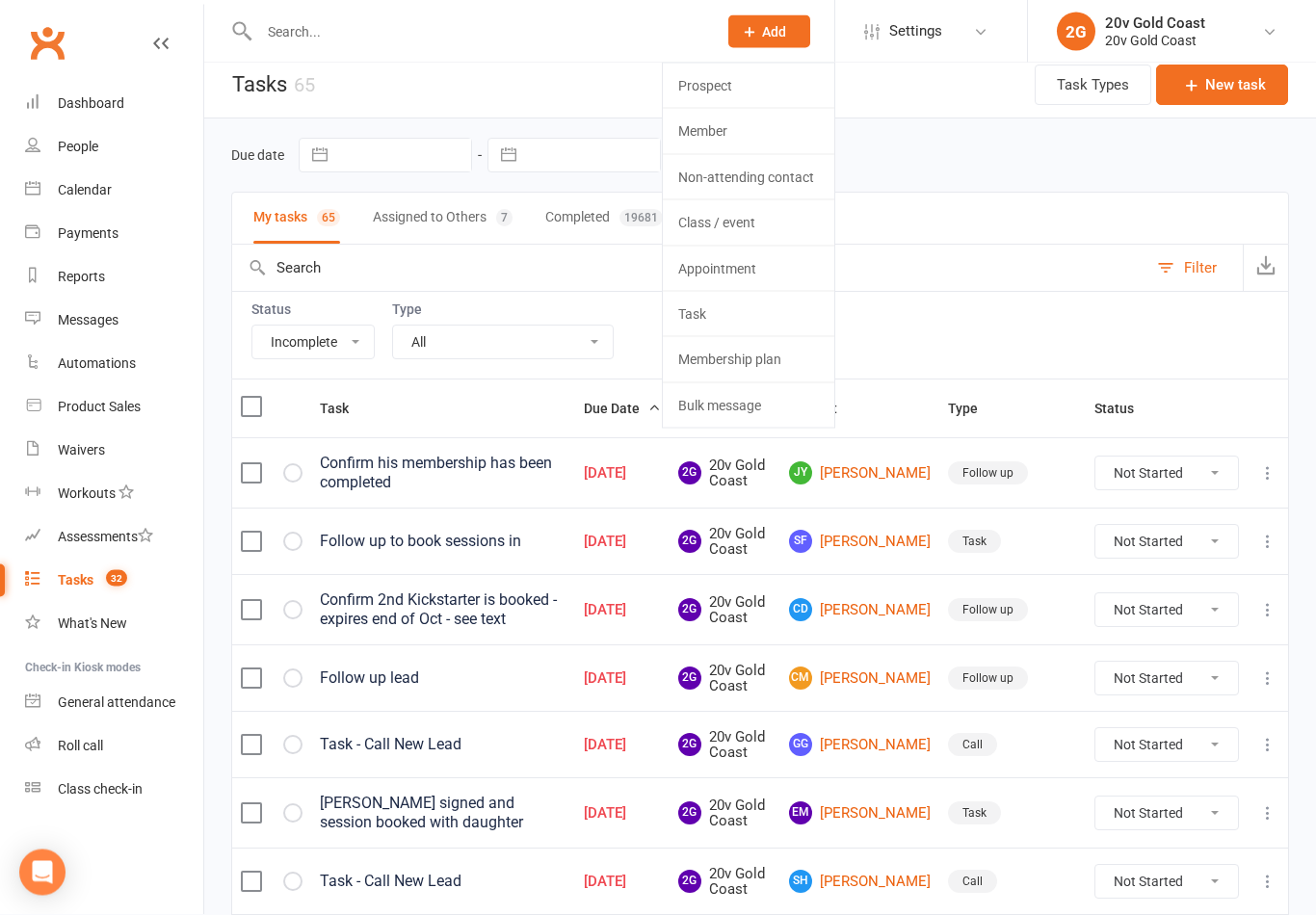
click at [997, 325] on div "Status All Incomplete Not Started In Progress Waiting Complete Type All Call Ca…" at bounding box center [760, 336] width 1058 height 88
click at [1033, 255] on input "text" at bounding box center [690, 269] width 915 height 46
click at [1023, 177] on div "Due date Navigate forward to interact with the calendar and select a date. Pres…" at bounding box center [760, 155] width 1058 height 73
click at [1222, 101] on button "New task" at bounding box center [1222, 86] width 132 height 40
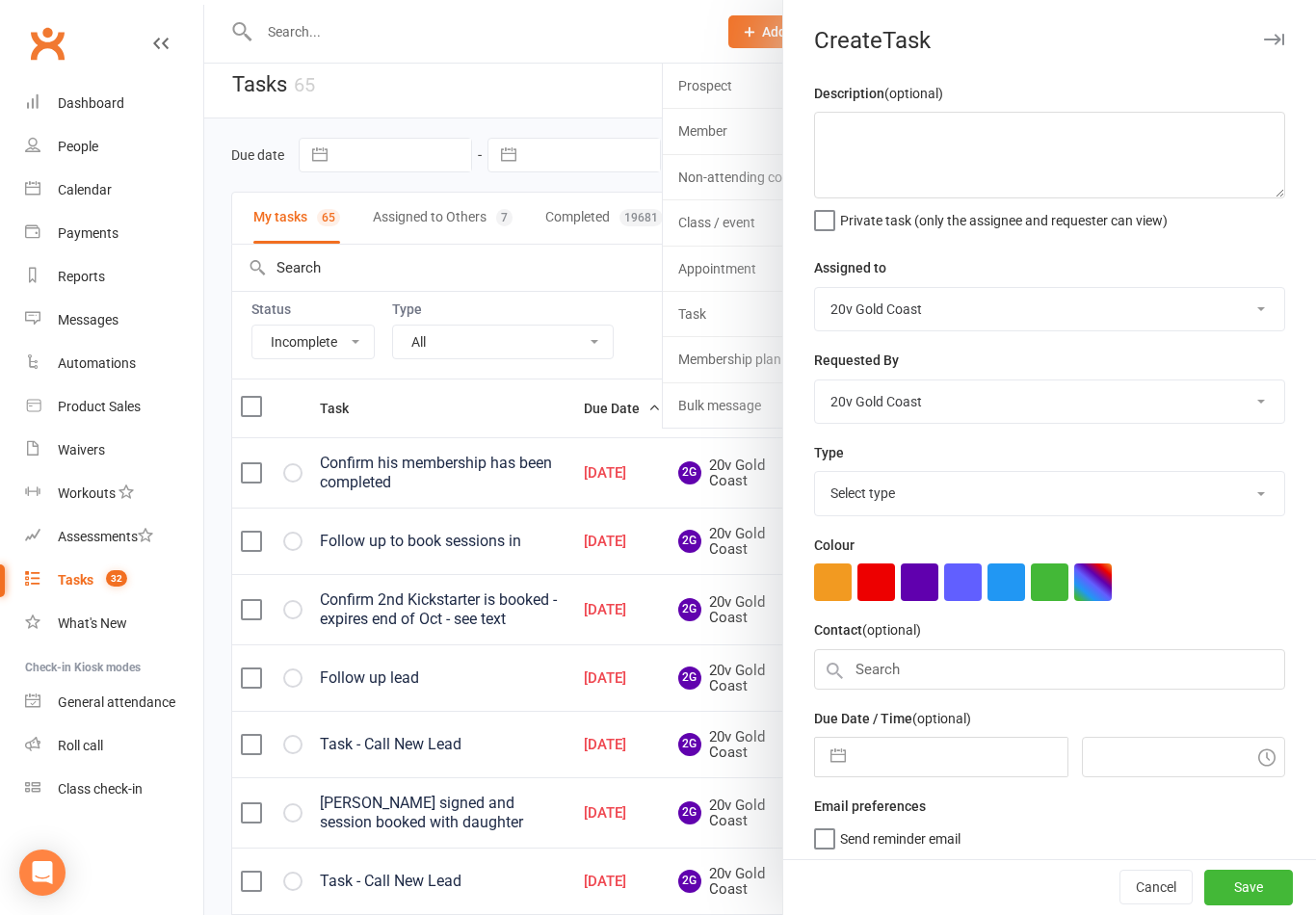
click at [1060, 68] on div "Create Task Description (optional) Private task (only the assignee and requeste…" at bounding box center [1049, 458] width 533 height 915
click at [568, 47] on div at bounding box center [761, 458] width 1112 height 915
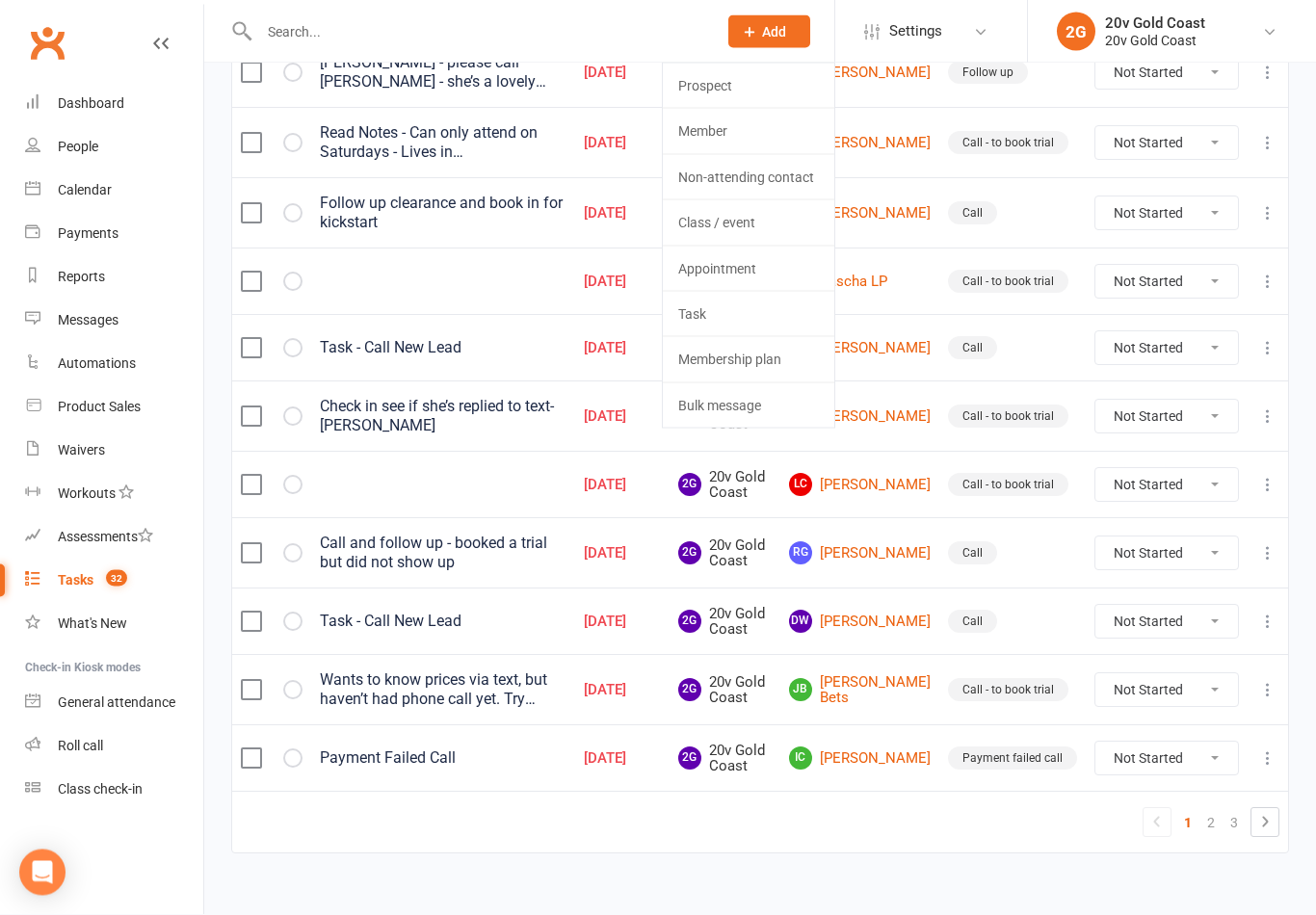
scroll to position [1364, 0]
click at [789, 36] on button "Add" at bounding box center [769, 31] width 82 height 32
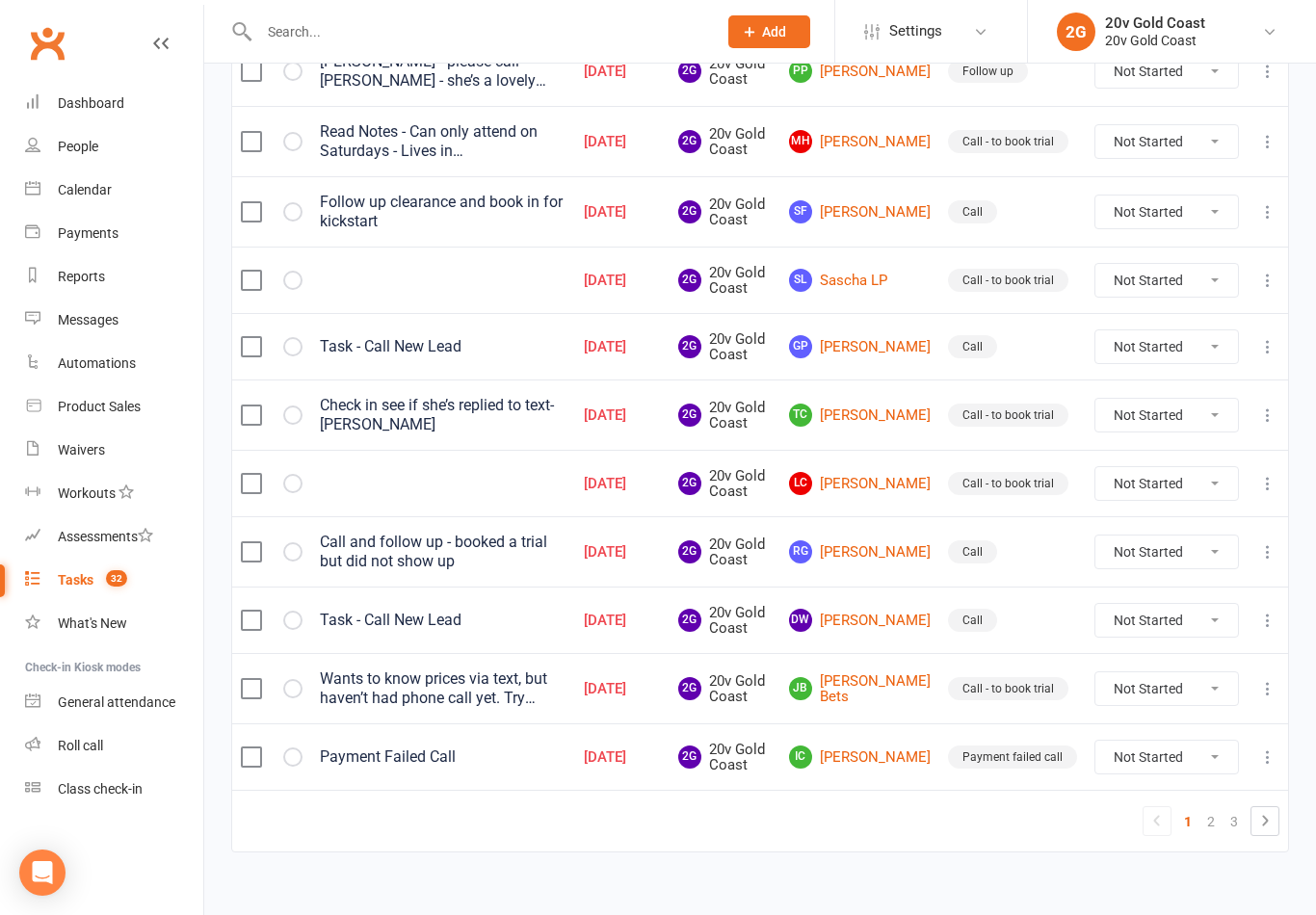
click at [874, 688] on link "JB [PERSON_NAME] Bets" at bounding box center [860, 689] width 142 height 31
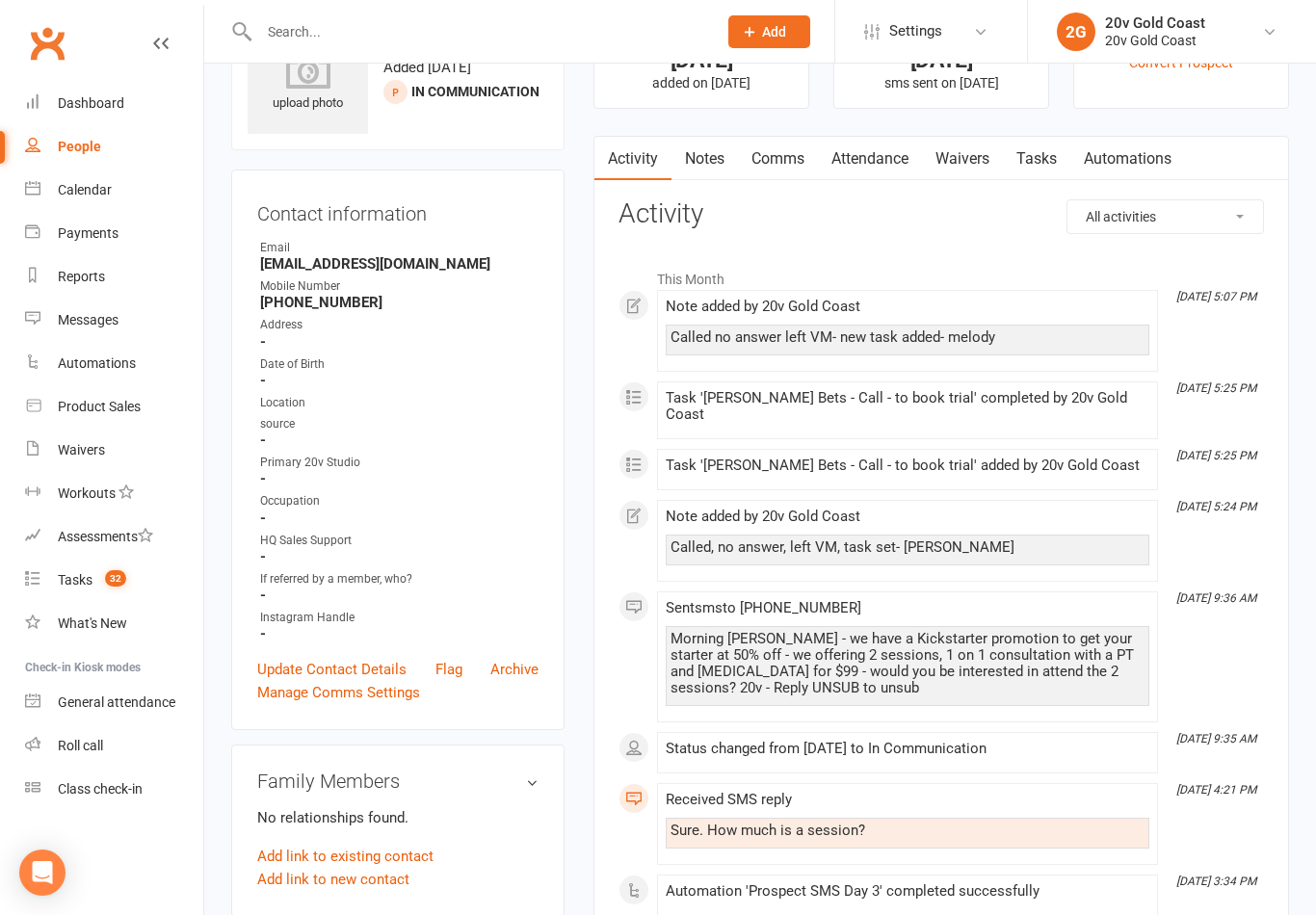
click at [1042, 156] on link "Tasks" at bounding box center [1036, 158] width 68 height 44
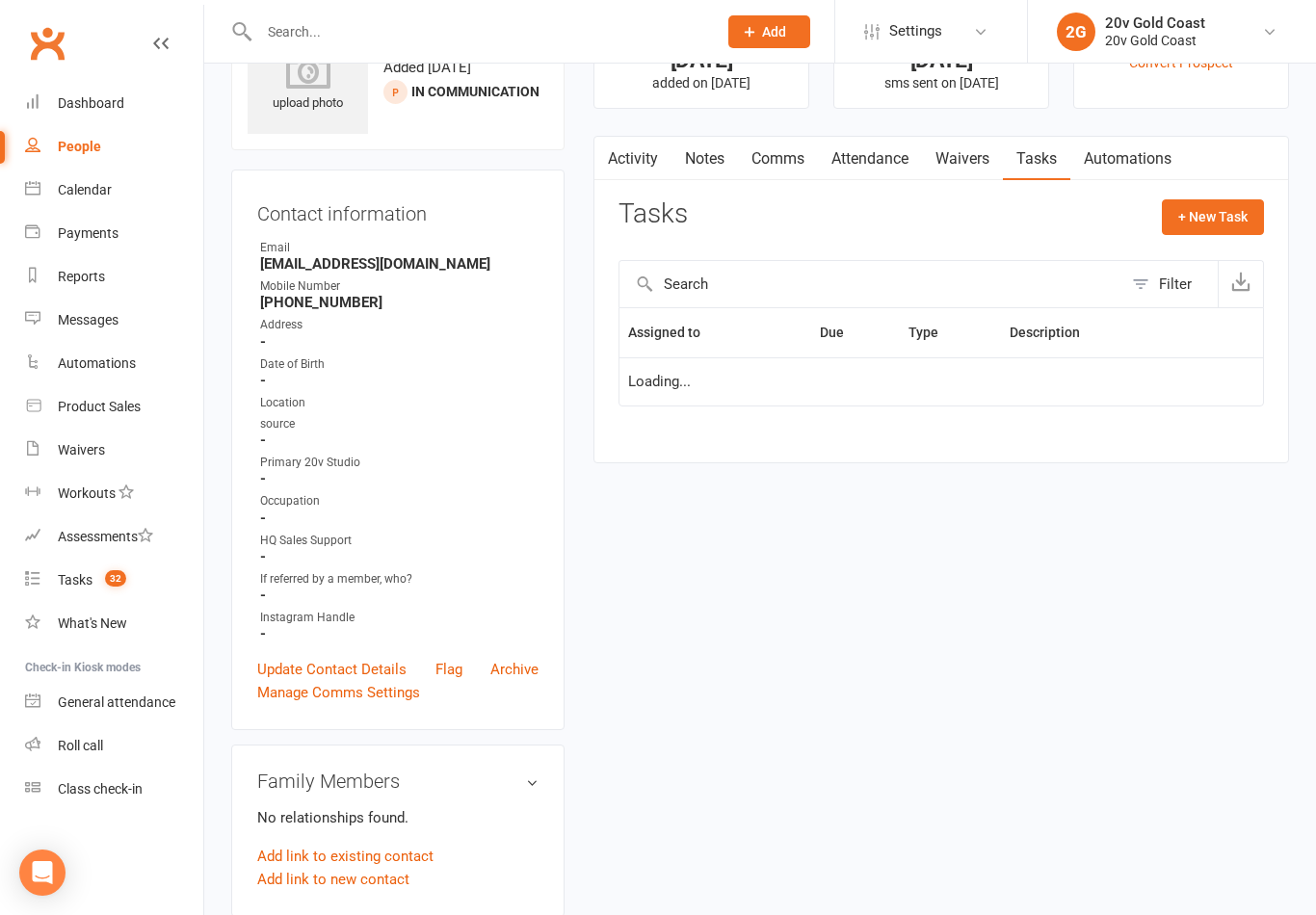
scroll to position [123, 0]
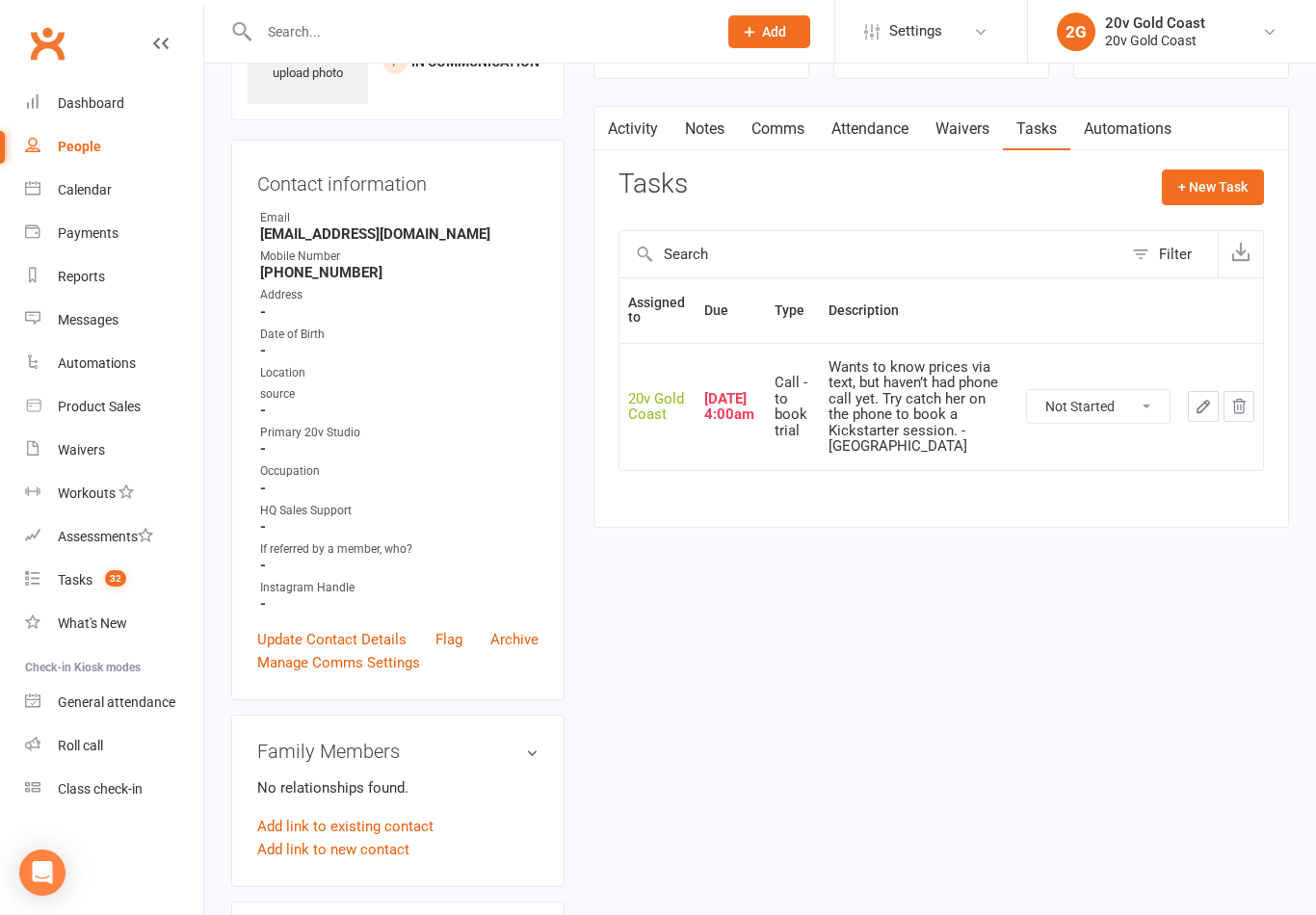
click at [1221, 199] on button "+ New Task" at bounding box center [1214, 186] width 102 height 34
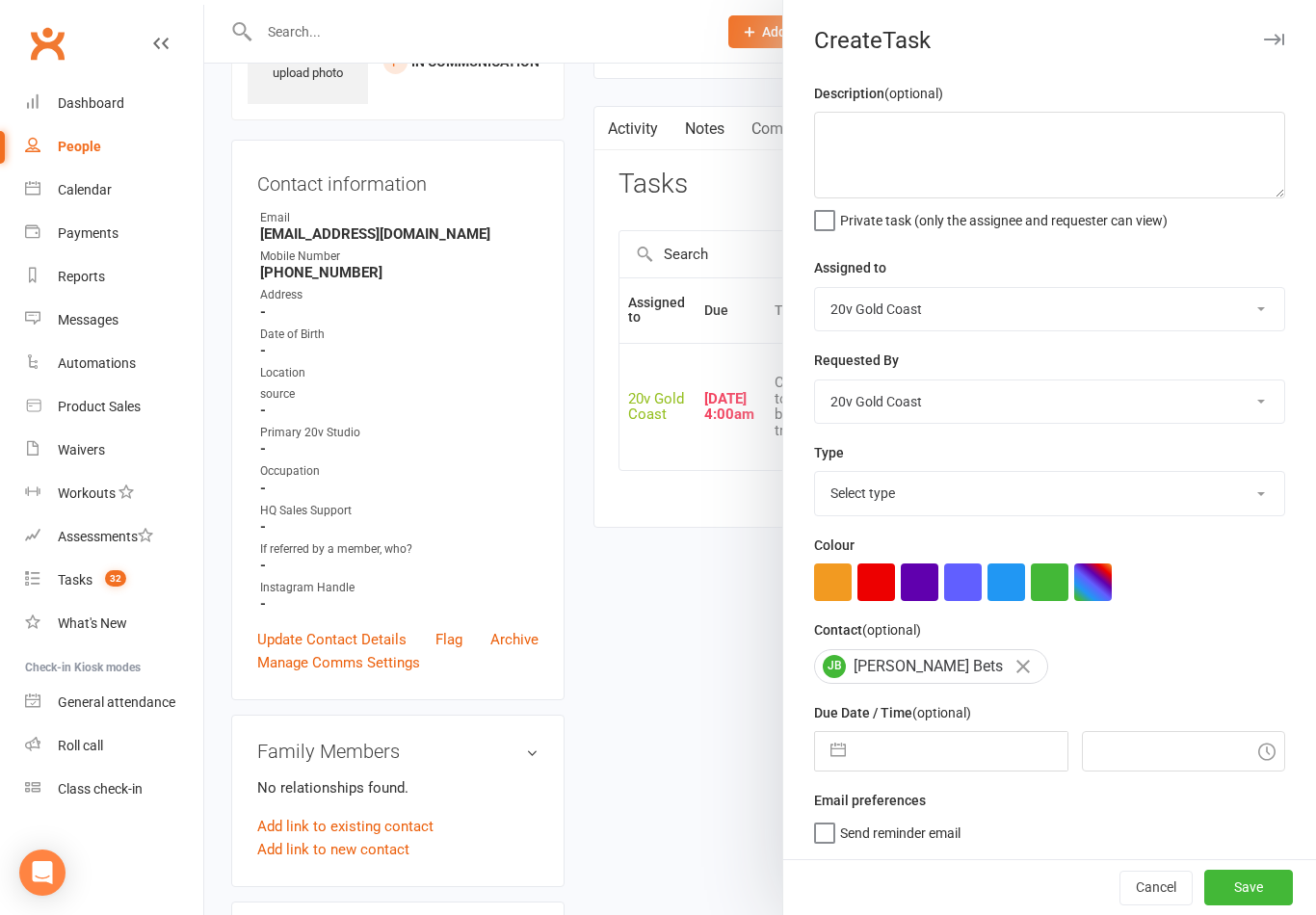
click at [981, 509] on select "Select type Call Call - to book trial Confirm session attendance Confirm trial …" at bounding box center [1049, 493] width 470 height 42
select select "24395"
click at [965, 749] on input "text" at bounding box center [961, 751] width 211 height 38
select select "8"
select select "2025"
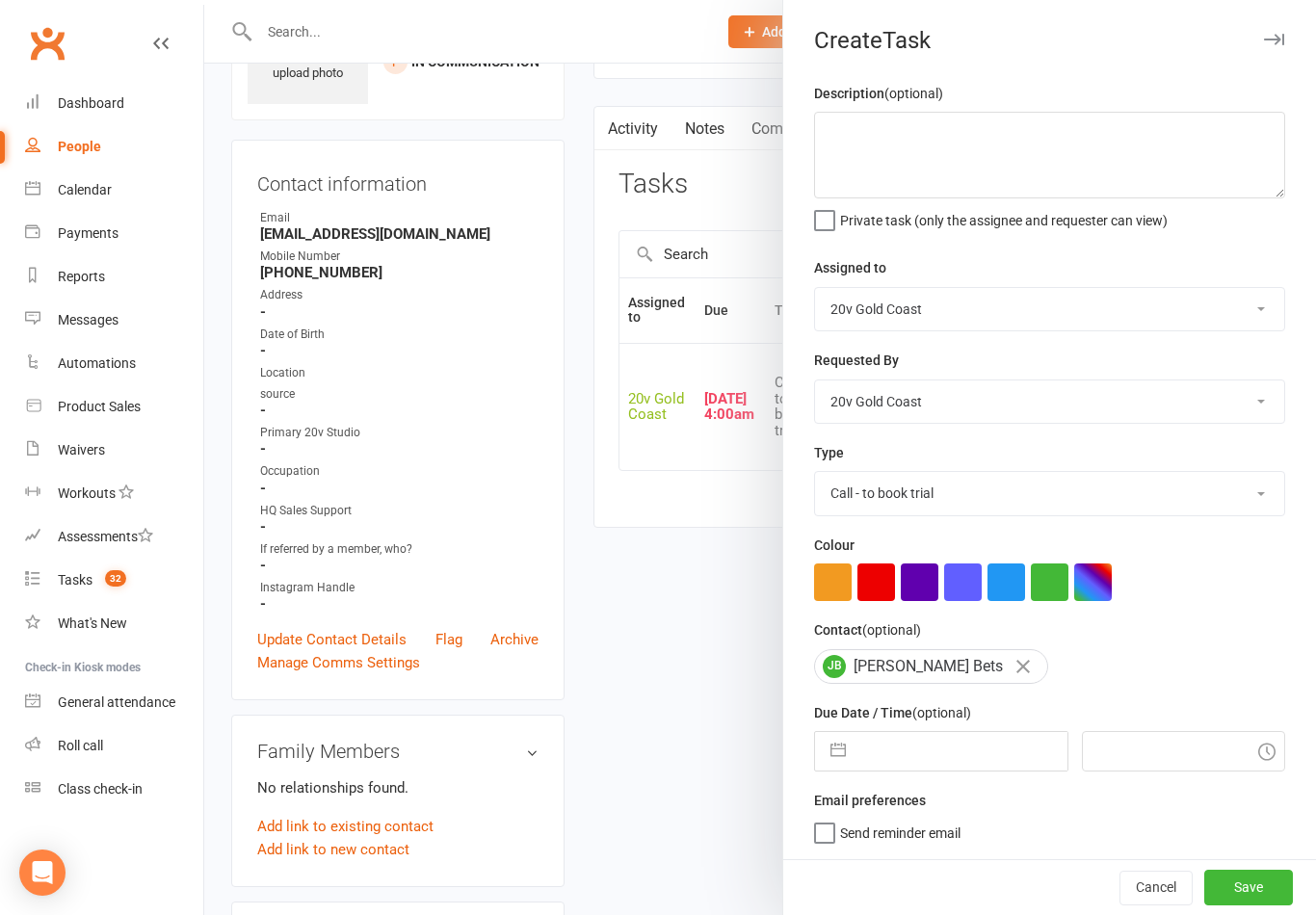
select select "9"
select select "2025"
select select "10"
select select "2025"
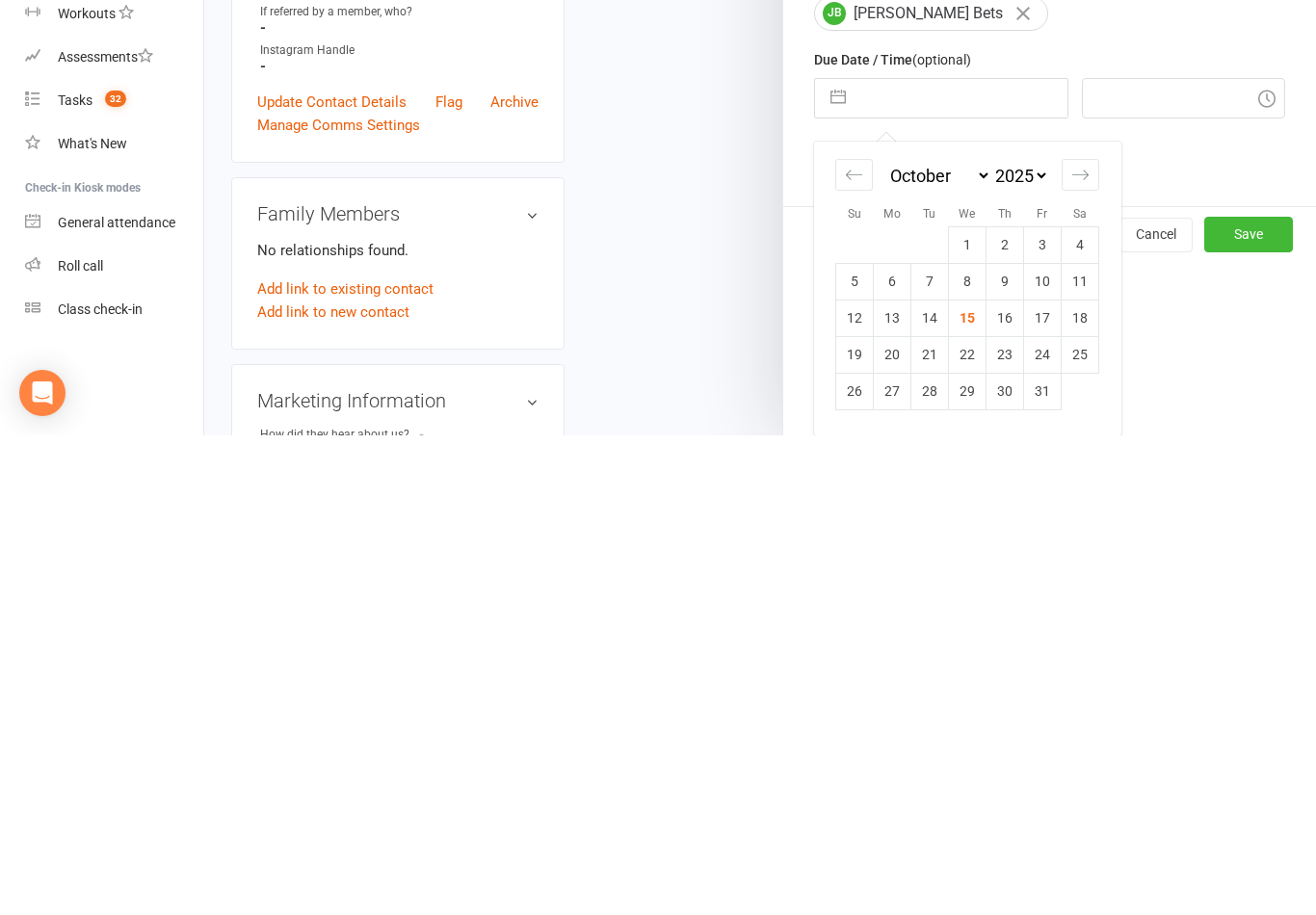
scroll to position [177, 0]
click at [1052, 779] on td "17" at bounding box center [1043, 797] width 37 height 36
type input "[DATE]"
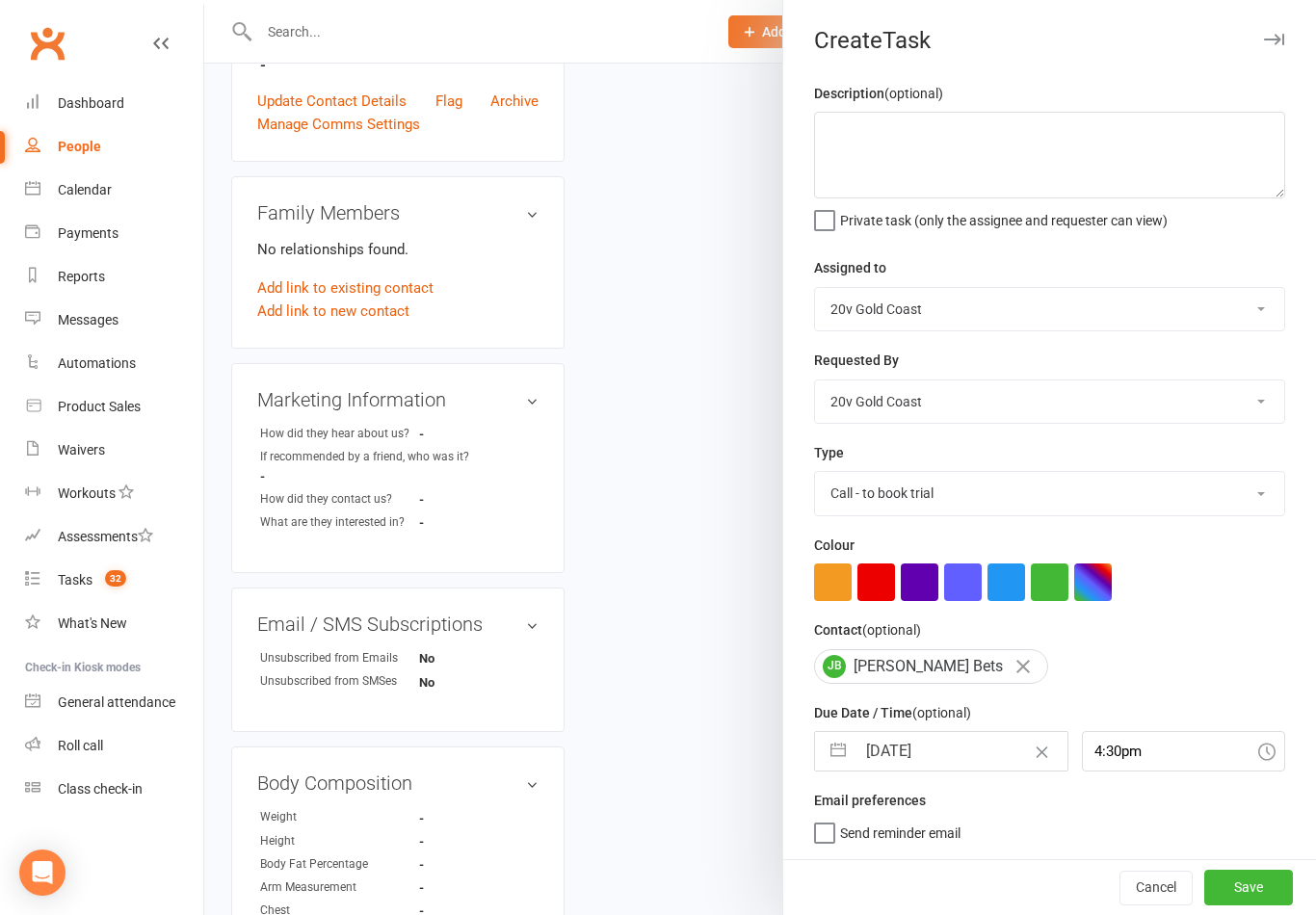
scroll to position [4, 0]
click at [1137, 760] on input "4:30pm" at bounding box center [1184, 751] width 205 height 40
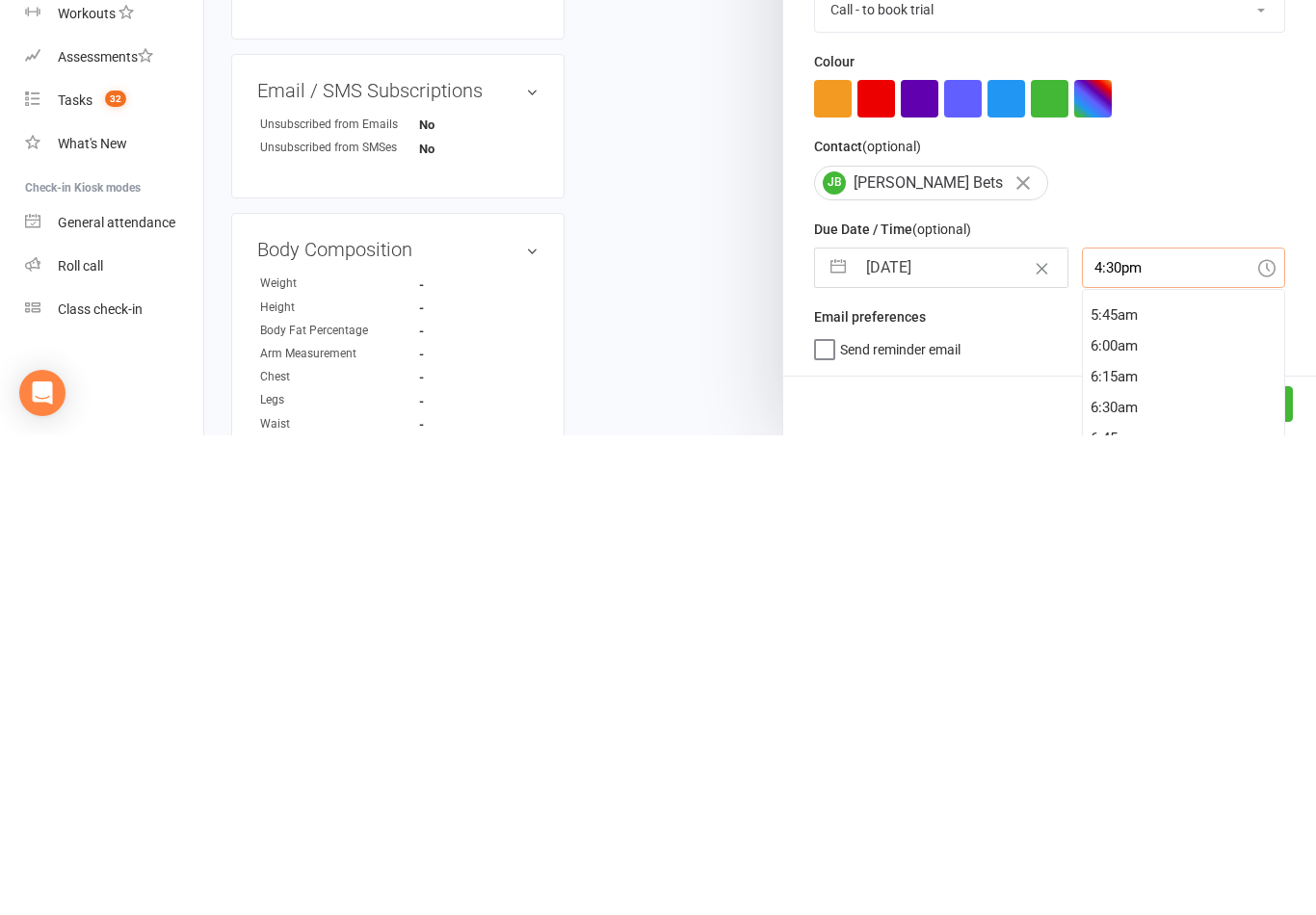
scroll to position [702, 0]
click at [1125, 808] on div "6:00am" at bounding box center [1184, 823] width 203 height 30
type input "6:00am"
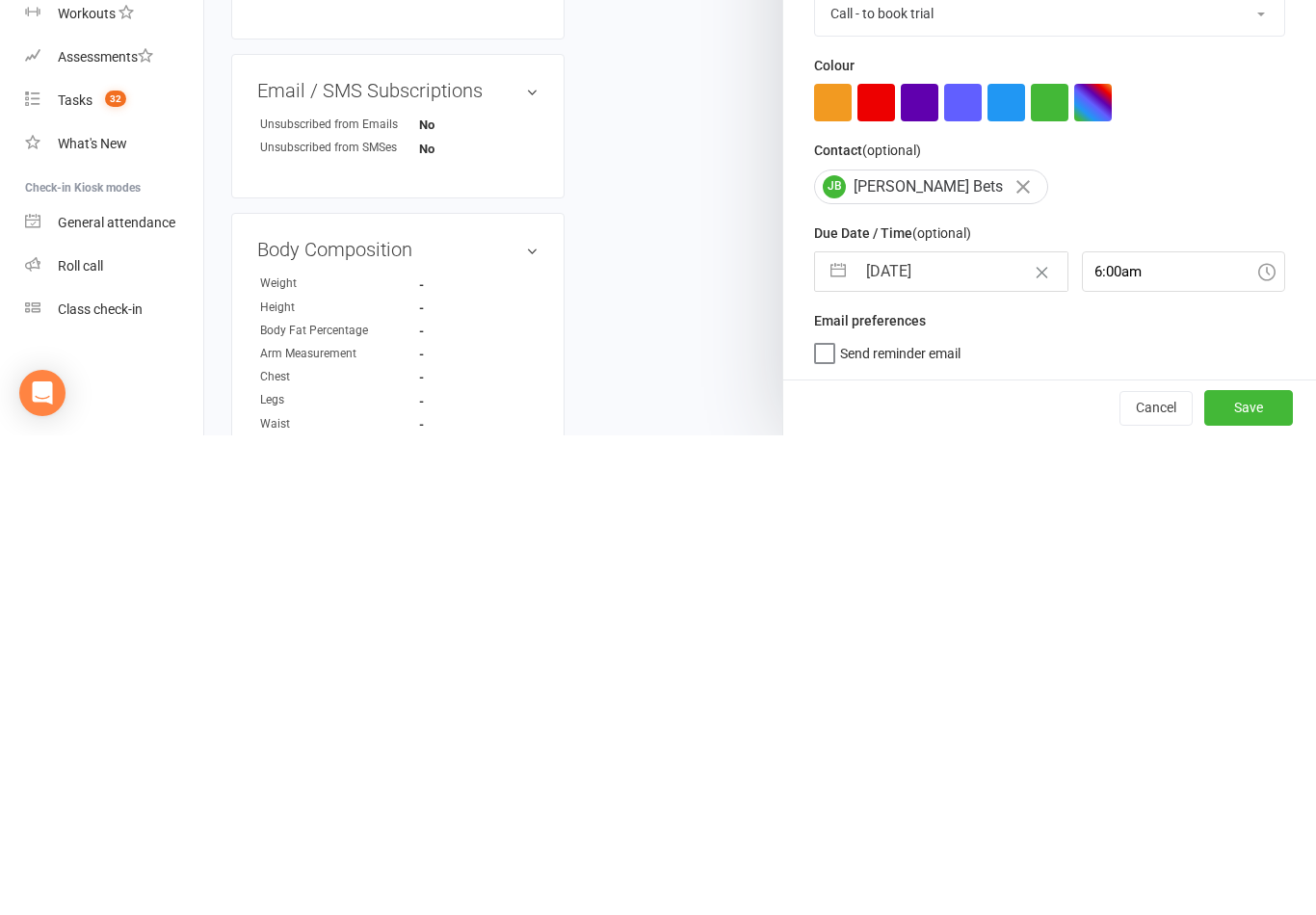
click at [1236, 870] on button "Save" at bounding box center [1249, 886] width 89 height 34
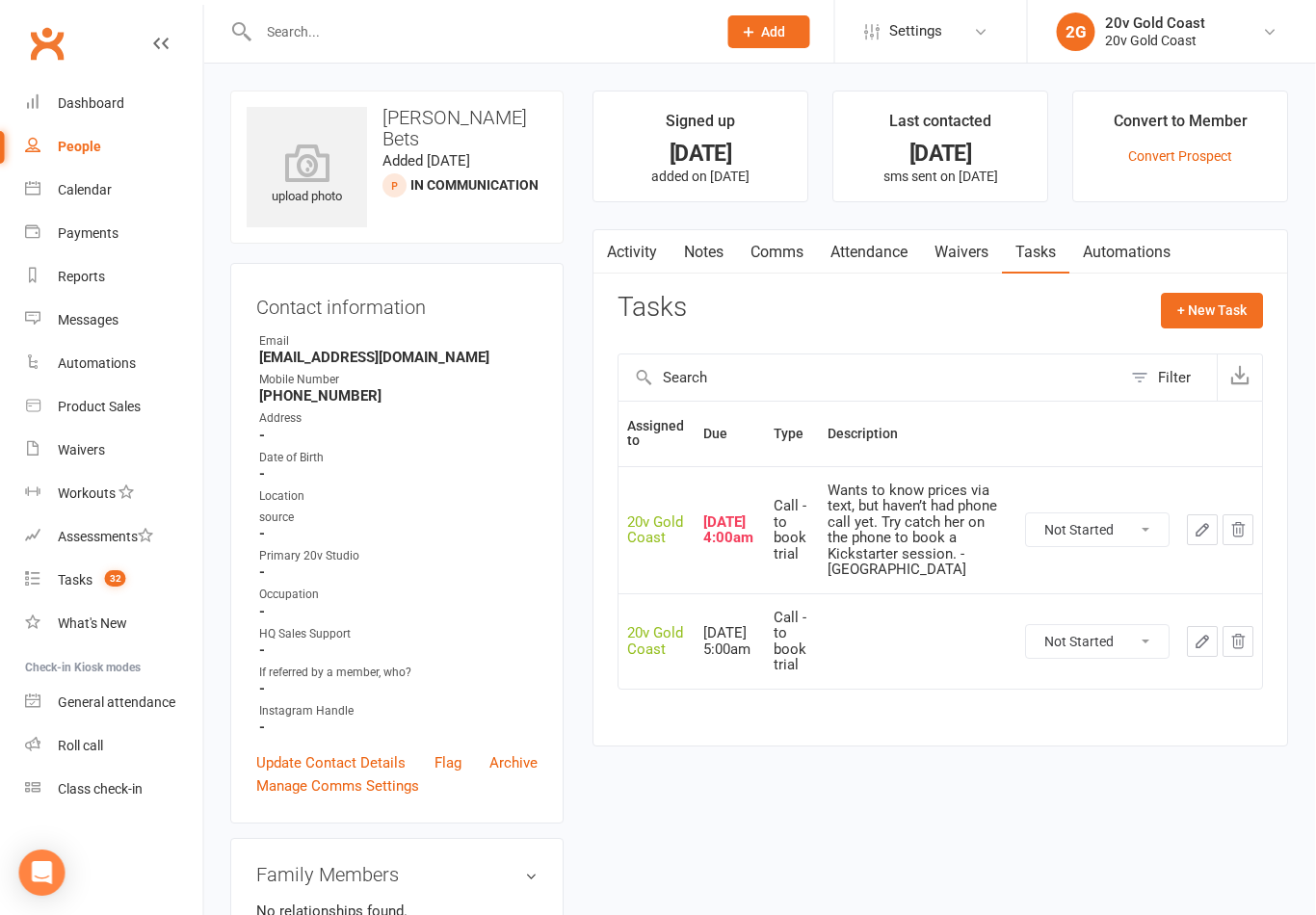
scroll to position [0, 0]
click at [1112, 516] on select "Not Started In Progress Waiting Complete" at bounding box center [1098, 529] width 143 height 32
select select "unstarted"
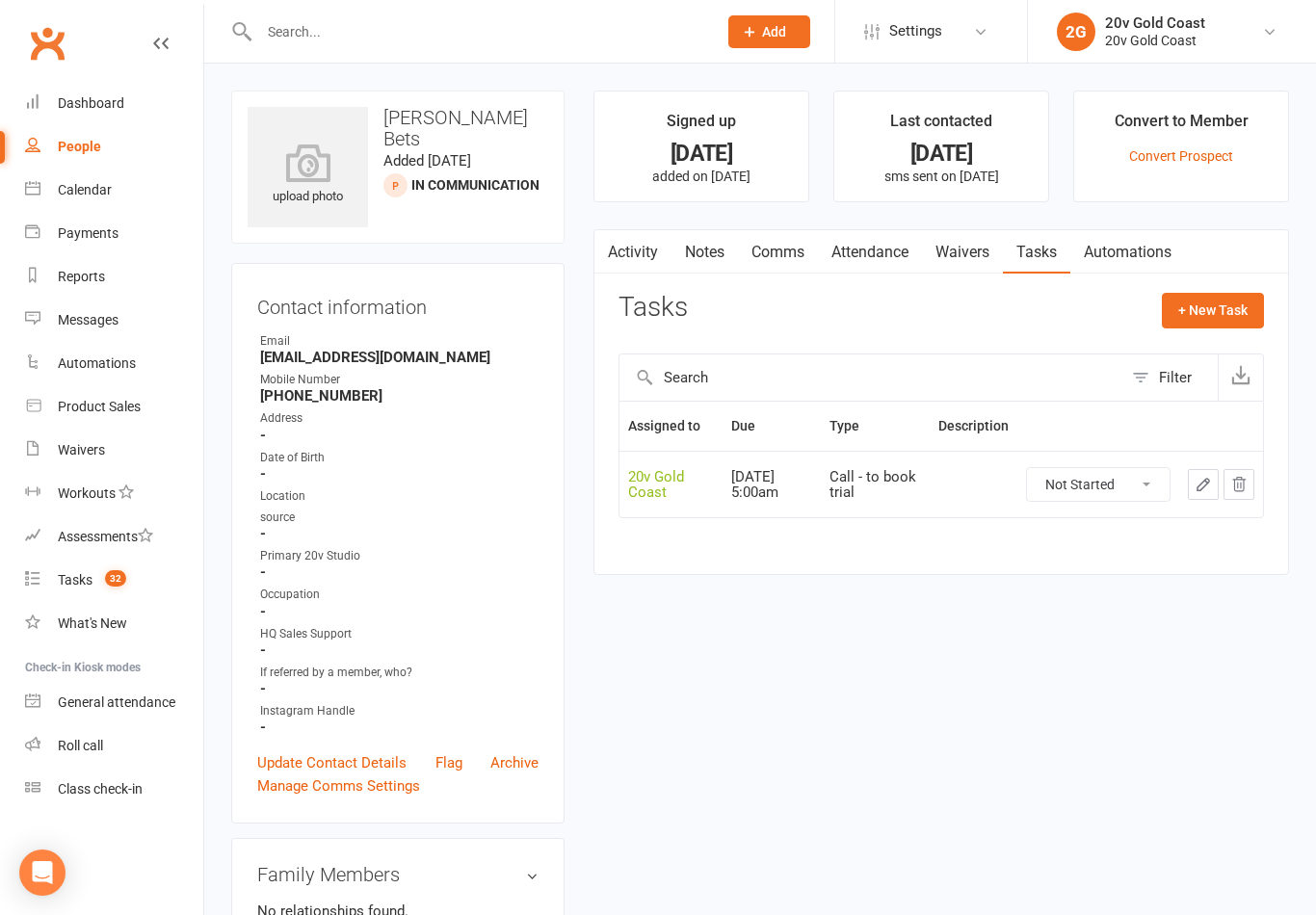
click at [899, 493] on div "Call - to book trial" at bounding box center [875, 485] width 92 height 31
click at [1205, 476] on icon "button" at bounding box center [1204, 485] width 18 height 18
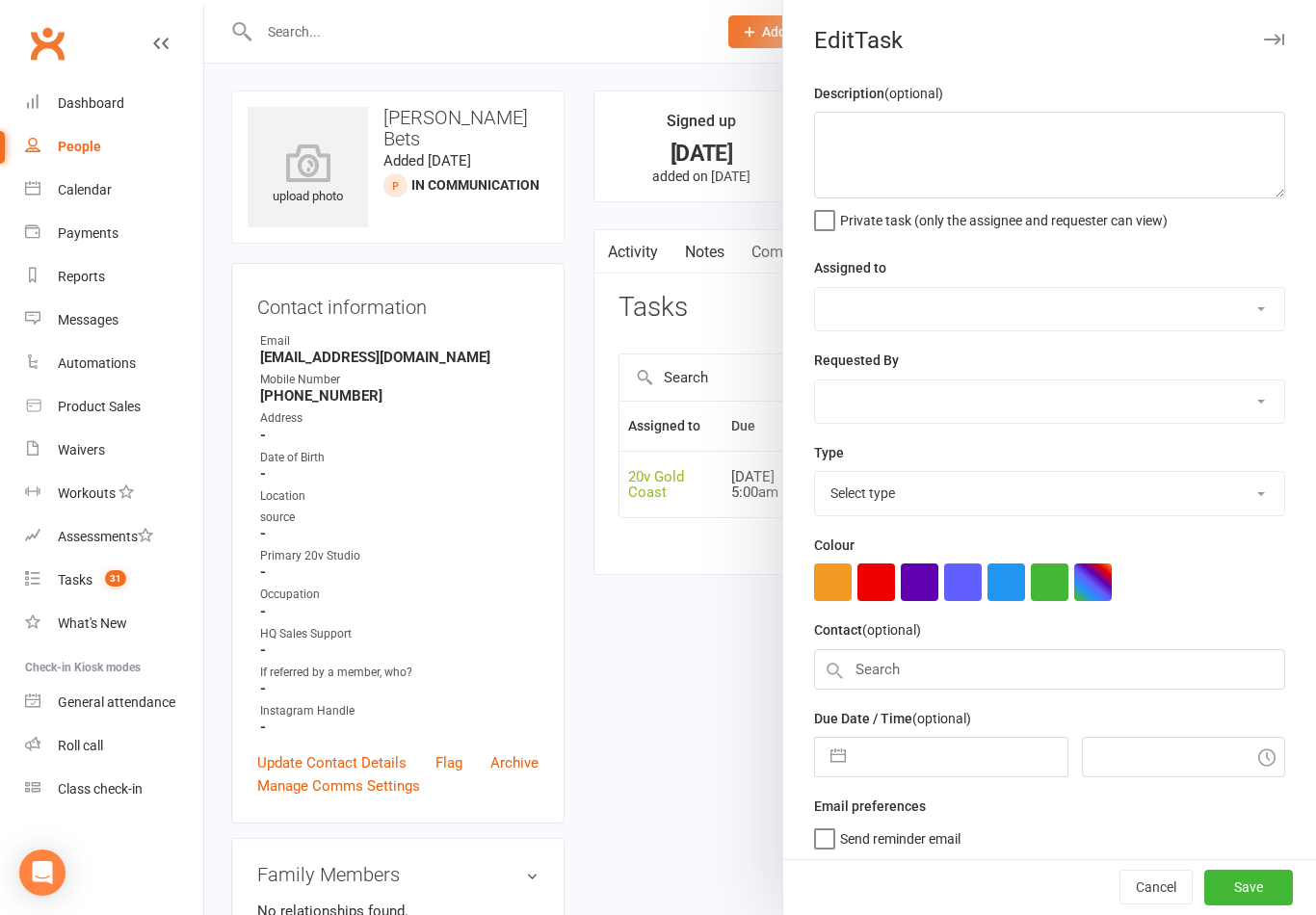
select select "45734"
type input "[DATE]"
type input "6:00am"
select select "24395"
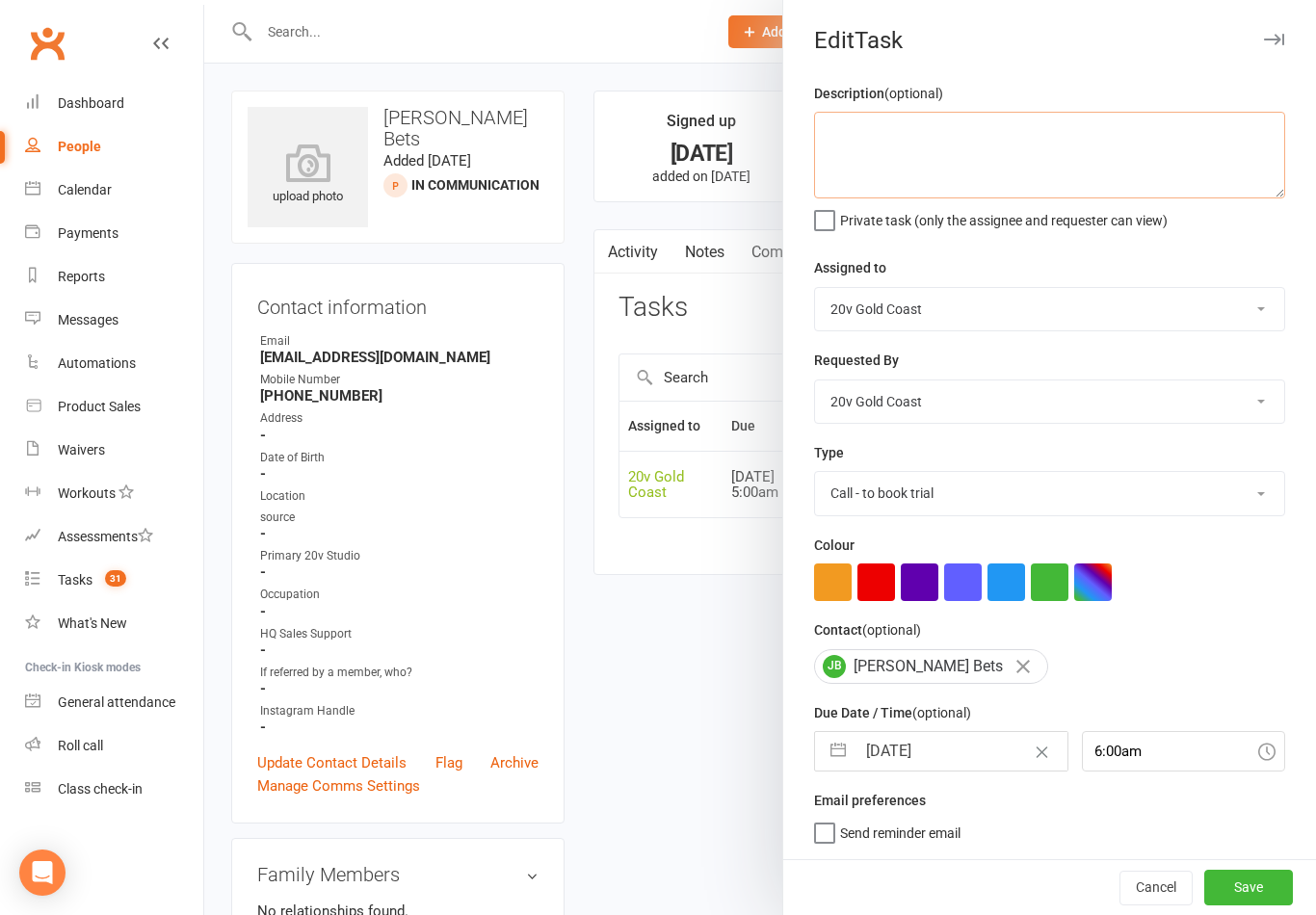
click at [919, 140] on textarea at bounding box center [1049, 155] width 471 height 87
type textarea "M"
click at [616, 77] on div at bounding box center [761, 458] width 1112 height 915
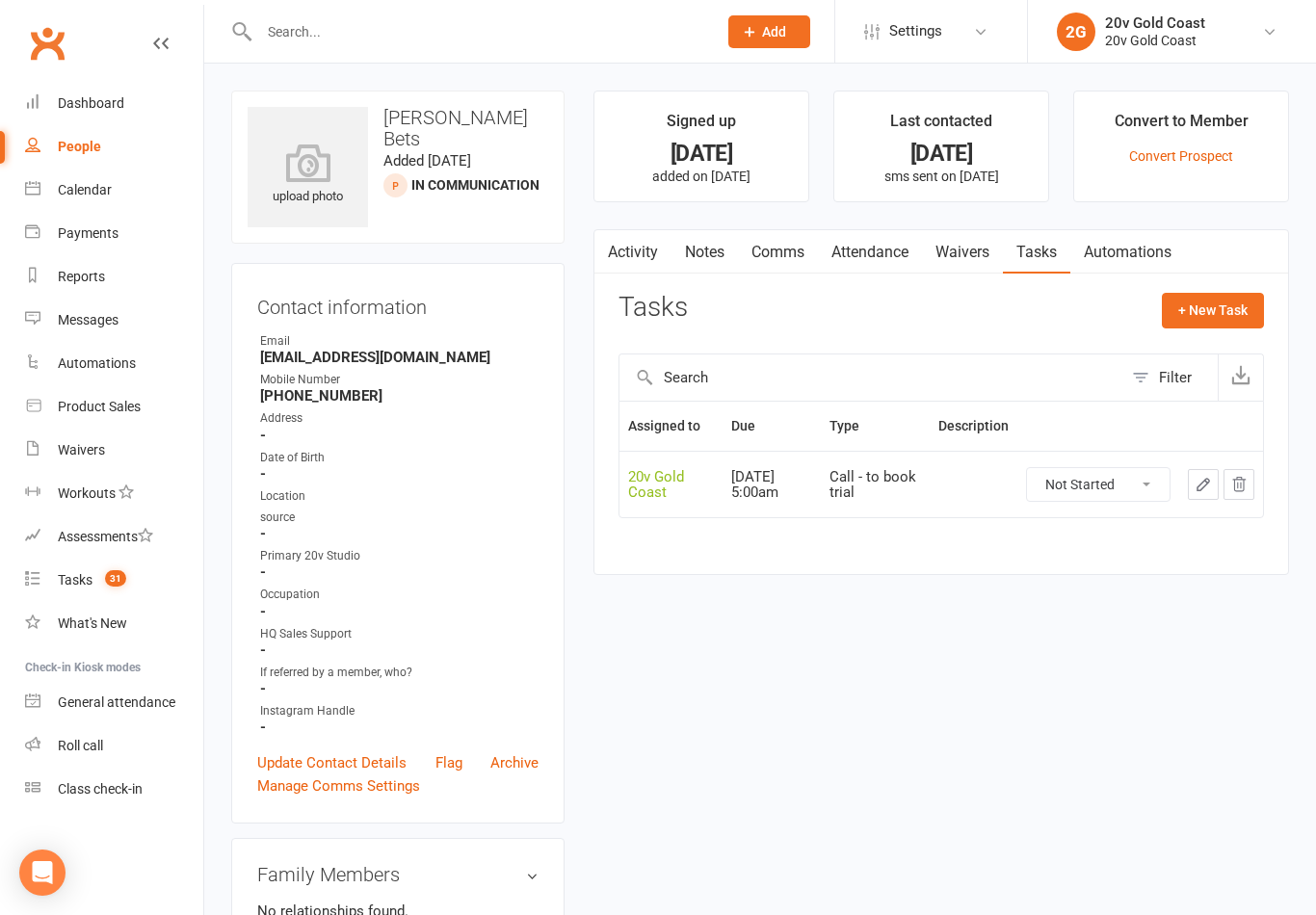
click at [119, 576] on span "31" at bounding box center [116, 579] width 22 height 17
select select "incomplete"
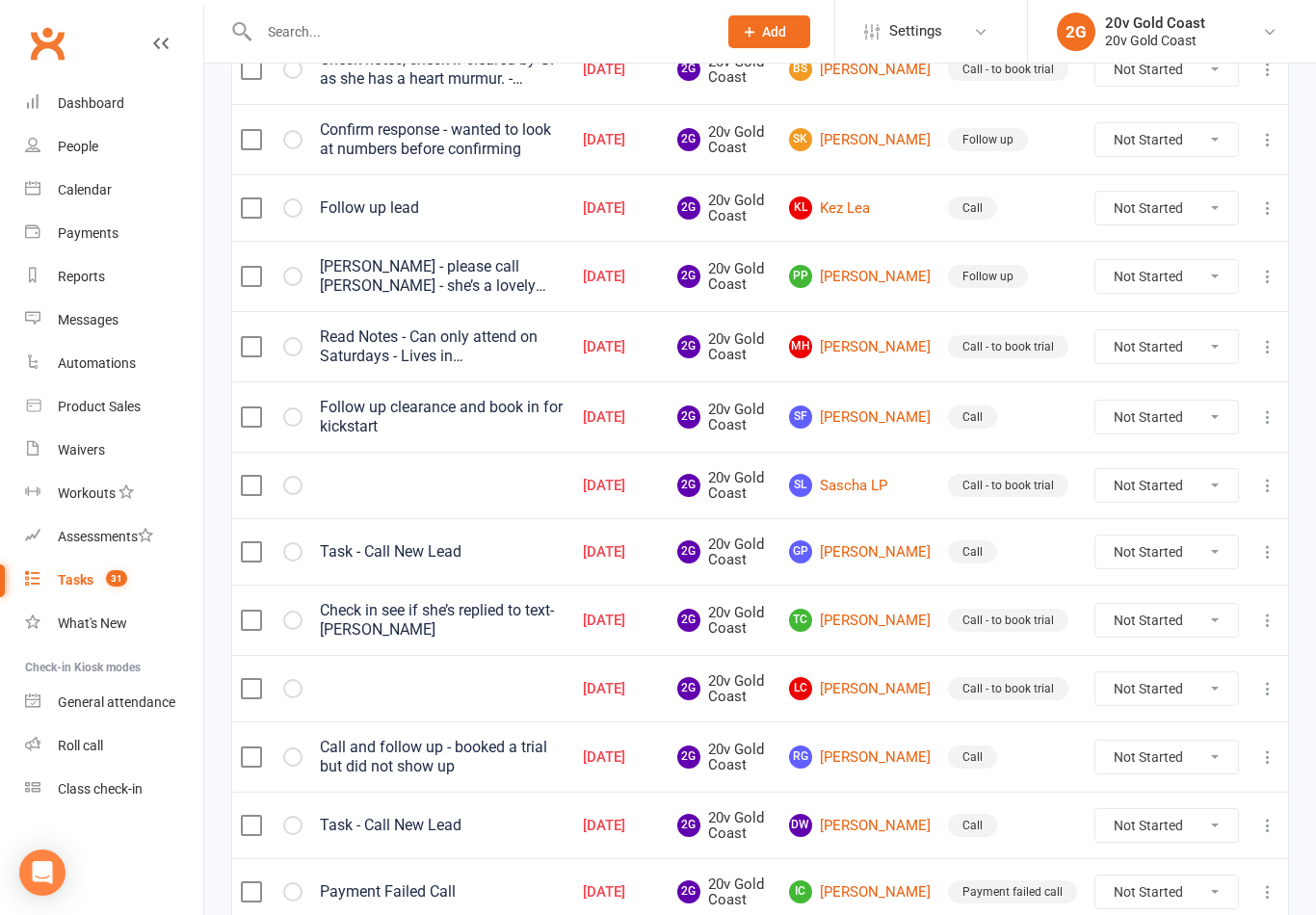
scroll to position [1360, 0]
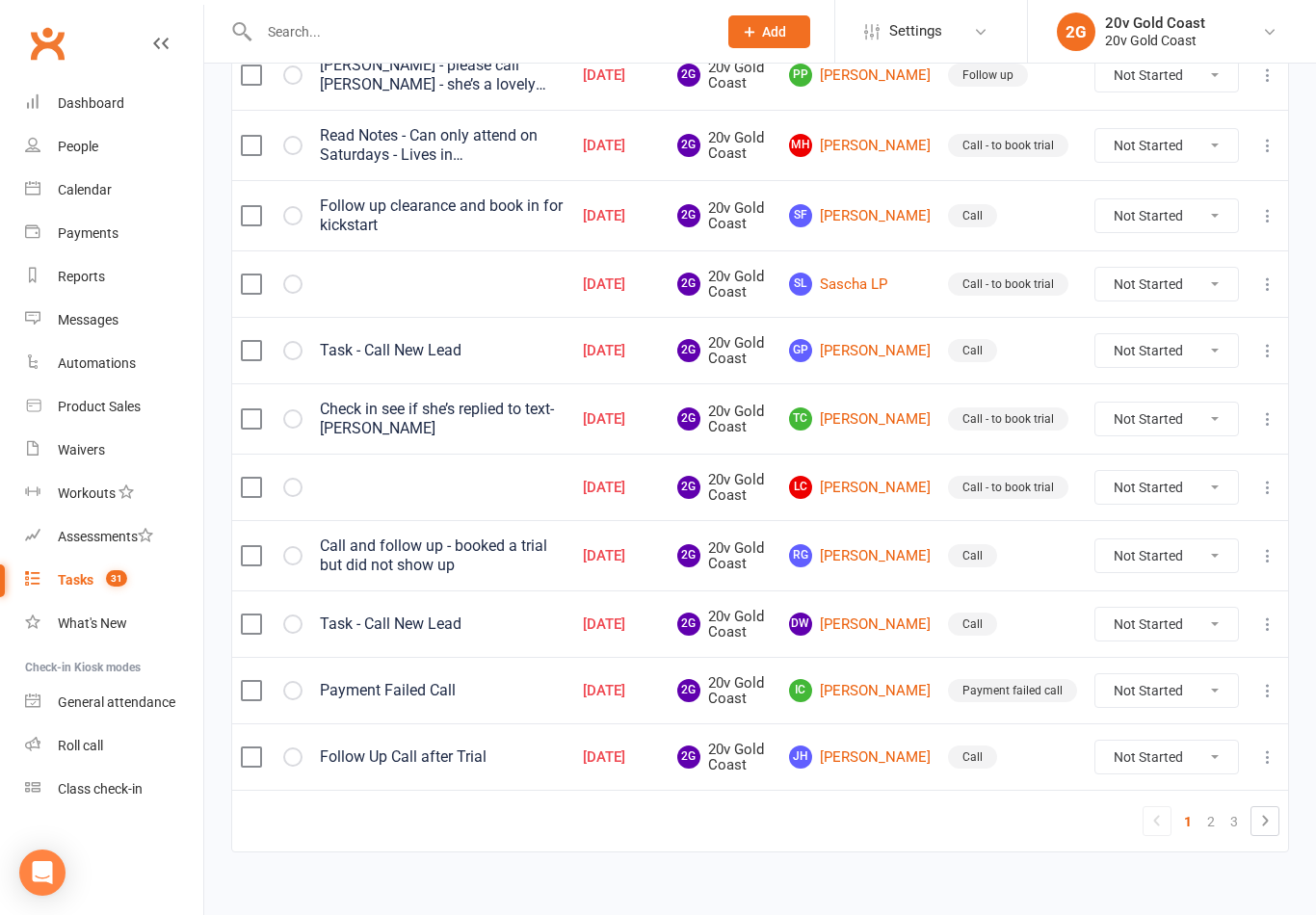
click at [883, 766] on link "JH Jonathan Harvey" at bounding box center [860, 757] width 142 height 23
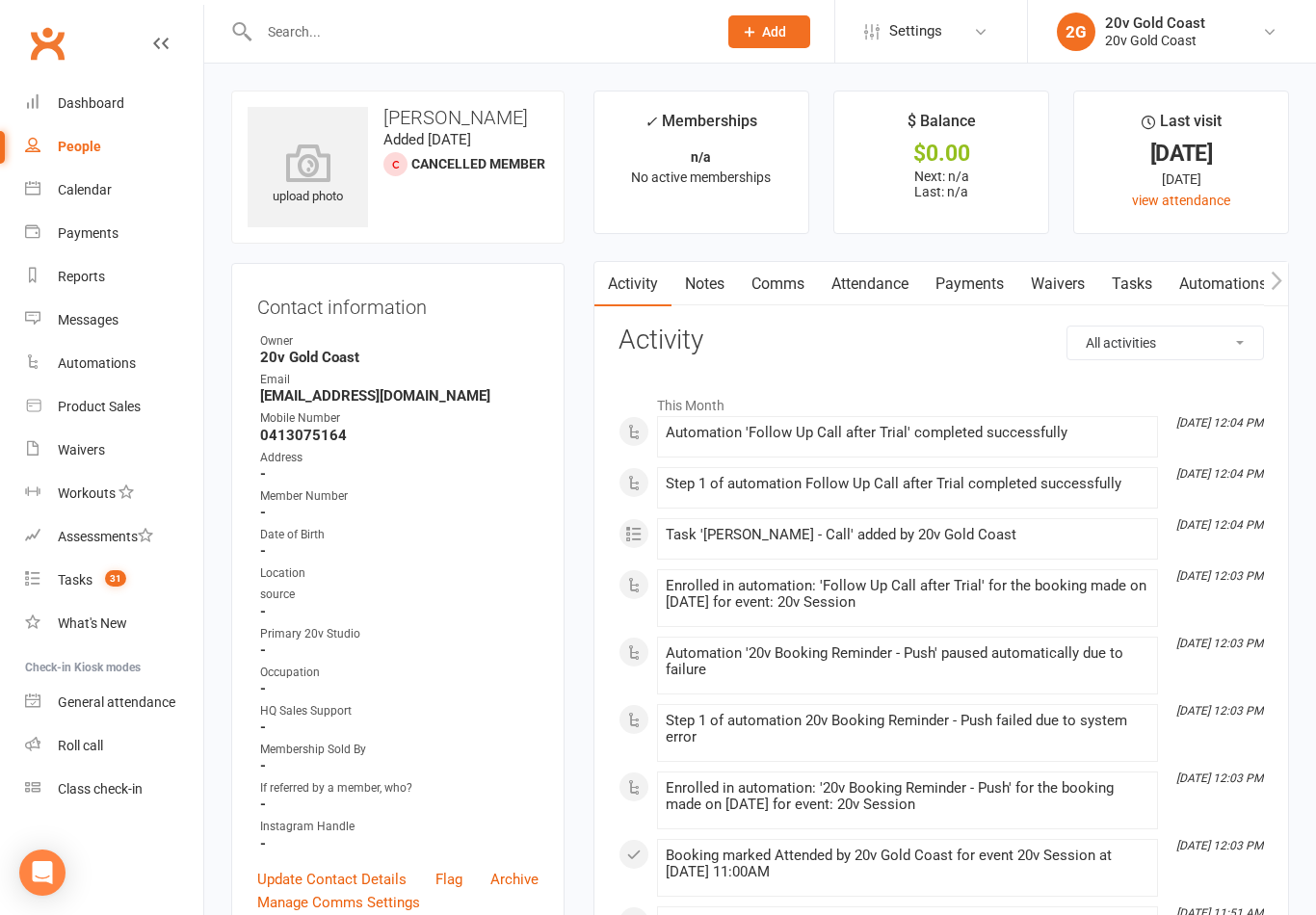
click at [722, 292] on link "Notes" at bounding box center [705, 283] width 67 height 44
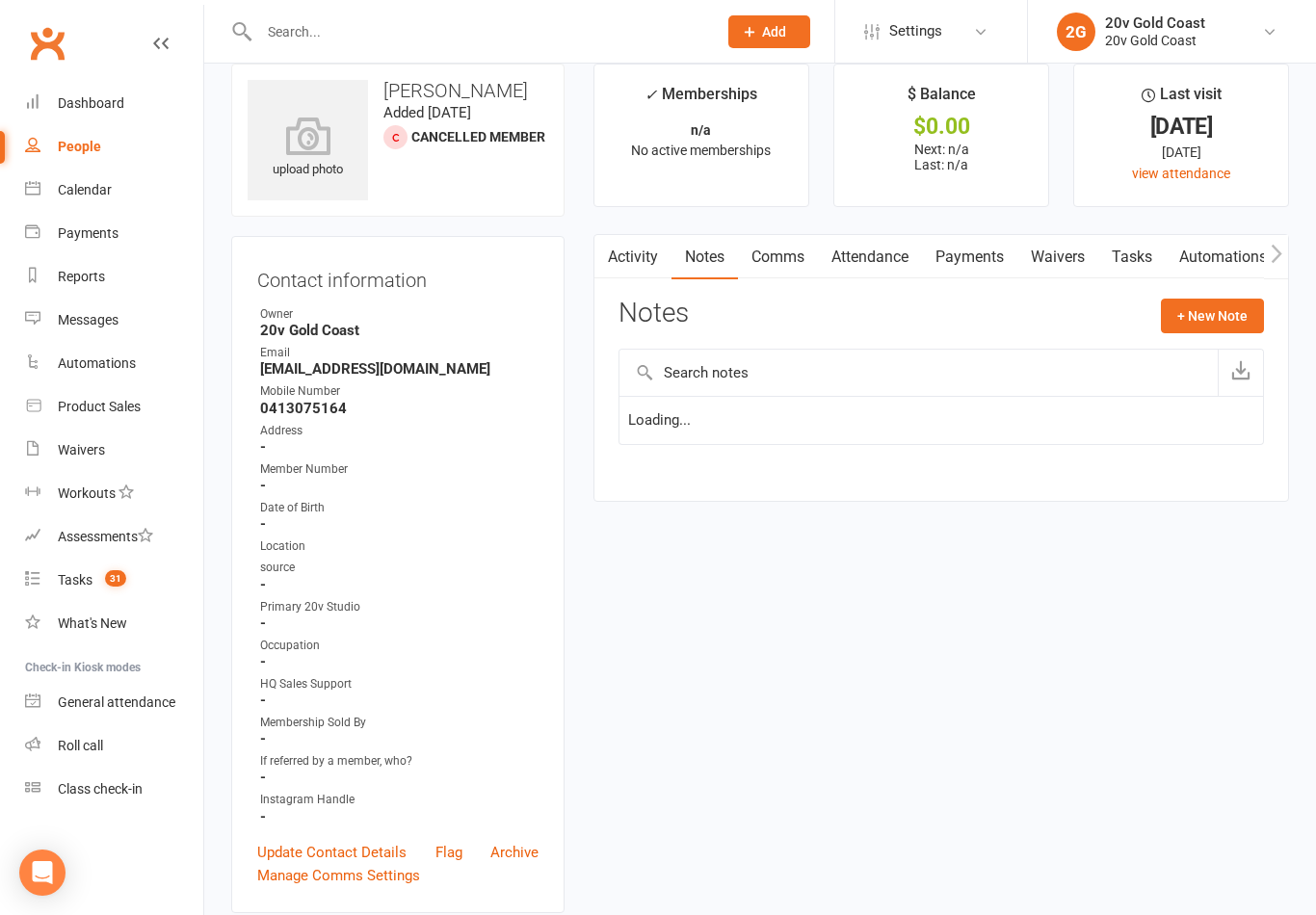
scroll to position [30, 0]
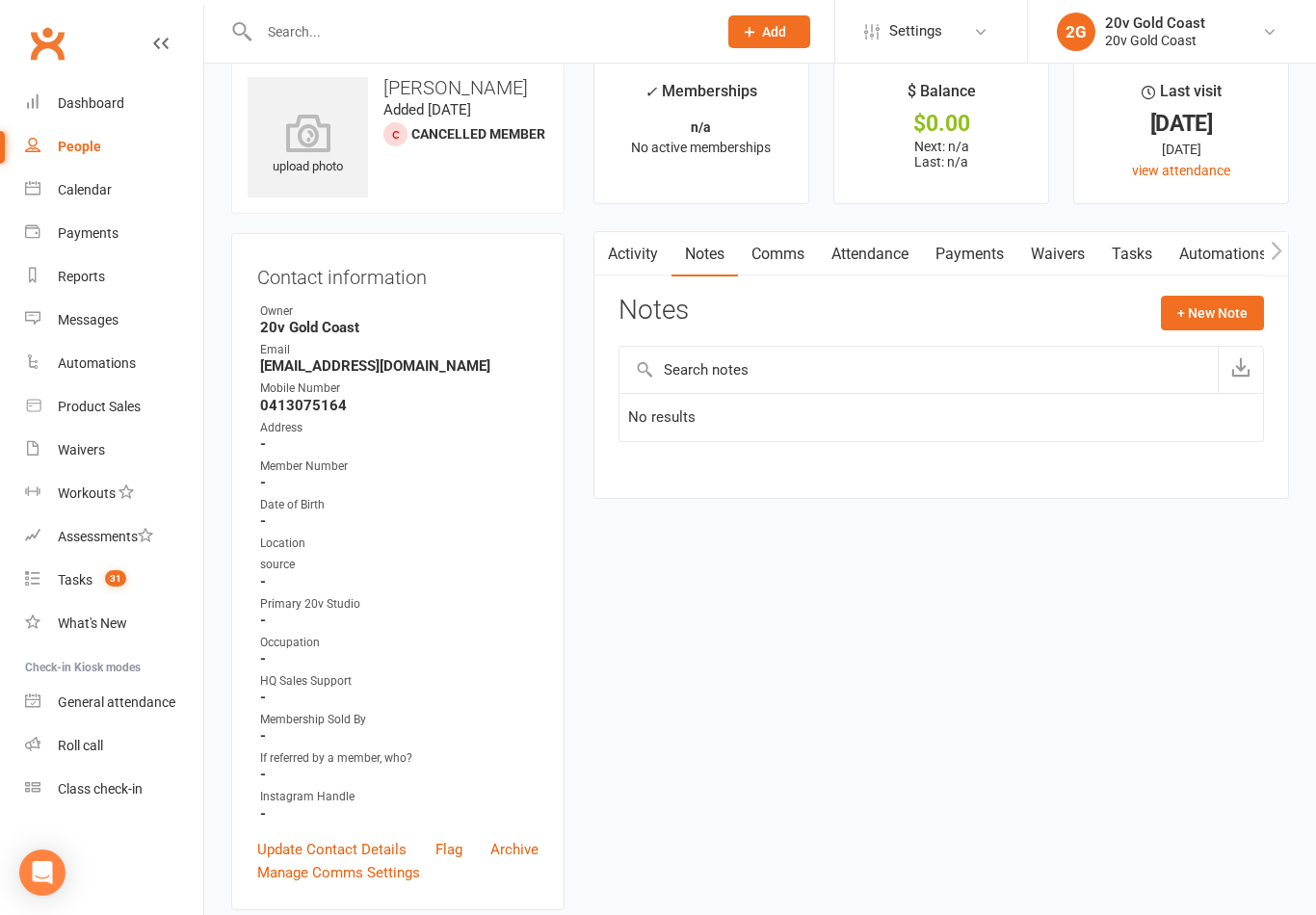
click at [639, 251] on link "Activity" at bounding box center [633, 254] width 77 height 44
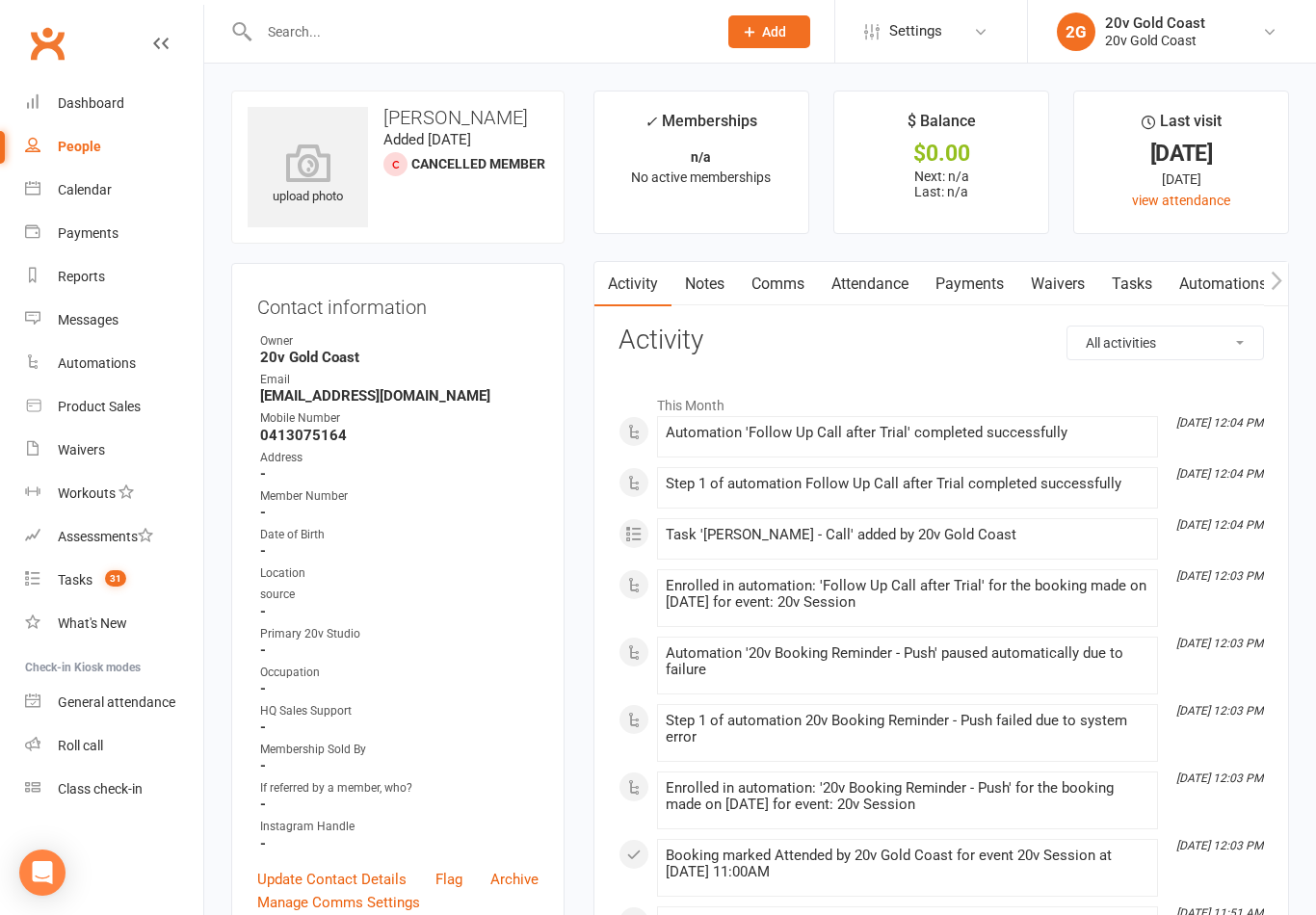
click at [796, 292] on link "Comms" at bounding box center [778, 283] width 80 height 44
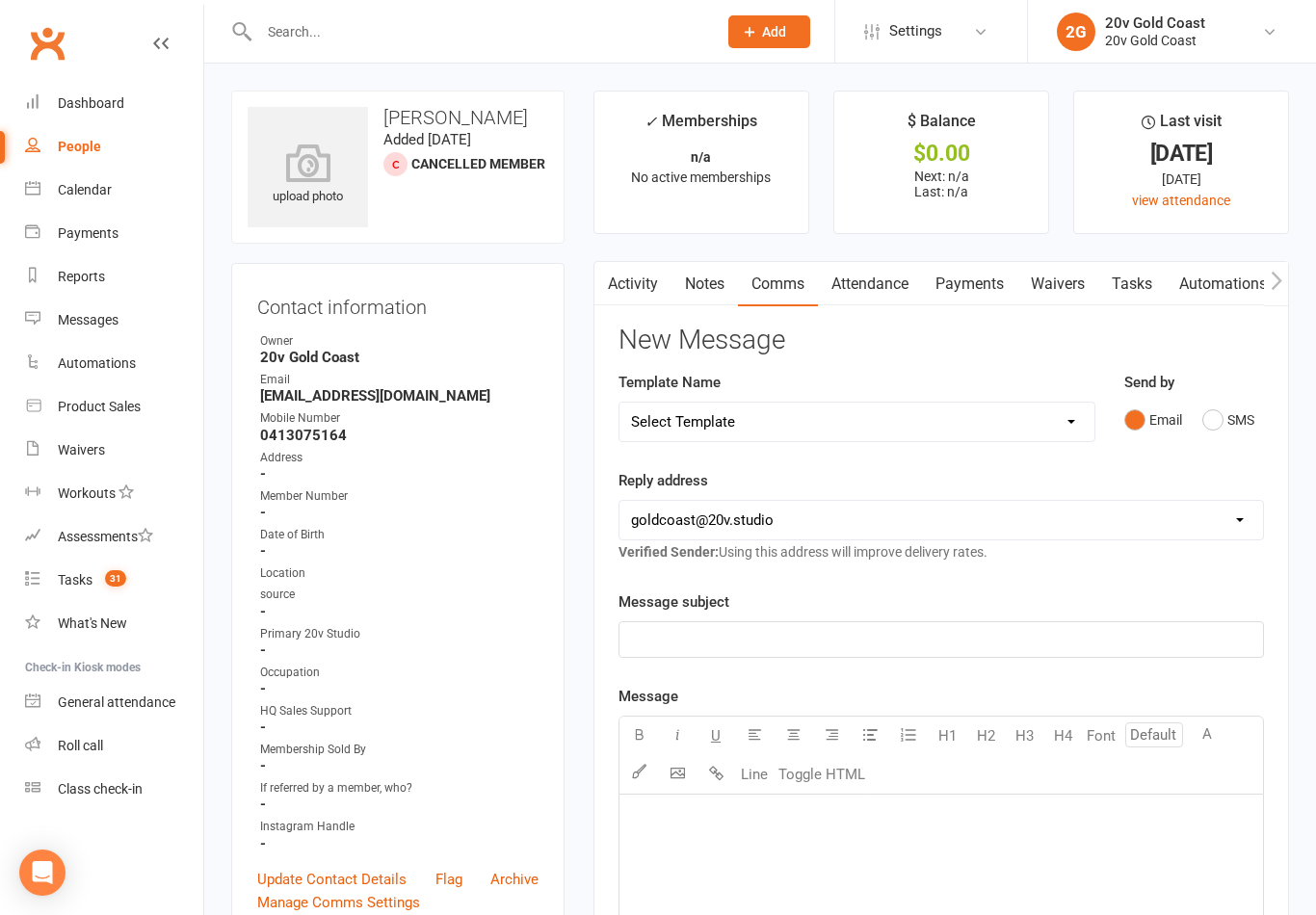
click at [629, 301] on link "Activity" at bounding box center [633, 283] width 77 height 44
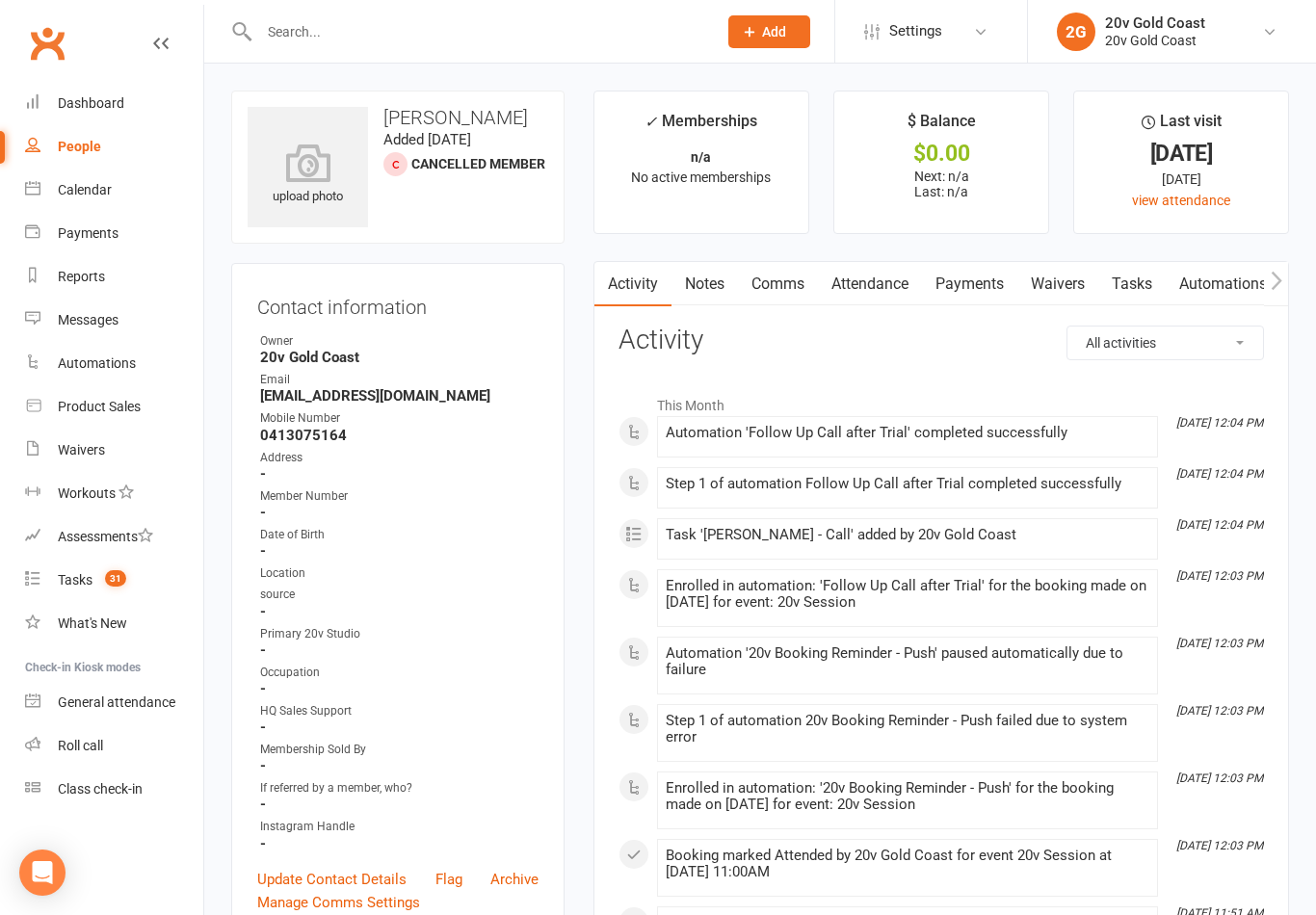
click at [705, 297] on link "Notes" at bounding box center [705, 283] width 67 height 44
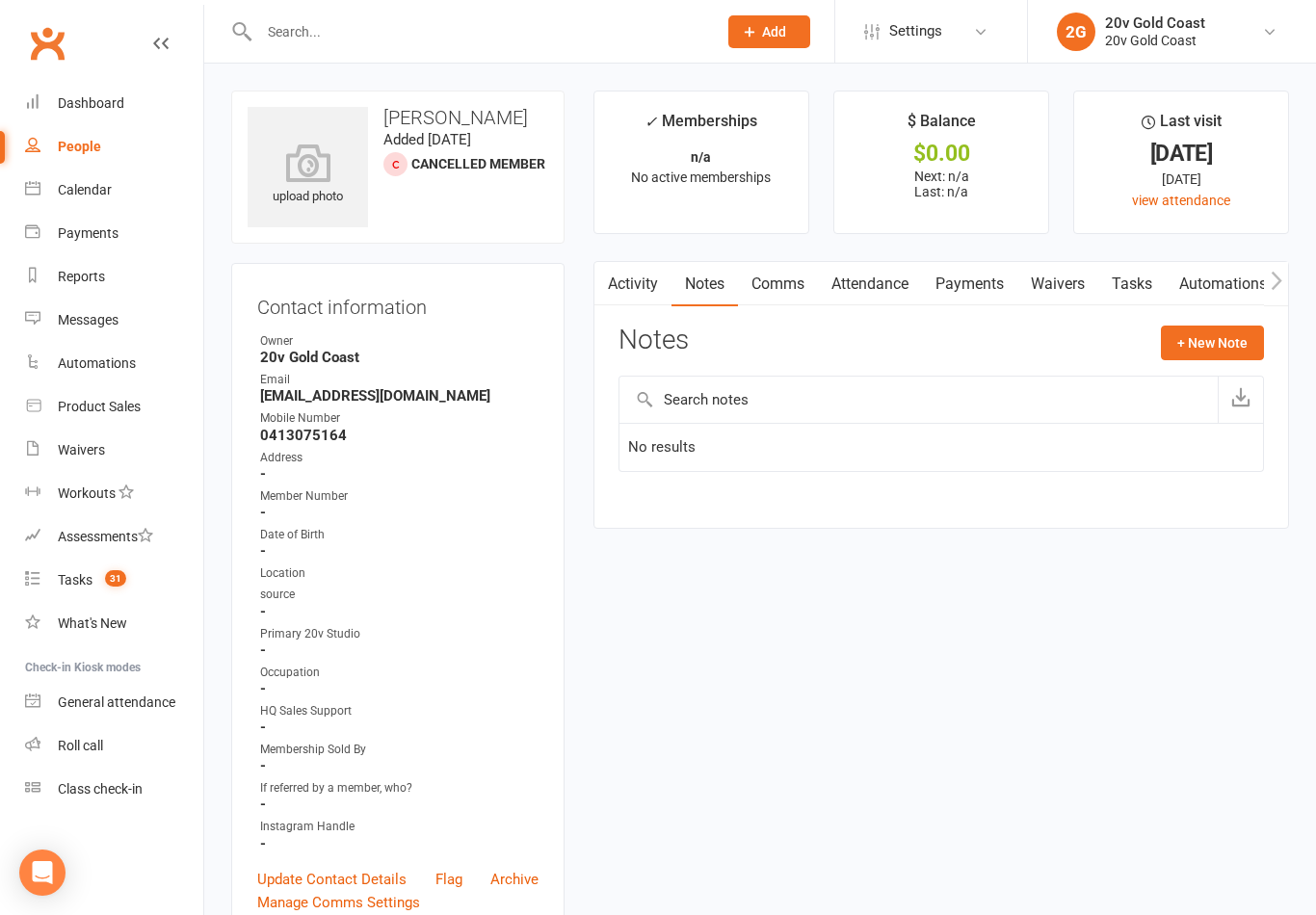
click at [1205, 339] on button "+ New Note" at bounding box center [1213, 342] width 103 height 34
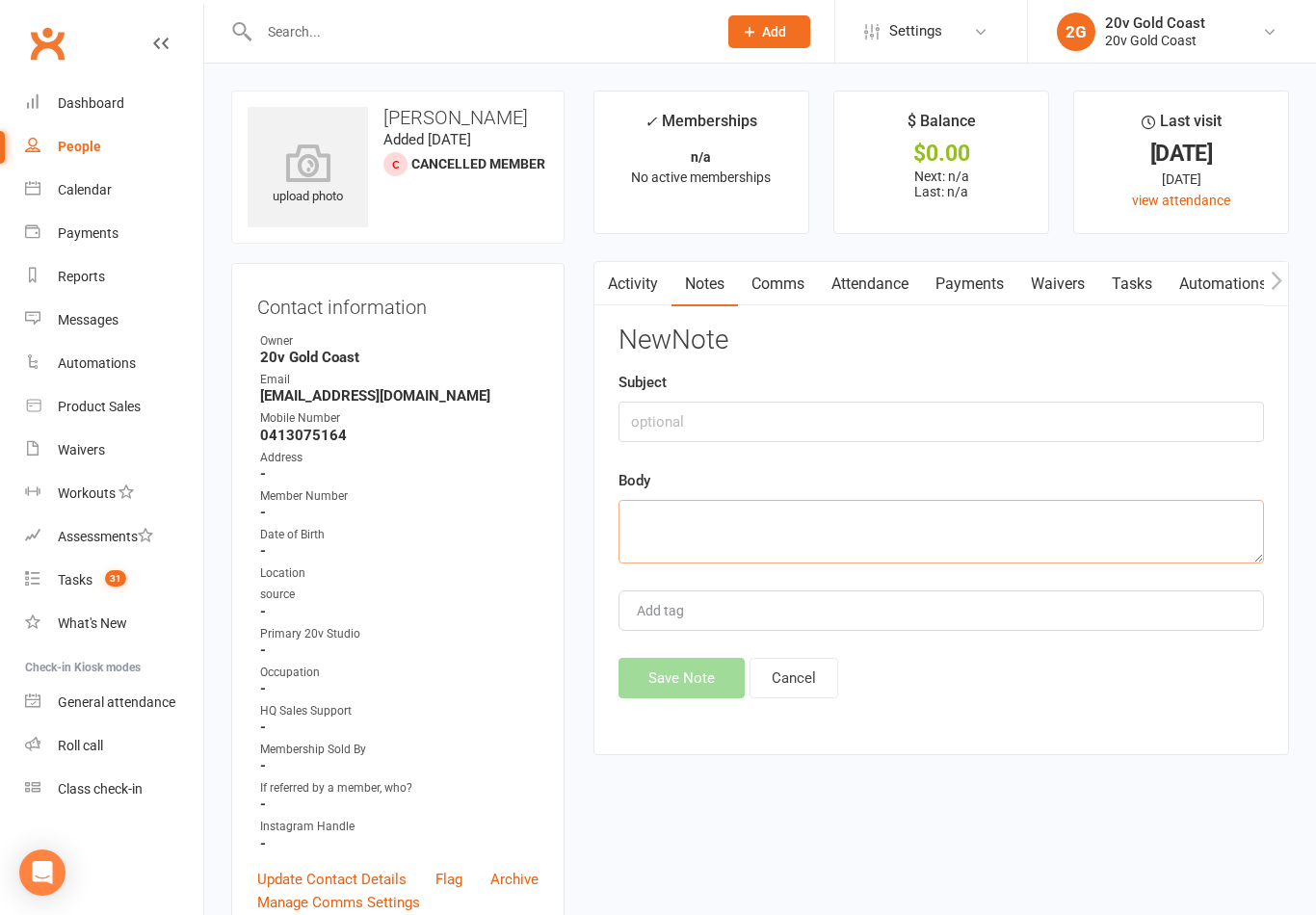
click at [760, 512] on textarea at bounding box center [941, 531] width 646 height 64
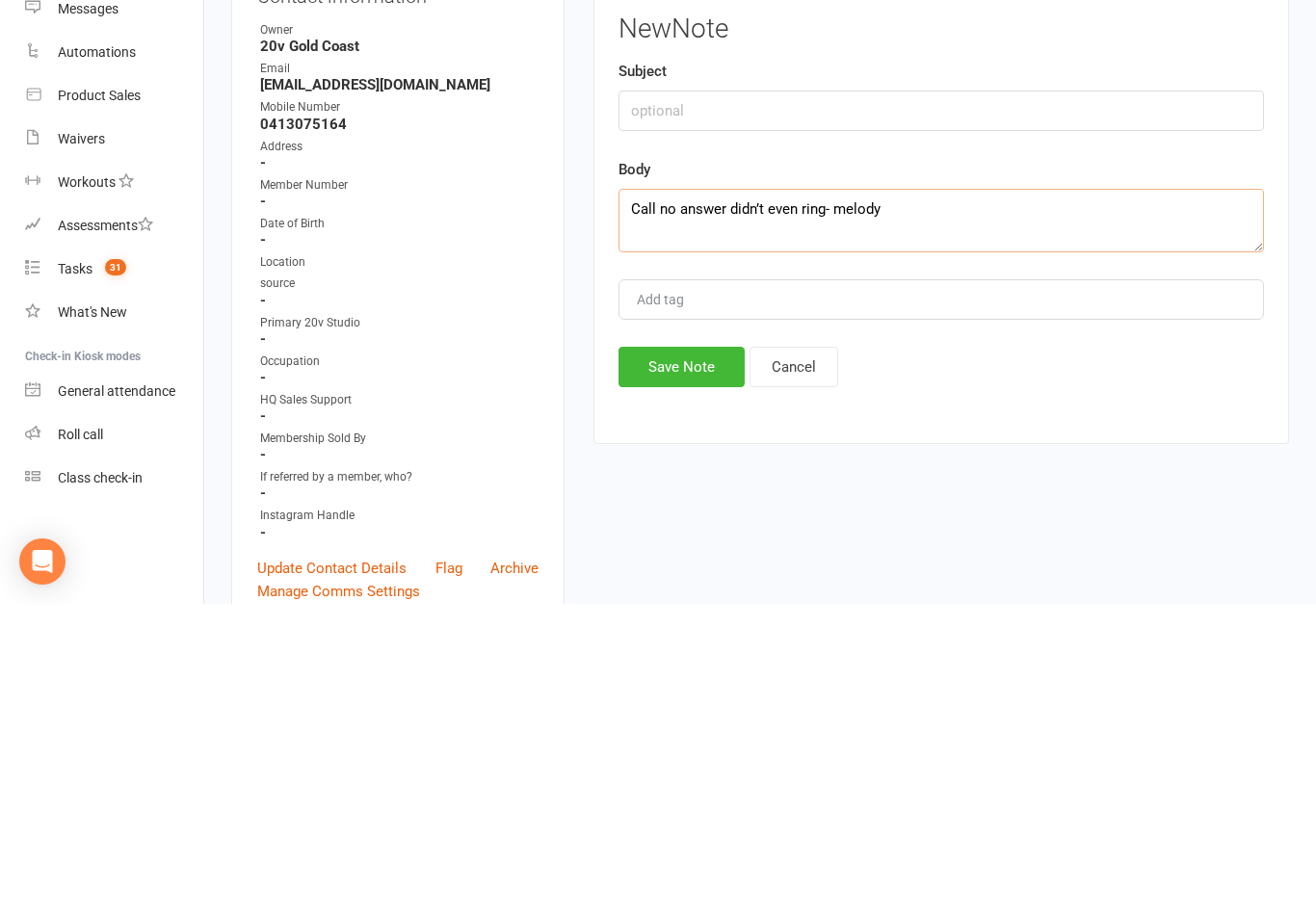
type textarea "Call no answer didn’t even ring- melody"
click at [695, 658] on button "Save Note" at bounding box center [681, 678] width 126 height 40
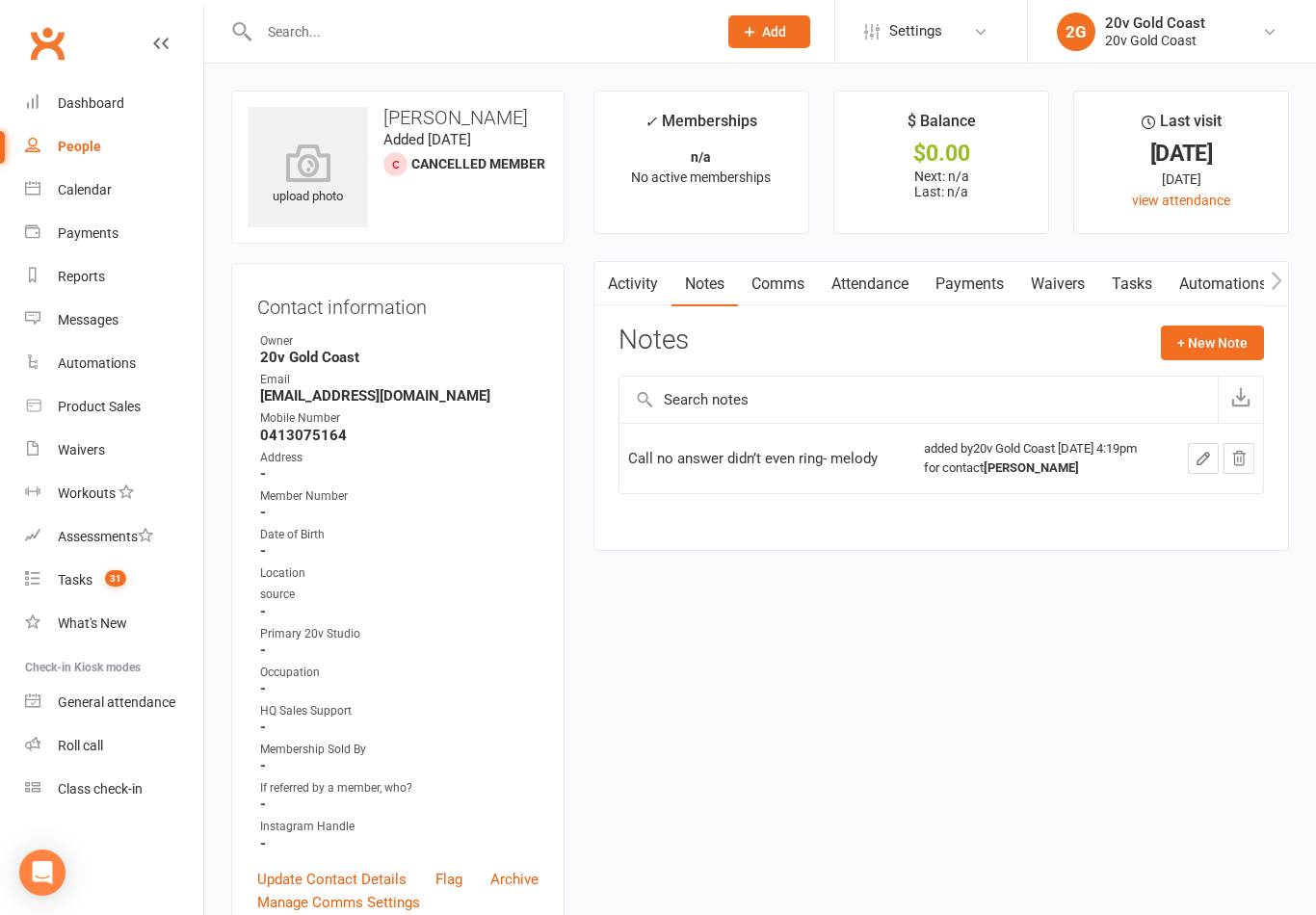
click at [121, 580] on span "31" at bounding box center [116, 579] width 22 height 17
select select "incomplete"
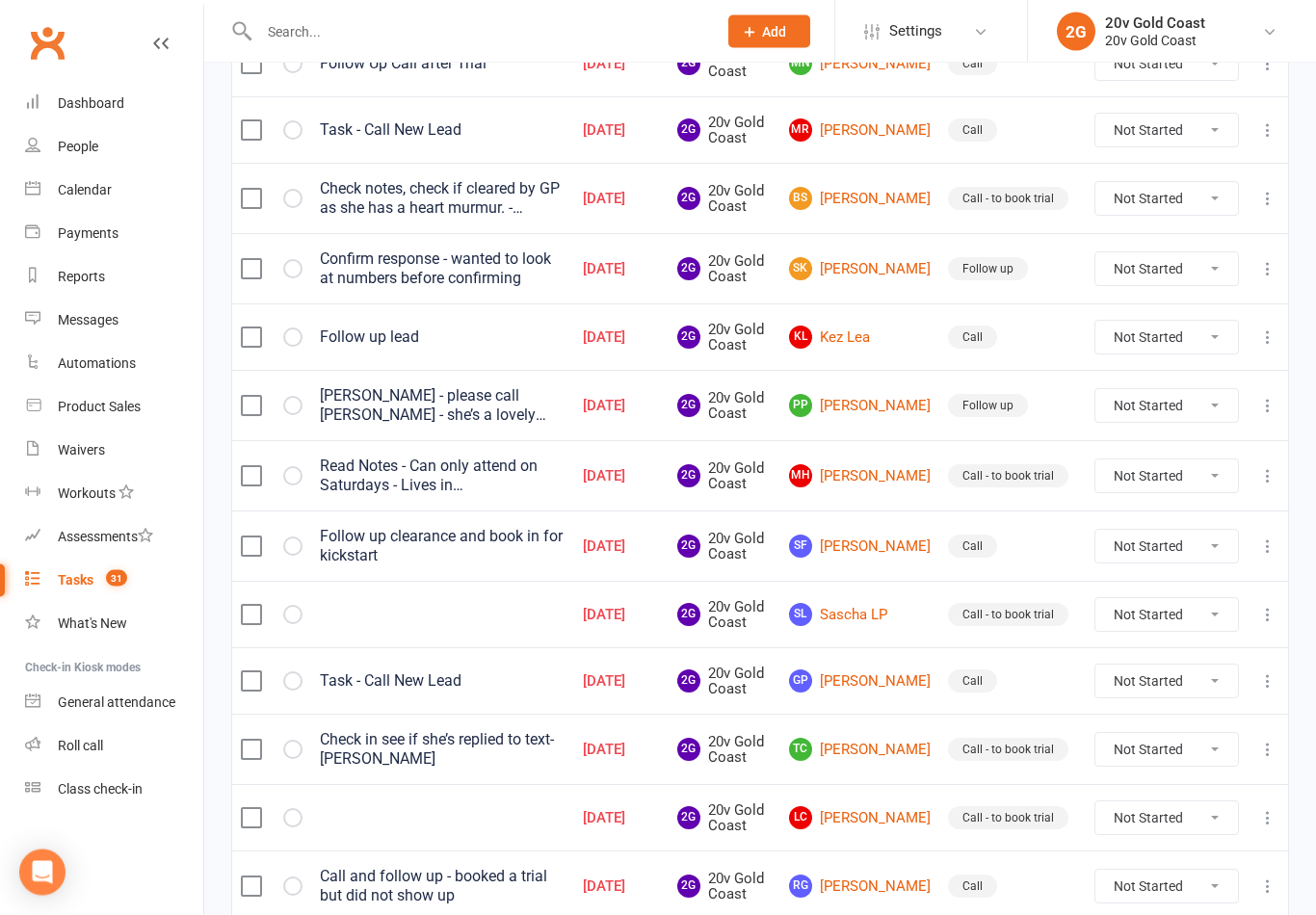
scroll to position [1360, 0]
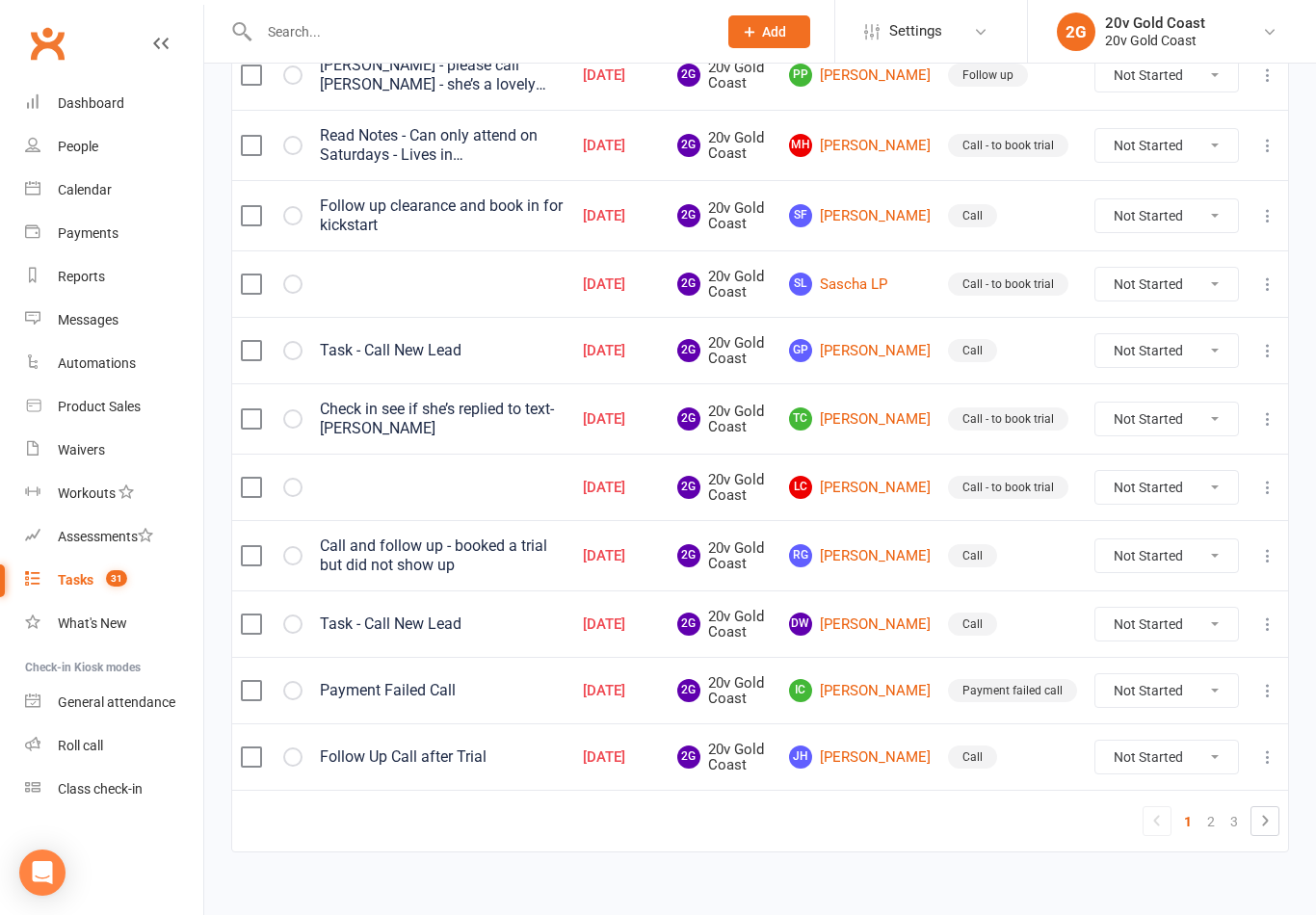
click at [877, 748] on link "JH Jonathan Harvey" at bounding box center [860, 757] width 142 height 23
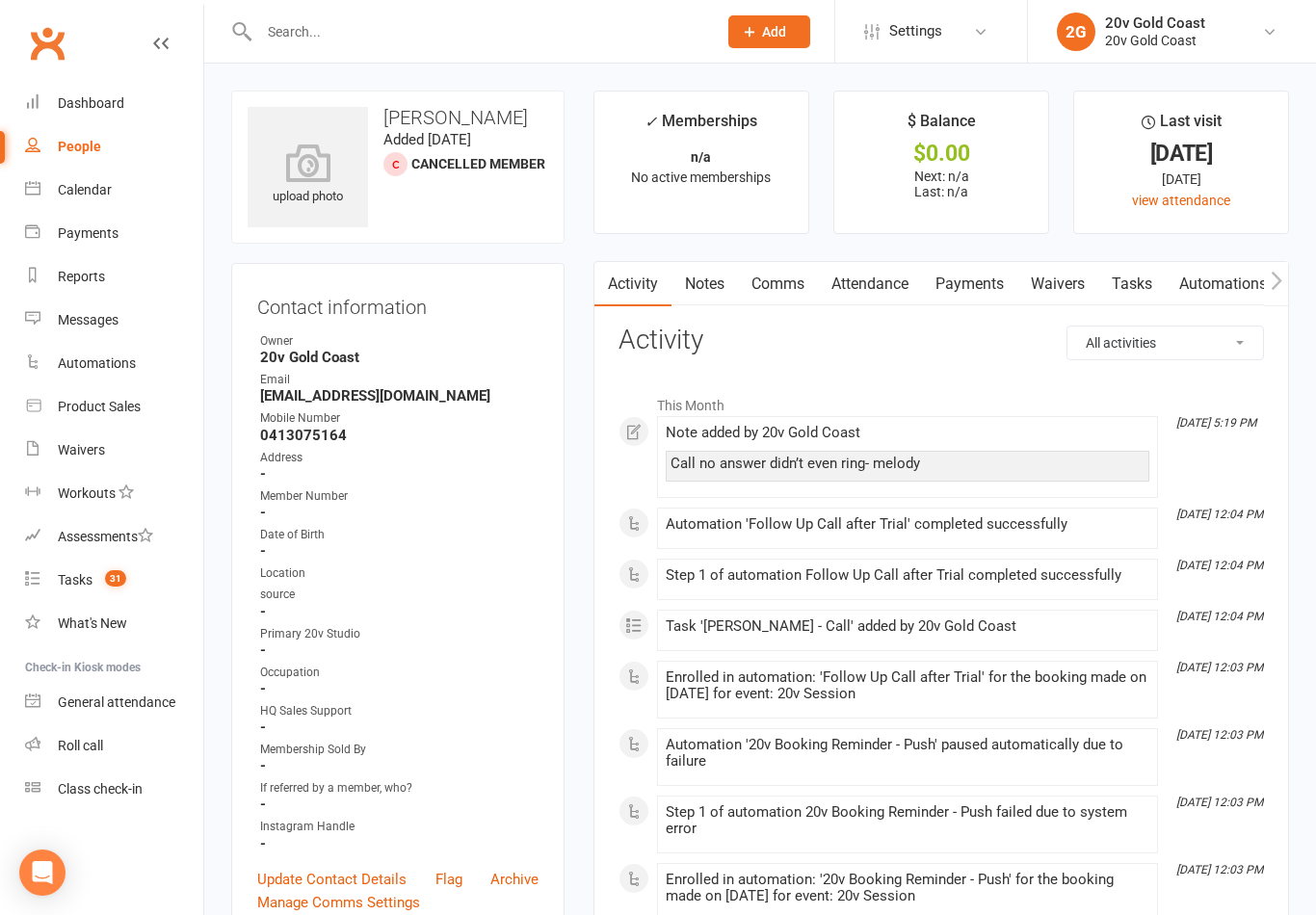
click at [1149, 288] on link "Tasks" at bounding box center [1132, 283] width 68 height 44
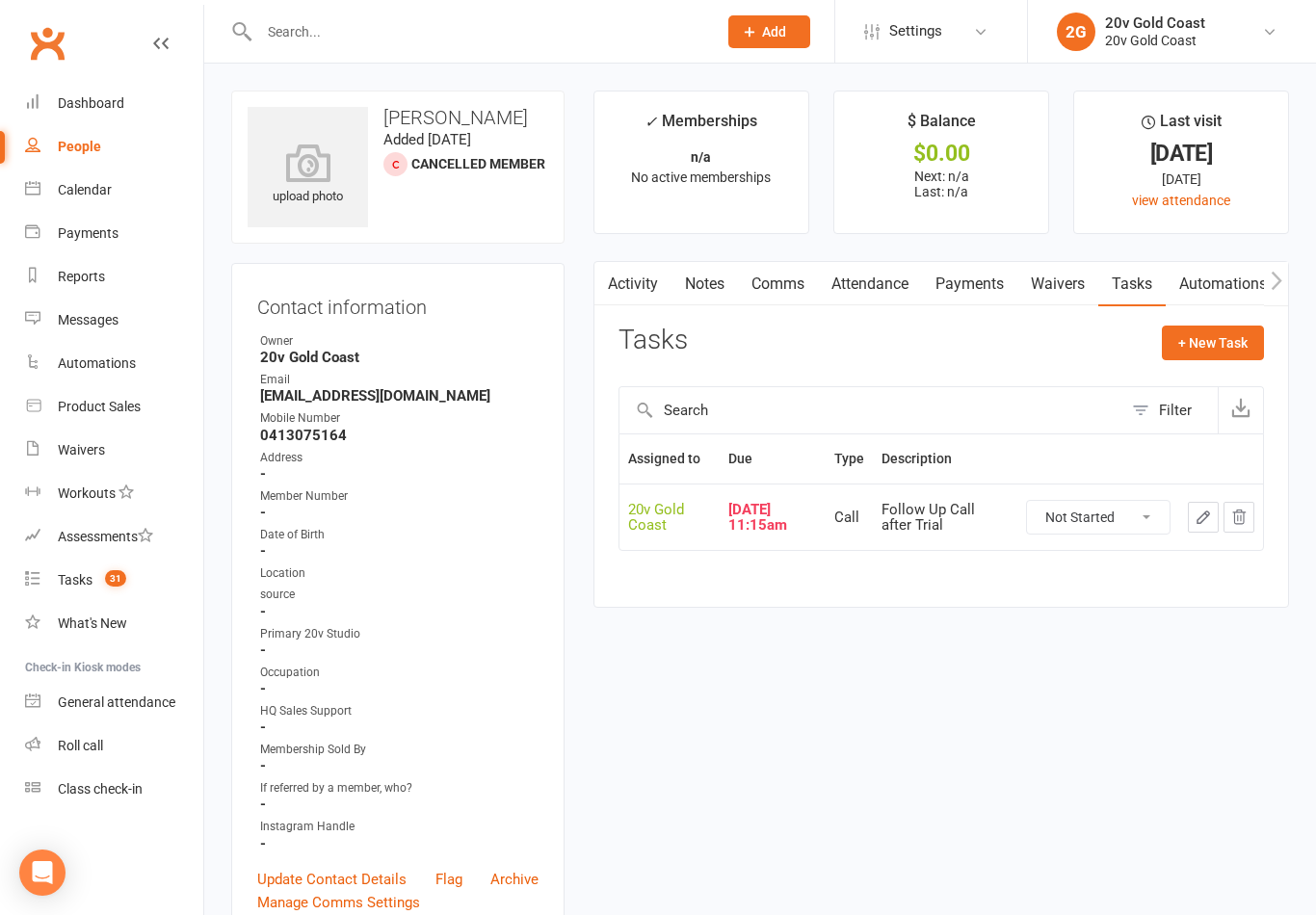
click at [1213, 344] on button "+ New Task" at bounding box center [1214, 342] width 102 height 34
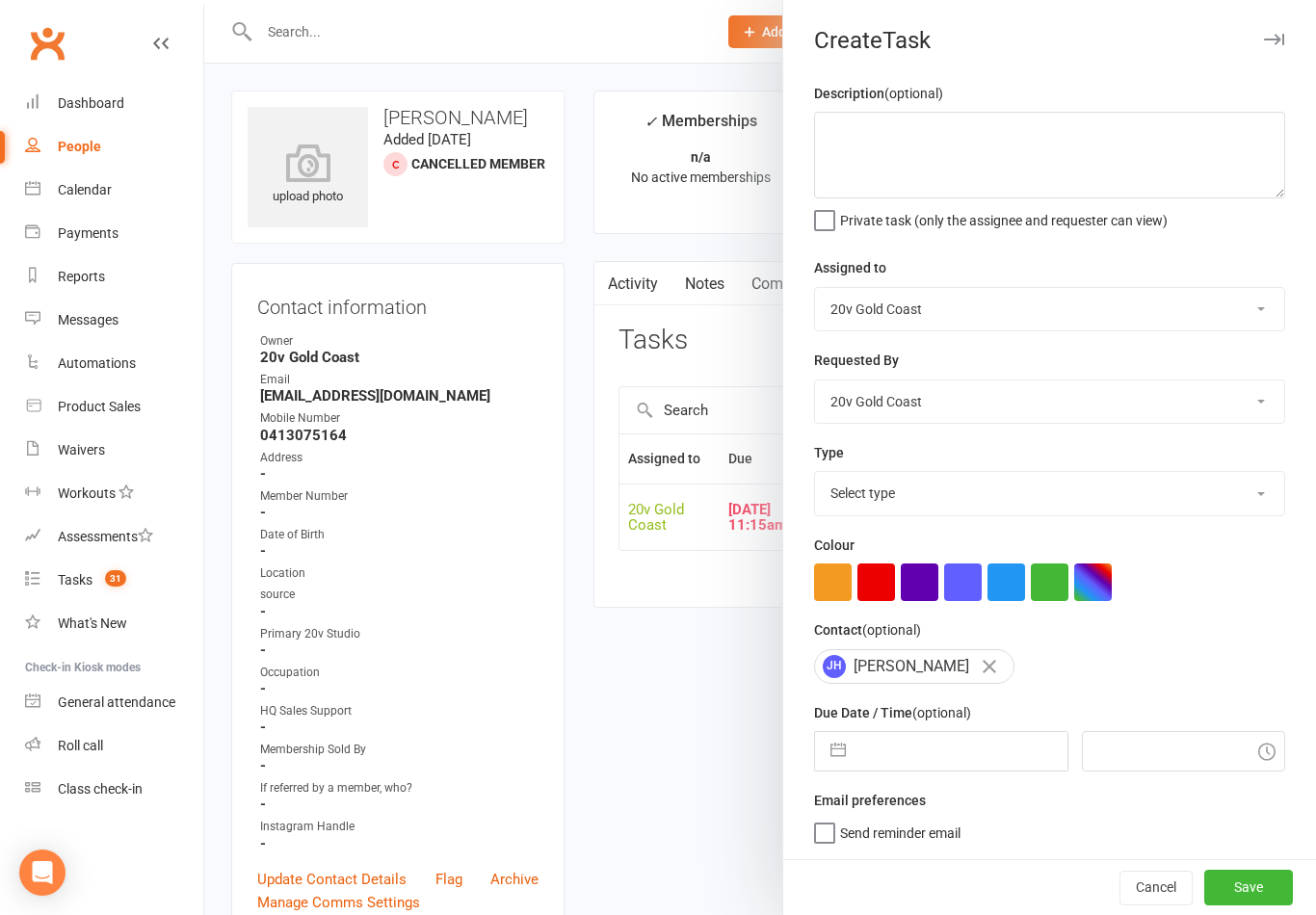
click at [737, 387] on div at bounding box center [761, 458] width 1112 height 915
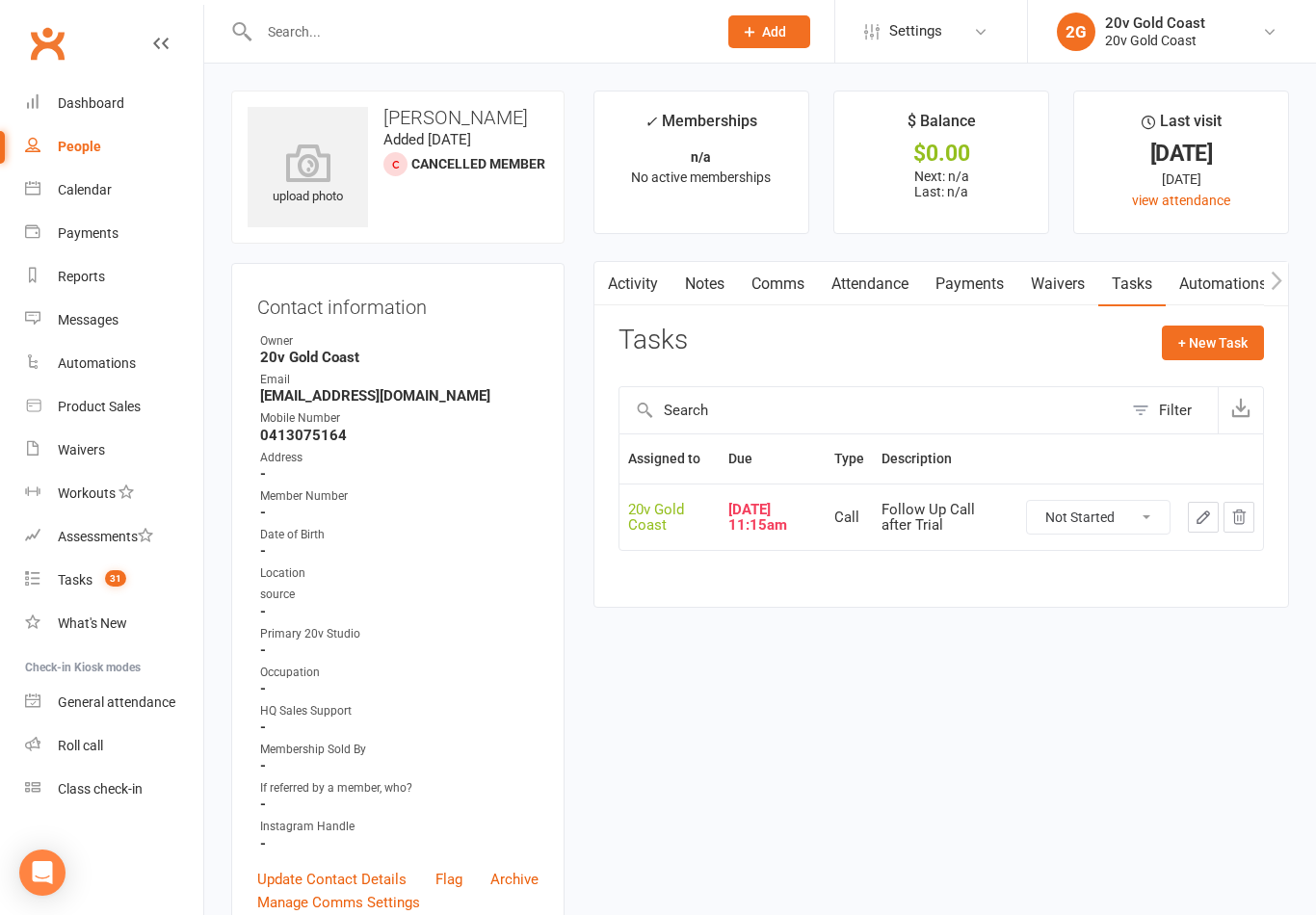
click at [1206, 339] on button "+ New Task" at bounding box center [1214, 342] width 102 height 34
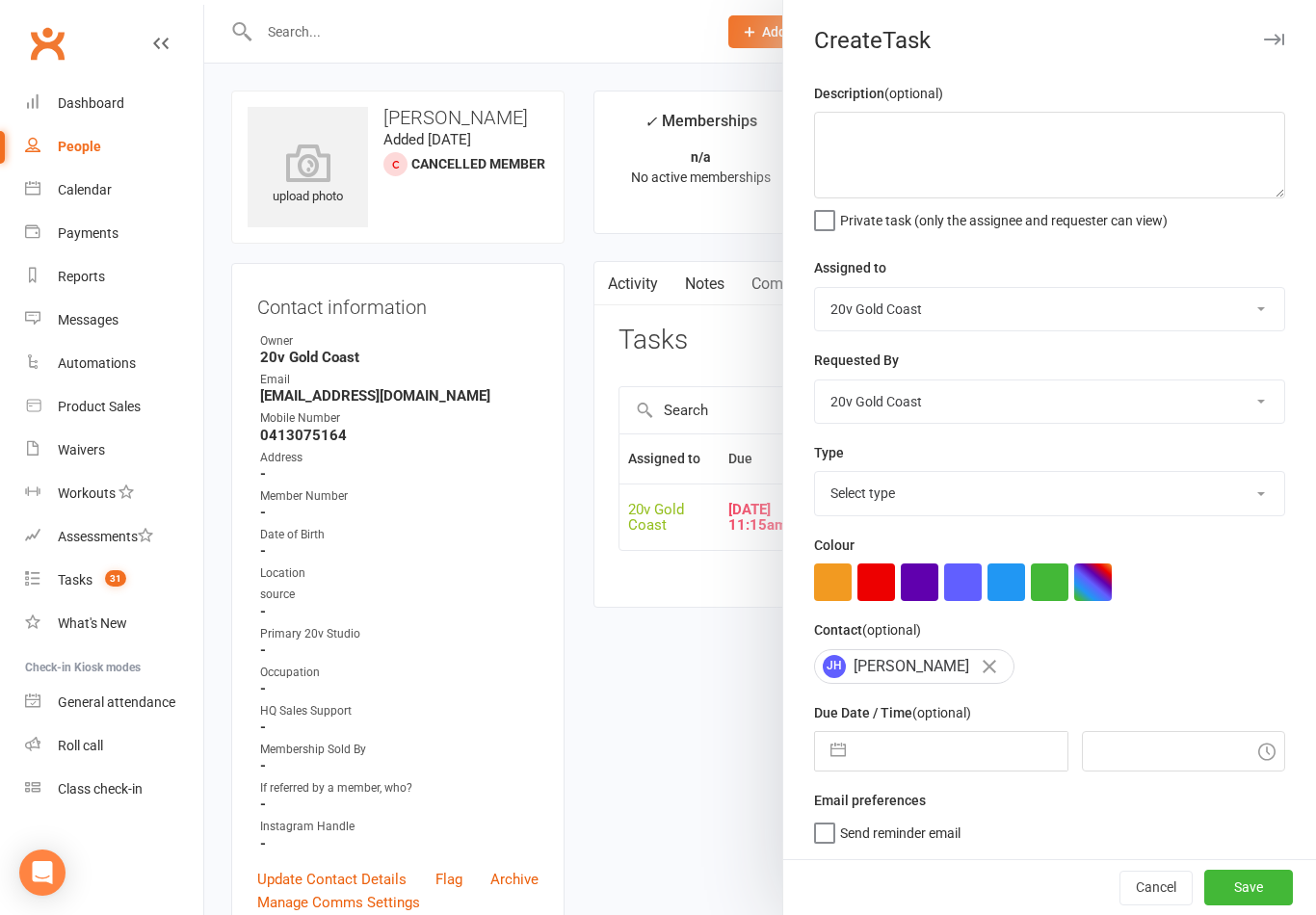
click at [1056, 496] on select "Select type Call Call - to book trial Confirm session attendance Confirm trial …" at bounding box center [1049, 493] width 470 height 42
select select "35690"
click at [1242, 884] on button "Save" at bounding box center [1249, 886] width 89 height 34
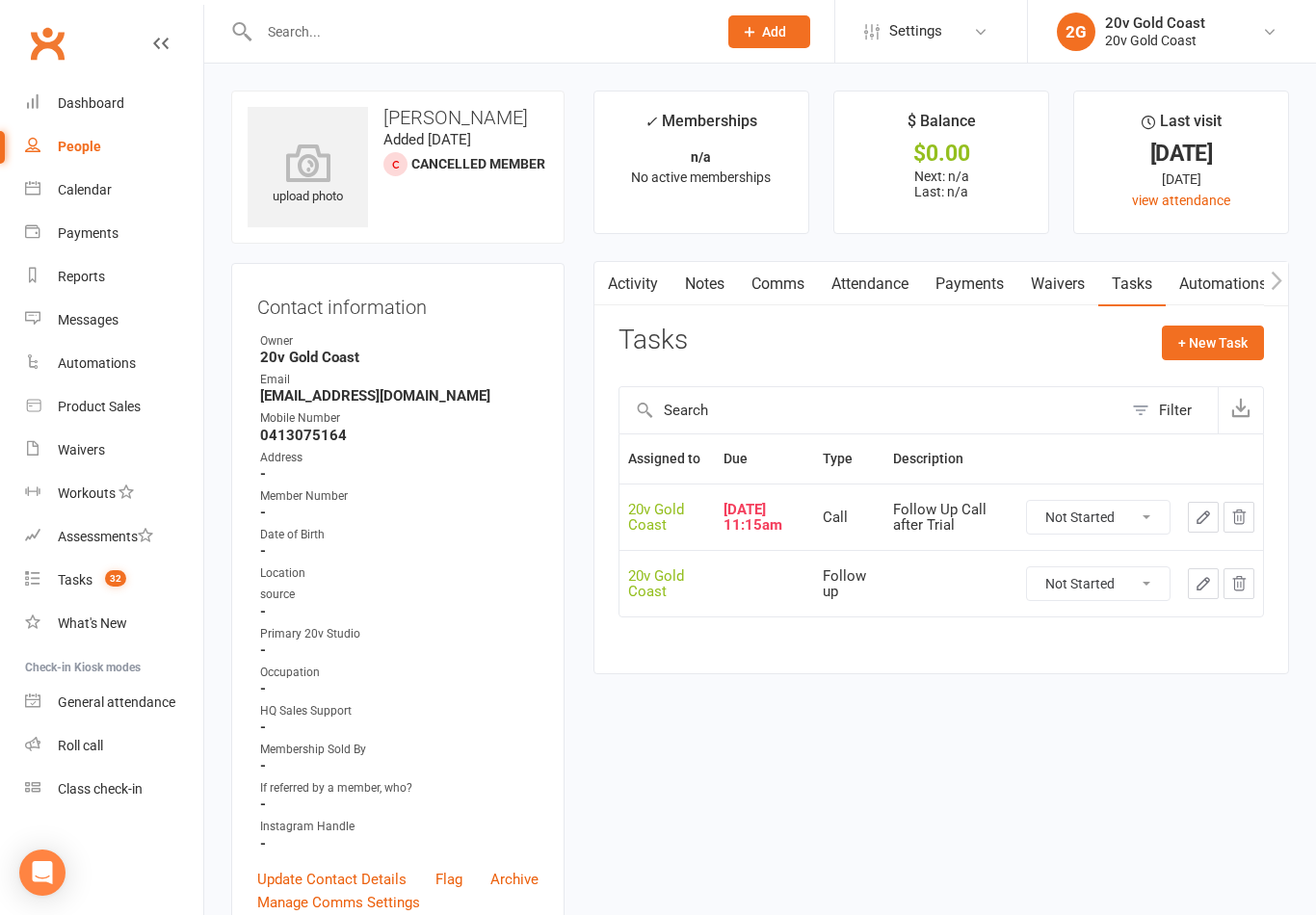
click at [741, 519] on div "Oct 15, 2025 11:15am" at bounding box center [764, 518] width 82 height 31
click at [1112, 523] on select "Not Started In Progress Waiting Complete" at bounding box center [1098, 517] width 143 height 32
select select "unstarted"
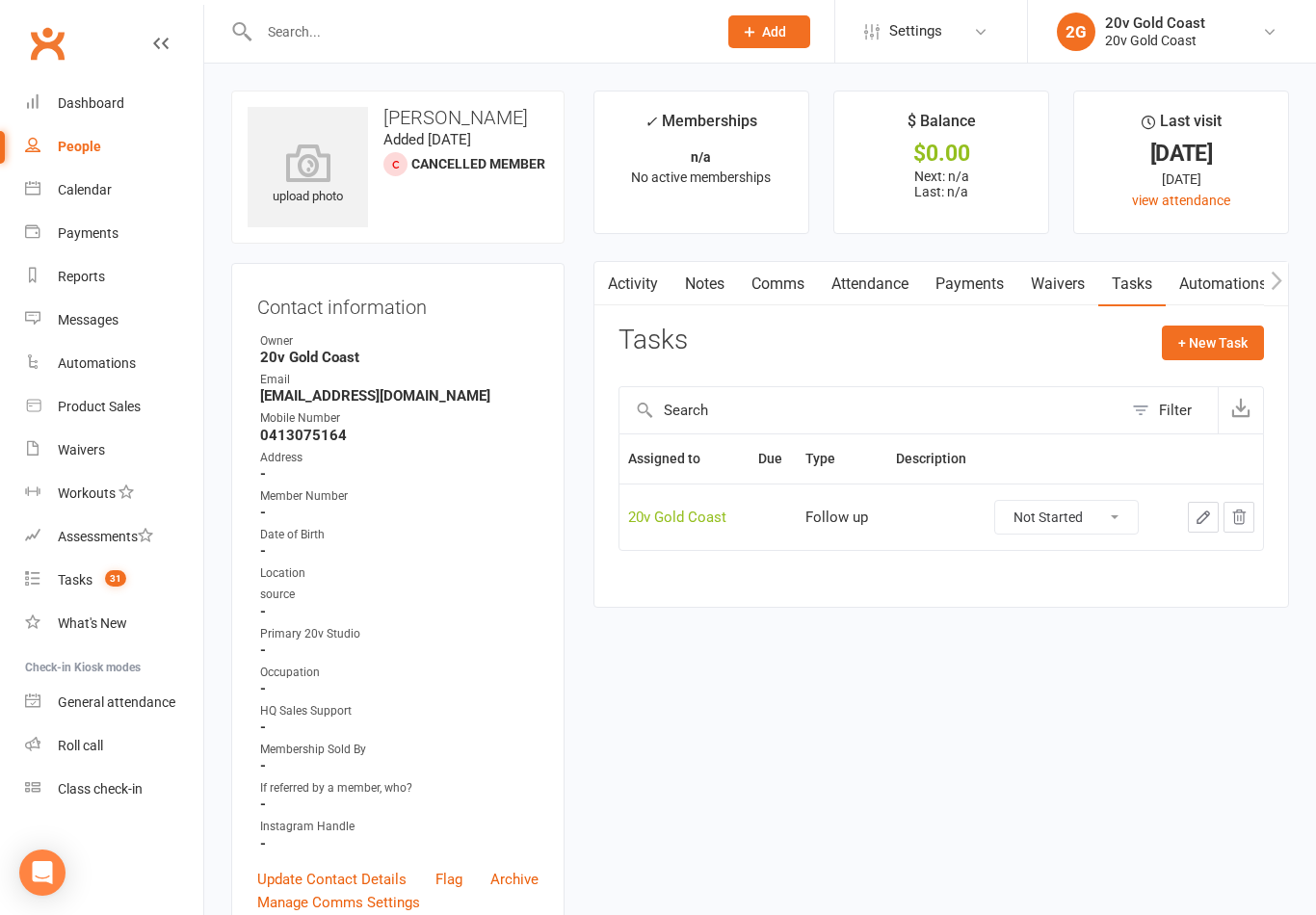
click at [863, 528] on td "Follow up" at bounding box center [843, 517] width 91 height 67
click at [681, 513] on div "20v Gold Coast" at bounding box center [684, 518] width 113 height 17
click at [1203, 515] on icon "button" at bounding box center [1204, 518] width 18 height 18
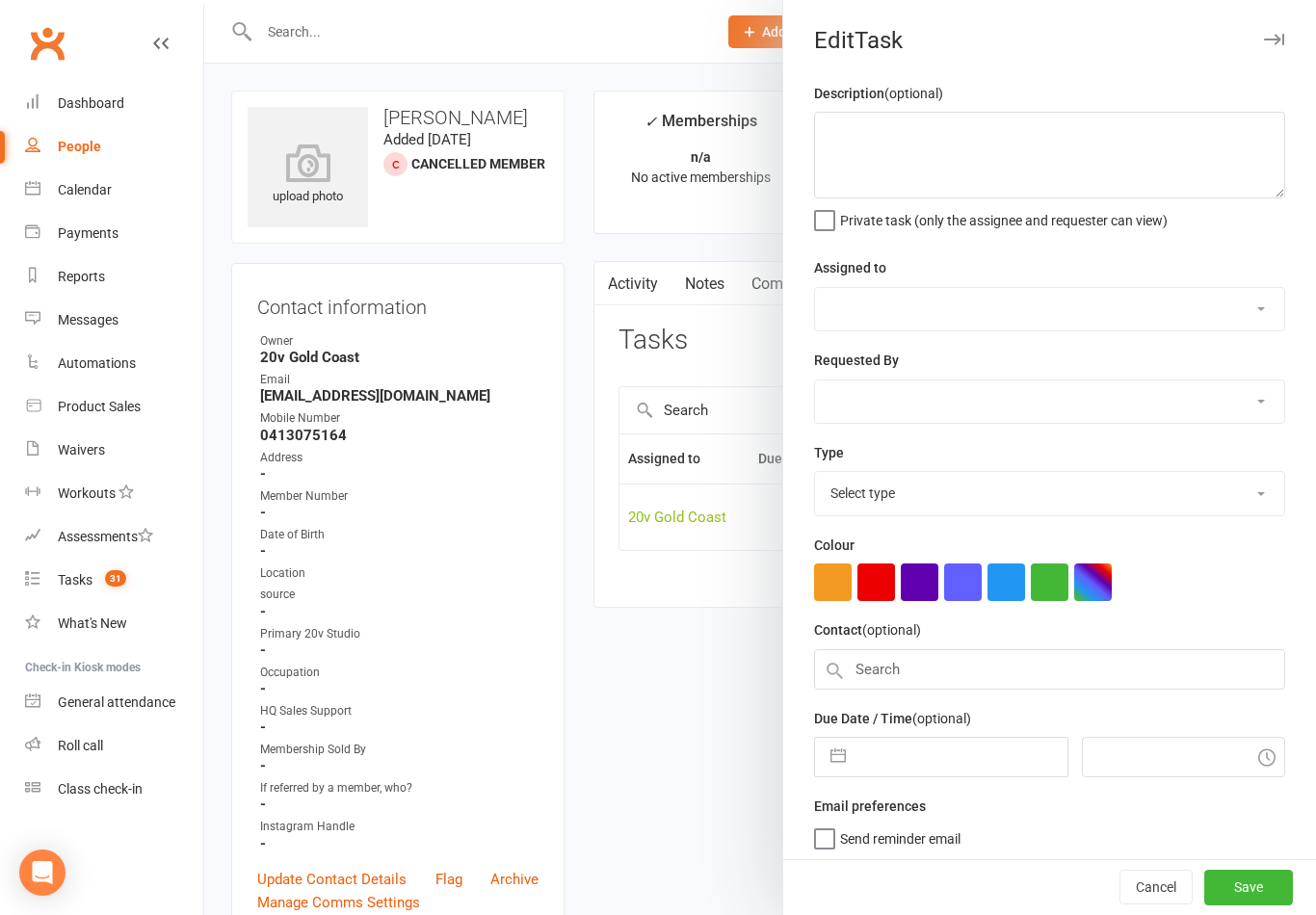
select select "45734"
select select "35690"
click at [961, 750] on input "text" at bounding box center [961, 751] width 211 height 38
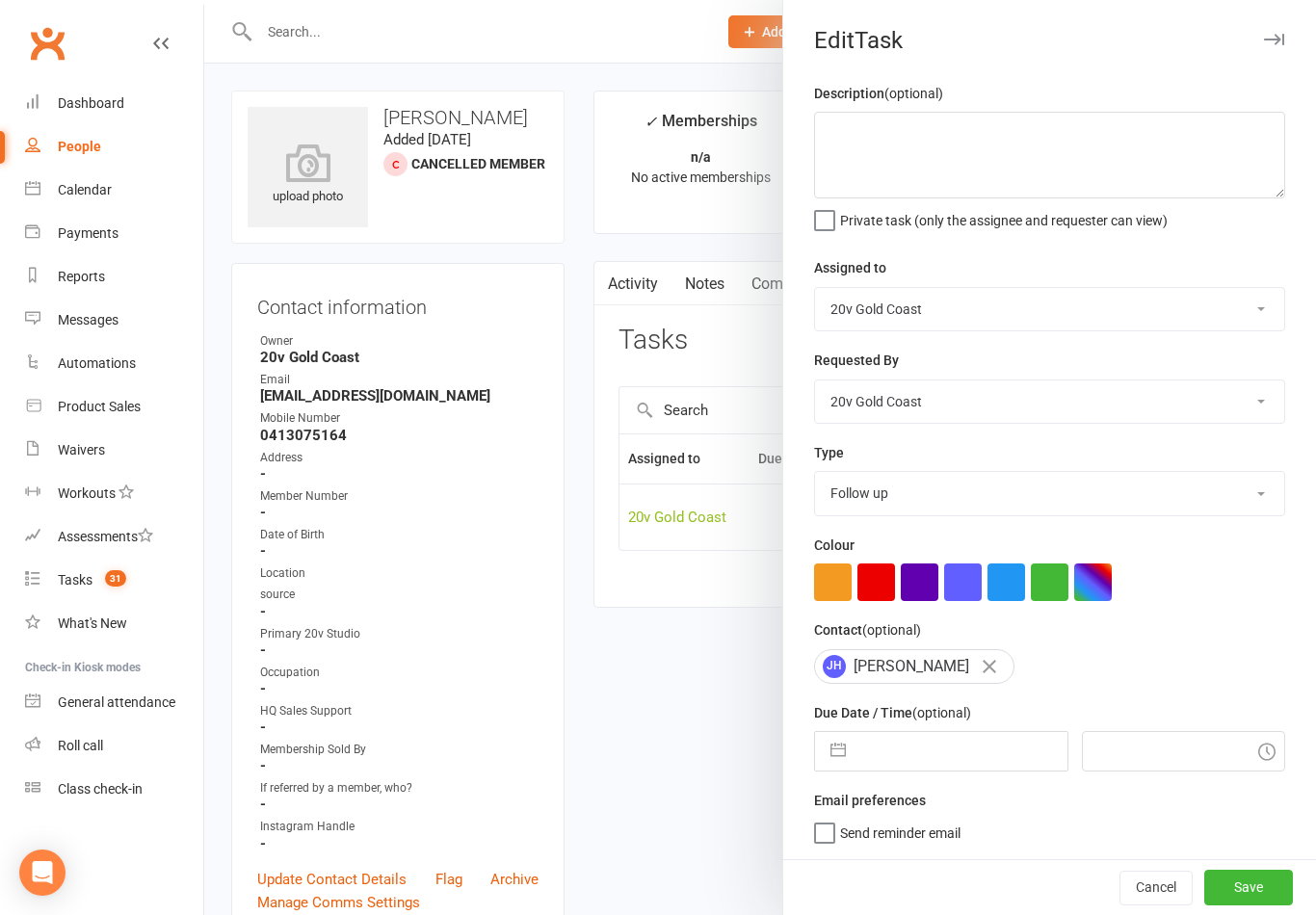
select select "8"
select select "2025"
select select "9"
select select "2025"
select select "10"
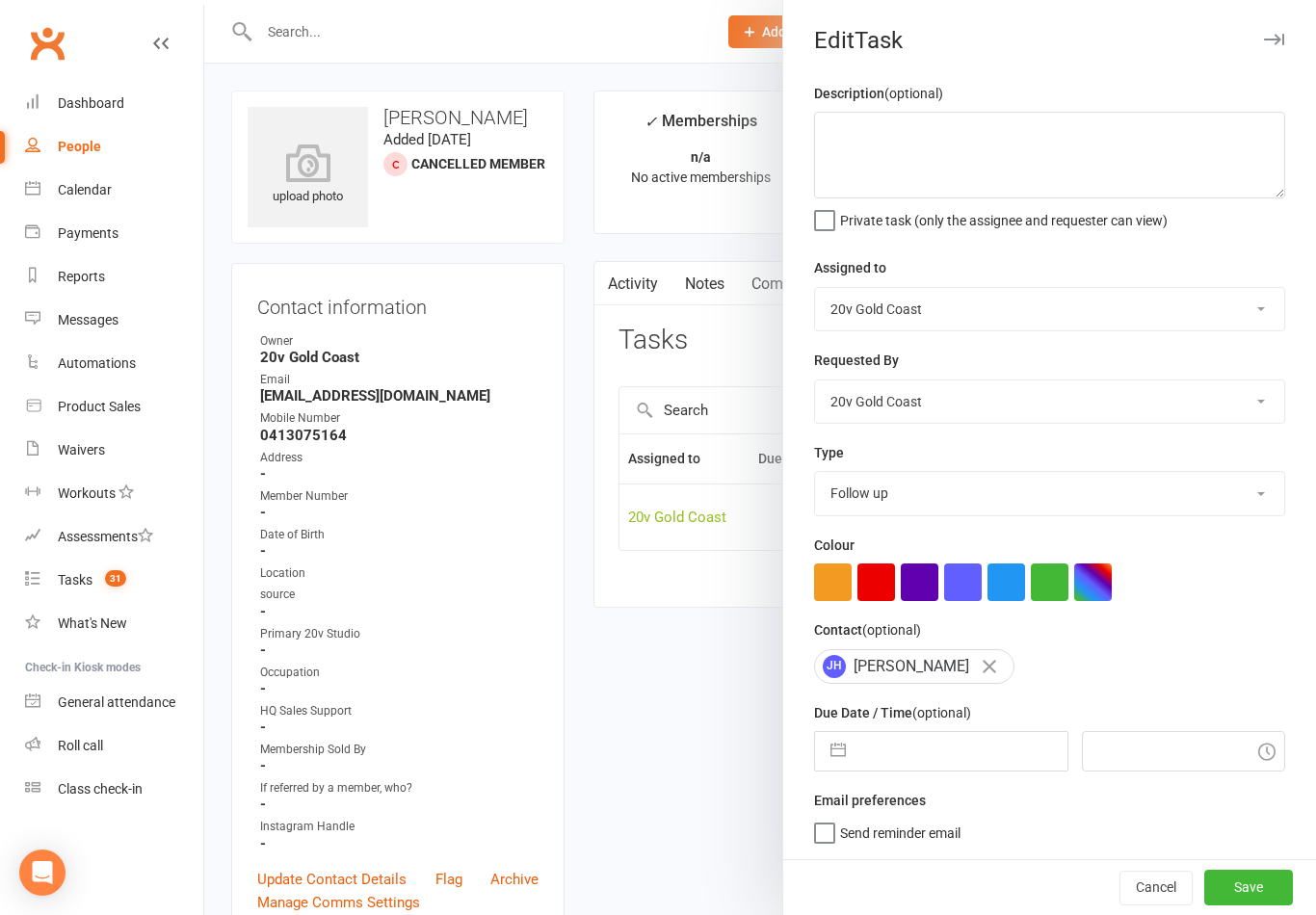
select select "2025"
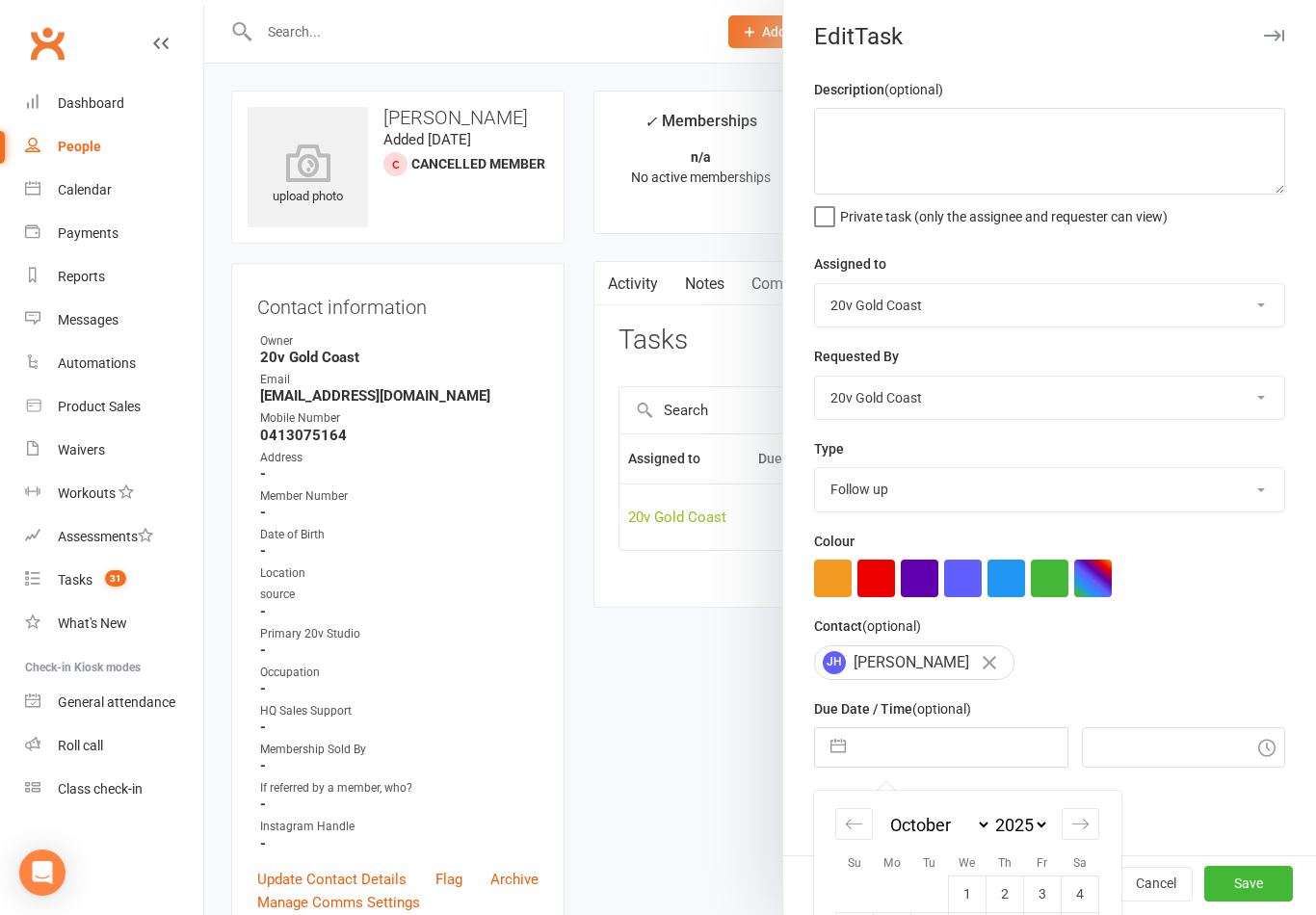
scroll to position [54, 0]
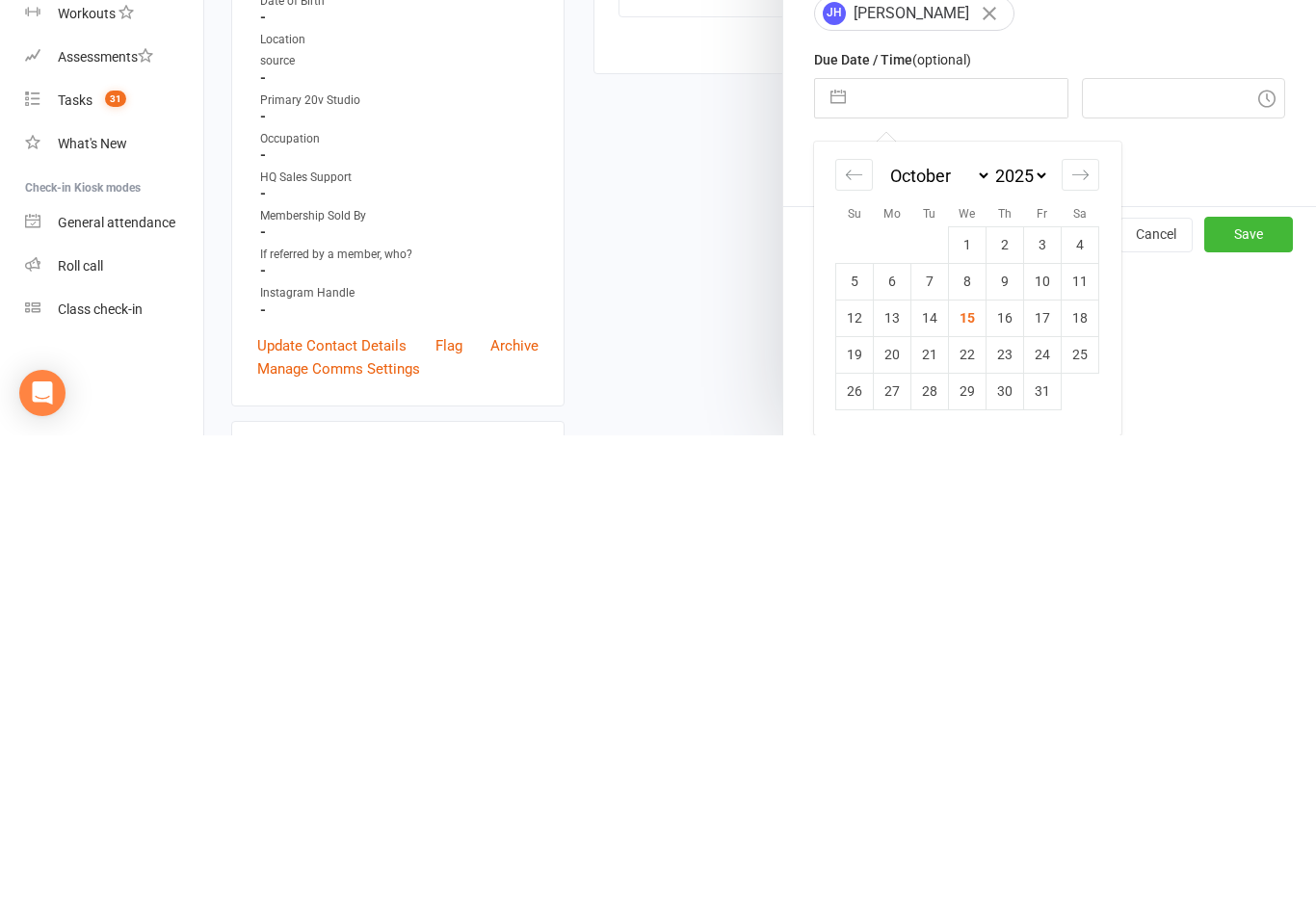
click at [1046, 779] on td "17" at bounding box center [1043, 797] width 37 height 36
type input "[DATE]"
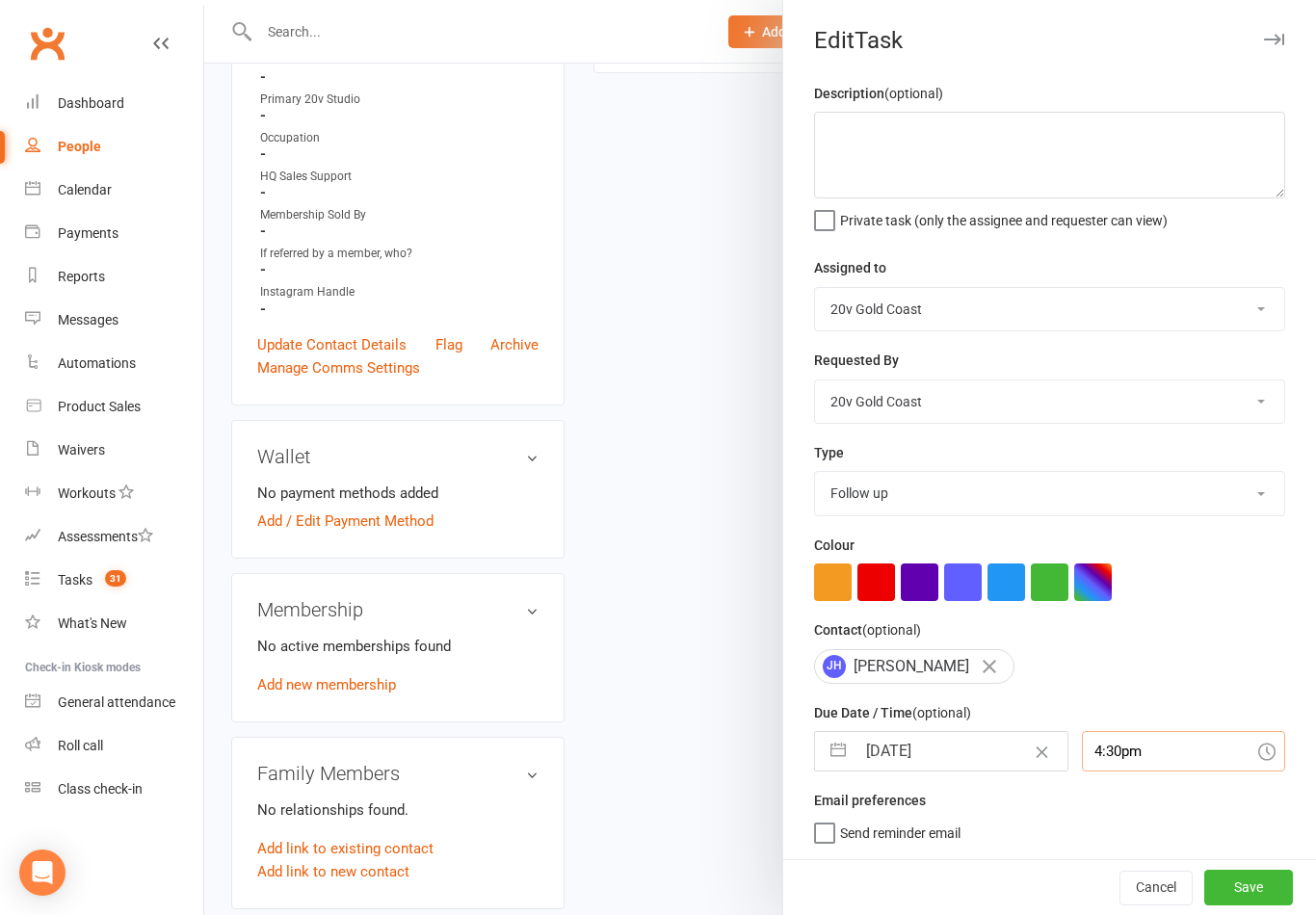
click at [1141, 752] on input "4:30pm" at bounding box center [1184, 751] width 205 height 40
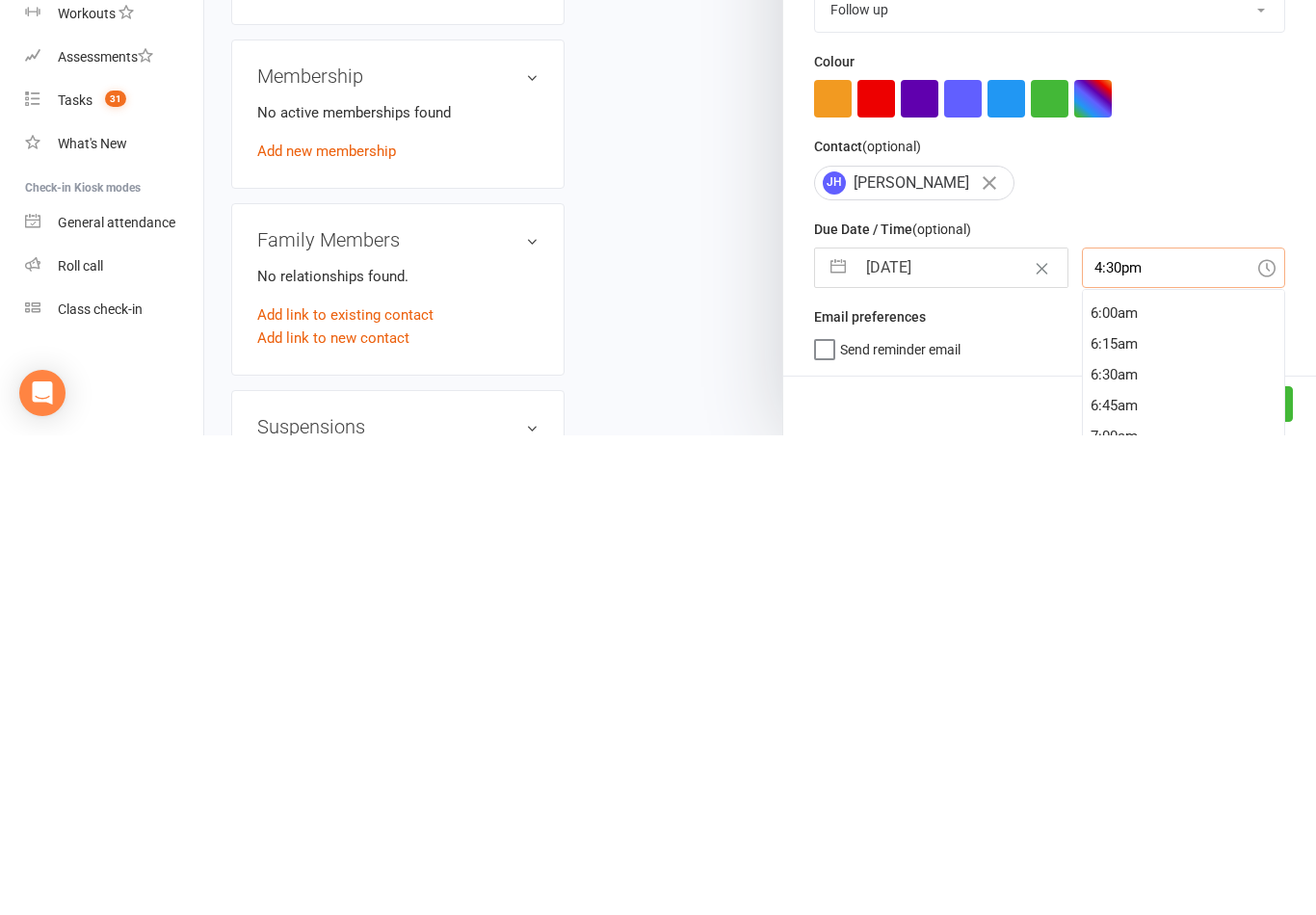
scroll to position [738, 0]
click at [1135, 771] on div "6:00am" at bounding box center [1184, 786] width 203 height 30
type input "6:00am"
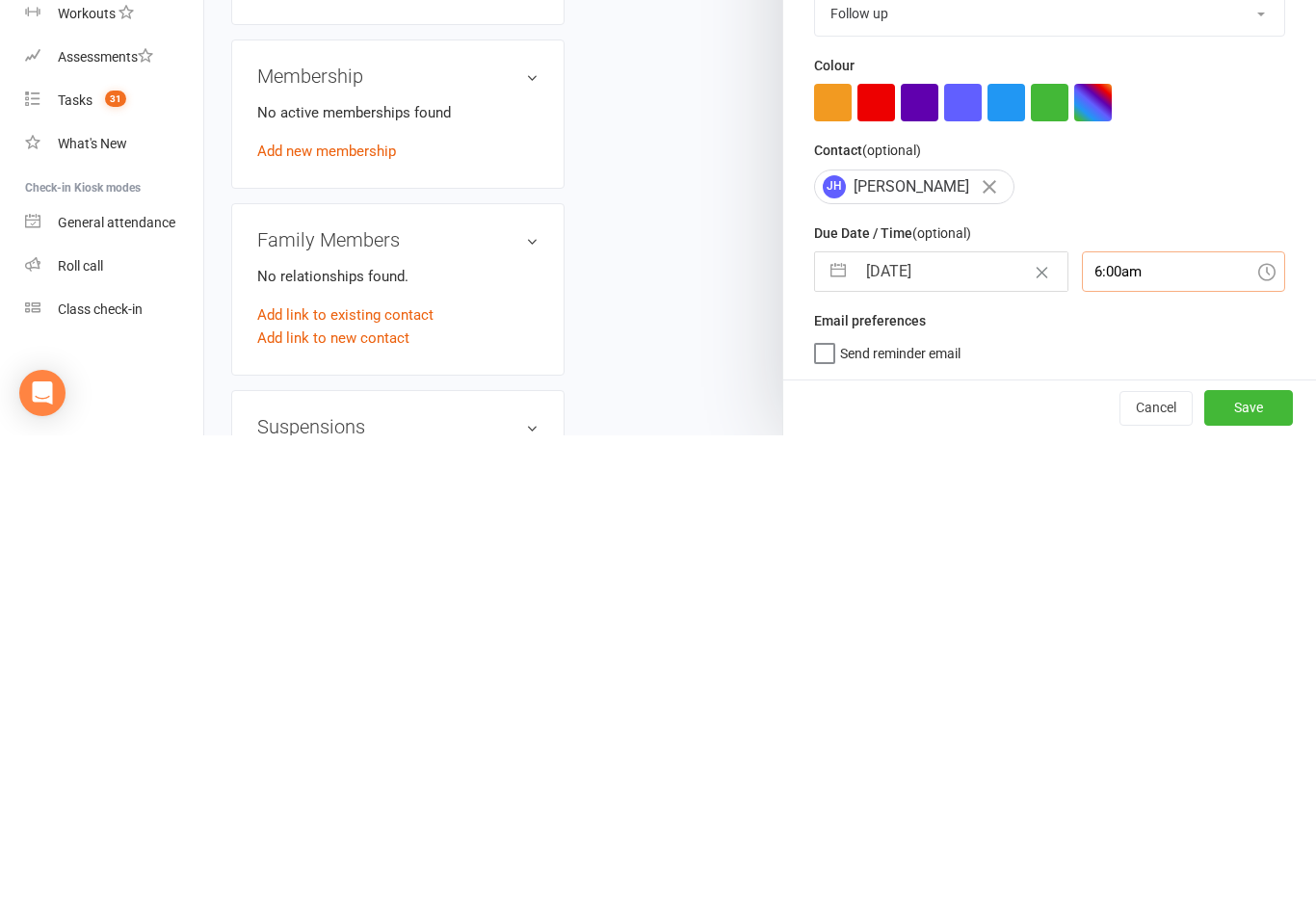
click at [1251, 870] on button "Save" at bounding box center [1249, 886] width 89 height 34
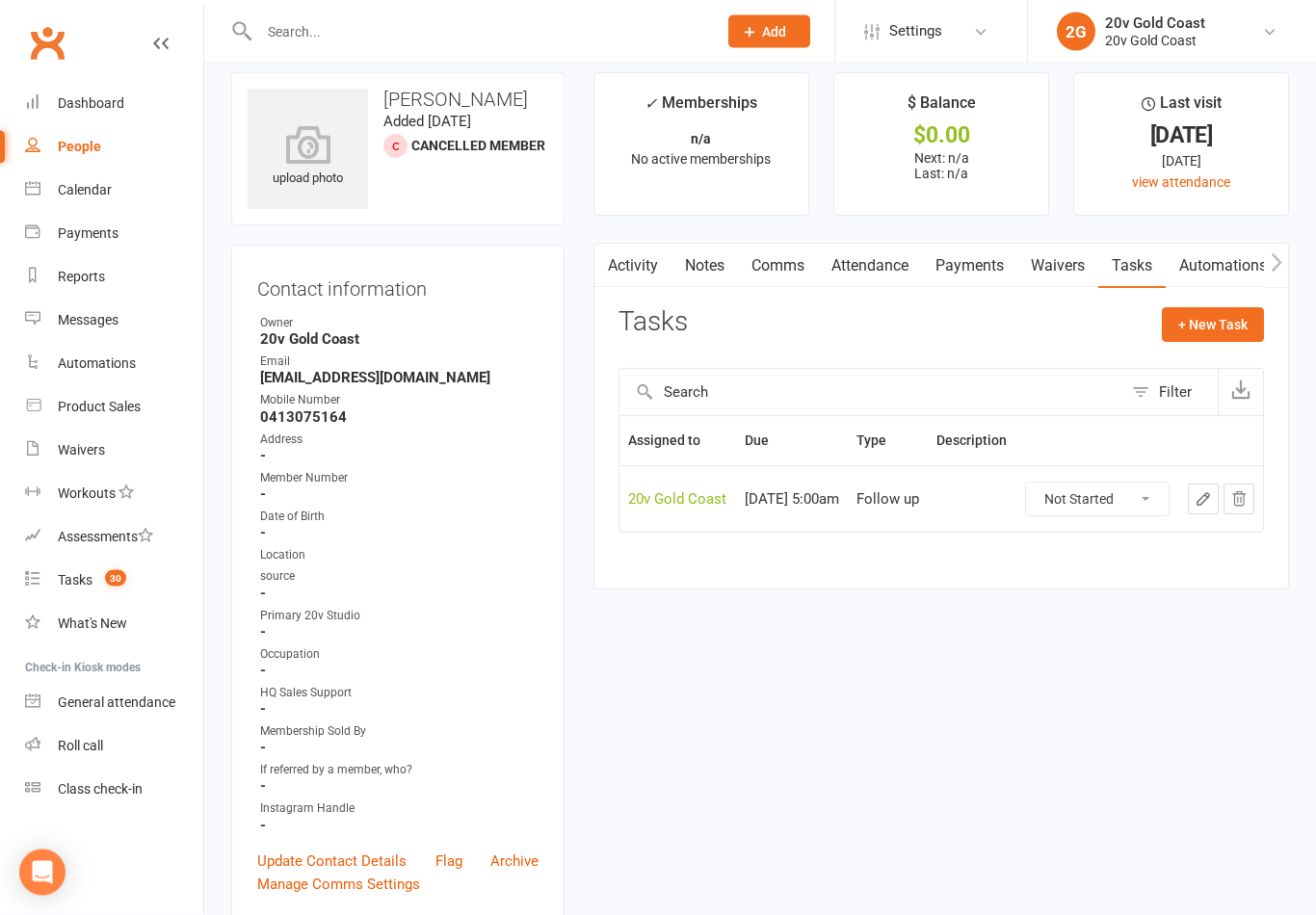
scroll to position [0, 0]
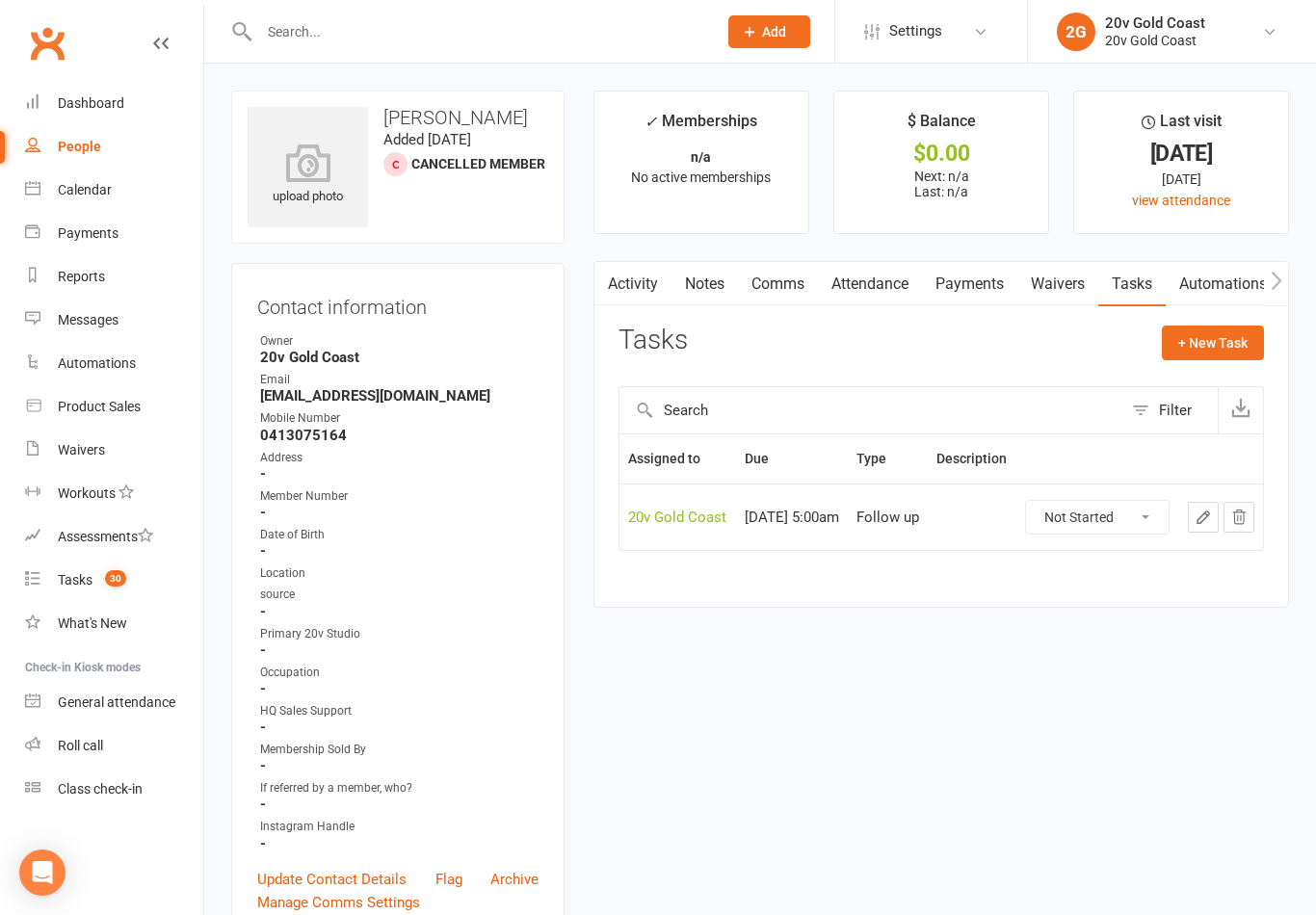
click at [116, 584] on span "30" at bounding box center [116, 579] width 22 height 17
select select "incomplete"
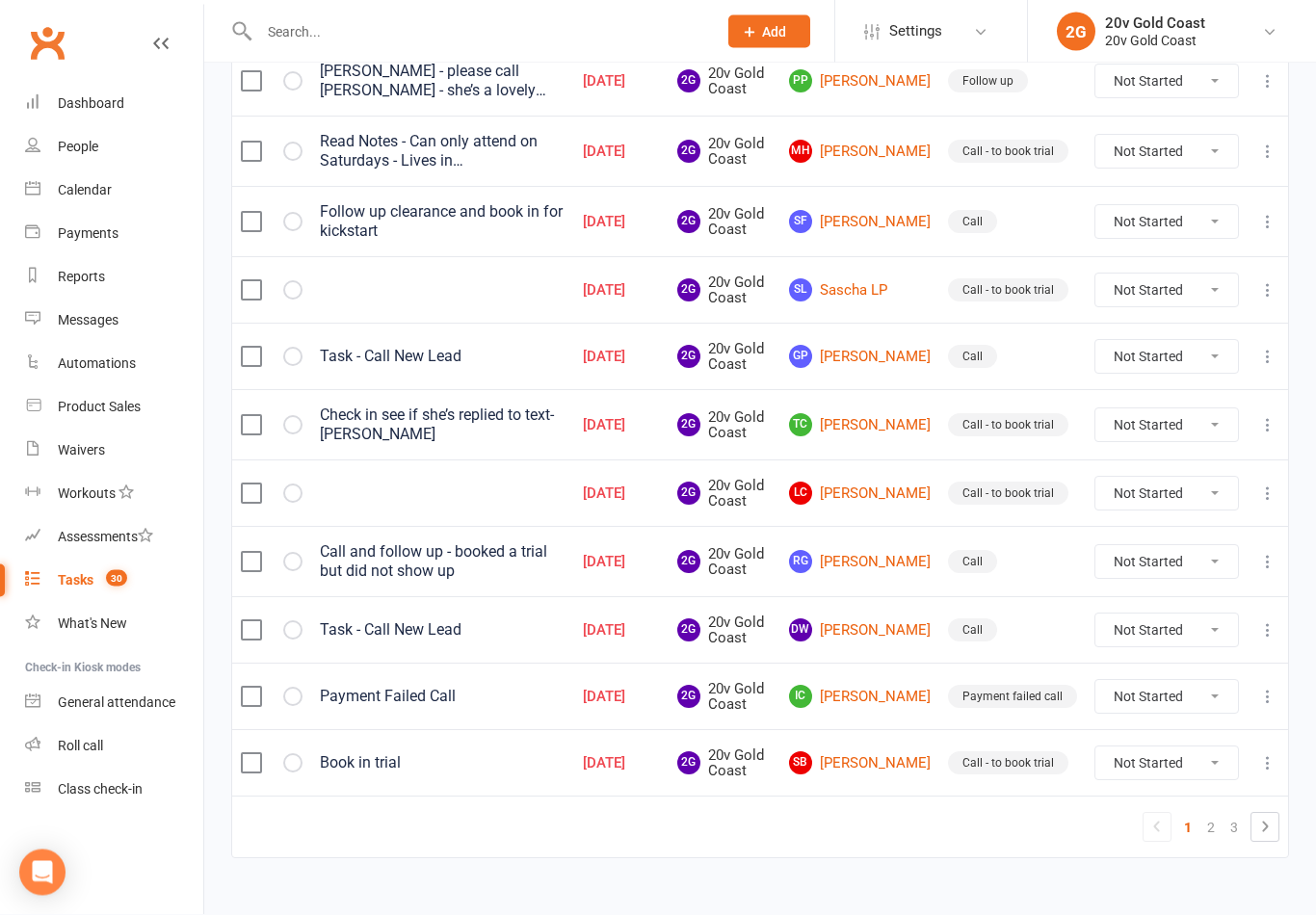
scroll to position [1360, 0]
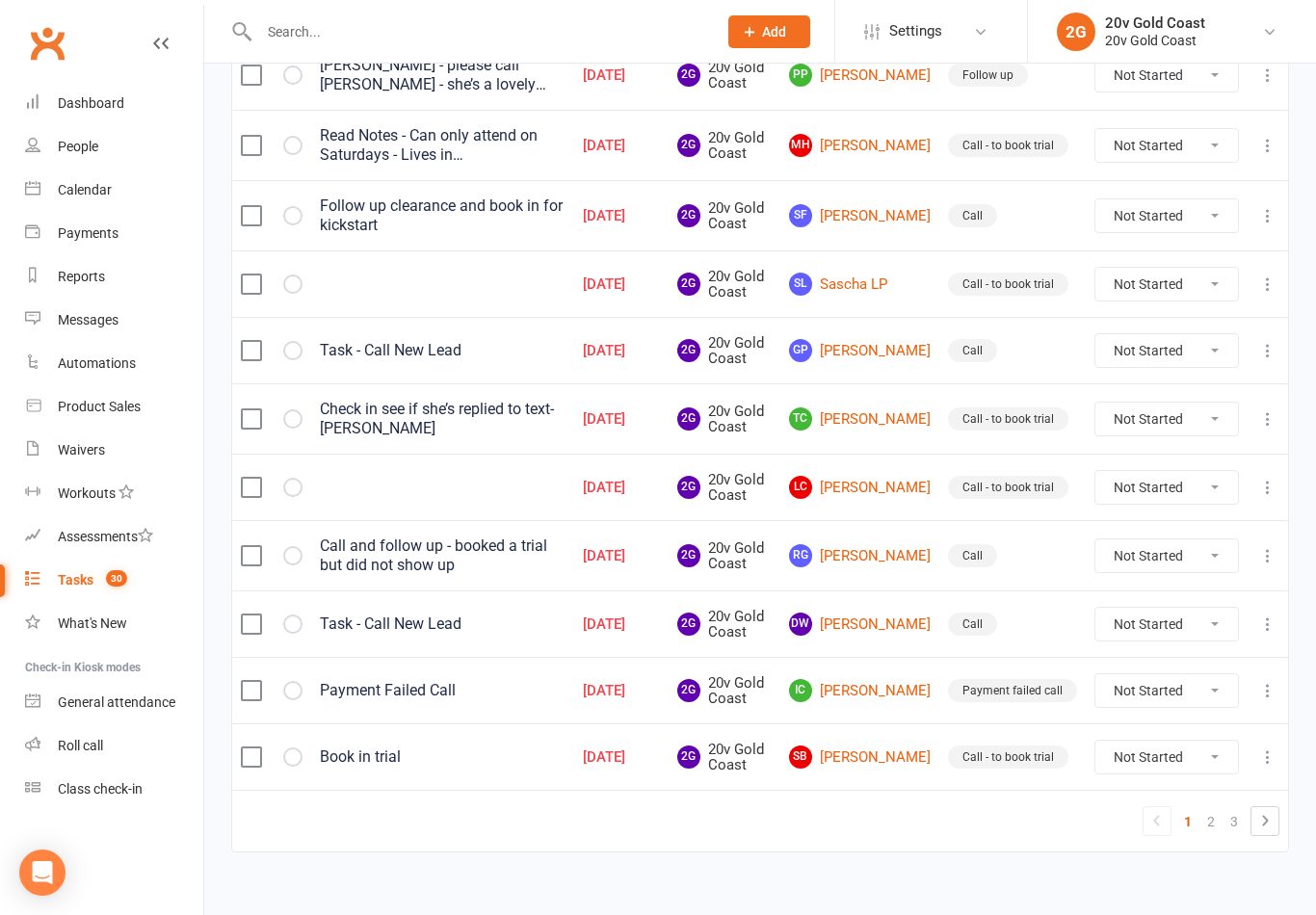
click at [868, 762] on link "SB Sally Baillie" at bounding box center [860, 757] width 142 height 23
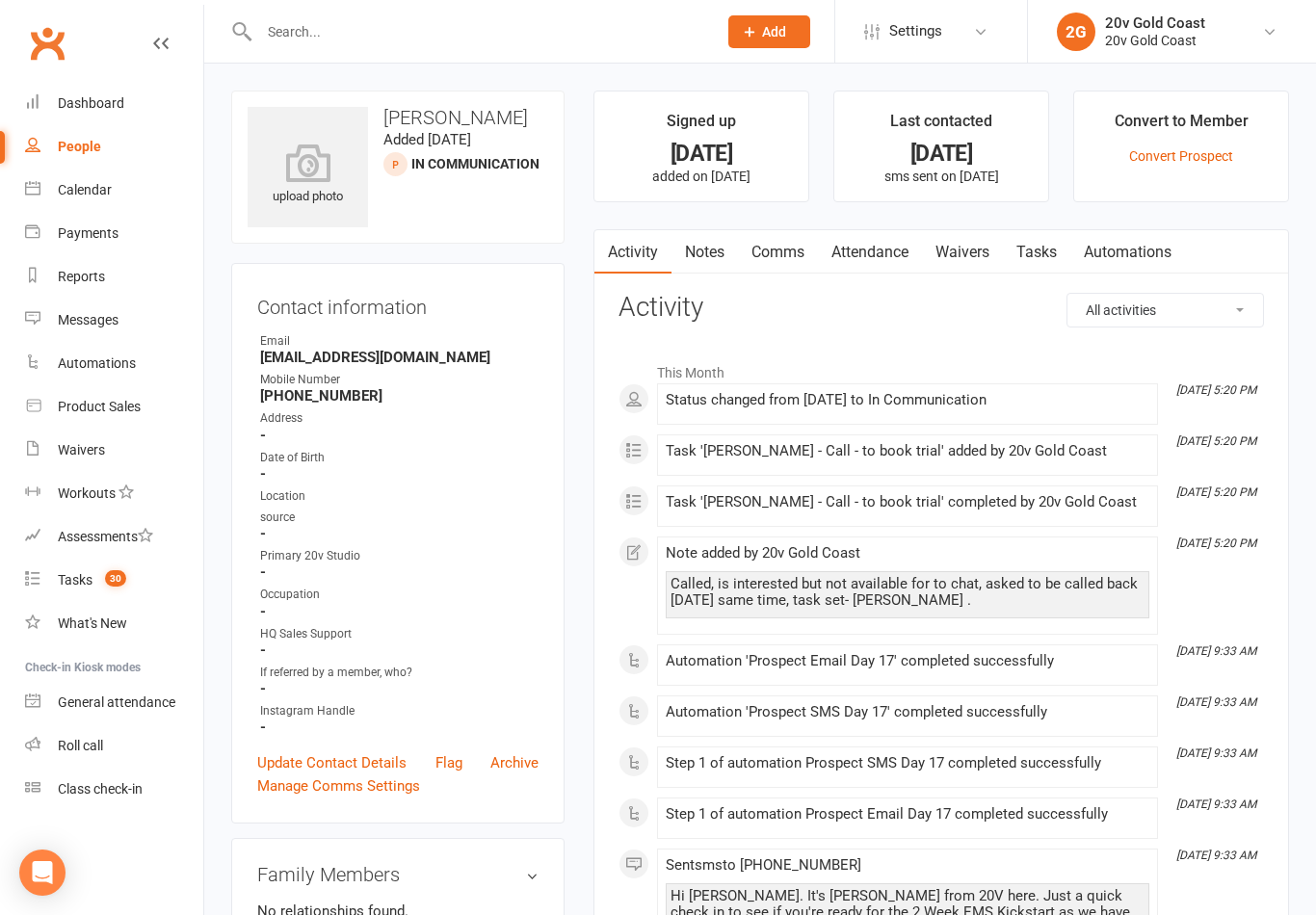
click at [1045, 250] on link "Tasks" at bounding box center [1036, 252] width 68 height 44
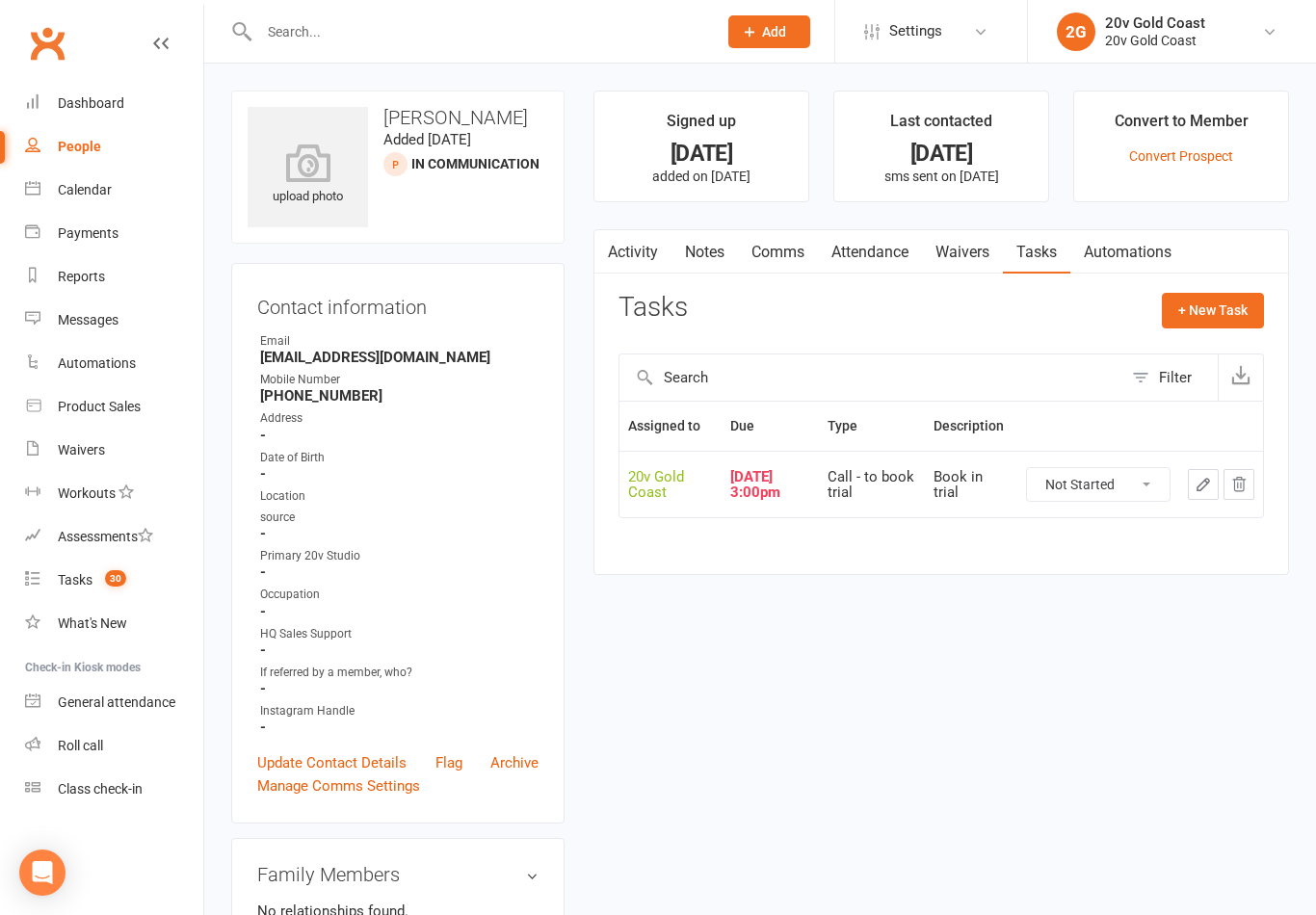
click at [797, 255] on link "Comms" at bounding box center [778, 252] width 80 height 44
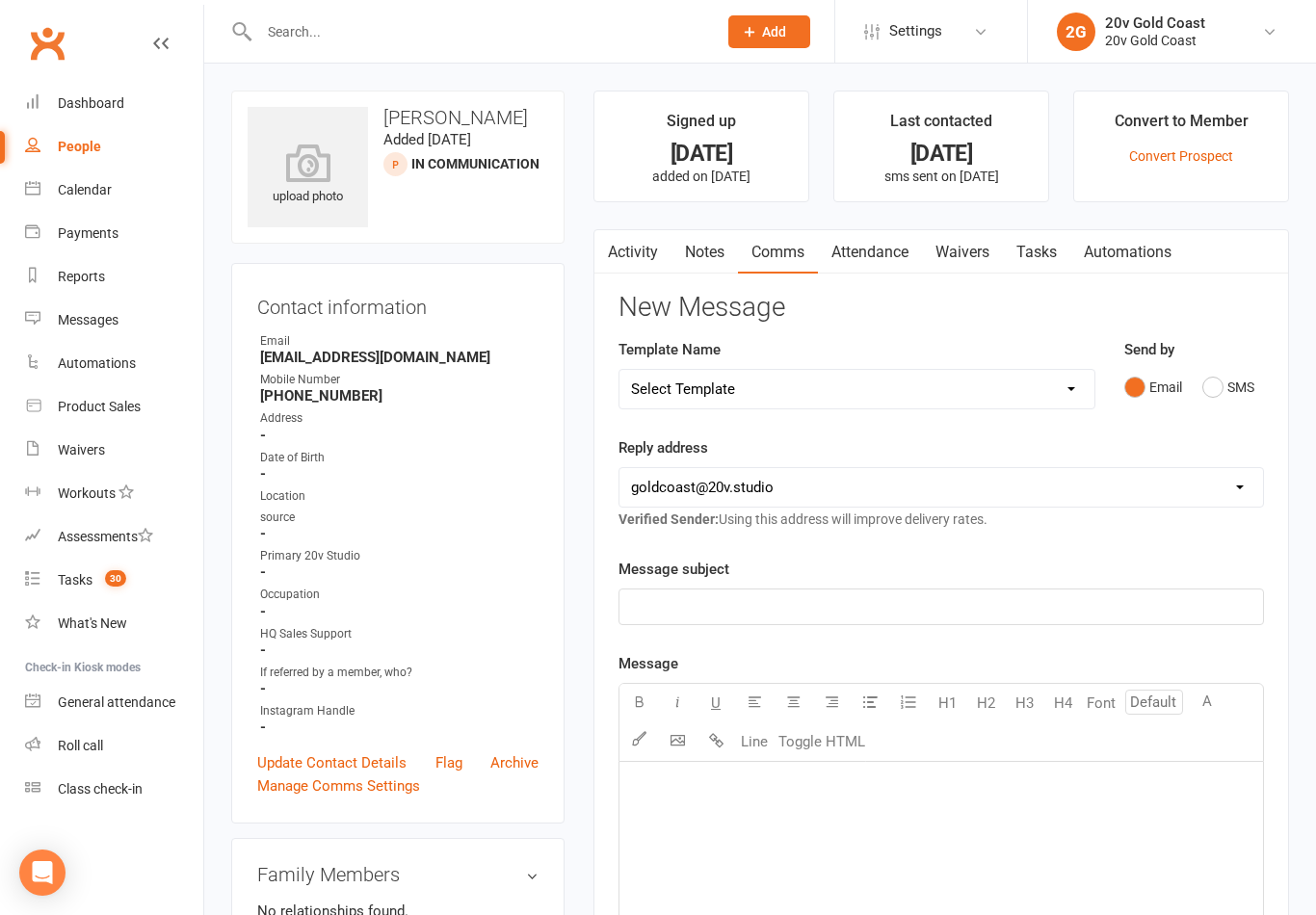
click at [638, 260] on link "Activity" at bounding box center [633, 252] width 77 height 44
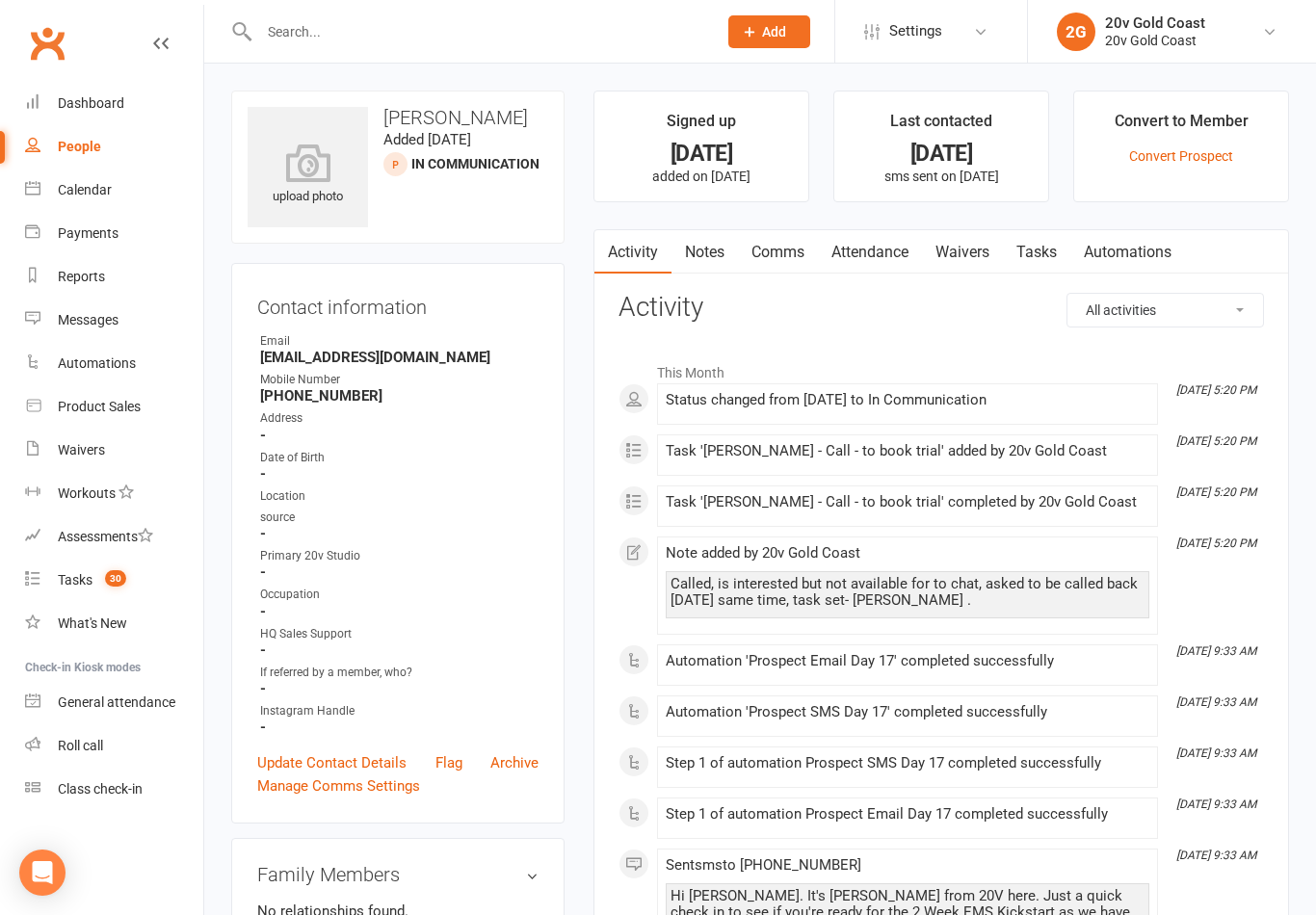
click at [702, 257] on link "Notes" at bounding box center [705, 252] width 67 height 44
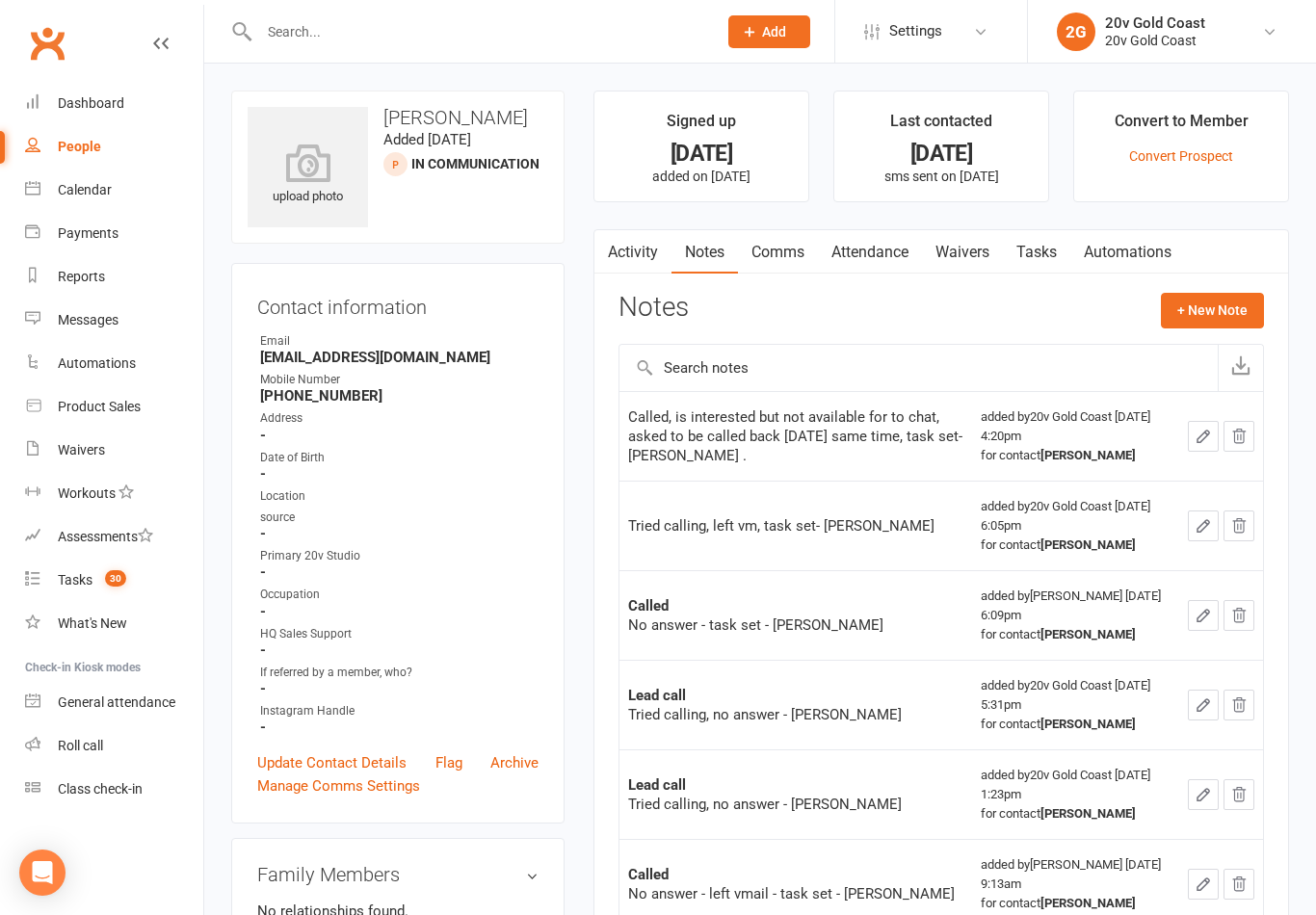
click at [1219, 321] on button "+ New Note" at bounding box center [1213, 310] width 103 height 34
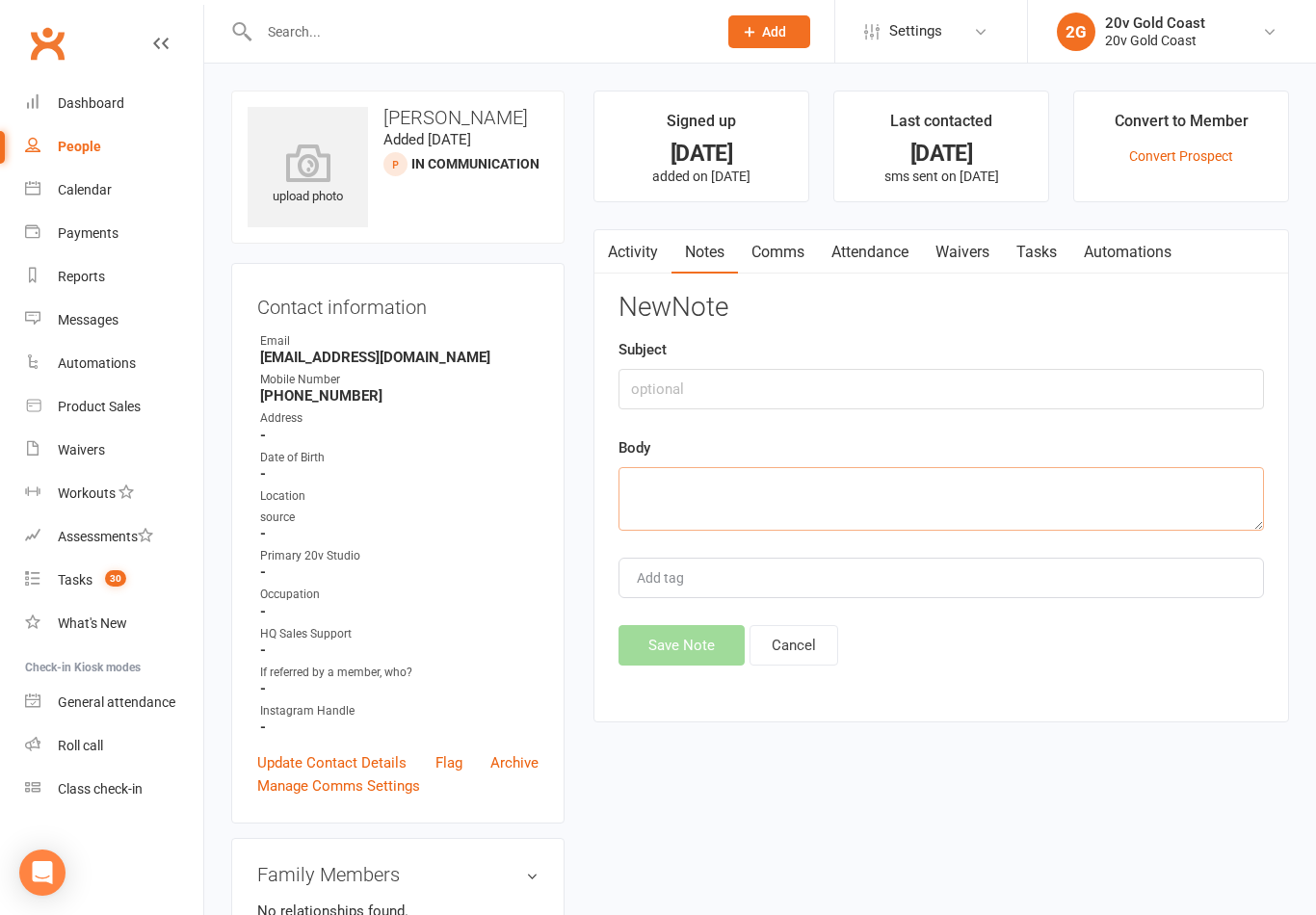
click at [1048, 486] on textarea at bounding box center [941, 499] width 646 height 64
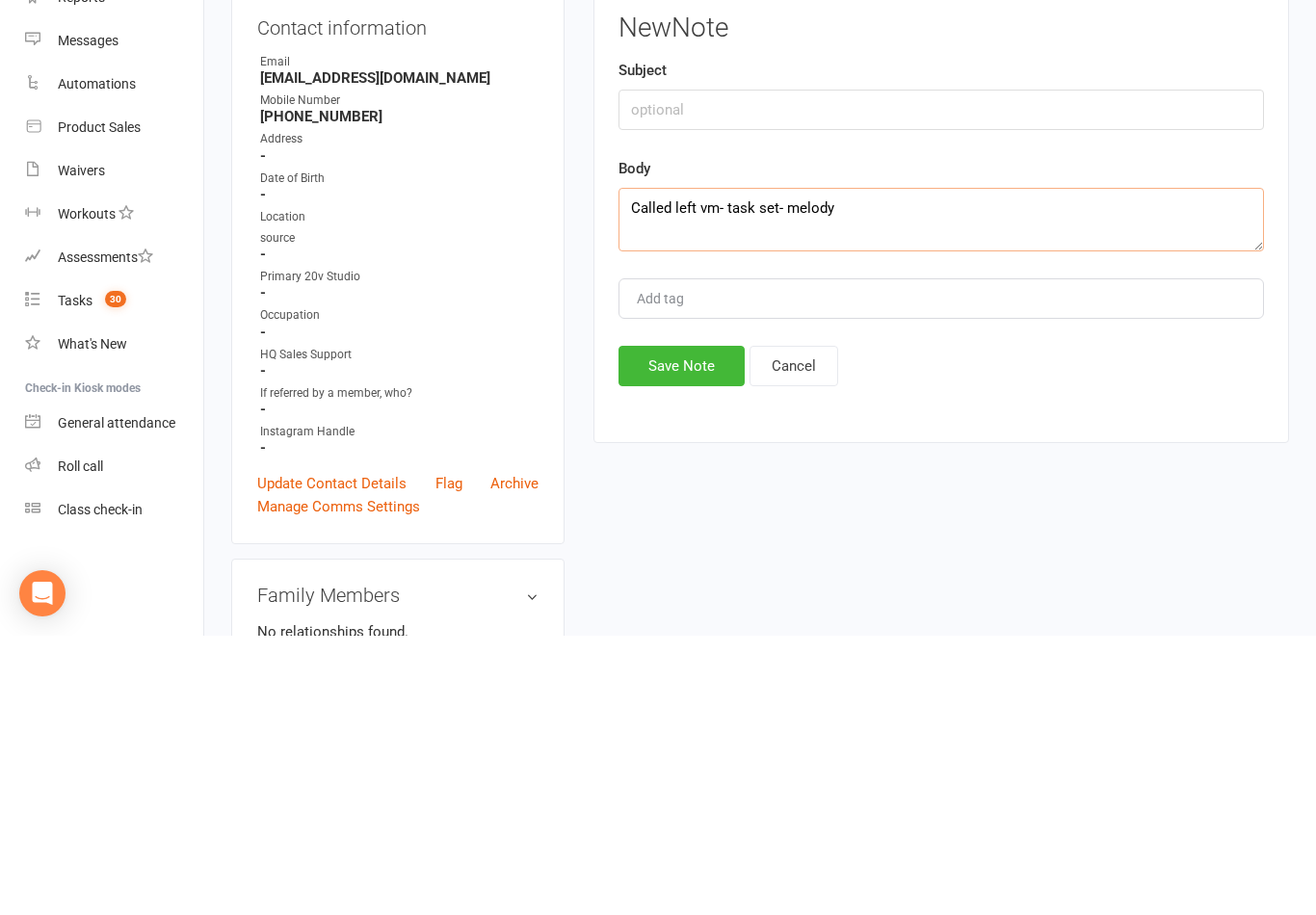
type textarea "Called left vm- task set- melody"
click at [690, 625] on button "Save Note" at bounding box center [681, 644] width 126 height 40
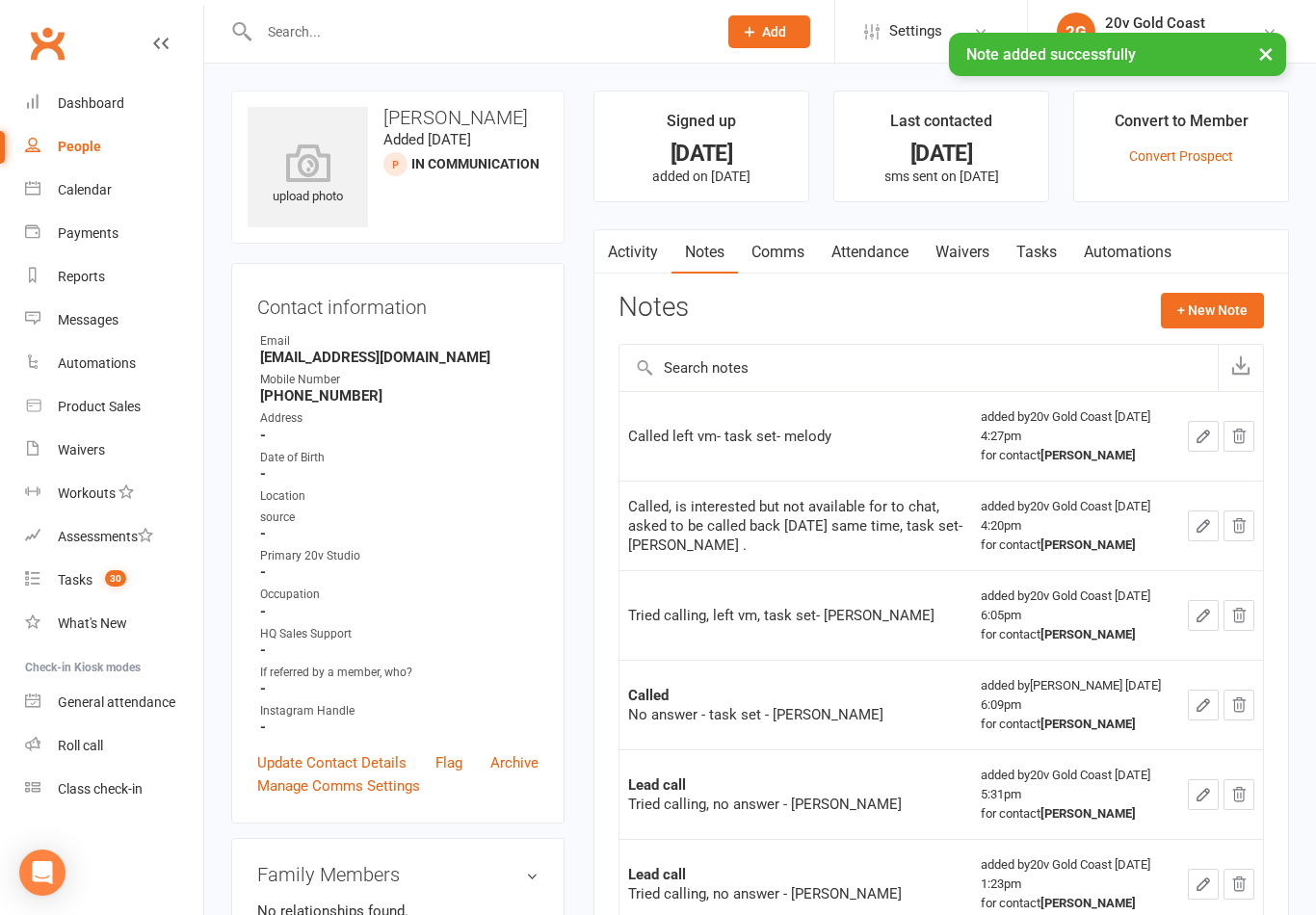
click at [654, 244] on link "Activity" at bounding box center [633, 252] width 77 height 44
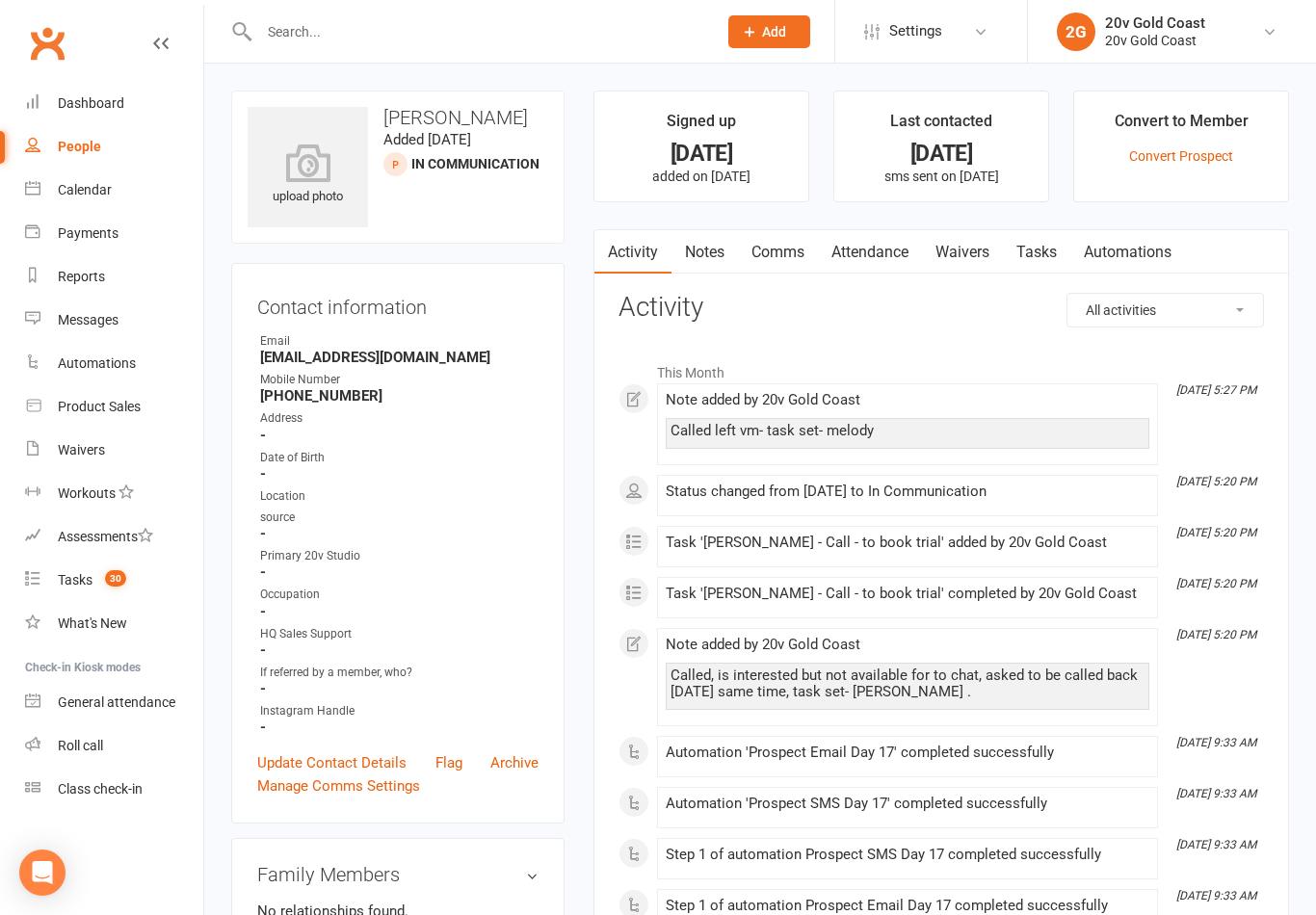
click at [1048, 245] on link "Tasks" at bounding box center [1036, 252] width 68 height 44
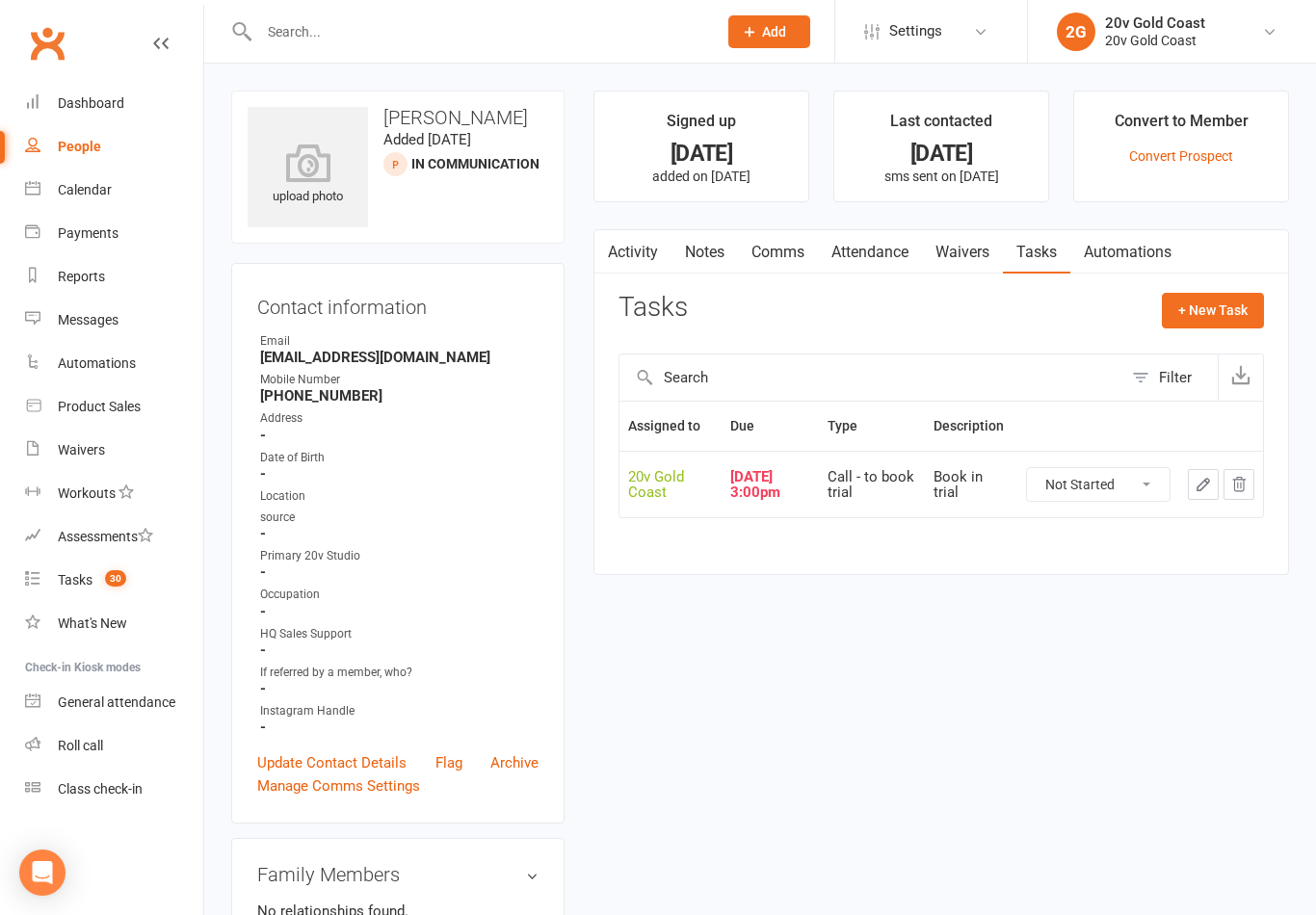
click at [1210, 314] on button "+ New Task" at bounding box center [1214, 310] width 102 height 34
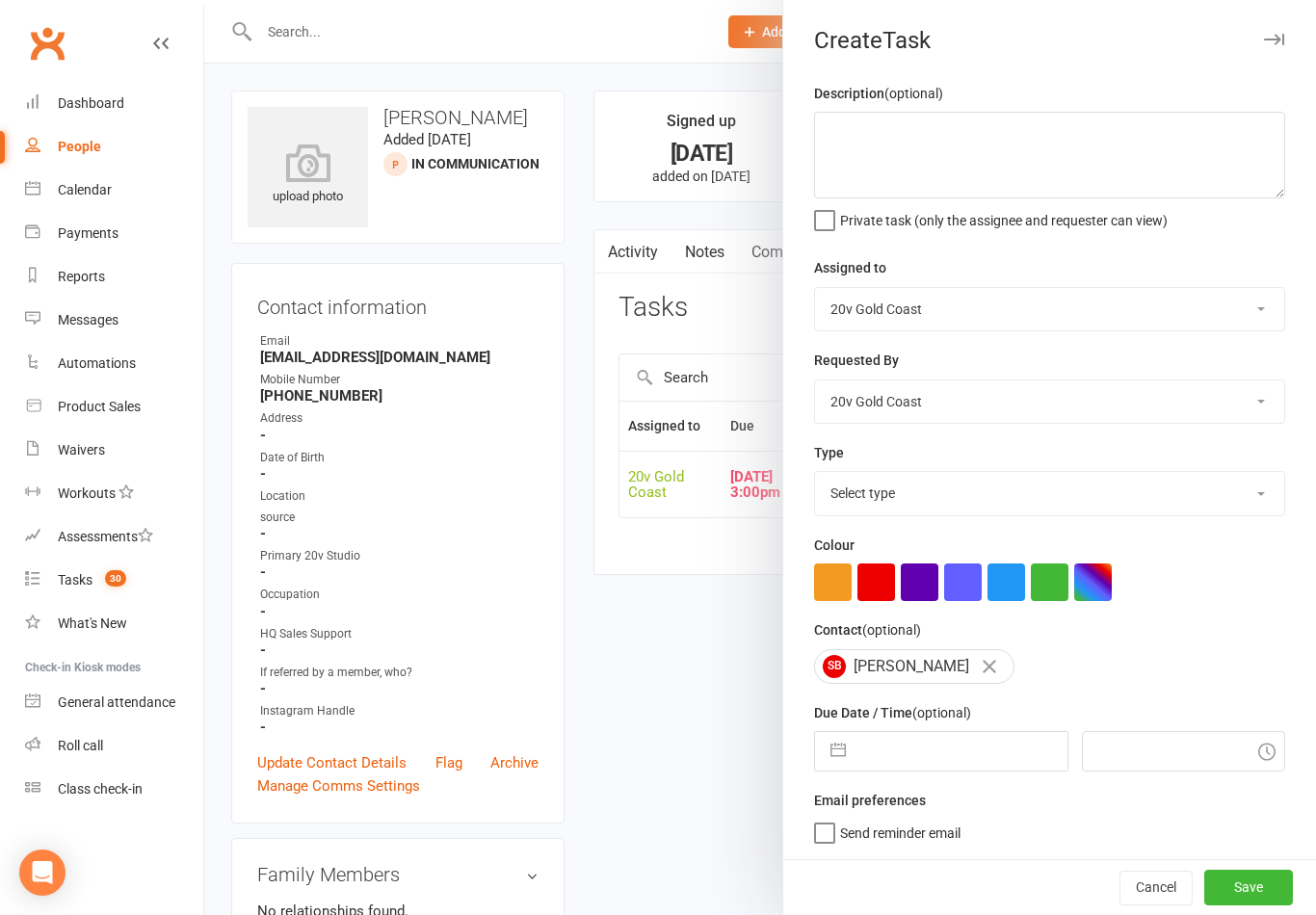
scroll to position [4, 0]
click at [924, 490] on select "Select type Call Call - to book trial Confirm session attendance Confirm trial …" at bounding box center [1049, 493] width 470 height 42
select select "24395"
click at [948, 753] on input "text" at bounding box center [961, 751] width 211 height 38
select select "8"
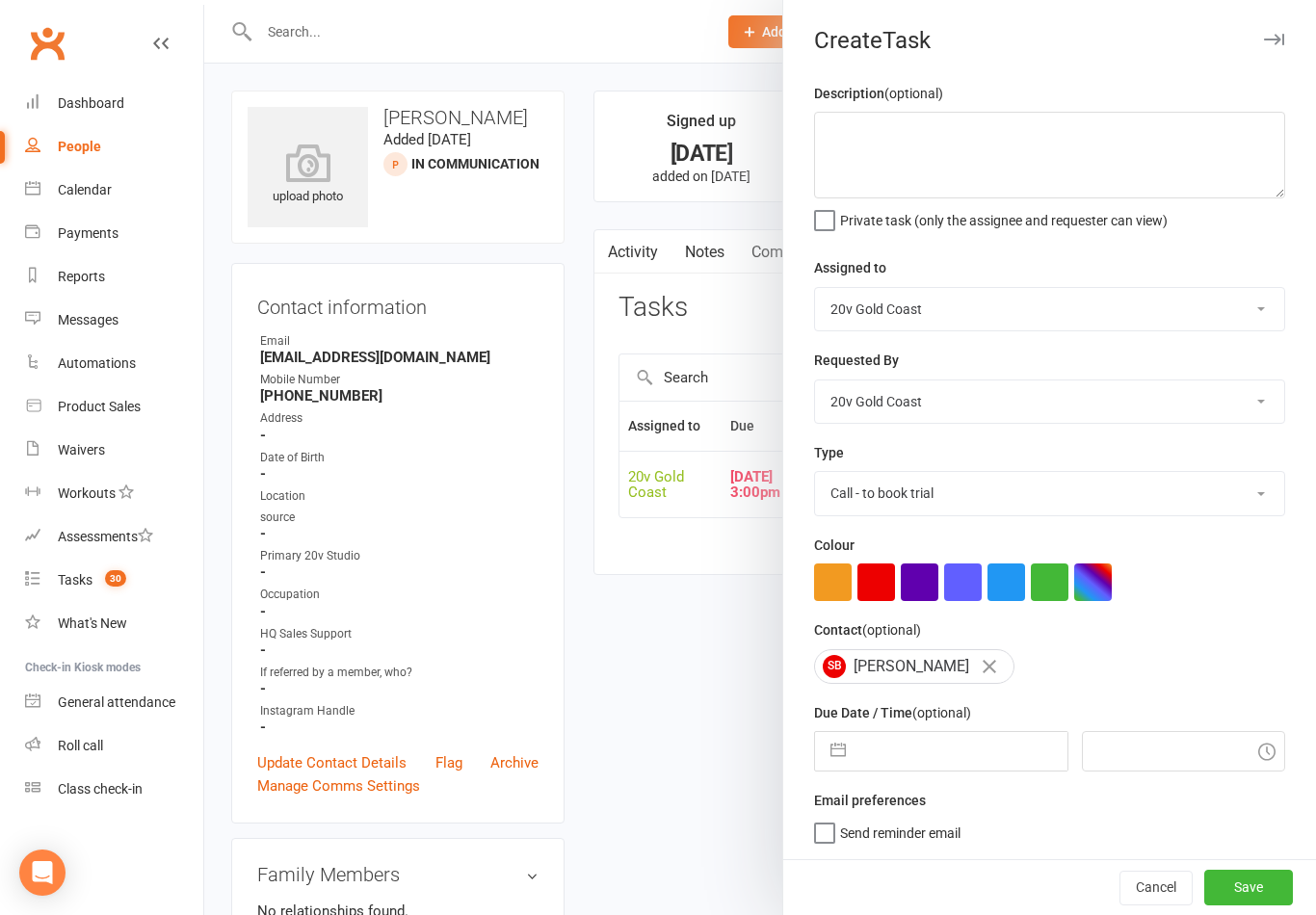
select select "2025"
select select "9"
select select "2025"
select select "10"
select select "2025"
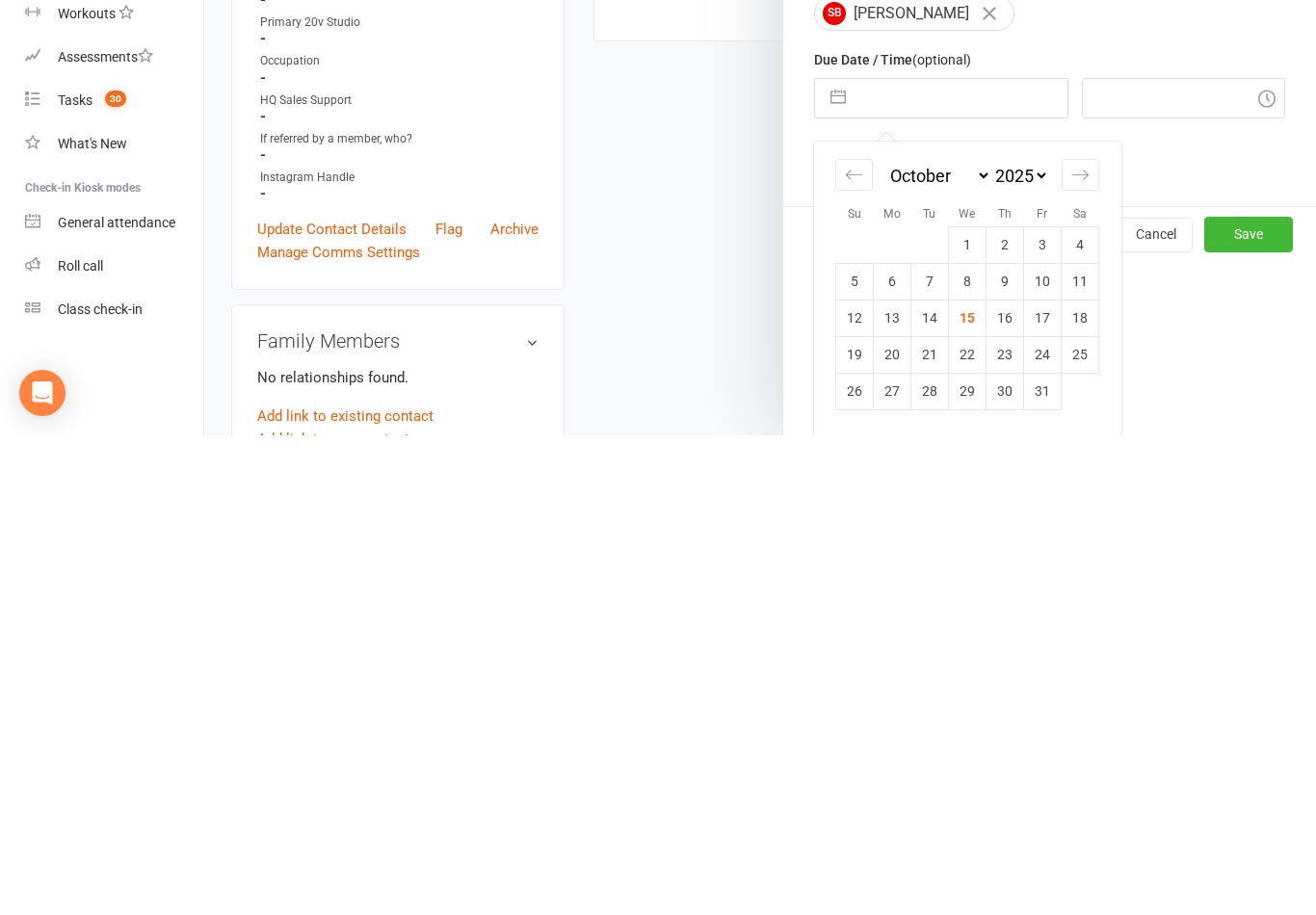
scroll to position [177, 0]
click at [1047, 779] on td "17" at bounding box center [1043, 797] width 37 height 36
type input "[DATE]"
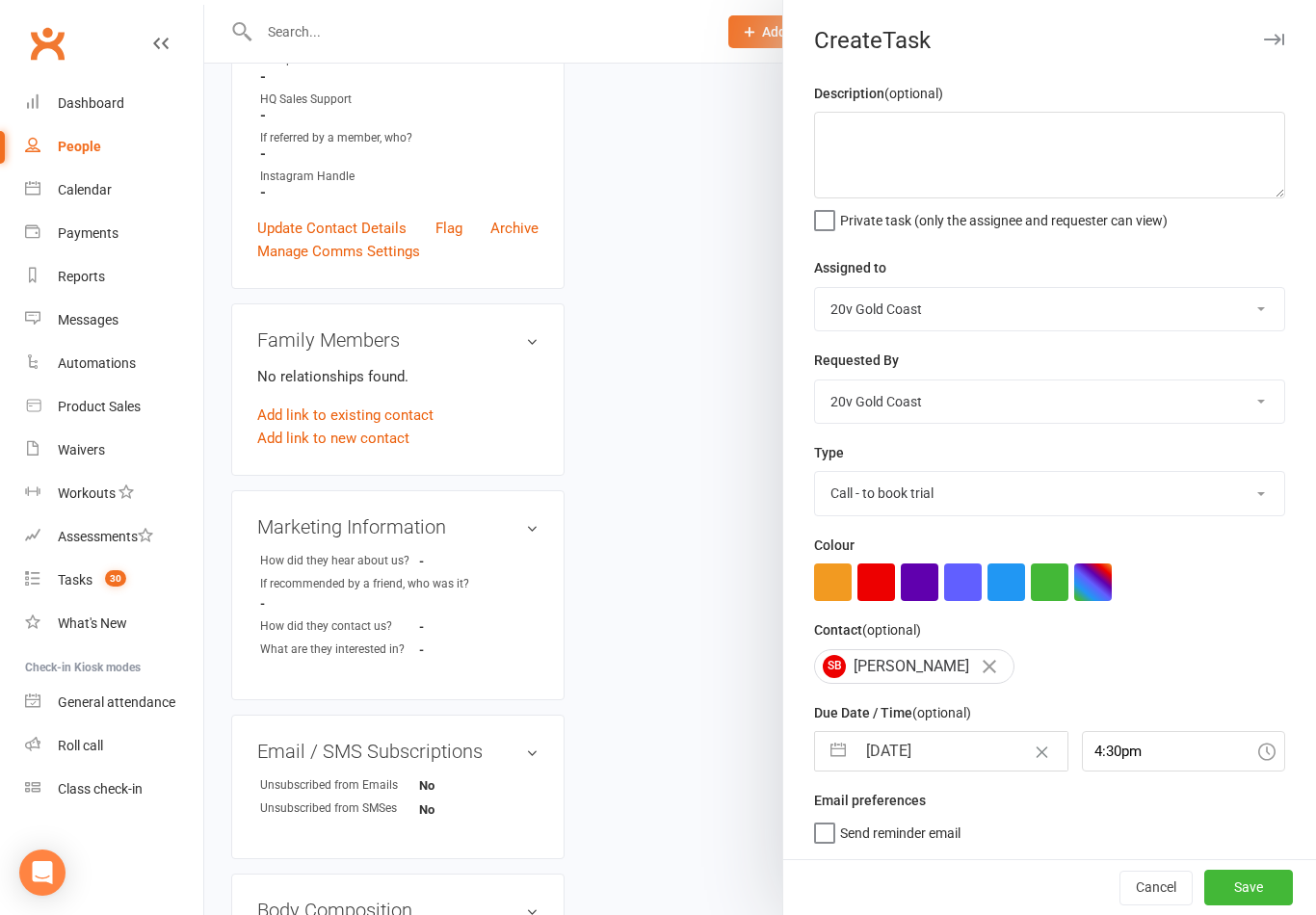
scroll to position [4, 0]
click at [1118, 753] on input "4:30pm" at bounding box center [1184, 751] width 205 height 40
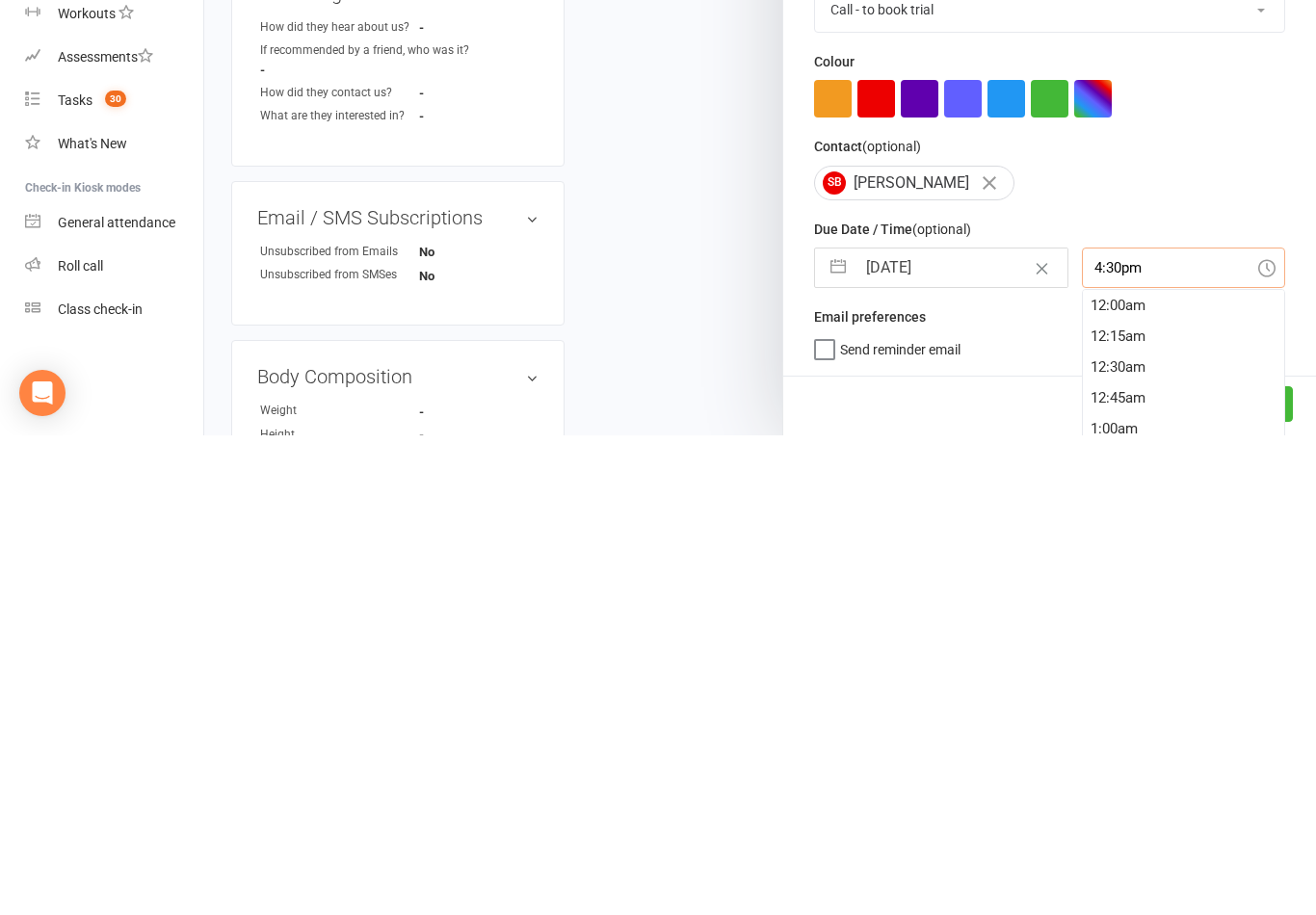
scroll to position [2003, 0]
type input "4"
click at [1272, 855] on div "Cancel Save" at bounding box center [1049, 883] width 533 height 56
type input "6:00am"
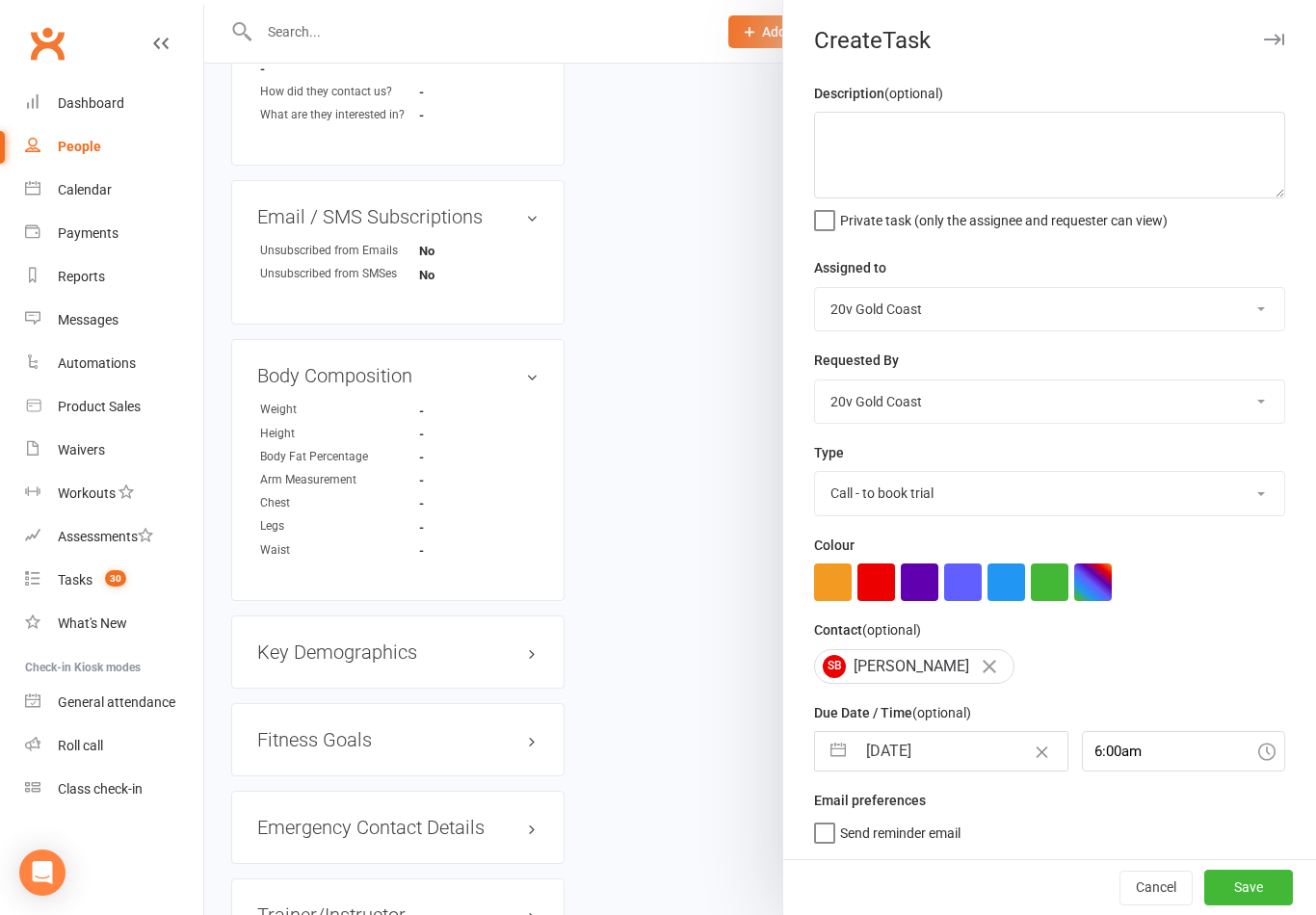
click at [1246, 886] on button "Save" at bounding box center [1249, 886] width 89 height 34
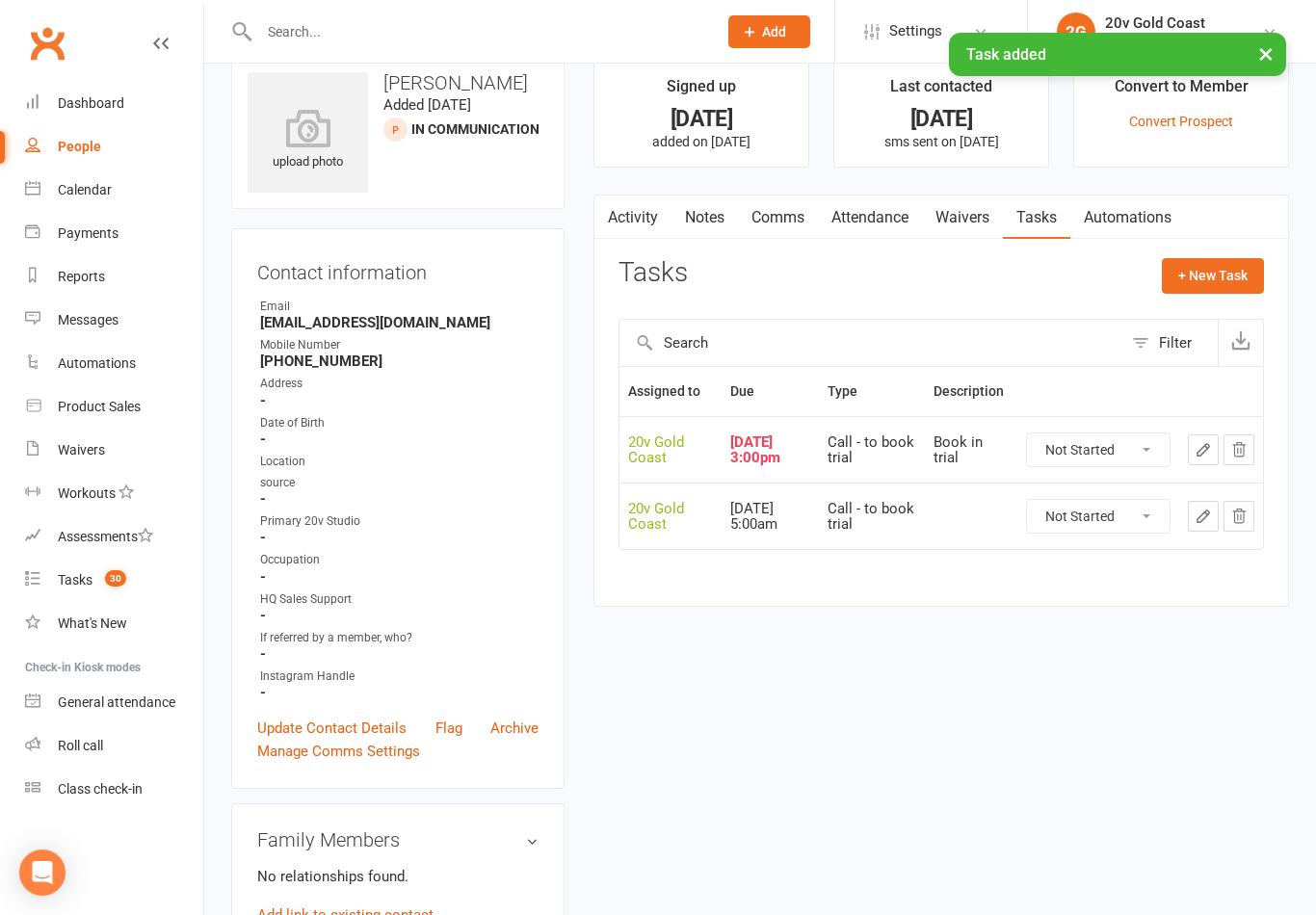
scroll to position [0, 0]
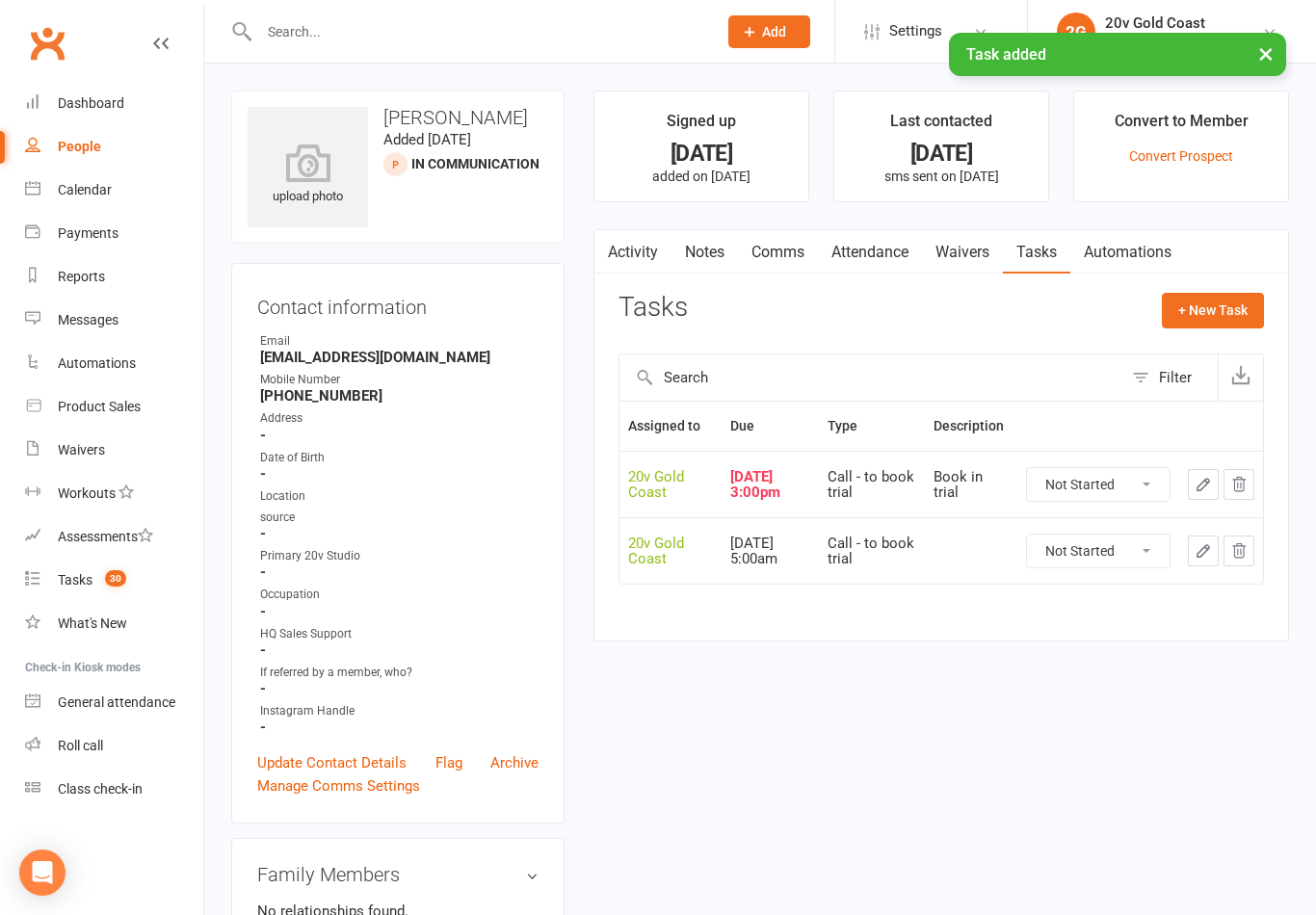
click at [1112, 481] on select "Not Started In Progress Waiting Complete" at bounding box center [1098, 484] width 143 height 32
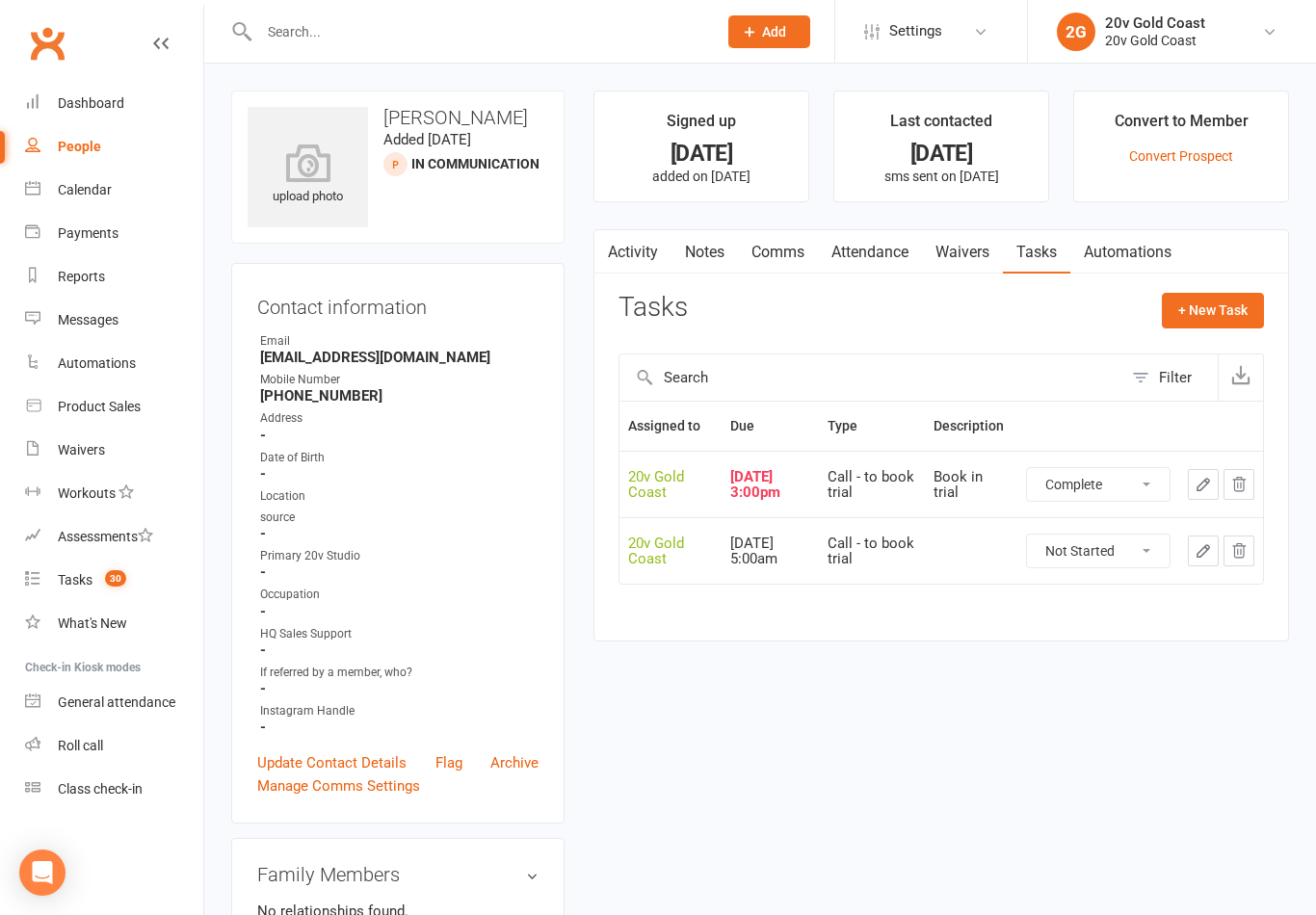
select select "unstarted"
click at [114, 580] on span "29" at bounding box center [116, 579] width 22 height 17
select select "incomplete"
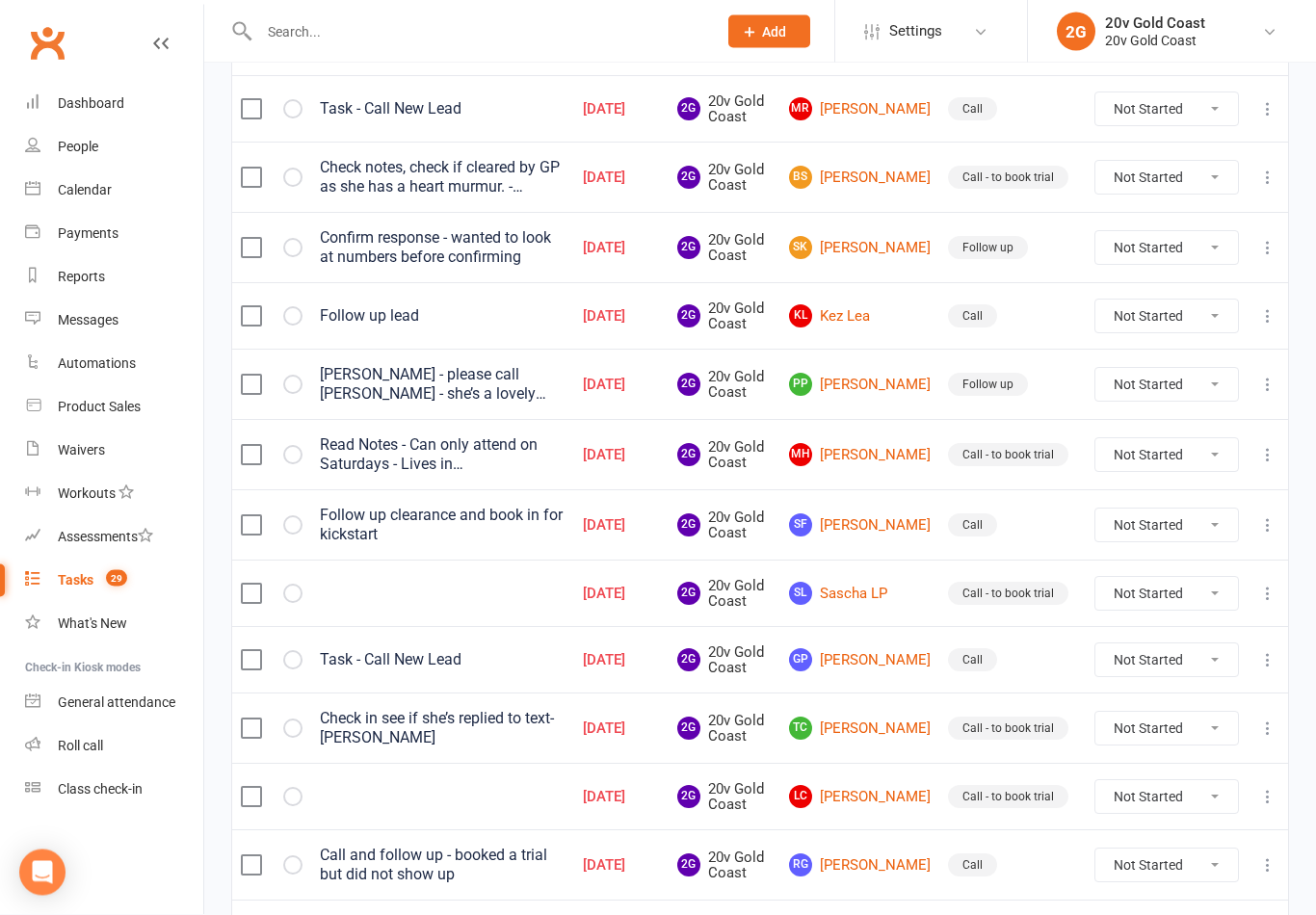
scroll to position [1360, 0]
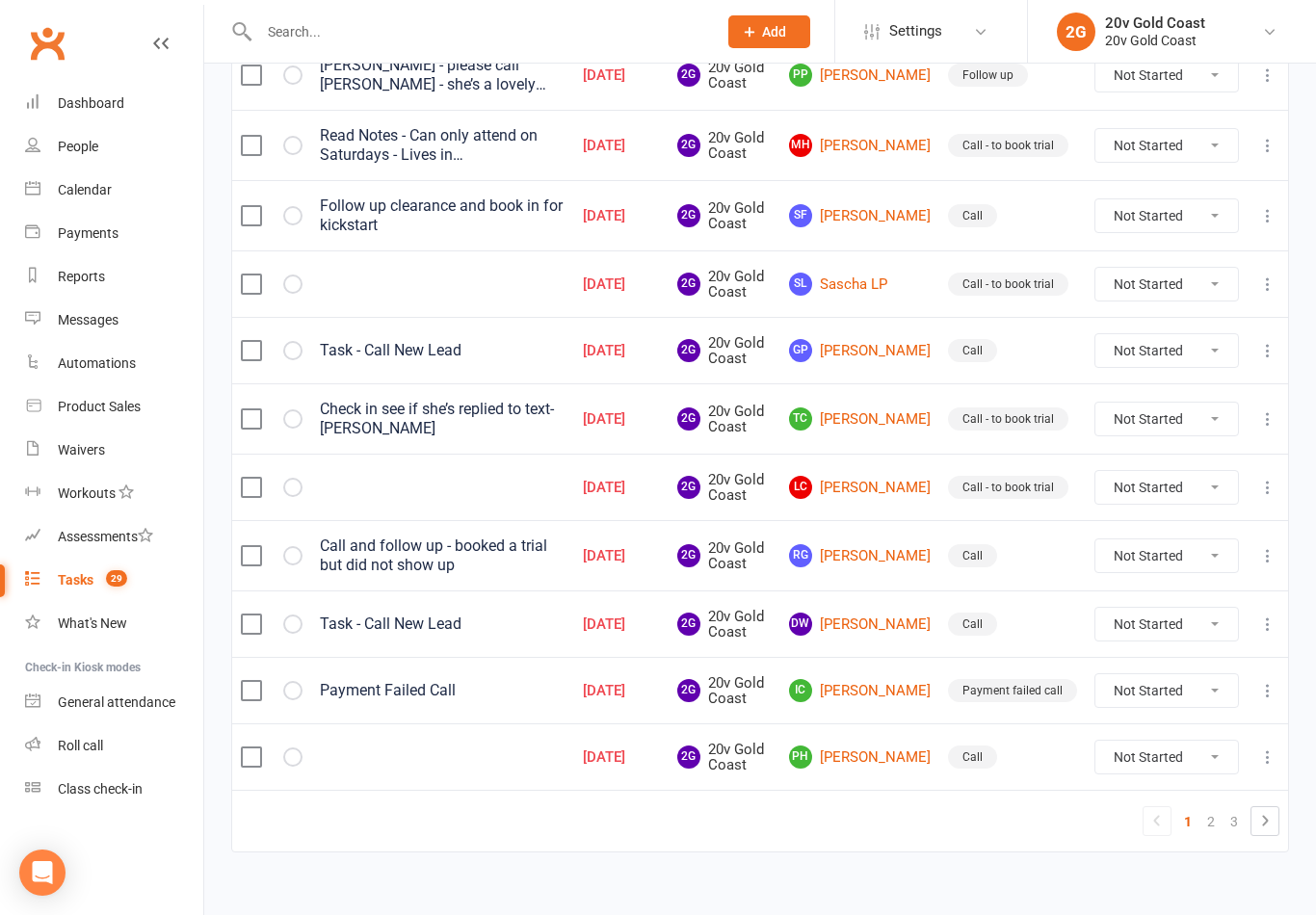
click at [894, 752] on link "PH Phil Hedges" at bounding box center [860, 757] width 142 height 23
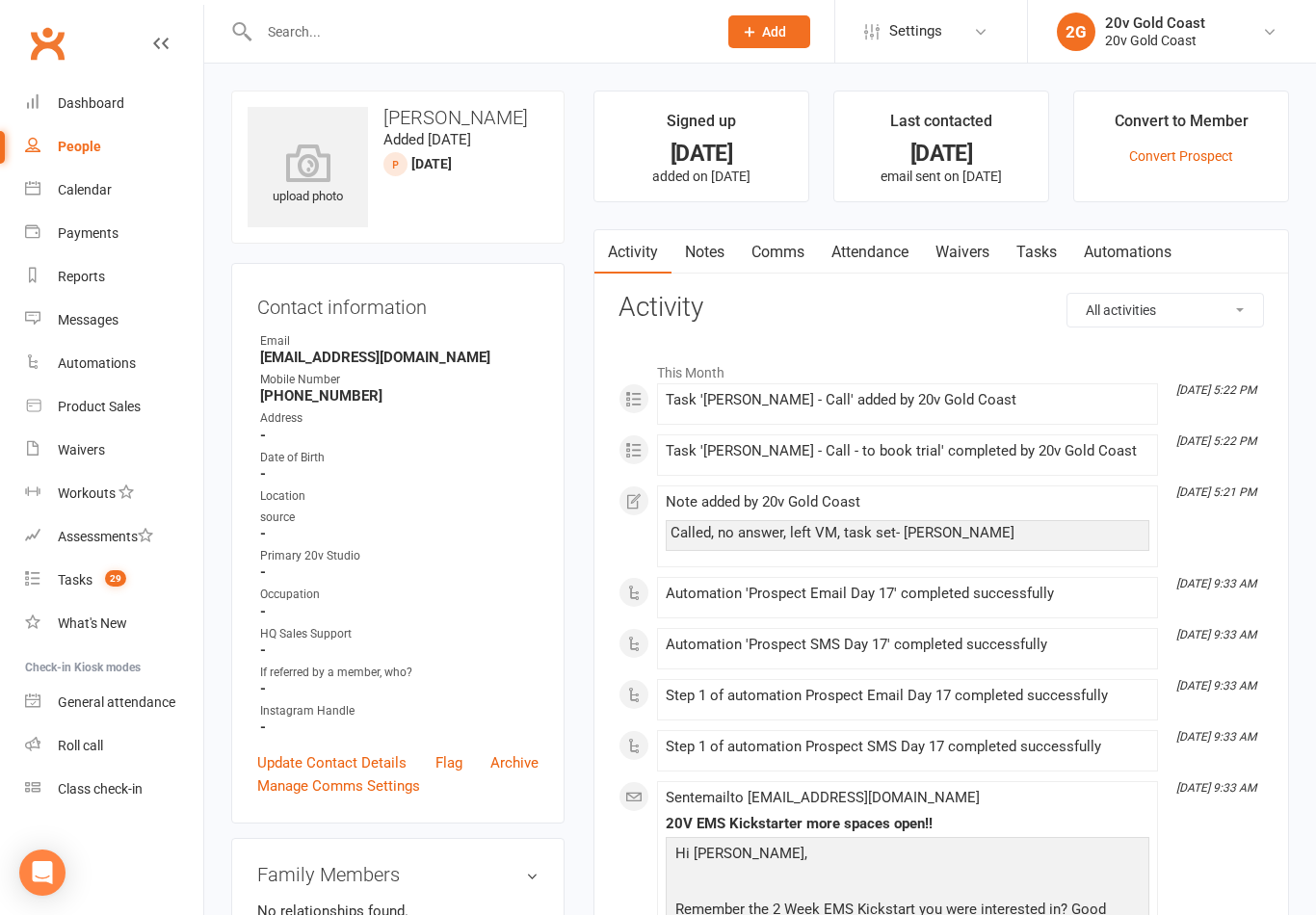
click at [709, 244] on link "Notes" at bounding box center [705, 252] width 67 height 44
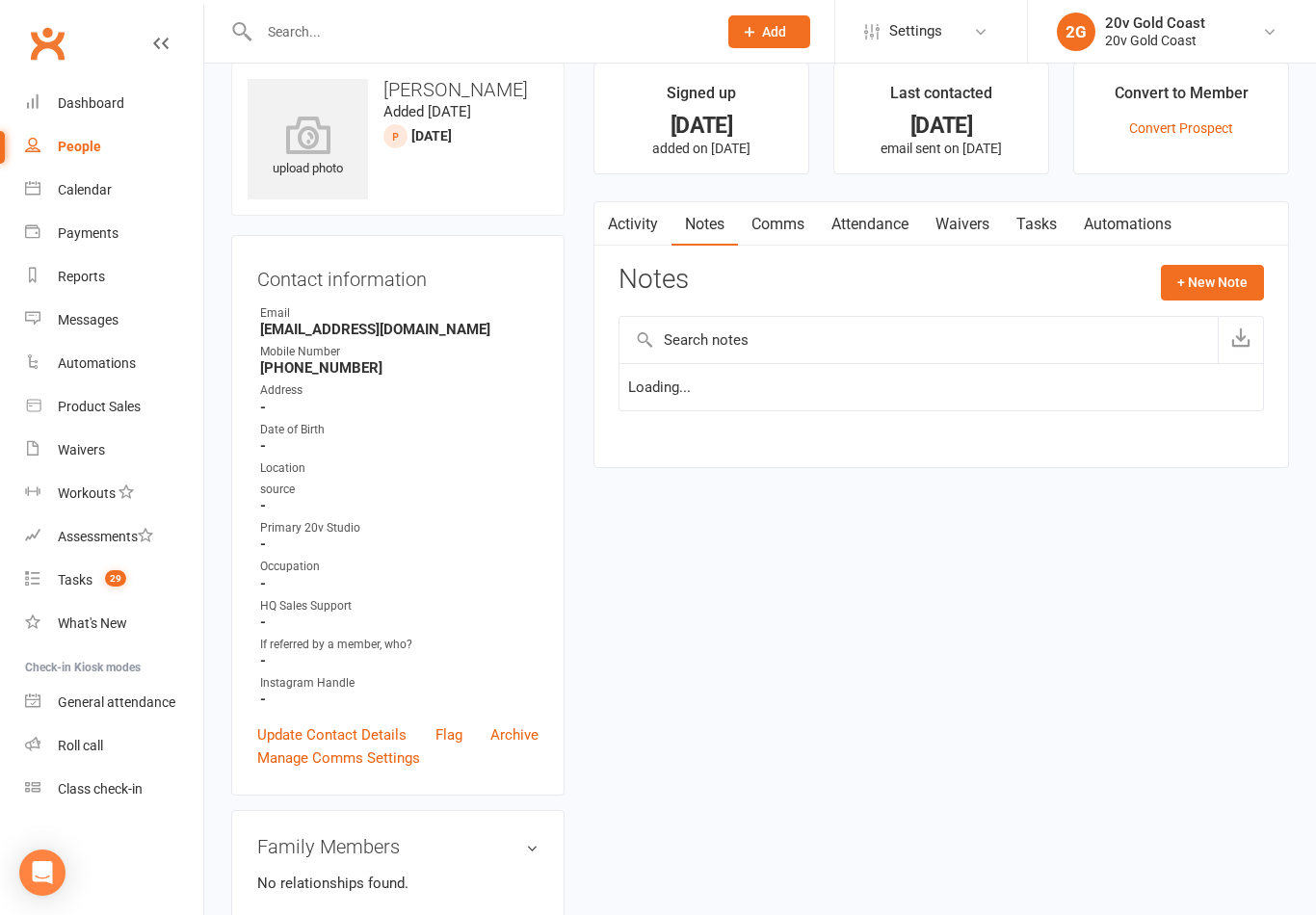
scroll to position [30, 0]
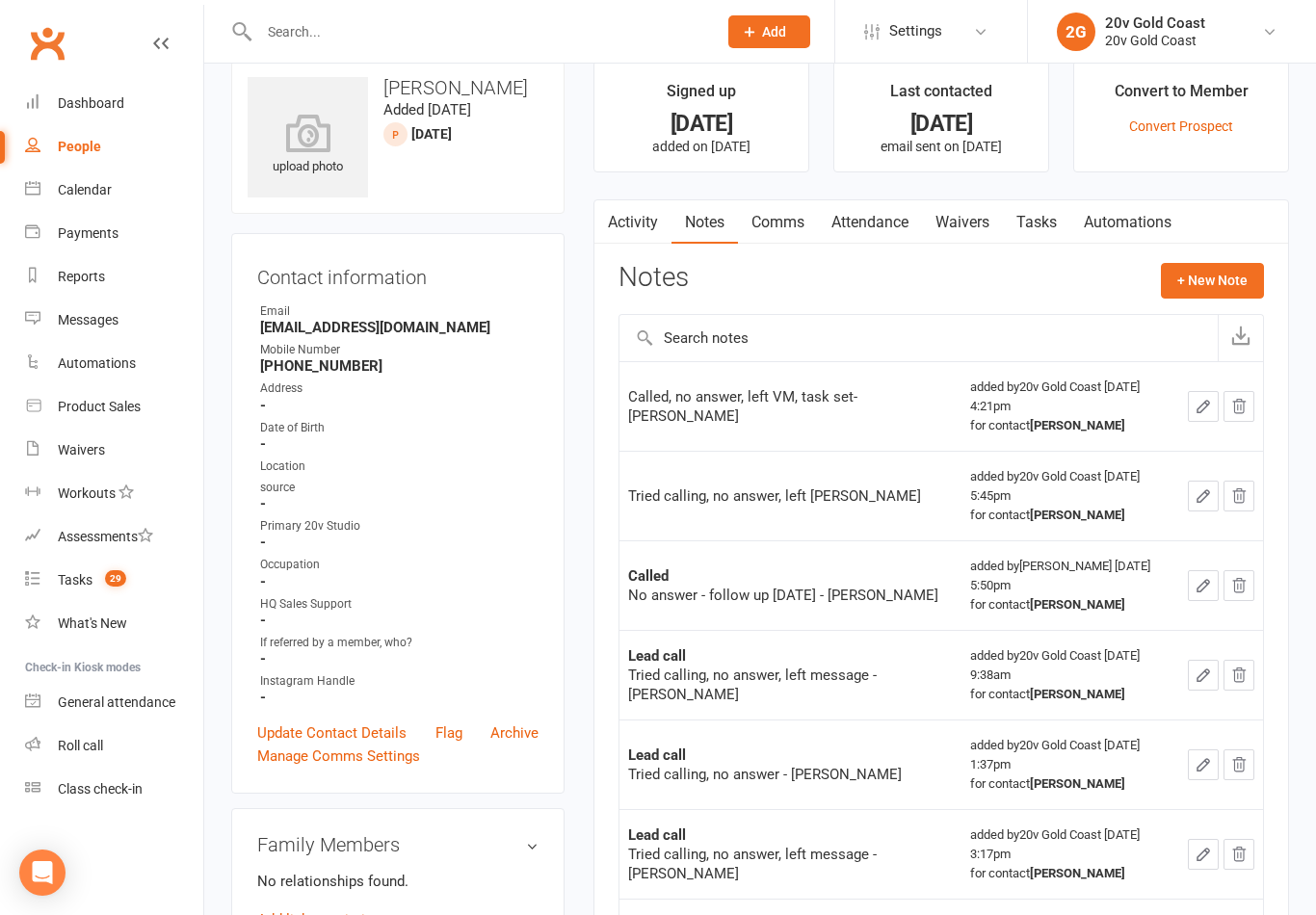
click at [1210, 292] on button "+ New Note" at bounding box center [1213, 279] width 103 height 34
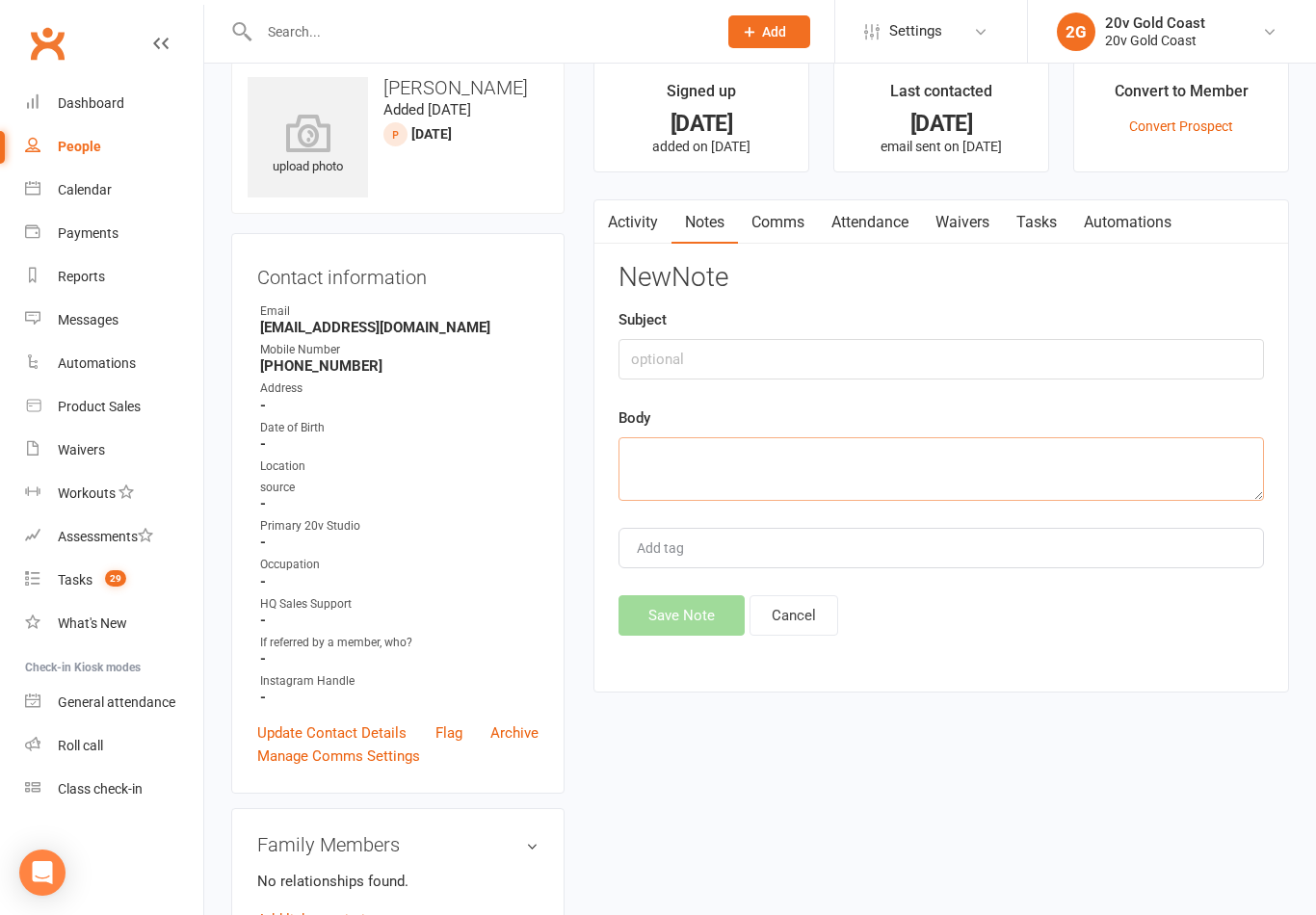
click at [715, 460] on textarea at bounding box center [941, 468] width 646 height 64
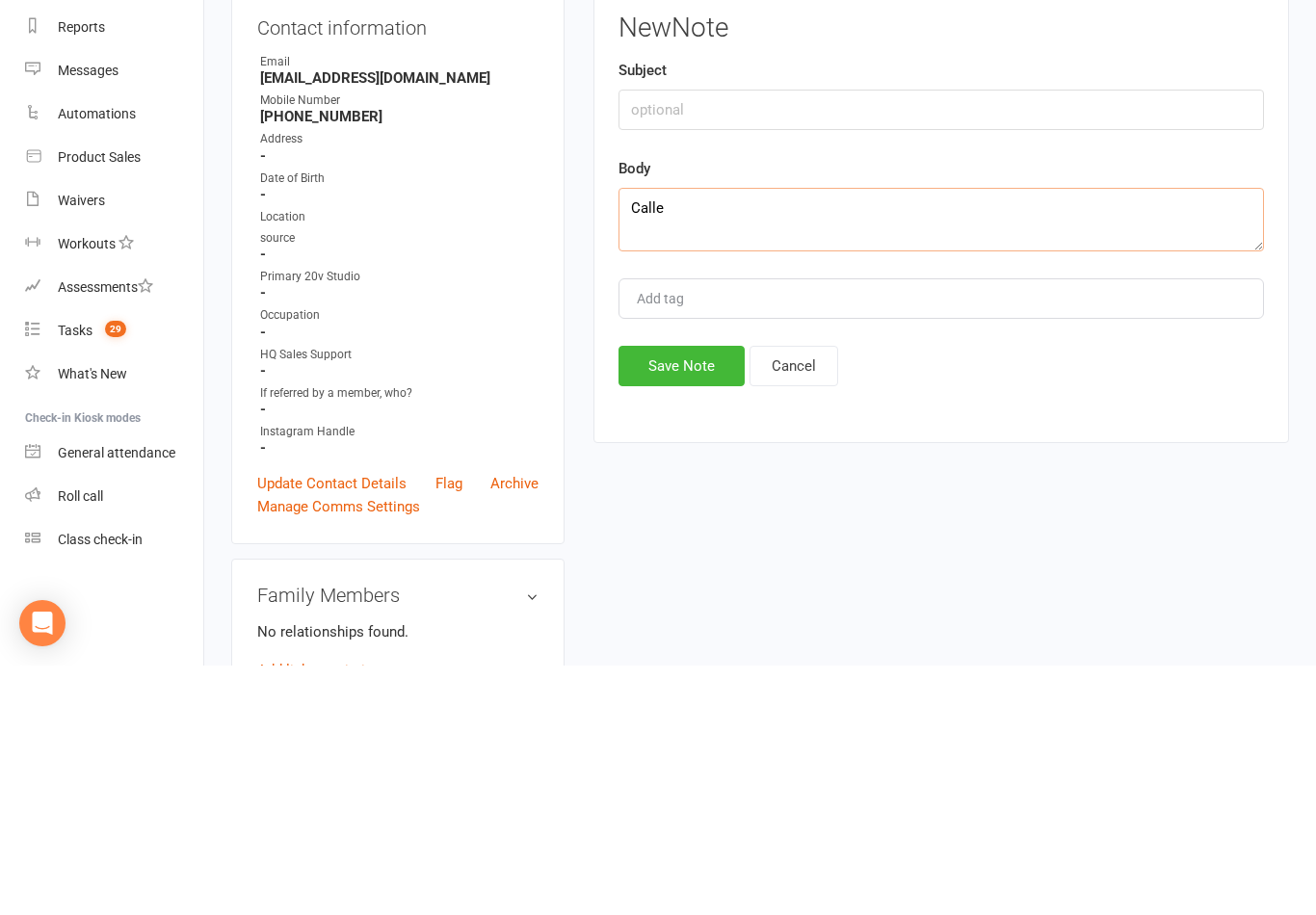
type textarea "Called"
click at [797, 595] on button "Cancel" at bounding box center [794, 615] width 89 height 40
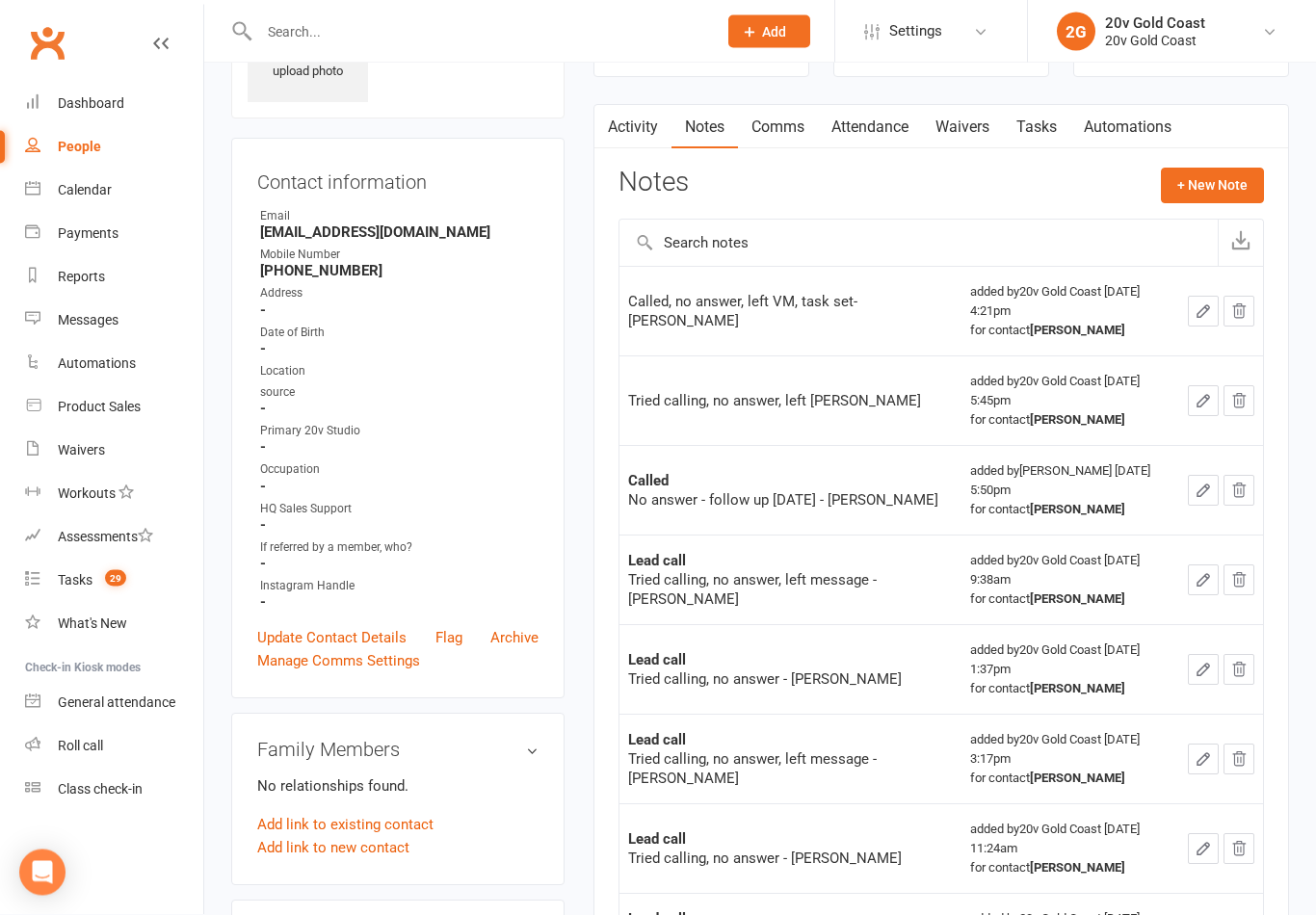
scroll to position [0, 0]
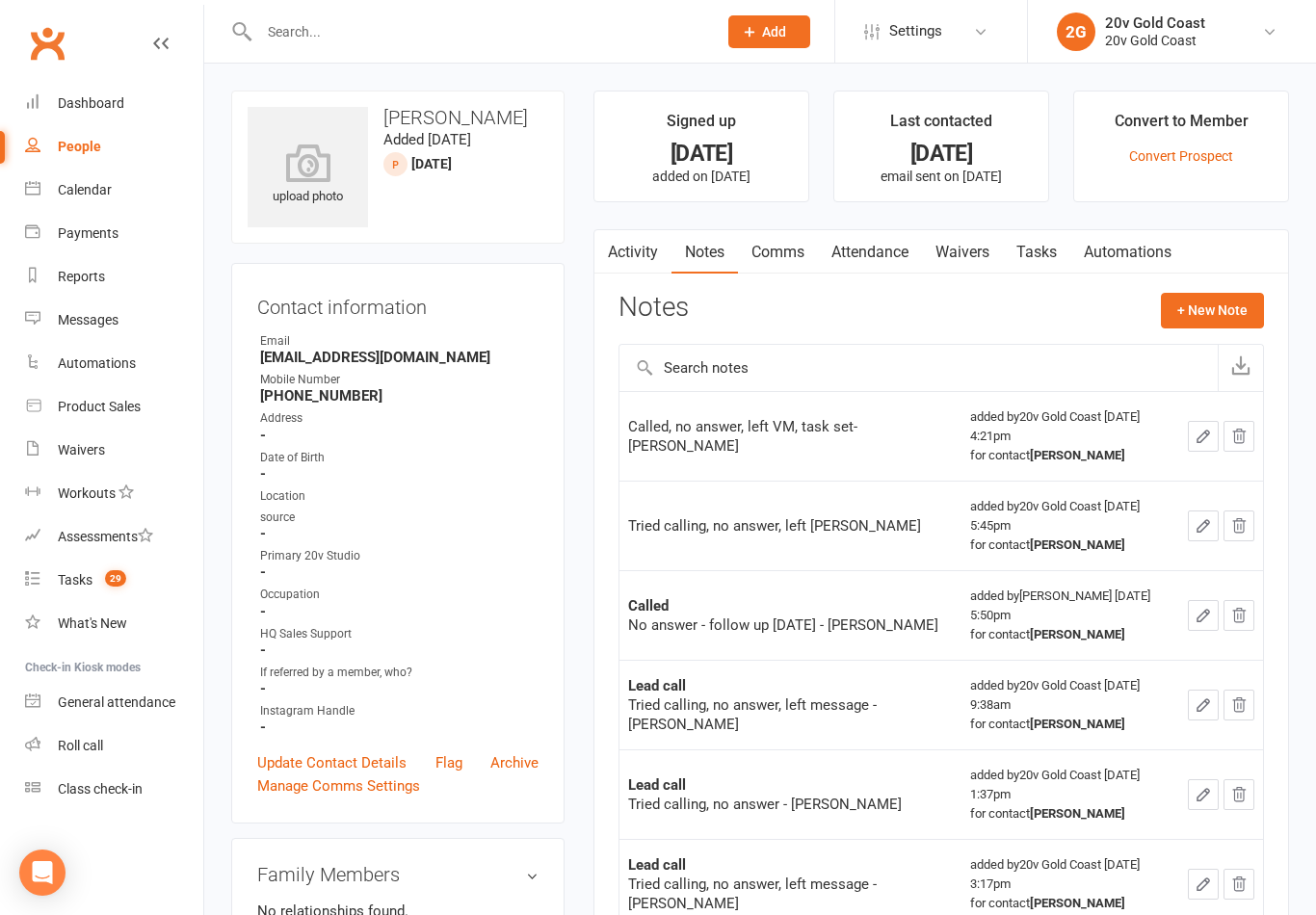
click at [636, 245] on link "Activity" at bounding box center [633, 252] width 77 height 44
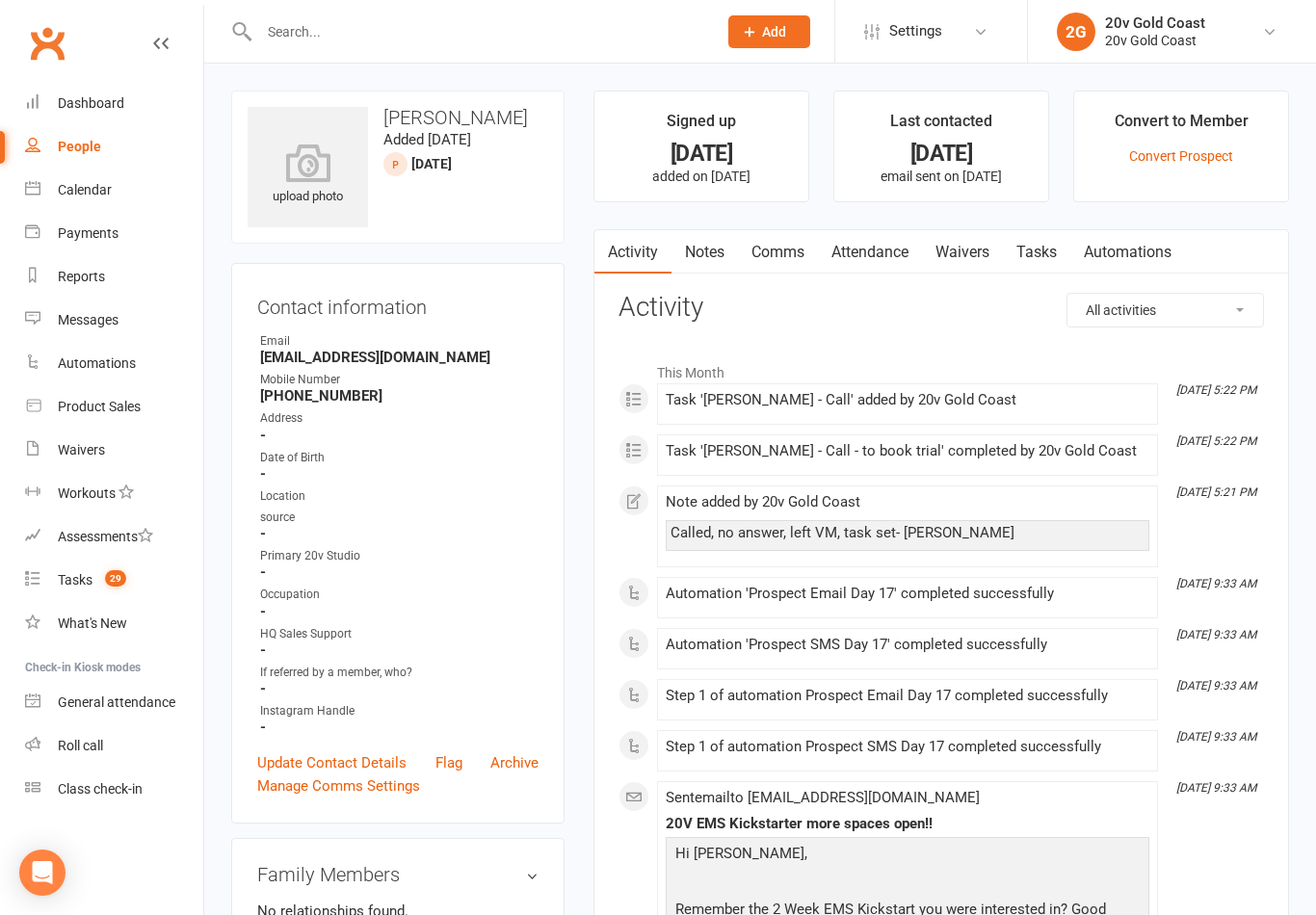
click at [714, 239] on link "Notes" at bounding box center [705, 252] width 67 height 44
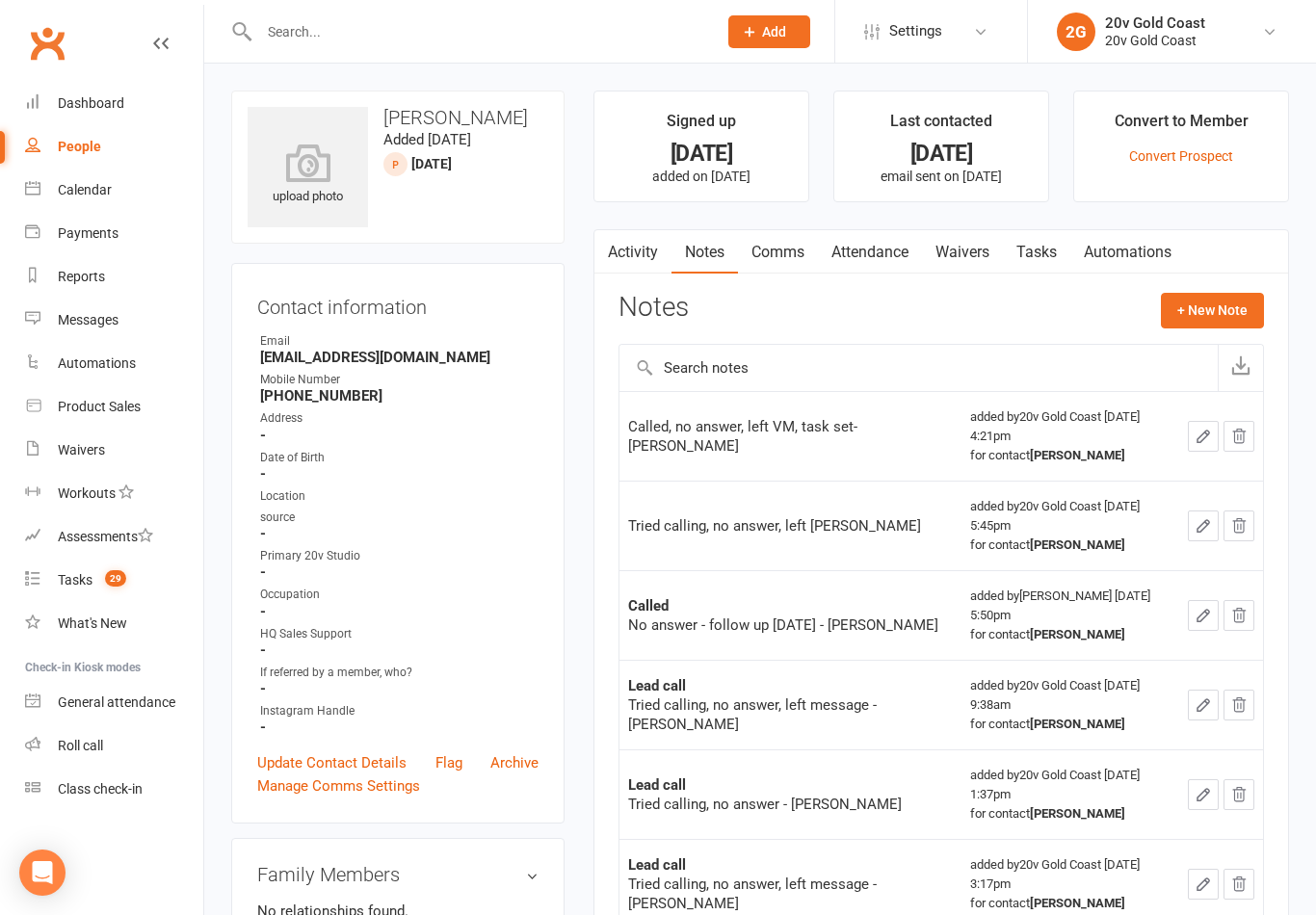
click at [1211, 311] on button "+ New Note" at bounding box center [1213, 310] width 103 height 34
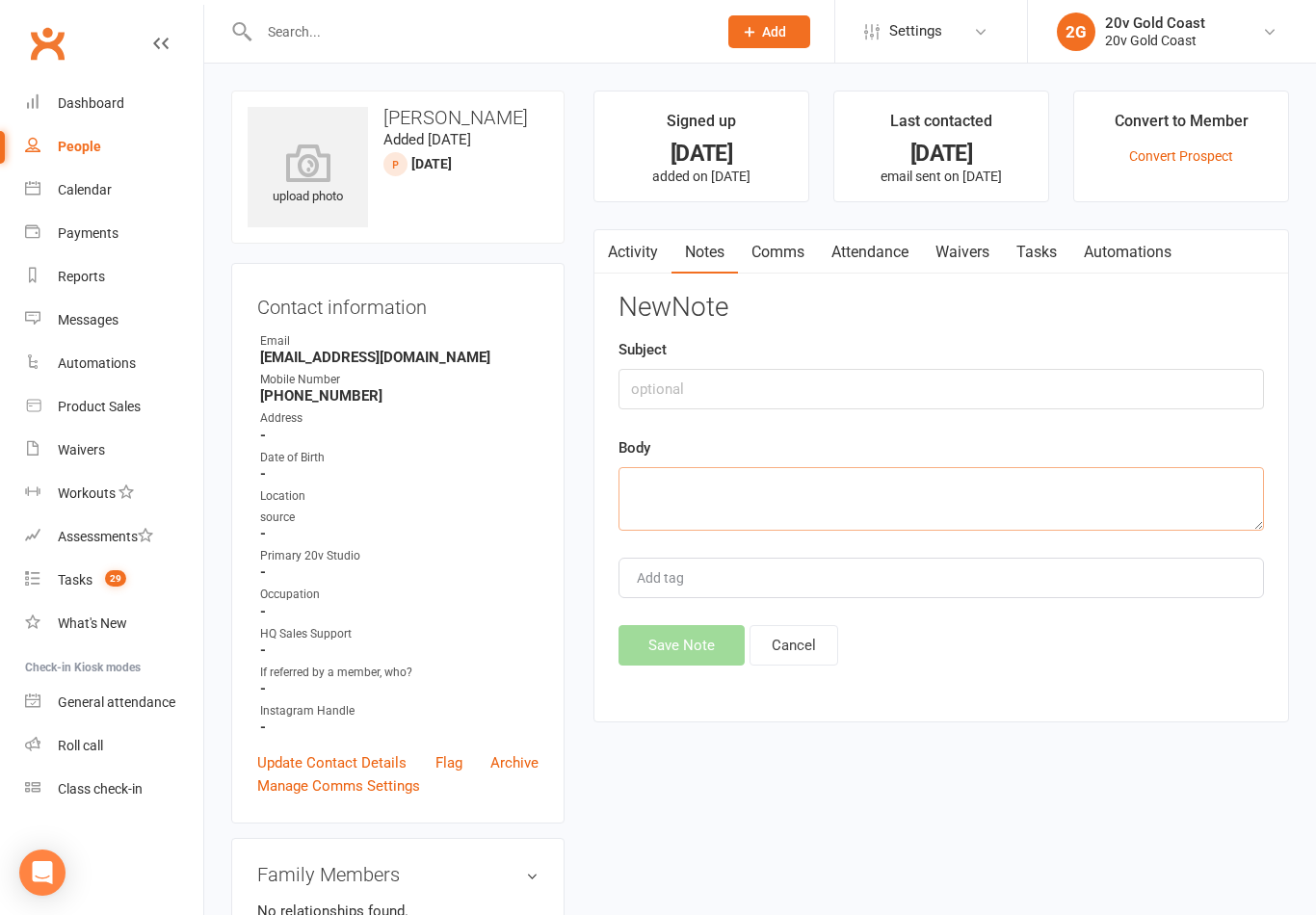
click at [856, 484] on textarea at bounding box center [941, 499] width 646 height 64
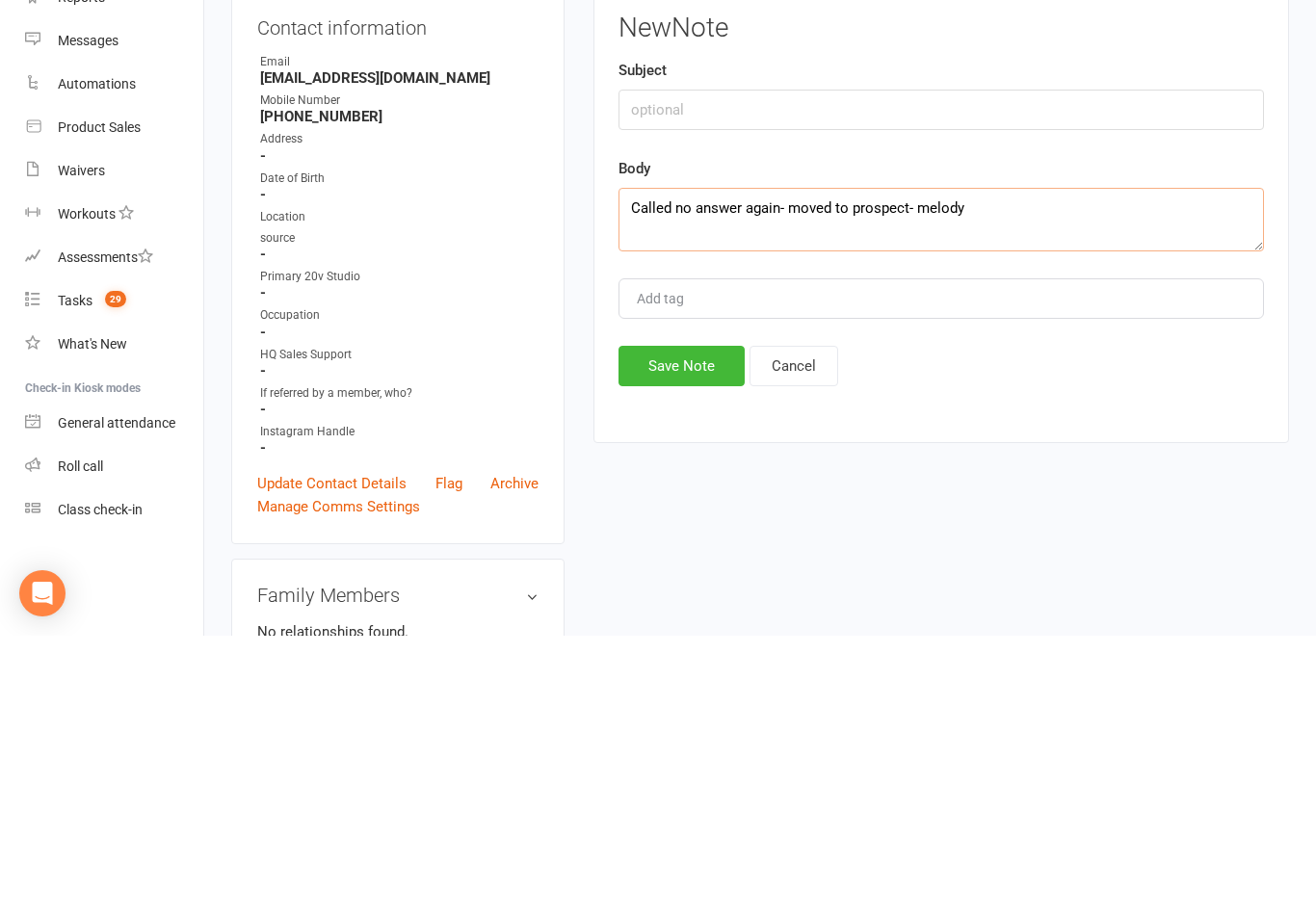
type textarea "Called no answer again- moved to prospect- melody"
click at [708, 625] on button "Save Note" at bounding box center [681, 644] width 126 height 40
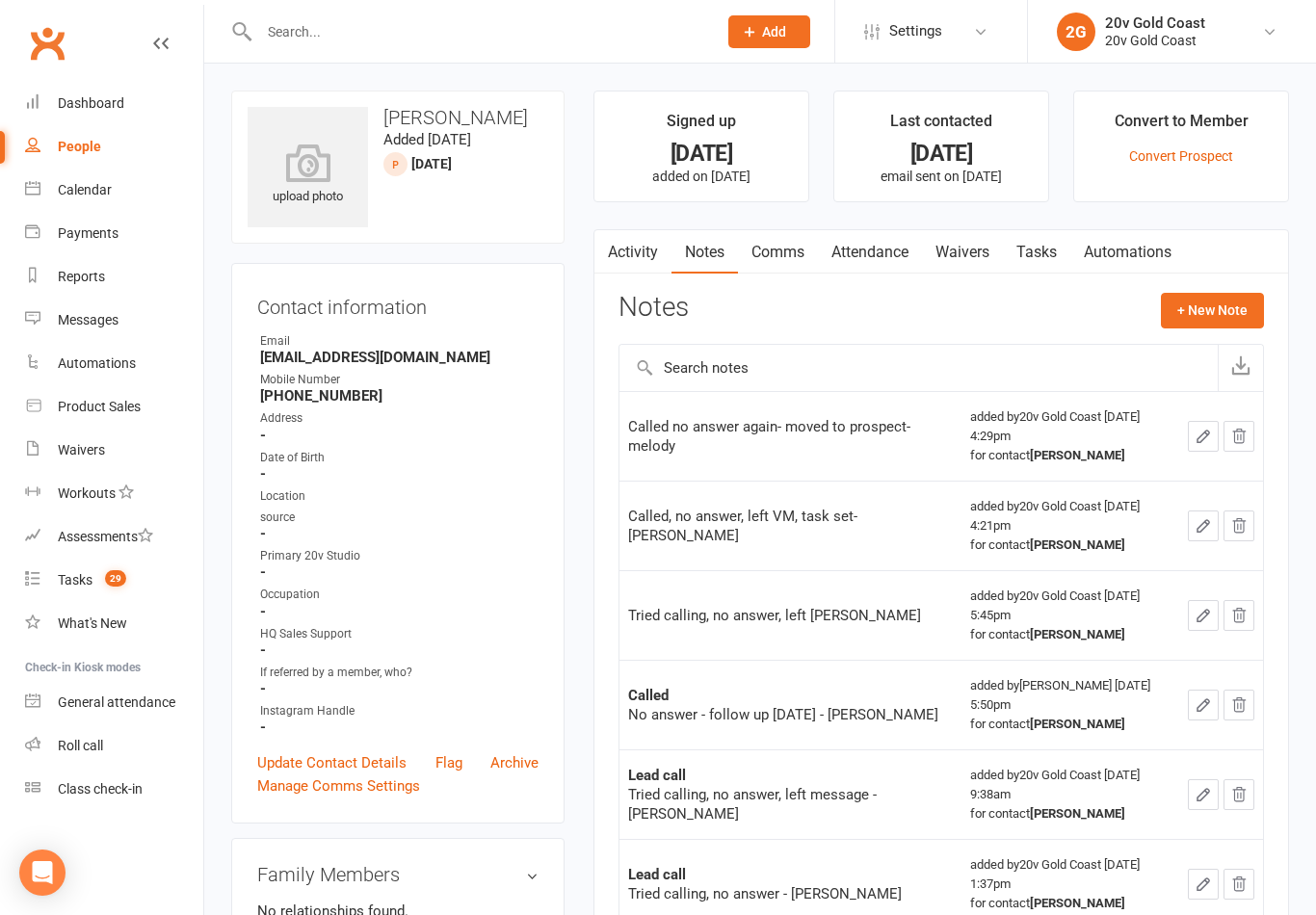
click at [809, 428] on div "Called no answer again- moved to prospect- melody" at bounding box center [790, 436] width 325 height 38
click at [1204, 440] on icon "button" at bounding box center [1204, 437] width 18 height 18
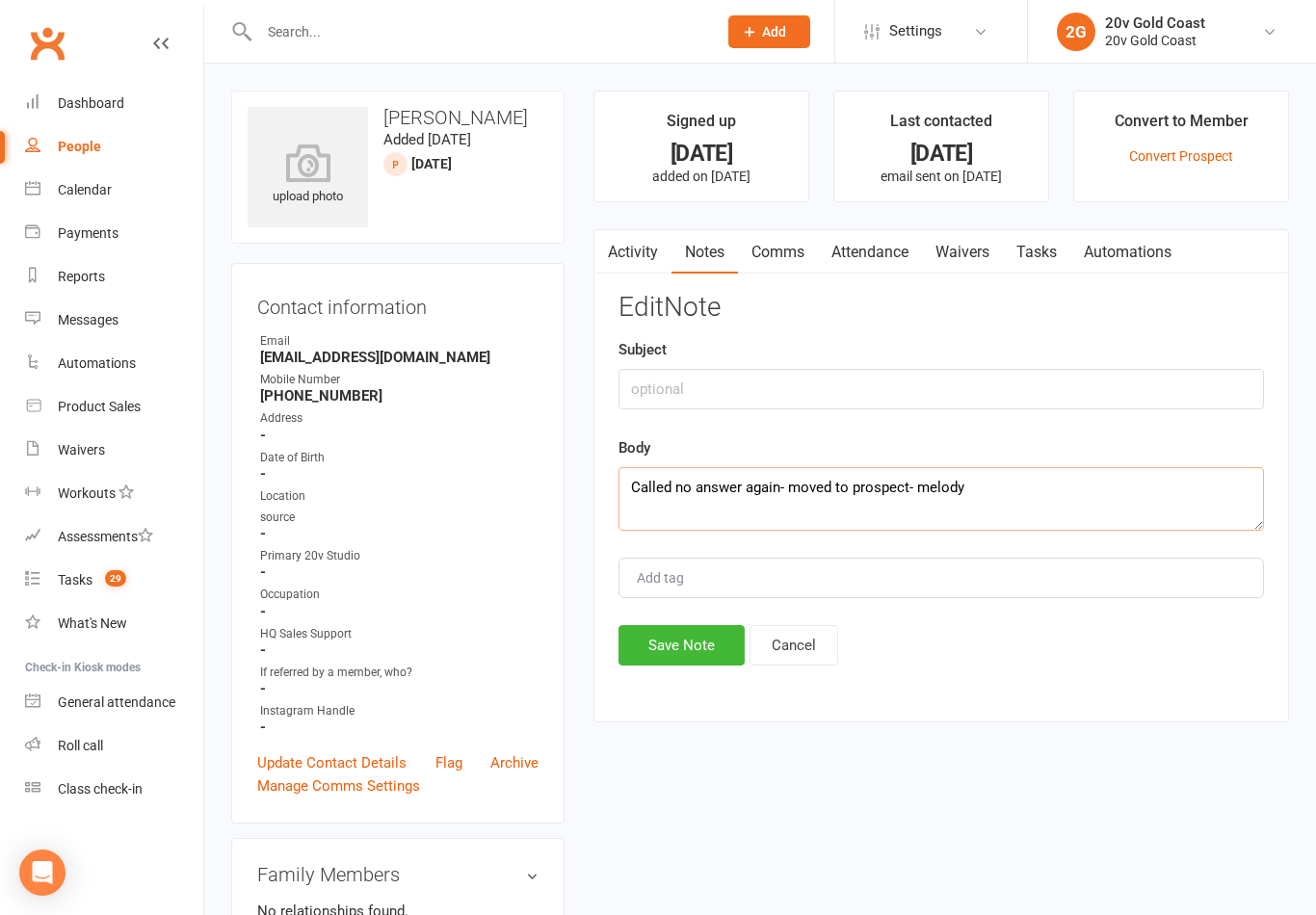
click at [1006, 477] on textarea "Called no answer again- moved to prospect- melody" at bounding box center [941, 499] width 646 height 64
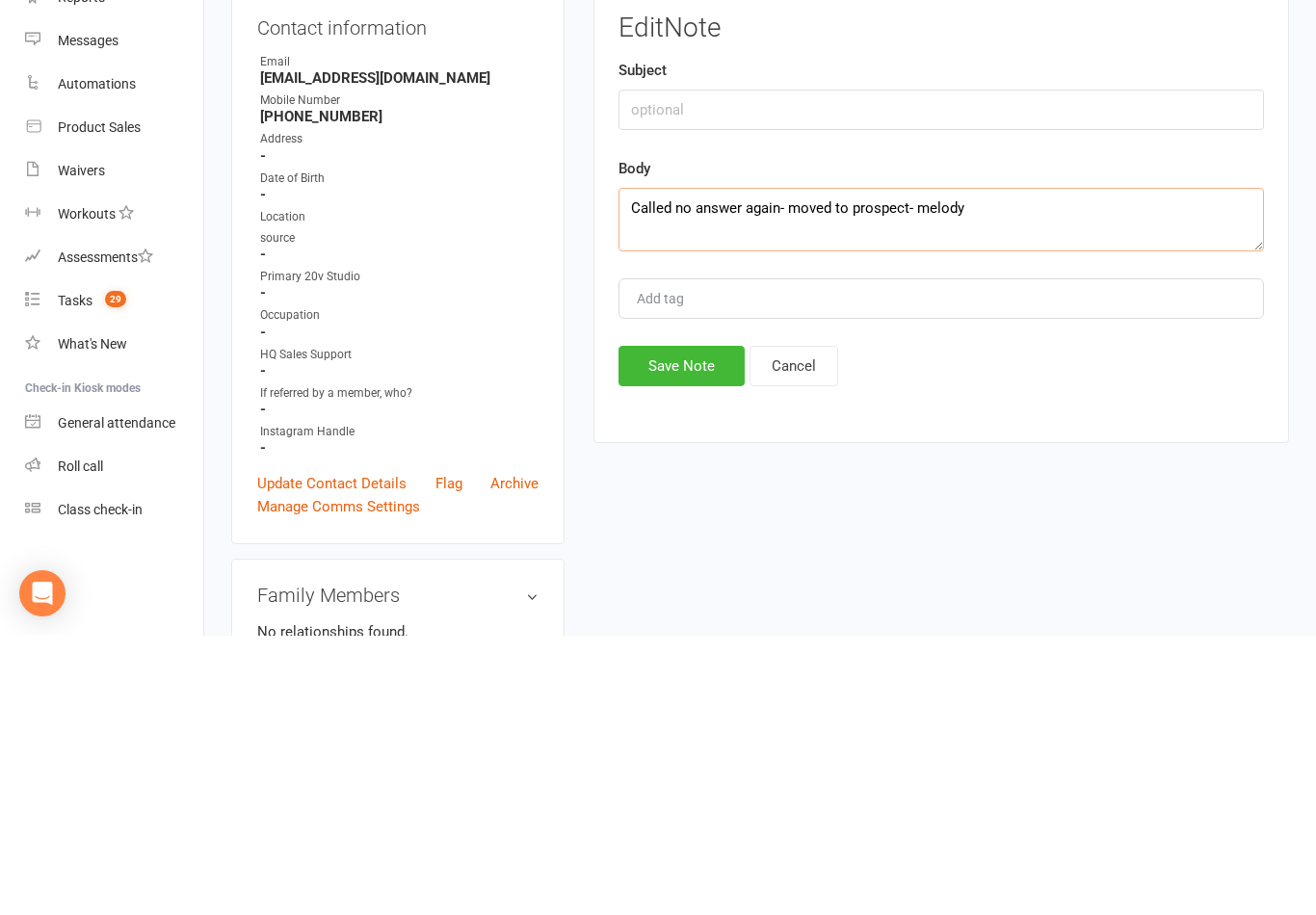
click at [875, 467] on textarea "Called no answer again- moved to prospect- melody" at bounding box center [941, 499] width 646 height 64
click at [882, 467] on textarea "Called no answer again- moved to prospect- melody" at bounding box center [941, 499] width 646 height 64
type textarea "Called no answer again- moved to parachute- melody"
click at [695, 625] on button "Save Note" at bounding box center [681, 644] width 126 height 40
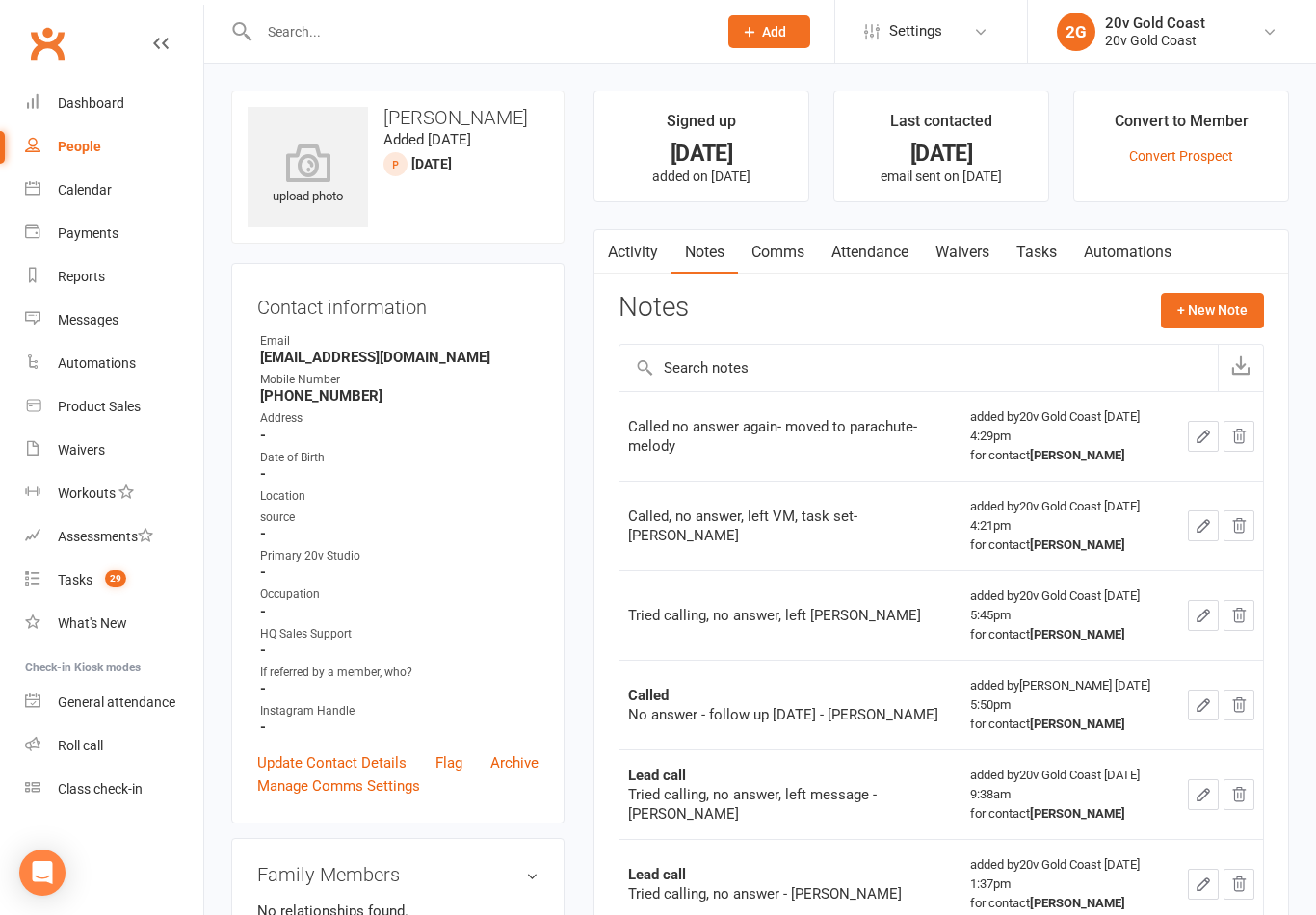
click at [769, 253] on link "Comms" at bounding box center [778, 252] width 80 height 44
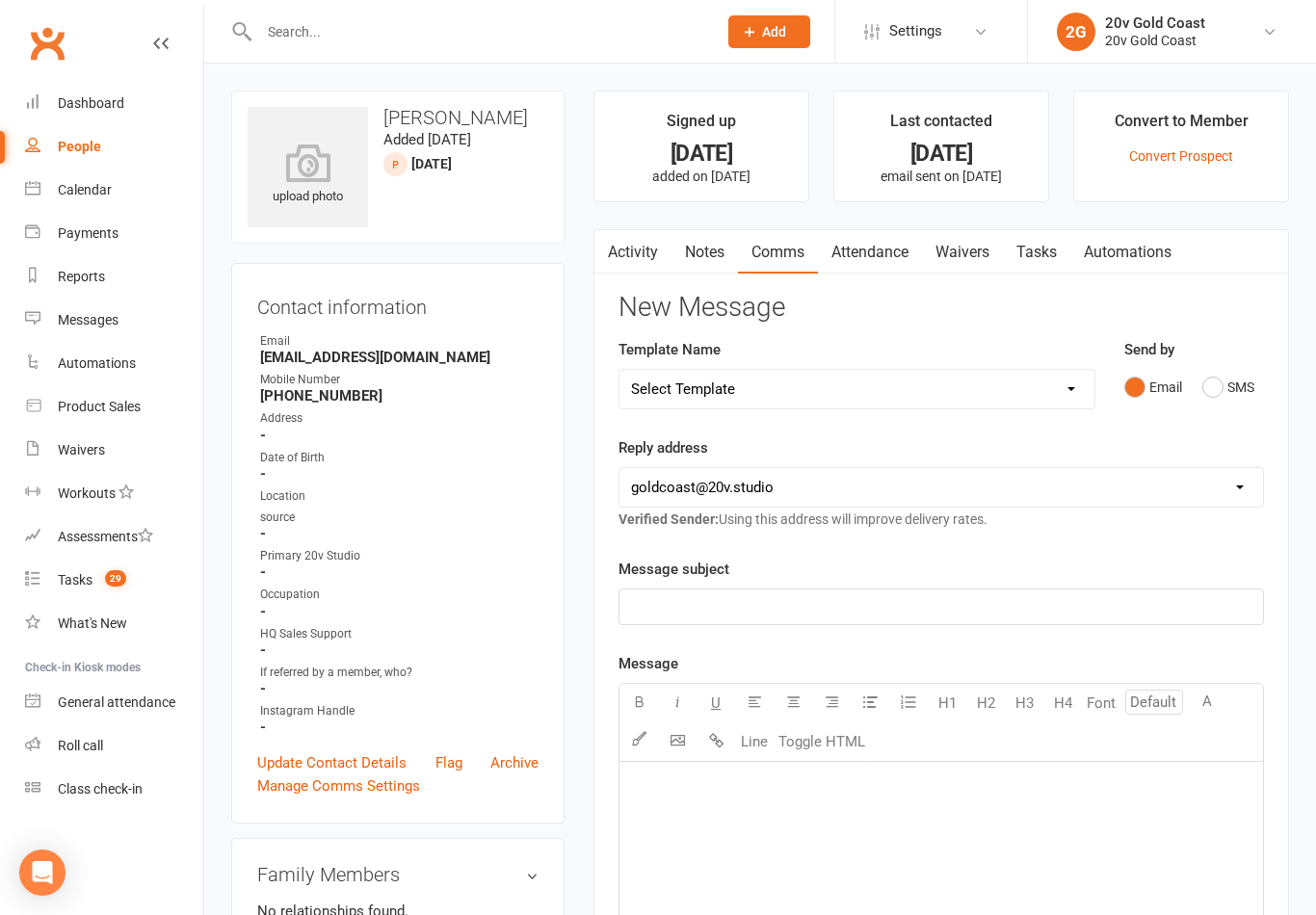
click at [964, 246] on link "Waivers" at bounding box center [963, 252] width 81 height 44
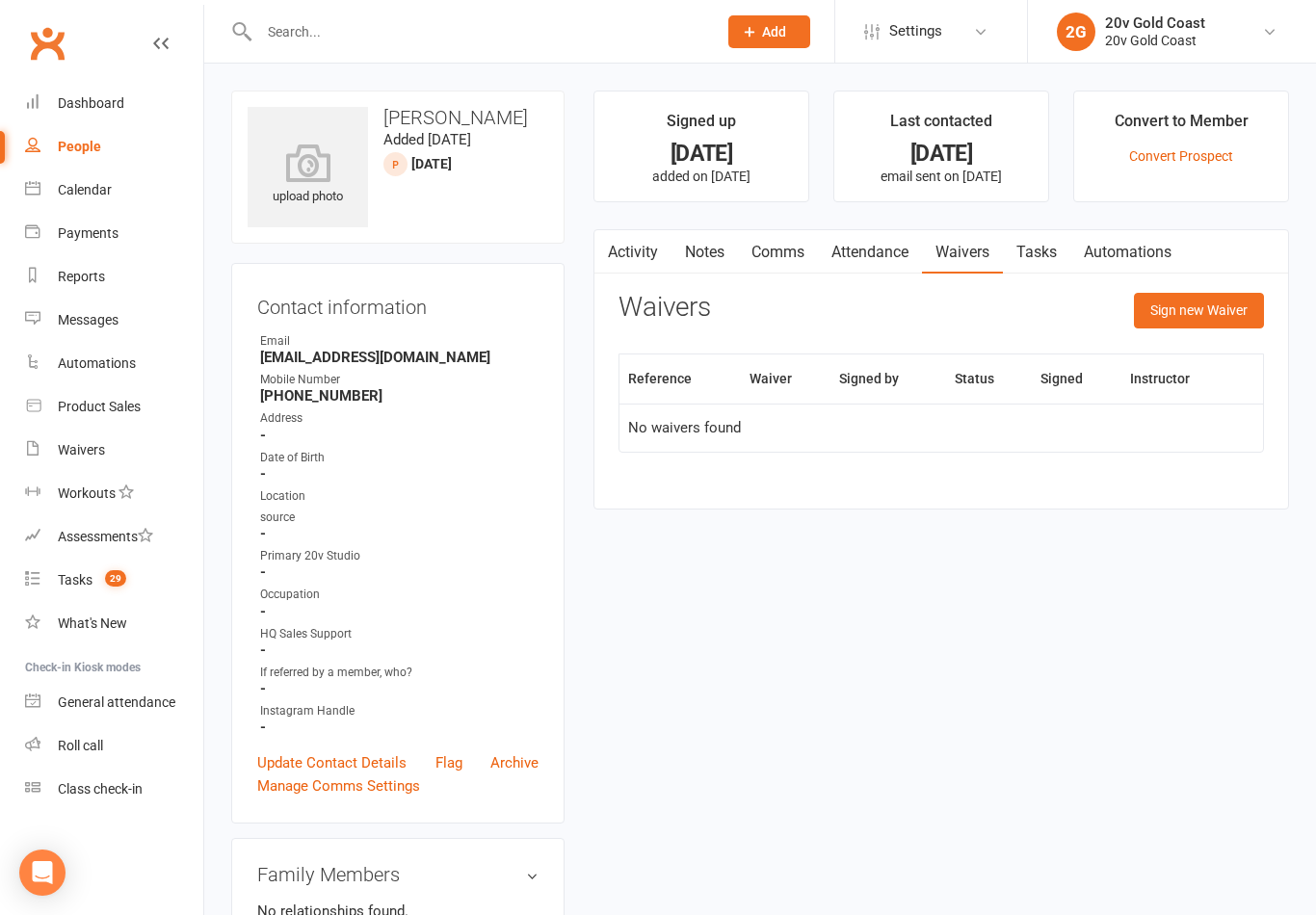
click at [1031, 254] on link "Tasks" at bounding box center [1036, 252] width 68 height 44
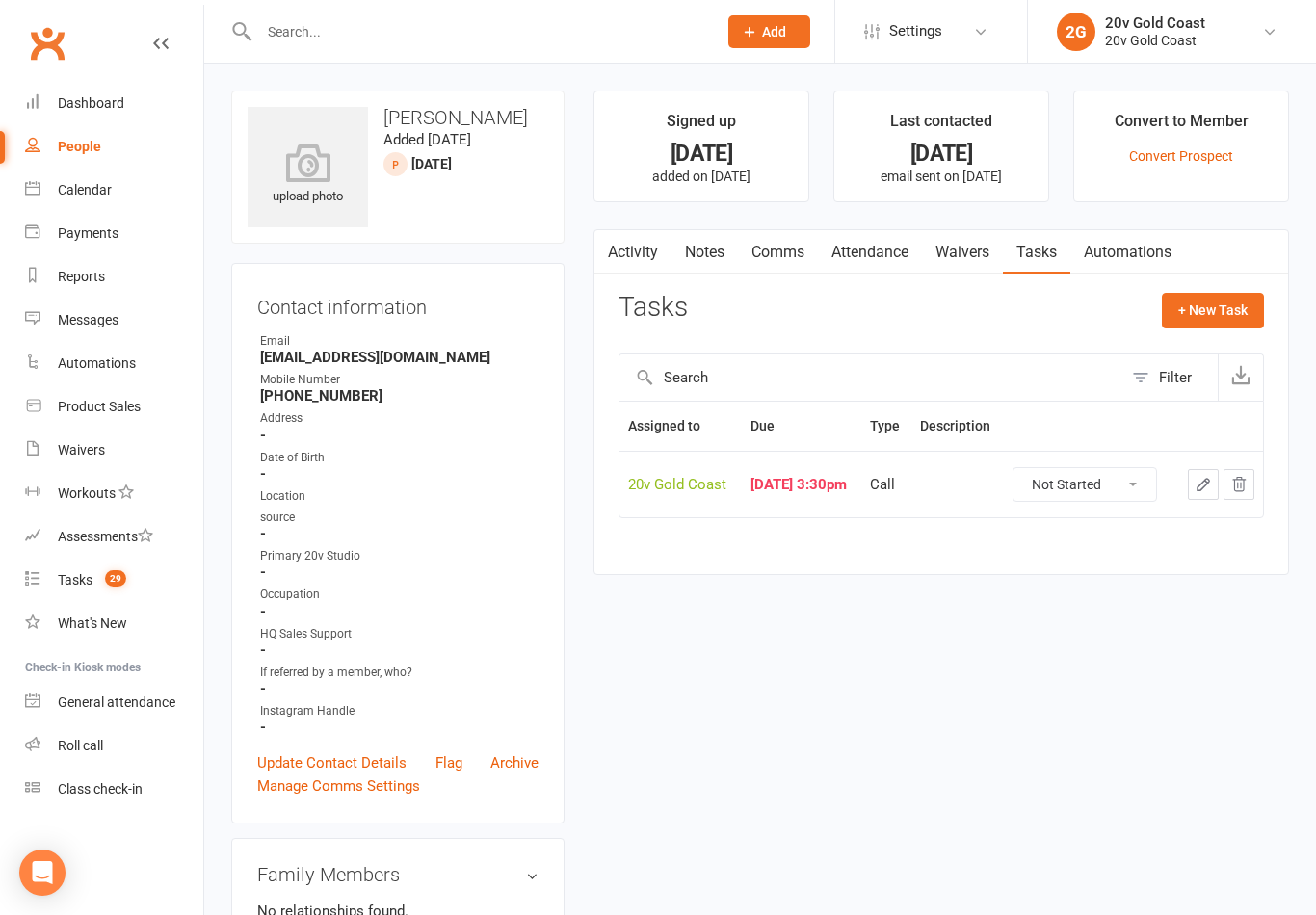
click at [1121, 496] on select "Not Started In Progress Waiting Complete" at bounding box center [1085, 484] width 143 height 32
select select "unstarted"
click at [647, 248] on link "Activity" at bounding box center [633, 252] width 77 height 44
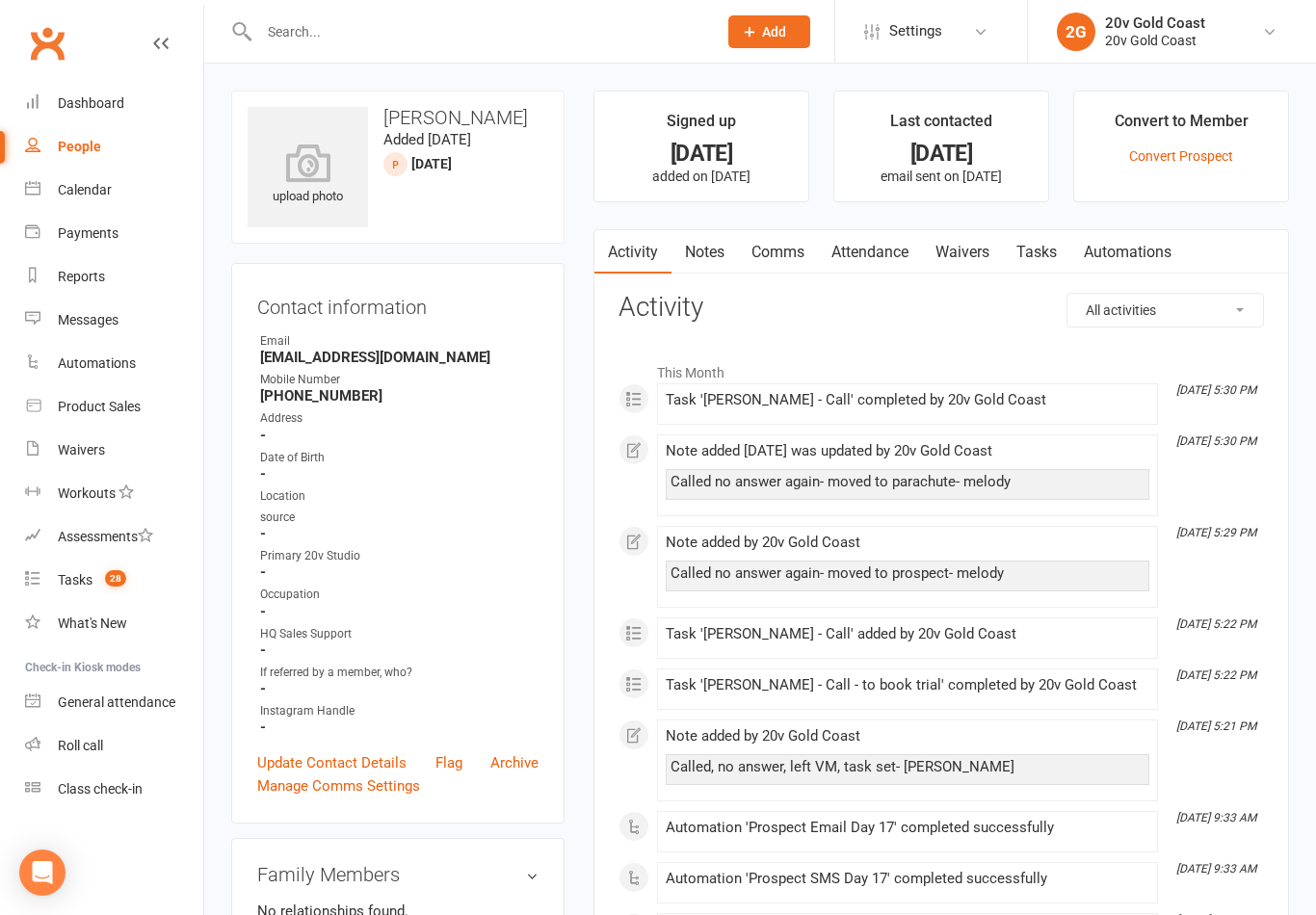
click at [454, 125] on h3 "[PERSON_NAME]" at bounding box center [398, 118] width 300 height 22
click at [84, 152] on div "People" at bounding box center [80, 147] width 43 height 16
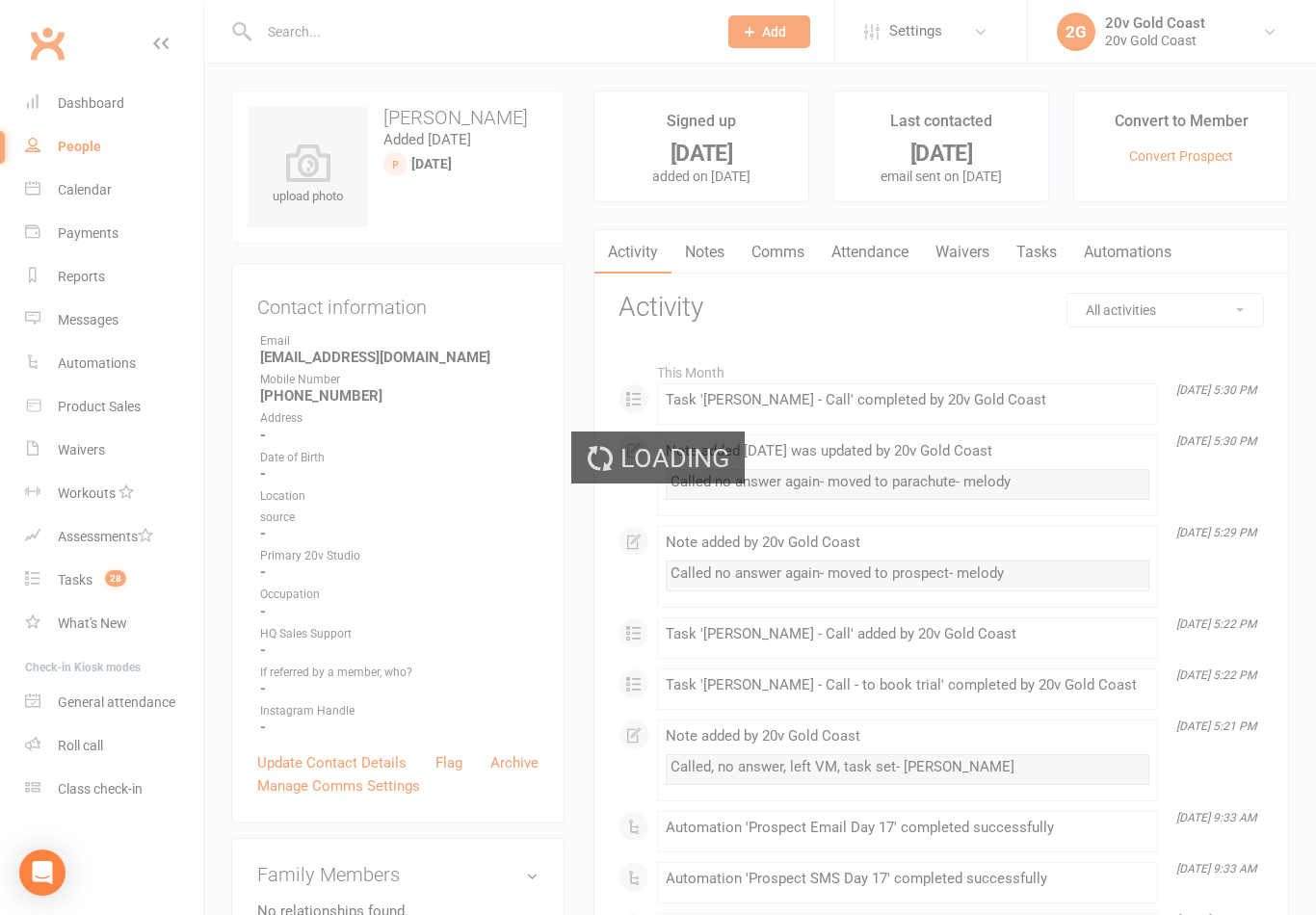
select select "100"
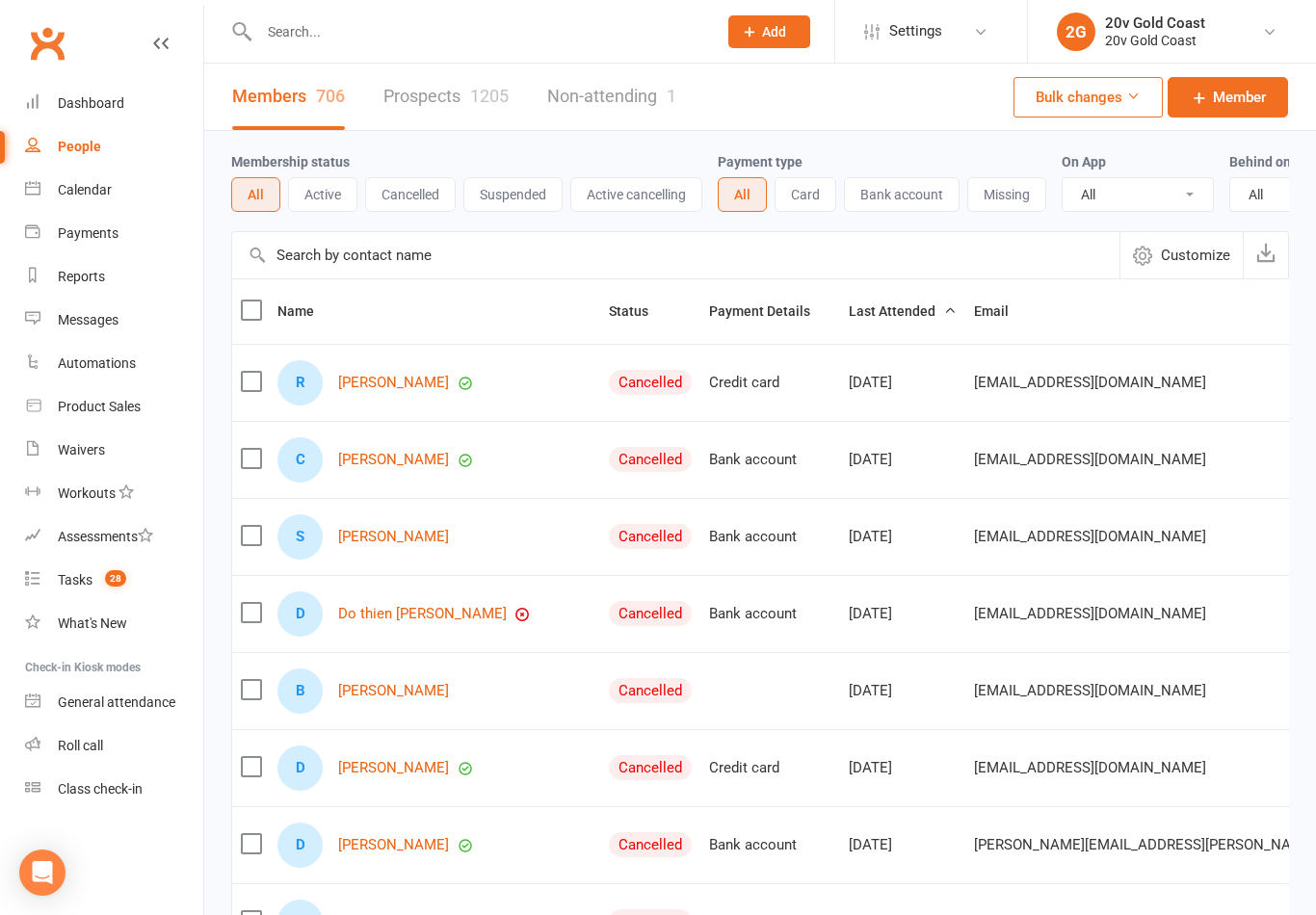
click at [439, 94] on link "Prospects 1205" at bounding box center [446, 97] width 125 height 67
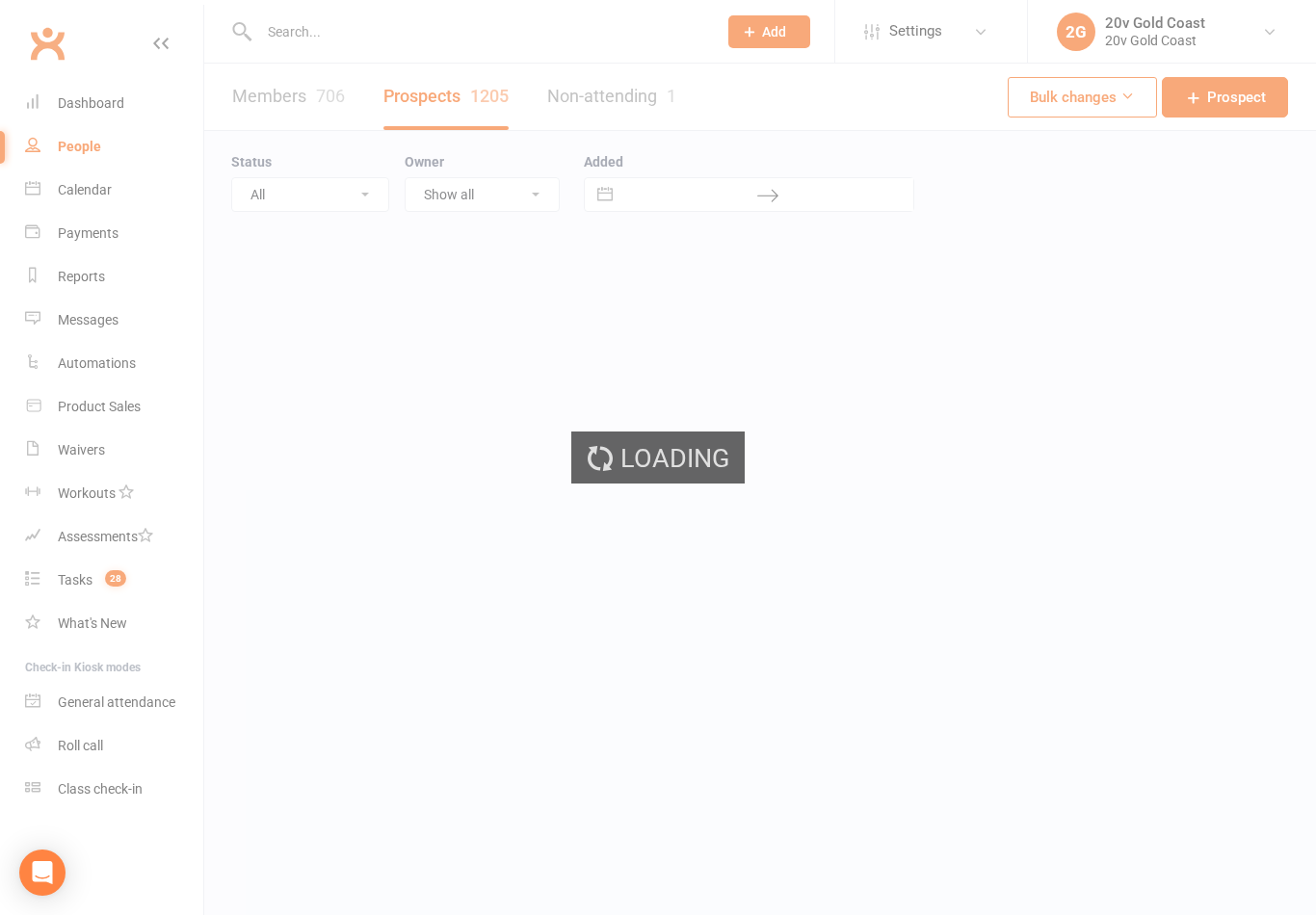
select select "100"
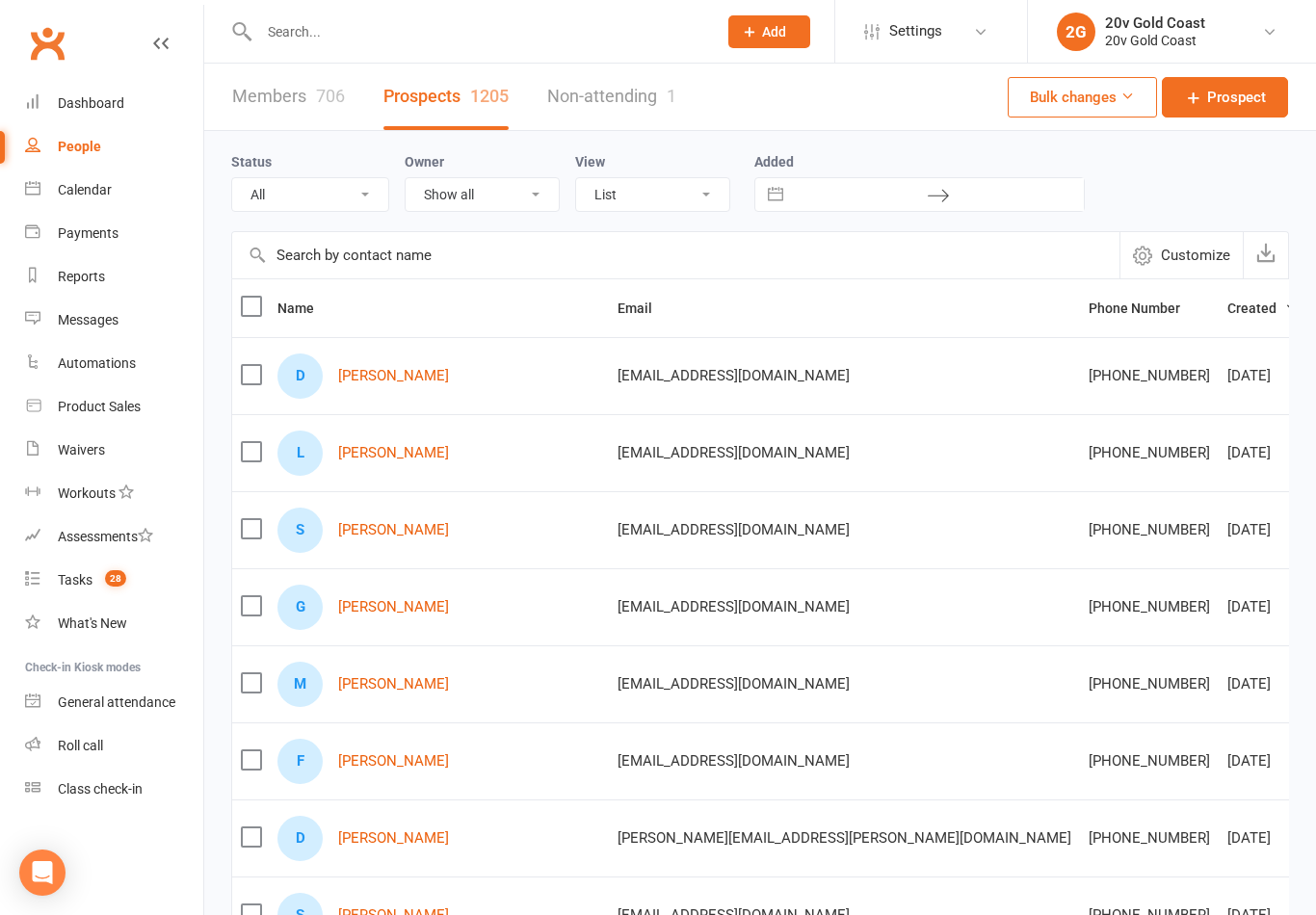
click at [410, 261] on input "text" at bounding box center [676, 255] width 888 height 46
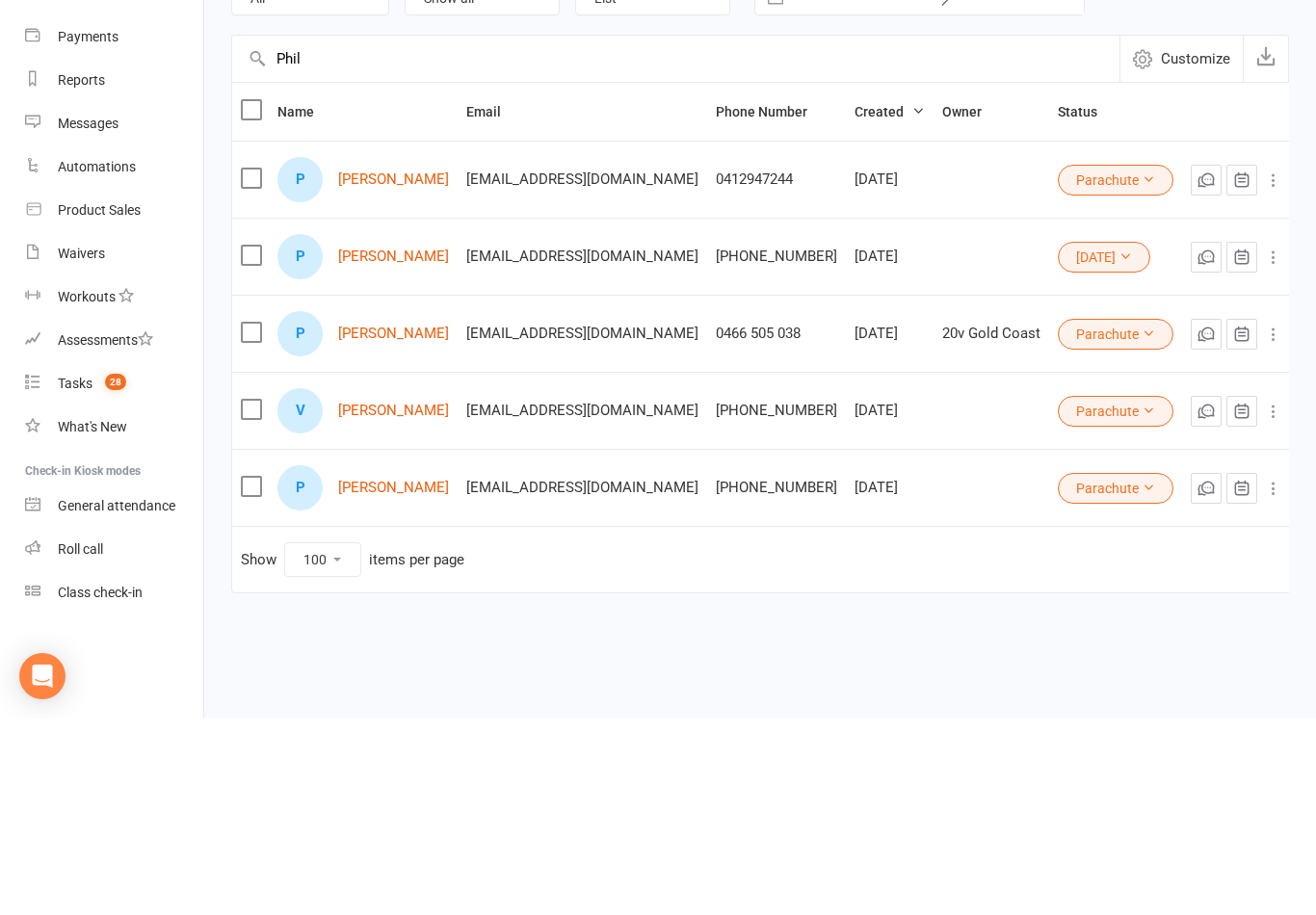
type input "Phil"
click at [384, 445] on link "[PERSON_NAME]" at bounding box center [394, 453] width 111 height 17
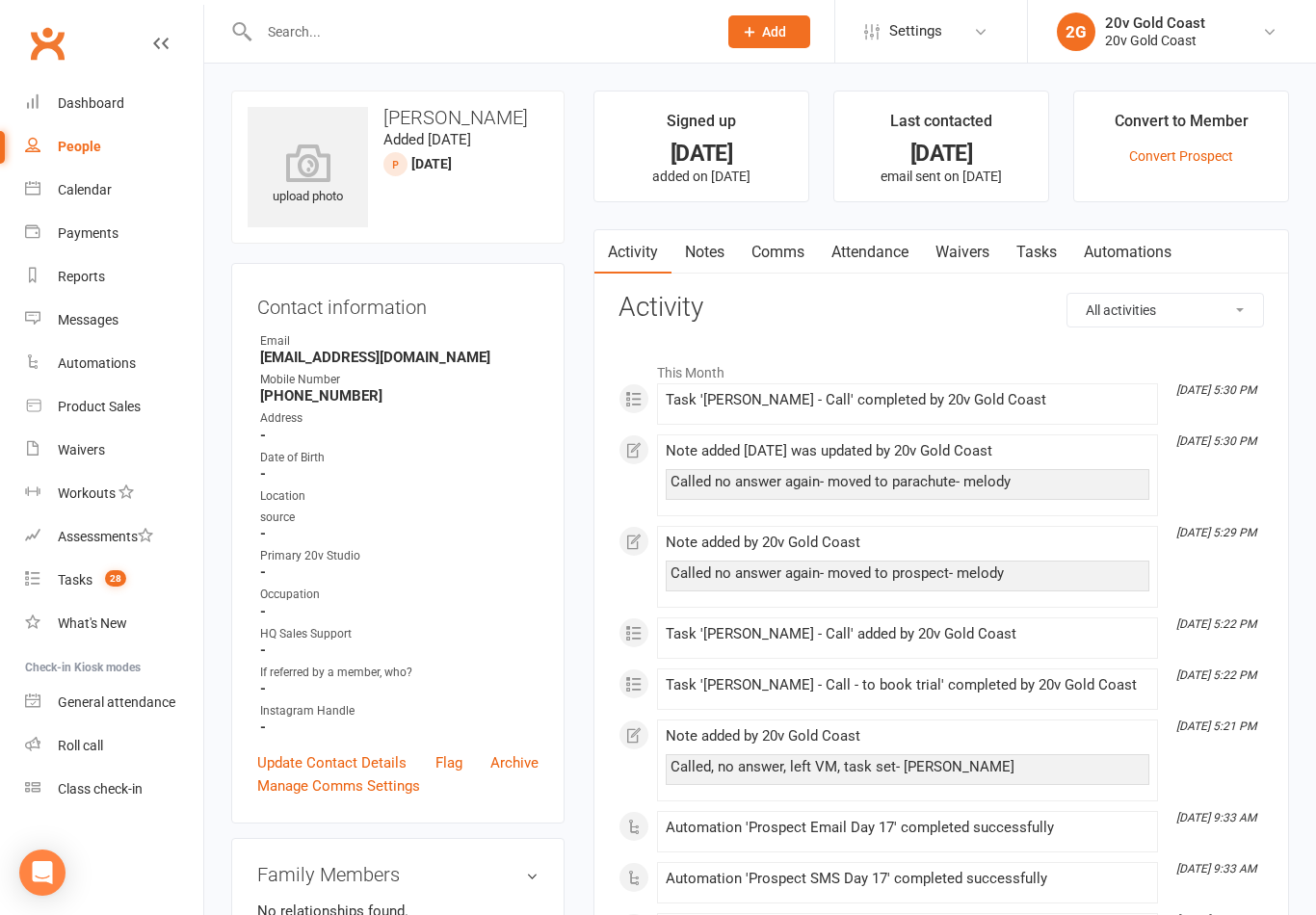
select select "100"
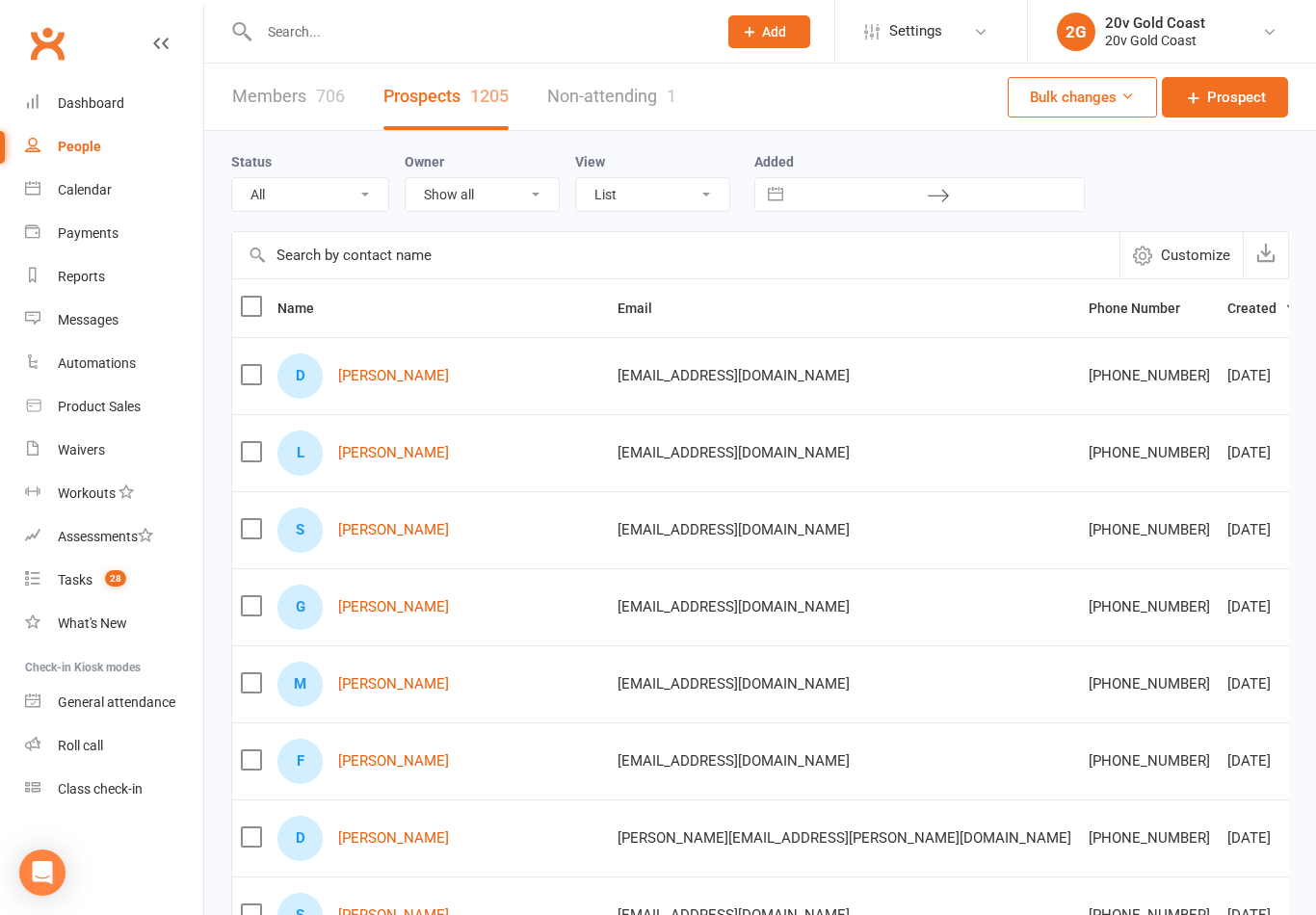
click at [414, 255] on input "text" at bounding box center [676, 255] width 888 height 46
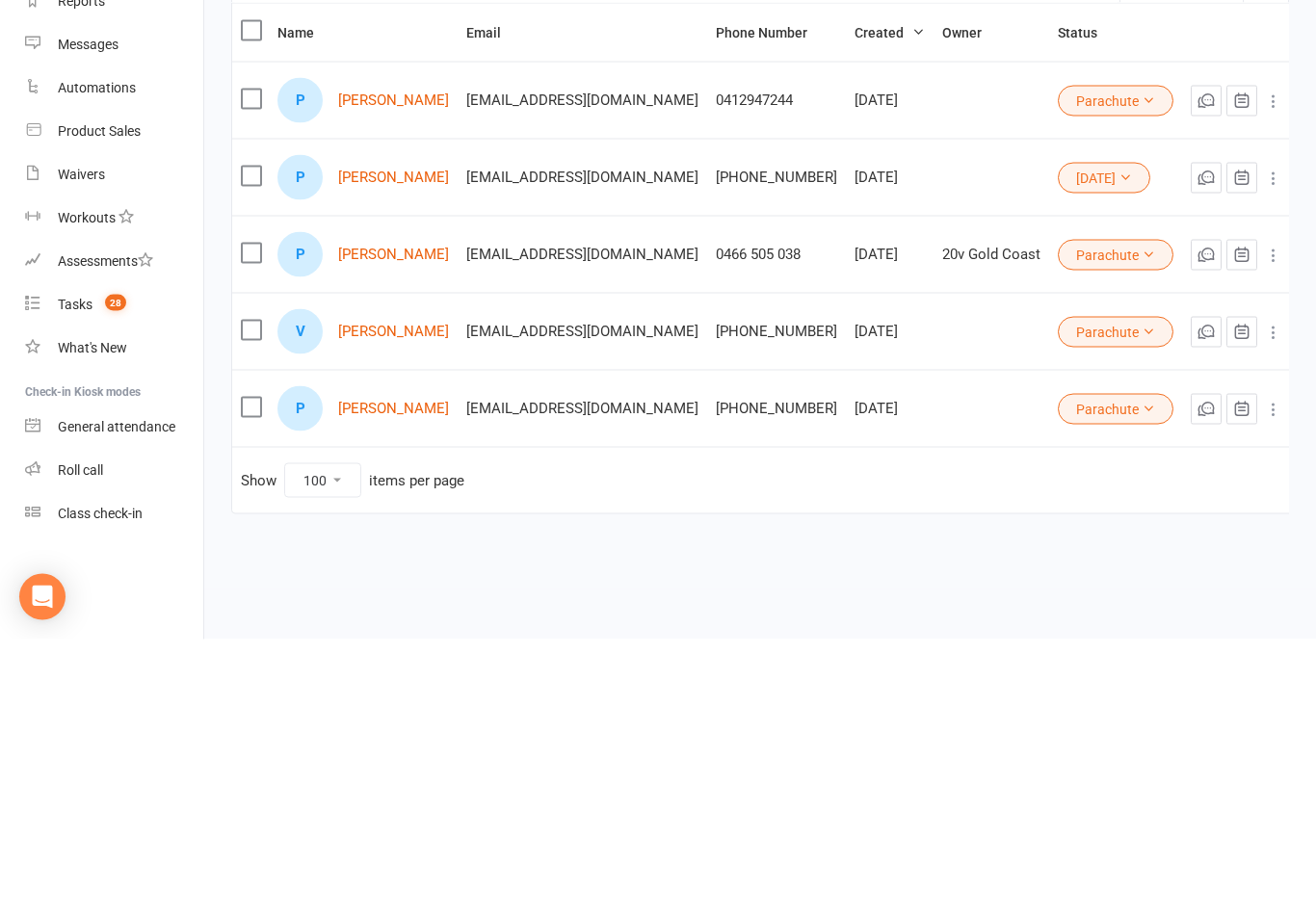
type input "Phil"
click at [1121, 438] on button "18Sep25" at bounding box center [1104, 453] width 93 height 30
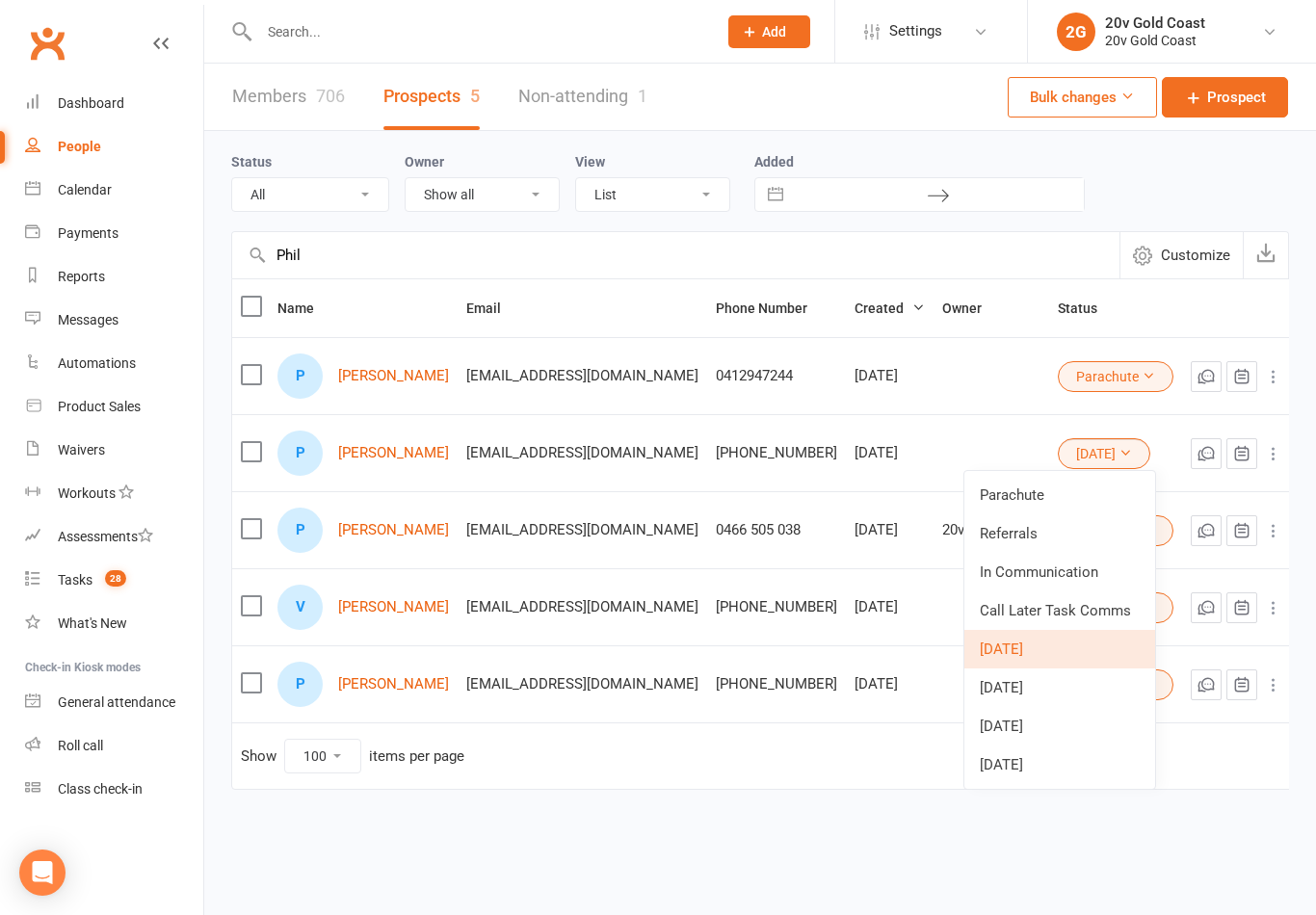
click at [1042, 510] on link "Parachute" at bounding box center [1060, 495] width 191 height 38
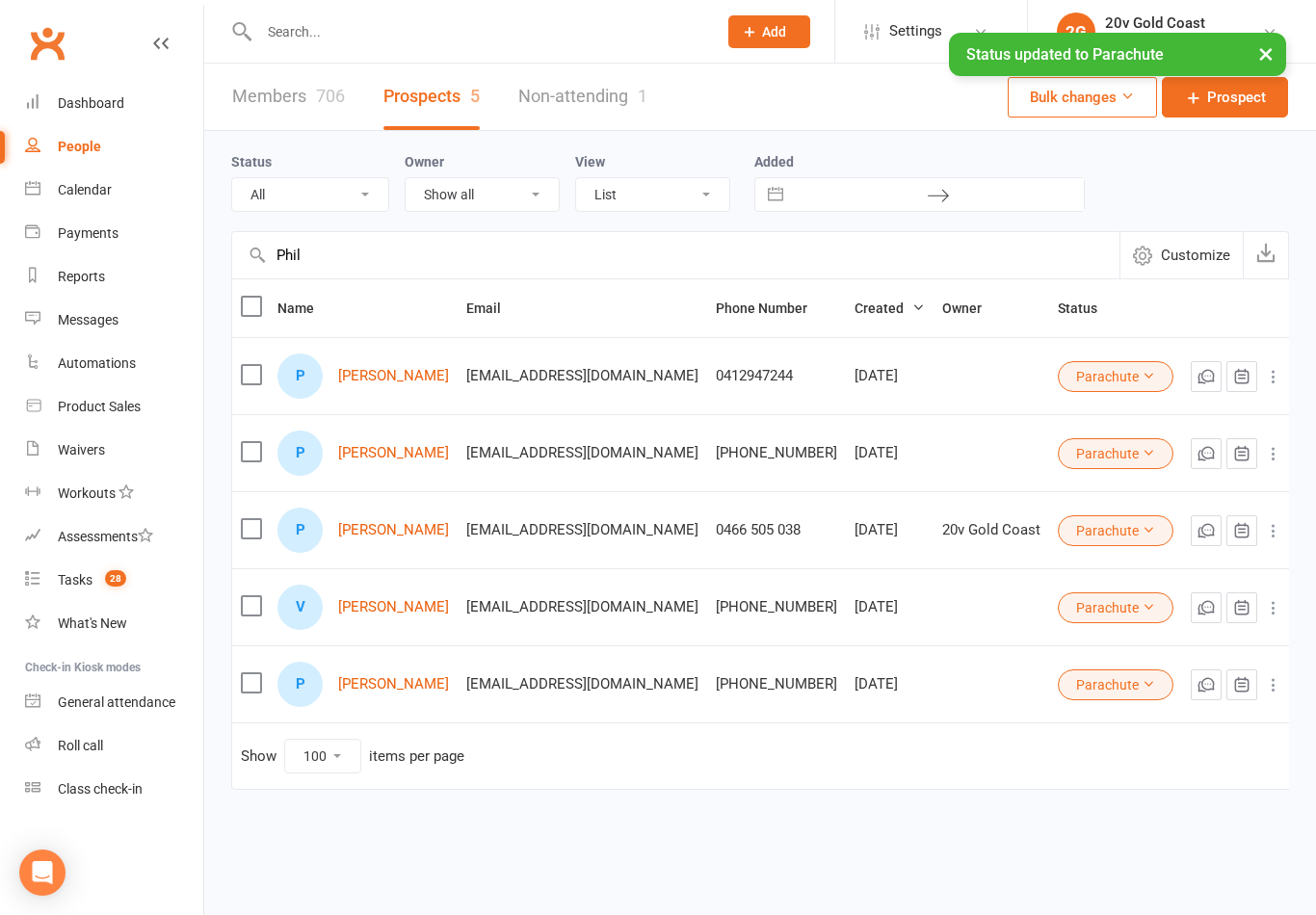
click at [102, 575] on count-badge "28" at bounding box center [110, 580] width 31 height 16
select select "incomplete"
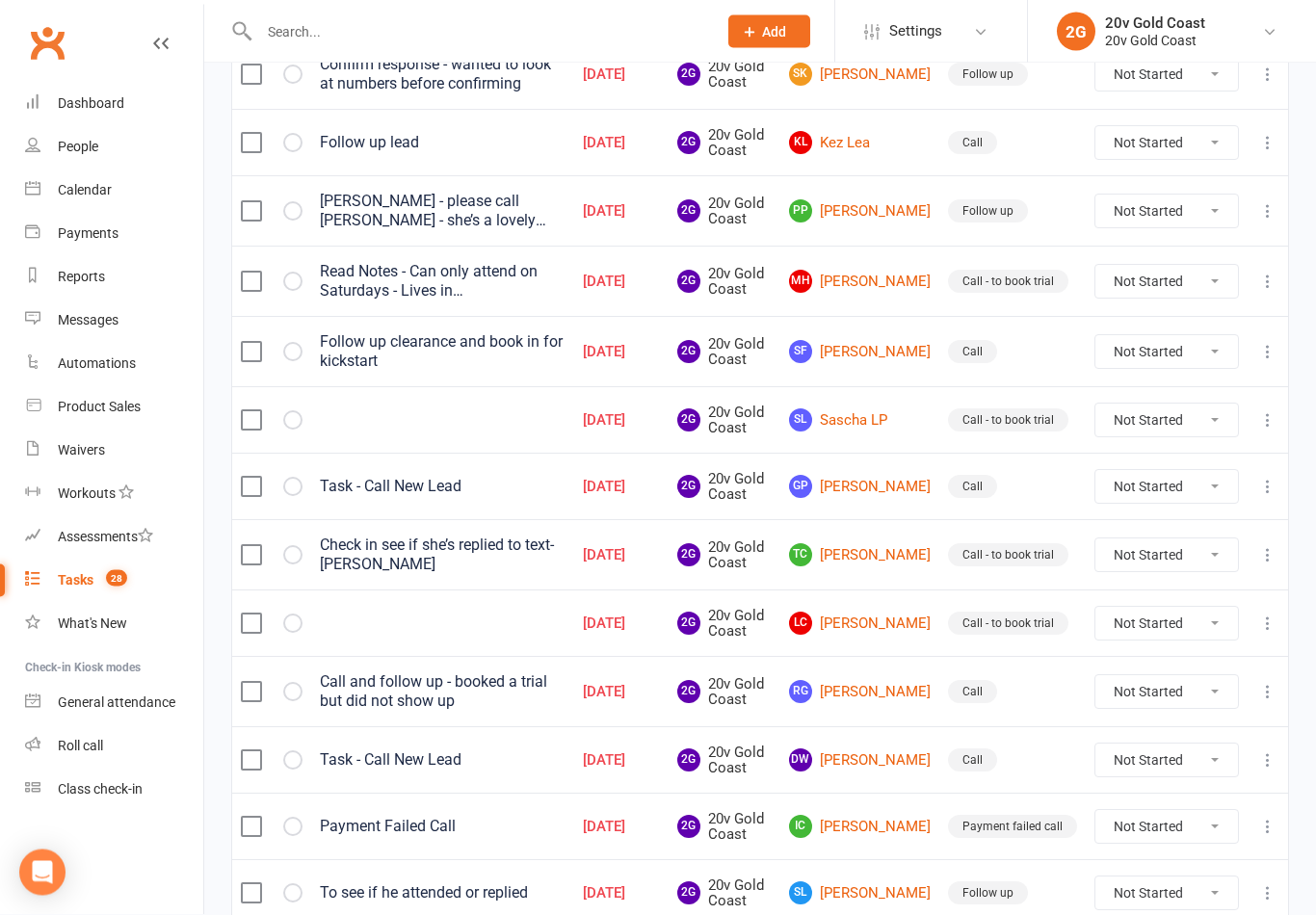
scroll to position [1360, 0]
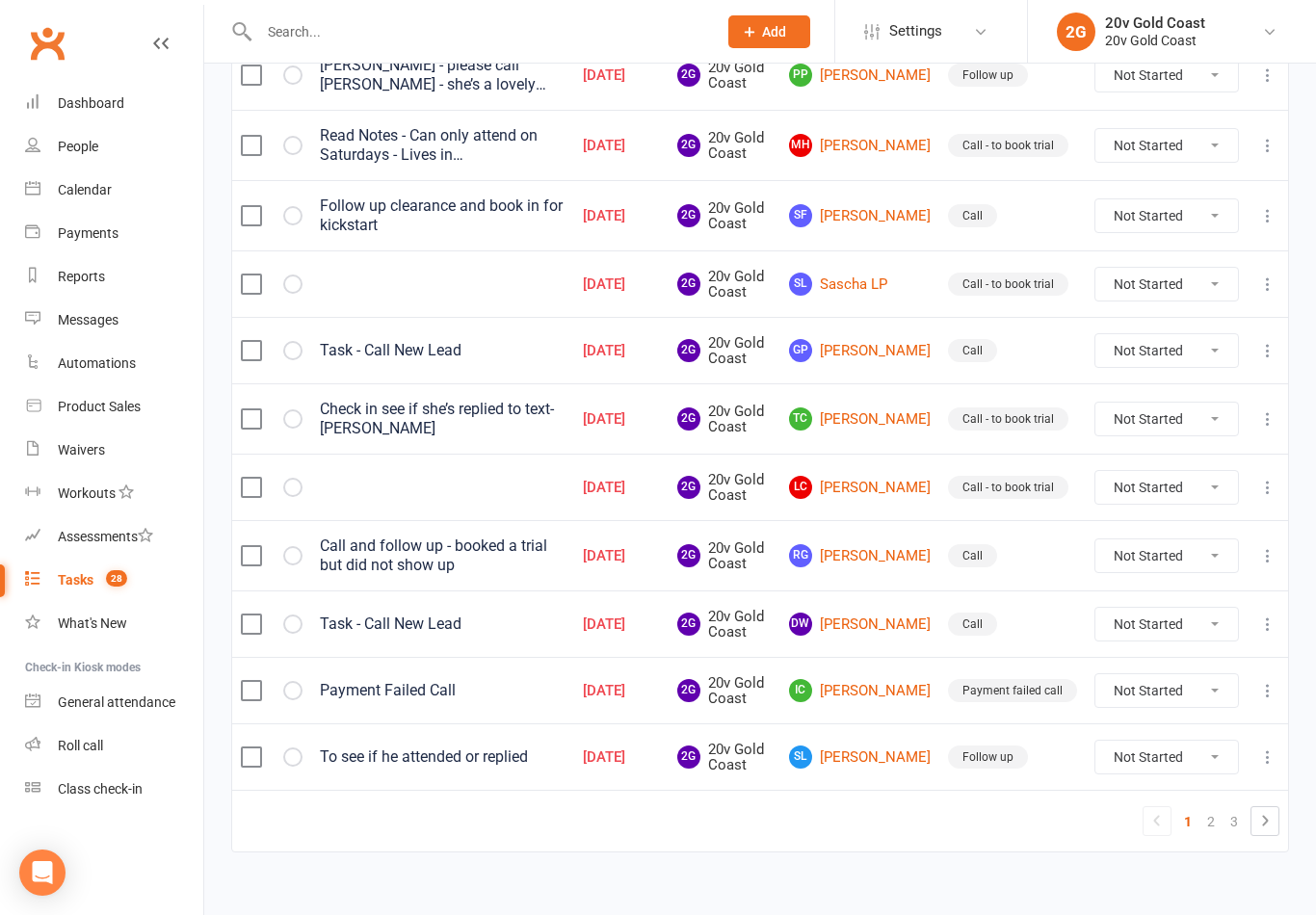
click at [878, 760] on link "SL Steve Lake" at bounding box center [860, 757] width 142 height 23
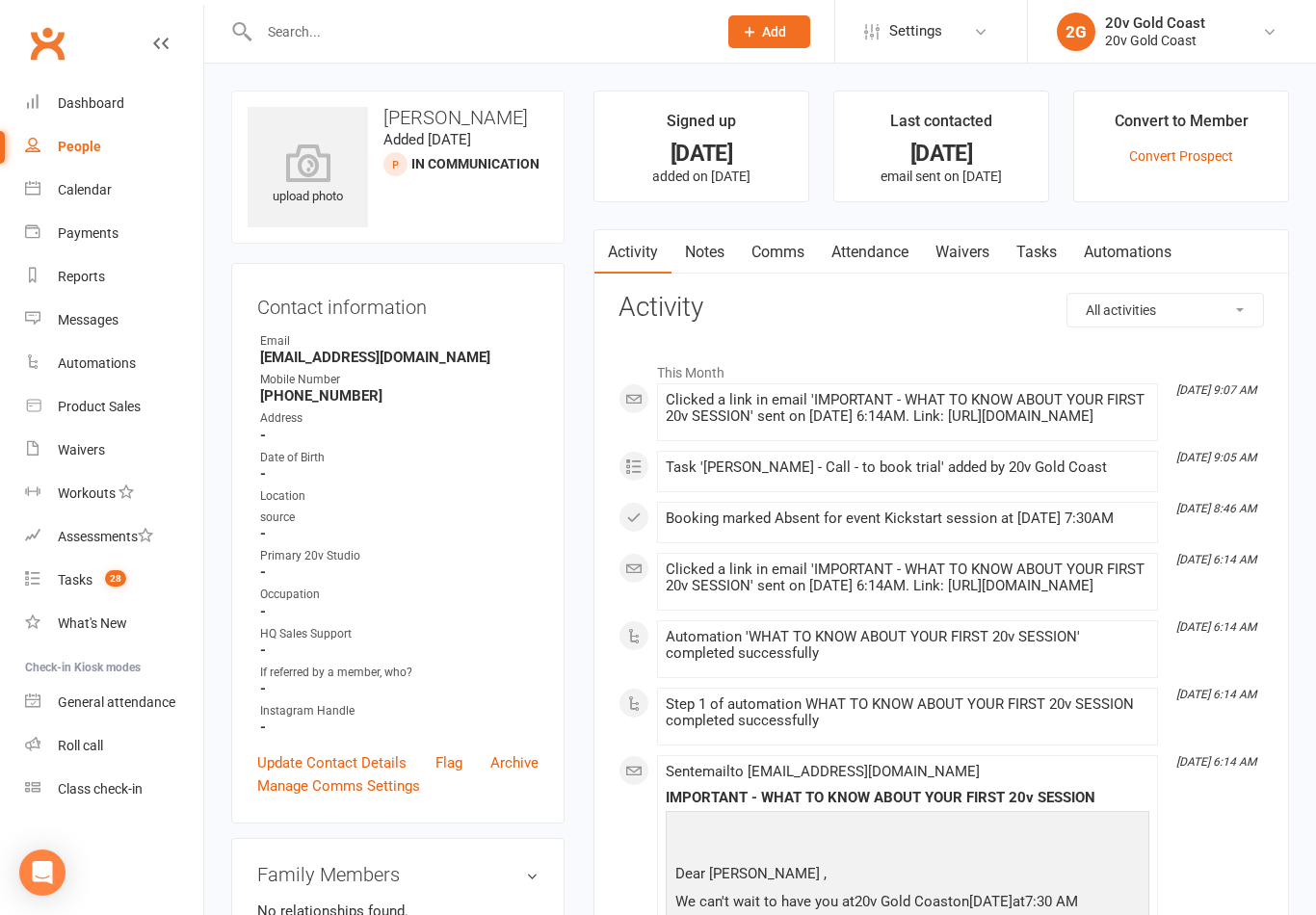
click at [94, 593] on link "Tasks 28" at bounding box center [113, 580] width 178 height 43
select select "incomplete"
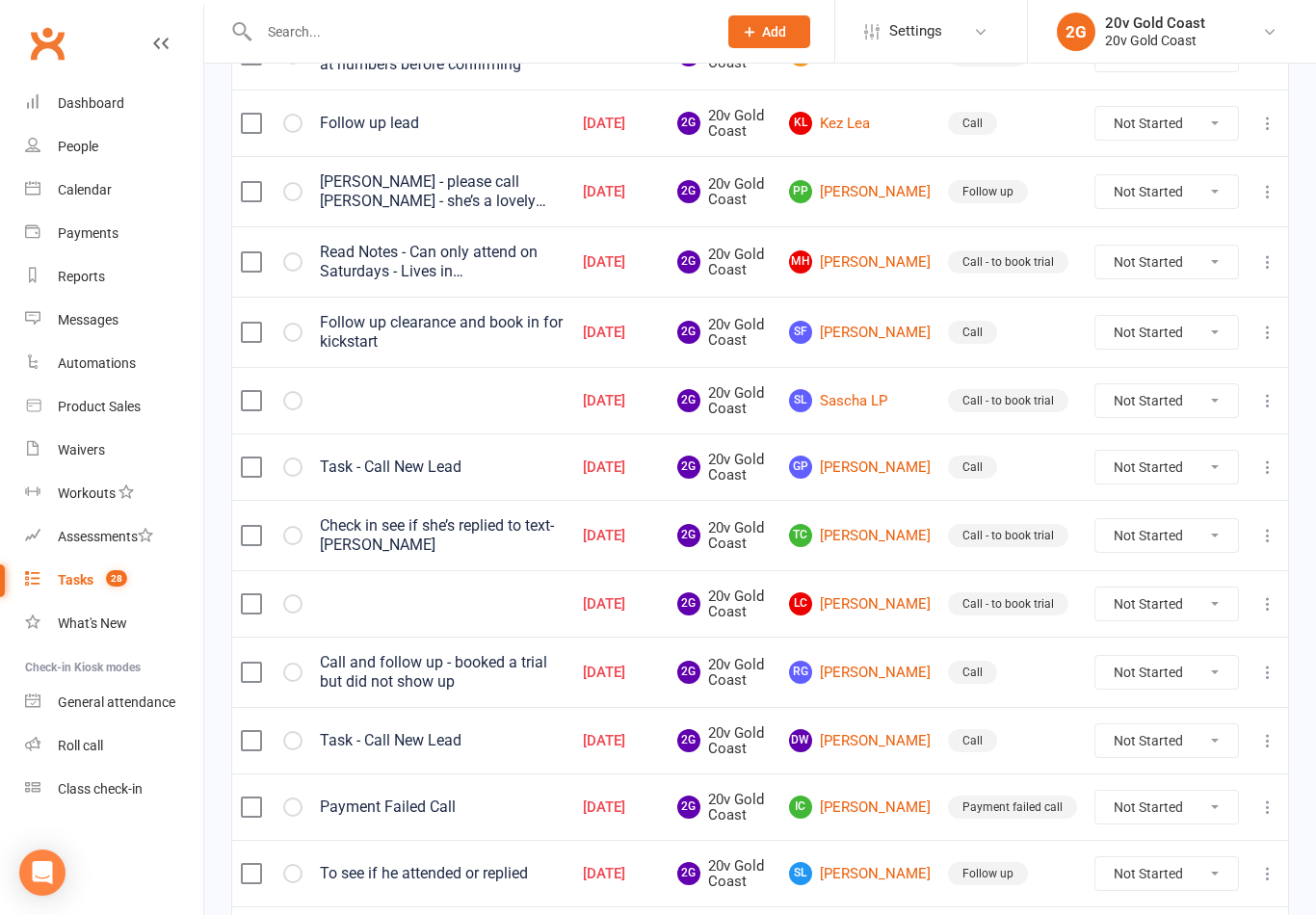
scroll to position [1360, 0]
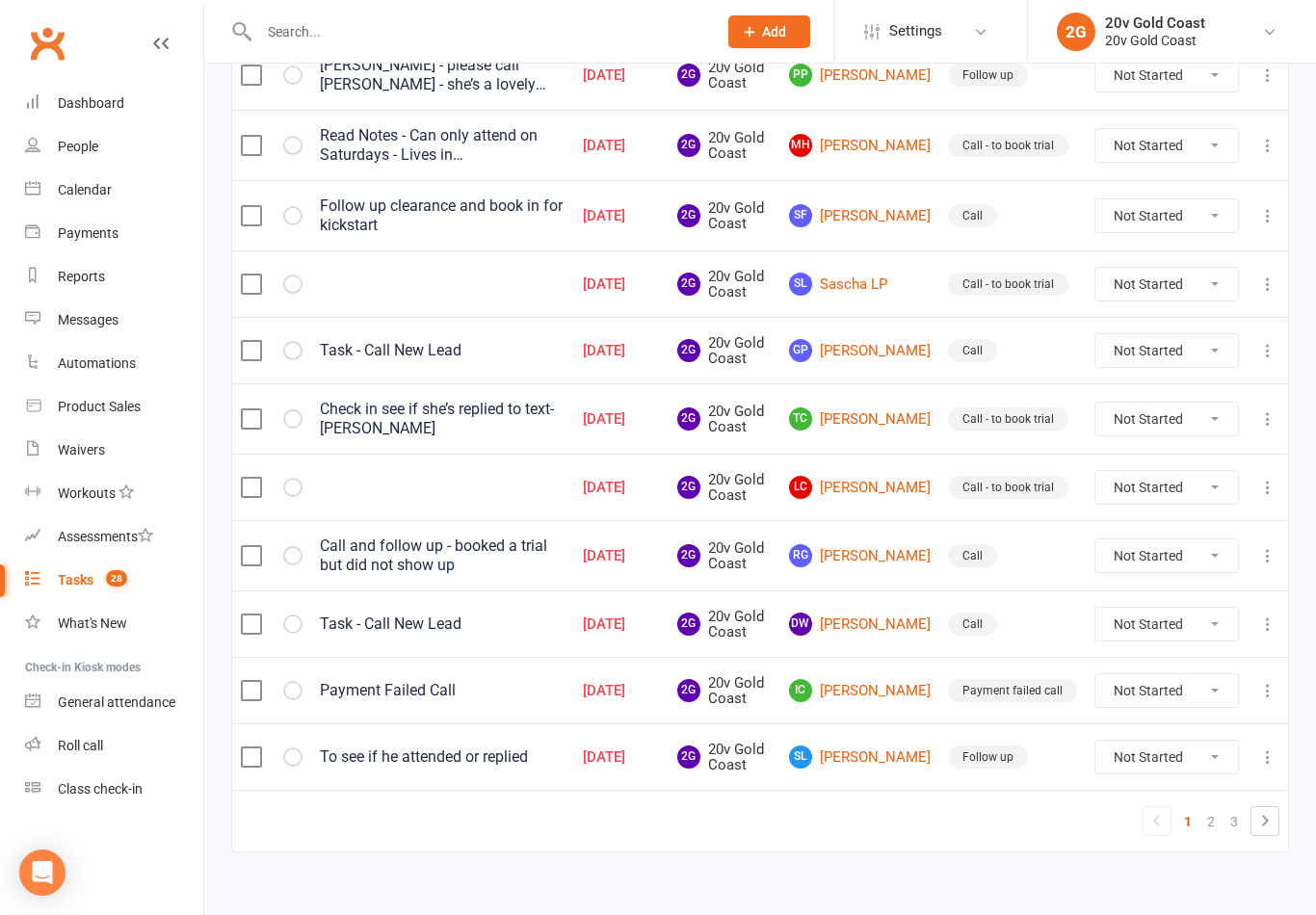
click at [886, 753] on link "SL Steve Lake" at bounding box center [860, 757] width 142 height 23
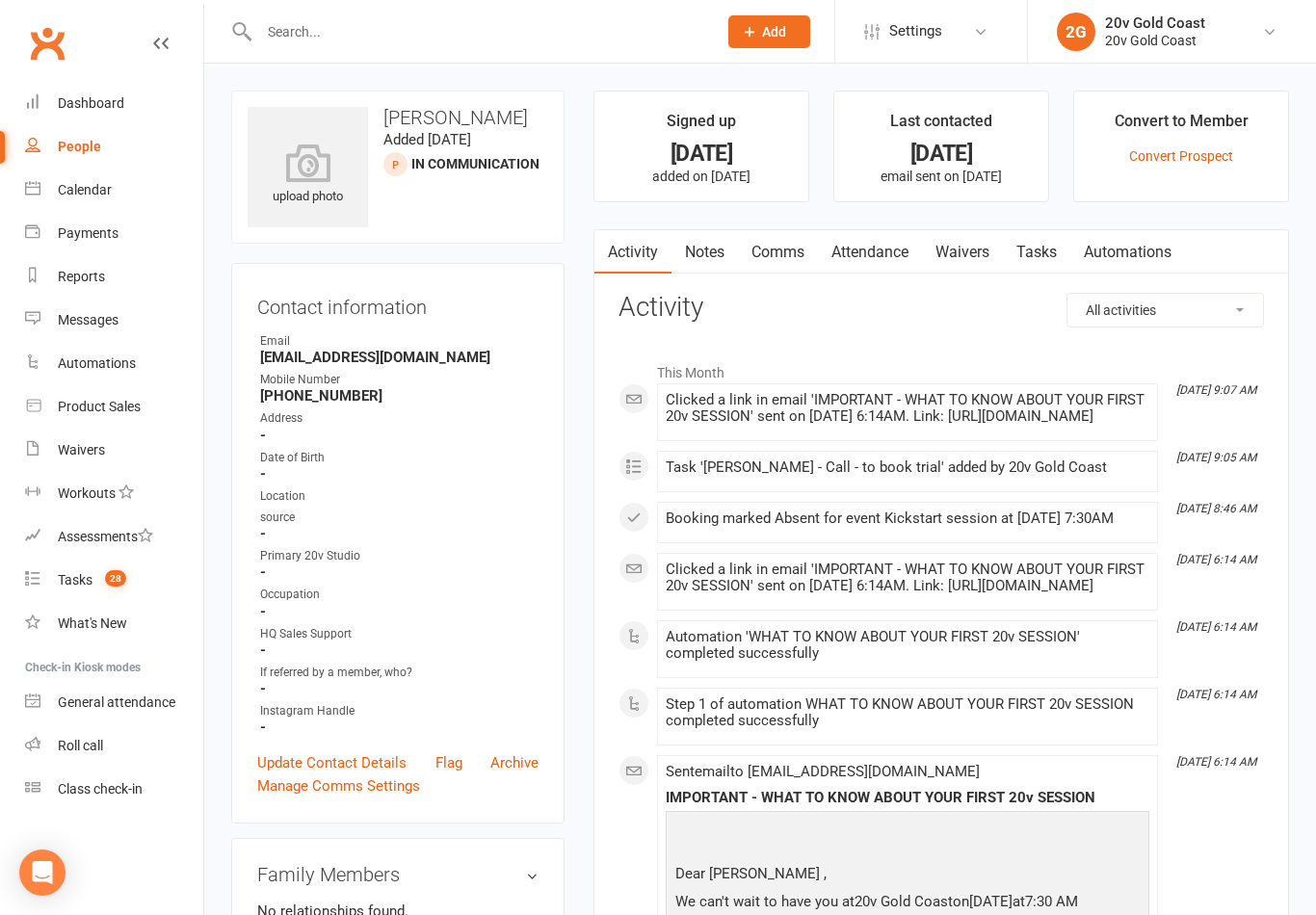
click at [1041, 251] on link "Tasks" at bounding box center [1036, 252] width 68 height 44
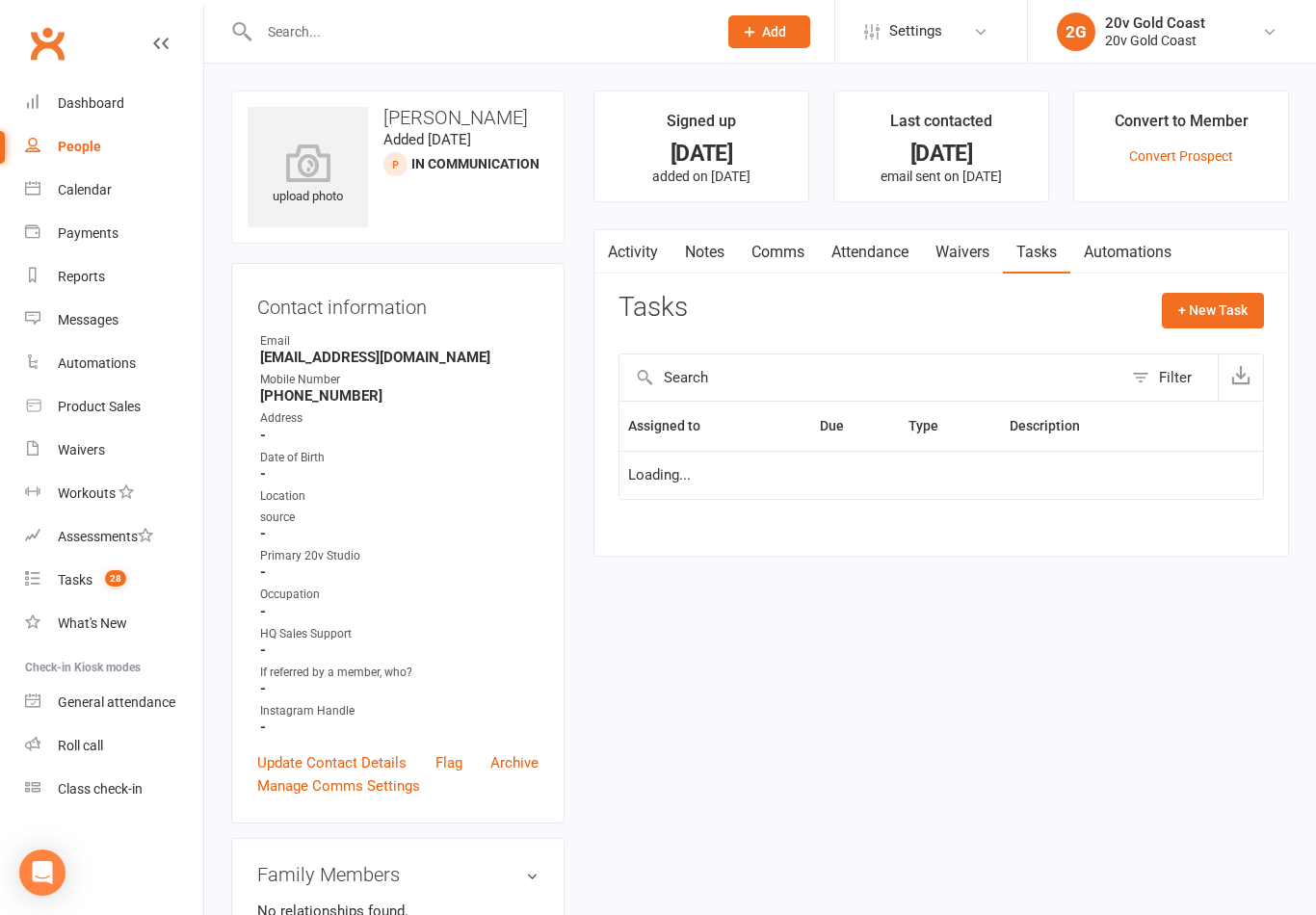
scroll to position [30, 0]
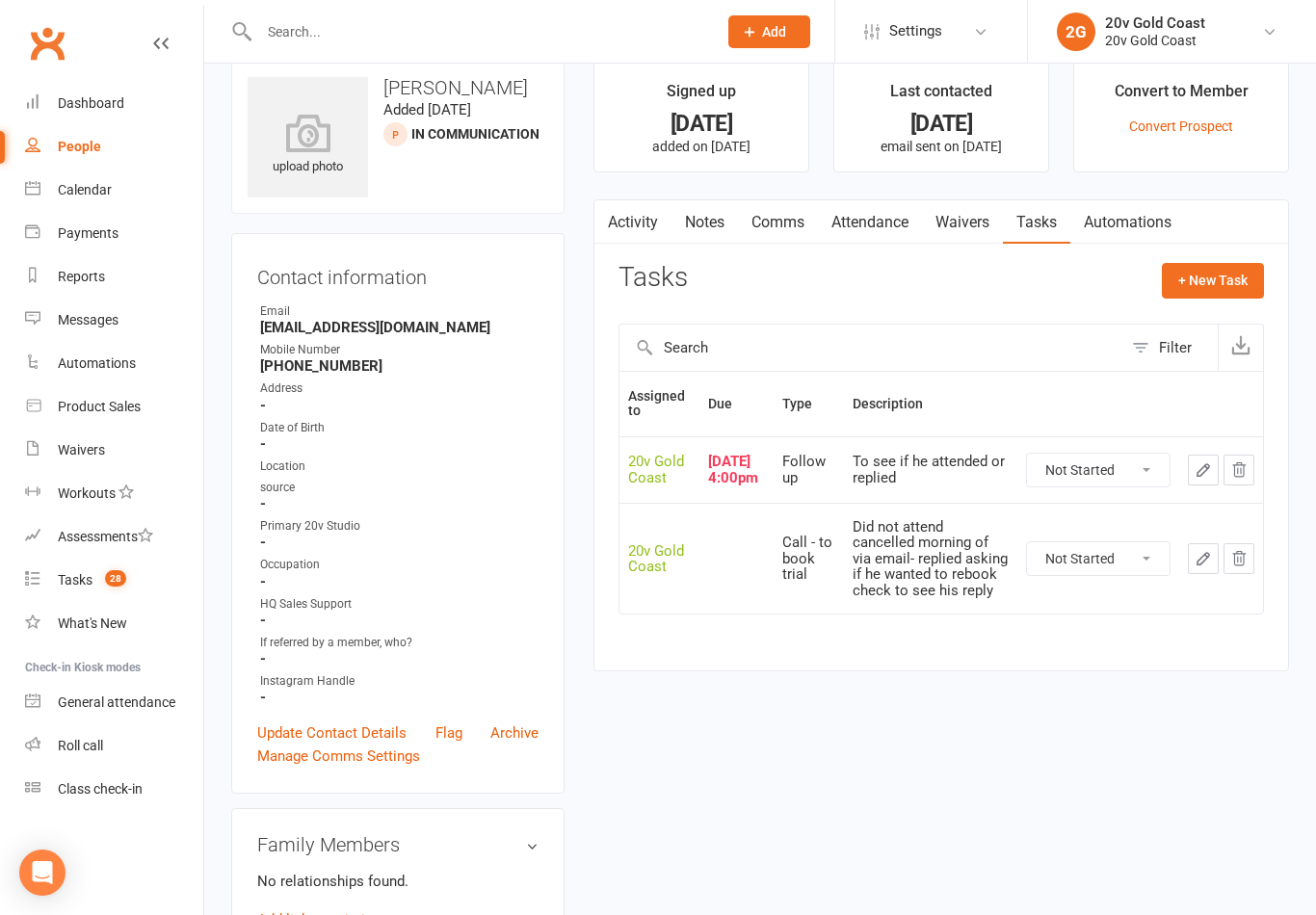
click at [1228, 280] on button "+ New Task" at bounding box center [1214, 279] width 102 height 34
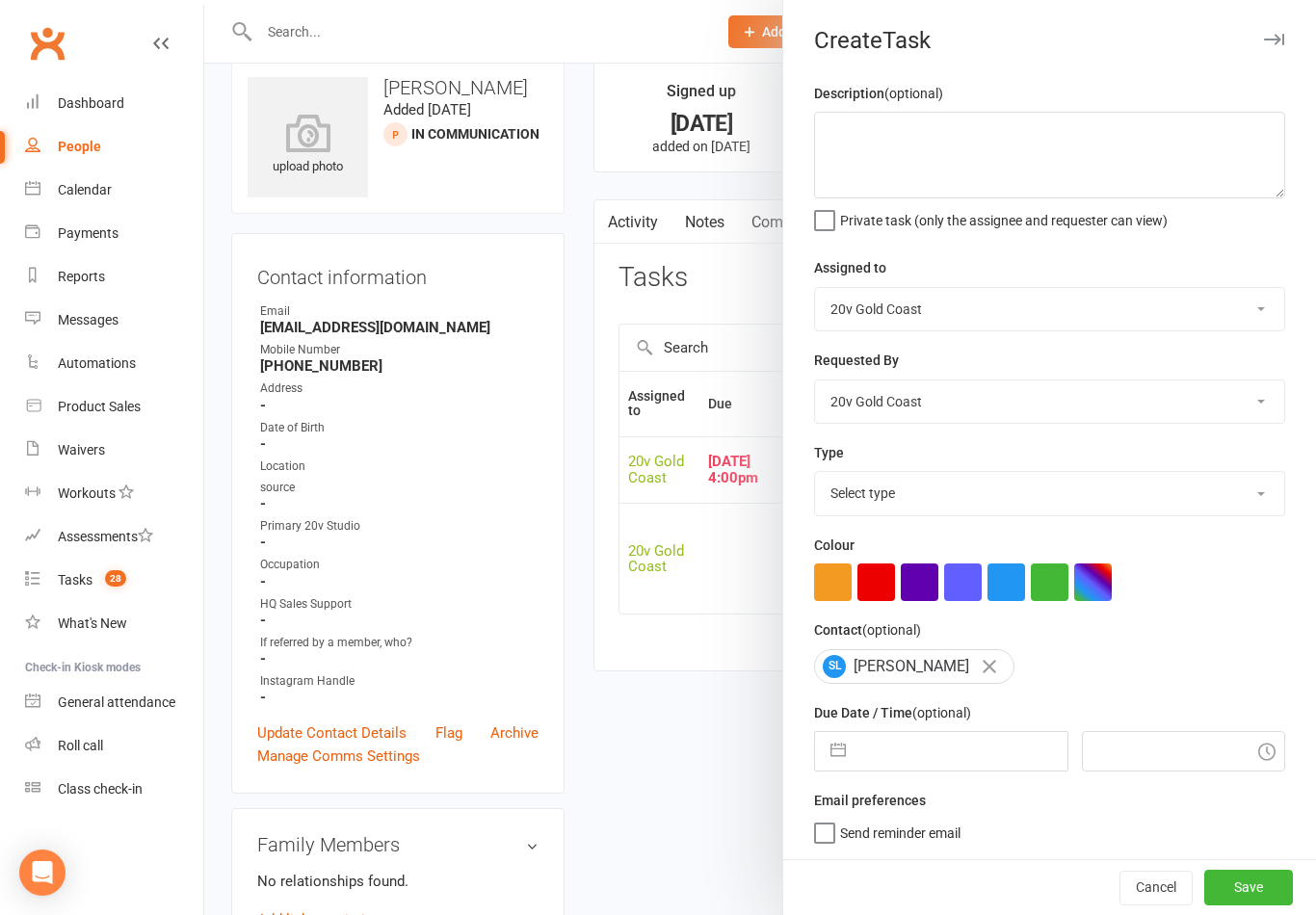
click at [988, 494] on select "Select type Call Call - to book trial Confirm session attendance Confirm trial …" at bounding box center [1049, 493] width 470 height 42
select select "35690"
click at [1007, 138] on textarea at bounding box center [1049, 155] width 471 height 87
type textarea "Did not answer on 15/10 call again"
click at [1267, 263] on div "Assigned to 20v Gold Coast Yu Wang Byron Kruger Graham Pearson Joel Cox" at bounding box center [1049, 293] width 471 height 75
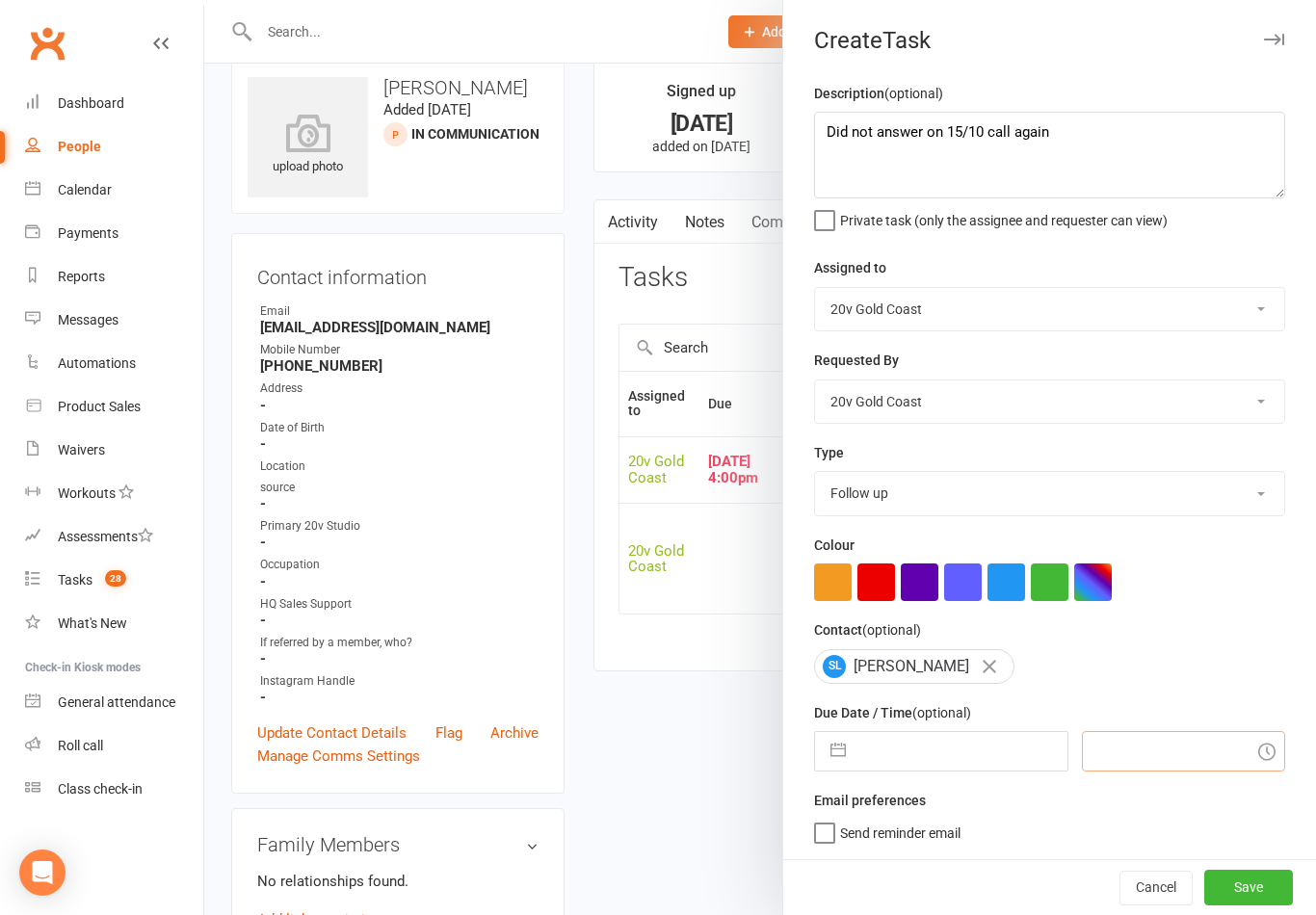
click at [1122, 749] on input "text" at bounding box center [1184, 751] width 205 height 40
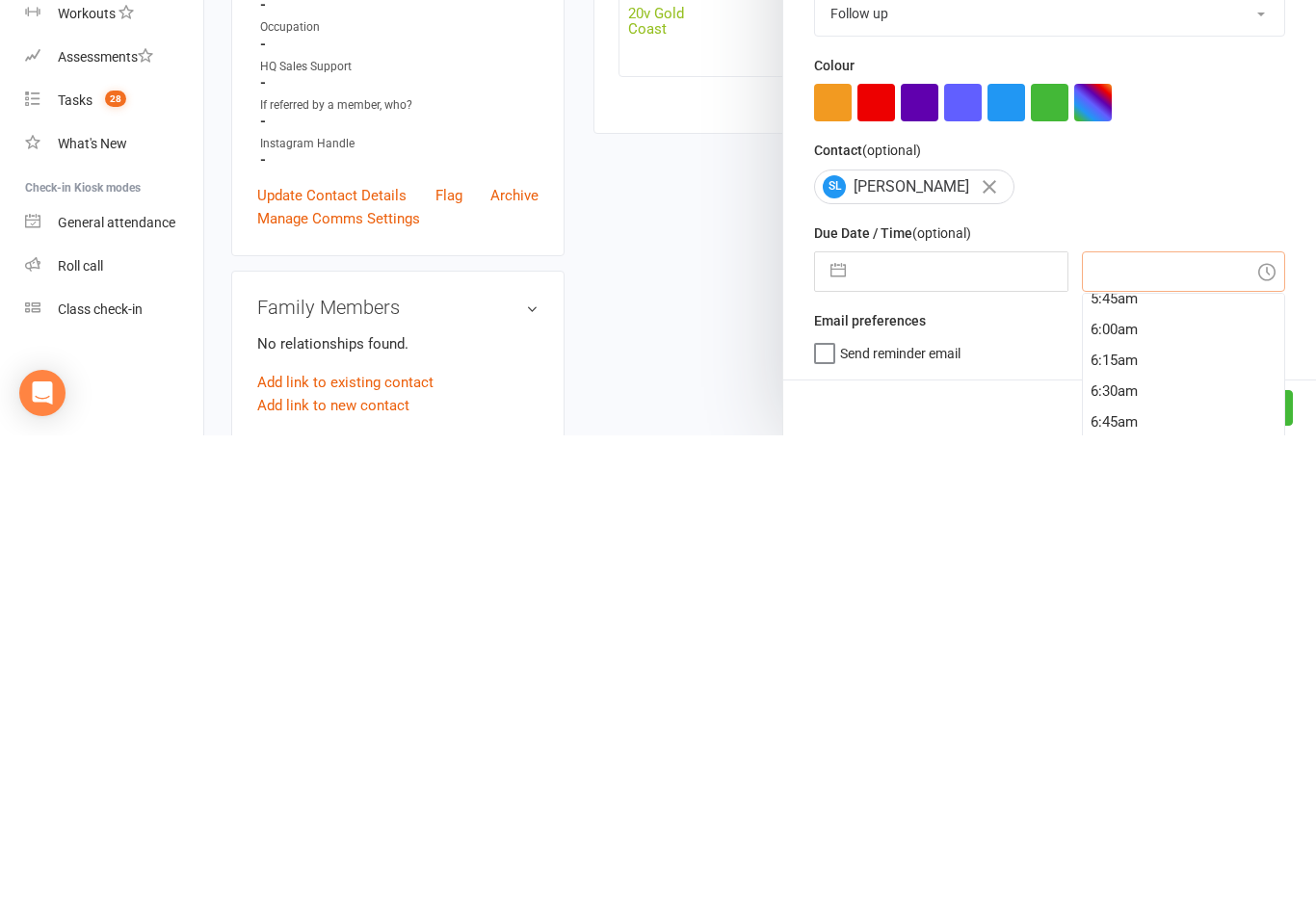
scroll to position [719, 0]
click at [1117, 824] on div "6:15am" at bounding box center [1184, 839] width 203 height 30
type input "15 Oct 2025"
type input "6:15am"
click at [952, 732] on input "15 Oct 2025" at bounding box center [961, 751] width 211 height 38
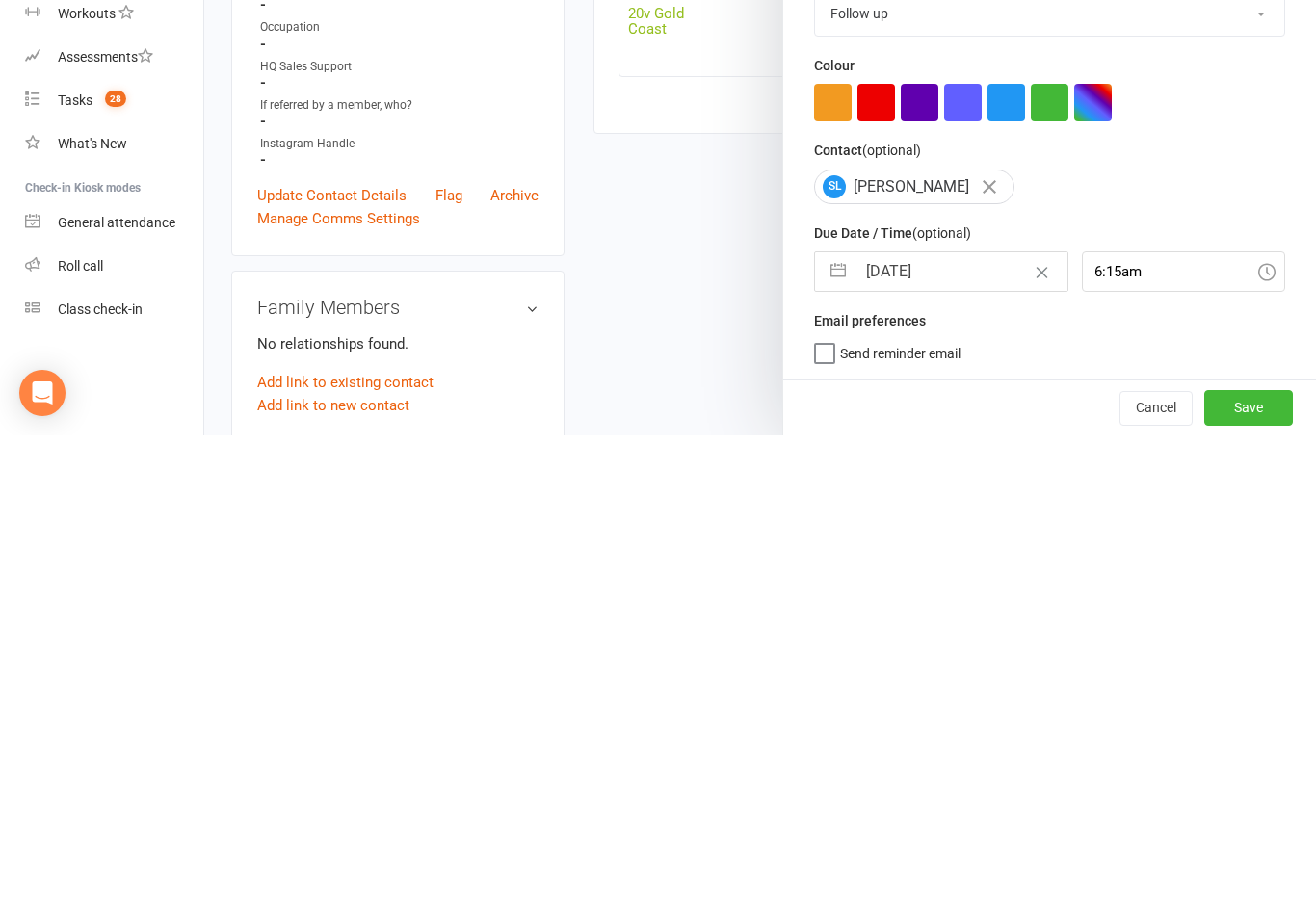
select select "8"
select select "2025"
select select "9"
select select "2025"
select select "10"
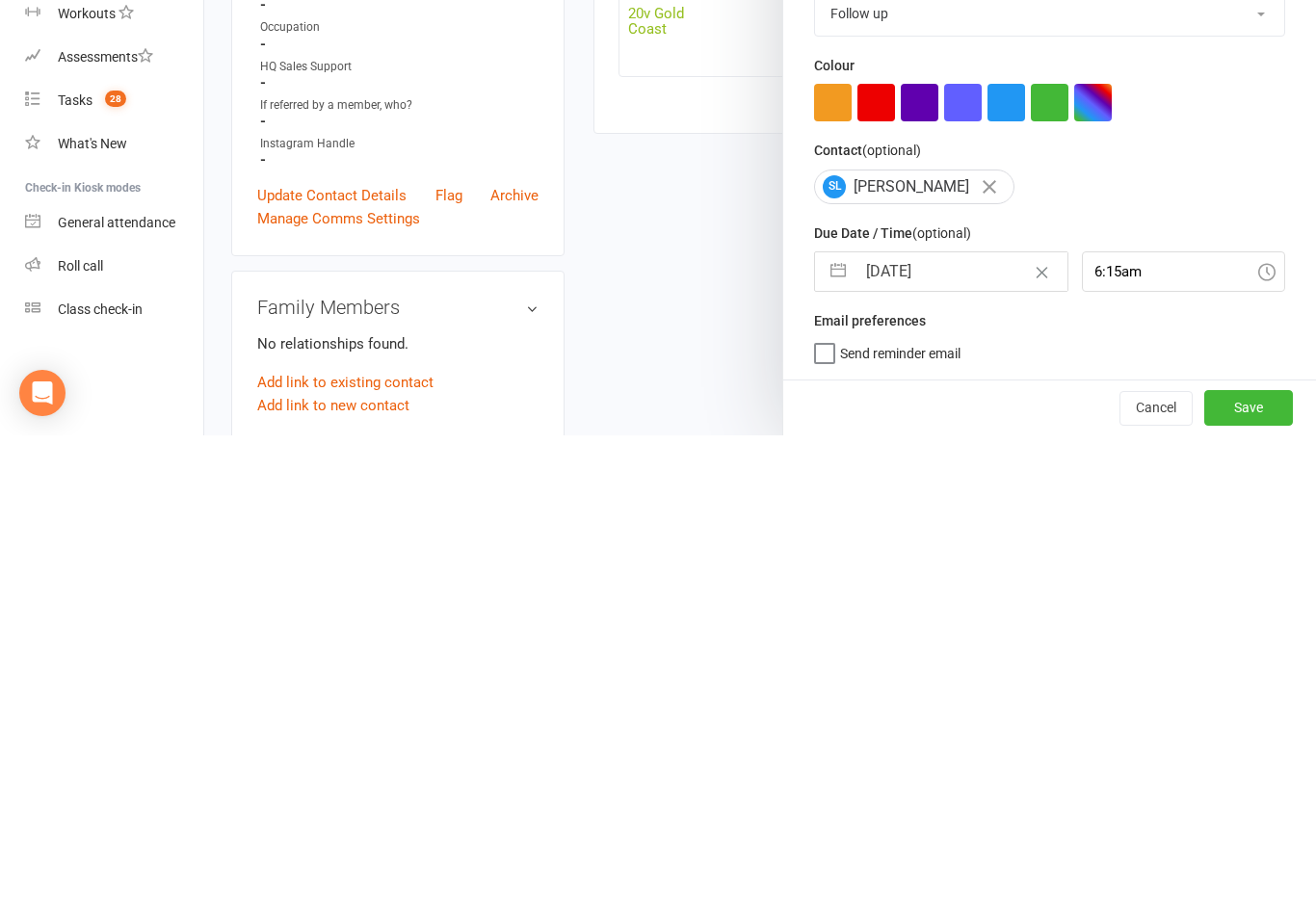
select select "2025"
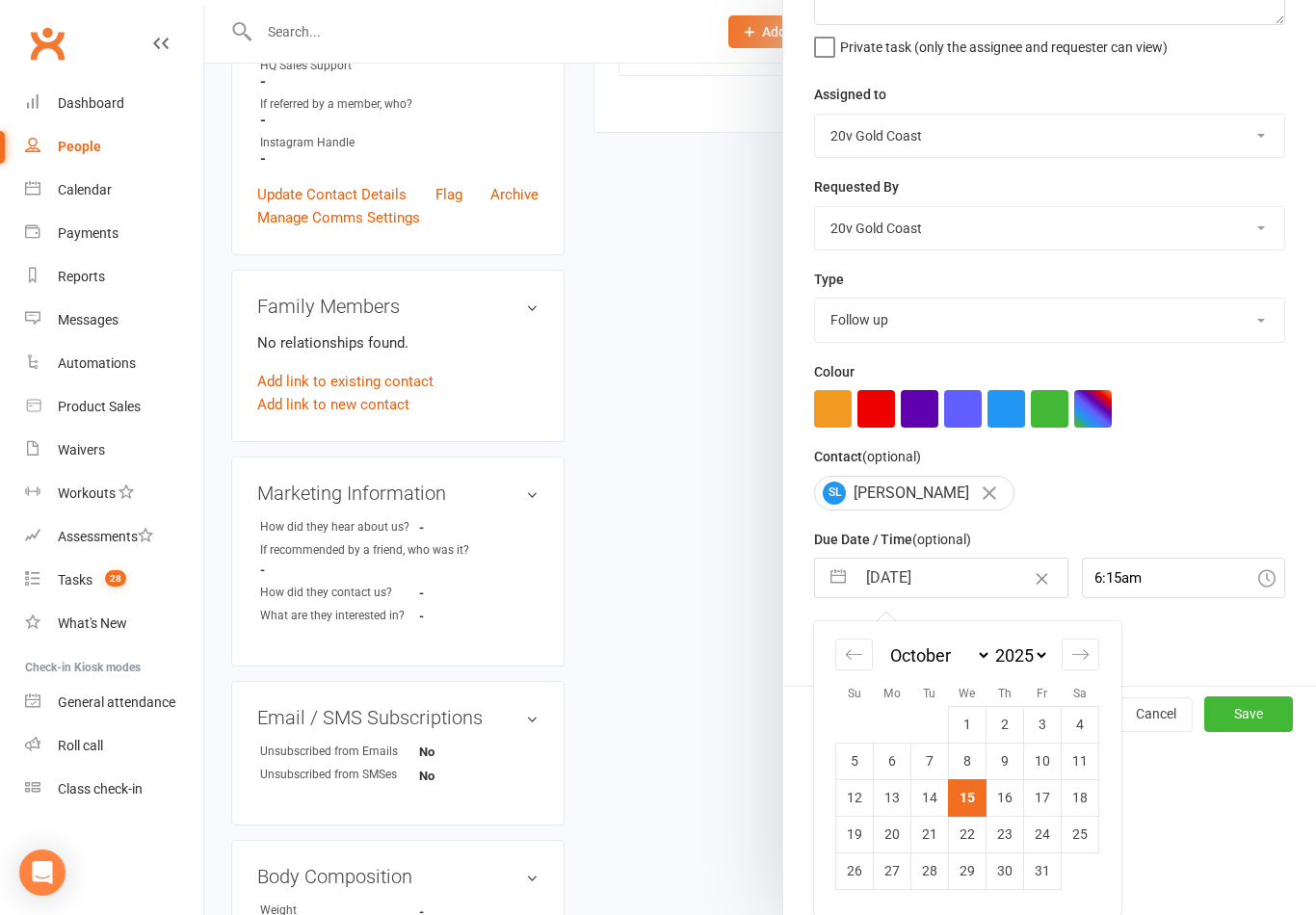
click at [1045, 797] on td "17" at bounding box center [1043, 797] width 37 height 36
type input "17 Oct 2025"
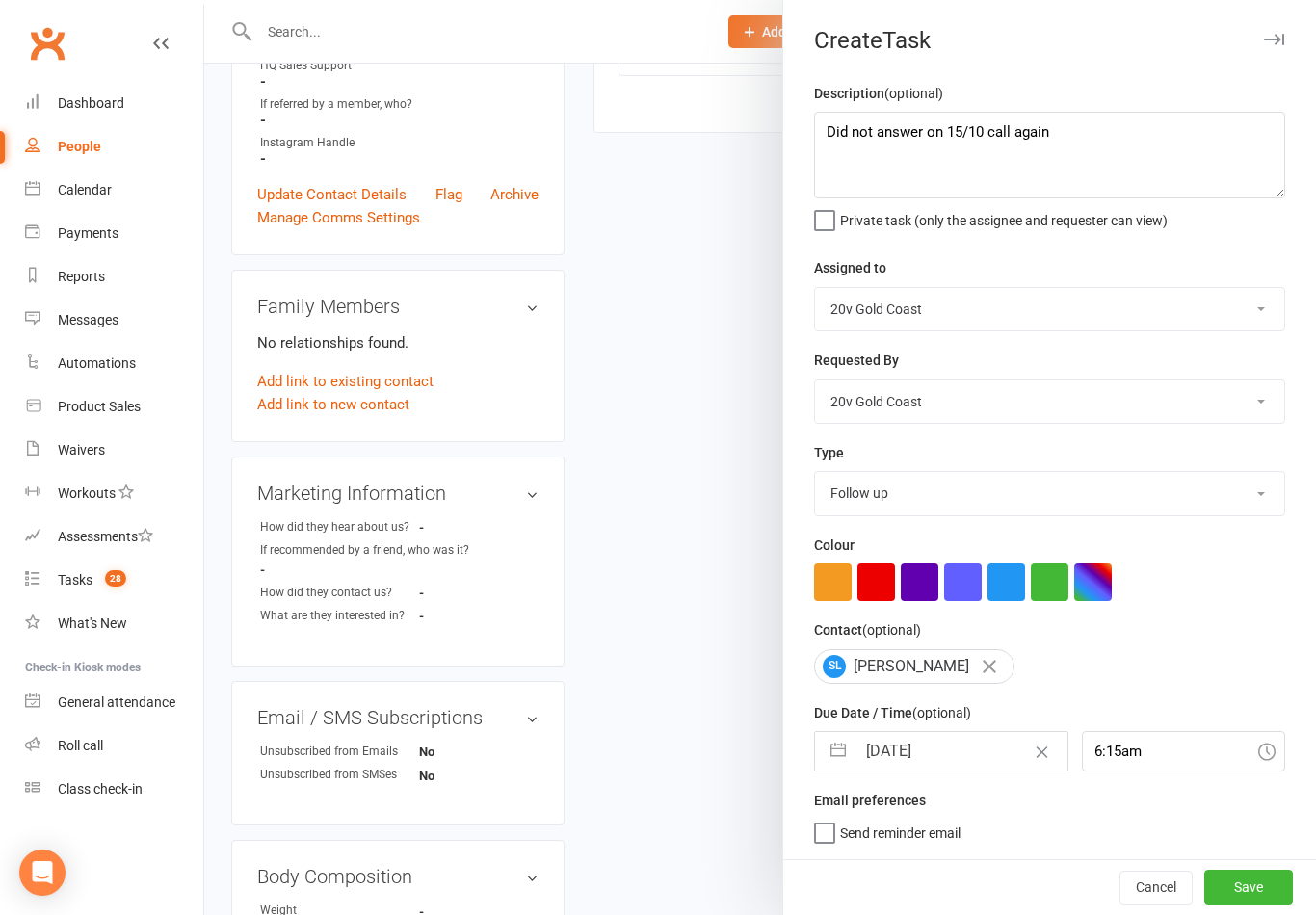
click at [1244, 884] on button "Save" at bounding box center [1249, 886] width 89 height 34
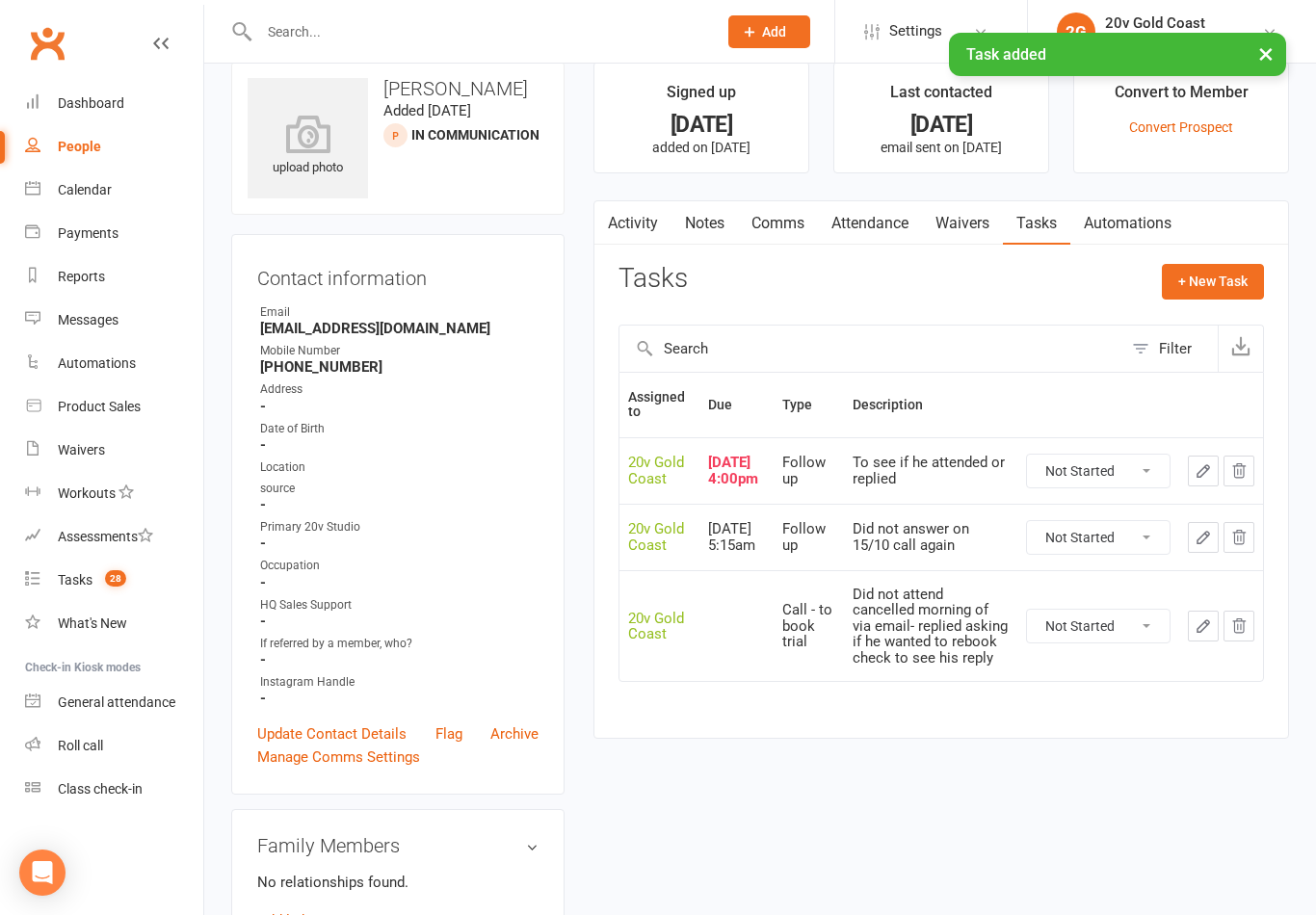
scroll to position [30, 0]
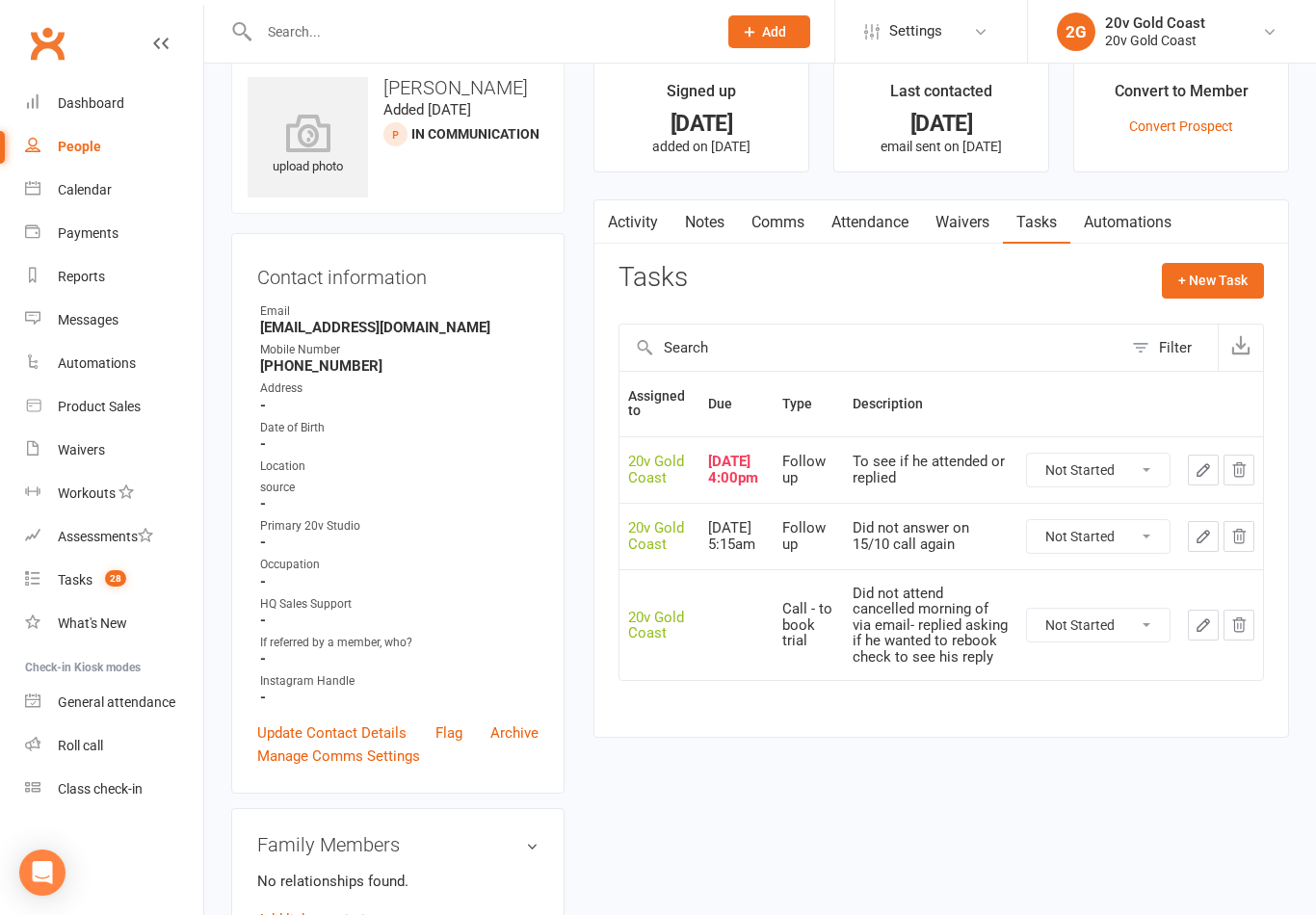
click at [917, 648] on div "Did not attend cancelled morning of via email- replied asking if he wanted to r…" at bounding box center [930, 625] width 157 height 80
click at [1107, 641] on select "Not Started In Progress Waiting Complete" at bounding box center [1098, 625] width 143 height 32
select select "unstarted"
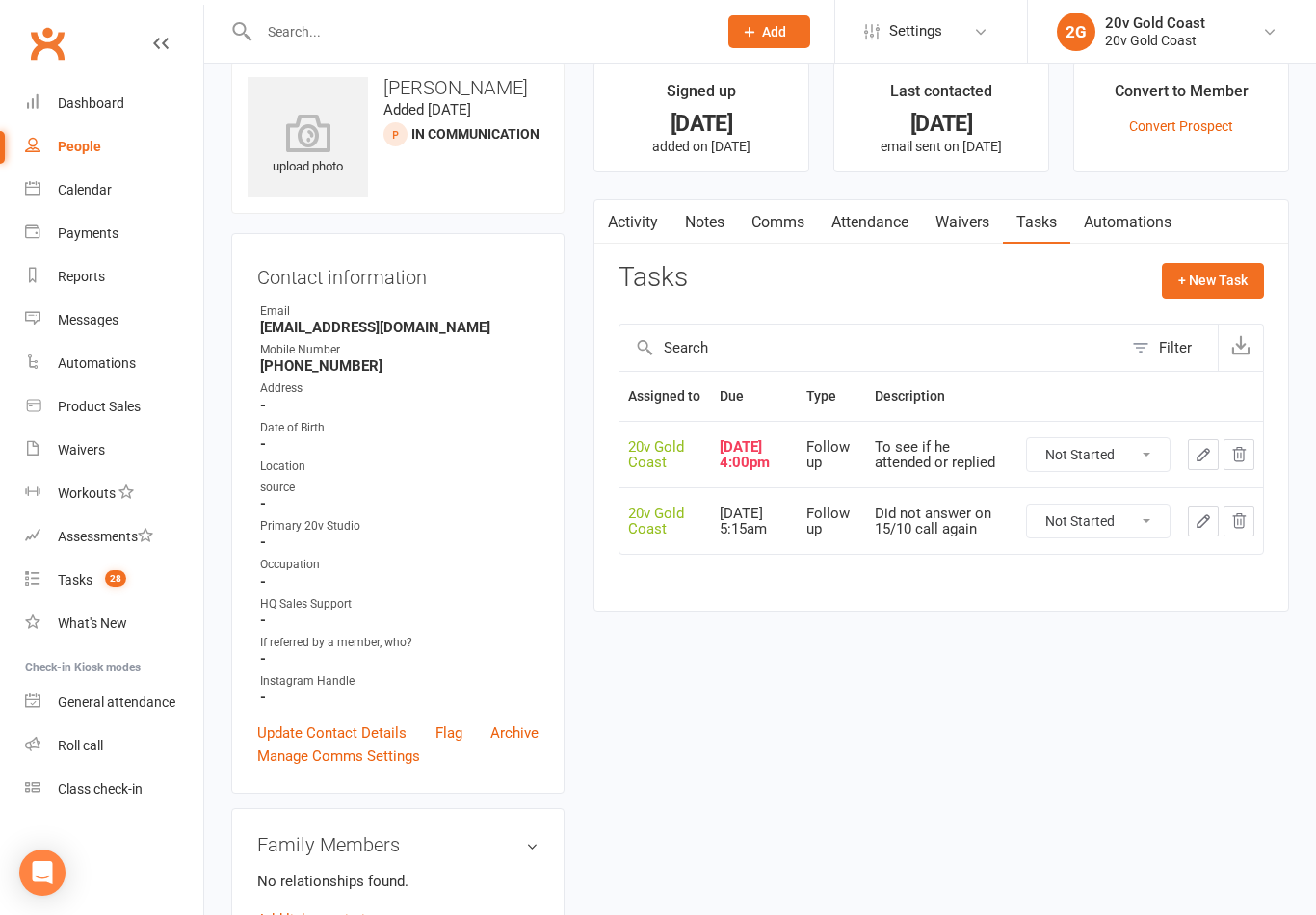
click at [1111, 533] on select "Not Started In Progress Waiting Complete" at bounding box center [1098, 520] width 143 height 32
select select "unstarted"
click at [96, 571] on link "Tasks 27" at bounding box center [113, 580] width 178 height 43
select select "incomplete"
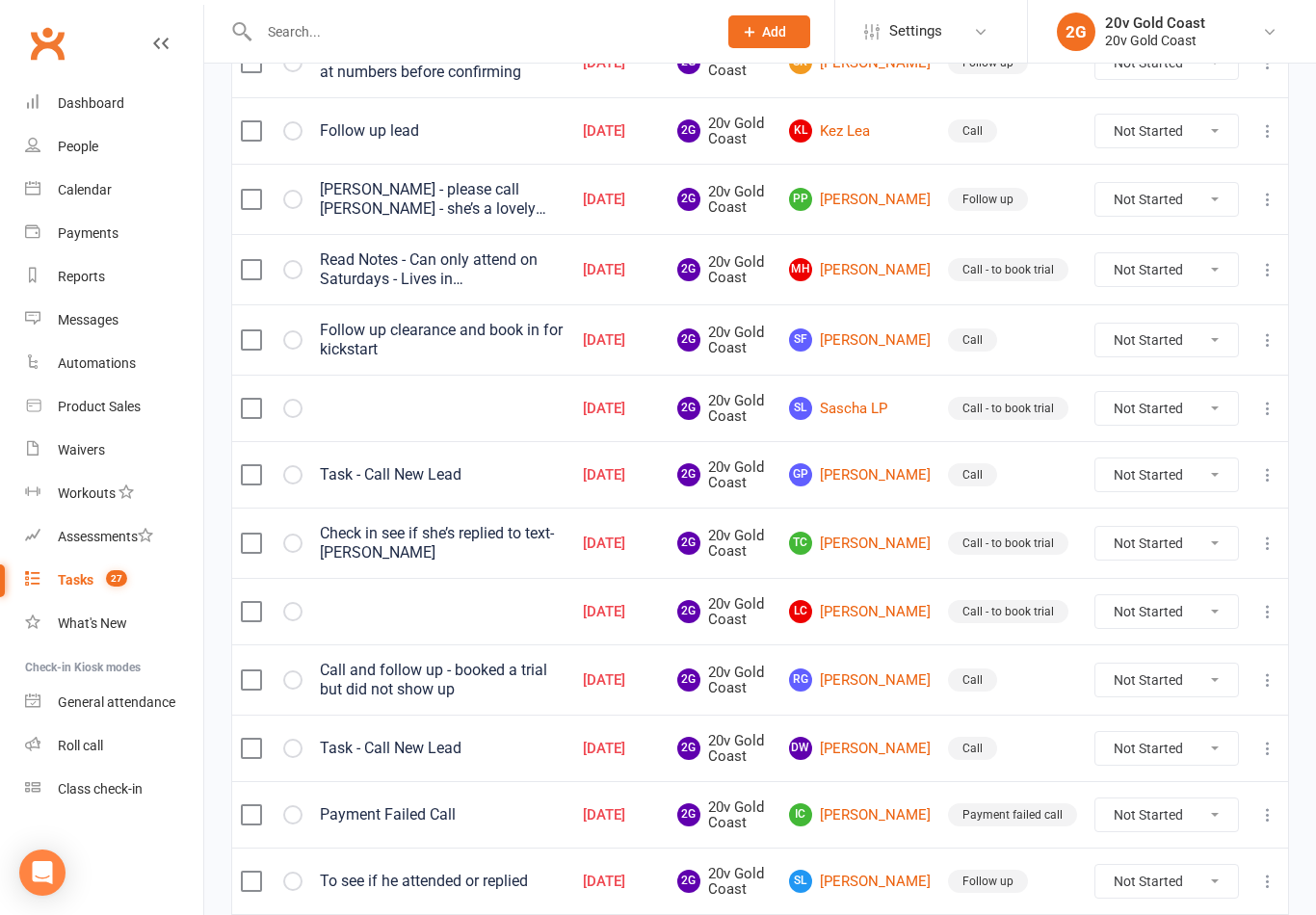
scroll to position [1235, 0]
click at [895, 749] on link "DW Daria Williams" at bounding box center [860, 749] width 142 height 23
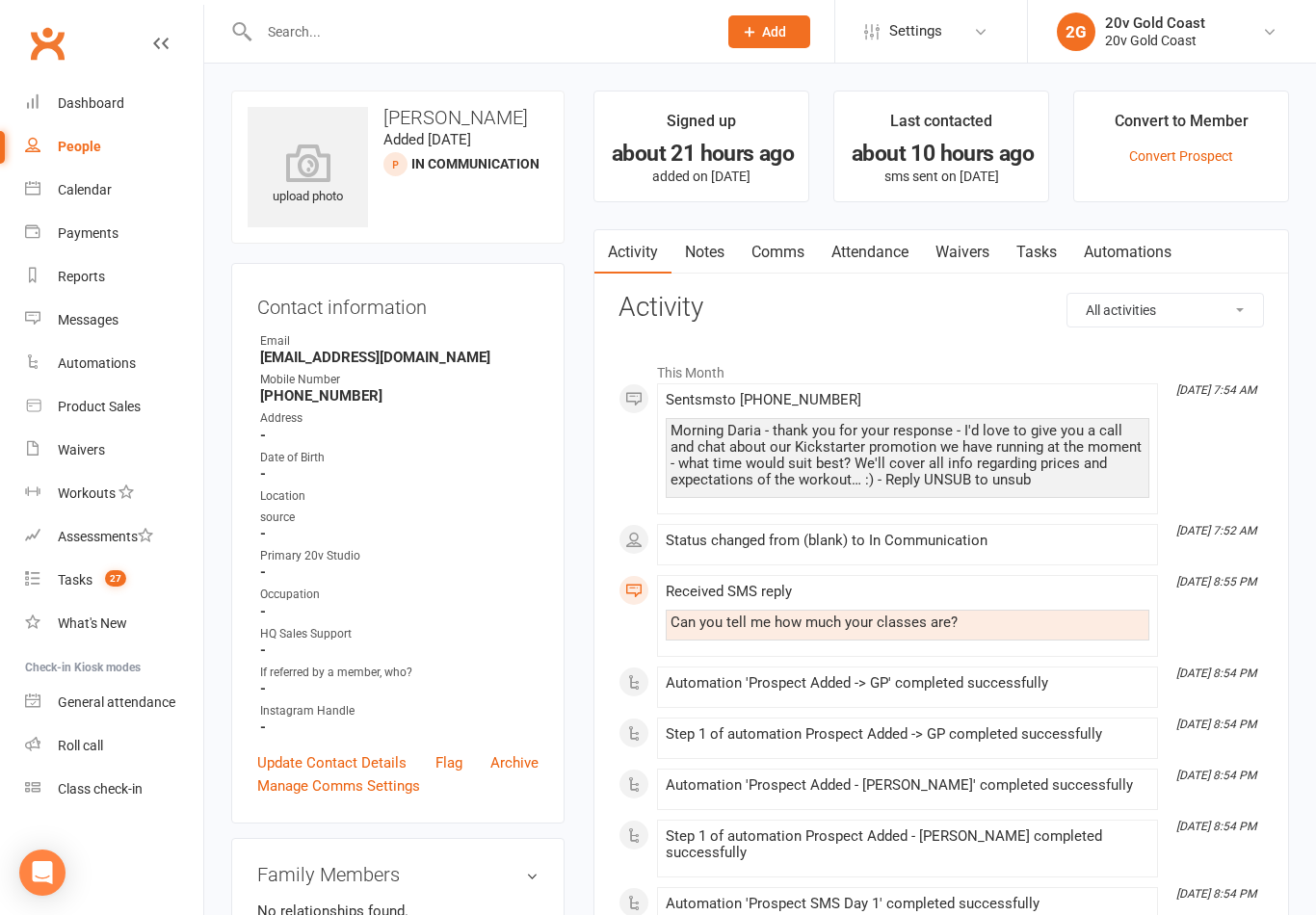
click at [1048, 255] on link "Tasks" at bounding box center [1036, 252] width 68 height 44
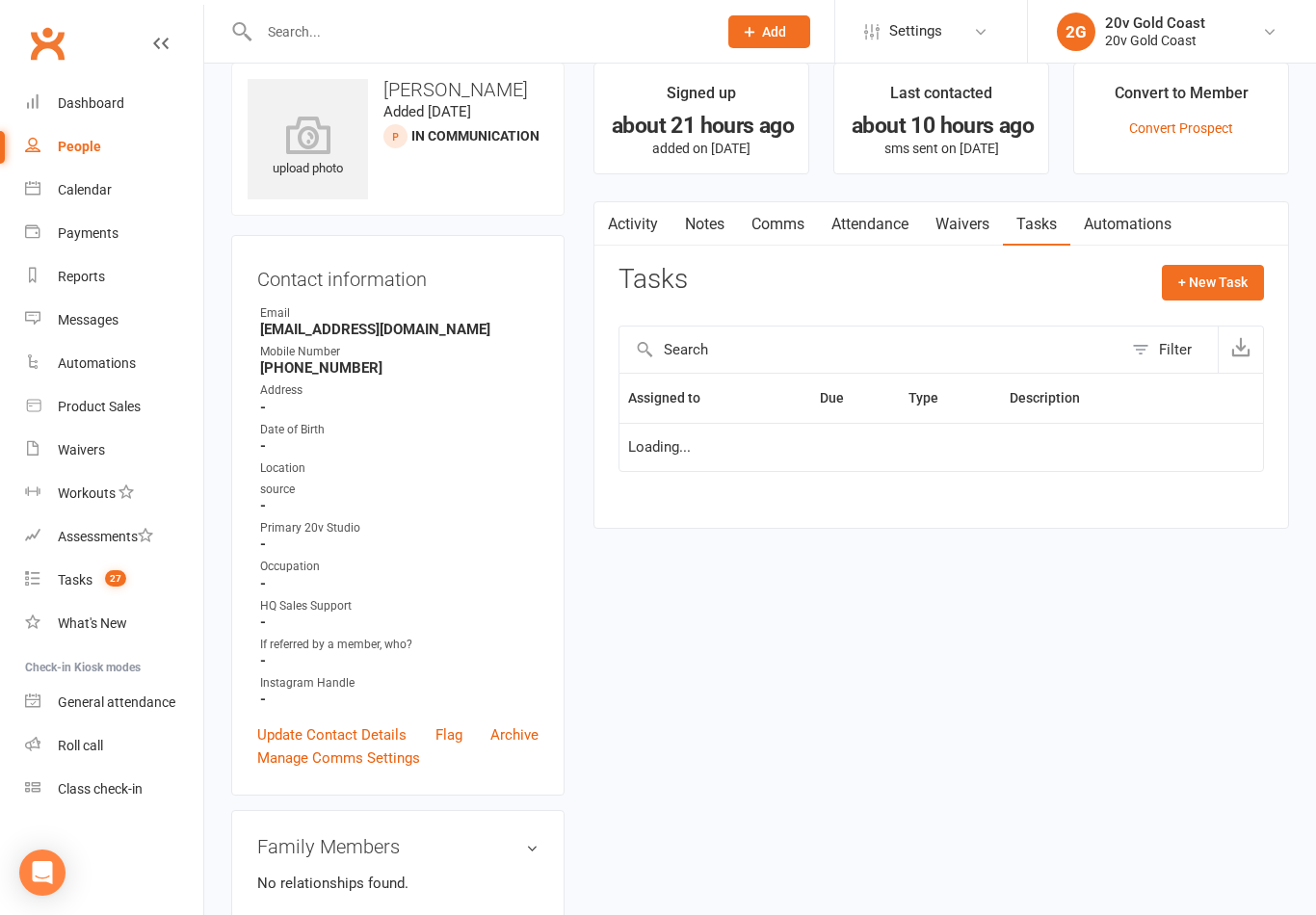
scroll to position [30, 0]
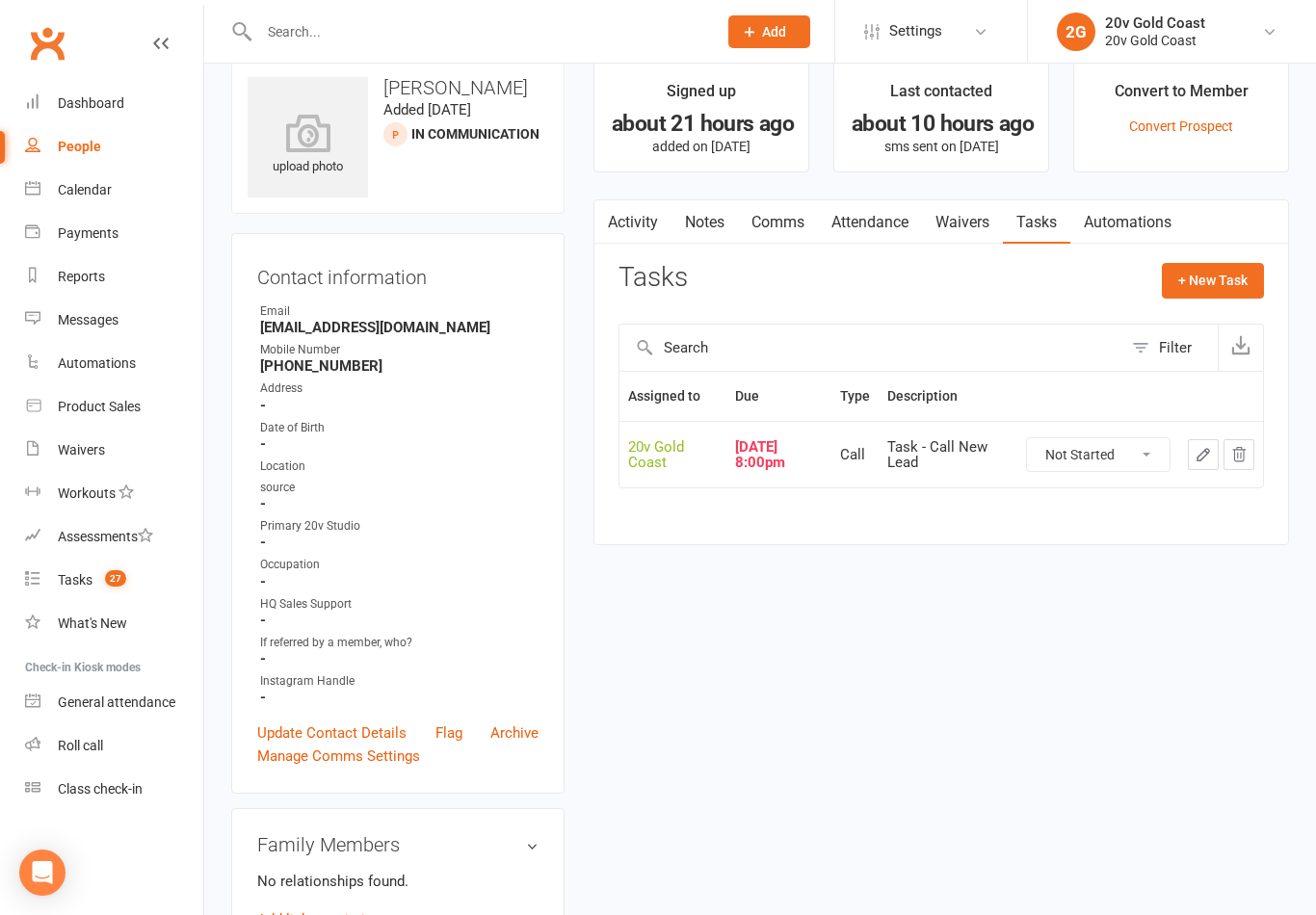
click at [1211, 289] on button "+ New Task" at bounding box center [1214, 279] width 102 height 34
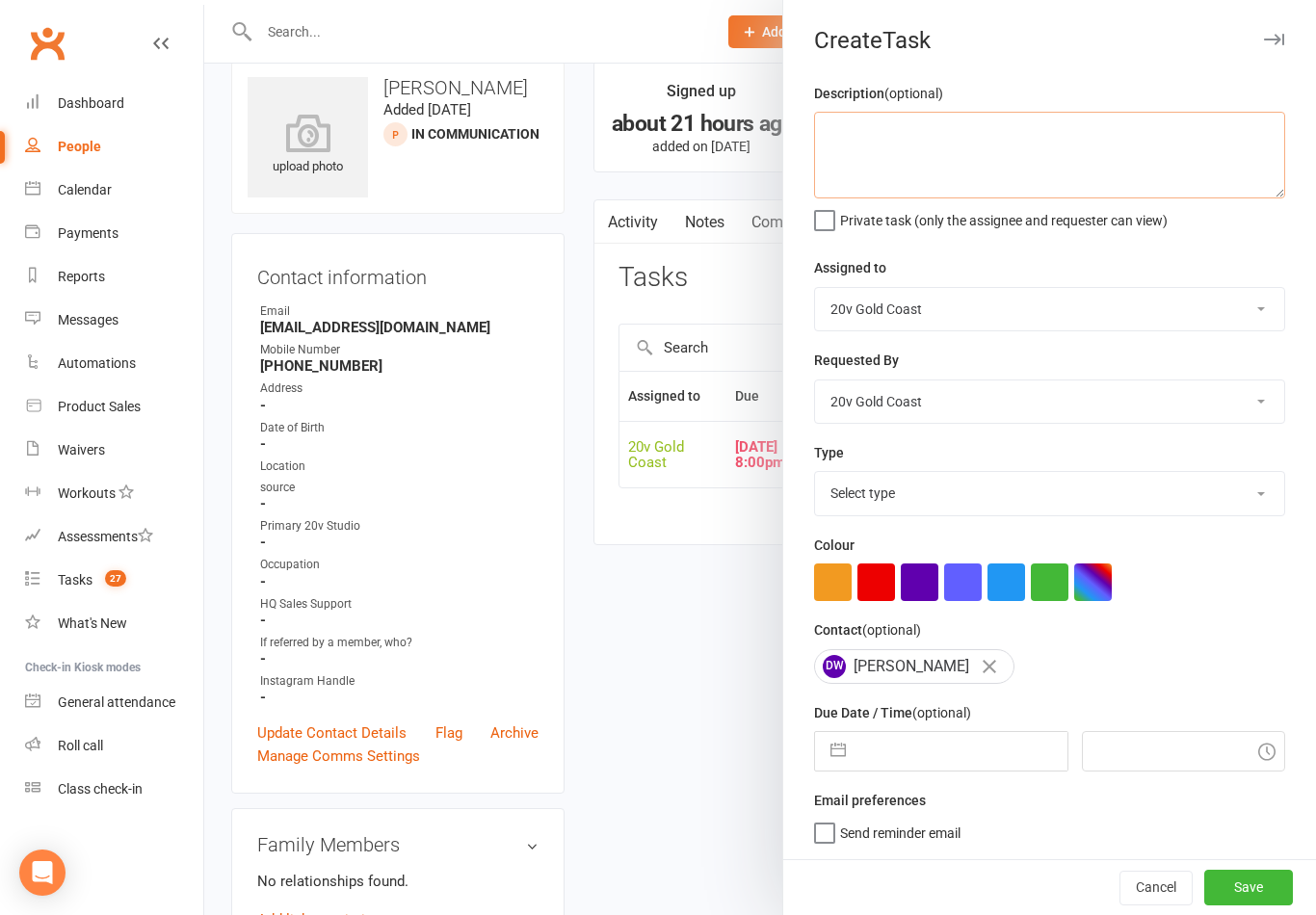
click at [955, 153] on textarea at bounding box center [1049, 155] width 471 height 87
type textarea "Is going away until end of October- sounds keen to do a trial session once she …"
click at [1150, 317] on select "20v Gold Coast Yu Wang Byron Kruger Graham Pearson Joel Cox" at bounding box center [1049, 309] width 470 height 42
click at [1137, 479] on select "Select type Call Call - to book trial Confirm session attendance Confirm trial …" at bounding box center [1049, 493] width 470 height 42
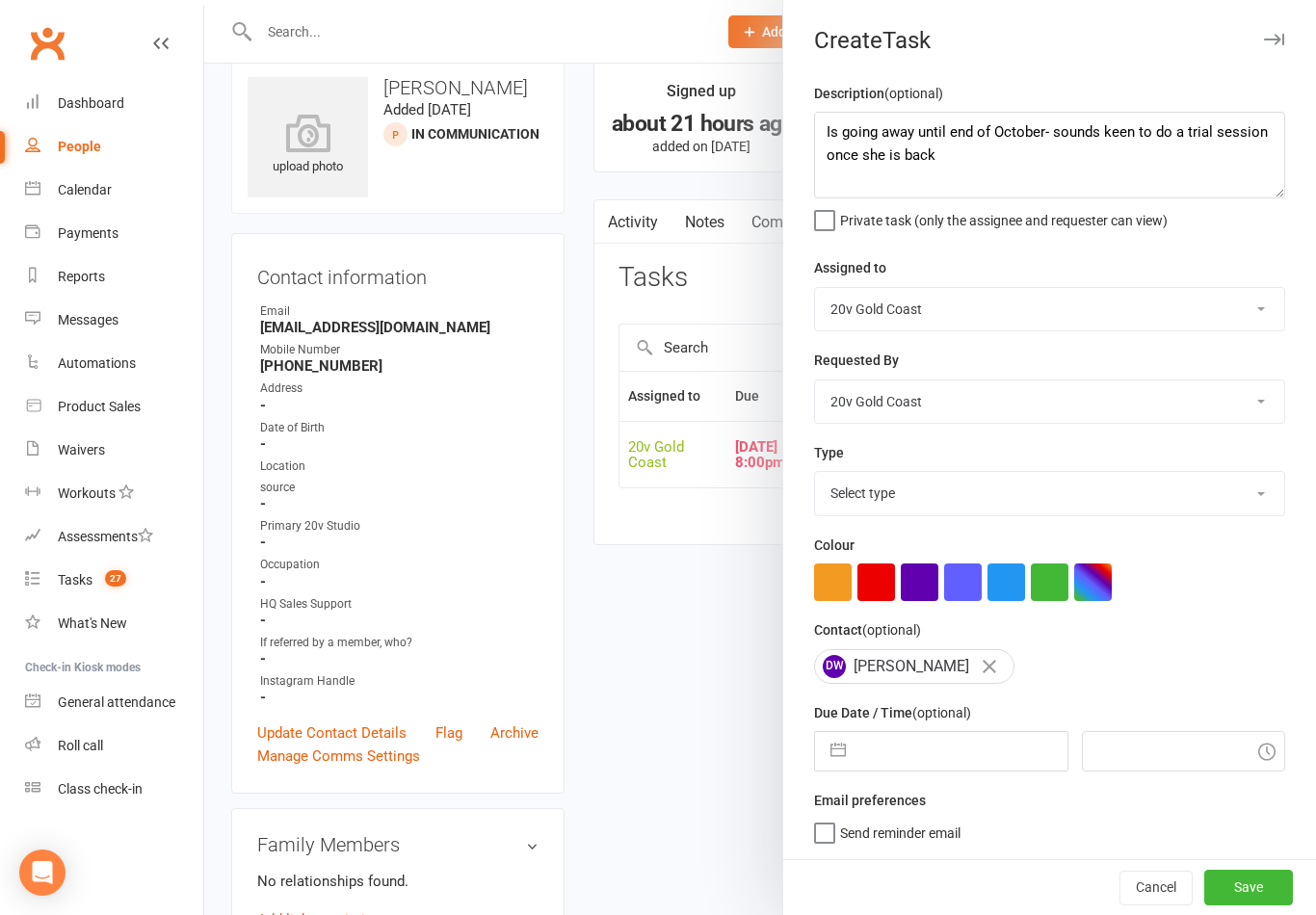
select select "24395"
click at [971, 741] on input "text" at bounding box center [961, 751] width 211 height 38
select select "8"
select select "2025"
select select "9"
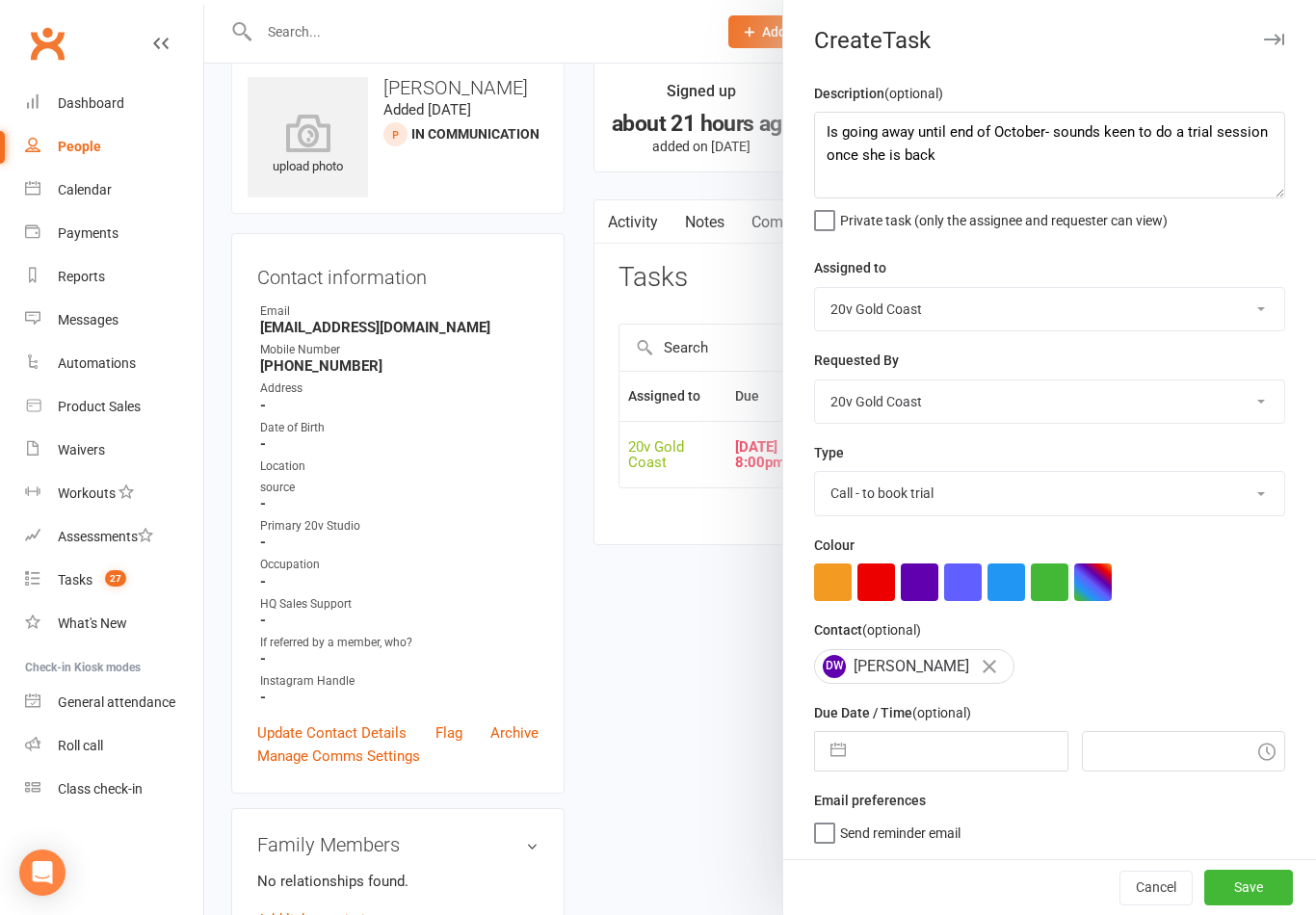
select select "2025"
select select "10"
select select "2025"
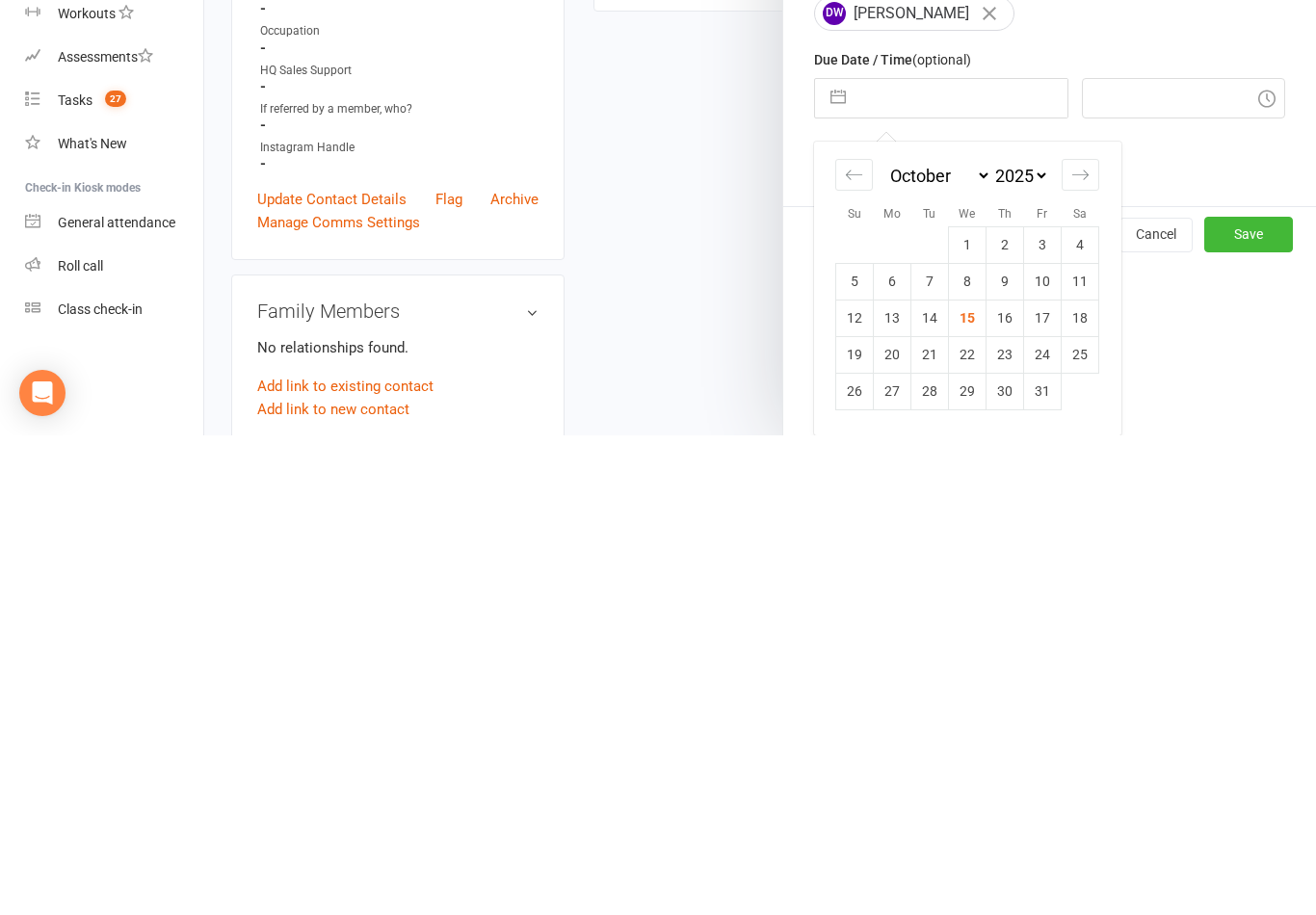
scroll to position [177, 0]
click at [1085, 639] on div "Move forward to switch to the next month." at bounding box center [1081, 654] width 37 height 31
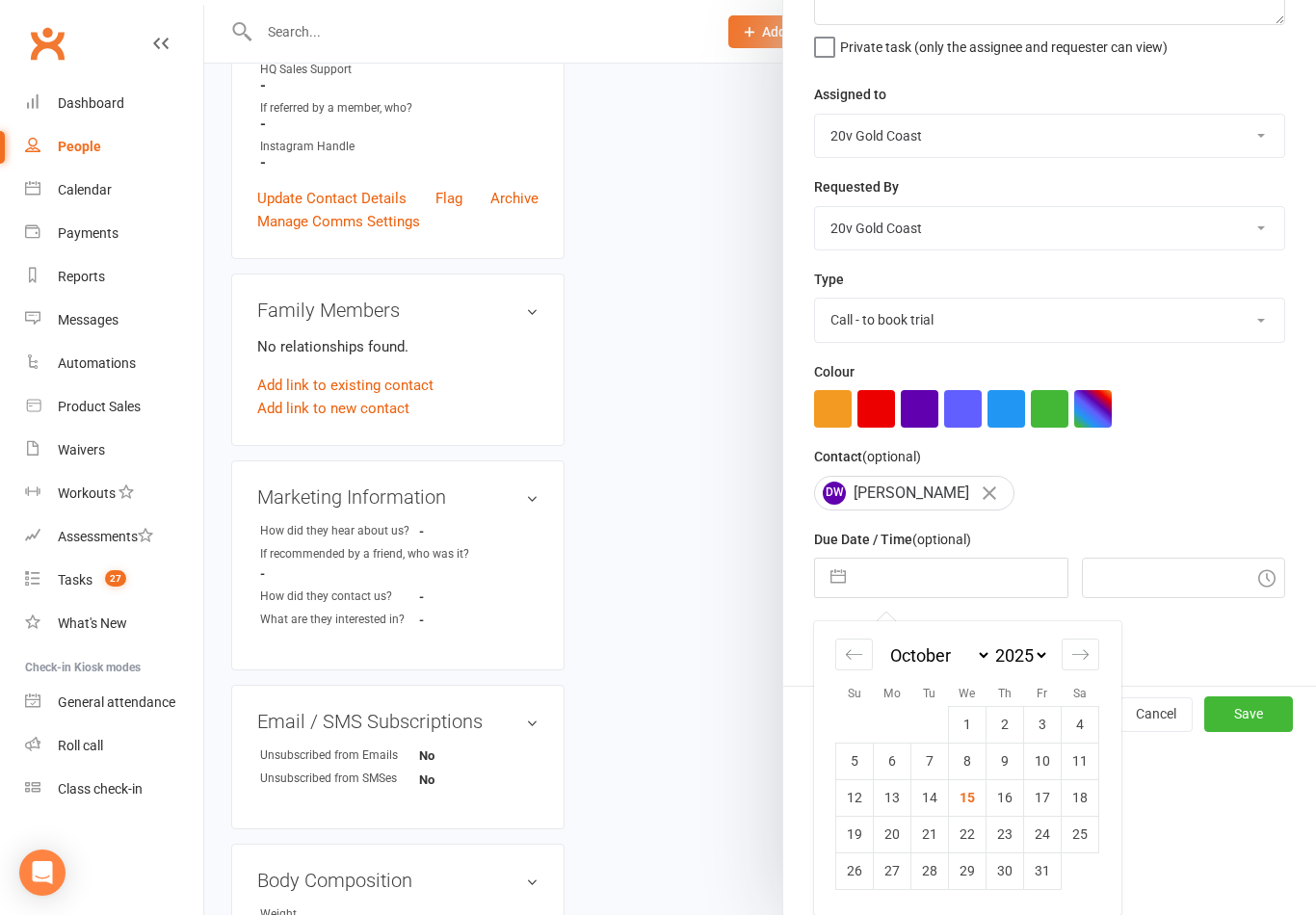
select select "11"
select select "2025"
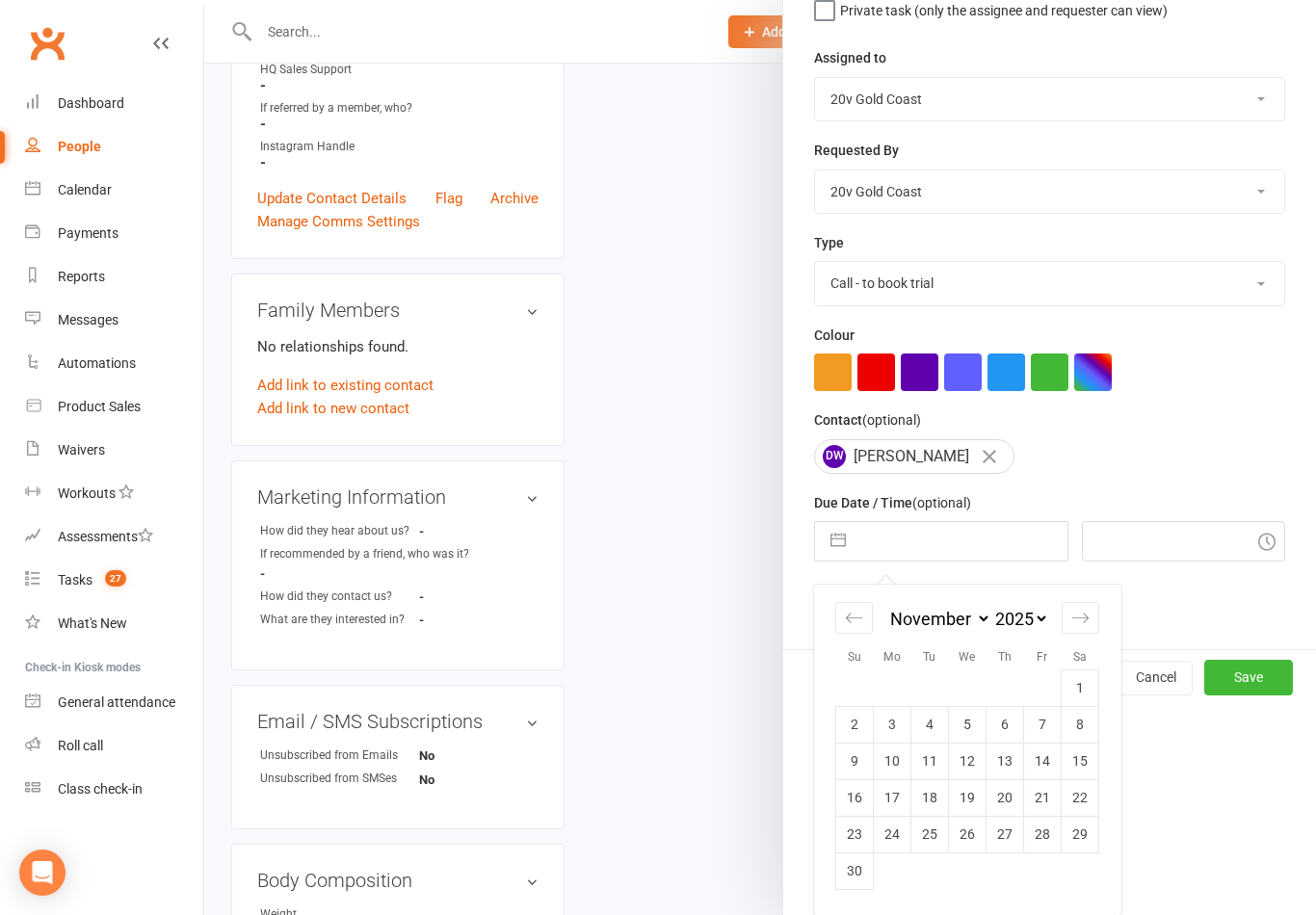
scroll to position [214, 0]
click at [1017, 727] on td "6" at bounding box center [1005, 724] width 37 height 36
type input "06 Nov 2025"
type input "4:45pm"
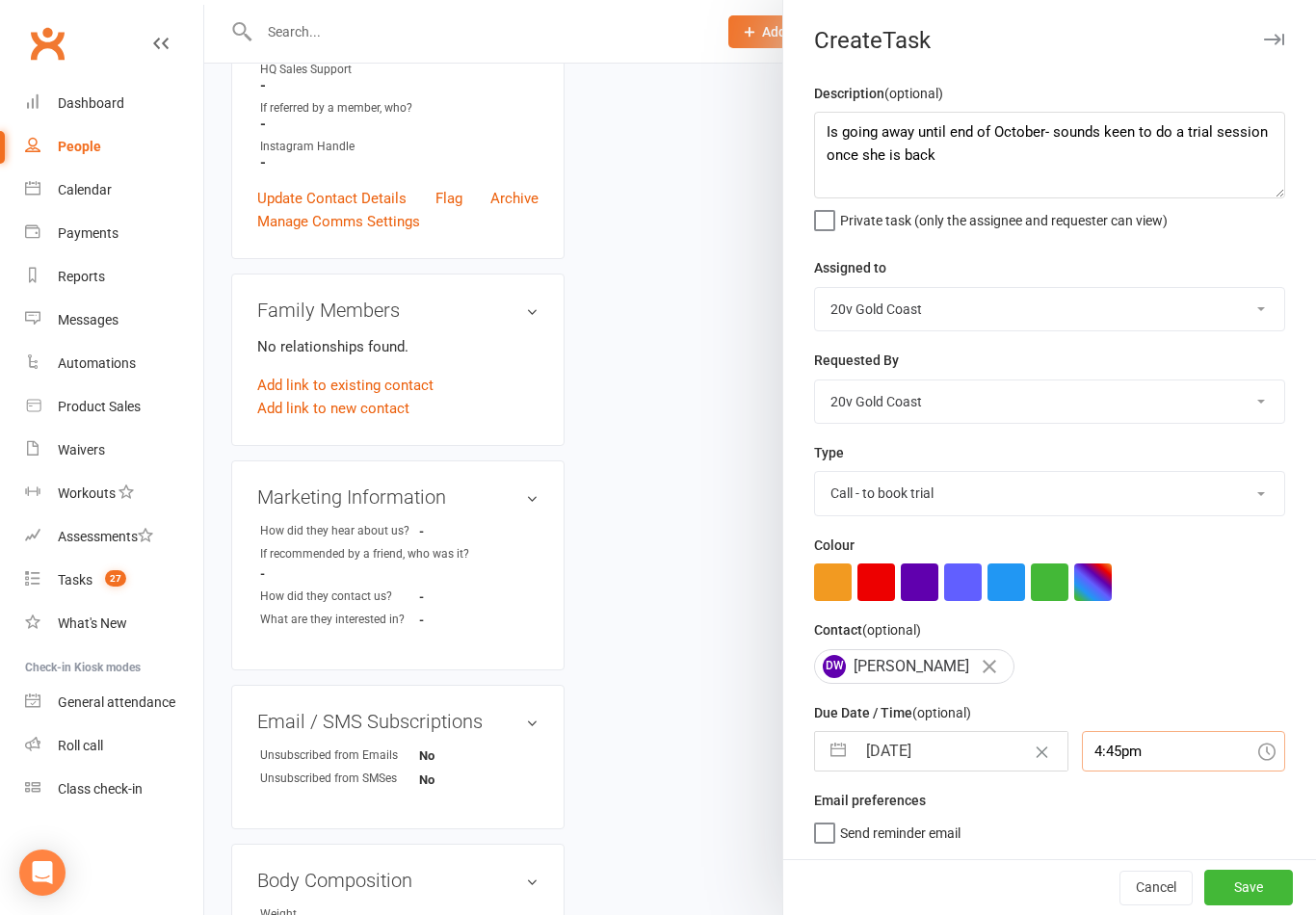
click at [1113, 751] on input "4:45pm" at bounding box center [1184, 751] width 205 height 40
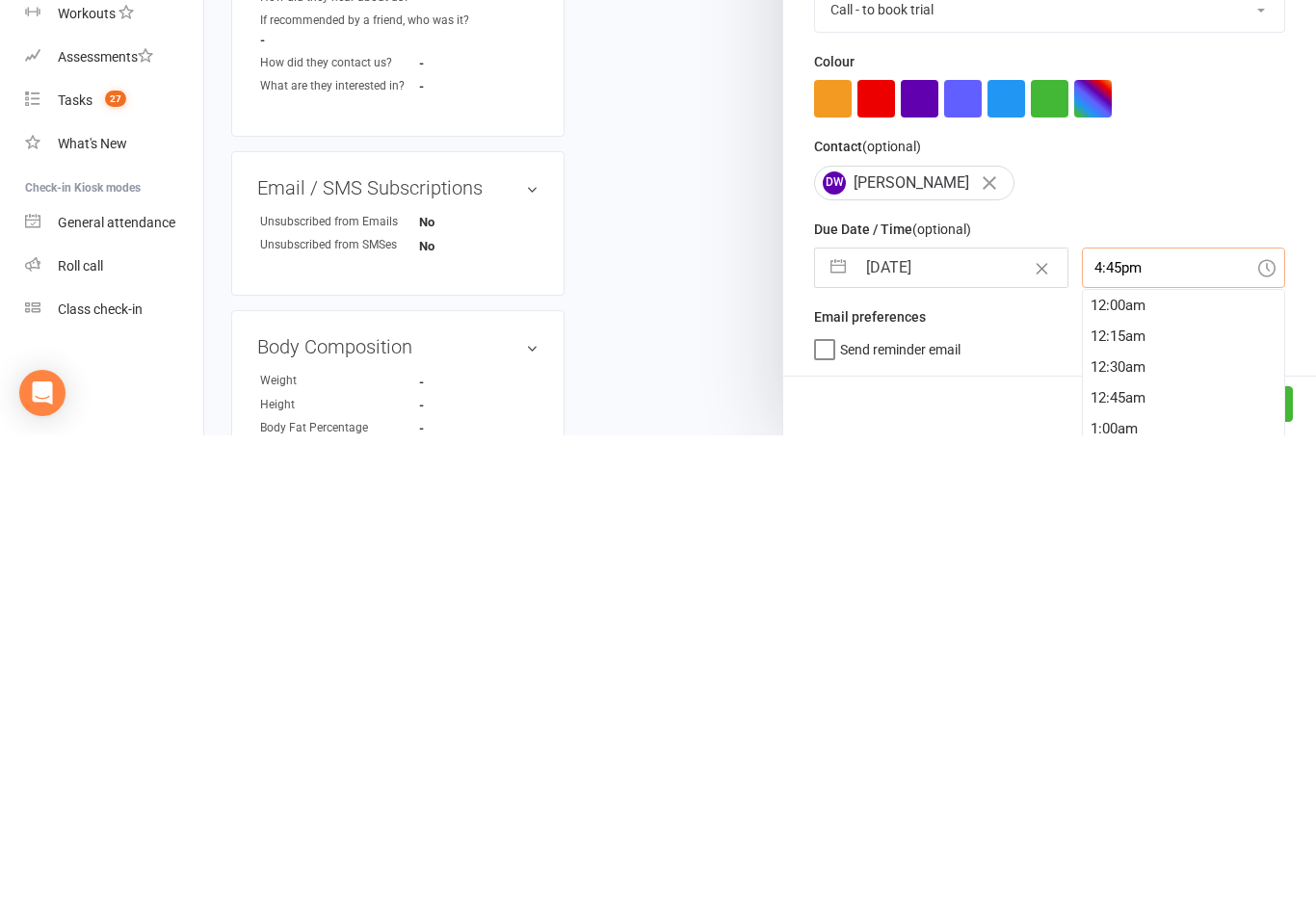
scroll to position [2034, 0]
click at [931, 728] on input "06 Nov 2025" at bounding box center [961, 747] width 211 height 38
select select "9"
select select "2025"
select select "10"
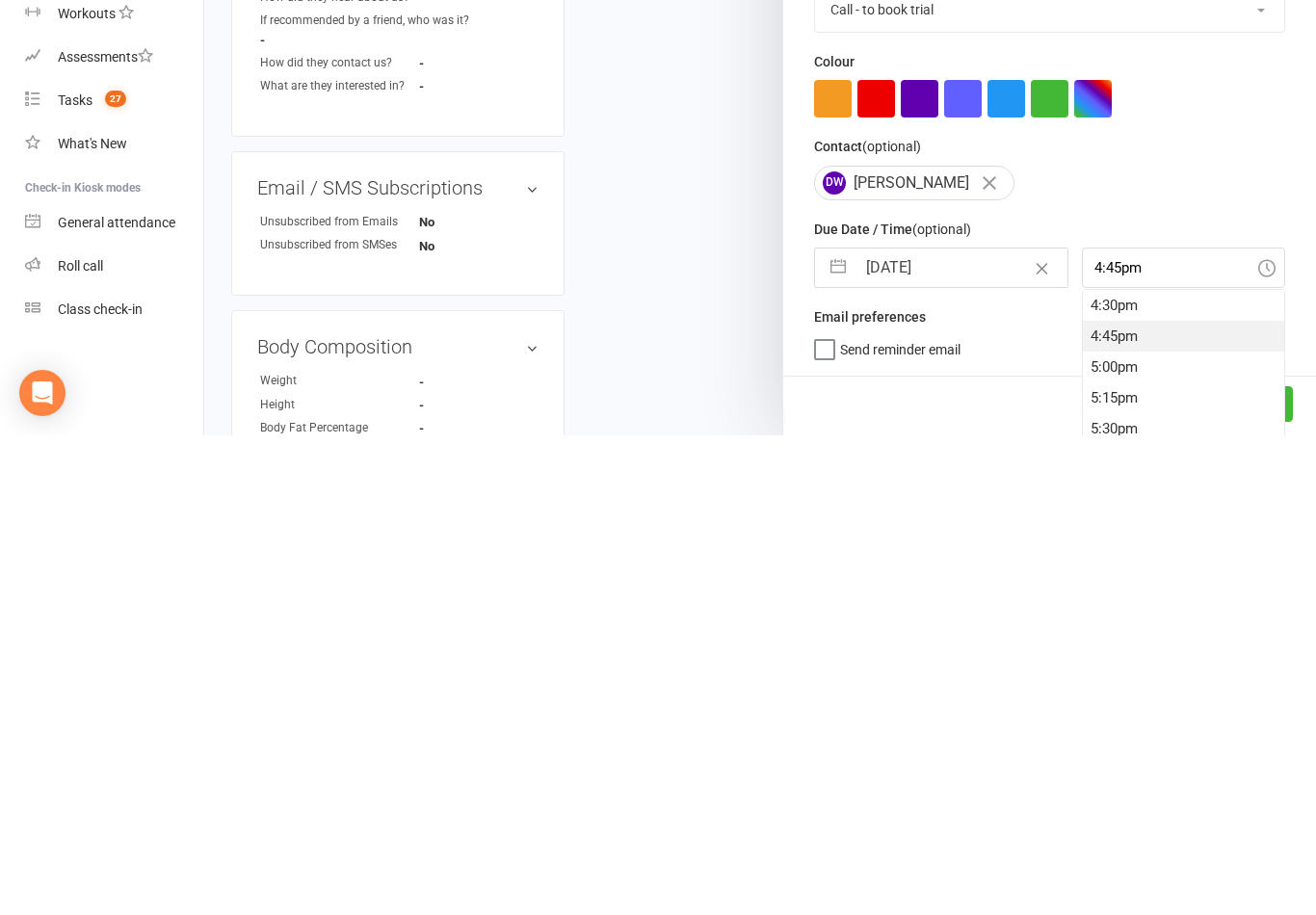
select select "2025"
select select "11"
select select "2025"
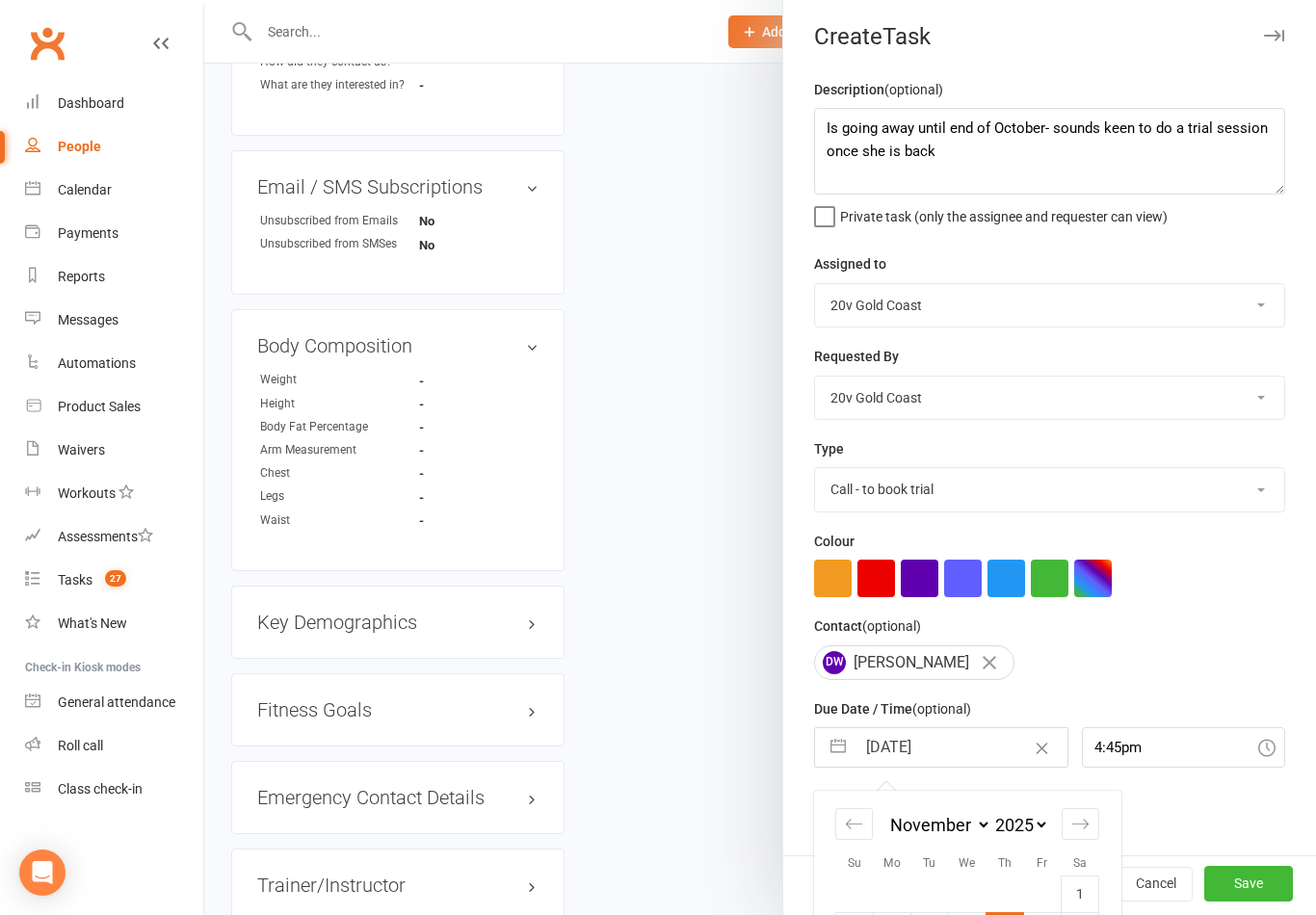
scroll to position [214, 0]
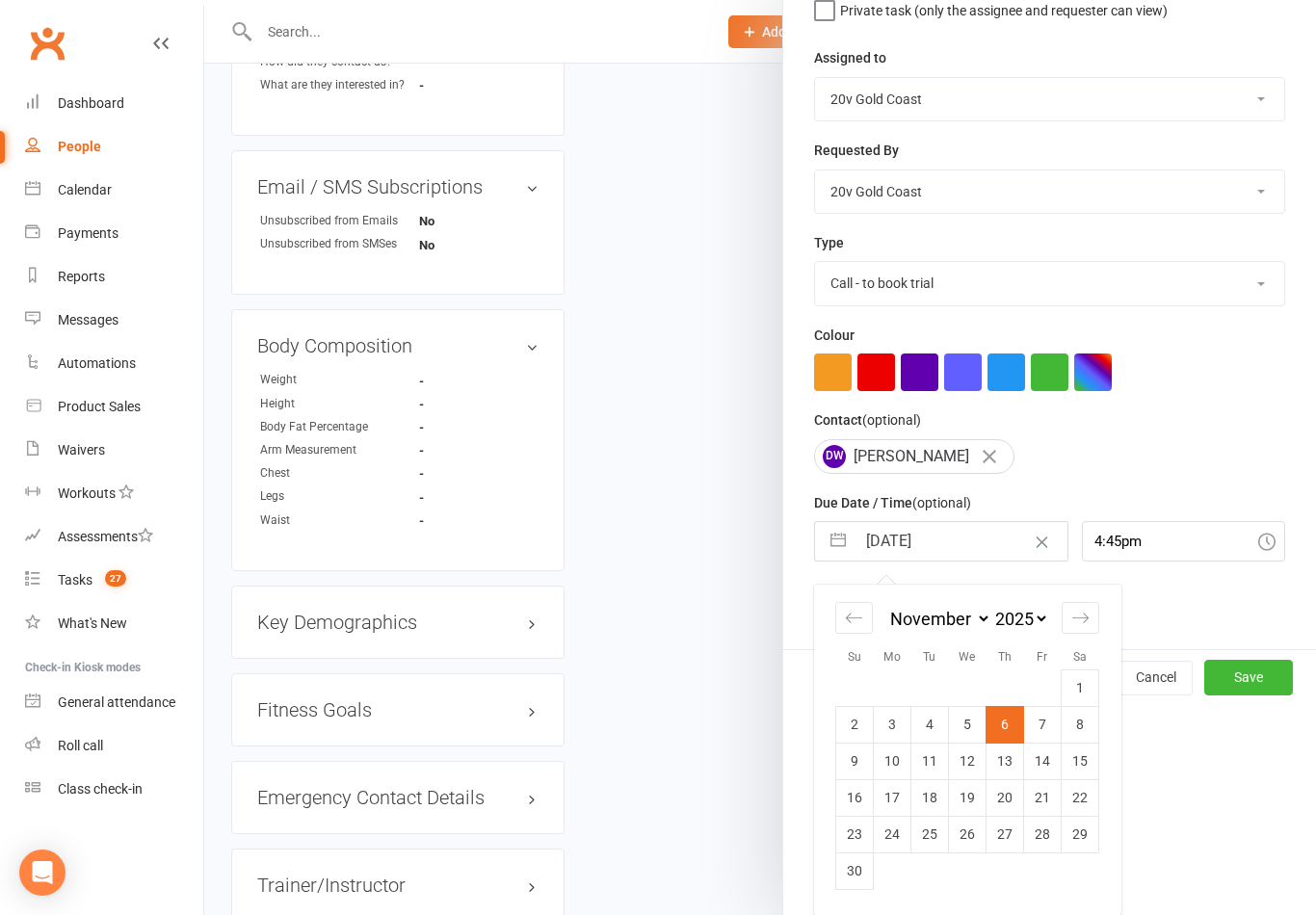
click at [980, 727] on td "5" at bounding box center [968, 724] width 37 height 36
type input "05 Nov 2025"
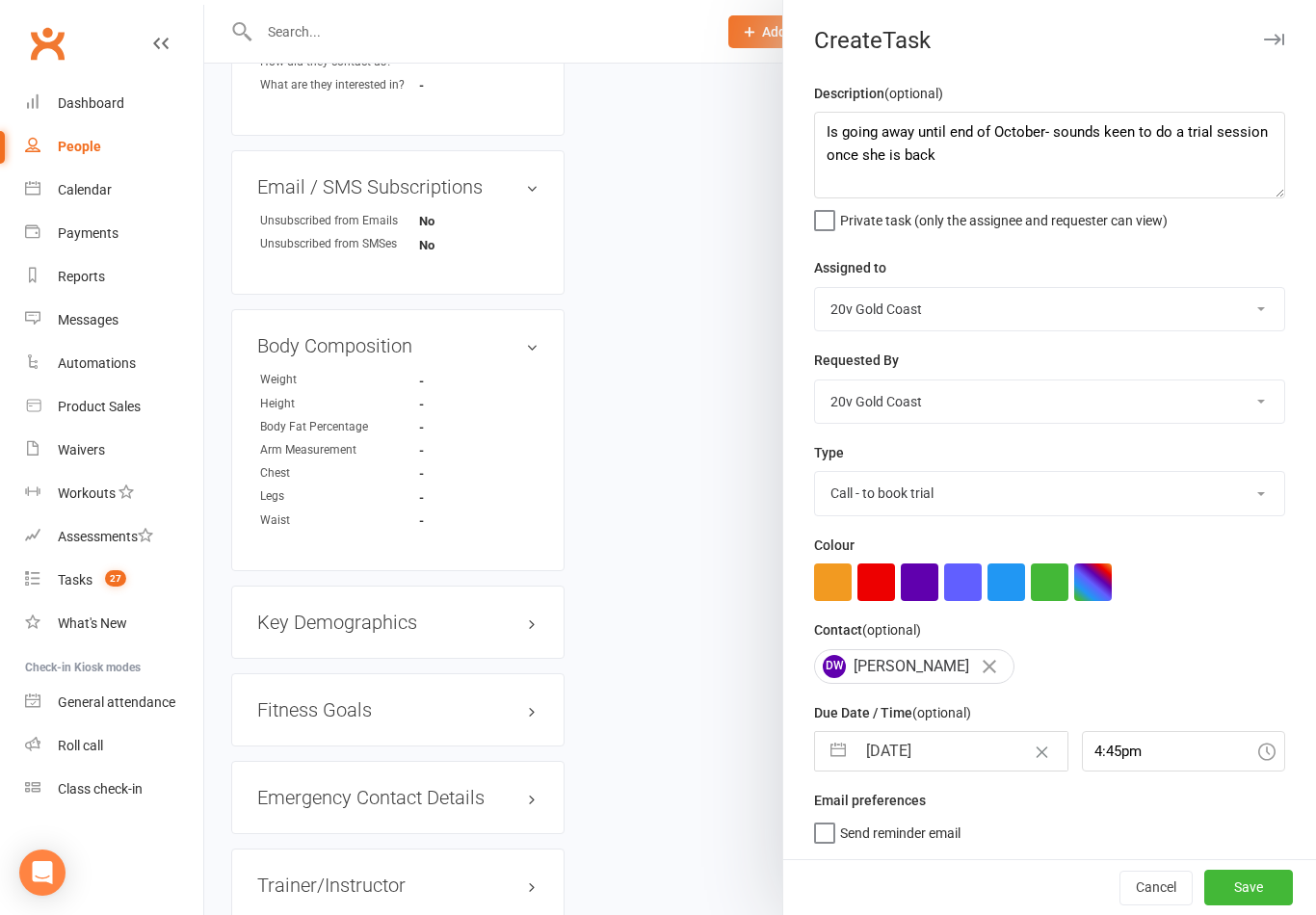
scroll to position [4, 0]
click at [1124, 753] on input "4:45pm" at bounding box center [1184, 751] width 205 height 40
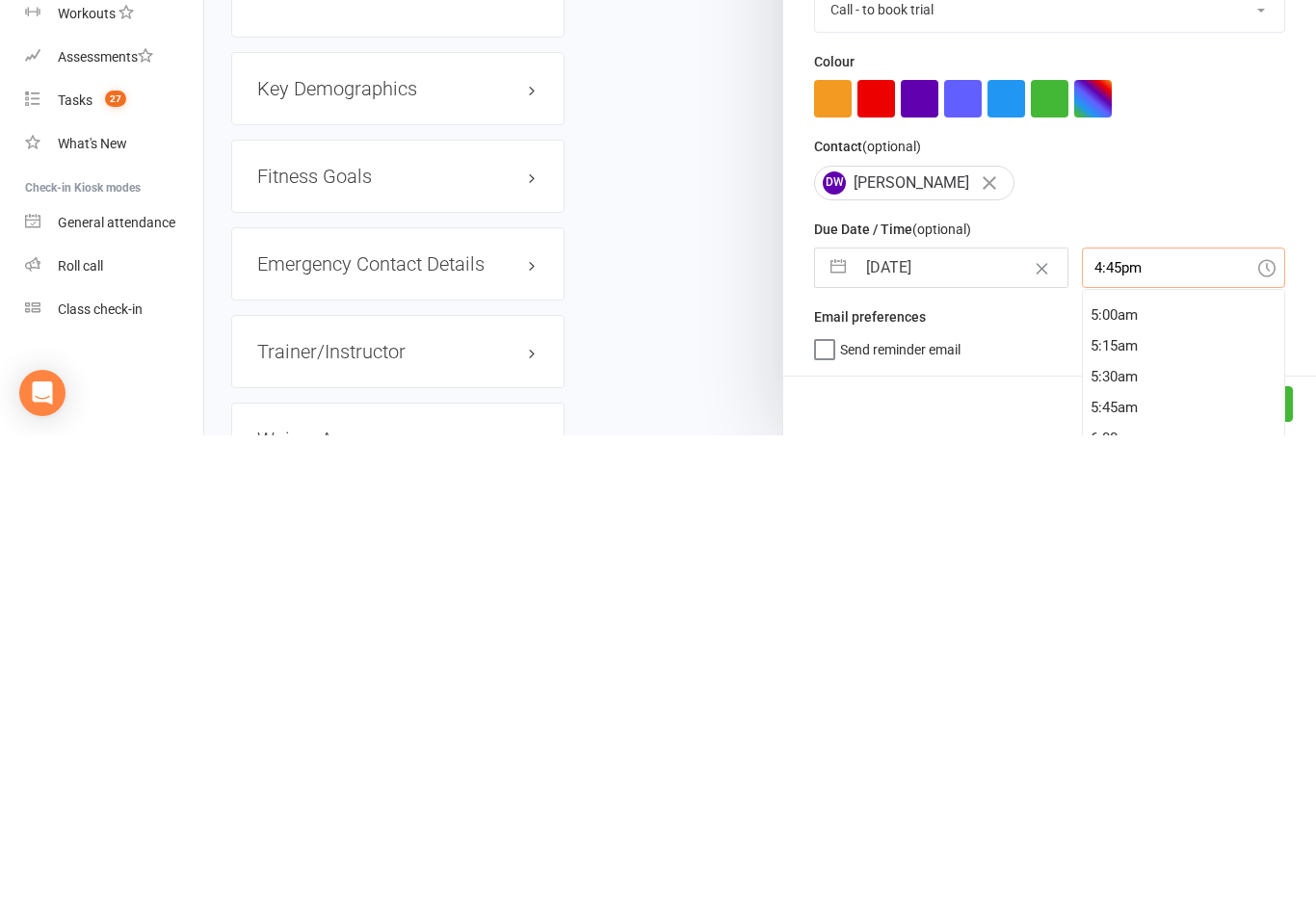
scroll to position [567, 0]
click at [1142, 820] on div "5:00am" at bounding box center [1184, 834] width 203 height 30
type input "5:00am"
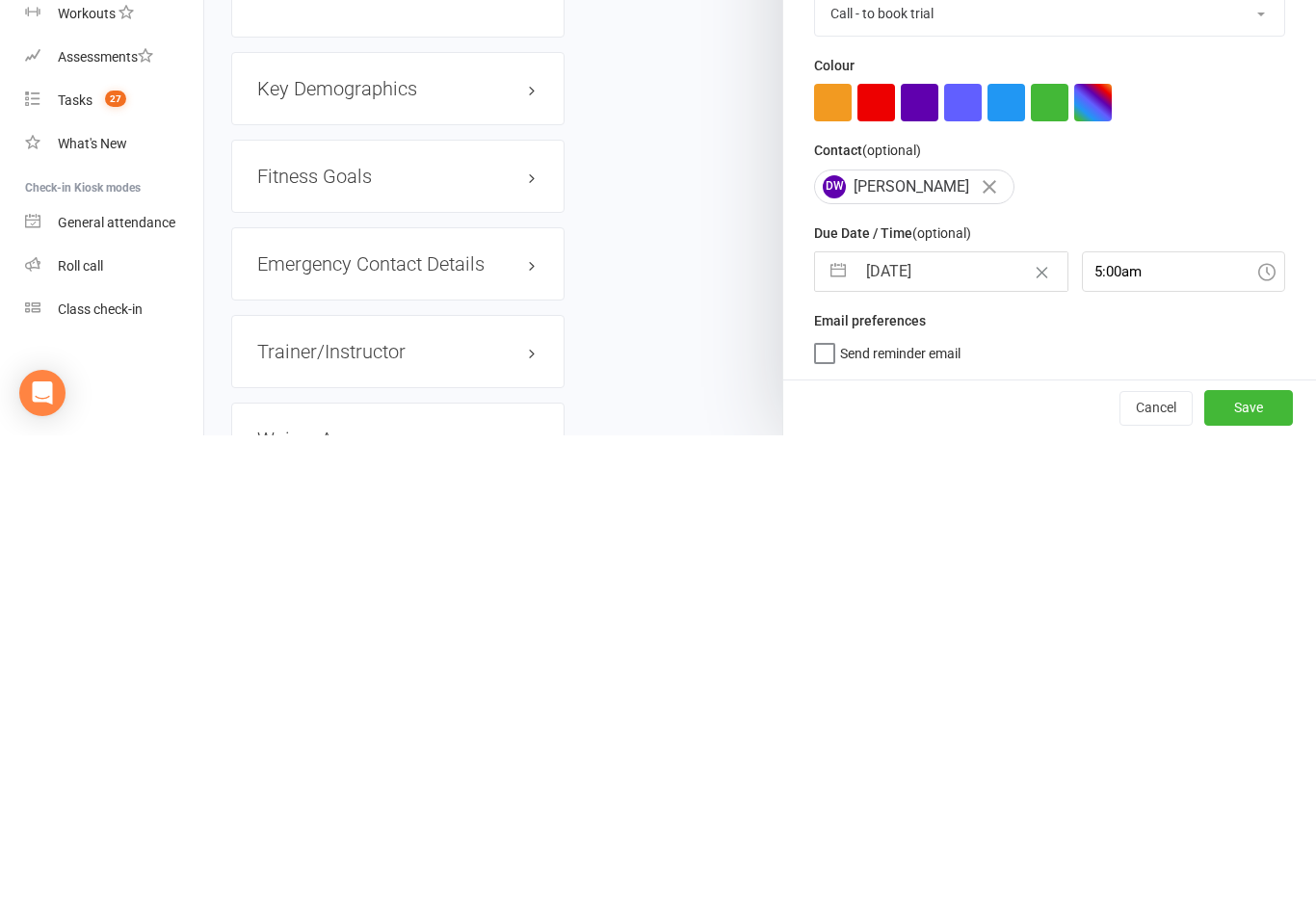
click at [1254, 870] on button "Save" at bounding box center [1249, 886] width 89 height 34
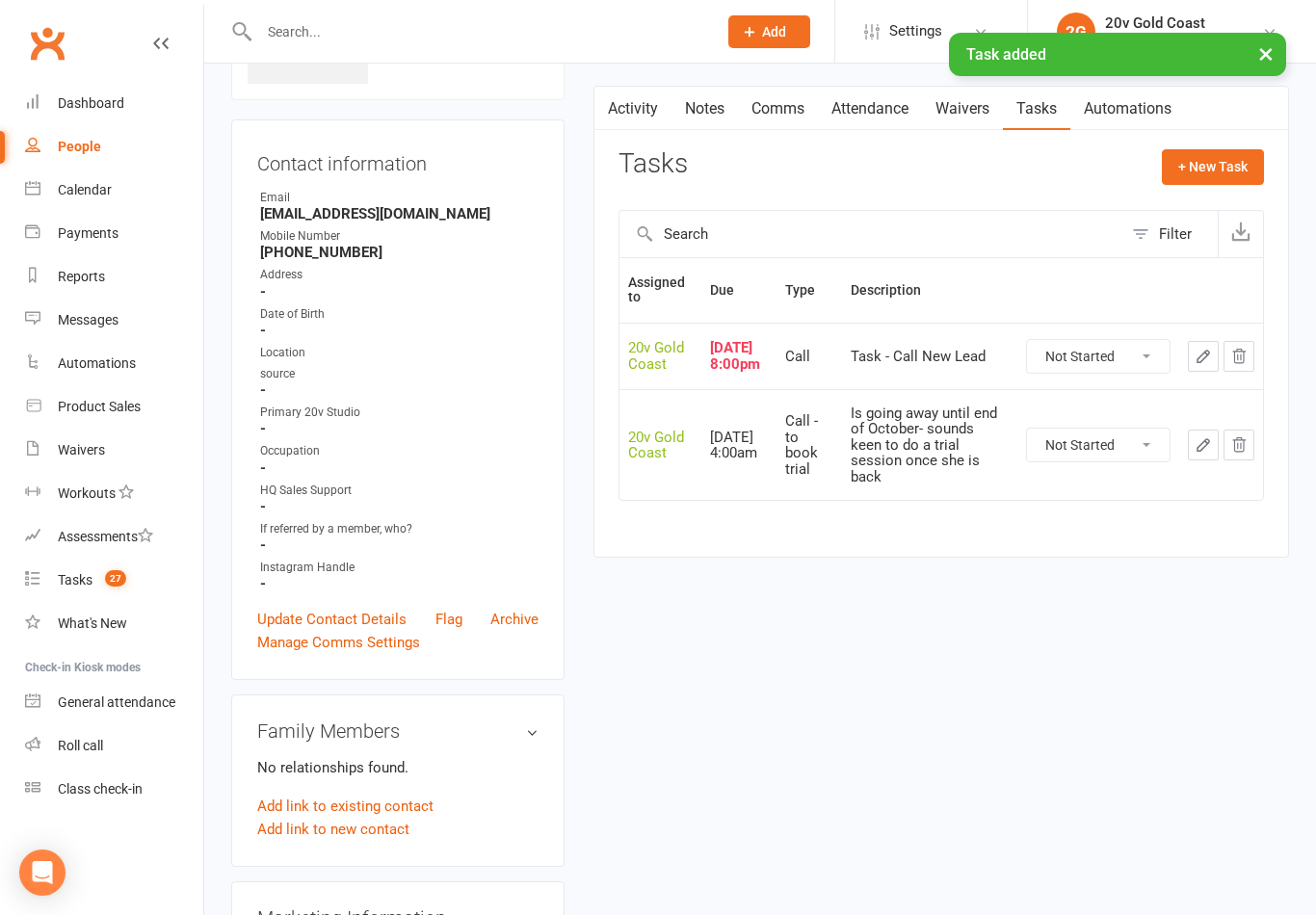
scroll to position [0, 0]
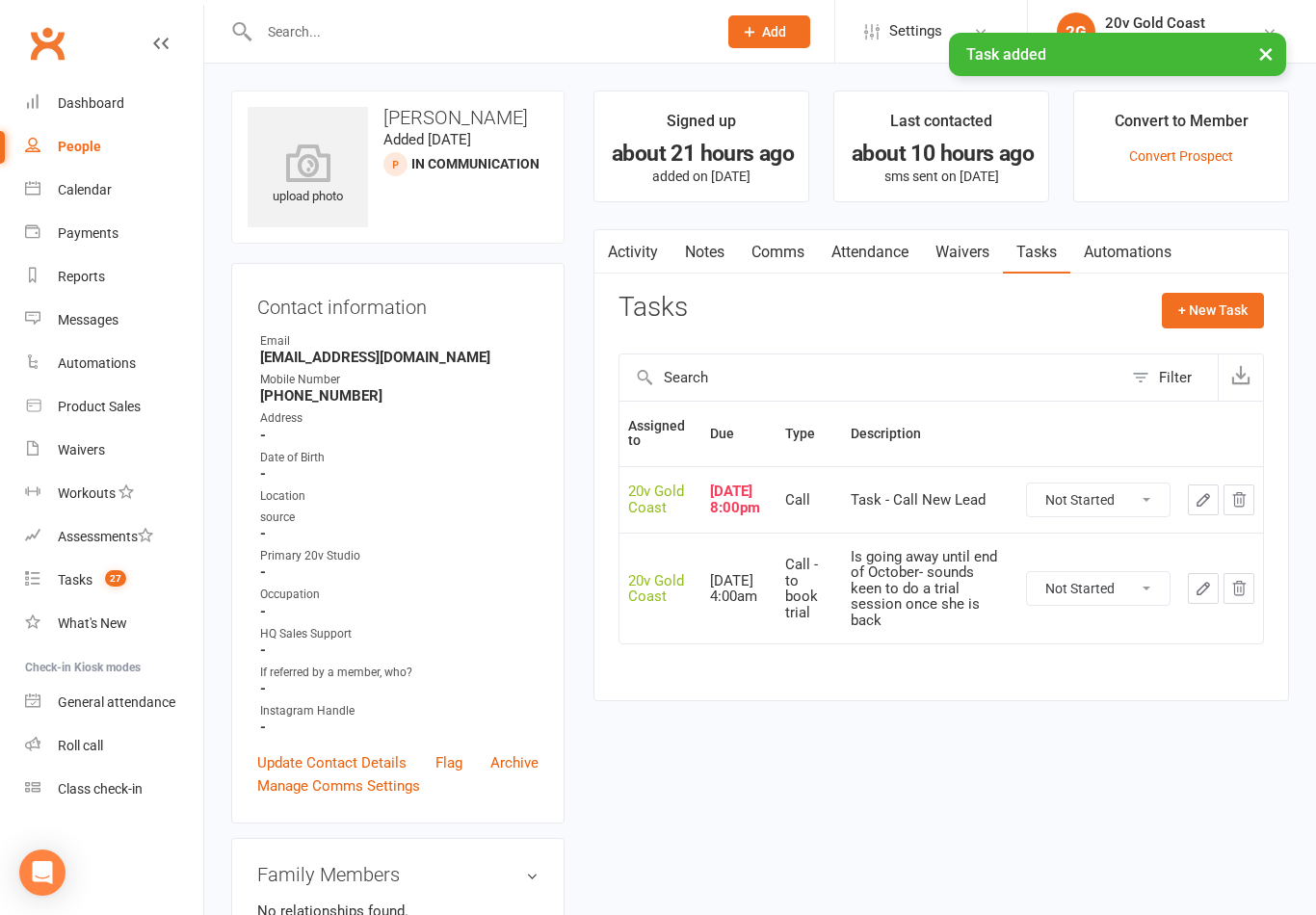
click at [1094, 581] on select "Not Started In Progress Waiting Complete" at bounding box center [1098, 587] width 143 height 32
select select "unstarted"
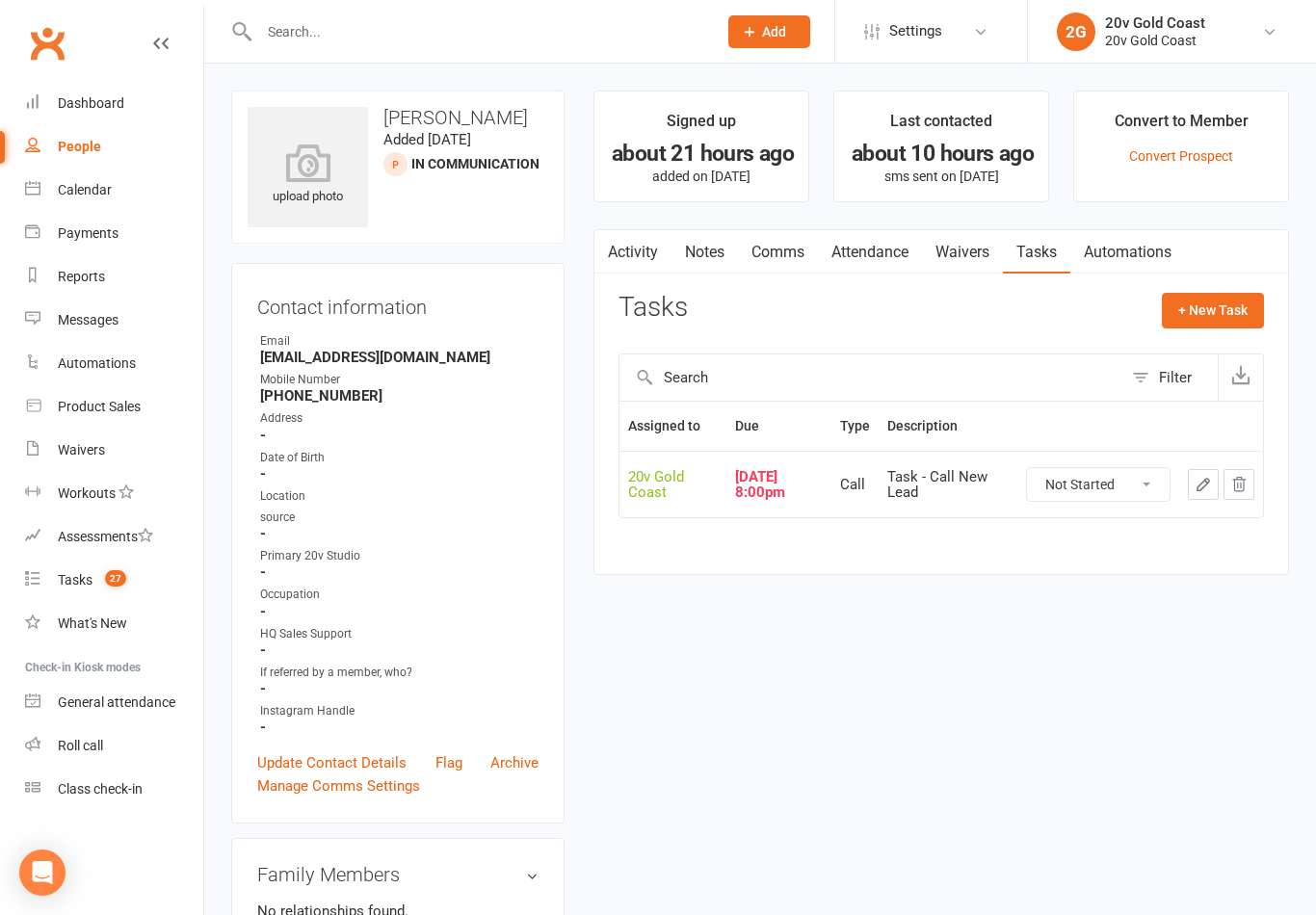
click at [719, 261] on link "Notes" at bounding box center [705, 252] width 67 height 44
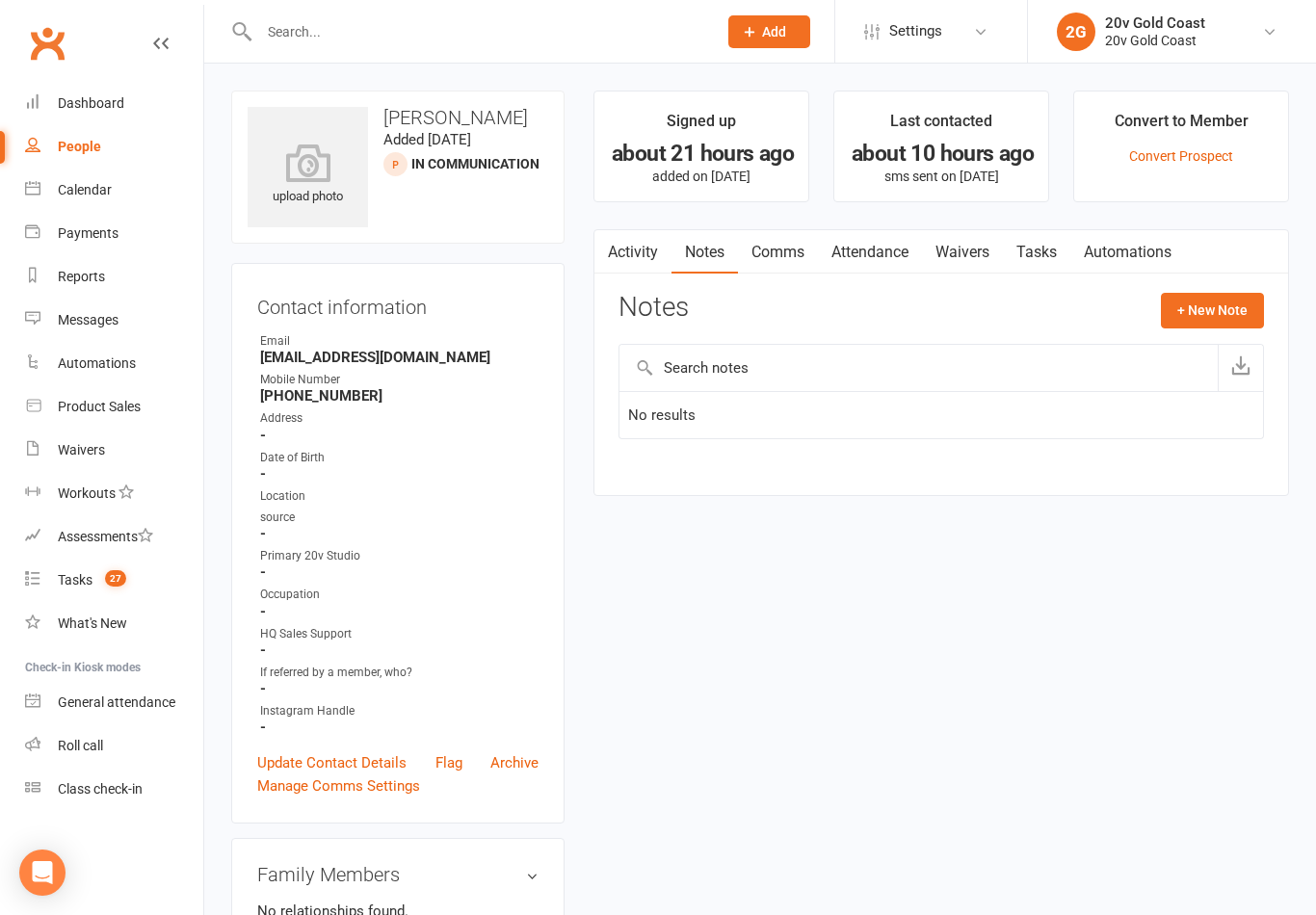
click at [128, 581] on link "Tasks 27" at bounding box center [113, 580] width 178 height 43
select select "incomplete"
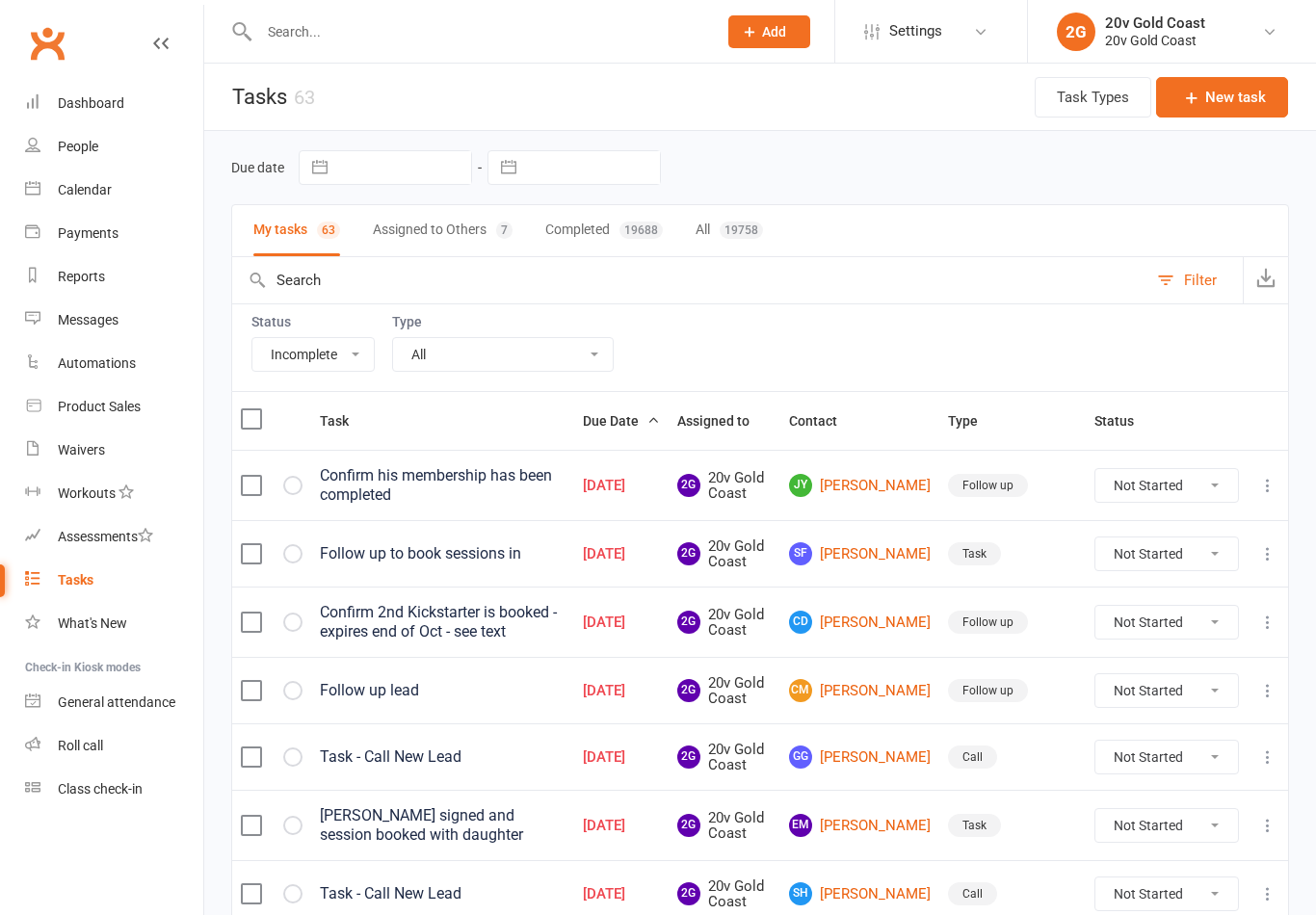
select select "incomplete"
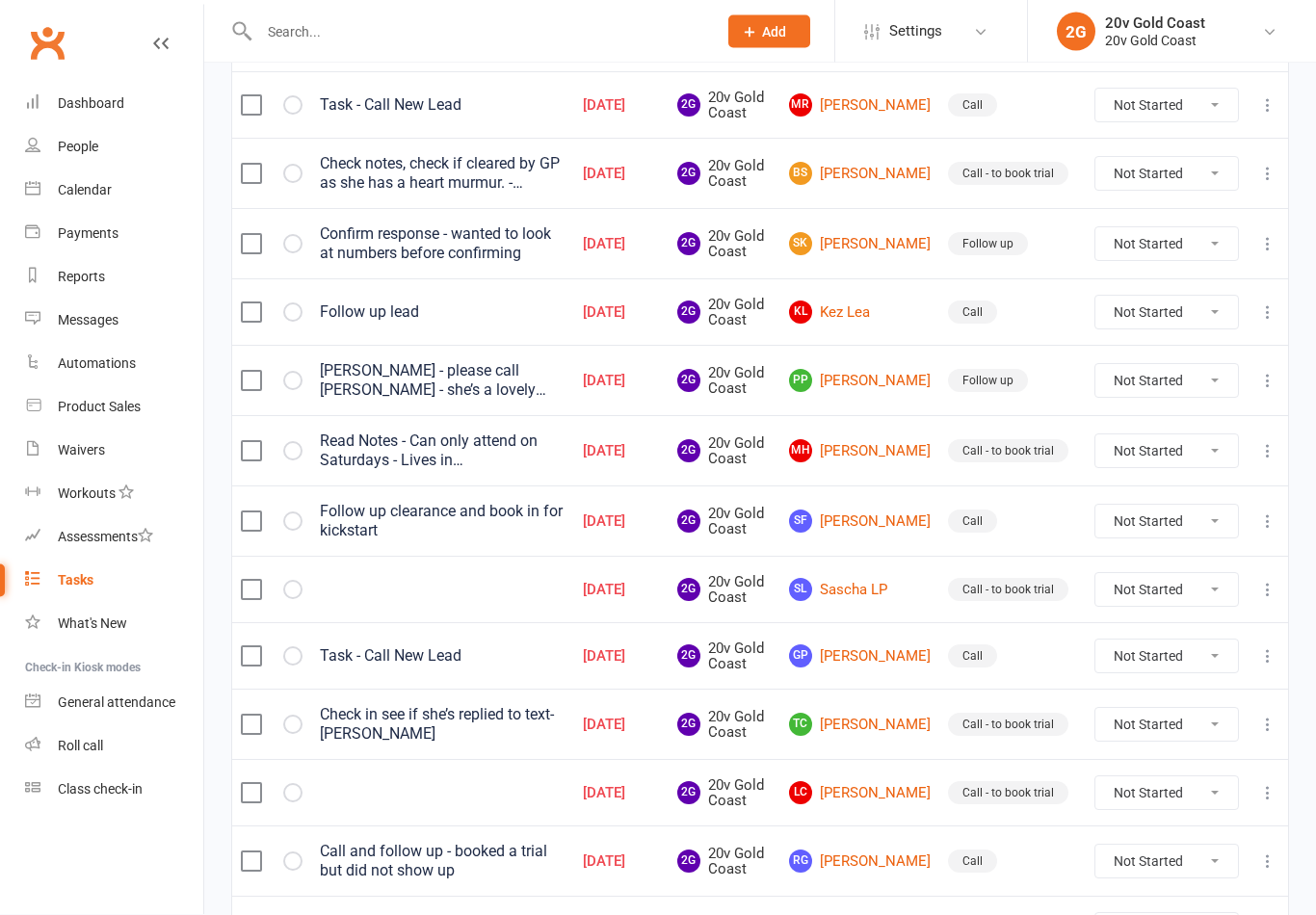
scroll to position [1360, 0]
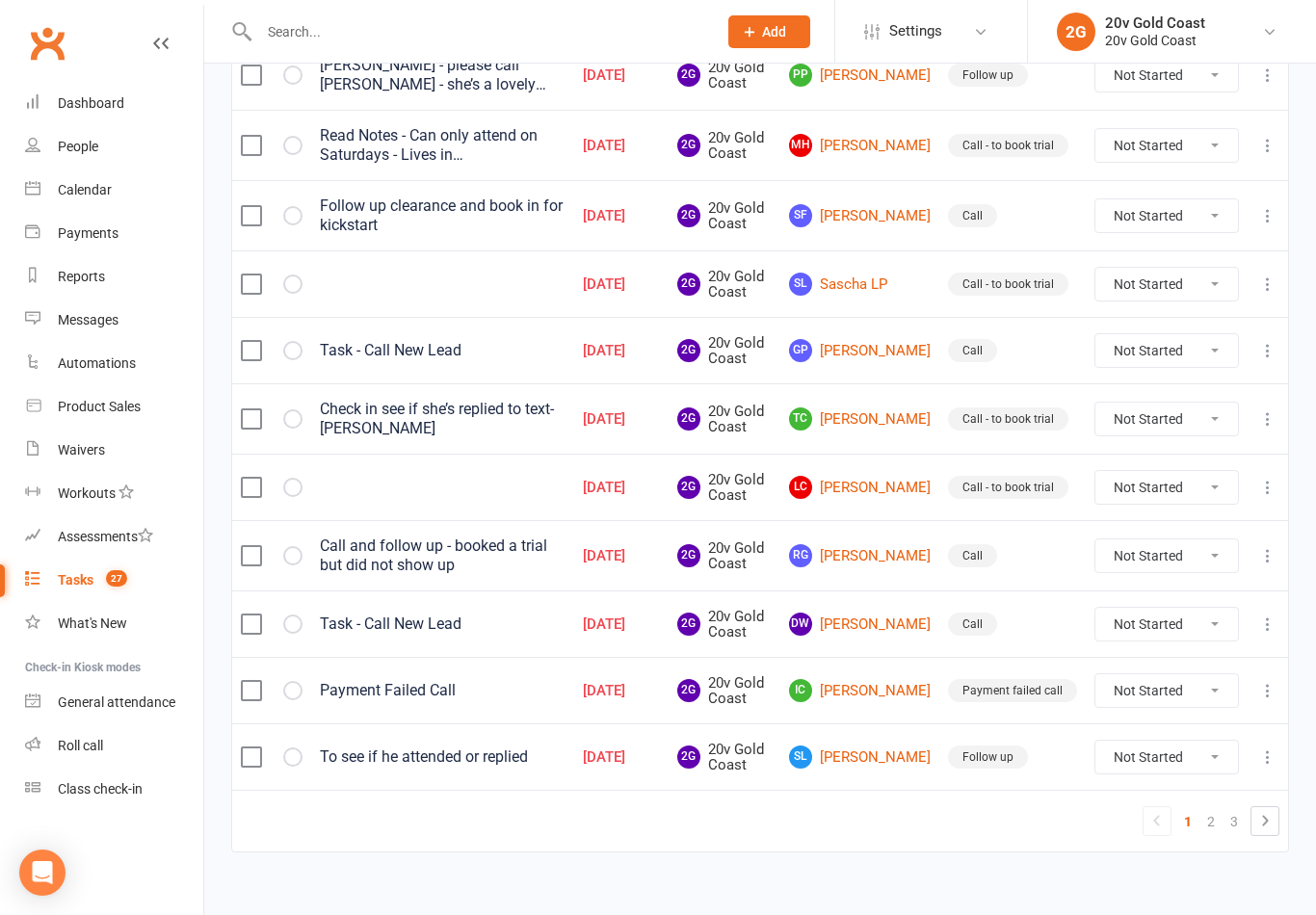
click at [870, 634] on link "DW [PERSON_NAME]" at bounding box center [860, 624] width 142 height 23
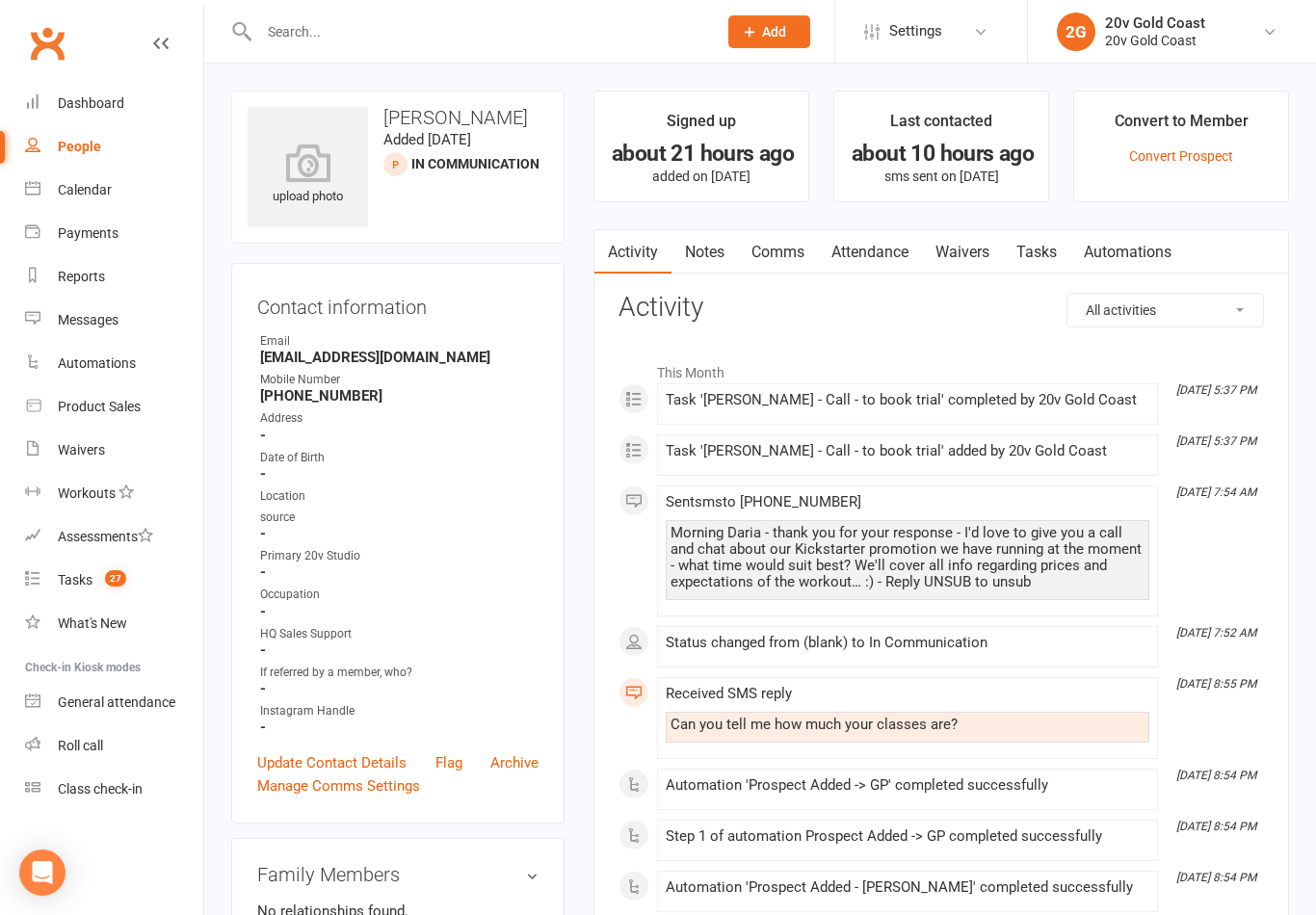
click at [1044, 248] on link "Tasks" at bounding box center [1036, 252] width 68 height 44
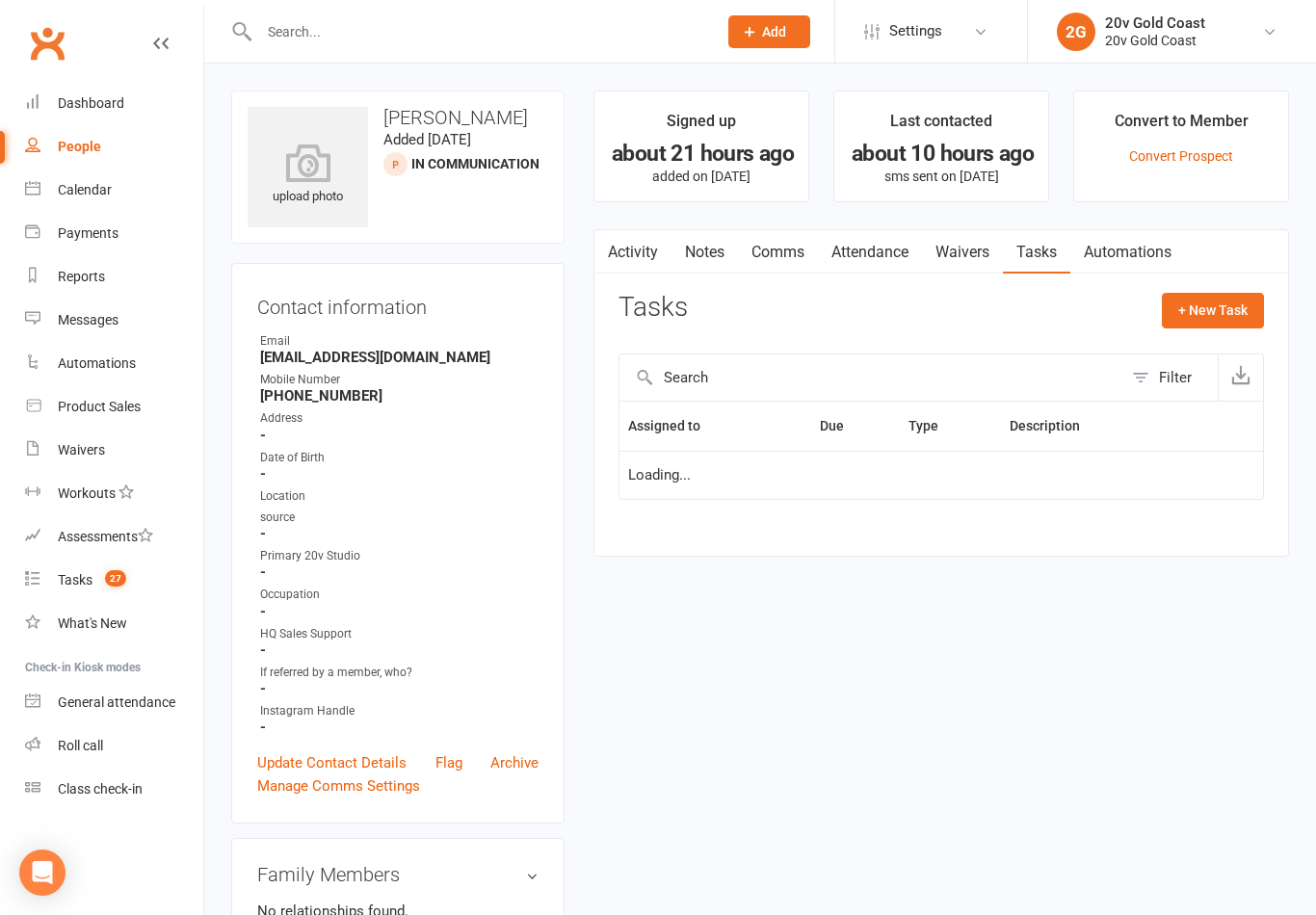
scroll to position [30, 0]
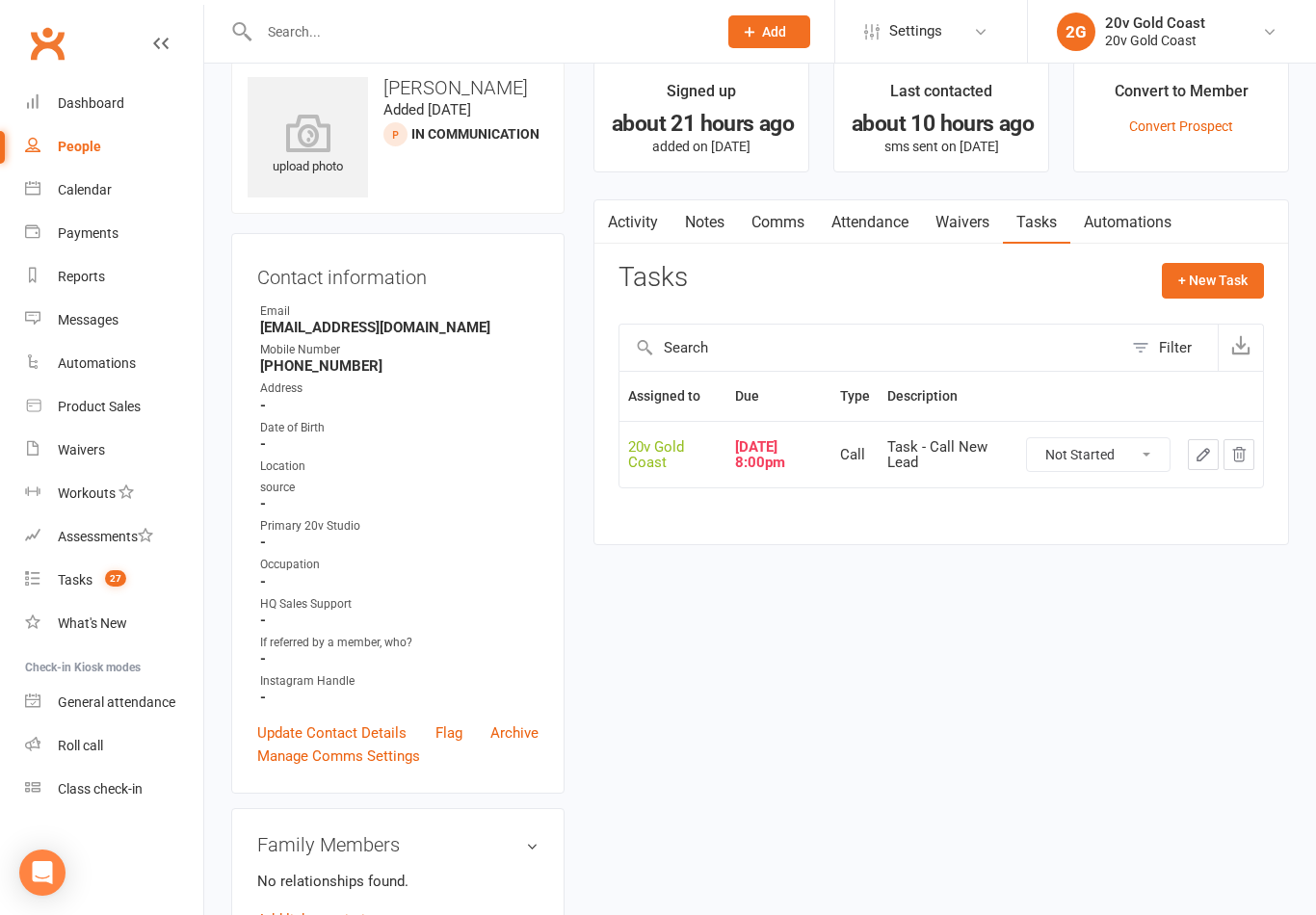
click at [968, 451] on div "Task - Call New Lead" at bounding box center [948, 455] width 121 height 31
click at [770, 446] on div "[DATE] 8:00pm" at bounding box center [779, 455] width 87 height 31
click at [946, 433] on td "Task - Call New Lead" at bounding box center [948, 455] width 139 height 67
click at [1218, 276] on button "+ New Task" at bounding box center [1214, 279] width 102 height 34
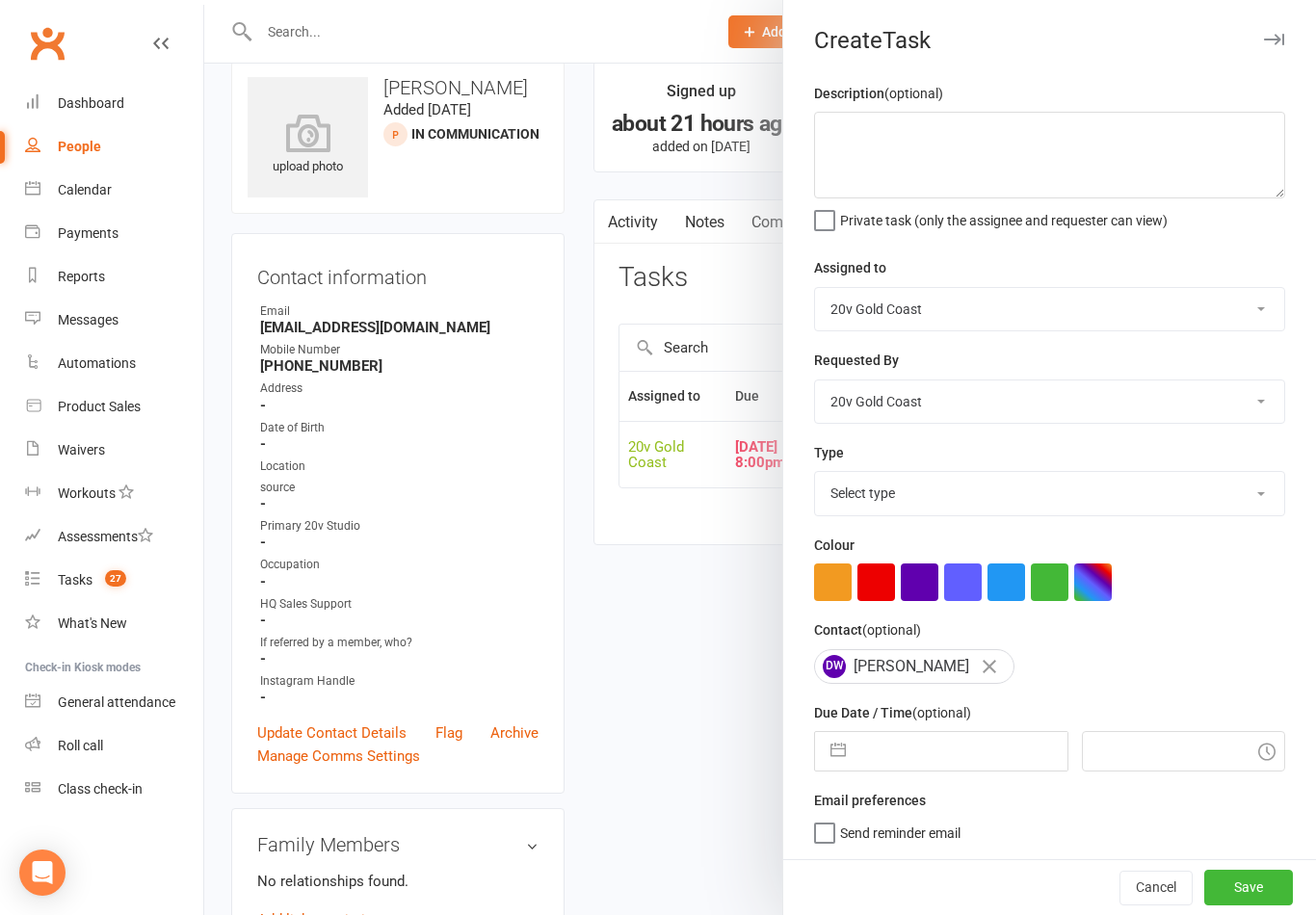
click at [756, 264] on div at bounding box center [761, 458] width 1112 height 915
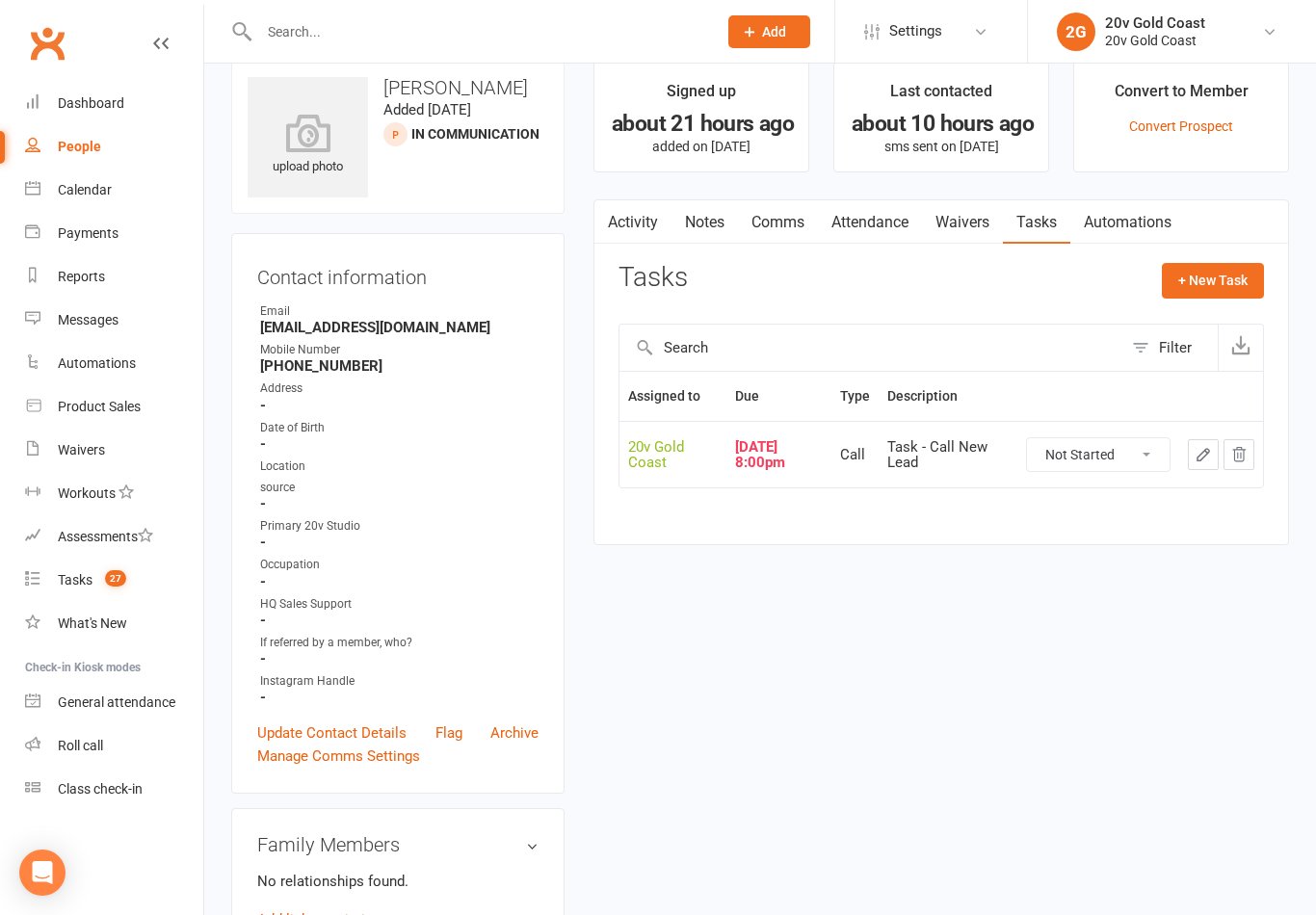
click at [718, 220] on link "Notes" at bounding box center [705, 222] width 67 height 44
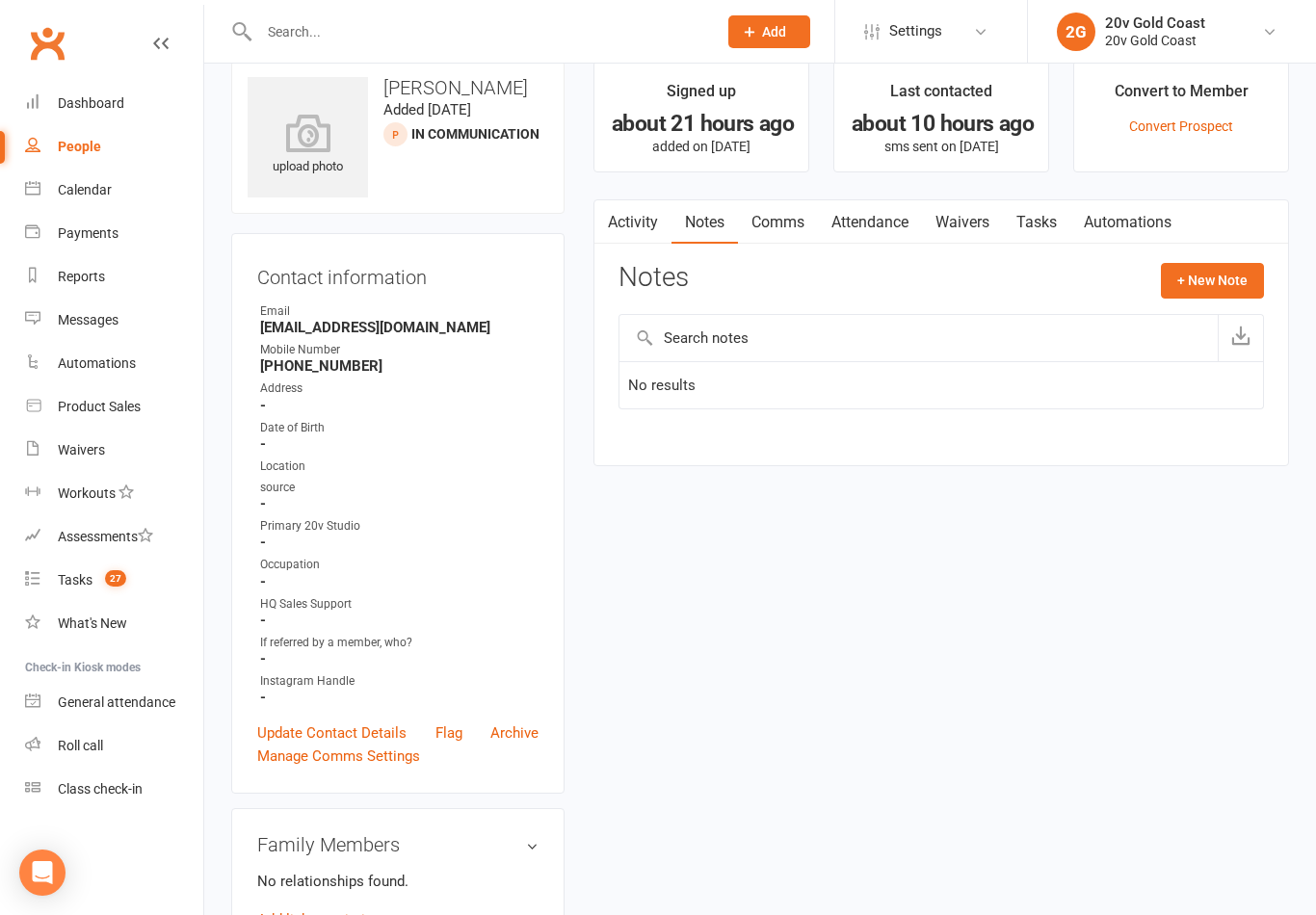
click at [645, 219] on link "Activity" at bounding box center [633, 222] width 77 height 44
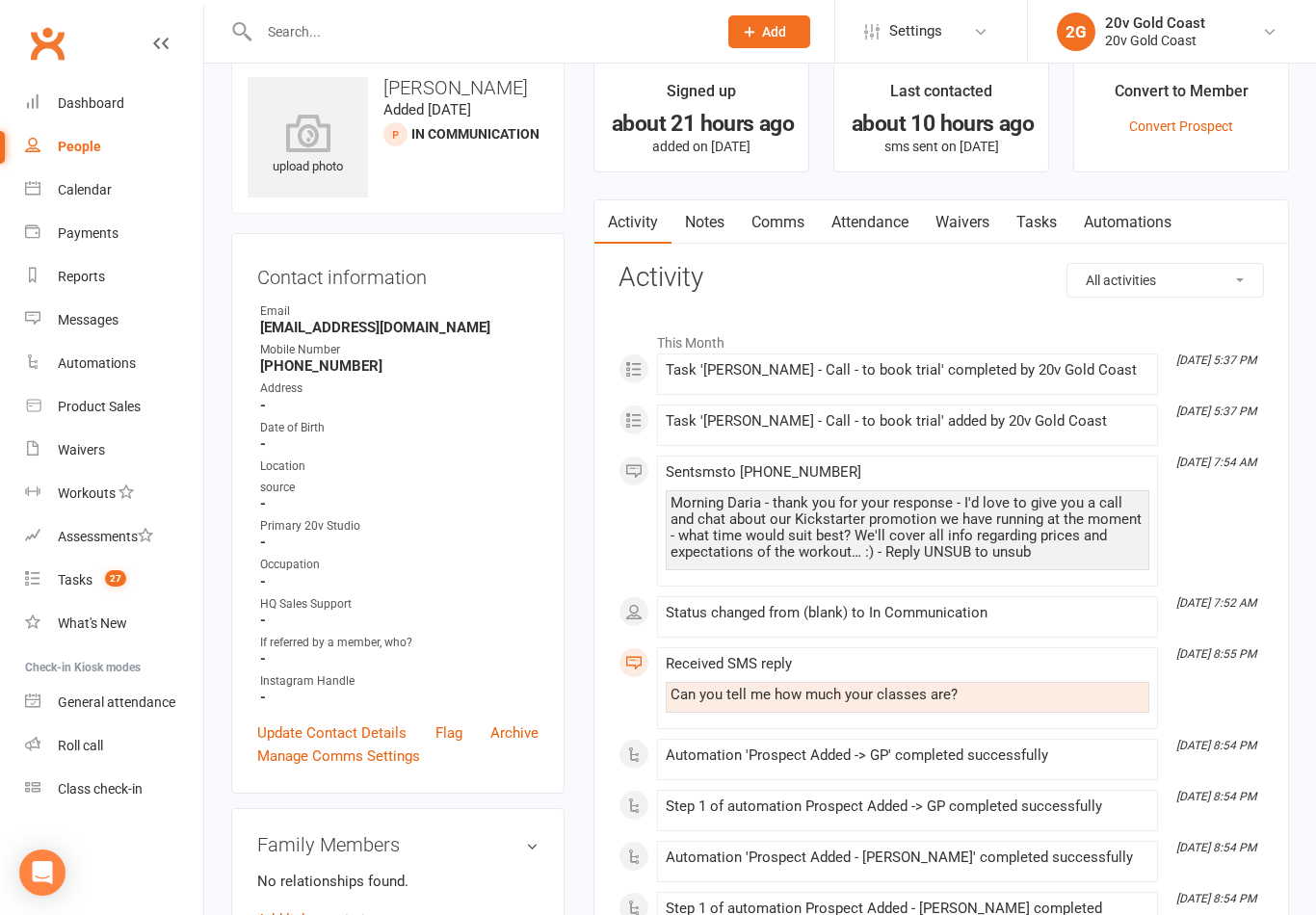
click at [1040, 227] on link "Tasks" at bounding box center [1036, 222] width 68 height 44
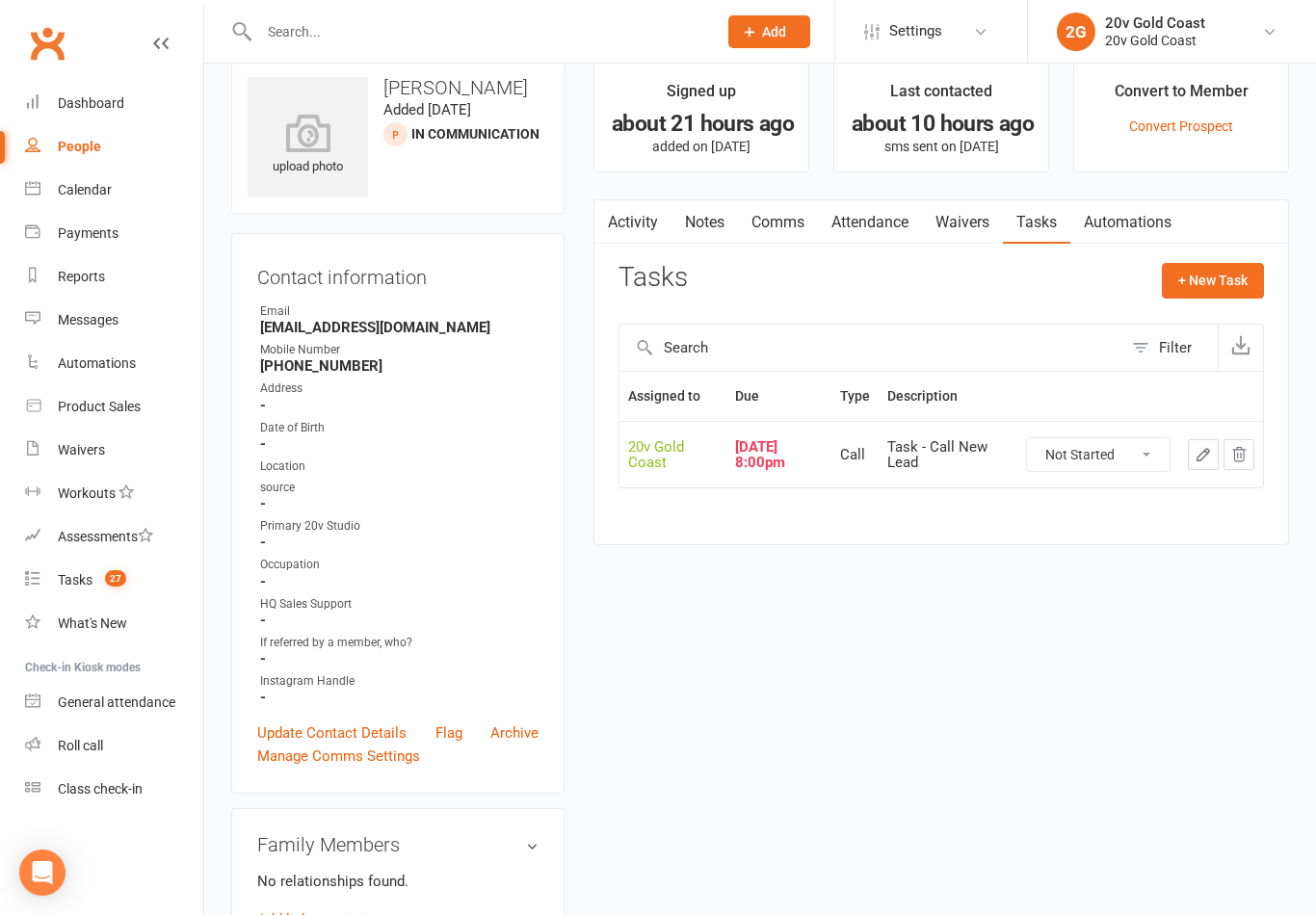
click at [1117, 459] on select "Not Started In Progress Waiting Complete" at bounding box center [1098, 454] width 143 height 32
select select "unstarted"
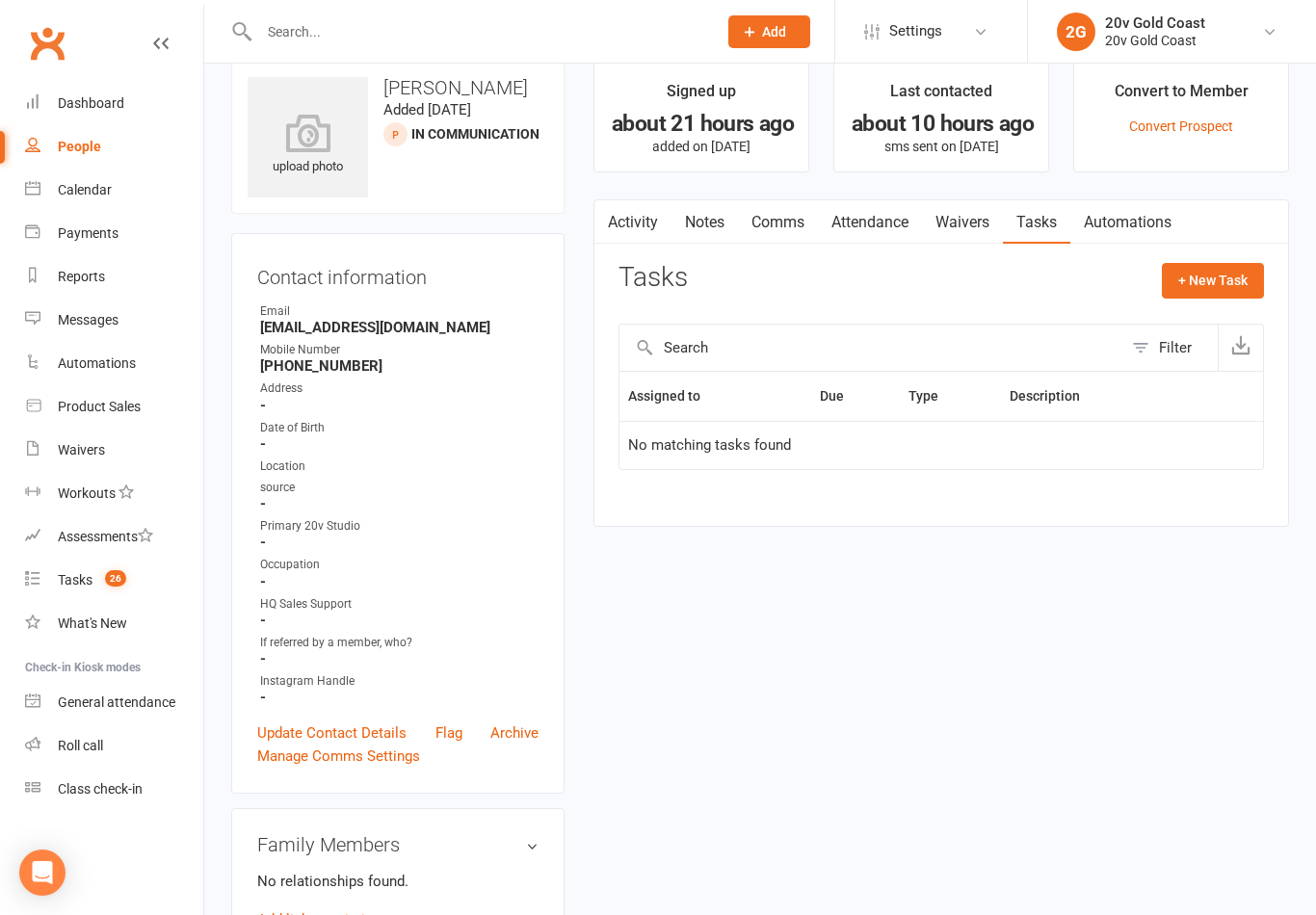
click at [1217, 286] on button "+ New Task" at bounding box center [1214, 279] width 102 height 34
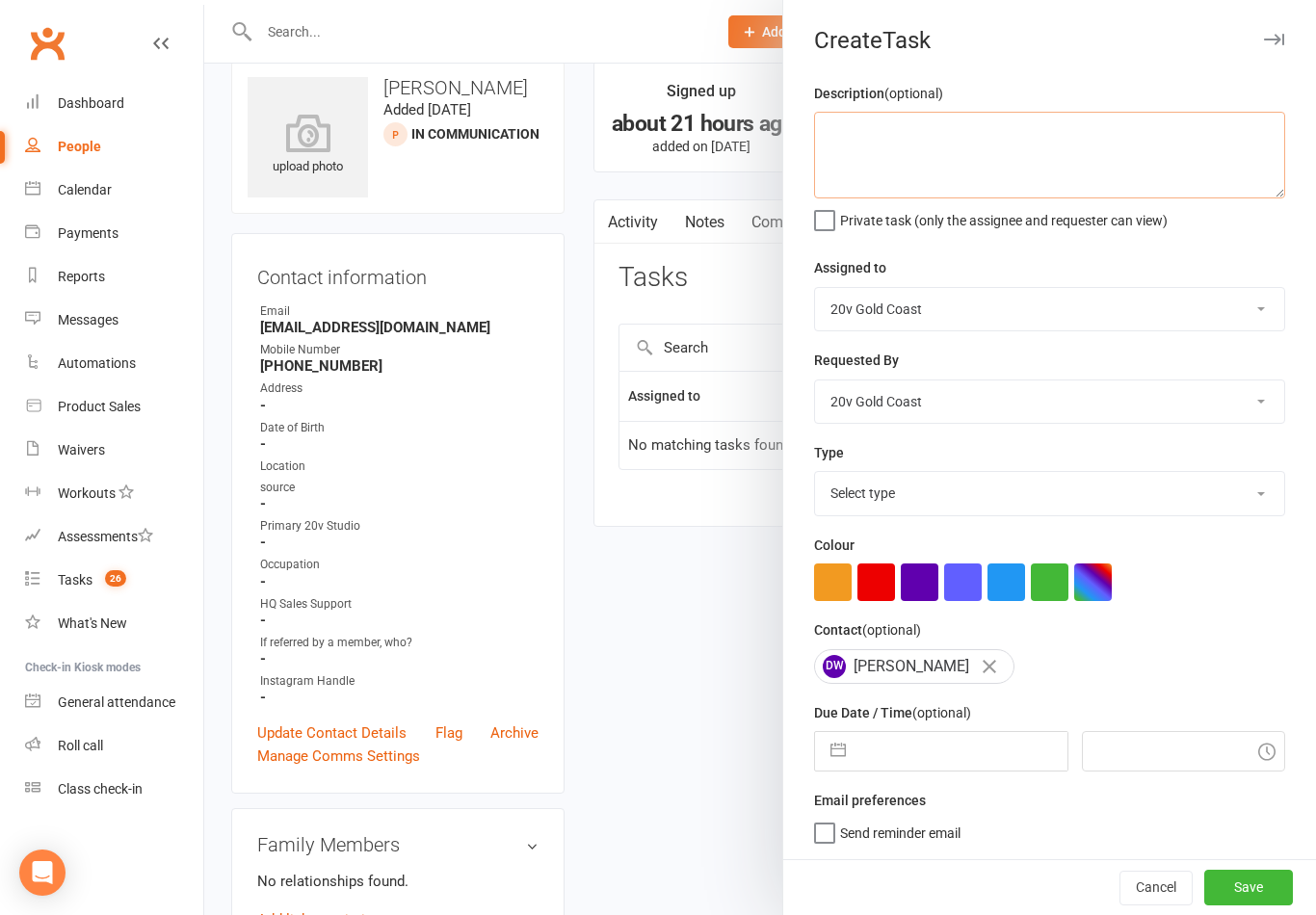
click at [975, 134] on textarea at bounding box center [1049, 155] width 471 height 87
type textarea "C"
type textarea "Is going away until end of October - sounds keen to book in a trial when she is…"
click at [1107, 348] on div "Requested By 20v Gold Coast [PERSON_NAME] [PERSON_NAME] [PERSON_NAME] [PERSON_N…" at bounding box center [1049, 386] width 471 height 75
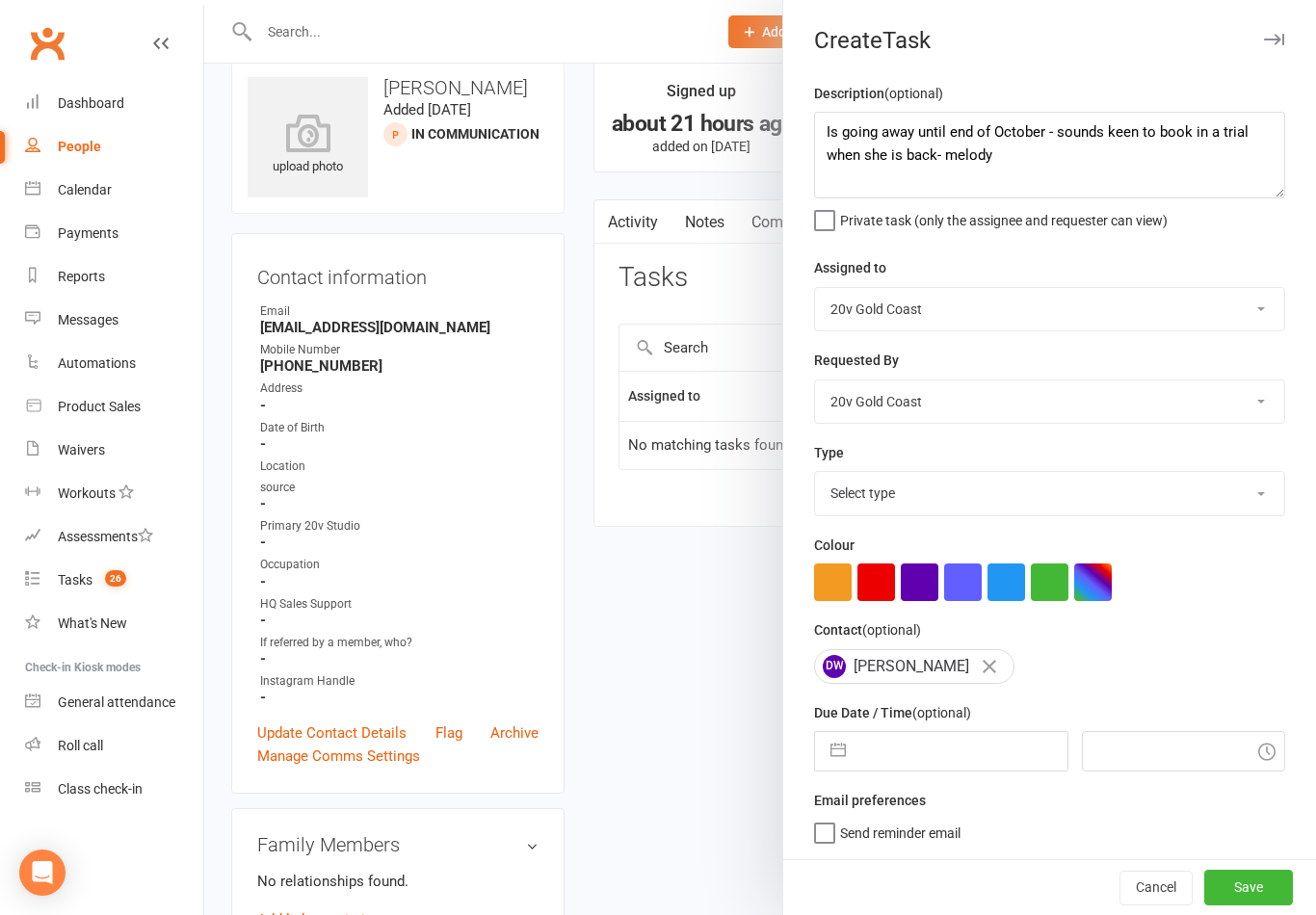
click at [1047, 499] on select "Select type Call Call - to book trial Confirm session attendance Confirm trial …" at bounding box center [1049, 493] width 470 height 42
select select "24395"
click at [998, 752] on input "text" at bounding box center [961, 751] width 211 height 38
select select "8"
select select "2025"
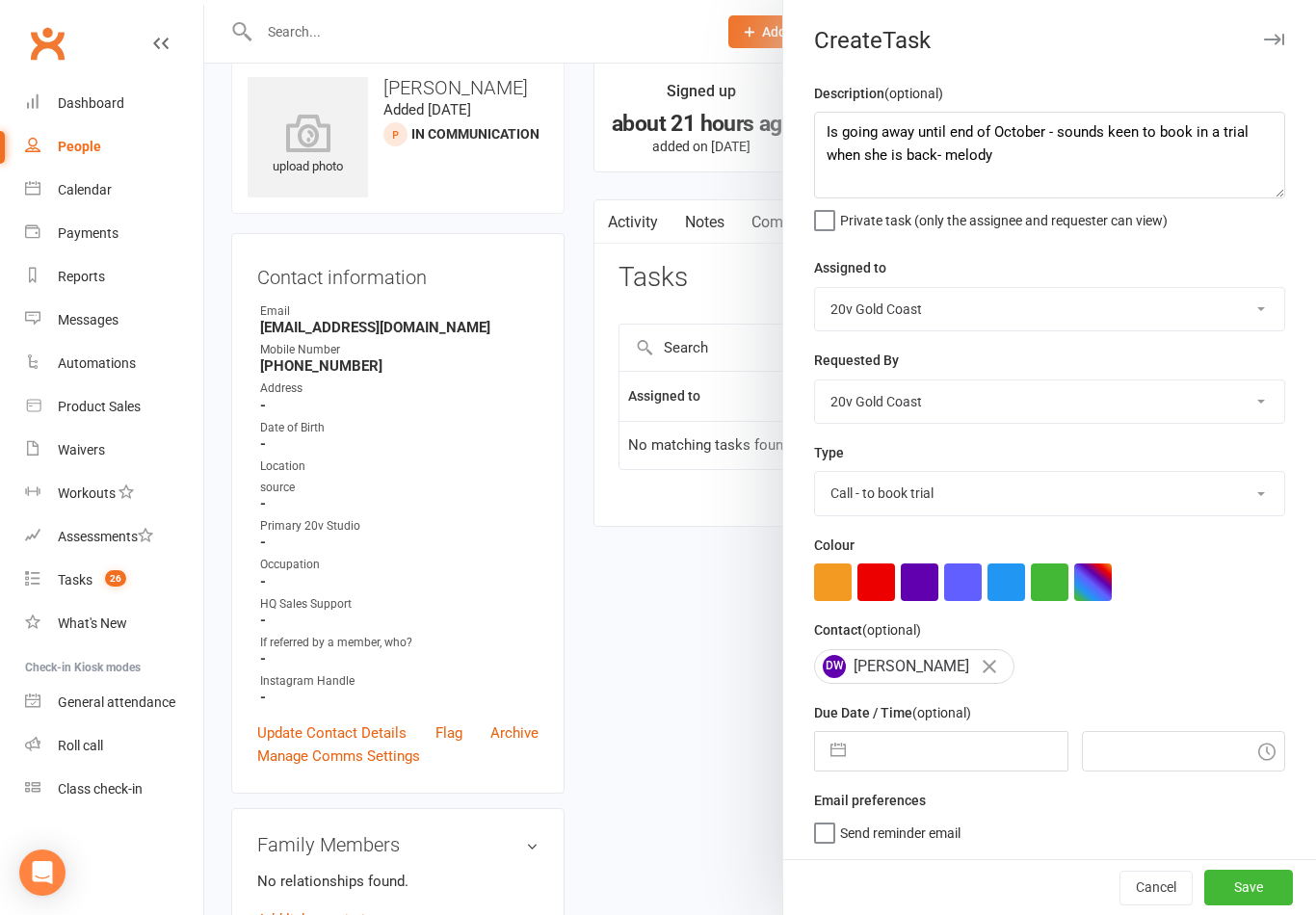
select select "9"
select select "2025"
select select "10"
select select "2025"
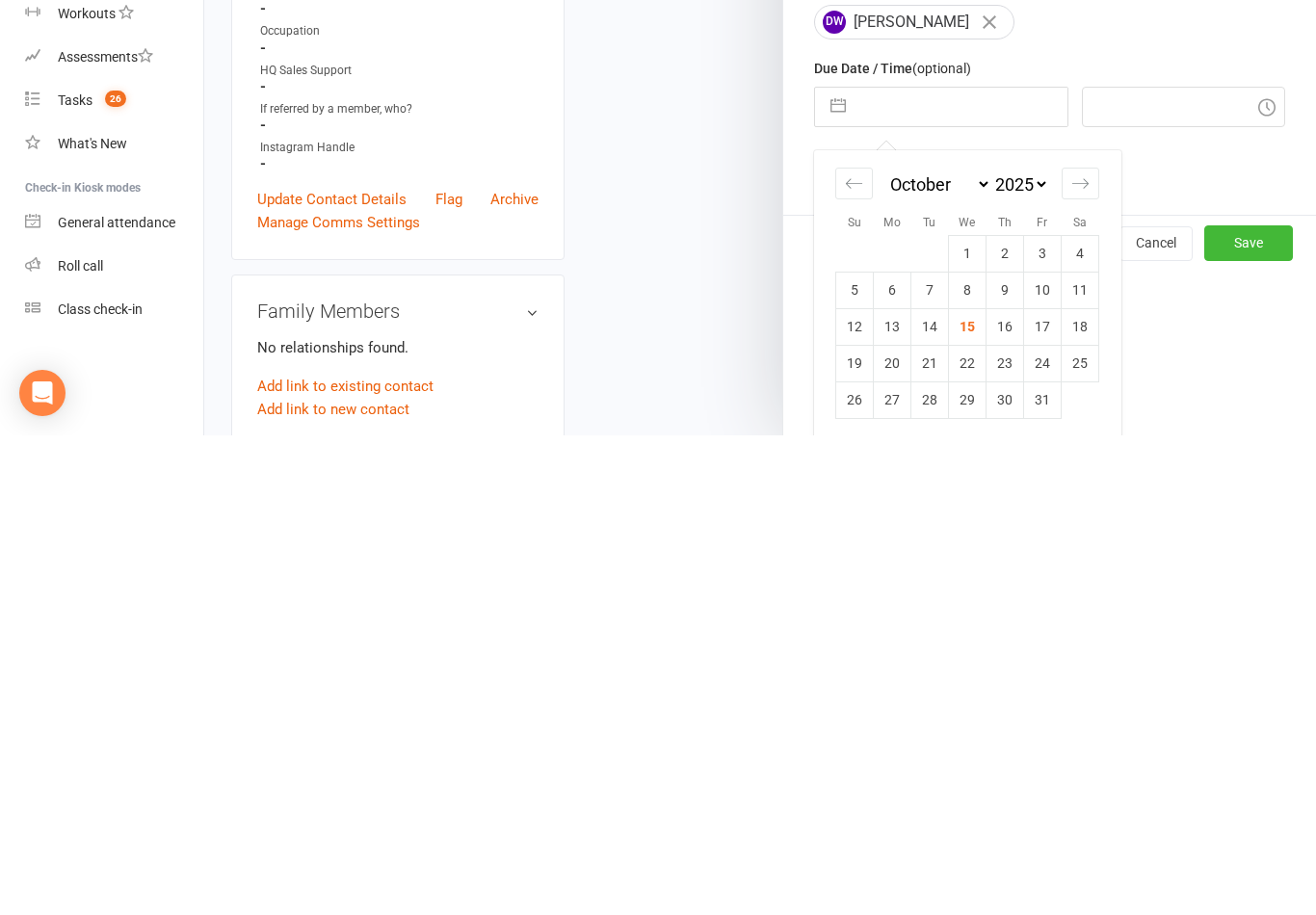
scroll to position [169, 0]
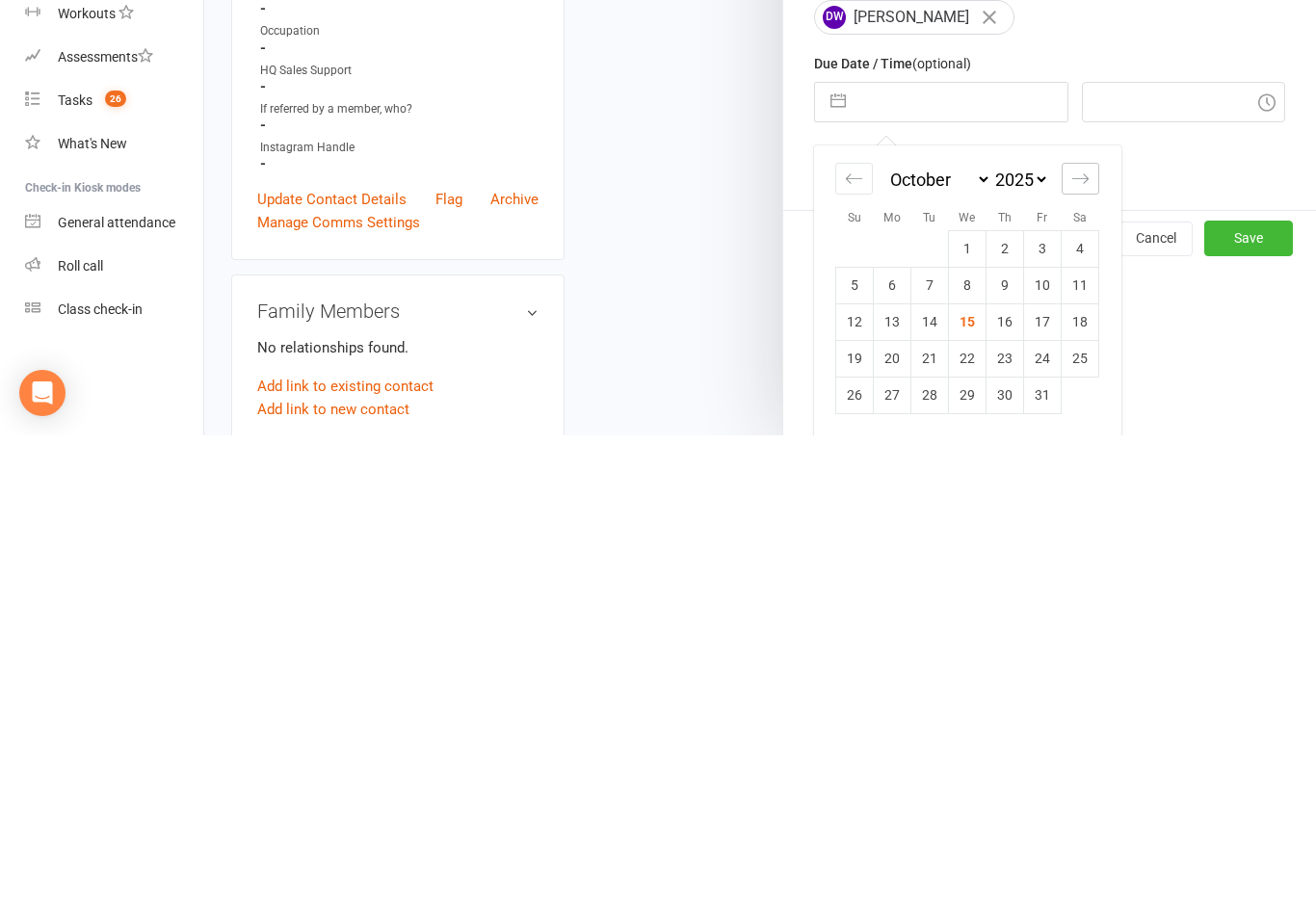
click at [1090, 649] on icon "Move forward to switch to the next month." at bounding box center [1081, 658] width 19 height 19
select select "11"
select select "2025"
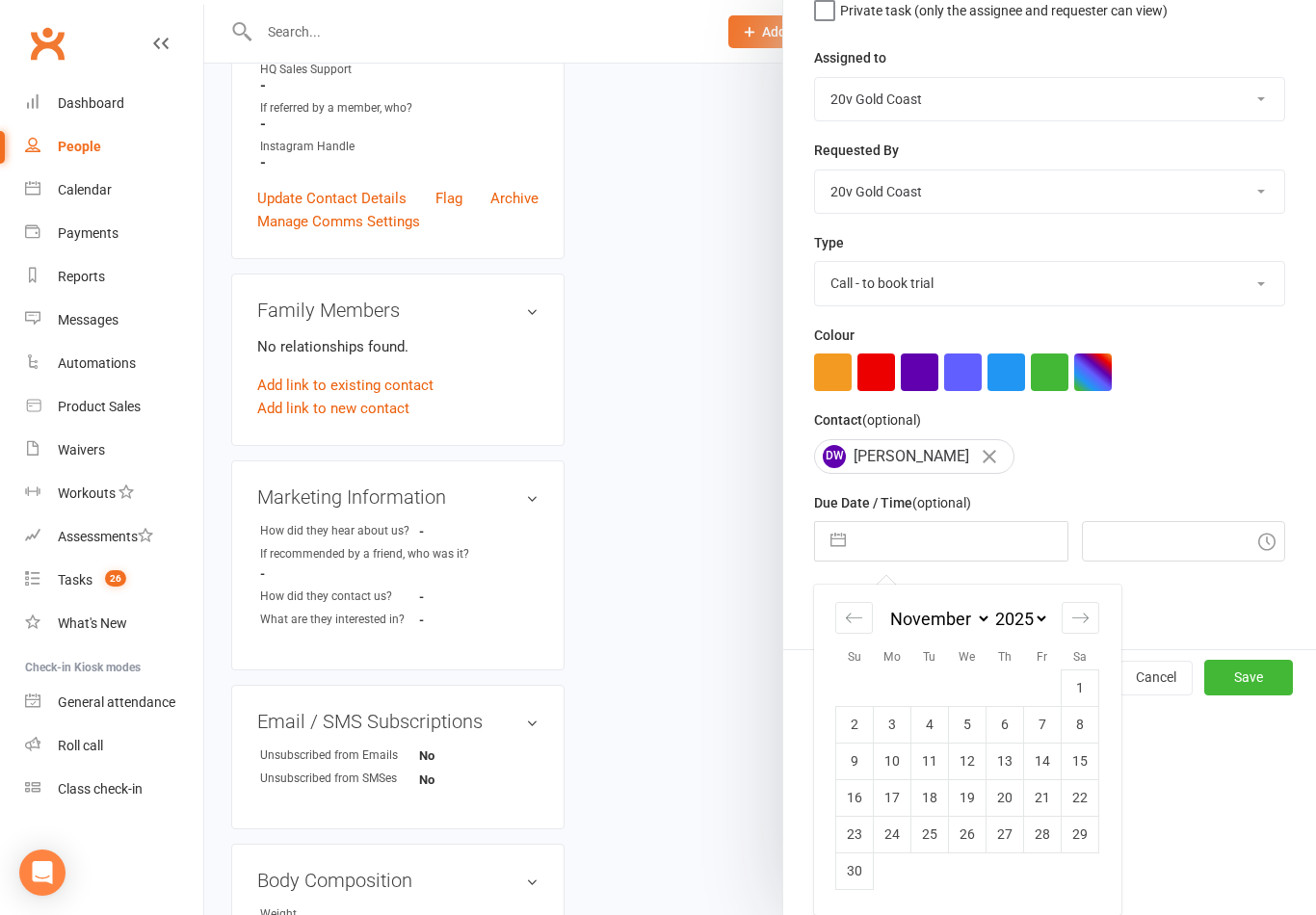
click at [975, 734] on td "5" at bounding box center [968, 724] width 37 height 36
type input "05 Nov 2025"
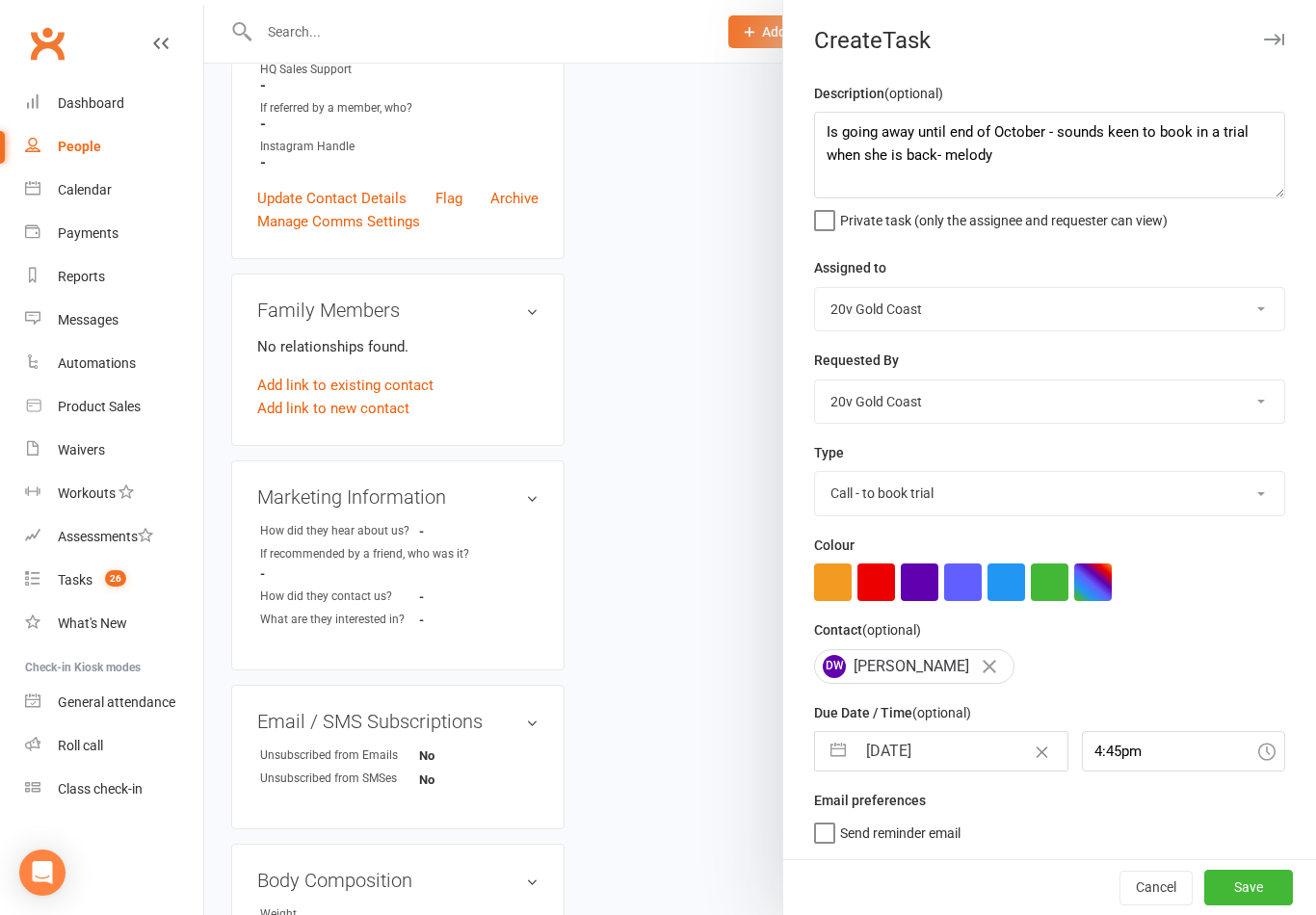
scroll to position [4, 0]
click at [1121, 758] on input "4:45pm" at bounding box center [1184, 751] width 205 height 40
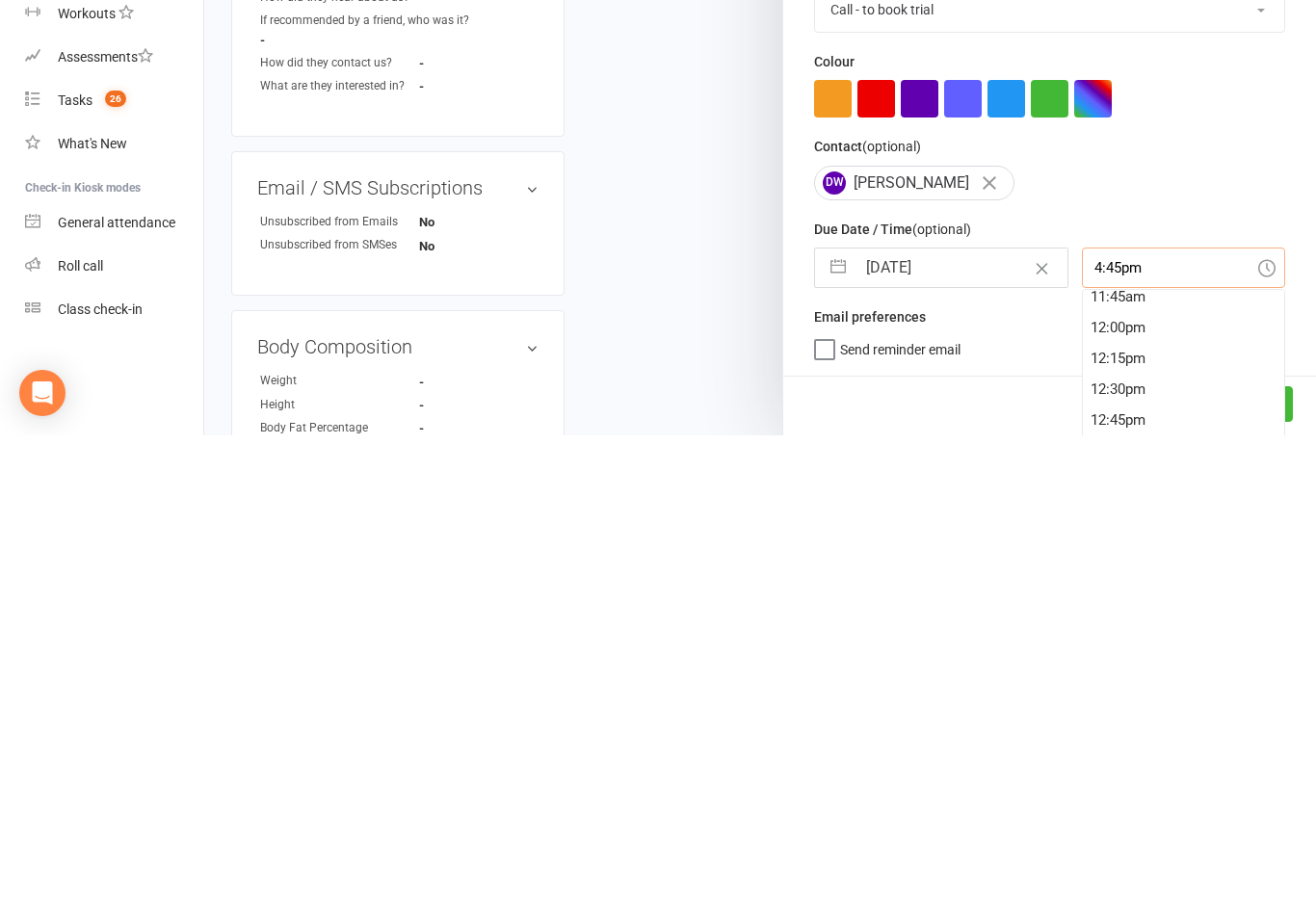
scroll to position [1326, 0]
click at [1138, 830] on div "11:15am" at bounding box center [1184, 845] width 203 height 30
type input "11:15am"
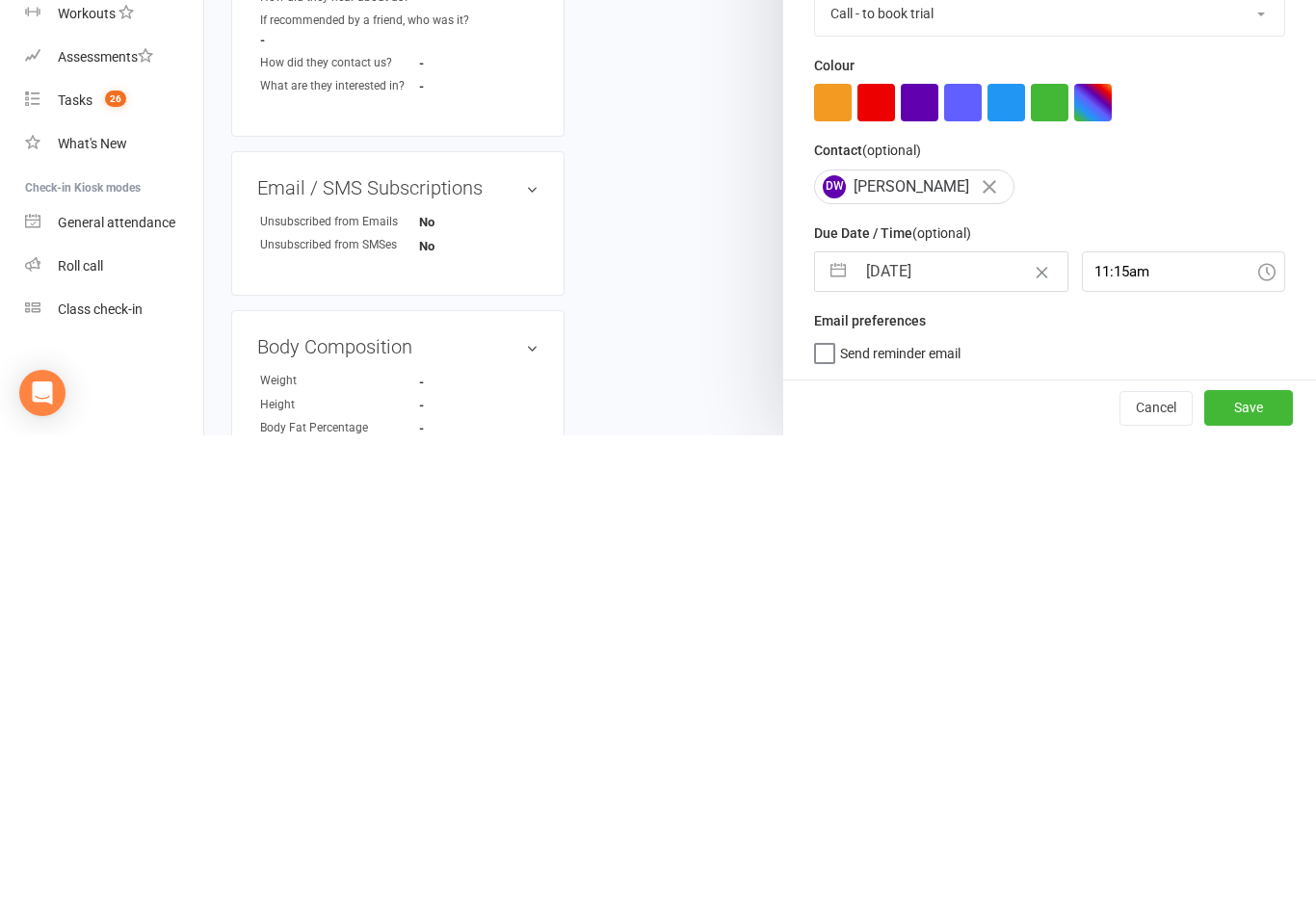
click at [1249, 870] on button "Save" at bounding box center [1249, 886] width 89 height 34
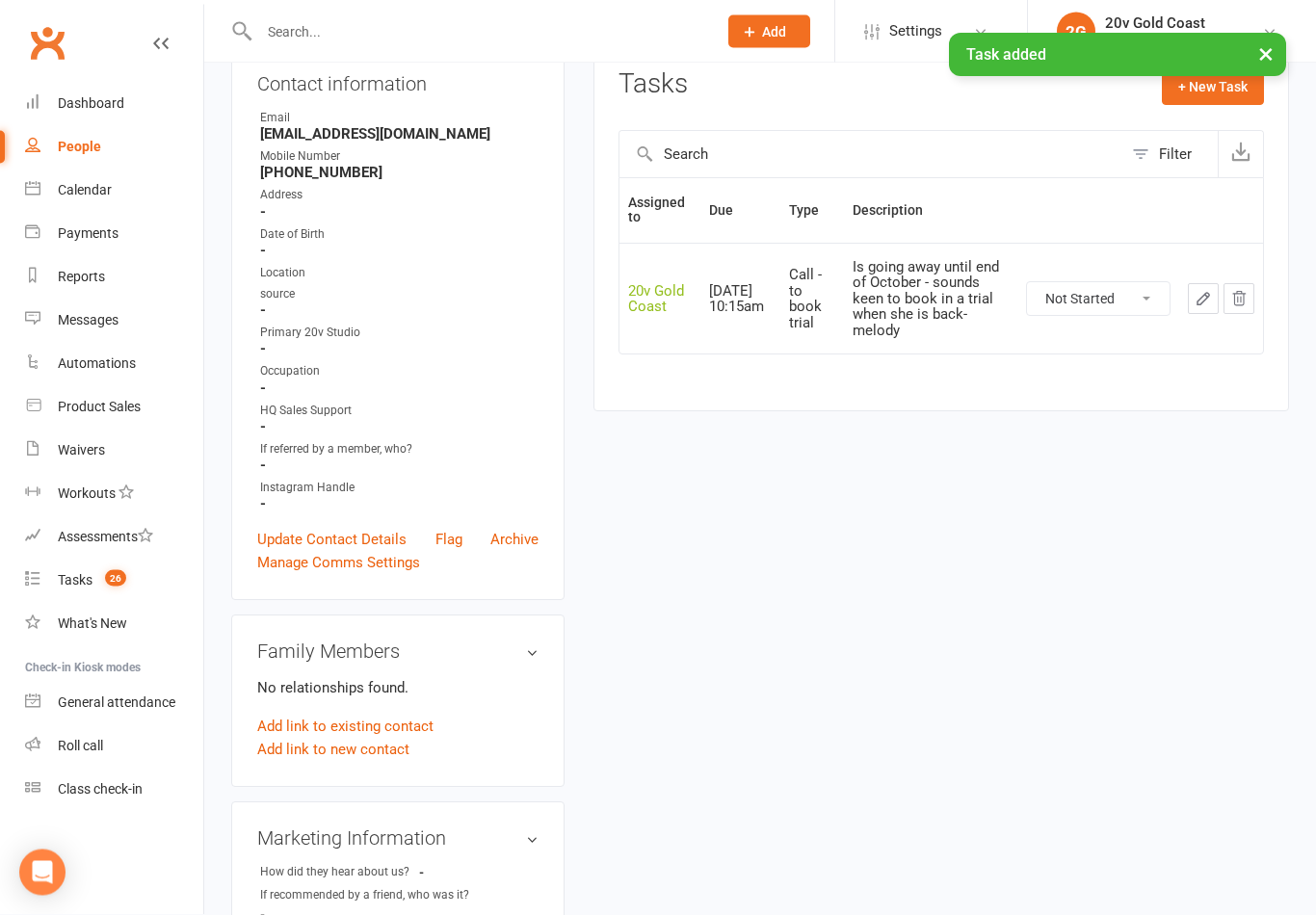
scroll to position [0, 0]
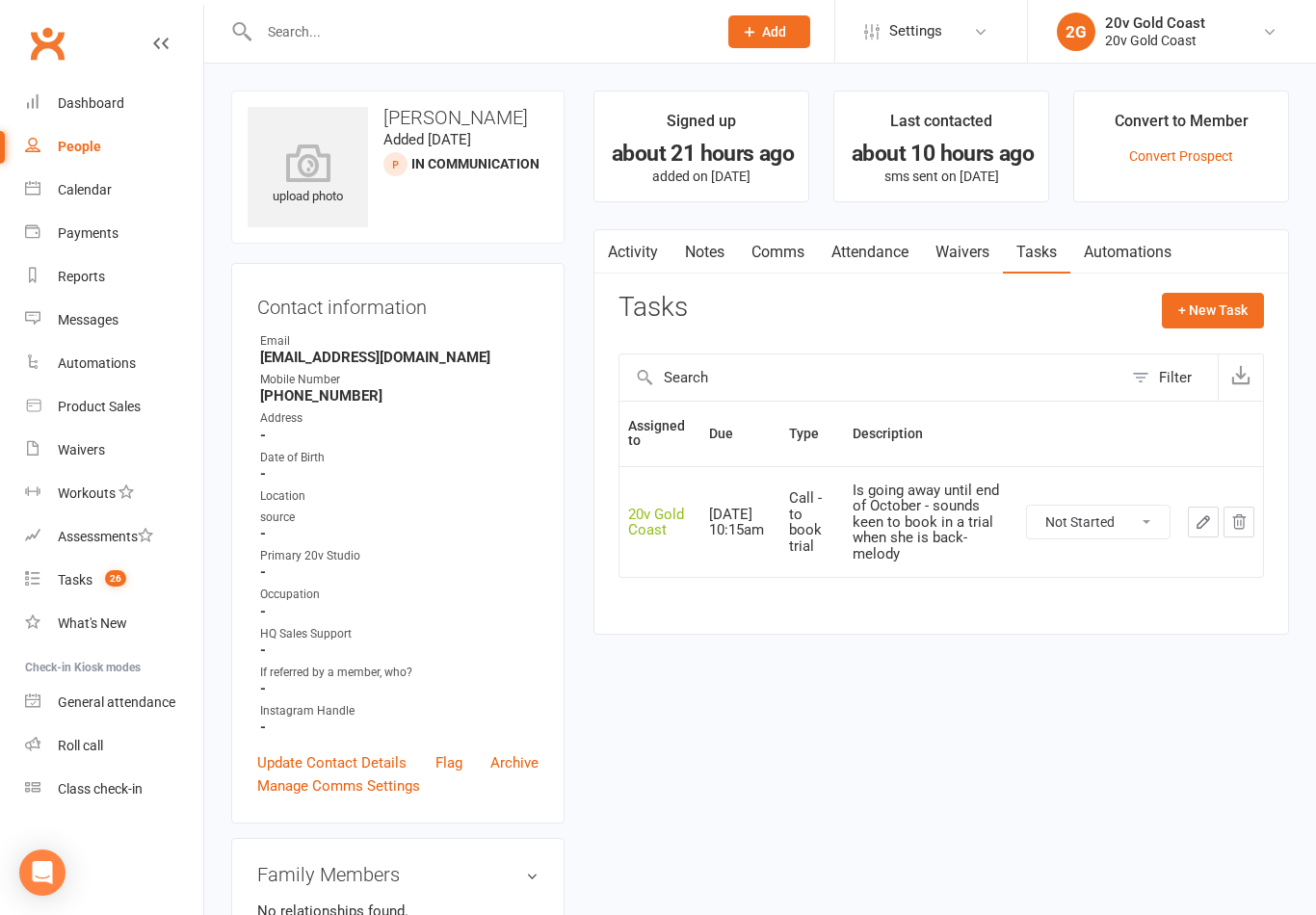
click at [132, 579] on link "Tasks 26" at bounding box center [113, 580] width 178 height 43
select select "incomplete"
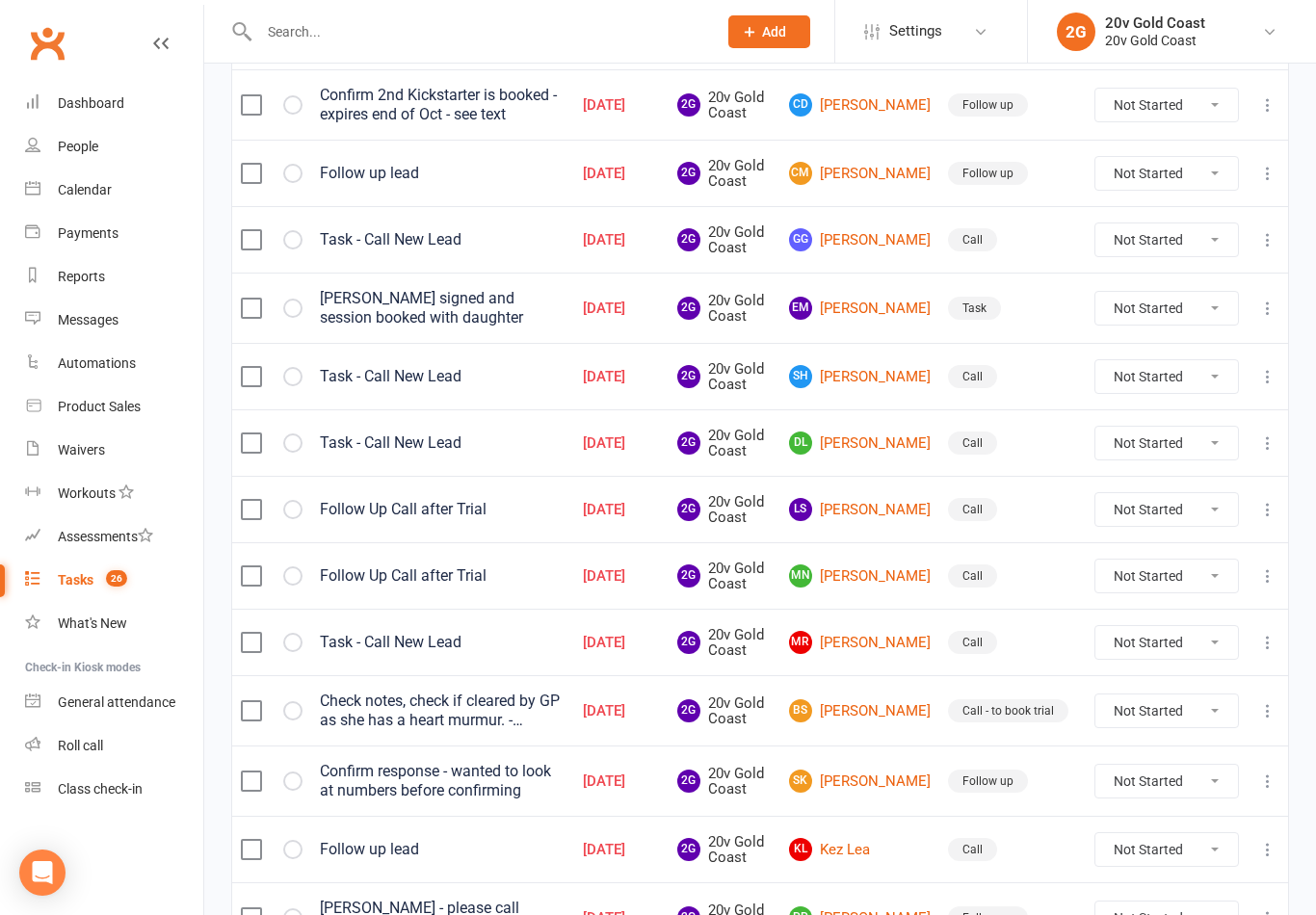
scroll to position [1360, 0]
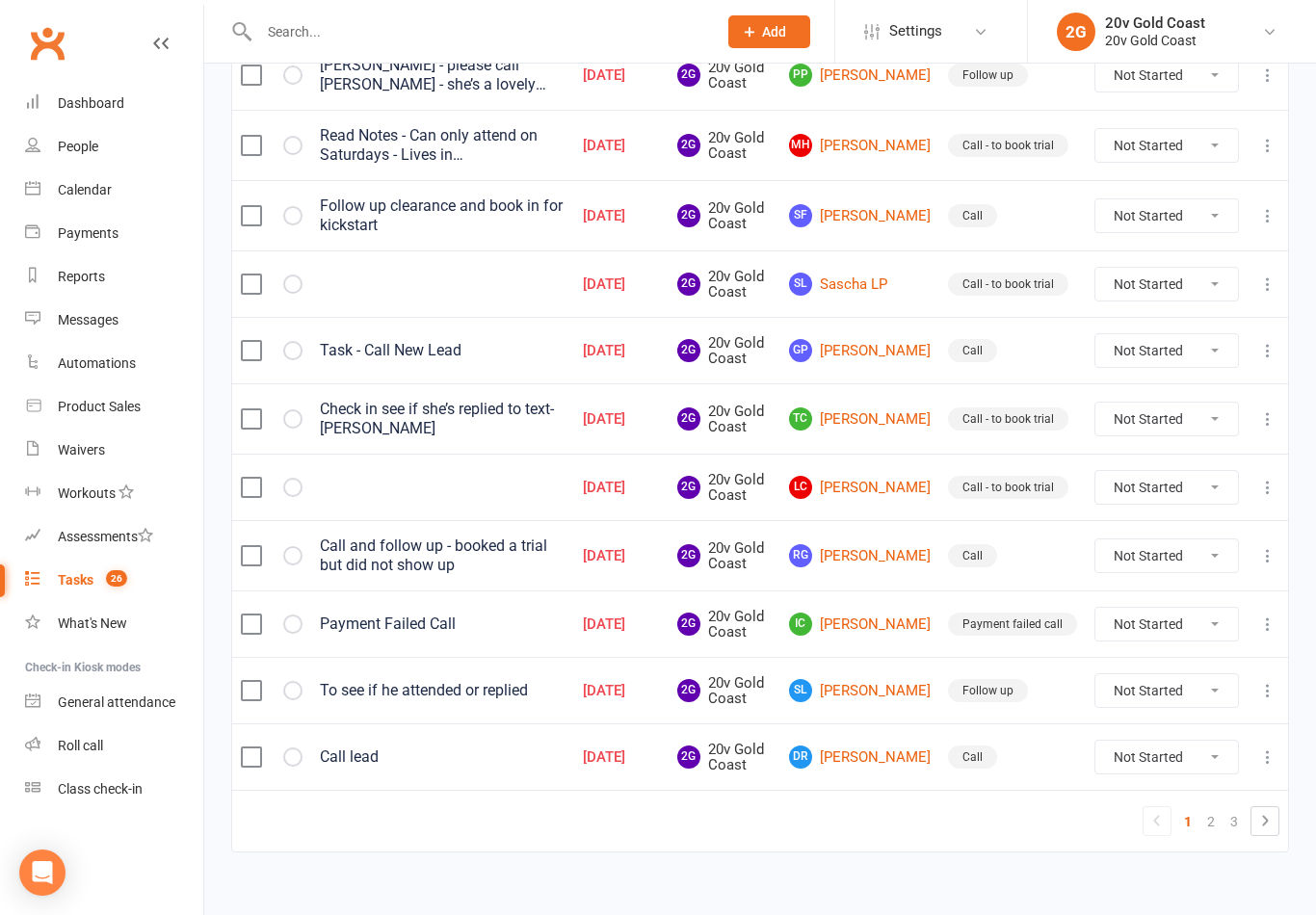
click at [881, 696] on link "SL [PERSON_NAME]" at bounding box center [860, 690] width 142 height 23
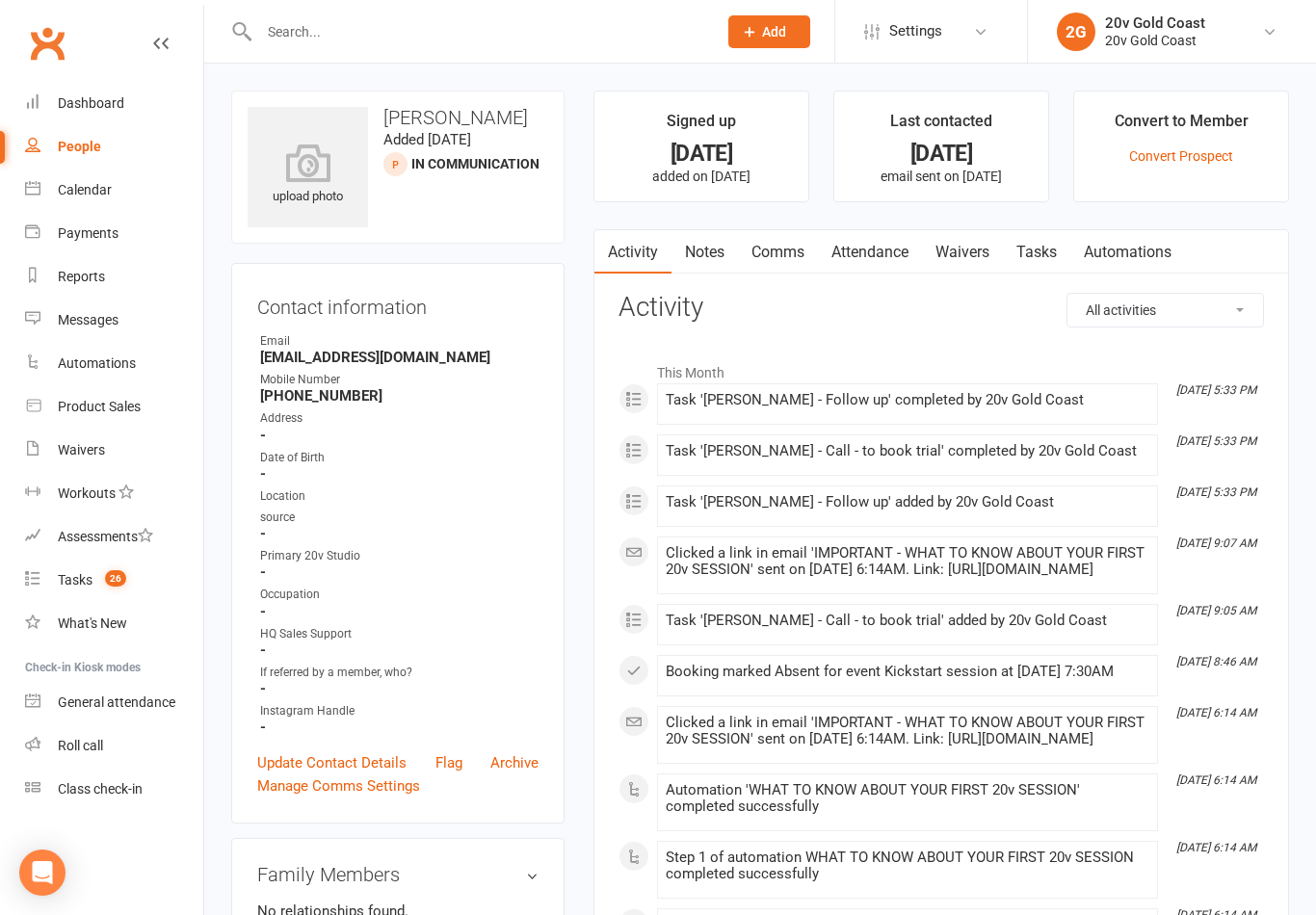
click at [1038, 249] on link "Tasks" at bounding box center [1036, 252] width 68 height 44
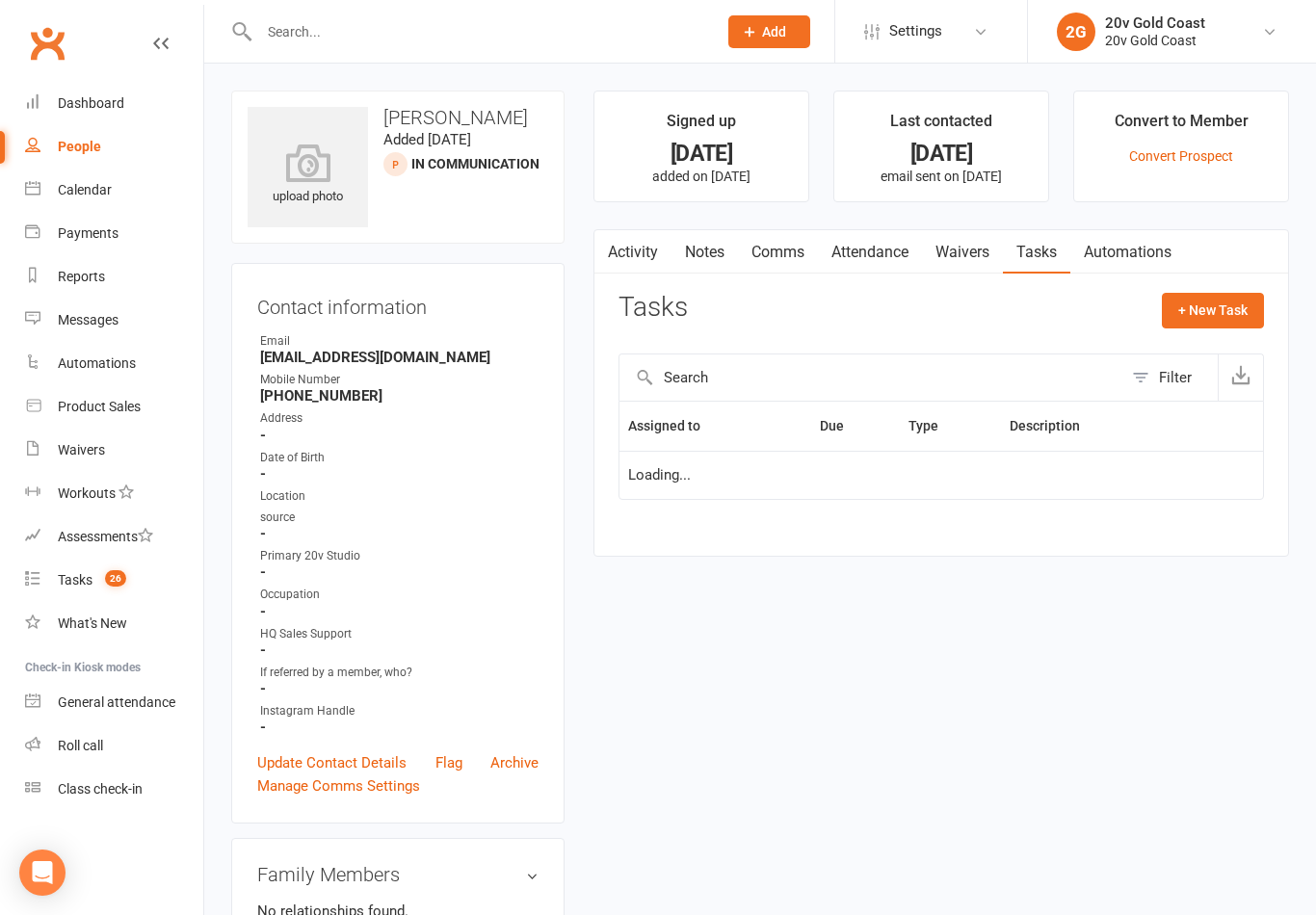
scroll to position [30, 0]
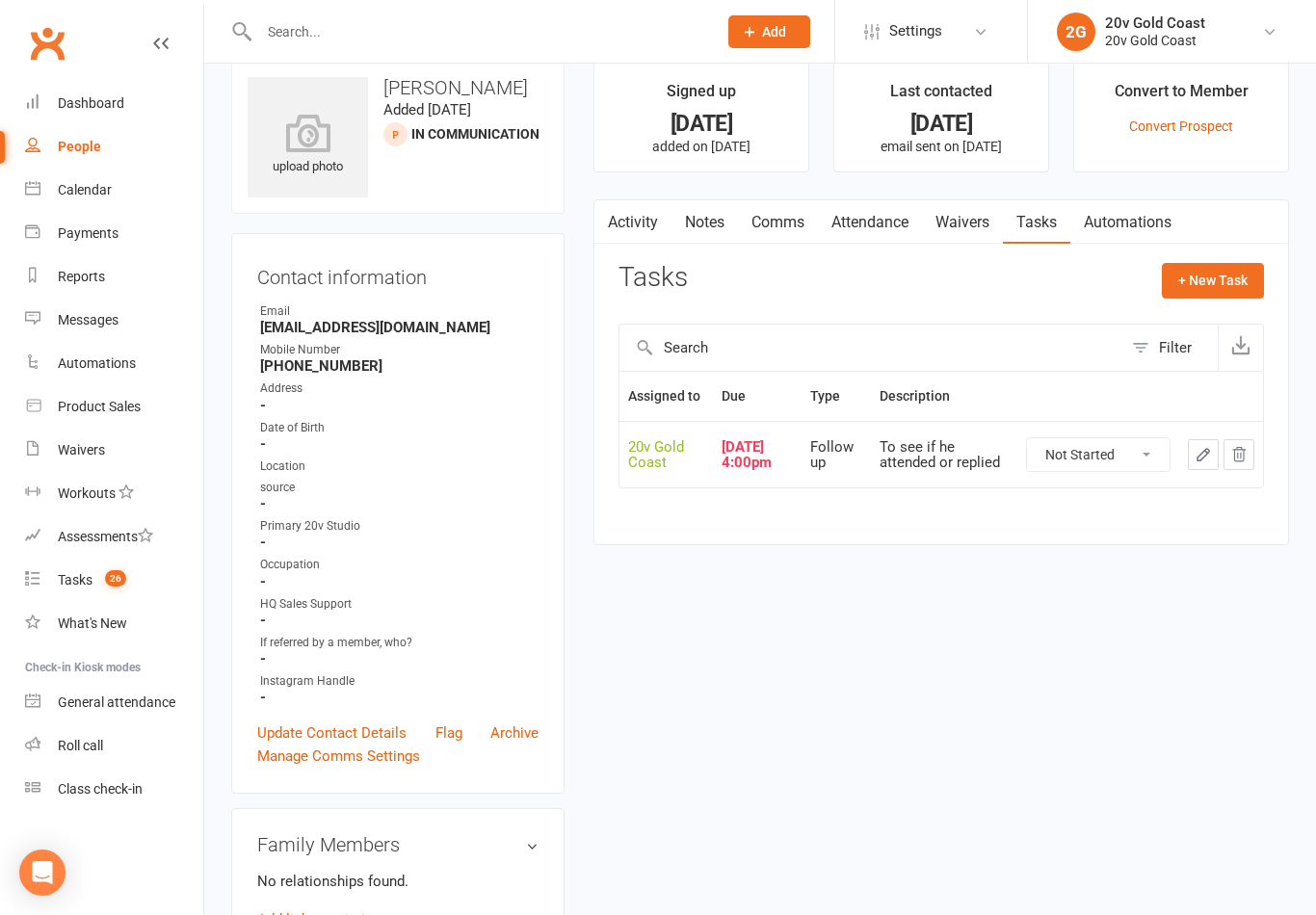
click at [1219, 288] on button "+ New Task" at bounding box center [1214, 279] width 102 height 34
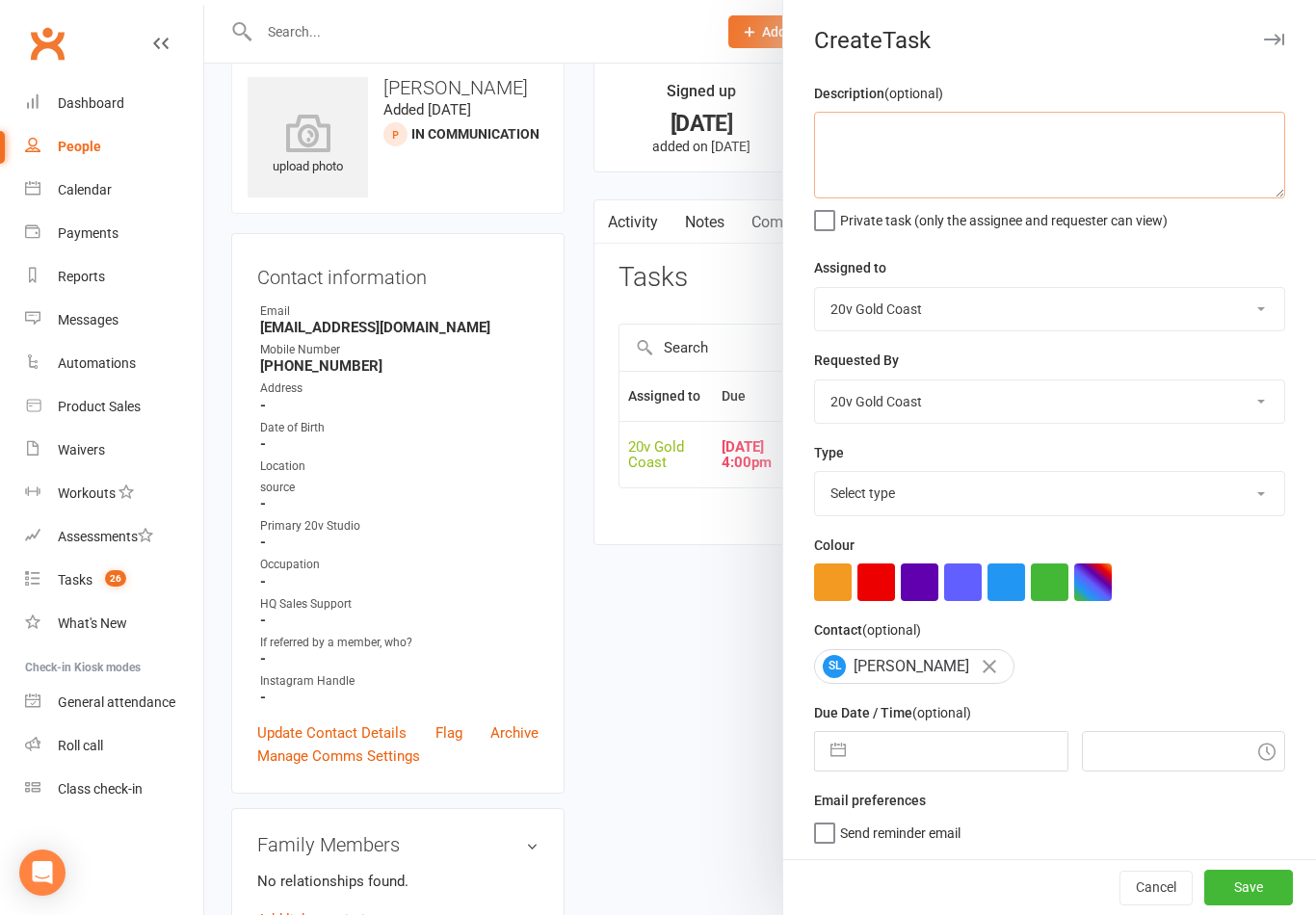
click at [1047, 132] on textarea at bounding box center [1049, 155] width 471 height 87
type textarea "Call no answer- Melody 15/10"
click at [1112, 355] on div "Requested By 20v Gold Coast [PERSON_NAME] [PERSON_NAME] [PERSON_NAME] [PERSON_N…" at bounding box center [1049, 386] width 471 height 75
click at [1001, 489] on select "Select type Call Call - to book trial Confirm session attendance Confirm trial …" at bounding box center [1049, 493] width 470 height 42
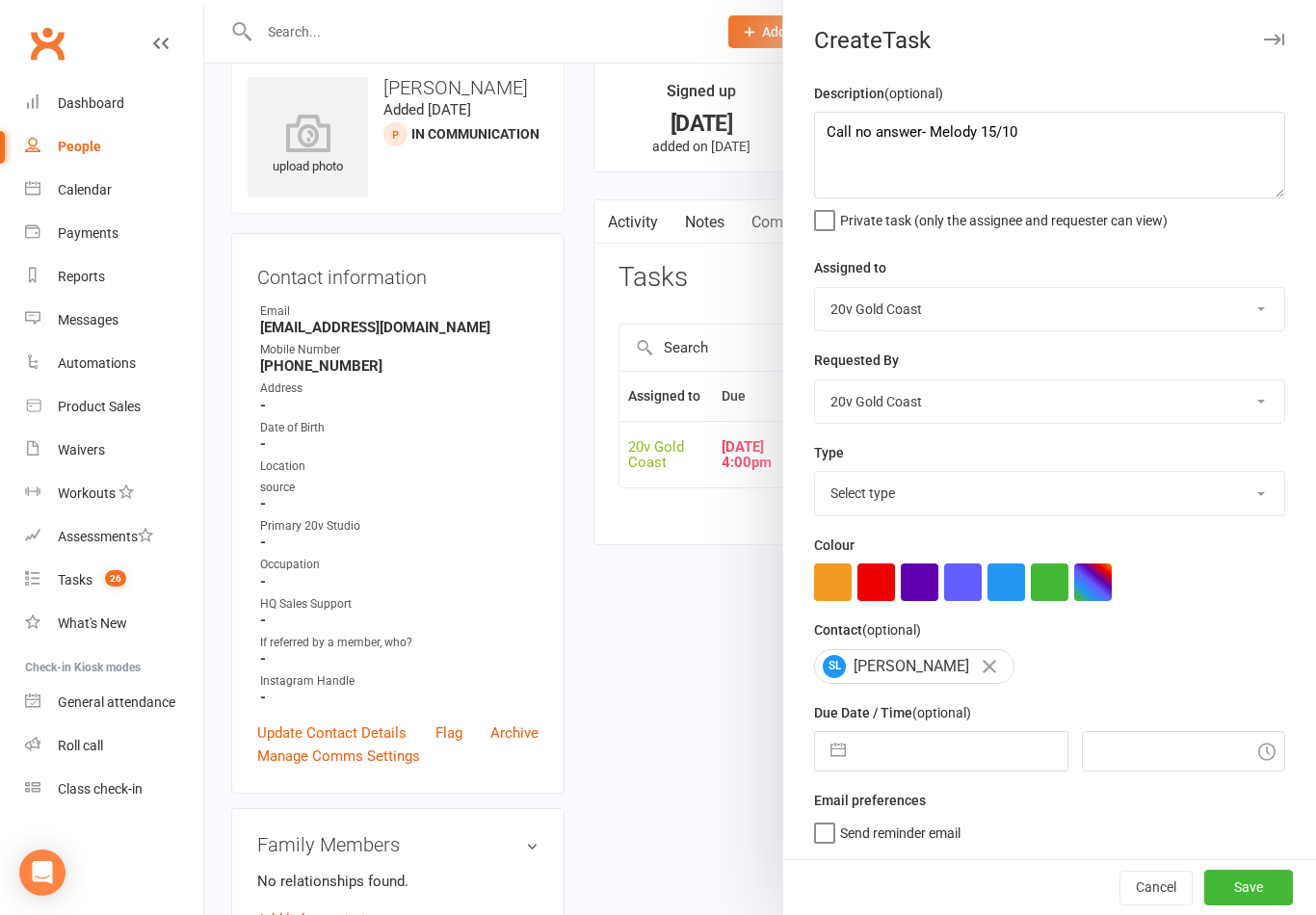
select select "35690"
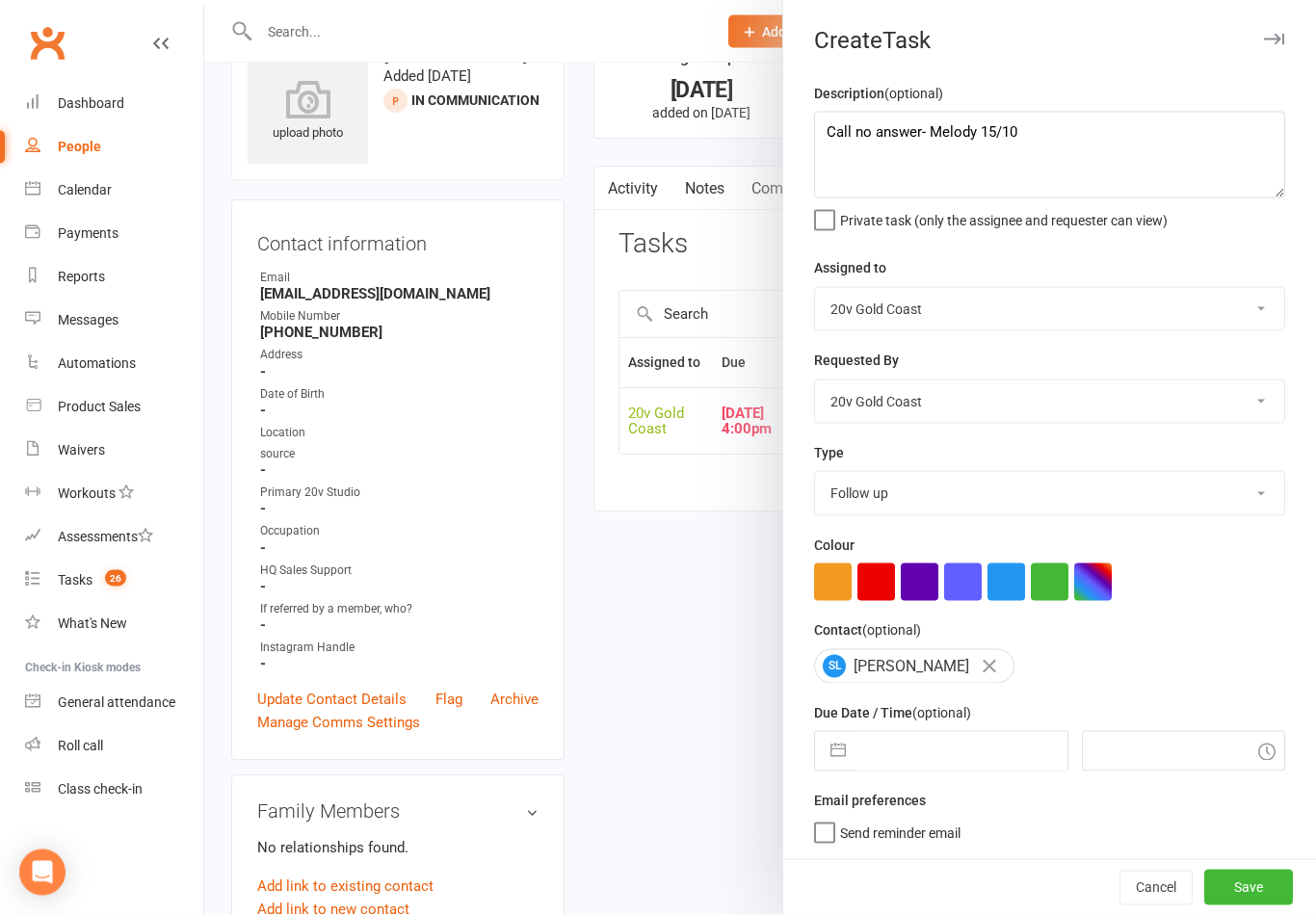
scroll to position [0, 0]
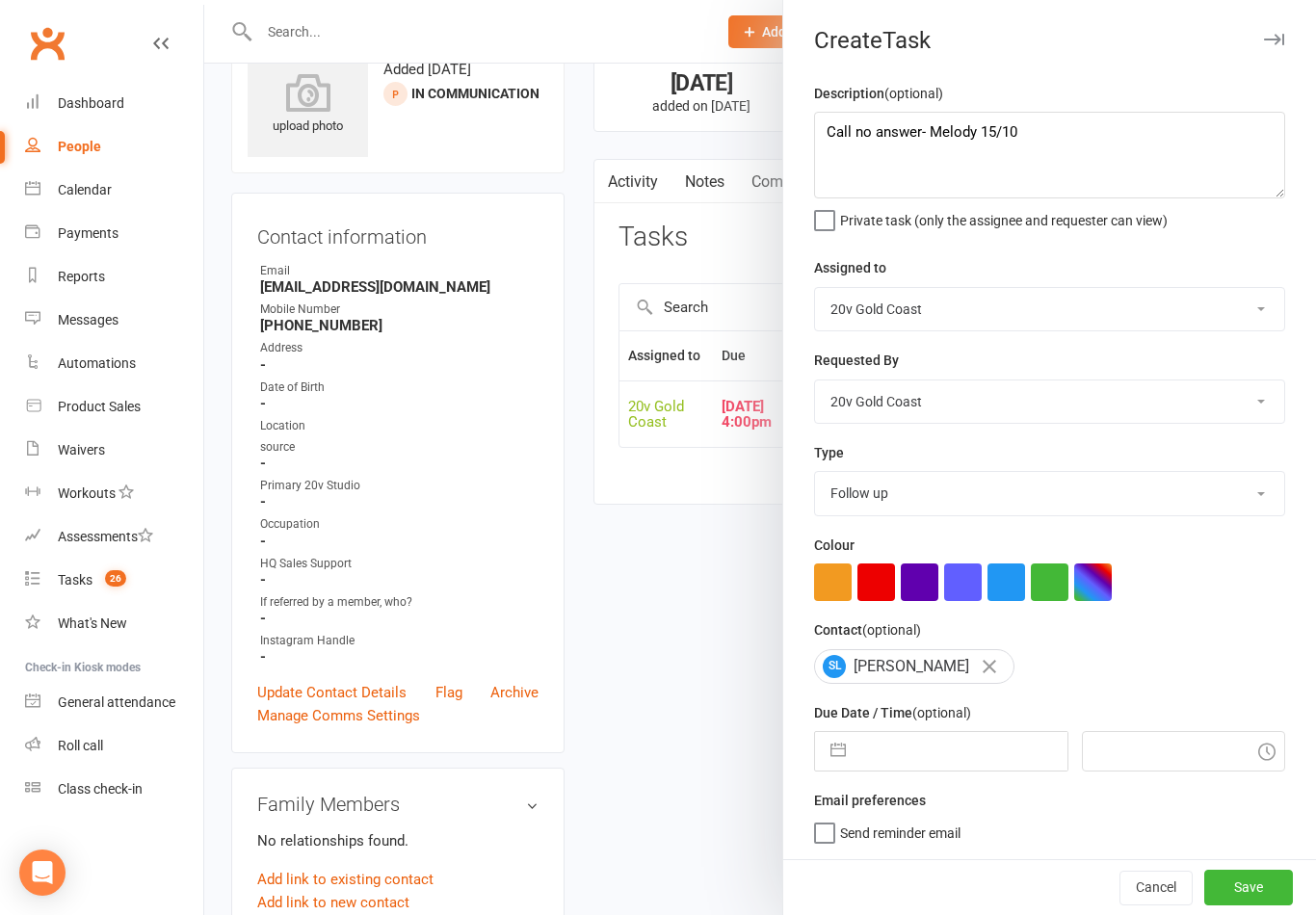
click at [975, 765] on input "text" at bounding box center [961, 751] width 211 height 38
select select "8"
select select "2025"
select select "9"
select select "2025"
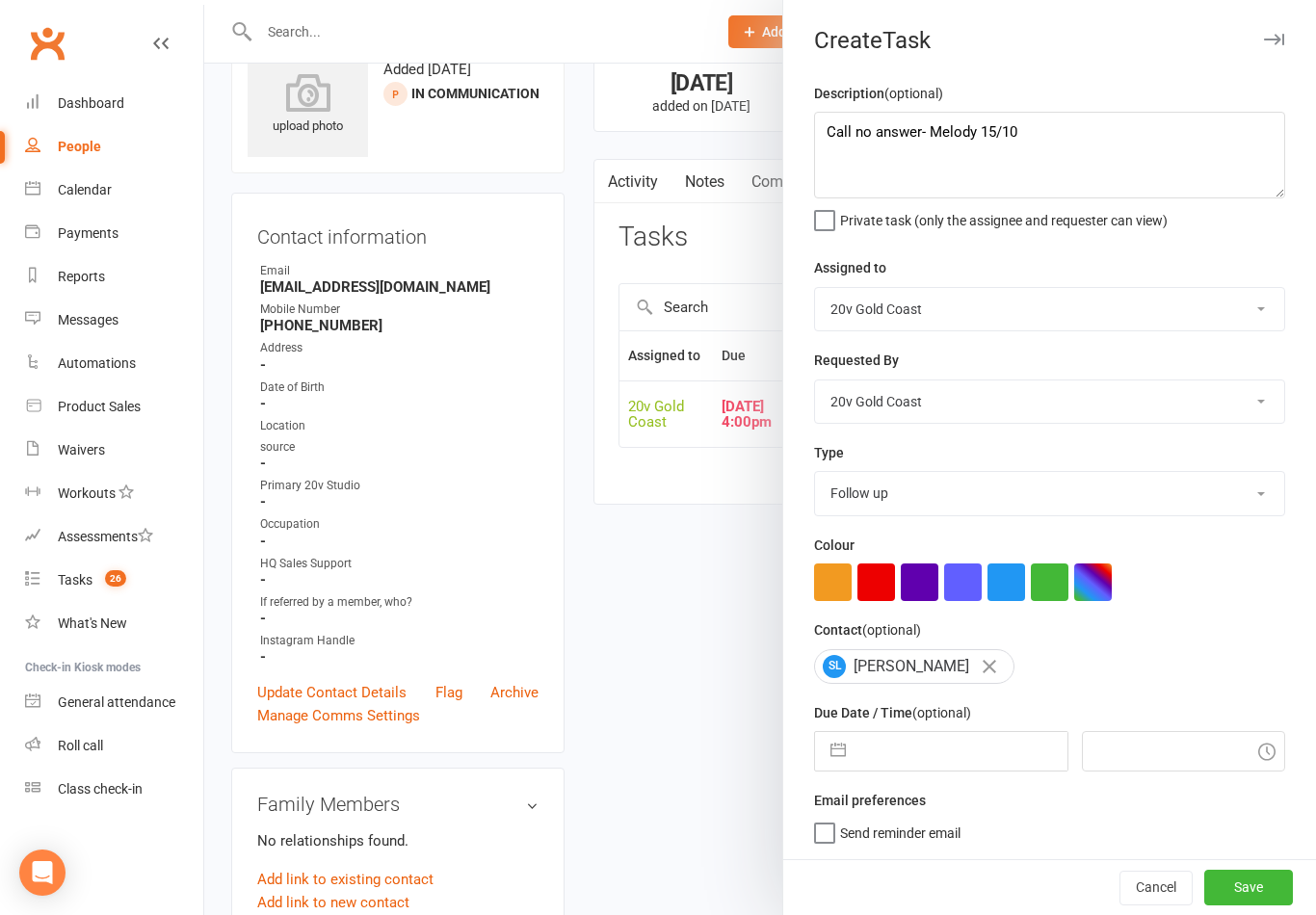
select select "10"
select select "2025"
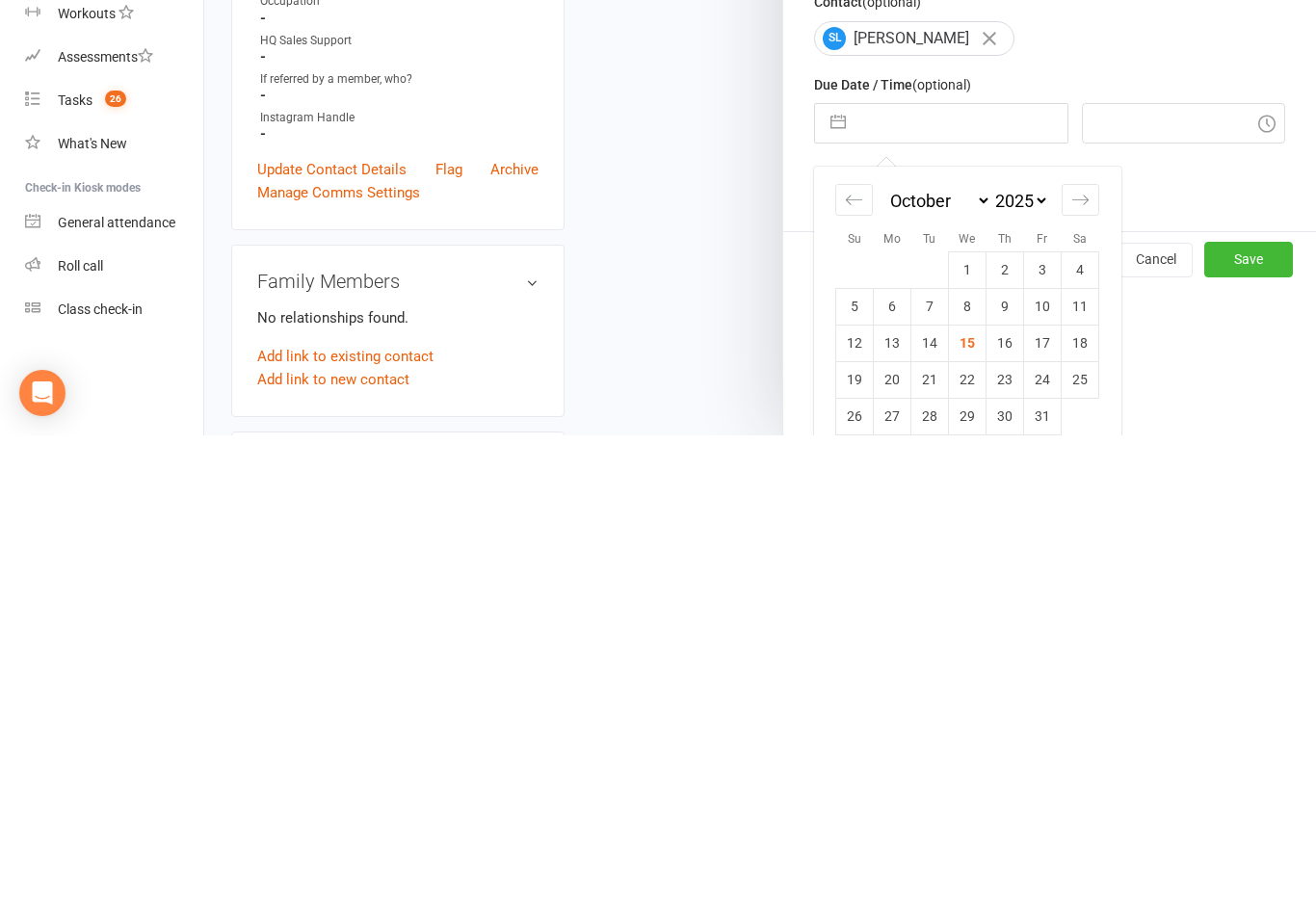
scroll to position [148, 0]
click at [1048, 805] on td "17" at bounding box center [1043, 823] width 37 height 36
type input "[DATE]"
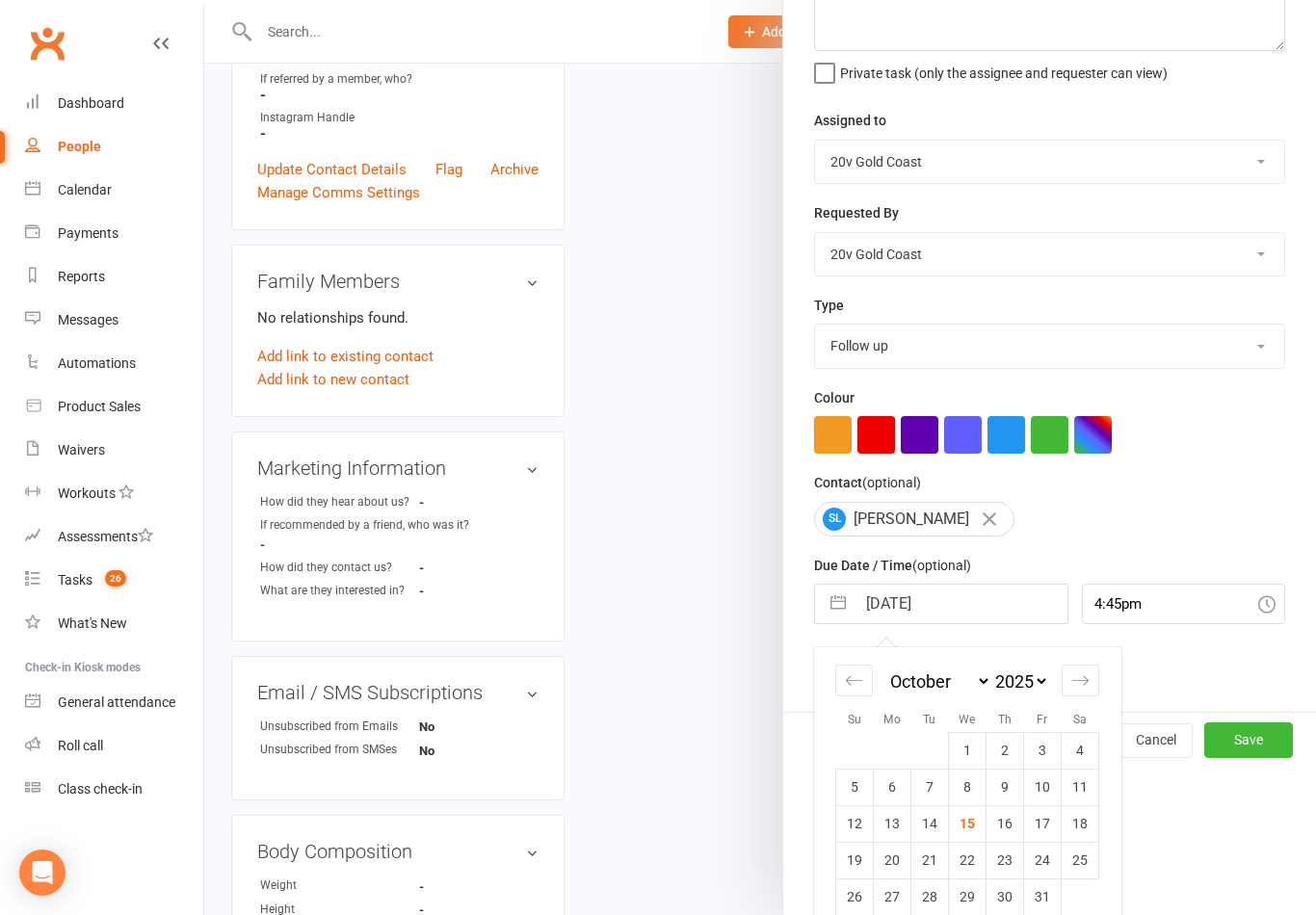
scroll to position [0, 0]
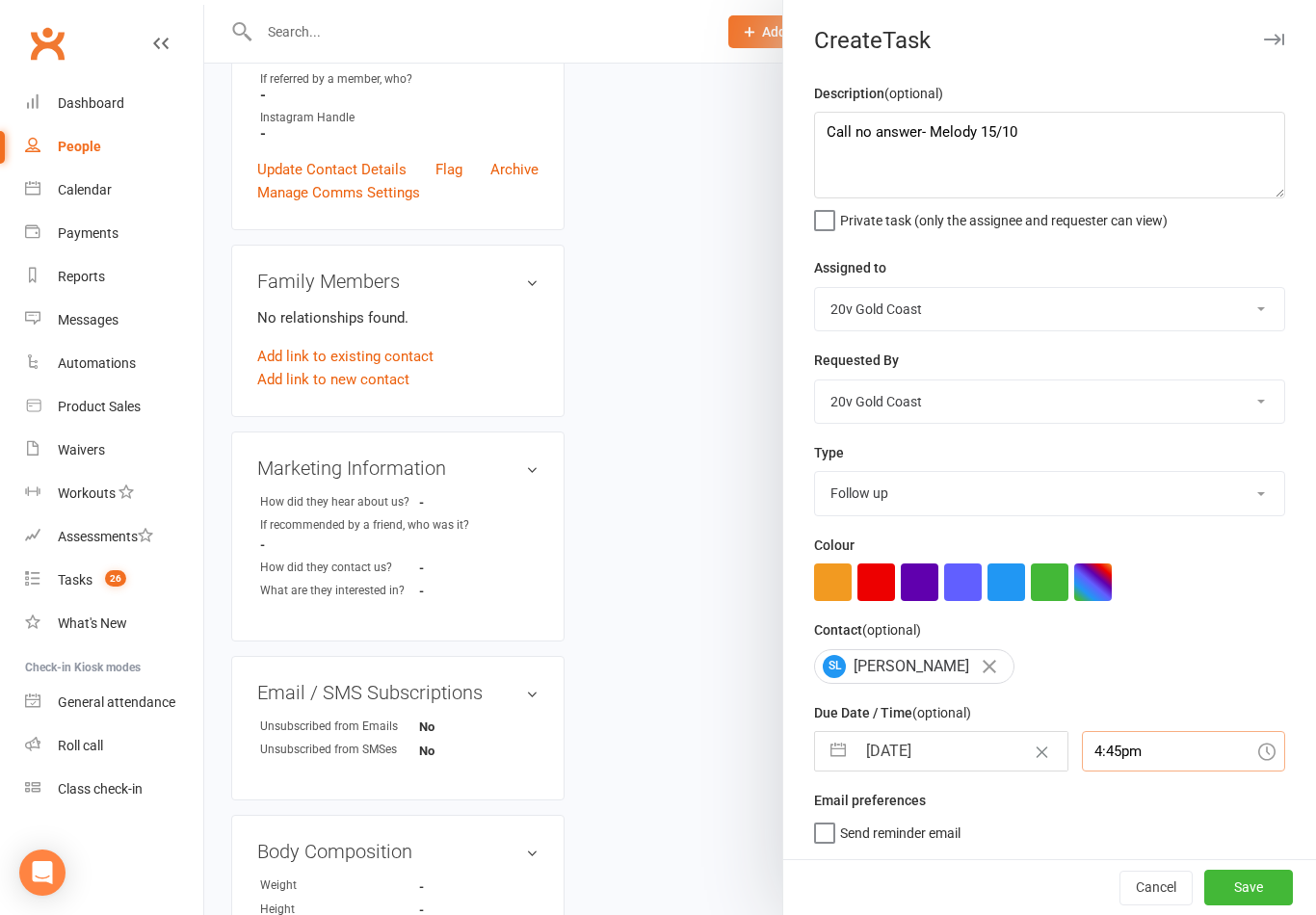
click at [1147, 766] on input "4:45pm" at bounding box center [1184, 751] width 205 height 40
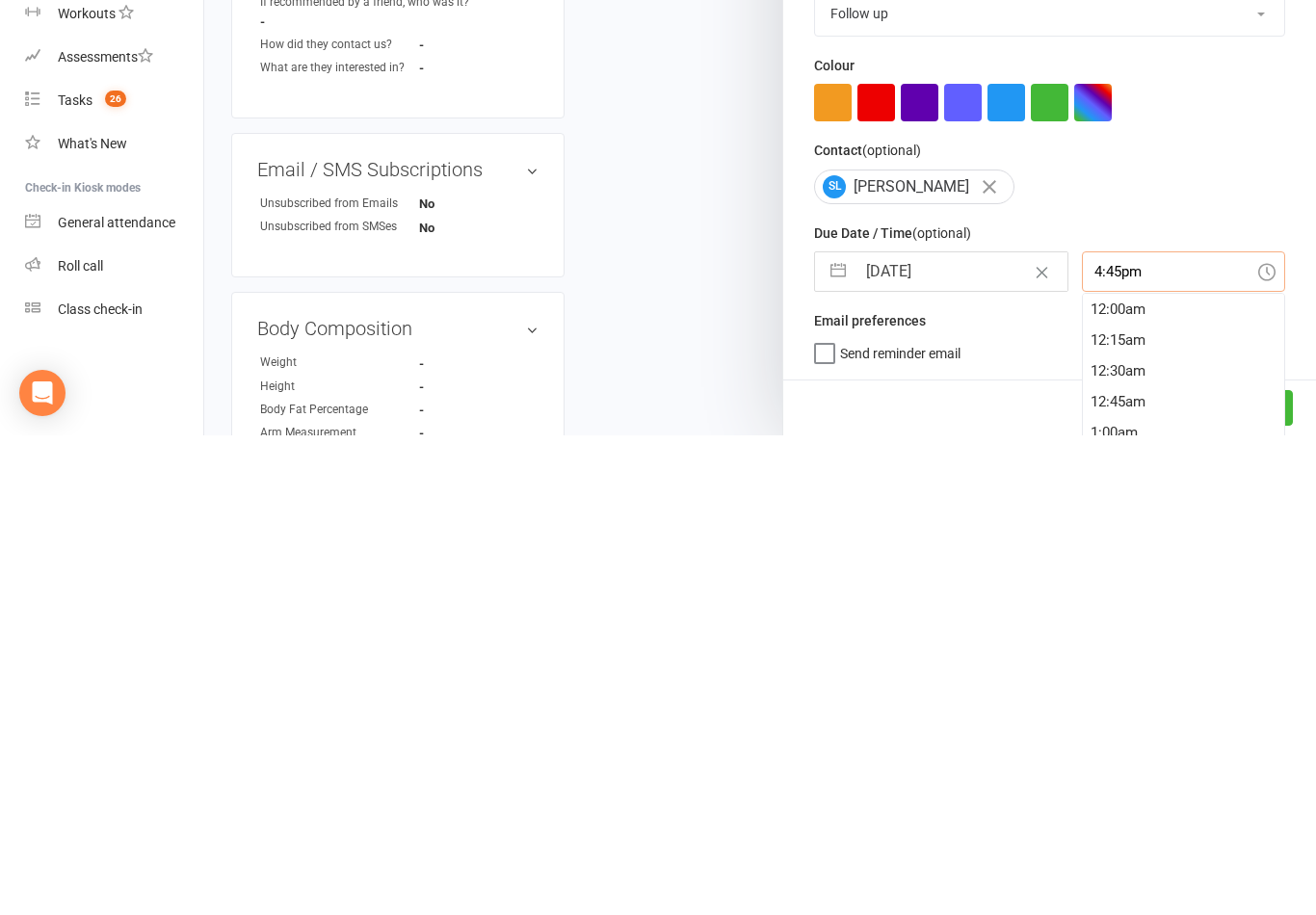
scroll to position [2034, 0]
click at [1150, 731] on input "4:45pm" at bounding box center [1184, 751] width 205 height 40
click at [1151, 835] on div "5:00pm" at bounding box center [1184, 850] width 203 height 30
click at [1140, 731] on input "5:00pm" at bounding box center [1184, 751] width 205 height 40
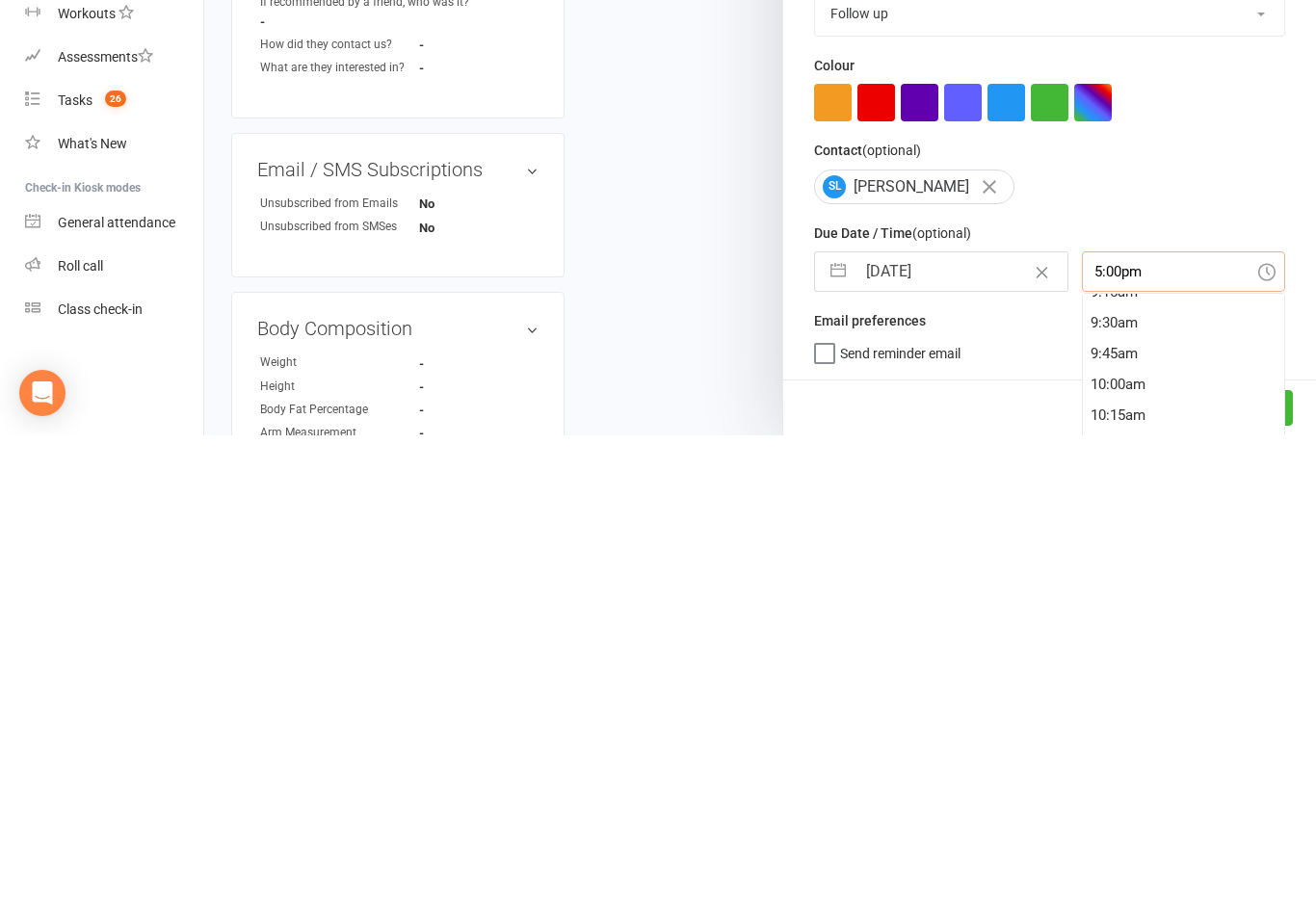
click at [1136, 818] on div "9:45am" at bounding box center [1184, 832] width 203 height 30
type input "9:45am"
click at [1270, 870] on button "Save" at bounding box center [1249, 886] width 89 height 34
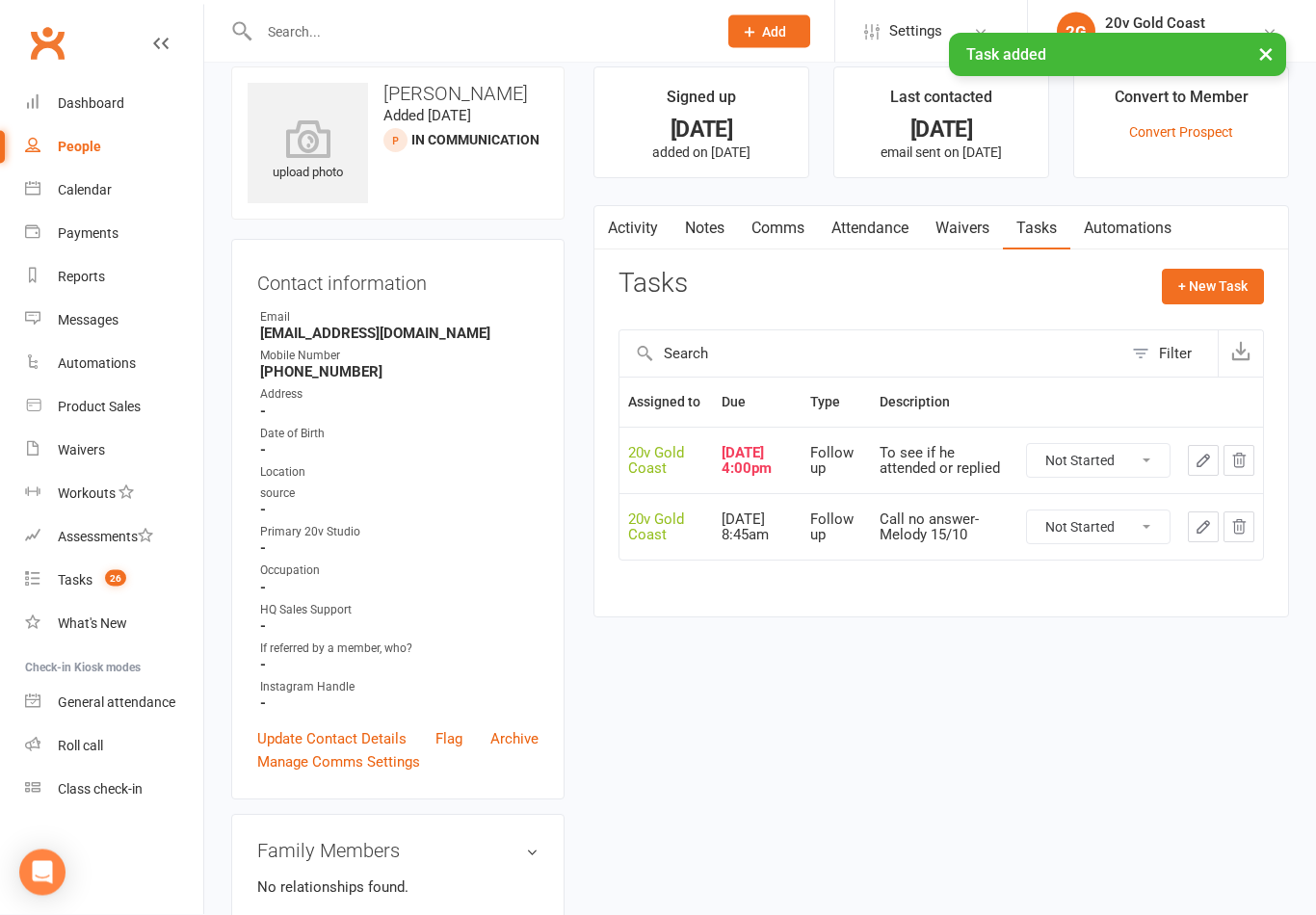
scroll to position [0, 0]
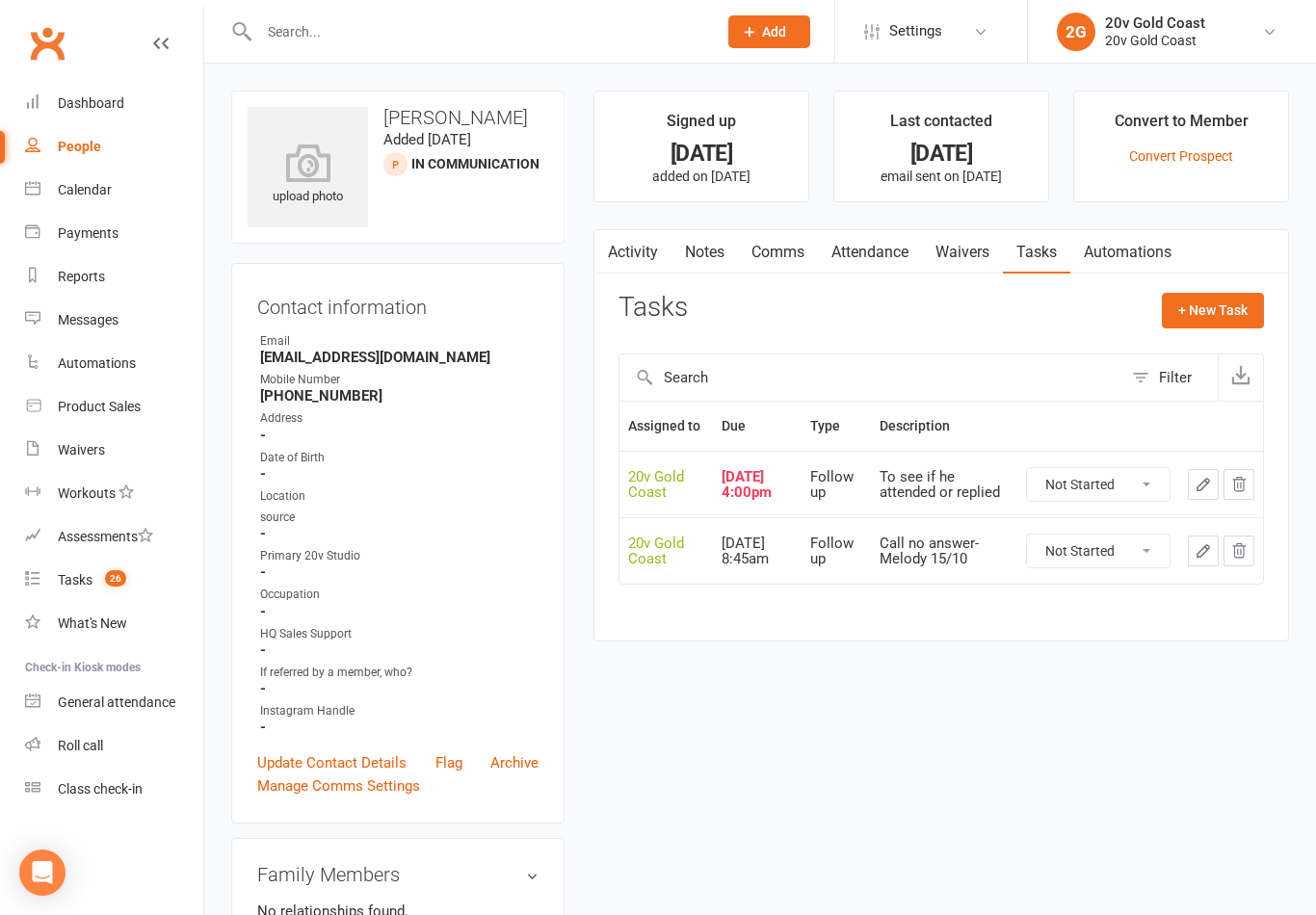
click at [1137, 486] on select "Not Started In Progress Waiting Complete" at bounding box center [1098, 484] width 143 height 32
select select "unstarted"
click at [88, 582] on div "Tasks" at bounding box center [75, 580] width 34 height 16
select select "incomplete"
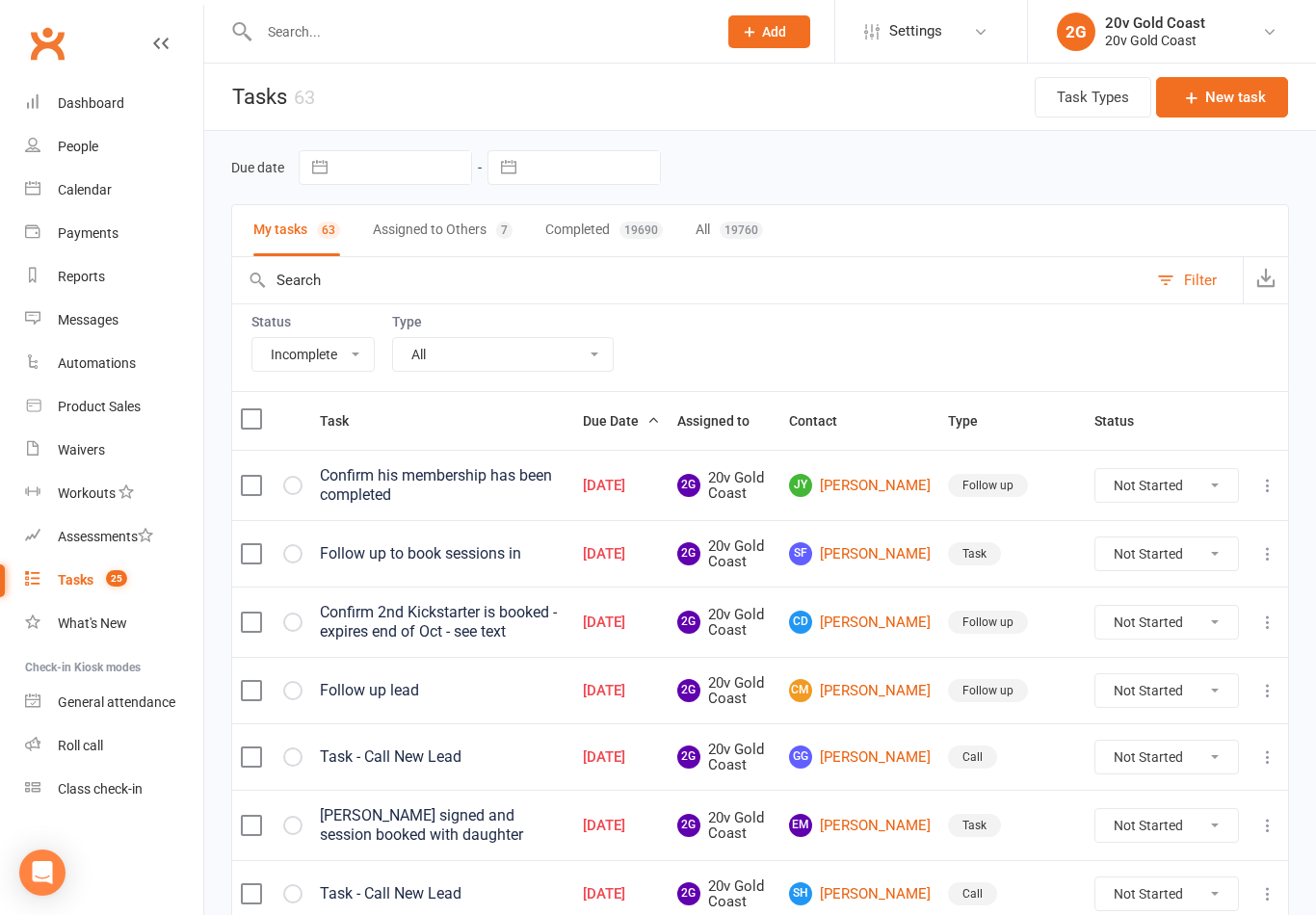
click at [604, 227] on button "Completed 19690" at bounding box center [603, 231] width 117 height 51
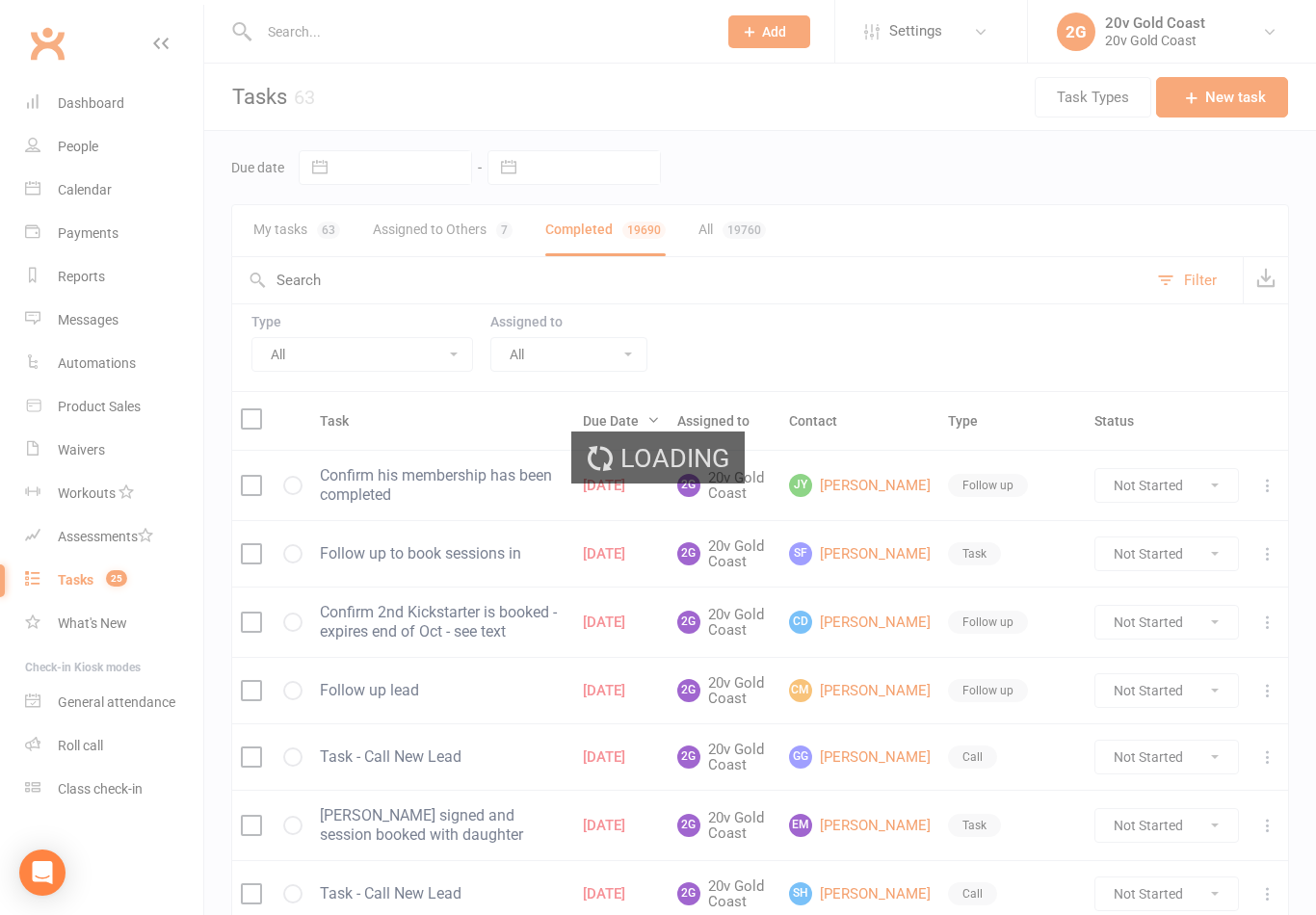
select select "finished"
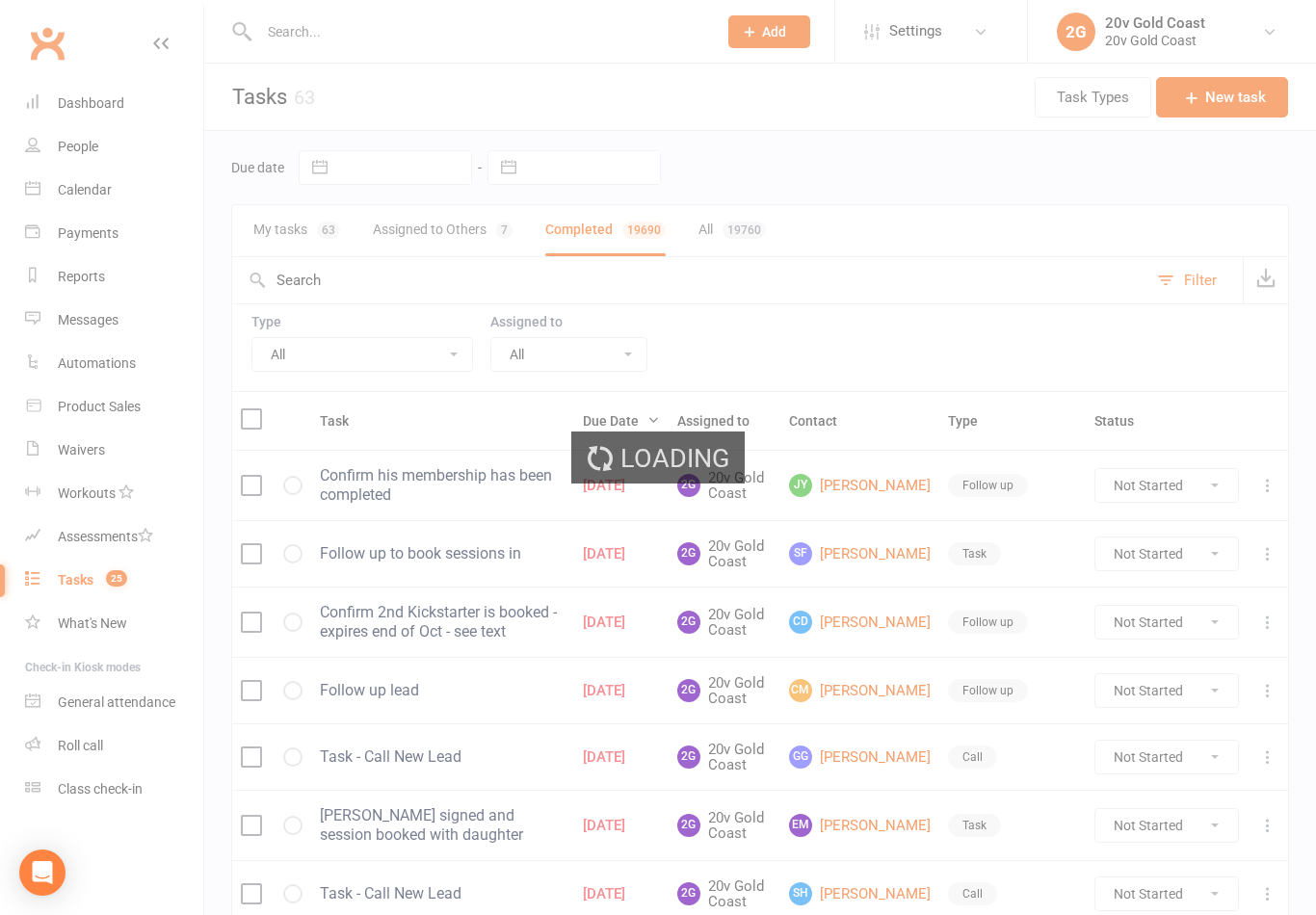
select select "finished"
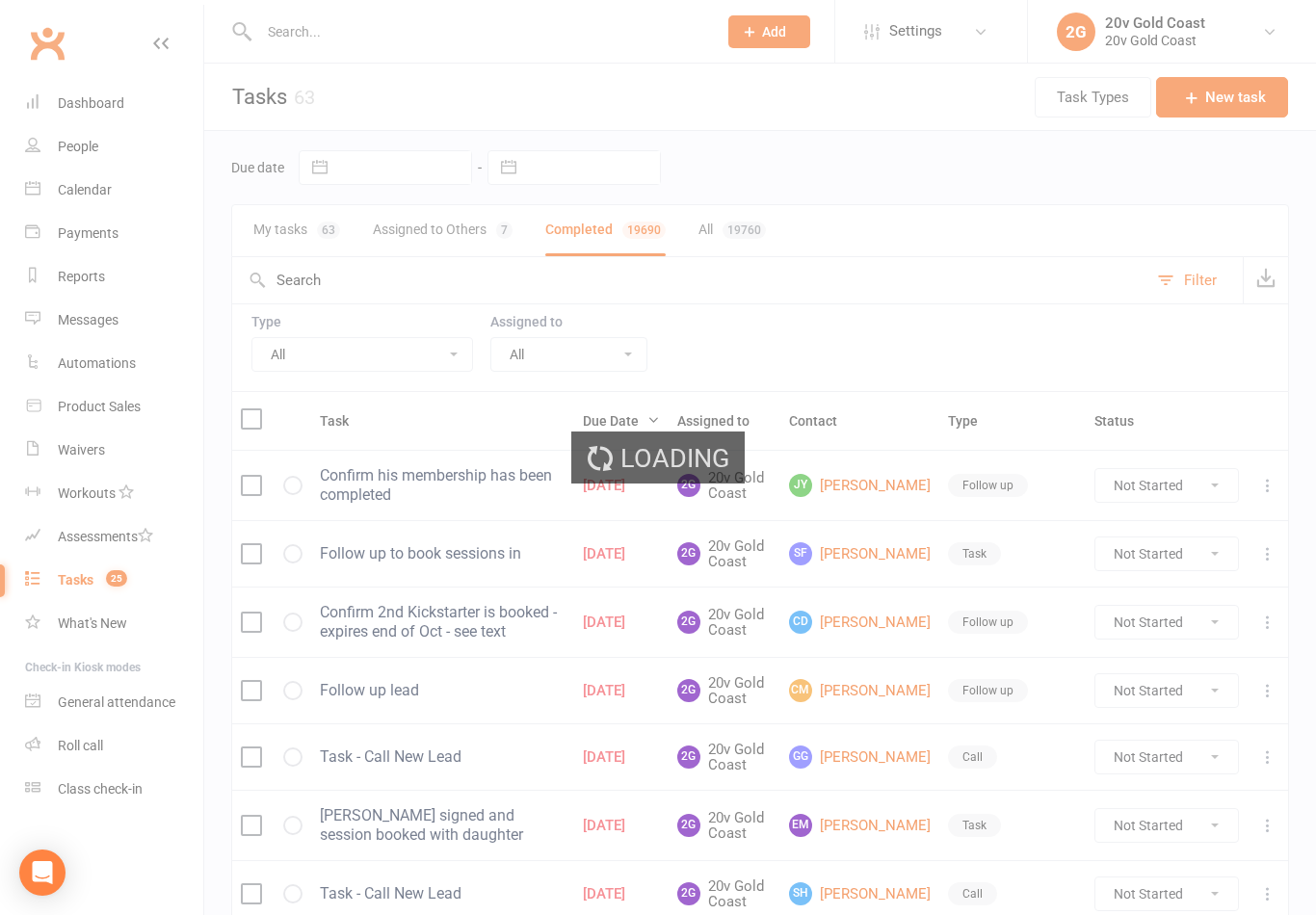
select select "finished"
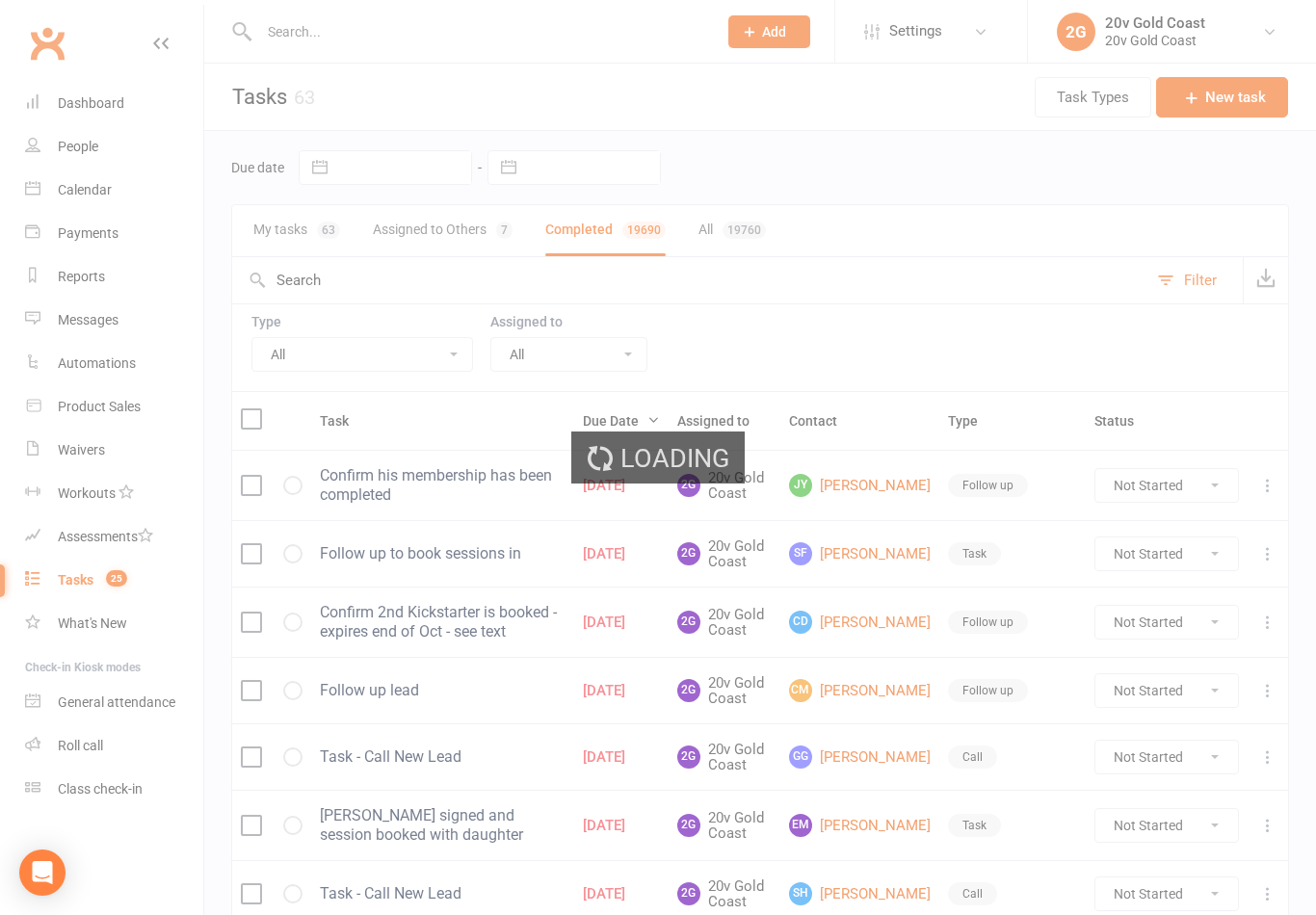
select select "finished"
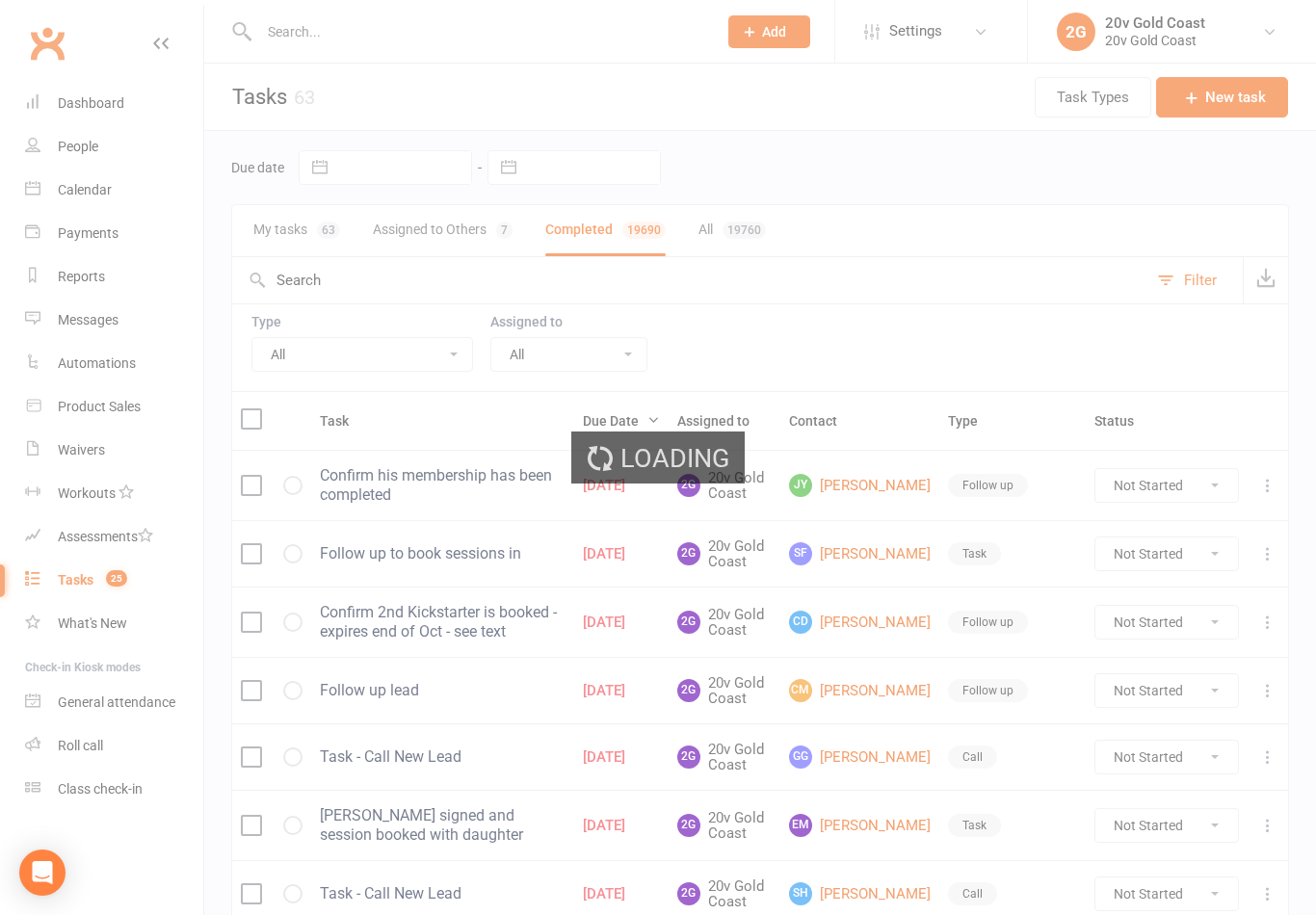
select select "finished"
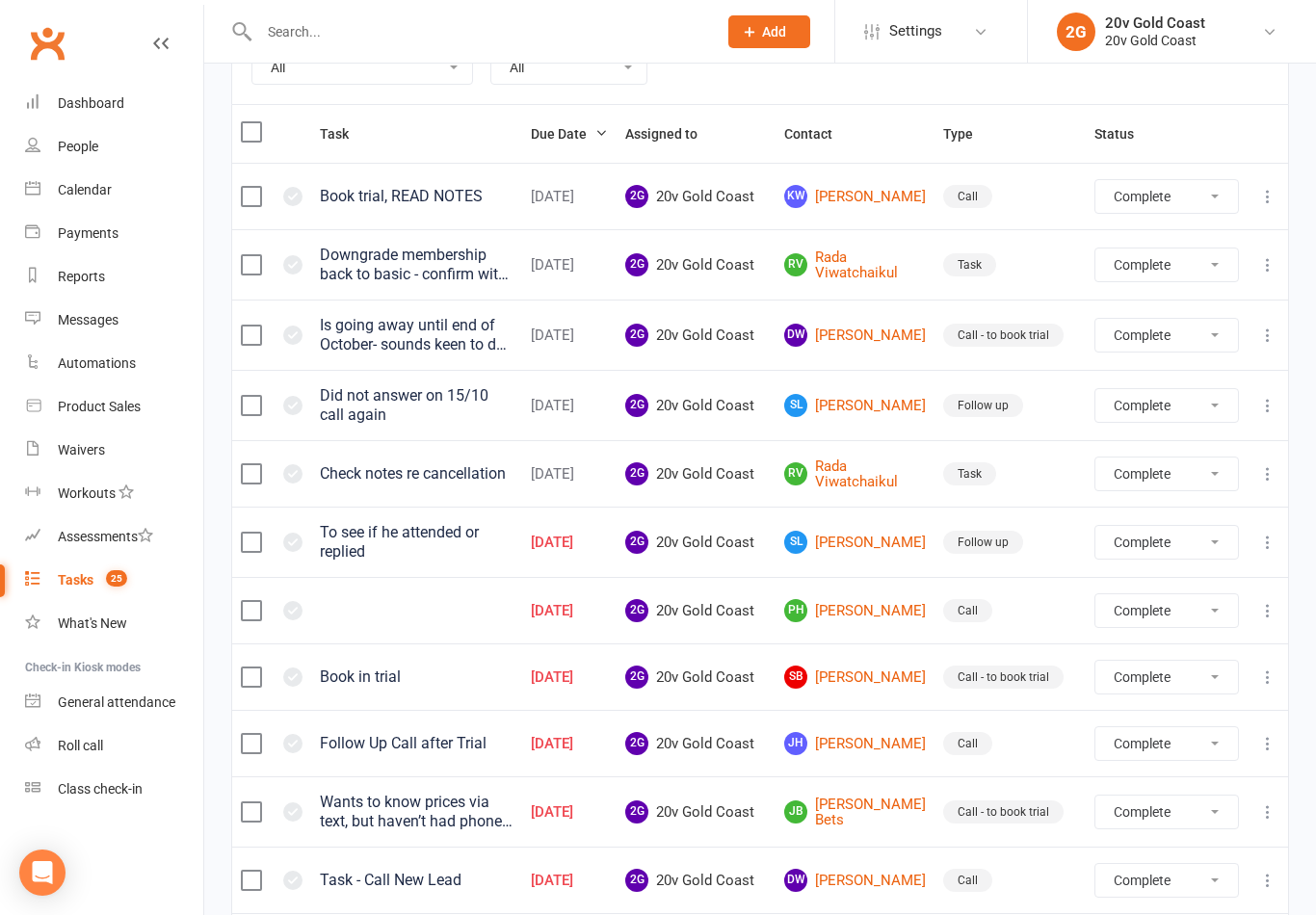
scroll to position [282, 0]
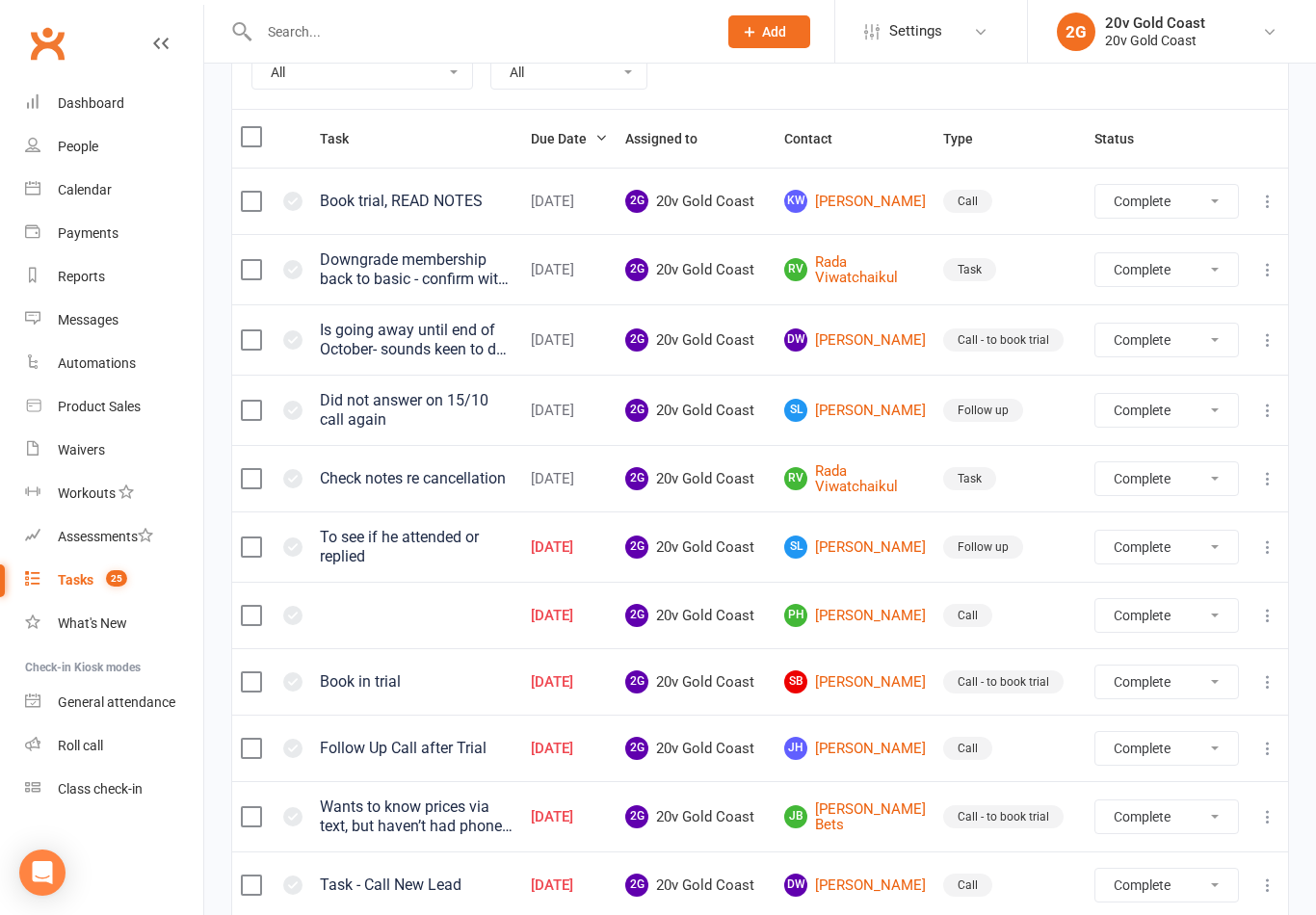
click at [1265, 416] on button at bounding box center [1267, 409] width 23 height 23
click at [1160, 523] on link "Delete" at bounding box center [1183, 520] width 191 height 38
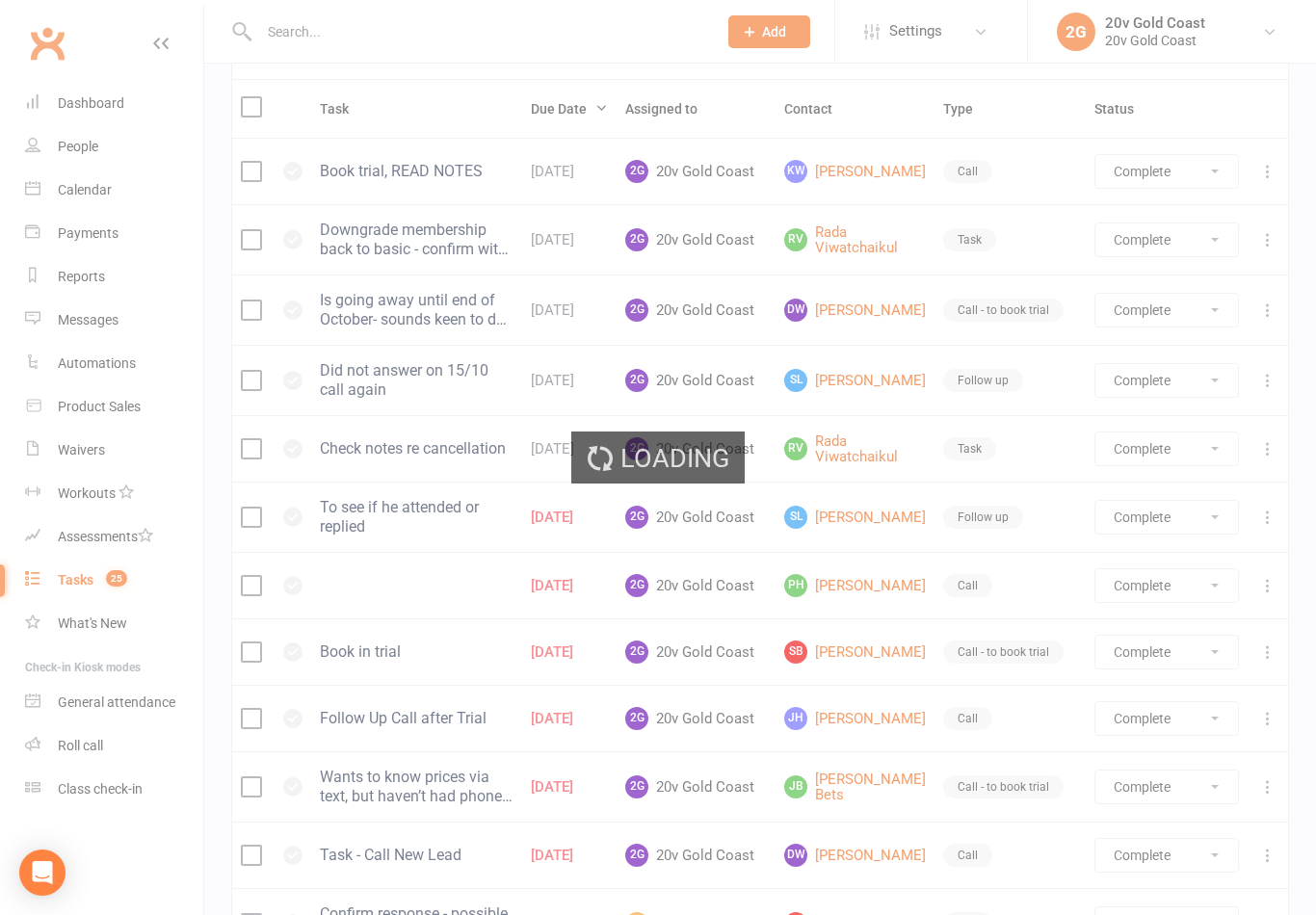
select select "finished"
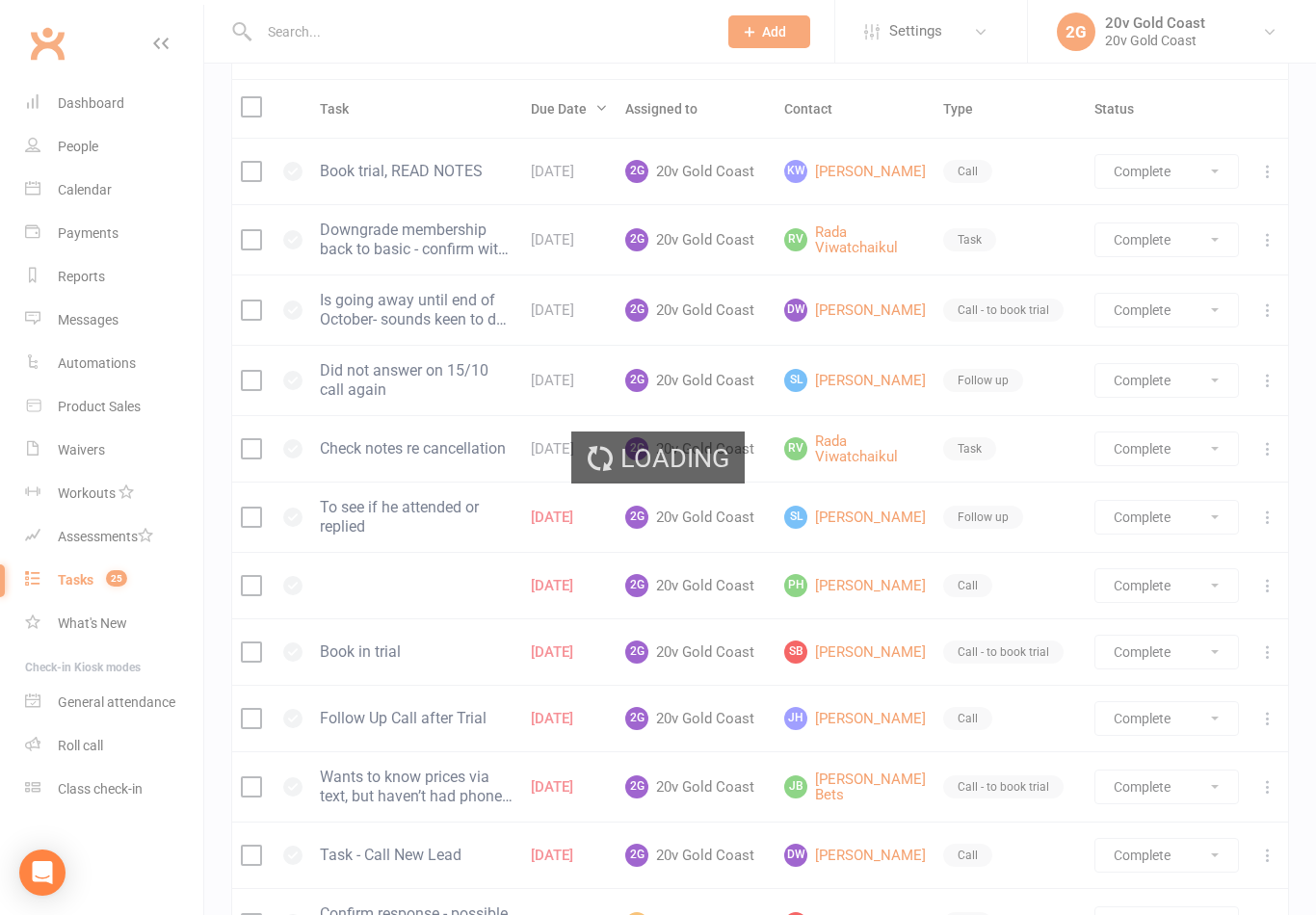
select select "finished"
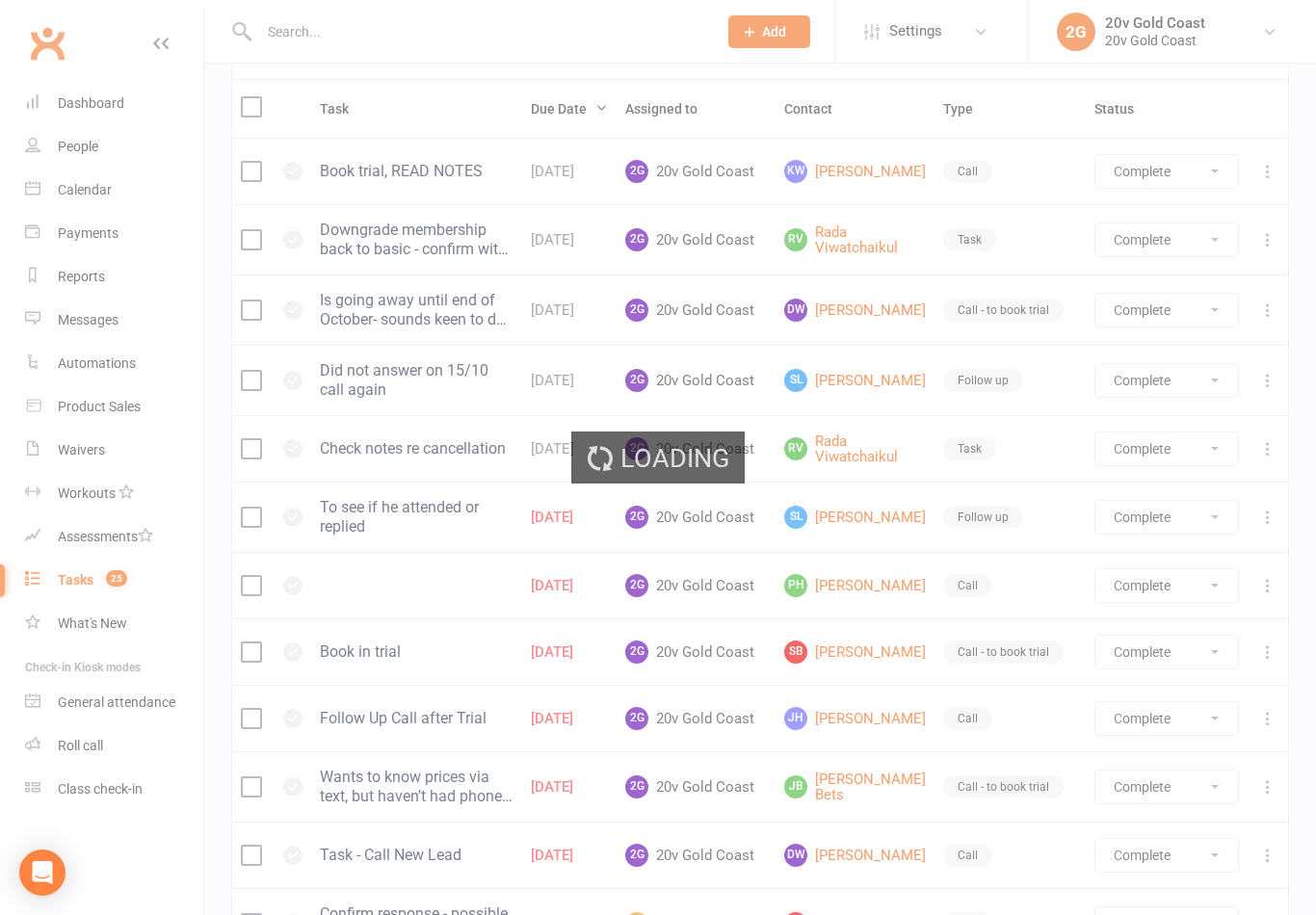
select select "finished"
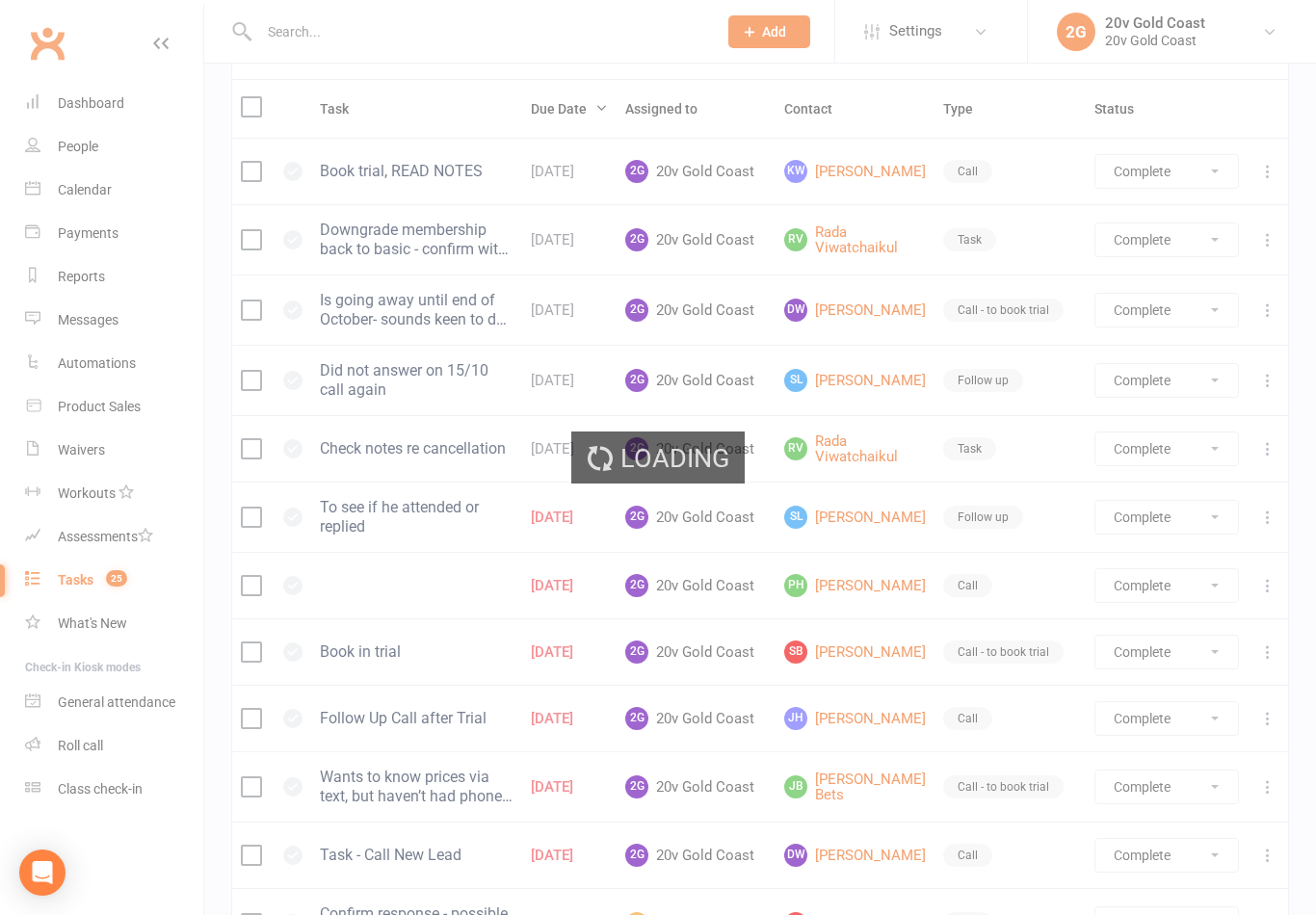
select select "finished"
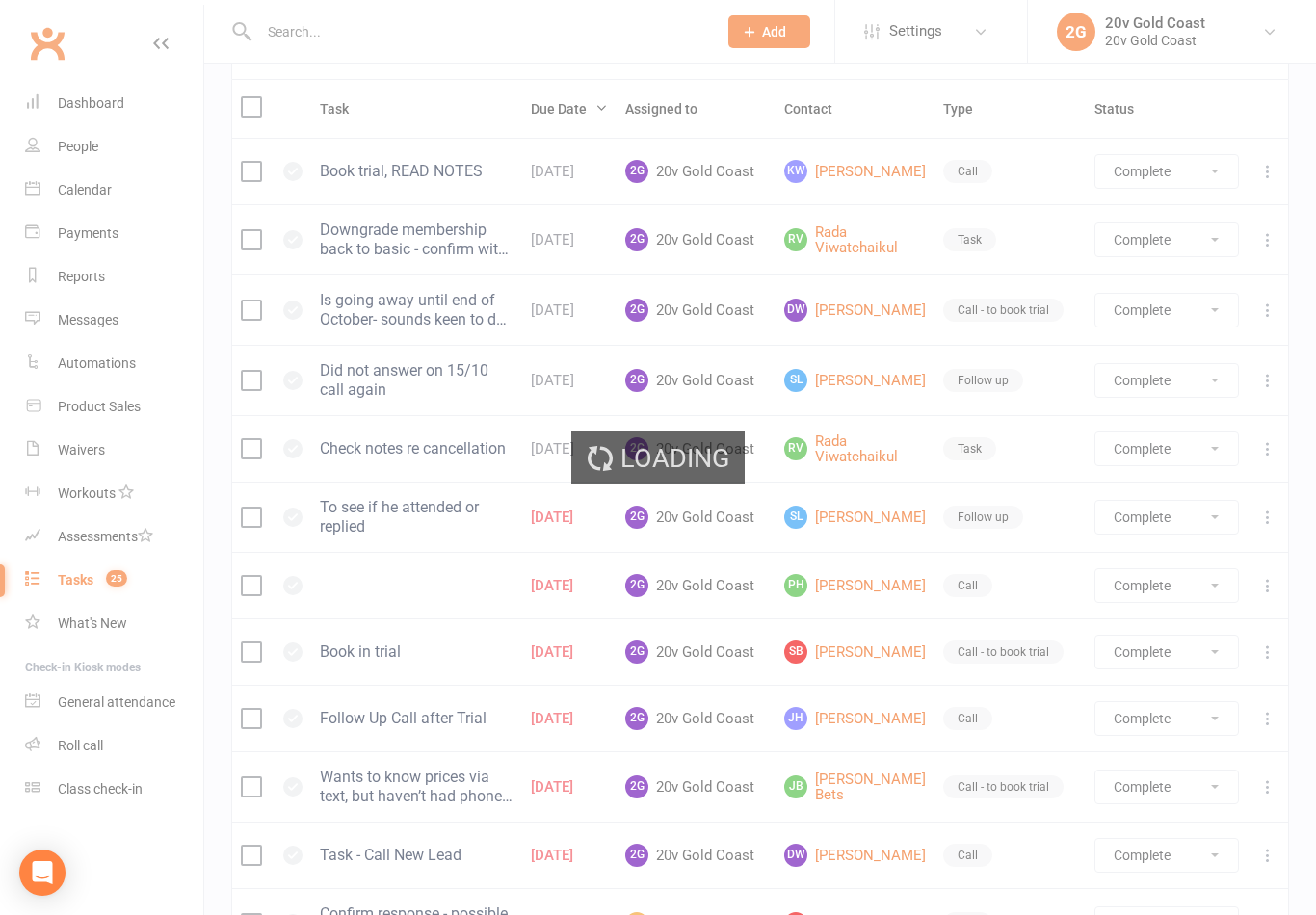
select select "finished"
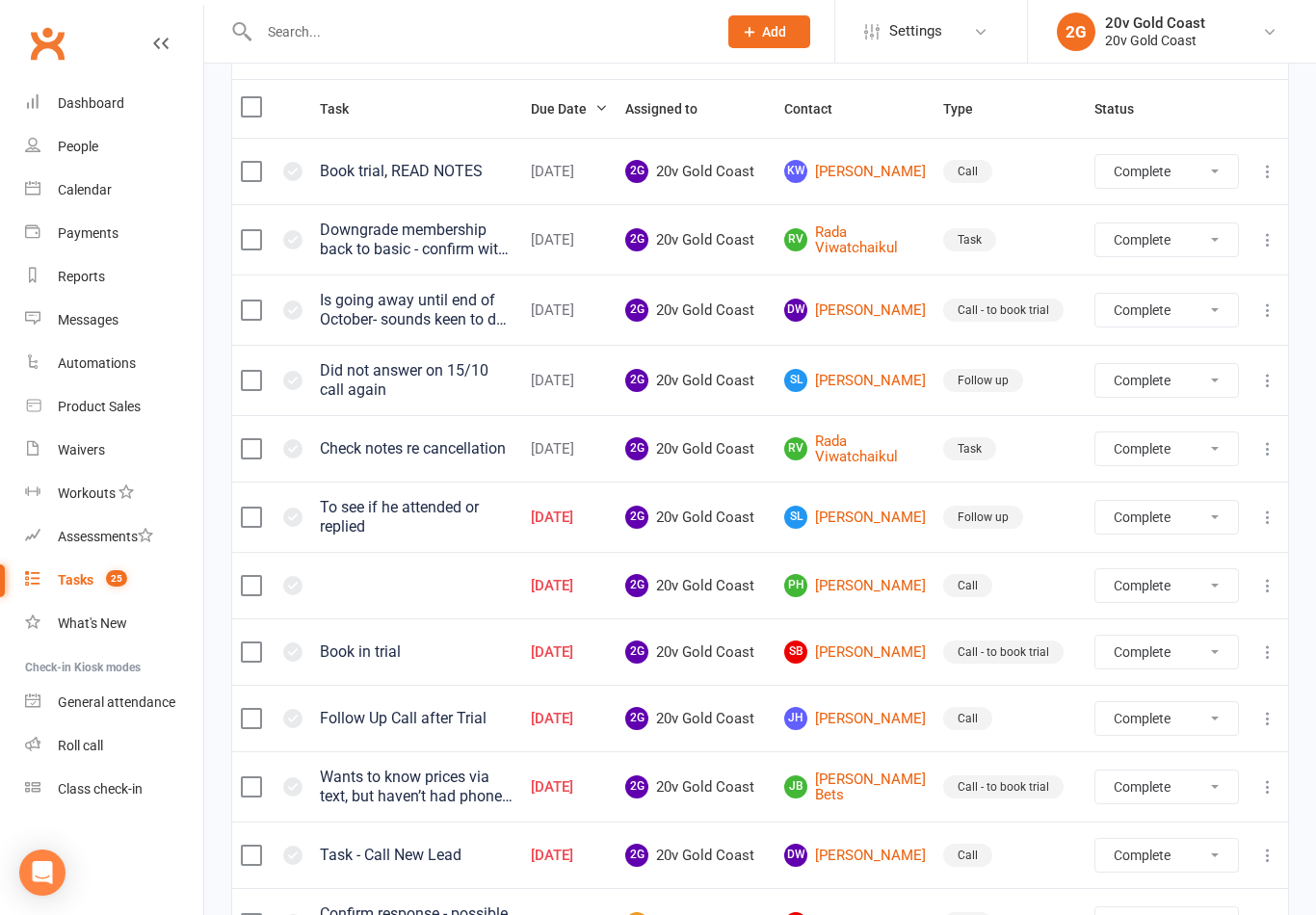
select select "finished"
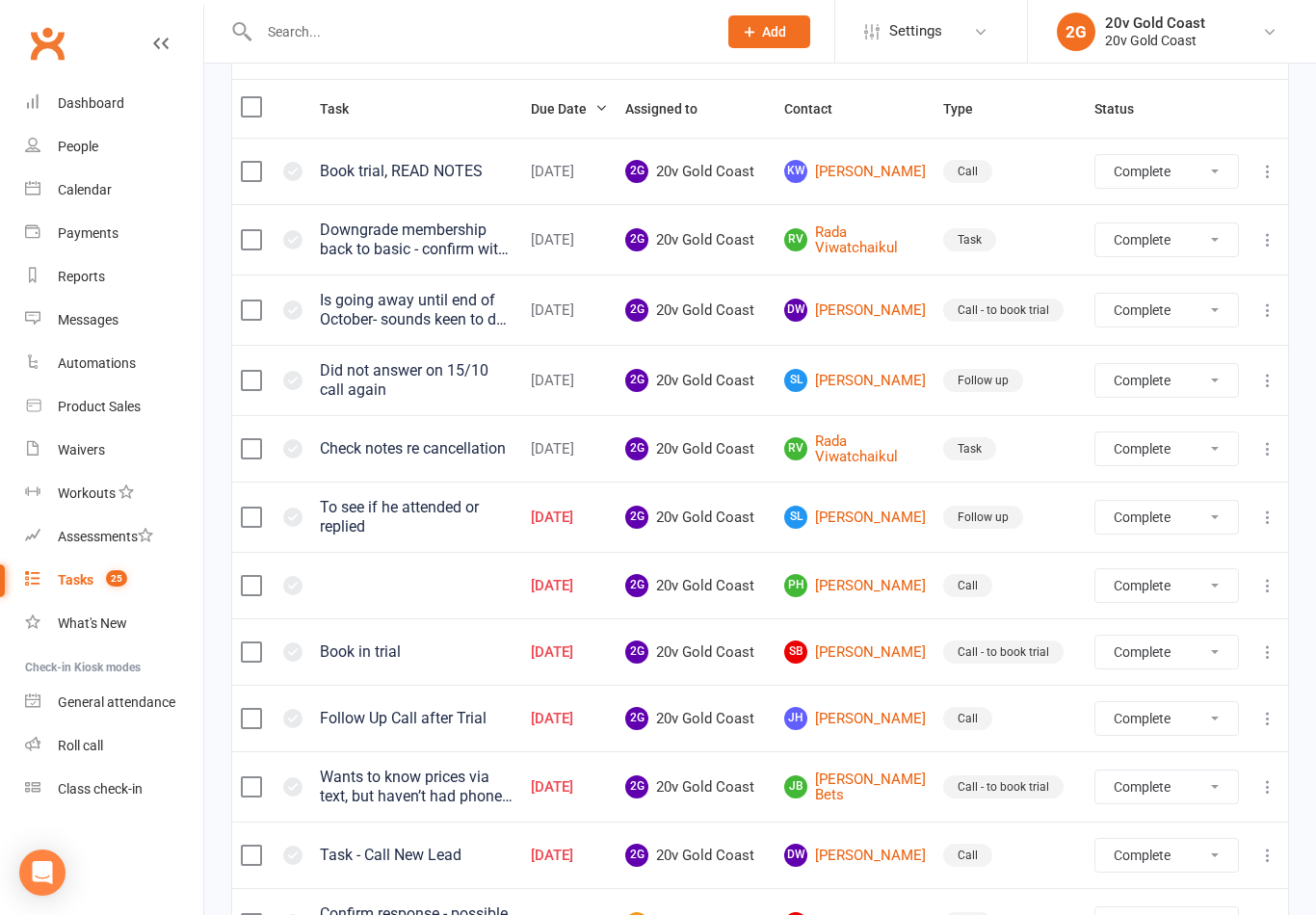
select select "finished"
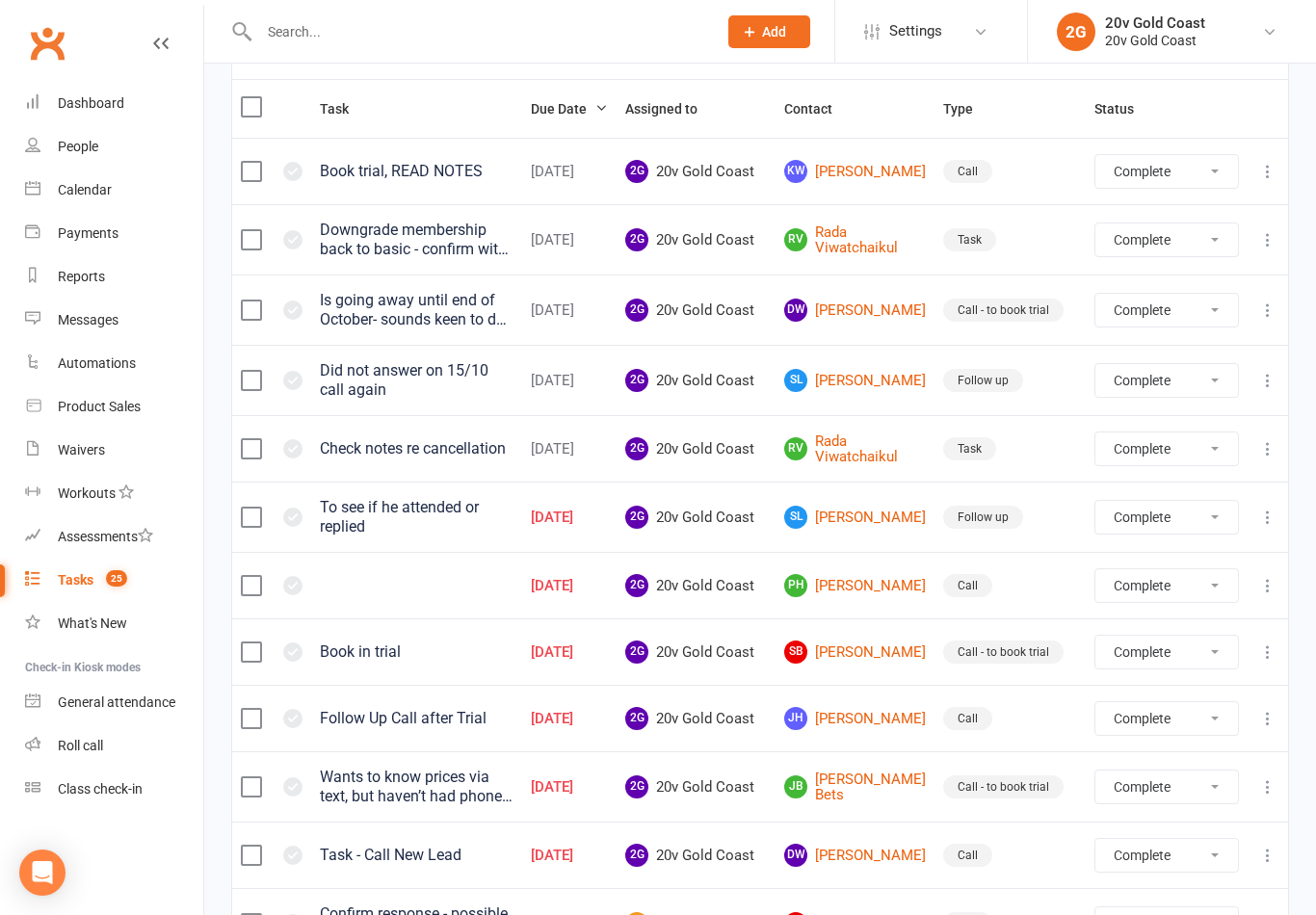
select select "finished"
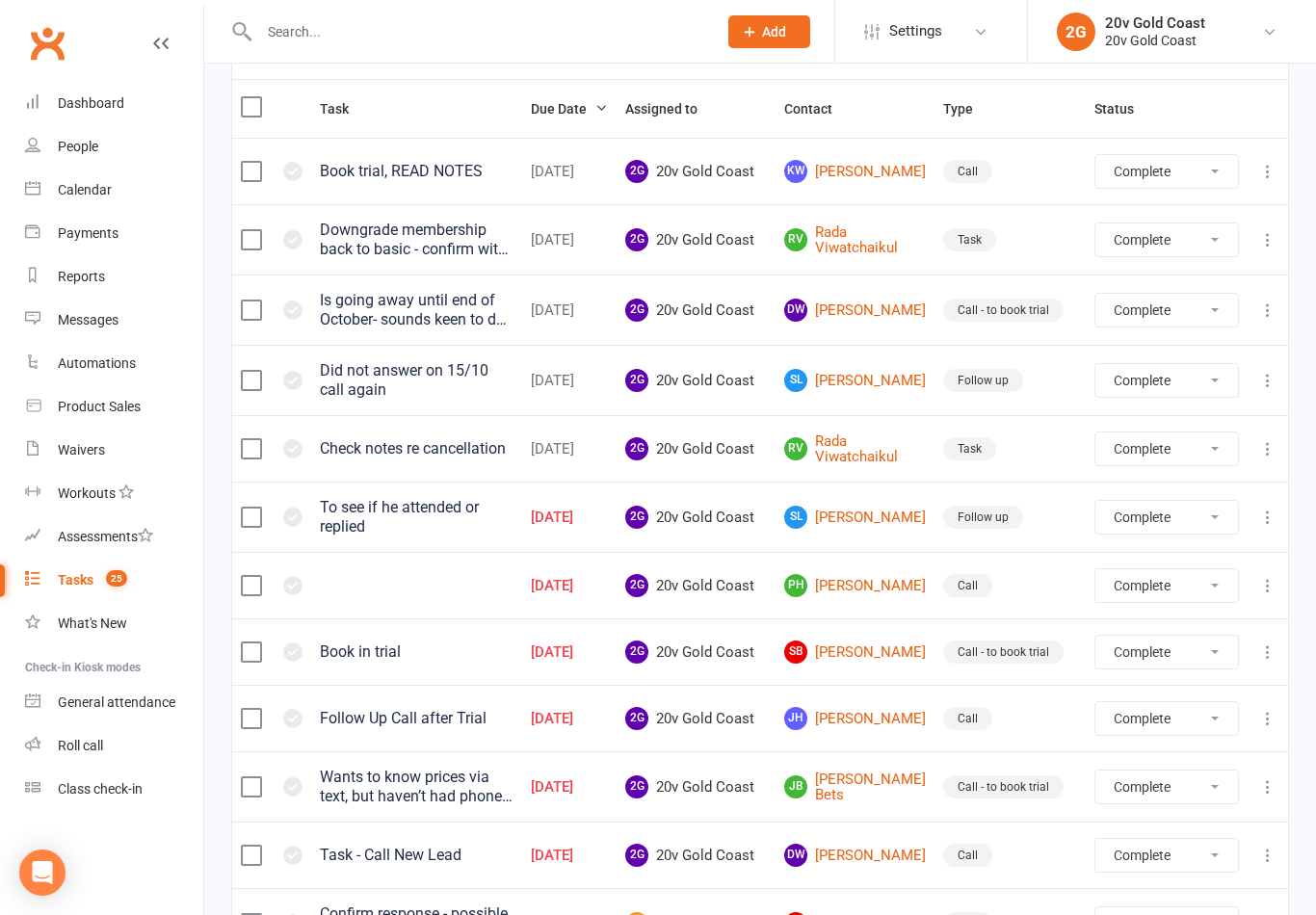
select select "finished"
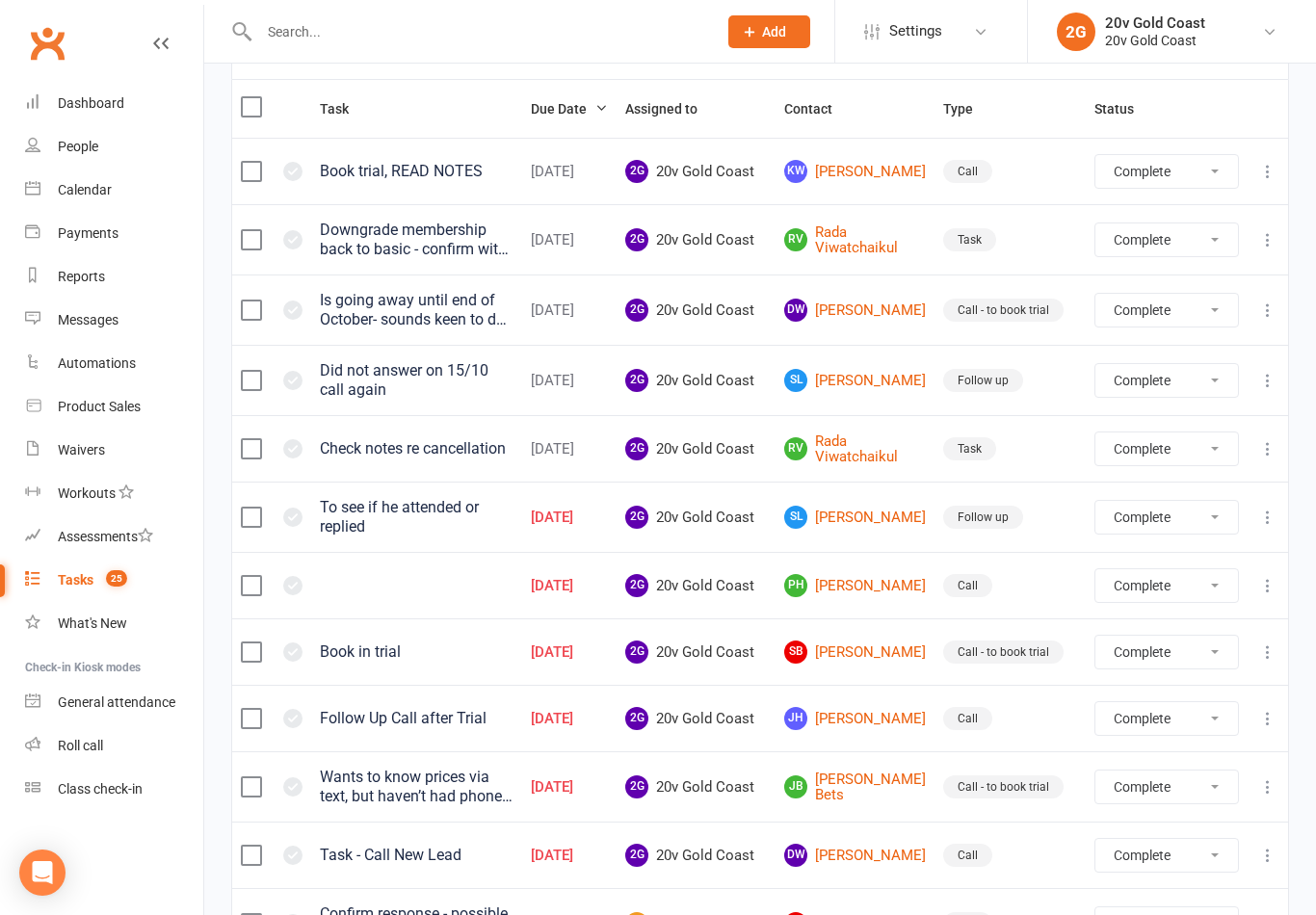
select select "finished"
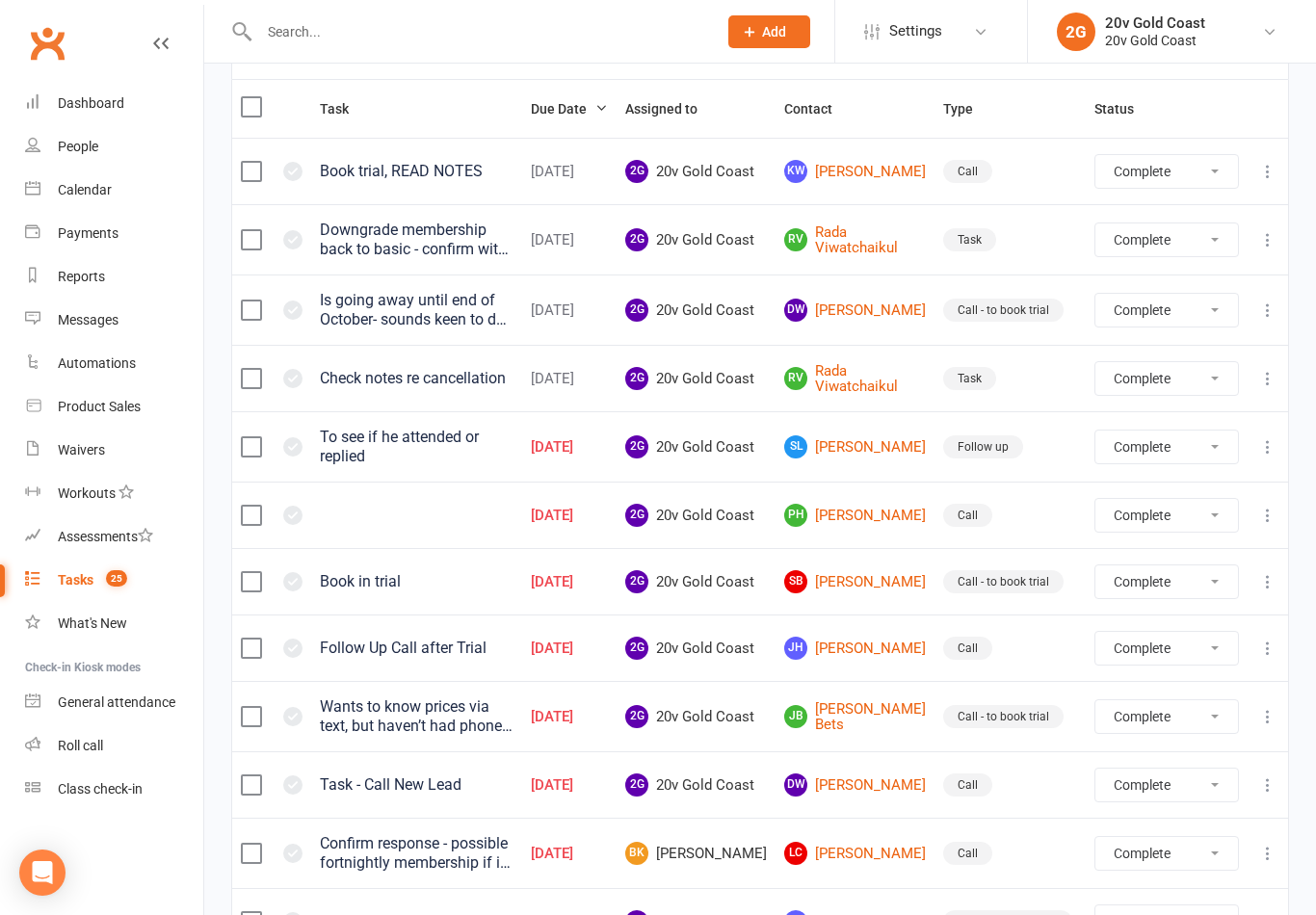
click at [1272, 316] on icon at bounding box center [1268, 310] width 20 height 20
click at [1159, 424] on link "Delete" at bounding box center [1183, 422] width 191 height 38
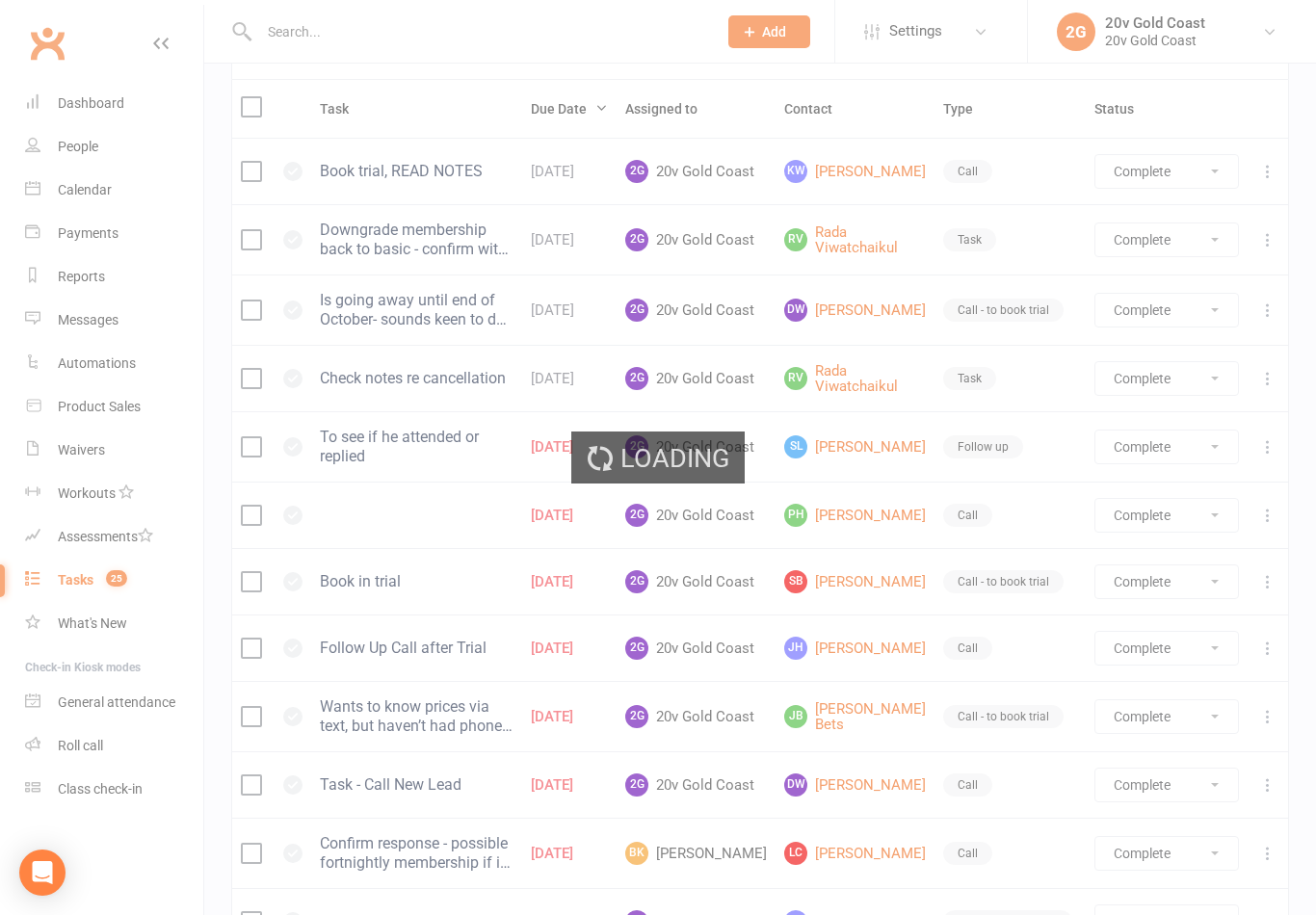
select select "finished"
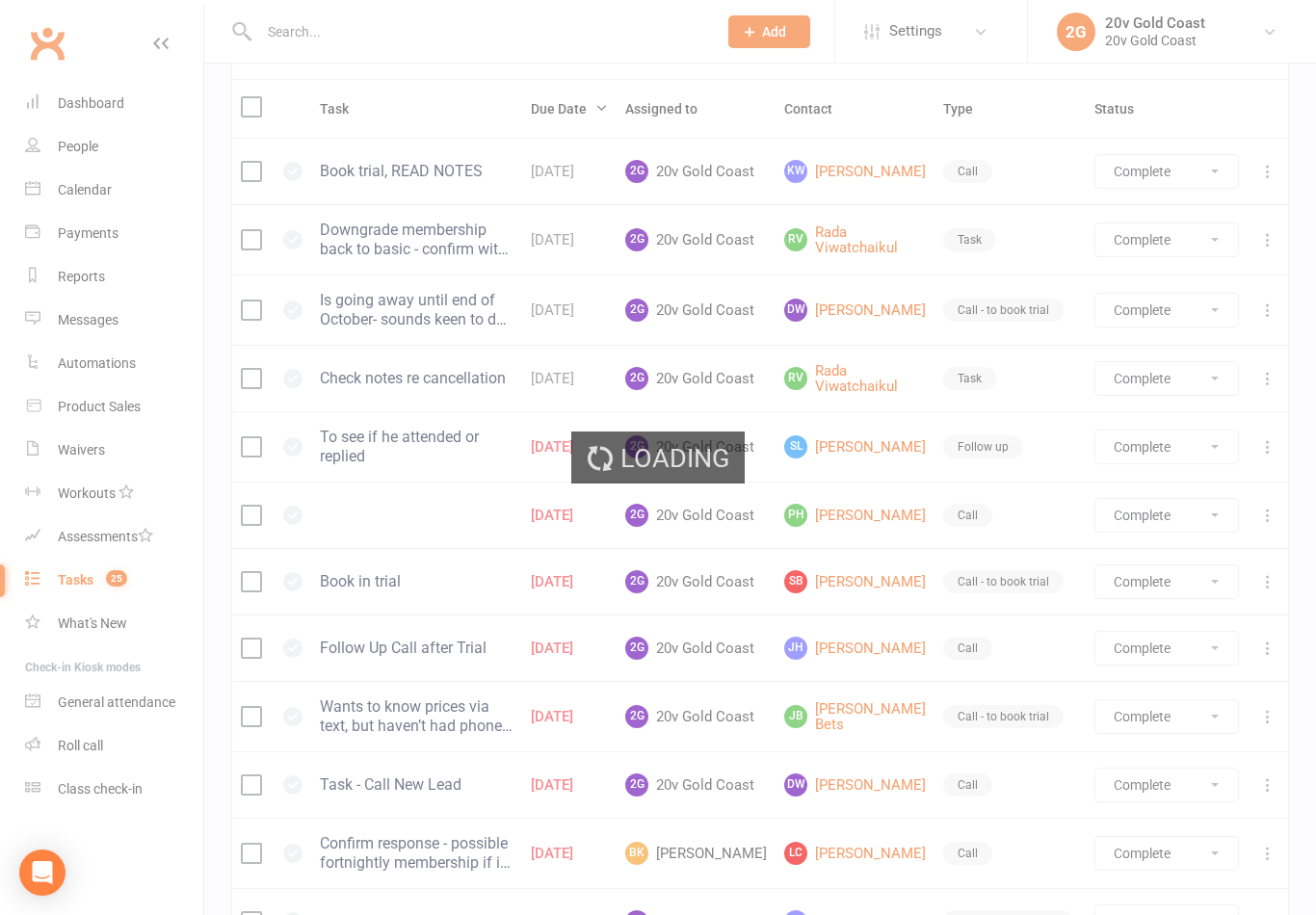
select select "finished"
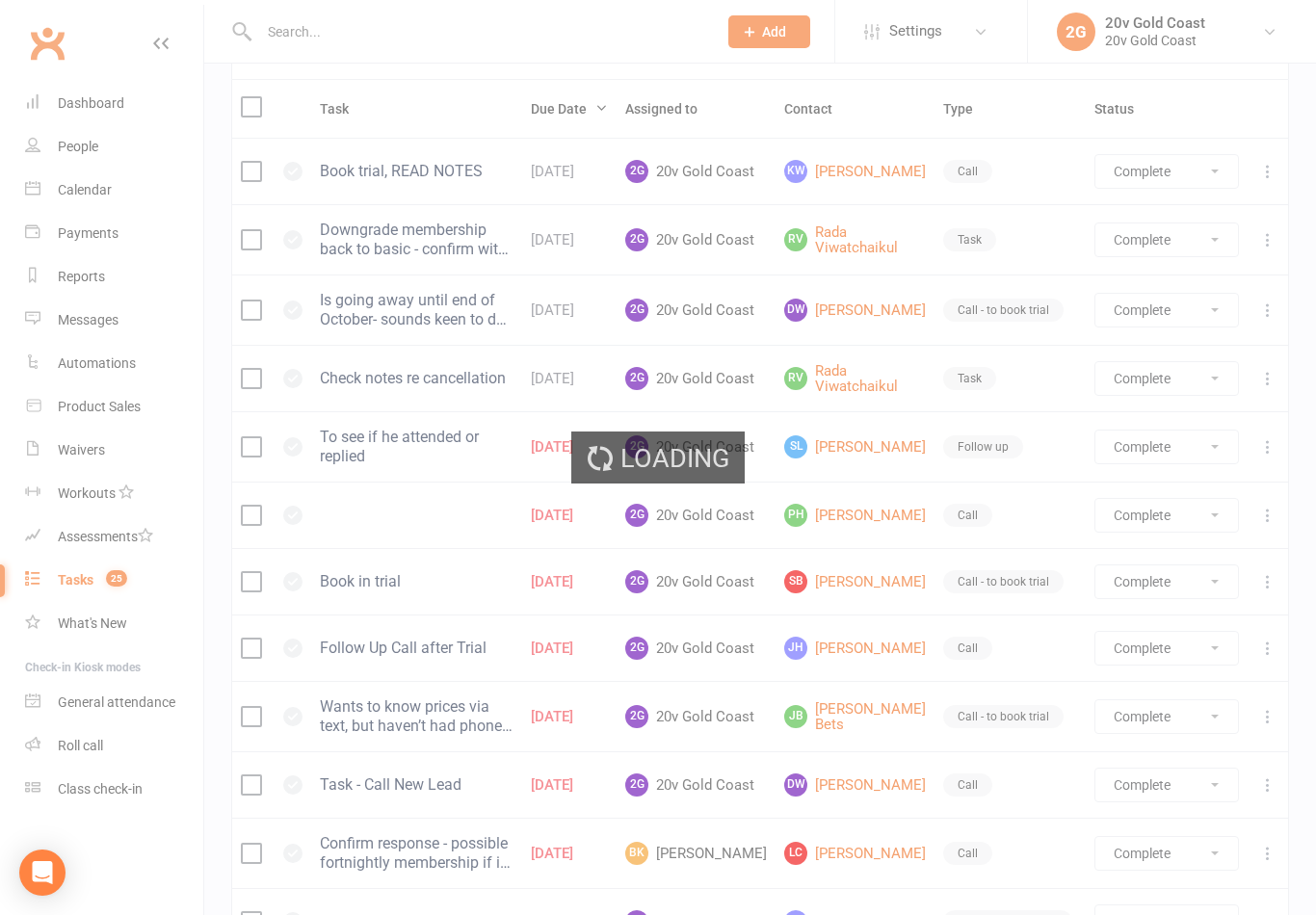
select select "finished"
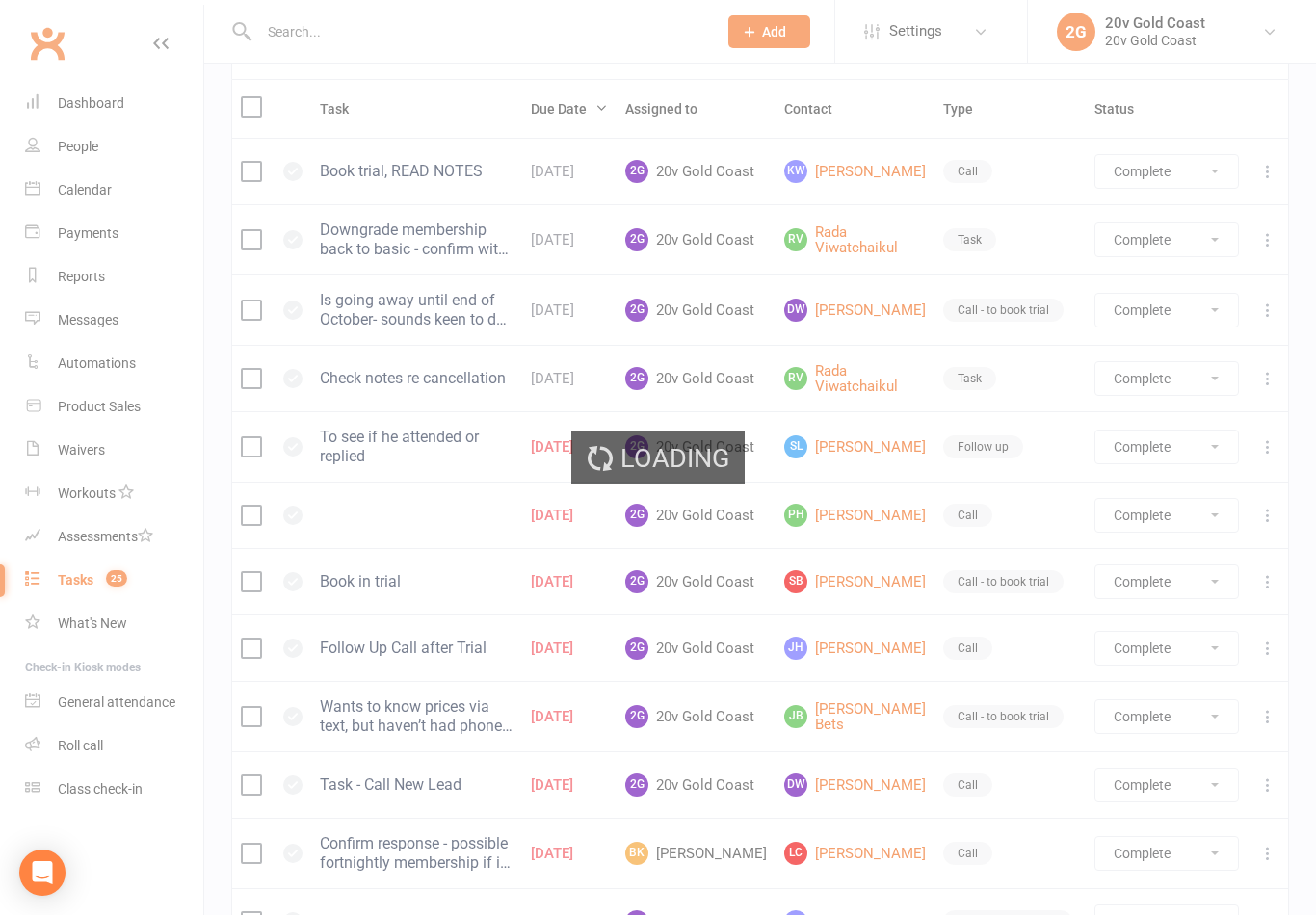
select select "finished"
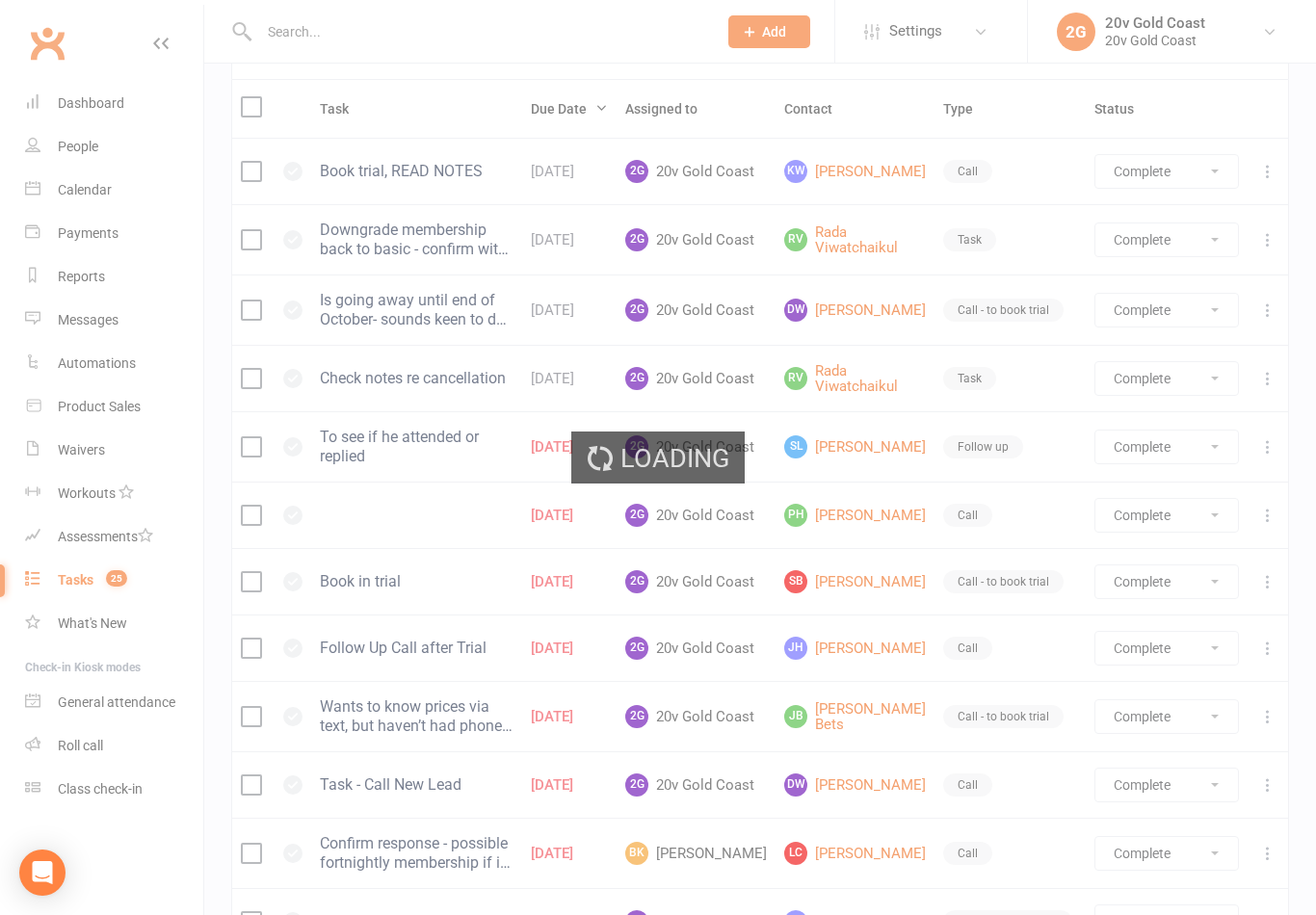
select select "finished"
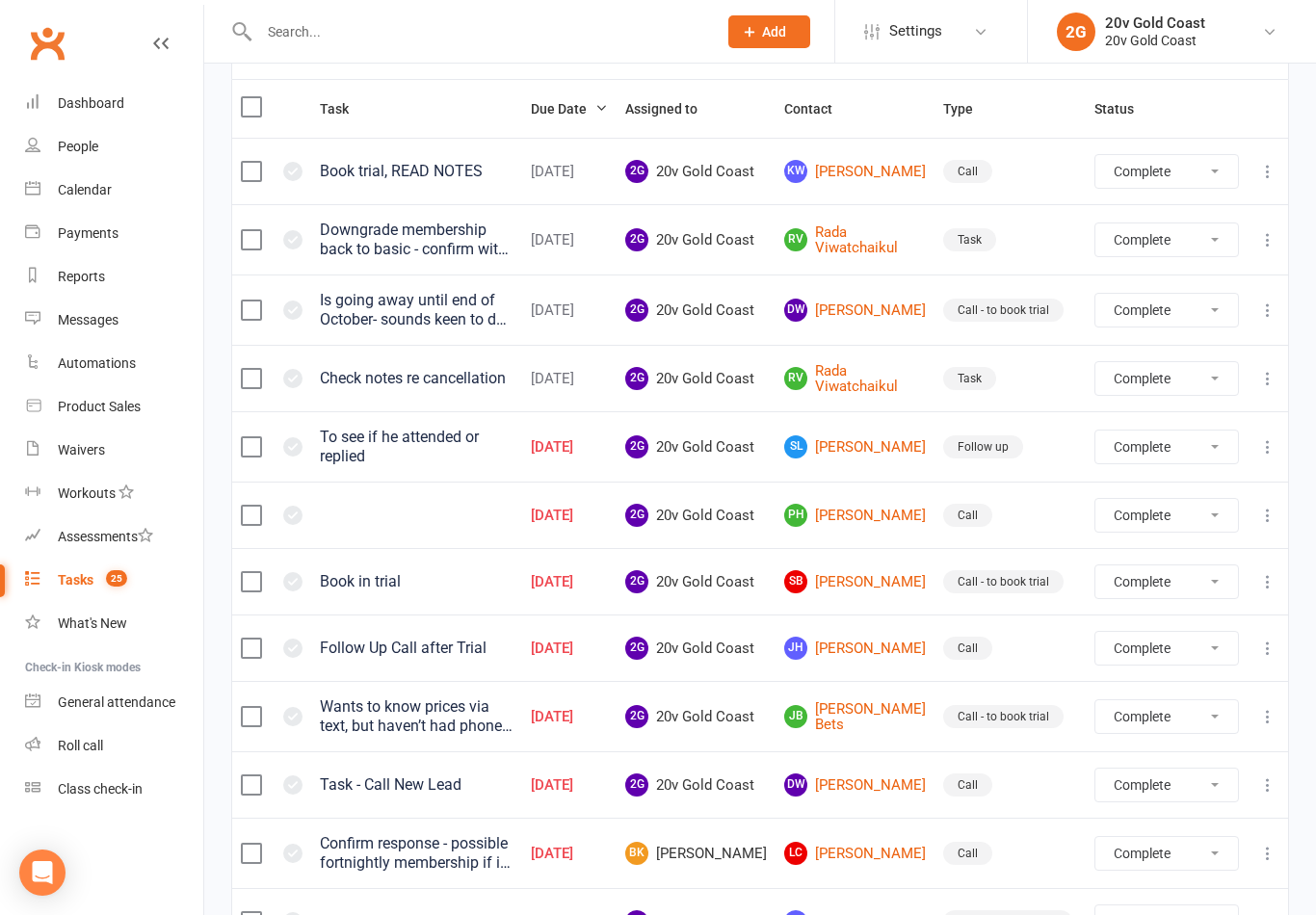
select select "finished"
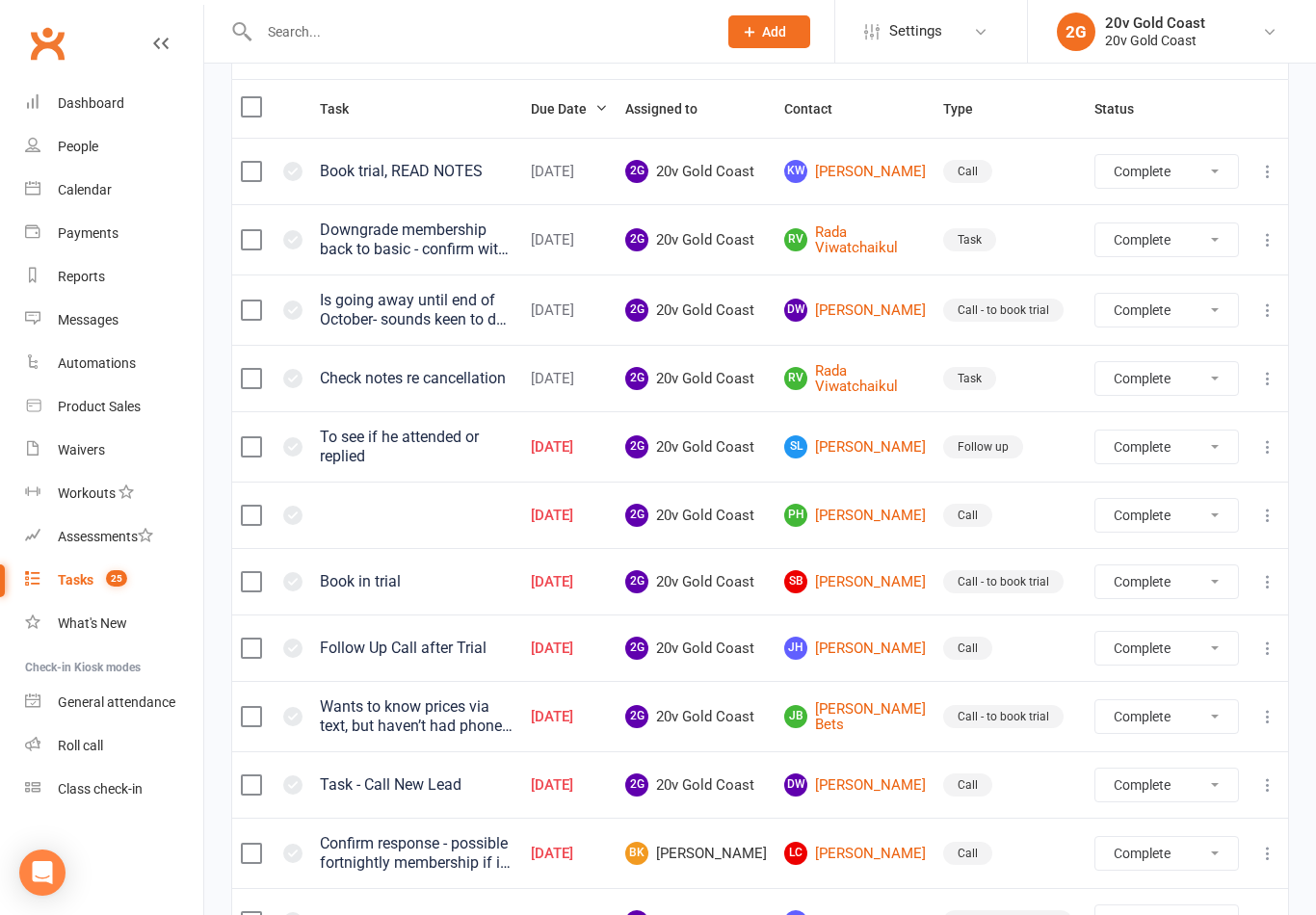
select select "finished"
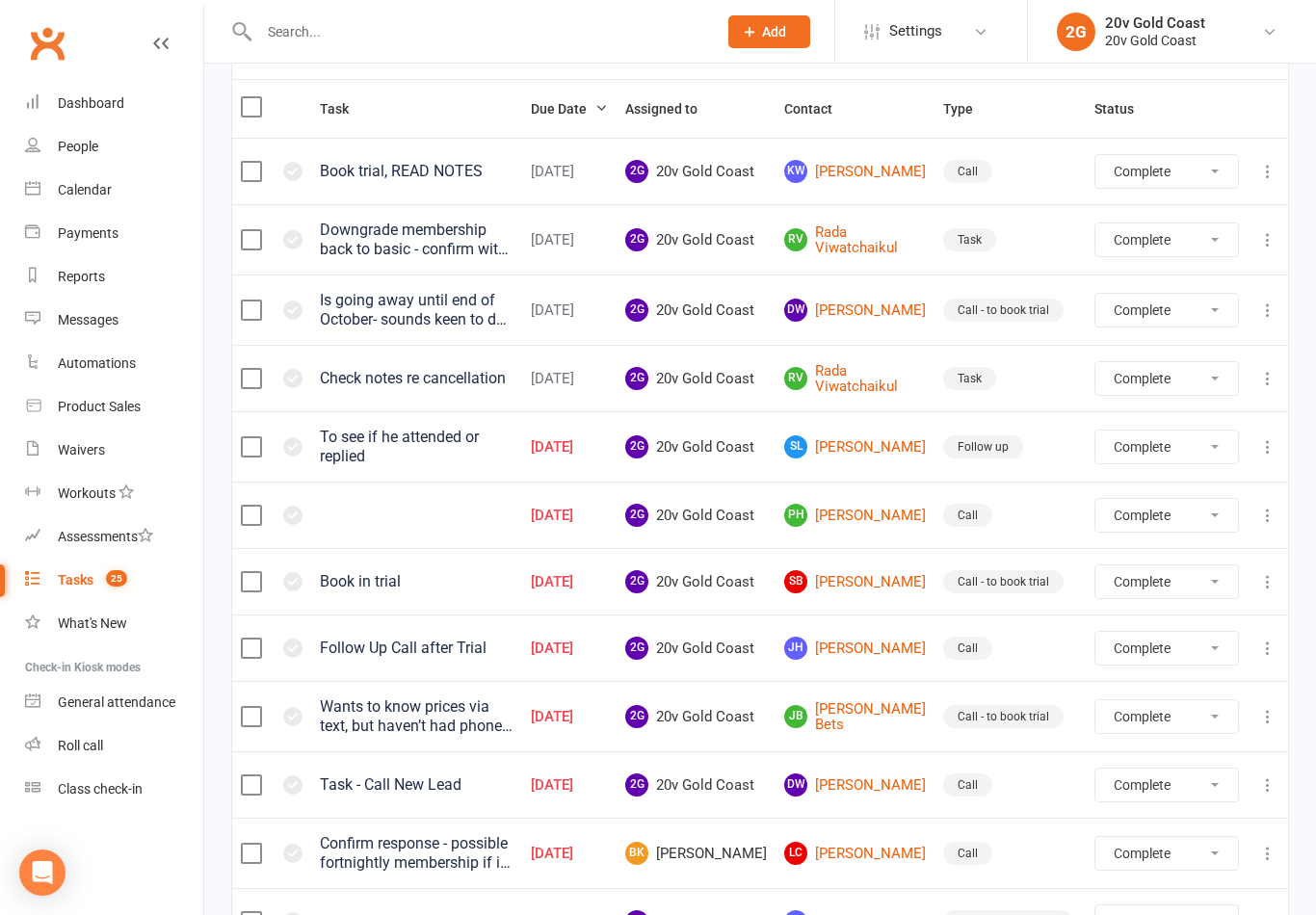
select select "finished"
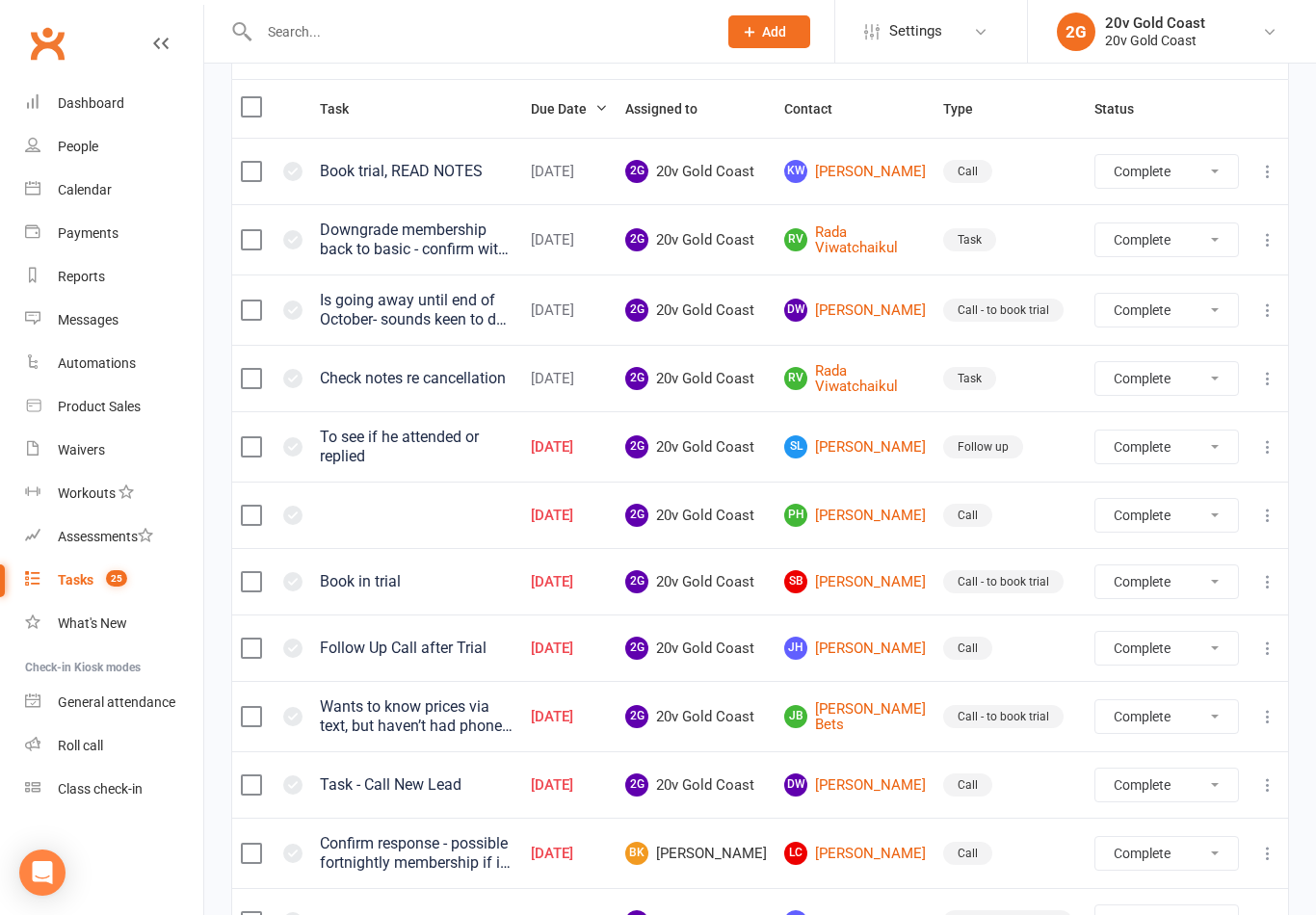
select select "finished"
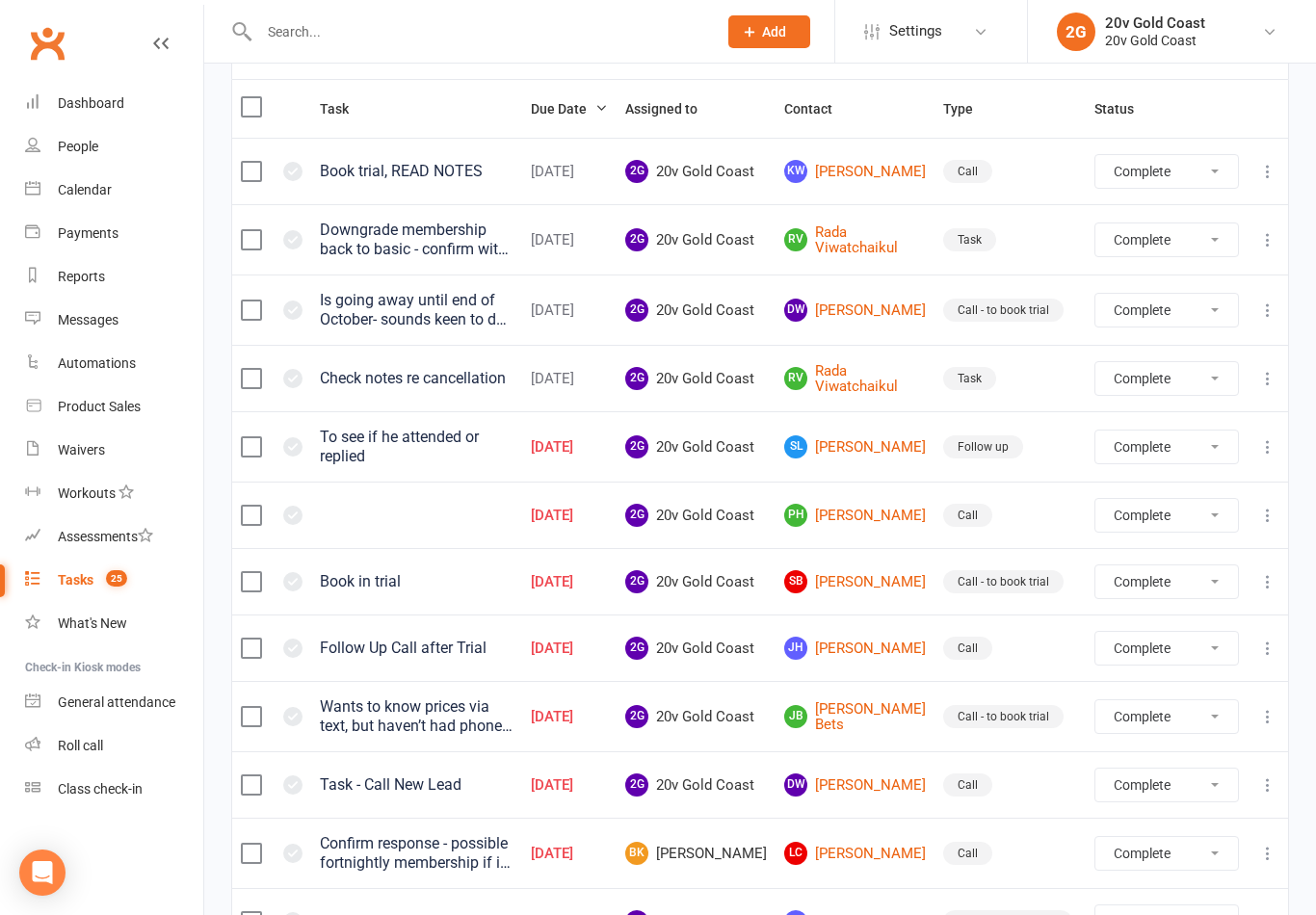
select select "finished"
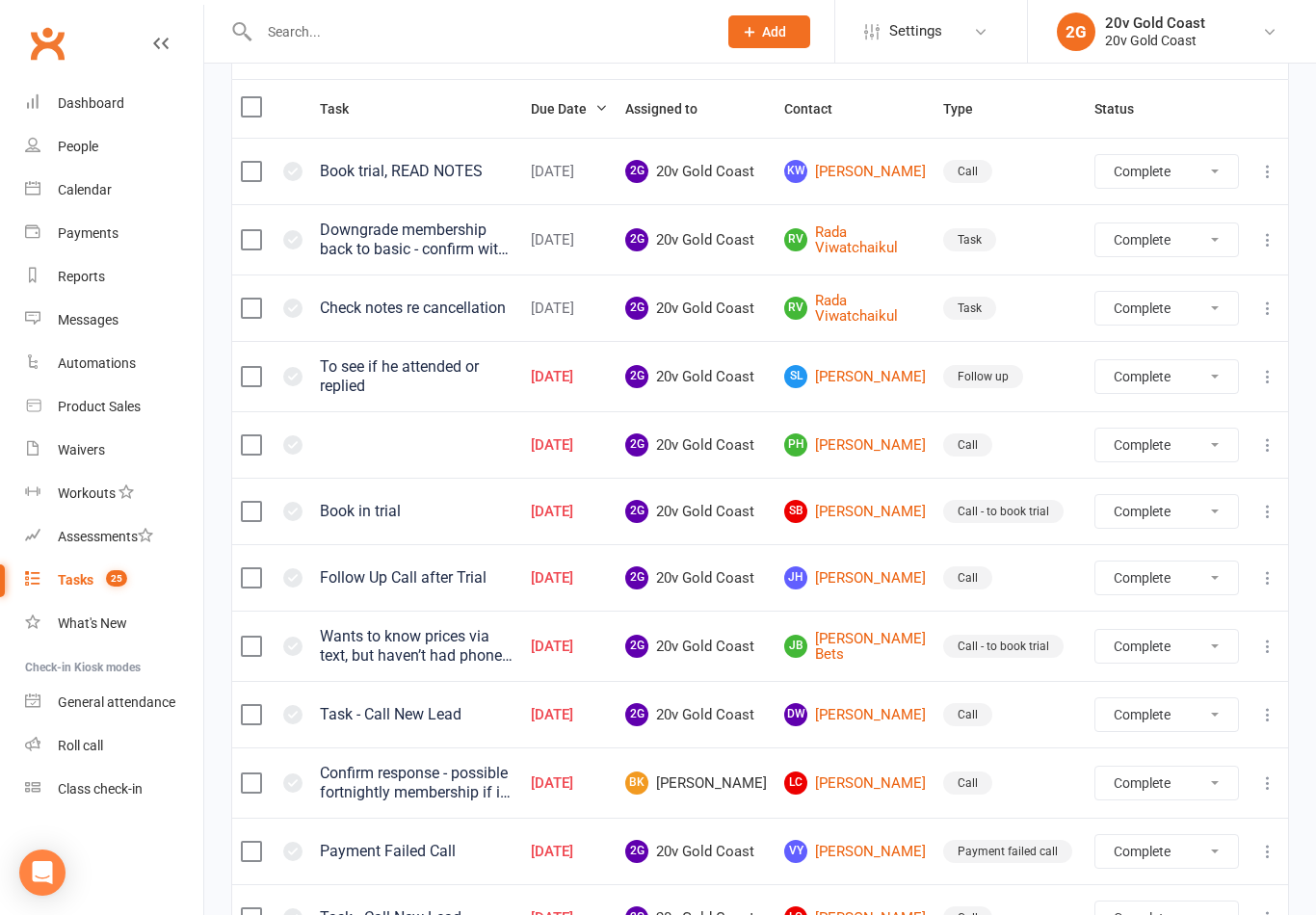
click at [94, 565] on link "Tasks 25" at bounding box center [113, 580] width 178 height 43
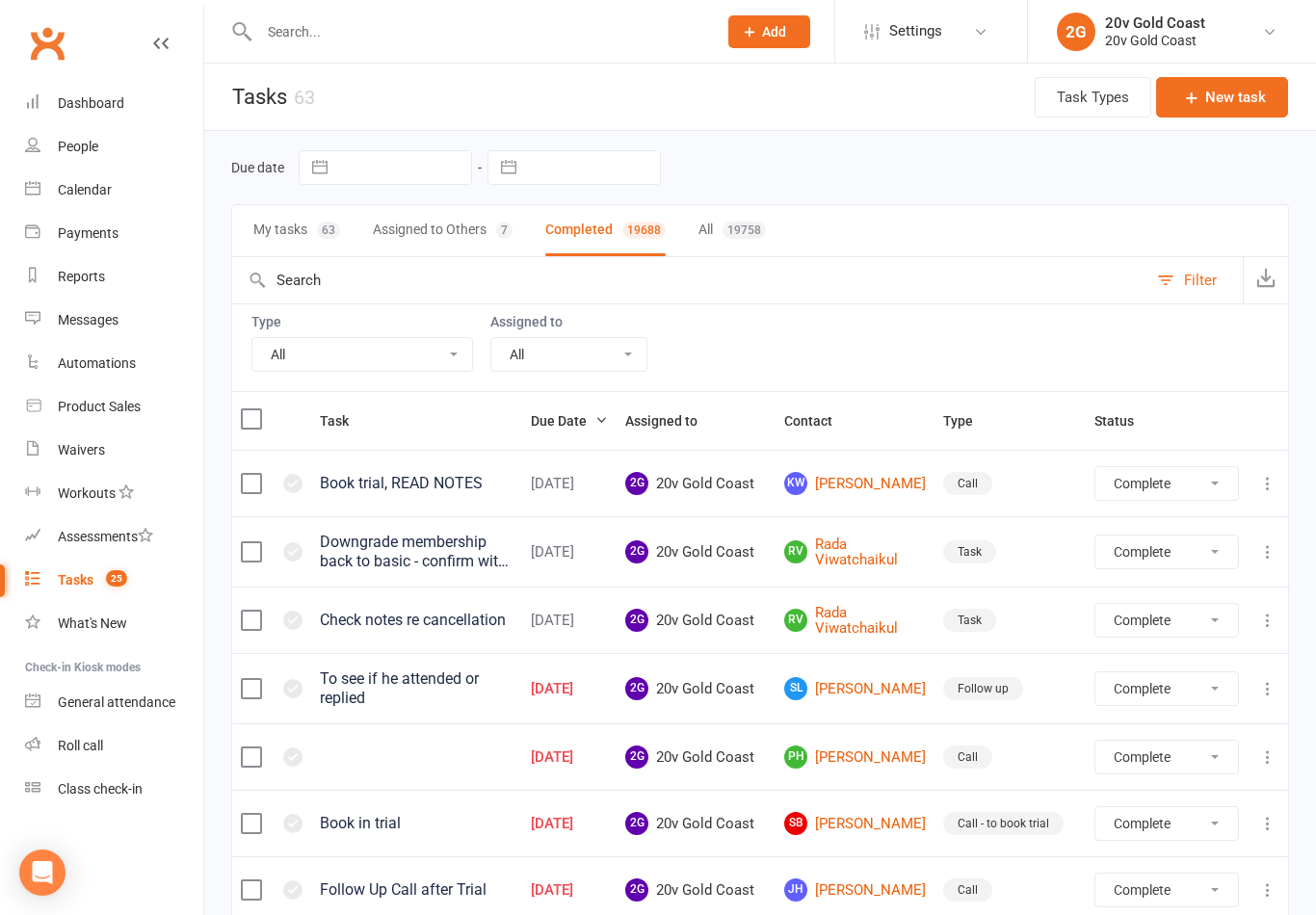
click at [309, 229] on button "My tasks 63" at bounding box center [296, 231] width 87 height 51
select select "incomplete"
select select "finished"
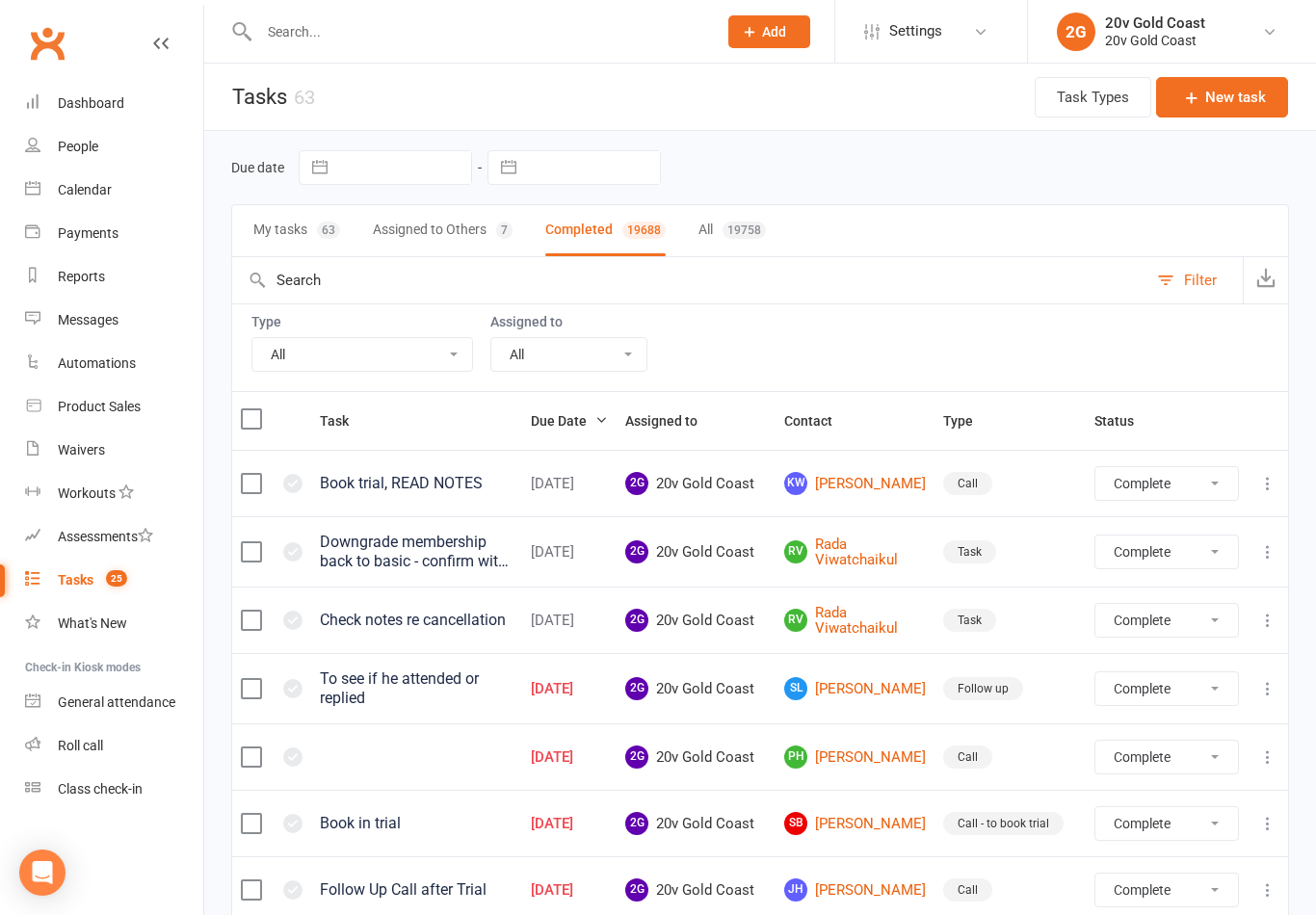
select select "finished"
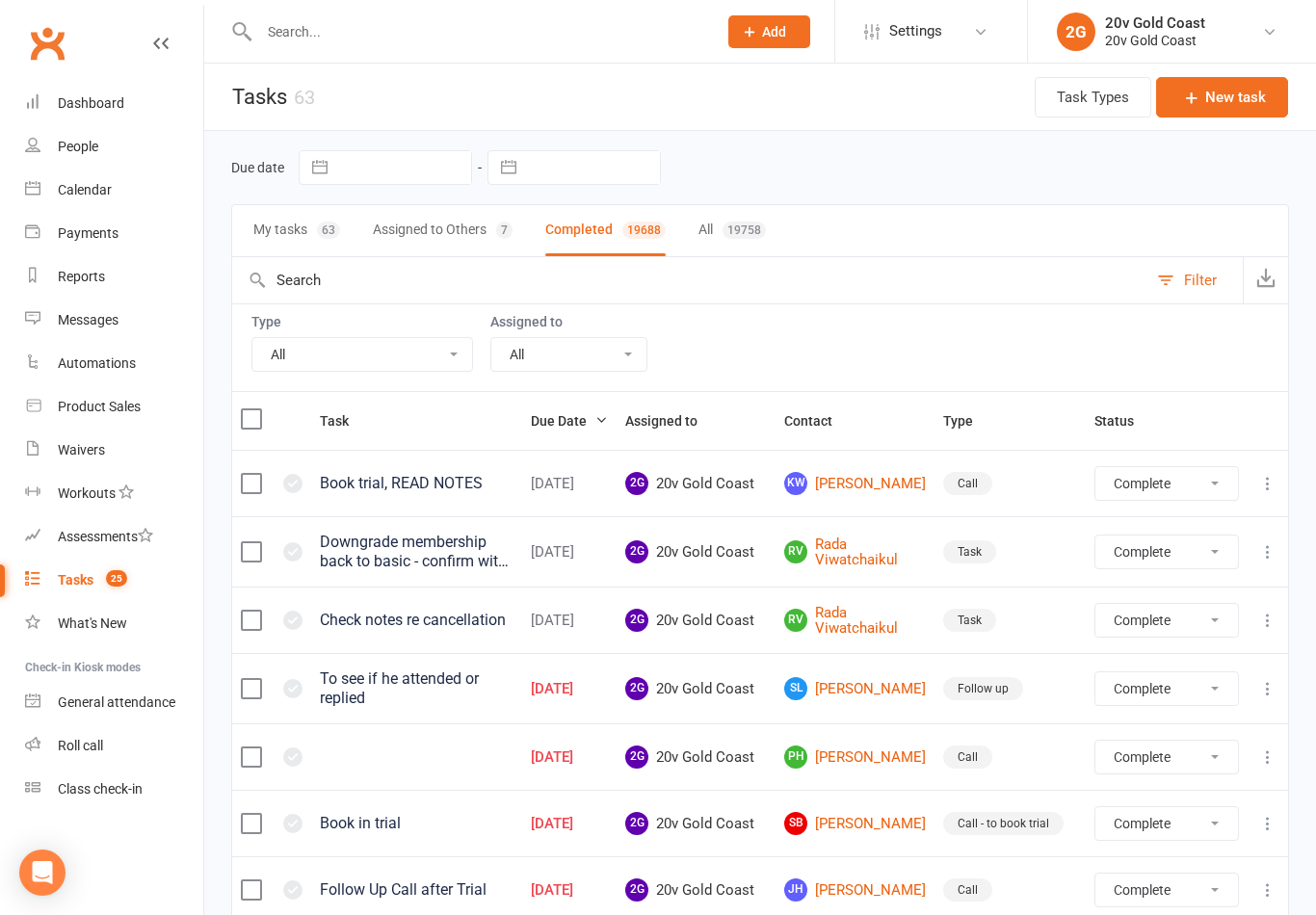
select select "finished"
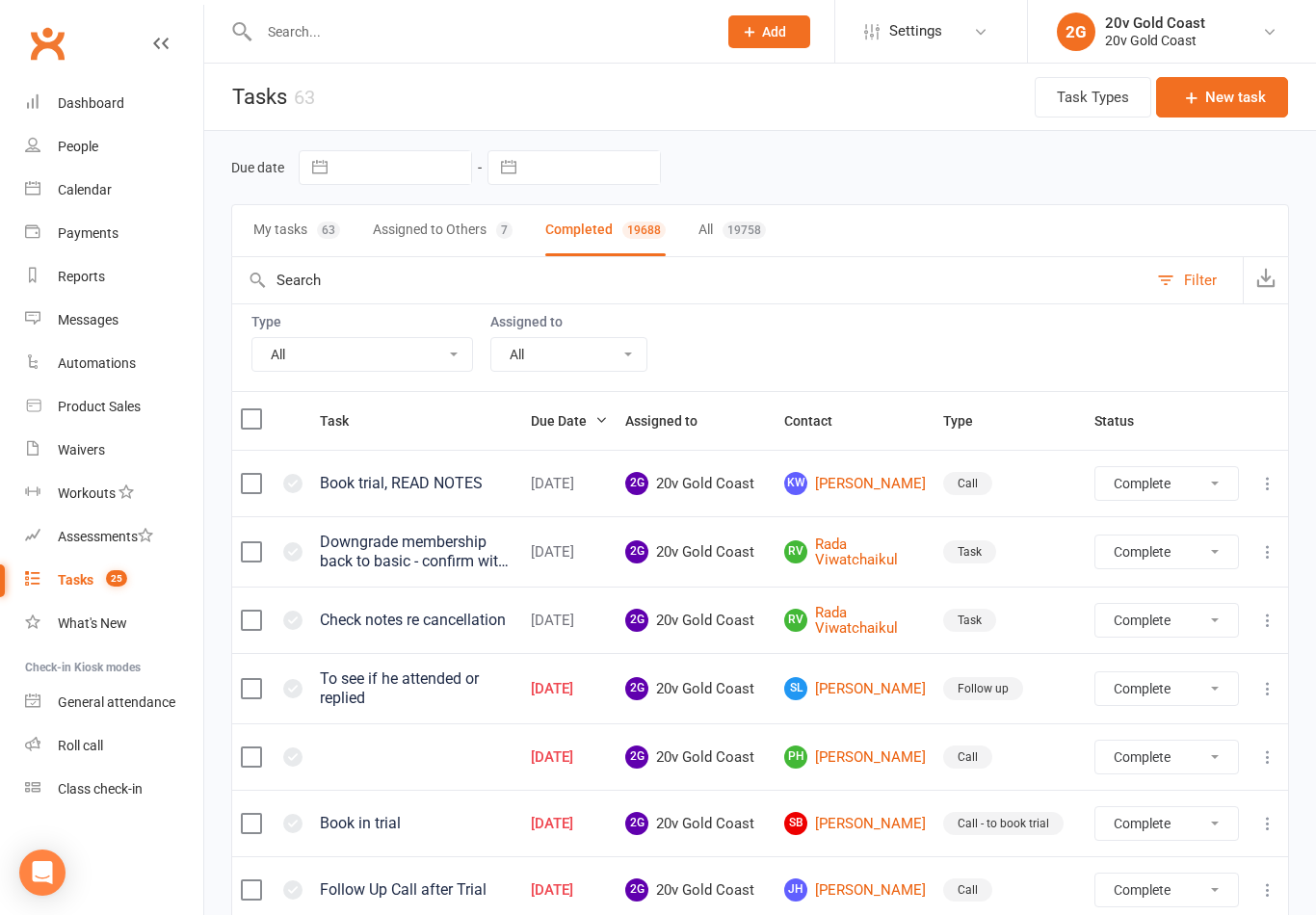
select select "finished"
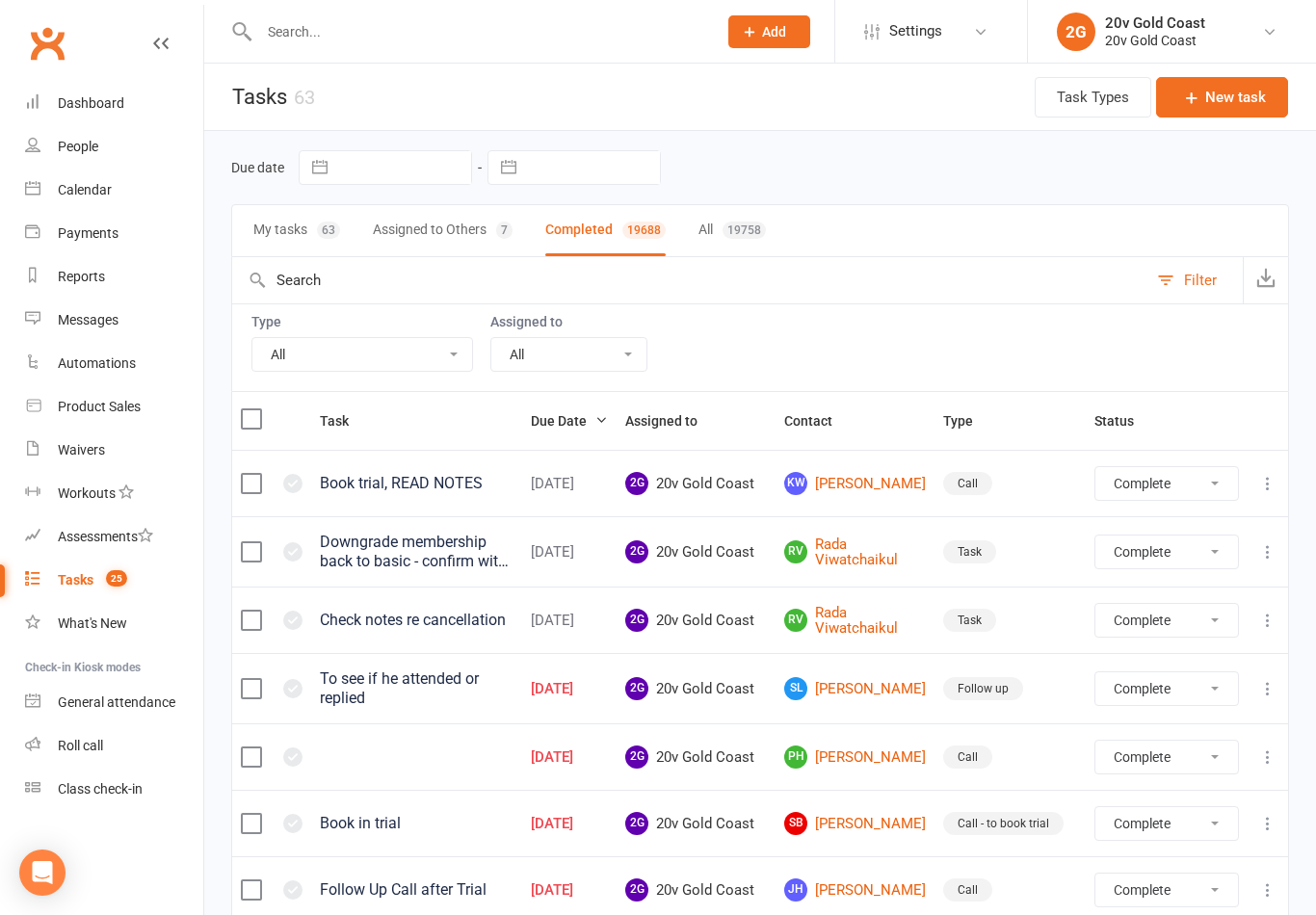
select select "finished"
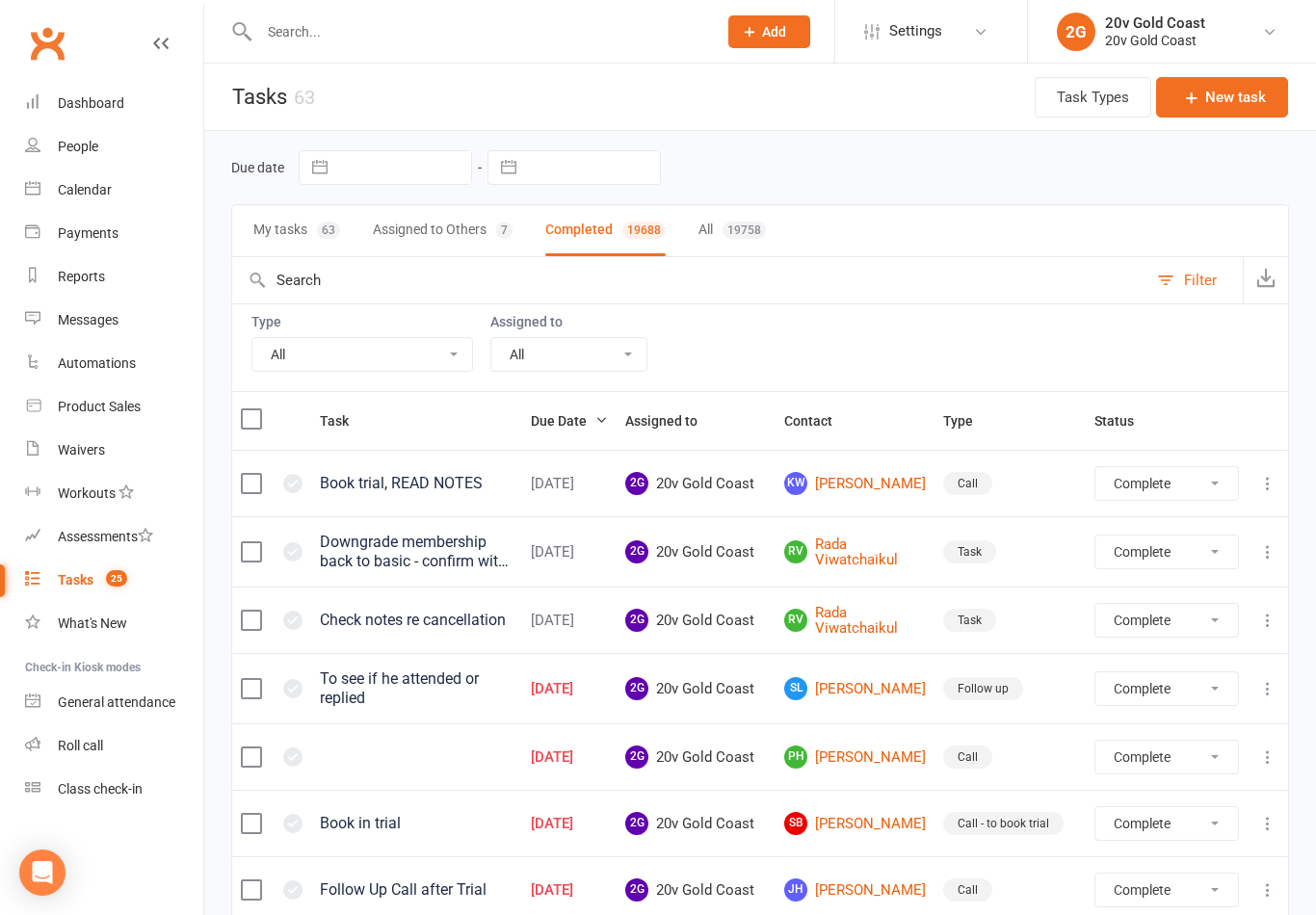
select select "finished"
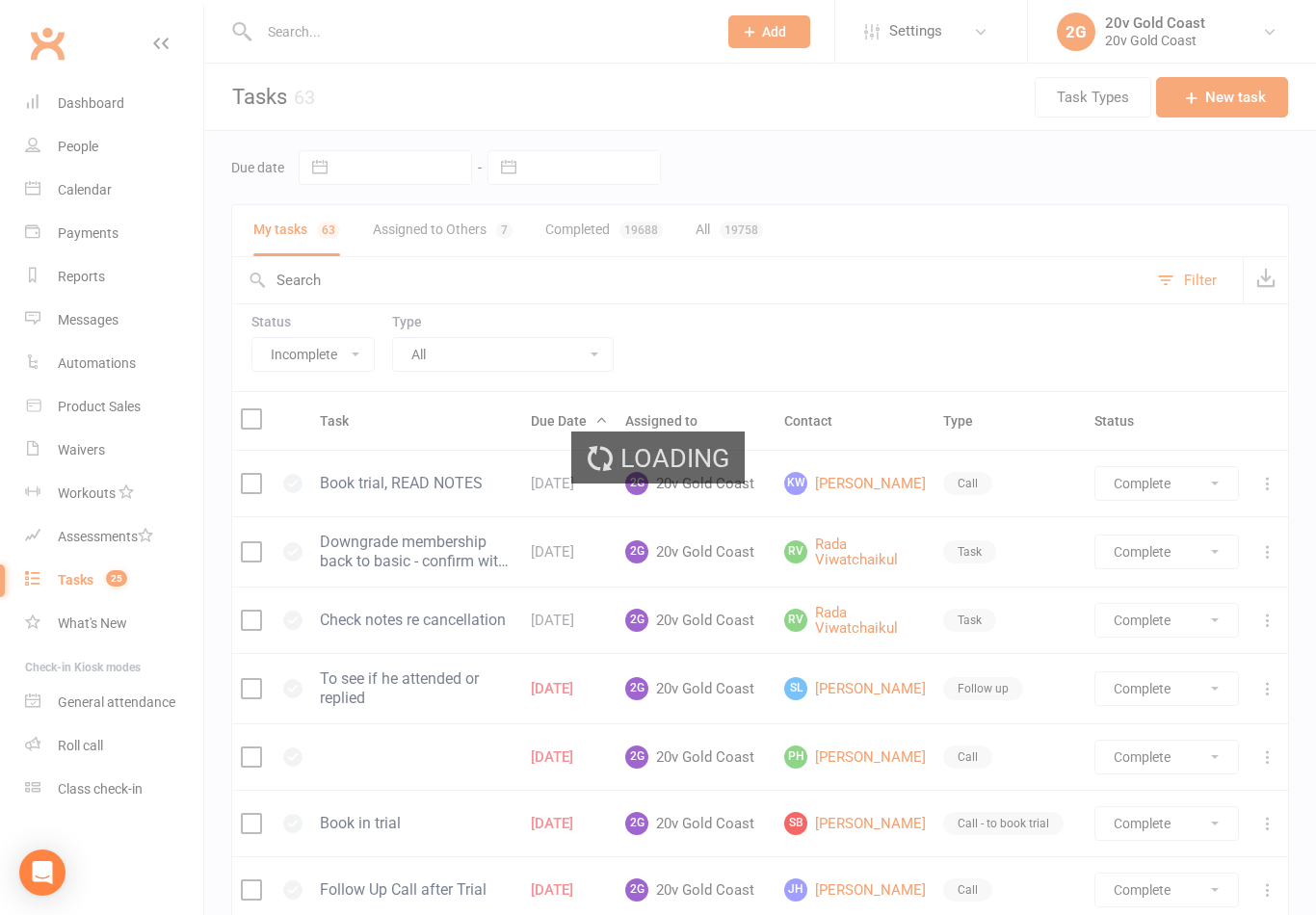
select select "finished"
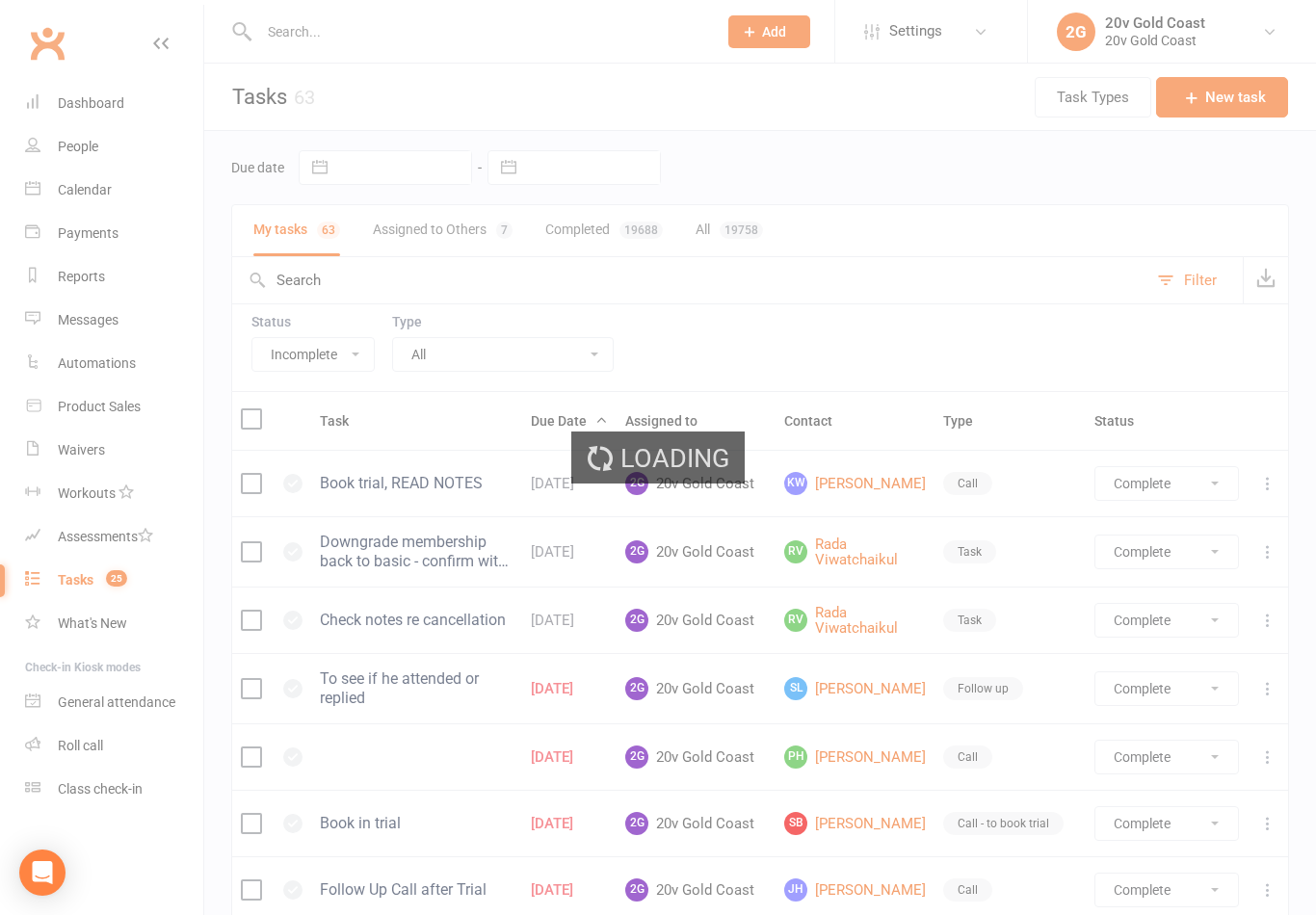
select select "finished"
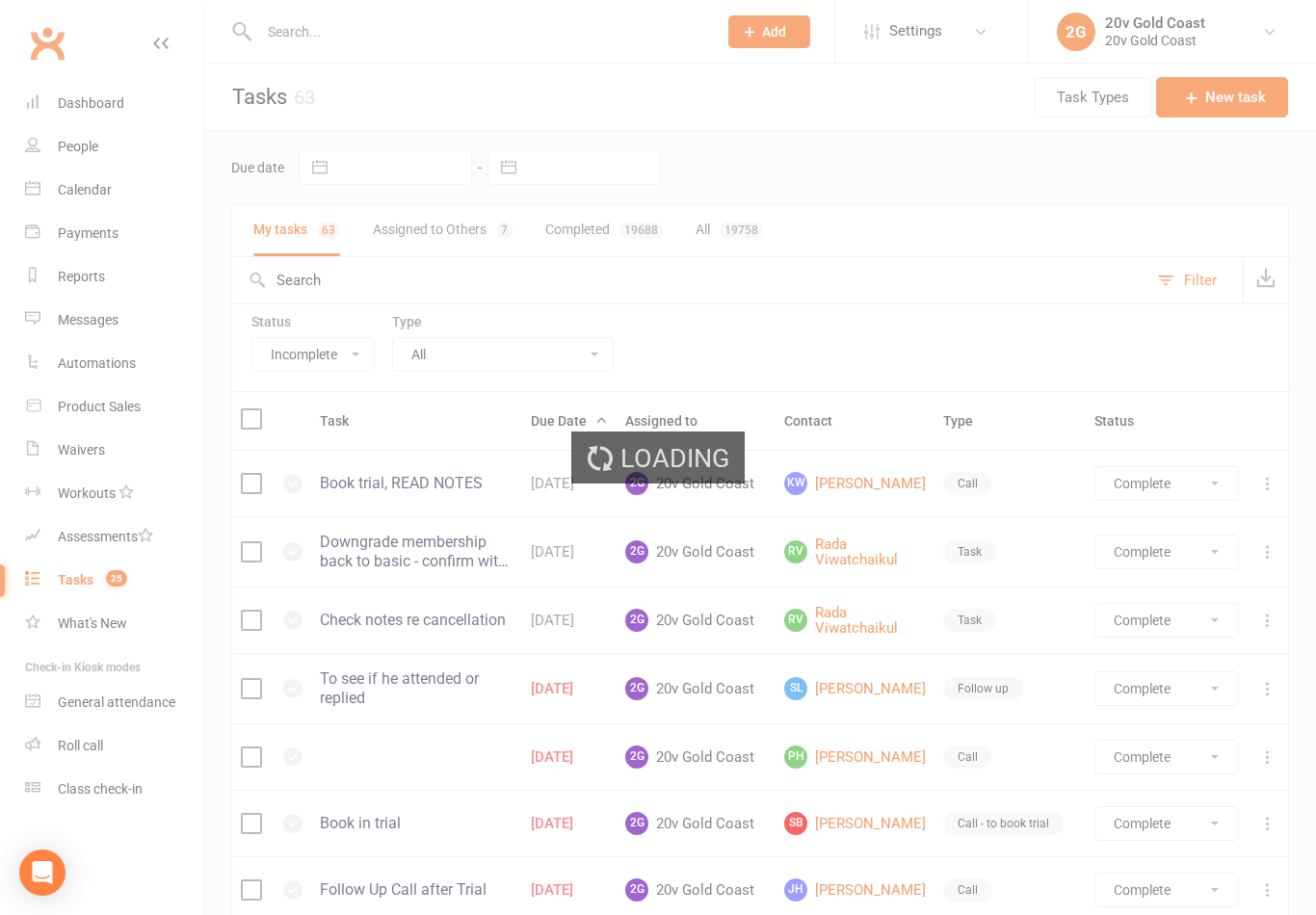
select select "finished"
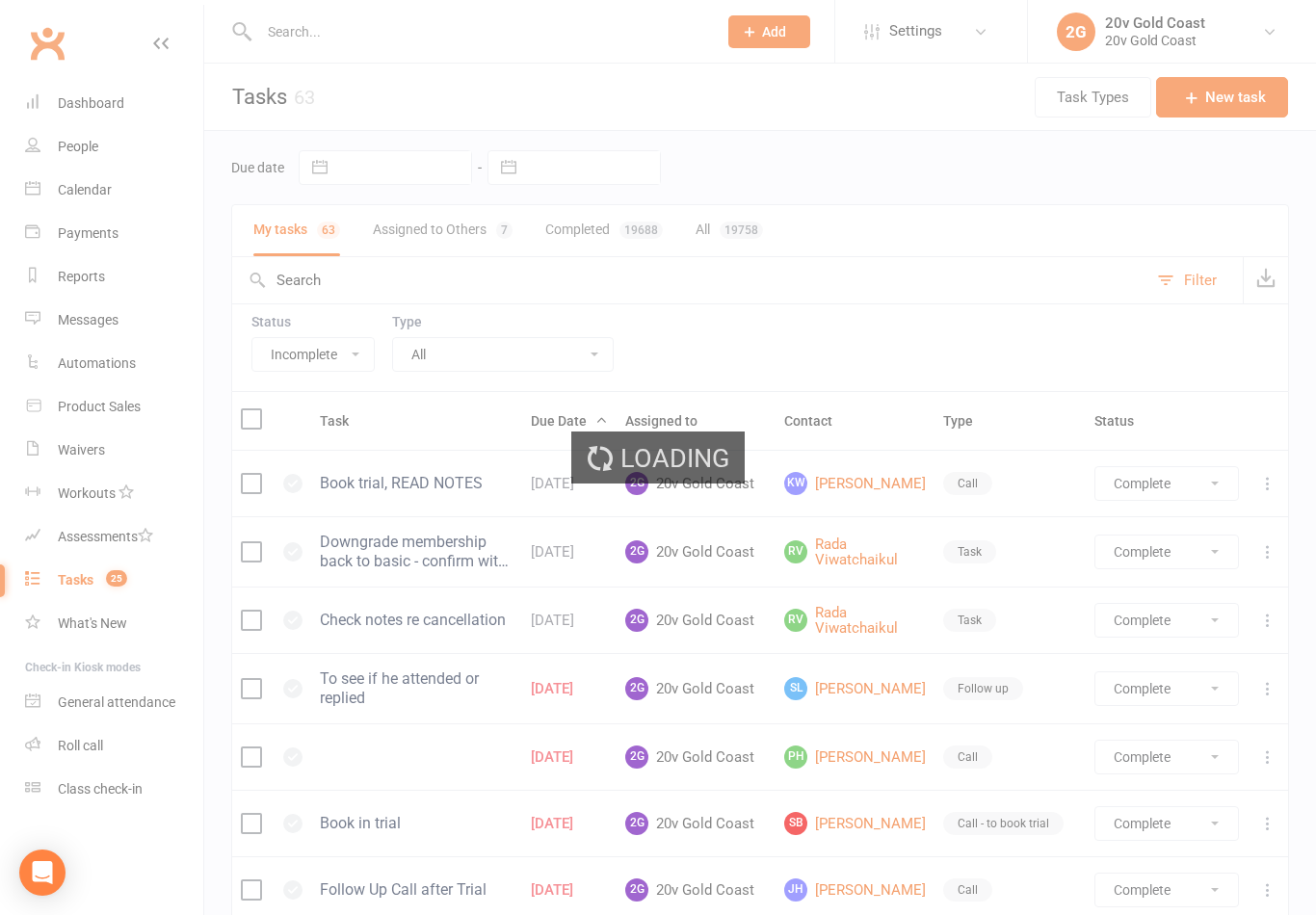
select select "finished"
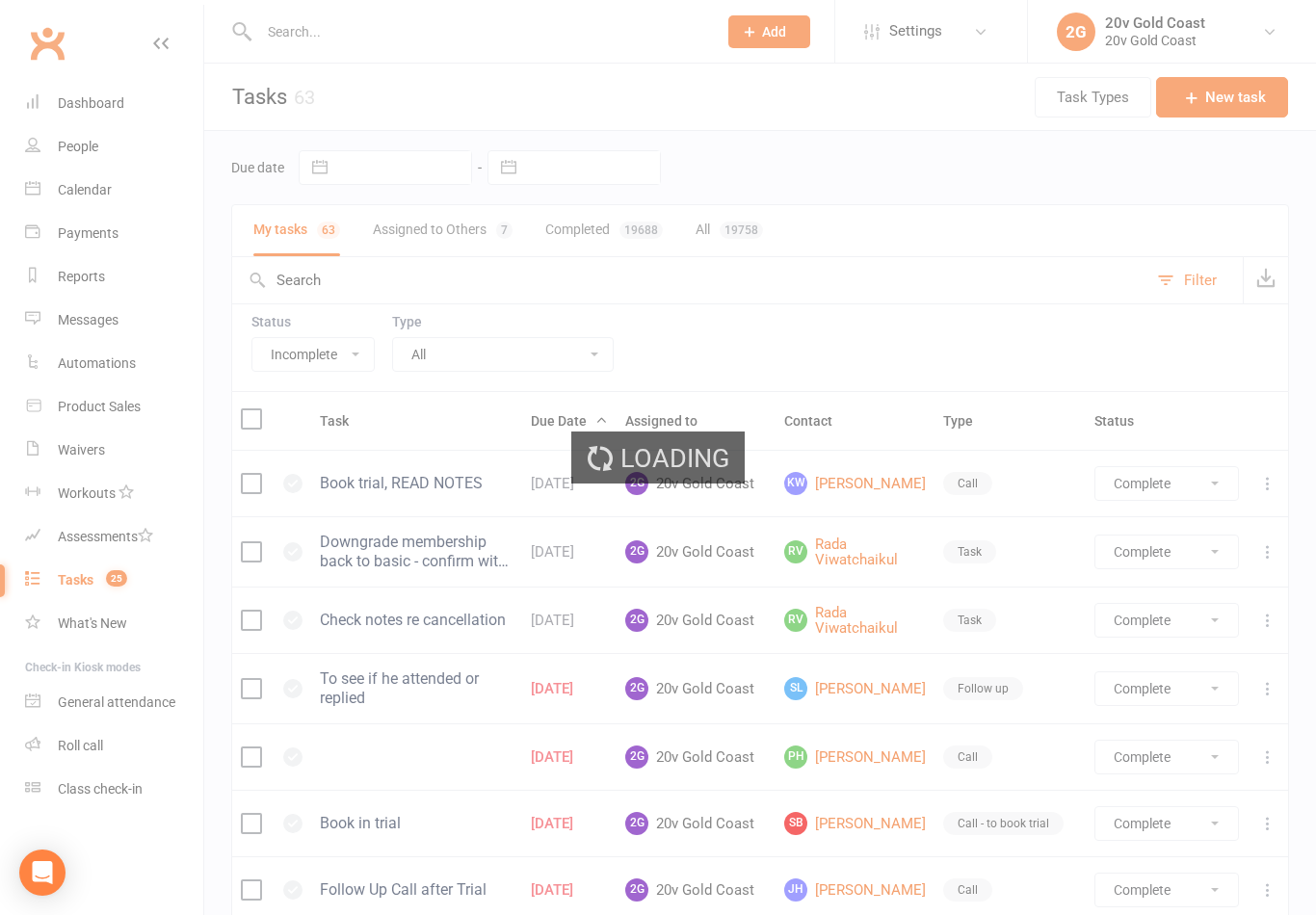
select select "finished"
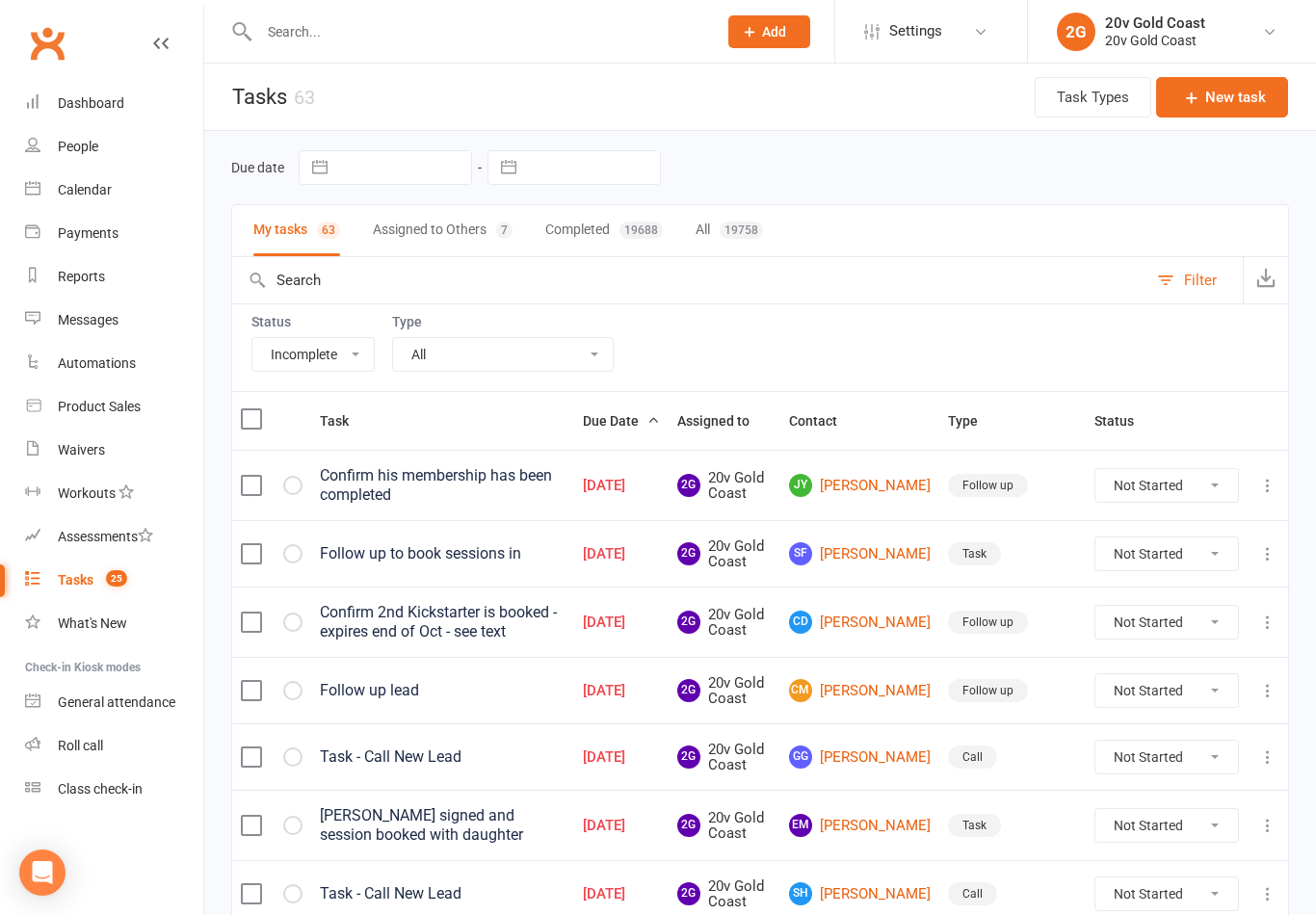
click at [114, 204] on link "Calendar" at bounding box center [113, 190] width 178 height 43
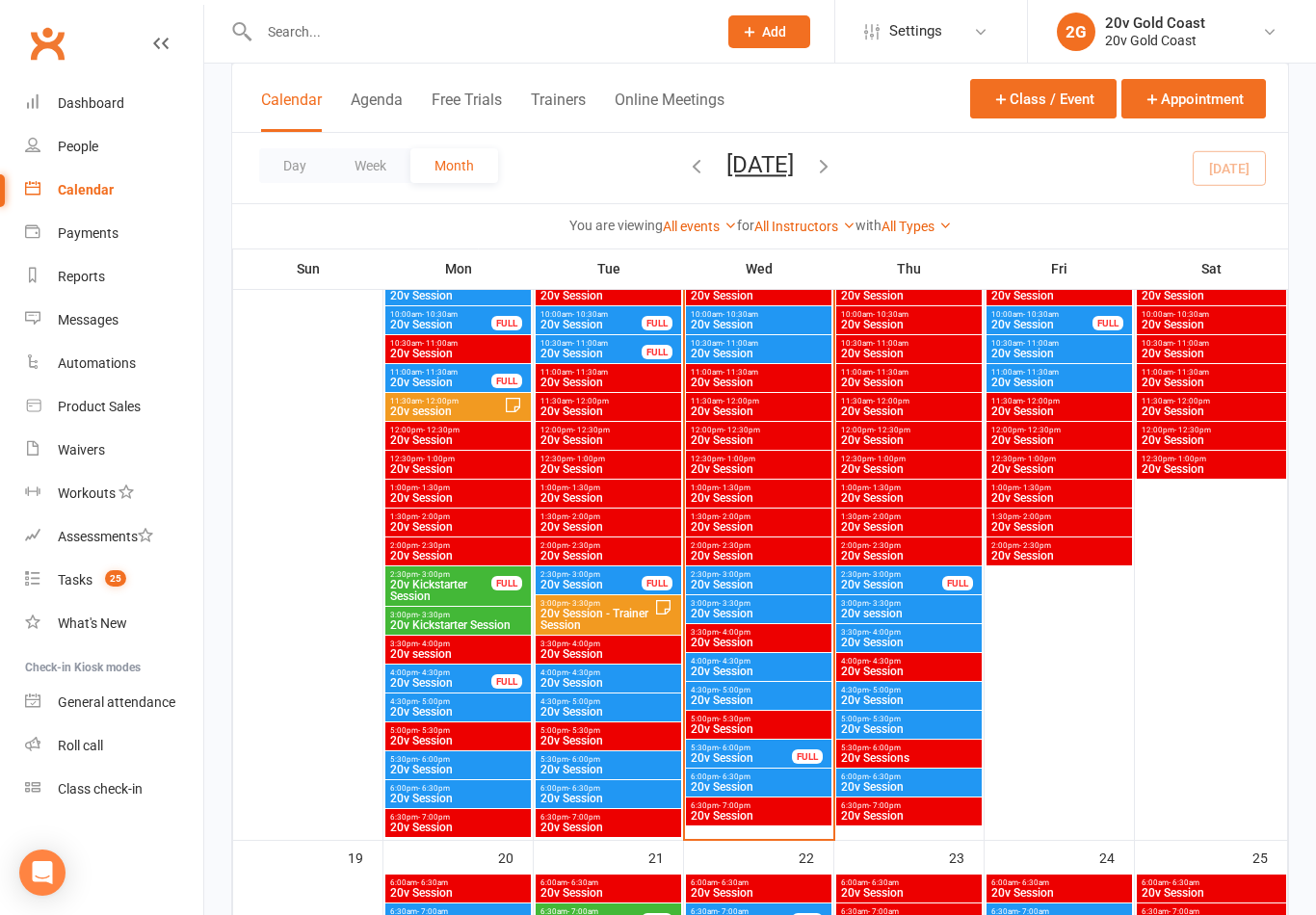
scroll to position [1968, 0]
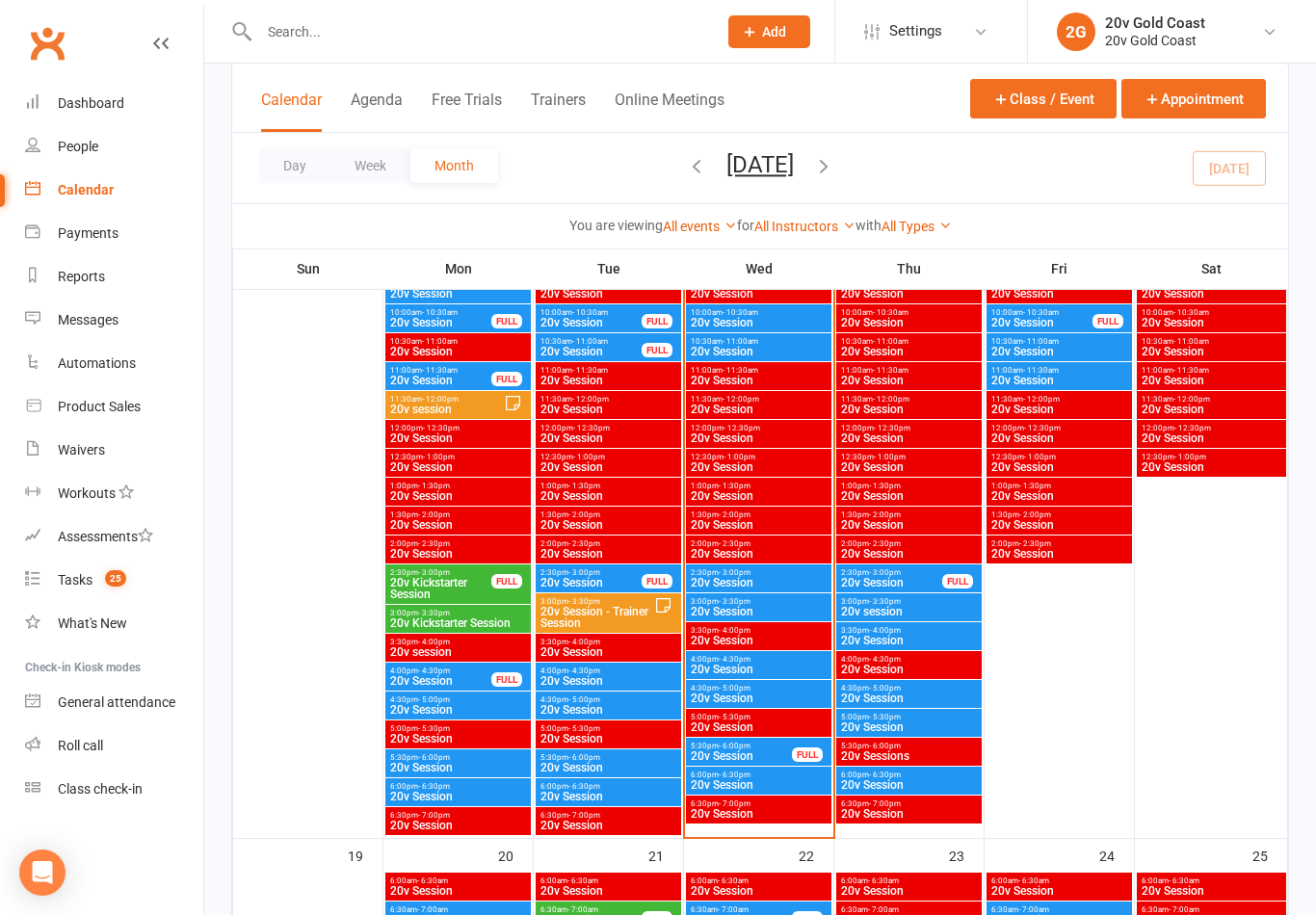
click at [782, 755] on span "20v Session" at bounding box center [741, 757] width 103 height 12
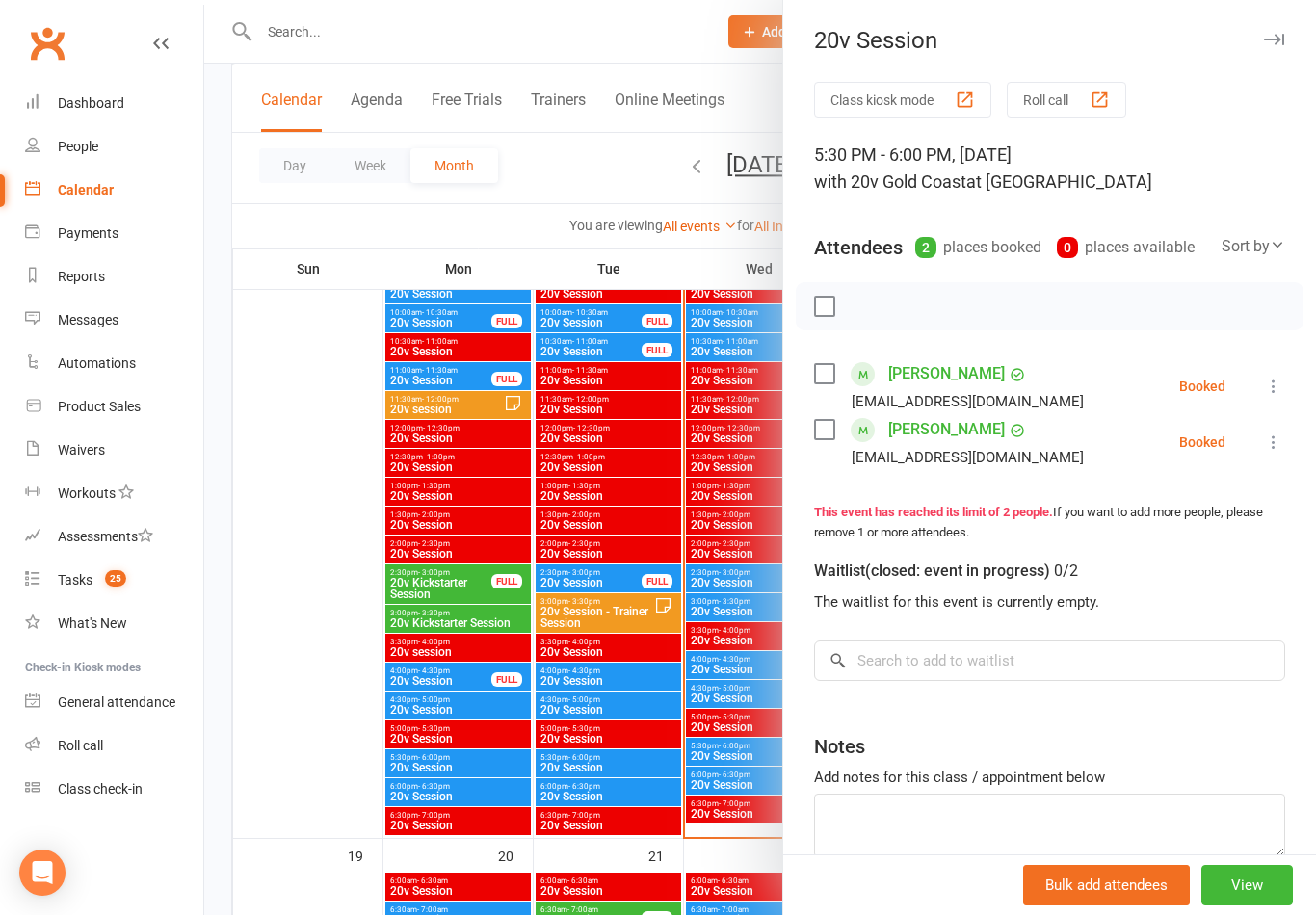
click at [125, 581] on span "25" at bounding box center [116, 579] width 22 height 17
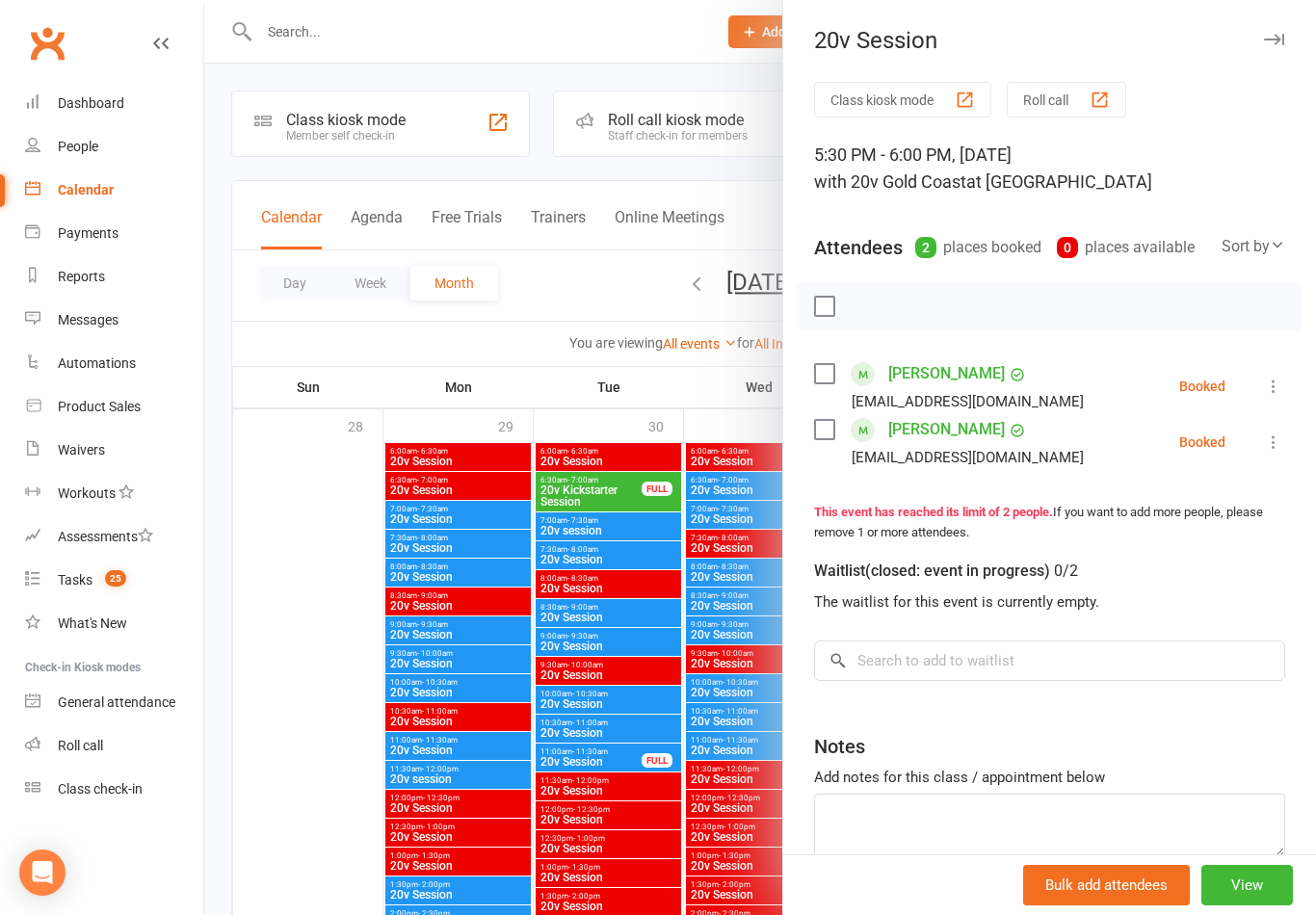
select select "incomplete"
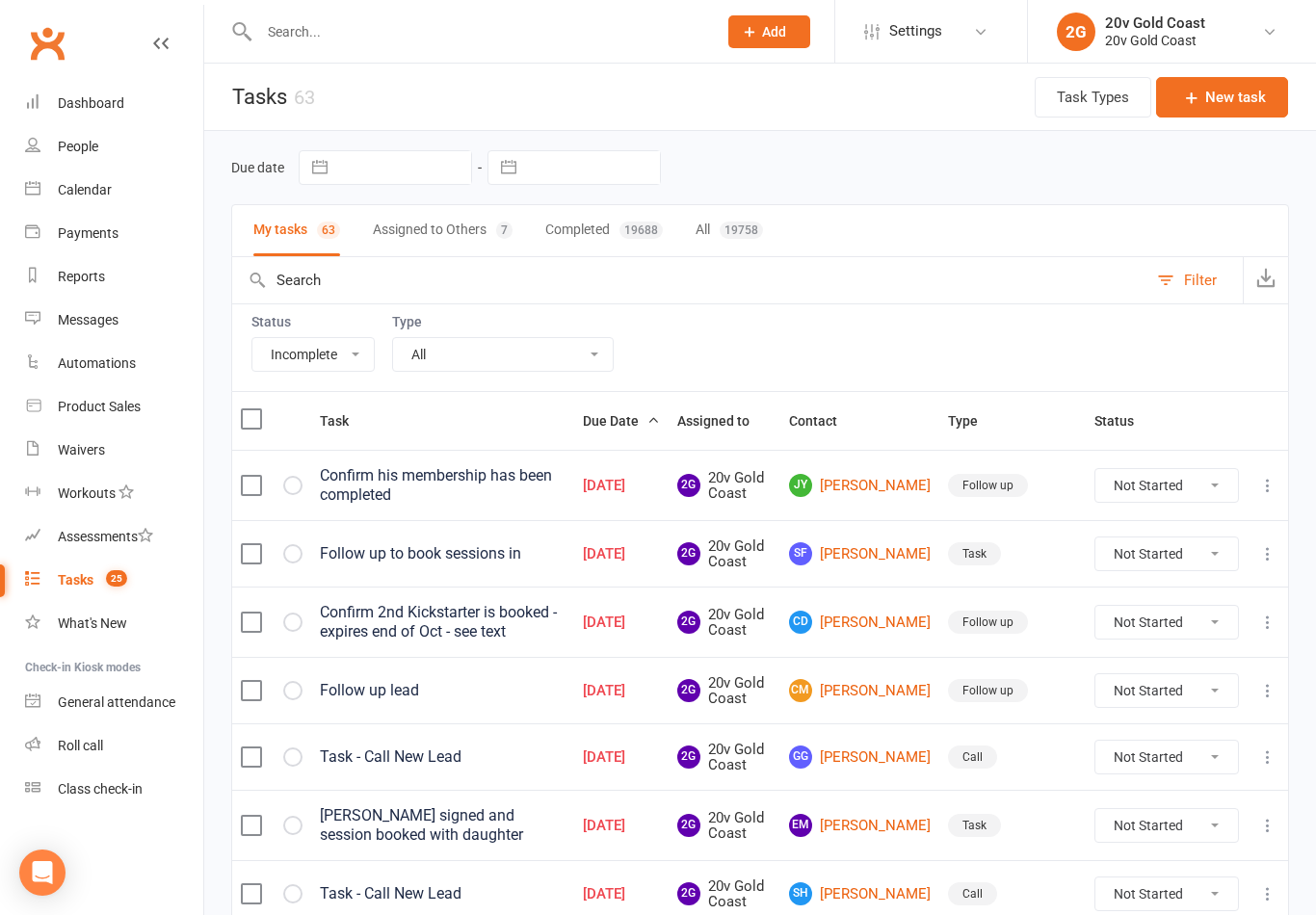
click at [117, 330] on link "Messages" at bounding box center [113, 320] width 178 height 43
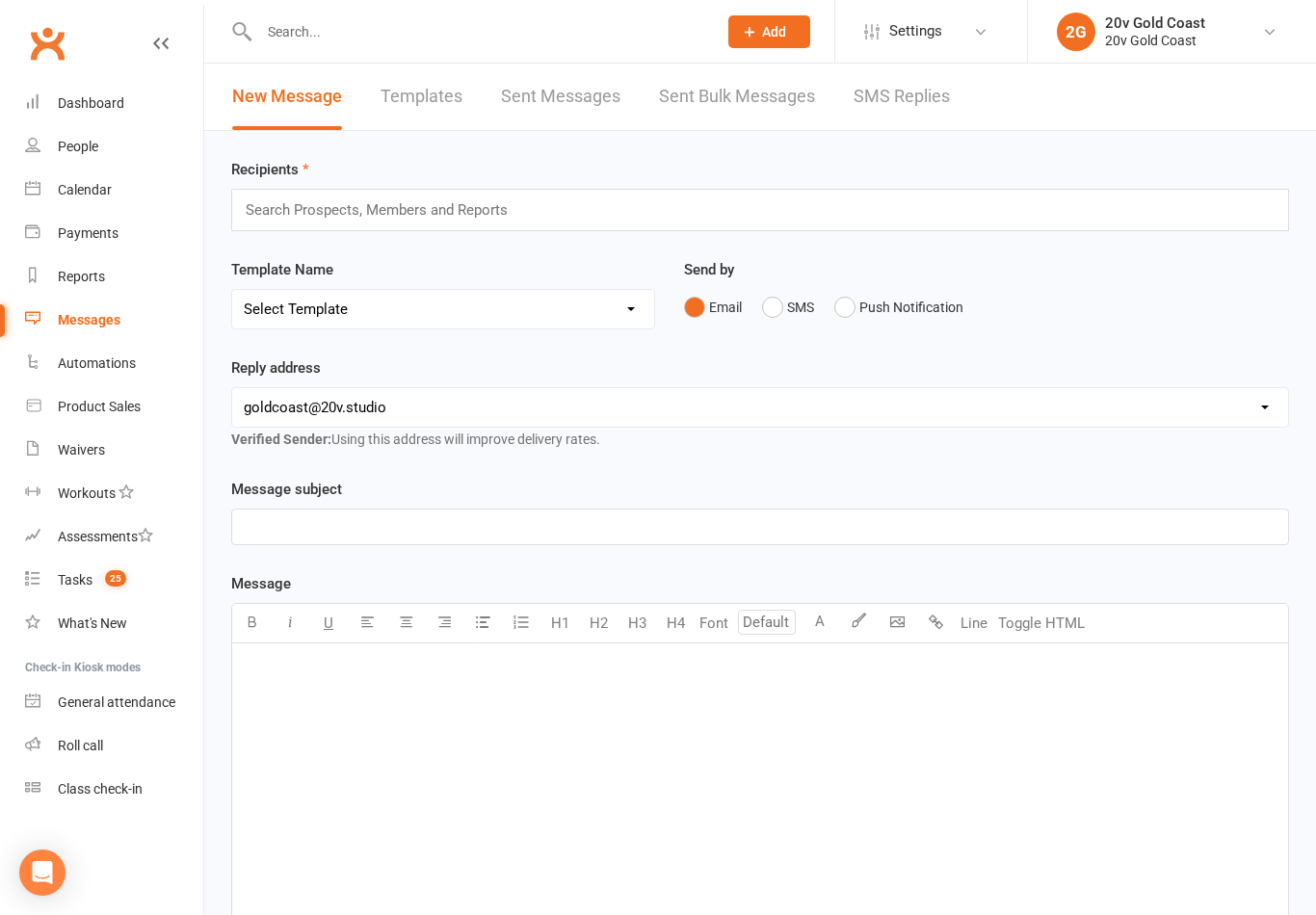
click at [286, 93] on link "New Message" at bounding box center [287, 97] width 110 height 67
click at [891, 87] on link "SMS Replies" at bounding box center [902, 97] width 96 height 67
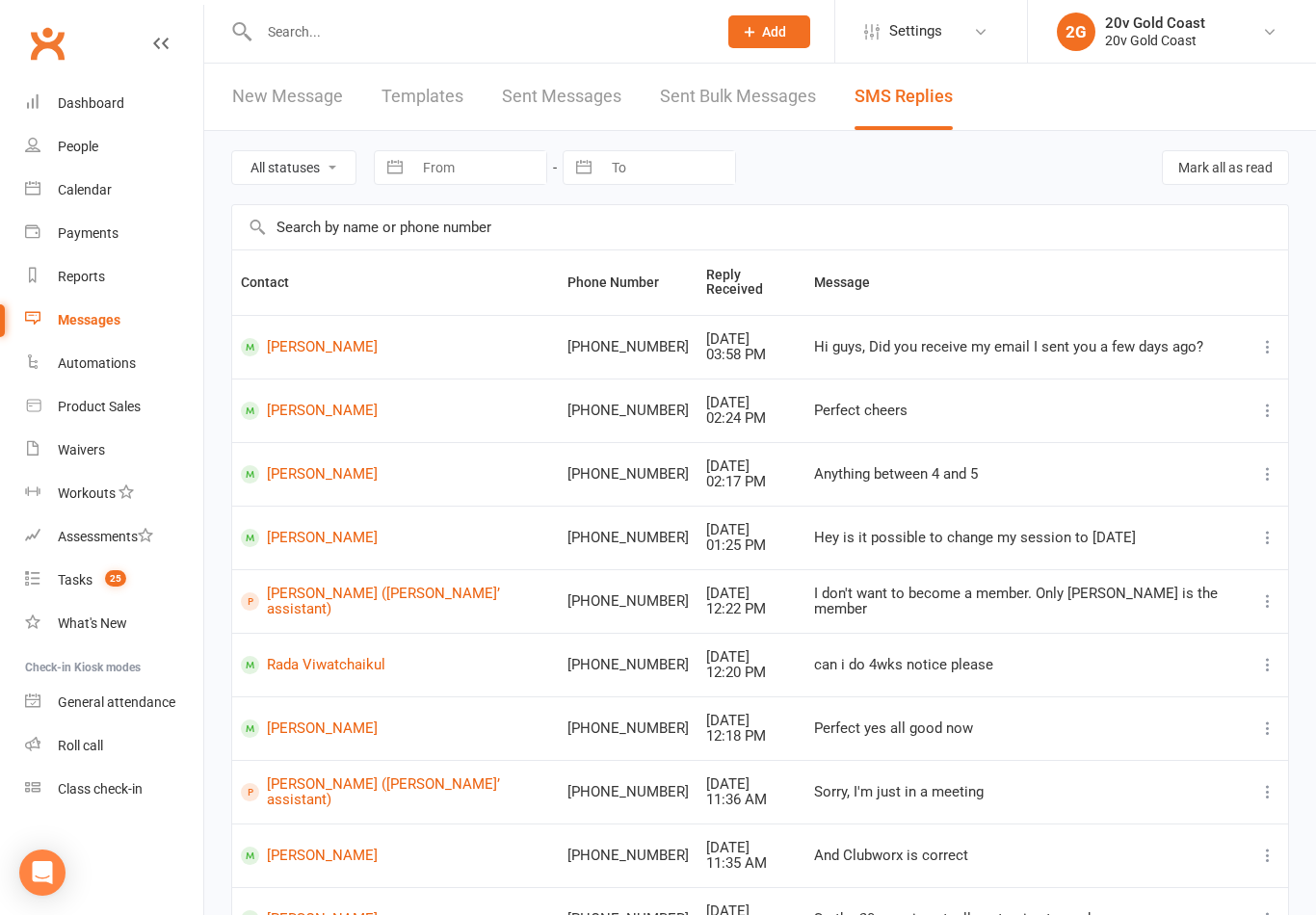
click at [124, 584] on span "25" at bounding box center [116, 579] width 22 height 17
select select "incomplete"
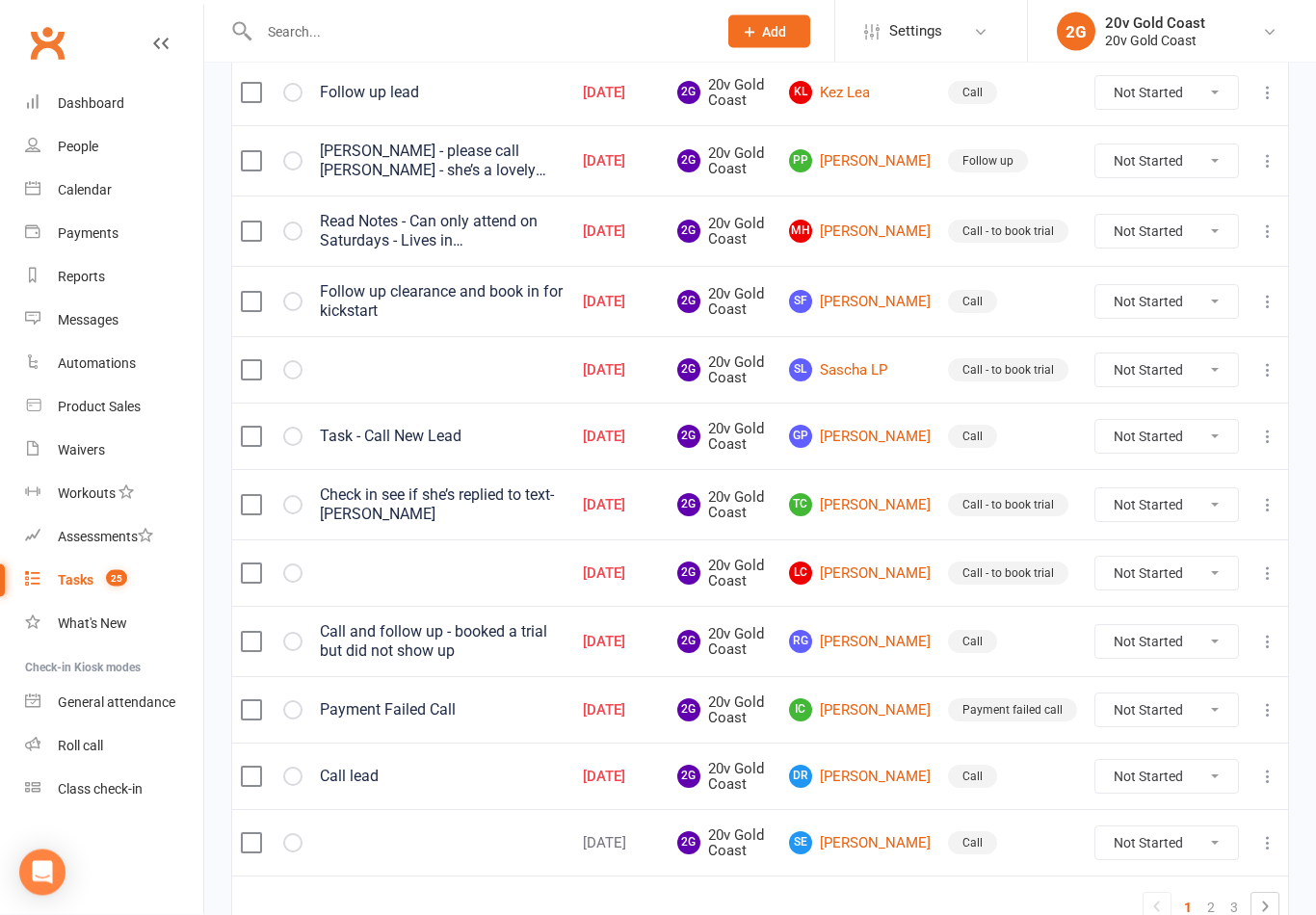
scroll to position [1360, 0]
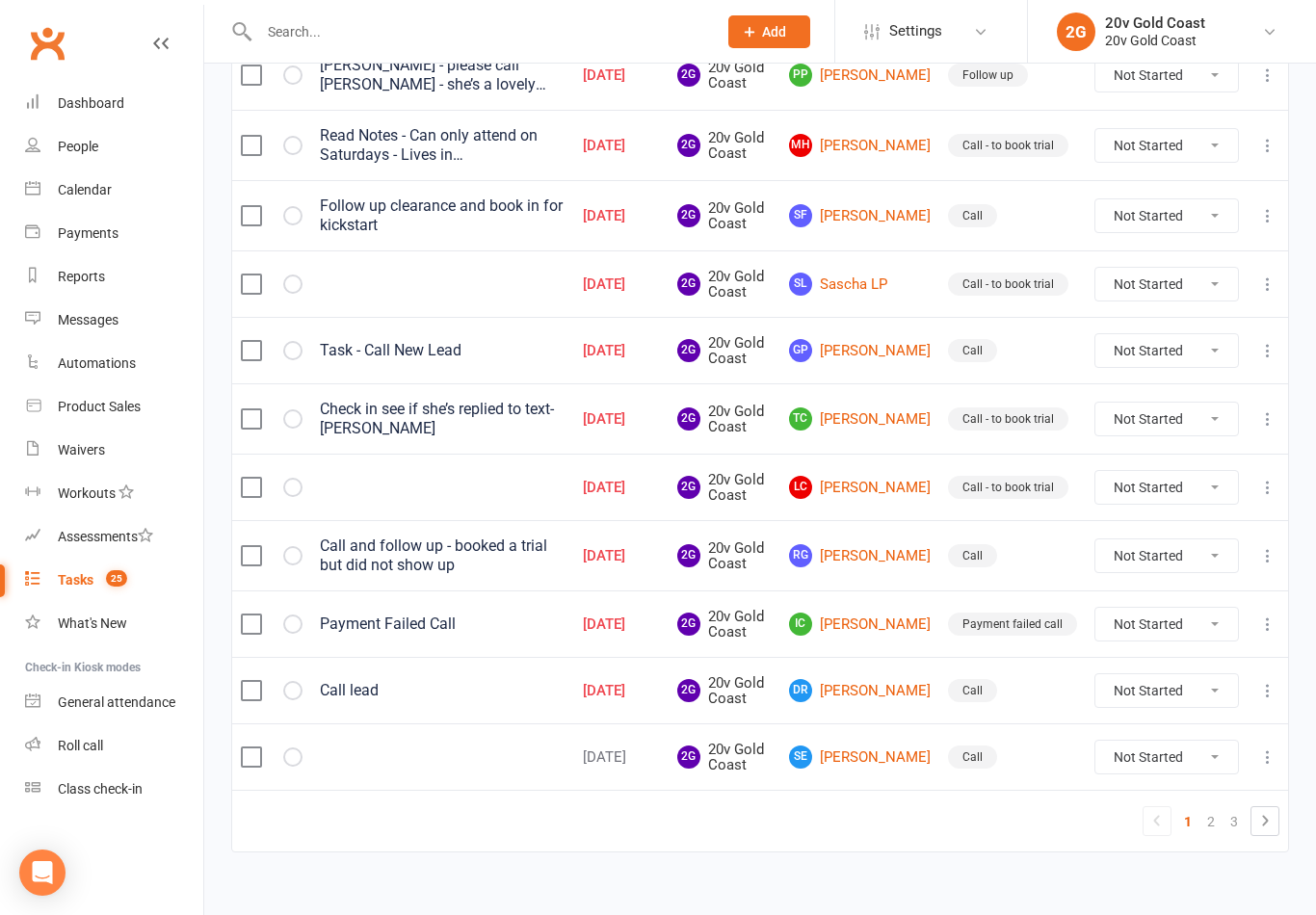
click at [881, 694] on link "[PERSON_NAME]" at bounding box center [860, 690] width 142 height 23
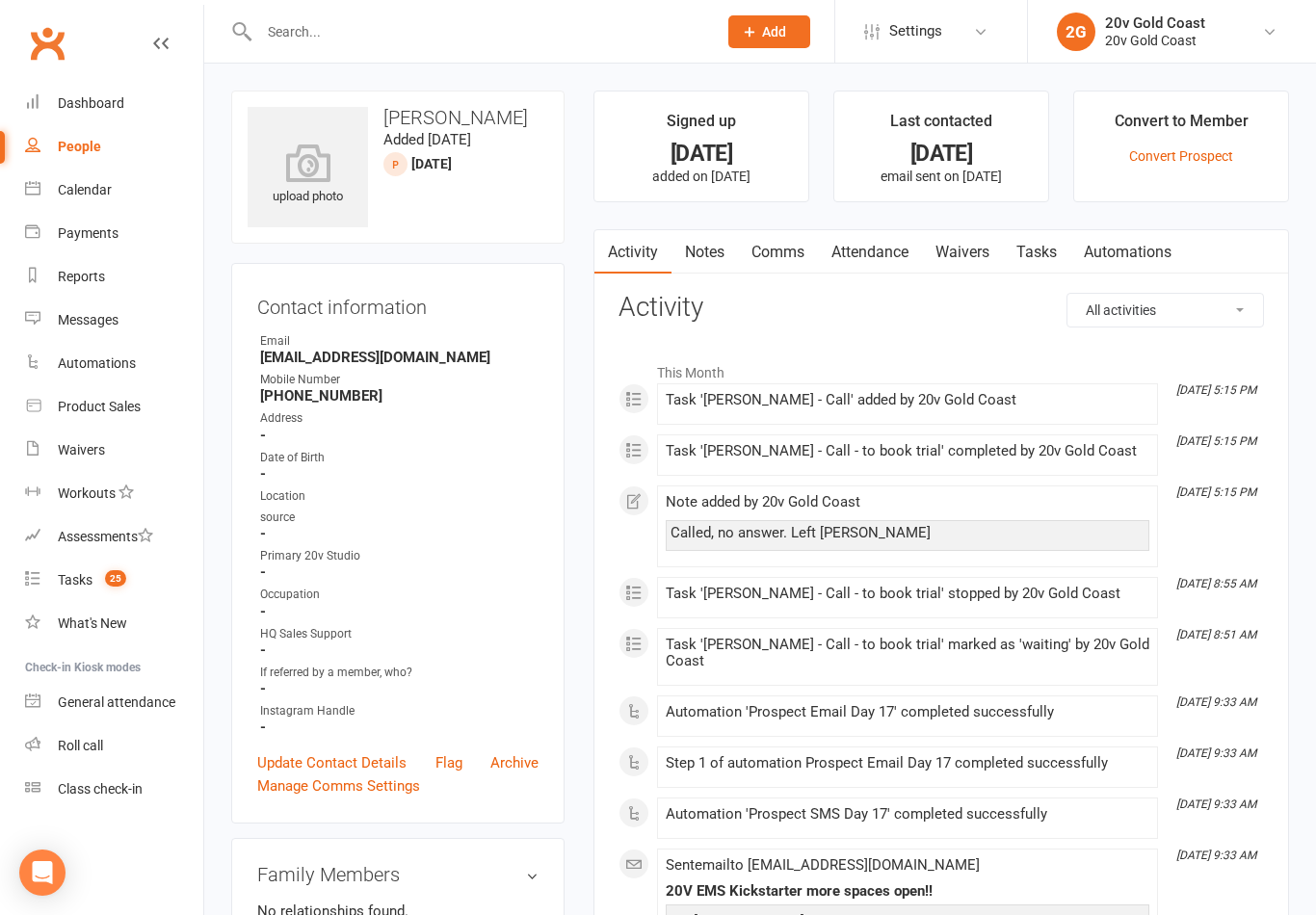
click at [714, 272] on link "Notes" at bounding box center [705, 252] width 67 height 44
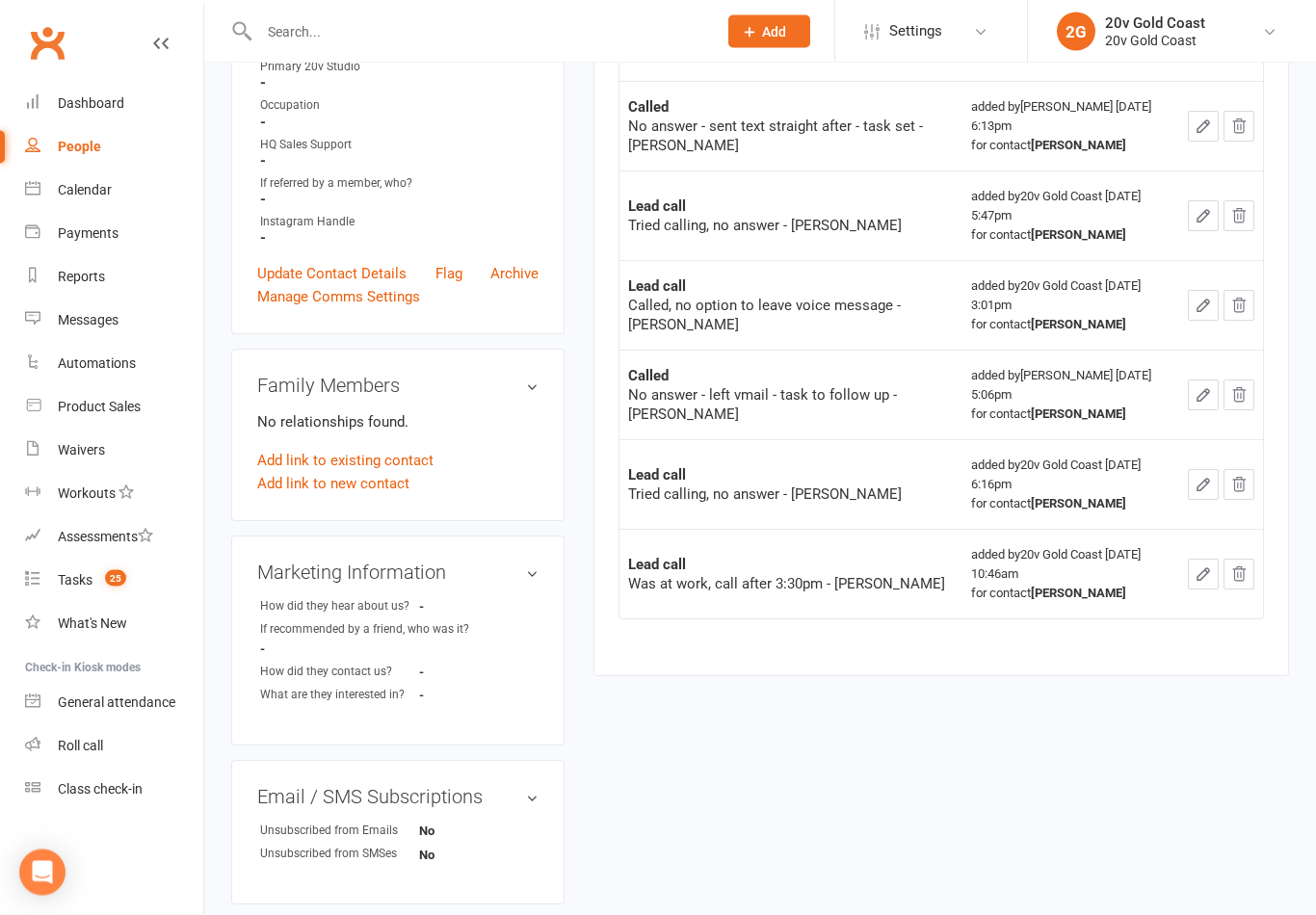
scroll to position [489, 0]
click at [658, 801] on div "upload photo [PERSON_NAME] Added [DATE] [DATE] prospect Contact information Own…" at bounding box center [760, 640] width 1087 height 2078
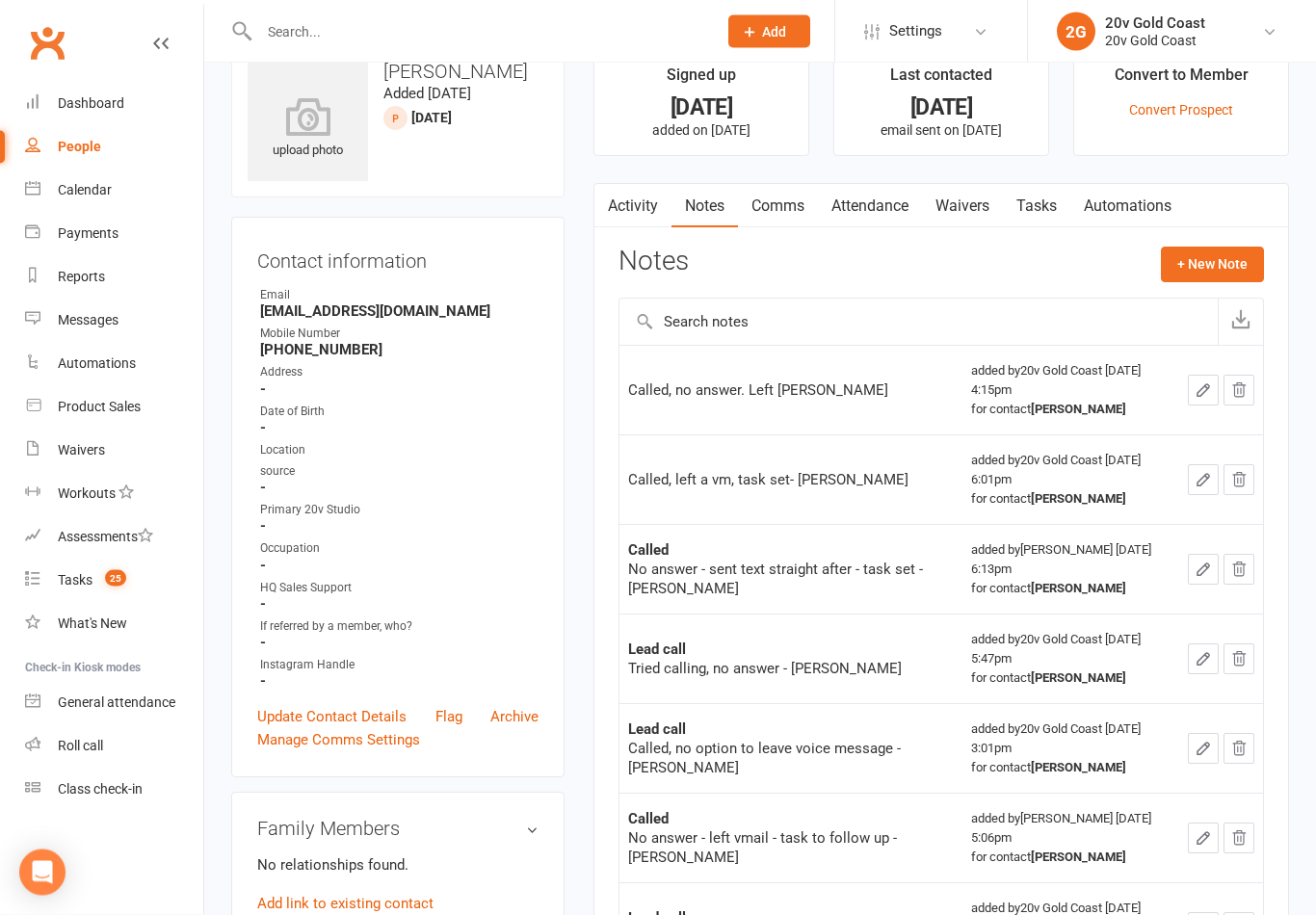
scroll to position [0, 0]
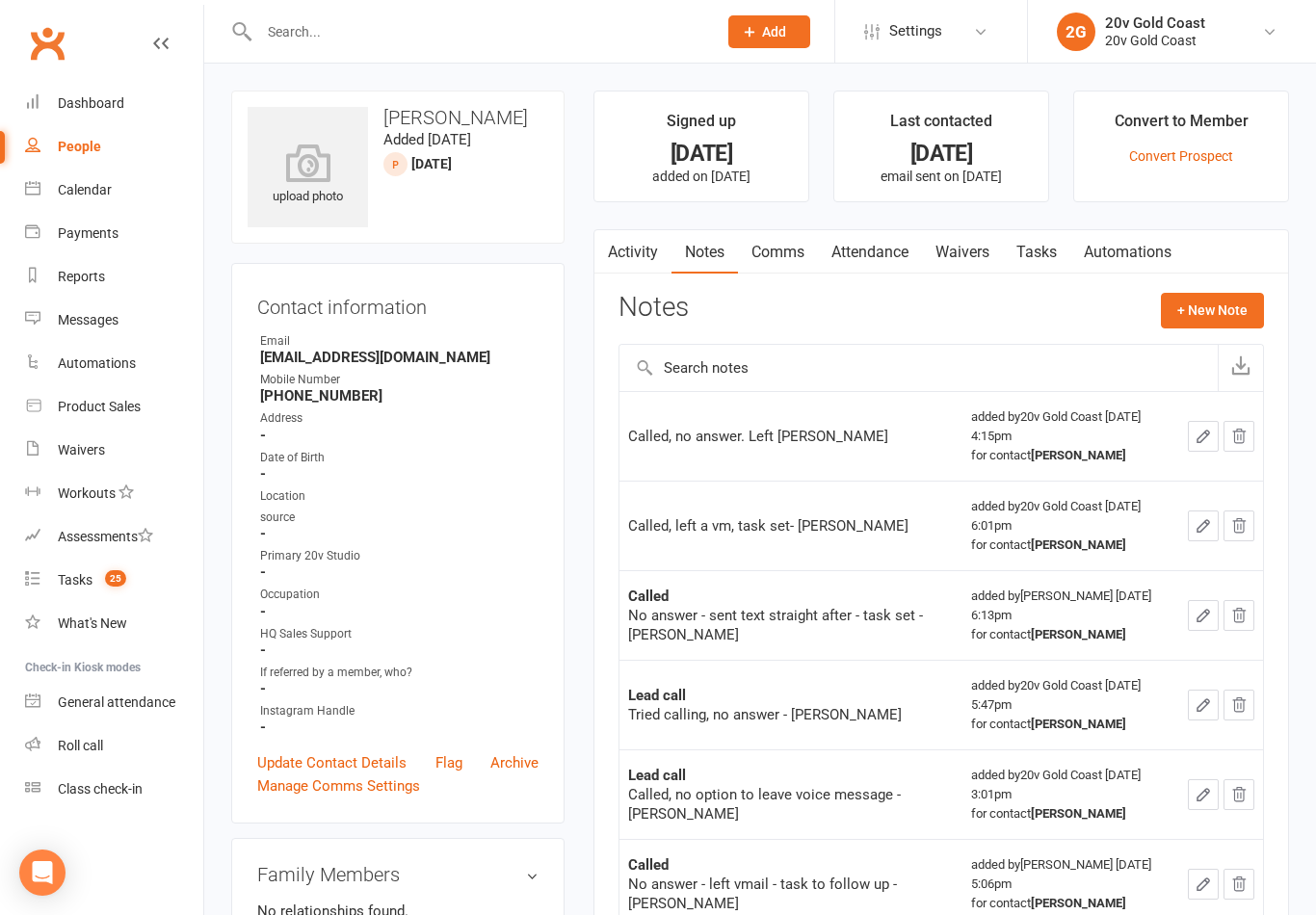
click at [1206, 316] on button "+ New Note" at bounding box center [1213, 310] width 103 height 34
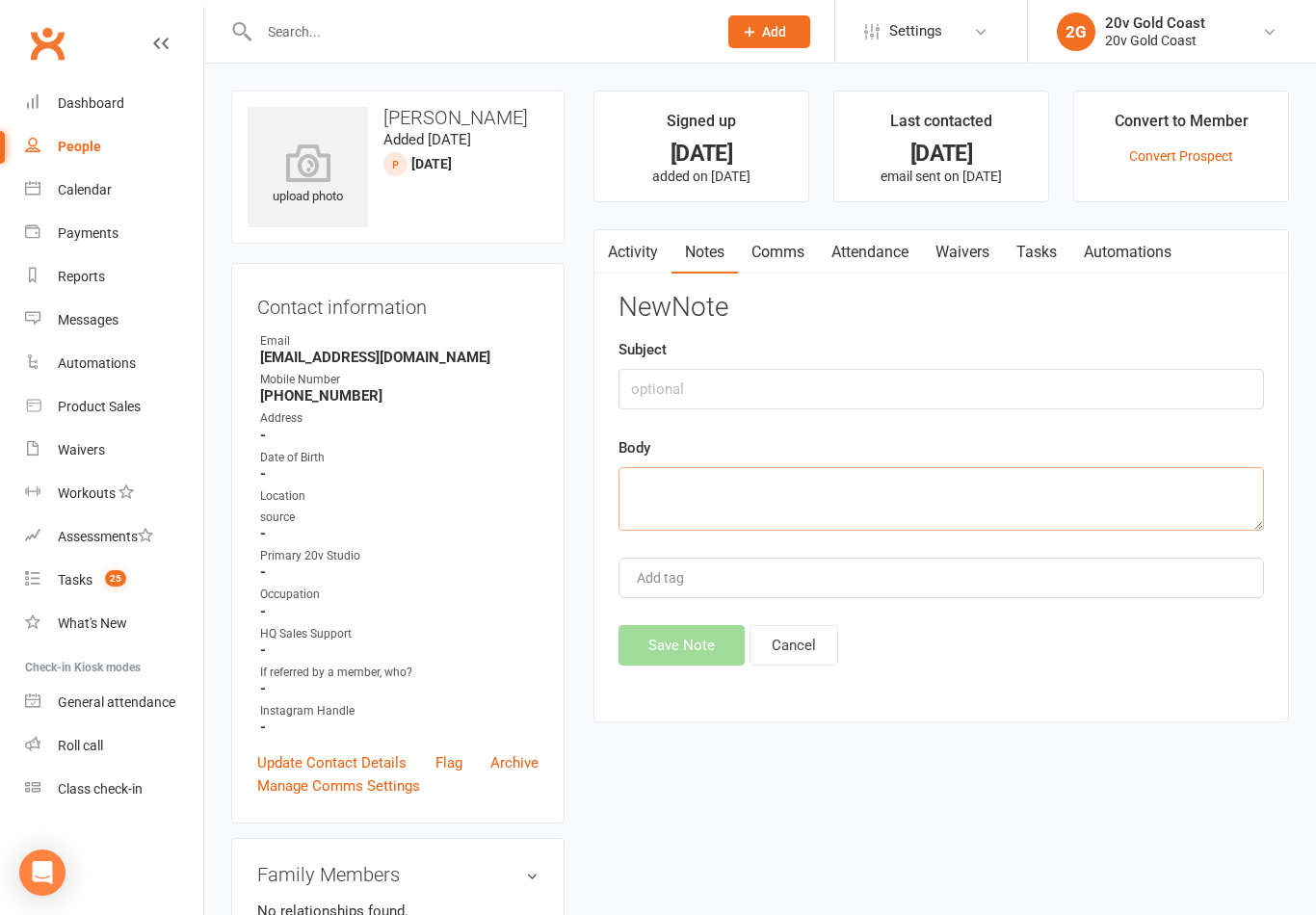
click at [754, 486] on textarea at bounding box center [941, 499] width 646 height 64
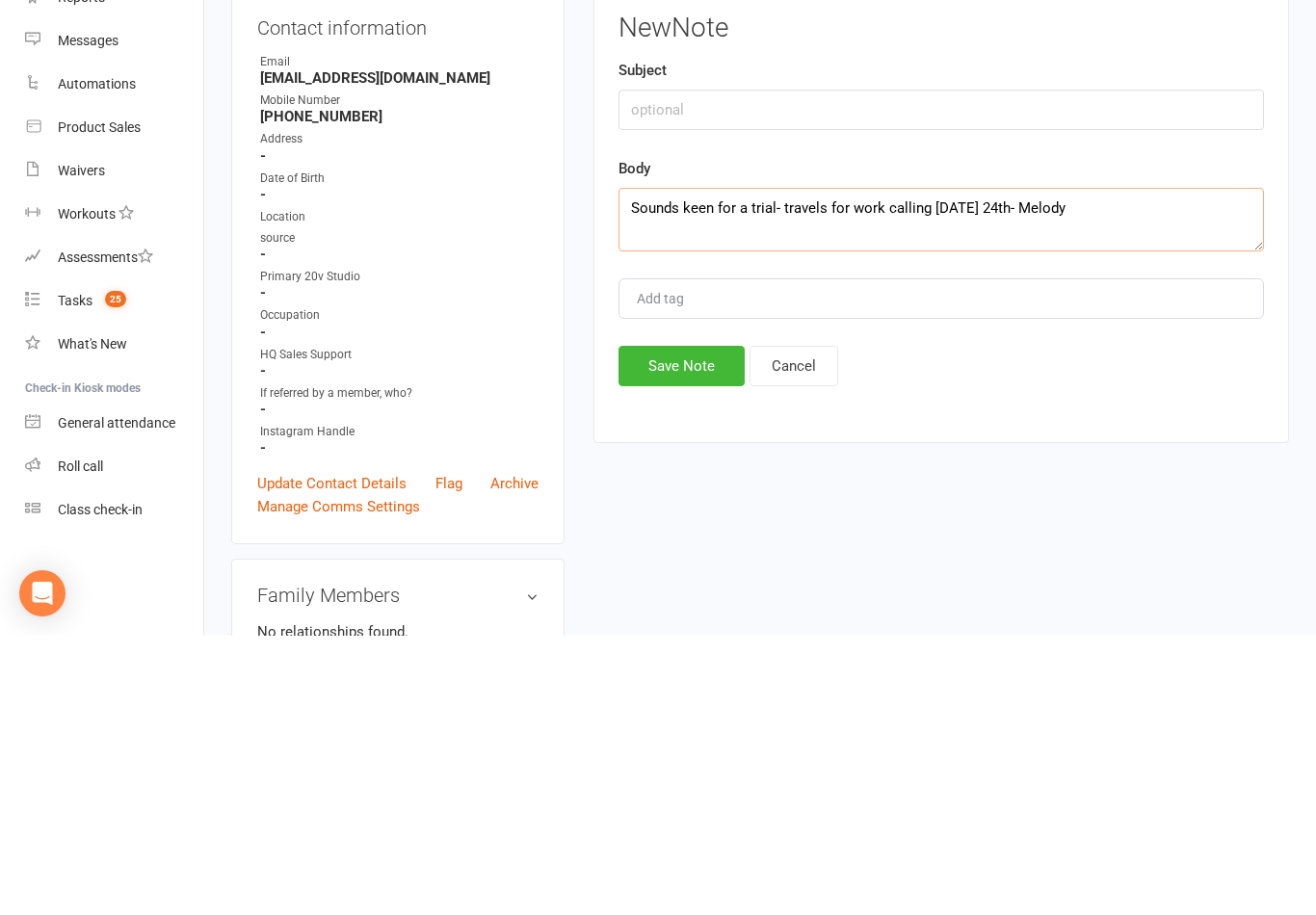
type textarea "Sounds keen for a trial- travels for work calling [DATE] 24th- Melody"
click at [707, 625] on button "Save Note" at bounding box center [681, 644] width 126 height 40
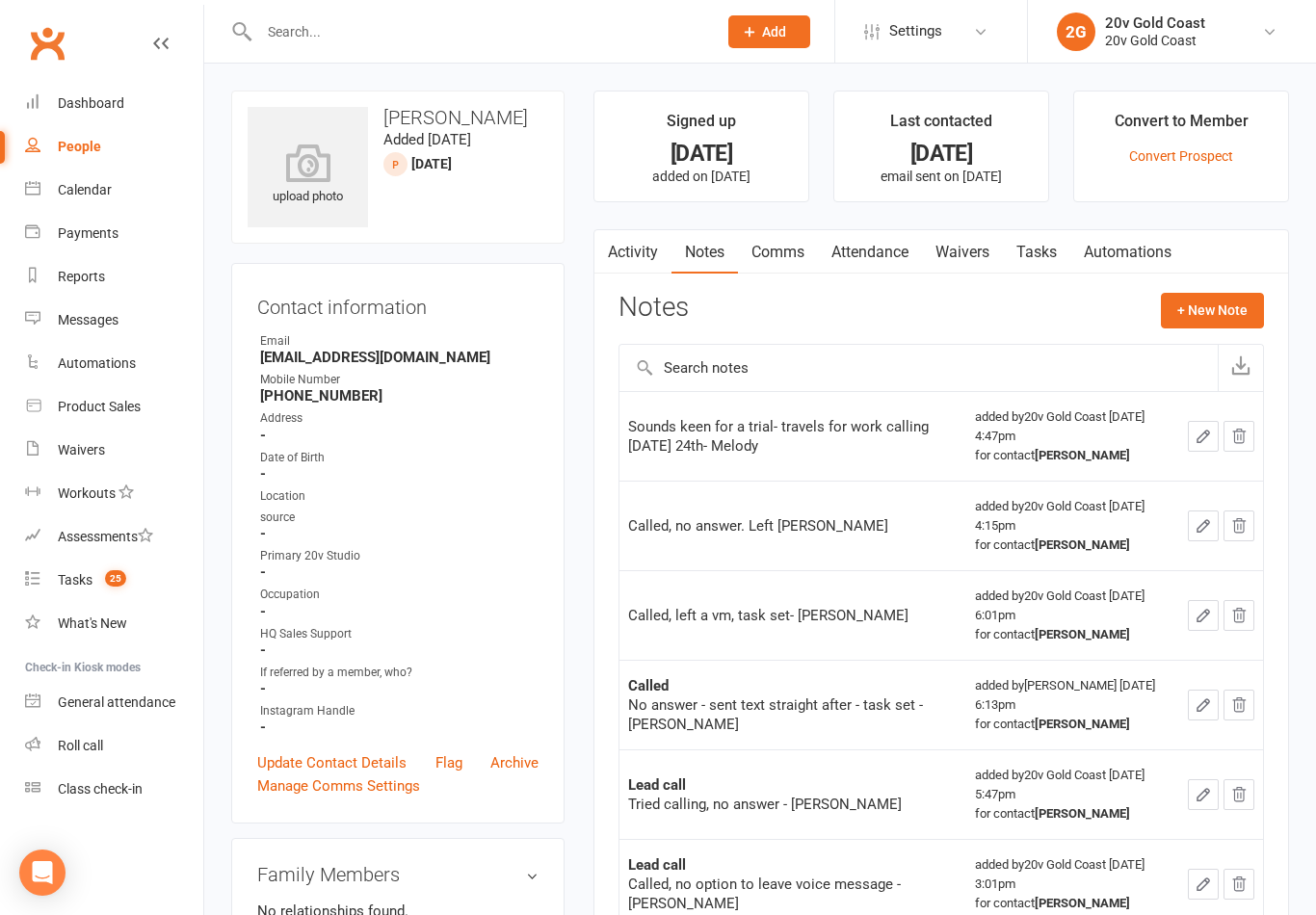
click at [1028, 255] on link "Tasks" at bounding box center [1036, 252] width 68 height 44
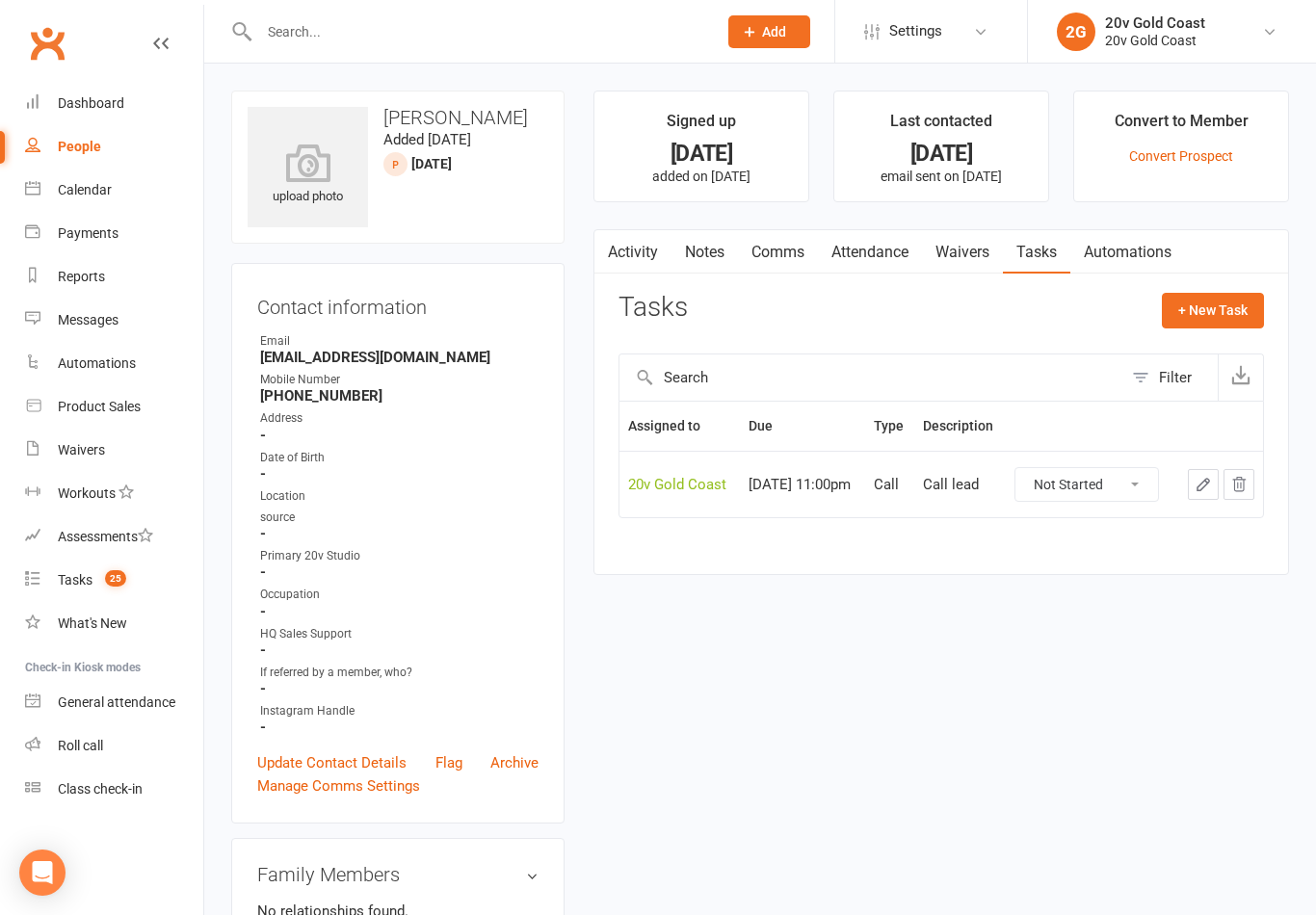
click at [1219, 302] on button "+ New Task" at bounding box center [1214, 310] width 102 height 34
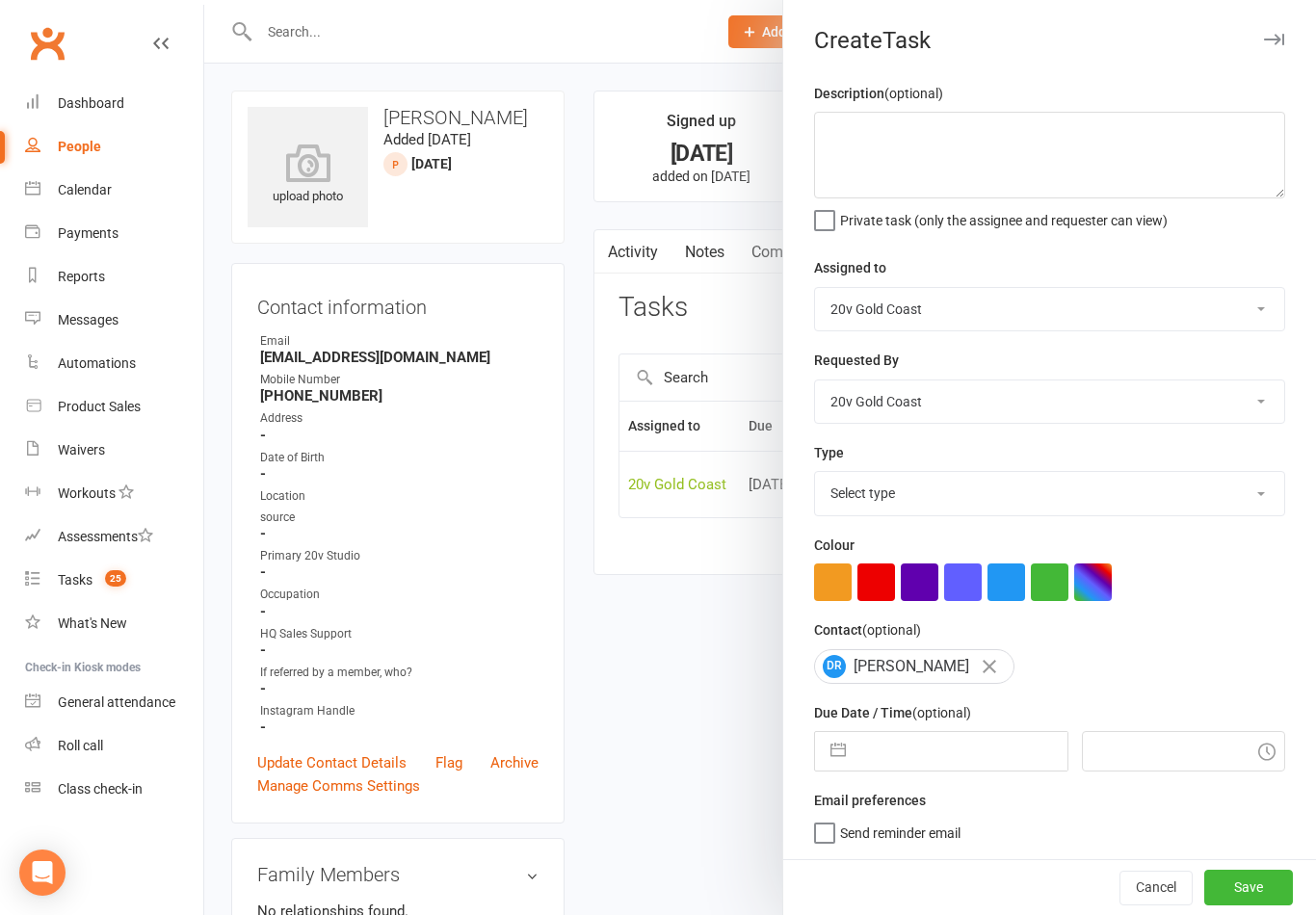
click at [946, 755] on input "text" at bounding box center [961, 751] width 211 height 38
select select "8"
select select "2025"
select select "9"
select select "2025"
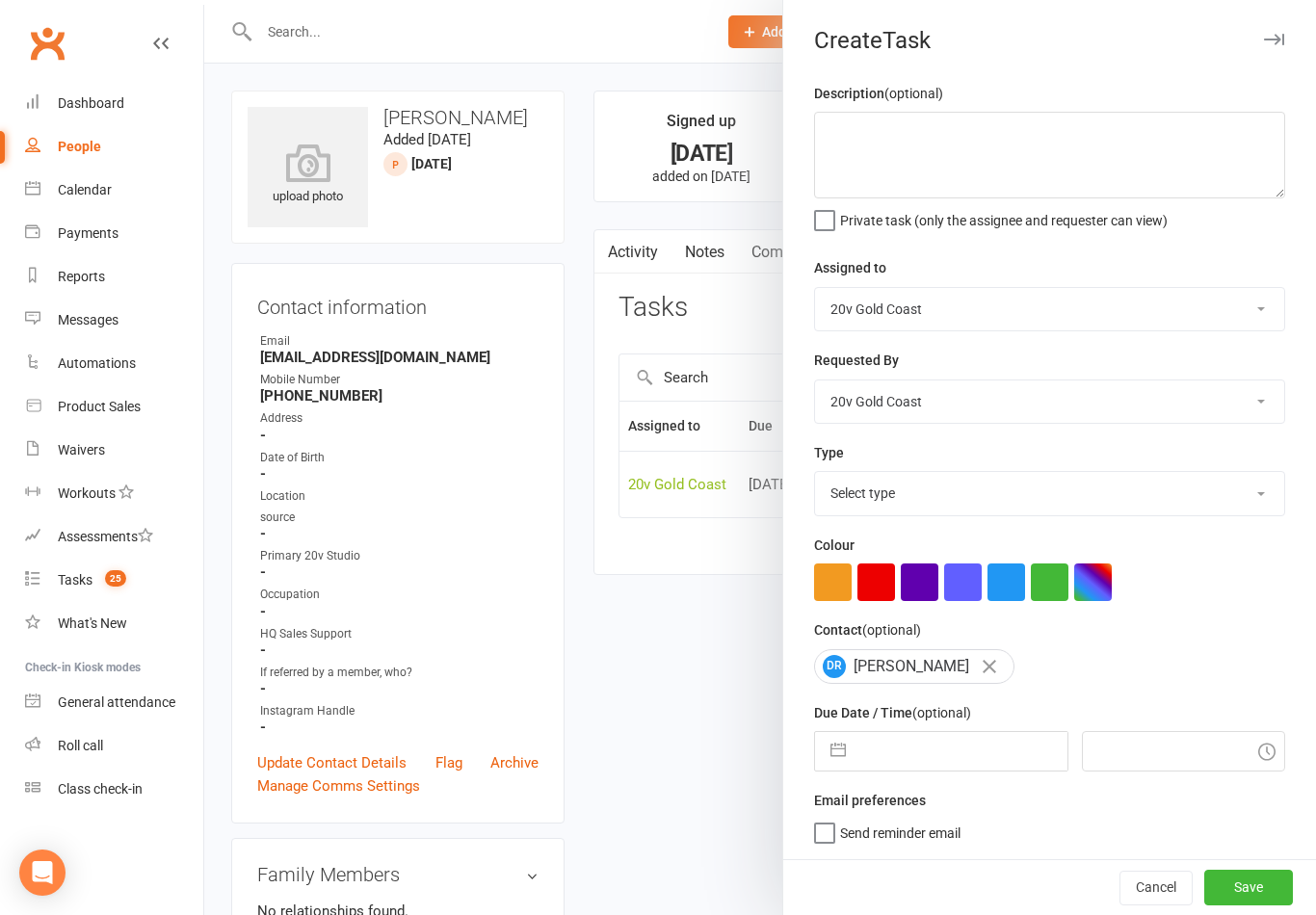
select select "10"
select select "2025"
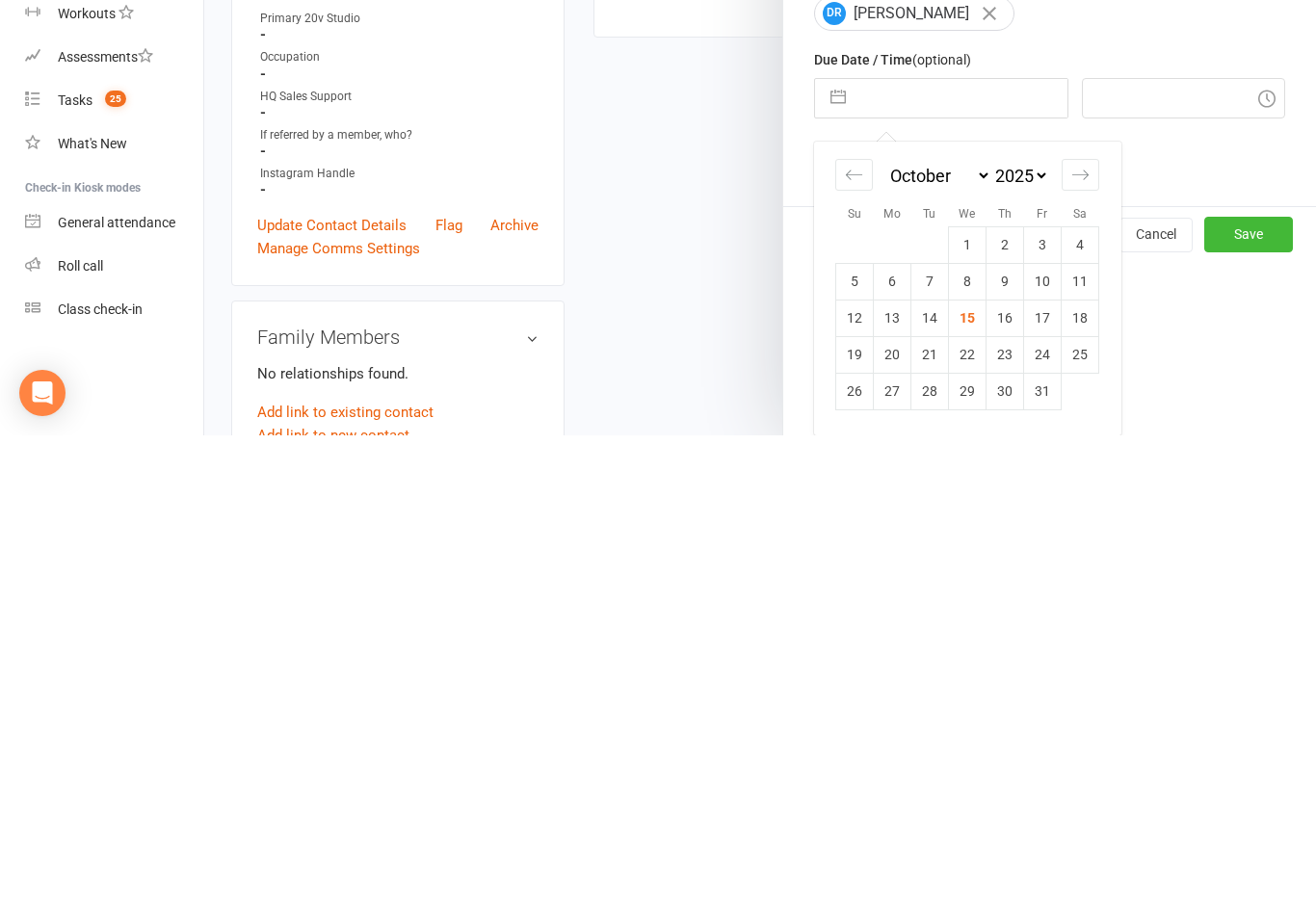
scroll to position [177, 0]
click at [1044, 816] on td "24" at bounding box center [1043, 833] width 37 height 36
type input "[DATE]"
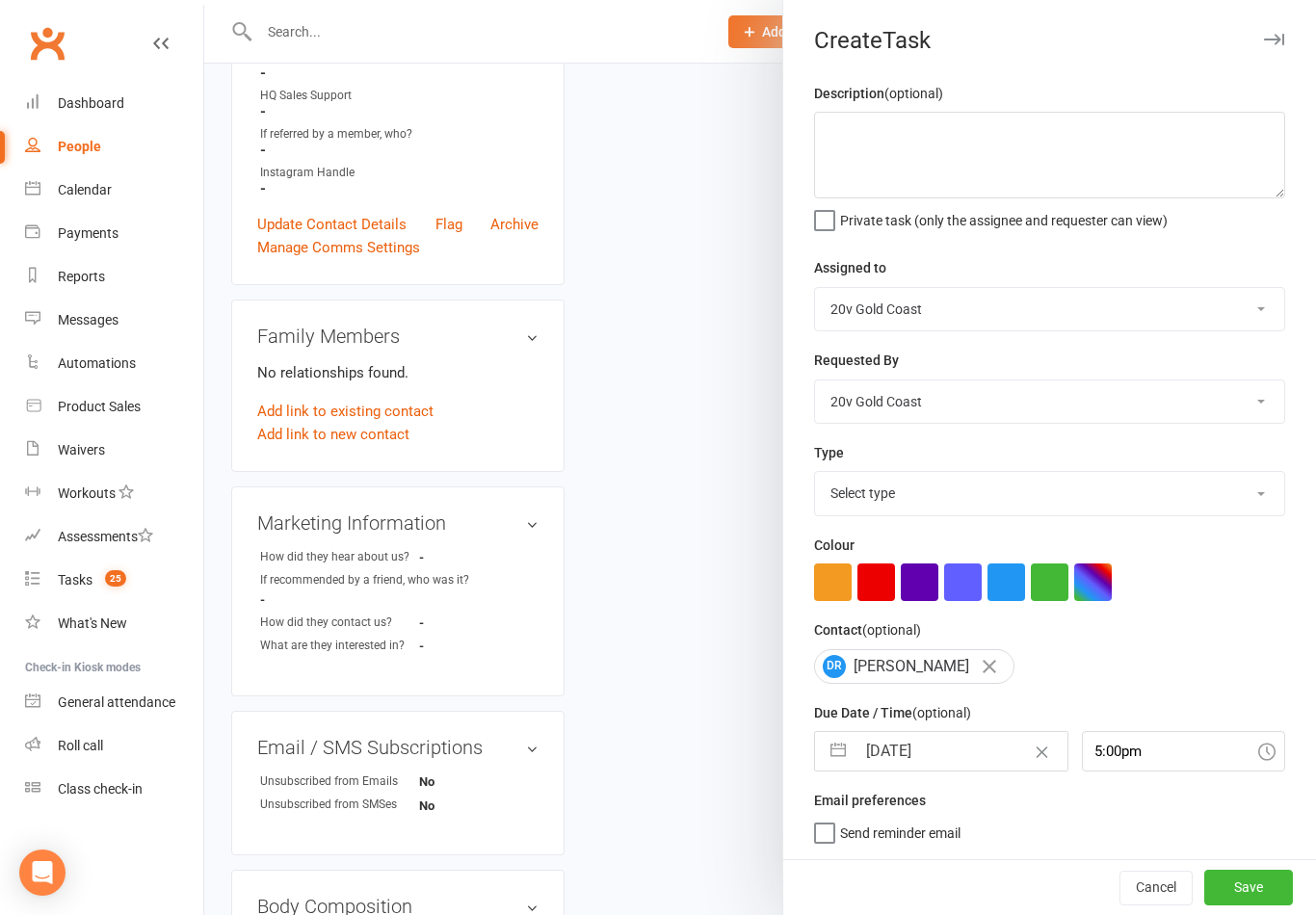
scroll to position [4, 0]
click at [1133, 750] on input "5:00pm" at bounding box center [1184, 751] width 205 height 40
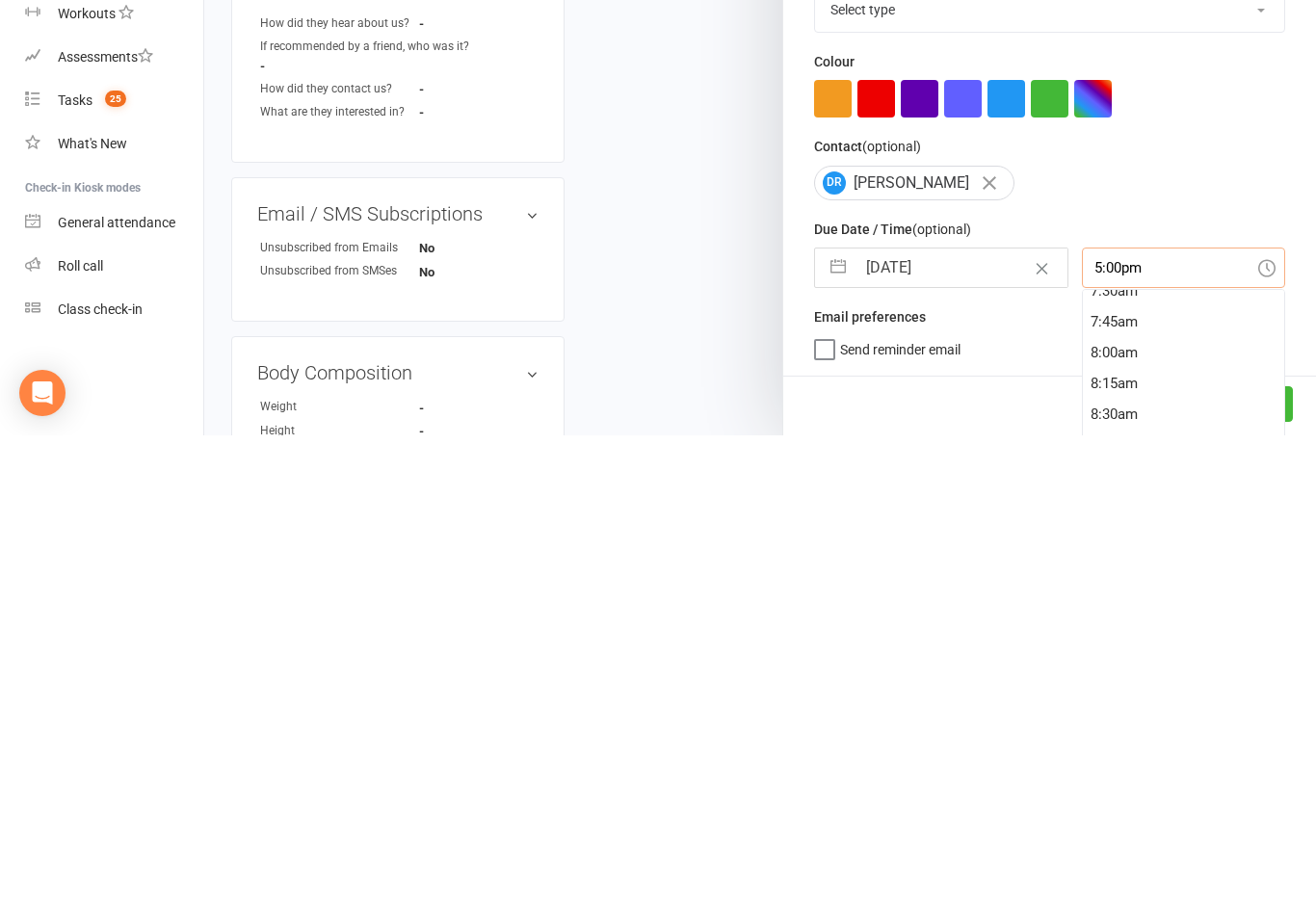
scroll to position [864, 0]
click at [1121, 799] on div "7:15am" at bounding box center [1184, 814] width 203 height 30
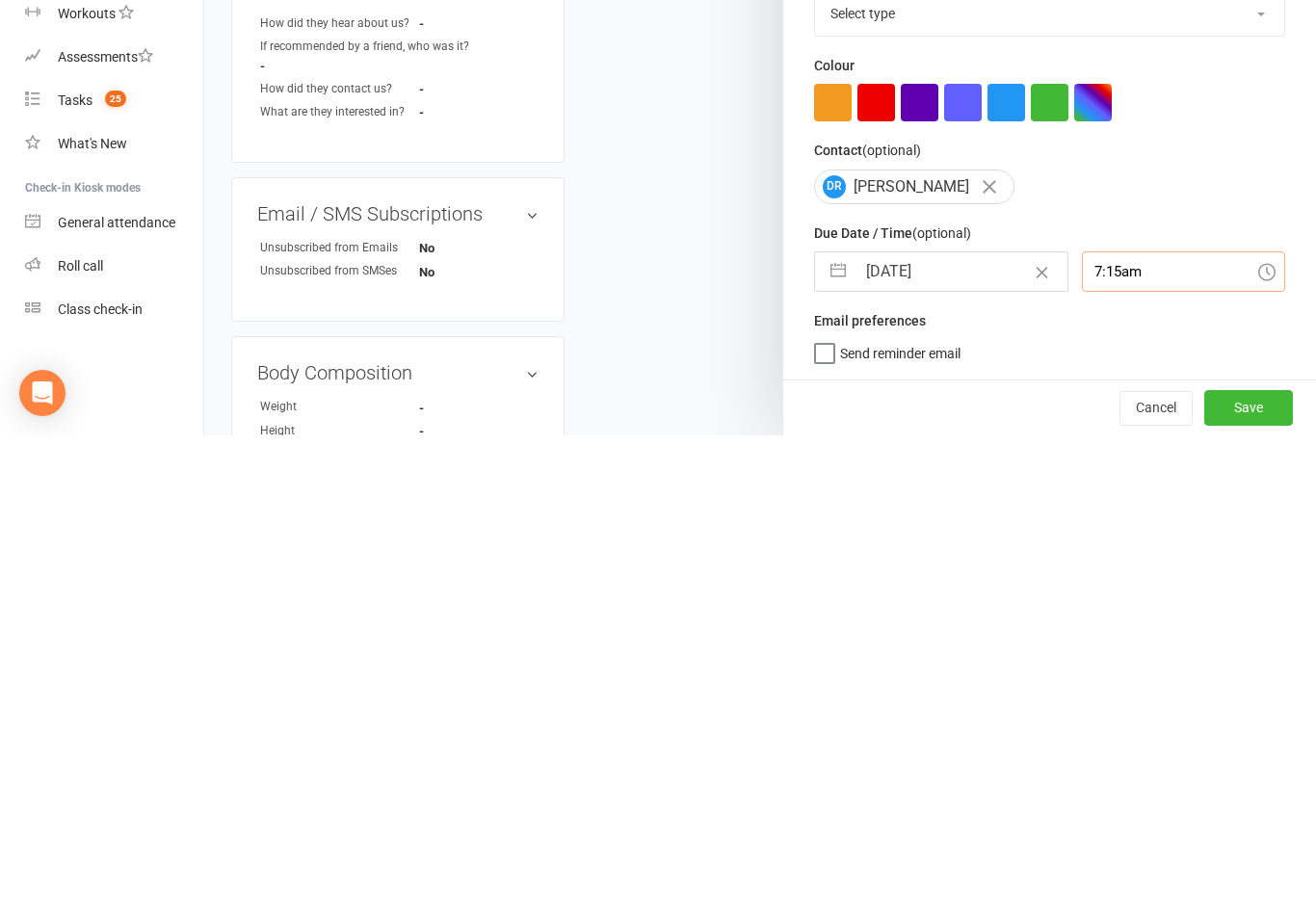
scroll to position [0, 0]
click at [1131, 731] on input "7:15am" at bounding box center [1184, 751] width 205 height 40
click at [1136, 783] on div "12:00pm" at bounding box center [1184, 798] width 203 height 30
type input "12:00pm"
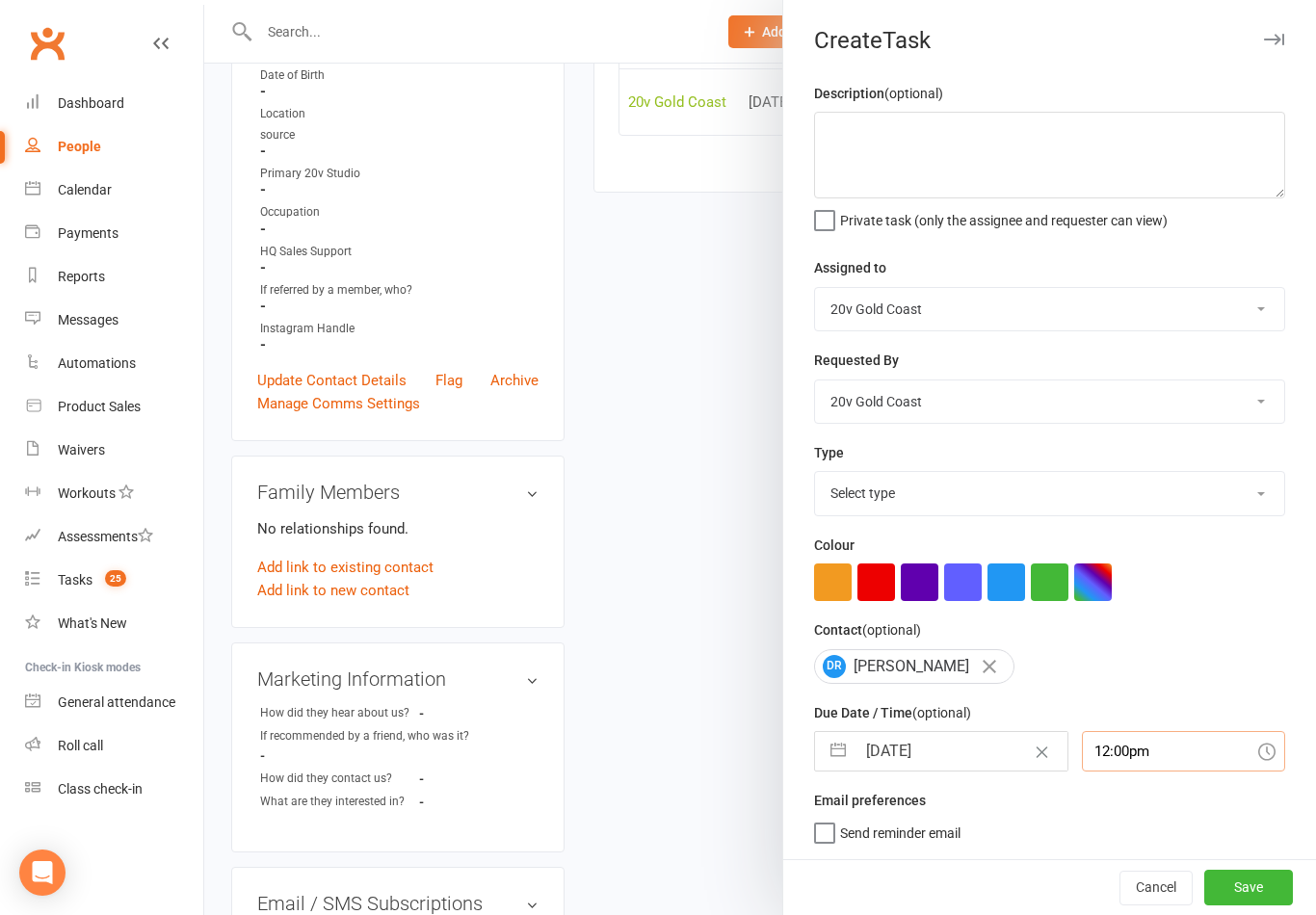
scroll to position [372, 0]
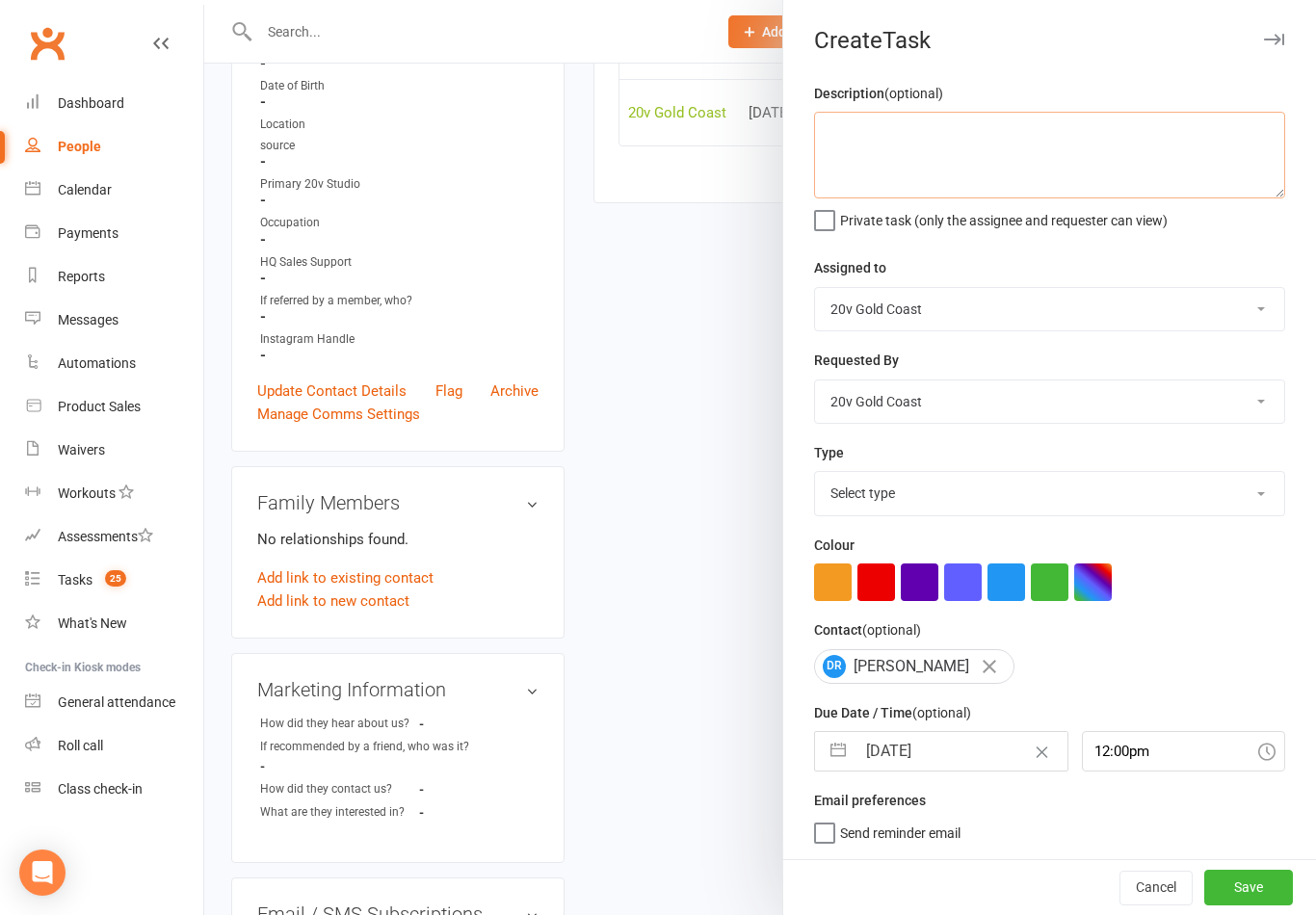
click at [1024, 131] on textarea at bounding box center [1049, 155] width 471 height 87
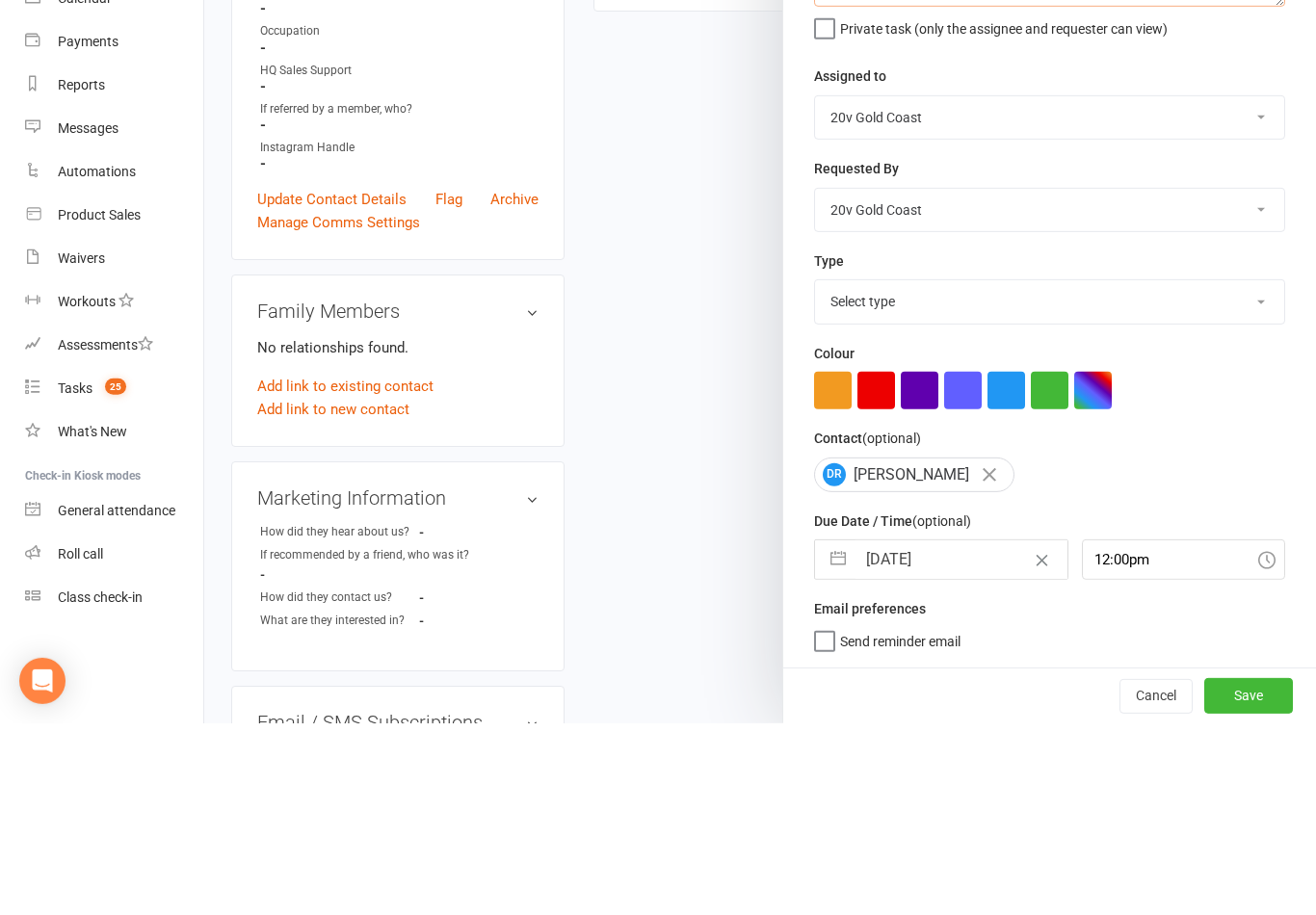
scroll to position [0, 0]
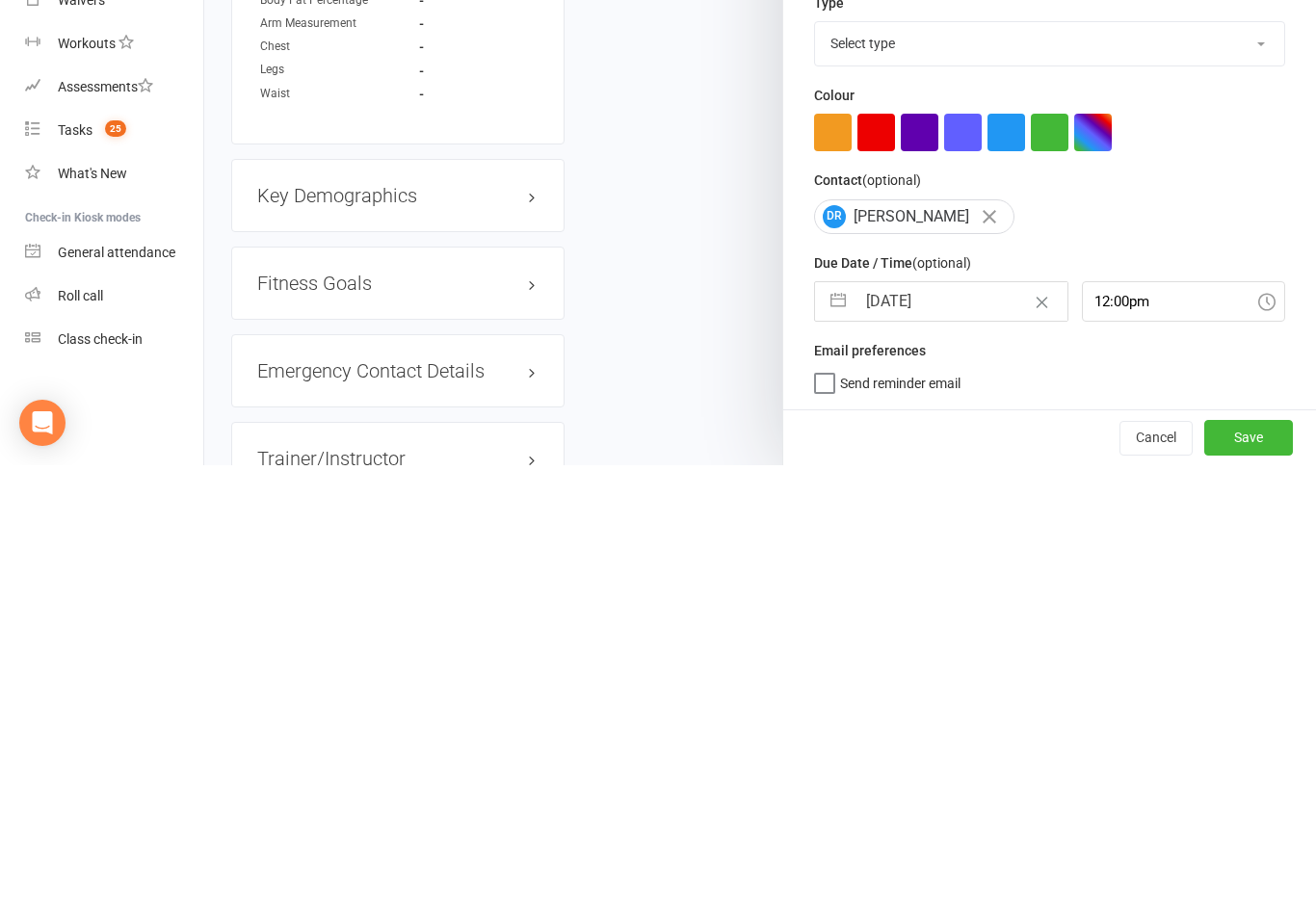
type textarea "Call after midday (on flight)- melody"
click at [1259, 870] on button "Save" at bounding box center [1249, 886] width 89 height 34
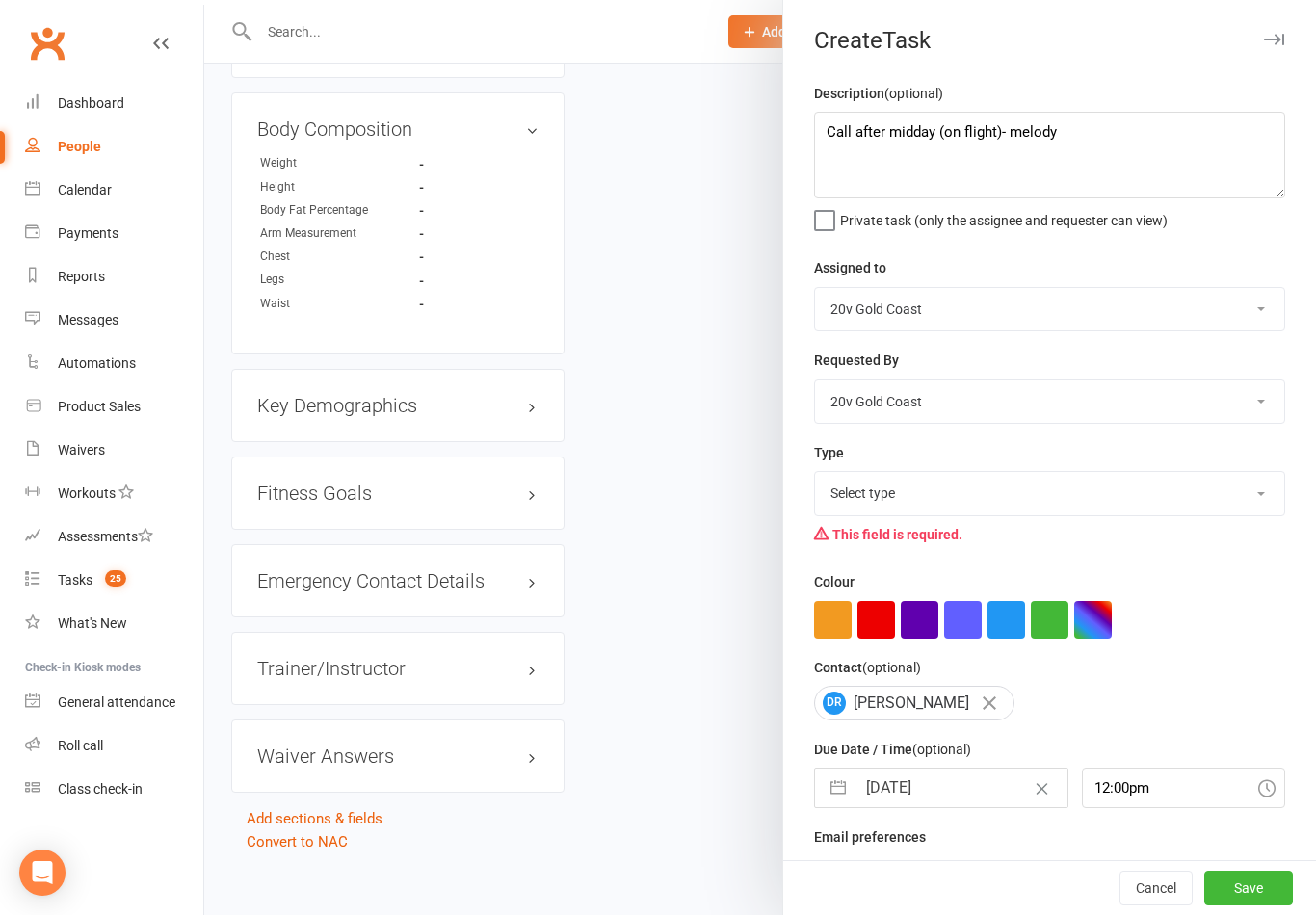
click at [1052, 503] on select "Select type Call Call - to book trial Confirm session attendance Confirm trial …" at bounding box center [1049, 493] width 470 height 42
select select "24395"
click at [1249, 905] on button "Save" at bounding box center [1249, 887] width 89 height 34
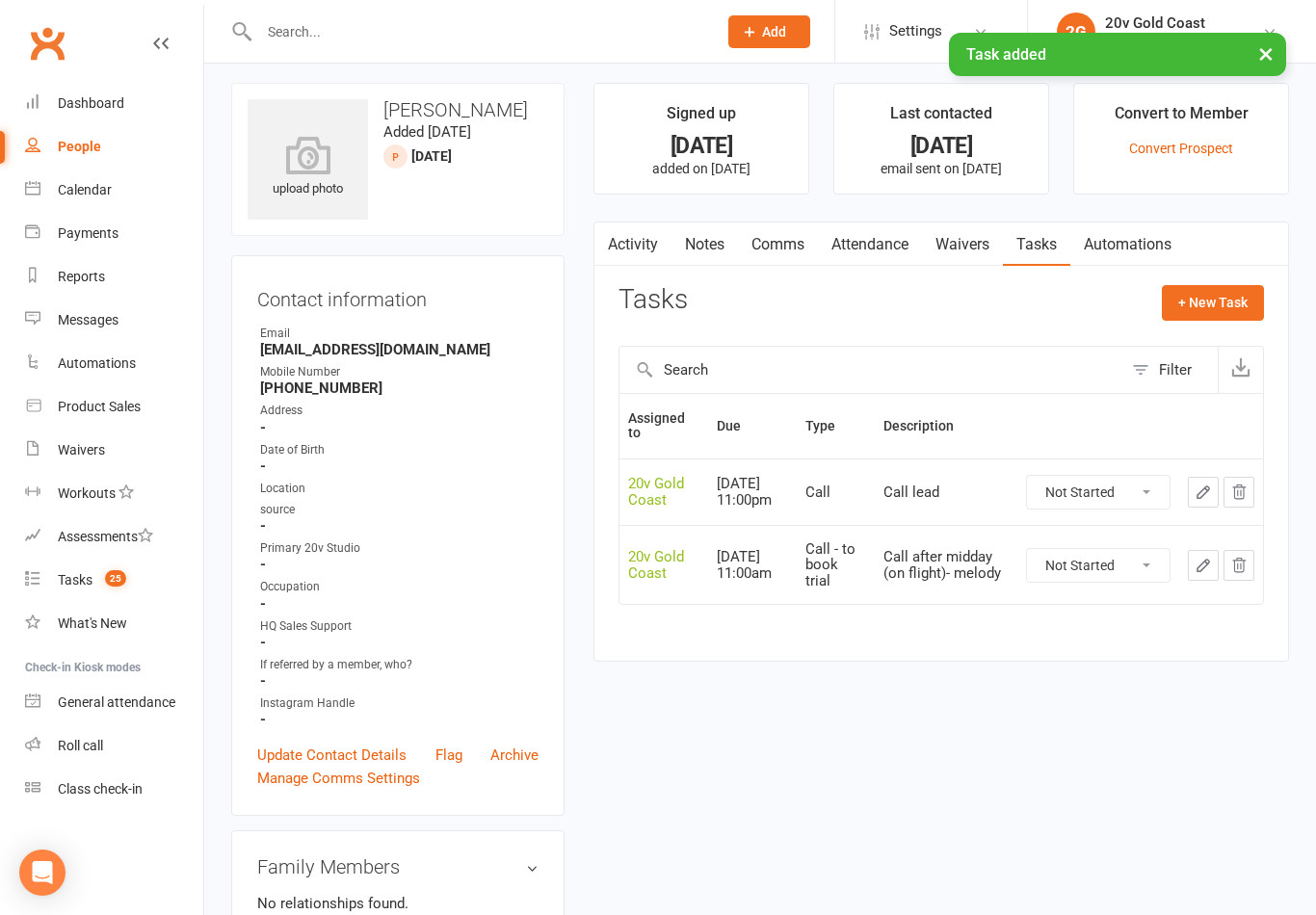
scroll to position [0, 0]
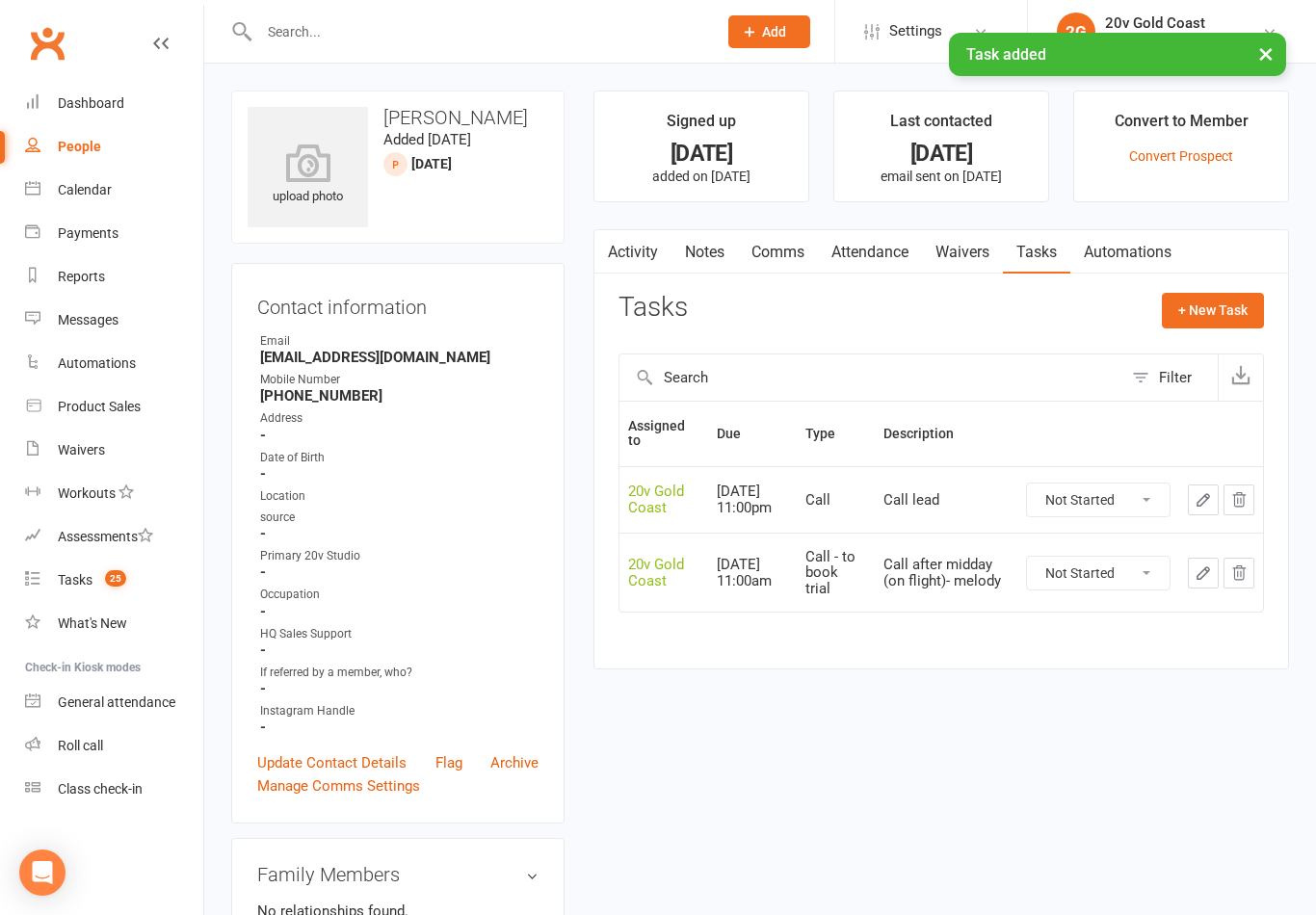
click at [1113, 504] on select "Not Started In Progress Waiting Complete" at bounding box center [1098, 499] width 143 height 32
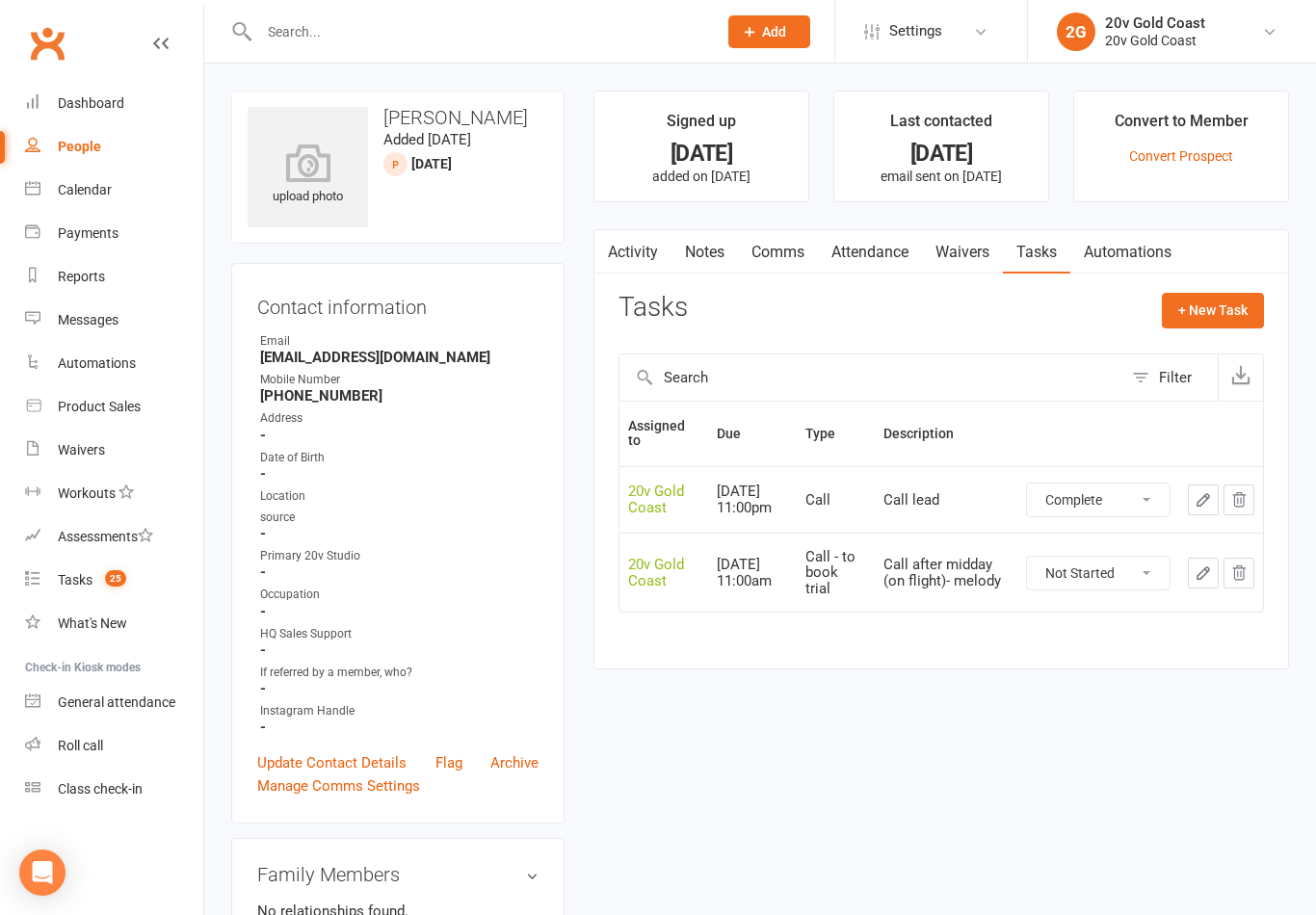
select select "unstarted"
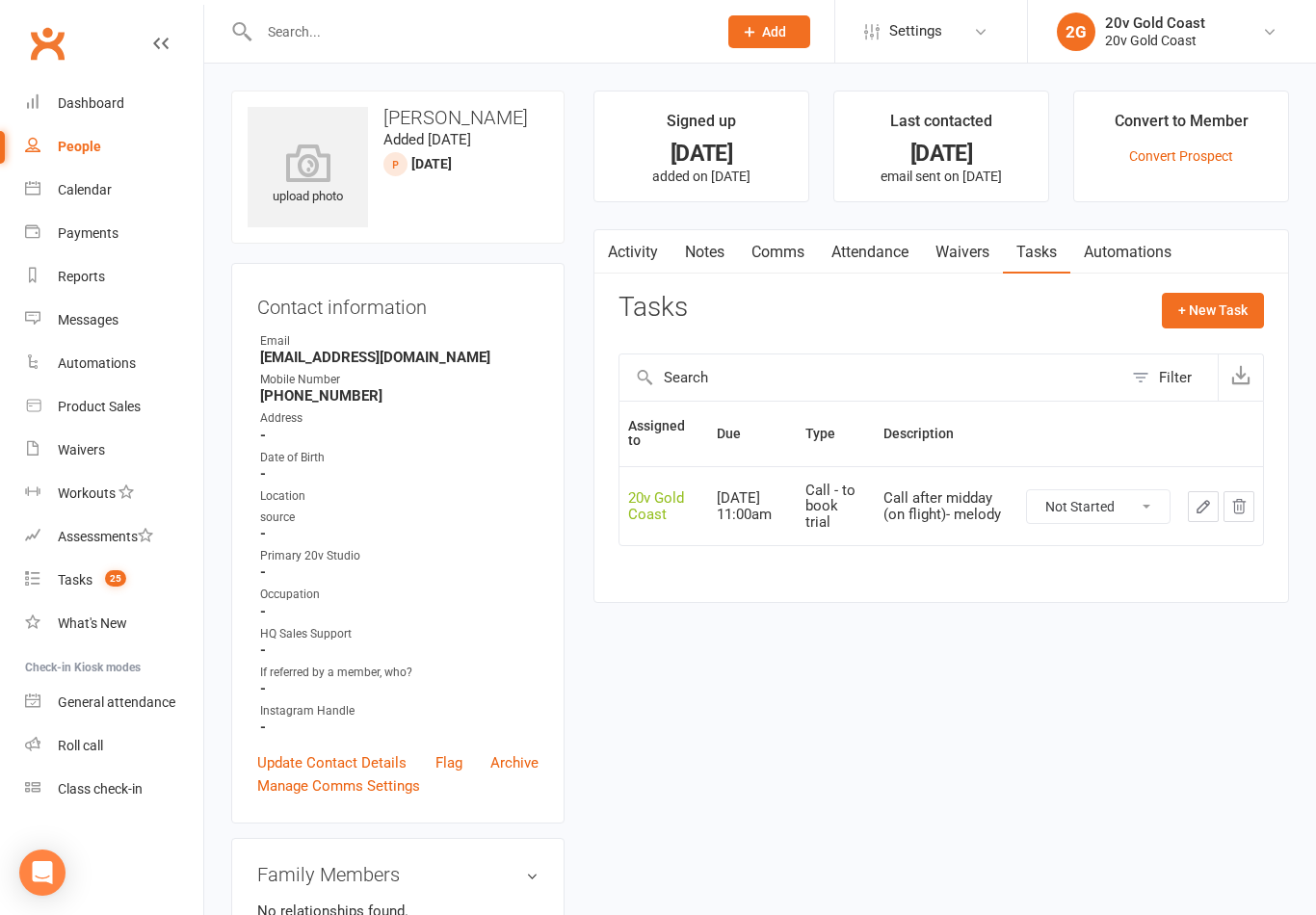
click at [79, 580] on div "Tasks" at bounding box center [75, 580] width 34 height 16
select select "incomplete"
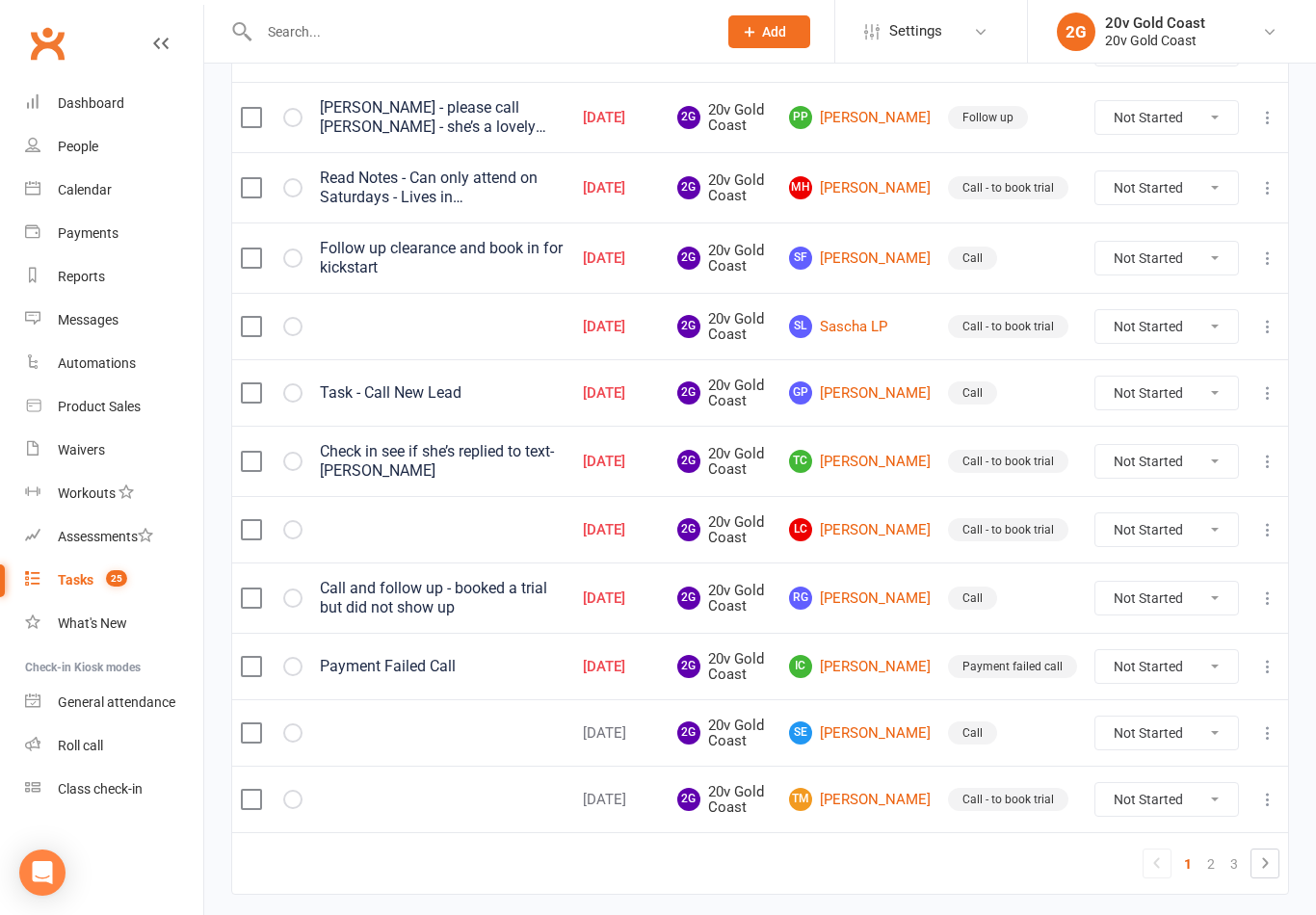
scroll to position [1314, 0]
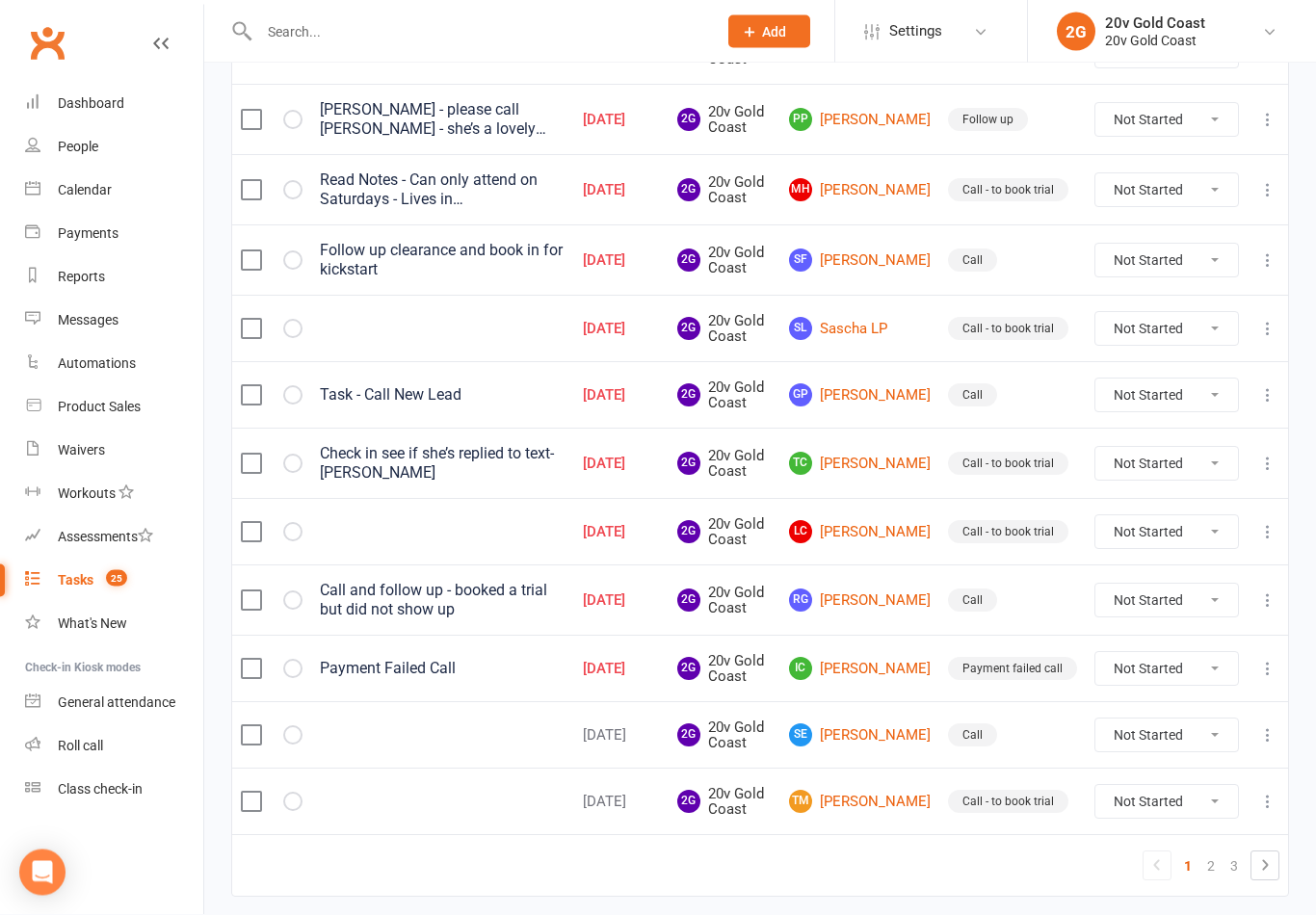
click at [902, 600] on link "RG [PERSON_NAME]" at bounding box center [860, 600] width 142 height 23
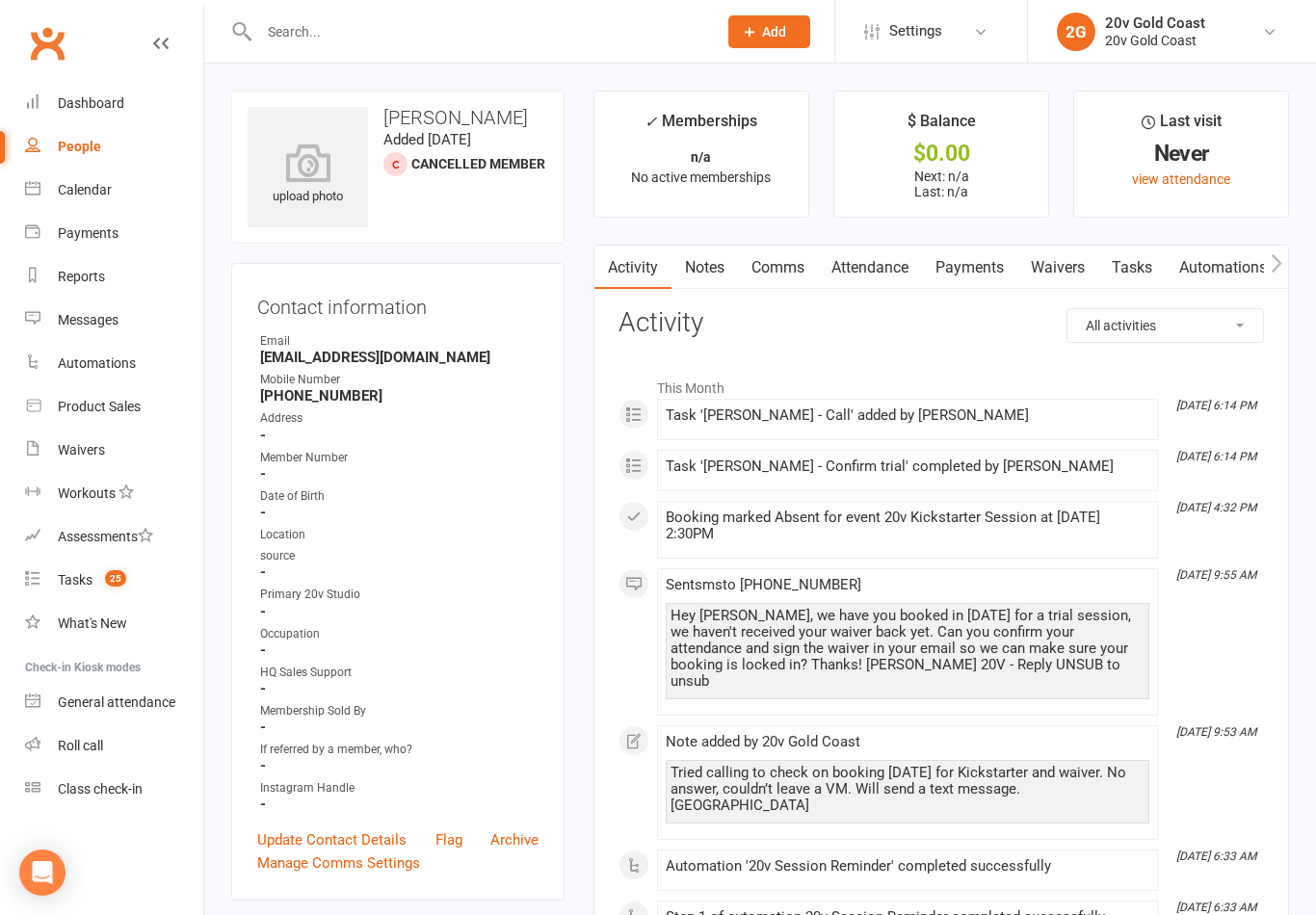
click at [719, 273] on link "Notes" at bounding box center [705, 268] width 67 height 44
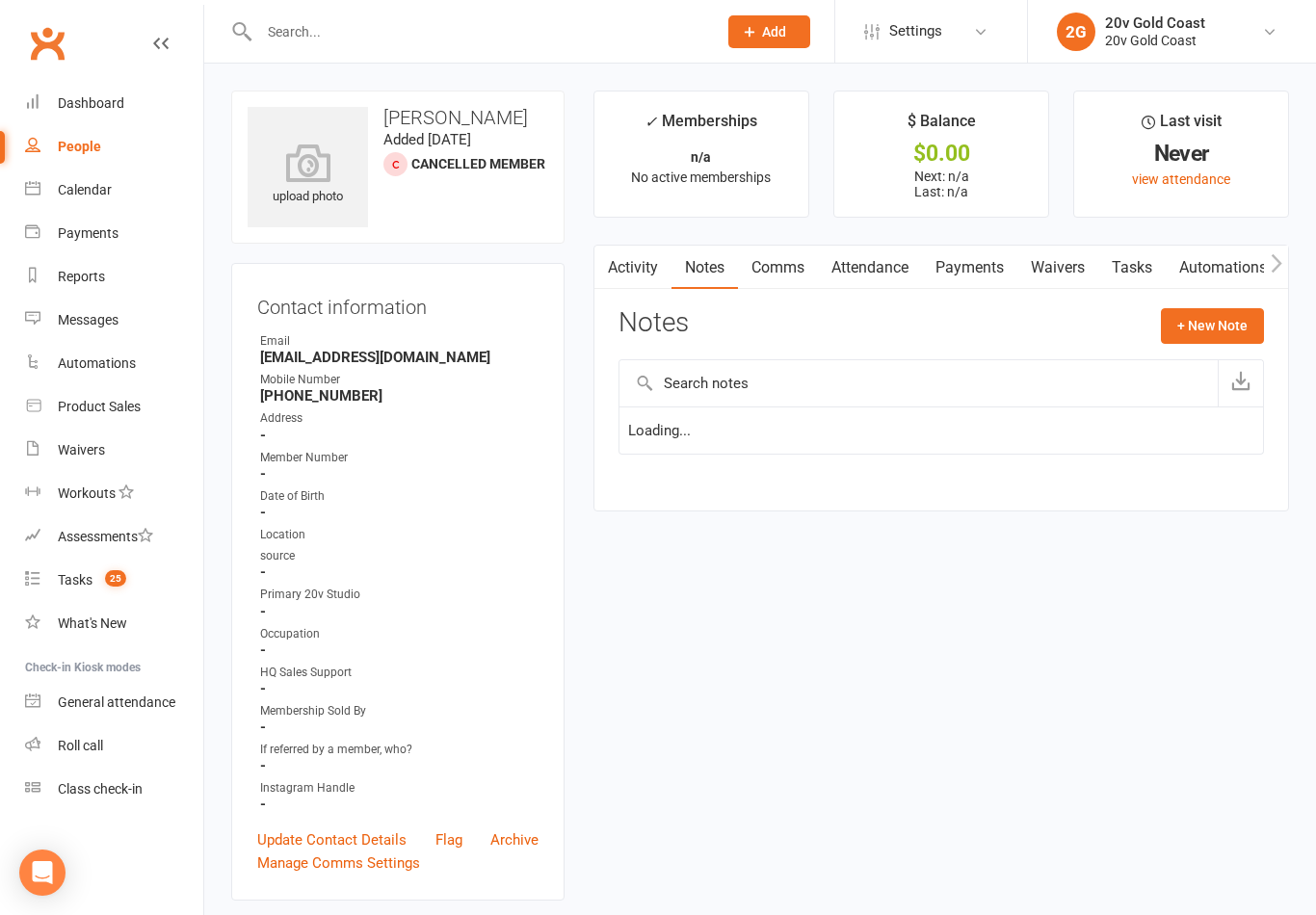
scroll to position [30, 0]
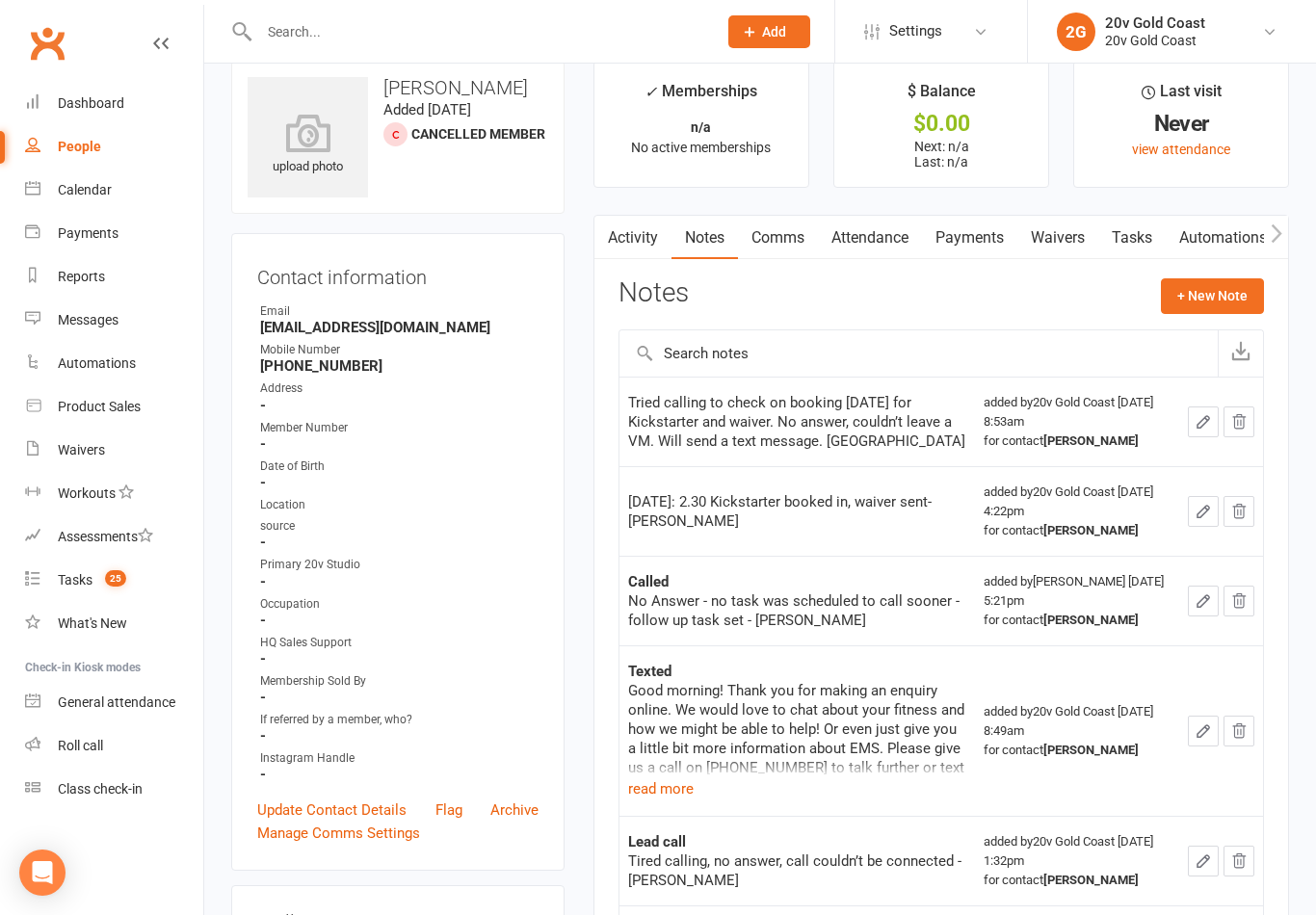
click at [1218, 299] on button "+ New Note" at bounding box center [1213, 295] width 103 height 34
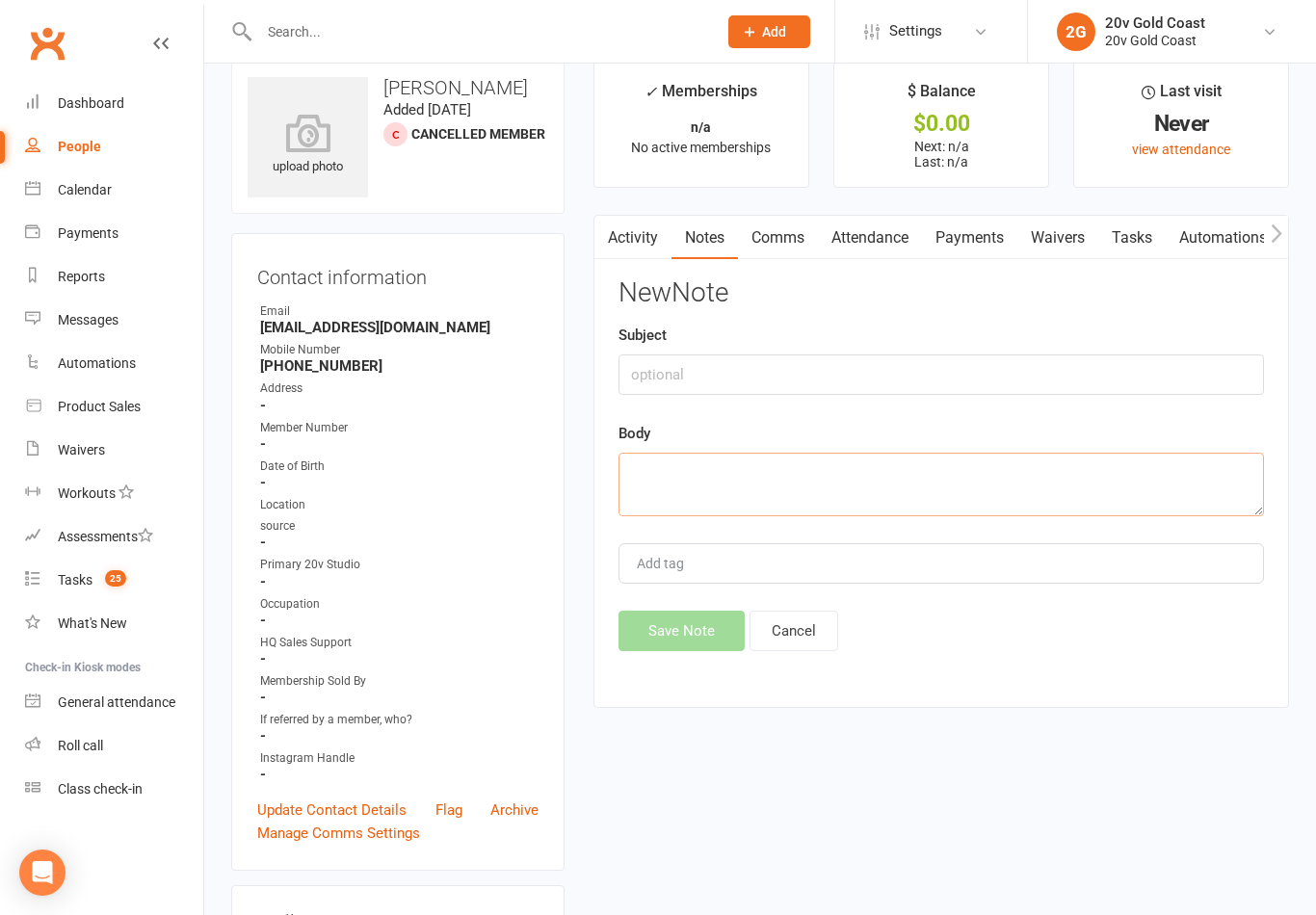
click at [767, 480] on textarea at bounding box center [941, 484] width 646 height 64
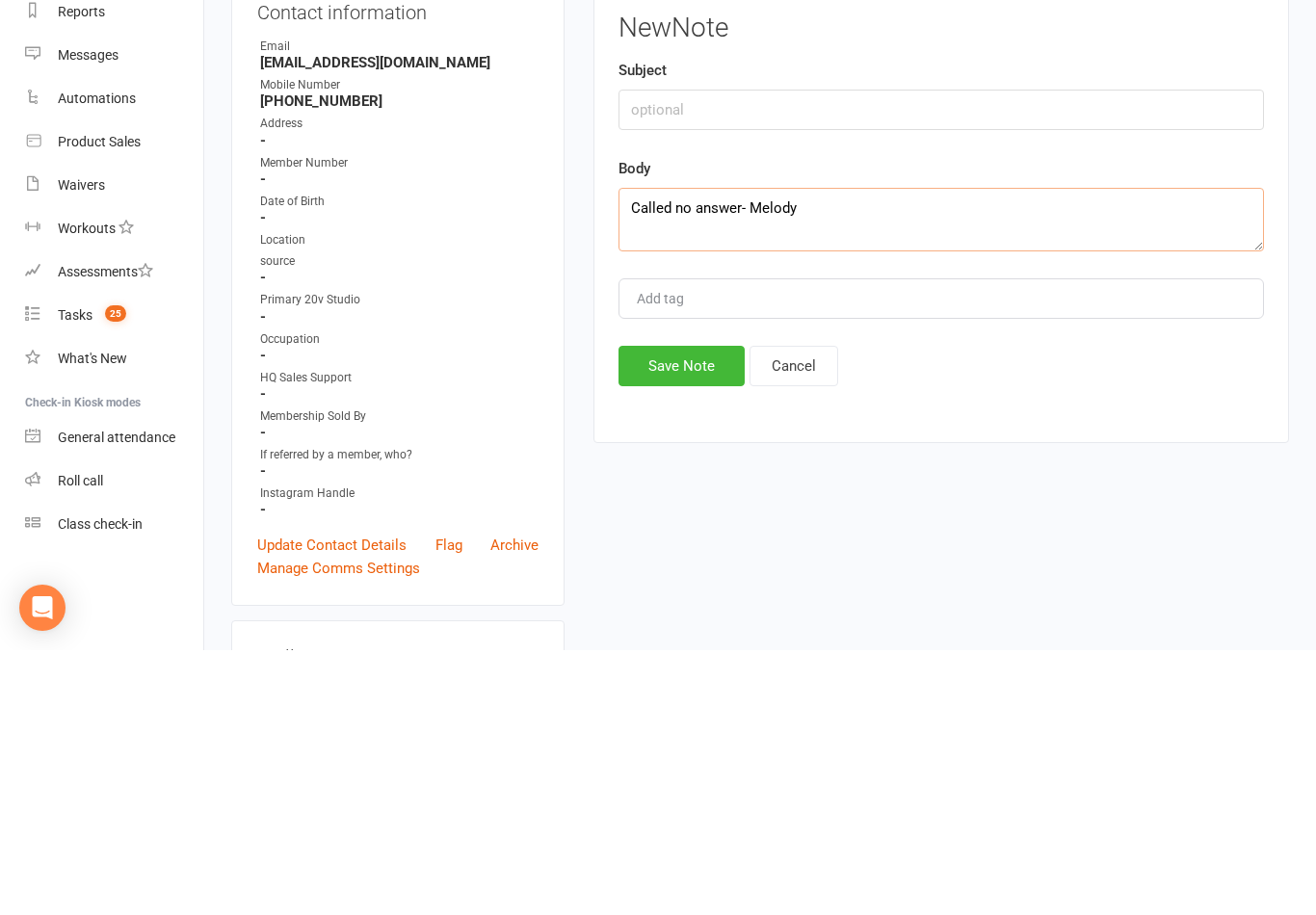
type textarea "Called no answer- Melody"
click at [683, 611] on button "Save Note" at bounding box center [681, 631] width 126 height 40
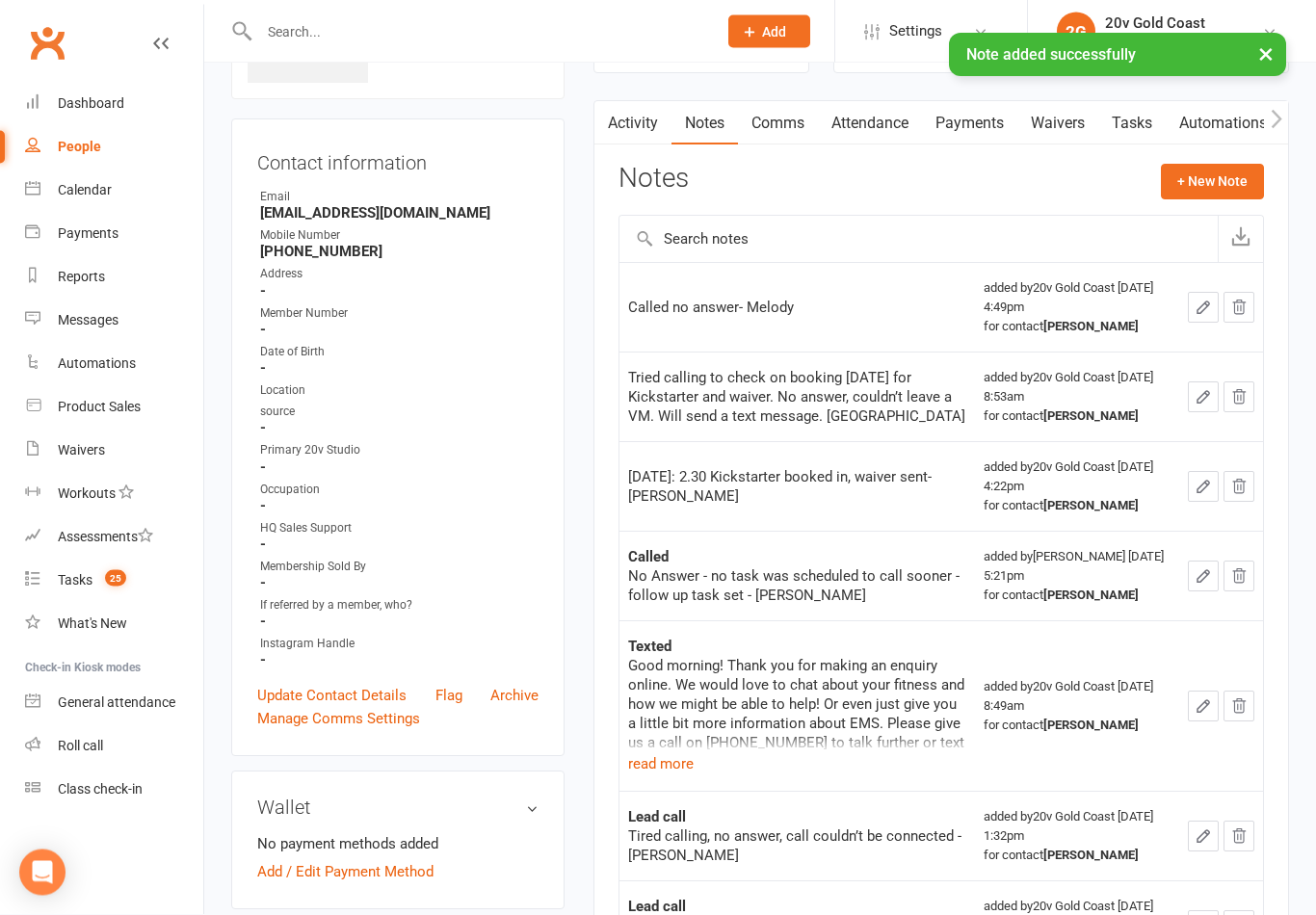
scroll to position [0, 0]
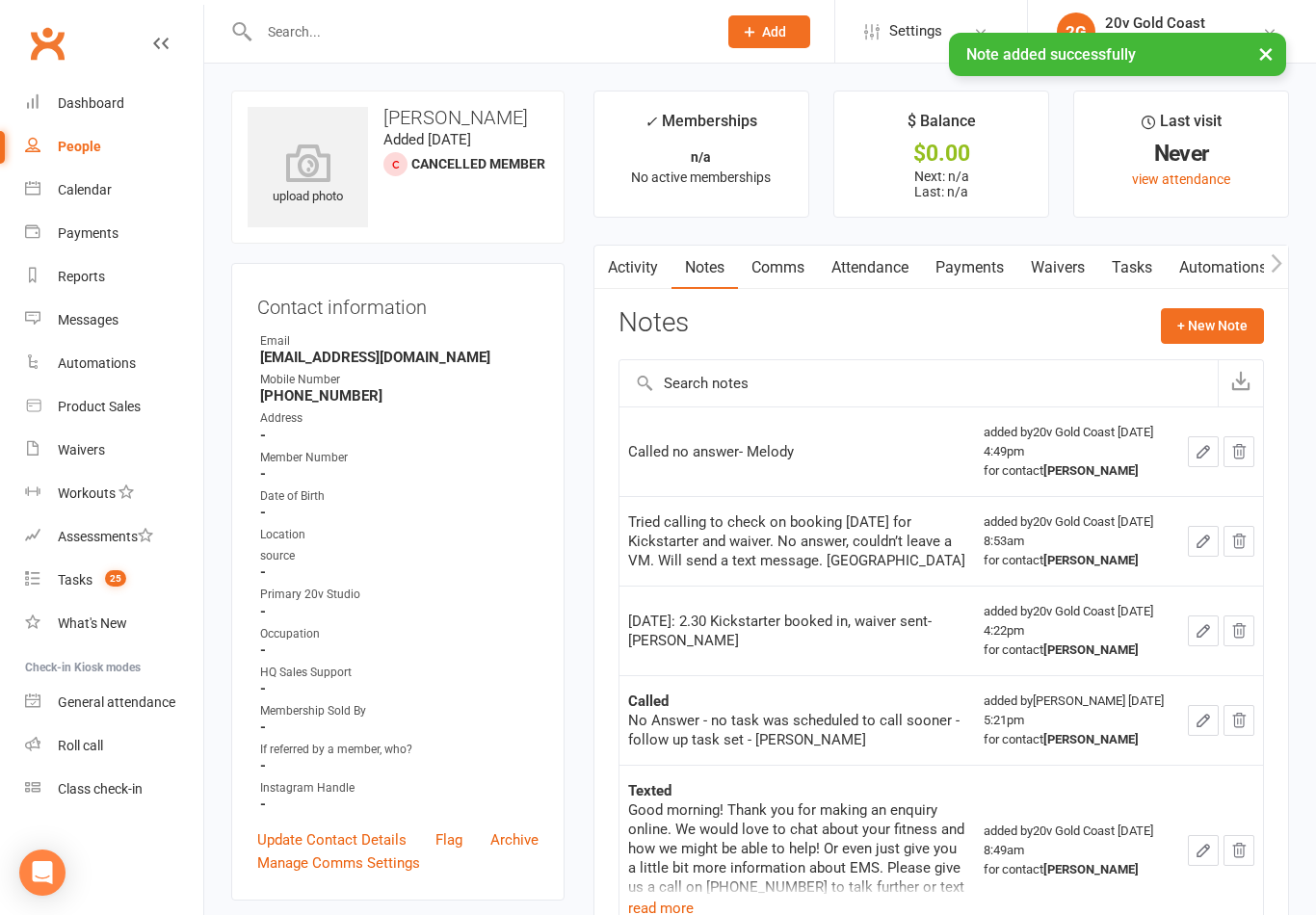
click at [645, 278] on link "Activity" at bounding box center [633, 268] width 77 height 44
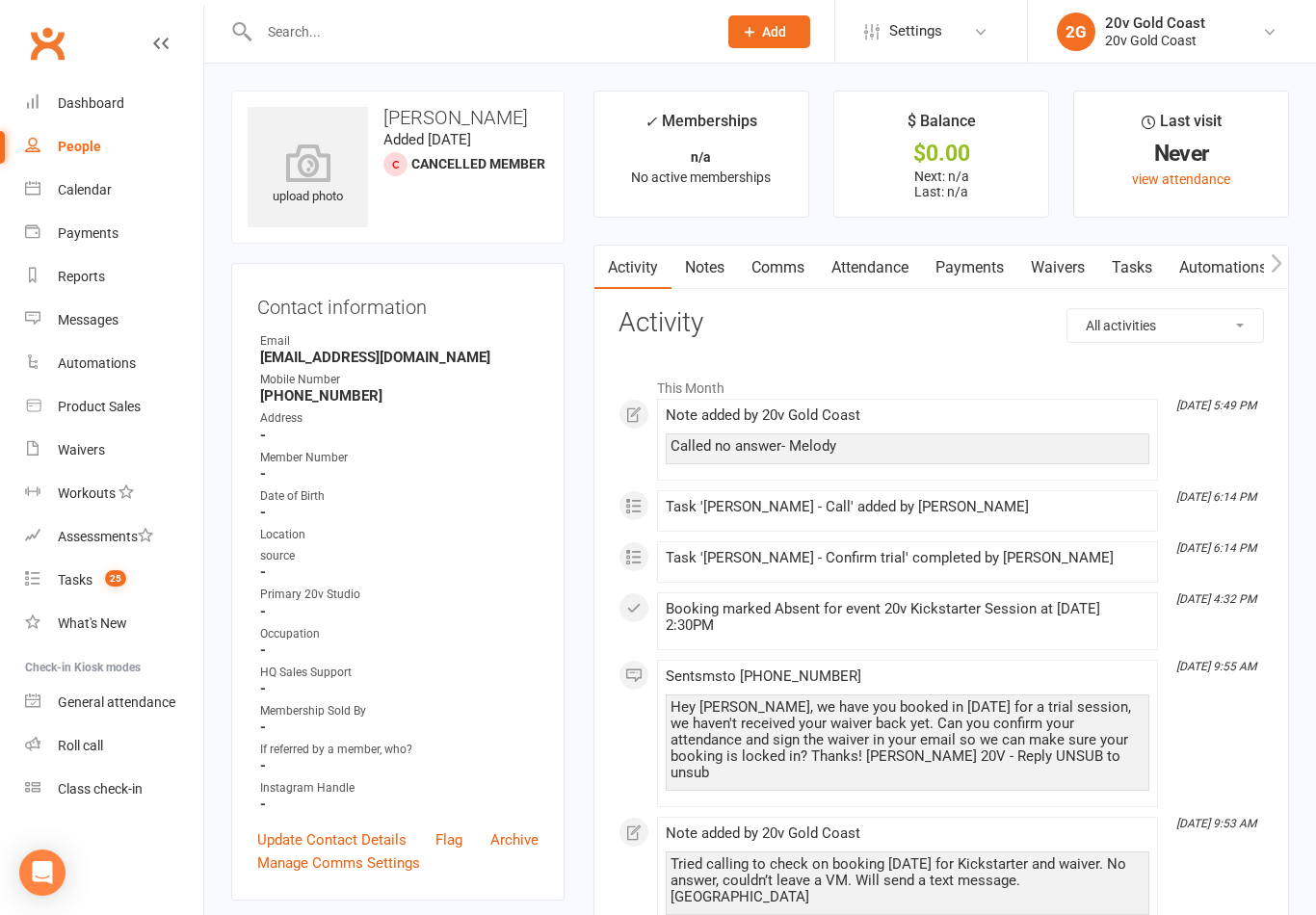
click at [1124, 255] on link "Tasks" at bounding box center [1132, 268] width 68 height 44
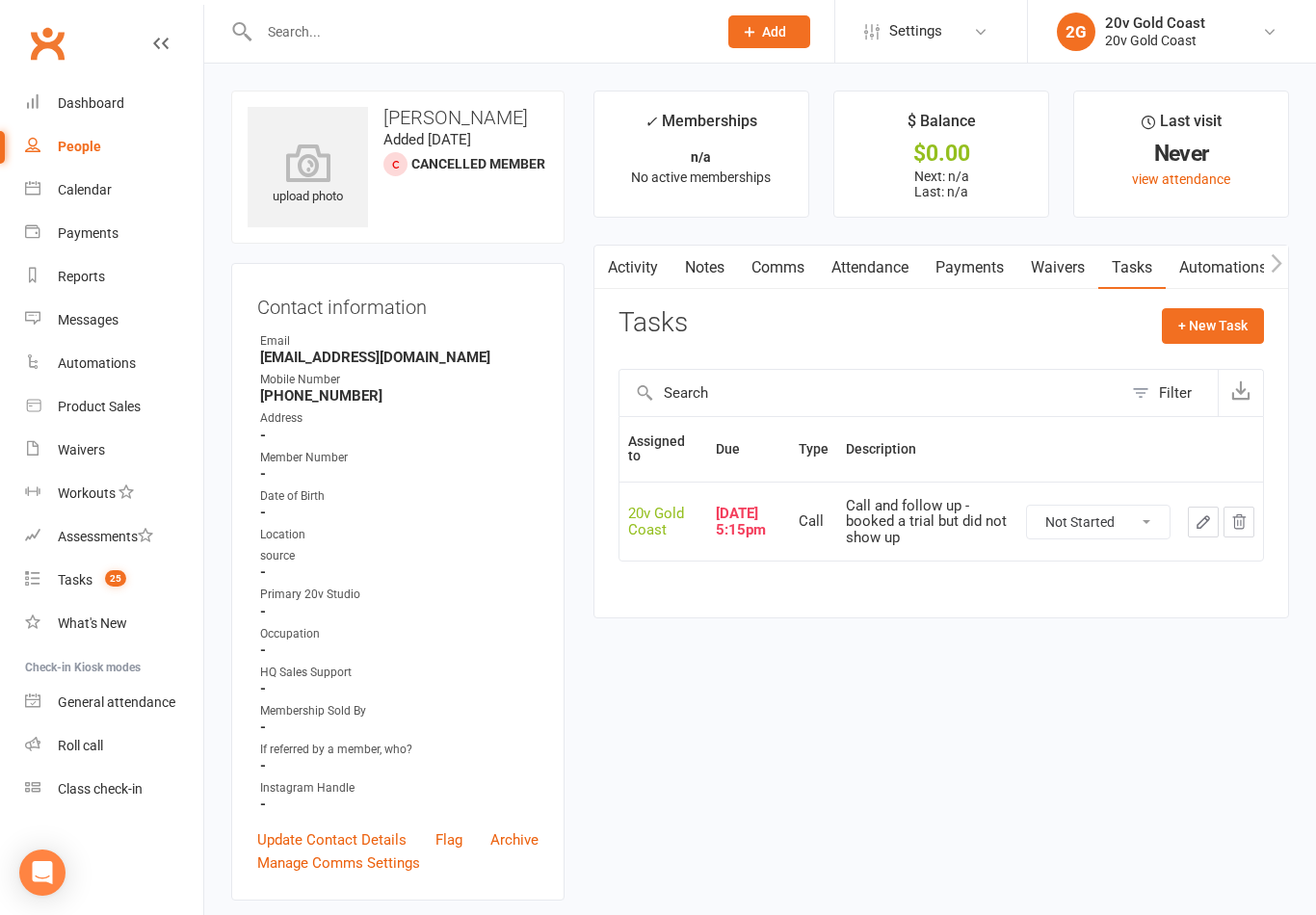
click at [1230, 326] on button "+ New Task" at bounding box center [1214, 325] width 102 height 34
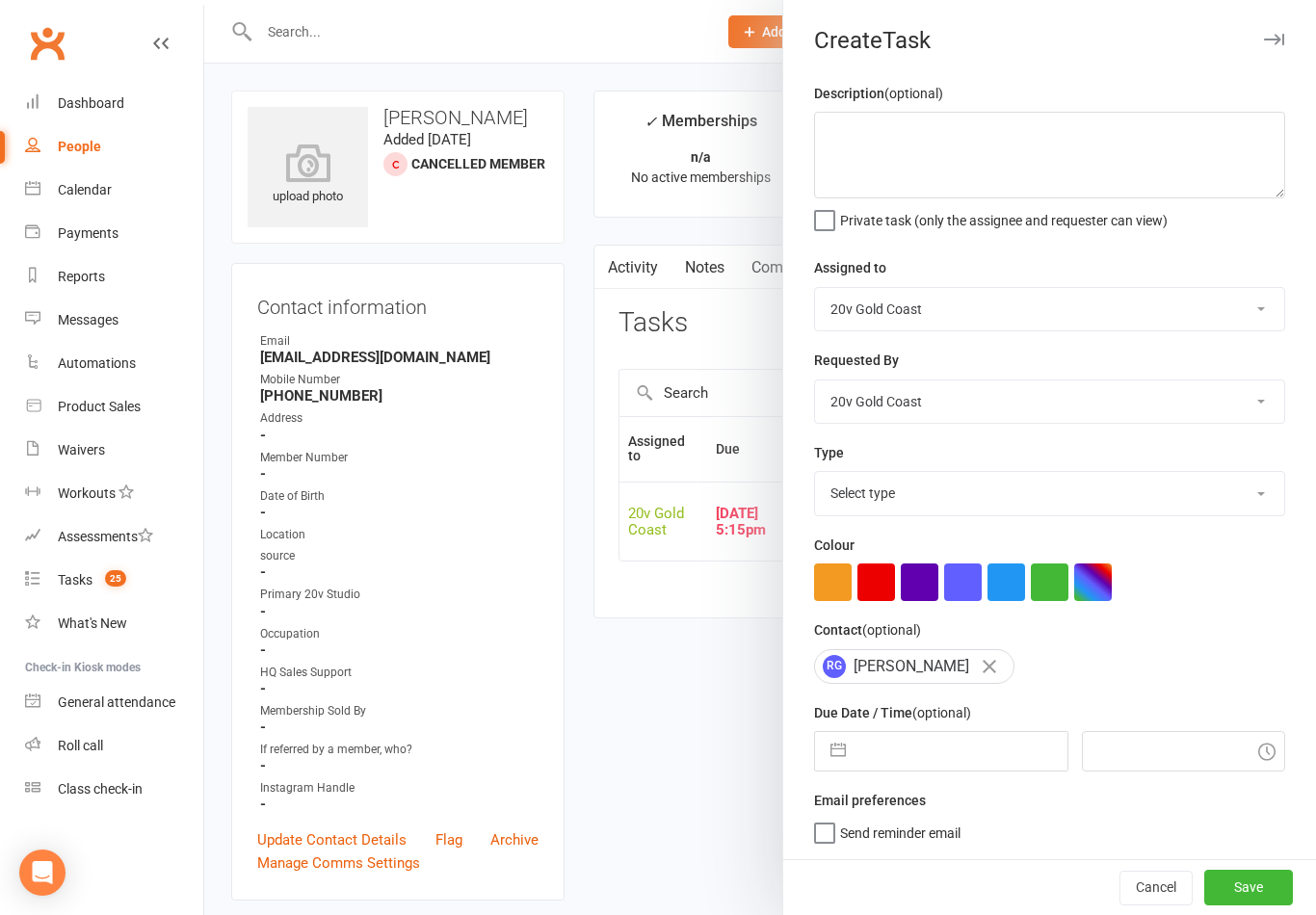
click at [973, 494] on select "Select type Call Call - to book trial Confirm session attendance Confirm trial …" at bounding box center [1049, 493] width 470 height 42
select select "35690"
click at [936, 131] on textarea at bounding box center [1049, 155] width 471 height 87
type textarea "D"
click at [723, 226] on div at bounding box center [761, 458] width 1112 height 915
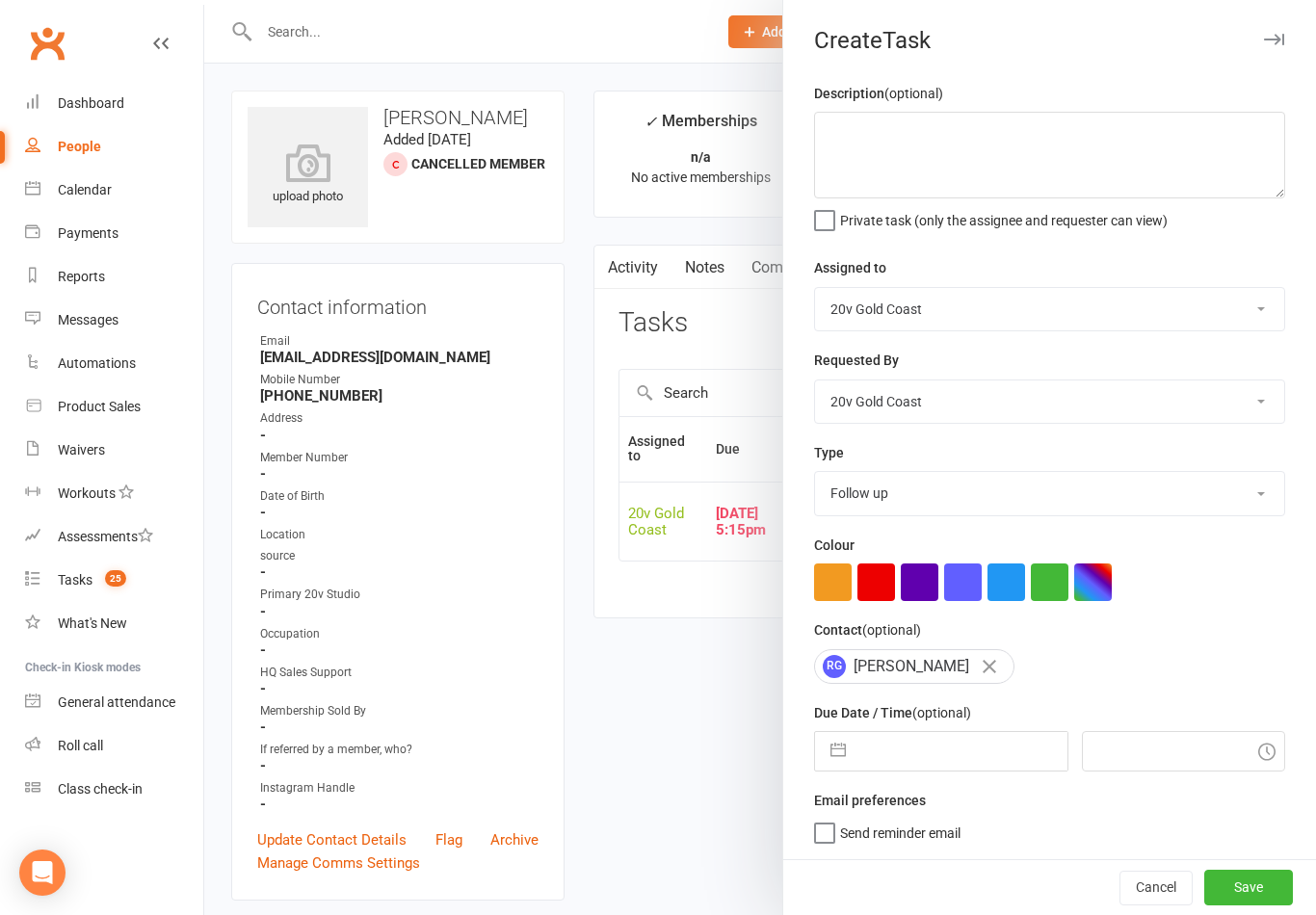
click at [971, 753] on input "text" at bounding box center [961, 751] width 211 height 38
select select "8"
select select "2025"
select select "9"
select select "2025"
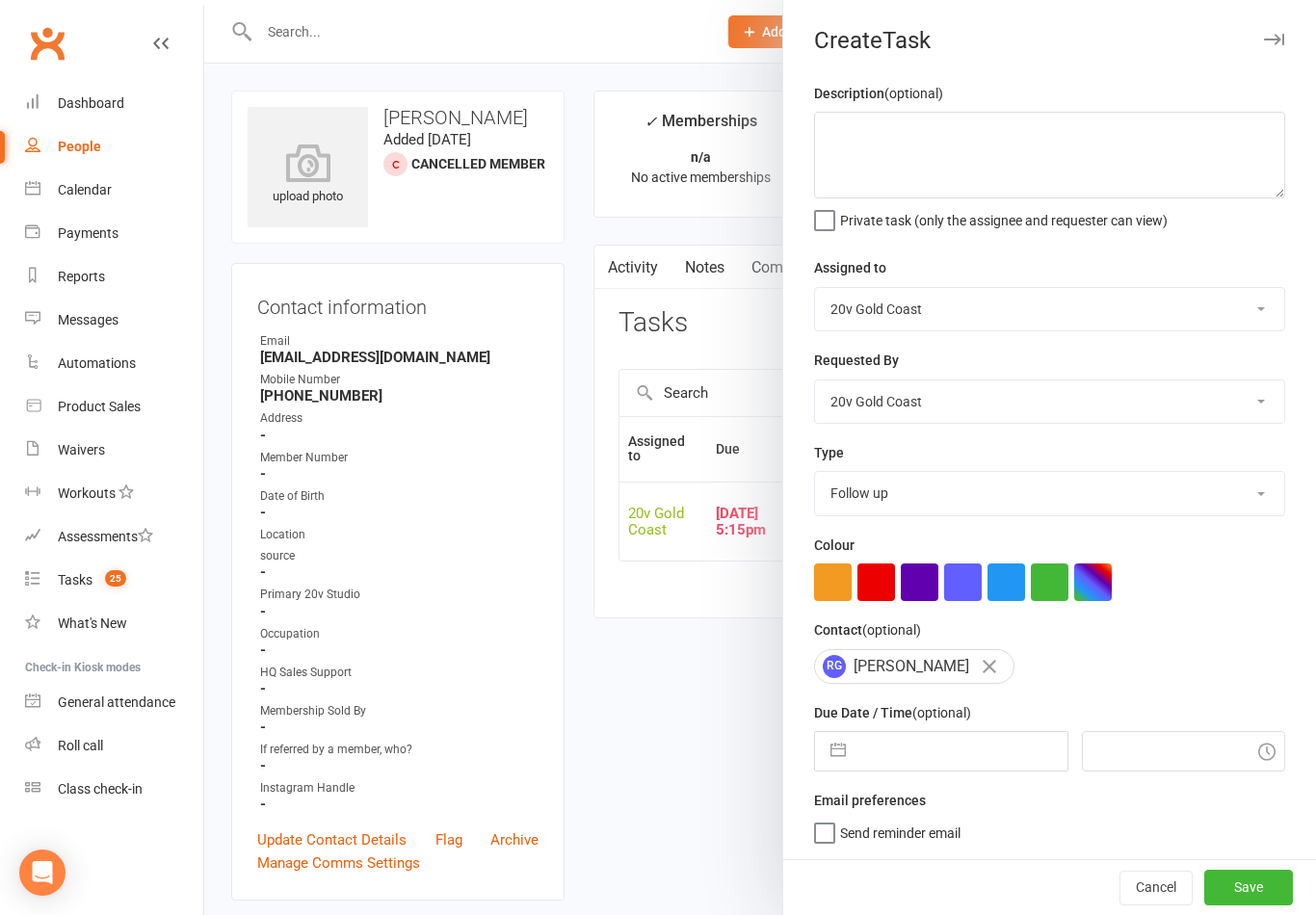
select select "10"
select select "2025"
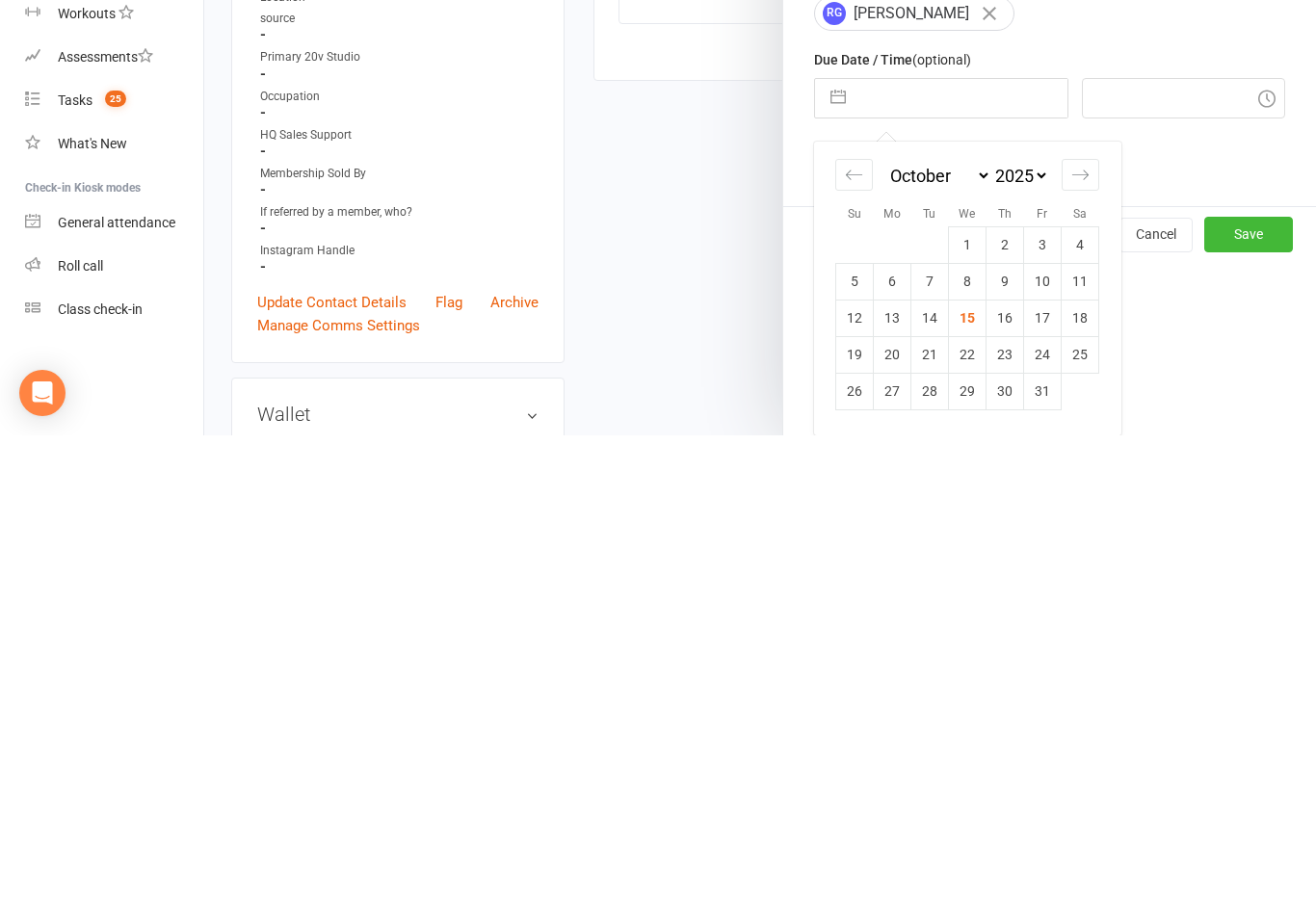
scroll to position [177, 0]
click at [1005, 779] on td "16" at bounding box center [1005, 797] width 37 height 36
type input "[DATE]"
type input "5:00pm"
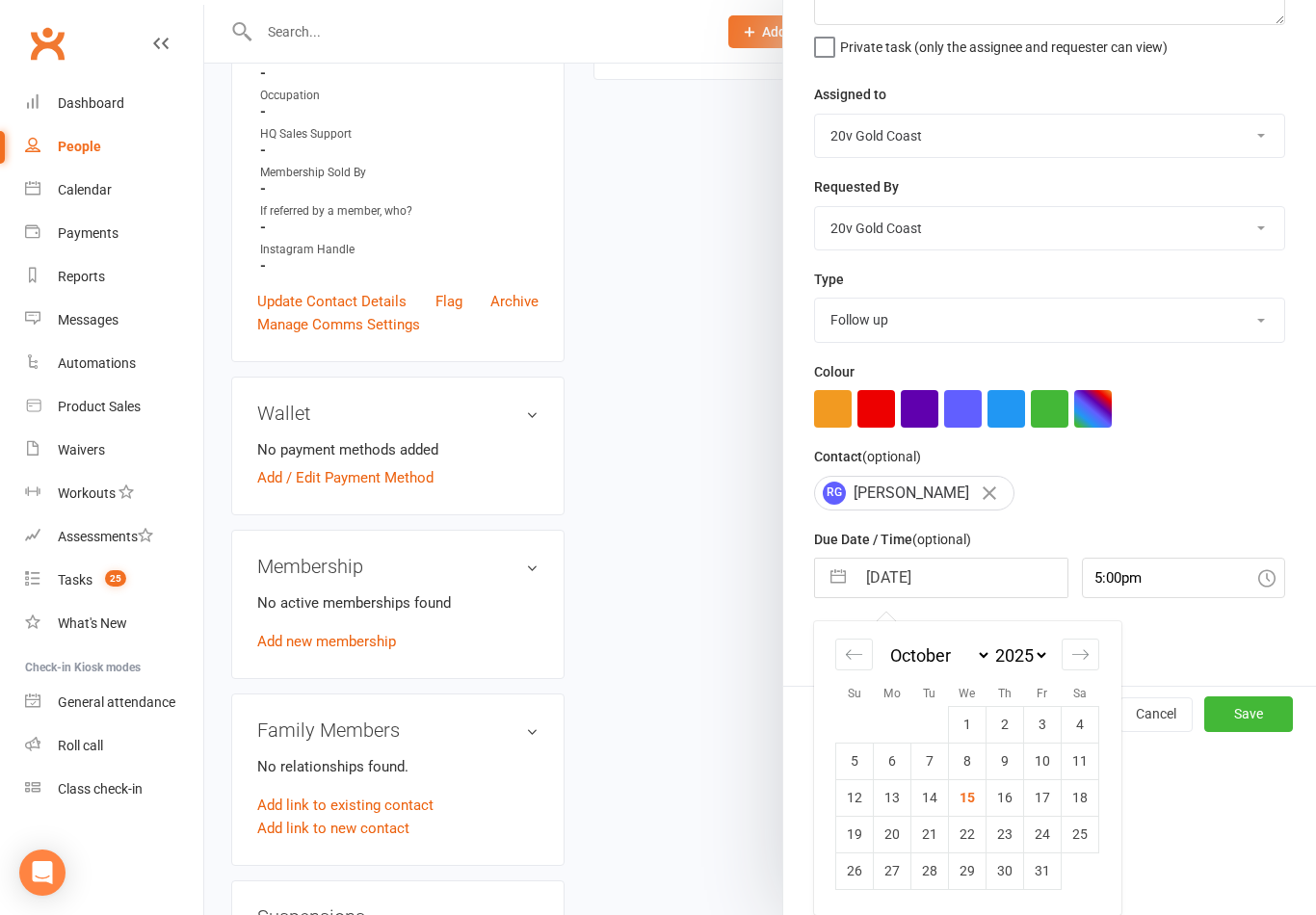
scroll to position [4, 0]
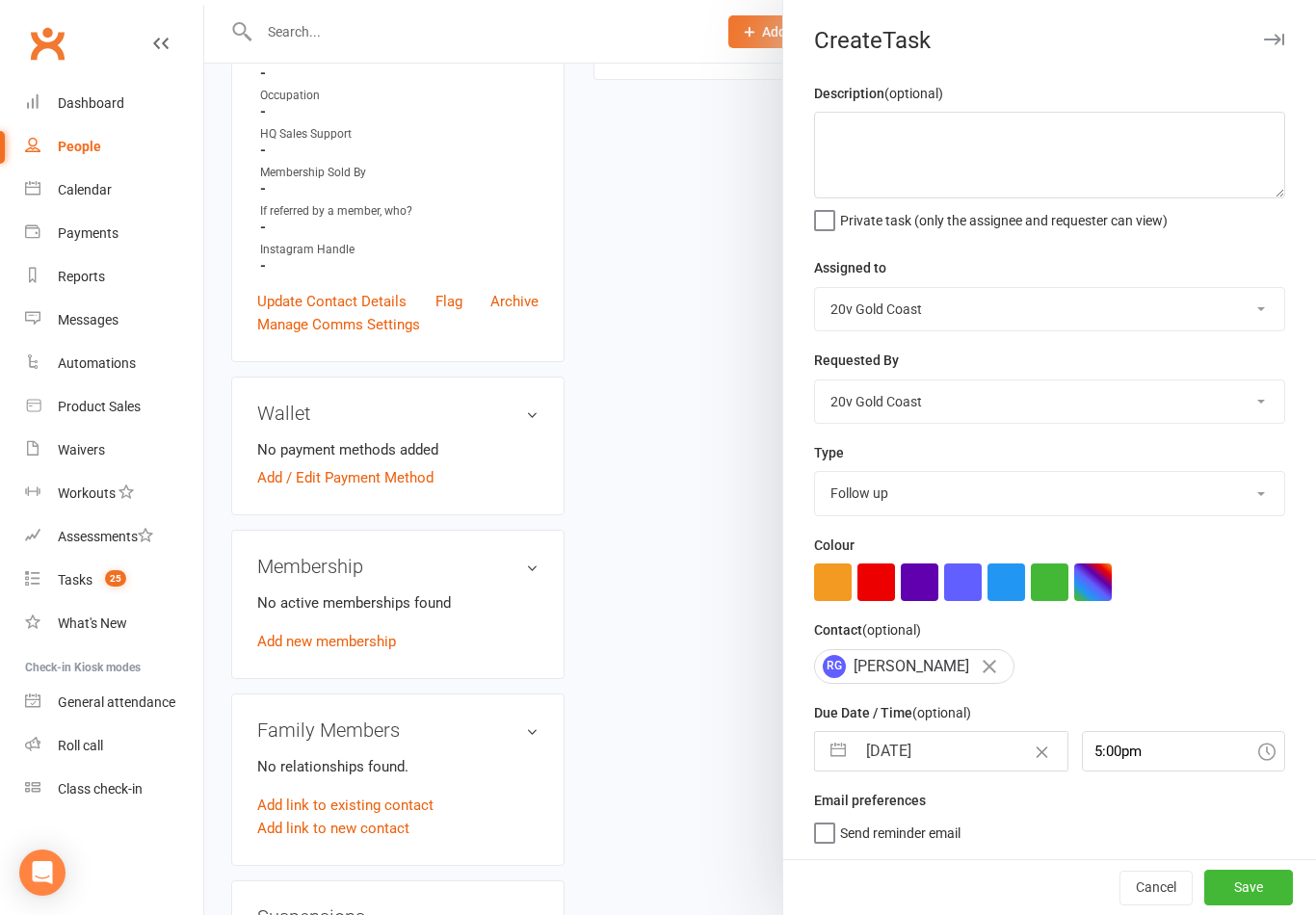
click at [1249, 895] on button "Save" at bounding box center [1249, 886] width 89 height 34
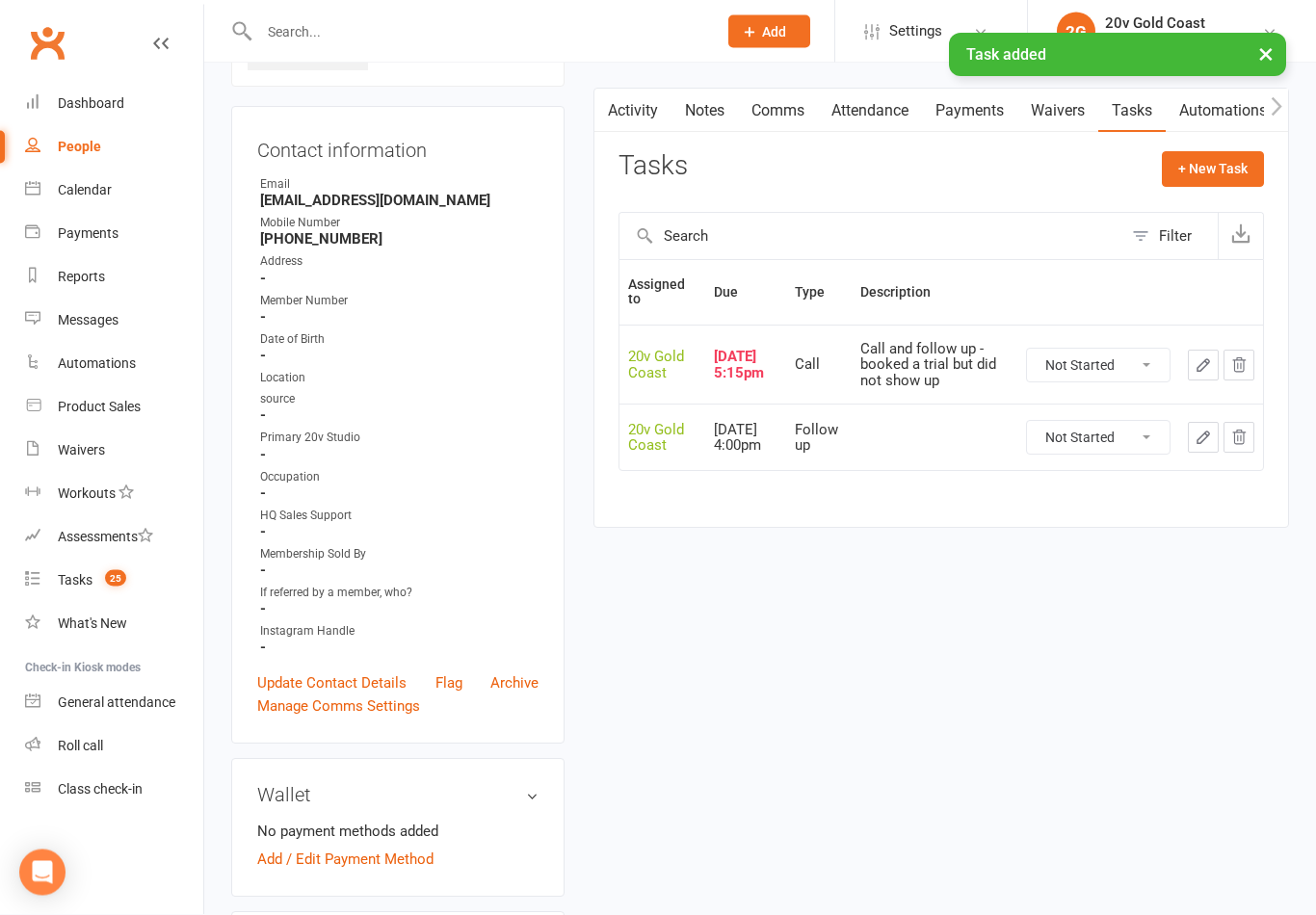
scroll to position [140, 0]
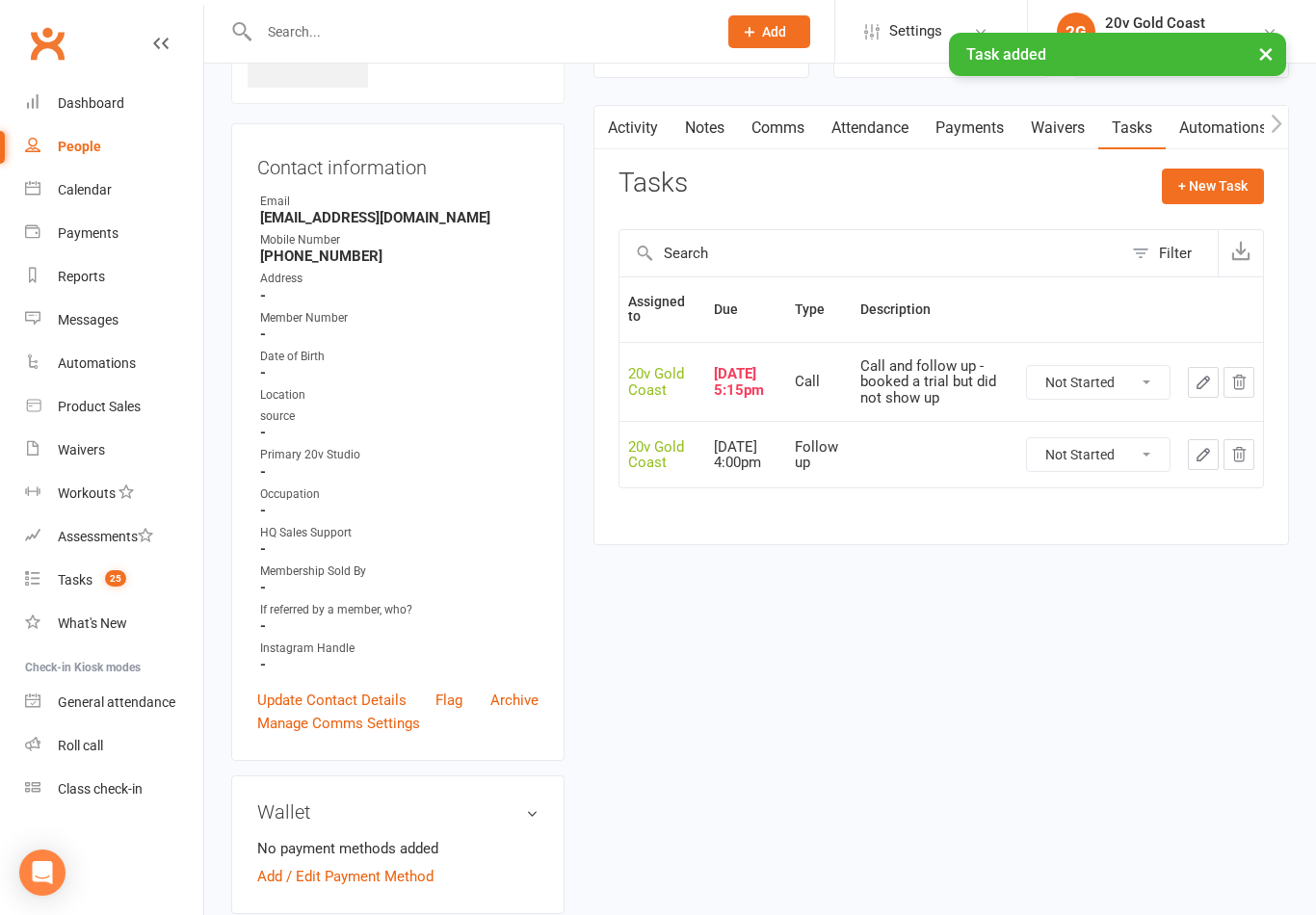
click at [1126, 388] on select "Not Started In Progress Waiting Complete" at bounding box center [1098, 382] width 143 height 32
select select "unstarted"
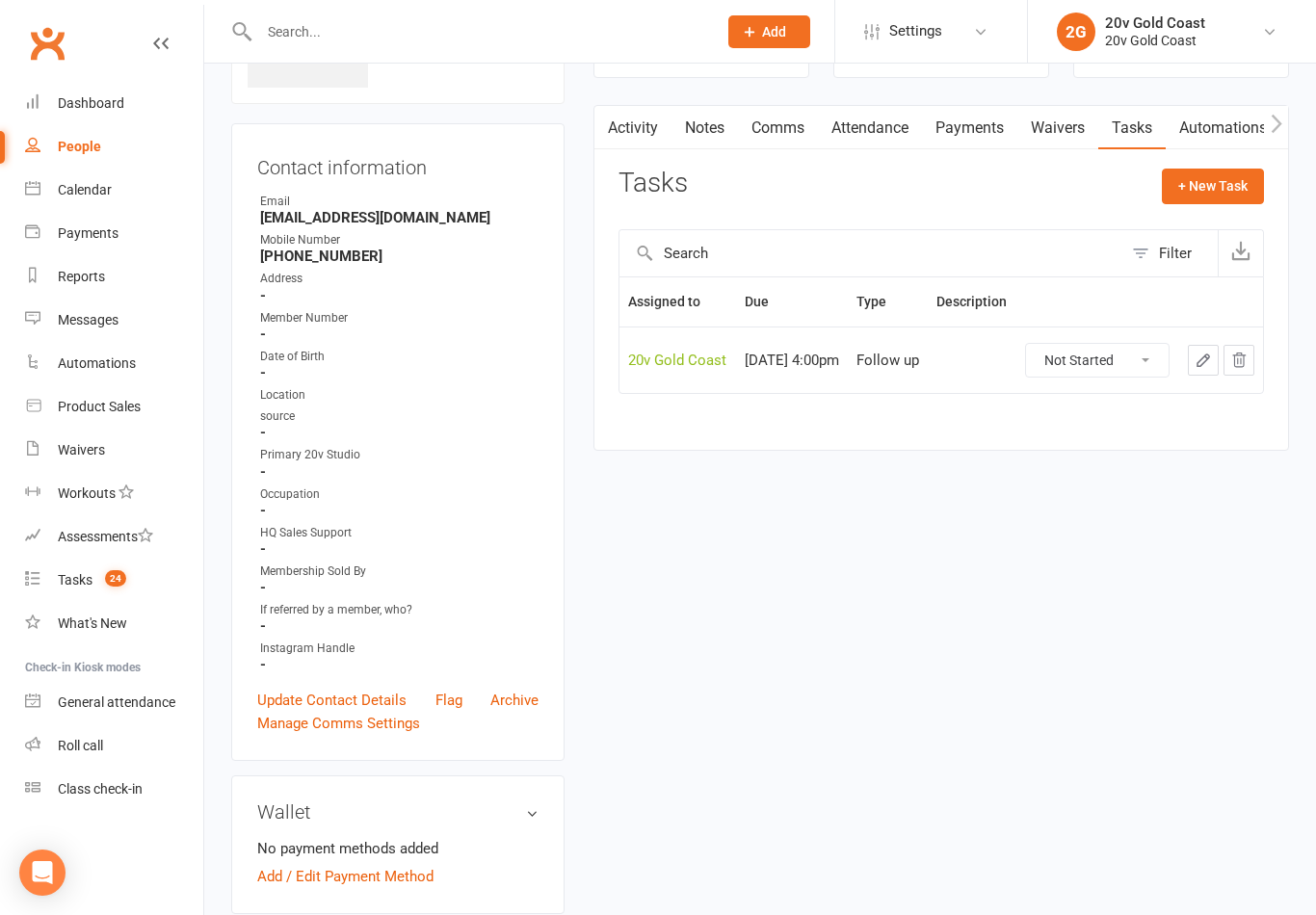
click at [106, 584] on span "24" at bounding box center [116, 579] width 22 height 17
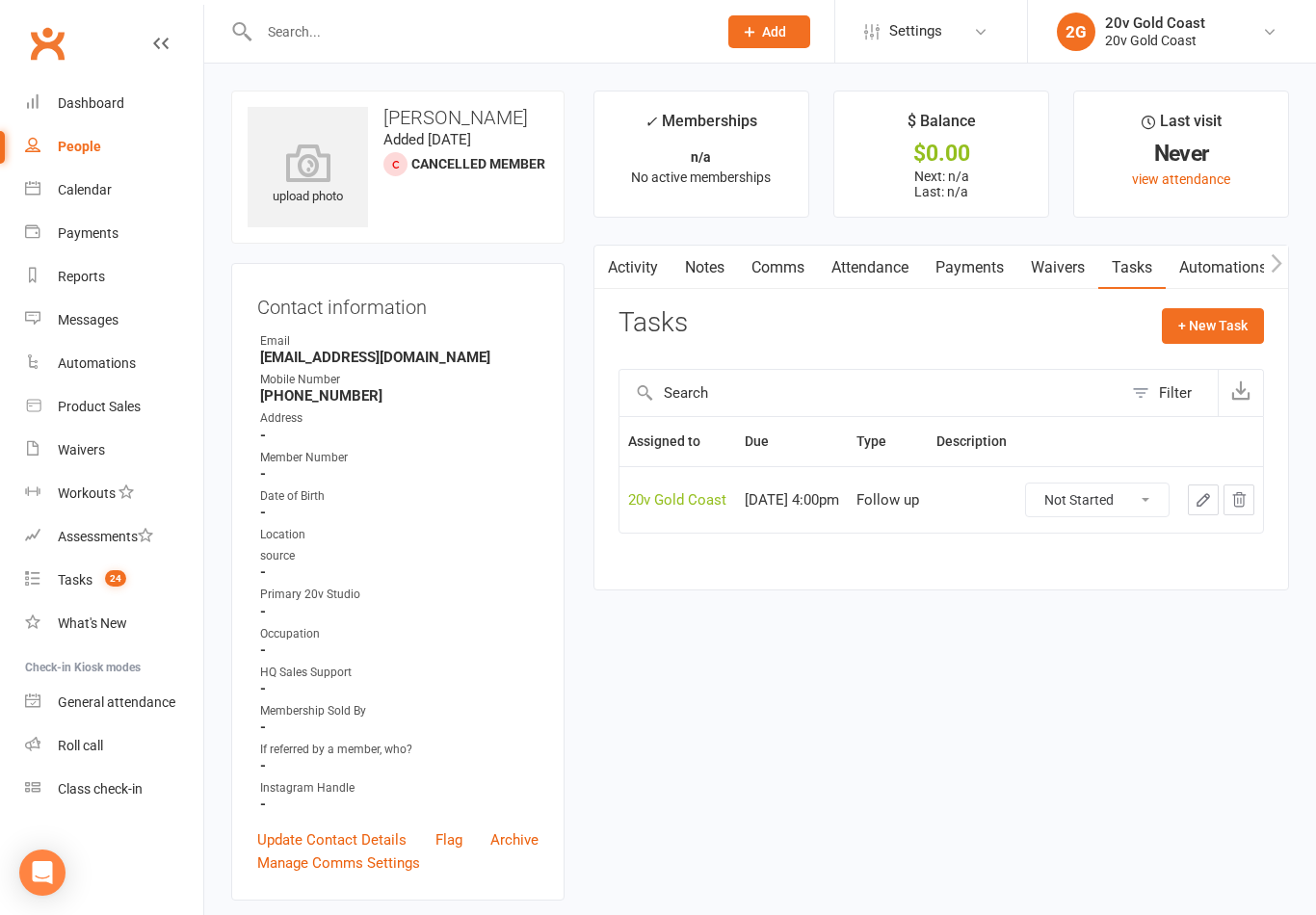
select select "incomplete"
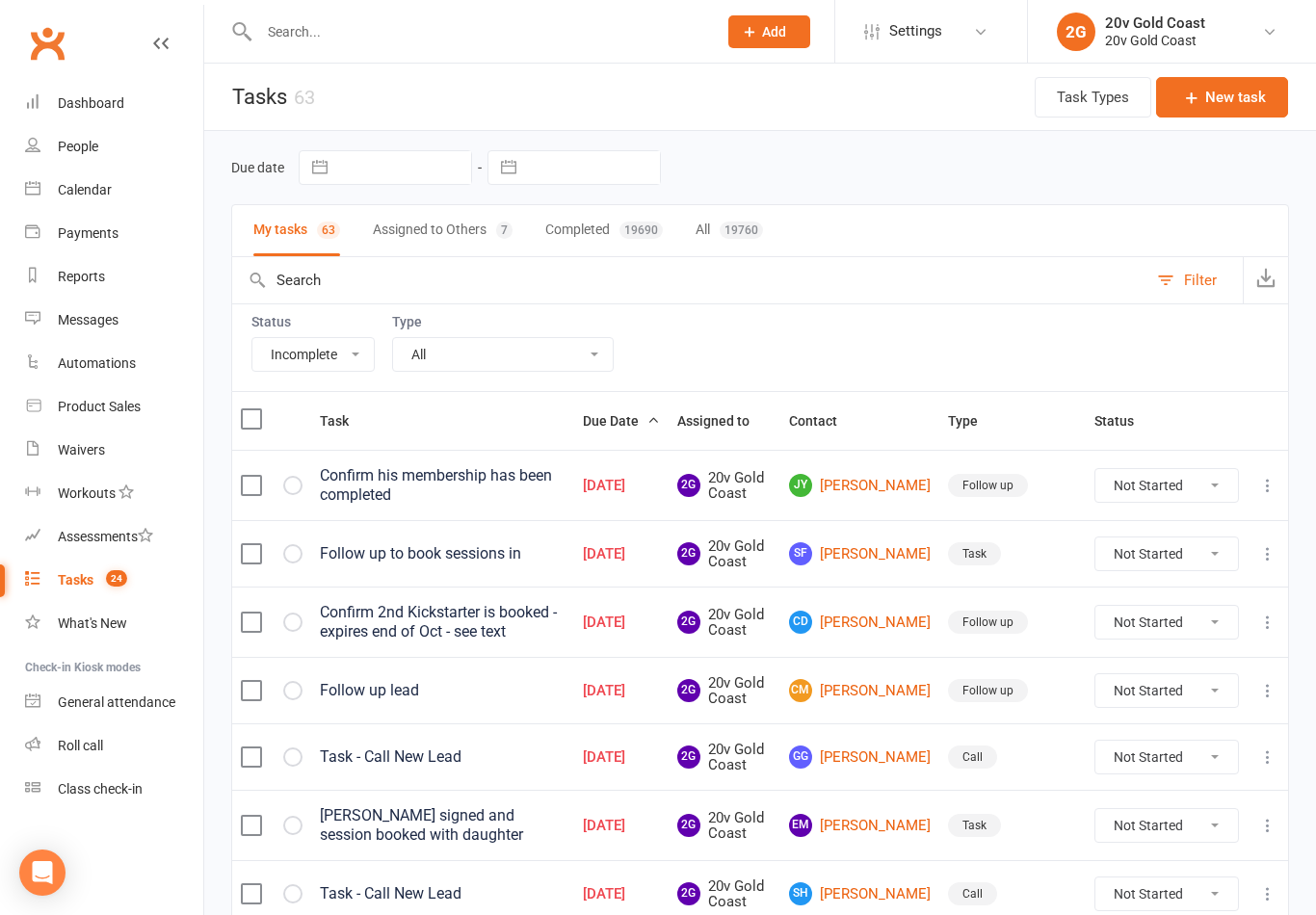
click at [114, 186] on link "Calendar" at bounding box center [113, 190] width 178 height 43
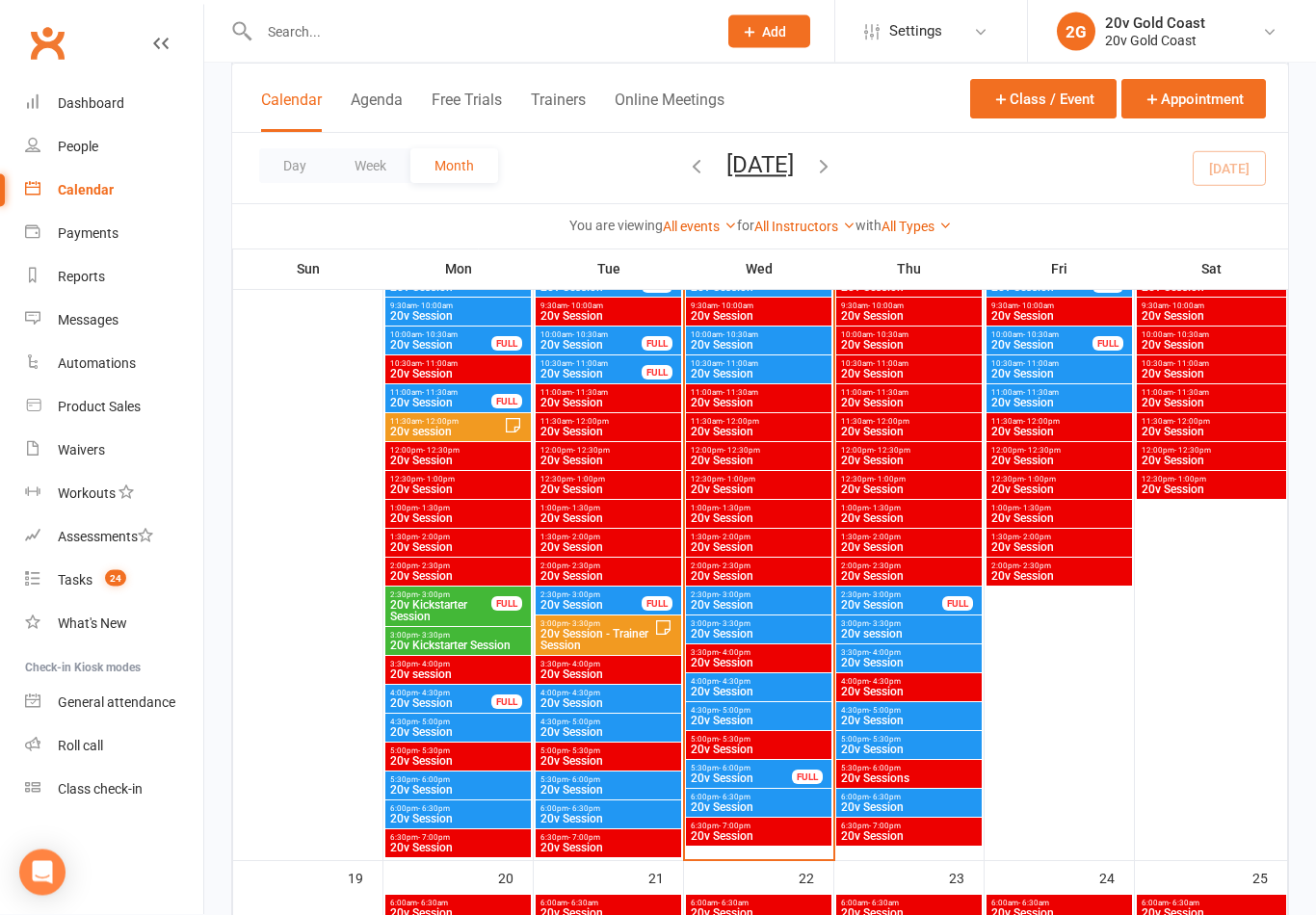
scroll to position [1945, 0]
click at [756, 774] on span "20v Session" at bounding box center [741, 778] width 103 height 12
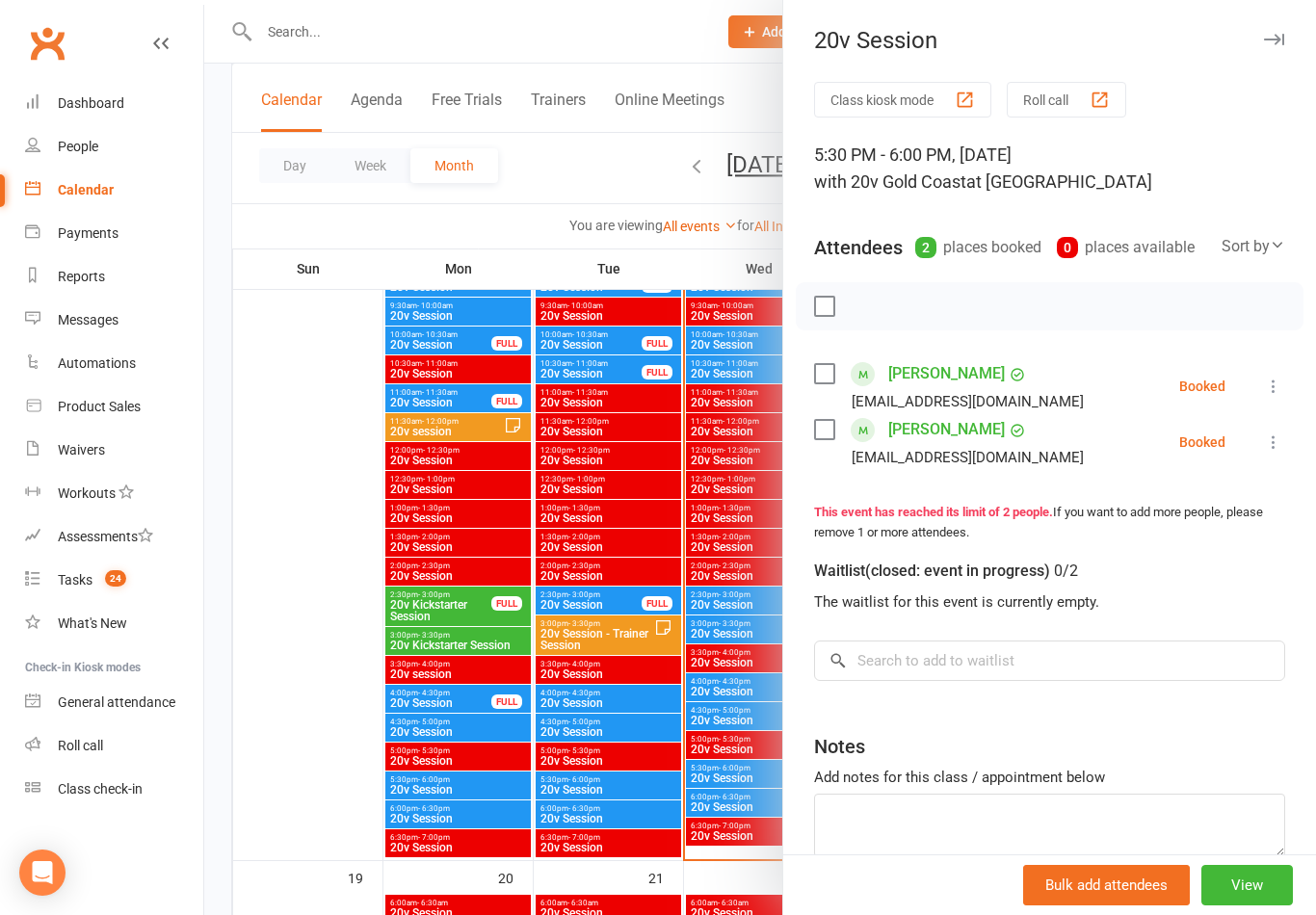
click at [318, 778] on div at bounding box center [761, 458] width 1112 height 915
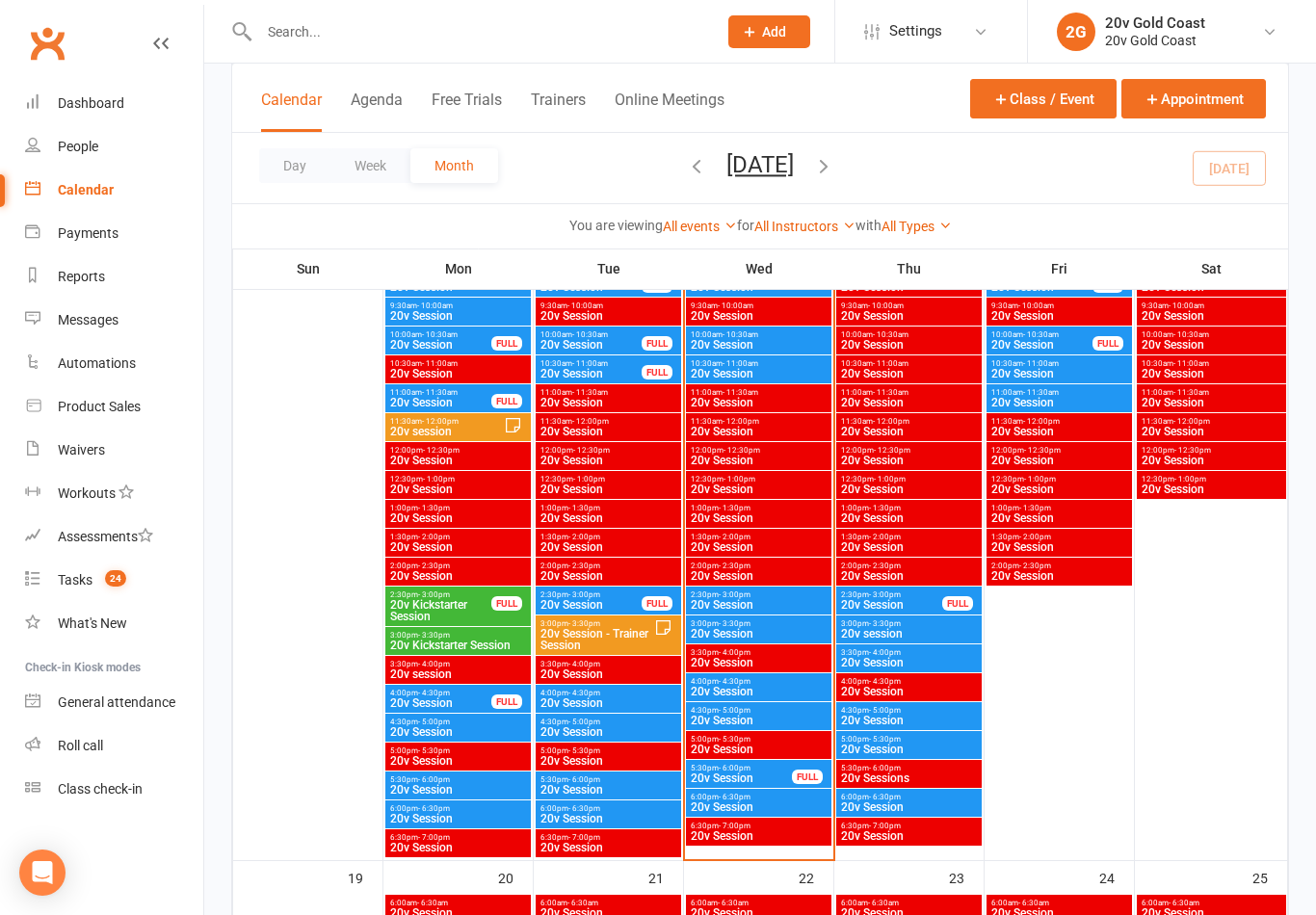
click at [104, 597] on link "Tasks 24" at bounding box center [113, 580] width 178 height 43
select select "incomplete"
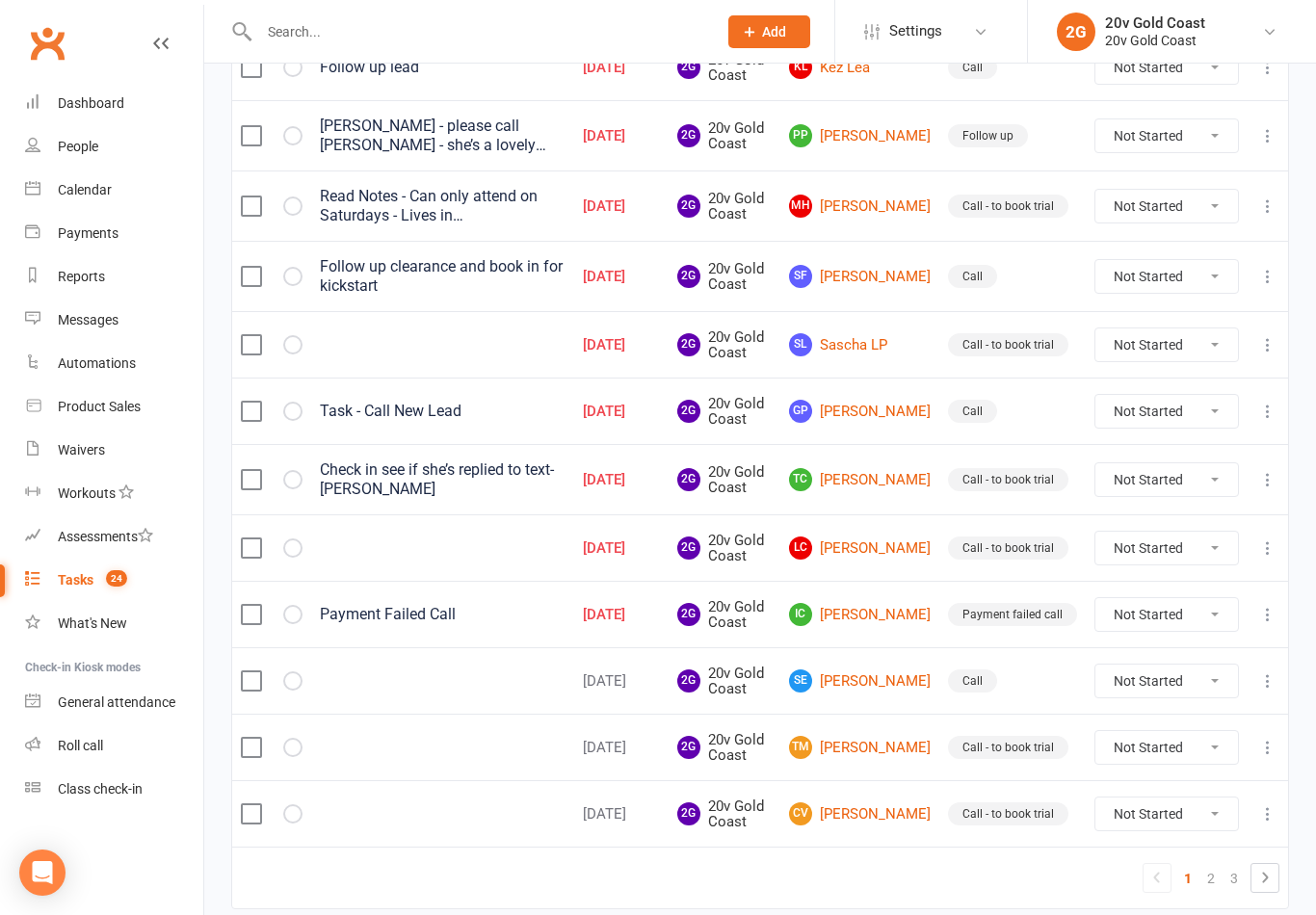
scroll to position [1356, 0]
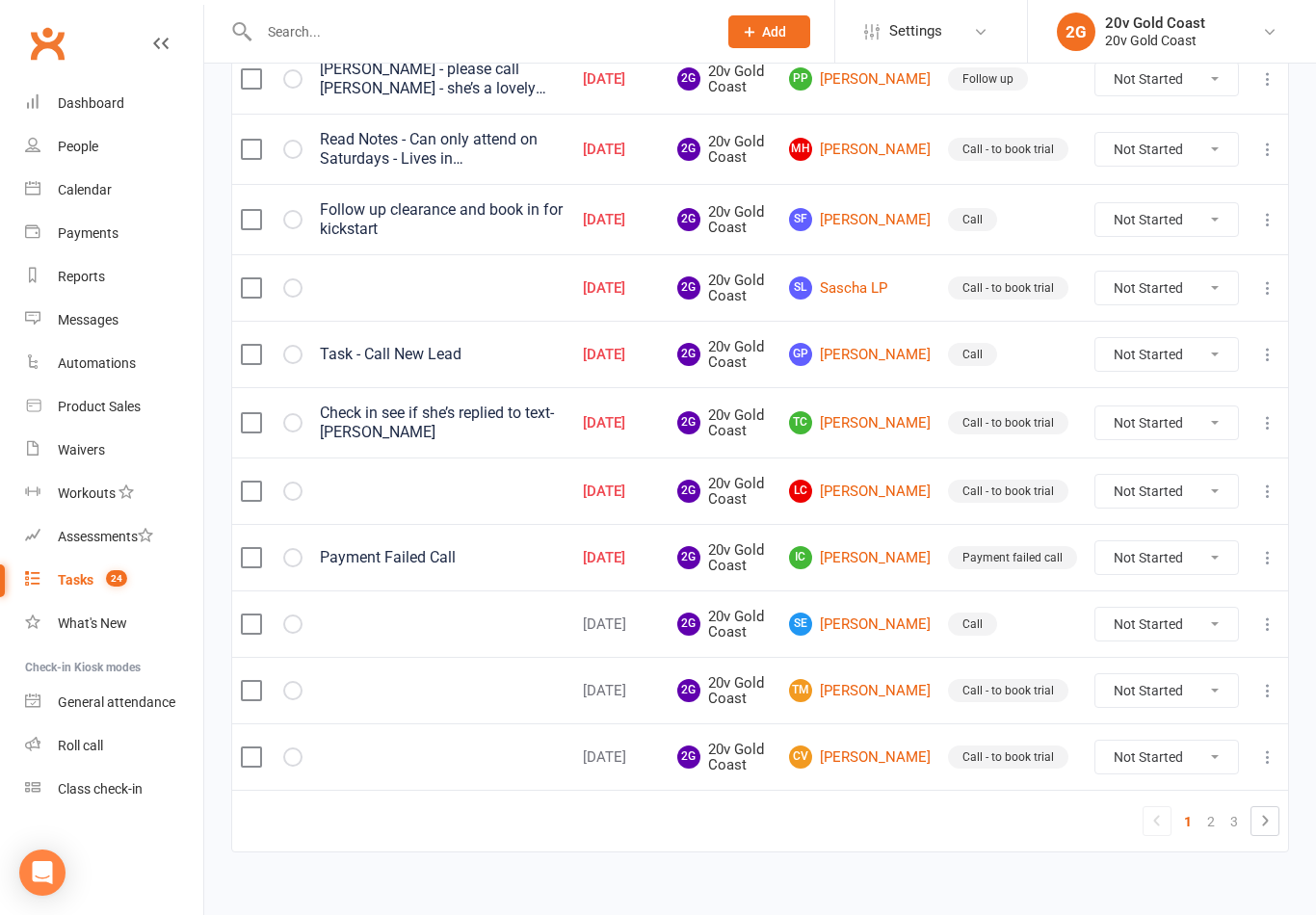
click at [879, 423] on link "TC [PERSON_NAME]" at bounding box center [860, 422] width 142 height 23
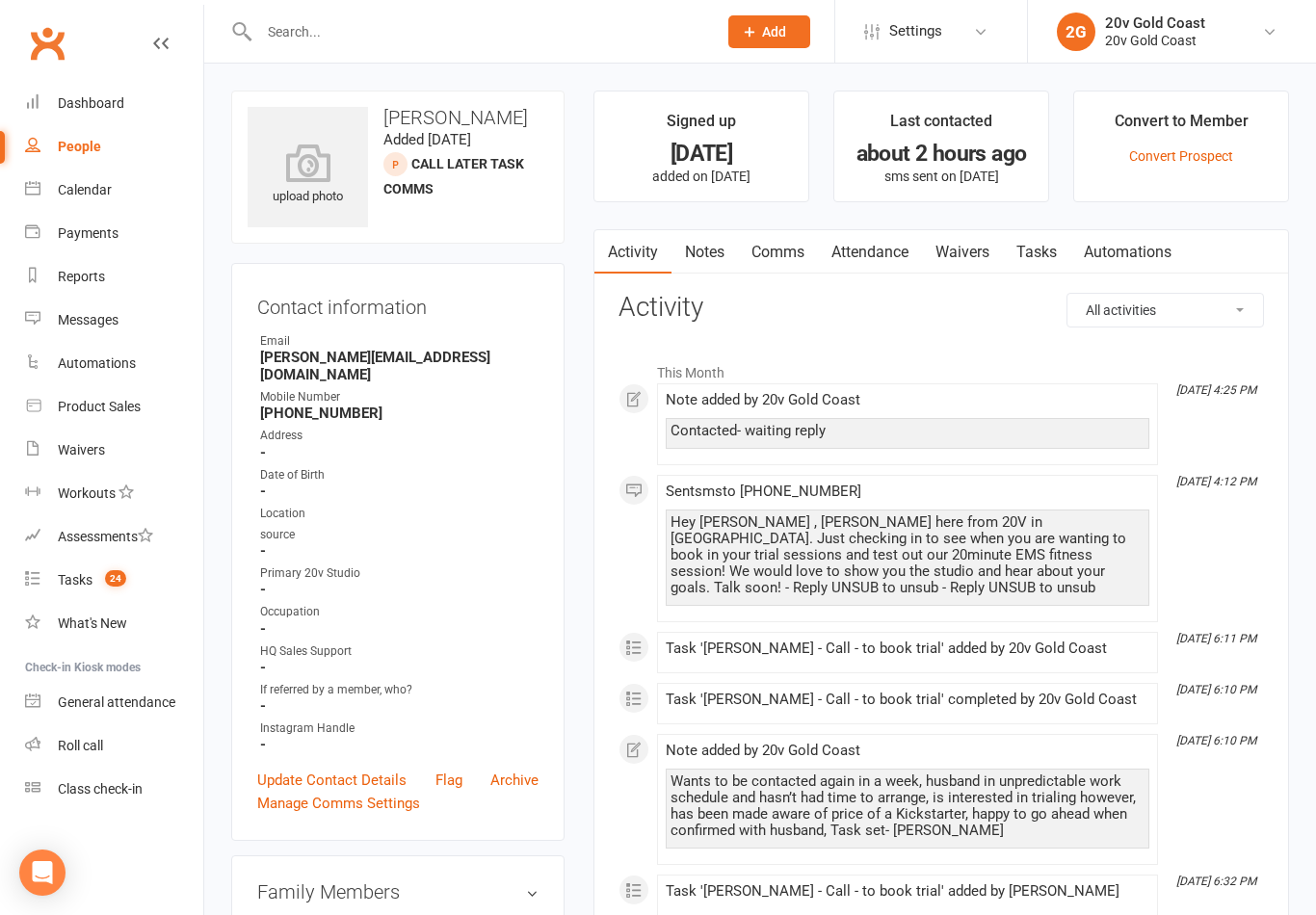
click at [1035, 238] on link "Tasks" at bounding box center [1036, 252] width 68 height 44
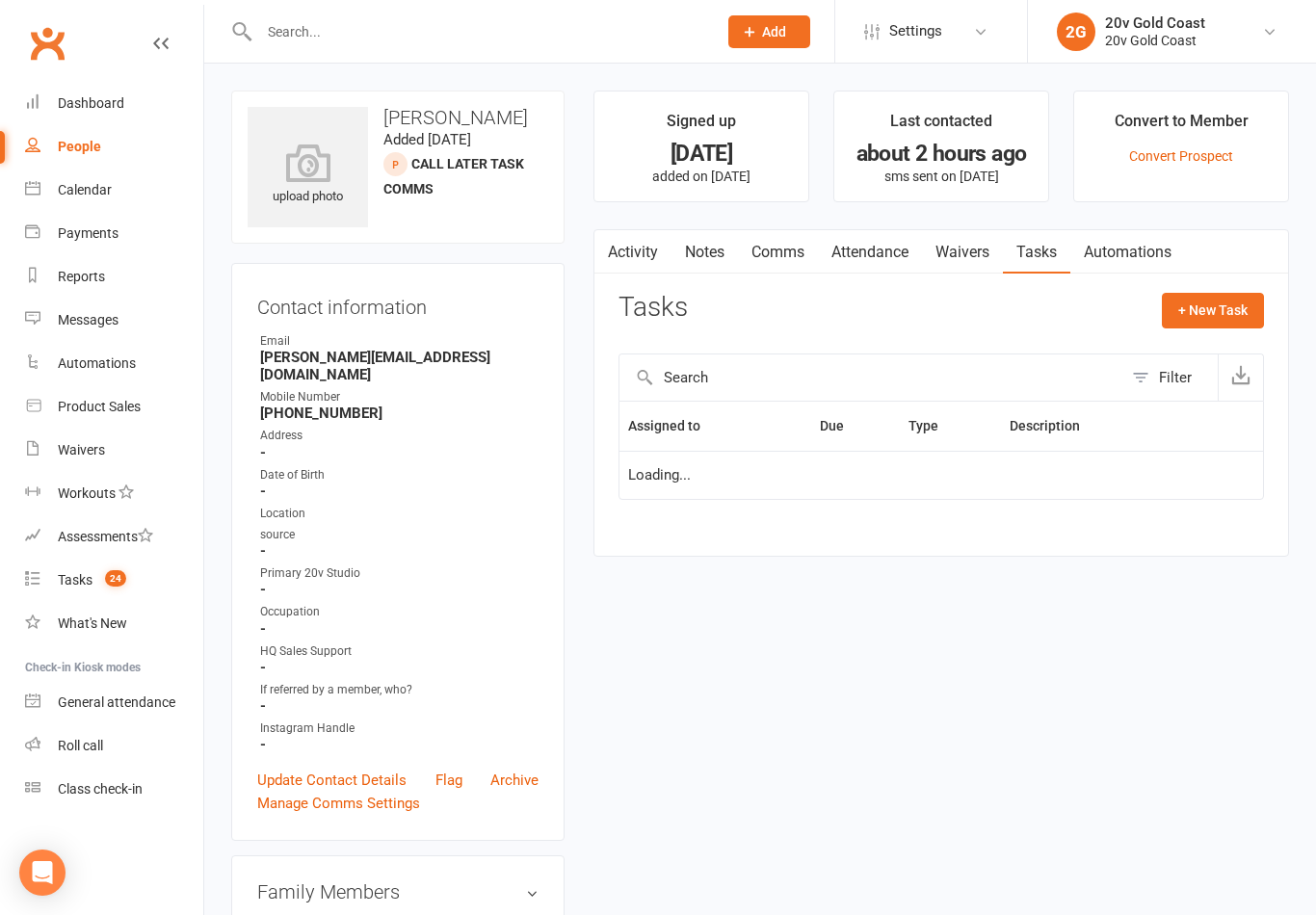
scroll to position [30, 0]
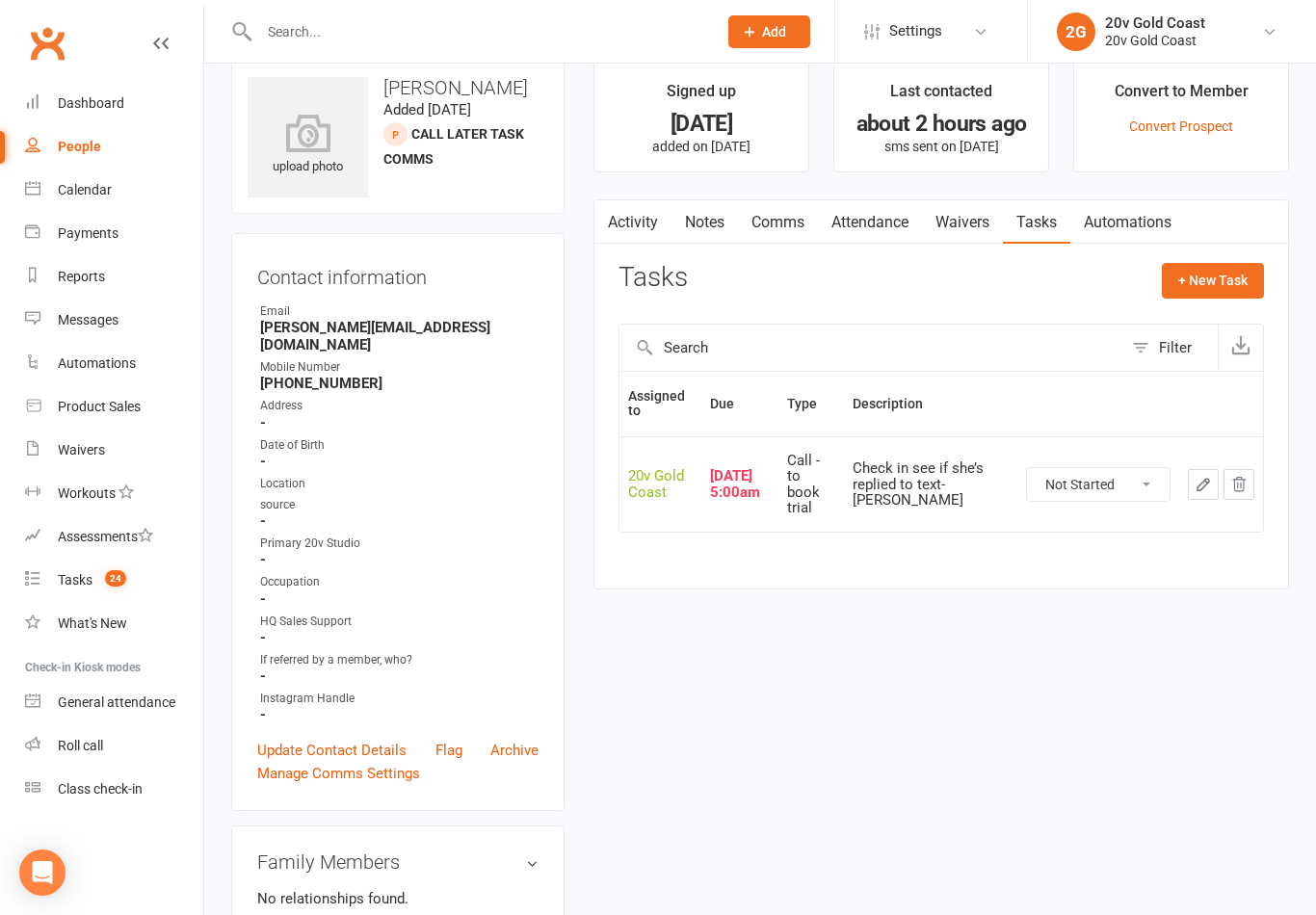
click at [1203, 476] on icon "button" at bounding box center [1204, 485] width 18 height 18
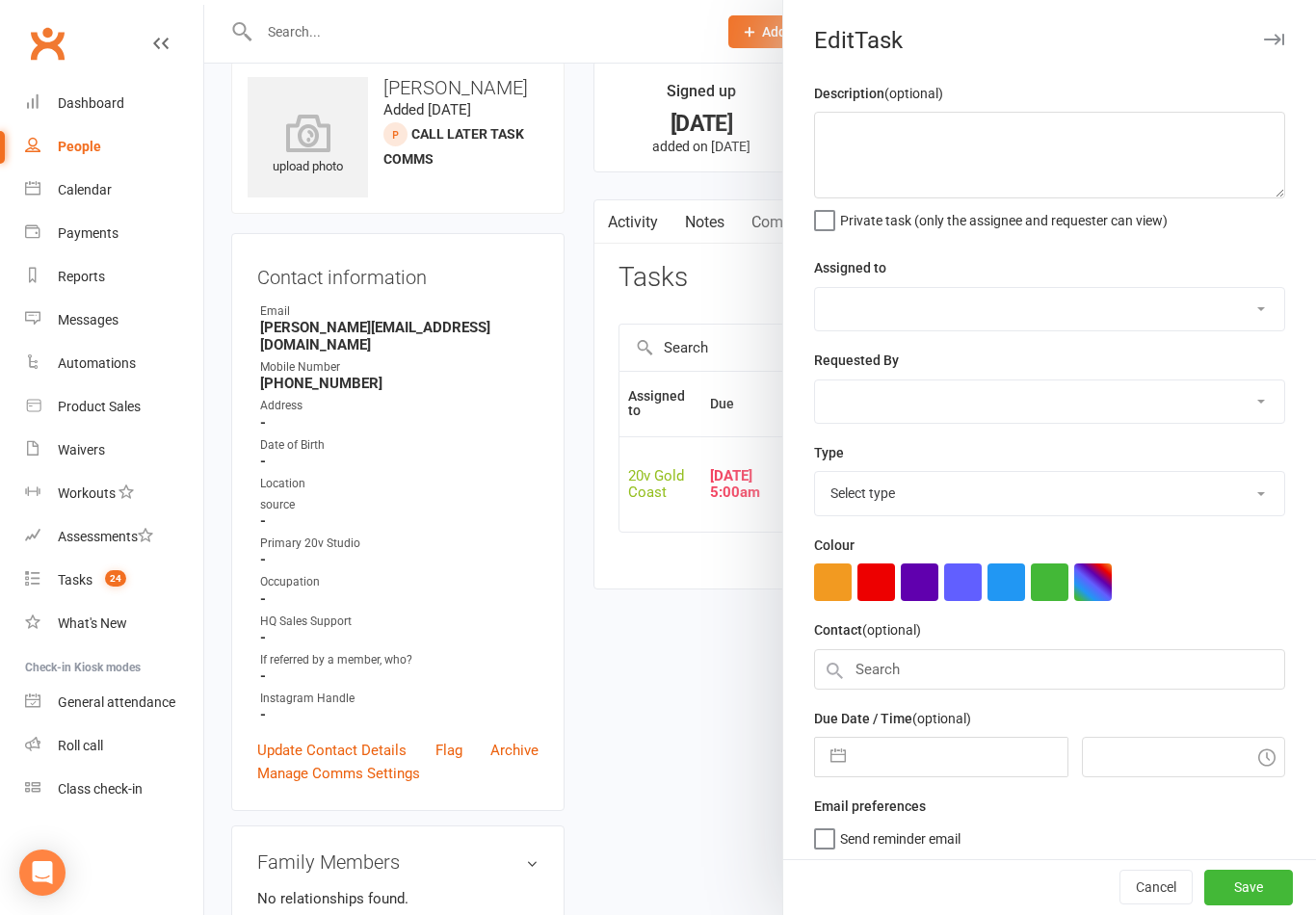
type textarea "Check in see if she’s replied to text- [PERSON_NAME]"
select select "45734"
type input "[DATE]"
type input "6:00am"
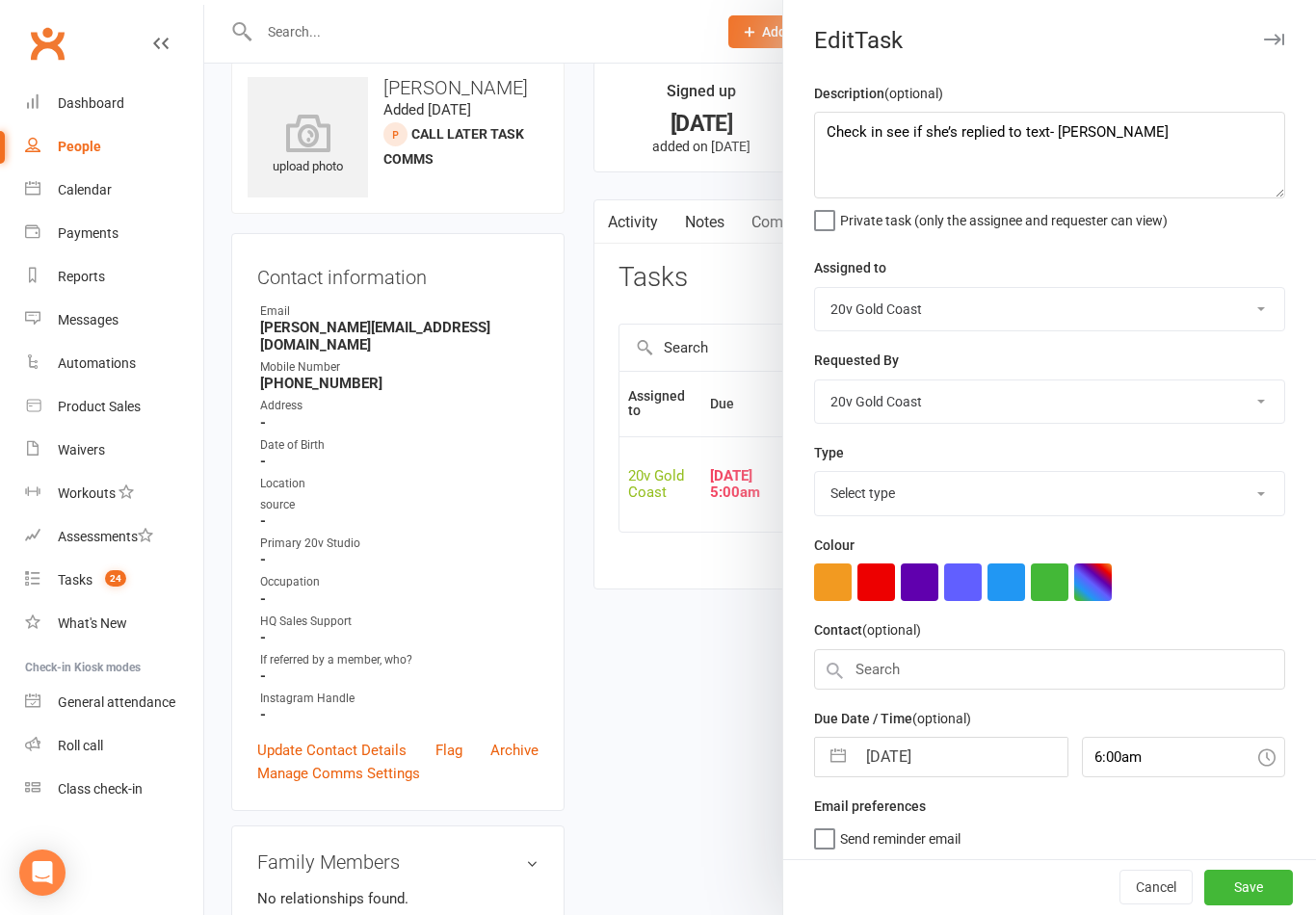
select select "24395"
click at [686, 715] on div at bounding box center [761, 458] width 1112 height 915
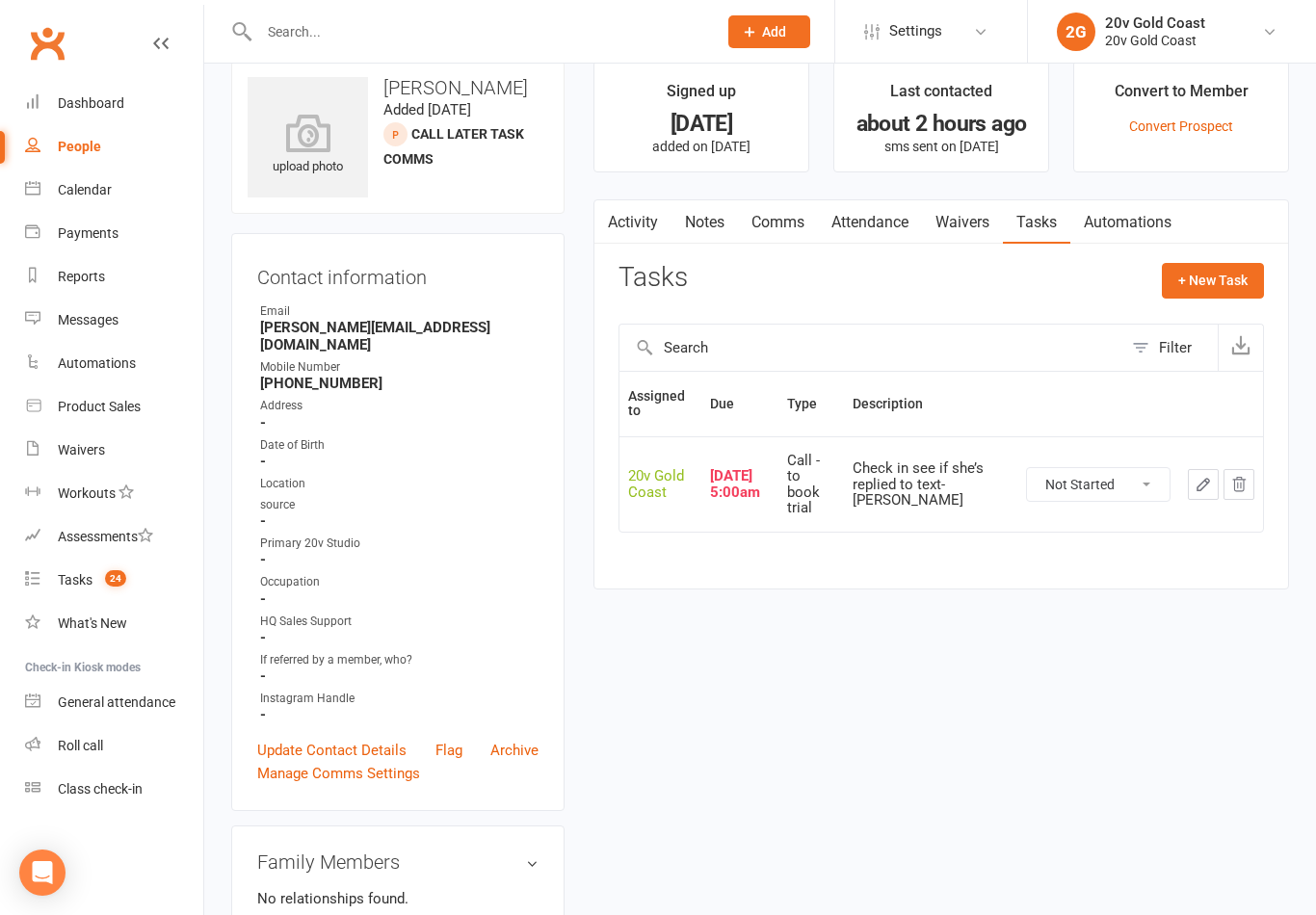
click at [651, 228] on link "Activity" at bounding box center [633, 222] width 77 height 44
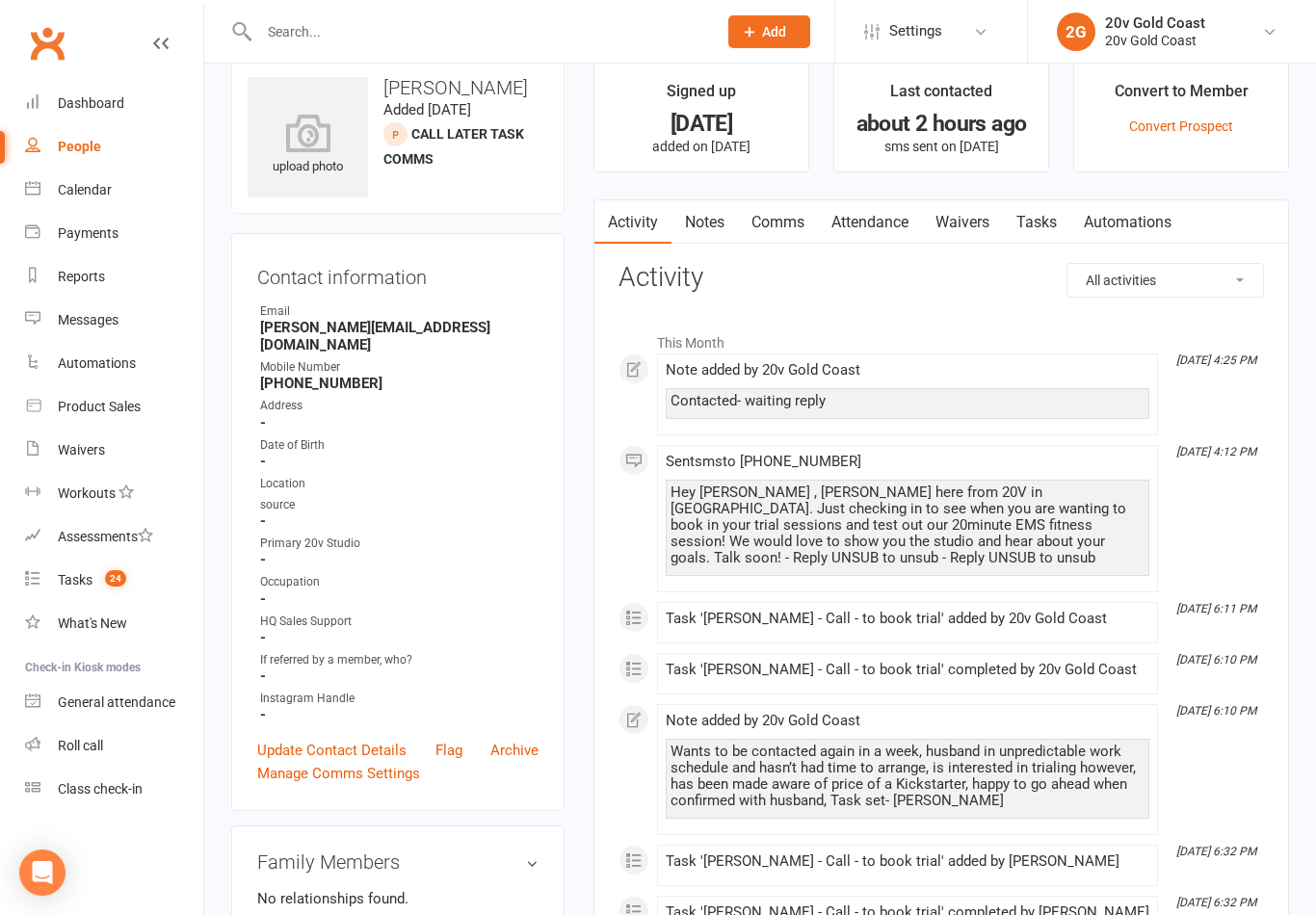
click at [1051, 229] on link "Tasks" at bounding box center [1036, 222] width 68 height 44
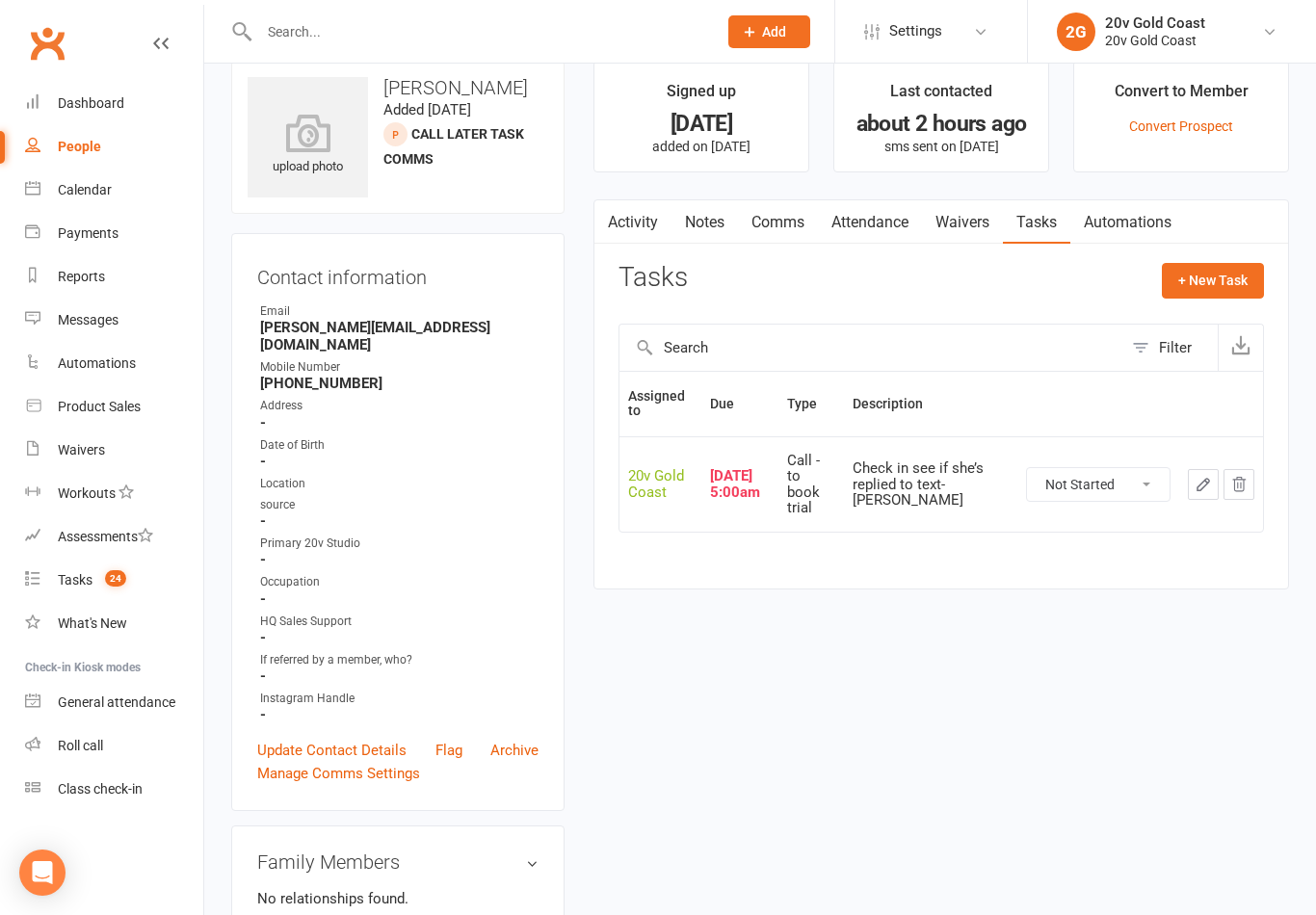
click at [1196, 476] on icon "button" at bounding box center [1204, 485] width 18 height 18
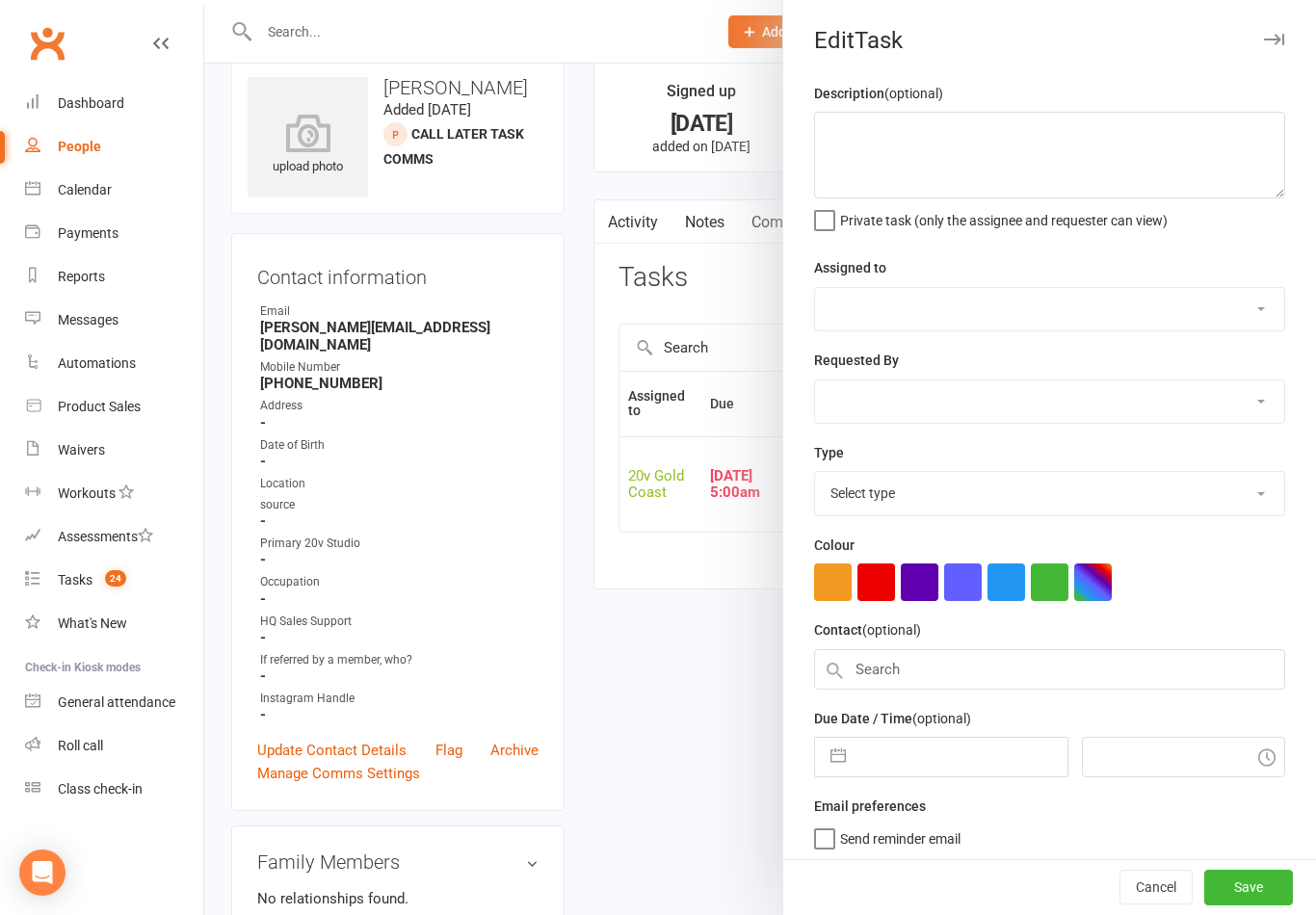
type textarea "Check in see if she’s replied to text- [PERSON_NAME]"
select select "45734"
type input "[DATE]"
type input "6:00am"
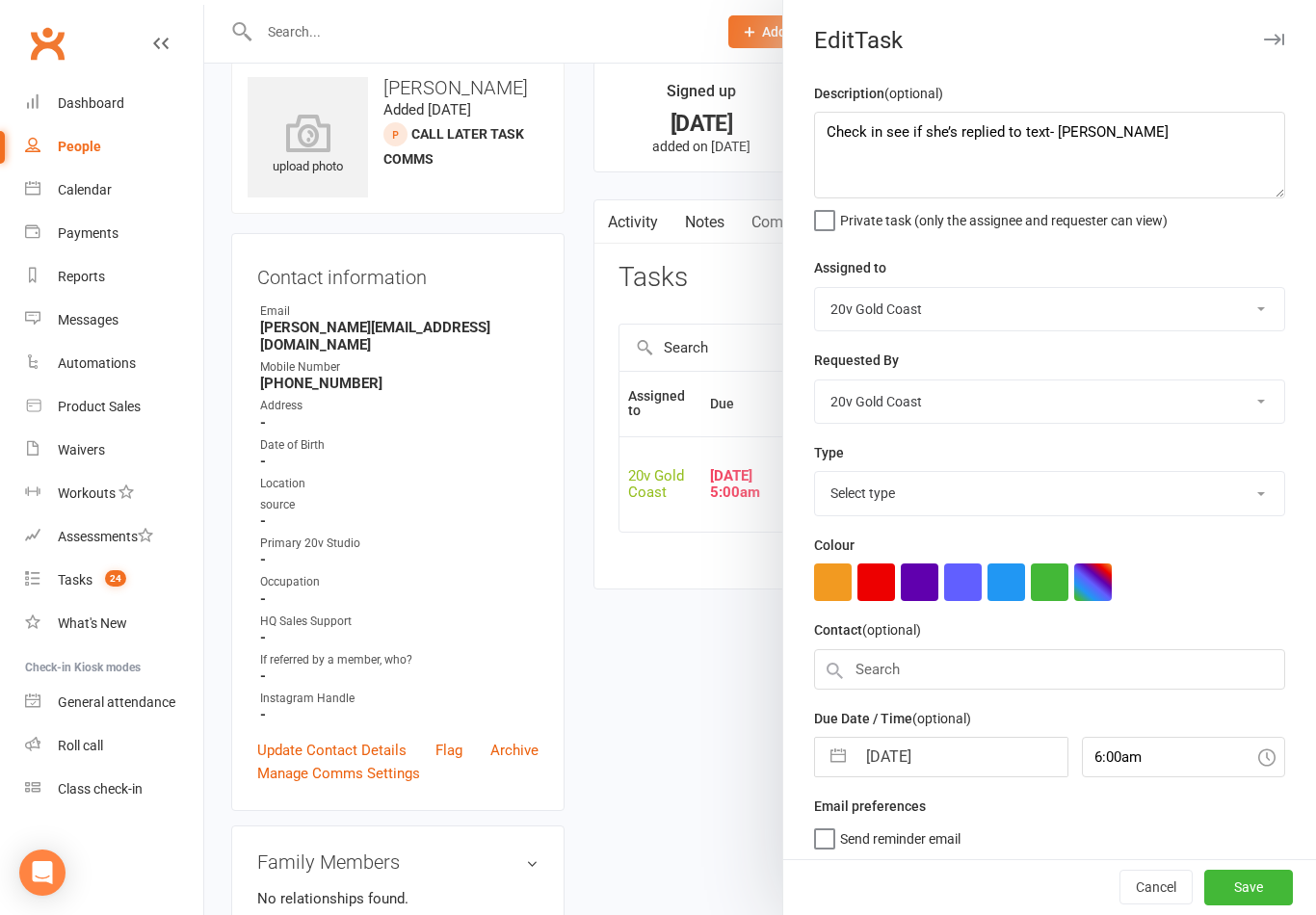
select select "24395"
click at [967, 750] on input "[DATE]" at bounding box center [961, 751] width 211 height 38
select select "8"
select select "2025"
select select "9"
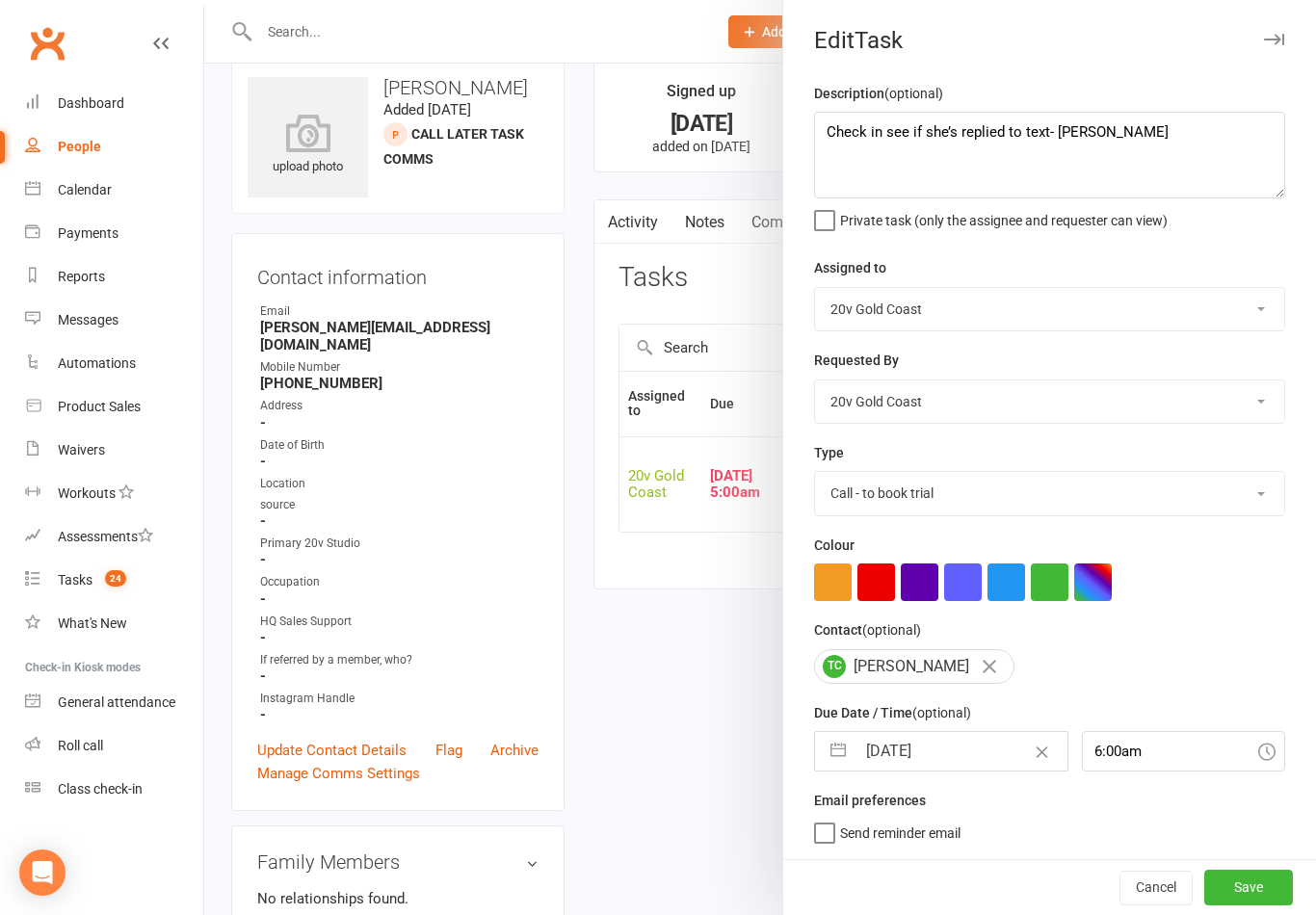
select select "2025"
select select "10"
select select "2025"
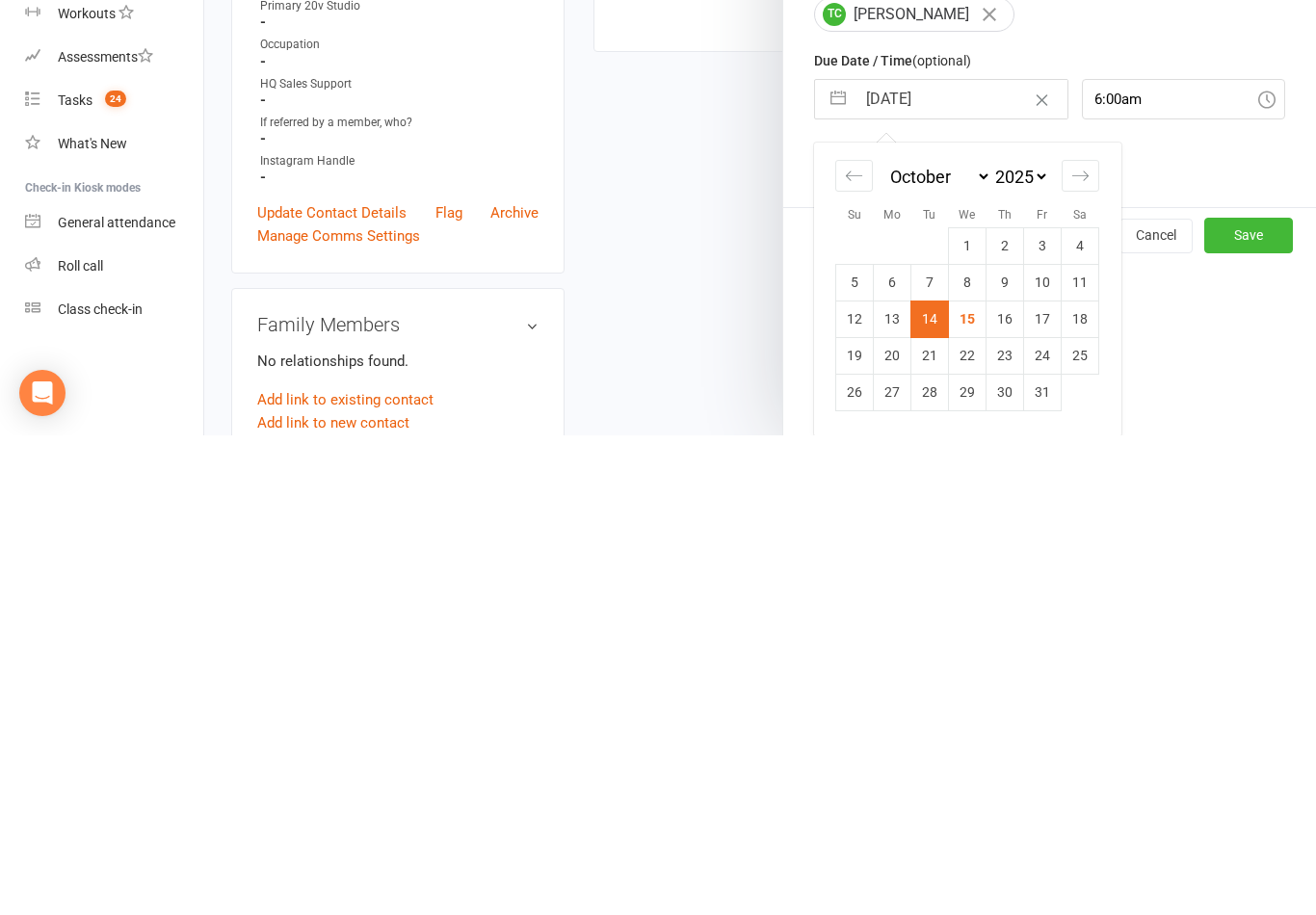
scroll to position [173, 0]
click at [1017, 779] on td "16" at bounding box center [1005, 797] width 37 height 36
type input "[DATE]"
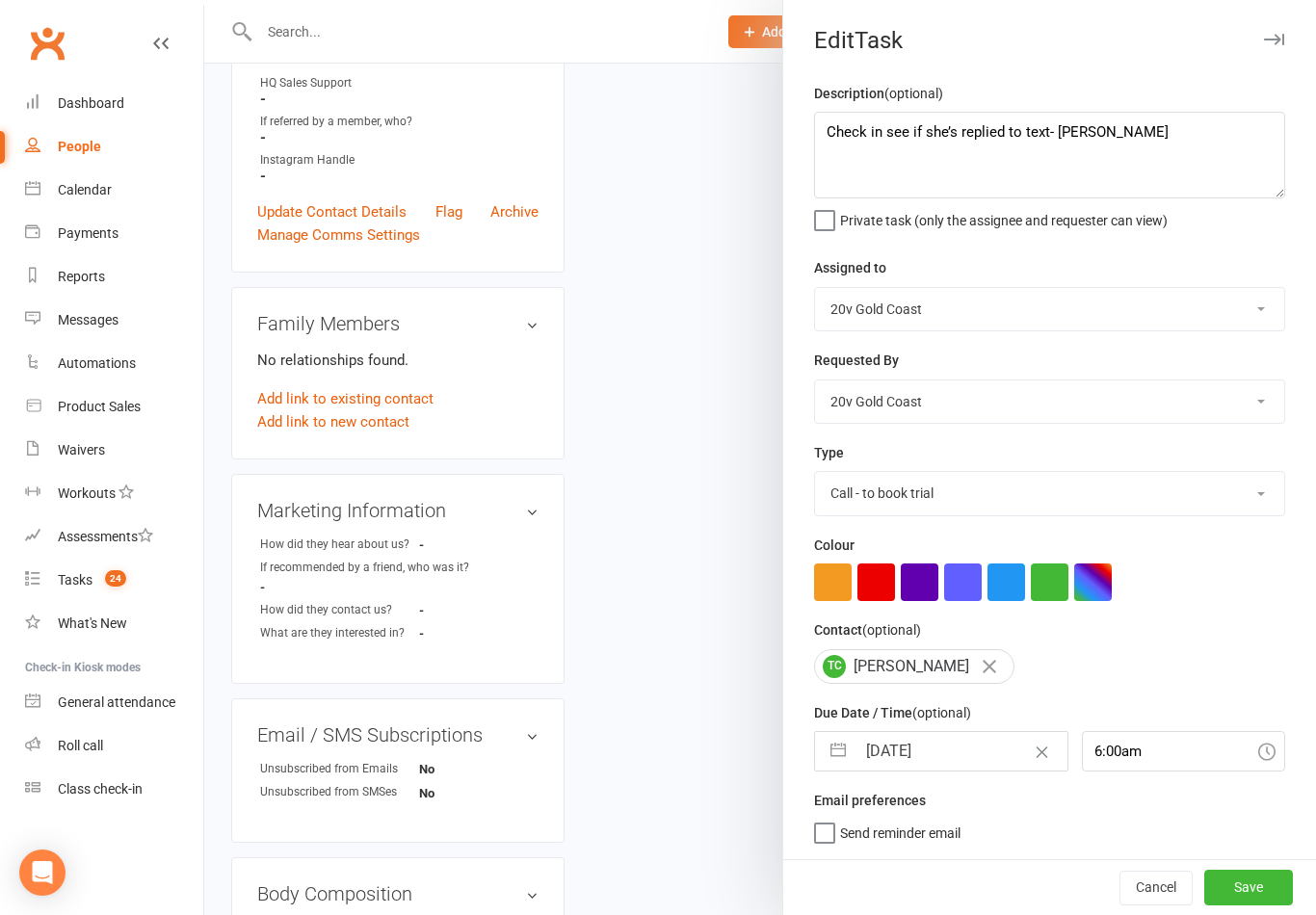
scroll to position [4, 0]
click at [1244, 893] on button "Save" at bounding box center [1249, 886] width 89 height 34
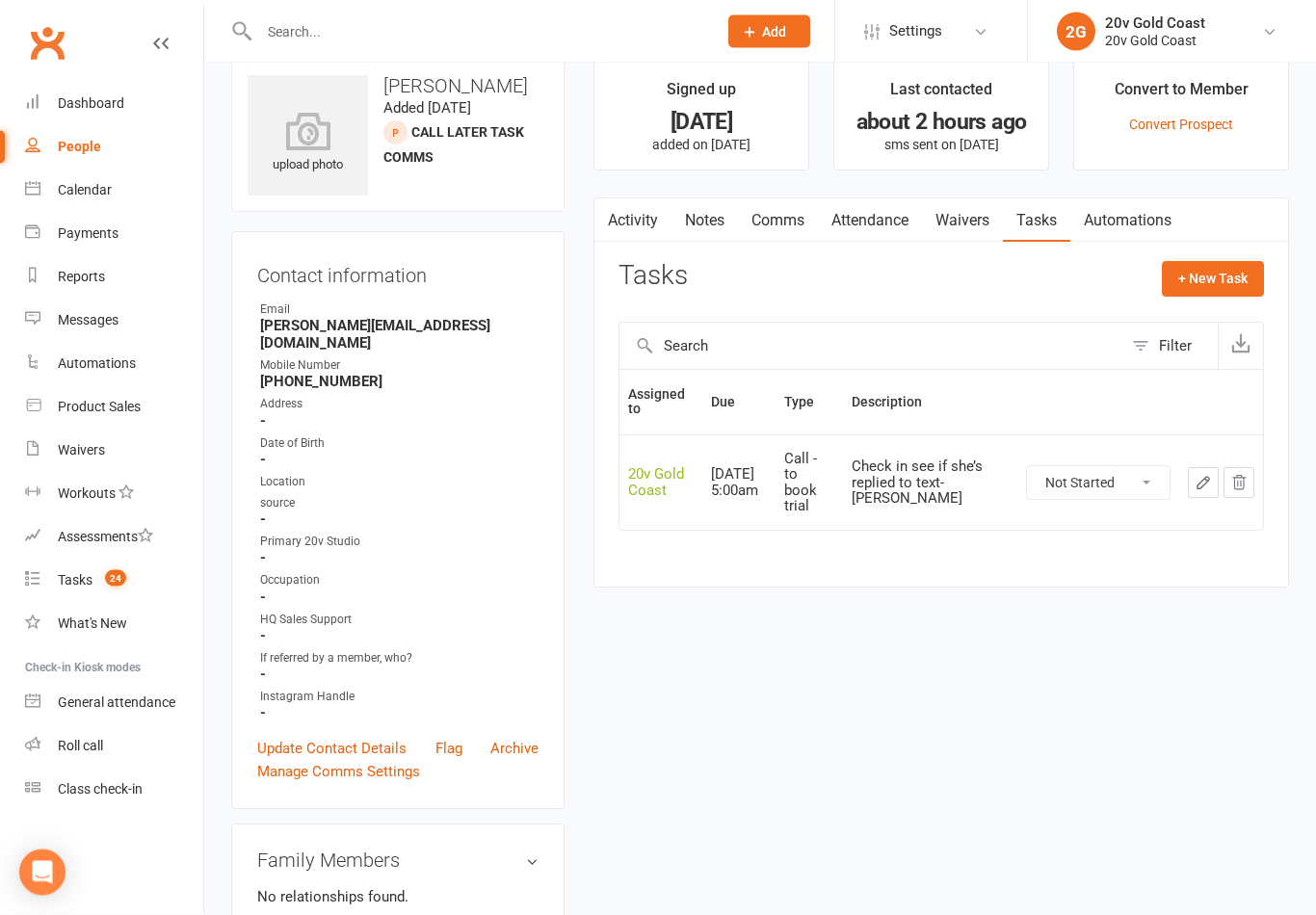
scroll to position [0, 0]
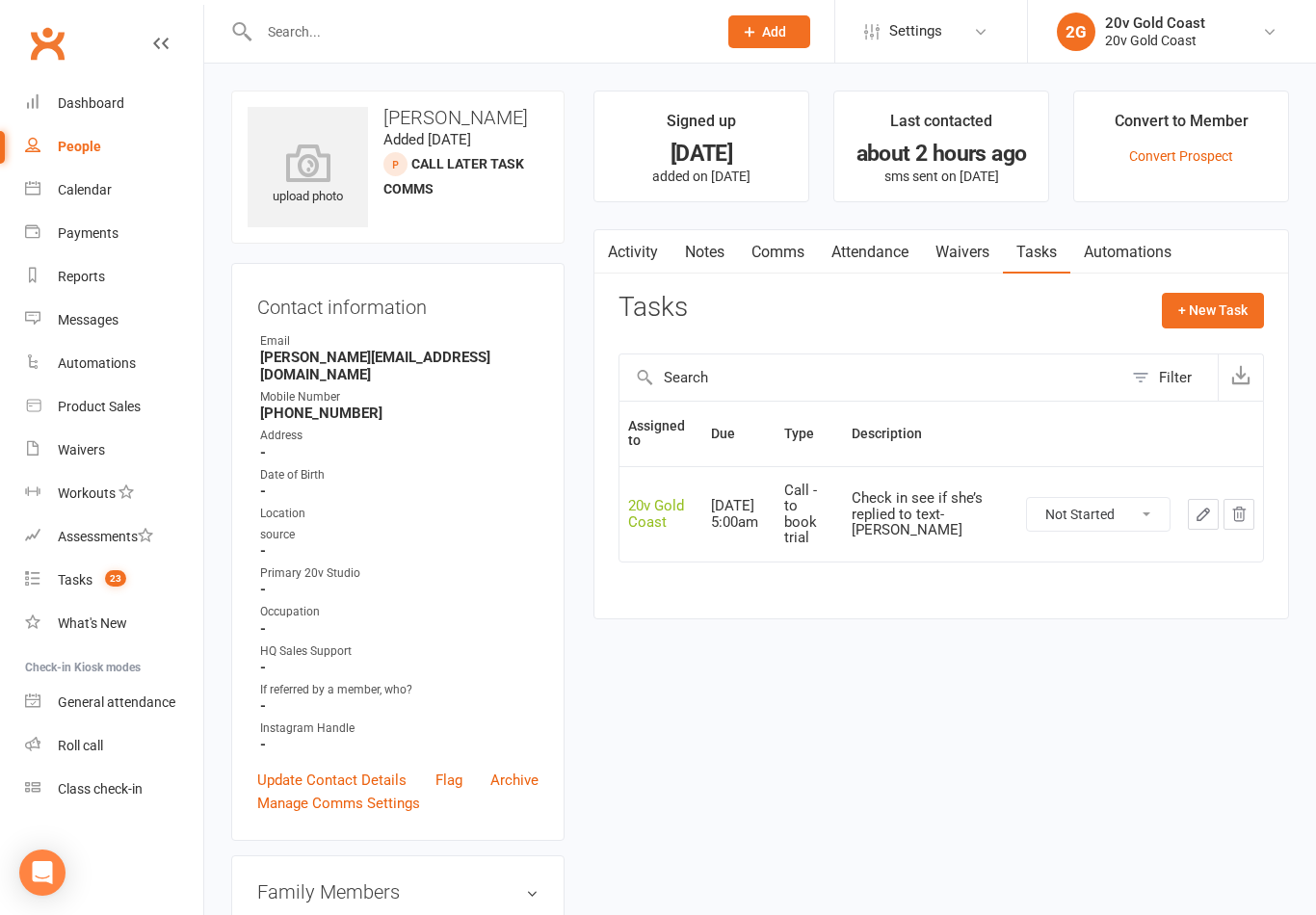
click at [639, 252] on link "Activity" at bounding box center [633, 252] width 77 height 44
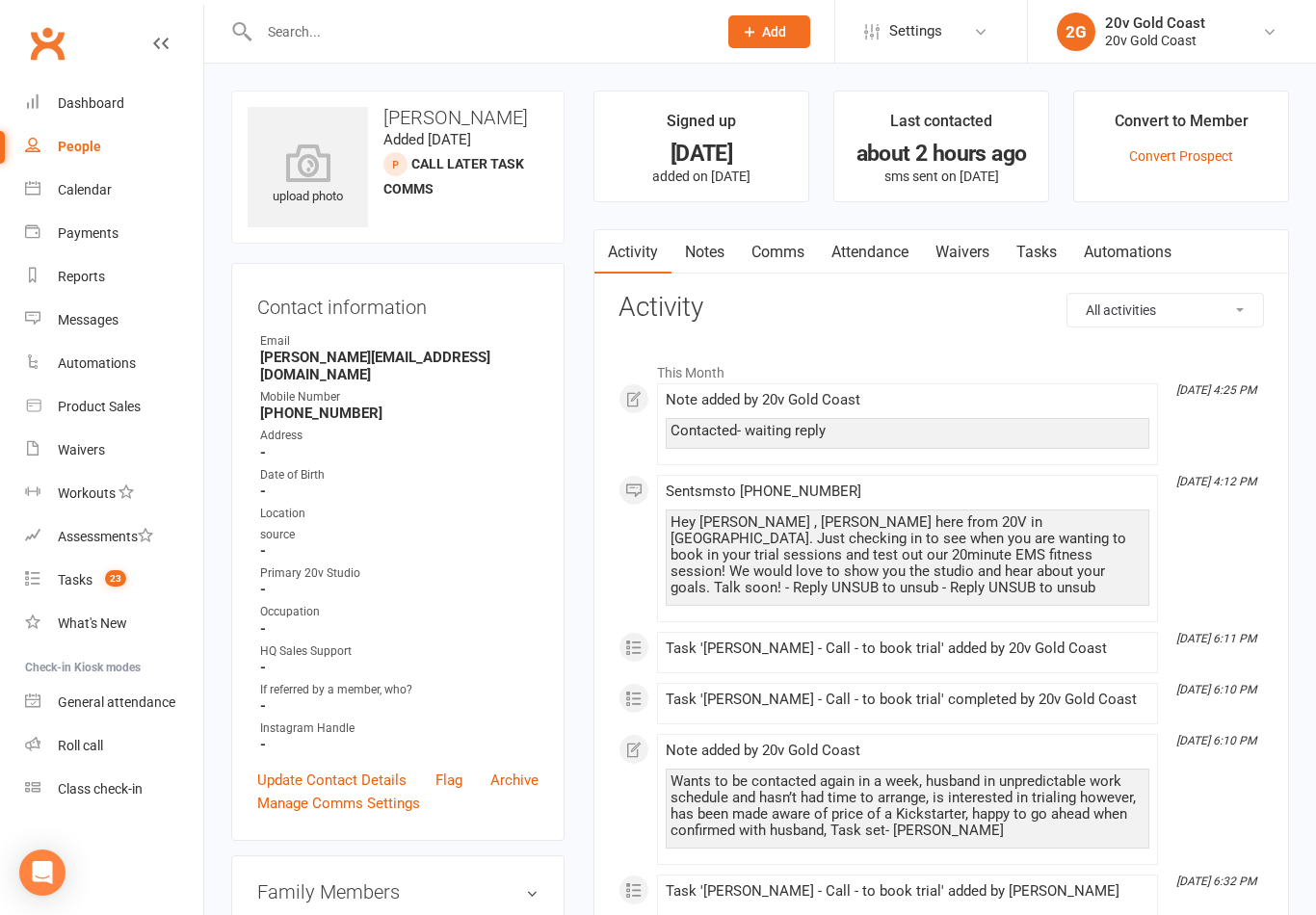
click at [119, 584] on span "23" at bounding box center [116, 579] width 22 height 17
select select "incomplete"
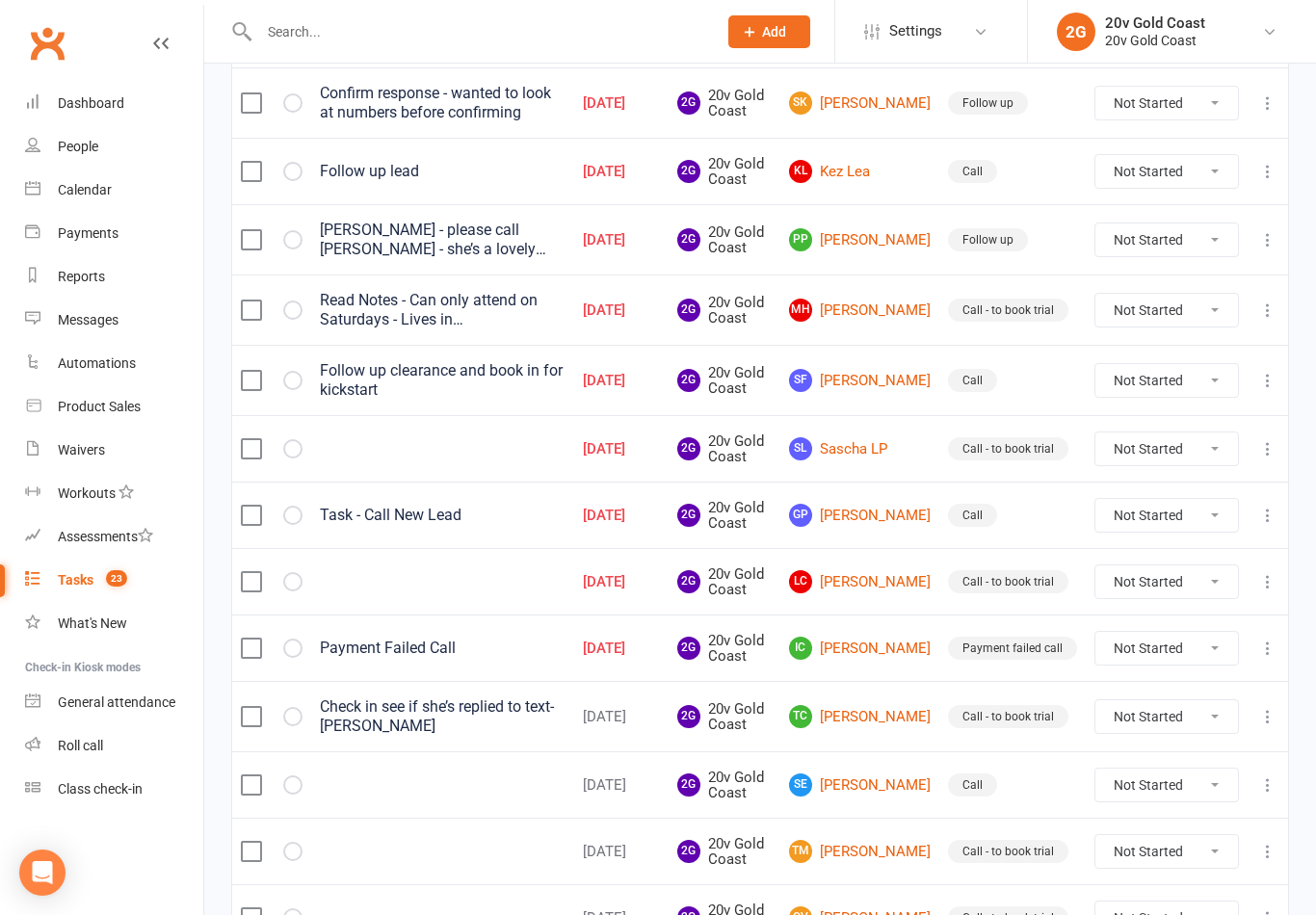
scroll to position [1191, 0]
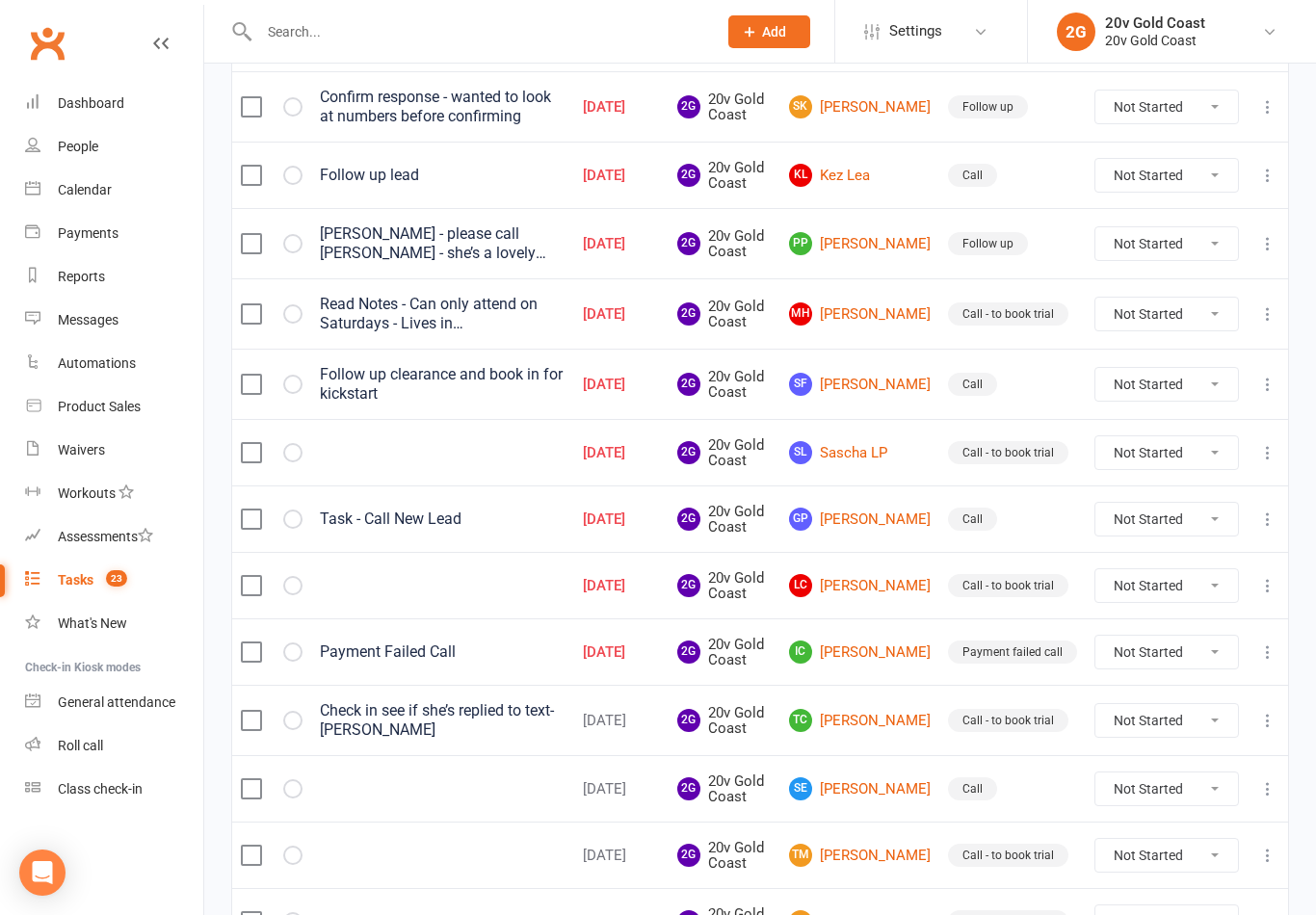
click at [879, 593] on link "LC [PERSON_NAME]" at bounding box center [860, 584] width 142 height 23
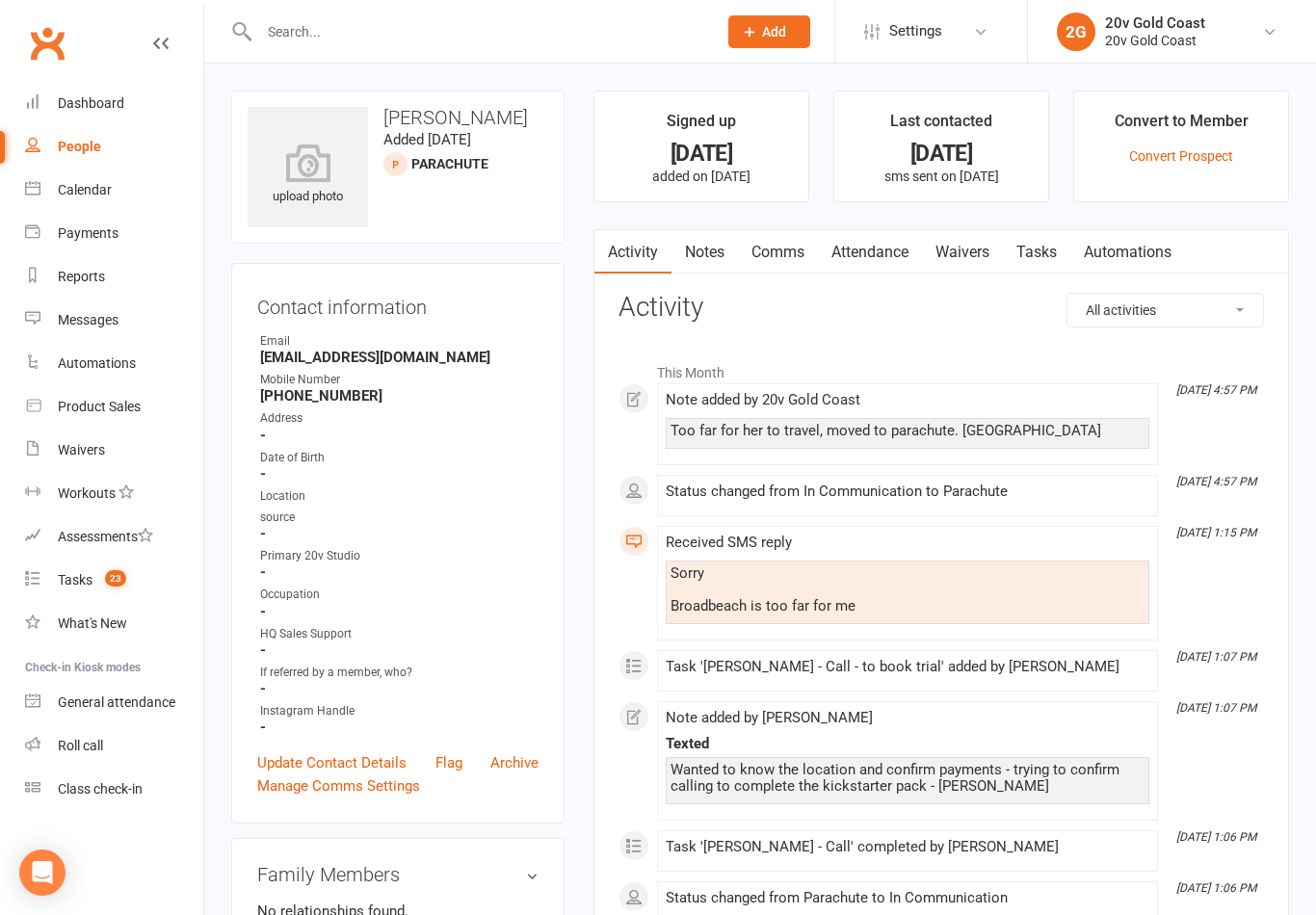
click at [122, 586] on span "23" at bounding box center [116, 579] width 22 height 17
select select "incomplete"
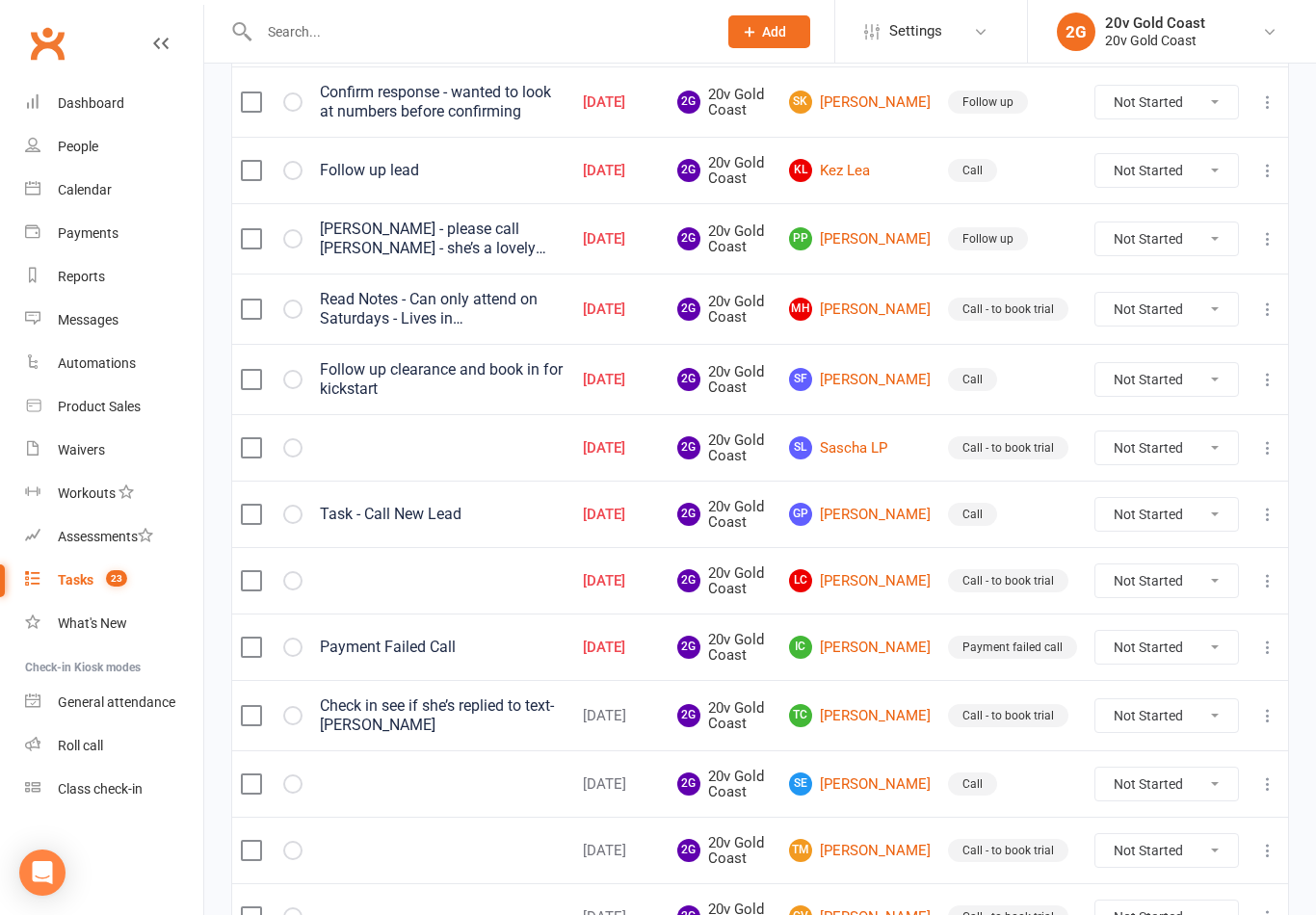
scroll to position [1356, 0]
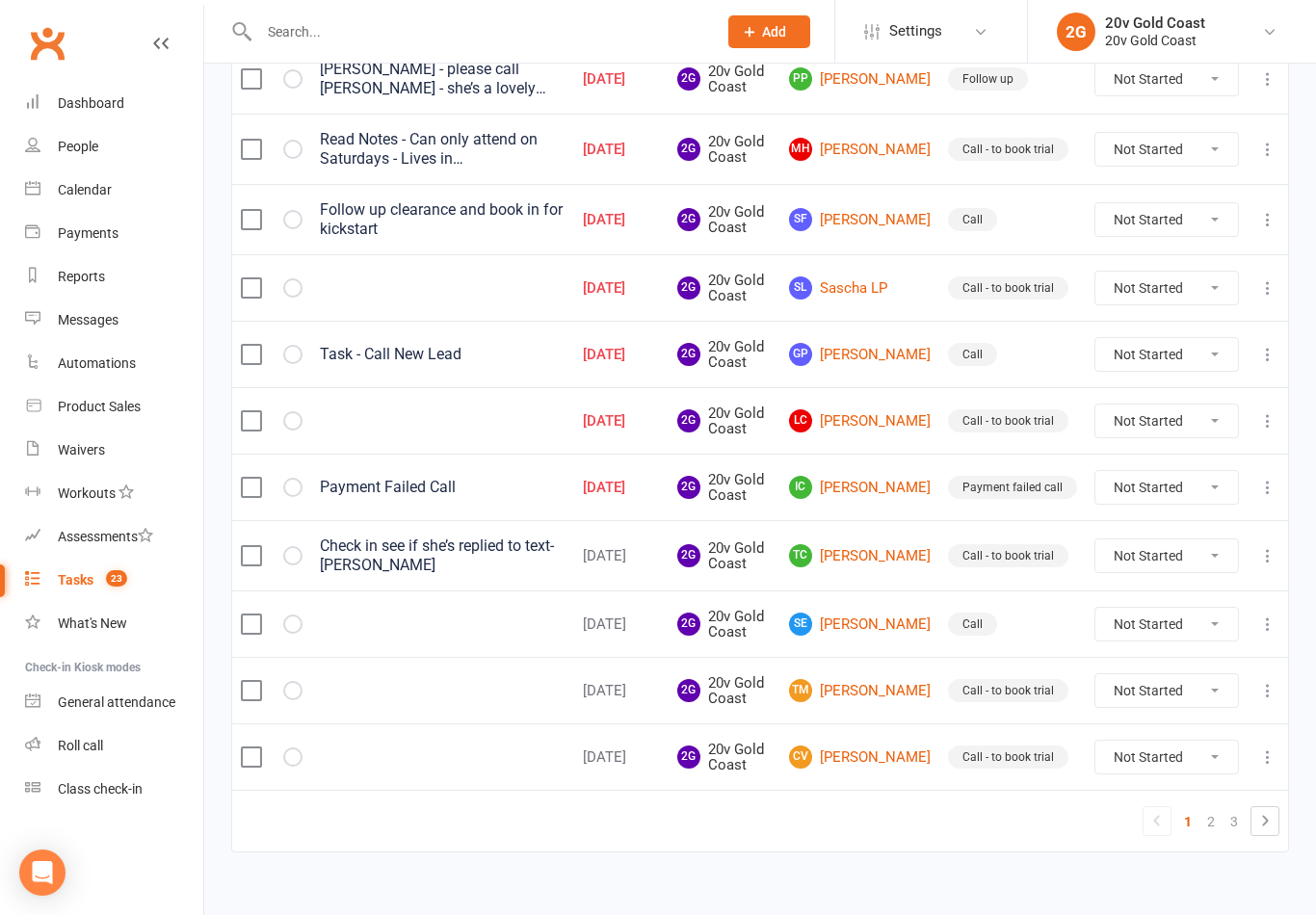
click at [292, 423] on button "button" at bounding box center [293, 421] width 20 height 20
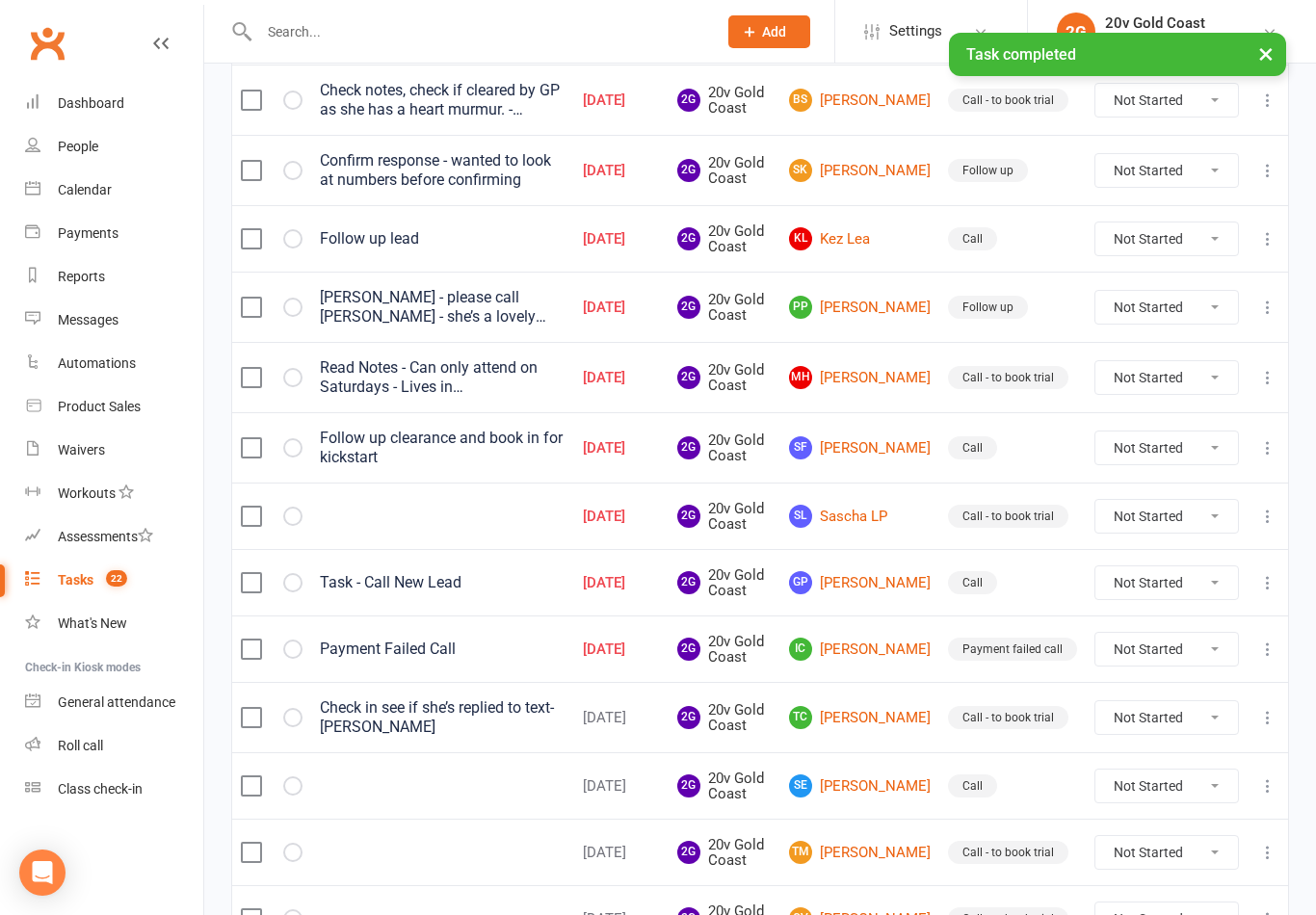
scroll to position [1127, 0]
click at [886, 577] on link "[PERSON_NAME]" at bounding box center [860, 582] width 142 height 23
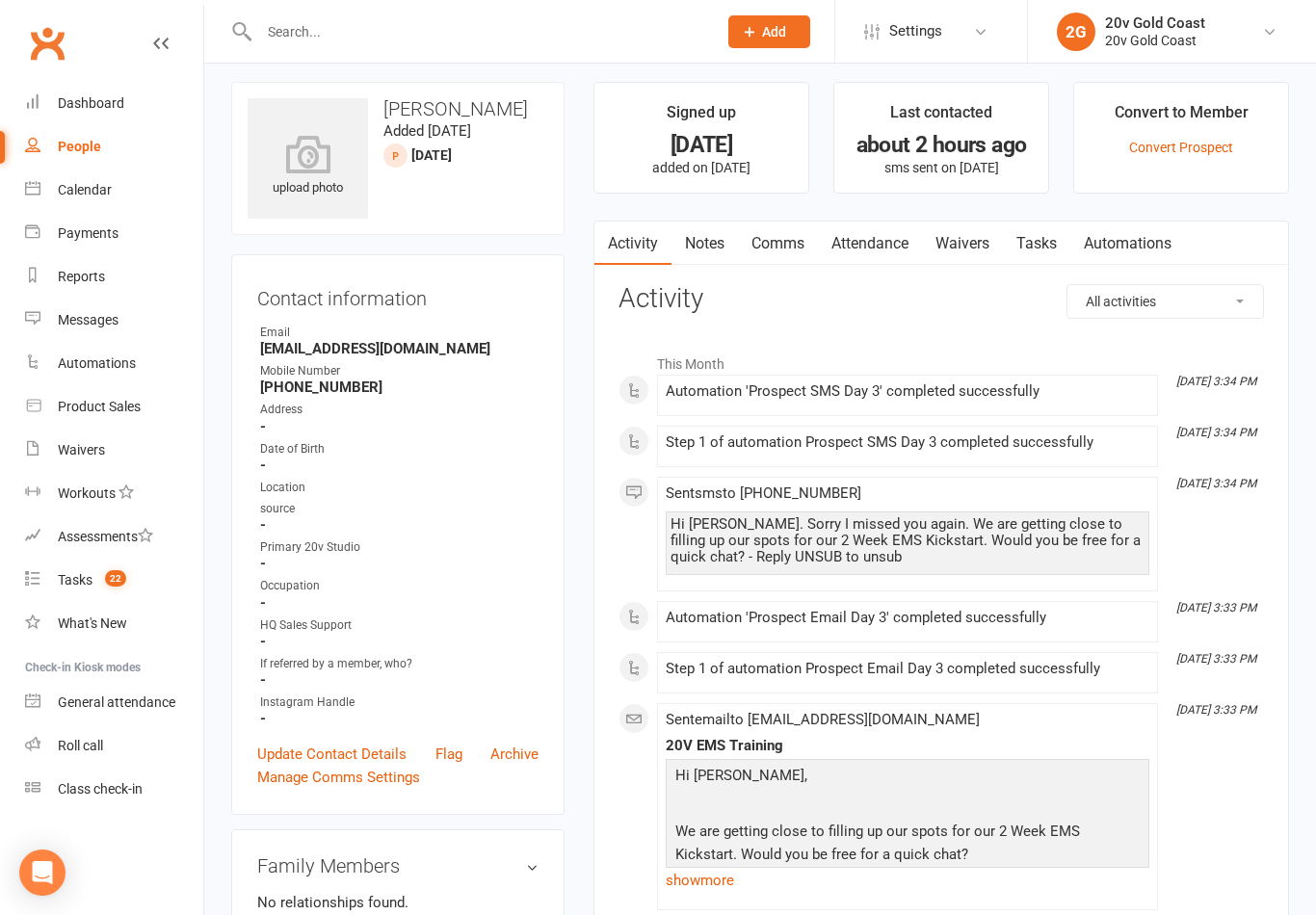
scroll to position [25, 0]
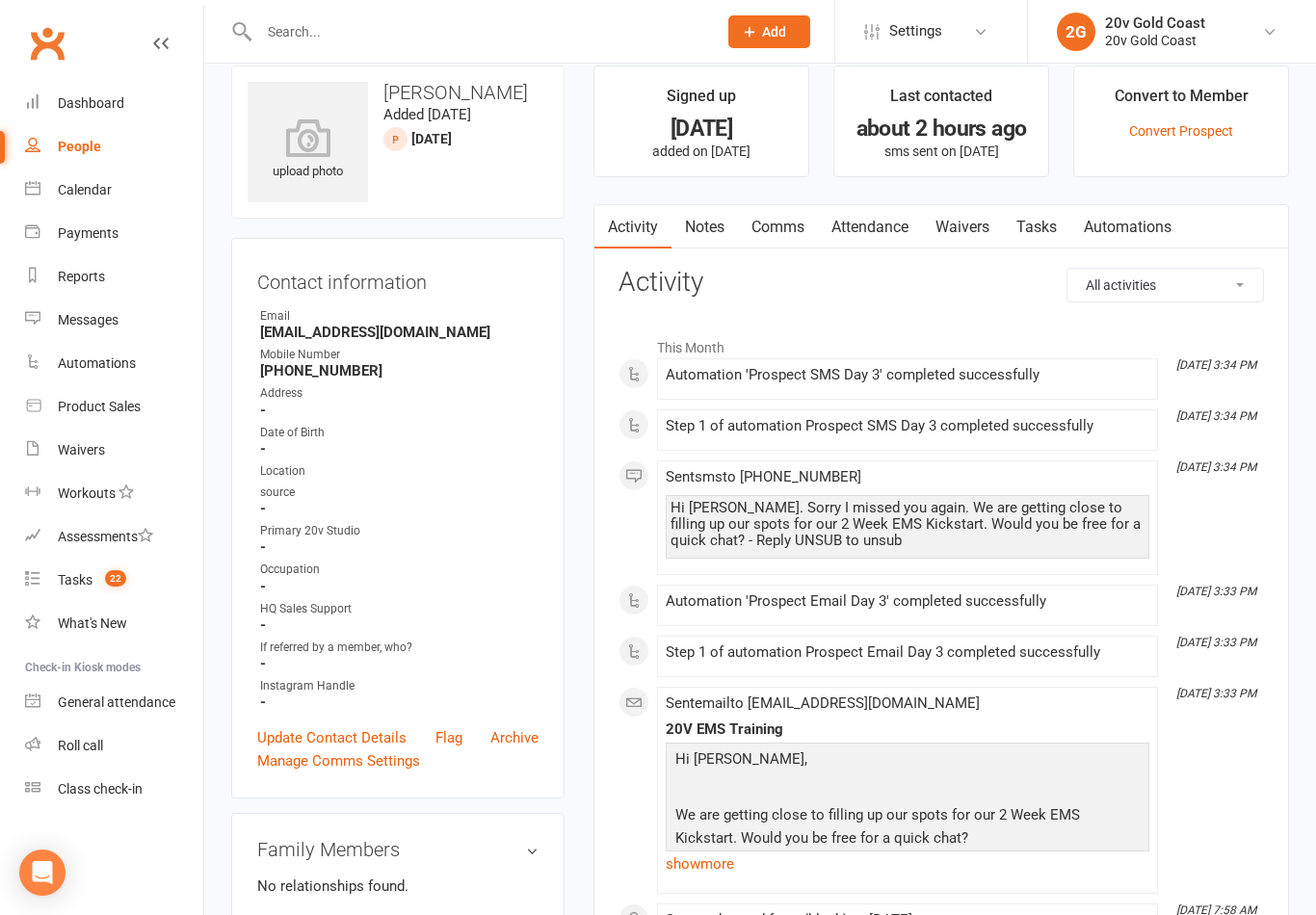
click at [714, 229] on link "Notes" at bounding box center [705, 227] width 67 height 44
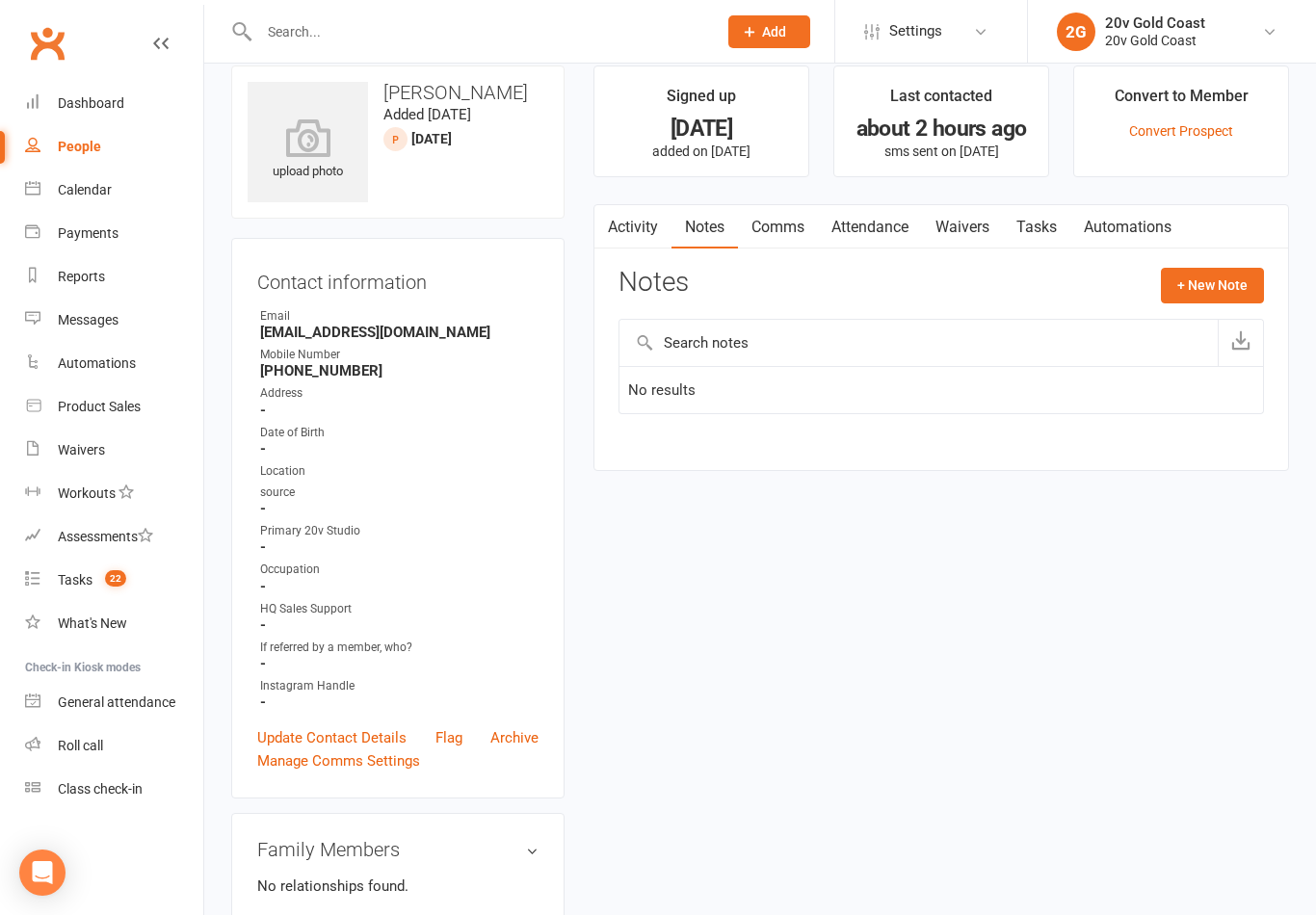
click at [1037, 224] on link "Tasks" at bounding box center [1036, 227] width 68 height 44
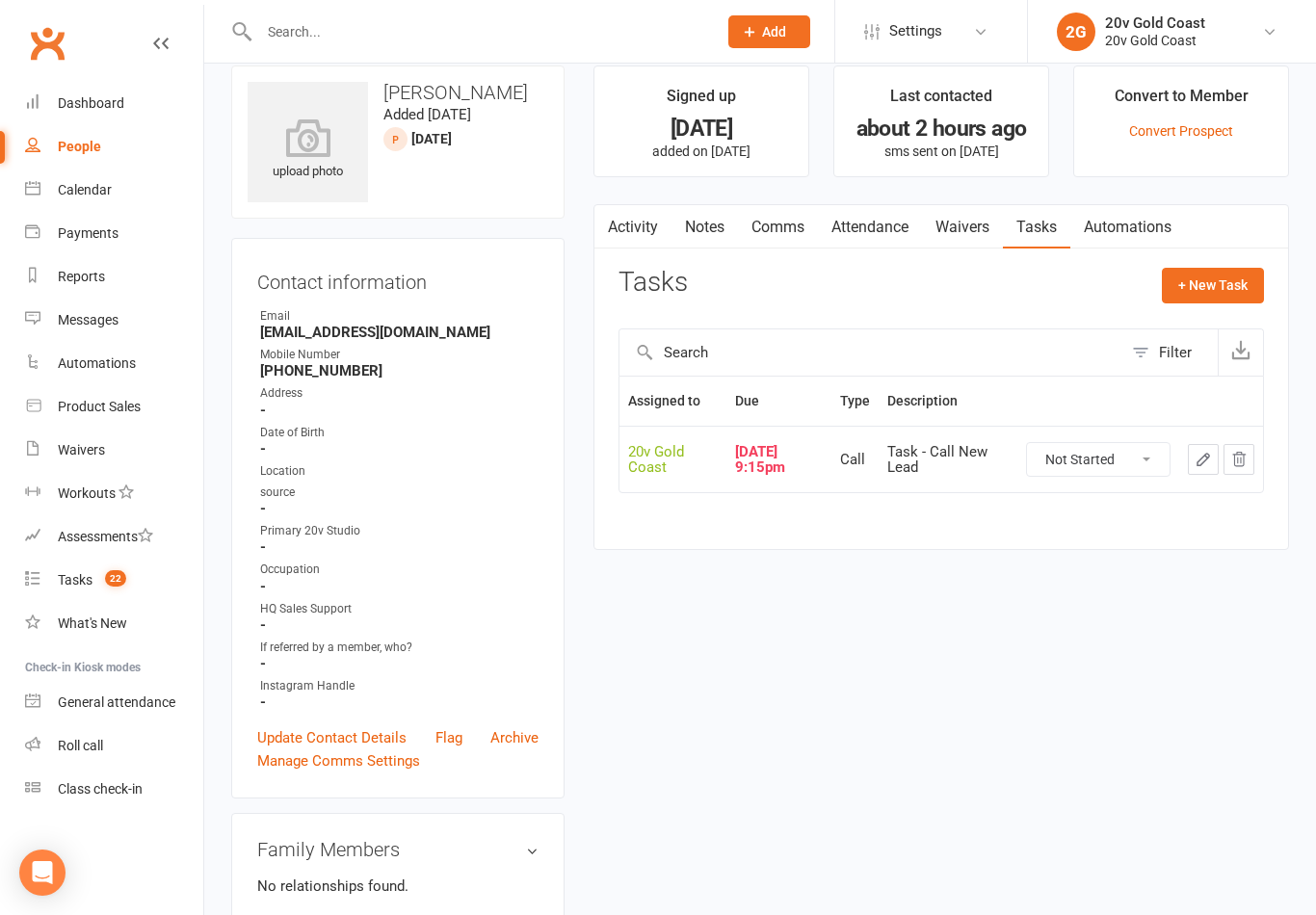
click at [640, 233] on link "Activity" at bounding box center [633, 227] width 77 height 44
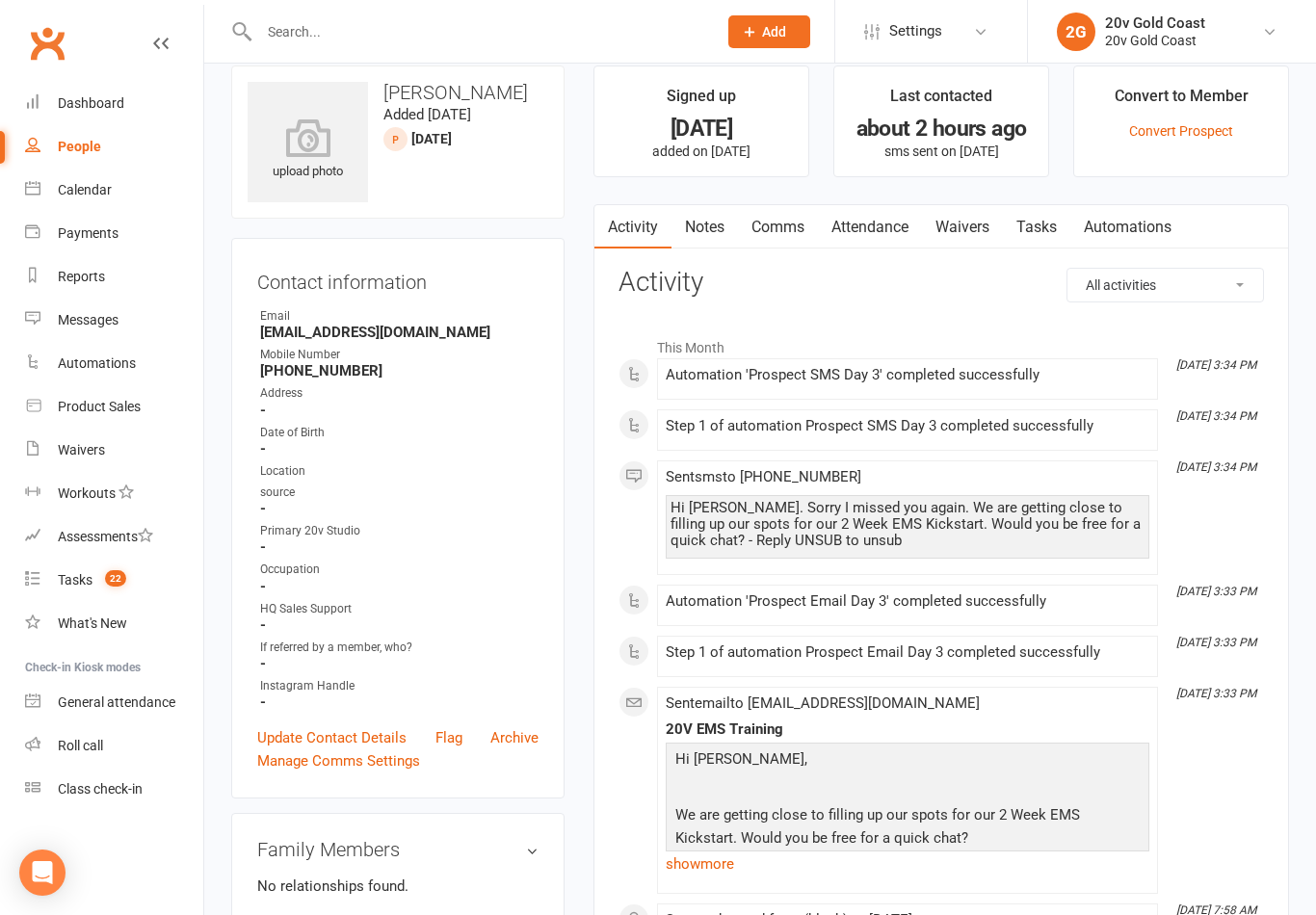
click at [132, 582] on link "Tasks 22" at bounding box center [113, 580] width 178 height 43
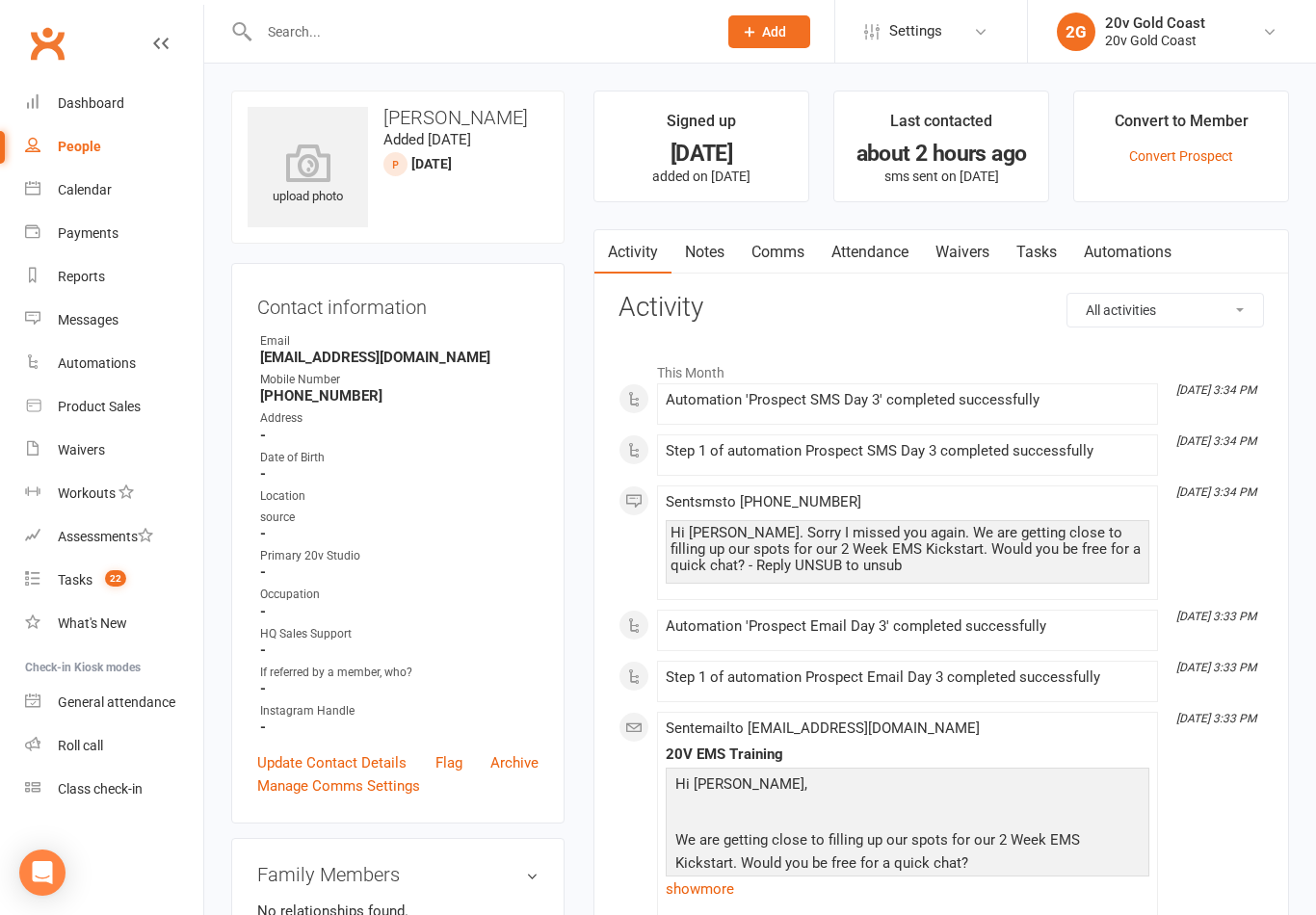
select select "incomplete"
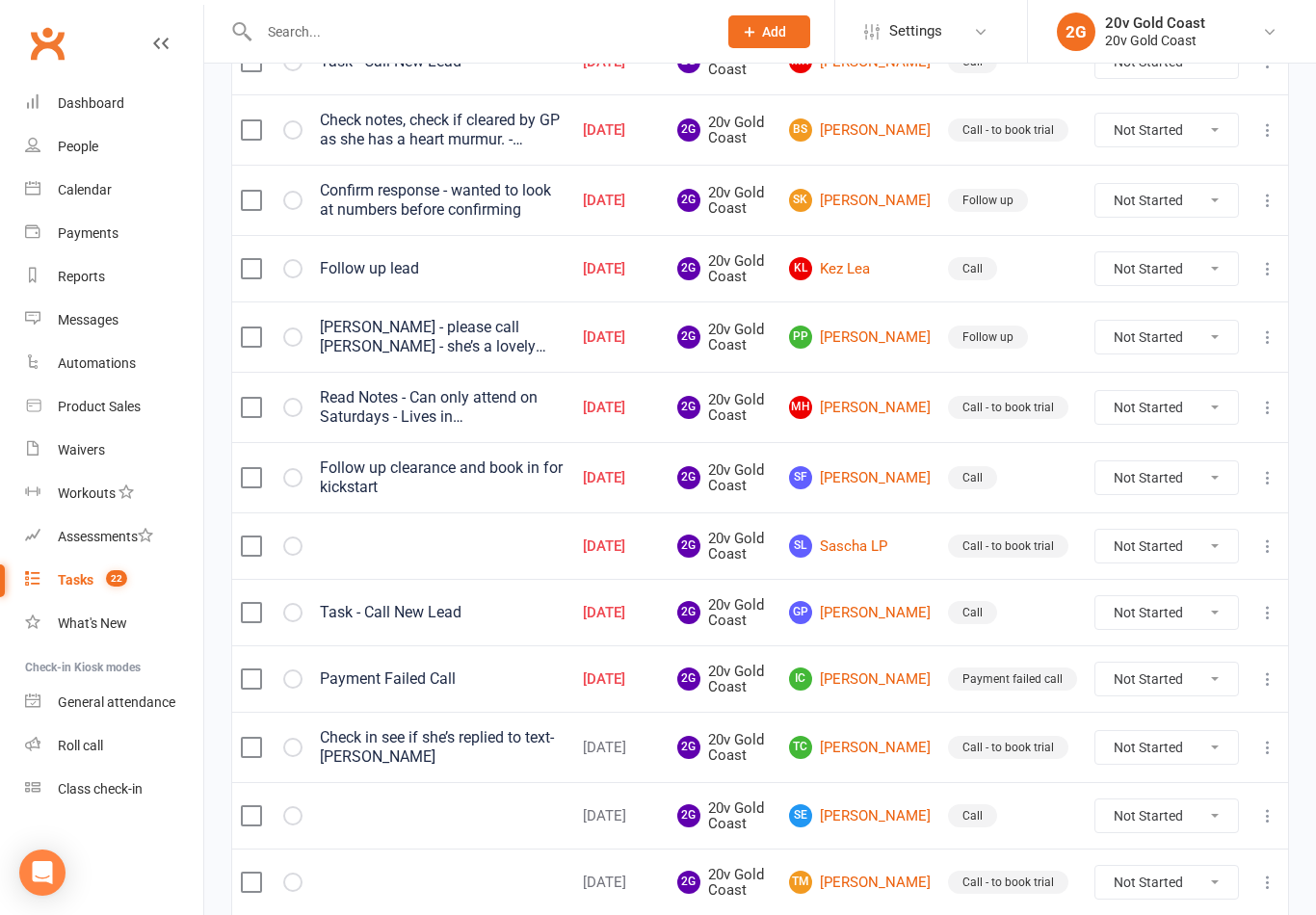
scroll to position [1095, 0]
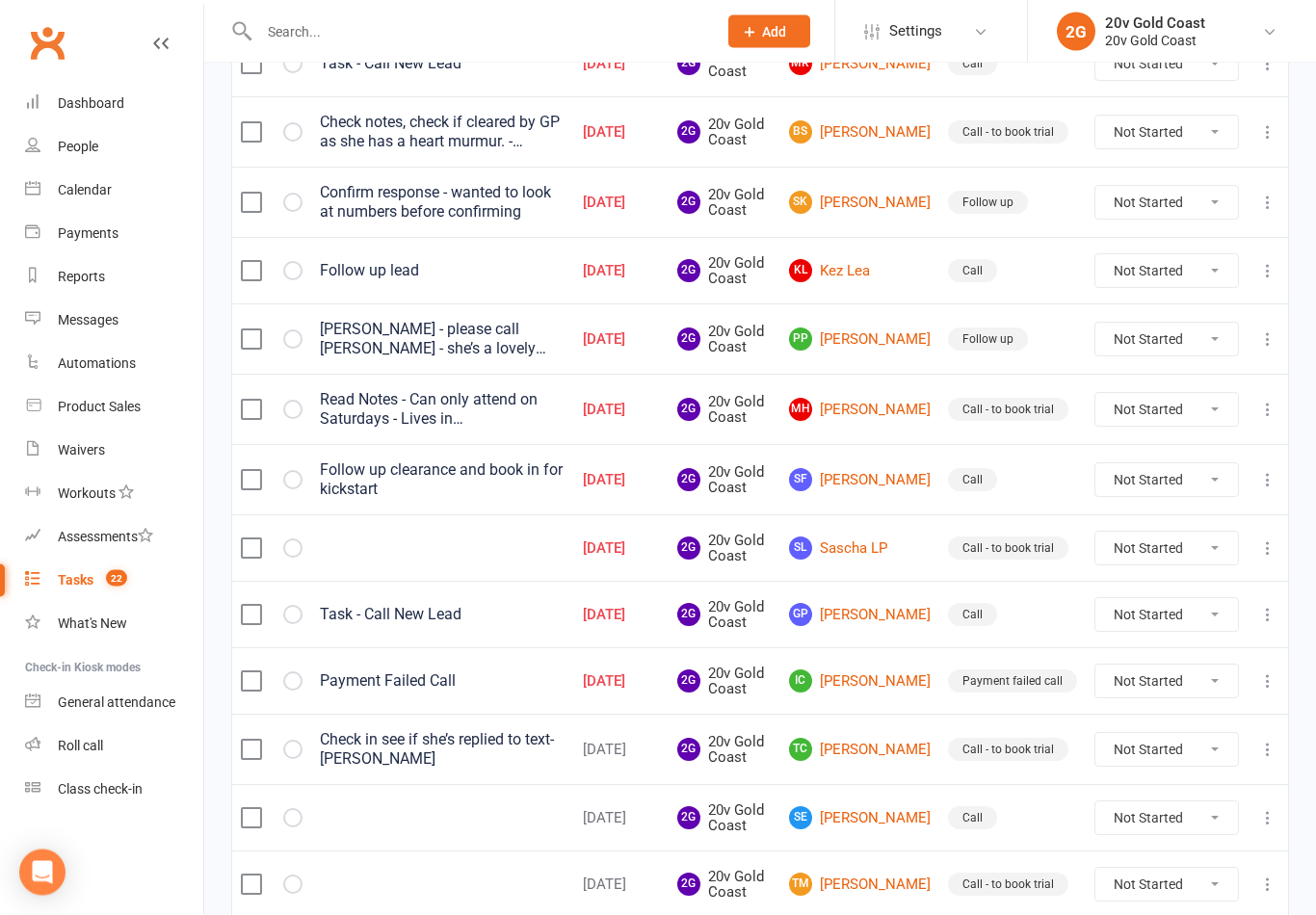
click at [886, 624] on link "GP Gracie Pendrigh" at bounding box center [860, 615] width 142 height 23
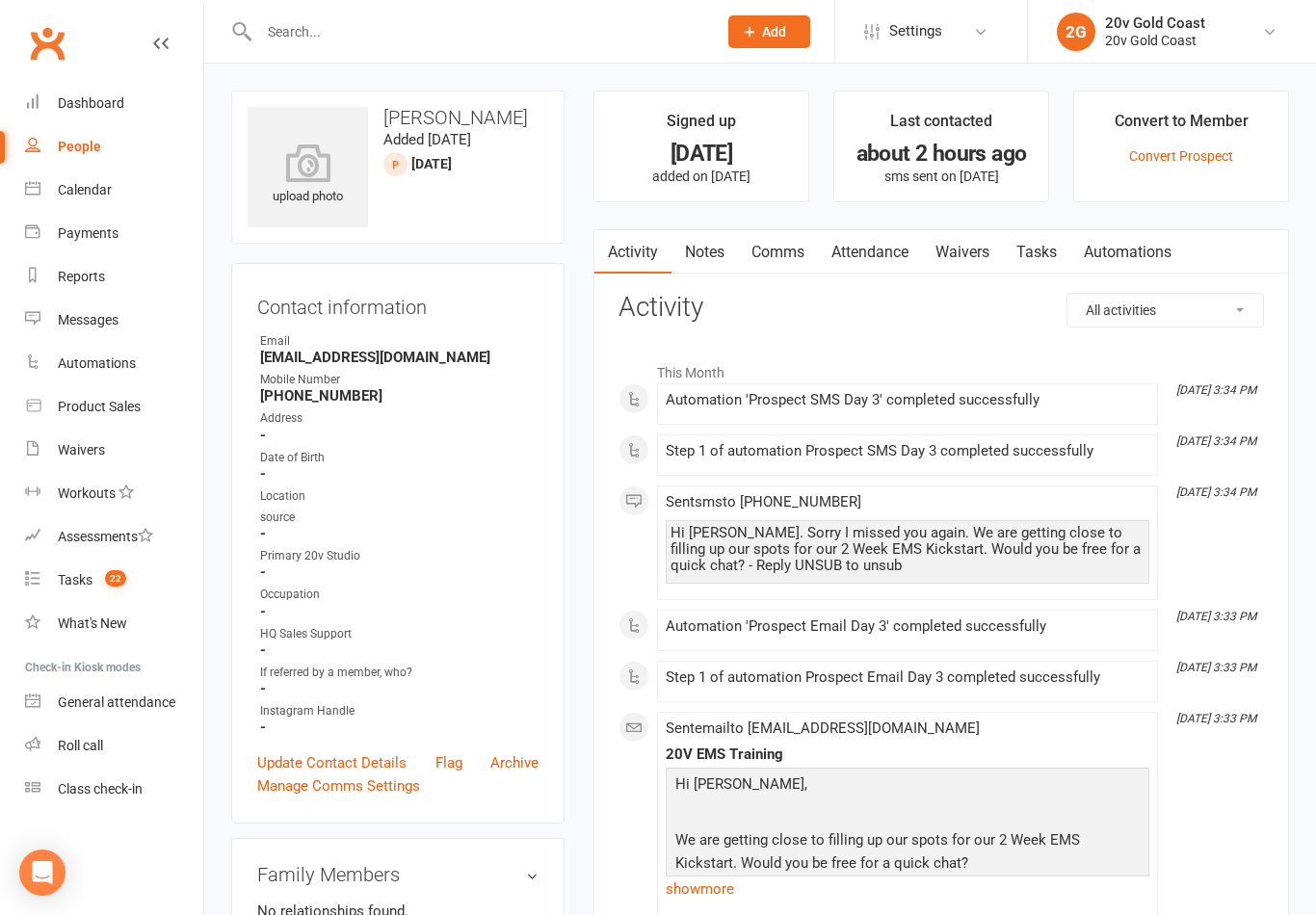
click at [1035, 251] on link "Tasks" at bounding box center [1036, 252] width 68 height 44
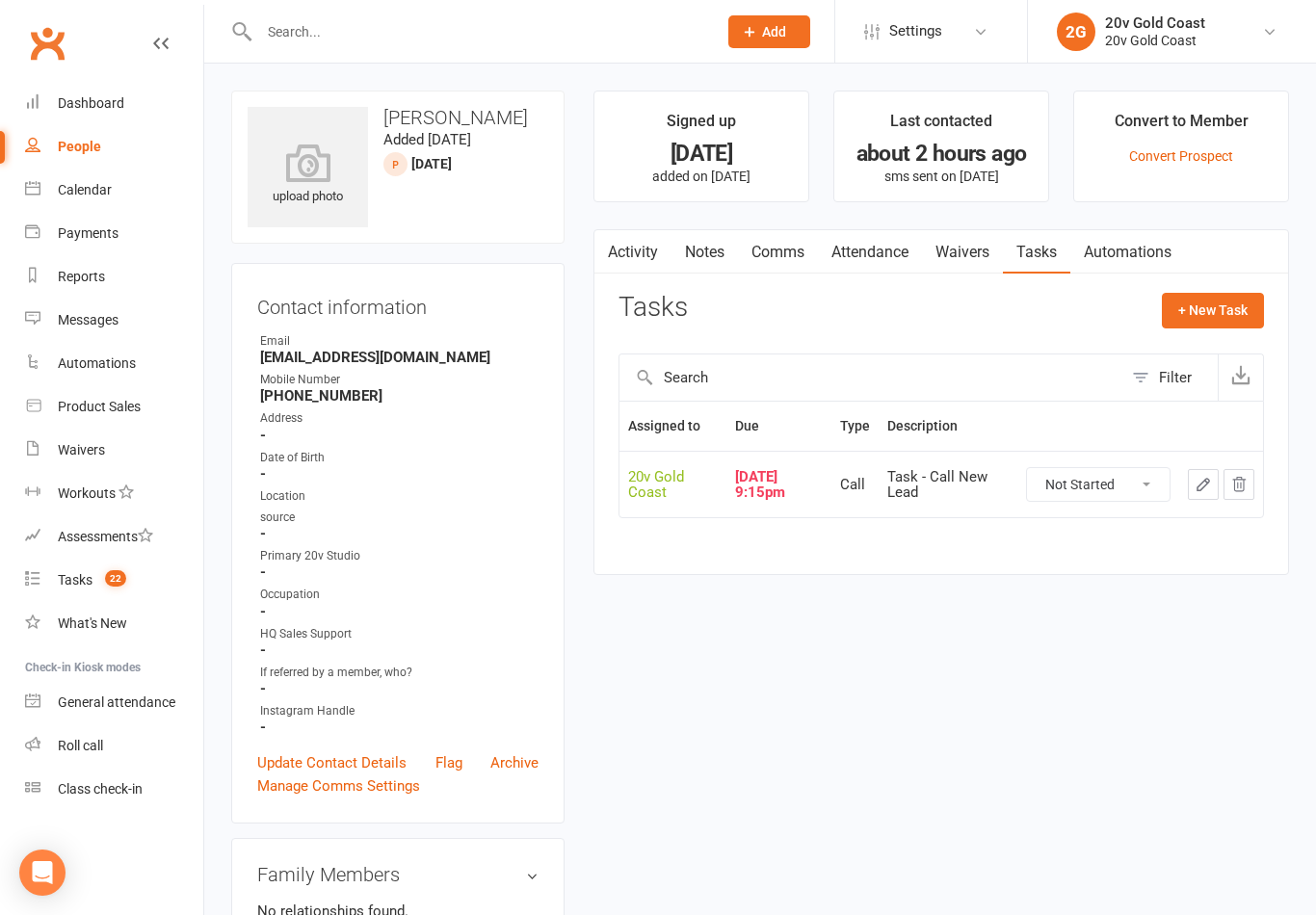
click at [1202, 486] on icon "button" at bounding box center [1204, 485] width 12 height 12
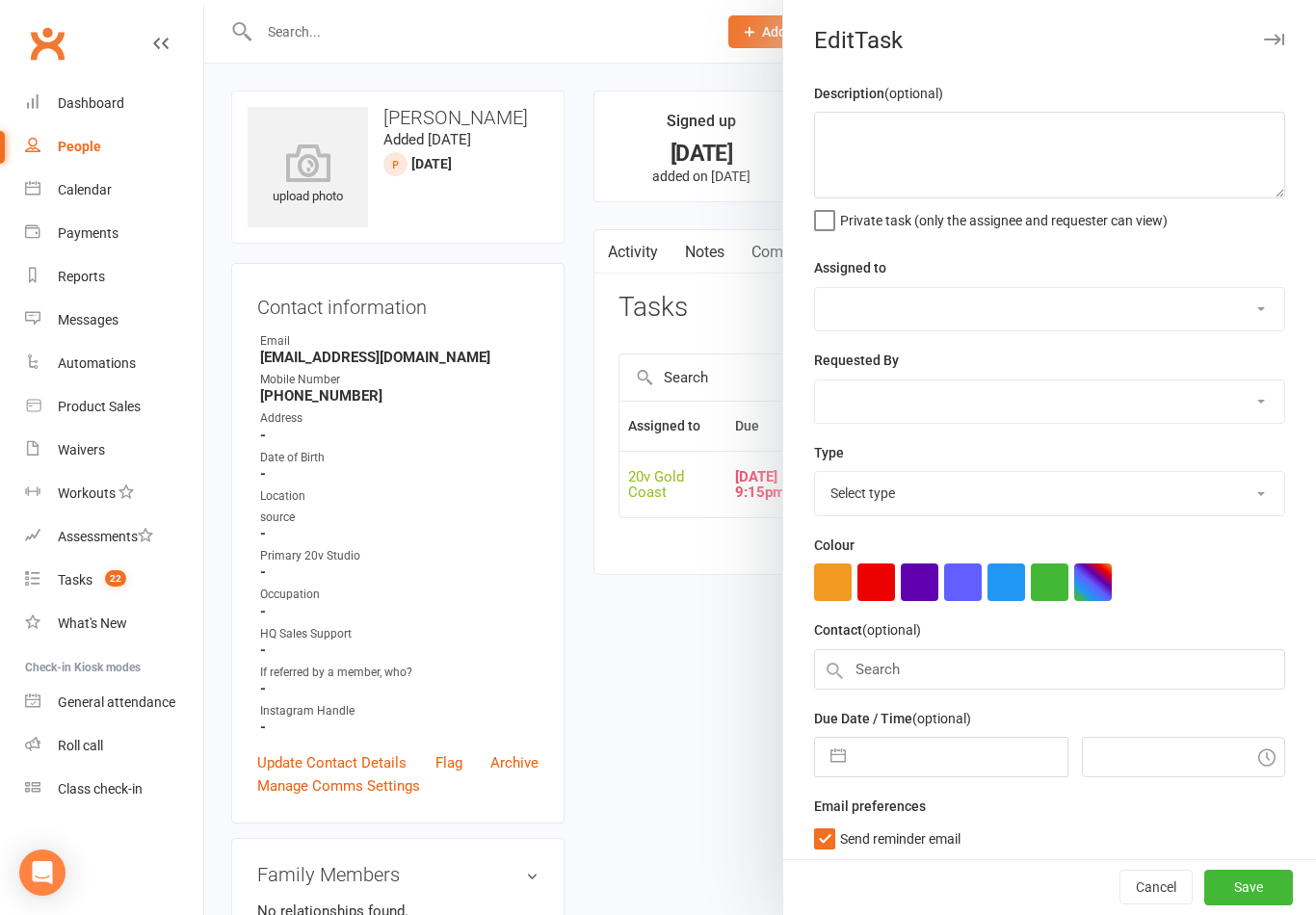
type textarea "Task - Call New Lead"
select select "45734"
type input "13 Oct 2025"
type input "10:15pm"
checkbox input "true"
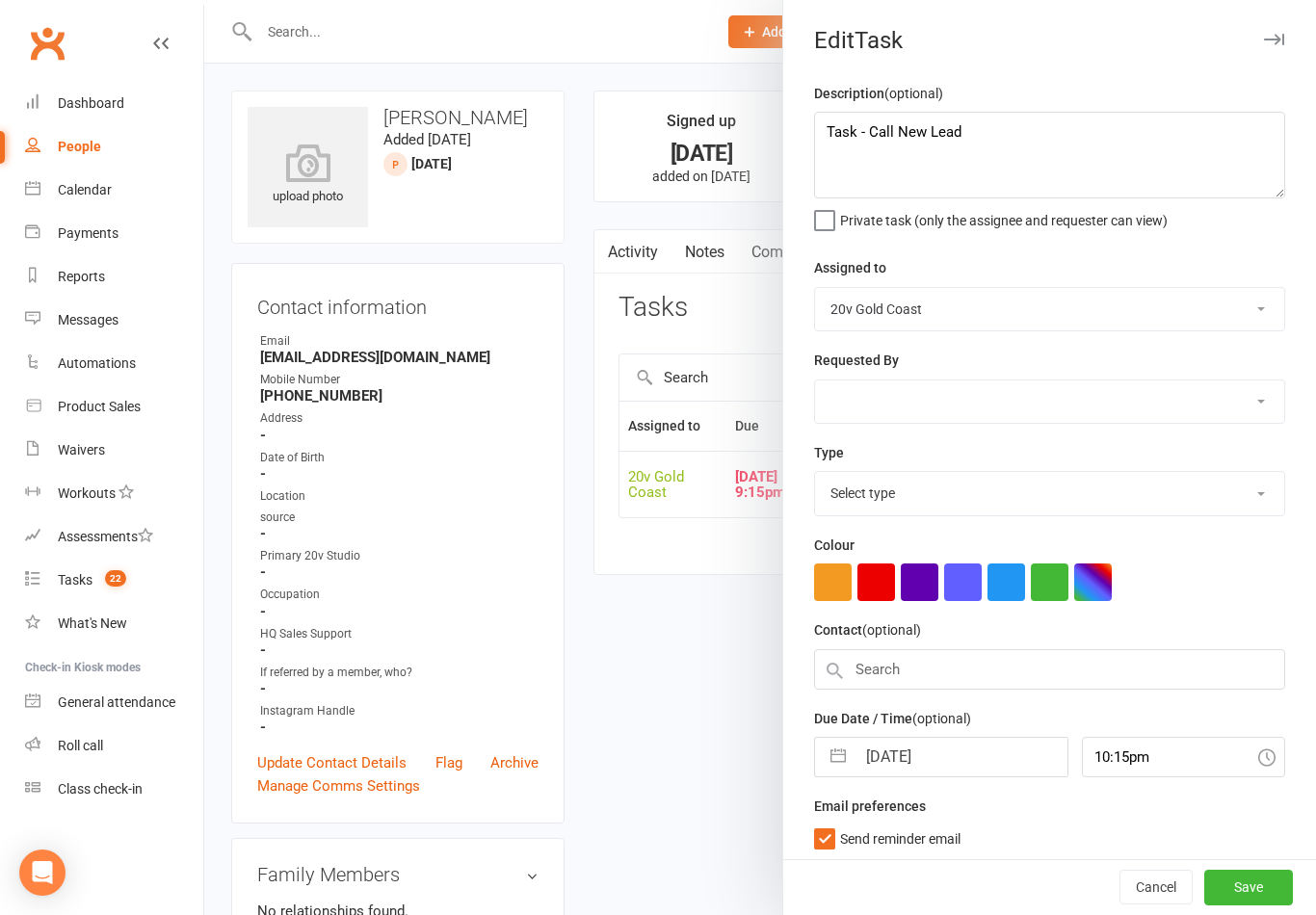
select select "22375"
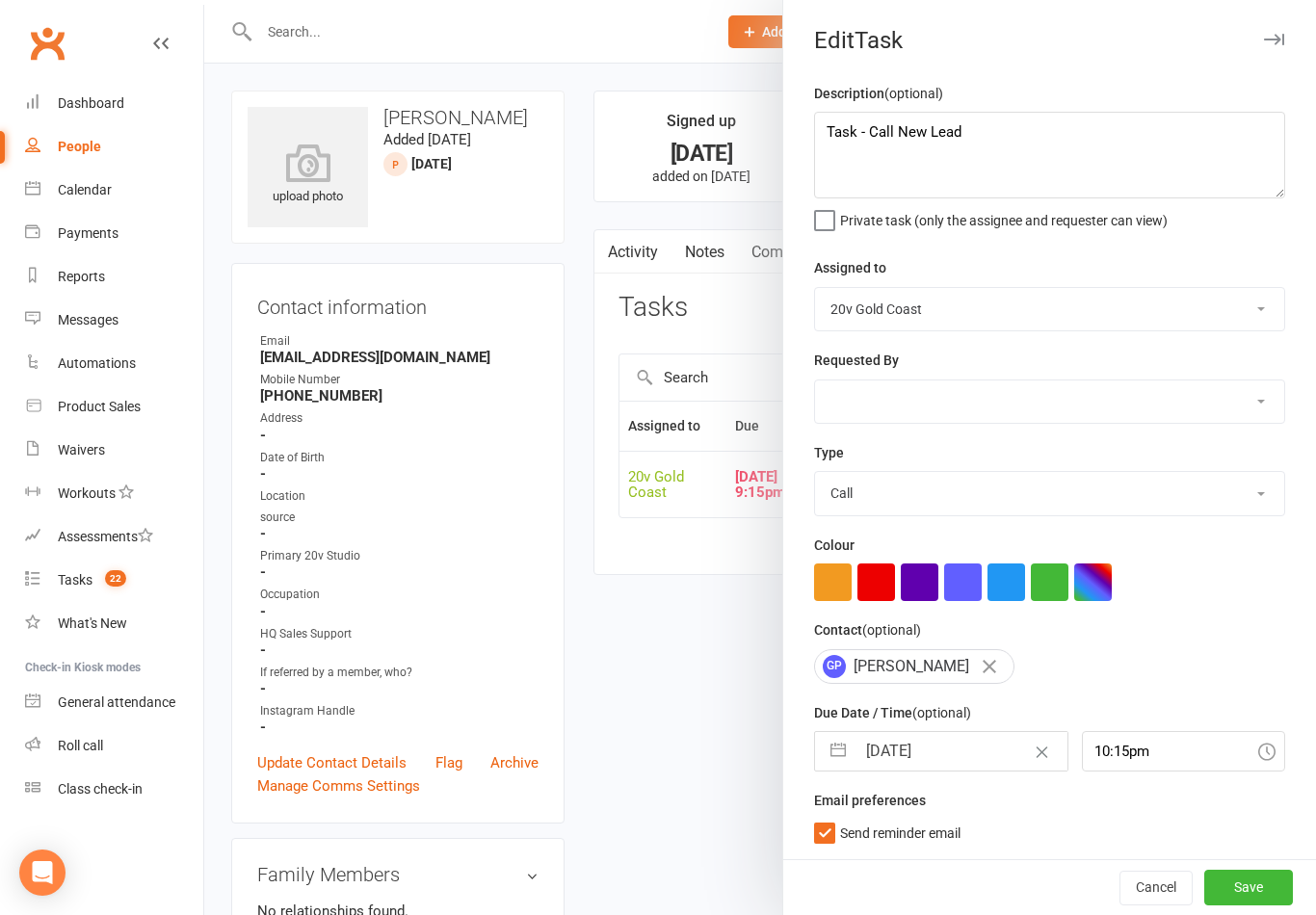
click at [939, 753] on input "13 Oct 2025" at bounding box center [961, 751] width 211 height 38
select select "8"
select select "2025"
select select "9"
select select "2025"
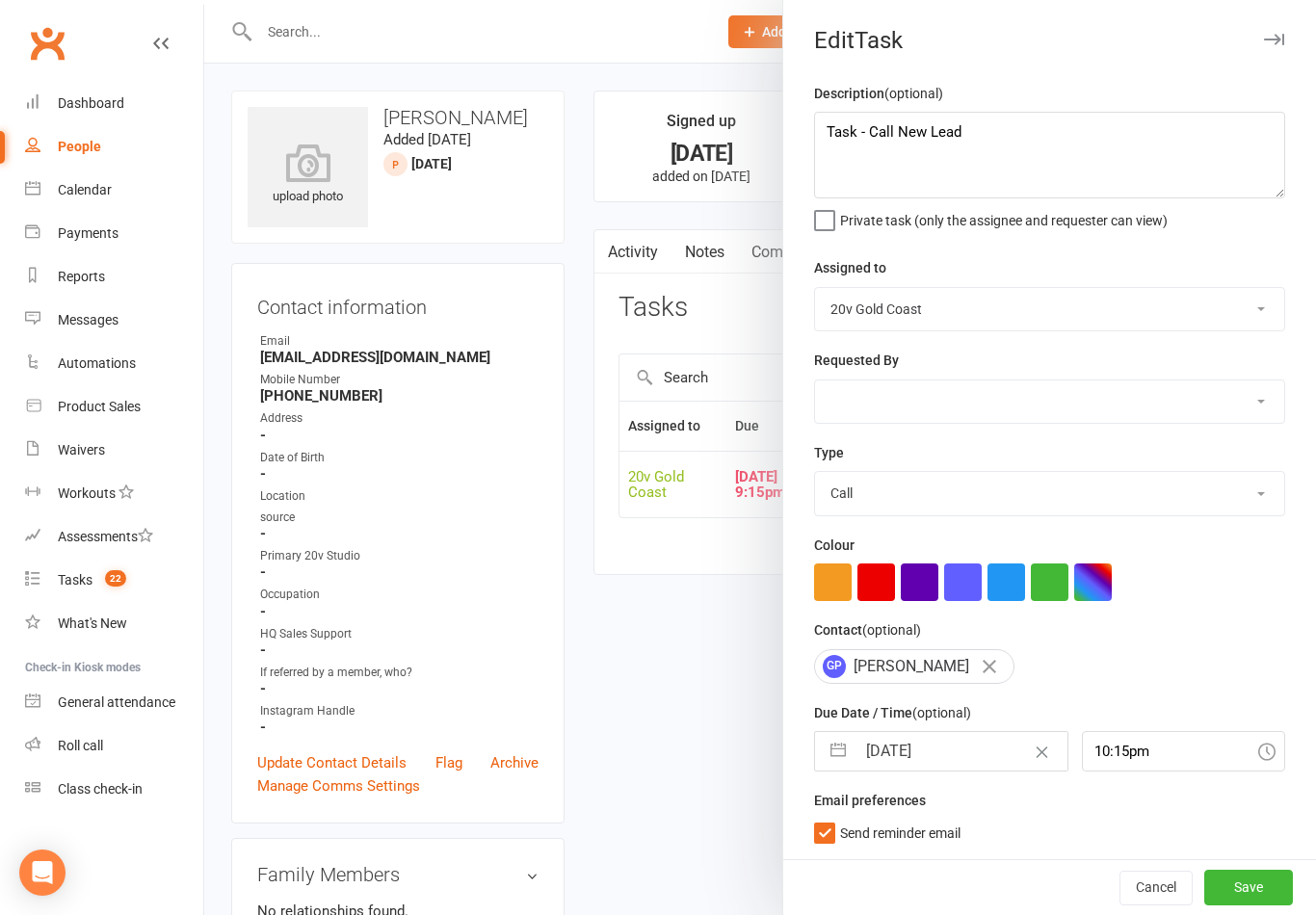
select select "10"
select select "2025"
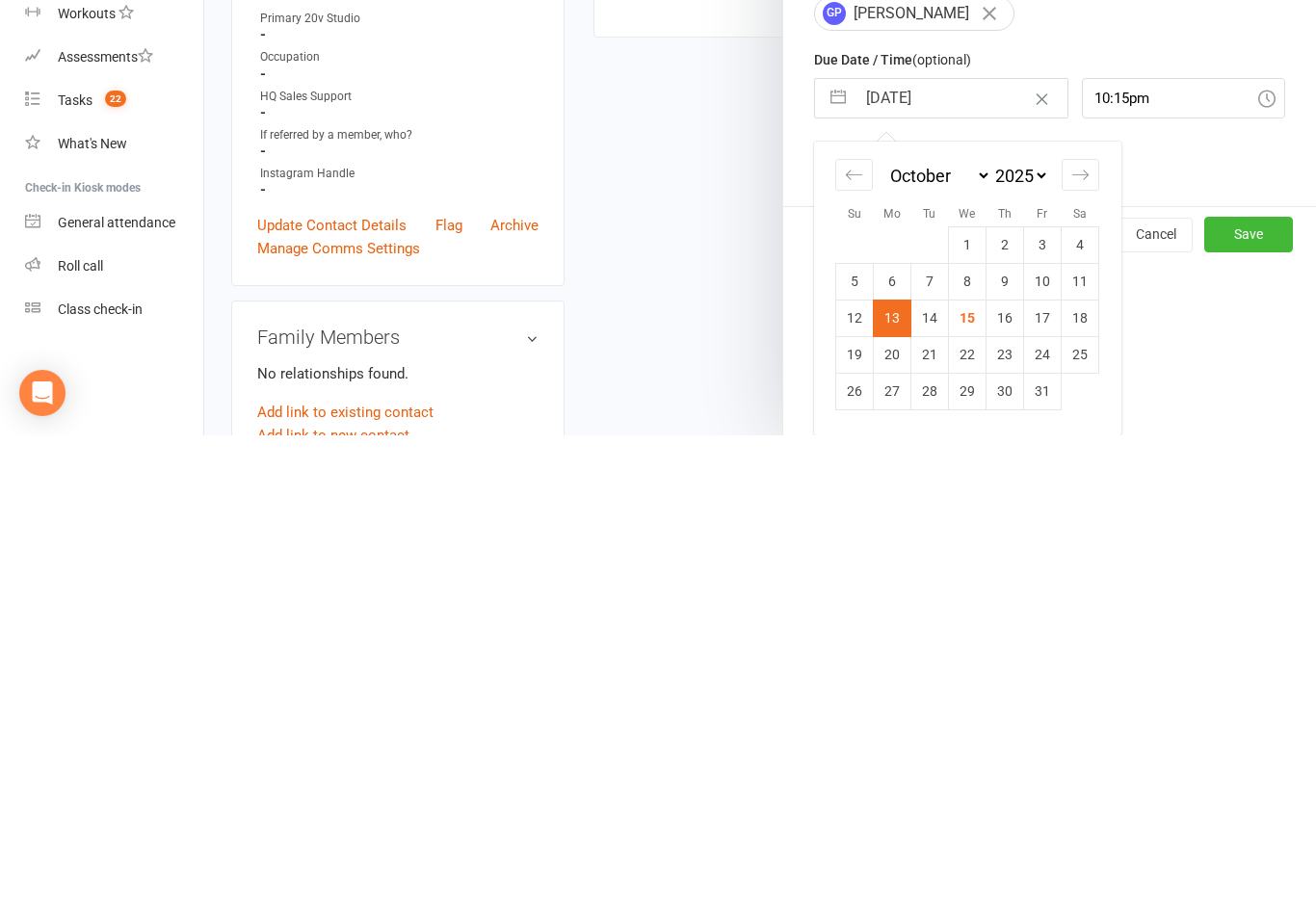
scroll to position [177, 0]
click at [1054, 779] on td "17" at bounding box center [1043, 797] width 37 height 36
type input "17 Oct 2025"
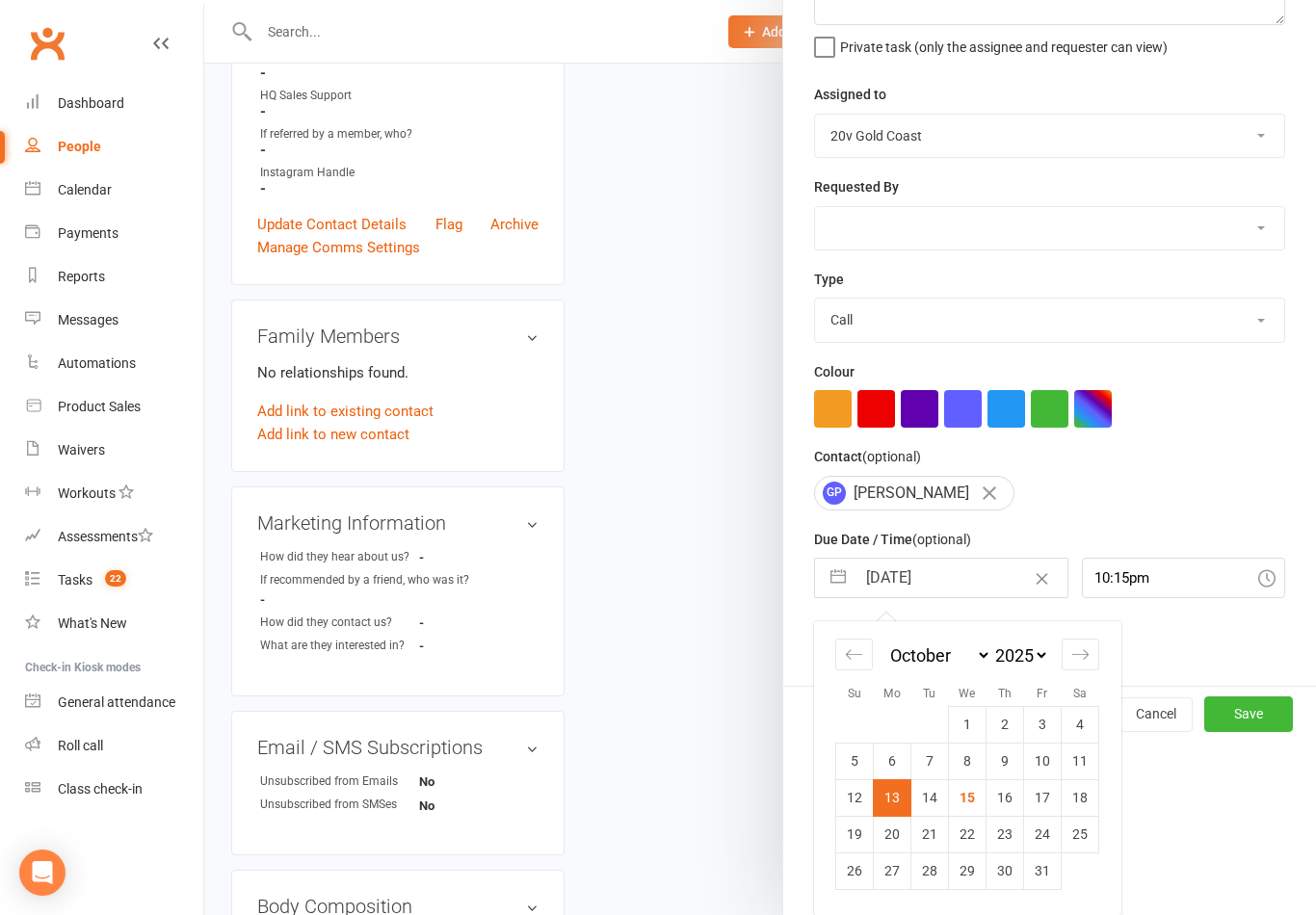
scroll to position [4, 0]
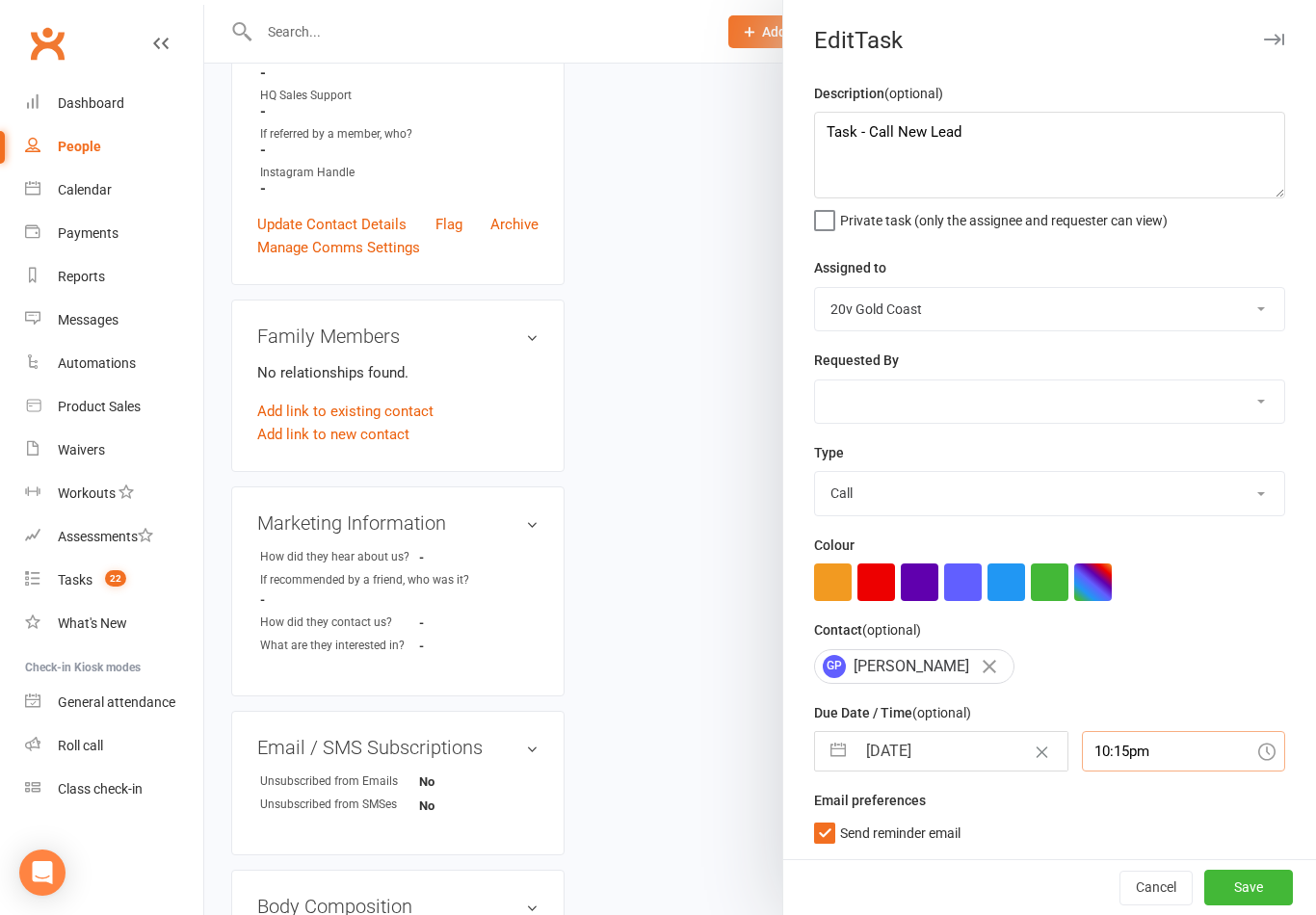
click at [1150, 751] on input "10:15pm" at bounding box center [1184, 751] width 205 height 40
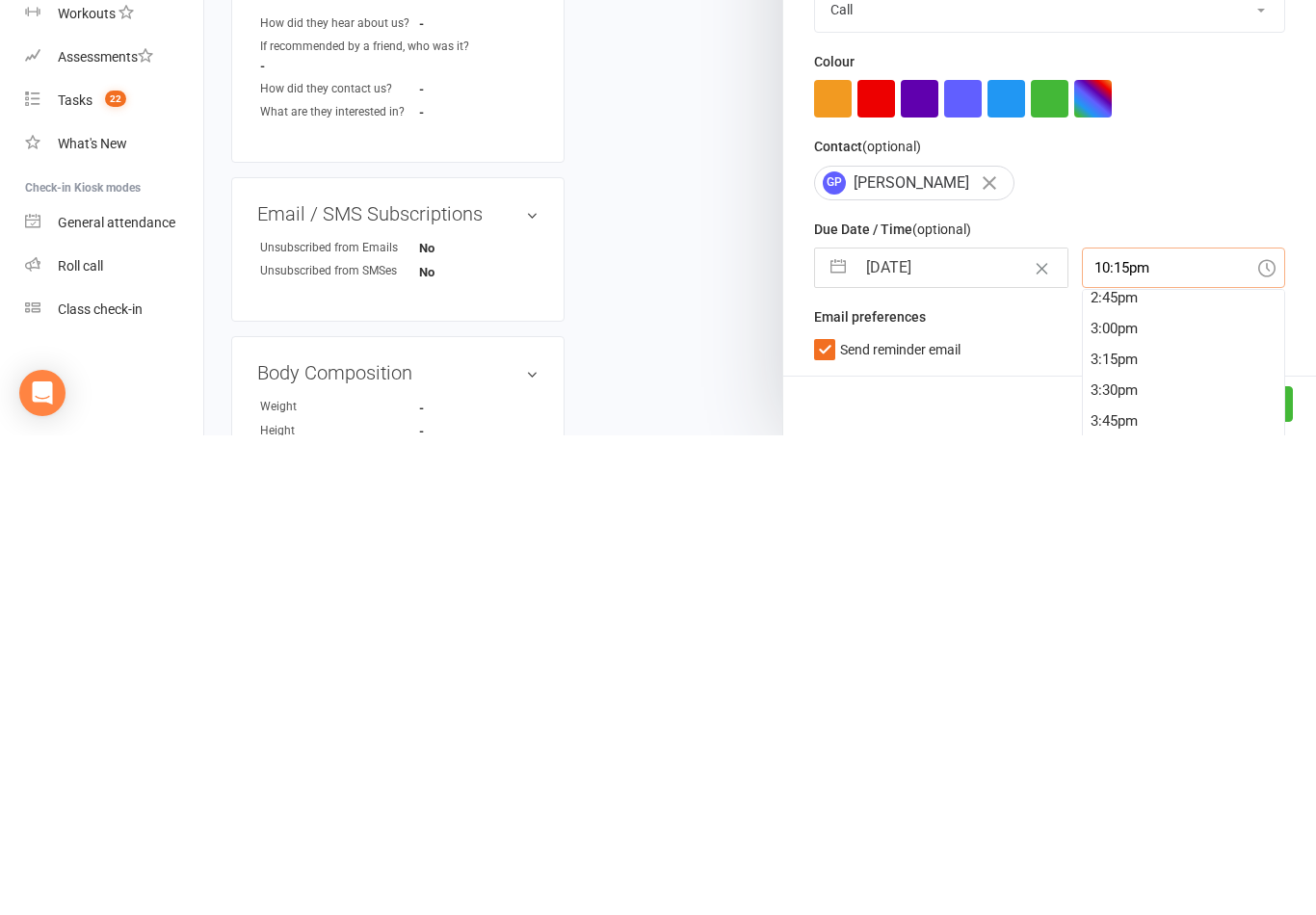
scroll to position [1680, 0]
click at [1147, 815] on div "2:00pm" at bounding box center [1184, 829] width 203 height 30
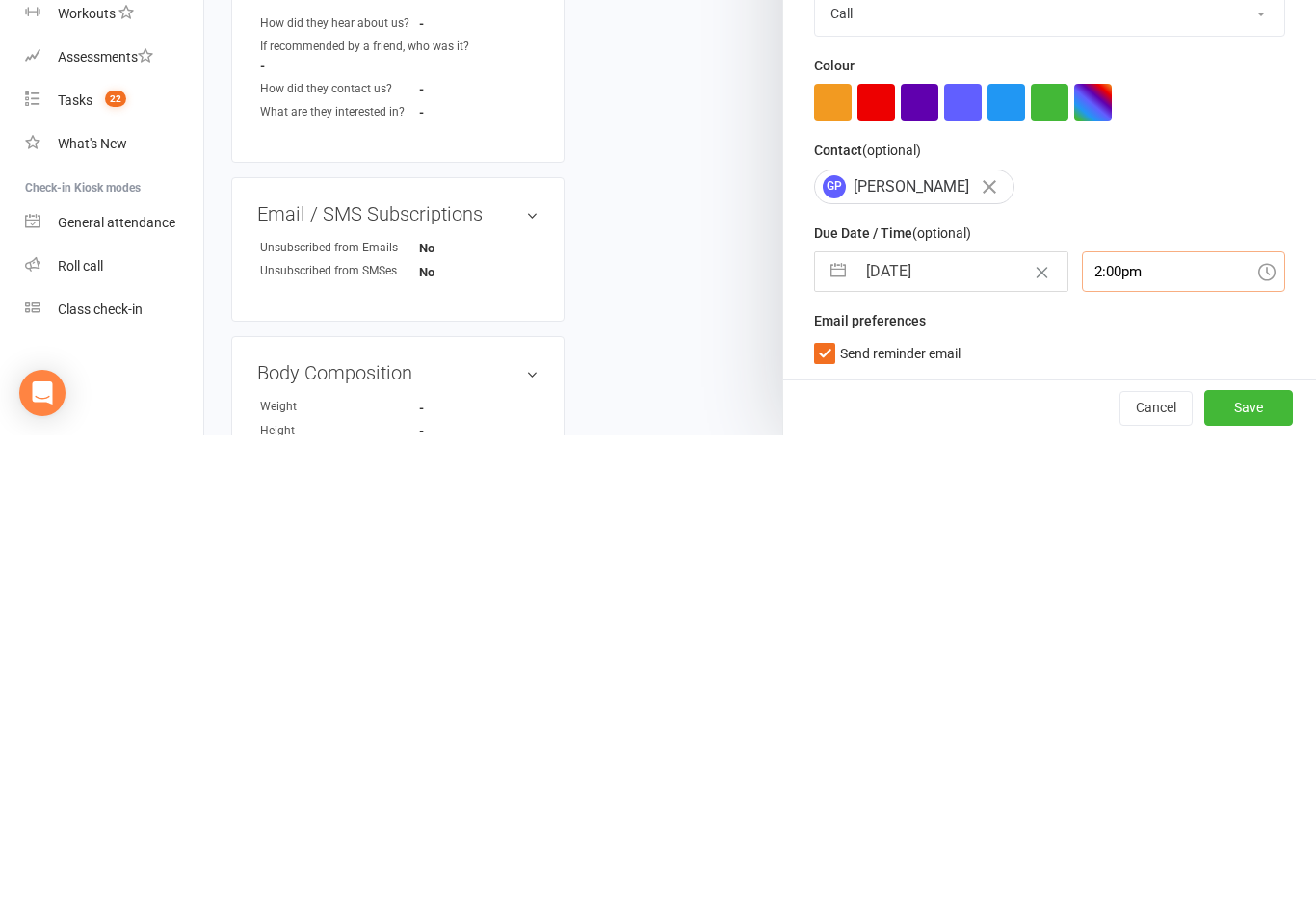
click at [1138, 731] on input "2:00pm" at bounding box center [1184, 751] width 205 height 40
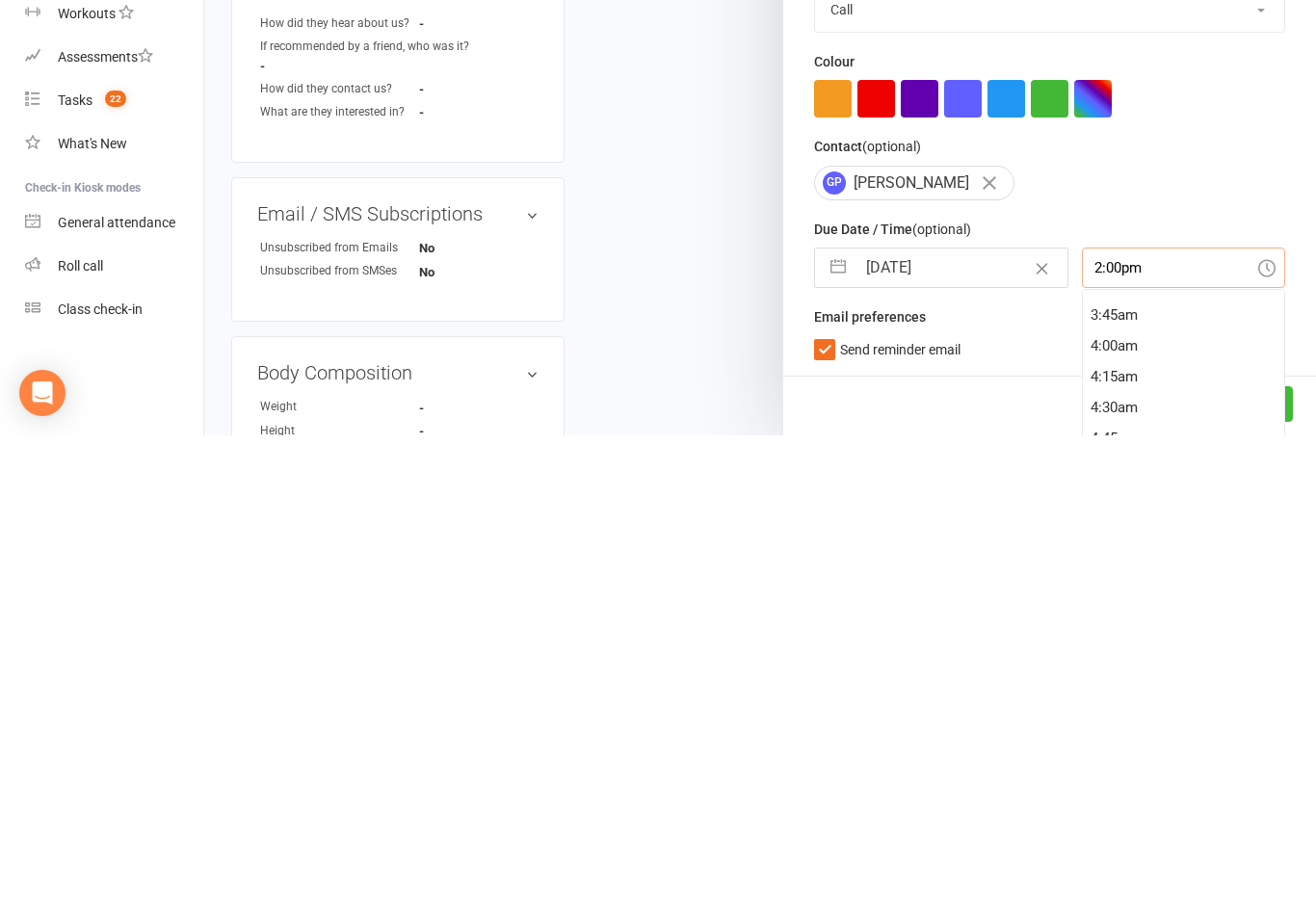
scroll to position [403, 0]
click at [1152, 798] on div "3:30am" at bounding box center [1184, 813] width 203 height 30
type input "3:30am"
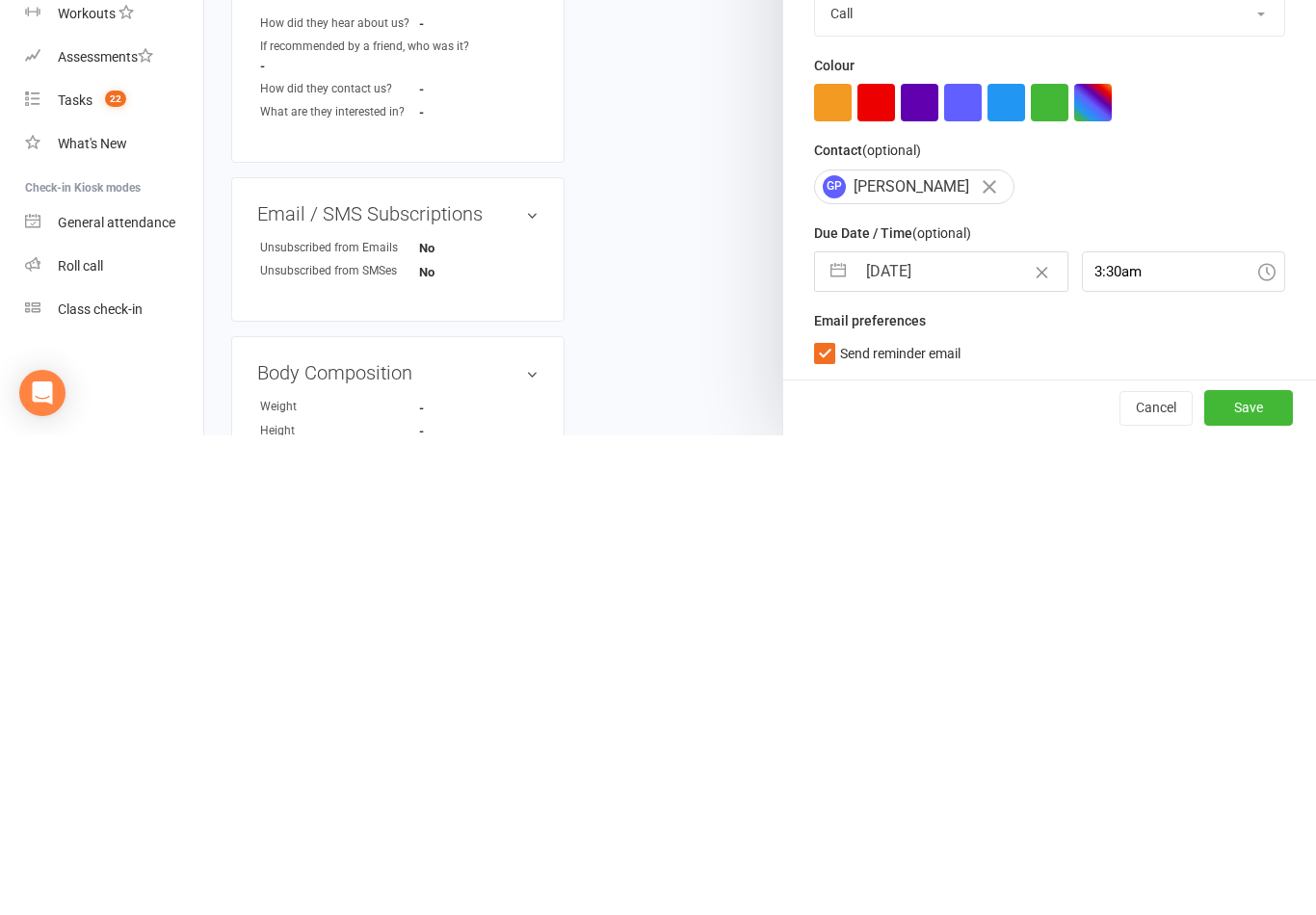
click at [1258, 870] on button "Save" at bounding box center [1249, 886] width 89 height 34
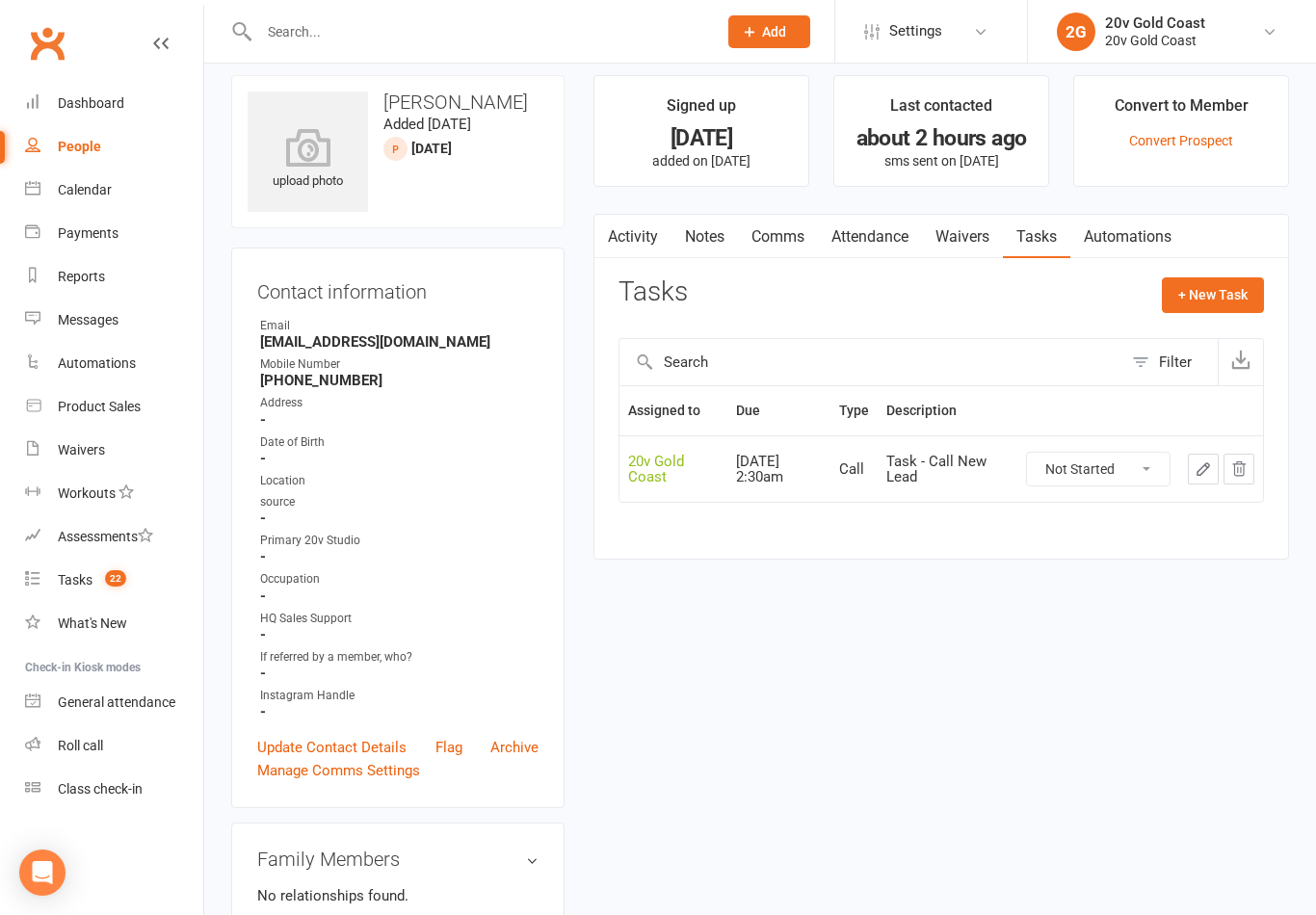
scroll to position [0, 0]
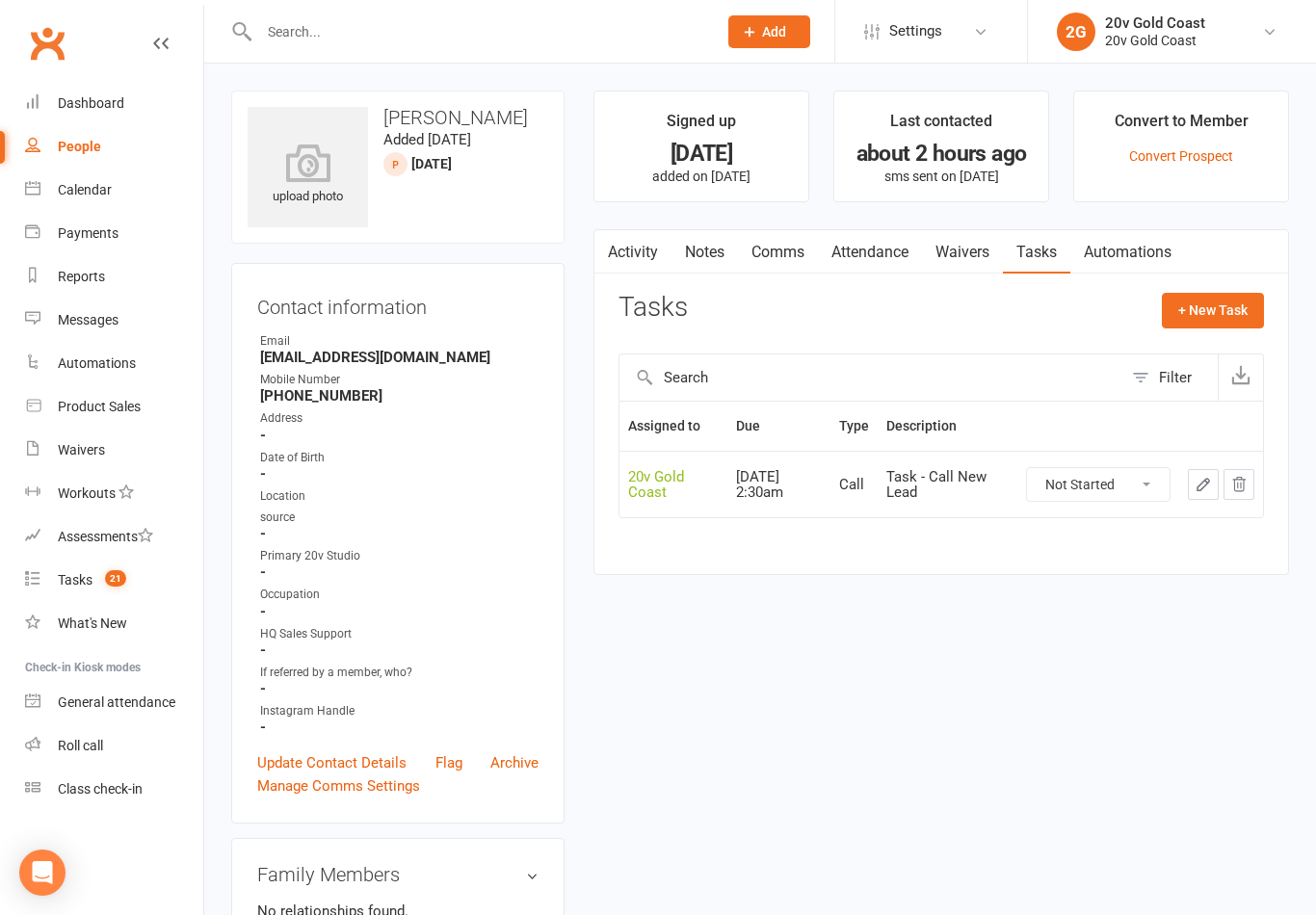
click at [120, 579] on span "21" at bounding box center [116, 579] width 22 height 17
select select "incomplete"
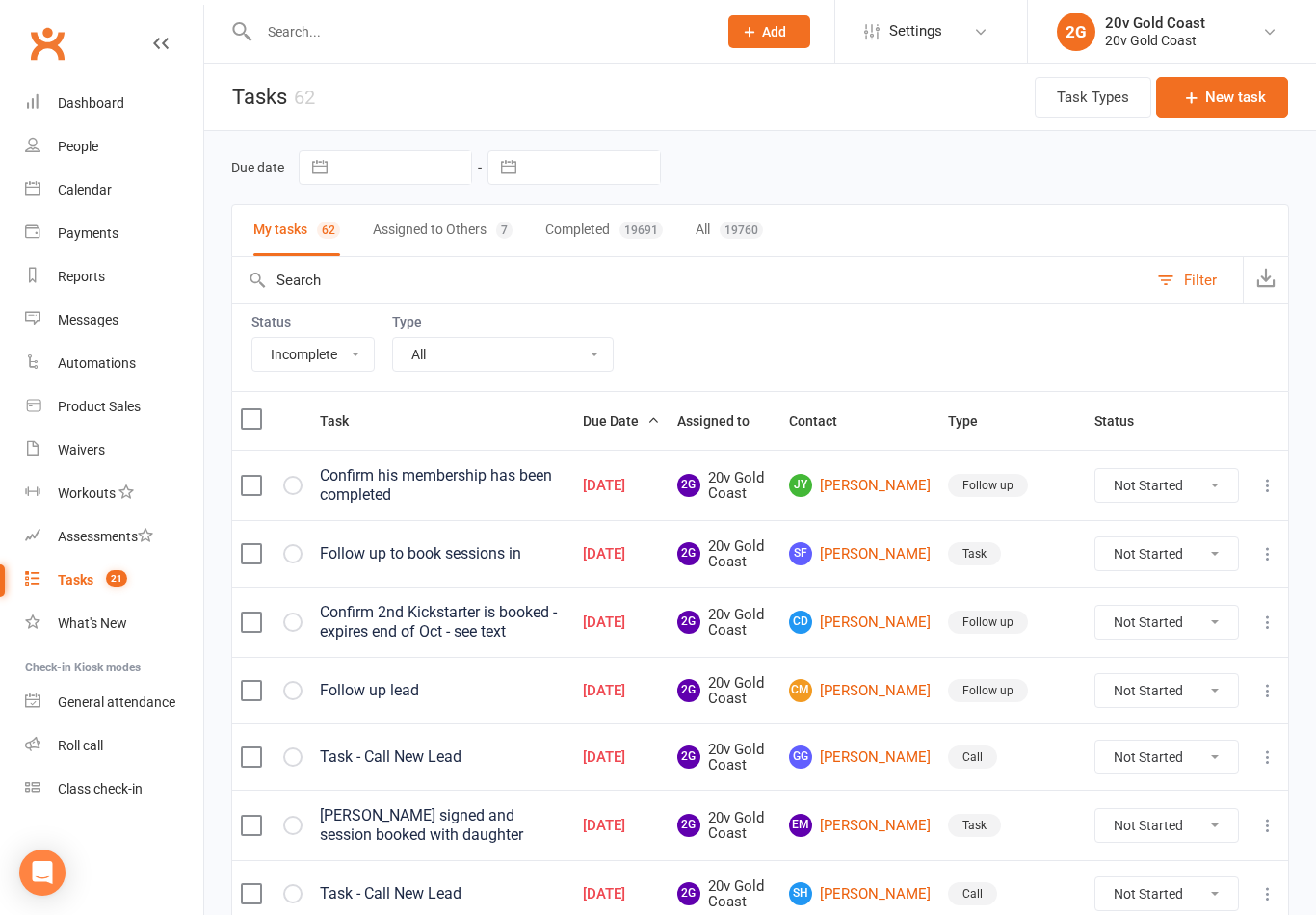
click at [122, 160] on link "People" at bounding box center [113, 147] width 178 height 43
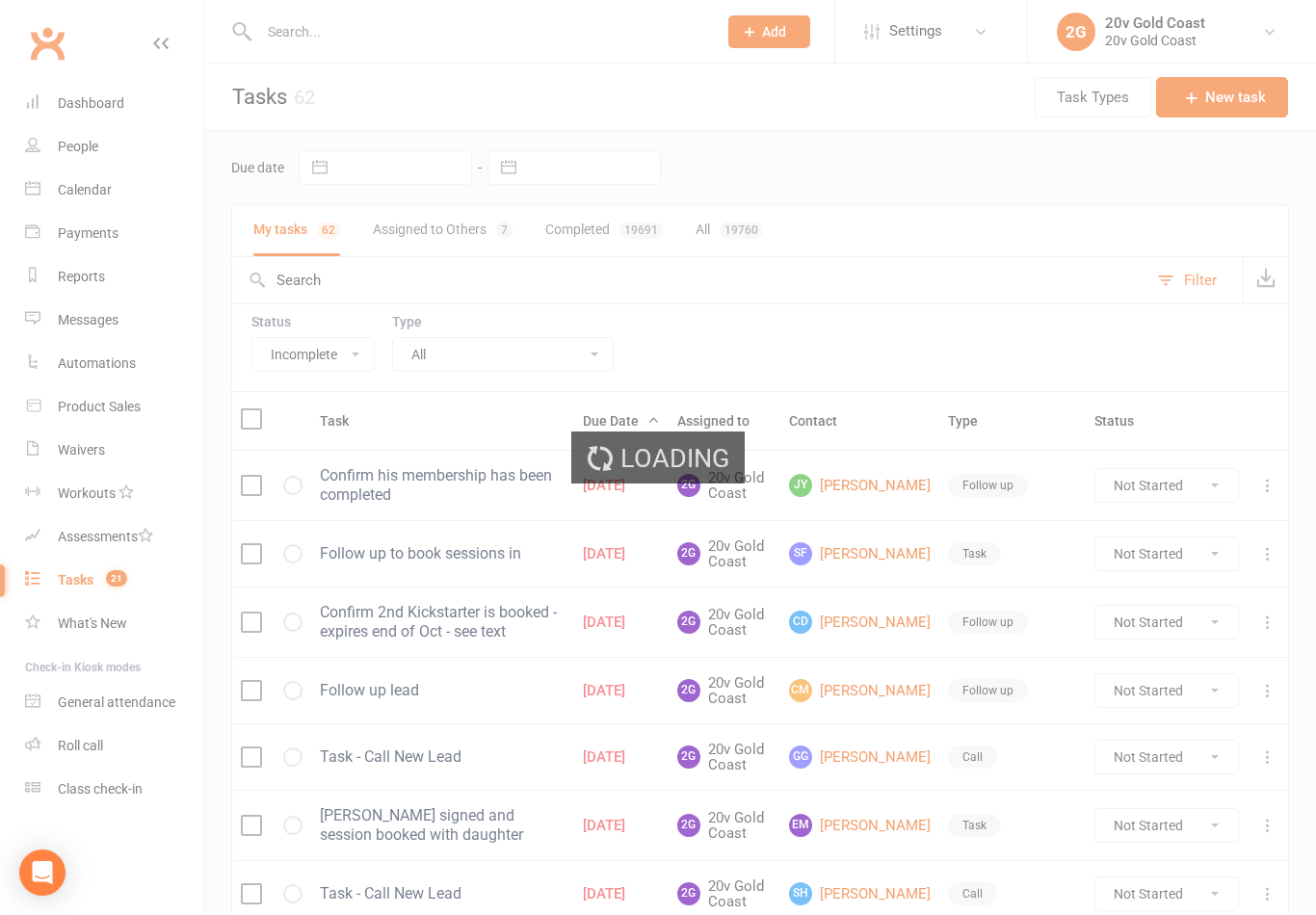
select select "100"
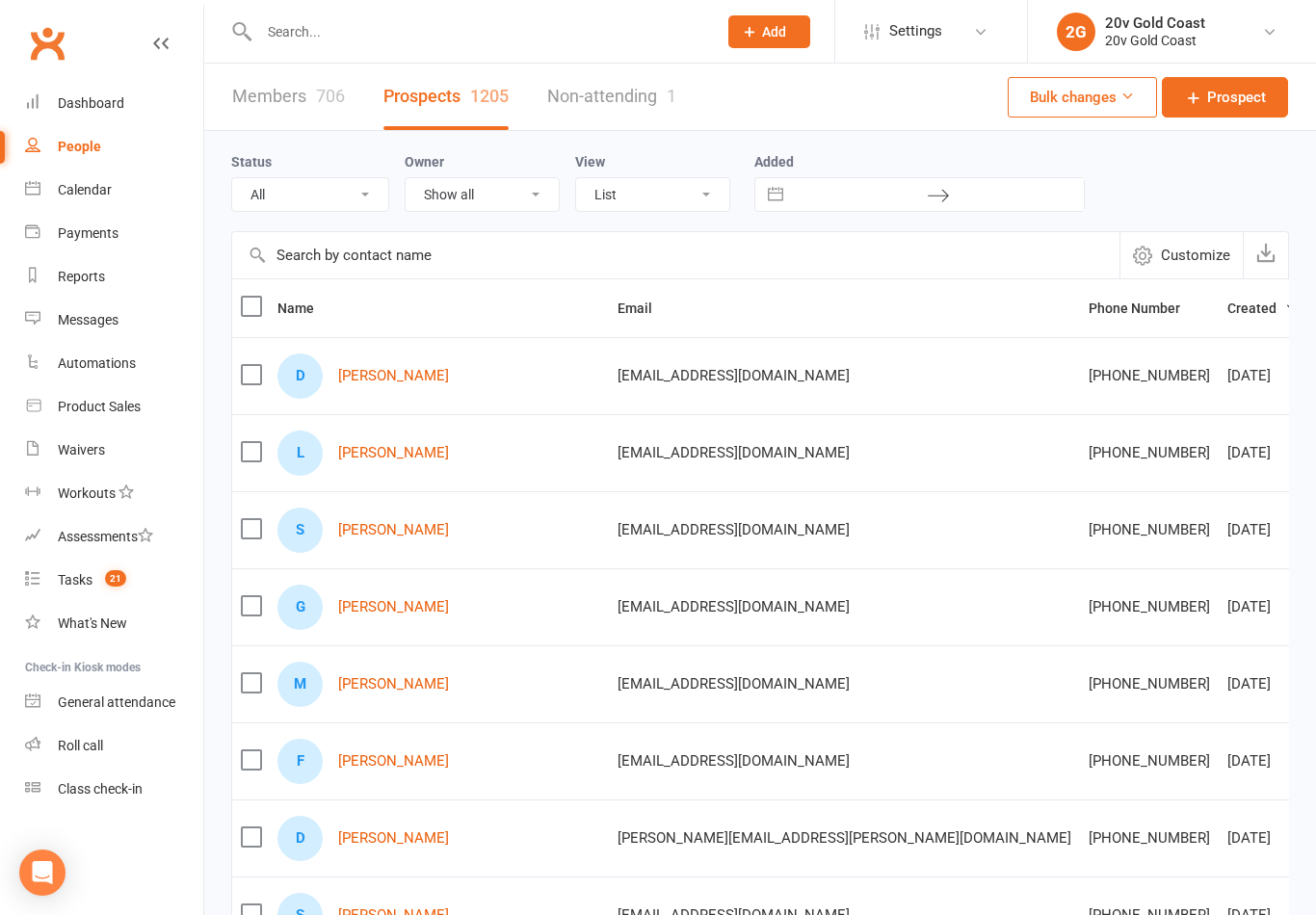
click at [348, 30] on input "text" at bounding box center [477, 31] width 450 height 27
click at [384, 311] on th "Name" at bounding box center [439, 308] width 341 height 58
click at [367, 322] on th "Name" at bounding box center [439, 308] width 341 height 58
click at [367, 321] on th "Name" at bounding box center [439, 308] width 341 height 58
click at [397, 246] on input "text" at bounding box center [676, 255] width 888 height 46
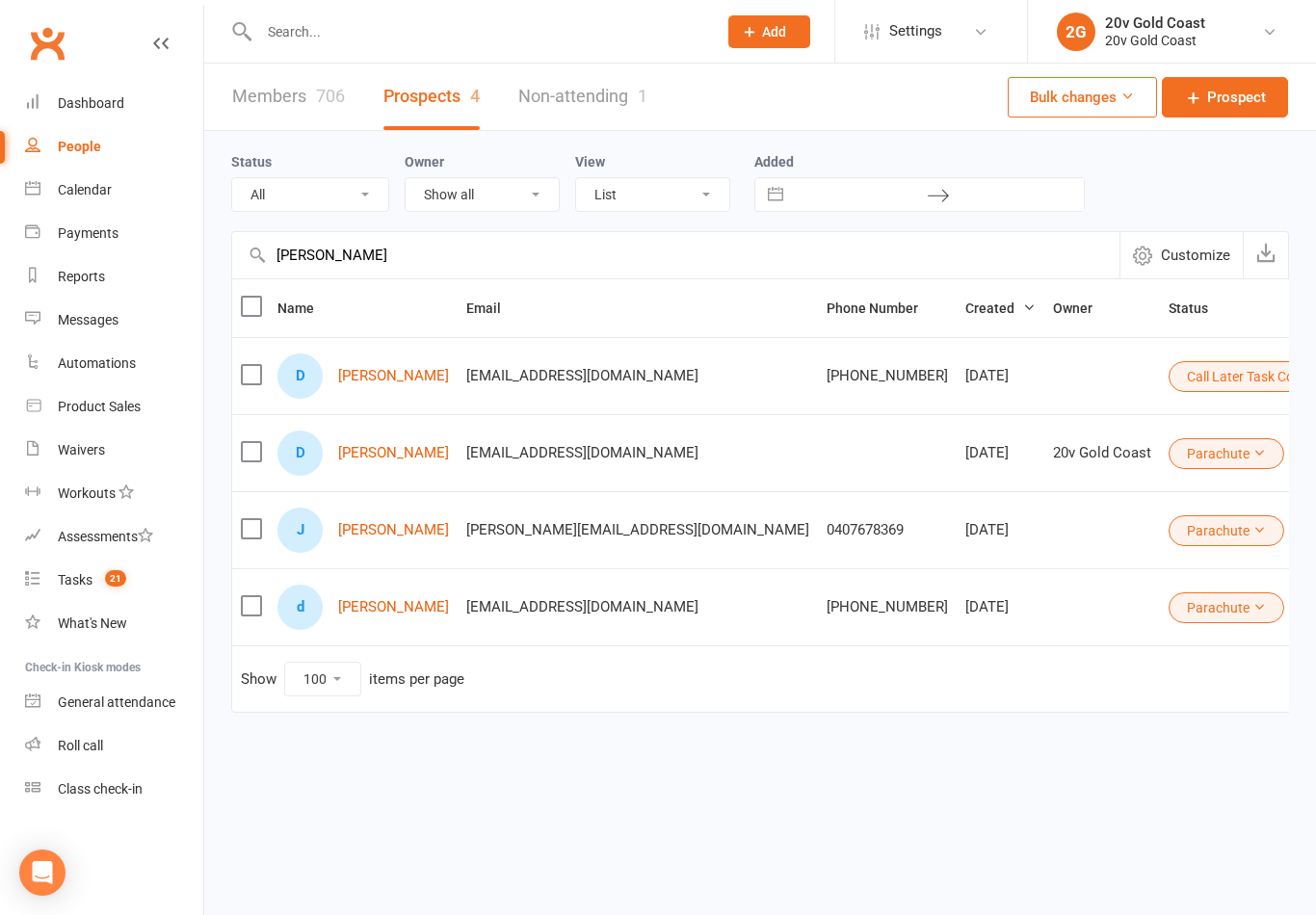
type input "Danny"
click at [377, 375] on link "[PERSON_NAME]" at bounding box center [394, 376] width 111 height 17
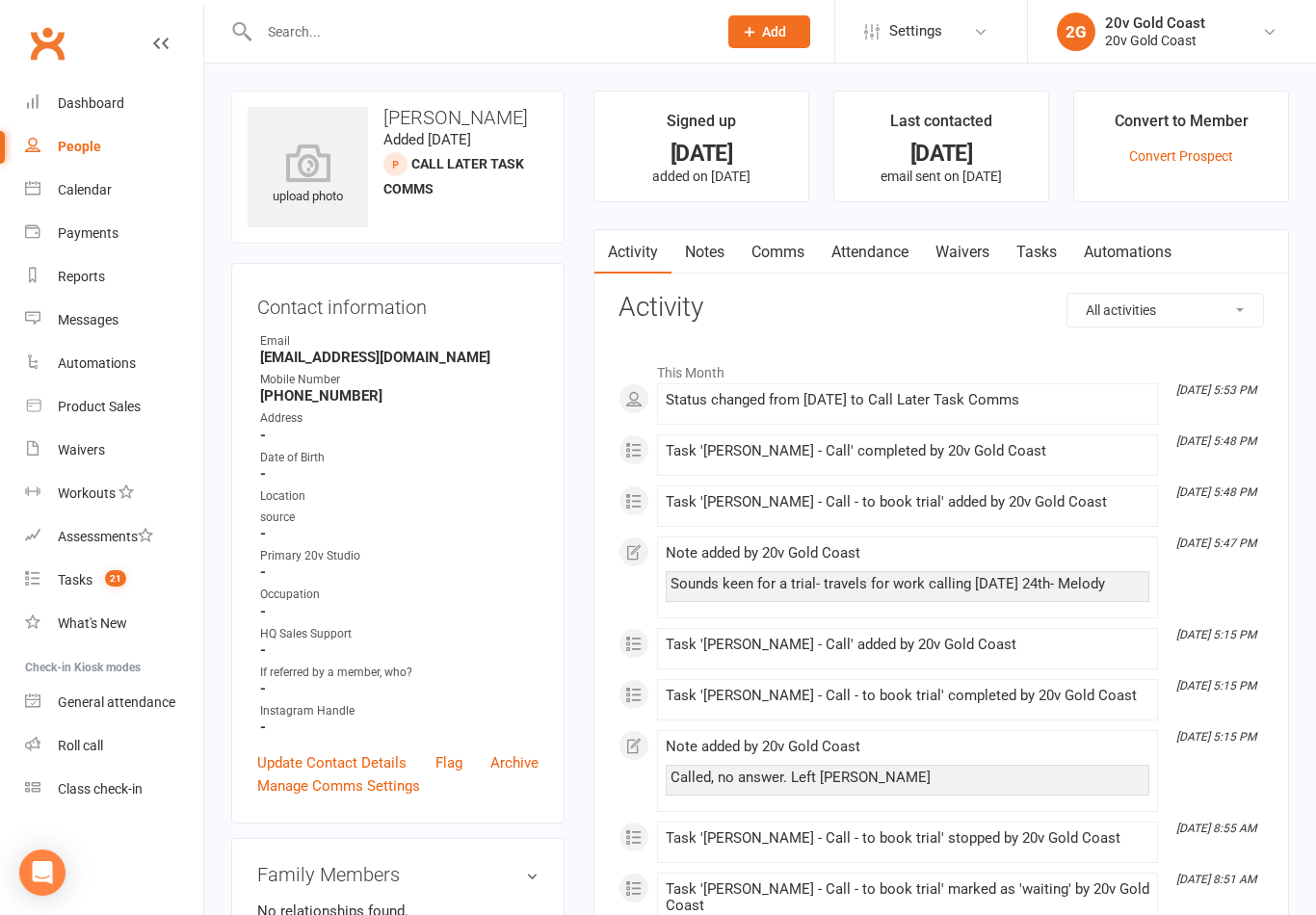
click at [1045, 241] on link "Tasks" at bounding box center [1036, 252] width 68 height 44
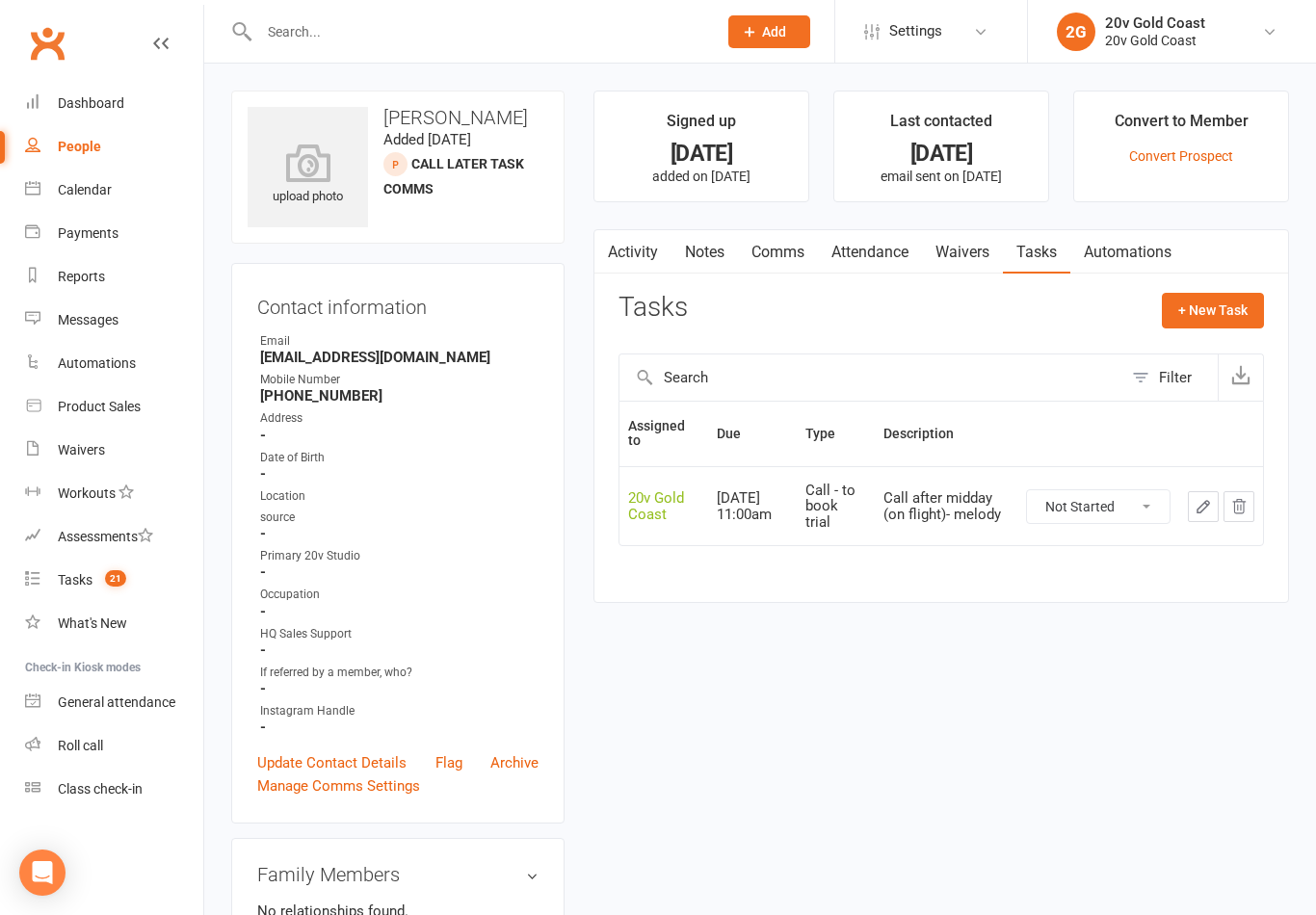
click at [364, 762] on link "Update Contact Details" at bounding box center [332, 762] width 150 height 23
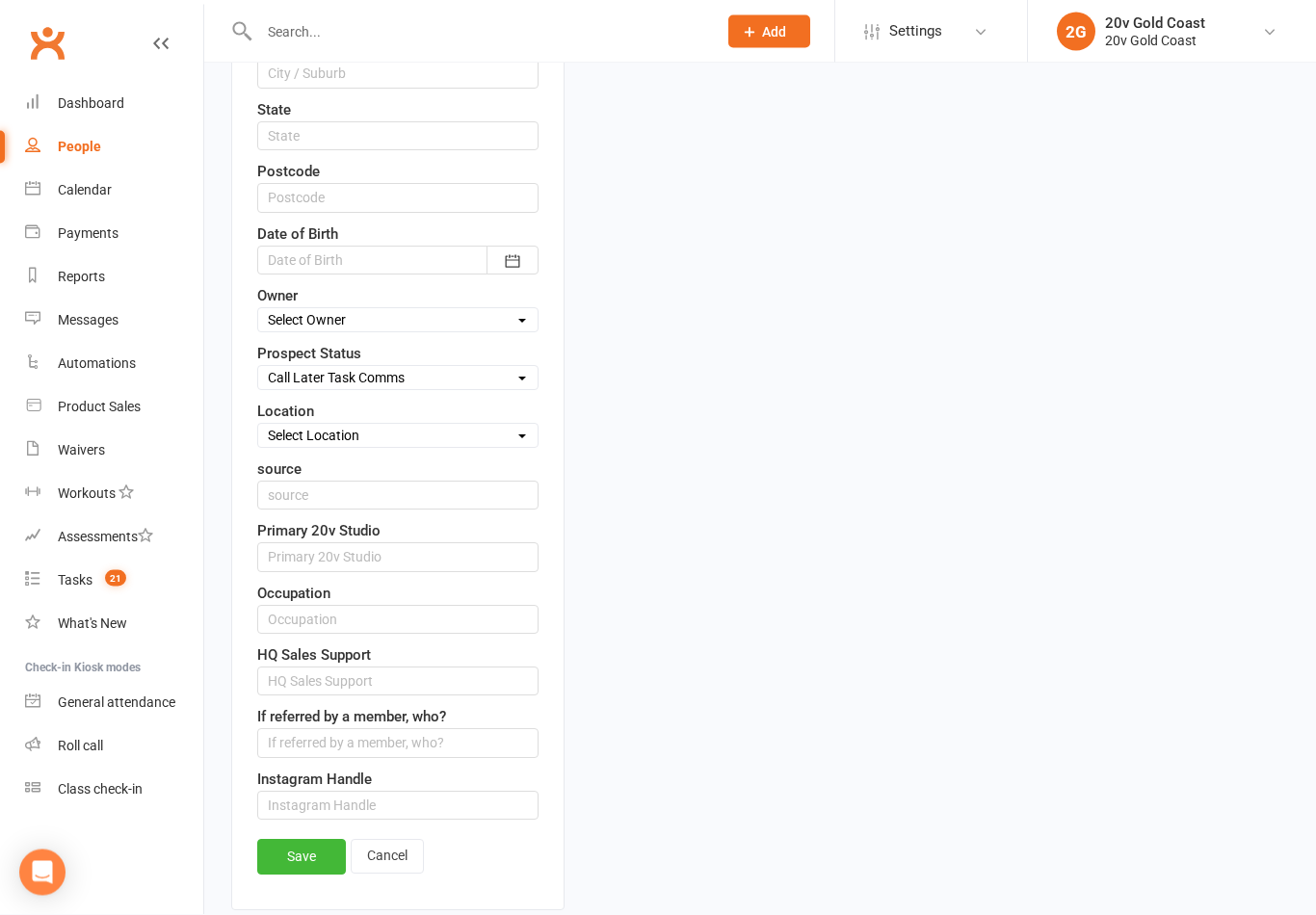
scroll to position [654, 0]
click at [119, 586] on span "21" at bounding box center [116, 579] width 22 height 17
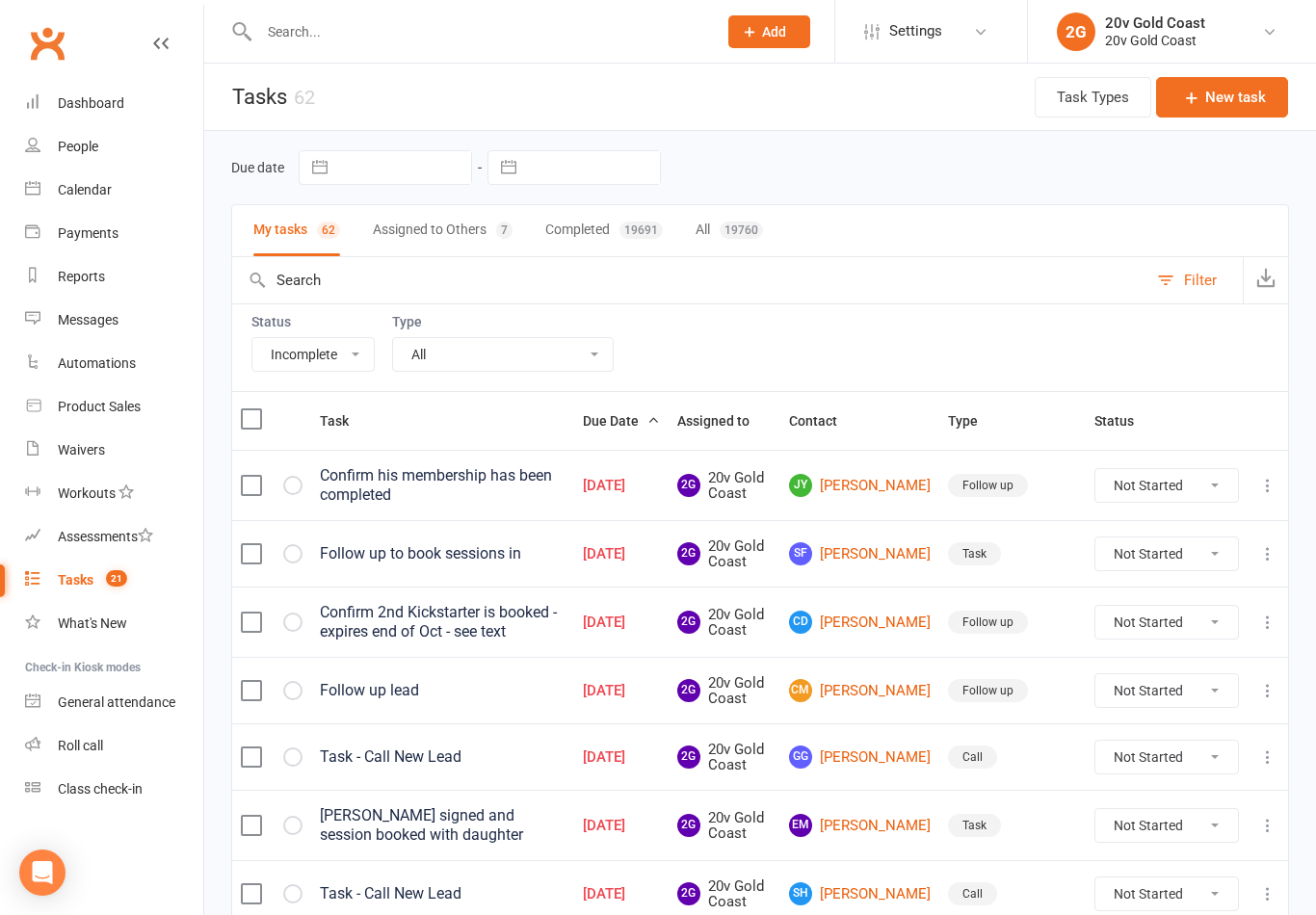
click at [358, 358] on select "All Incomplete Not Started In Progress Waiting Complete" at bounding box center [312, 354] width 121 height 32
select select "unstarted"
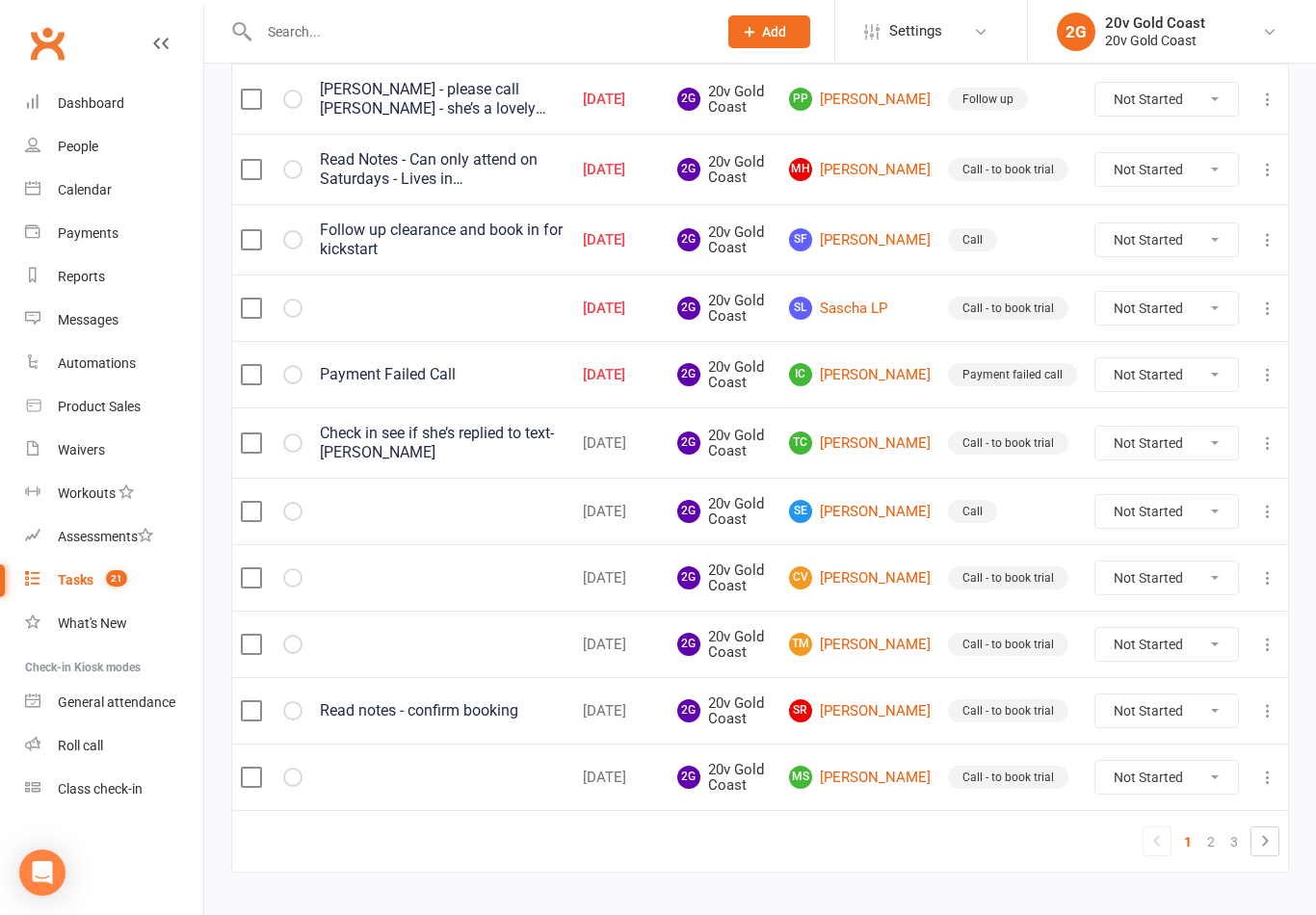
scroll to position [1356, 0]
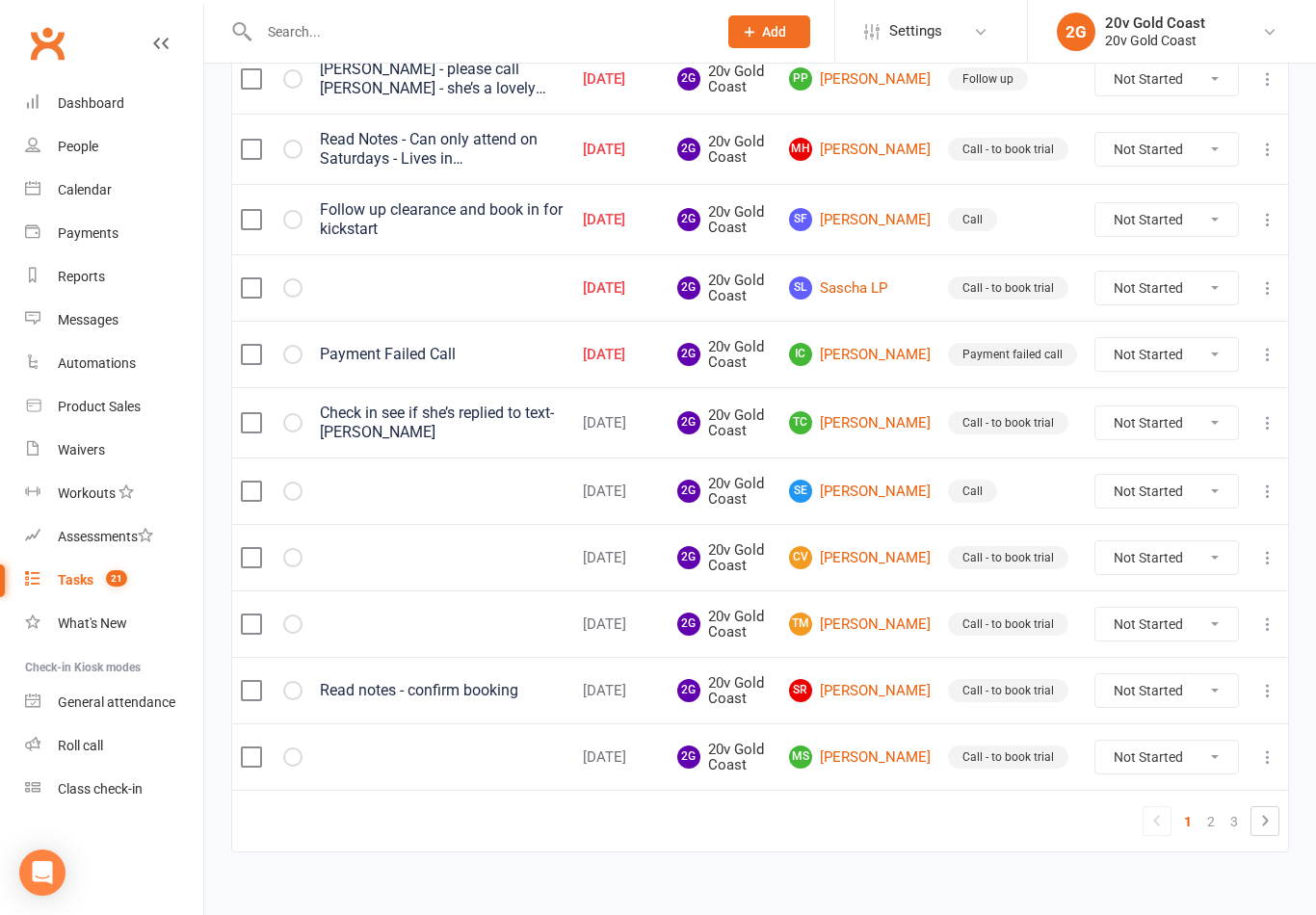
click at [1275, 824] on icon at bounding box center [1265, 820] width 23 height 23
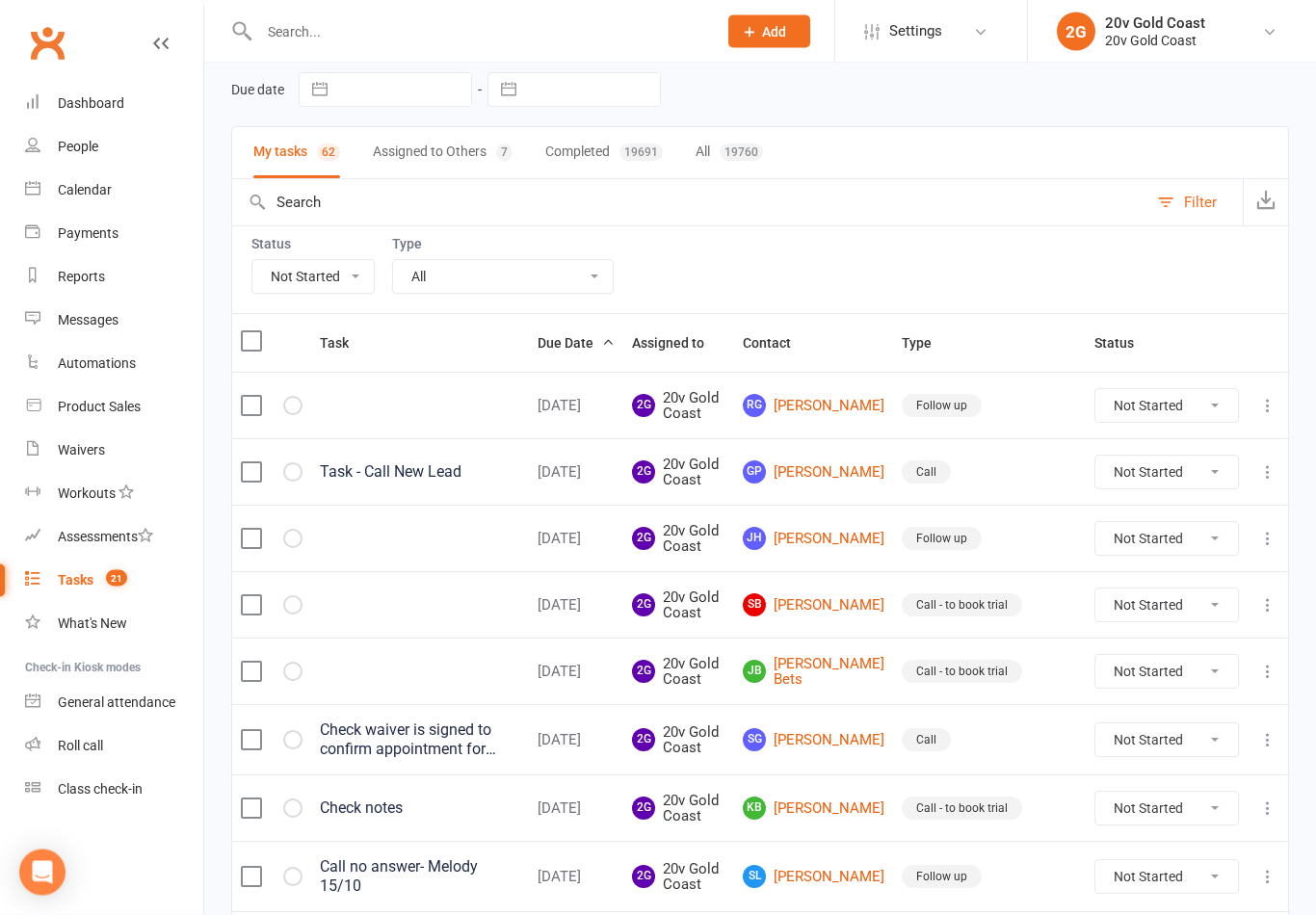
scroll to position [0, 0]
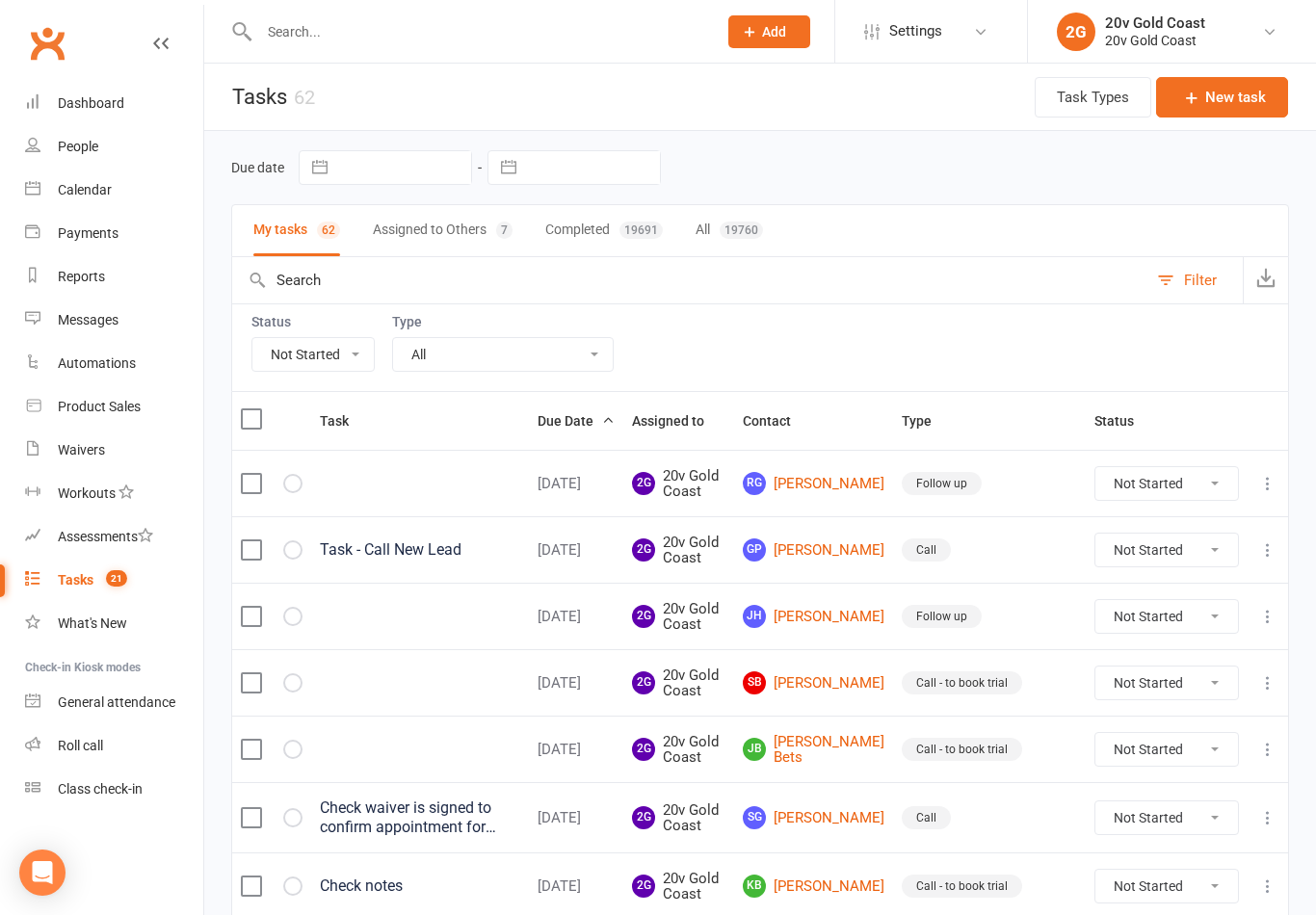
click at [837, 553] on link "GP Gracie Pendrigh" at bounding box center [814, 549] width 142 height 23
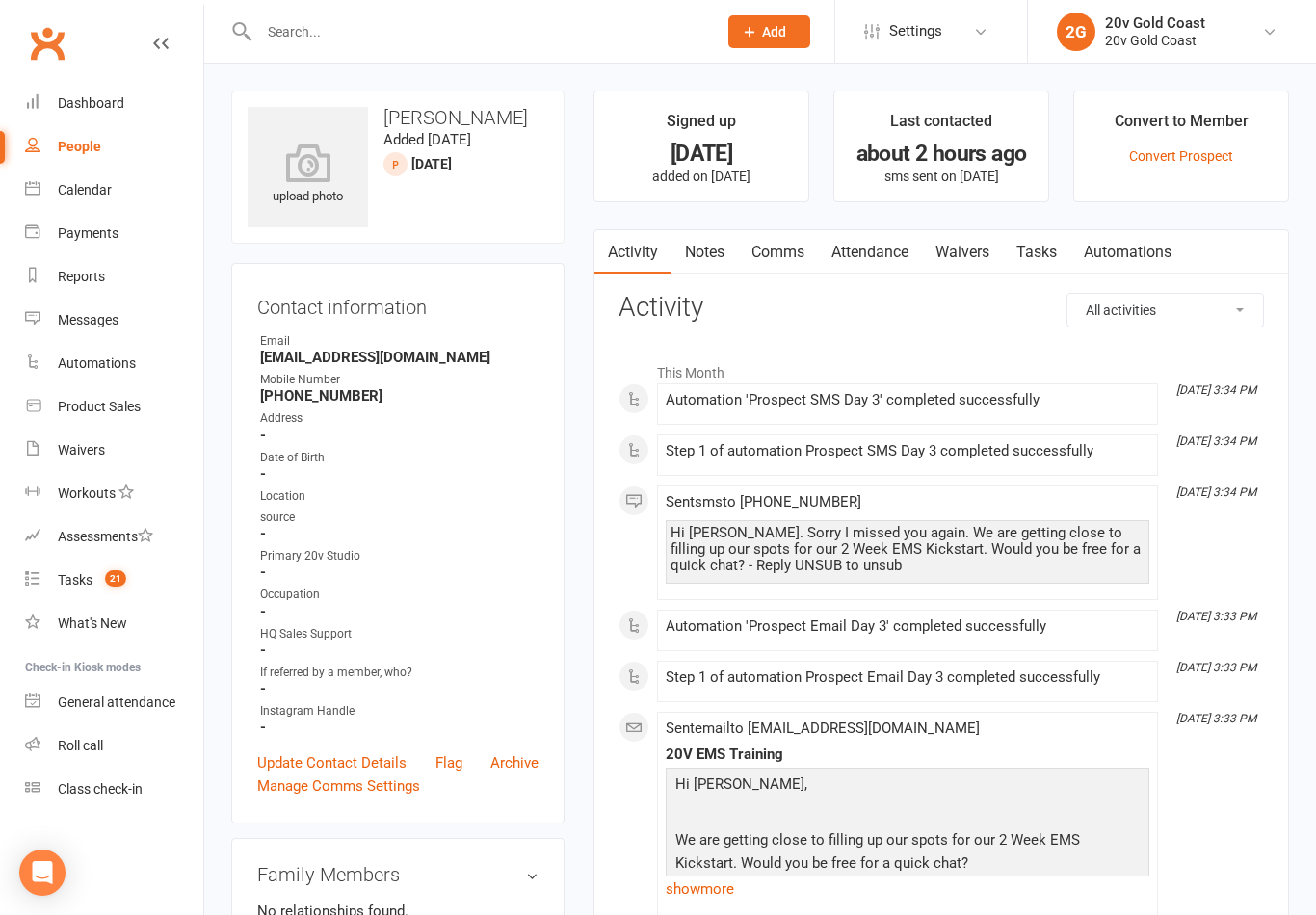
click at [712, 252] on link "Notes" at bounding box center [705, 252] width 67 height 44
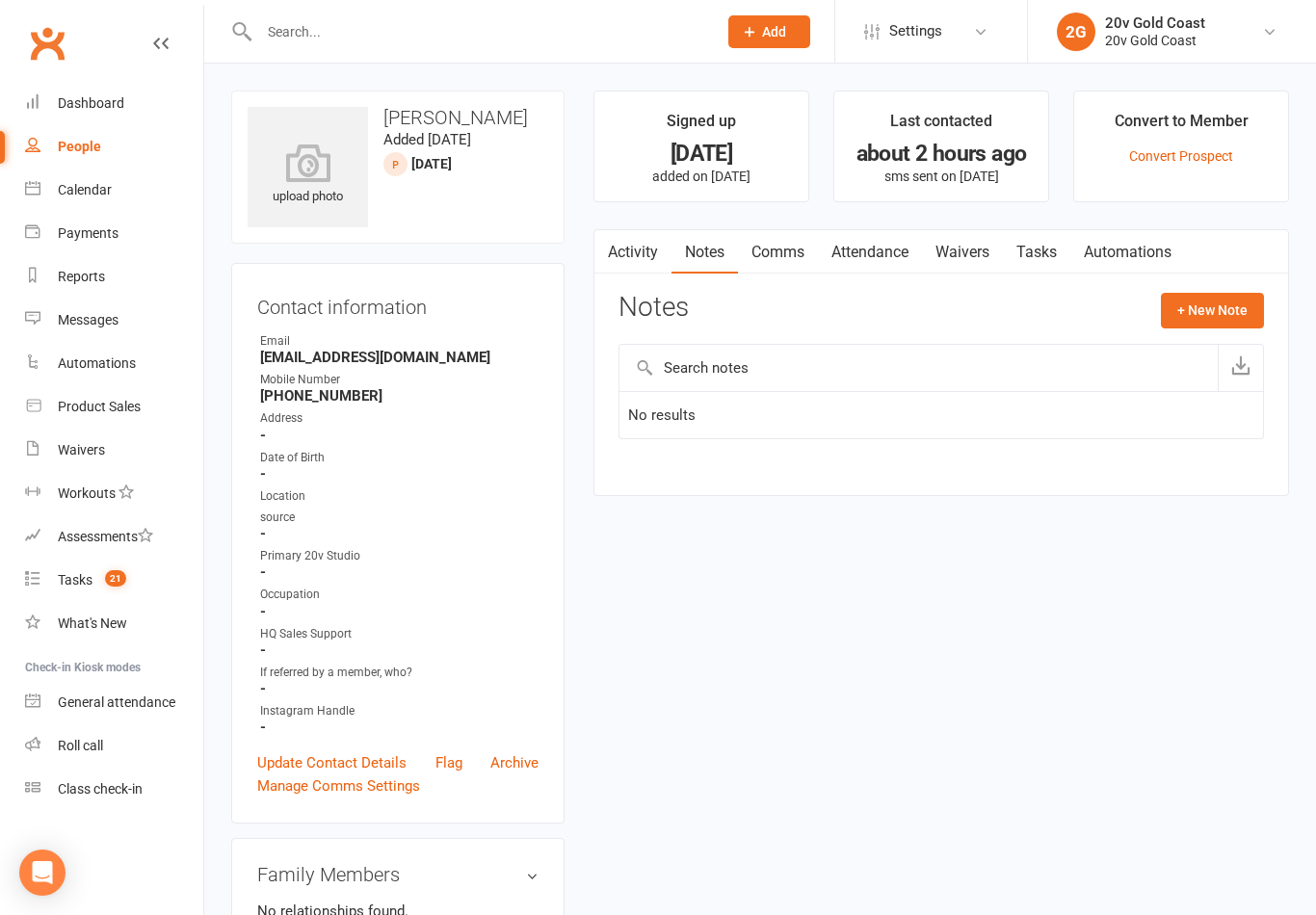
click at [1034, 246] on link "Tasks" at bounding box center [1036, 252] width 68 height 44
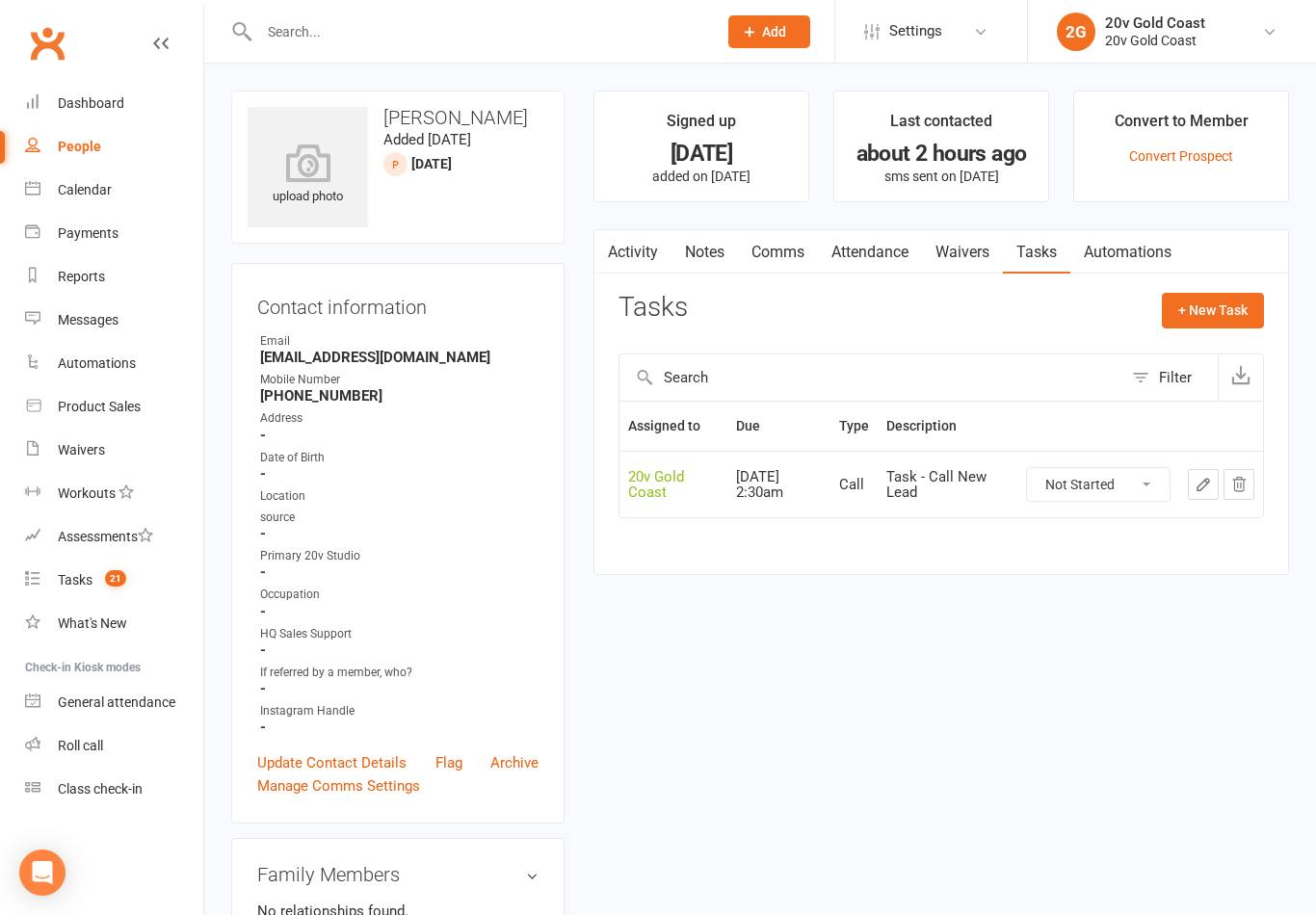
click at [129, 581] on link "Tasks 21" at bounding box center [113, 580] width 178 height 43
select select "unstarted"
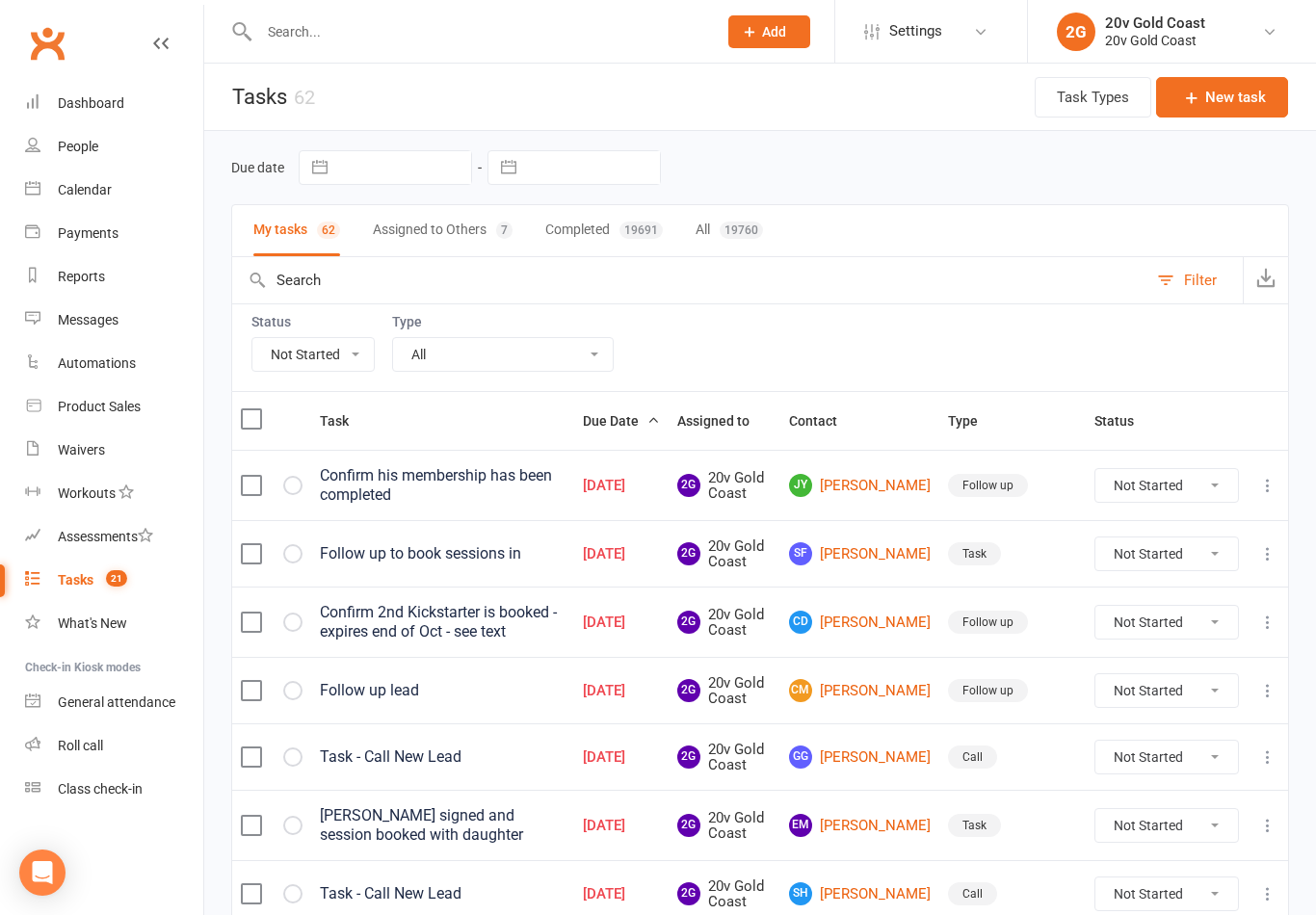
click at [333, 356] on select "All Incomplete Not Started In Progress Waiting Complete" at bounding box center [312, 354] width 121 height 32
select select
select select "finished"
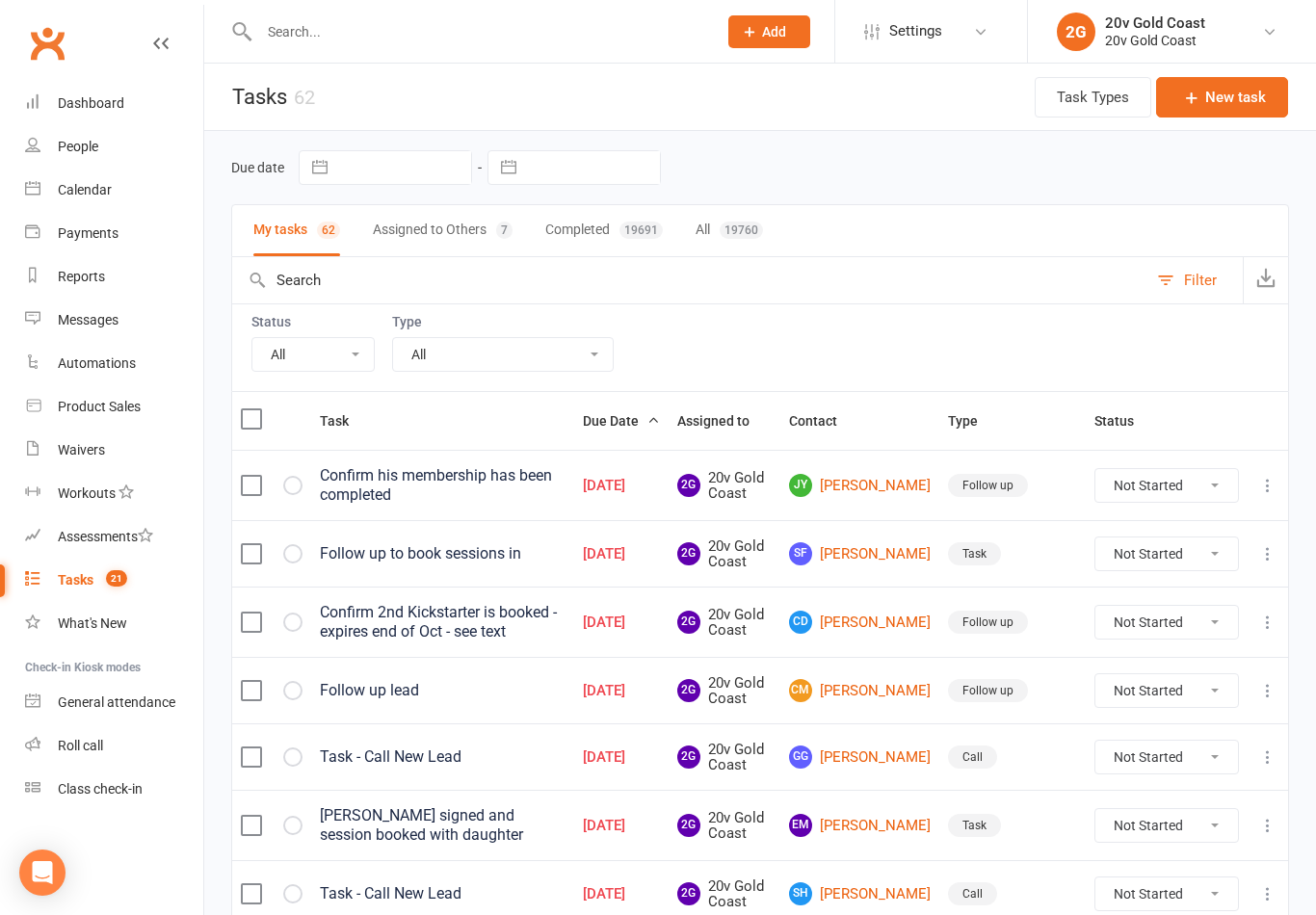
select select "finished"
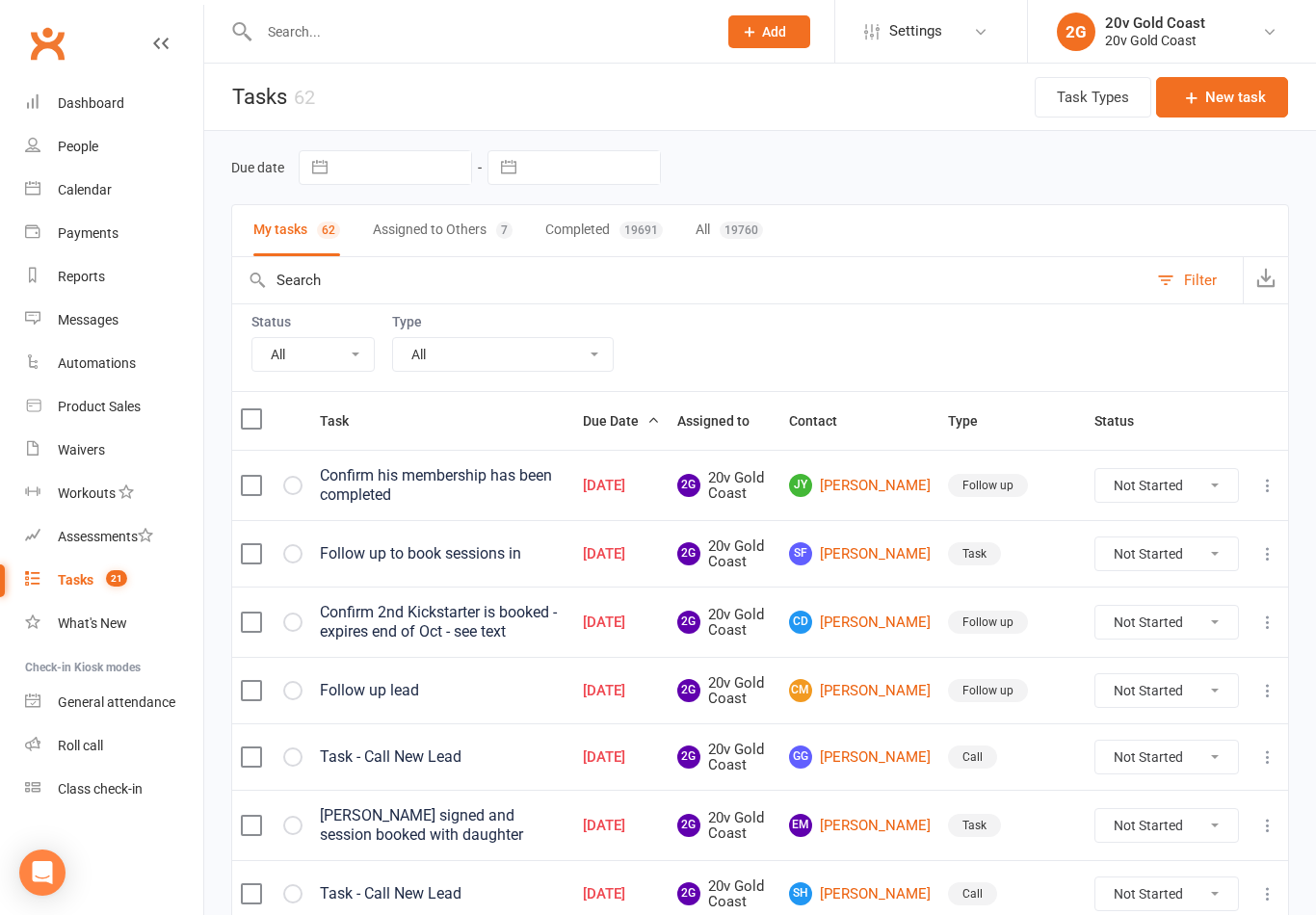
select select "finished"
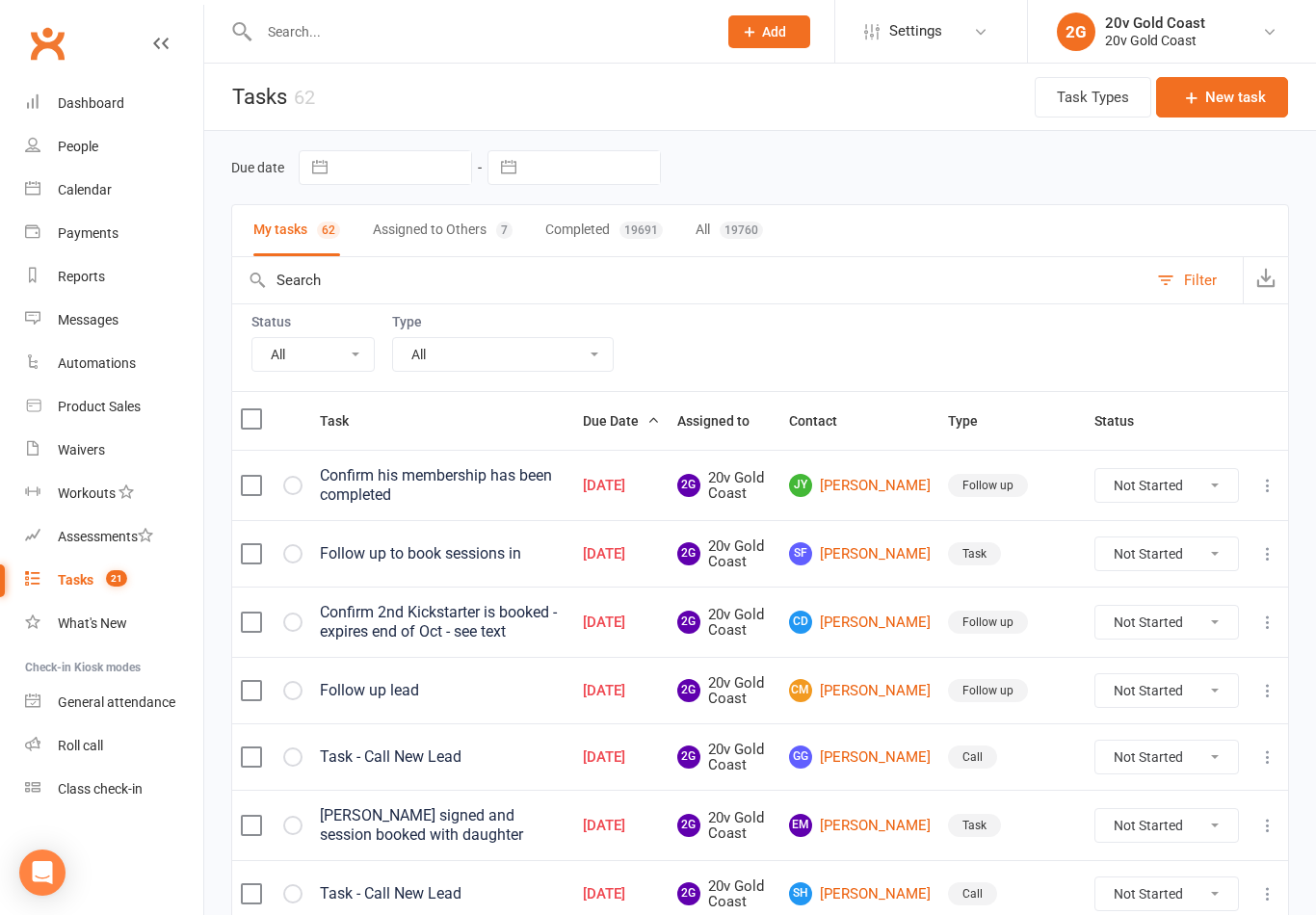
select select "finished"
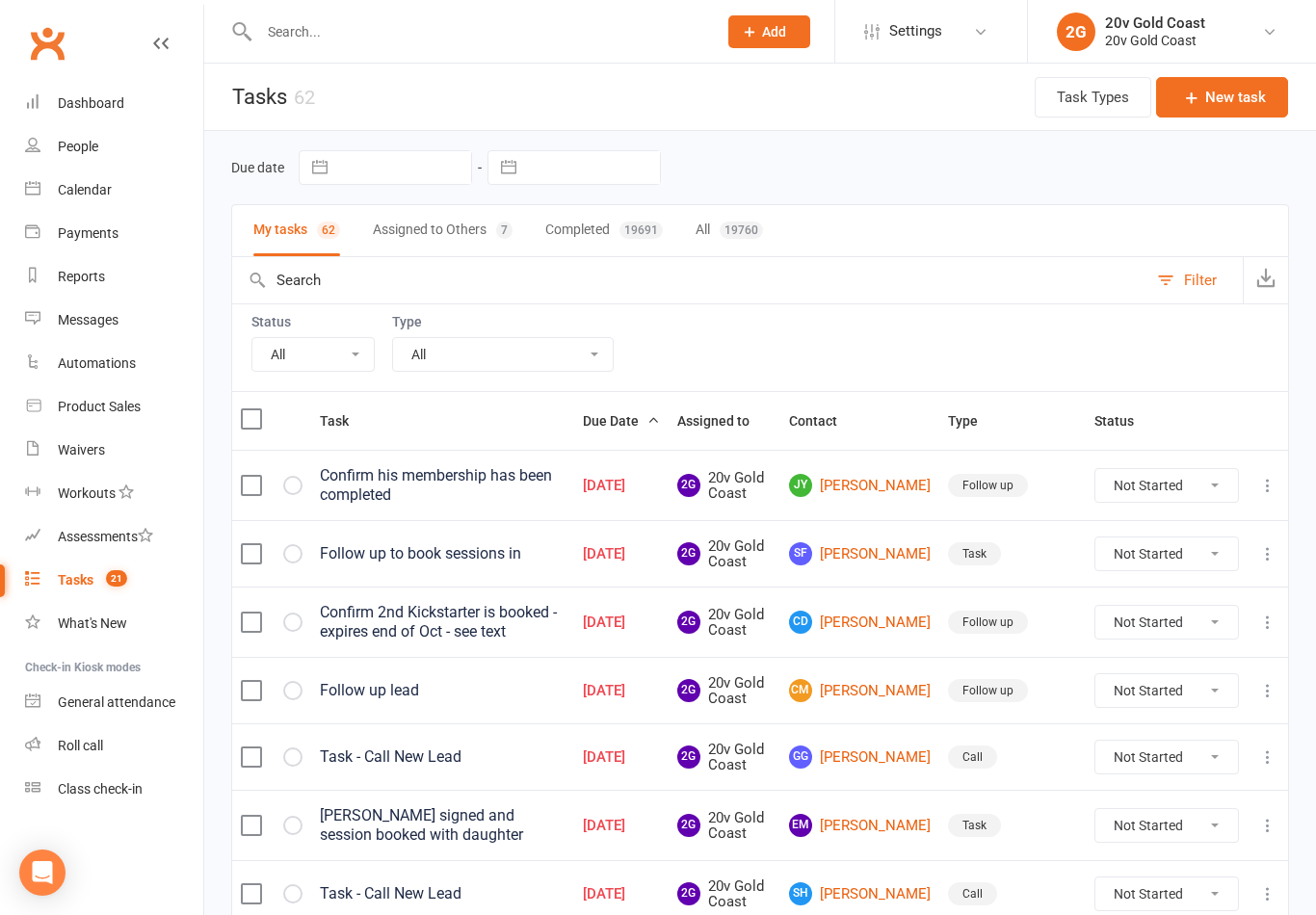
select select "finished"
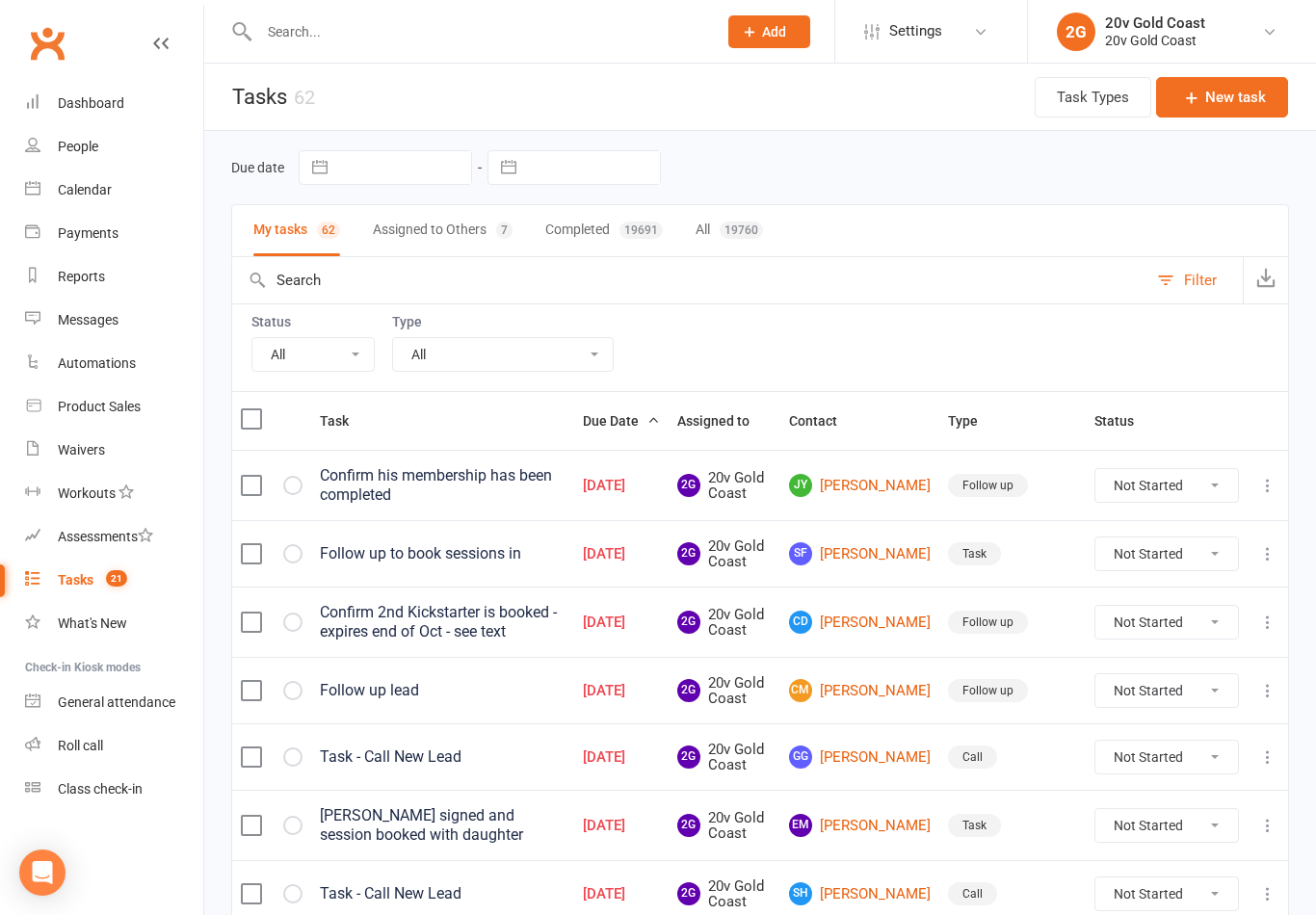
select select "finished"
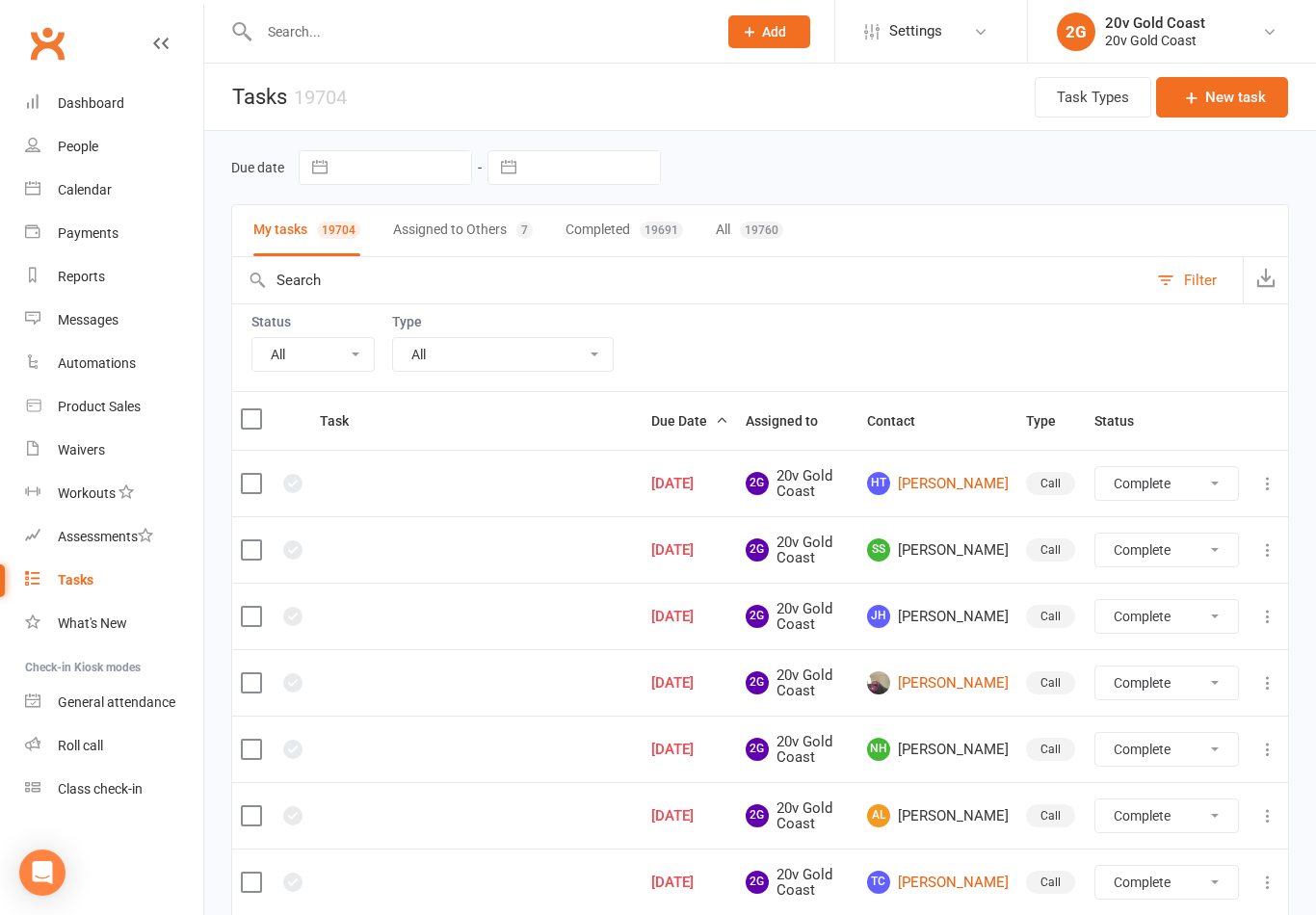
select select "finished"
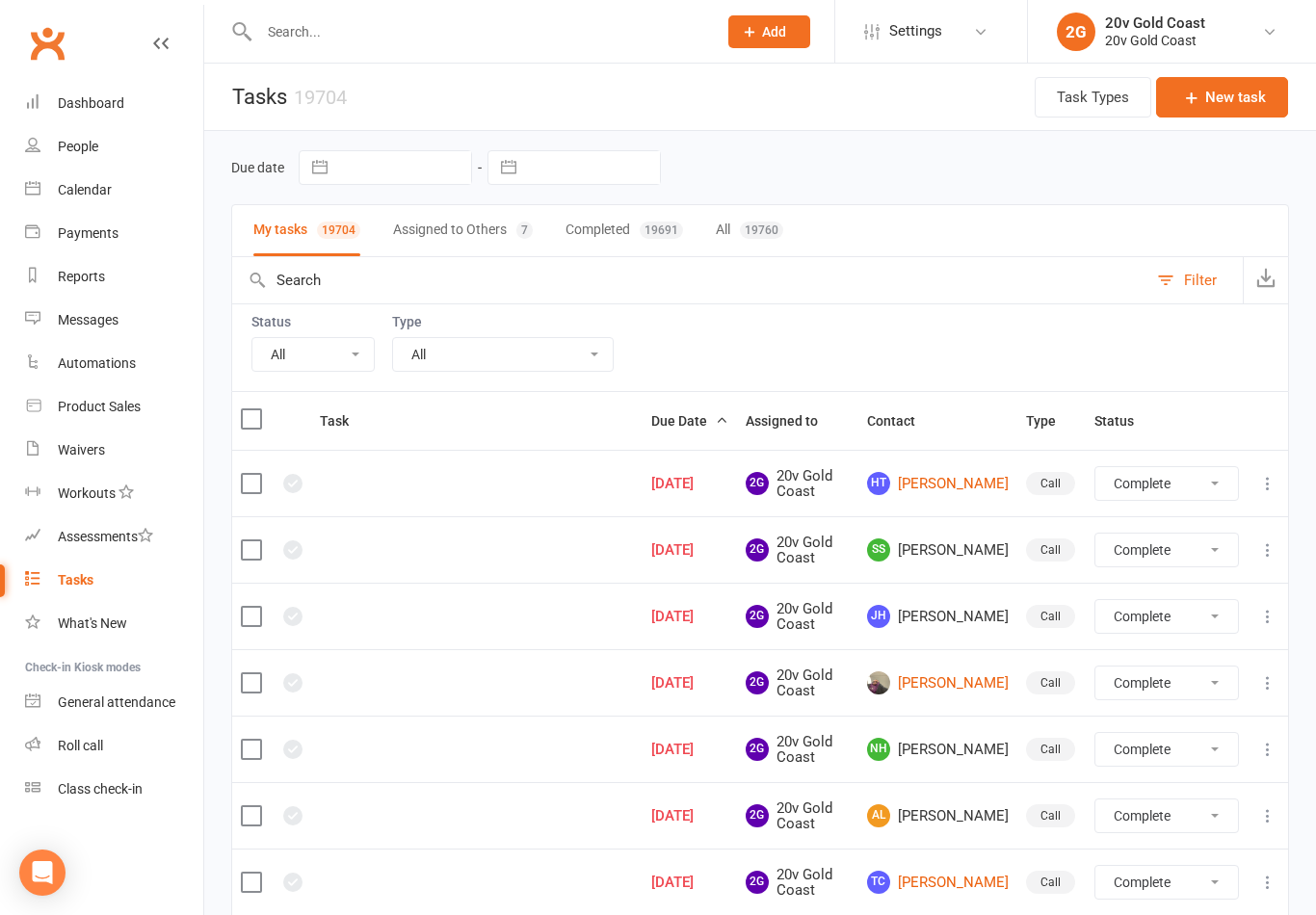
select select "finished"
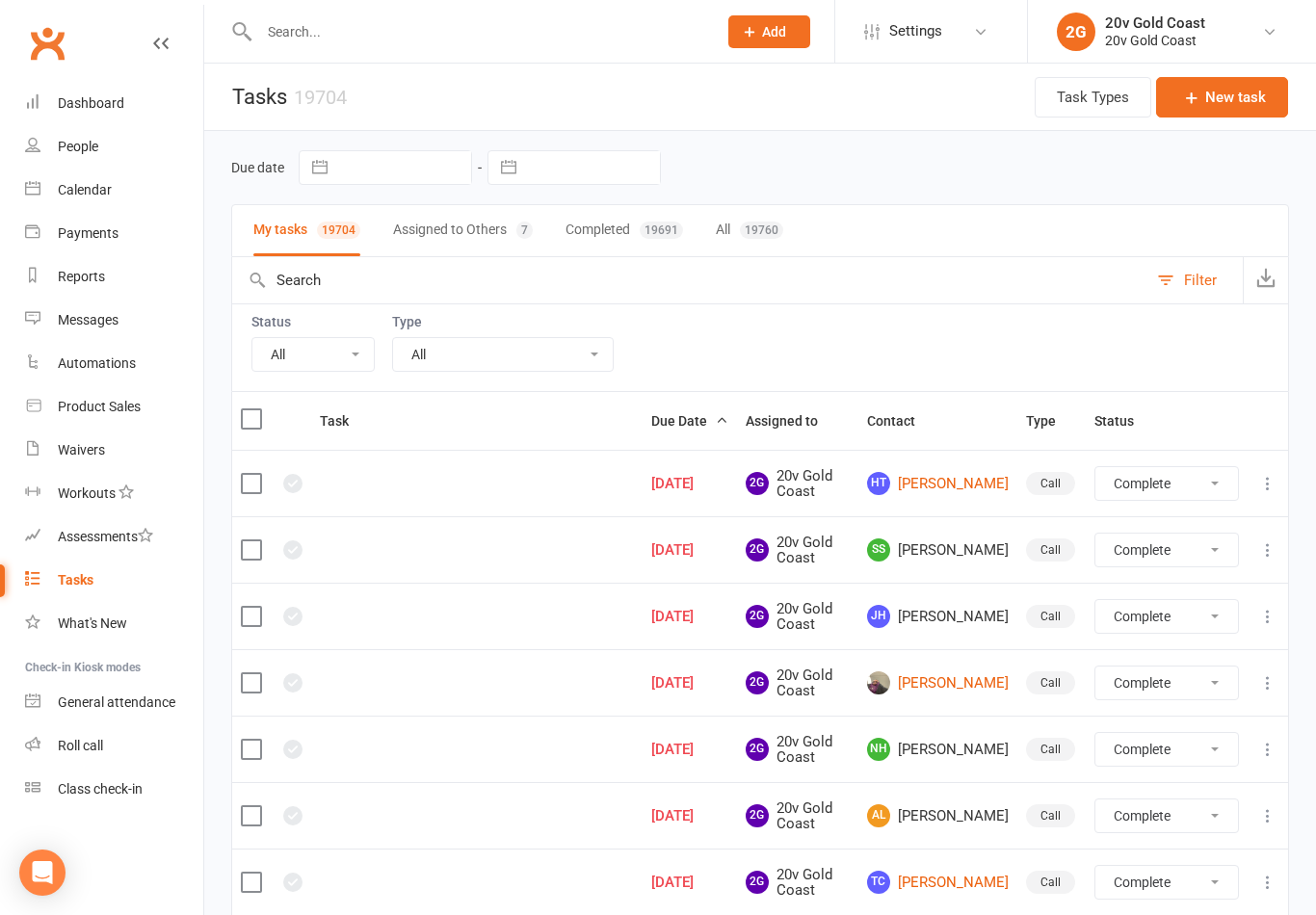
select select "finished"
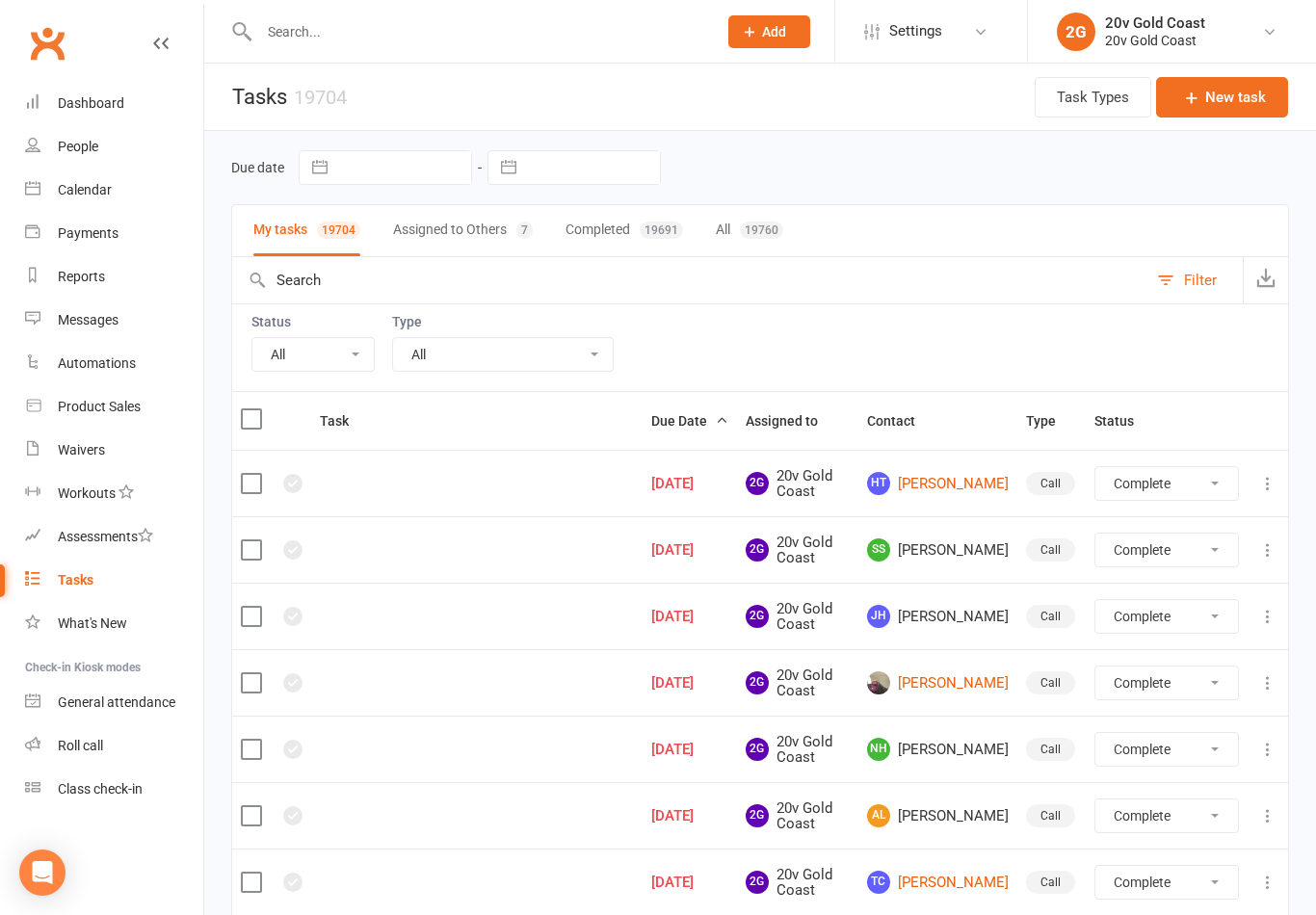
select select "finished"
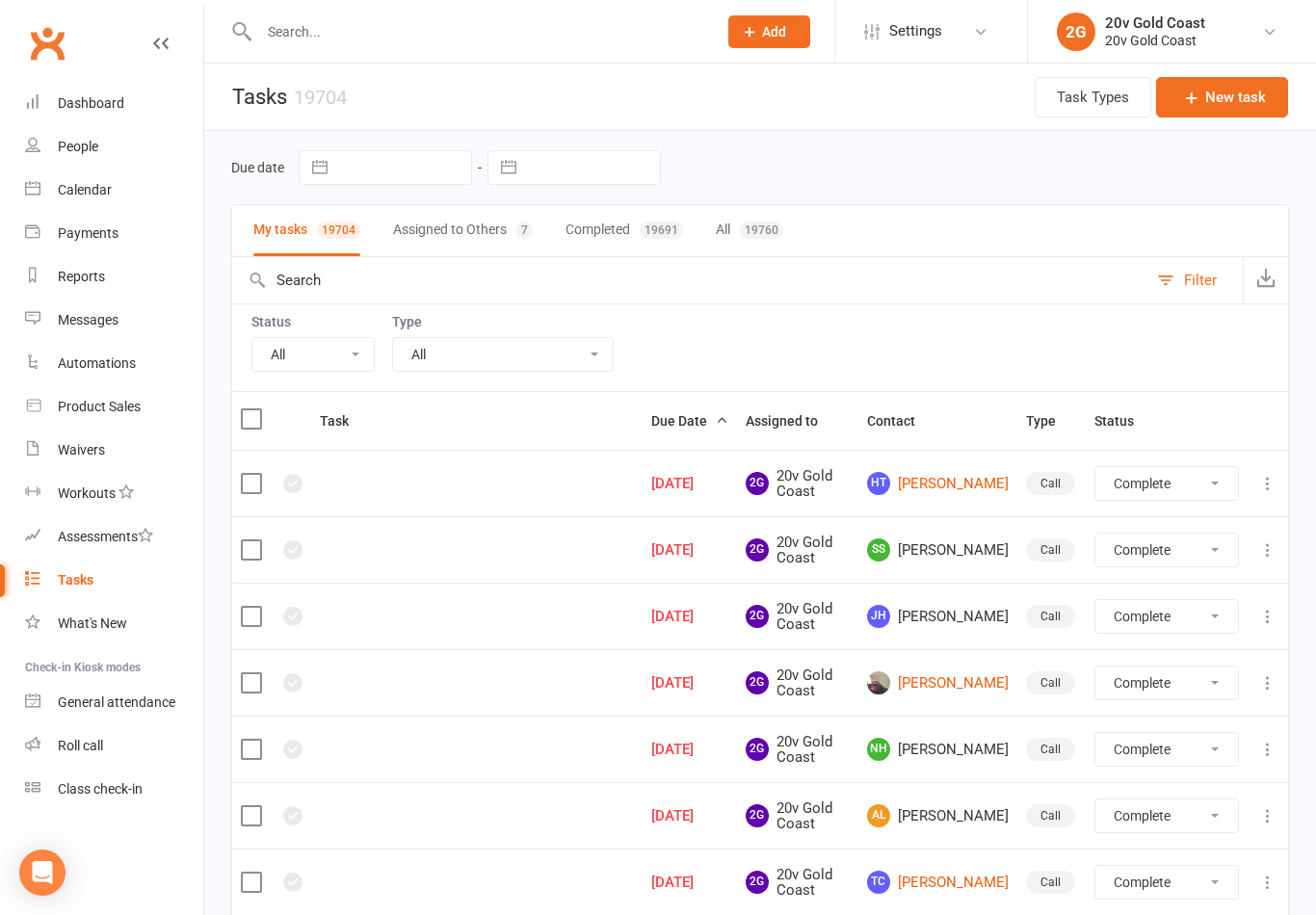
select select "finished"
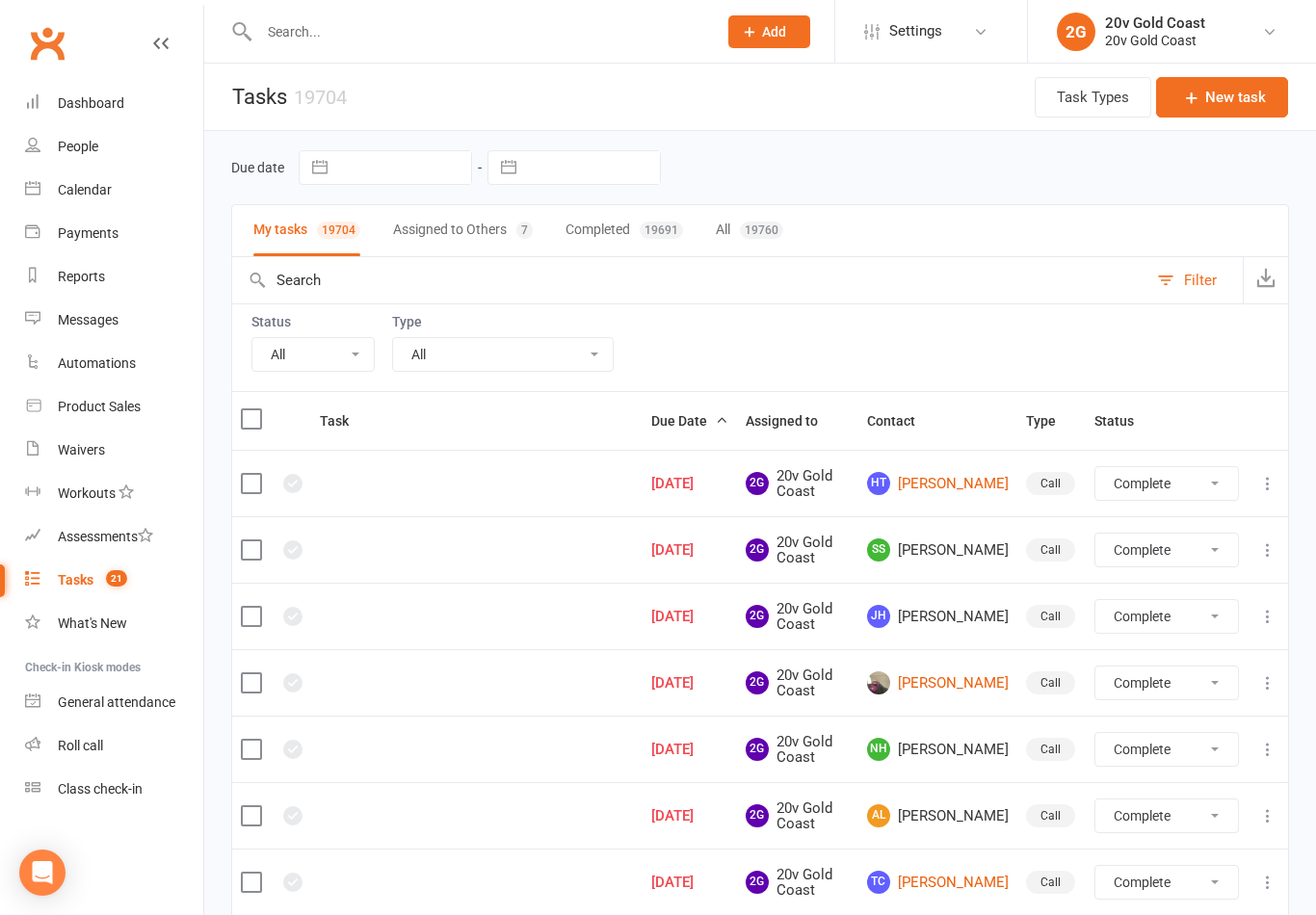
click at [341, 341] on select "All Incomplete Not Started In Progress Waiting Complete" at bounding box center [312, 354] width 121 height 32
click at [536, 350] on select "All Call Call - to book trial Confirm session attendance Confirm trial Follow u…" at bounding box center [502, 354] width 219 height 32
click at [535, 364] on select "All Call Call - to book trial Confirm session attendance Confirm trial Follow u…" at bounding box center [502, 354] width 219 height 32
click at [483, 231] on button "Assigned to Others 7" at bounding box center [463, 231] width 140 height 51
select select "-45734"
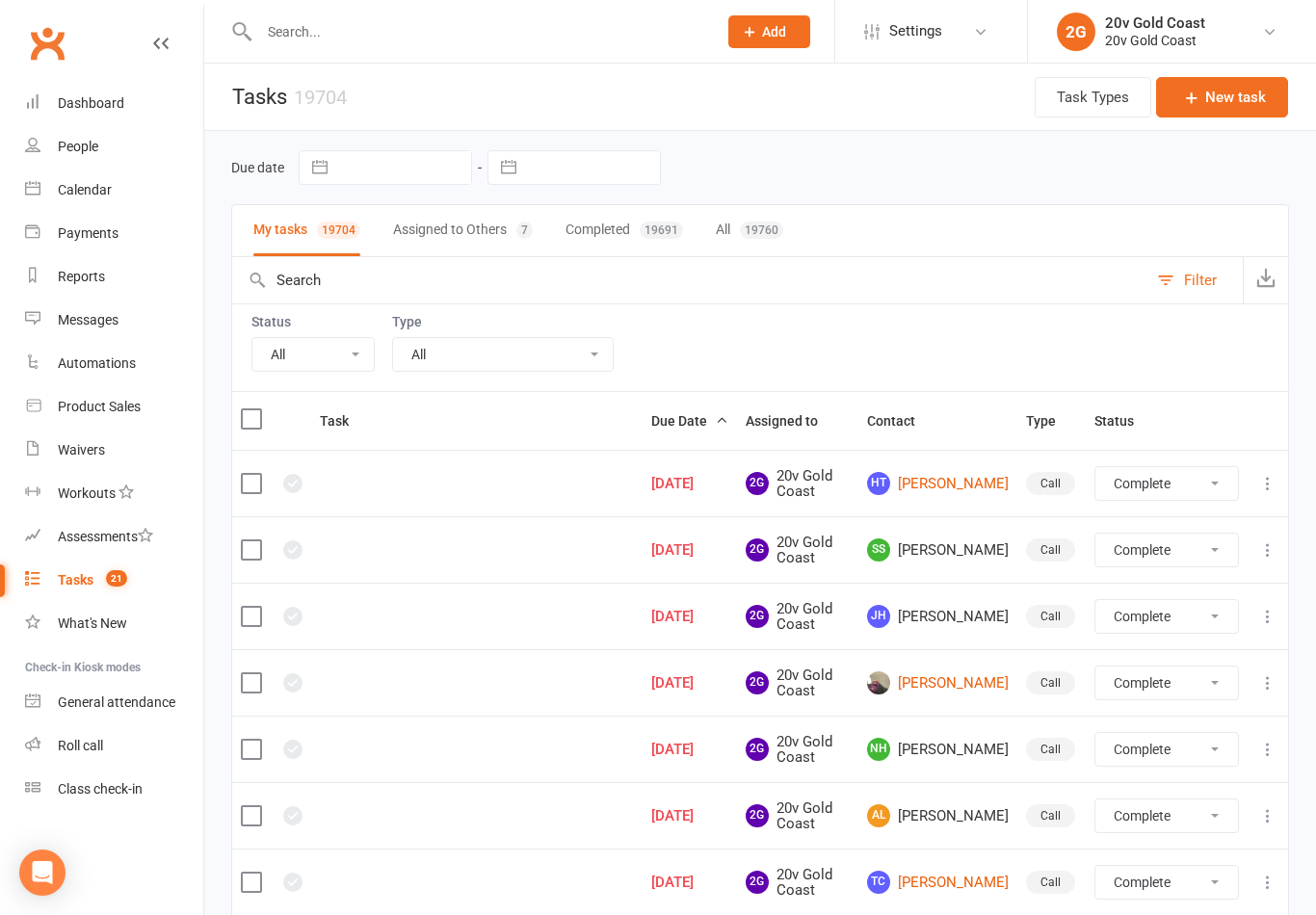
select select "finished"
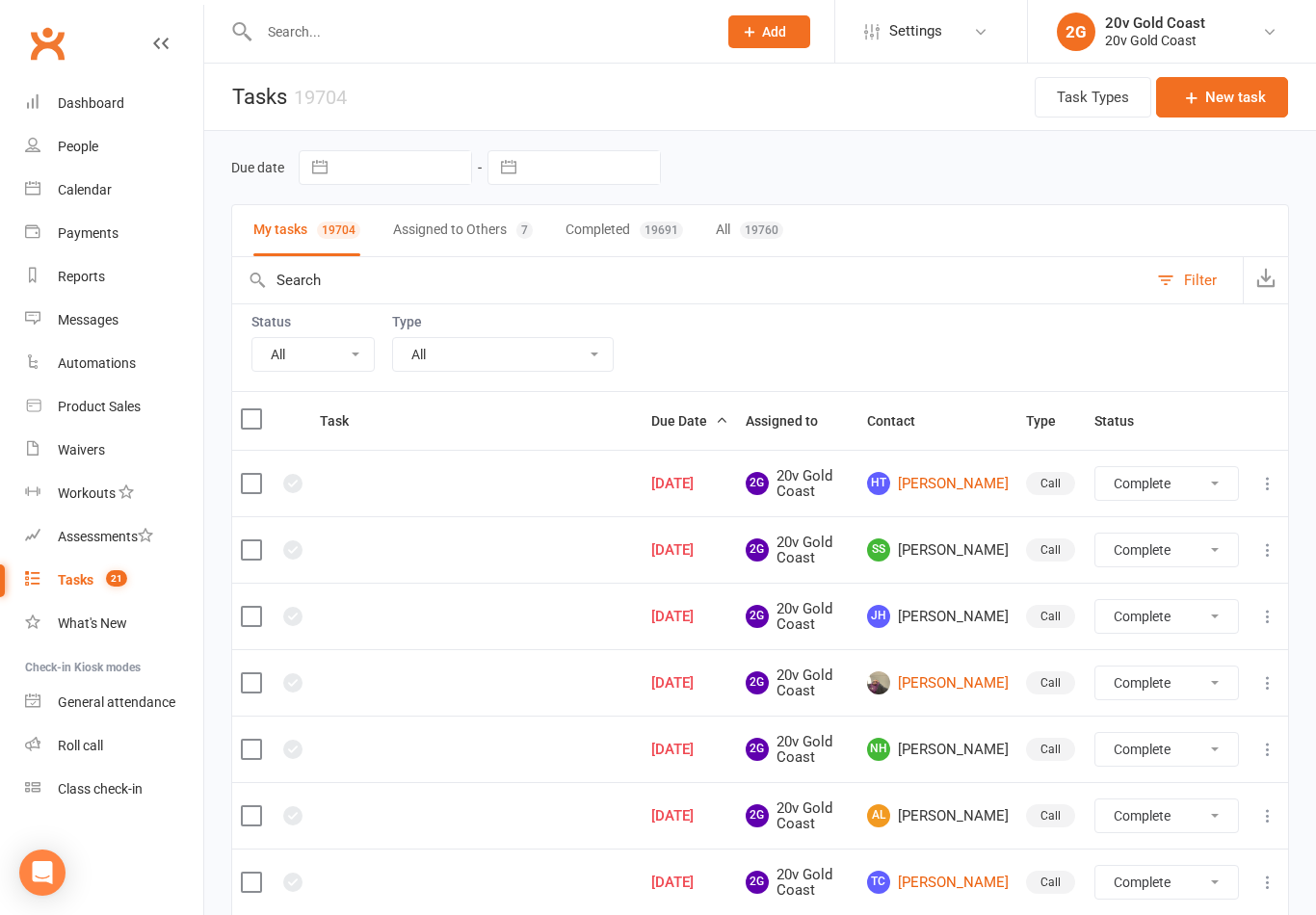
select select "finished"
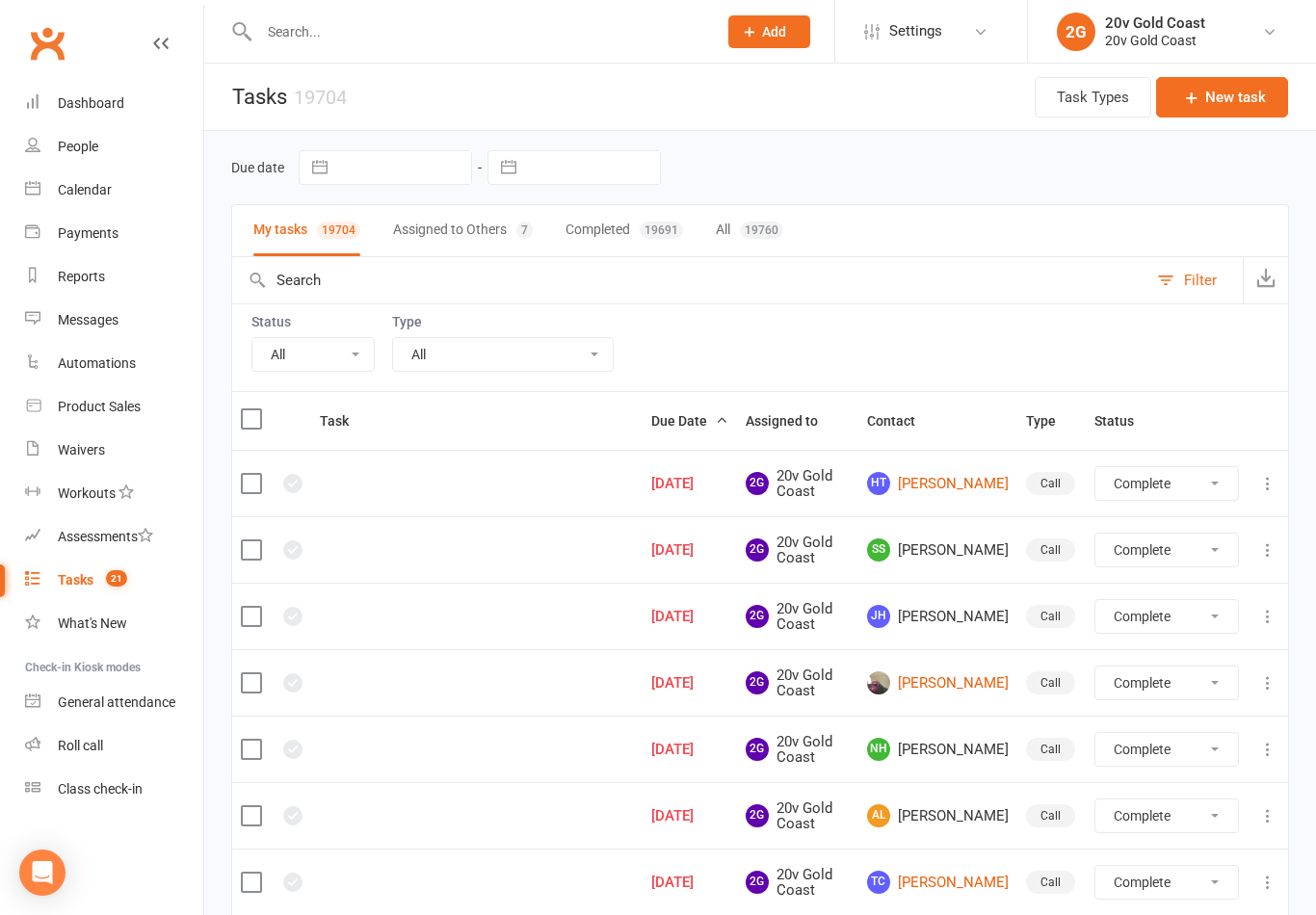
select select "finished"
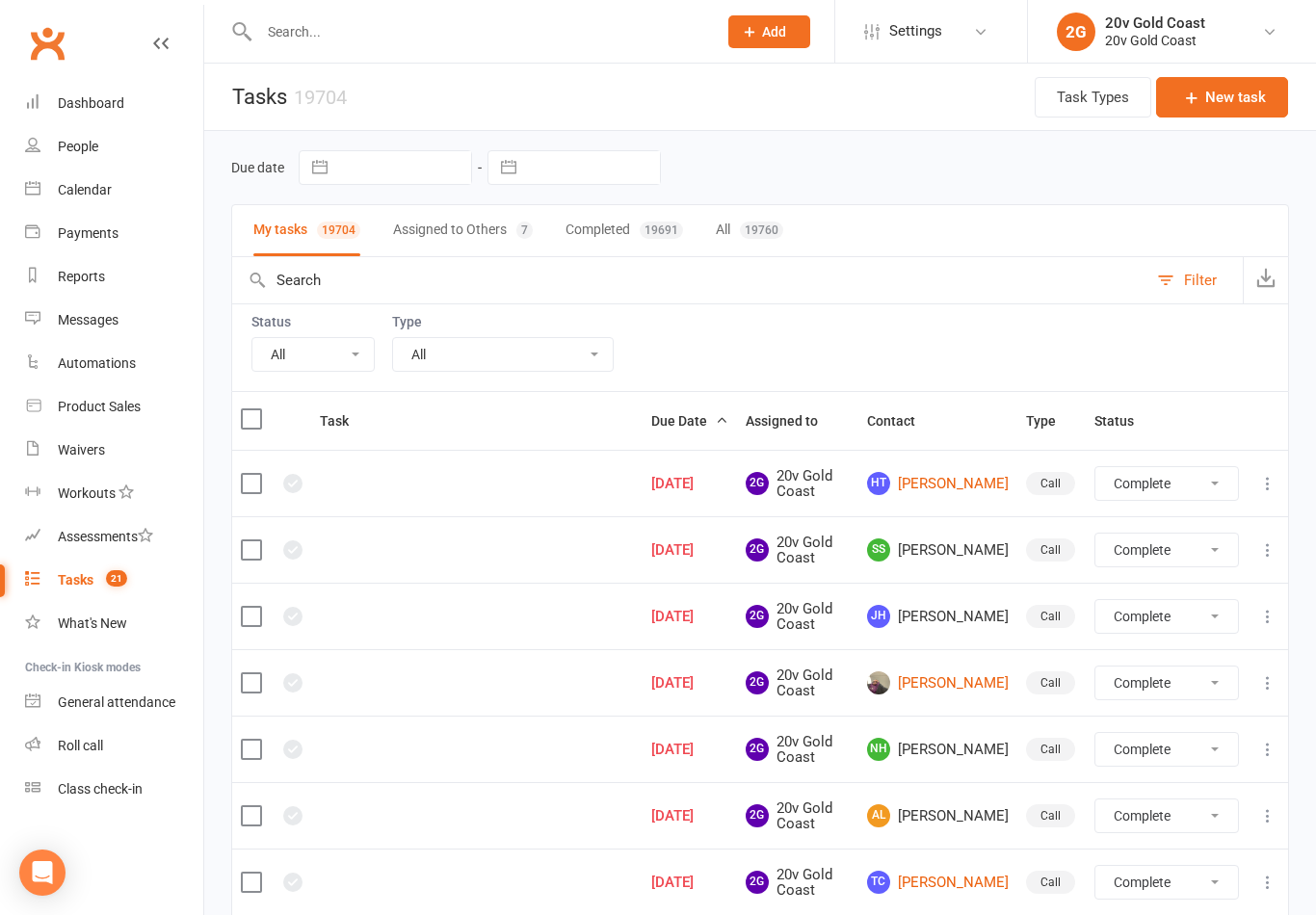
select select "finished"
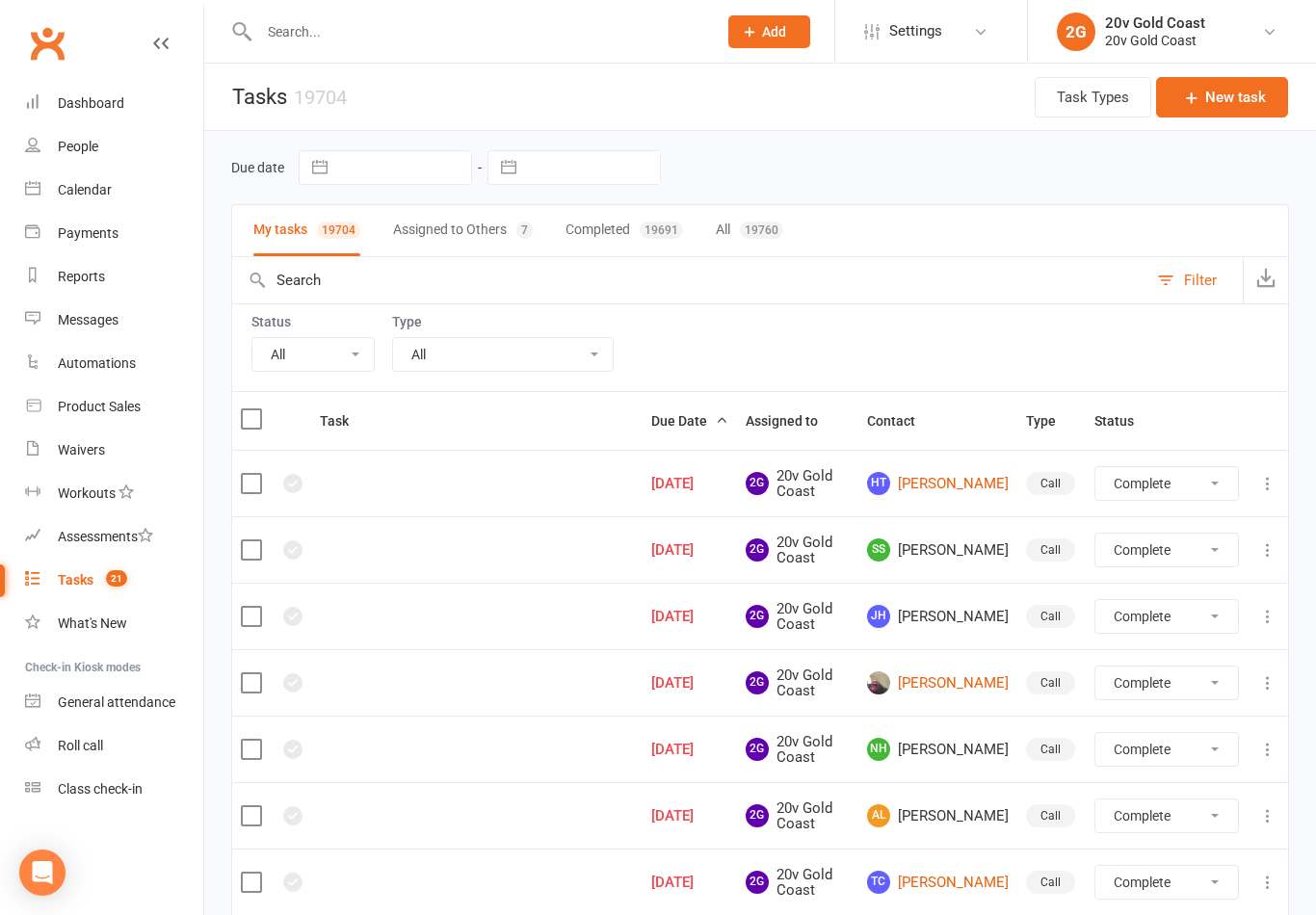
select select "finished"
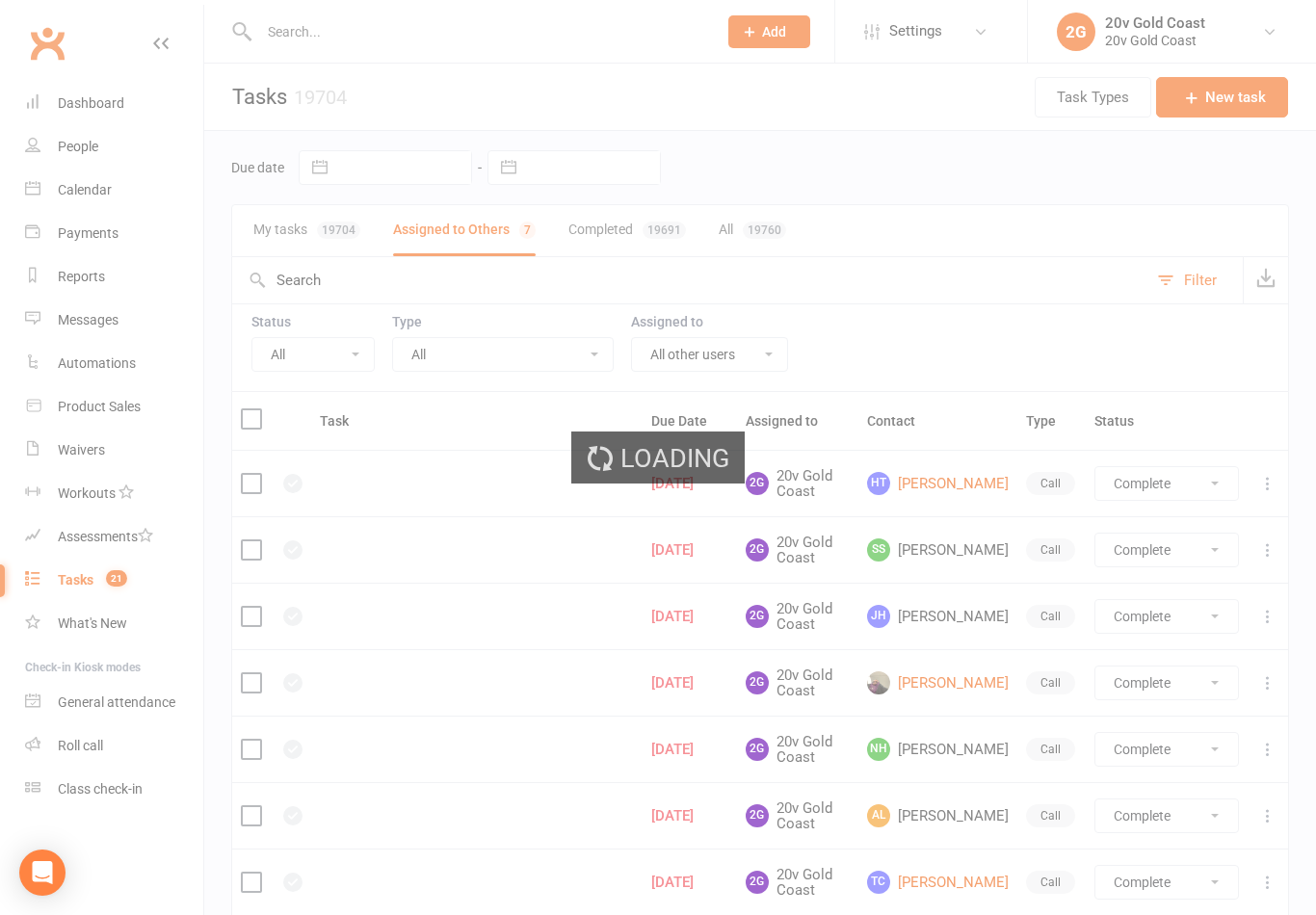
select select "incomplete"
select select "finished"
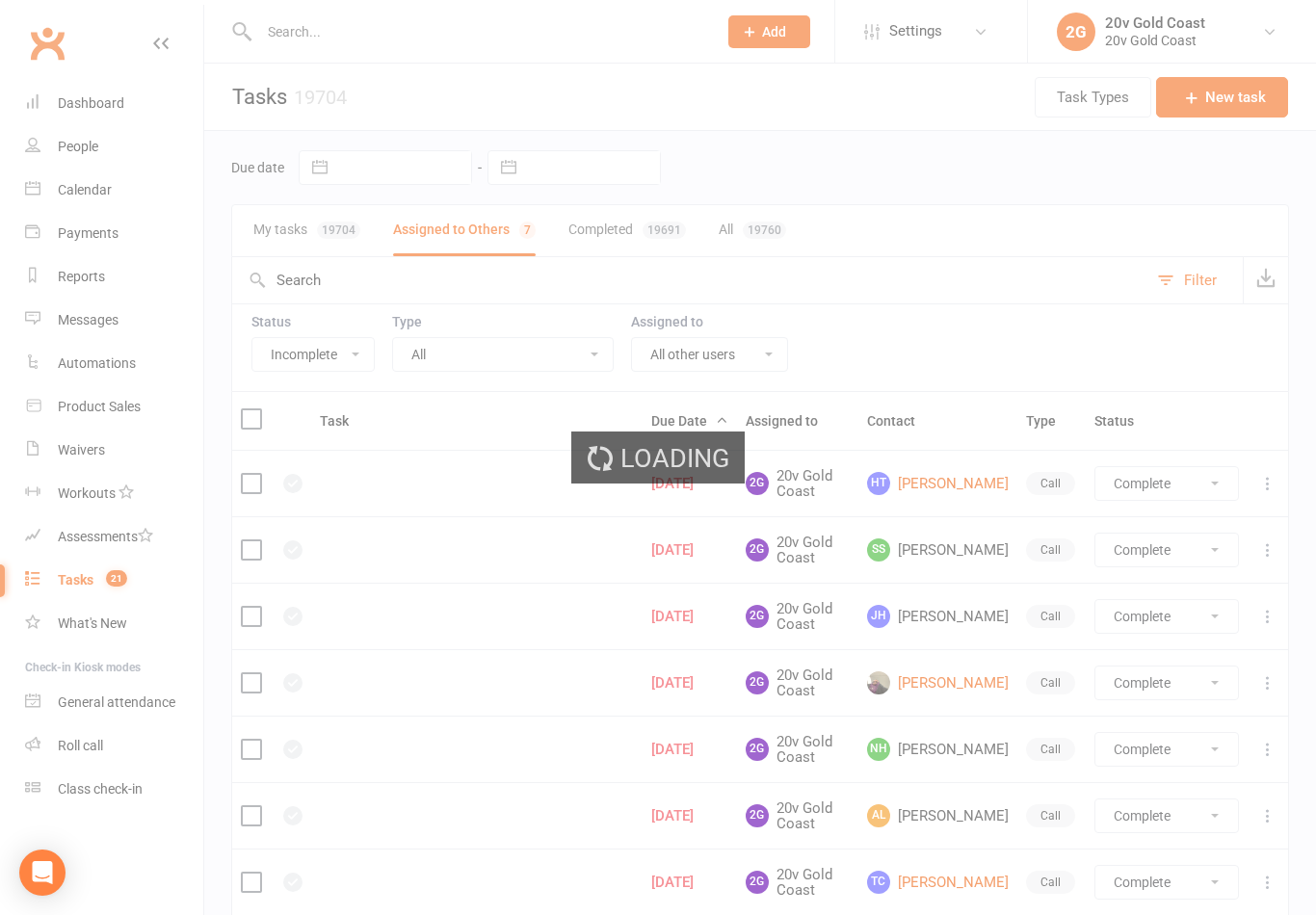
select select "finished"
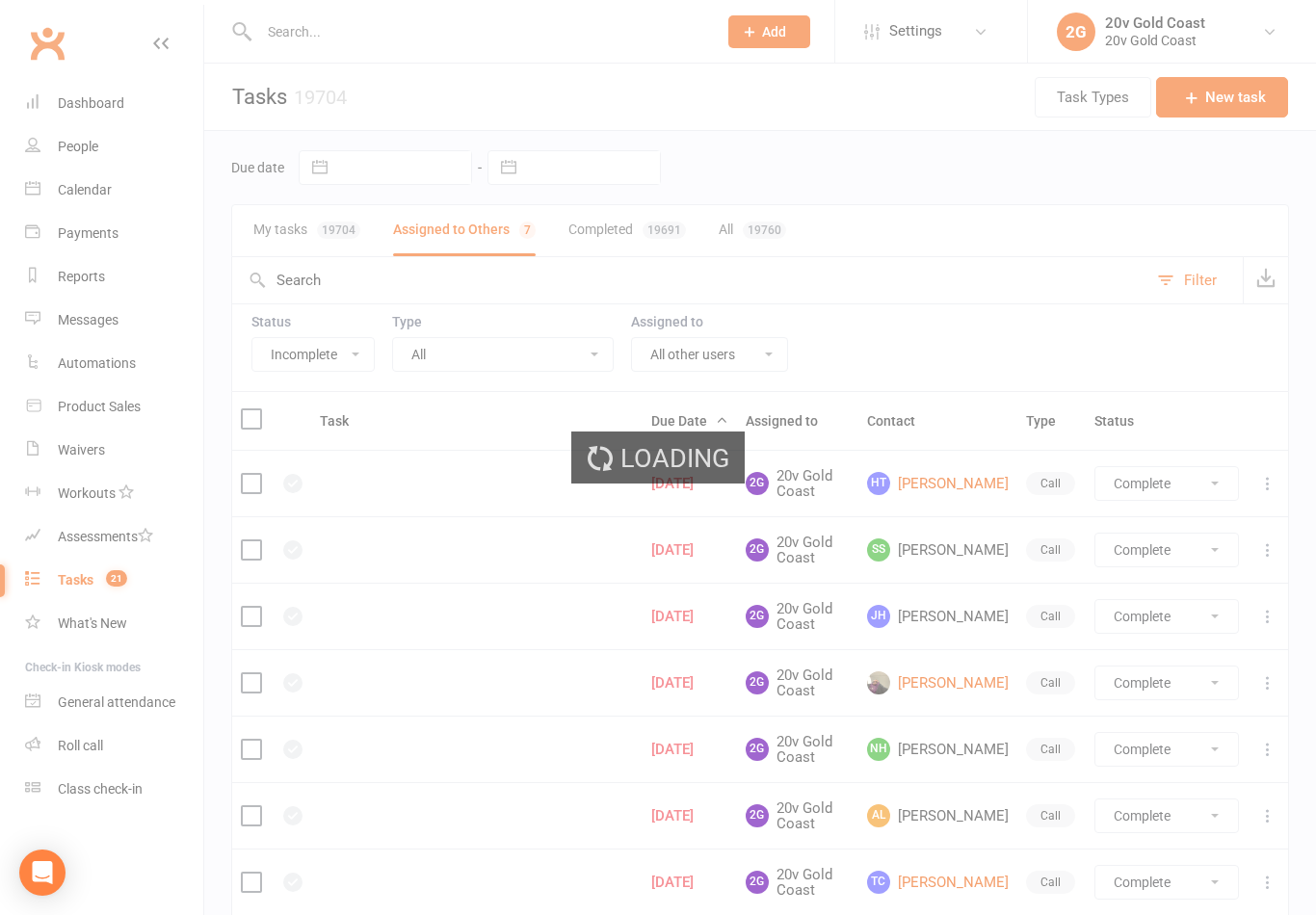
select select "finished"
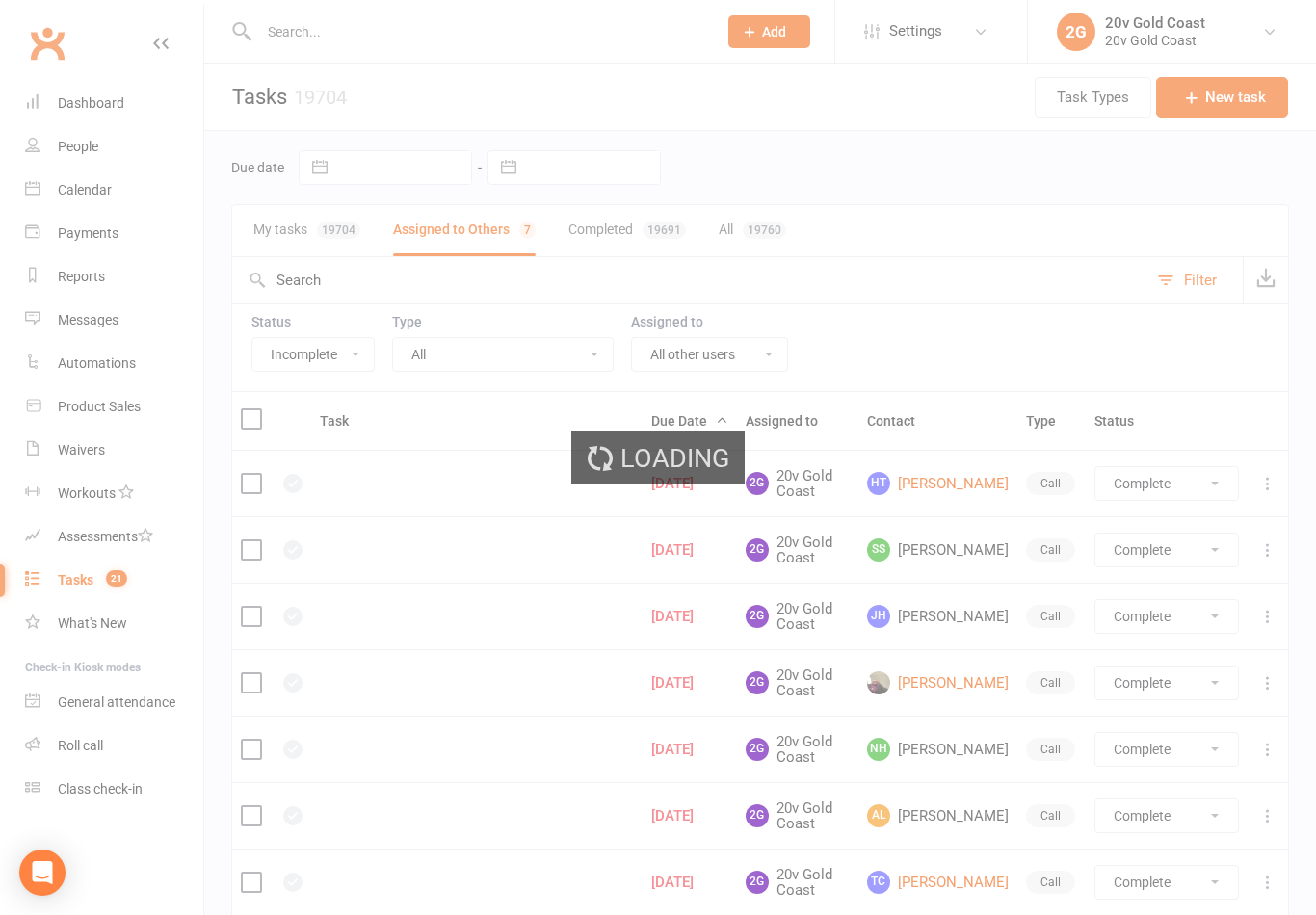
select select "finished"
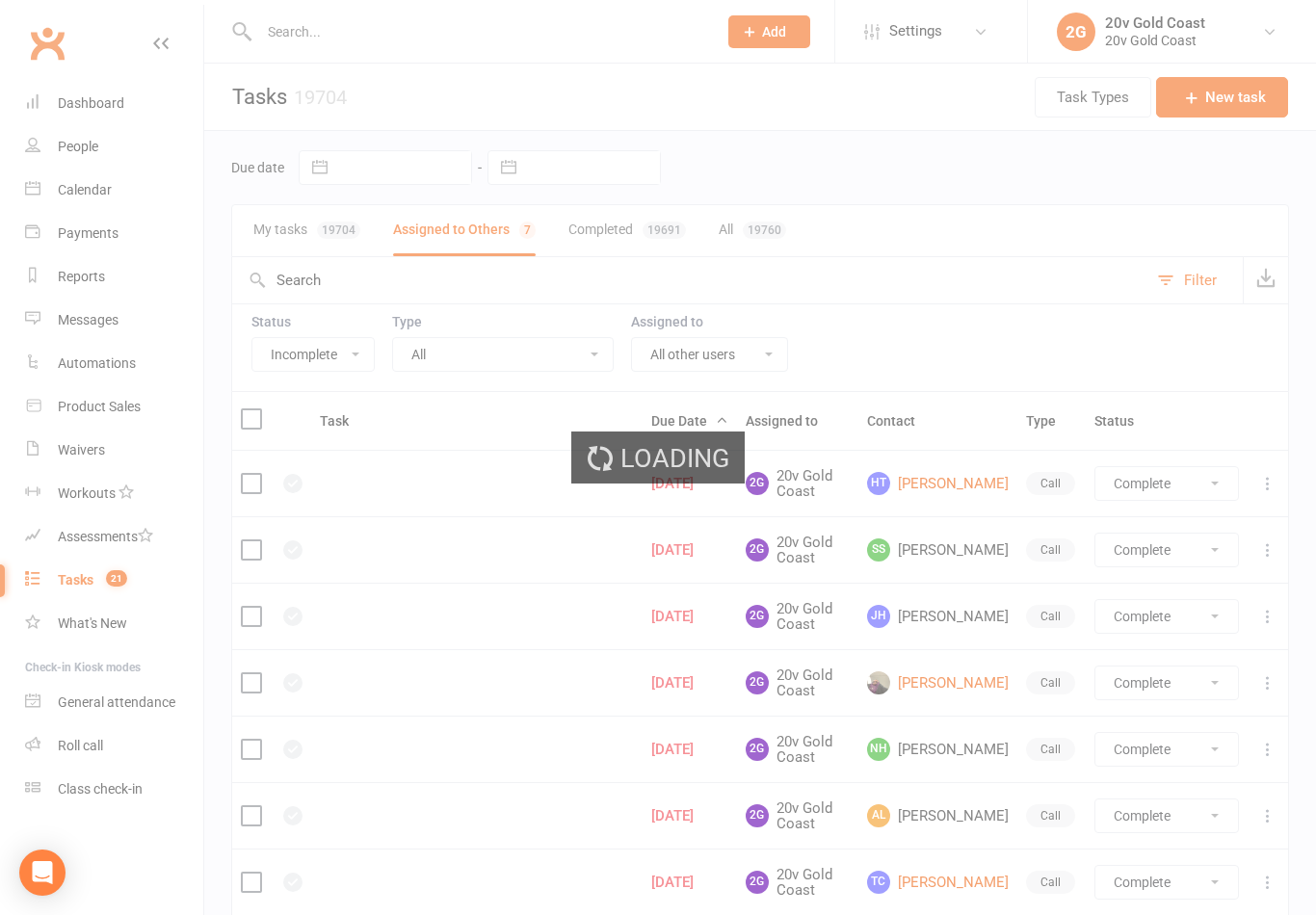
select select "finished"
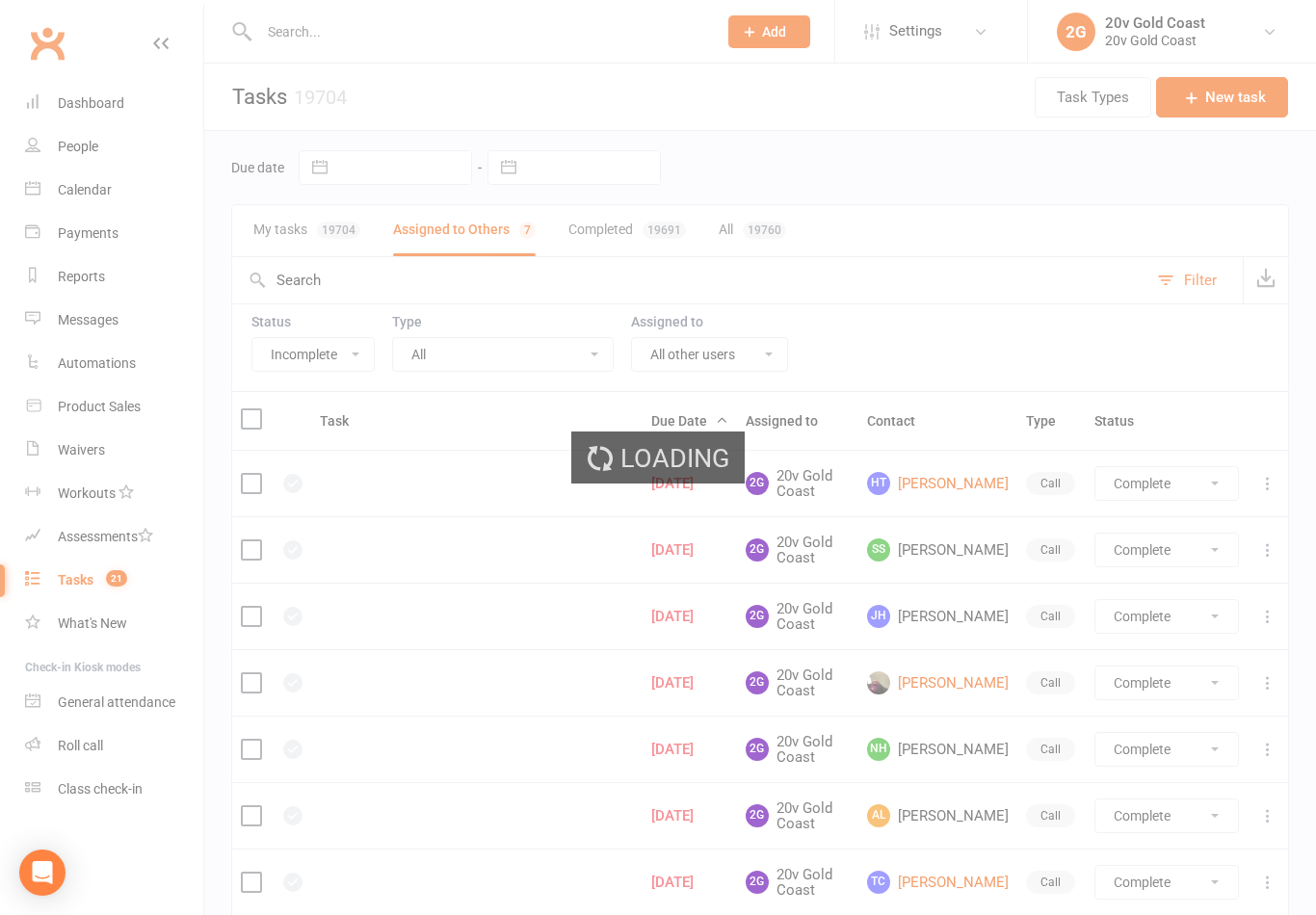
select select "finished"
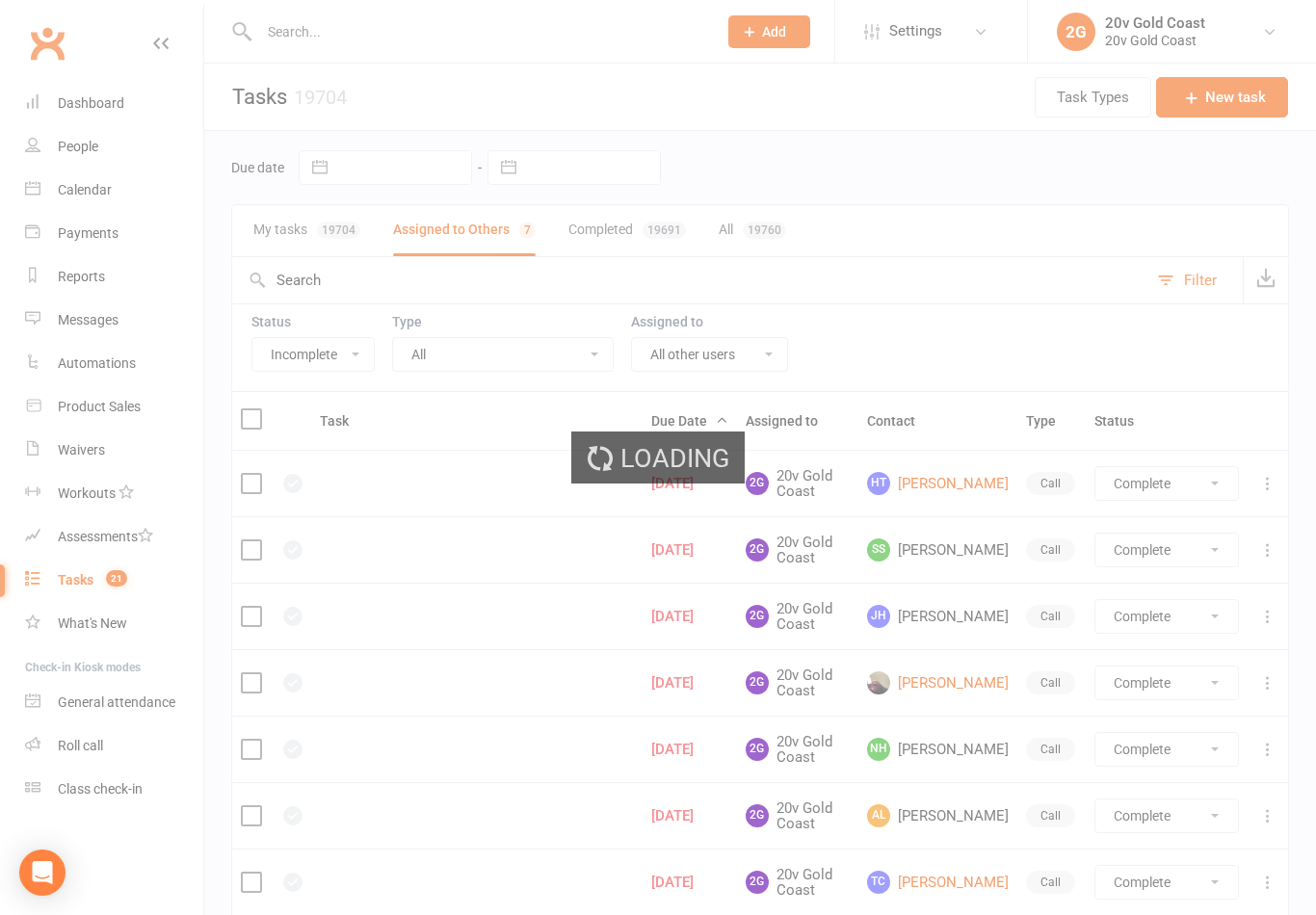
select select "finished"
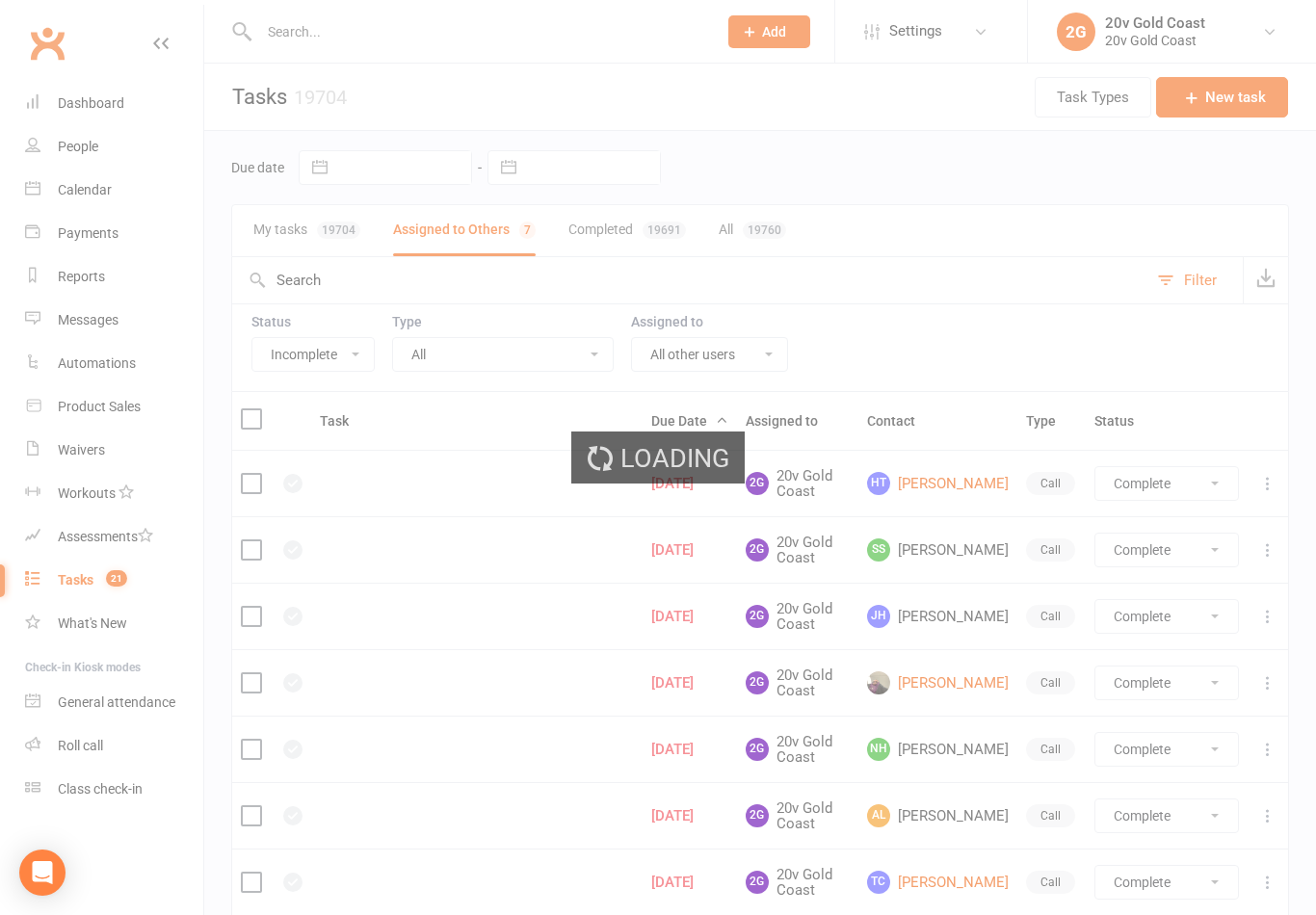
select select "finished"
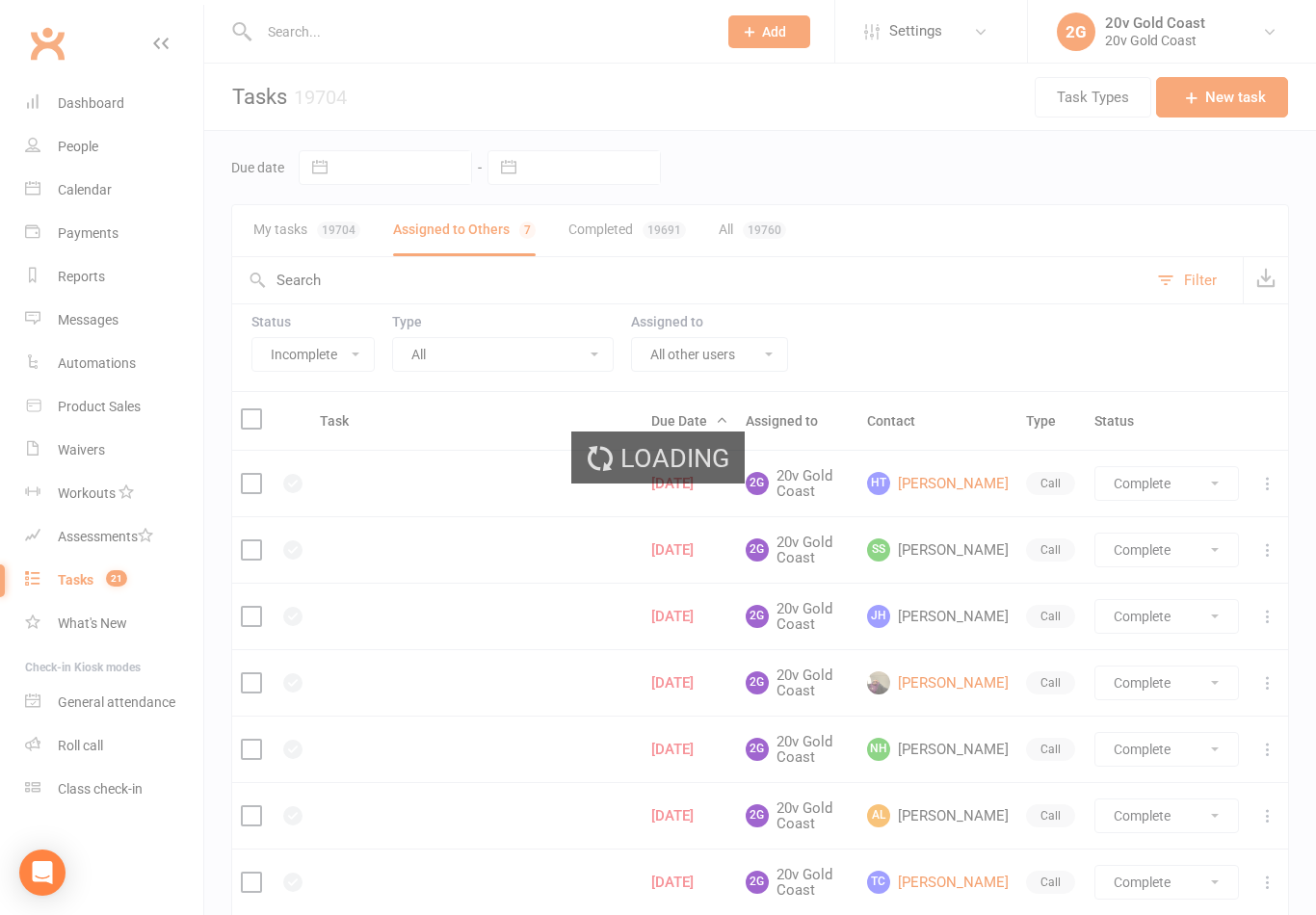
select select "finished"
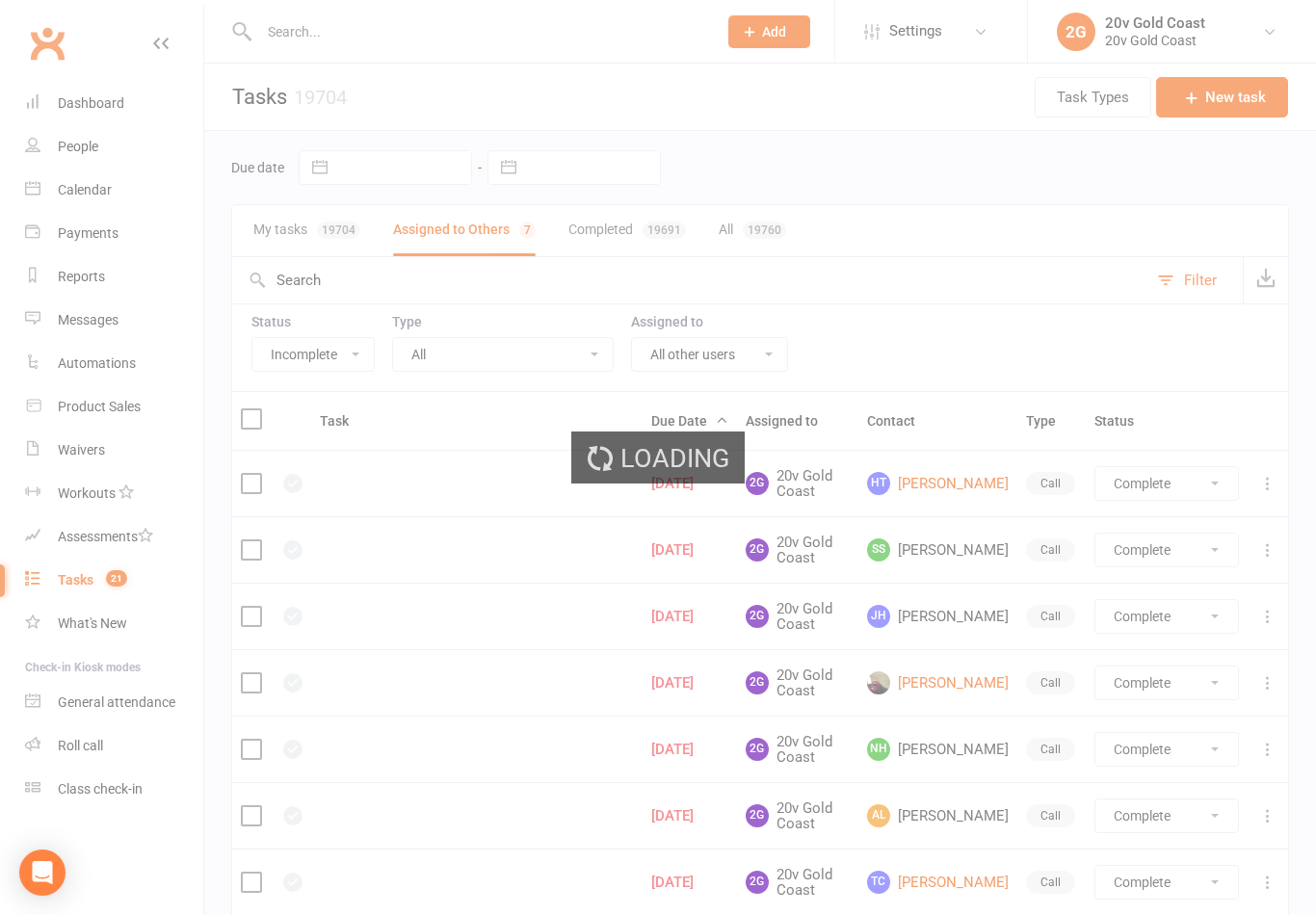
select select "finished"
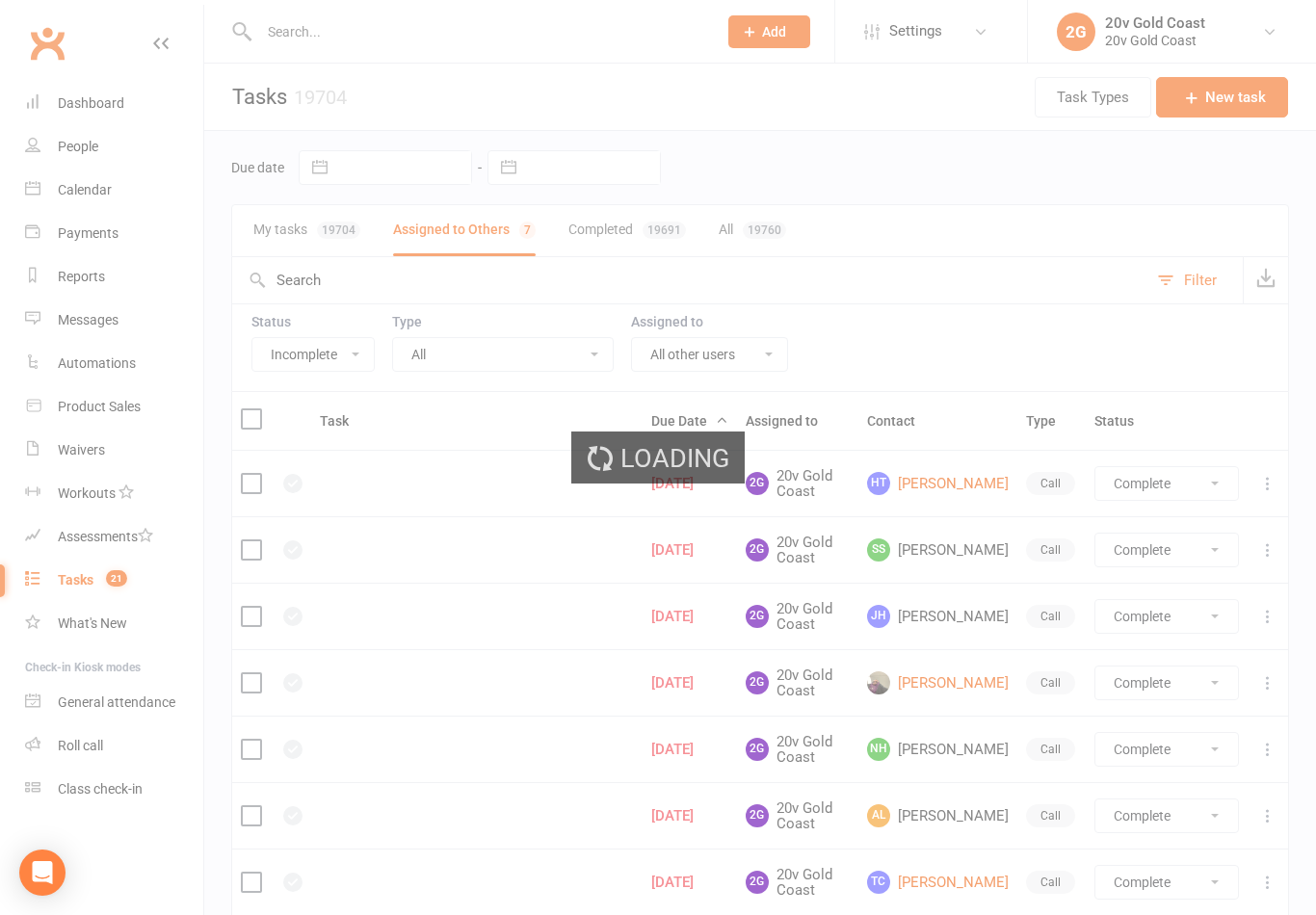
select select "finished"
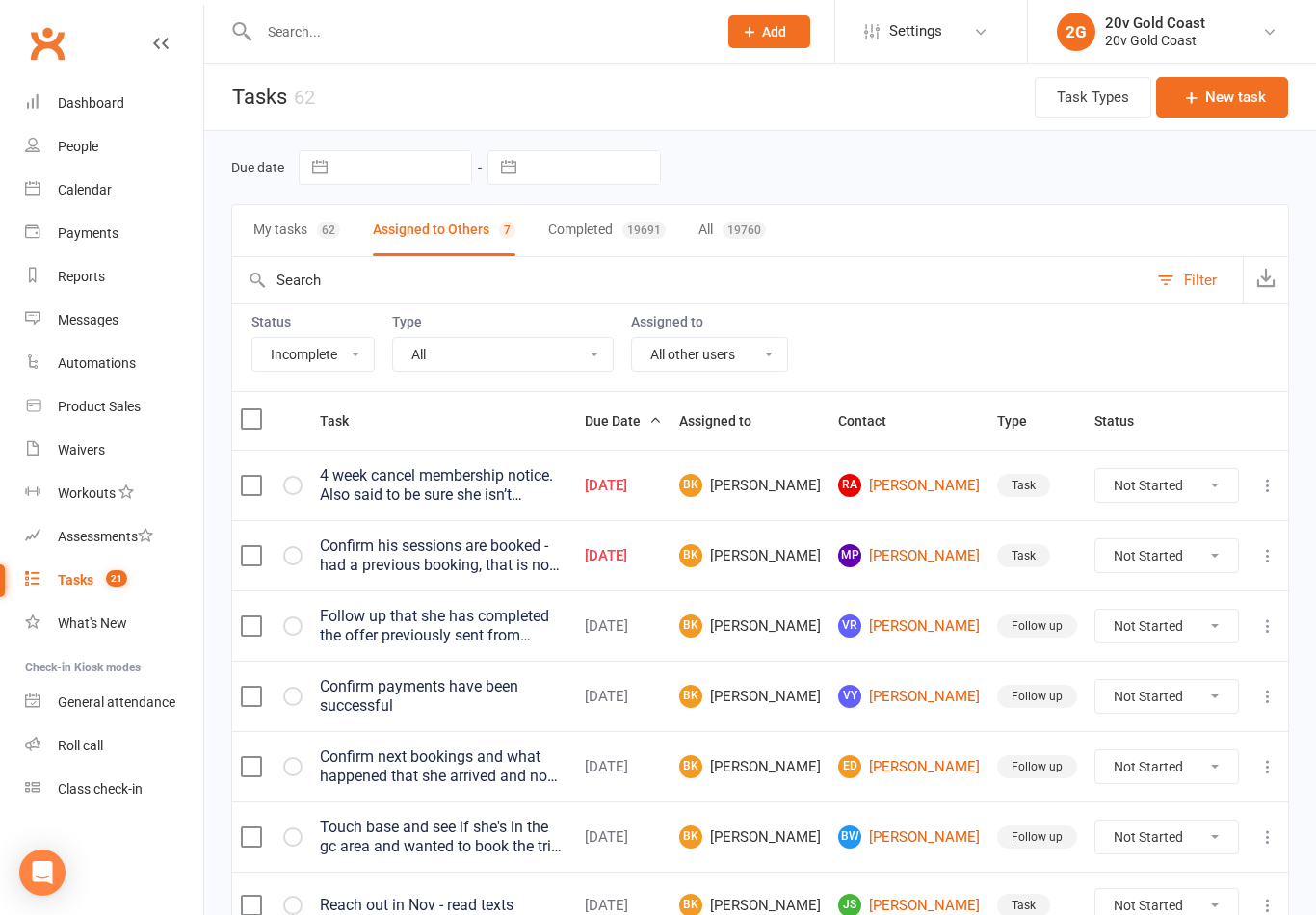
click at [322, 231] on div "62" at bounding box center [328, 230] width 23 height 18
select select
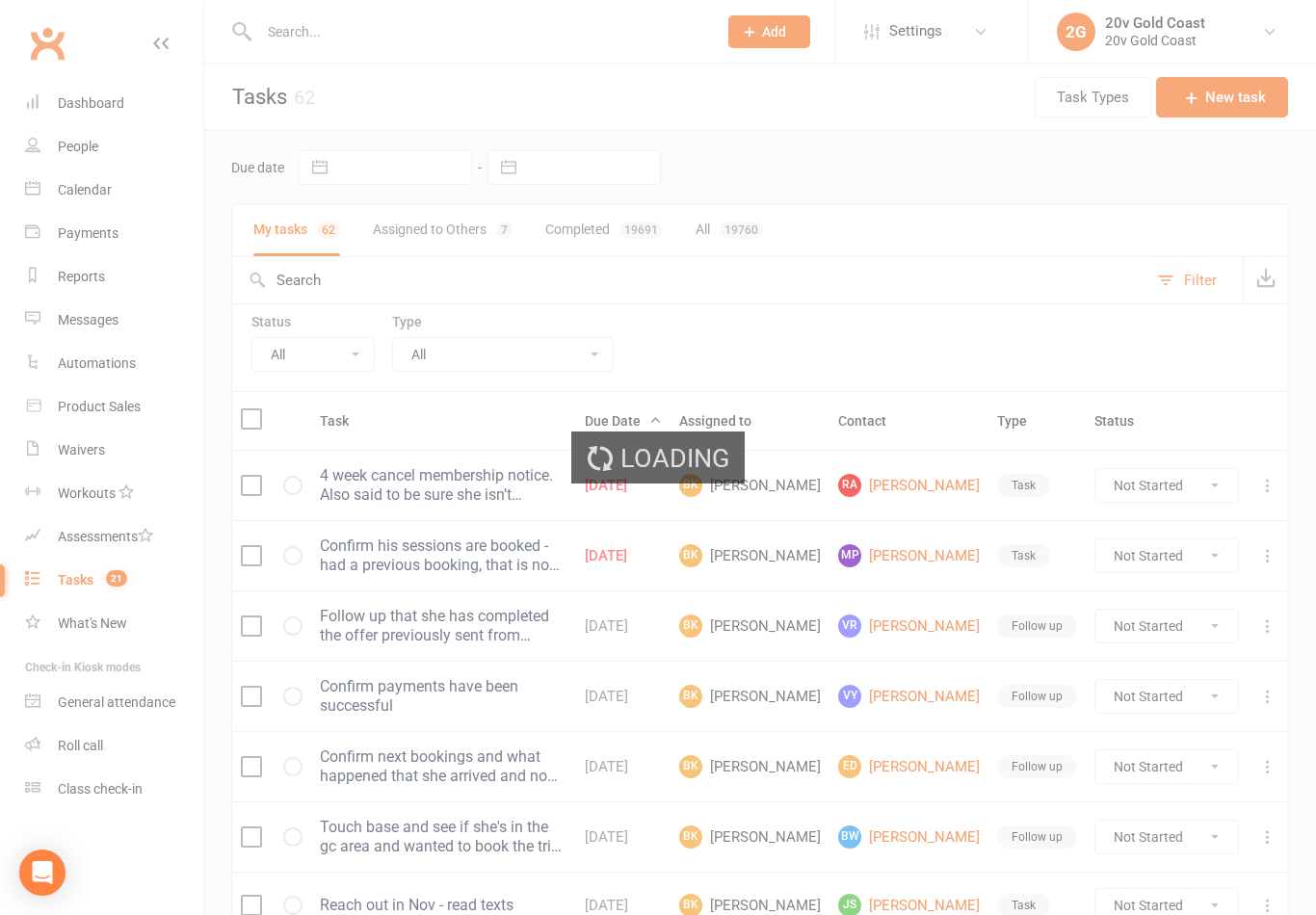
select select "finished"
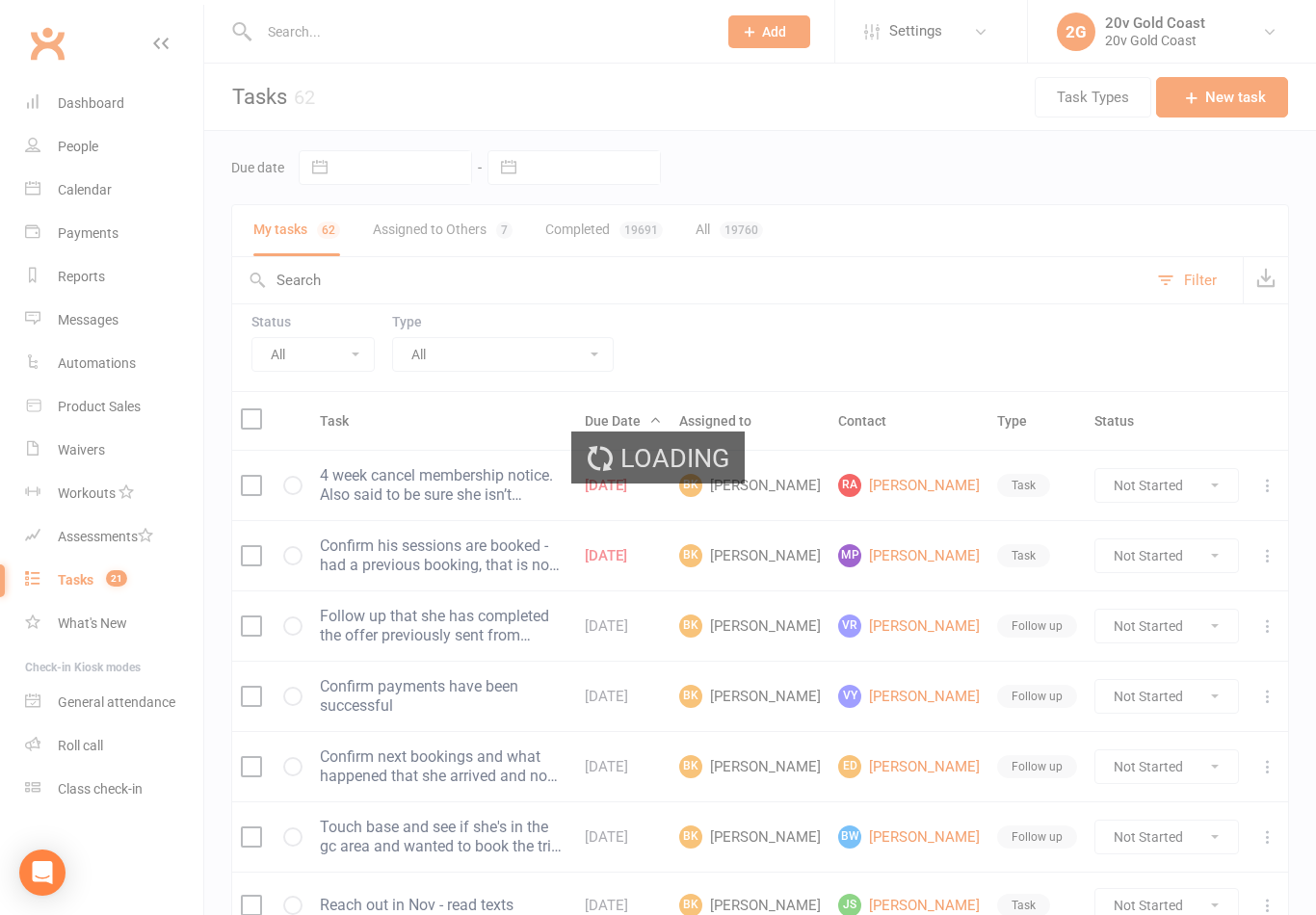
select select "finished"
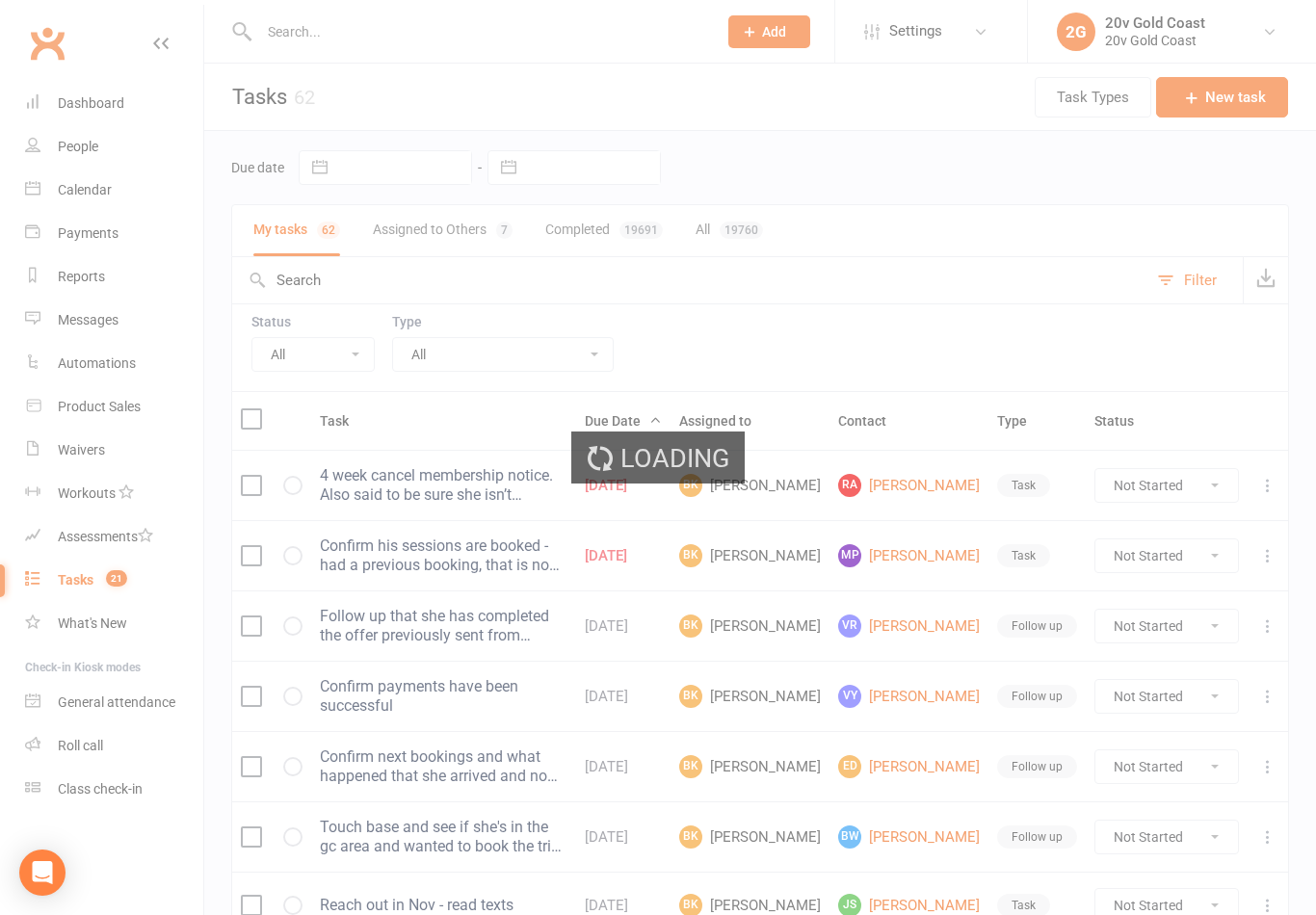
select select "finished"
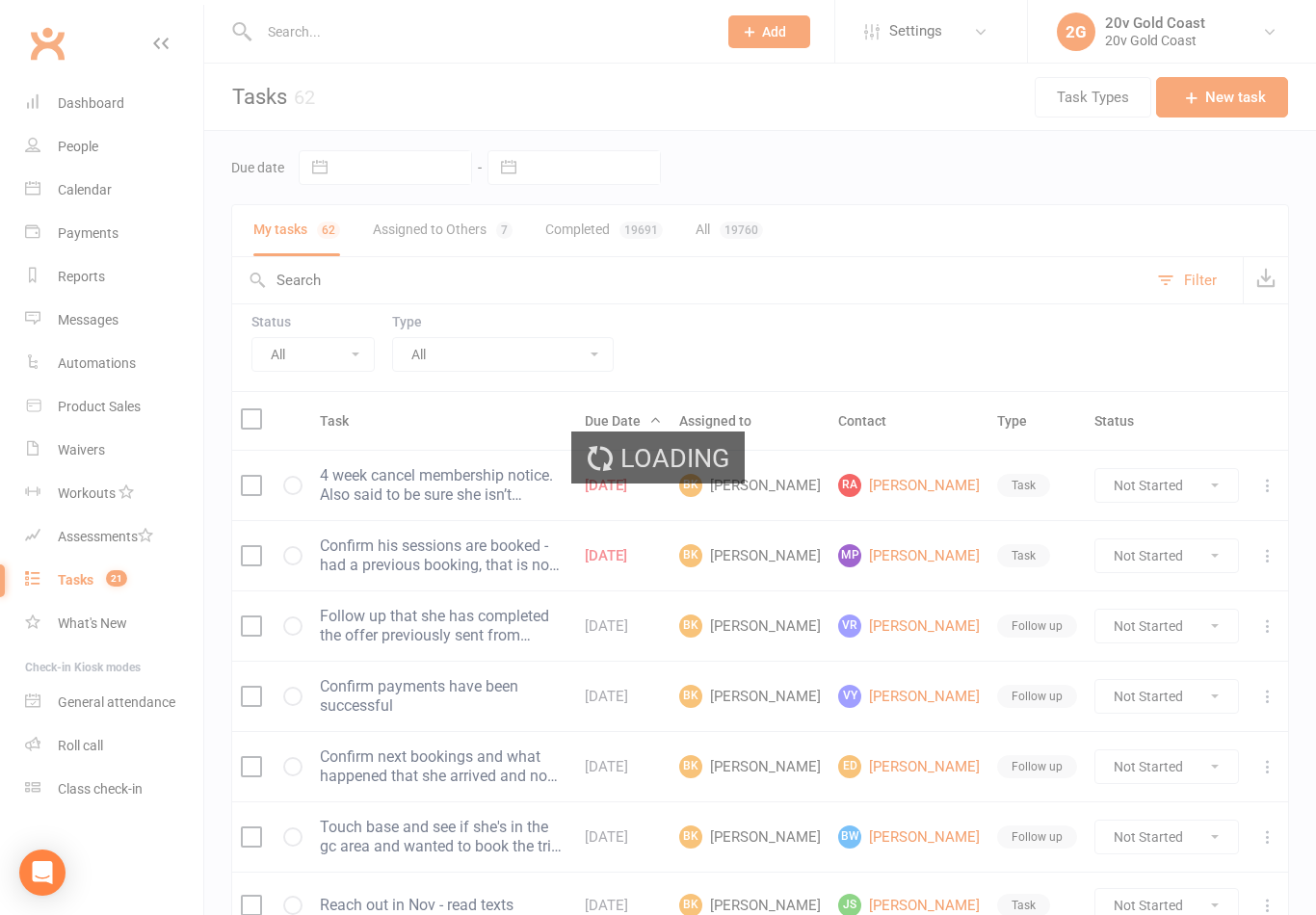
select select "finished"
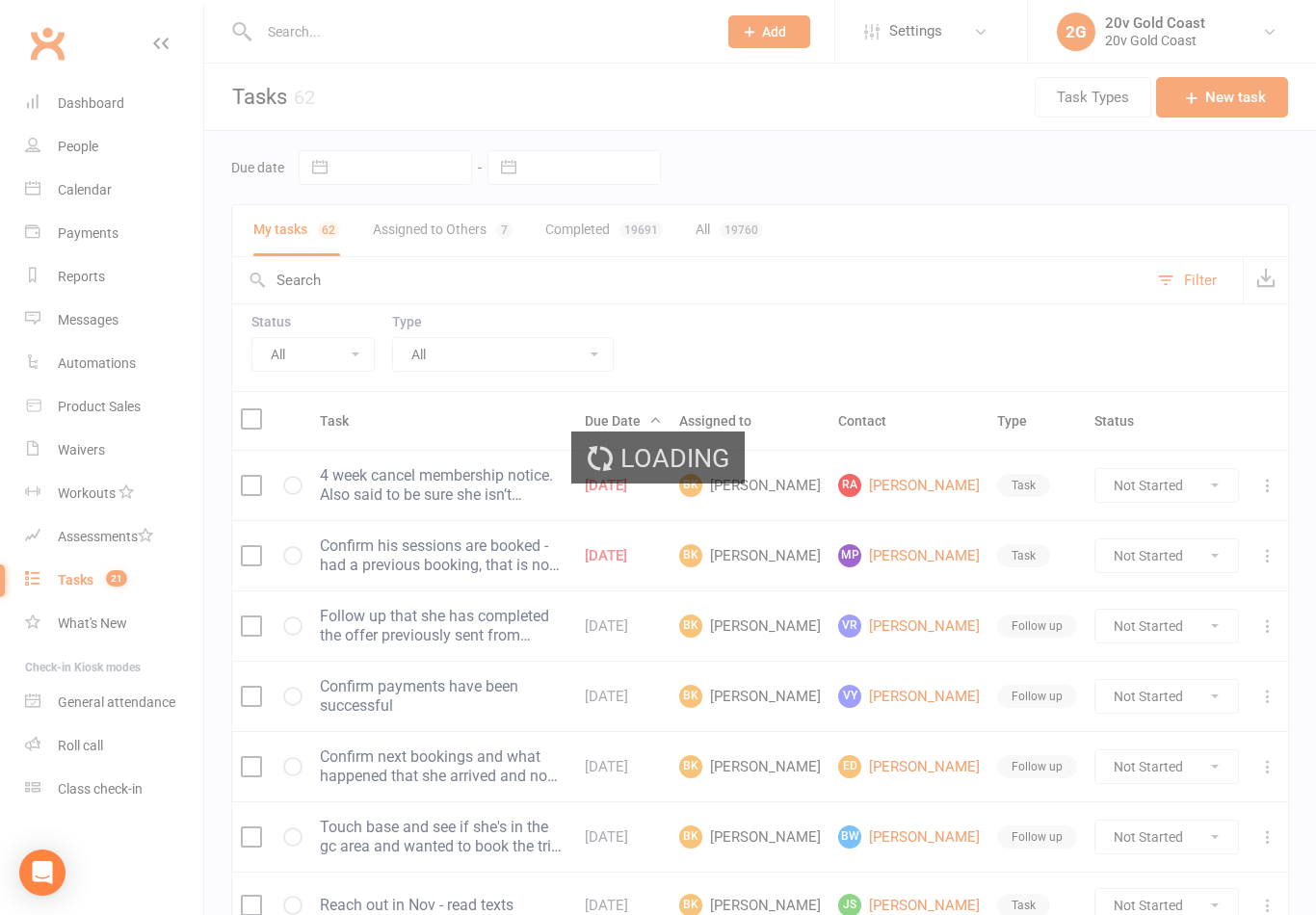
select select "finished"
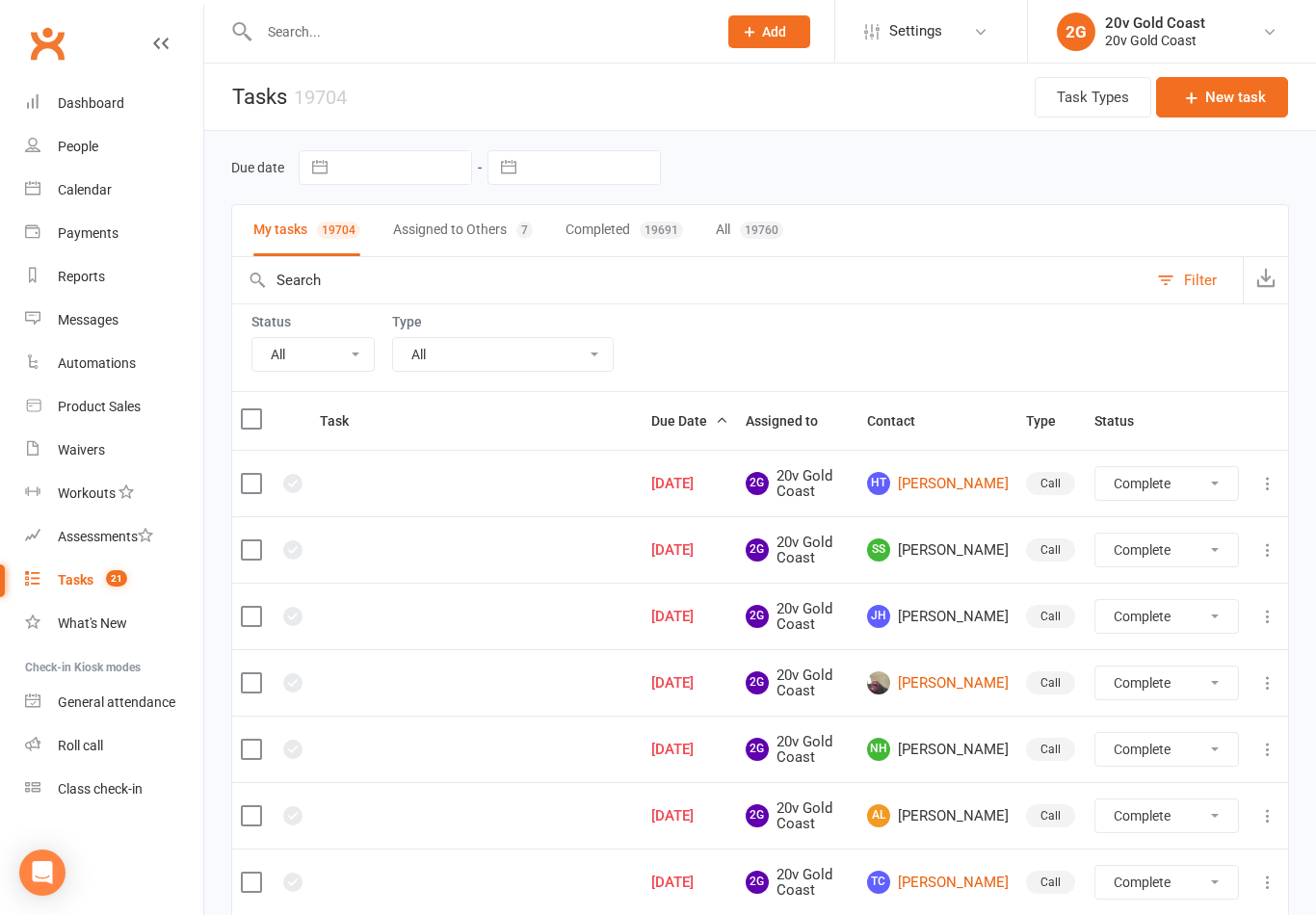
click at [361, 354] on select "All Incomplete Not Started In Progress Waiting Complete" at bounding box center [312, 354] width 121 height 32
select select "incomplete"
select select "finished"
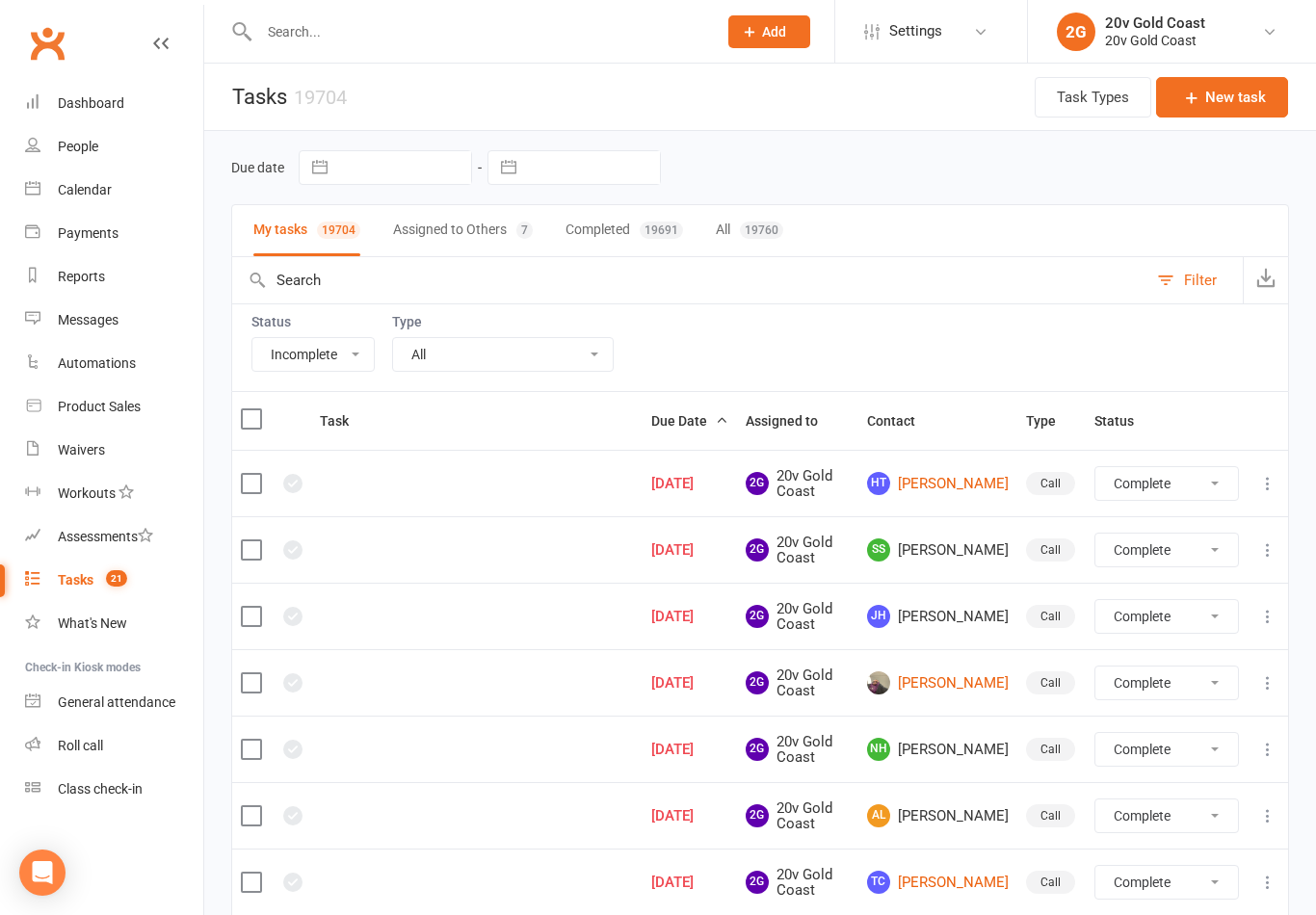
select select "finished"
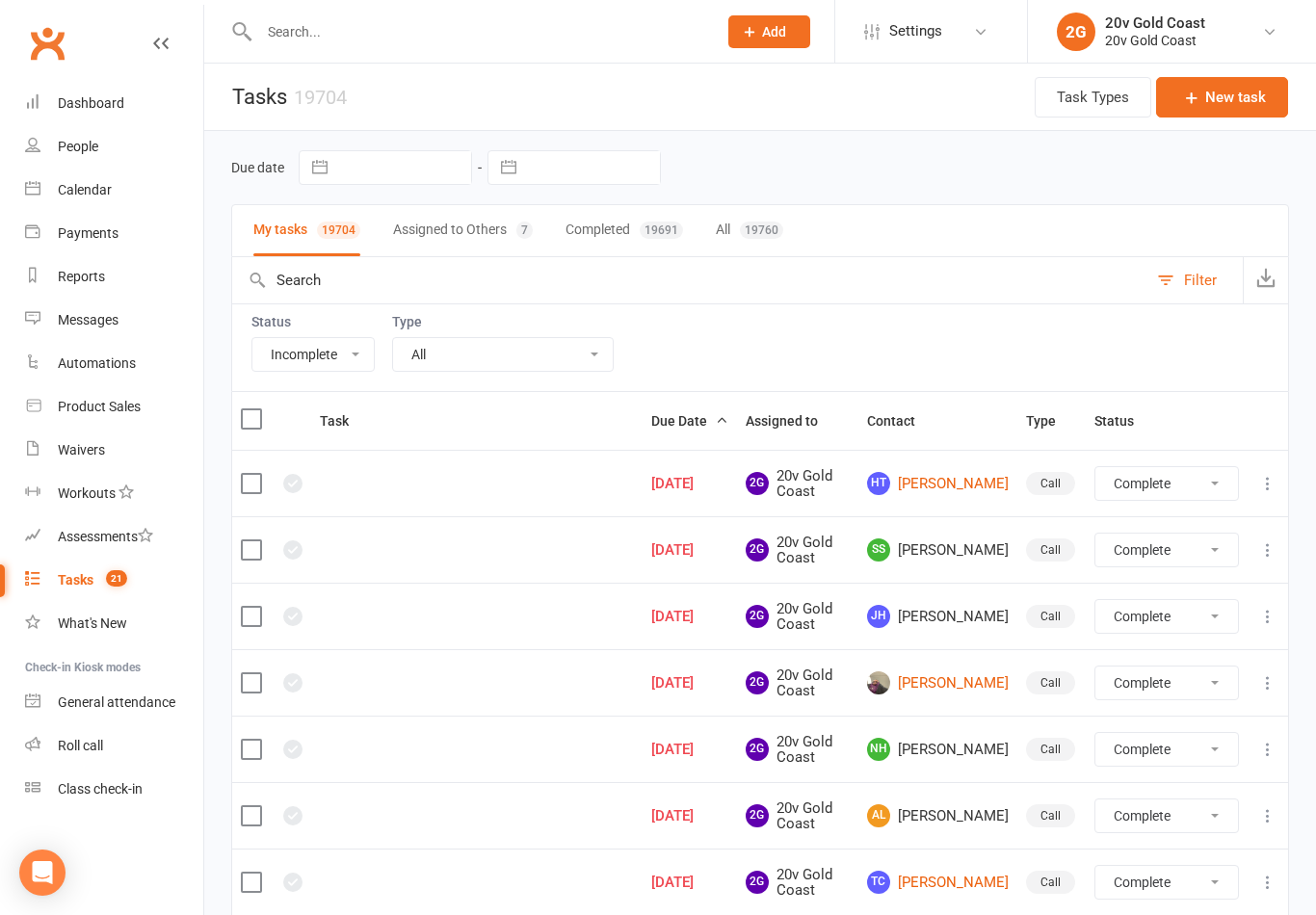
select select "finished"
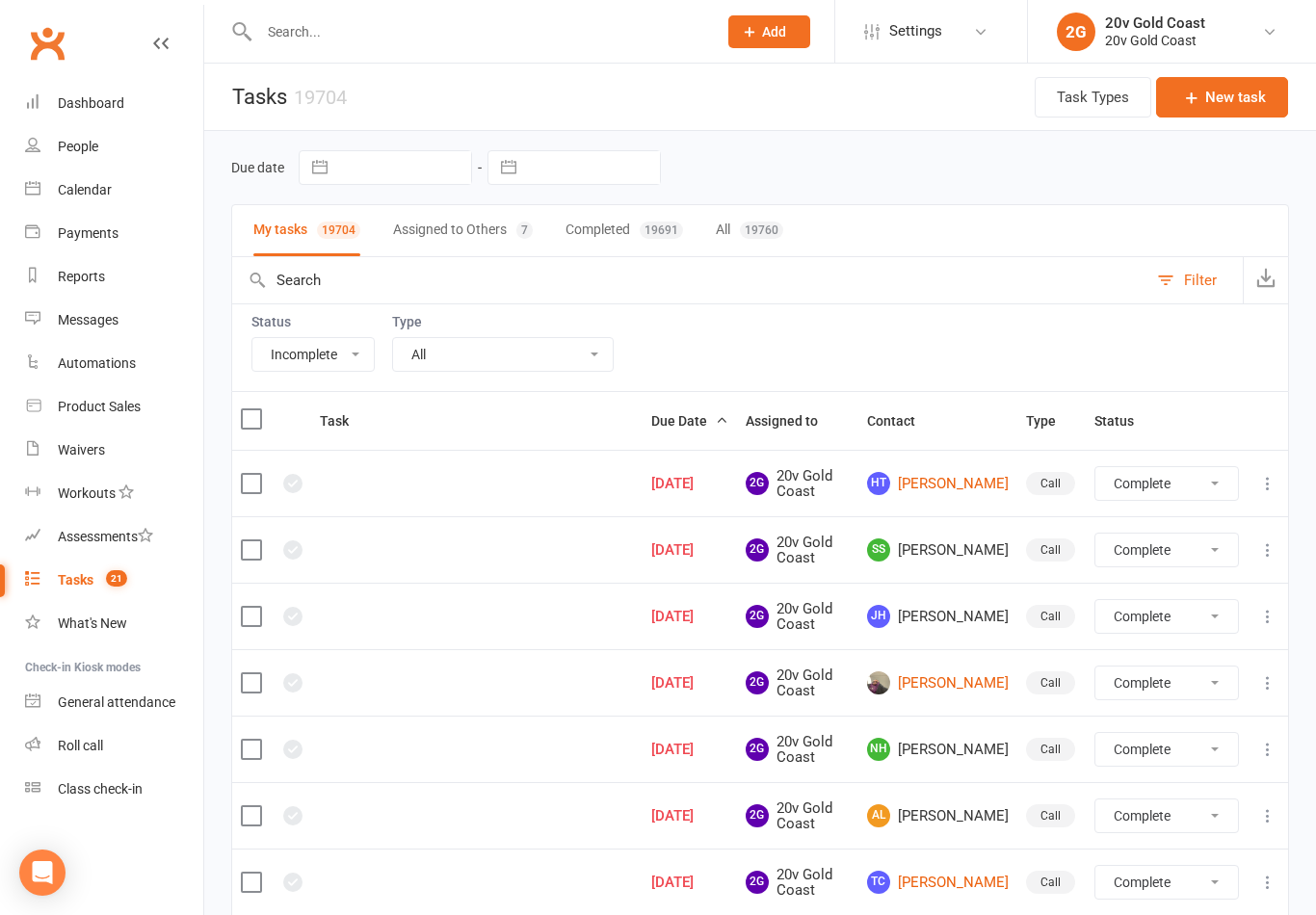
select select "finished"
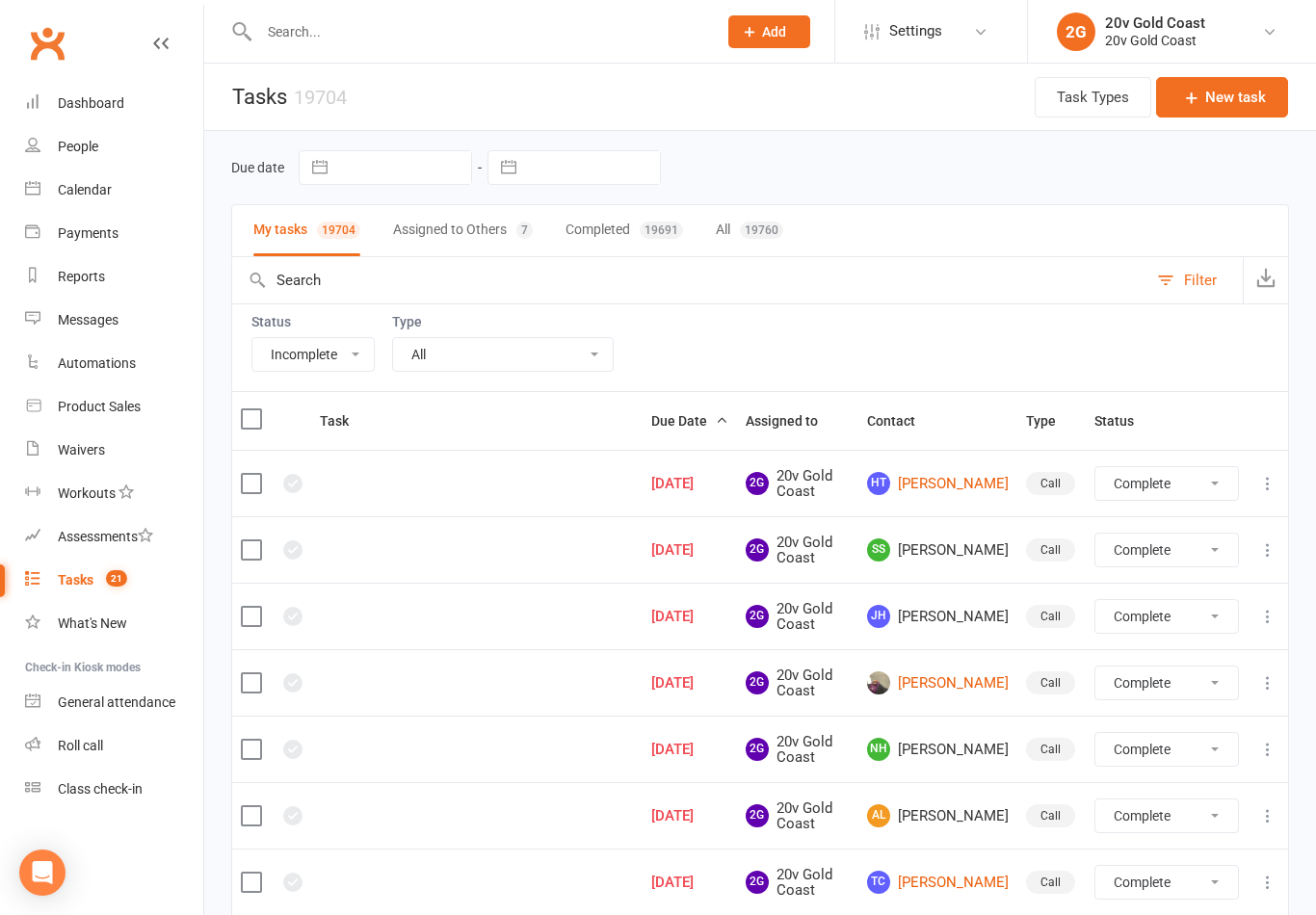
select select "finished"
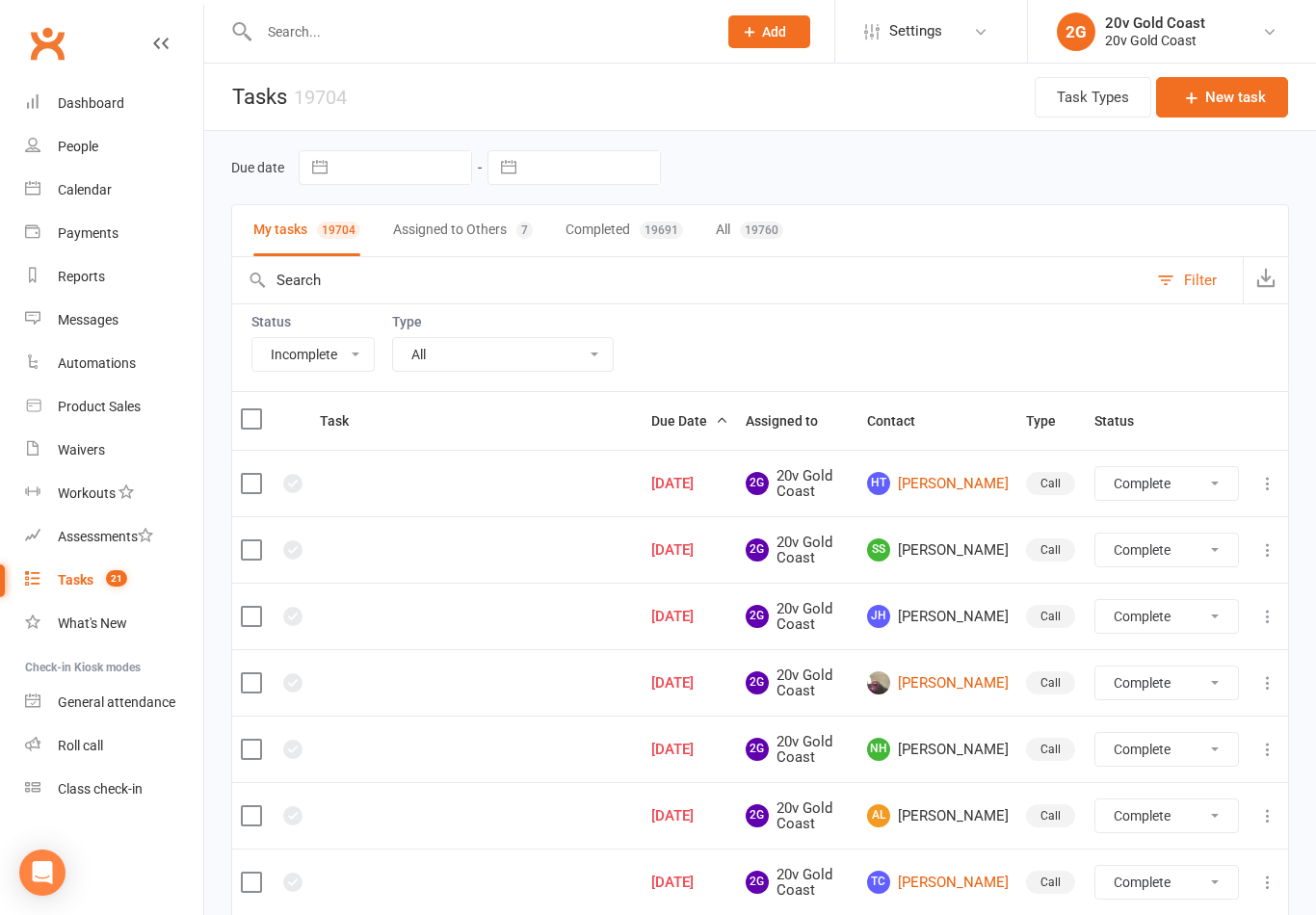
select select "finished"
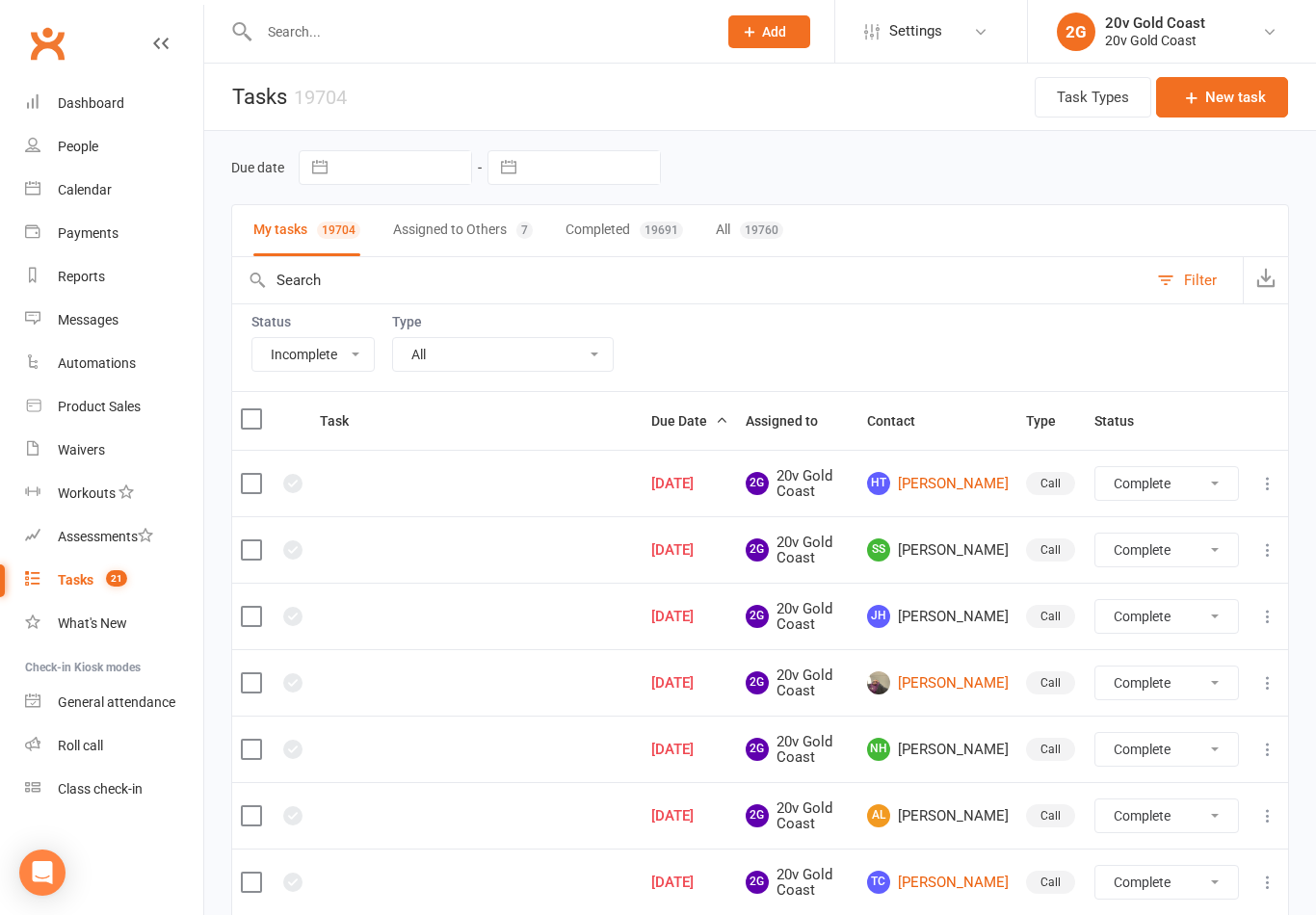
select select "finished"
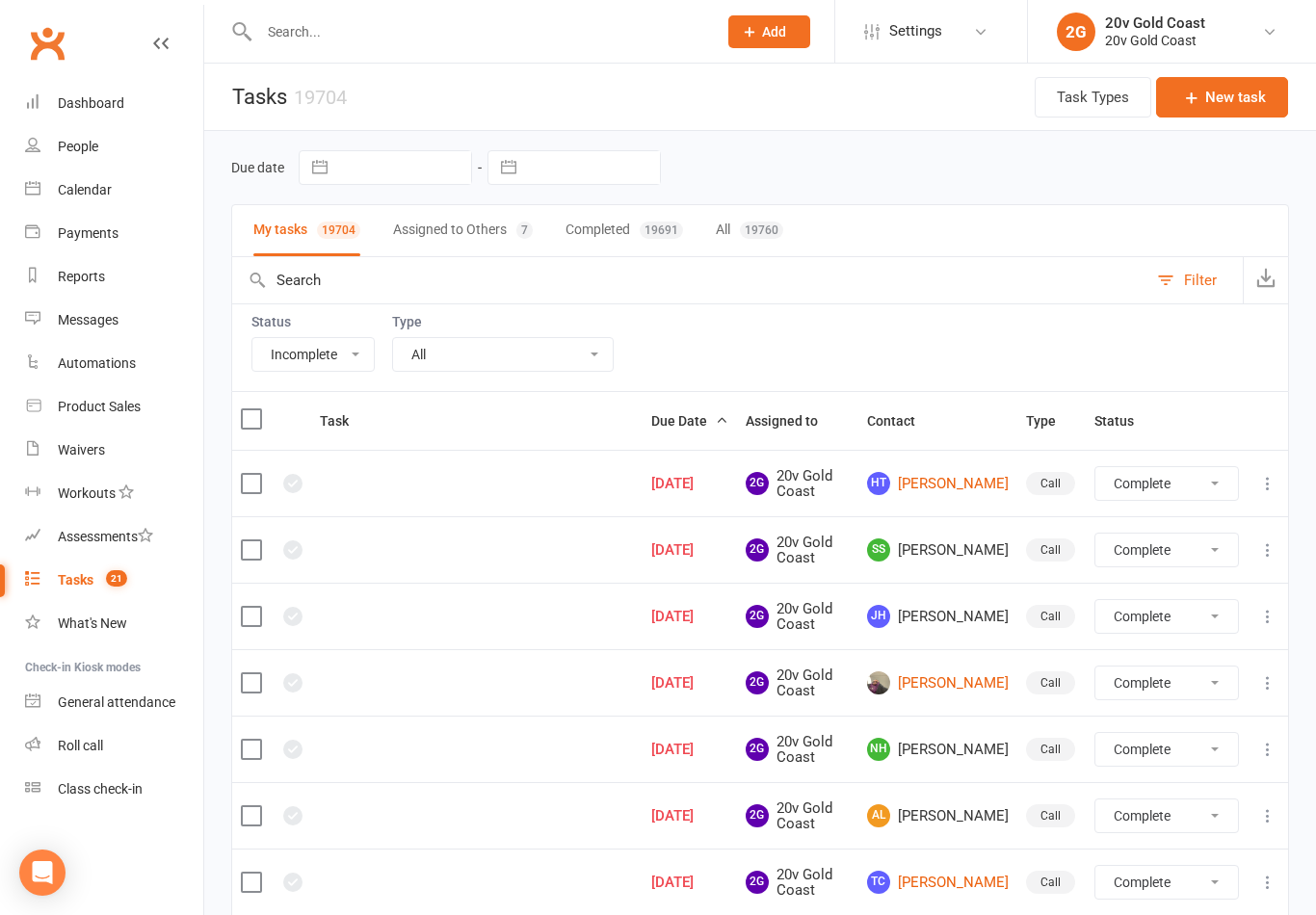
select select "finished"
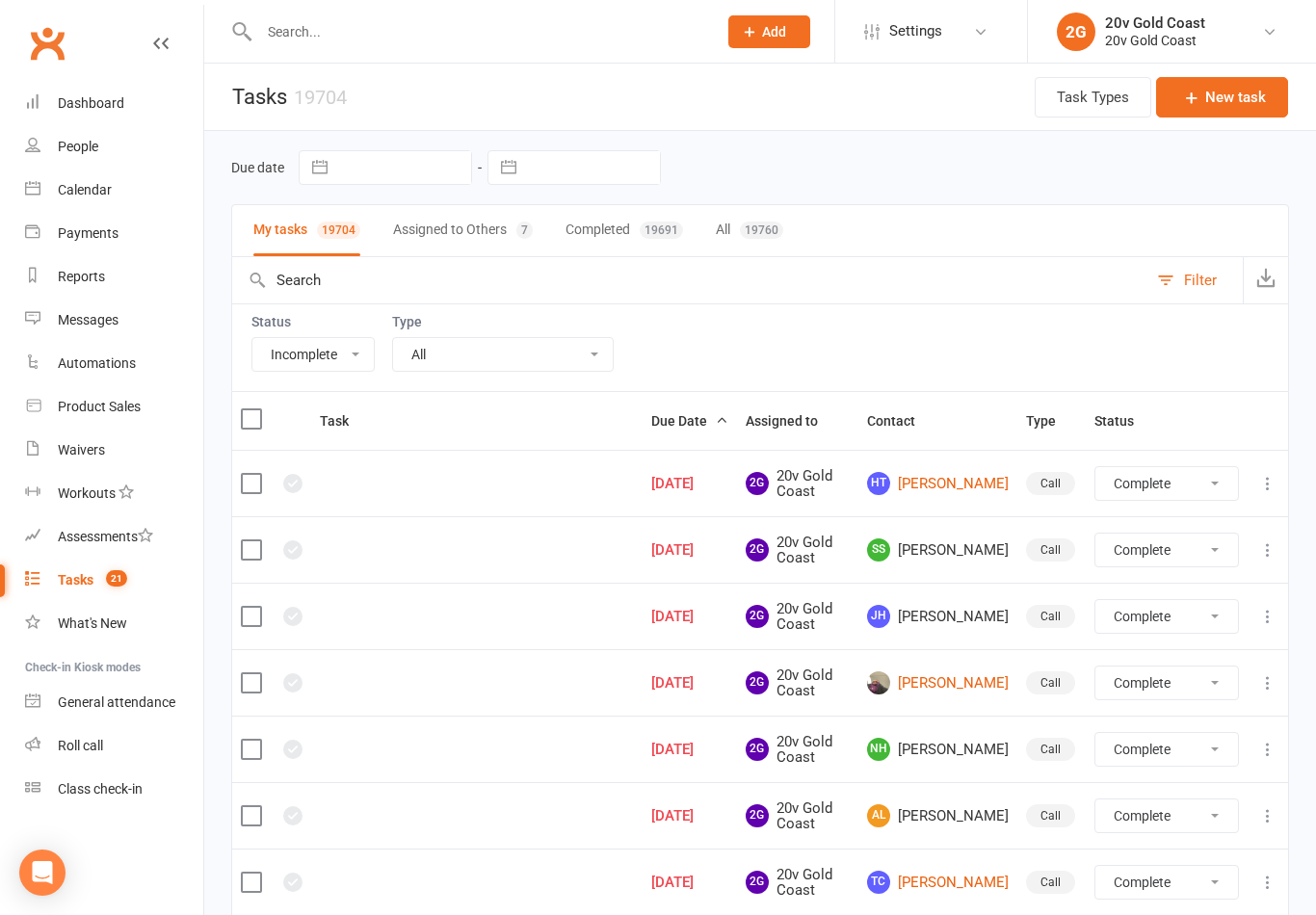
select select "finished"
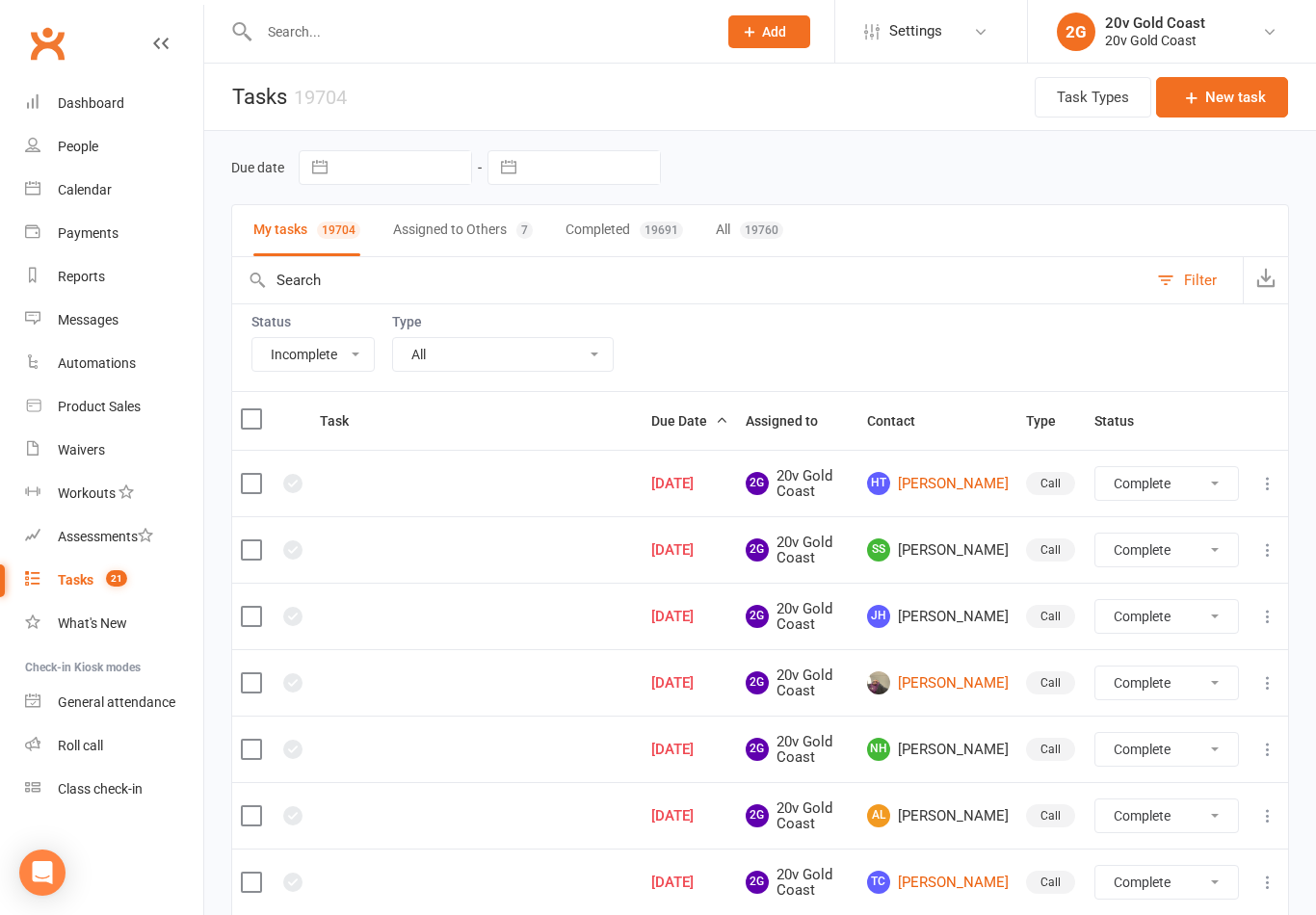
select select "finished"
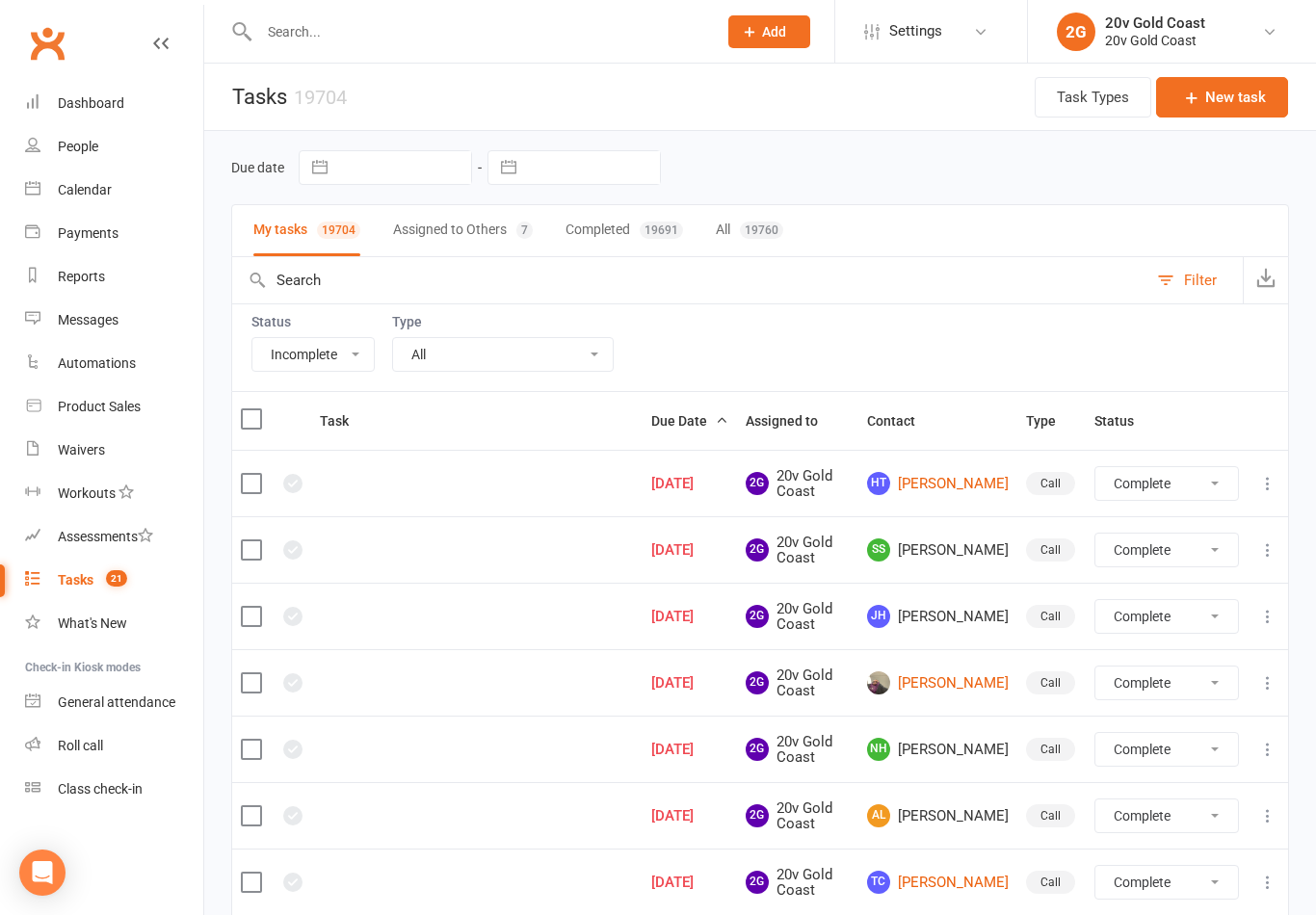
select select "finished"
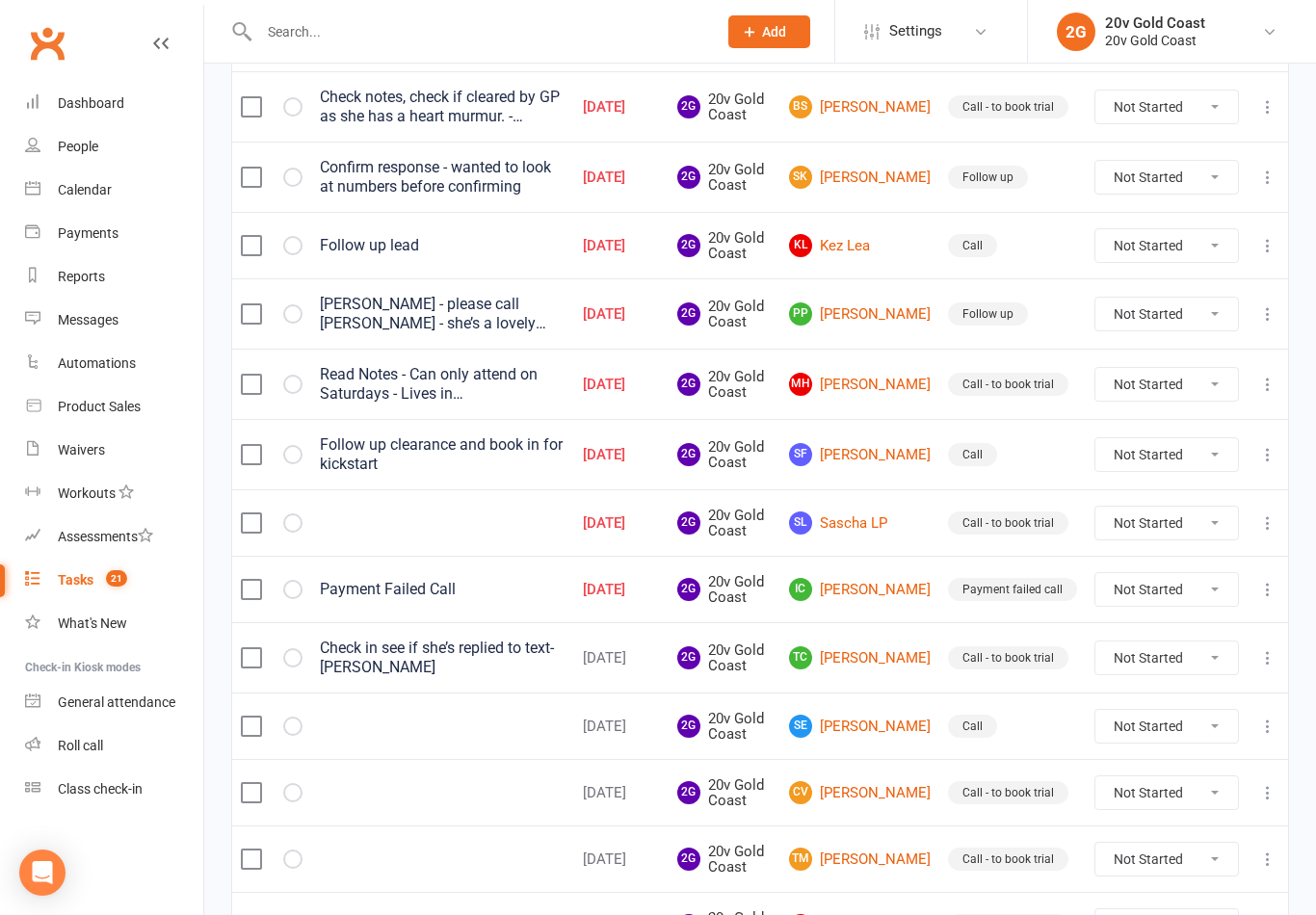
scroll to position [1356, 0]
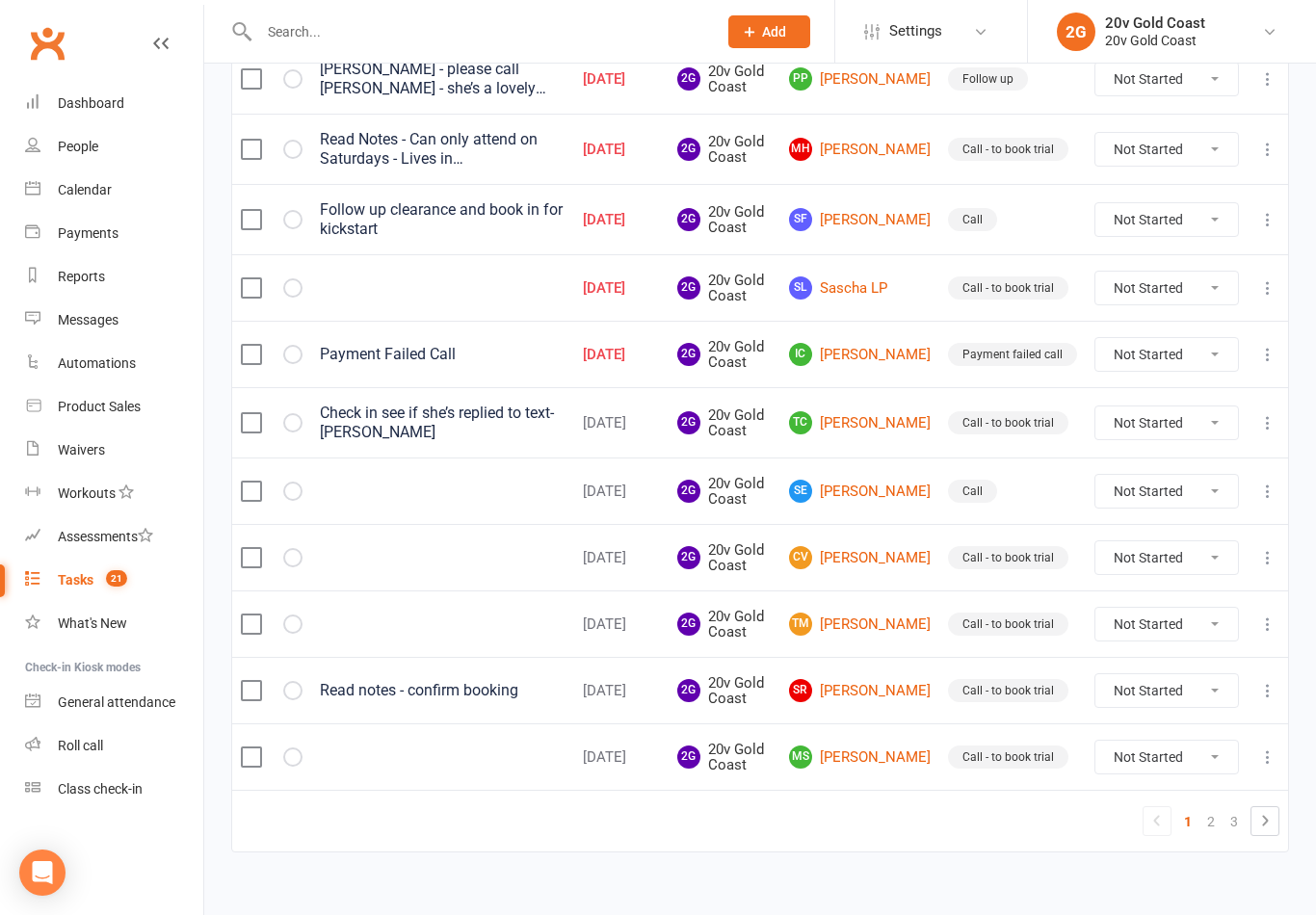
click at [1214, 816] on link "2" at bounding box center [1211, 821] width 23 height 27
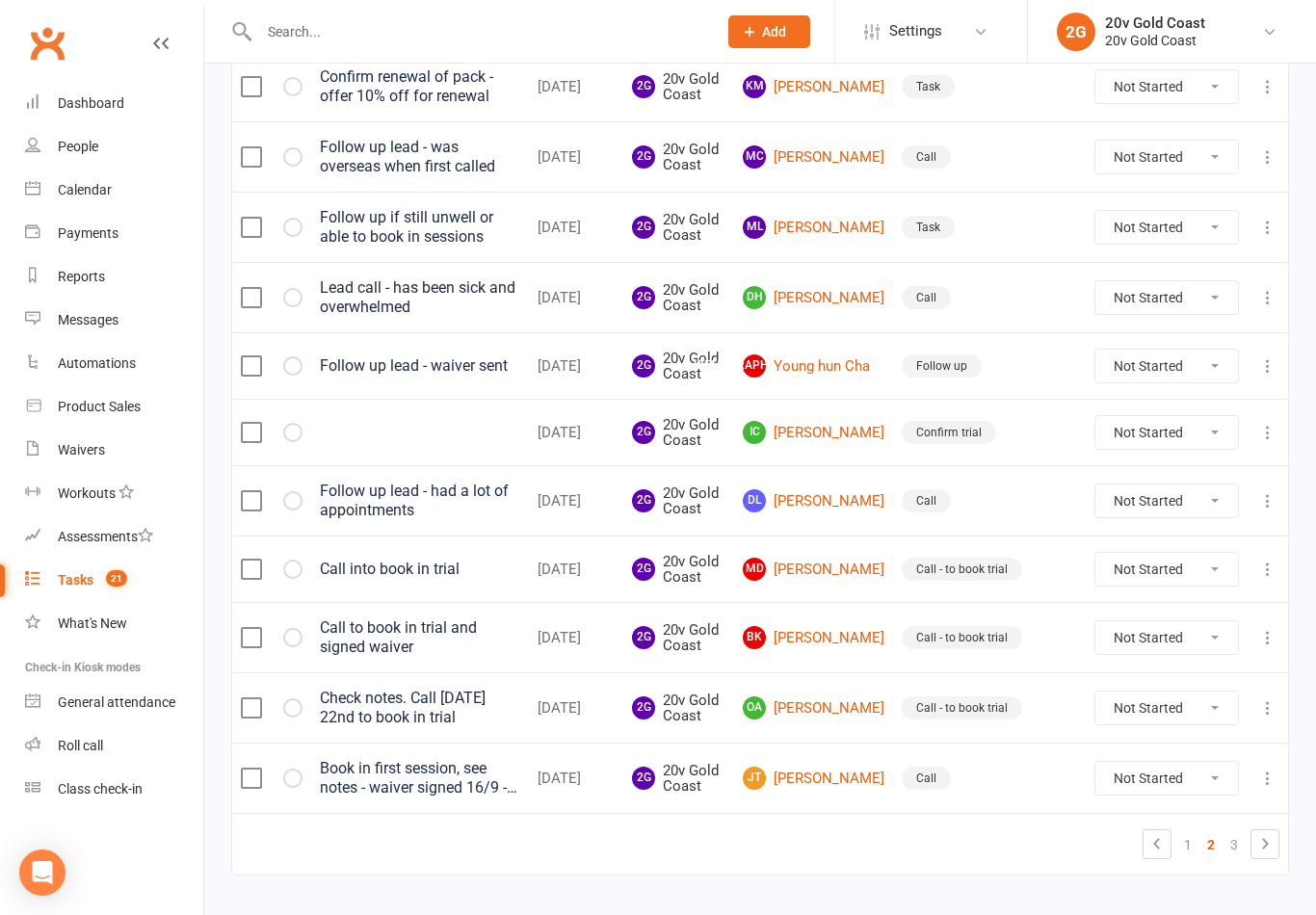
click at [1236, 842] on link "3" at bounding box center [1233, 844] width 23 height 27
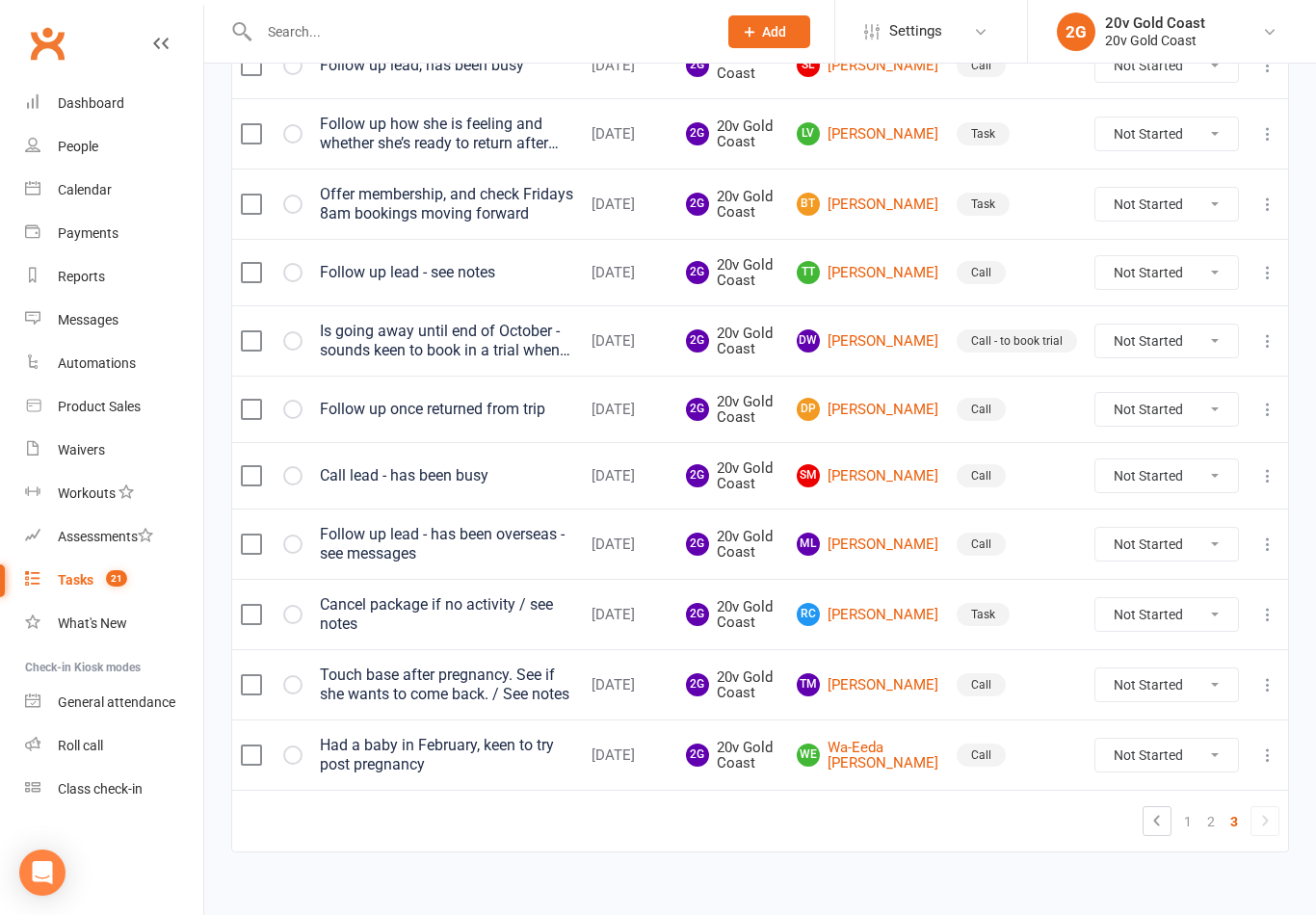
click at [1200, 816] on link "2" at bounding box center [1211, 821] width 23 height 27
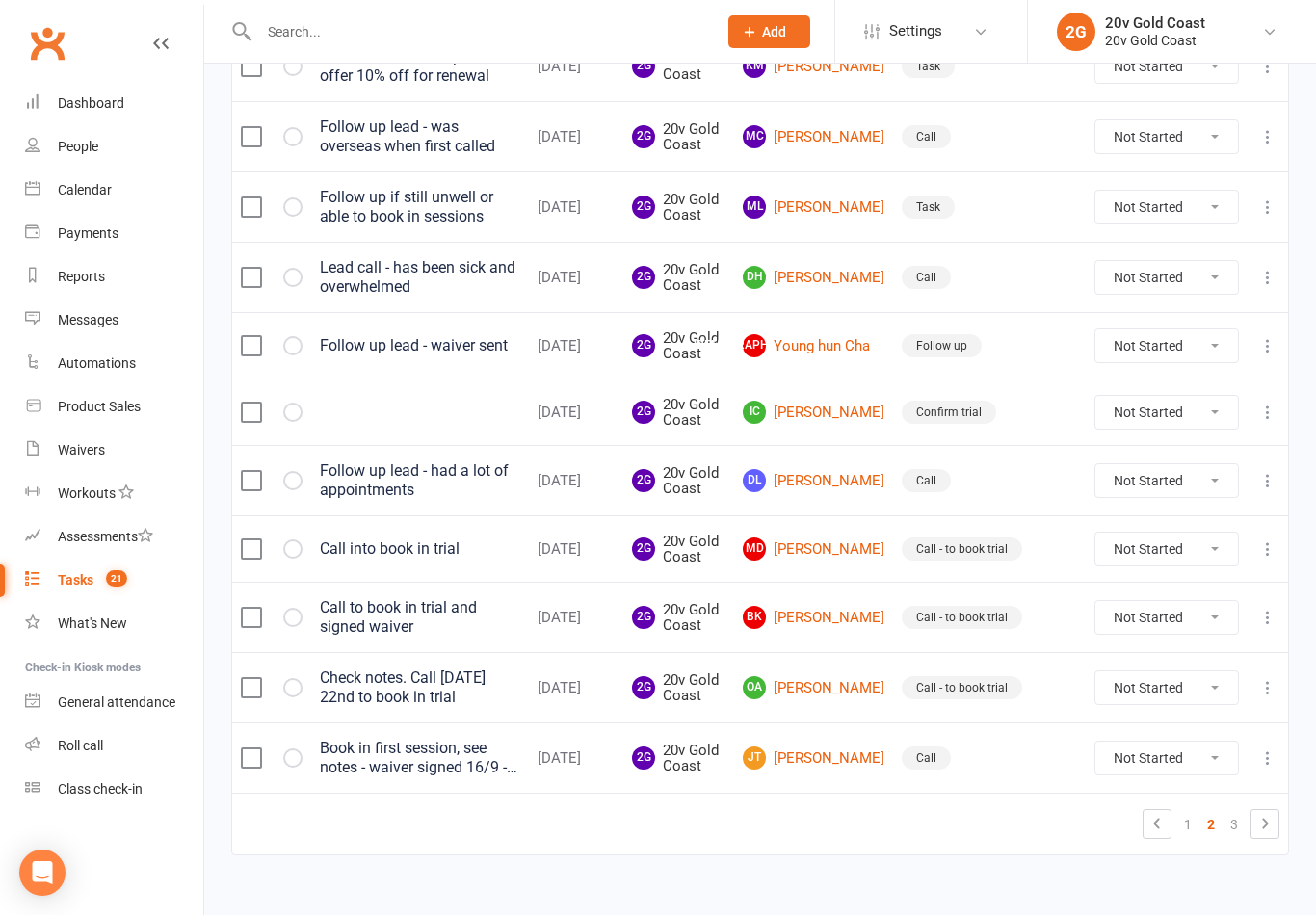
scroll to position [1387, 0]
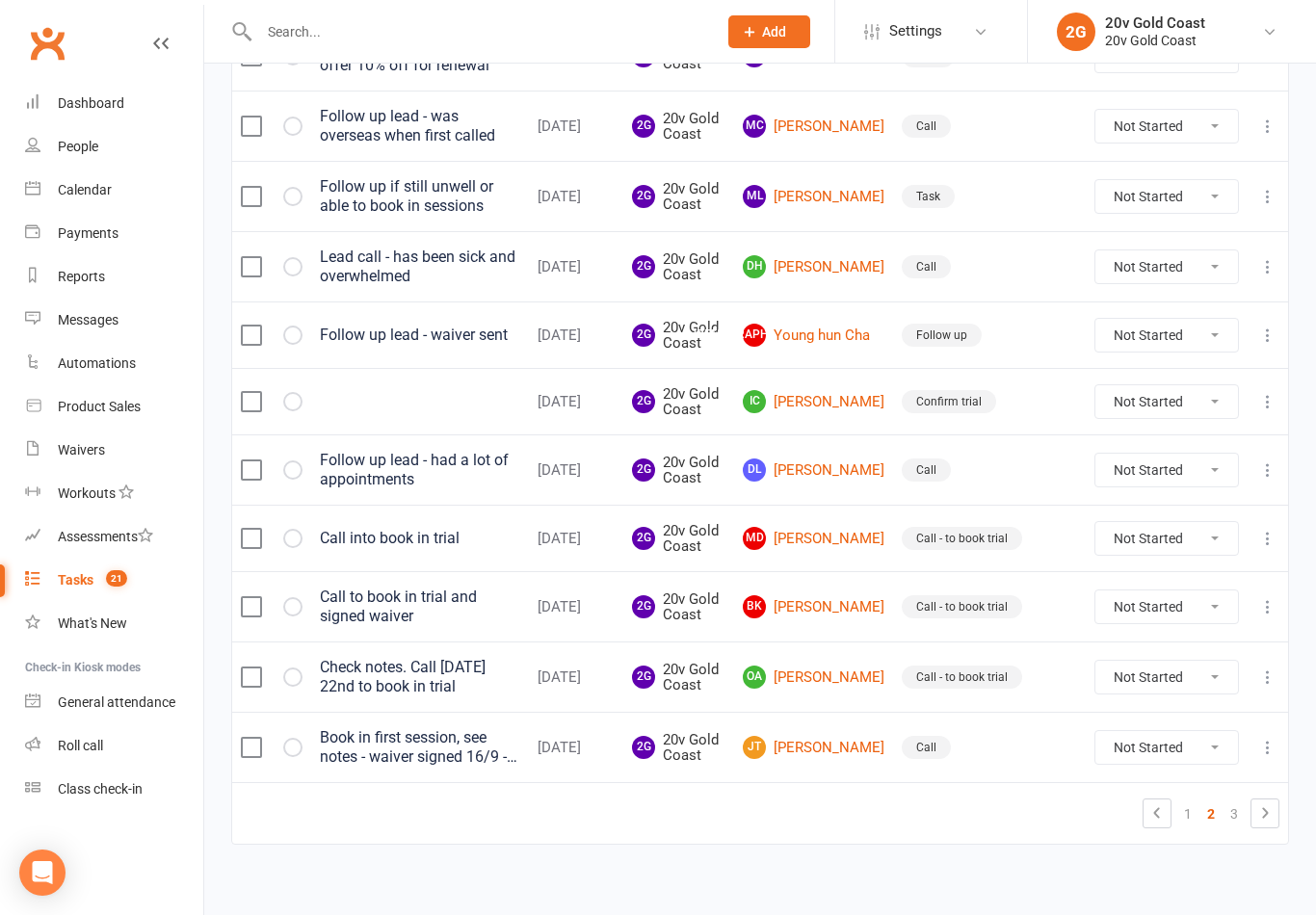
click at [847, 680] on link "OA [PERSON_NAME]" at bounding box center [814, 676] width 142 height 23
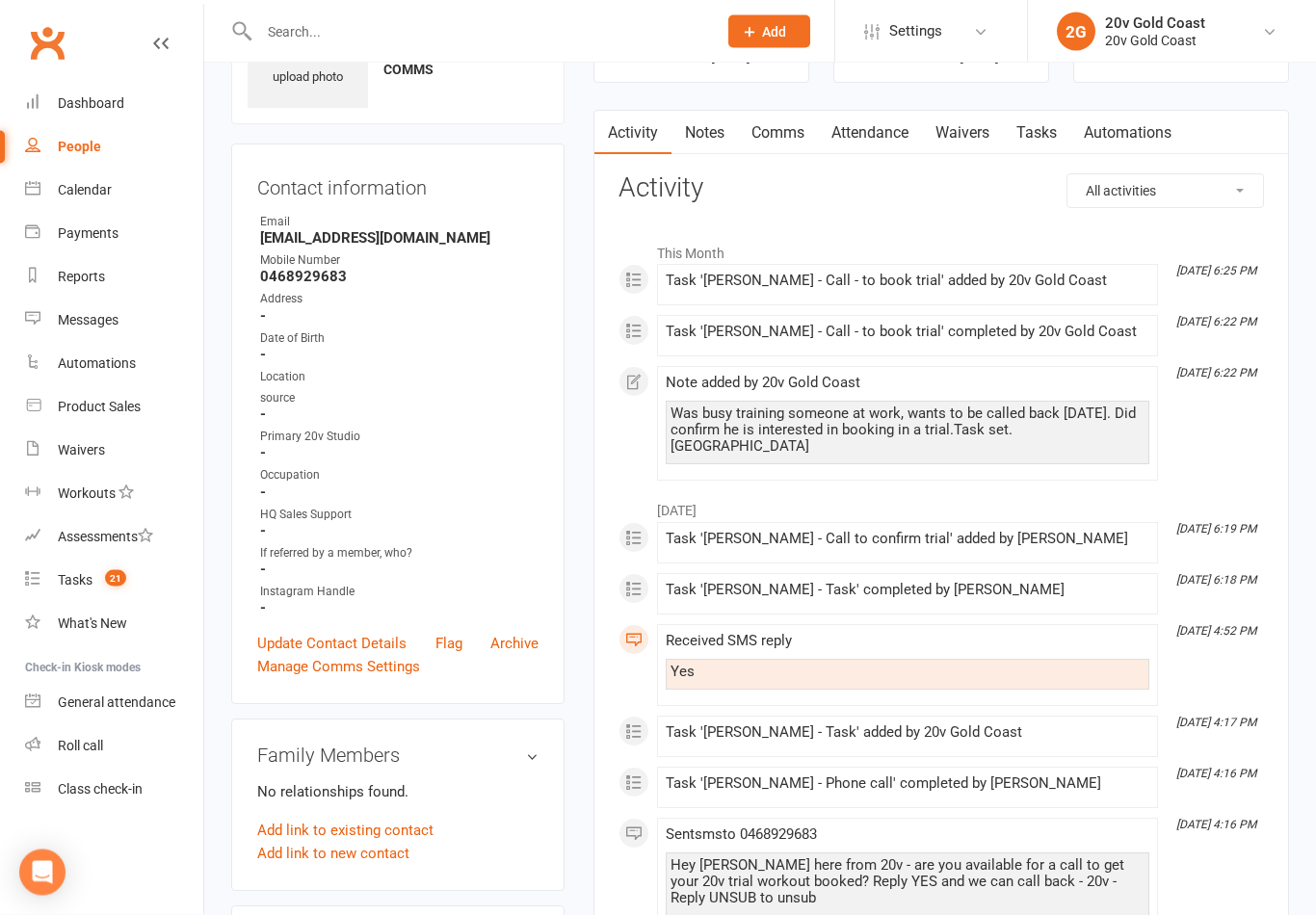
click at [368, 645] on link "Update Contact Details" at bounding box center [332, 643] width 150 height 23
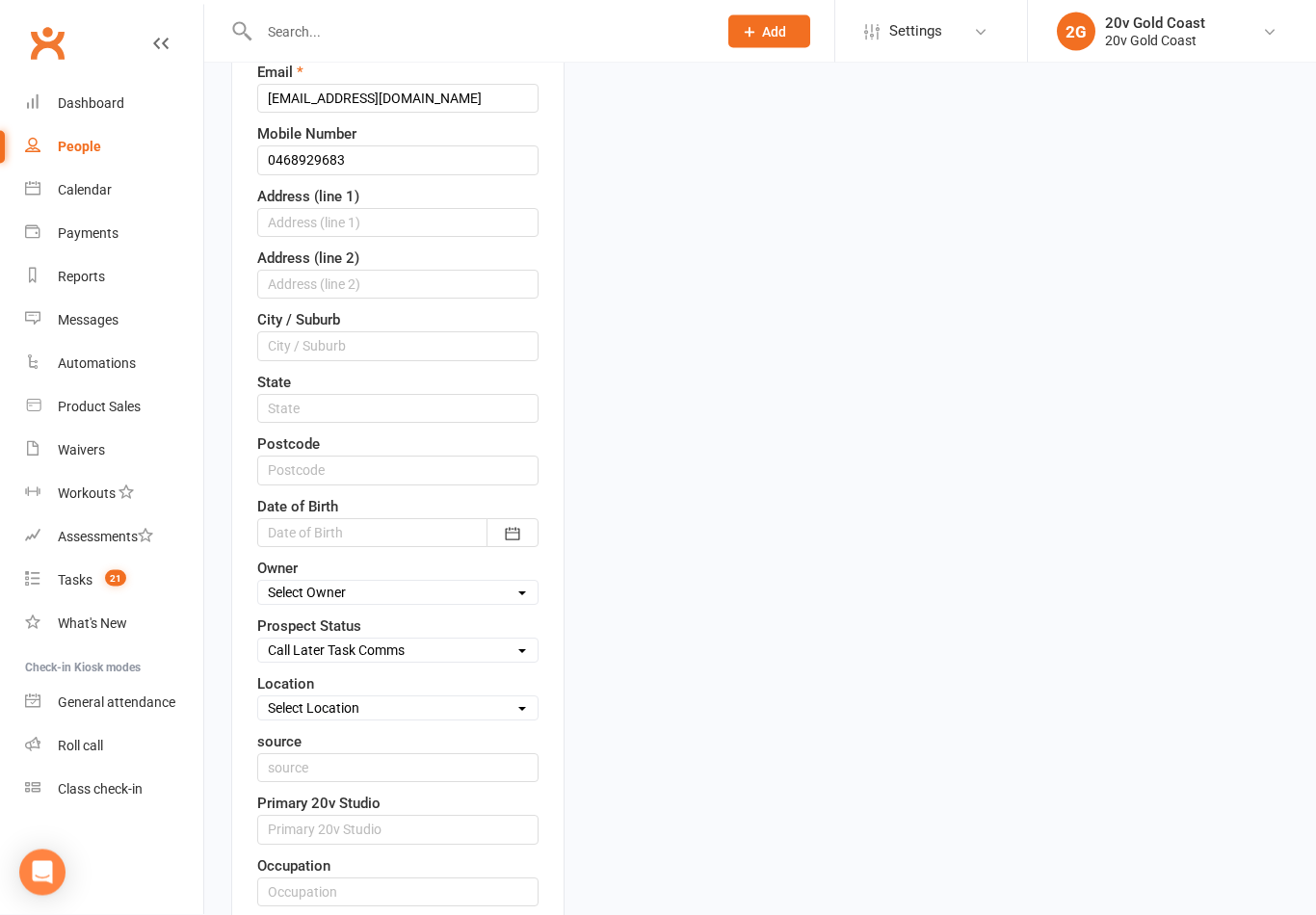
scroll to position [382, 0]
click at [485, 654] on select "Select Parachute Referrals In Communication Call Later Task Comms [DATE] [DATE]…" at bounding box center [398, 650] width 280 height 22
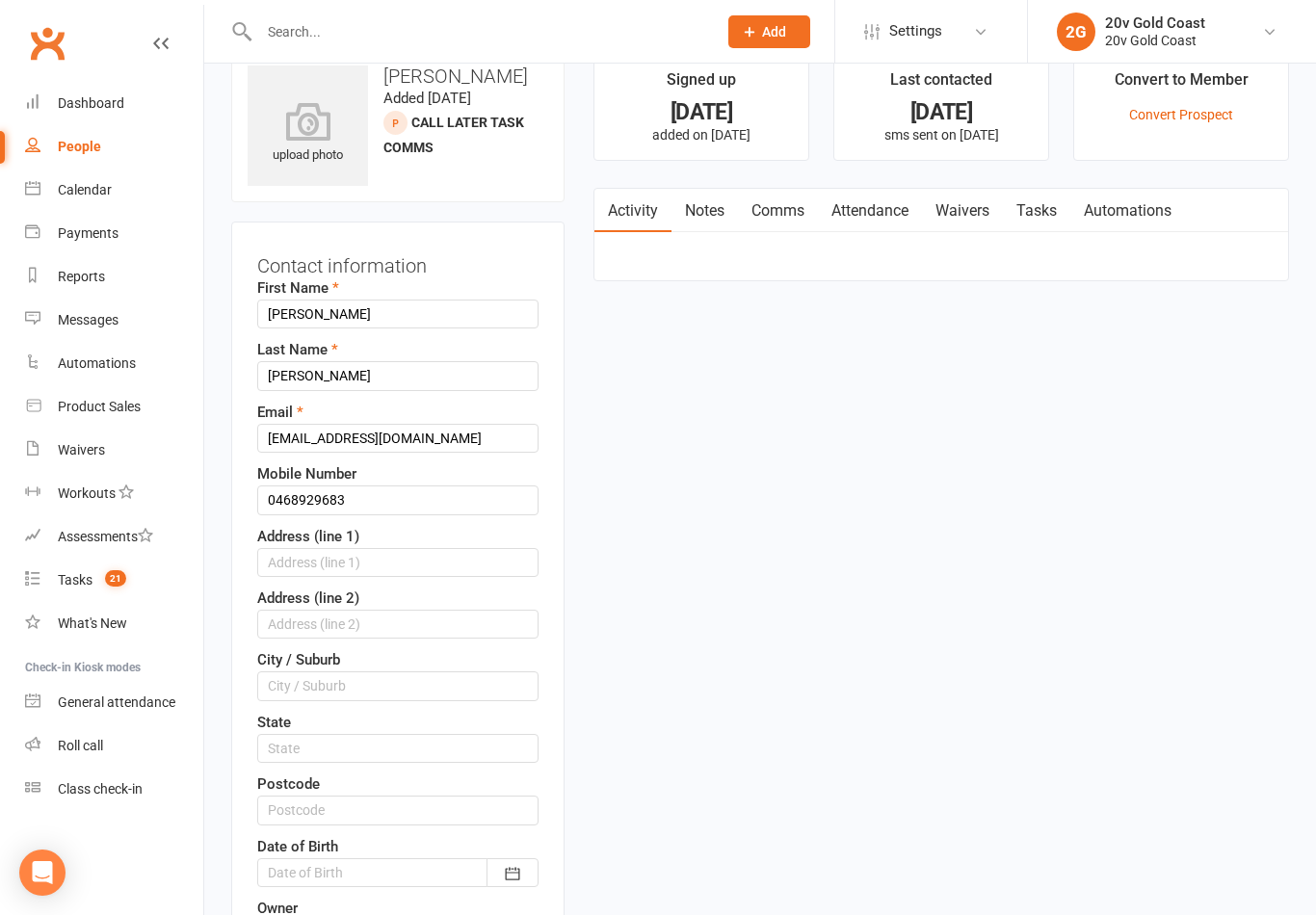
scroll to position [0, 0]
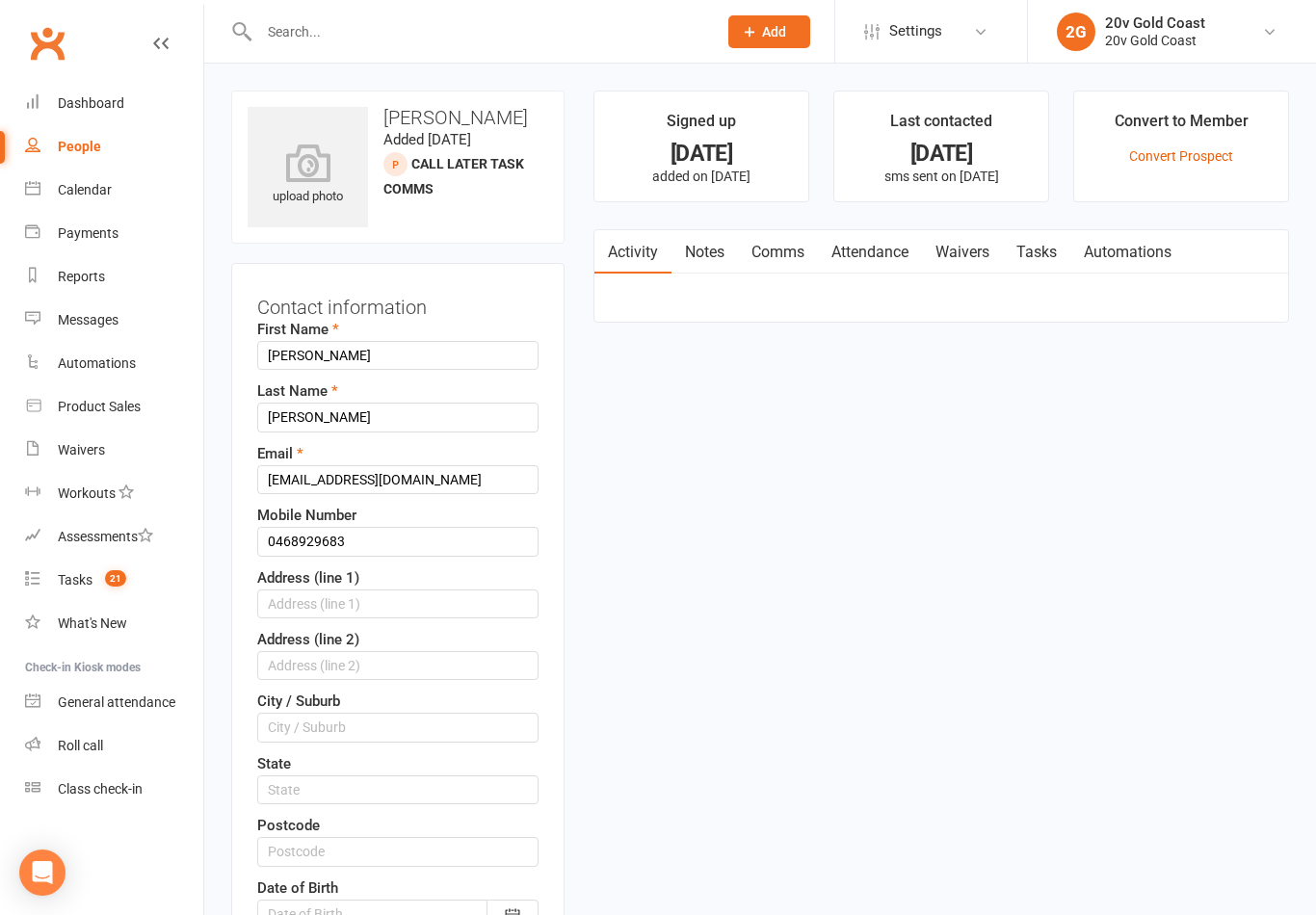
click at [127, 585] on link "Tasks 21" at bounding box center [113, 580] width 178 height 43
select select "incomplete"
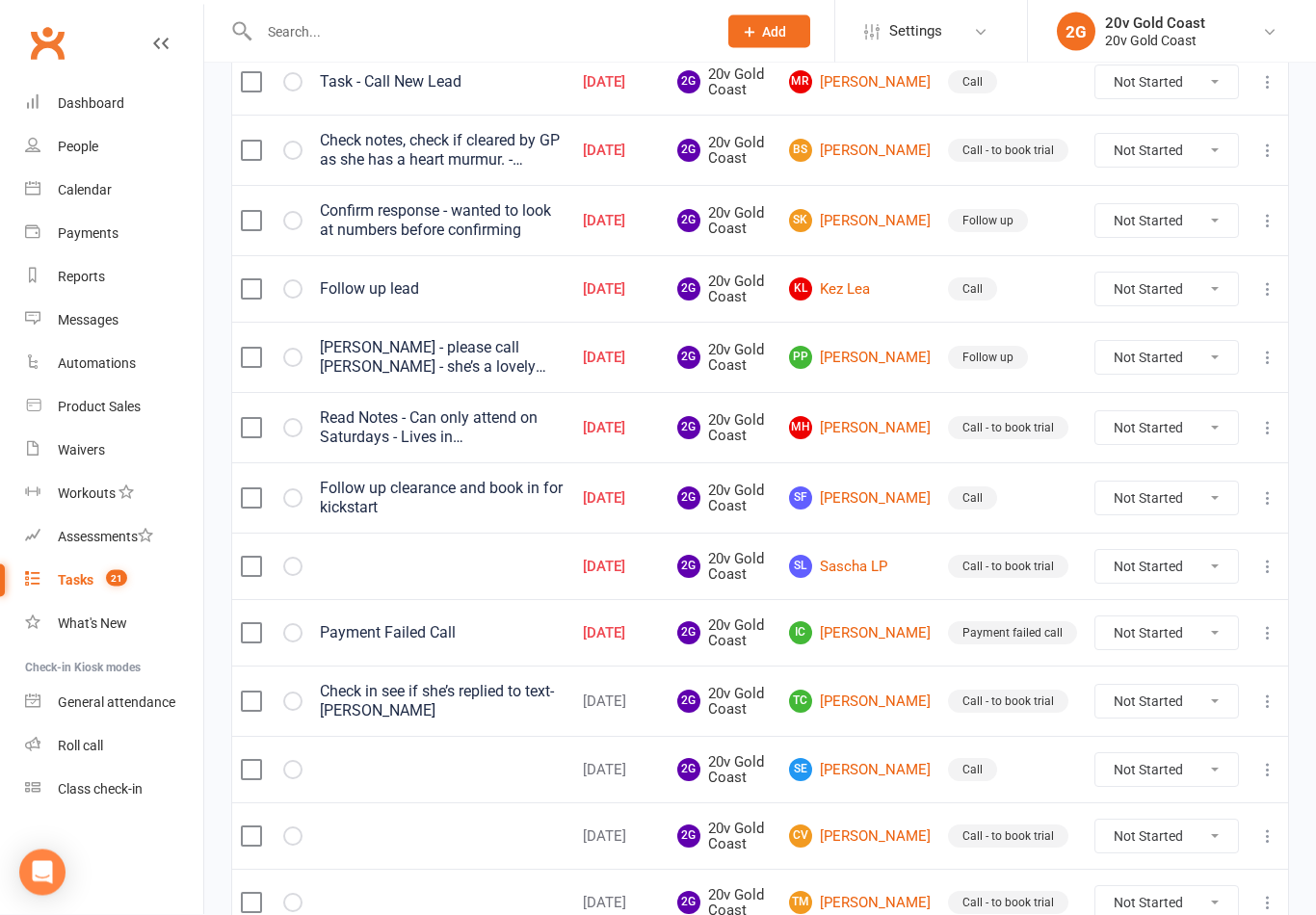
scroll to position [1077, 0]
click at [883, 506] on link "SF [PERSON_NAME]" at bounding box center [860, 497] width 142 height 23
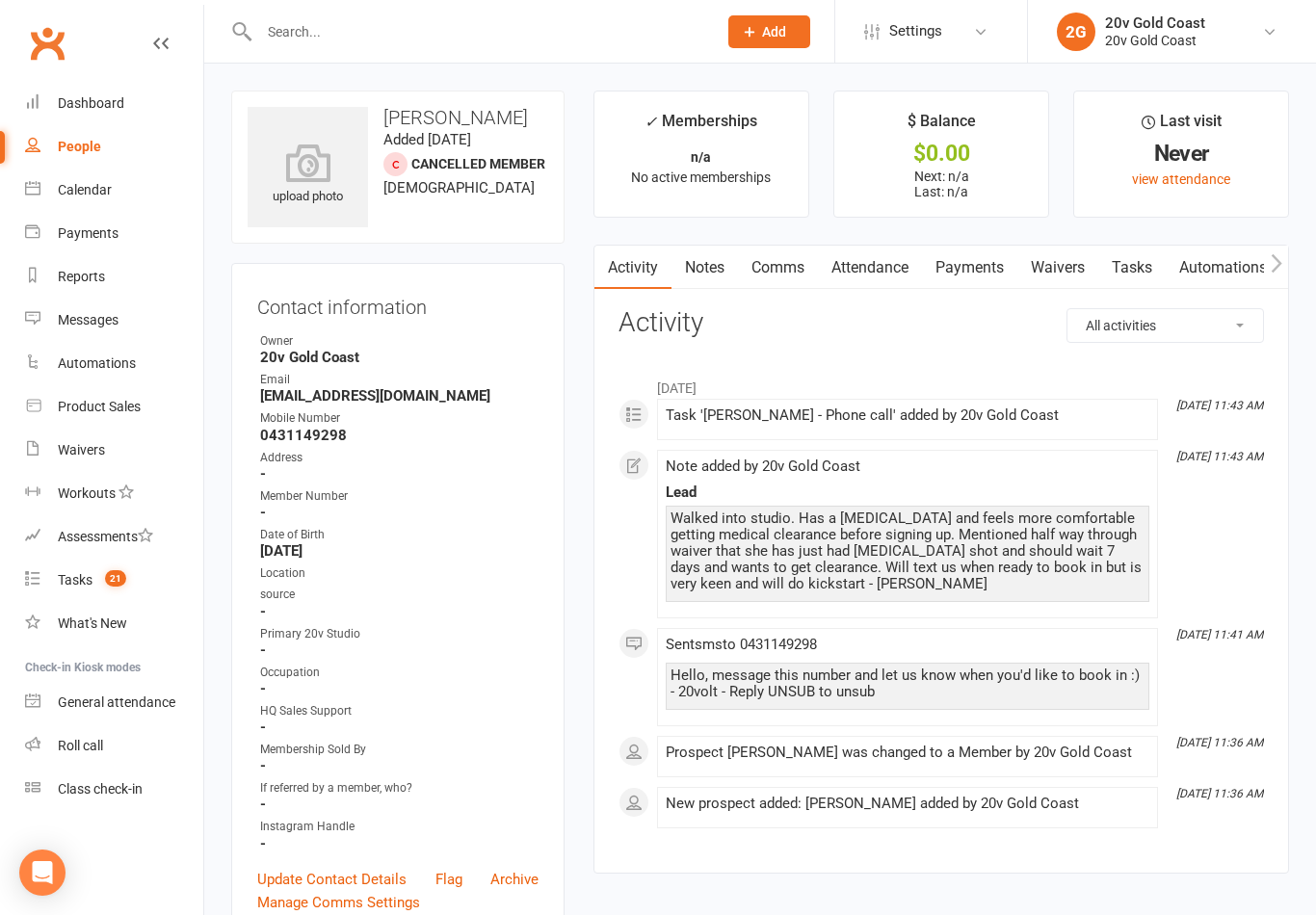
click at [702, 254] on link "Notes" at bounding box center [705, 268] width 67 height 44
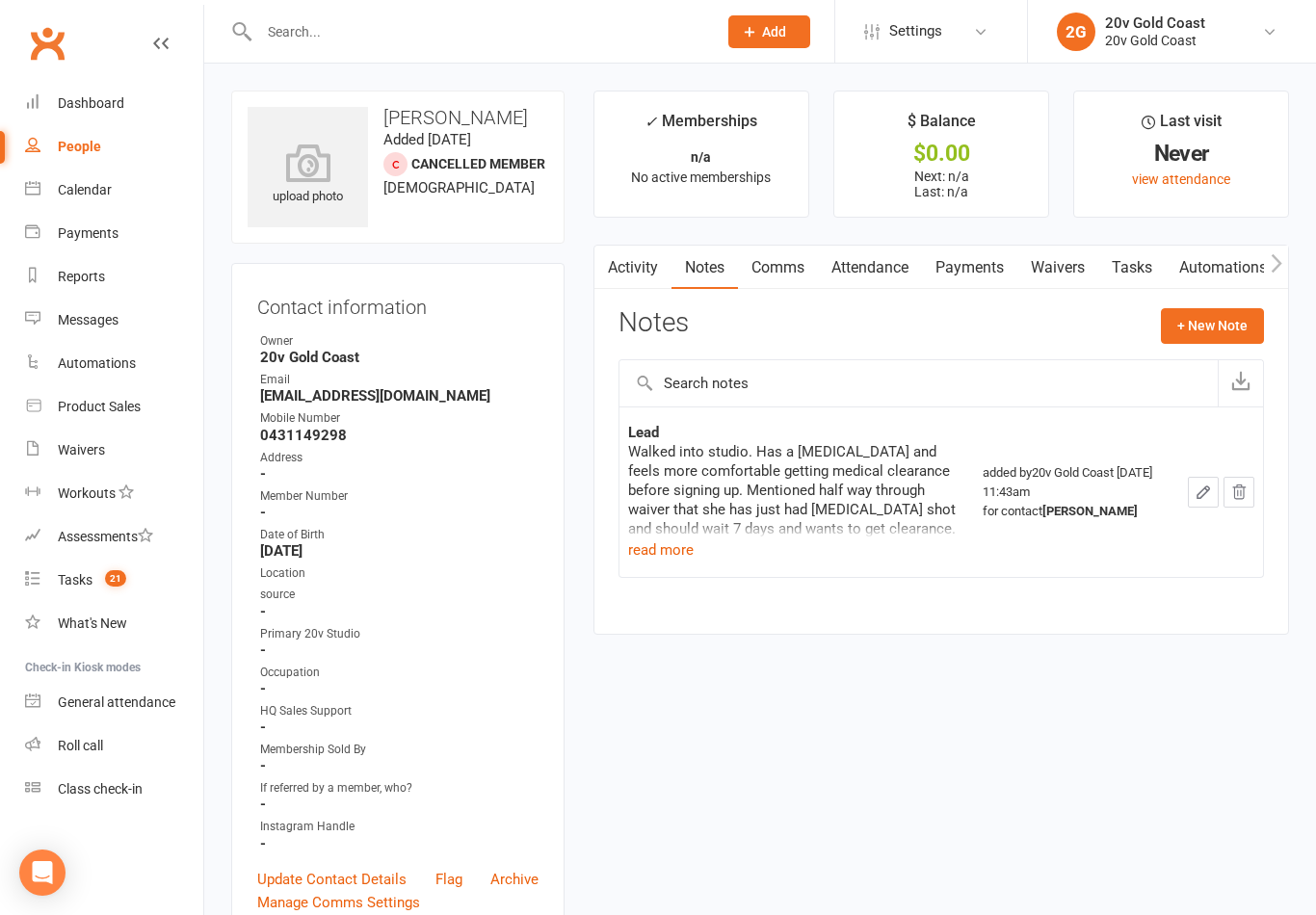
click at [649, 261] on link "Activity" at bounding box center [633, 268] width 77 height 44
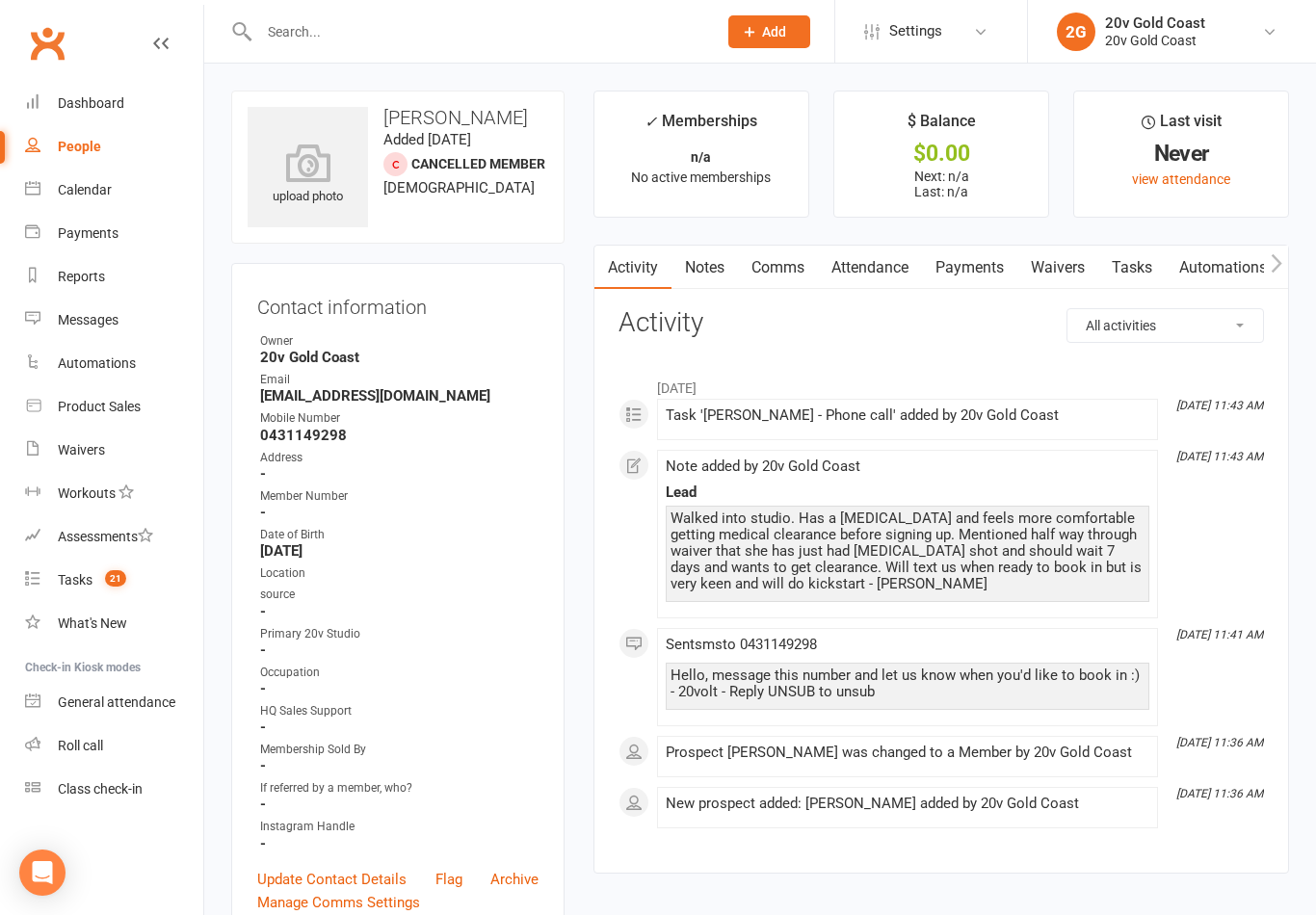
click at [1137, 272] on link "Tasks" at bounding box center [1132, 268] width 68 height 44
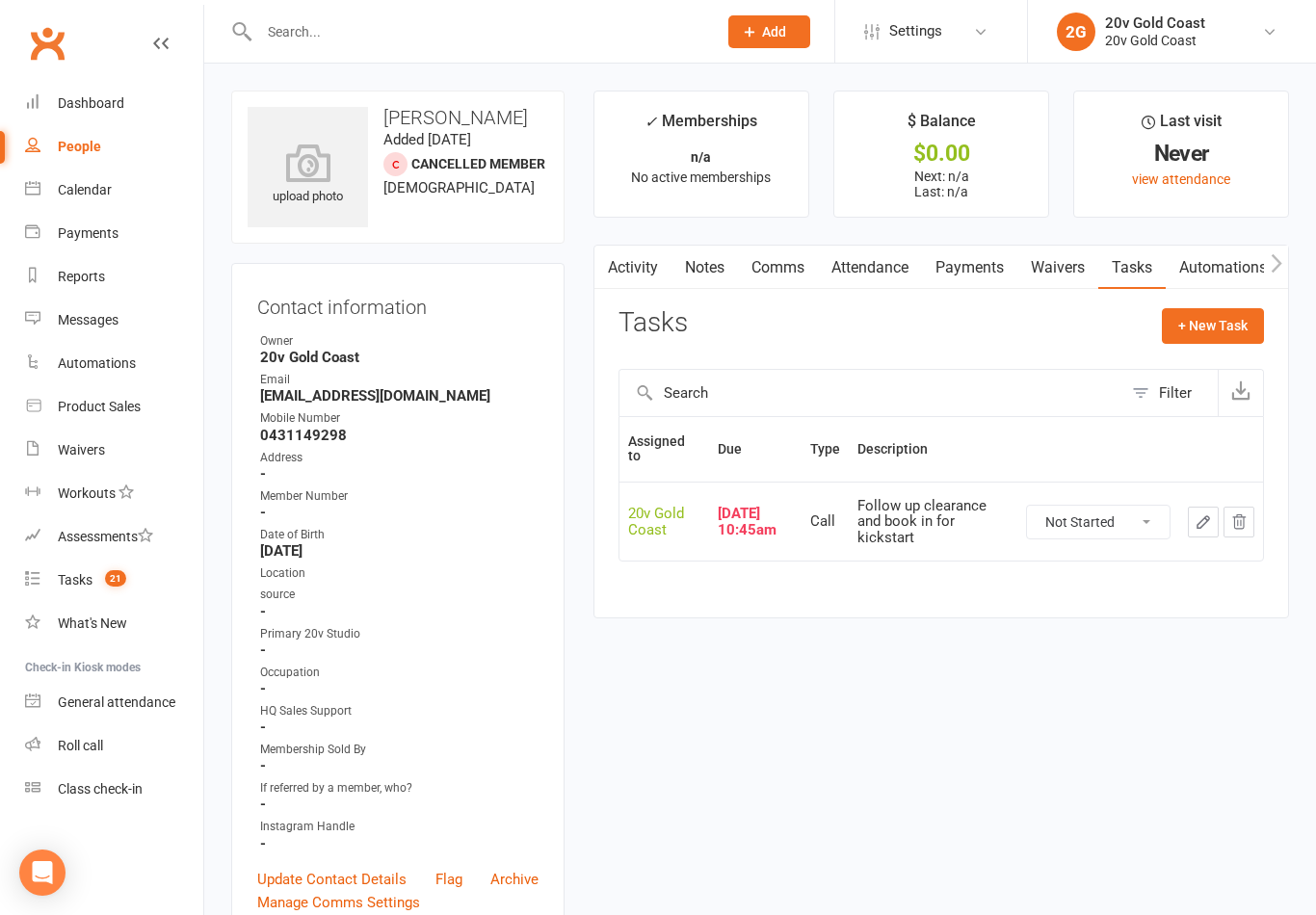
click at [708, 260] on link "Notes" at bounding box center [705, 268] width 67 height 44
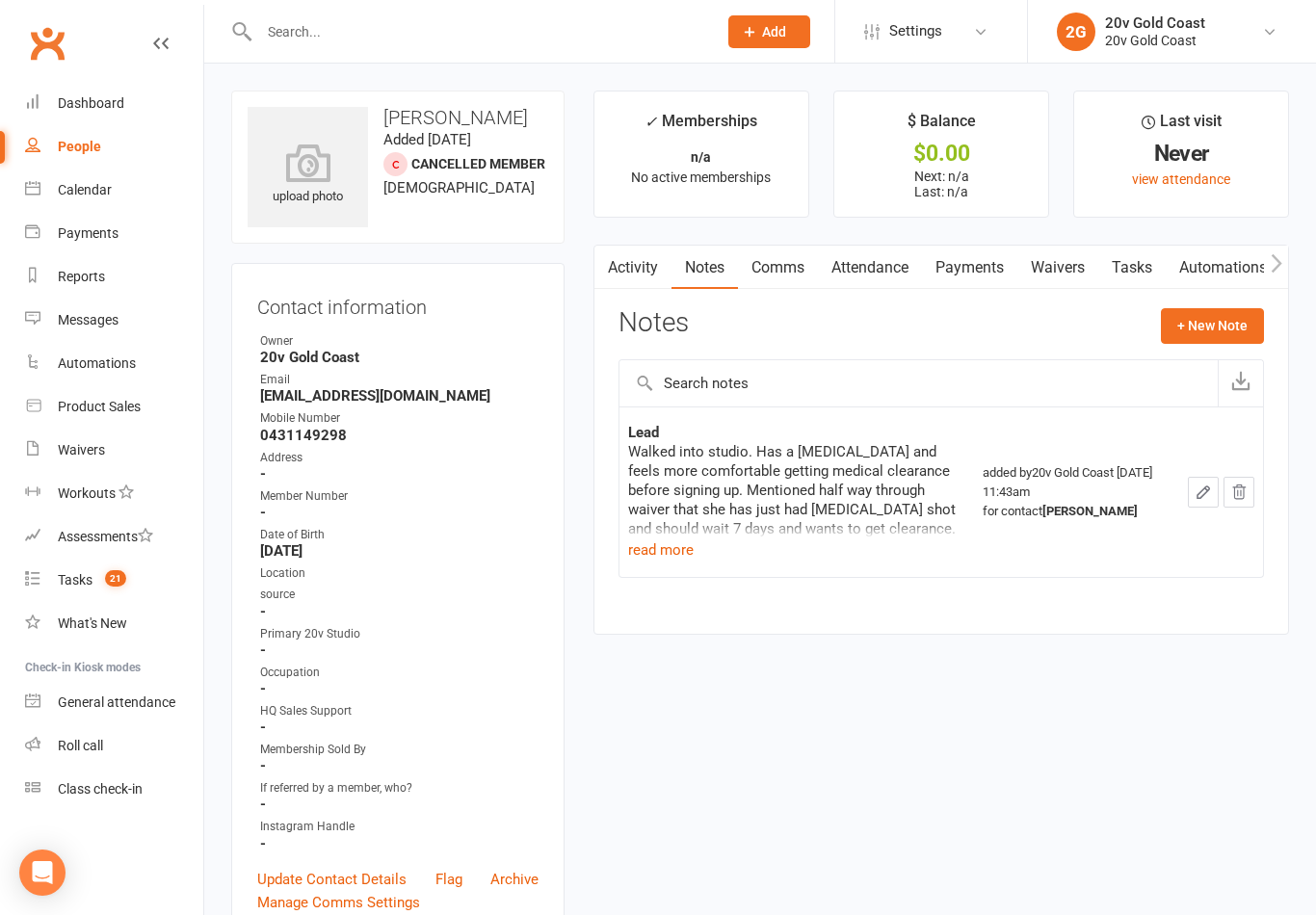
click at [1202, 333] on button "+ New Note" at bounding box center [1213, 325] width 103 height 34
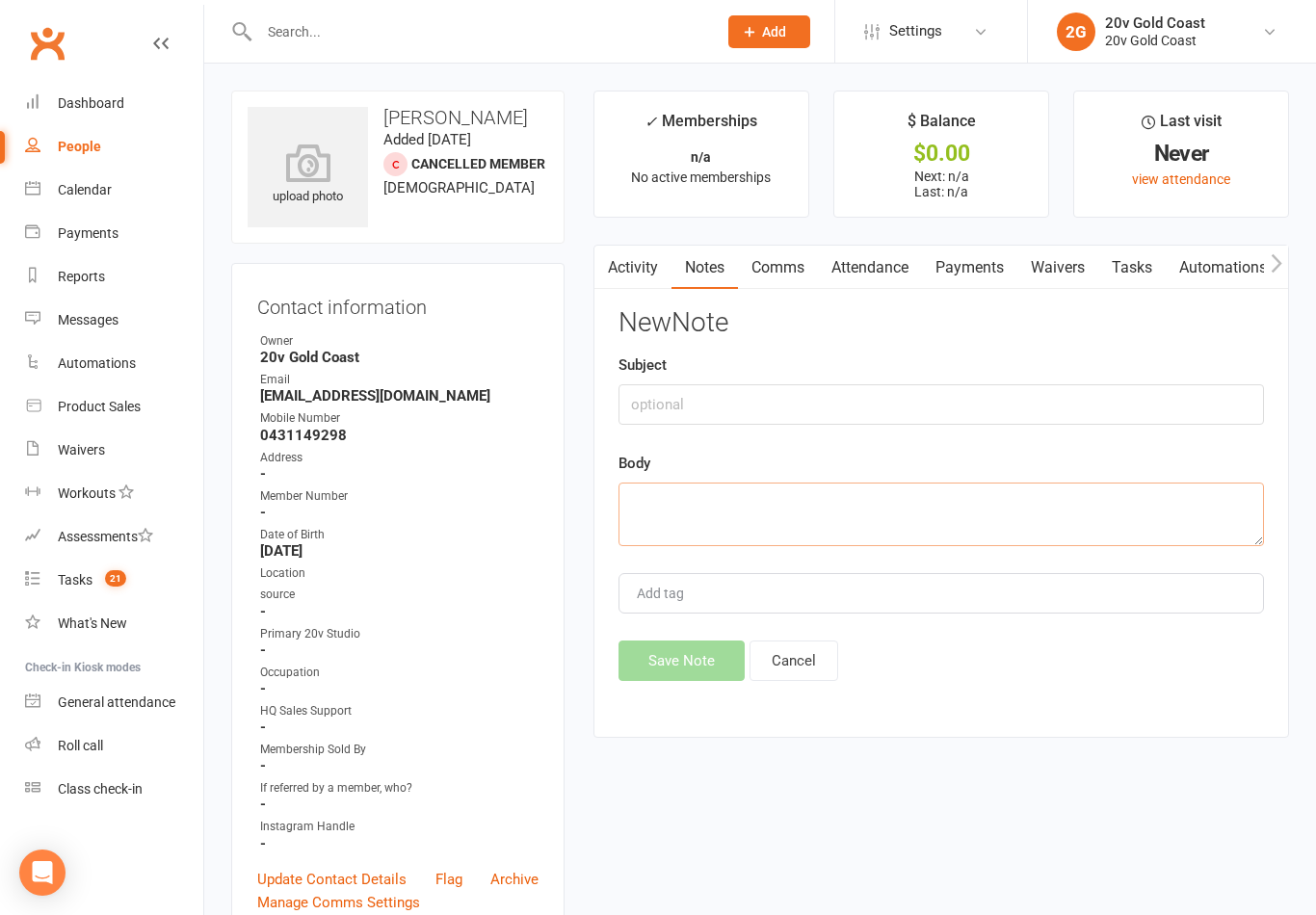
click at [773, 511] on textarea at bounding box center [941, 514] width 646 height 64
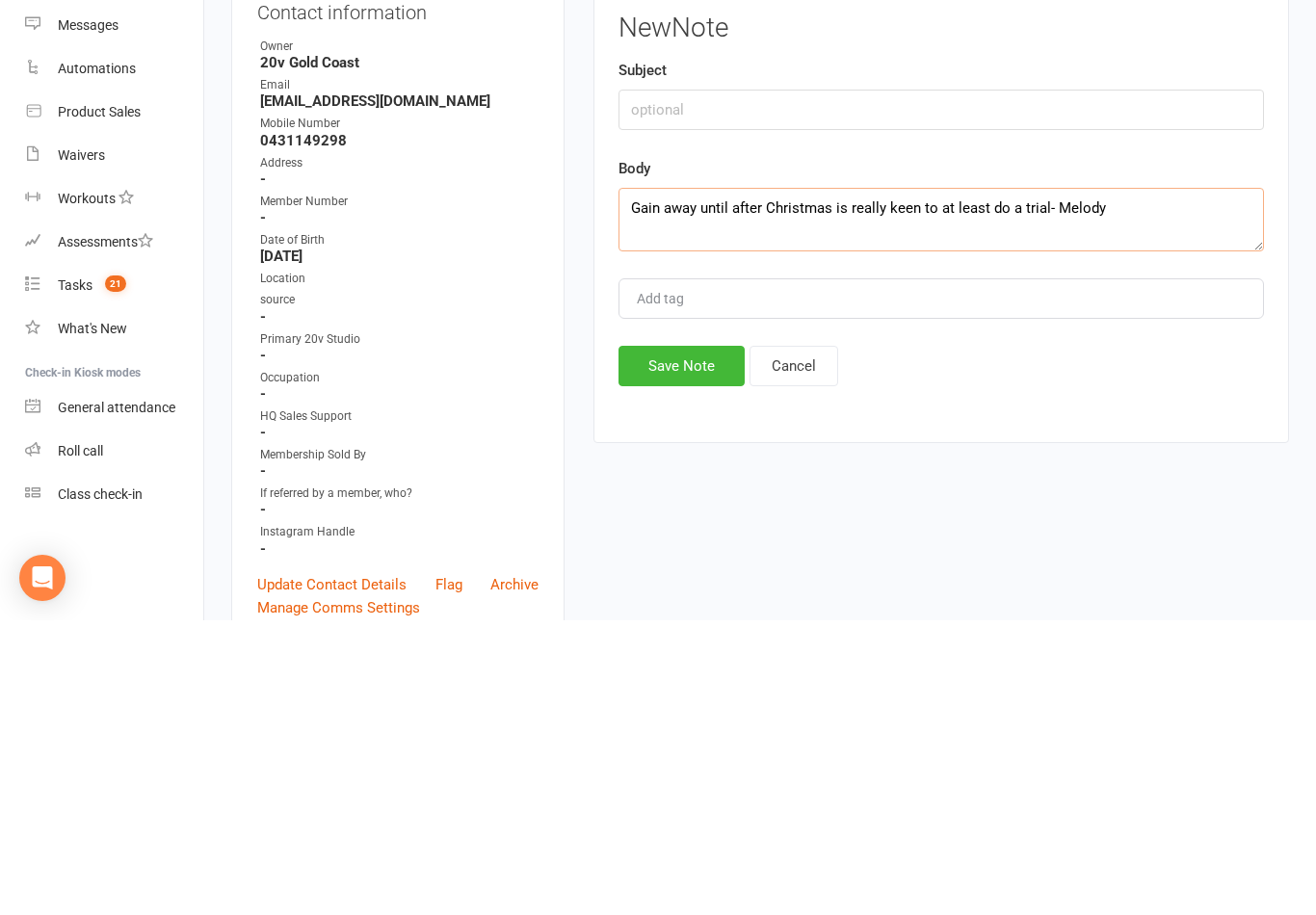
type textarea "Gain away until after Christmas is really keen to at least do a trial- Melody"
click at [687, 640] on button "Save Note" at bounding box center [681, 660] width 126 height 40
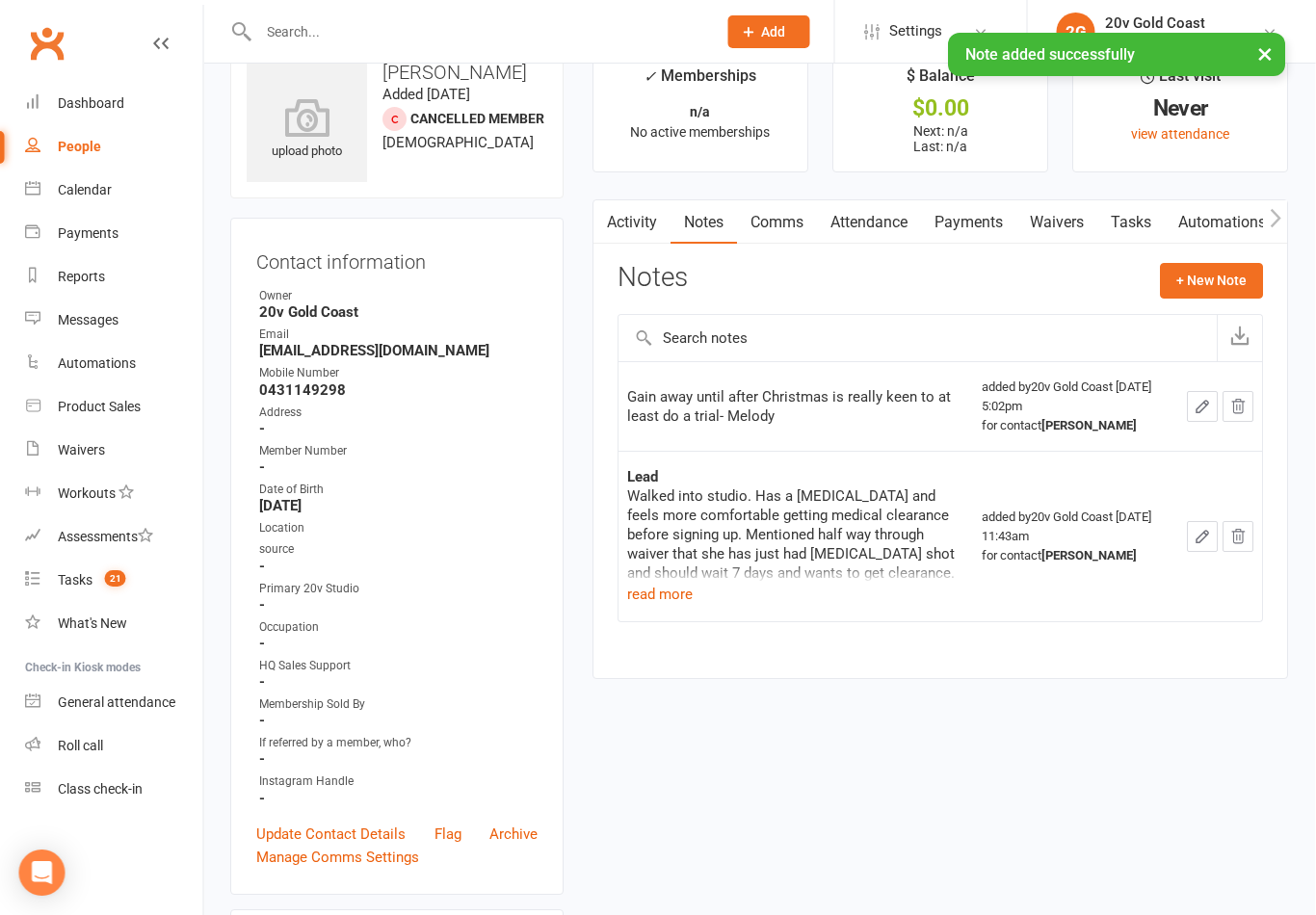
scroll to position [39, 71]
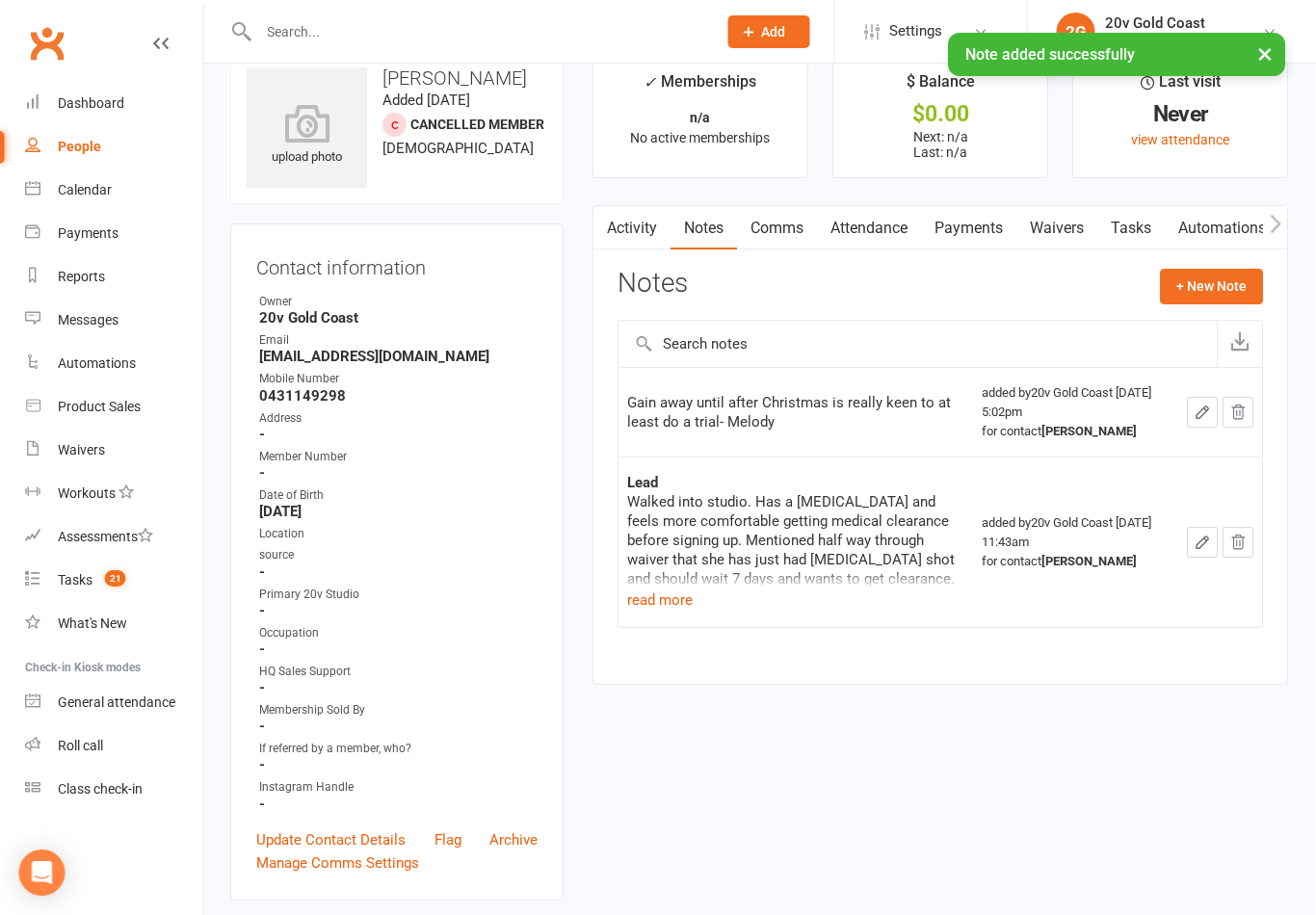
click at [782, 415] on div "Gain away until after Christmas is really keen to at least do a trial- Melody" at bounding box center [796, 411] width 338 height 38
click at [1198, 409] on icon "button" at bounding box center [1204, 412] width 12 height 12
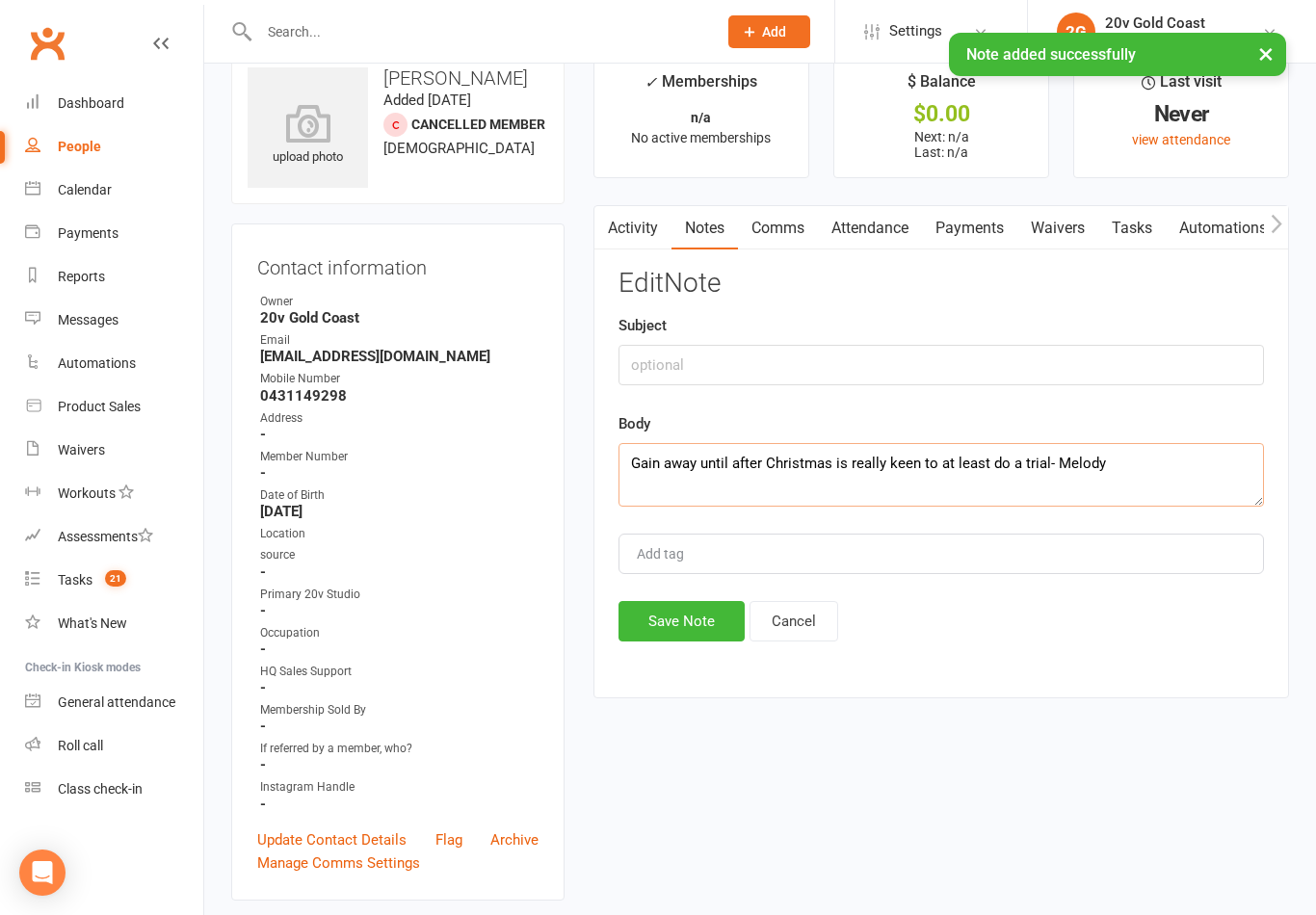
click at [1077, 483] on textarea "Gain away until after Christmas is really keen to at least do a trial- Melody" at bounding box center [941, 474] width 646 height 64
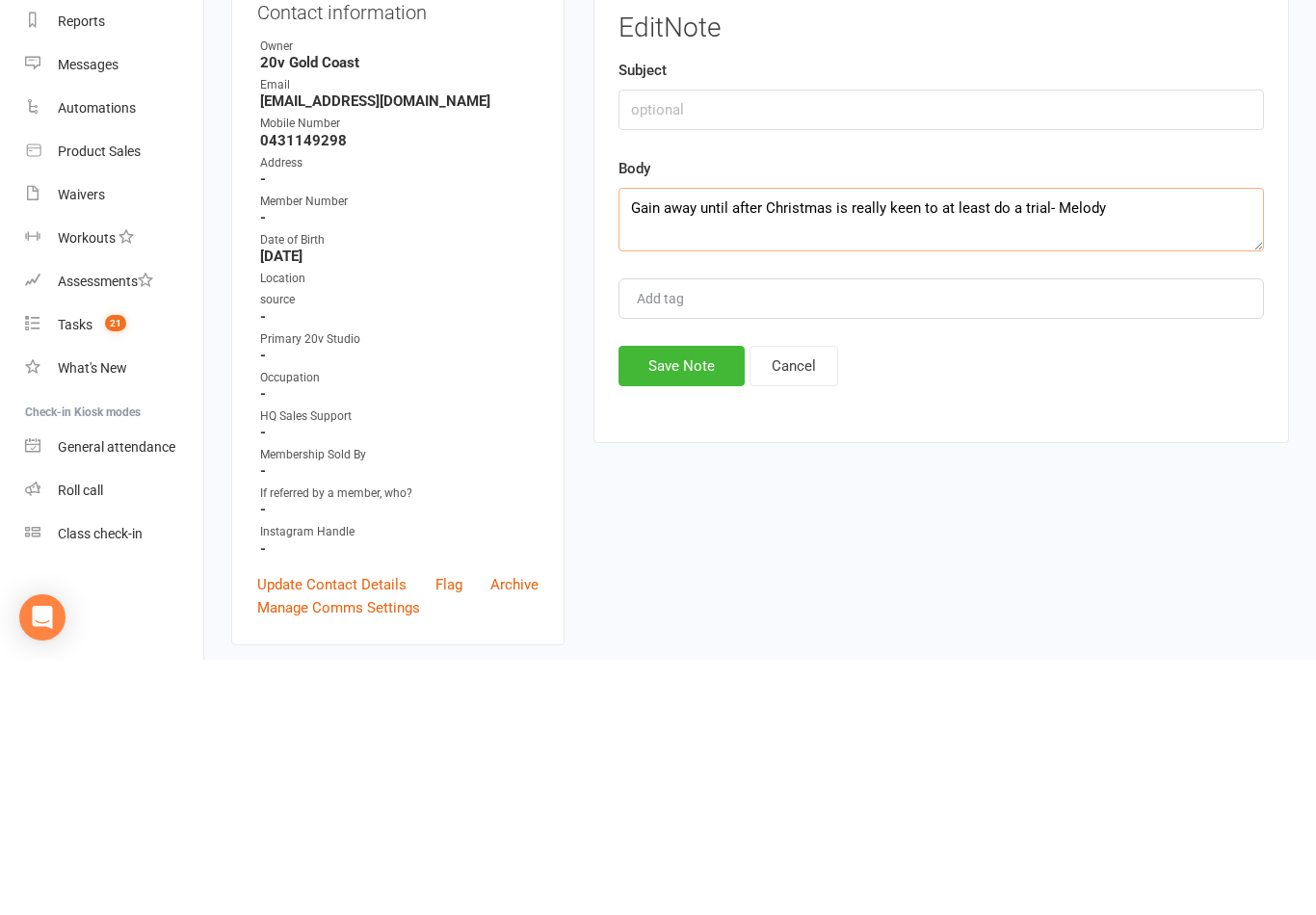
scroll to position [39, 0]
click at [1064, 443] on textarea "Gain away until after Christmas is really keen to at least do a trial- Melody" at bounding box center [941, 474] width 646 height 64
click at [1040, 443] on textarea "Gain away until after Christmas is really keen to at least do a trial- Melody" at bounding box center [941, 474] width 646 height 64
click at [1054, 443] on textarea "Gain away until after Christmas is really keen to at least do a trial- Melody" at bounding box center [941, 474] width 646 height 64
click at [1068, 443] on textarea "Gain away until after Christmas is really keen to at least do a trial- Melody" at bounding box center [941, 474] width 646 height 64
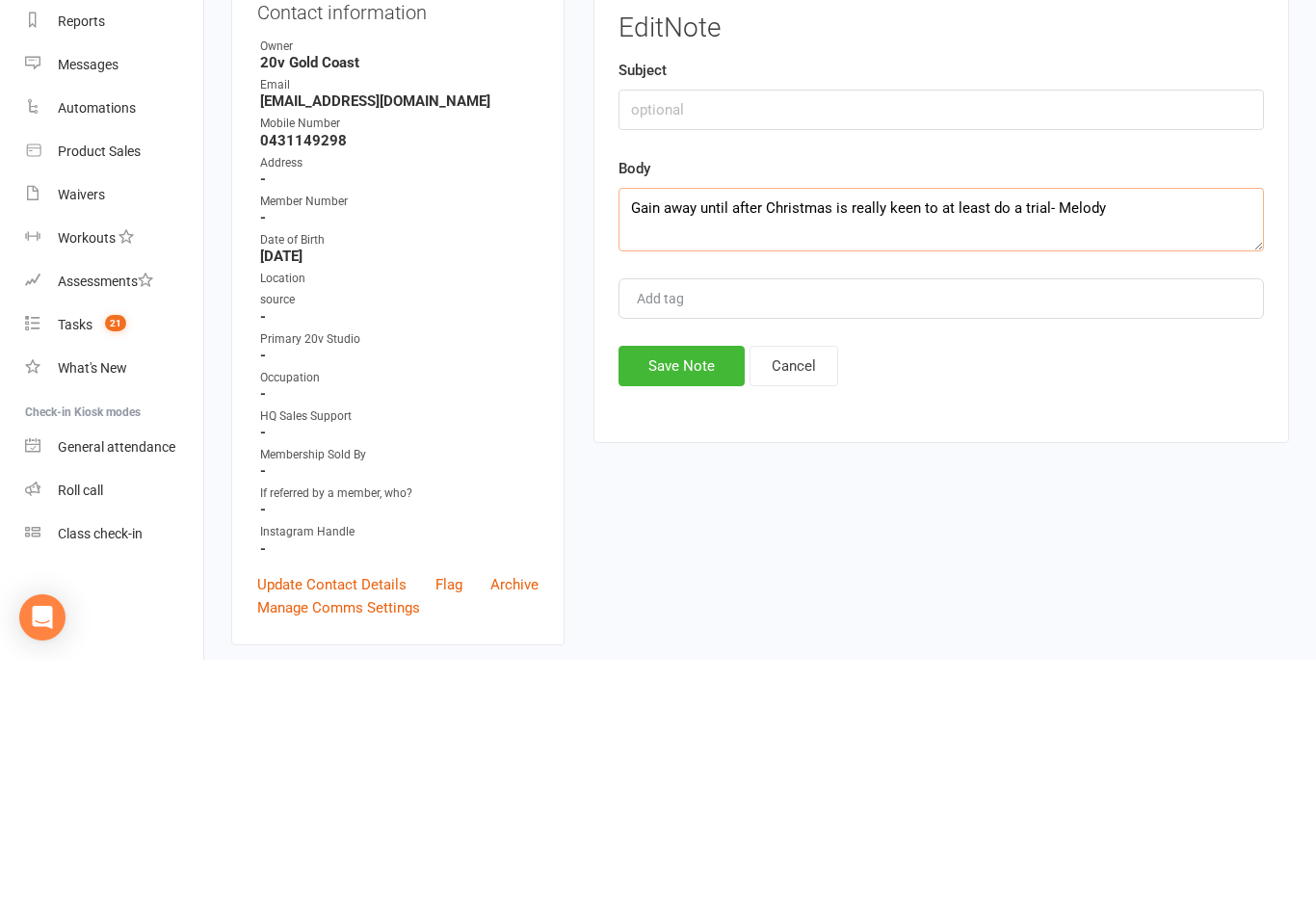
click at [1083, 443] on textarea "Gain away until after Christmas is really keen to at least do a trial- Melody" at bounding box center [941, 474] width 646 height 64
type textarea "Gain away until after Christmas is really keen to at least do a trial, task add…"
click at [689, 601] on button "Save Note" at bounding box center [681, 621] width 126 height 40
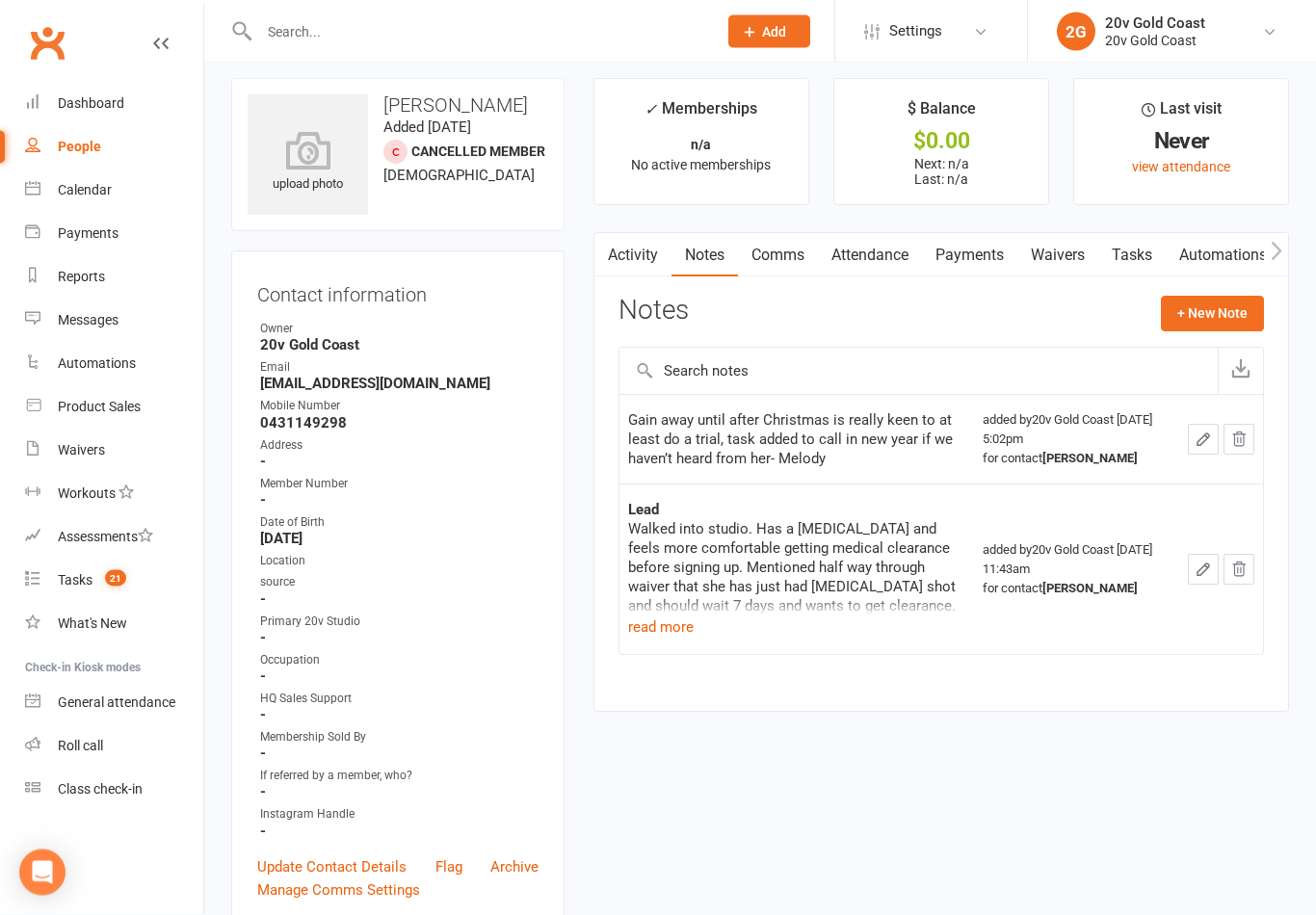
scroll to position [0, 0]
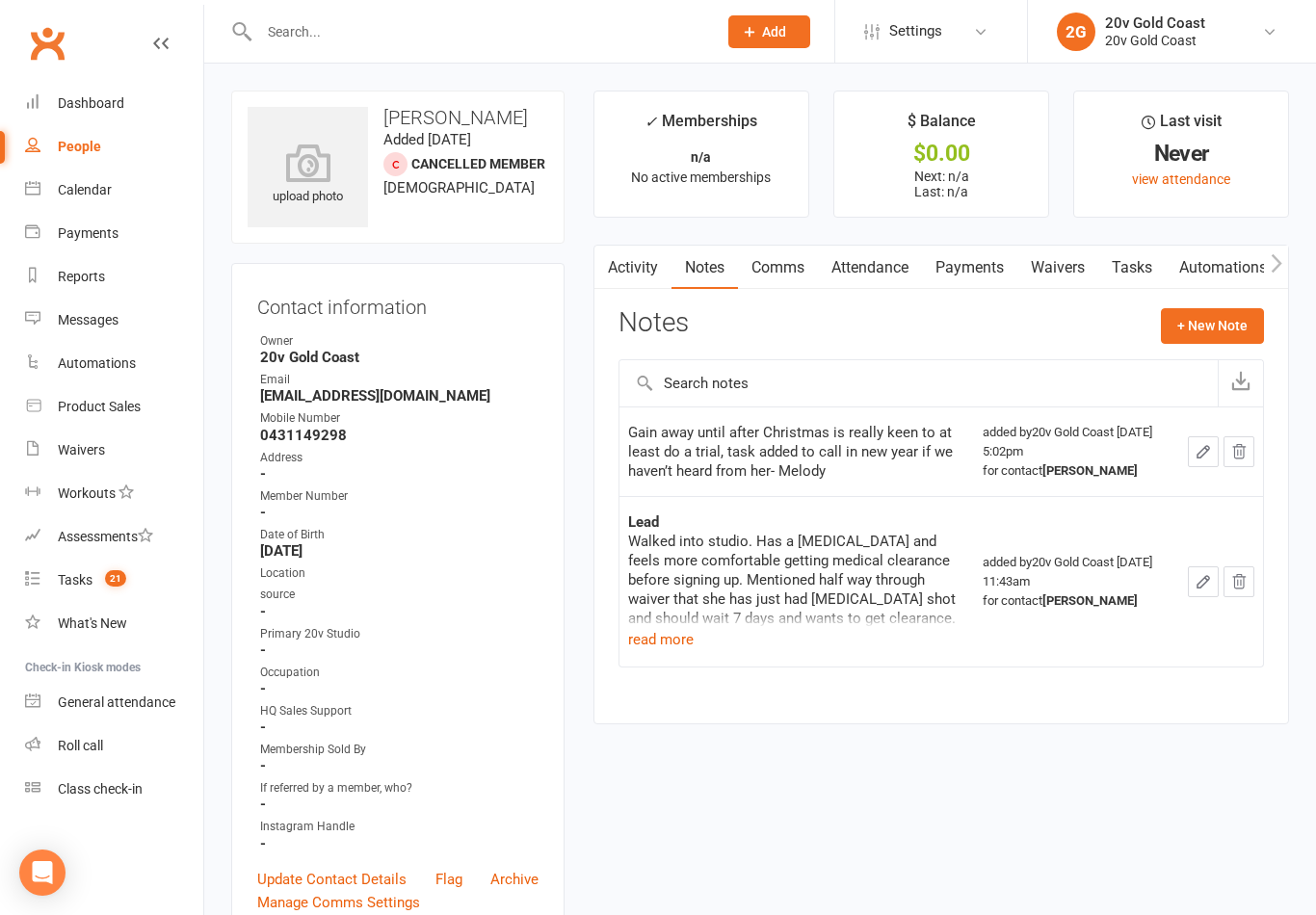
click at [1134, 264] on link "Tasks" at bounding box center [1132, 268] width 68 height 44
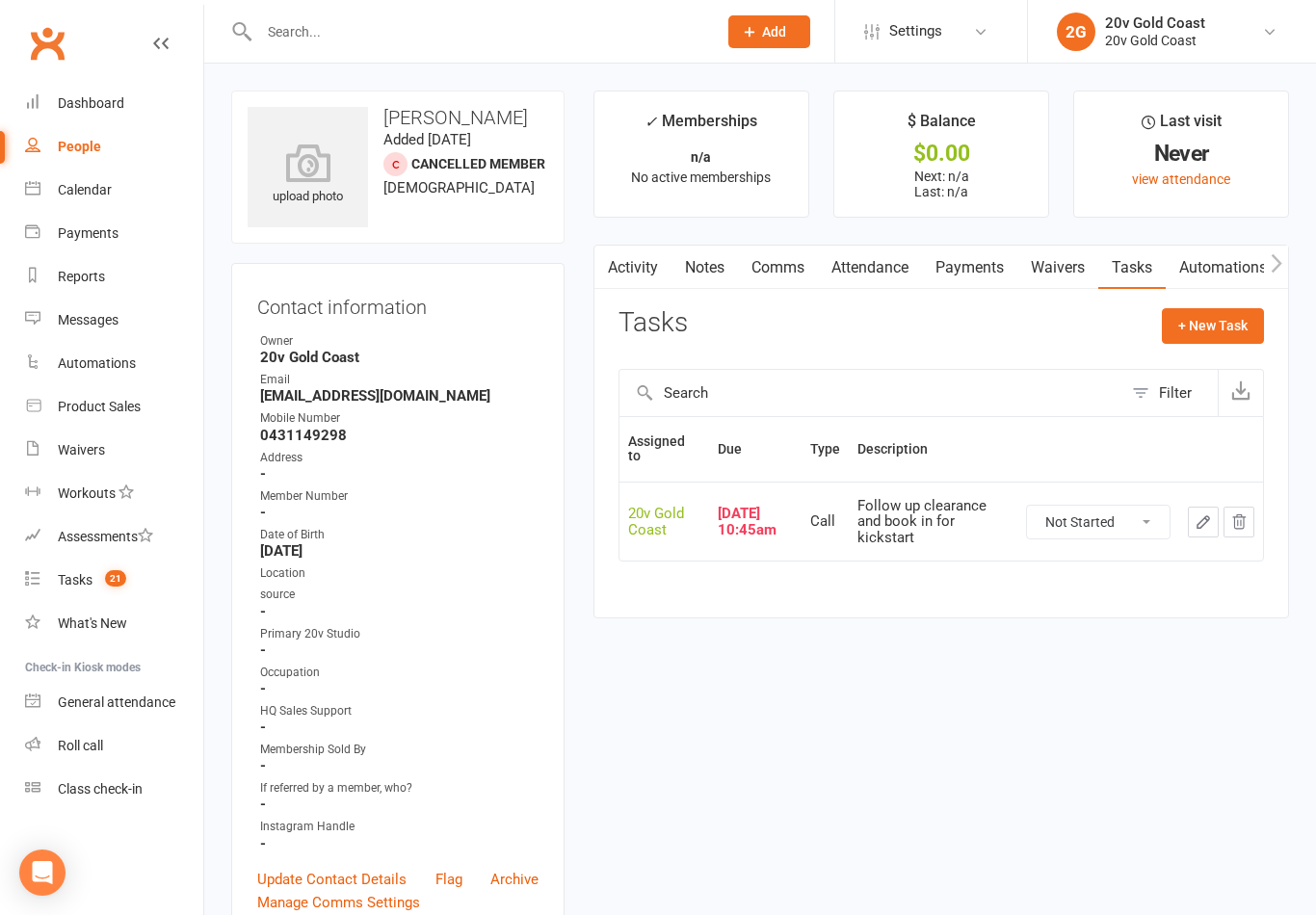
click at [1230, 324] on button "+ New Task" at bounding box center [1214, 325] width 102 height 34
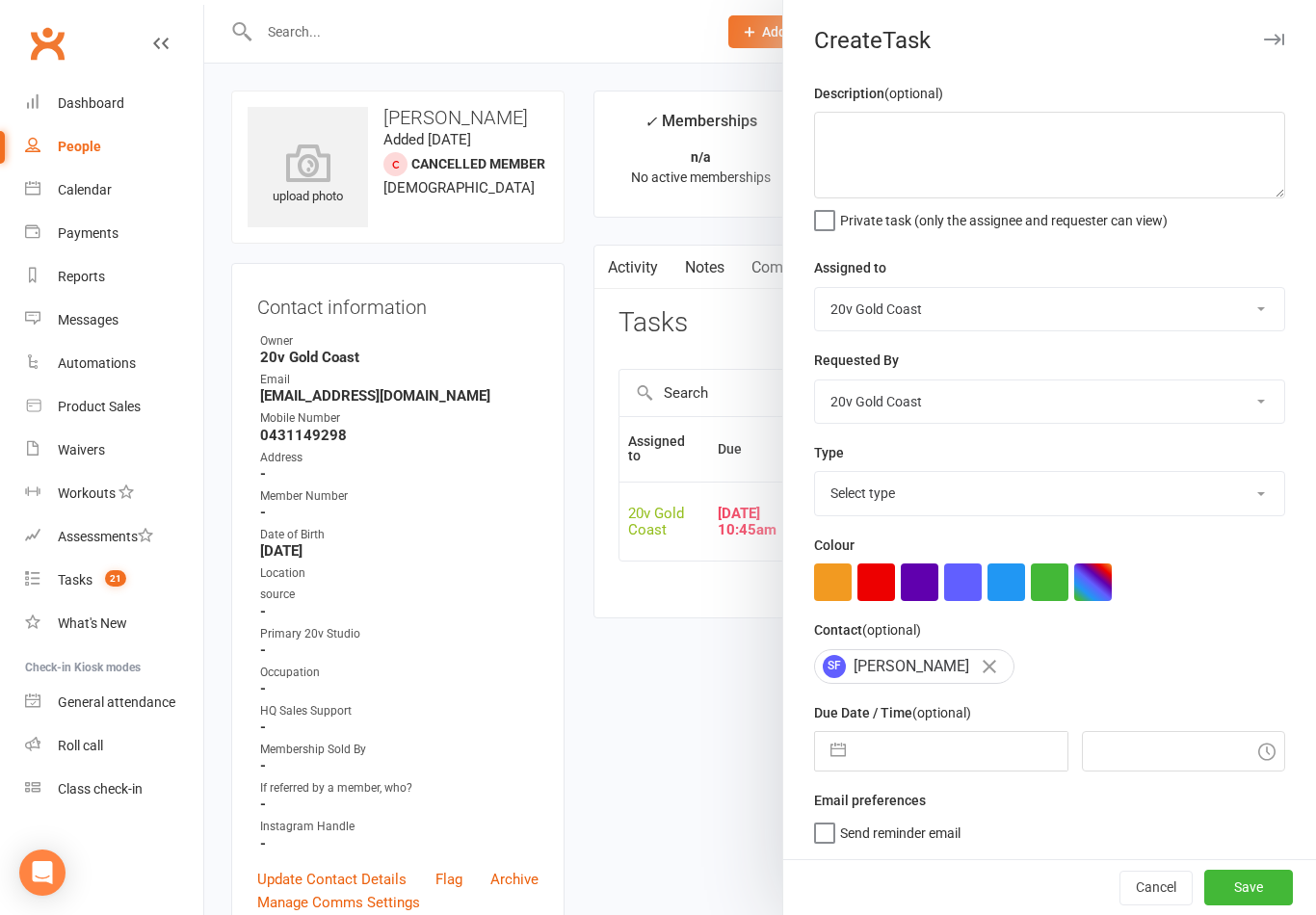
click at [910, 509] on select "Select type Call Call - to book trial Confirm session attendance Confirm trial …" at bounding box center [1049, 493] width 470 height 42
select select "24395"
click at [1030, 152] on textarea at bounding box center [1049, 155] width 471 height 87
type textarea "Away until after Christmas very keen"
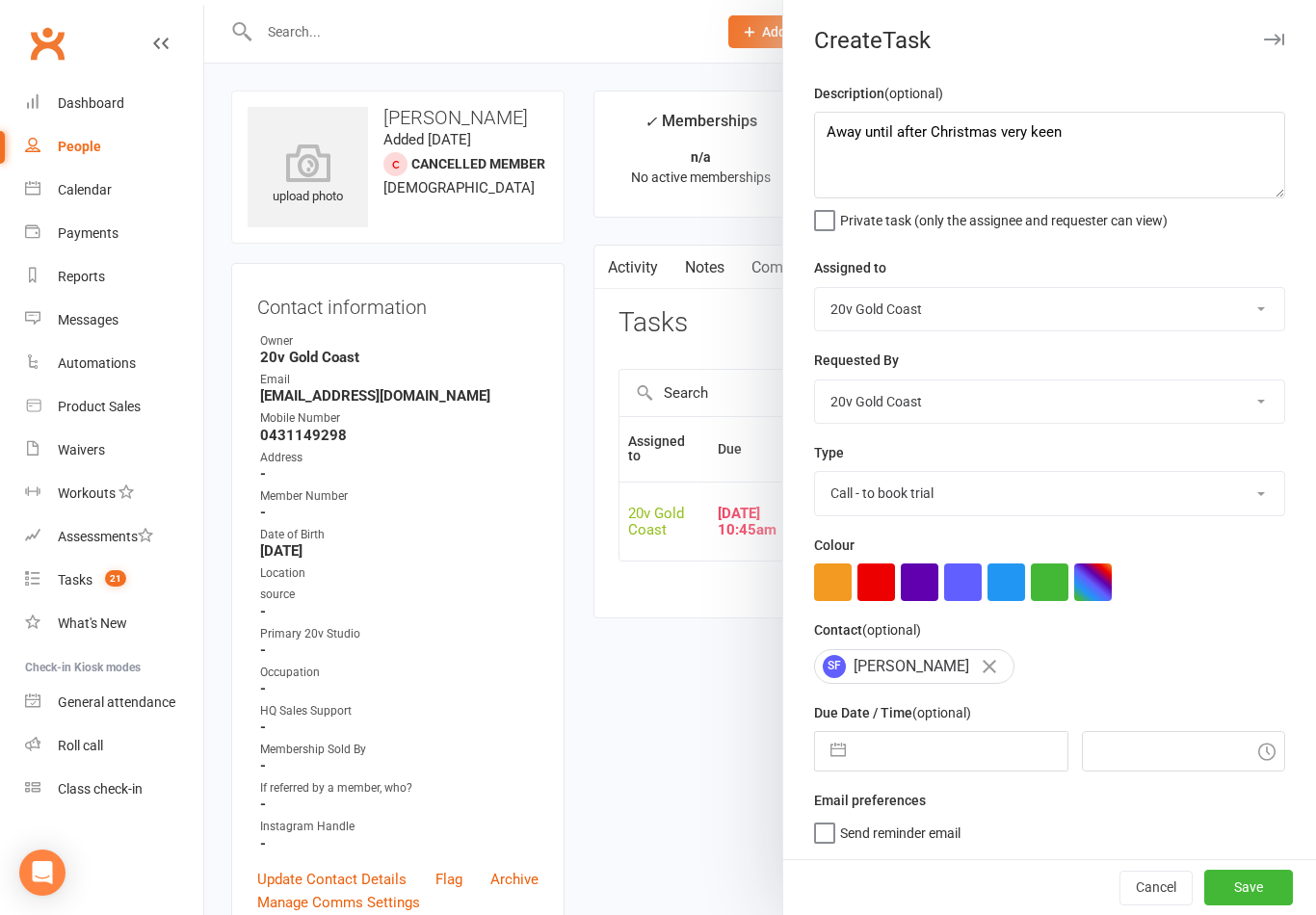
click at [1276, 234] on div "Description (optional) Away until after Christmas very keen Private task (only …" at bounding box center [1049, 470] width 533 height 777
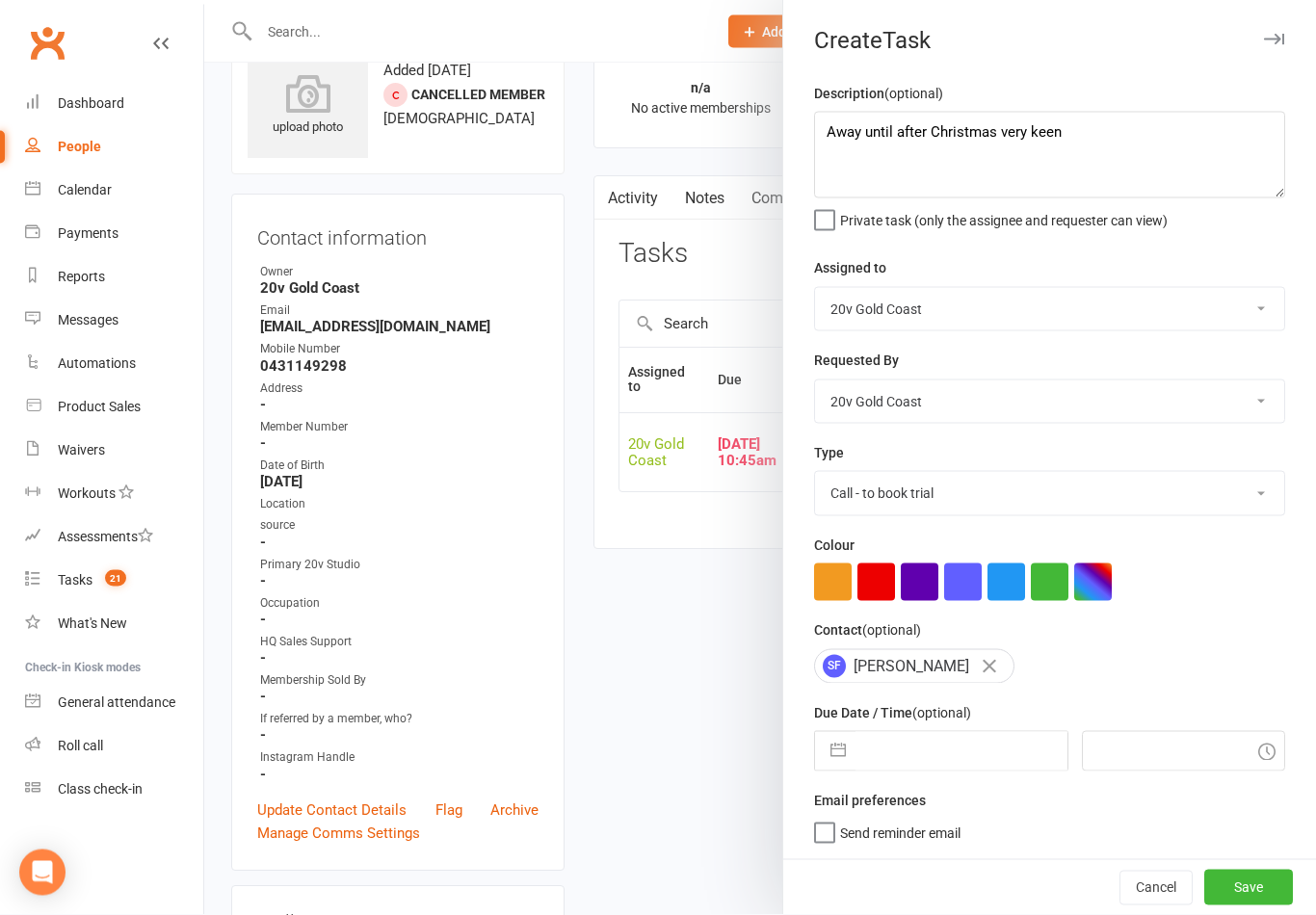
click at [979, 746] on input "text" at bounding box center [961, 751] width 211 height 38
select select "8"
select select "2025"
select select "9"
select select "2025"
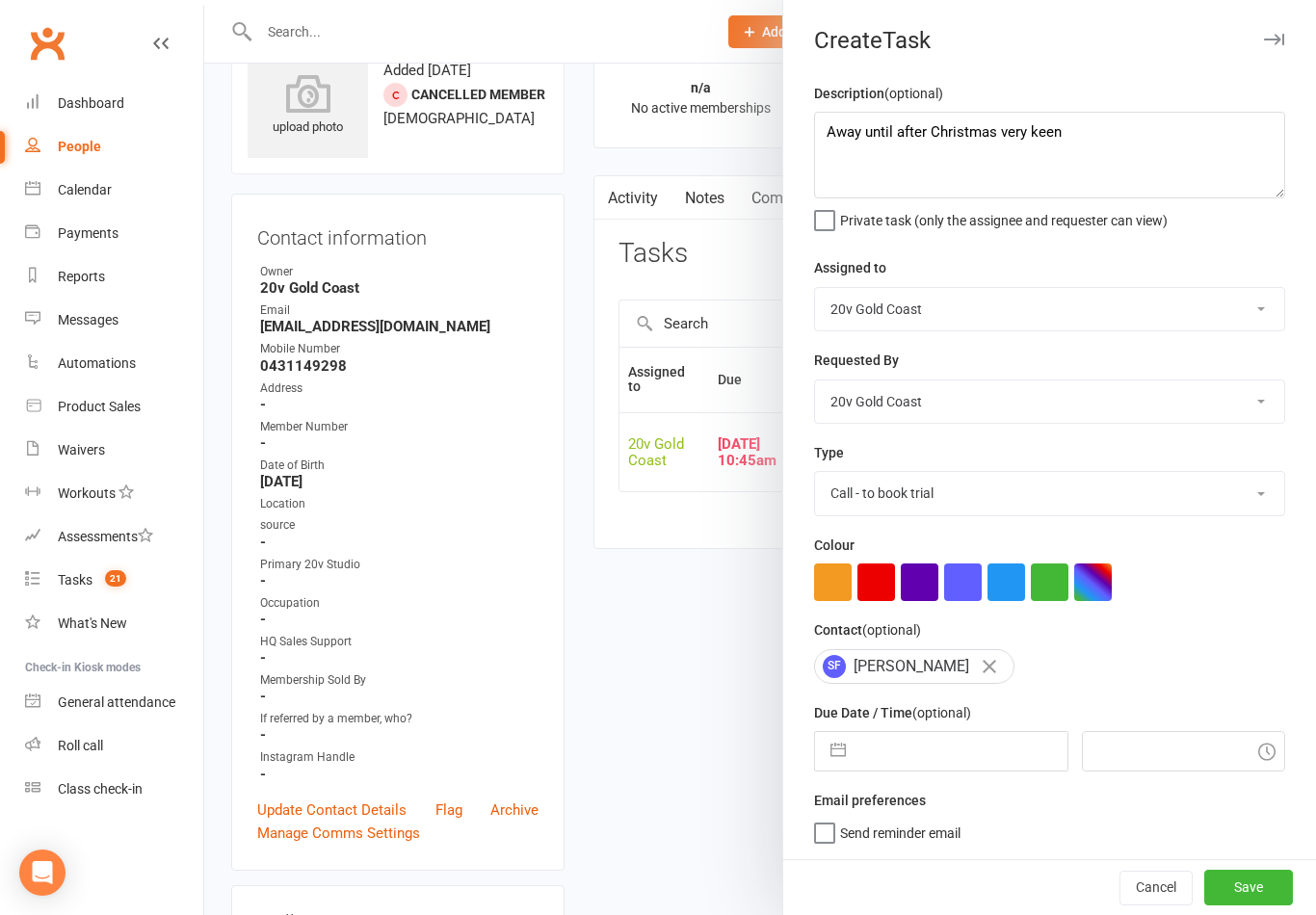
select select "10"
select select "2025"
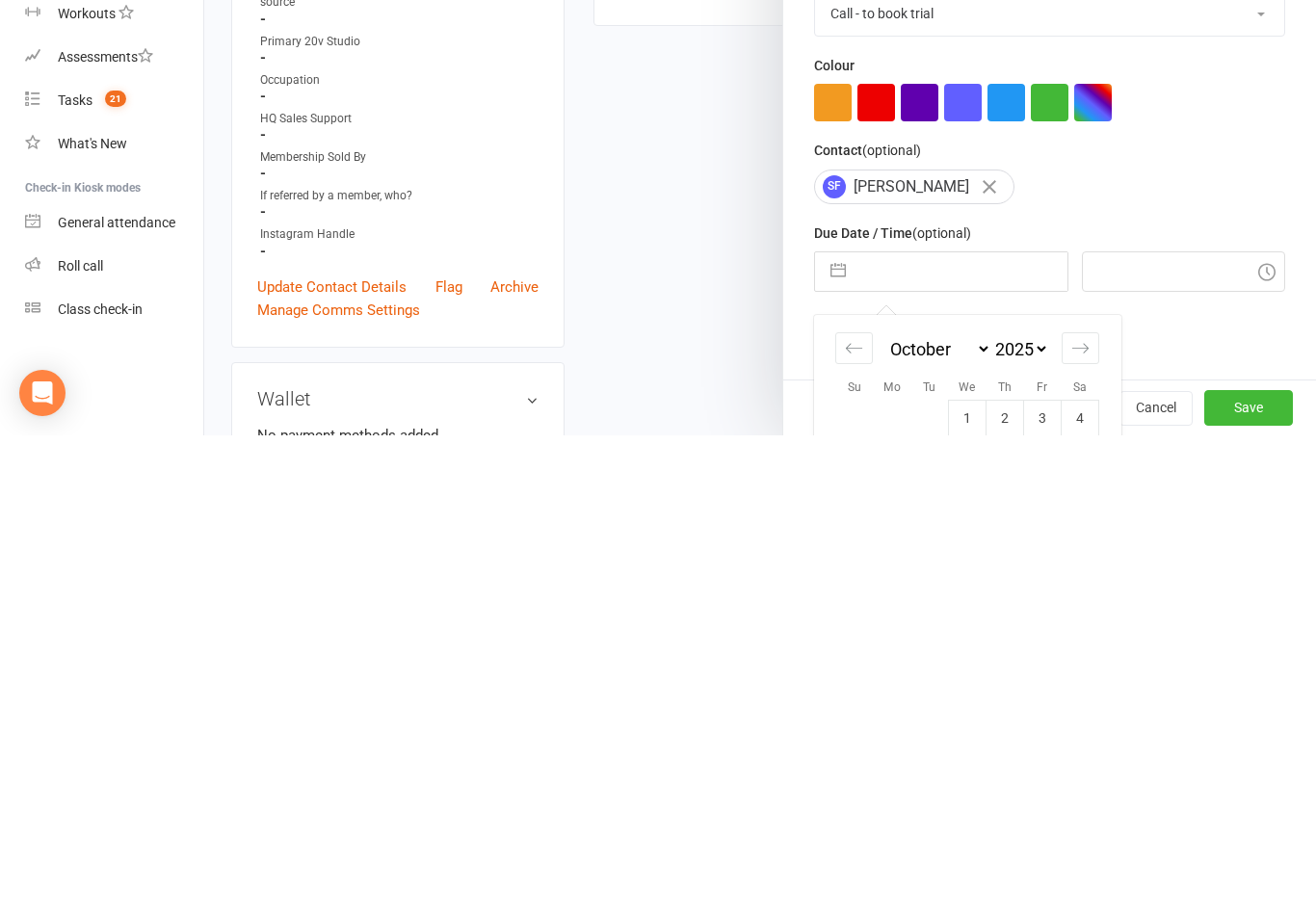
click at [1086, 819] on icon "Move forward to switch to the next month." at bounding box center [1081, 827] width 19 height 19
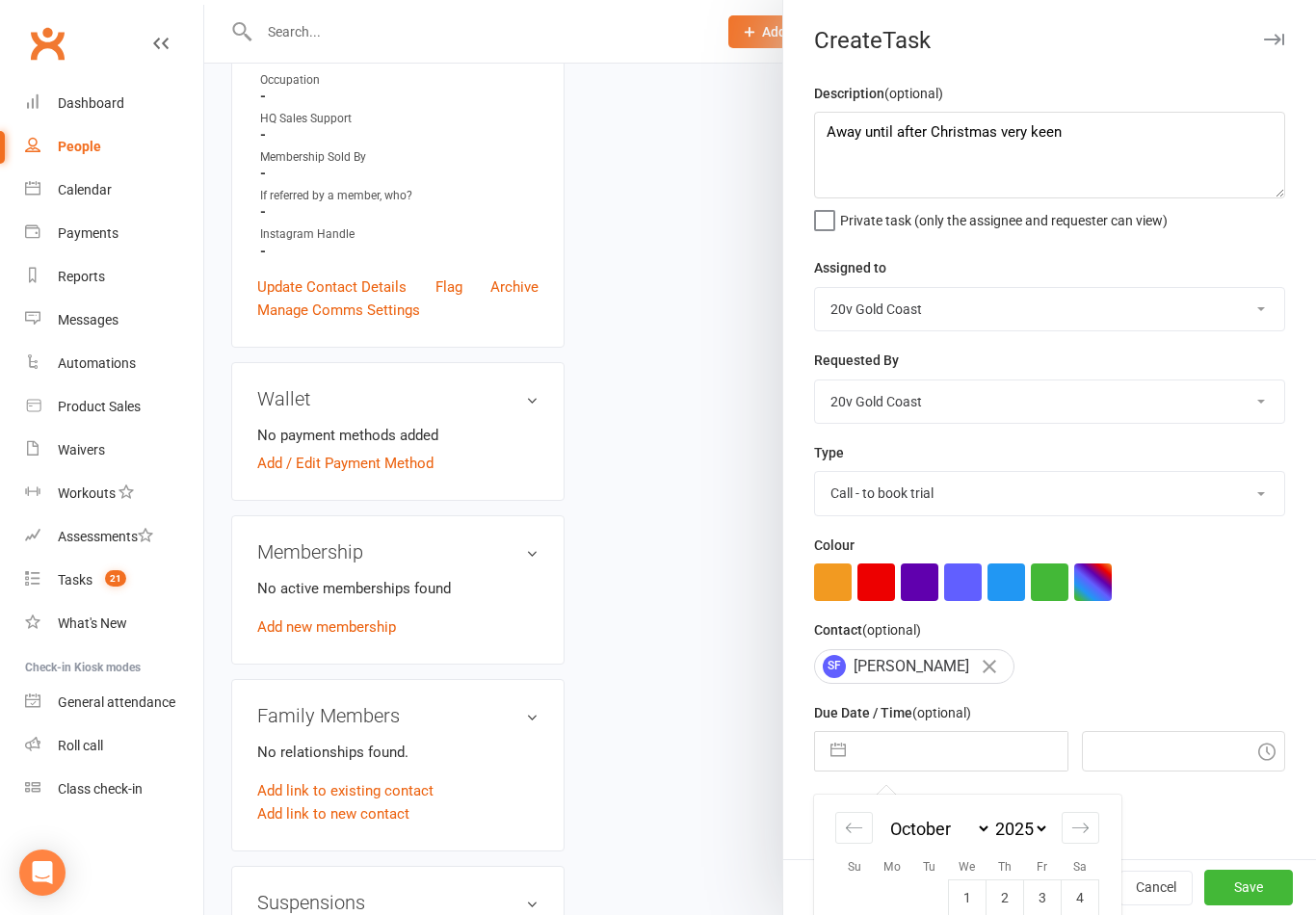
select select "11"
select select "2025"
click at [976, 824] on select "January February March April May June July August September October November De…" at bounding box center [939, 828] width 105 height 23
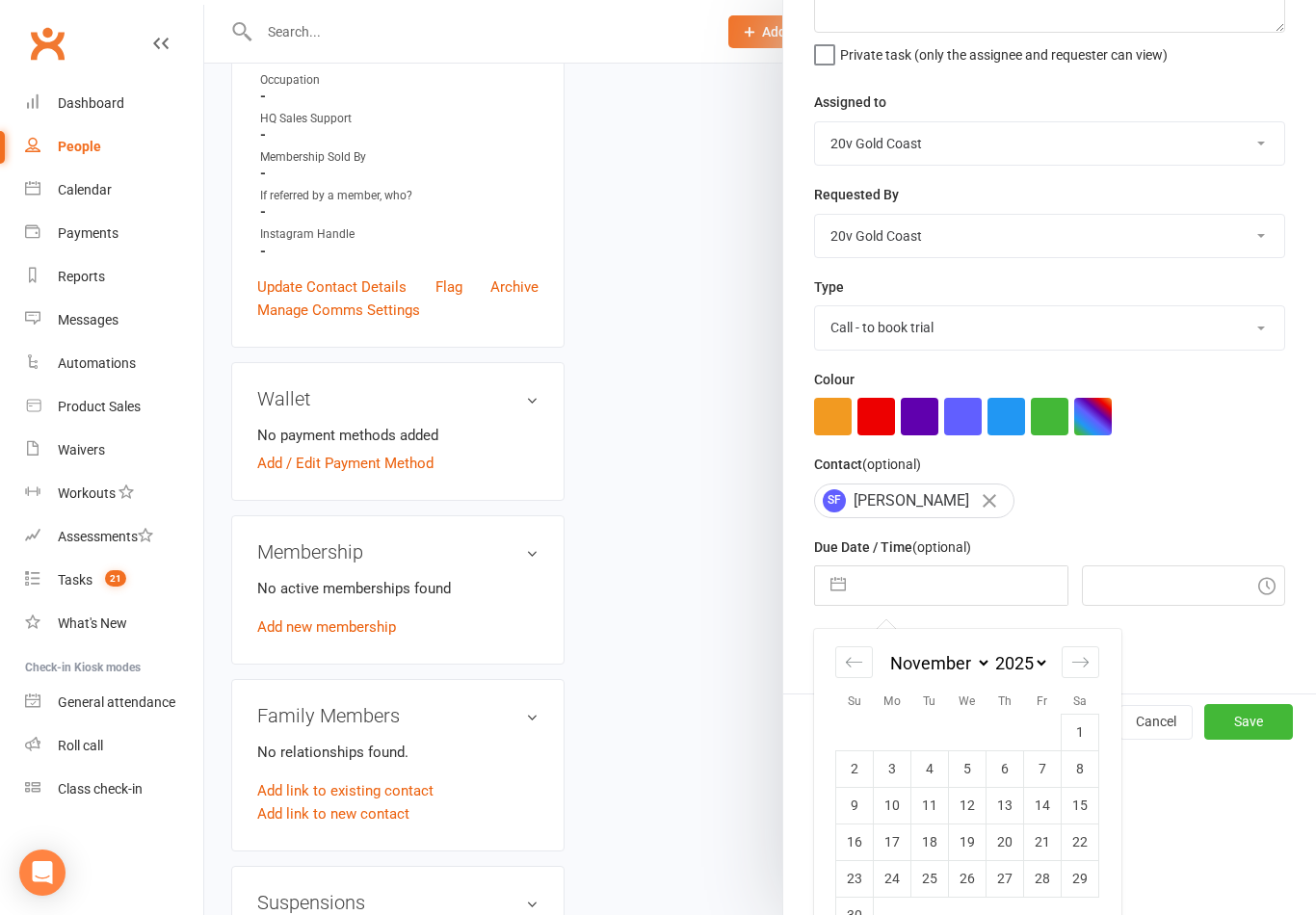
select select "5"
select select "2025"
select select "6"
select select "2025"
select select "7"
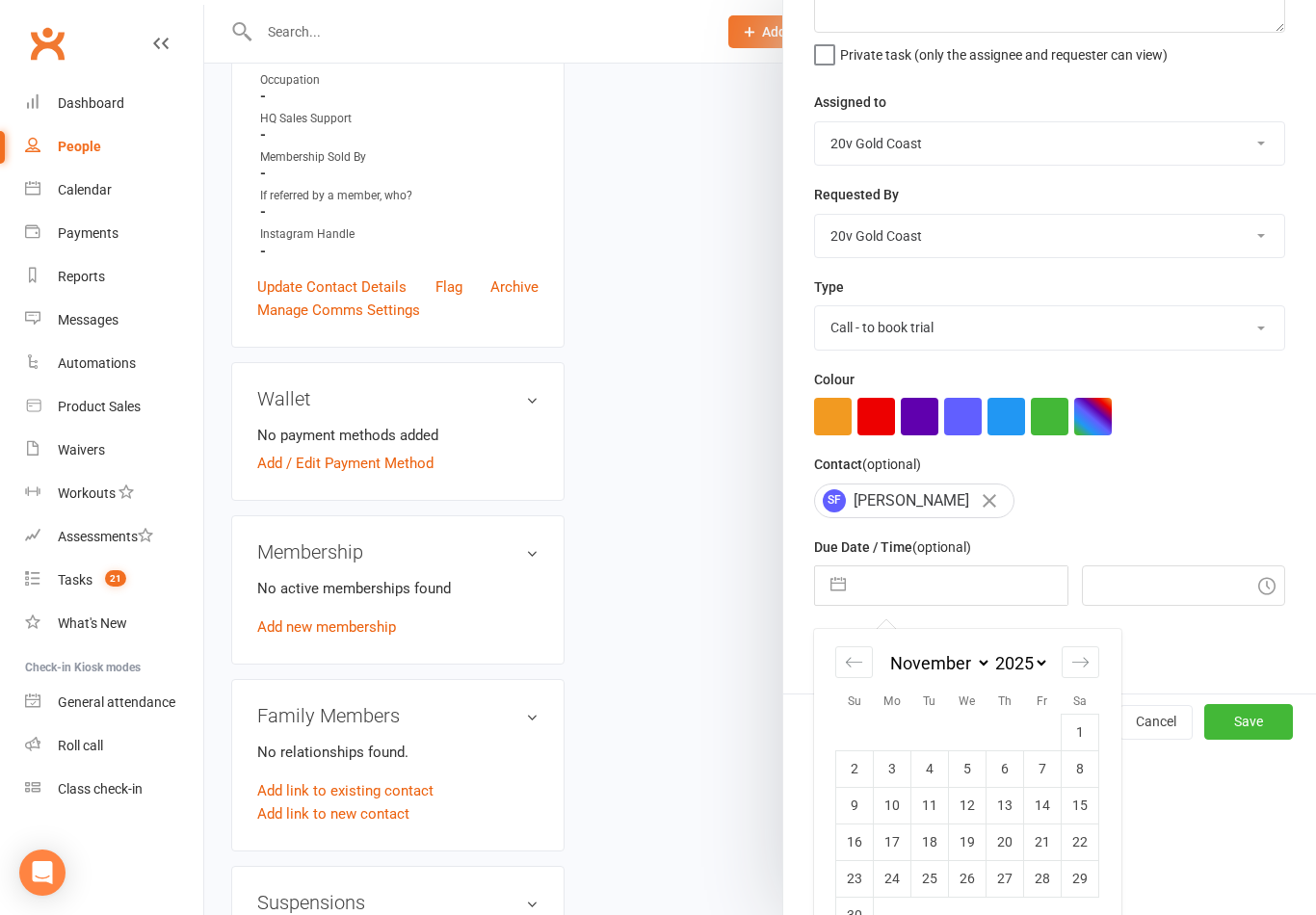
select select "2025"
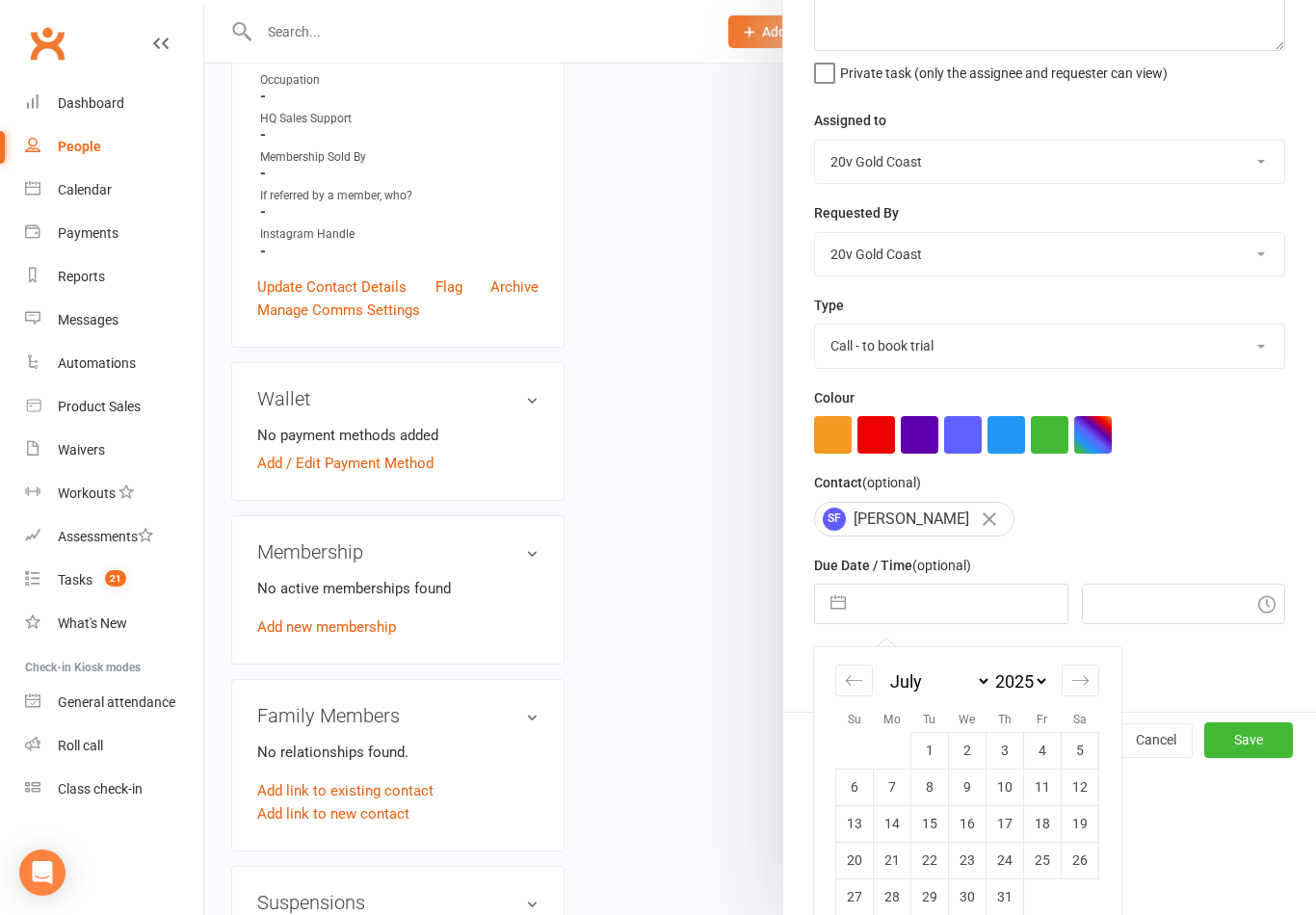
click at [904, 682] on select "January February March April May June July August September October November De…" at bounding box center [939, 681] width 105 height 23
select select "10"
select select "2025"
click at [1028, 686] on select "2035 2034 2033 2032 2031 2030 2029 2028 2027 2026 2025 2024 2023 2022 2021 2020…" at bounding box center [1020, 681] width 58 height 23
click at [943, 682] on select "January February March April May June July August September October November De…" at bounding box center [939, 681] width 105 height 23
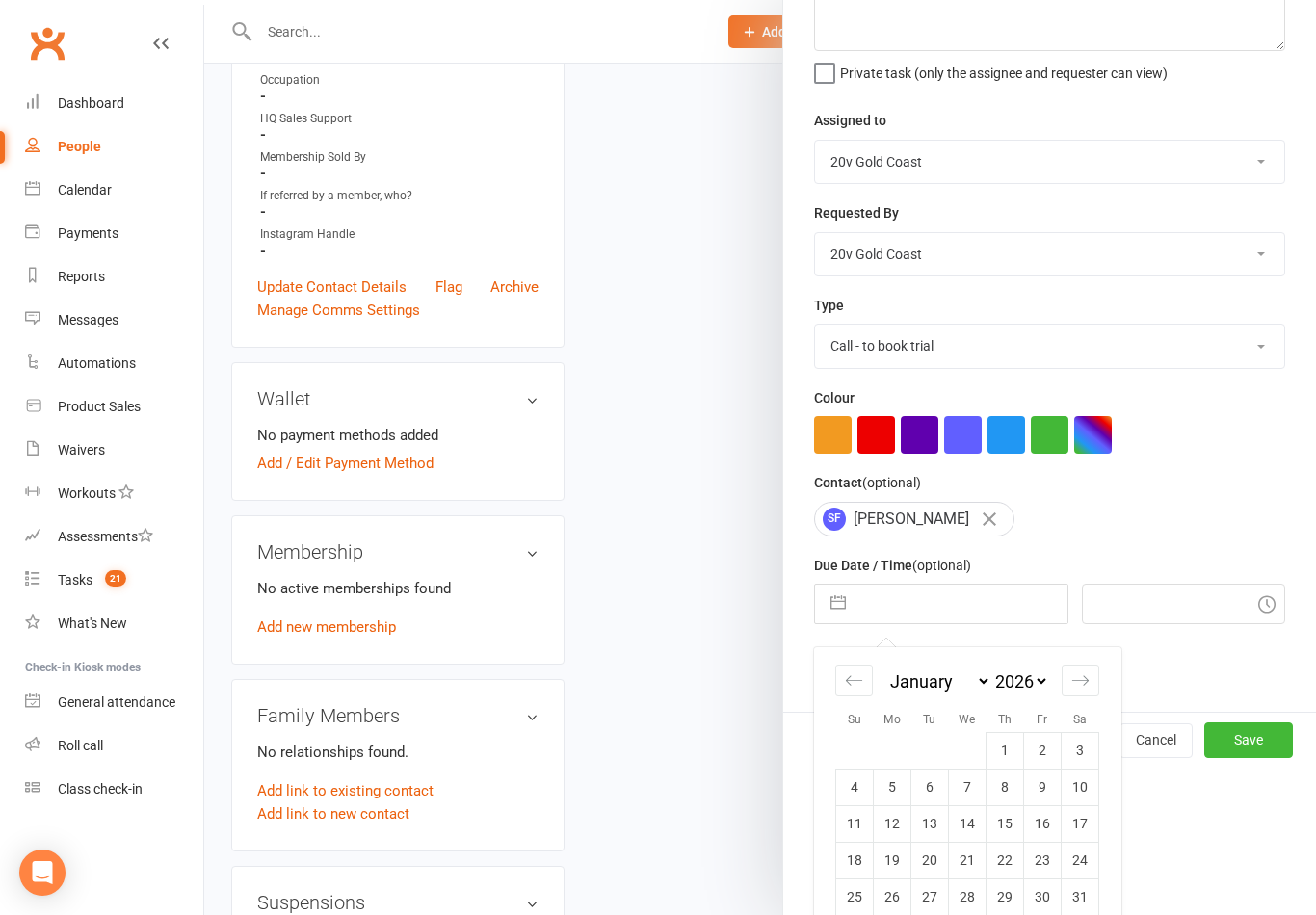
click at [897, 791] on td "5" at bounding box center [893, 786] width 37 height 36
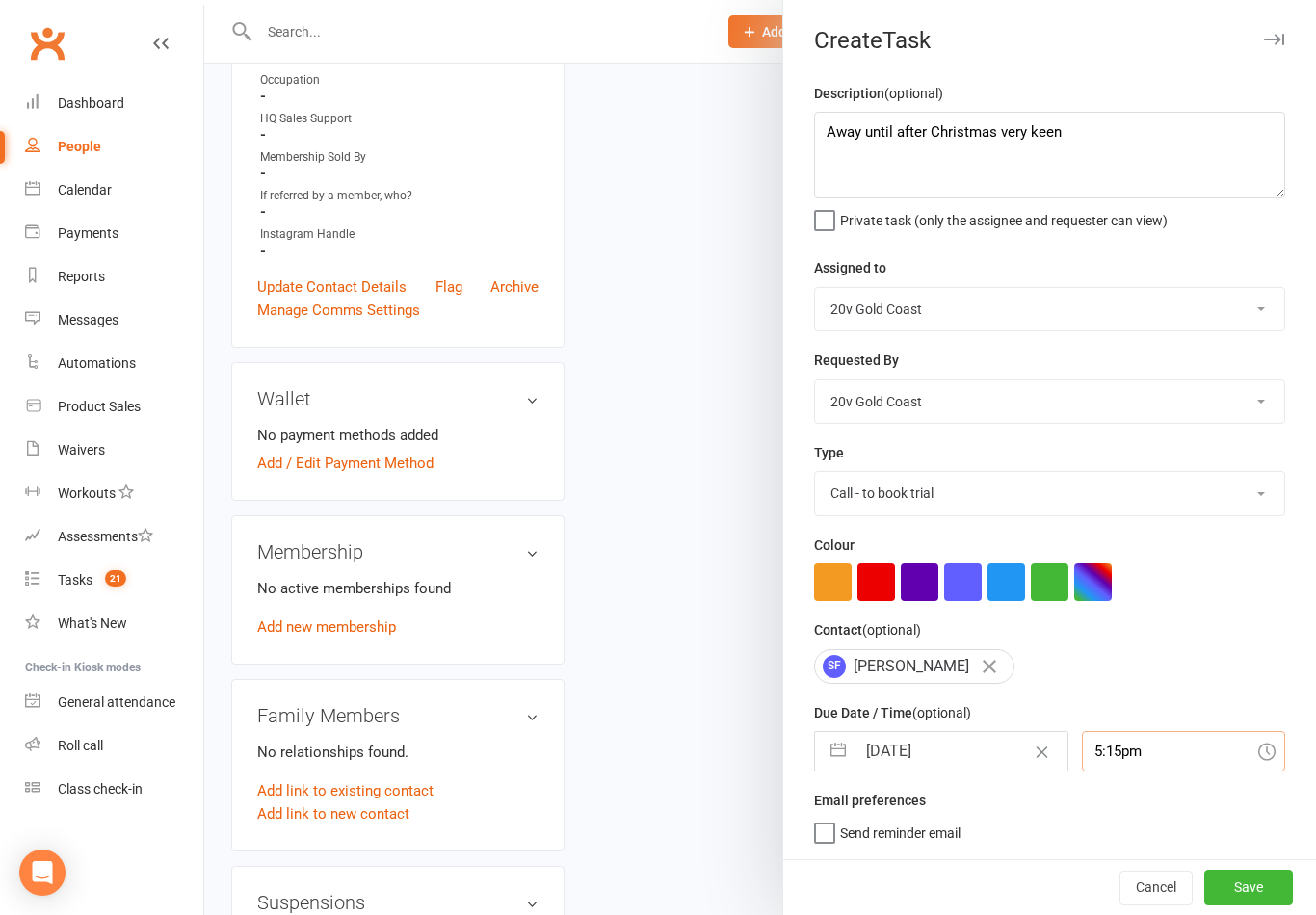
click at [1153, 751] on input "5:15pm" at bounding box center [1184, 751] width 205 height 40
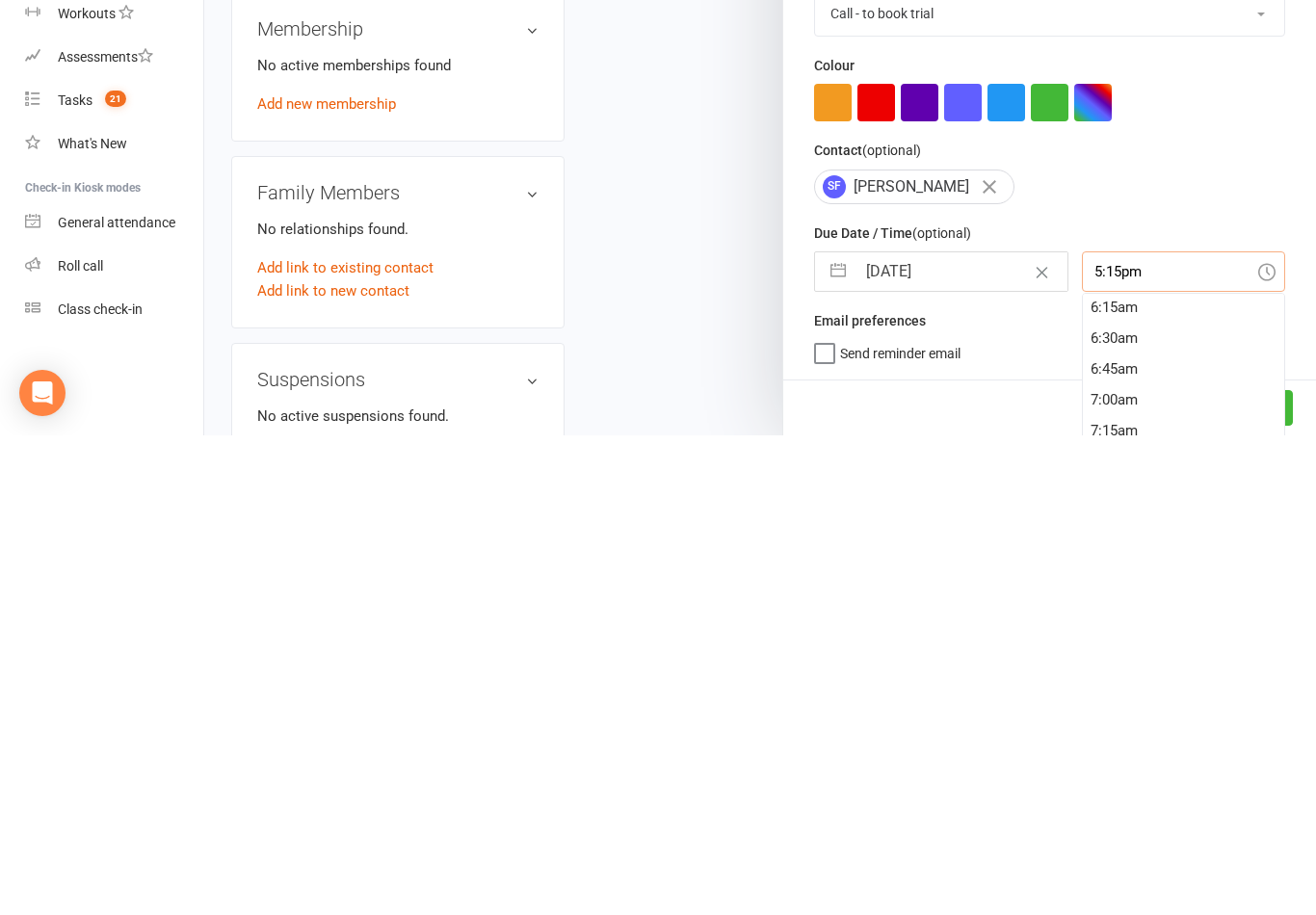
scroll to position [740, 0]
click at [1128, 804] on div "6:15am" at bounding box center [1184, 819] width 203 height 30
click at [1251, 870] on button "Save" at bounding box center [1249, 886] width 89 height 34
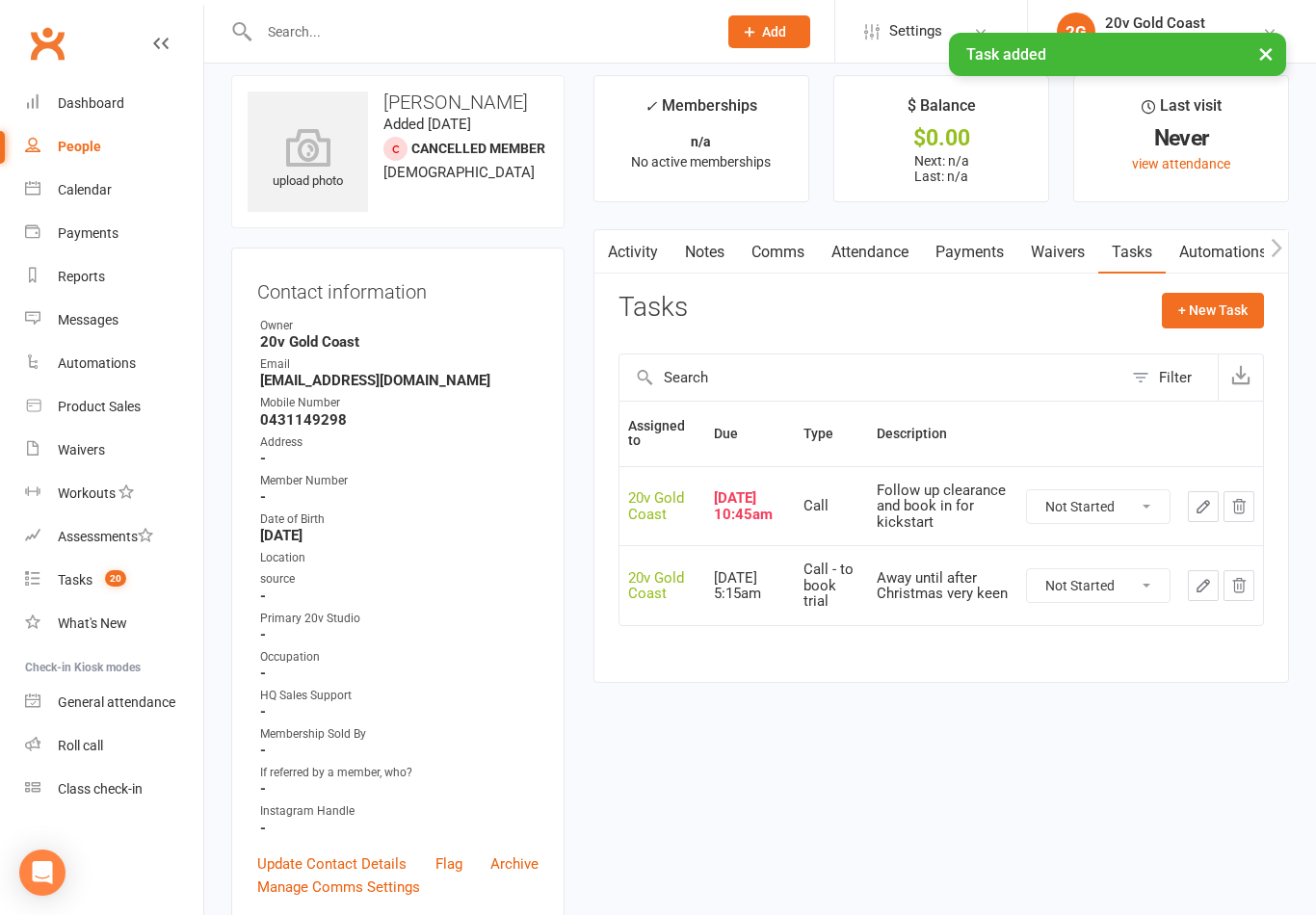
scroll to position [0, 0]
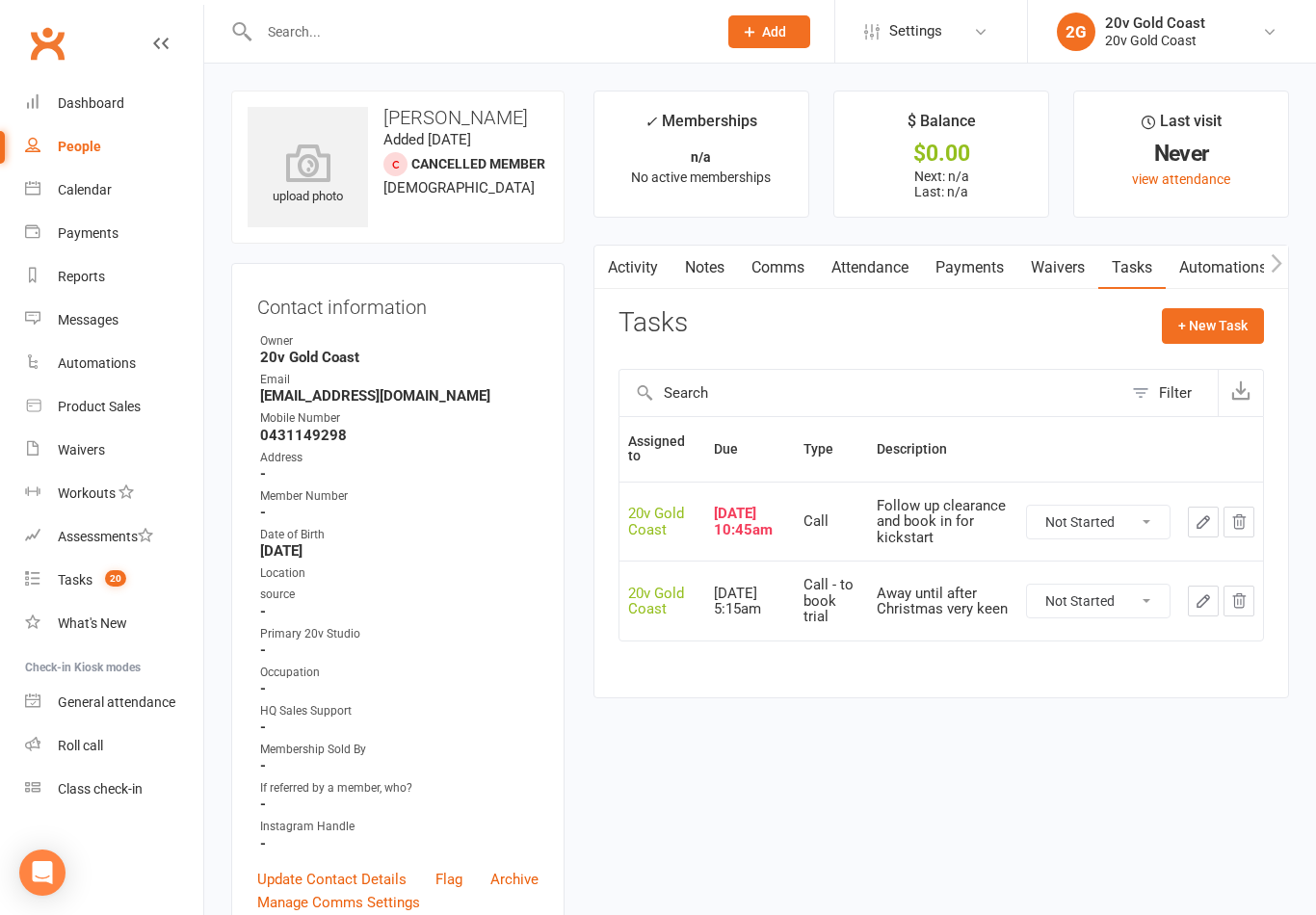
click at [1121, 518] on select "Not Started In Progress Waiting Complete" at bounding box center [1098, 521] width 143 height 32
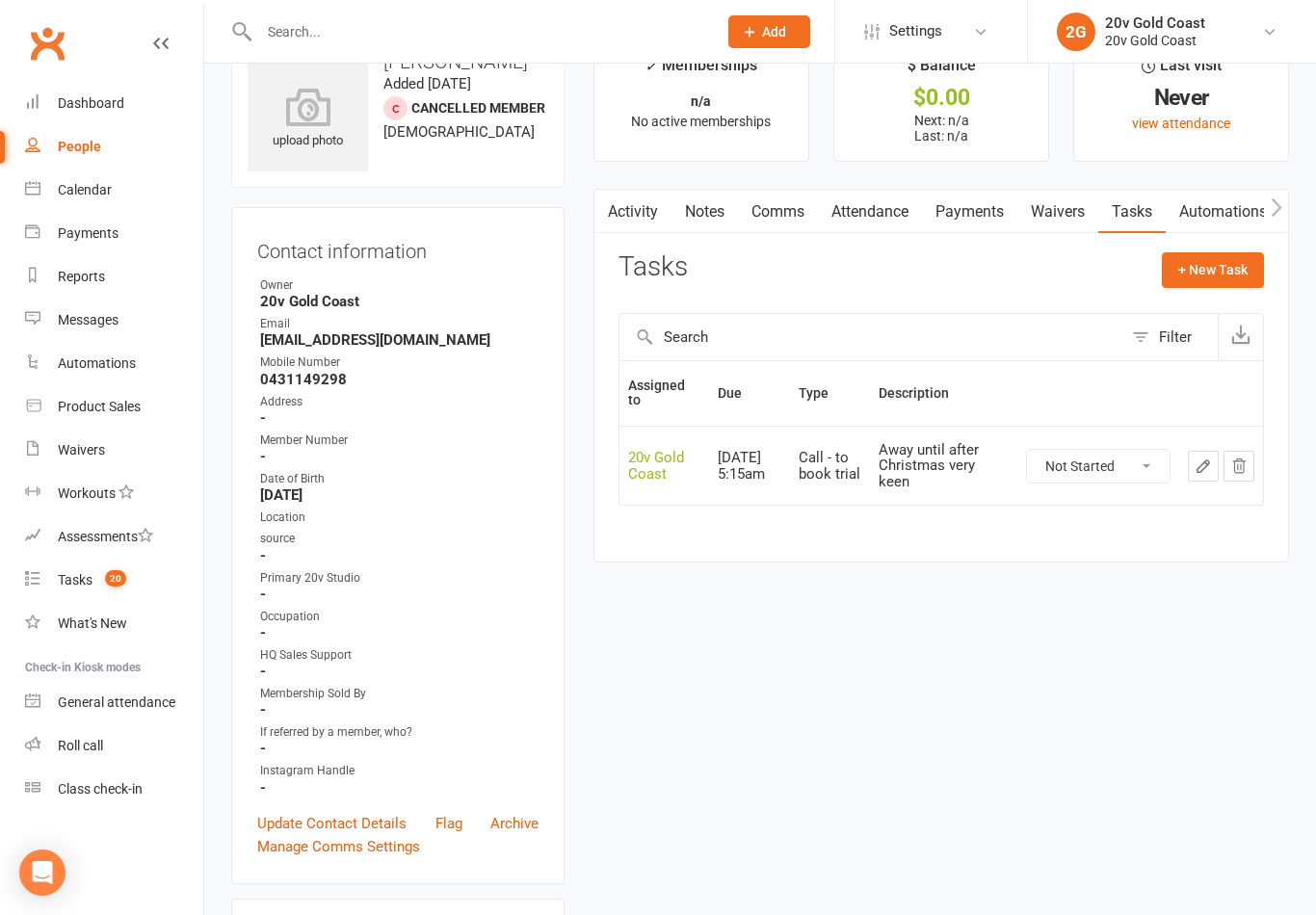
scroll to position [133, 0]
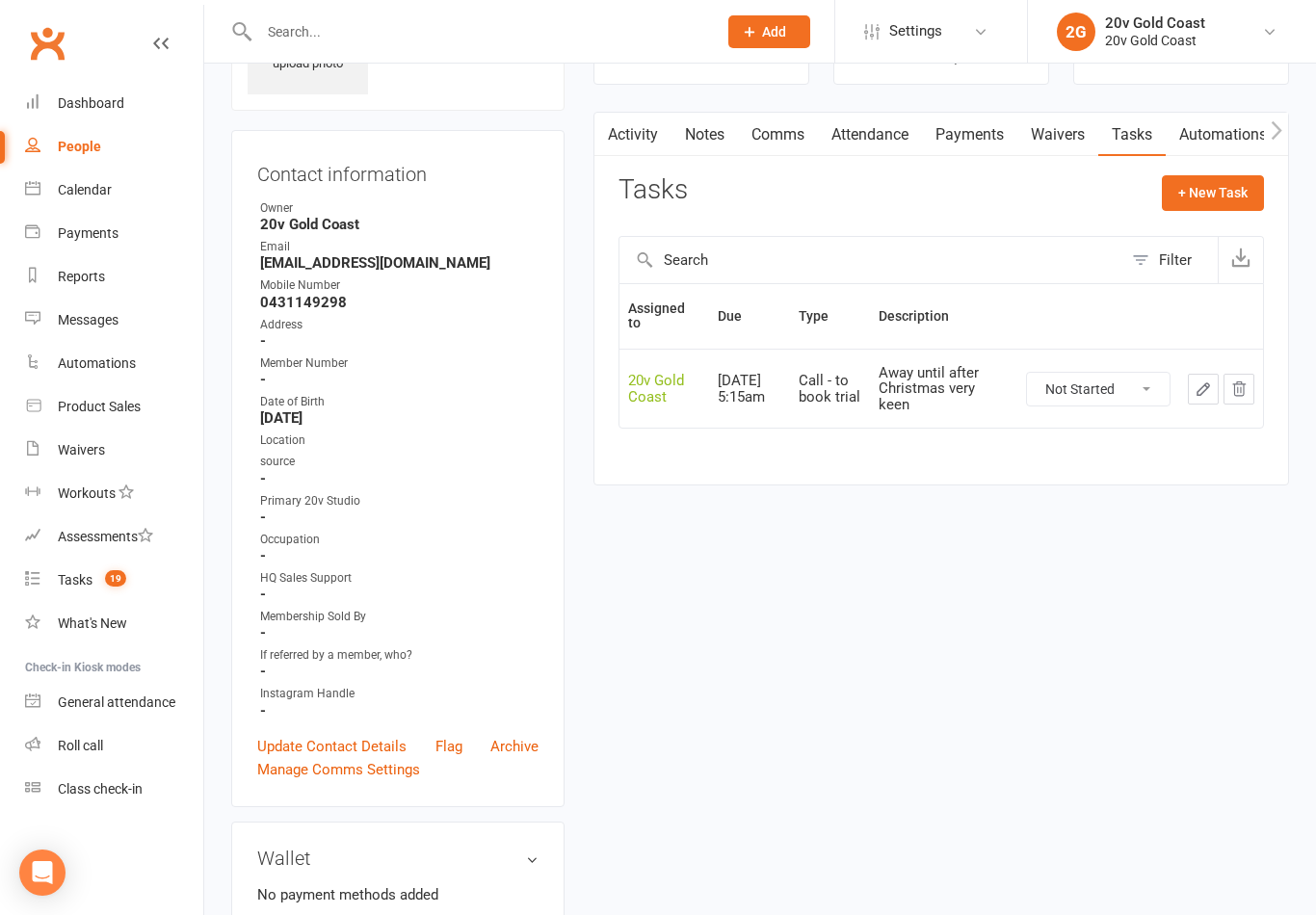
click at [373, 737] on link "Update Contact Details" at bounding box center [332, 746] width 150 height 23
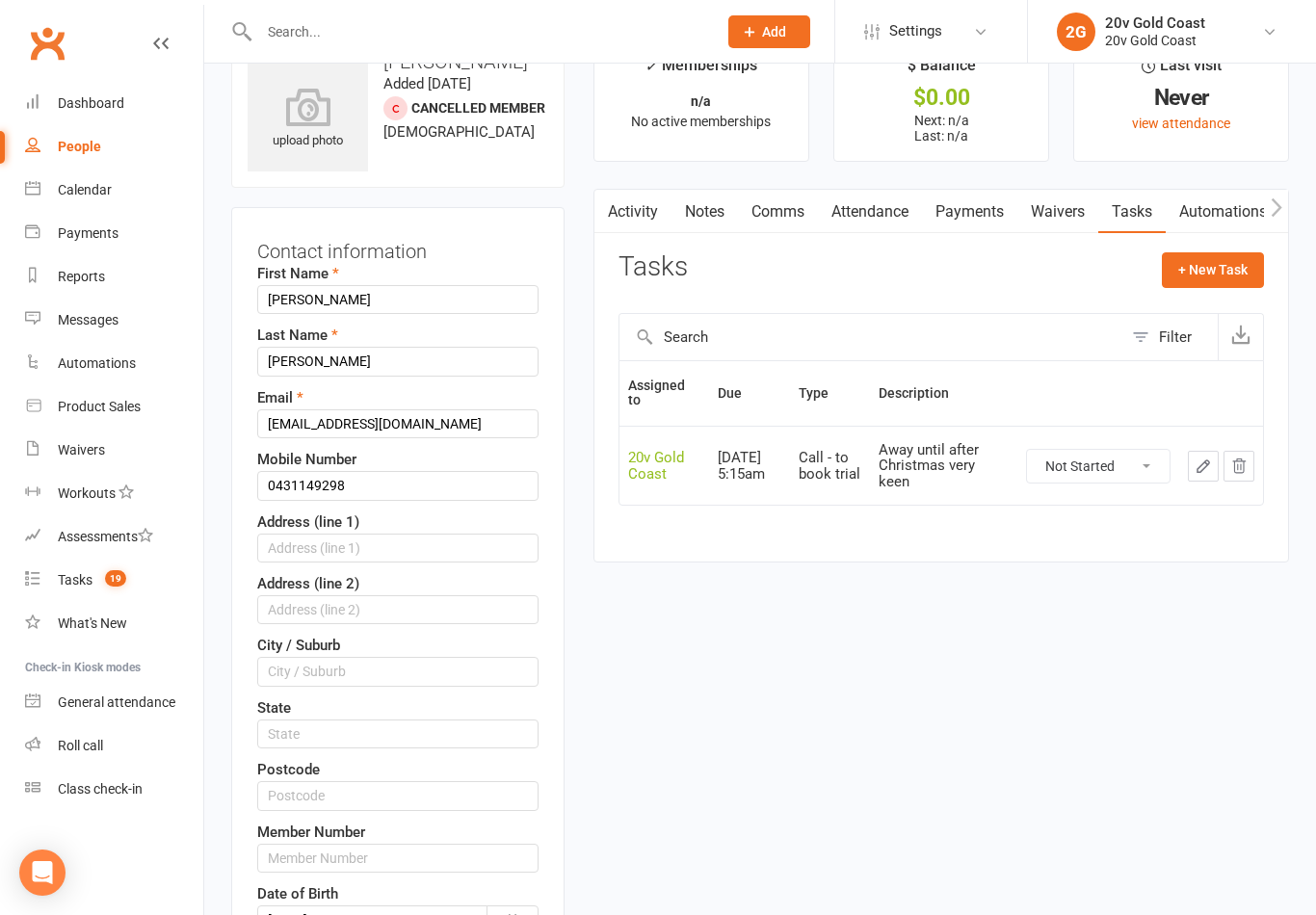
scroll to position [0, 0]
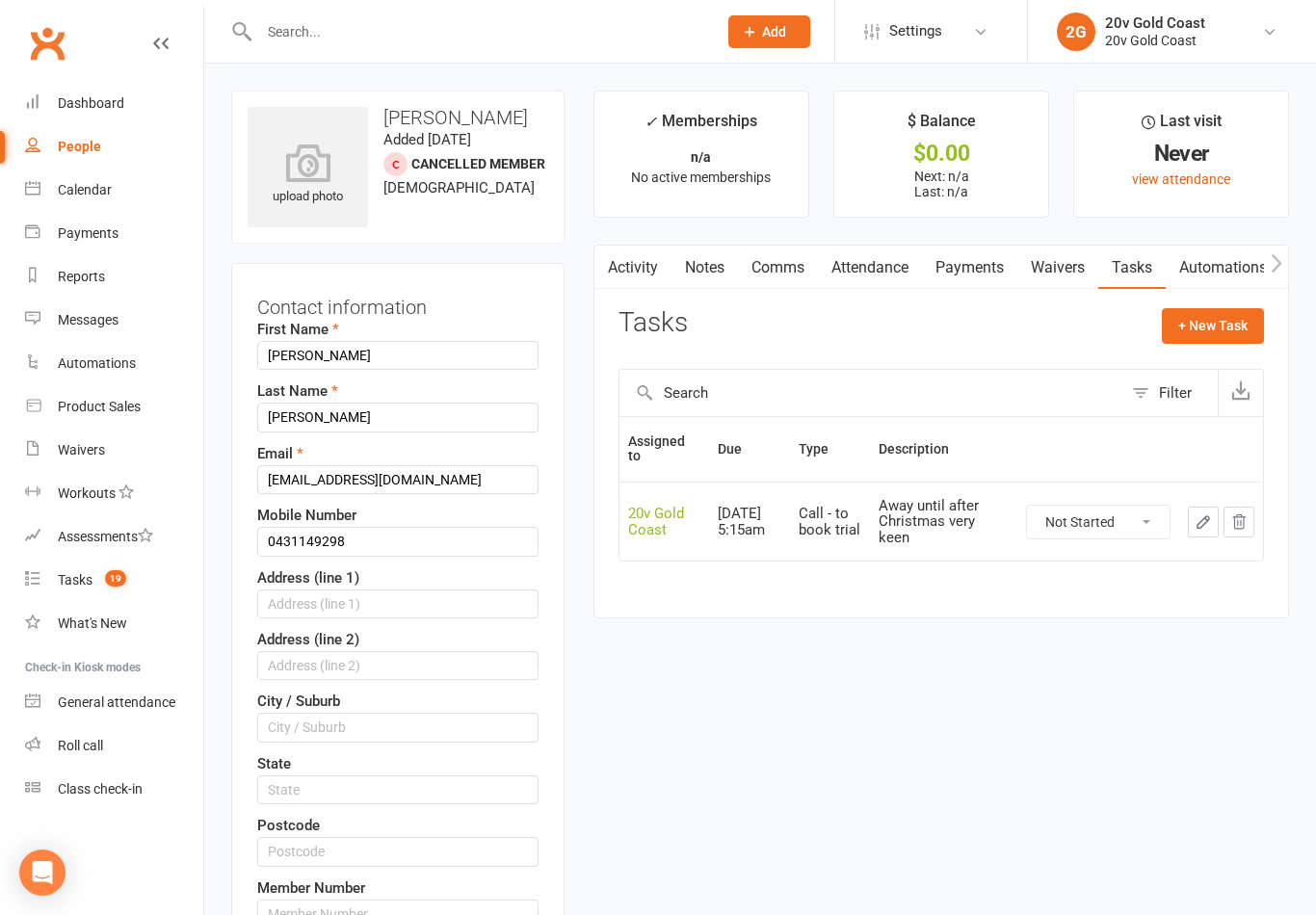
click at [132, 573] on link "Tasks 19" at bounding box center [113, 580] width 178 height 43
